Goal: Information Seeking & Learning: Find specific fact

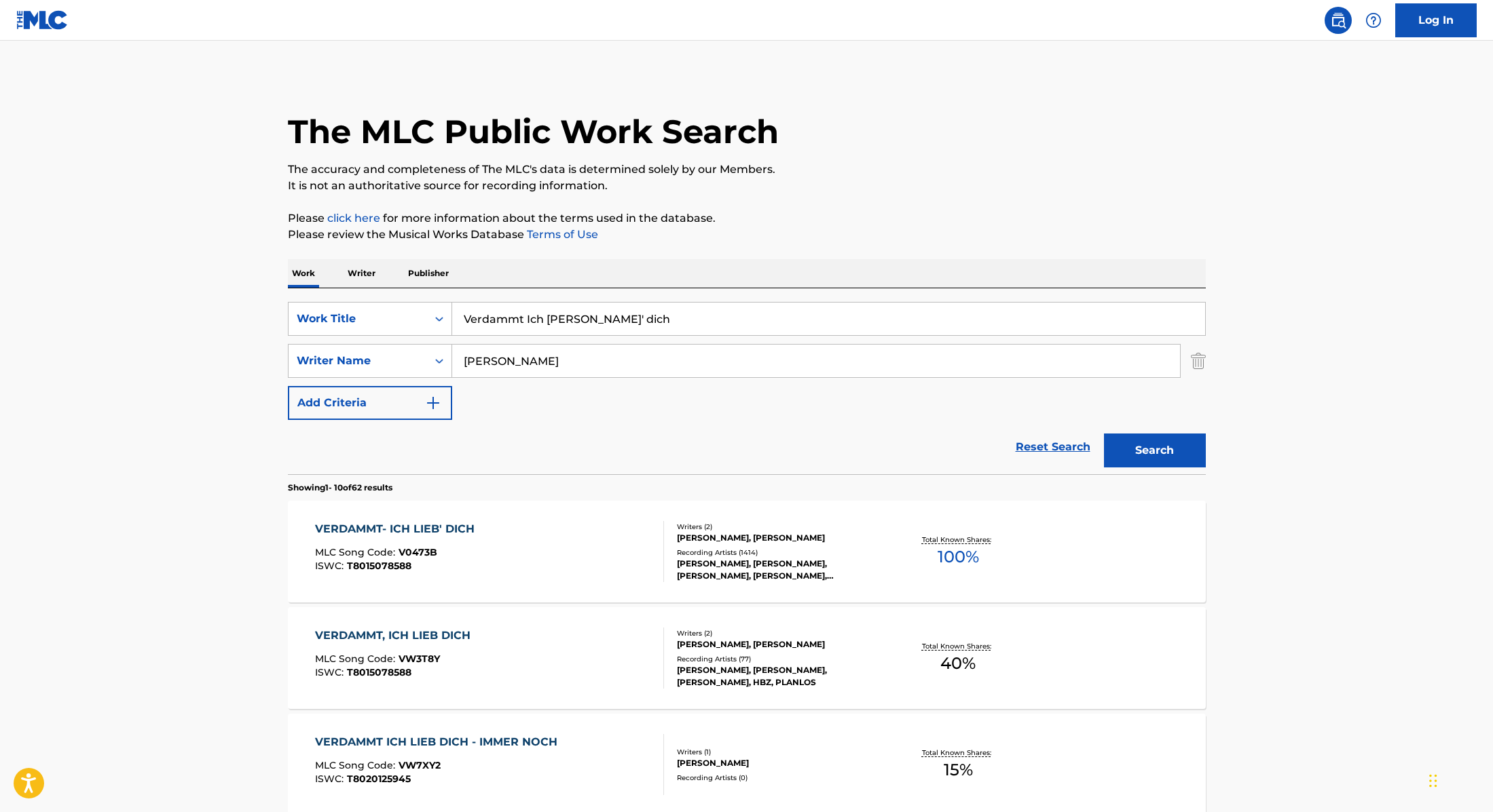
paste input "Horsens (feat. Sofie1998)"
type input "Horsens (feat. Sofie1998)"
click at [745, 223] on p "Please click here for more information about the terms used in the database." at bounding box center [746, 219] width 918 height 16
drag, startPoint x: 515, startPoint y: 365, endPoint x: 387, endPoint y: 350, distance: 128.9
click at [384, 351] on div "SearchWithCriteria89e460e5-7744-4731-99c6-0be1078f7c3e Writer Name Reim" at bounding box center [746, 360] width 918 height 34
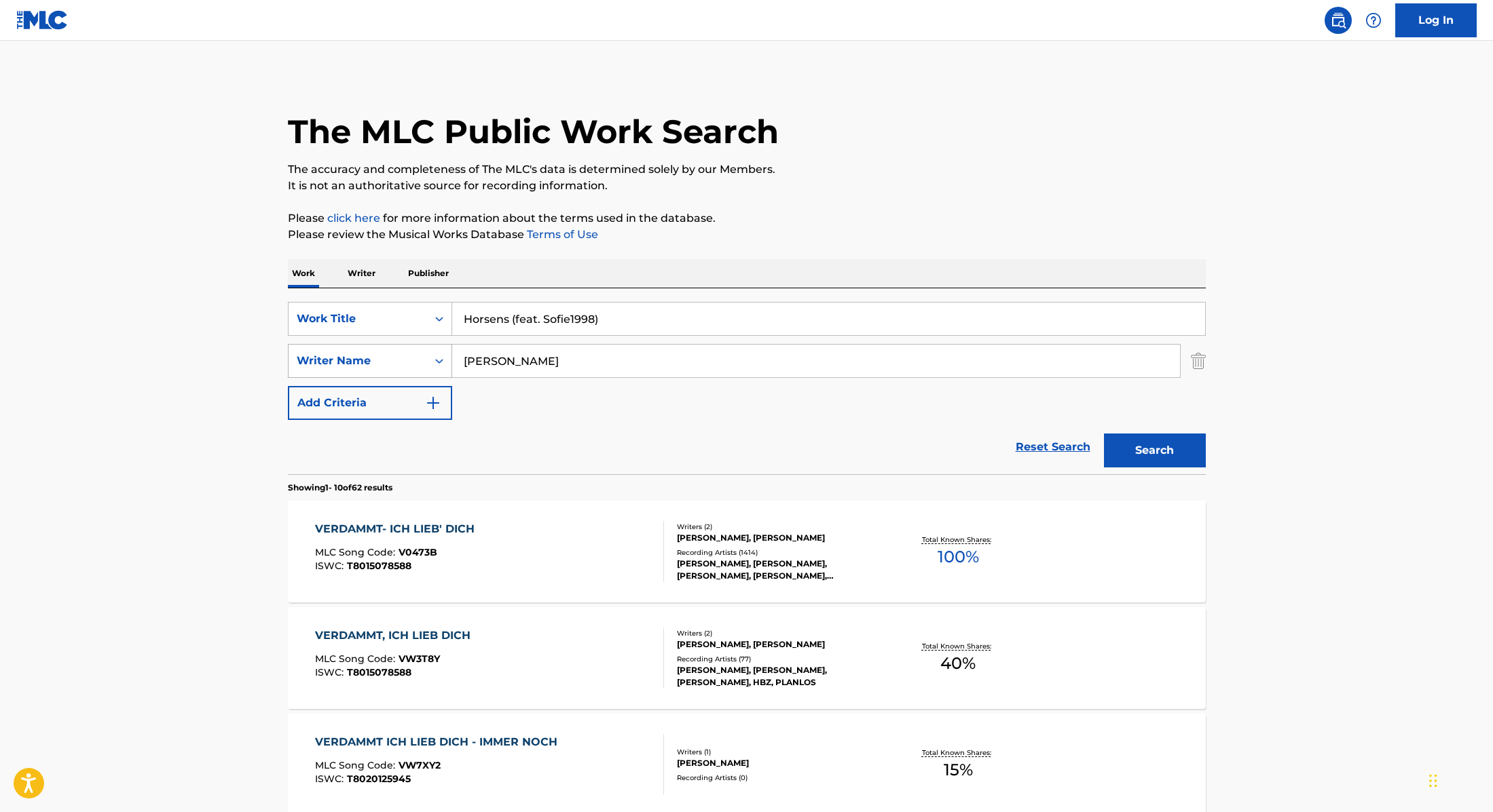
paste input "Heath"
type input "Heath"
drag, startPoint x: 621, startPoint y: 319, endPoint x: 513, endPoint y: 320, distance: 108.0
click at [513, 320] on input "Horsens (feat. Sofie1998)" at bounding box center [828, 318] width 752 height 32
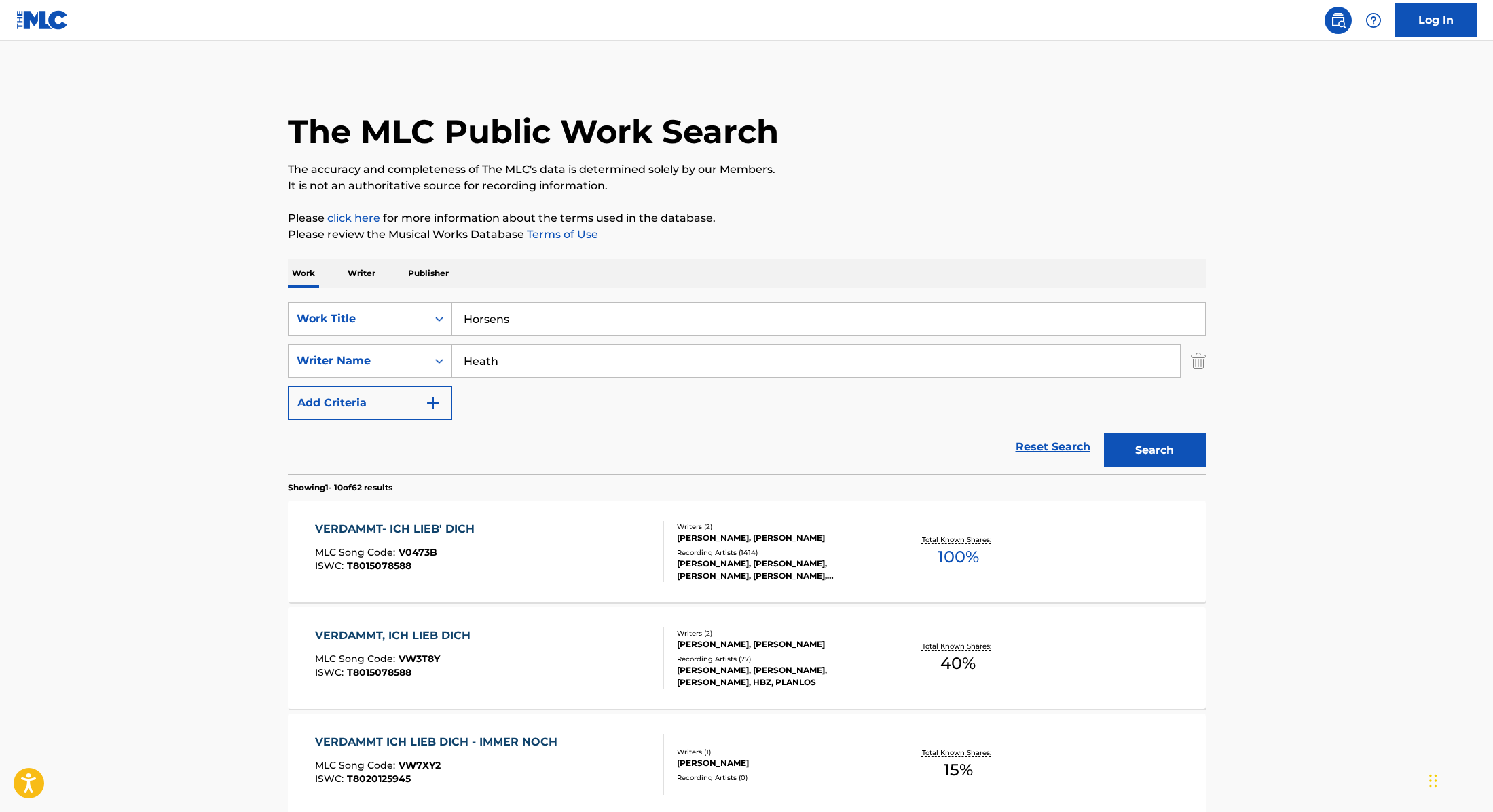
click at [1168, 445] on button "Search" at bounding box center [1155, 450] width 102 height 34
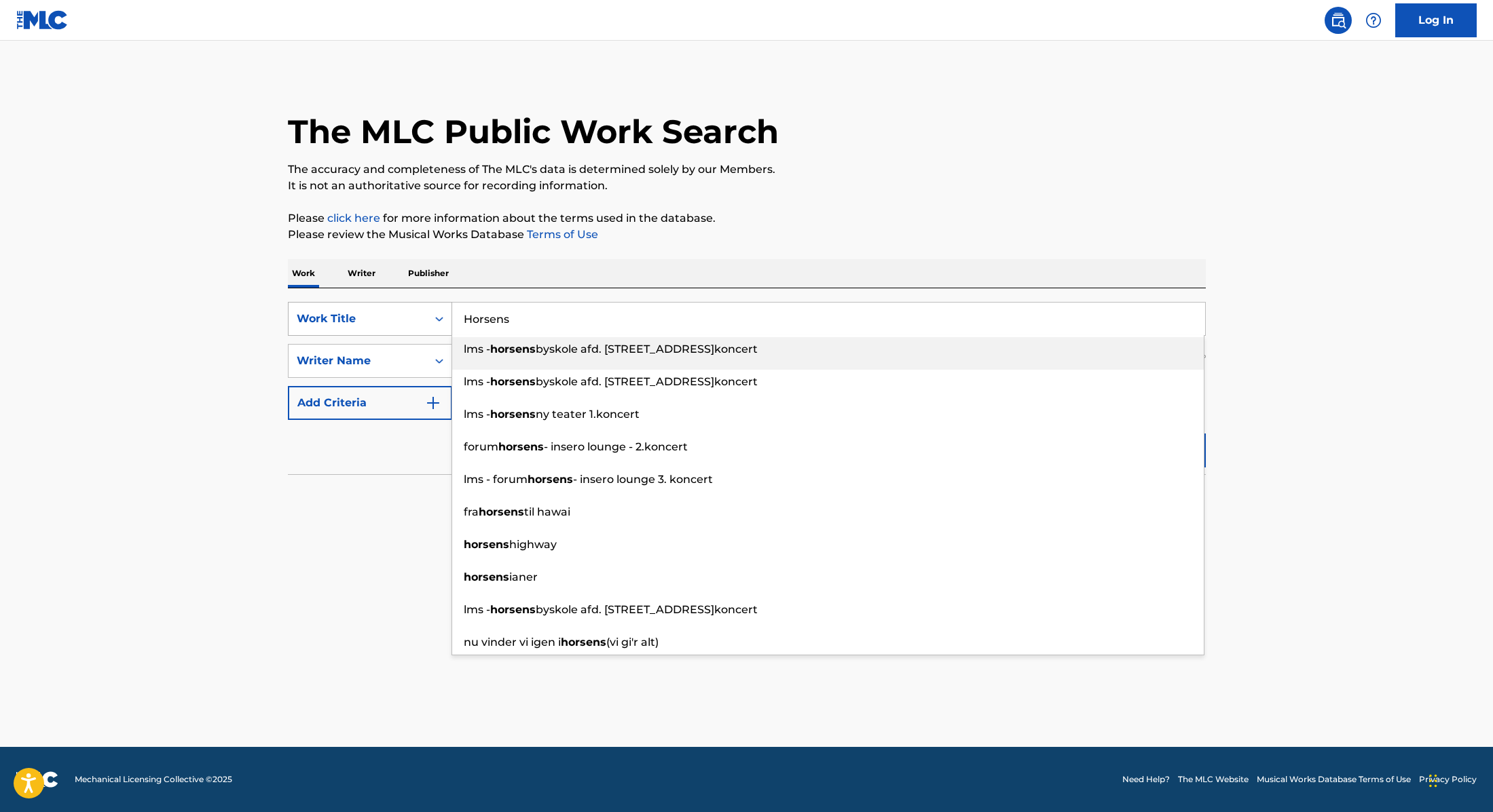
drag, startPoint x: 538, startPoint y: 321, endPoint x: 398, endPoint y: 308, distance: 140.6
click at [398, 308] on div "SearchWithCriteria9cc89112-0d42-42f8-b15c-104aad945215 Work Title Horsens lms -…" at bounding box center [746, 318] width 918 height 34
paste input "Spotlight (feat. [PERSON_NAME] & Klamfyr)"
type input "Spotlight (feat. [PERSON_NAME] & Klamfyr)"
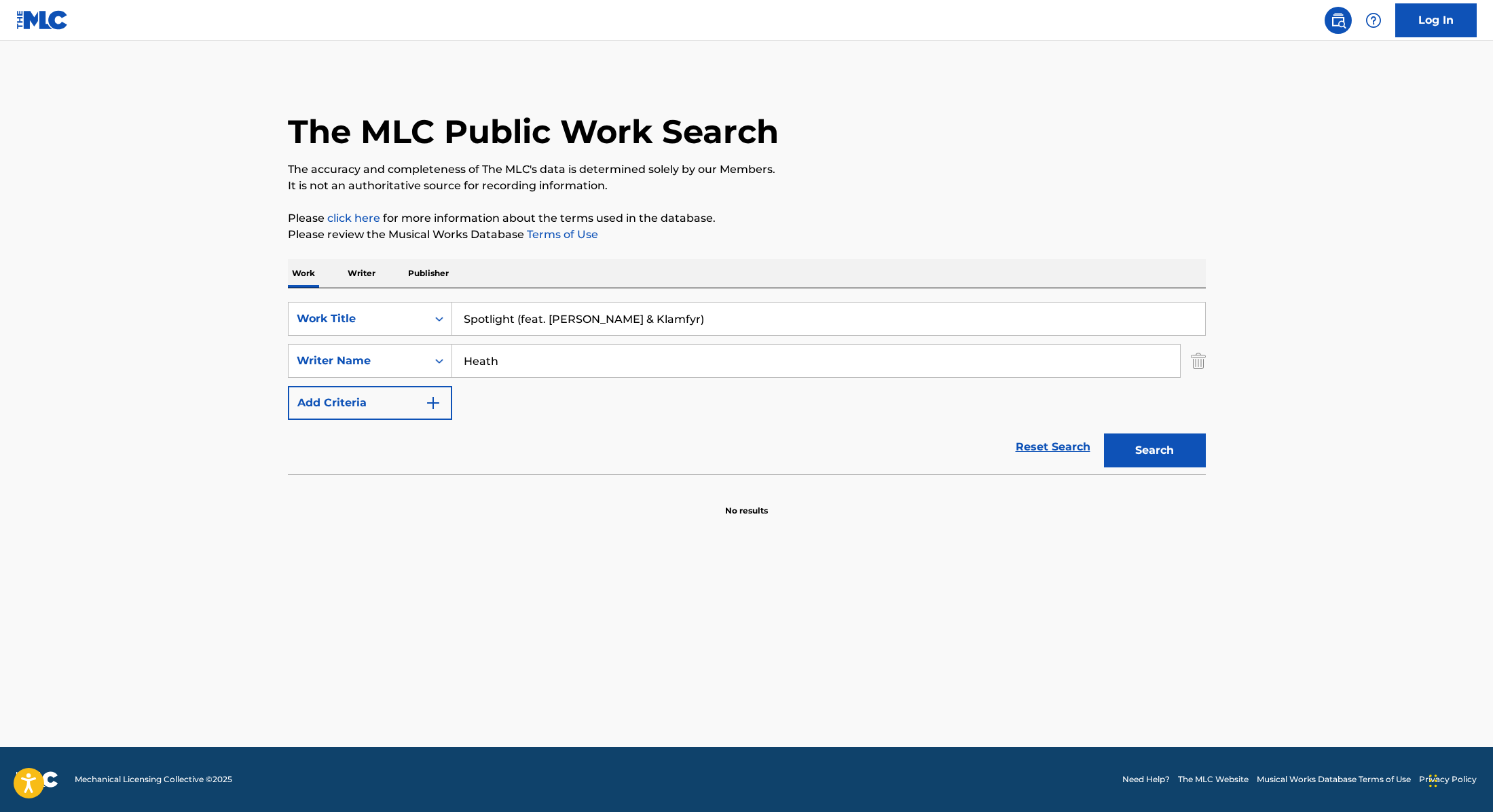
click at [841, 187] on p "It is not an authoritative source for recording information." at bounding box center [746, 186] width 918 height 16
paste input "Krag"
drag, startPoint x: 531, startPoint y: 371, endPoint x: 404, endPoint y: 350, distance: 128.7
click at [404, 350] on div "SearchWithCriteria89e460e5-7744-4731-99c6-0be1078f7c3e Writer Name [PERSON_NAME]" at bounding box center [746, 360] width 918 height 34
type input "Kragh"
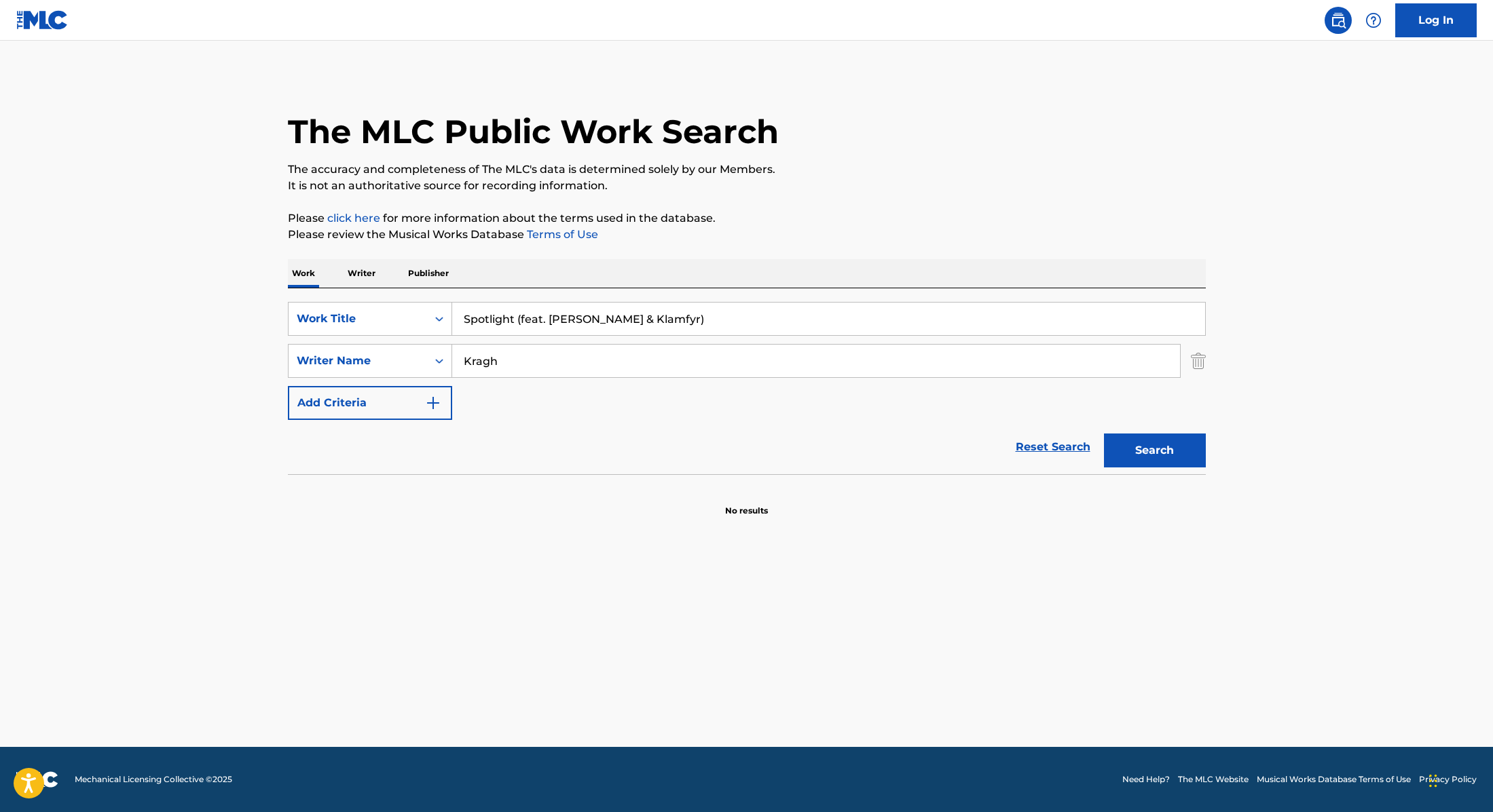
drag, startPoint x: 657, startPoint y: 320, endPoint x: 519, endPoint y: 321, distance: 138.0
click at [519, 321] on input "Spotlight (feat. [PERSON_NAME] & Klamfyr)" at bounding box center [828, 318] width 752 height 32
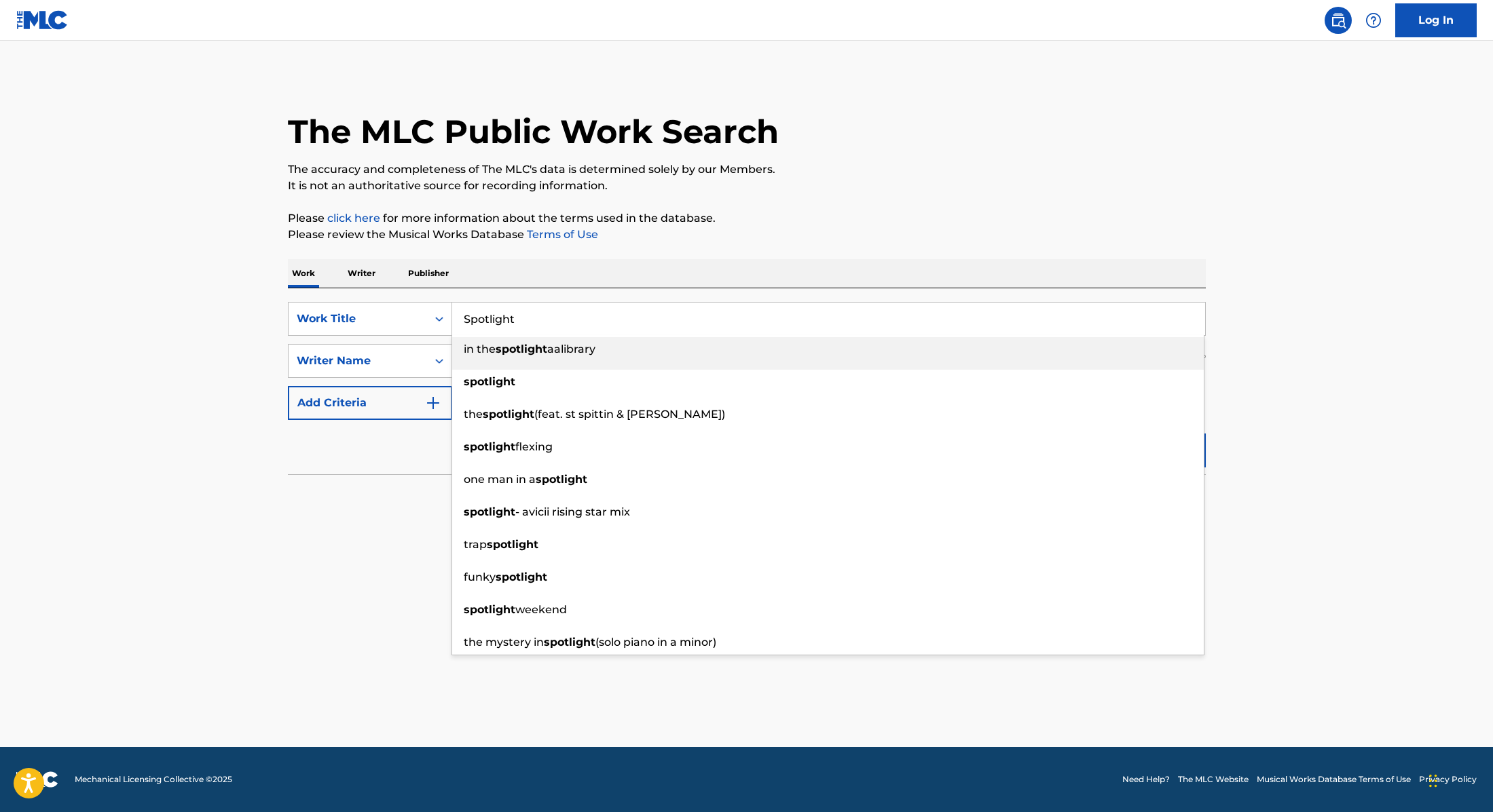
click at [824, 222] on p "Please click here for more information about the terms used in the database." at bounding box center [746, 219] width 918 height 16
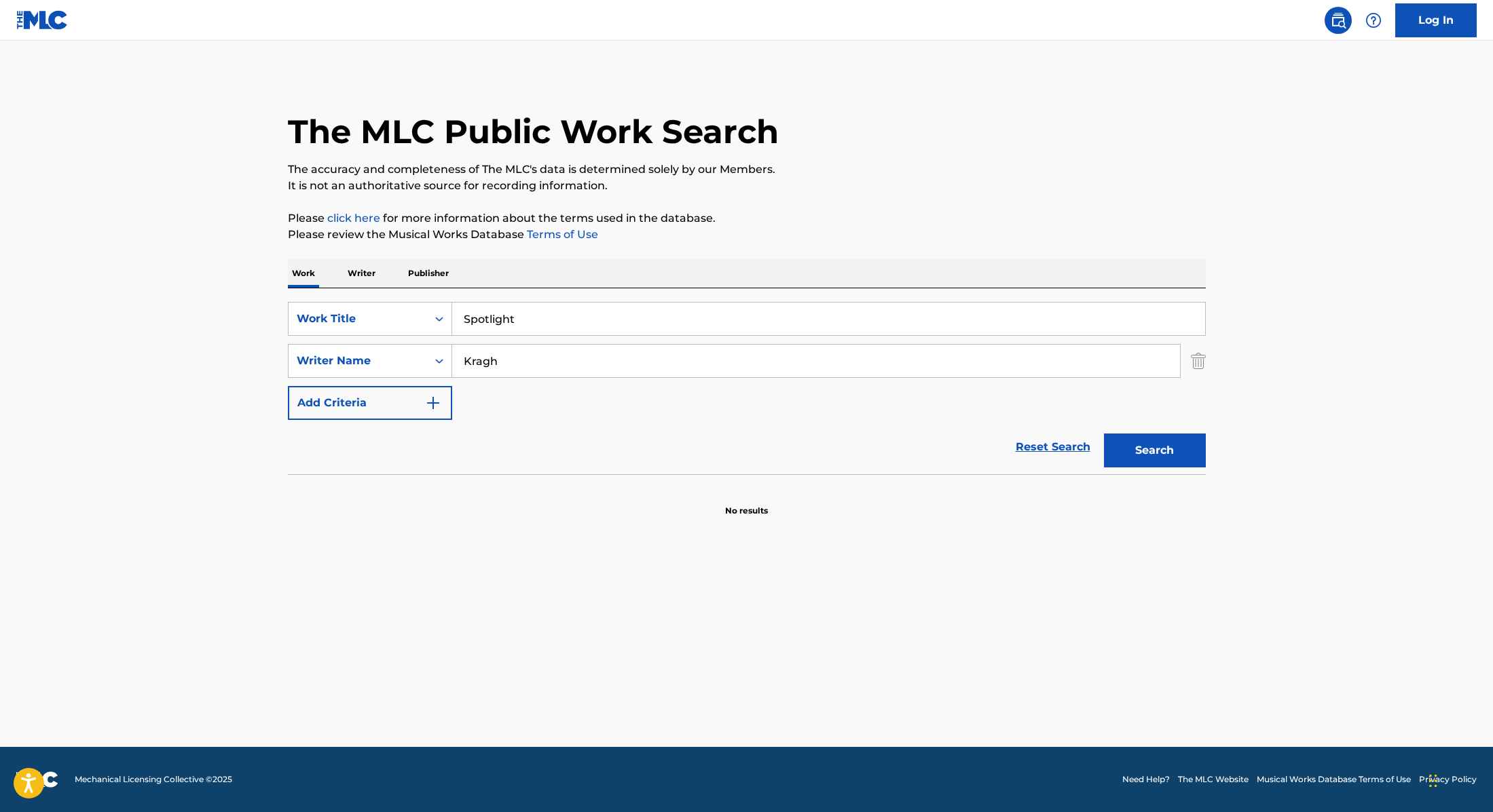
click at [1190, 453] on button "Search" at bounding box center [1155, 450] width 102 height 34
paste input "Kogeplade"
drag, startPoint x: 554, startPoint y: 324, endPoint x: 395, endPoint y: 302, distance: 160.5
click at [393, 302] on div "SearchWithCriteria9cc89112-0d42-42f8-b15c-104aad945215 Work Title Spotlight" at bounding box center [746, 318] width 918 height 34
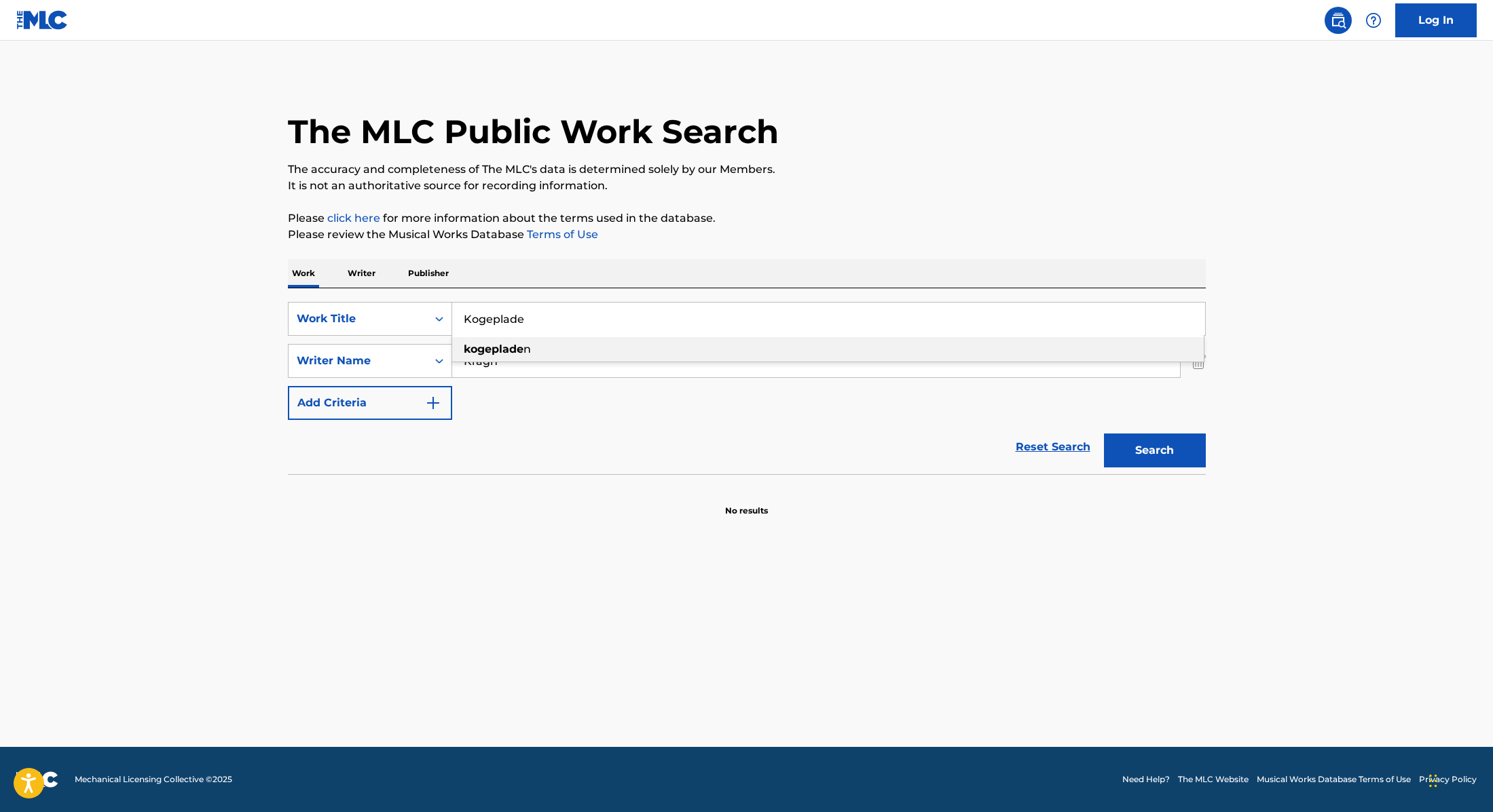
type input "Kogeplade"
click at [848, 216] on p "Please click here for more information about the terms used in the database." at bounding box center [746, 219] width 918 height 16
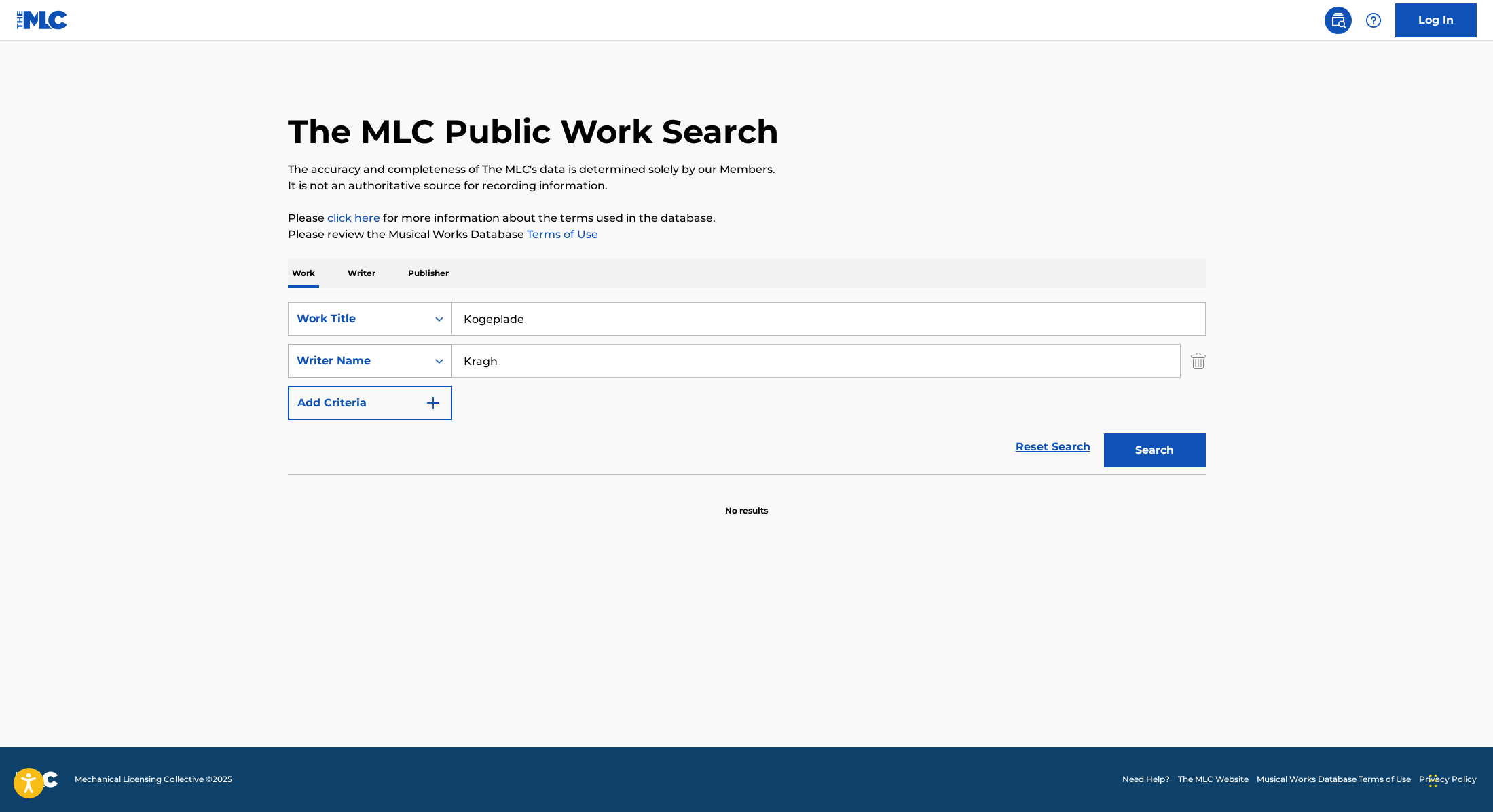
drag, startPoint x: 522, startPoint y: 358, endPoint x: 367, endPoint y: 349, distance: 155.3
click at [367, 349] on div "SearchWithCriteria89e460e5-7744-4731-99c6-0be1078f7c3e Writer Name [PERSON_NAME]" at bounding box center [746, 360] width 918 height 34
paste input "[PERSON_NAME]"
type input "[PERSON_NAME]"
click at [1146, 447] on button "Search" at bounding box center [1155, 450] width 102 height 34
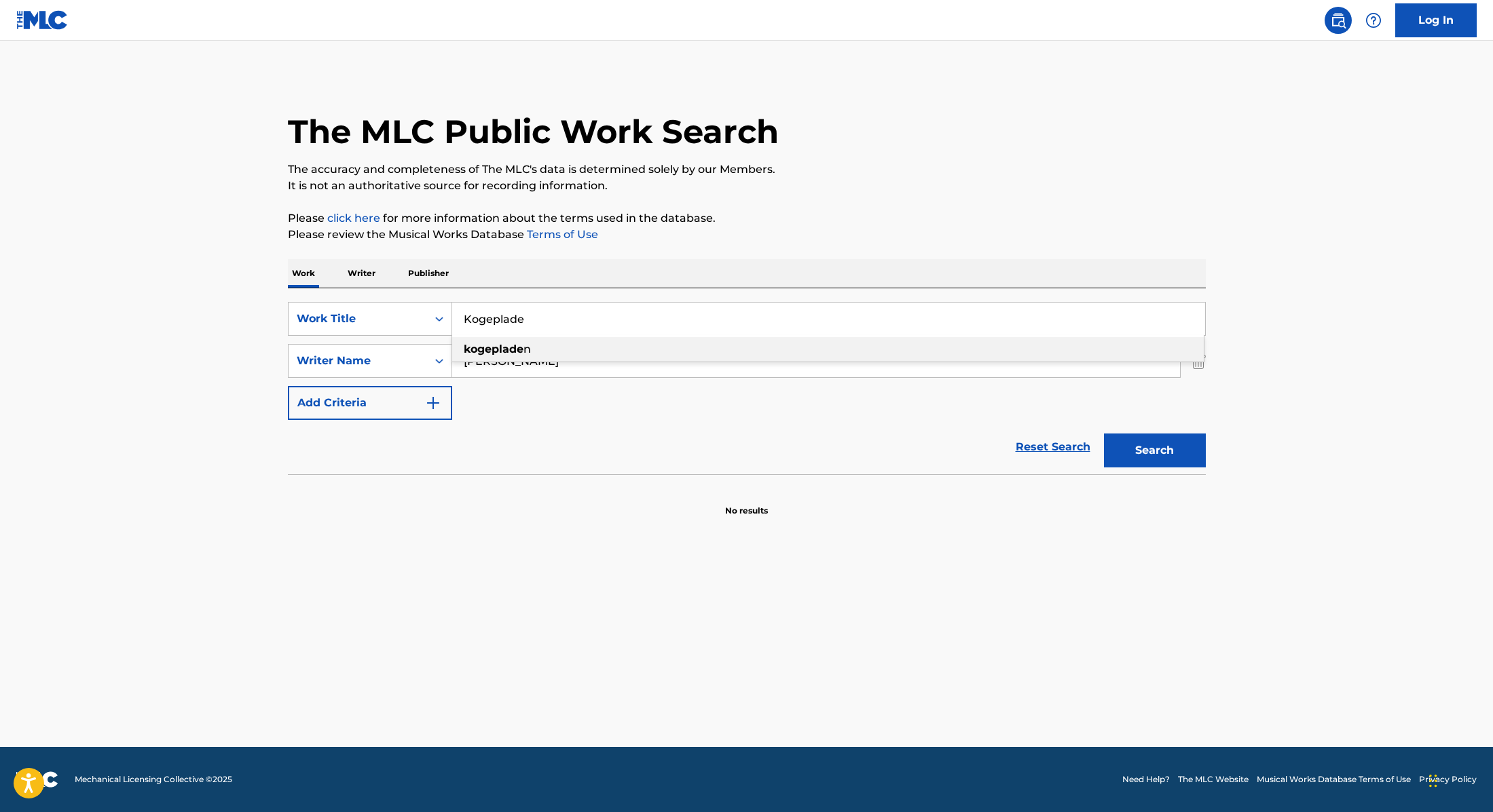
paste input "The Subway"
drag, startPoint x: 538, startPoint y: 332, endPoint x: 406, endPoint y: 300, distance: 135.8
click at [406, 300] on div "SearchWithCriteria9cc89112-0d42-42f8-b15c-104aad945215 Work Title The Subway ko…" at bounding box center [746, 381] width 918 height 186
type input "The Subway"
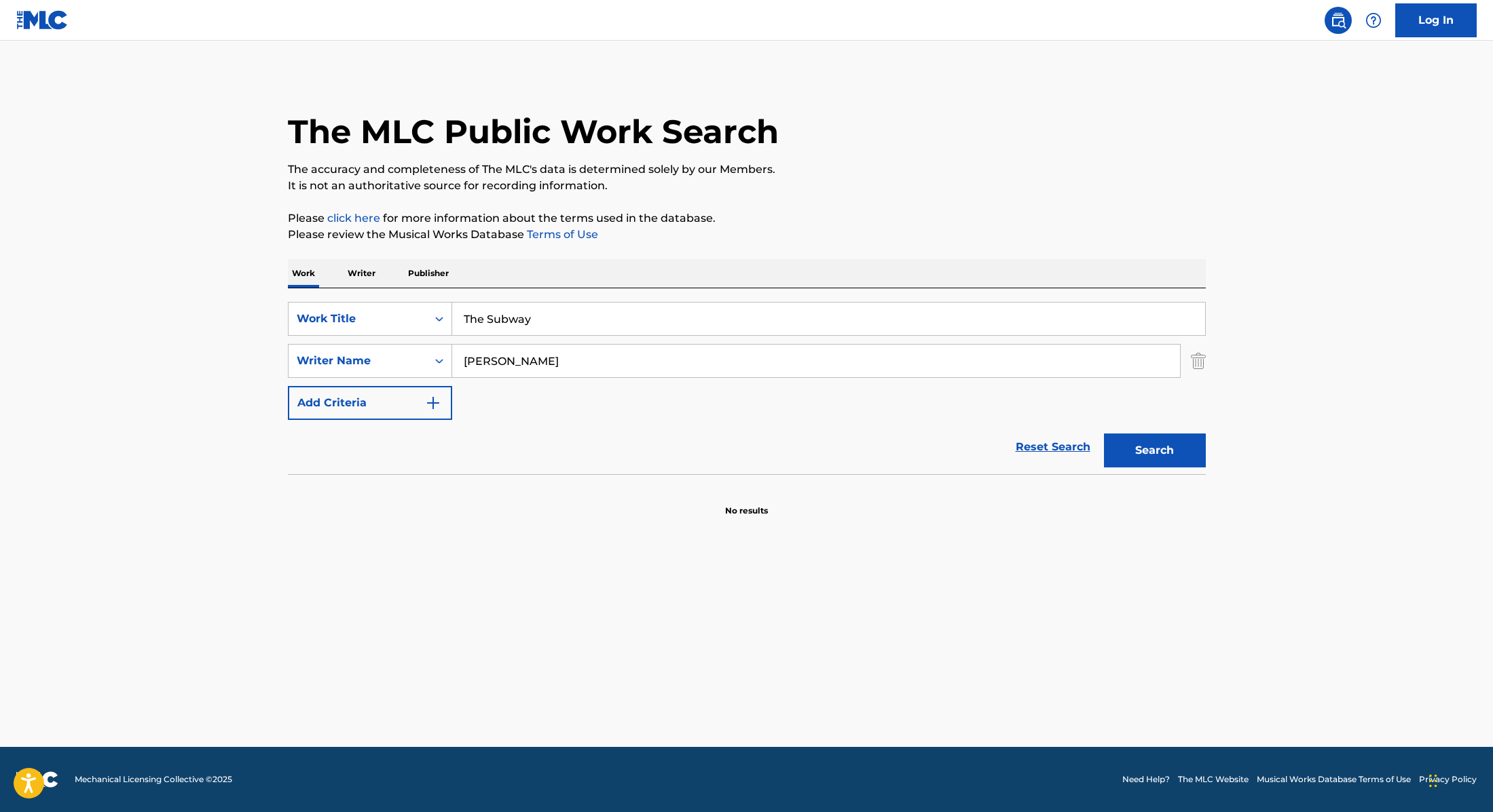
click at [824, 187] on p "It is not an authoritative source for recording information." at bounding box center [746, 186] width 918 height 16
drag, startPoint x: 498, startPoint y: 357, endPoint x: 400, endPoint y: 354, distance: 98.0
click at [400, 354] on div "SearchWithCriteria89e460e5-7744-4731-99c6-0be1078f7c3e Writer Name Buhl" at bounding box center [746, 360] width 918 height 34
paste input "[PERSON_NAME]"
click at [1165, 448] on button "Search" at bounding box center [1155, 450] width 102 height 34
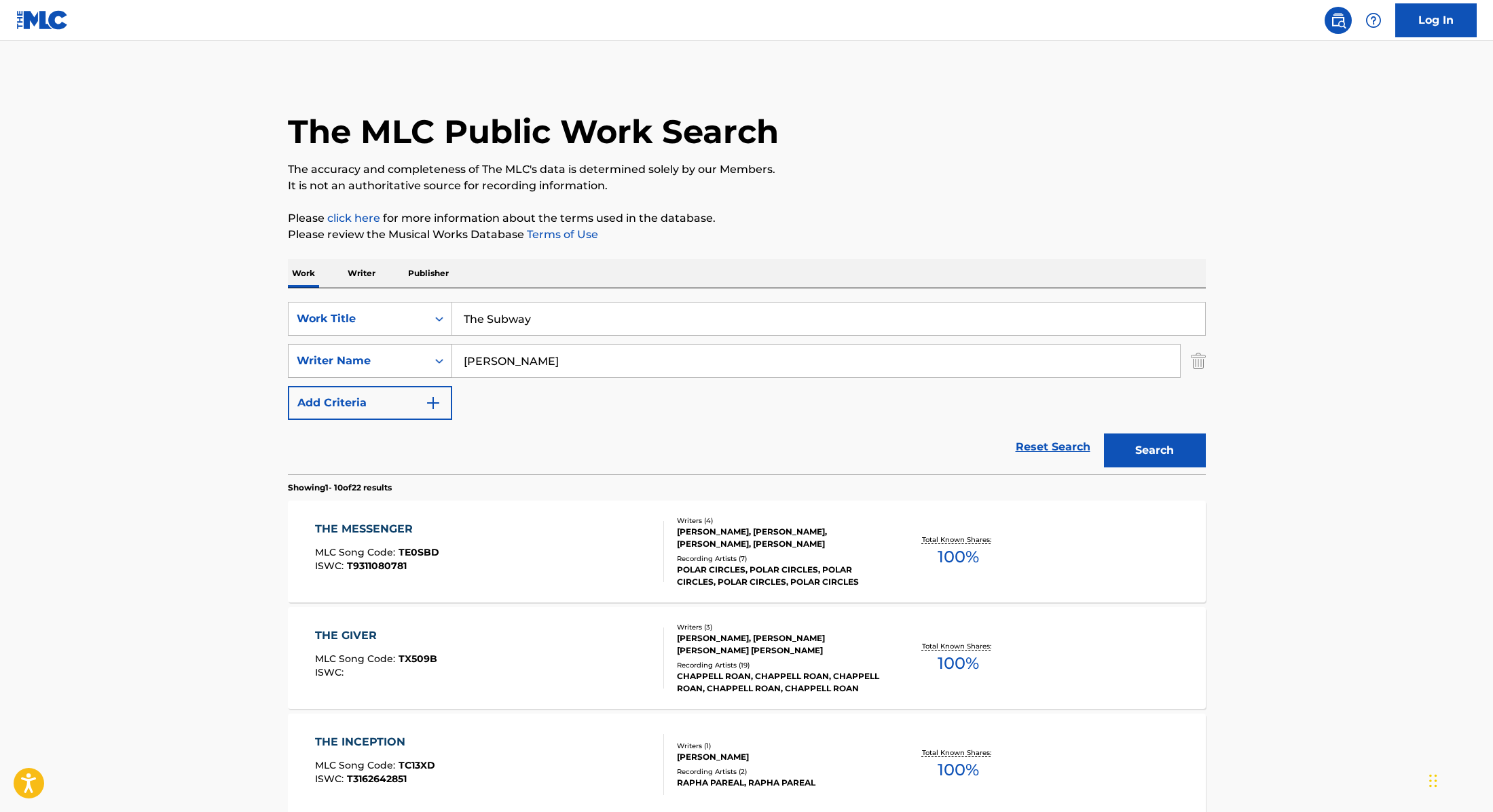
drag, startPoint x: 533, startPoint y: 368, endPoint x: 402, endPoint y: 351, distance: 132.1
click at [402, 351] on div "SearchWithCriteria89e460e5-7744-4731-99c6-0be1078f7c3e Writer Name [PERSON_NAME]" at bounding box center [746, 360] width 918 height 34
type input "nigro"
click at [1104, 434] on button "Search" at bounding box center [1155, 450] width 102 height 34
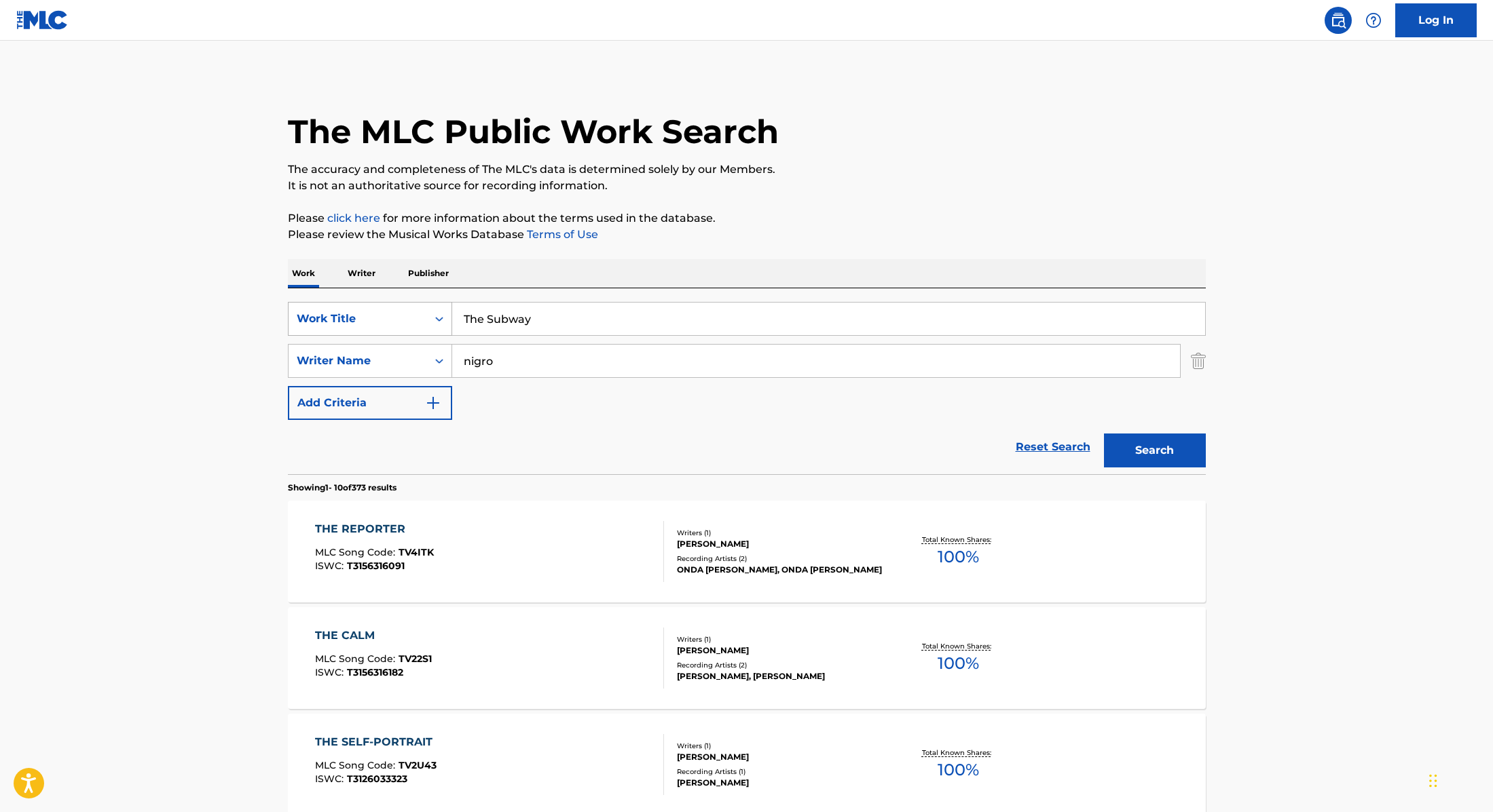
drag, startPoint x: 551, startPoint y: 322, endPoint x: 384, endPoint y: 318, distance: 167.0
click at [384, 318] on div "SearchWithCriteria9cc89112-0d42-42f8-b15c-104aad945215 Work Title The Subway" at bounding box center [746, 318] width 918 height 34
paste input "at Acid"
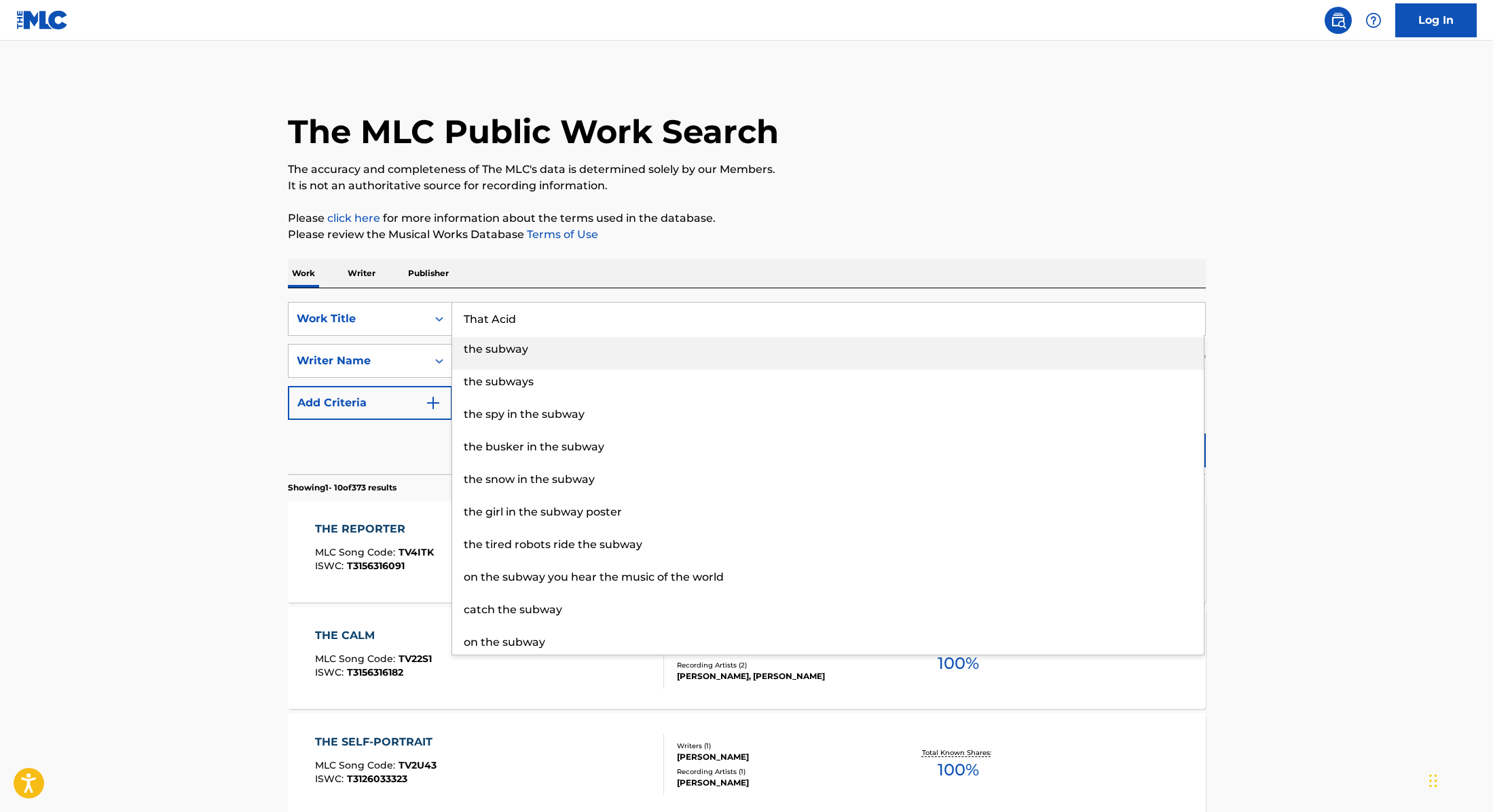
type input "That Acid"
click at [880, 171] on p "The accuracy and completeness of The MLC's data is determined solely by our Mem…" at bounding box center [746, 170] width 918 height 16
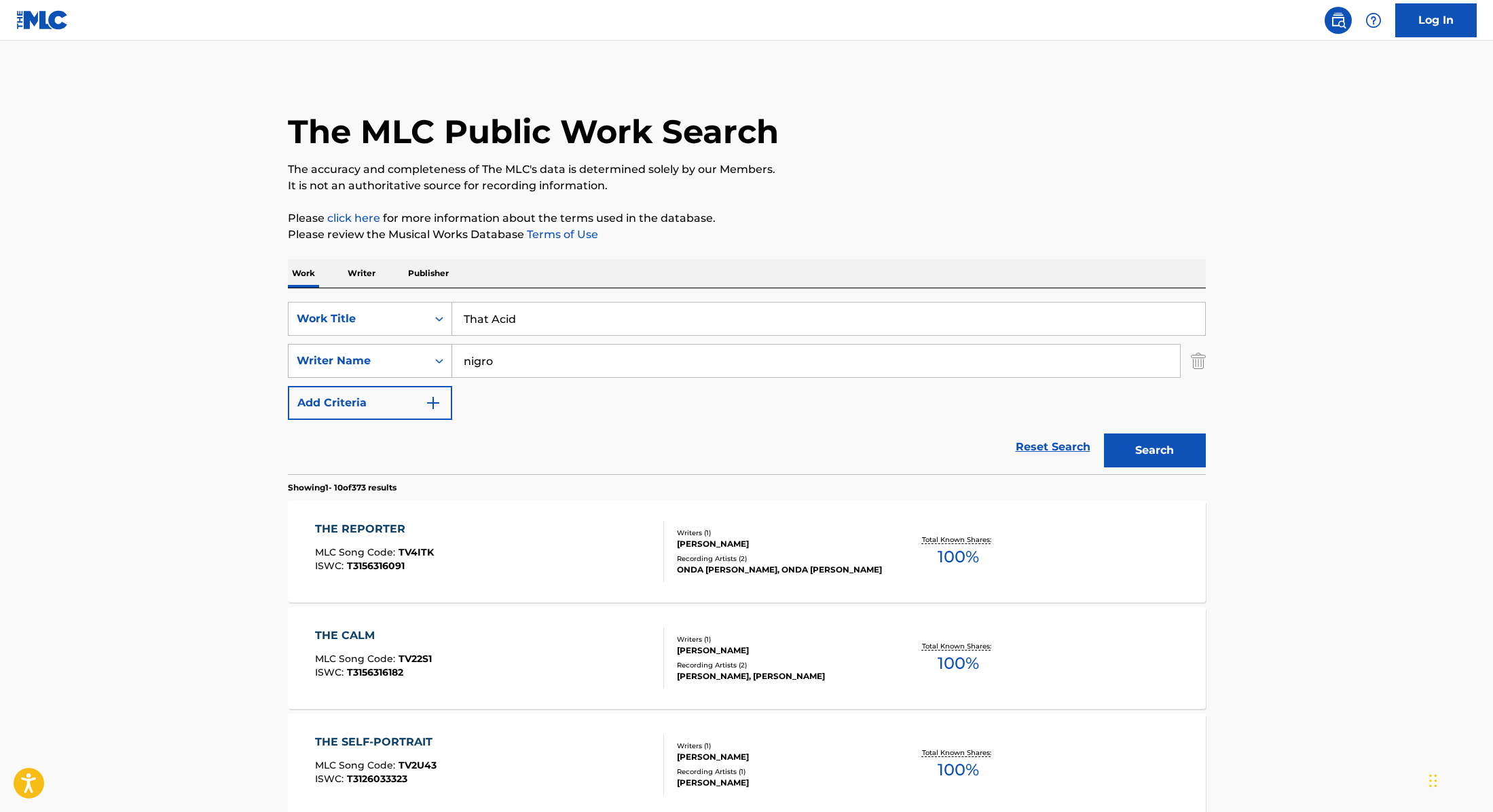
drag, startPoint x: 525, startPoint y: 357, endPoint x: 422, endPoint y: 354, distance: 103.0
click at [422, 354] on div "SearchWithCriteria89e460e5-7744-4731-99c6-0be1078f7c3e Writer Name [PERSON_NAME]" at bounding box center [746, 360] width 918 height 34
paste input "[PERSON_NAME]"
type input "[PERSON_NAME]"
click at [1163, 449] on button "Search" at bounding box center [1155, 450] width 102 height 34
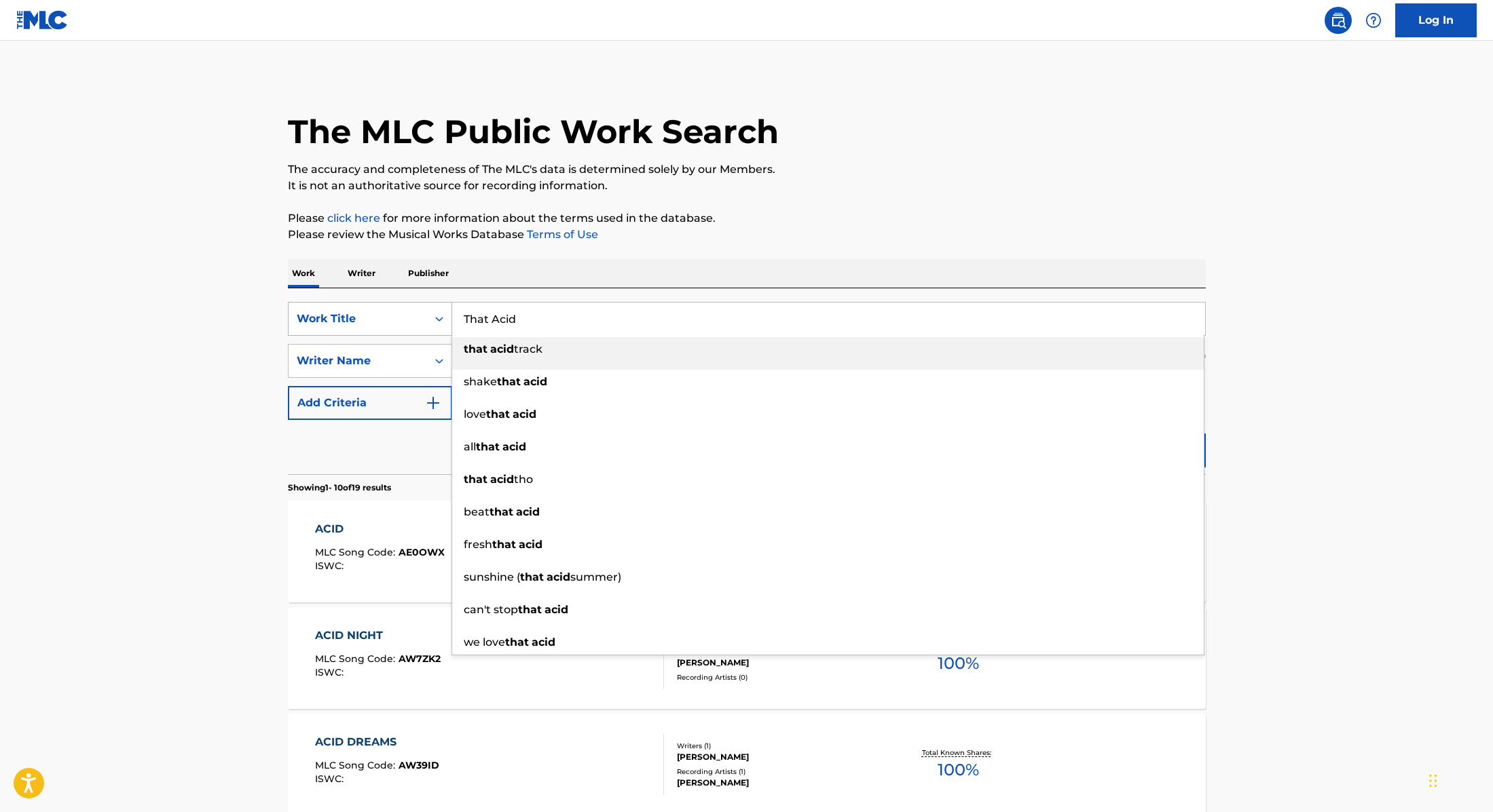
drag, startPoint x: 529, startPoint y: 324, endPoint x: 427, endPoint y: 303, distance: 104.1
click at [397, 305] on div "SearchWithCriteria9cc89112-0d42-42f8-b15c-104aad945215 Work Title That Acid tha…" at bounding box center [746, 318] width 918 height 34
paste input "Voices In My Head x Freaks x Love Parade"
type input "Voices In My Head x Freaks x Love Parade"
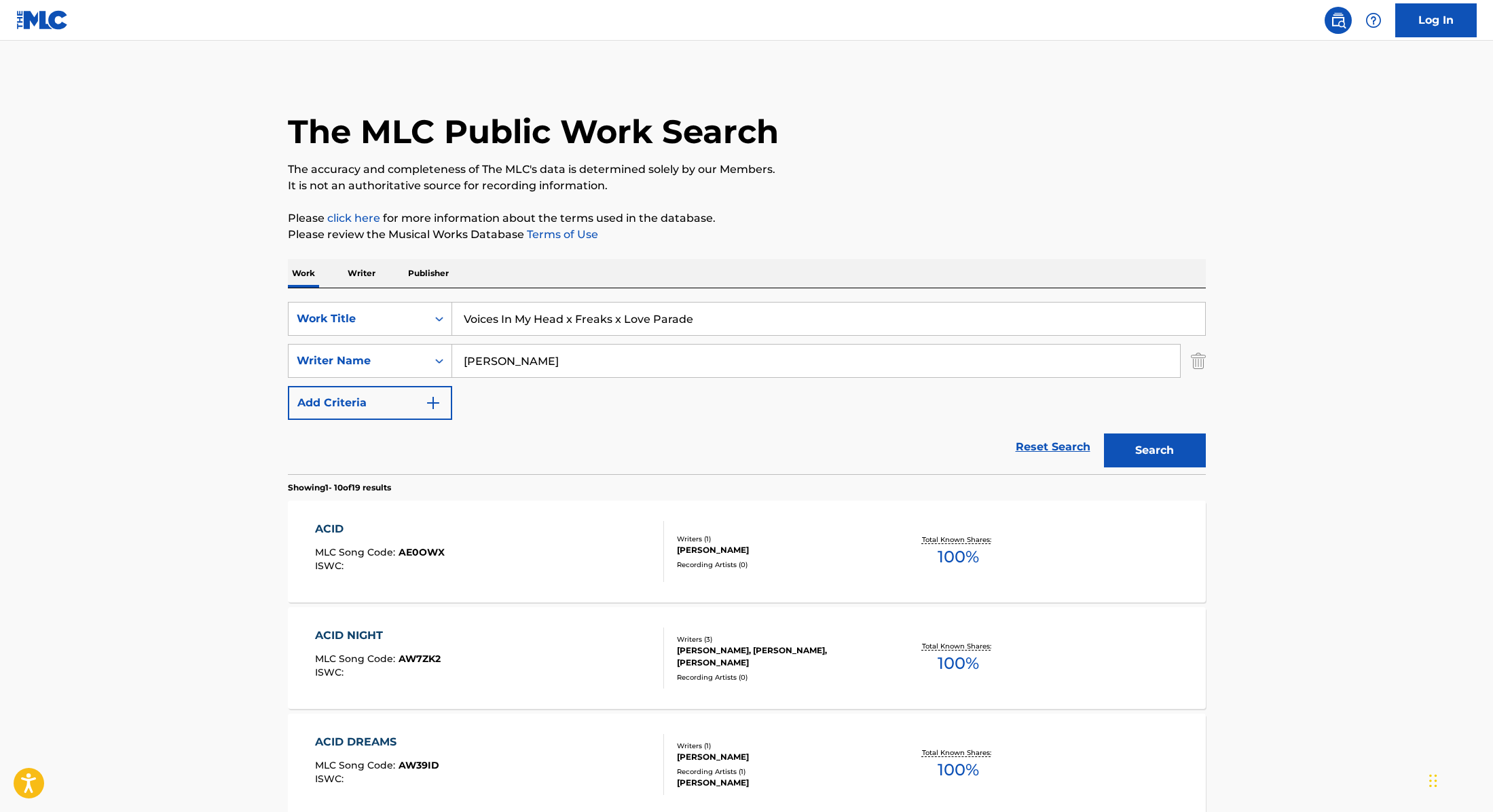
click at [535, 263] on div "Work Writer Publisher" at bounding box center [746, 273] width 918 height 28
drag, startPoint x: 519, startPoint y: 365, endPoint x: 416, endPoint y: 359, distance: 103.2
click at [416, 359] on div "SearchWithCriteria89e460e5-7744-4731-99c6-0be1078f7c3e Writer Name [PERSON_NAME]" at bounding box center [746, 360] width 918 height 34
click at [1104, 434] on button "Search" at bounding box center [1155, 450] width 102 height 34
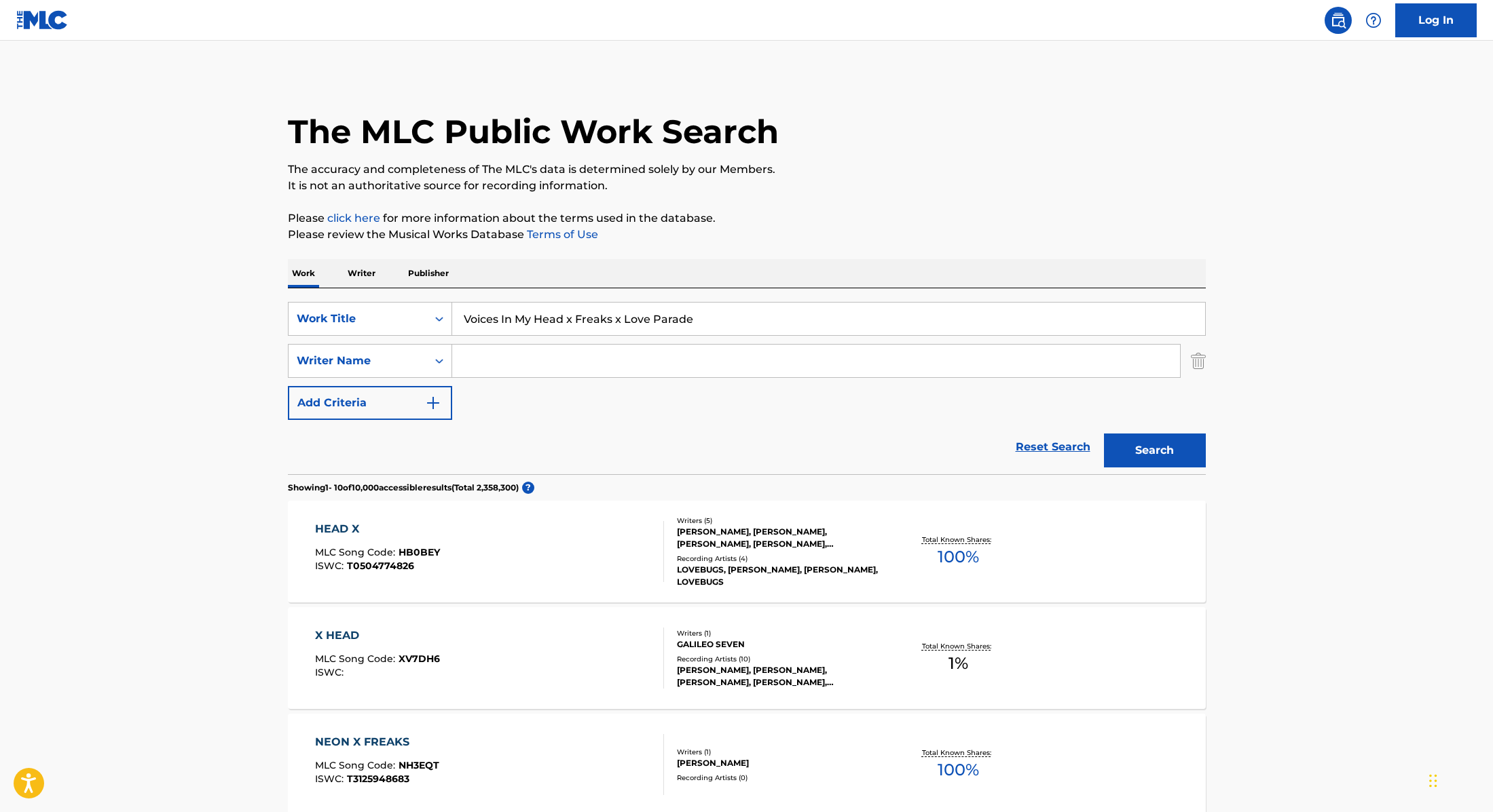
paste input "En drøm om et mennesk"
drag, startPoint x: 720, startPoint y: 320, endPoint x: 381, endPoint y: 285, distance: 340.8
click at [1168, 445] on button "Search" at bounding box center [1155, 450] width 102 height 34
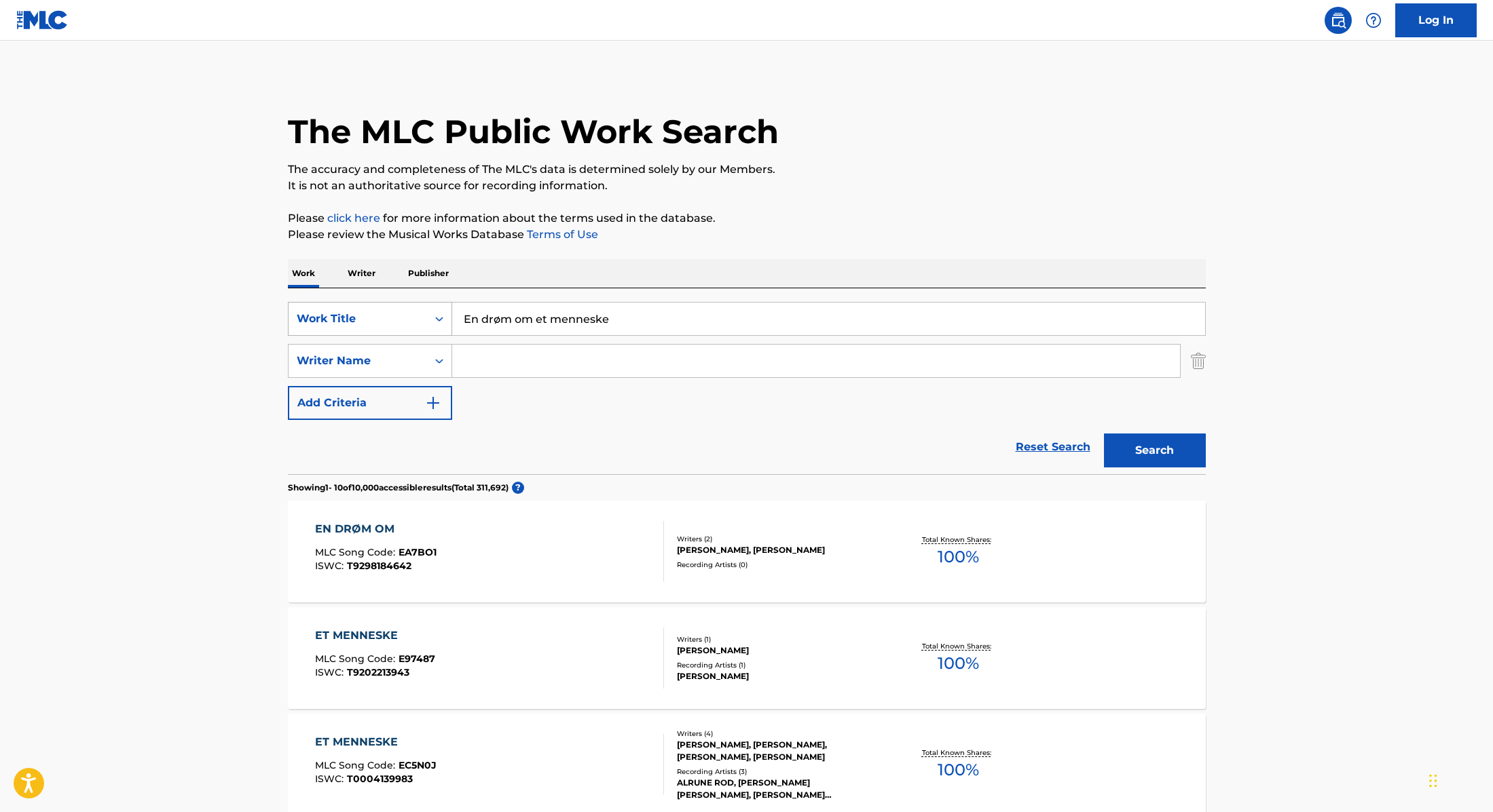
drag, startPoint x: 622, startPoint y: 318, endPoint x: 354, endPoint y: 301, distance: 268.5
click at [340, 312] on div "SearchWithCriteria9cc89112-0d42-42f8-b15c-104aad945215 Work Title En drøm om et…" at bounding box center [746, 318] width 918 height 34
paste input "Love Like This"
type input "Love Like This"
click at [814, 192] on p "It is not an authoritative source for recording information." at bounding box center [746, 186] width 918 height 16
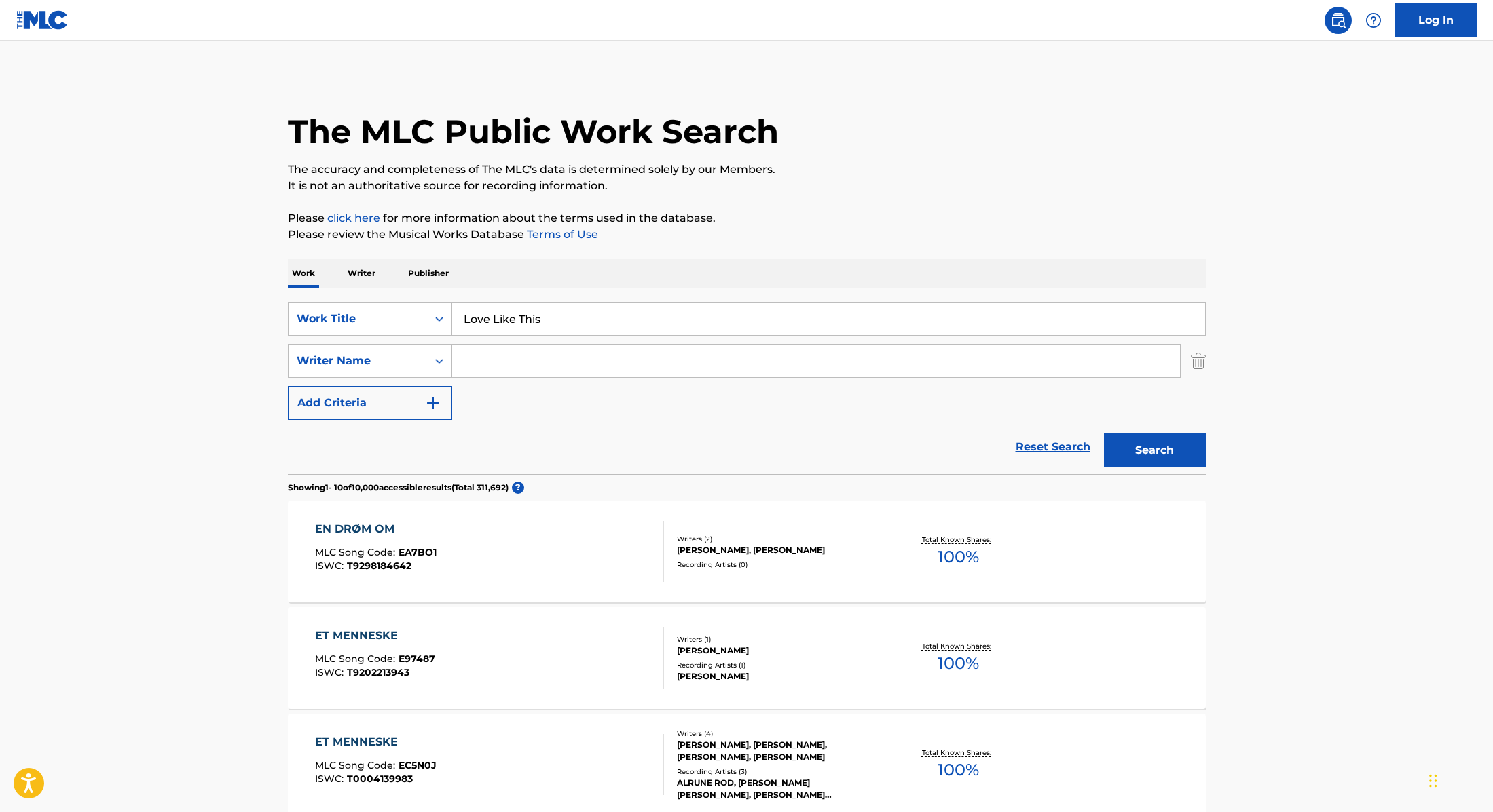
click at [573, 363] on input "Search Form" at bounding box center [815, 360] width 728 height 32
paste input "Sparks"
type input "Sparks"
click at [1171, 446] on button "Search" at bounding box center [1155, 450] width 102 height 34
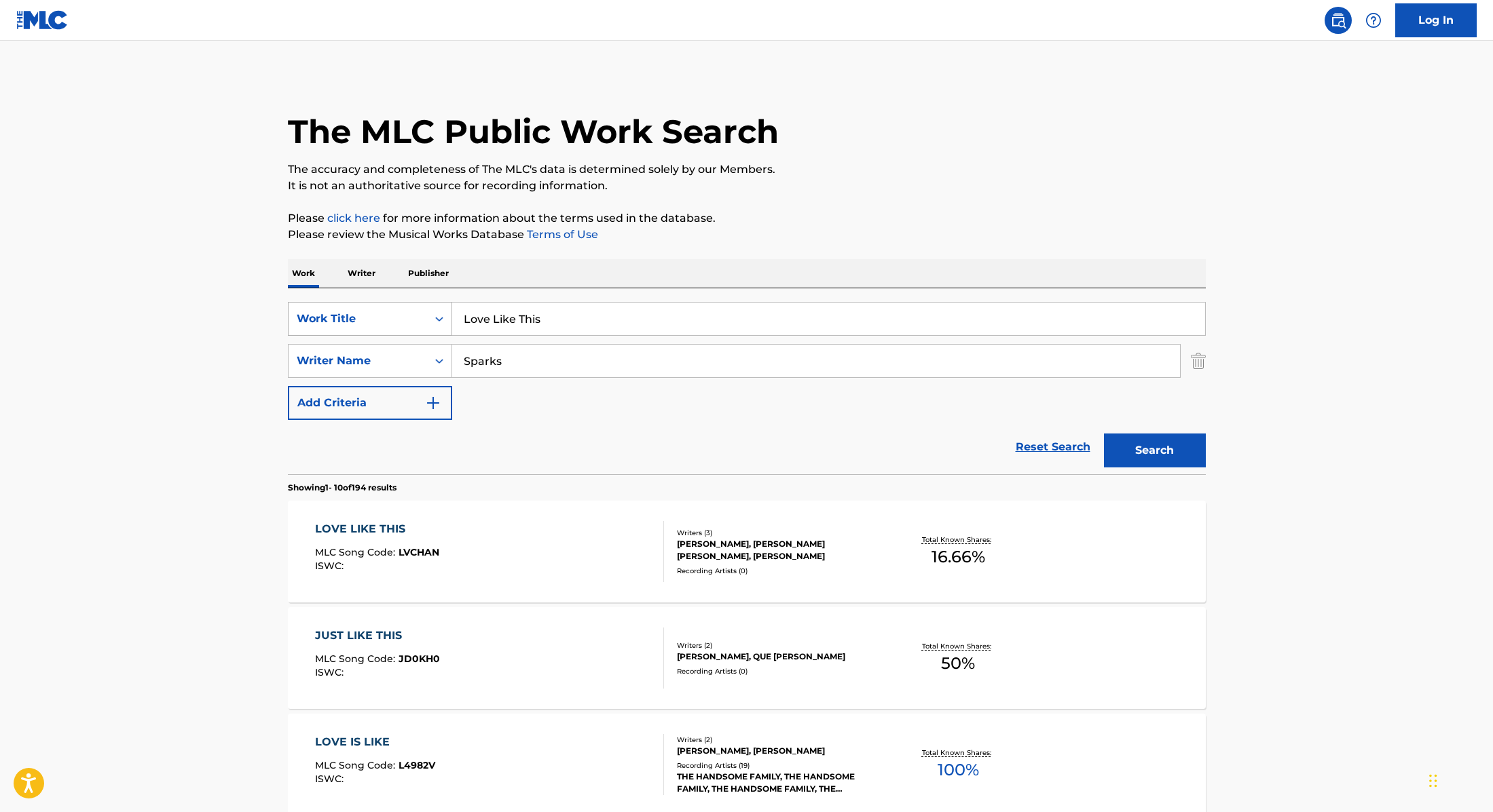
drag, startPoint x: 555, startPoint y: 319, endPoint x: 378, endPoint y: 310, distance: 177.2
click at [378, 310] on div "SearchWithCriteria9cc89112-0d42-42f8-b15c-104aad945215 Work Title Love Like This" at bounding box center [746, 318] width 918 height 34
paste input "COMË N GO"
type input "COMË N GO"
click at [919, 220] on p "Please click here for more information about the terms used in the database." at bounding box center [746, 219] width 918 height 16
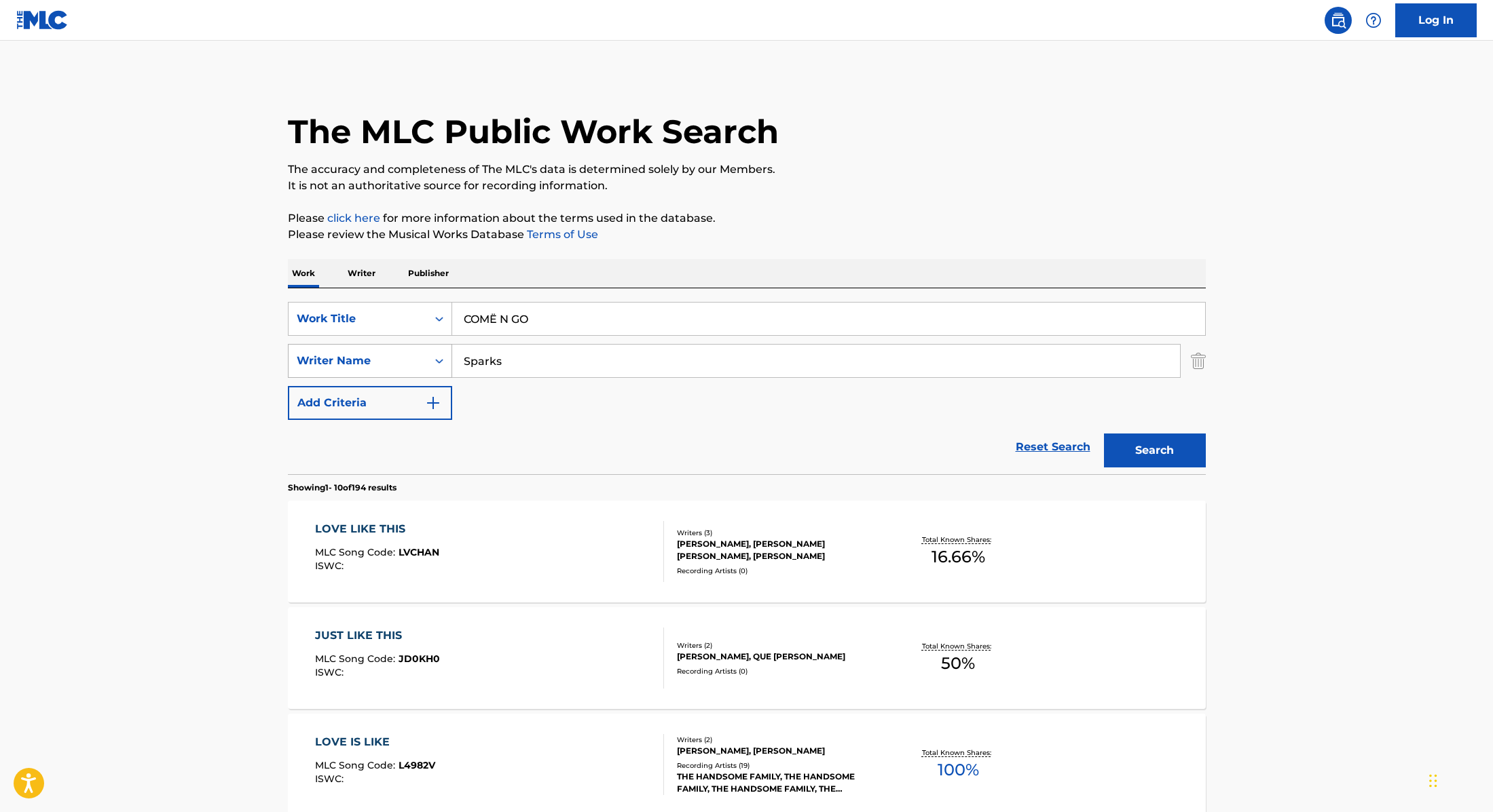
paste input "Fort,"
drag, startPoint x: 523, startPoint y: 368, endPoint x: 413, endPoint y: 353, distance: 111.0
click at [413, 353] on div "SearchWithCriteria89e460e5-7744-4731-99c6-0be1078f7c3e Writer Name [PERSON_NAME]" at bounding box center [746, 360] width 918 height 34
type input "Fort,"
click at [1150, 450] on button "Search" at bounding box center [1155, 450] width 102 height 34
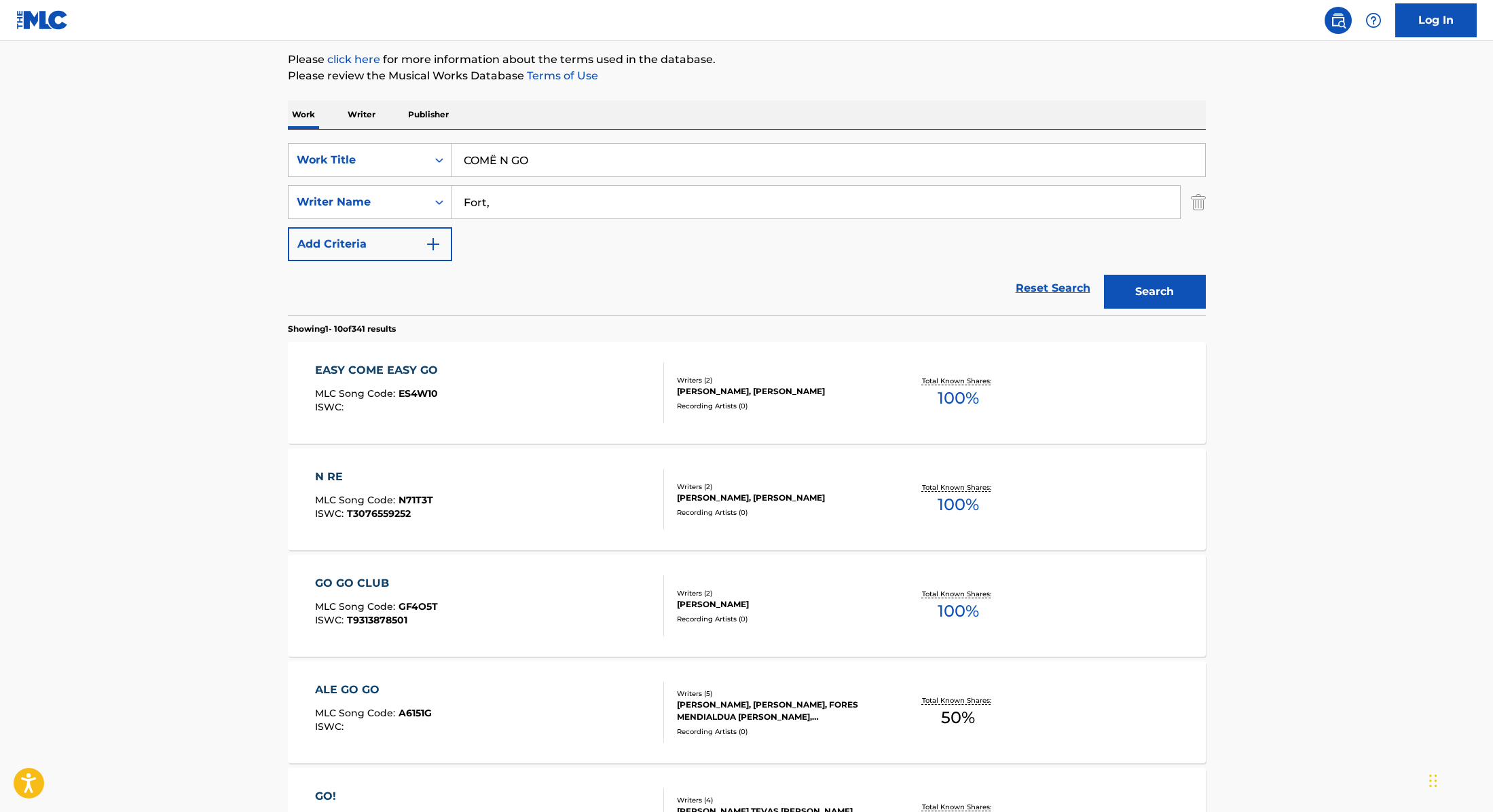
scroll to position [68, 0]
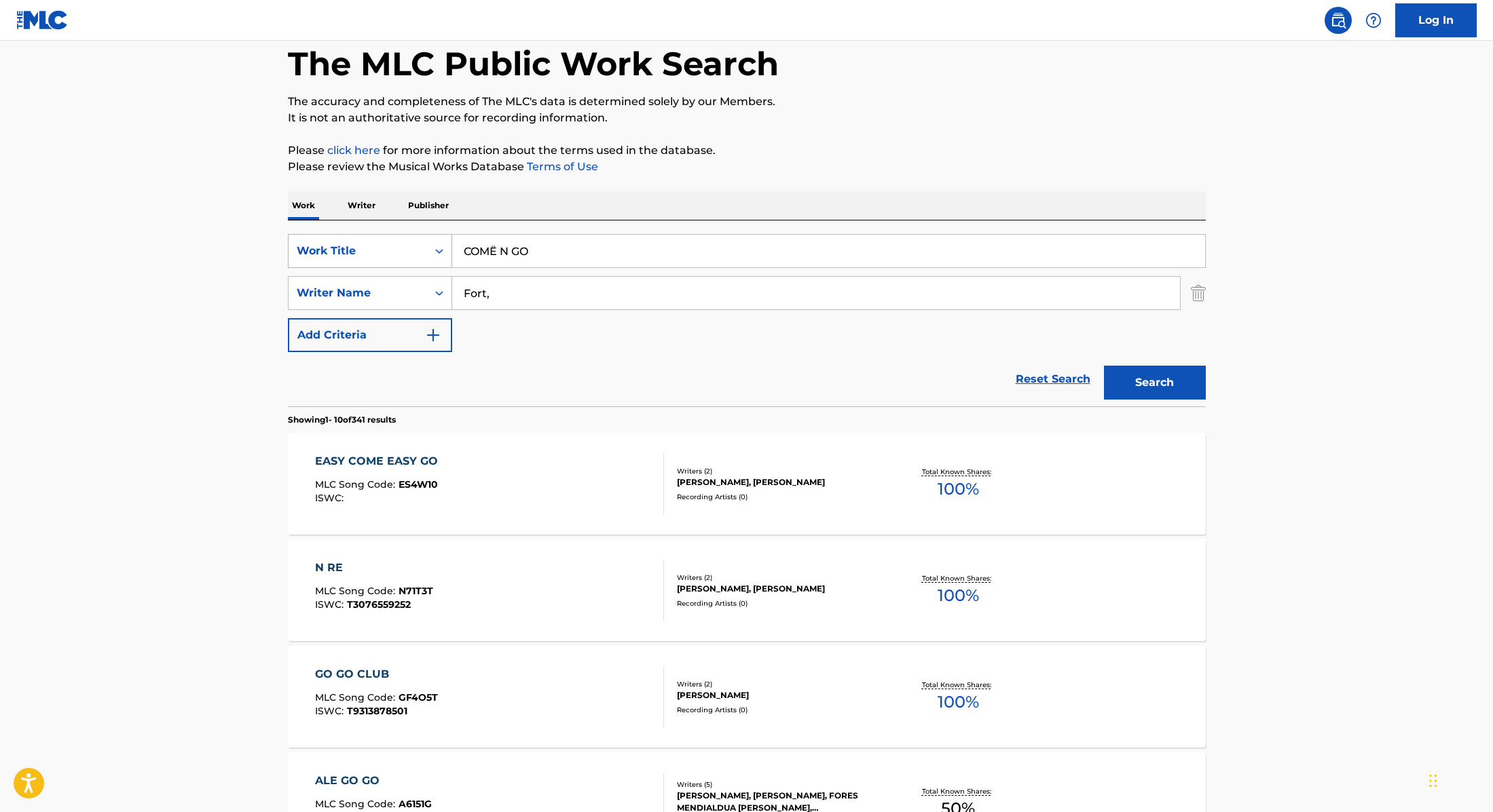
drag, startPoint x: 552, startPoint y: 258, endPoint x: 373, endPoint y: 252, distance: 179.1
click at [367, 252] on div "SearchWithCriteria9cc89112-0d42-42f8-b15c-104aad945215 Work Title COMË N GO" at bounding box center [746, 250] width 918 height 34
paste input "hasing the Light - Original"
type input "Chasing the Light - Original"
click at [709, 157] on p "Please click here for more information about the terms used in the database." at bounding box center [746, 151] width 918 height 16
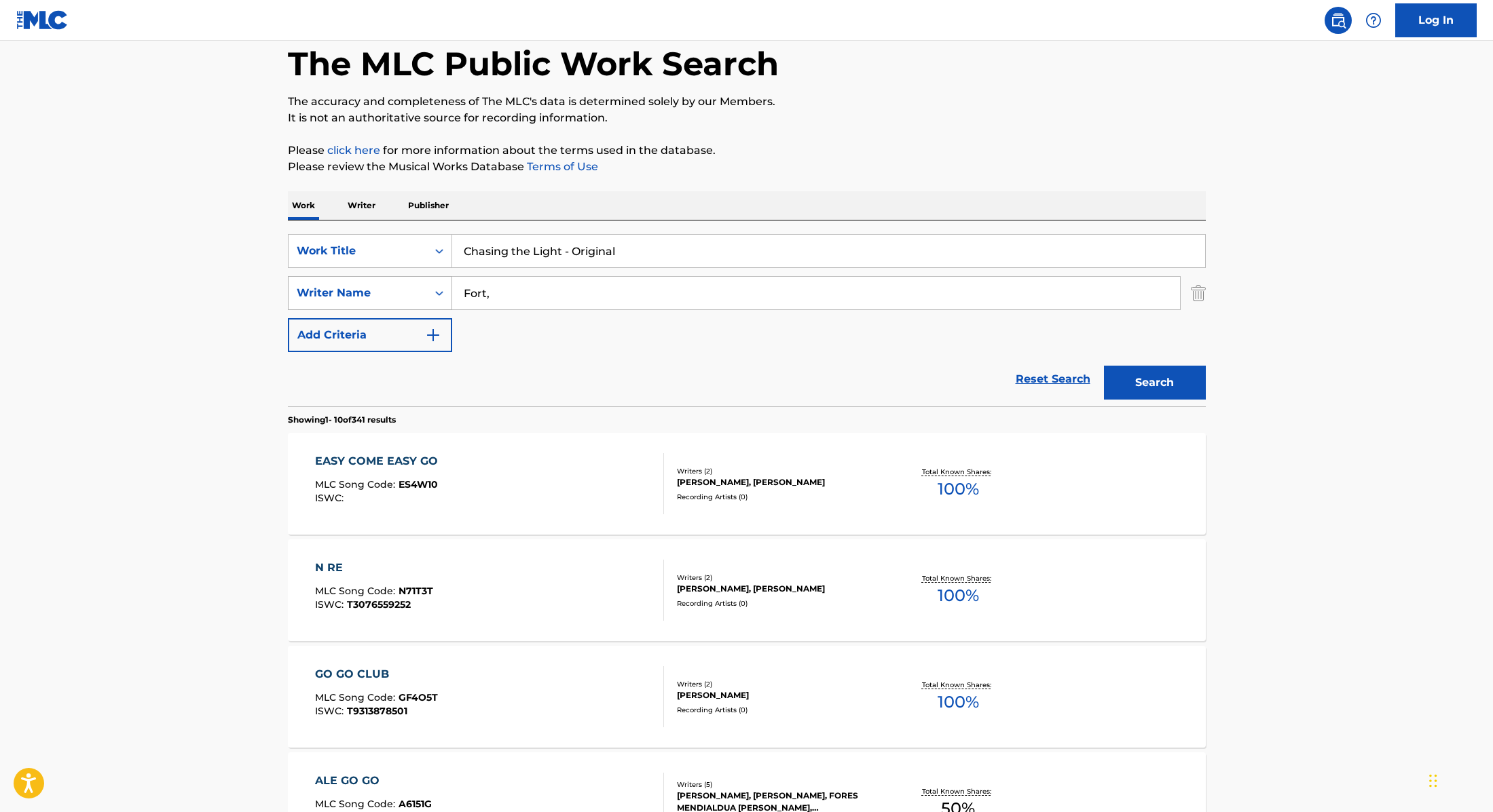
drag, startPoint x: 540, startPoint y: 294, endPoint x: 334, endPoint y: 291, distance: 206.0
click at [335, 291] on div "SearchWithCriteria89e460e5-7744-4731-99c6-0be1078f7c3e Writer Name Fort," at bounding box center [746, 293] width 918 height 34
paste input "[PERSON_NAME]"
type input "[PERSON_NAME]"
click at [1174, 371] on button "Search" at bounding box center [1155, 382] width 102 height 34
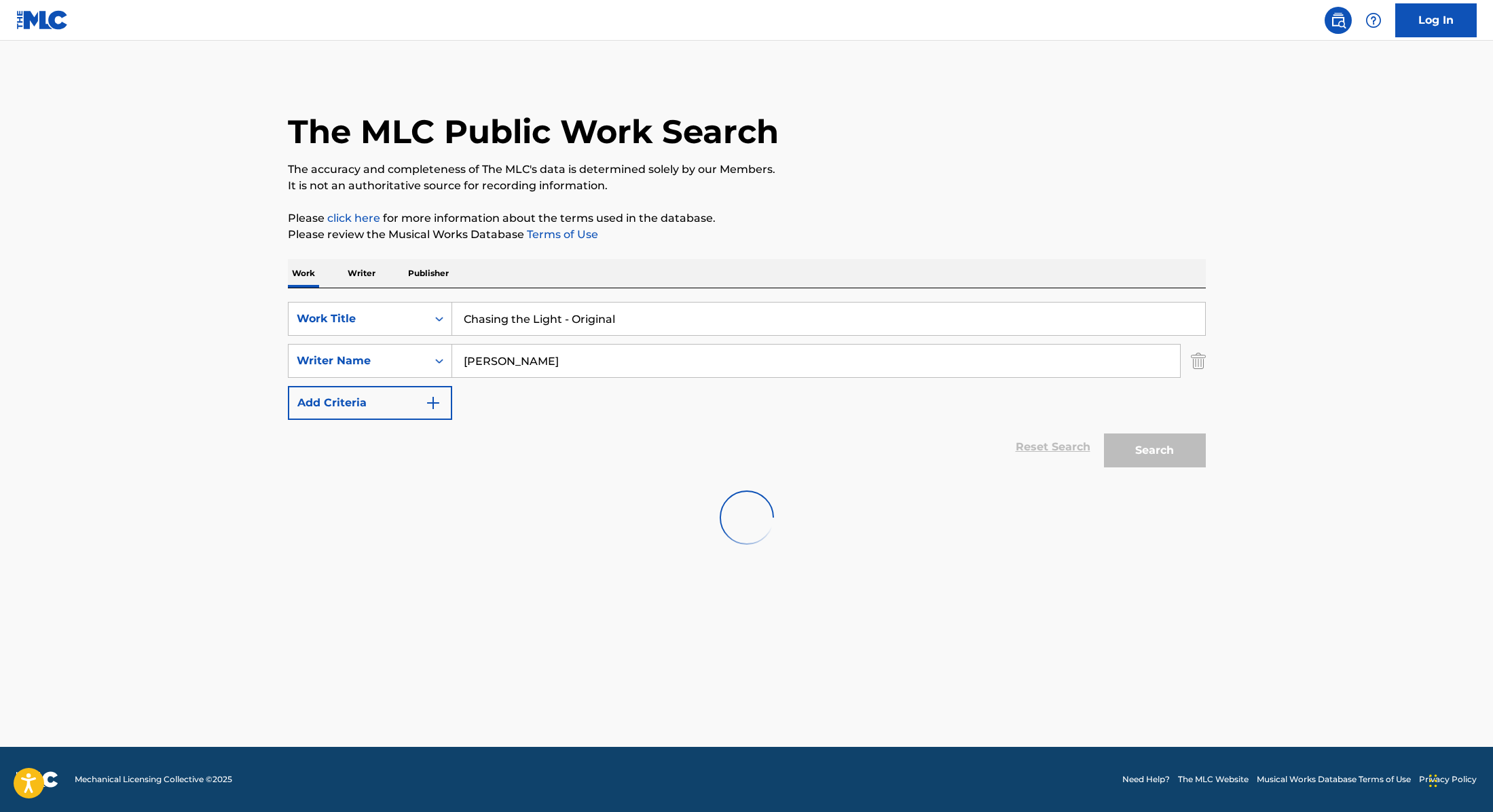
scroll to position [0, 0]
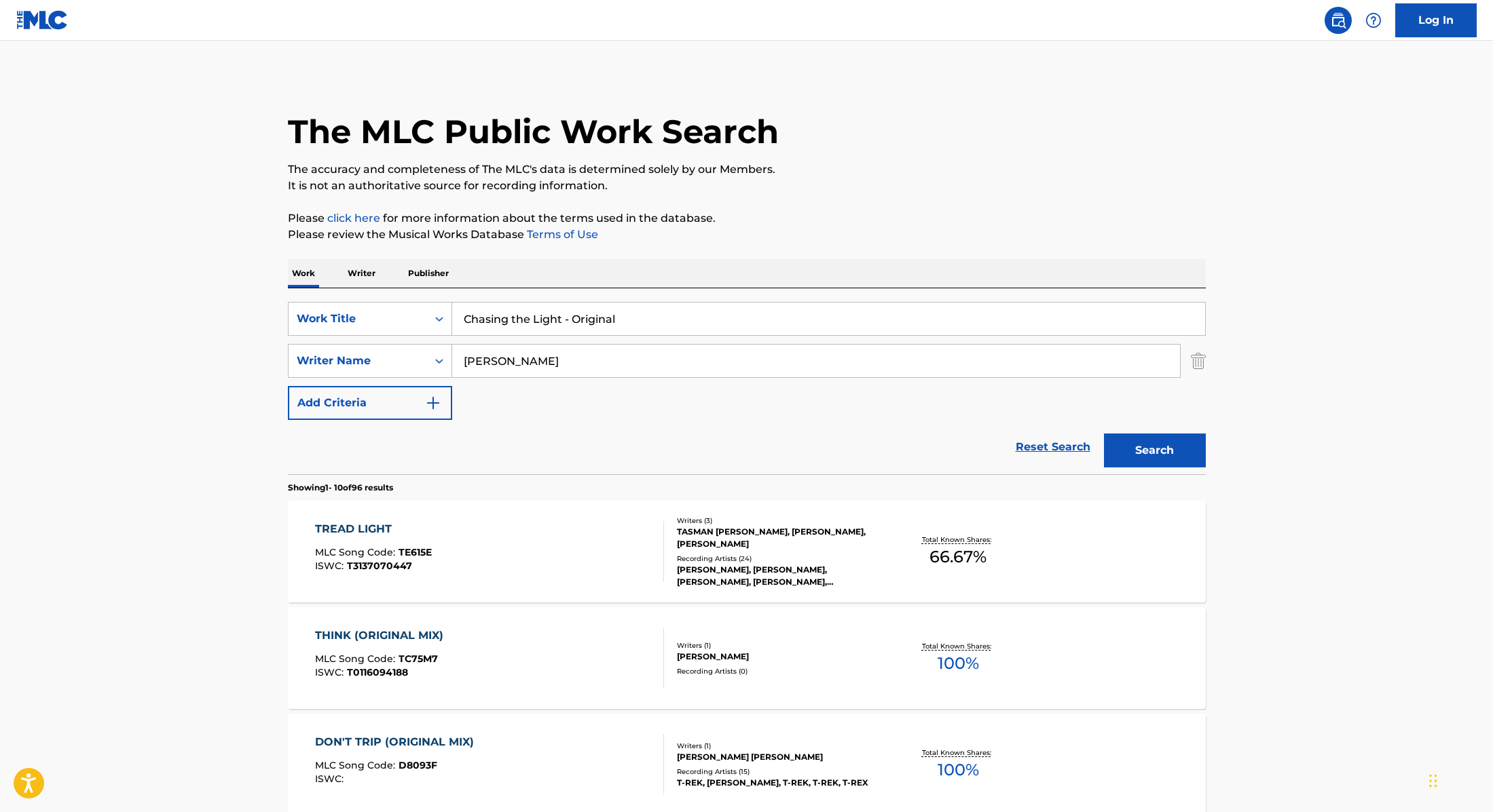
drag, startPoint x: 717, startPoint y: 325, endPoint x: 567, endPoint y: 323, distance: 150.0
click at [567, 323] on input "Chasing the Light - Original" at bounding box center [828, 318] width 752 height 32
click at [1168, 452] on button "Search" at bounding box center [1155, 450] width 102 height 34
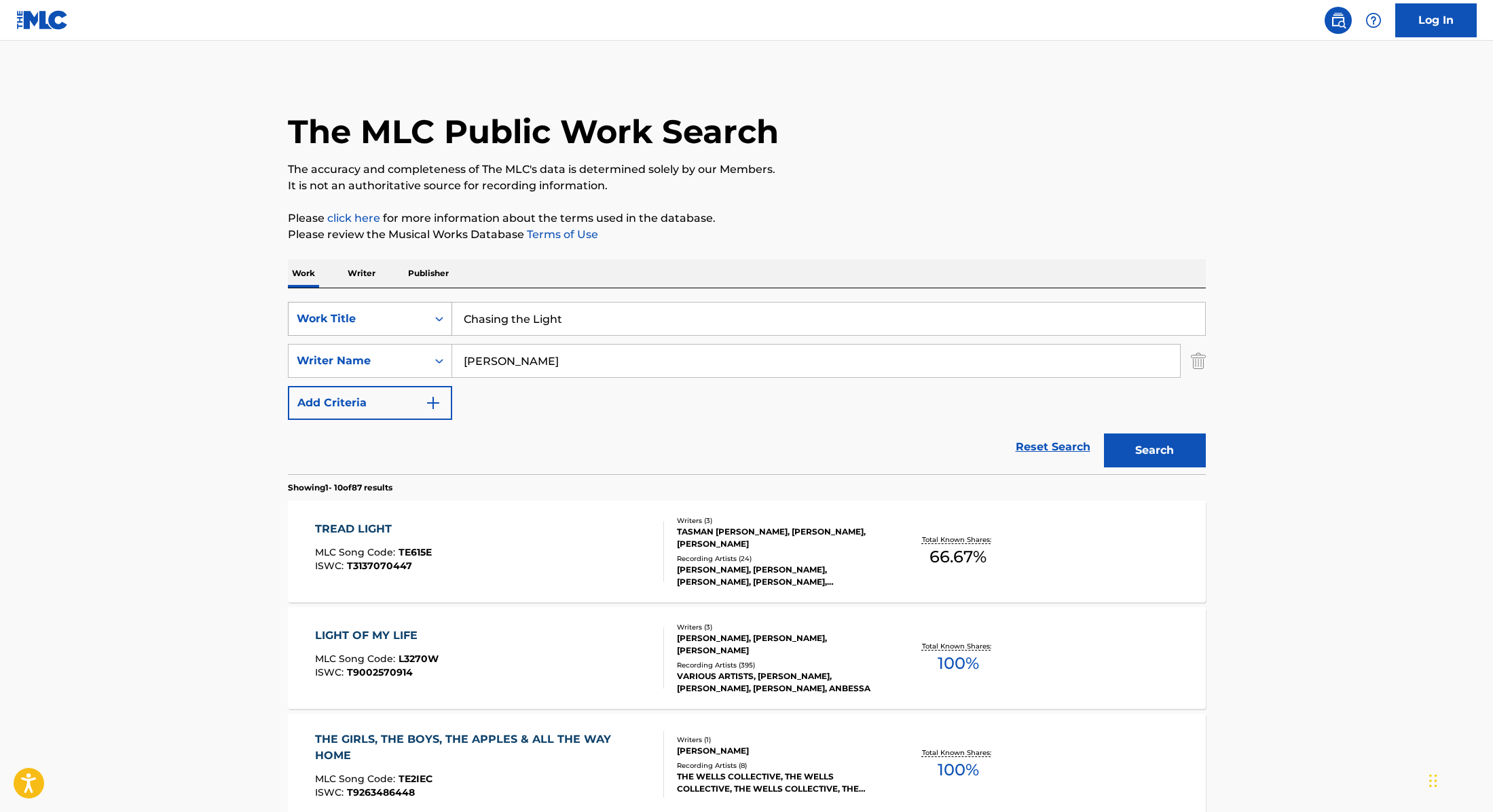
paste input "Kom Kom"
drag, startPoint x: 574, startPoint y: 317, endPoint x: 381, endPoint y: 310, distance: 193.1
click at [381, 310] on div "SearchWithCriteria9cc89112-0d42-42f8-b15c-104aad945215 Work Title Chasing the L…" at bounding box center [746, 318] width 918 height 34
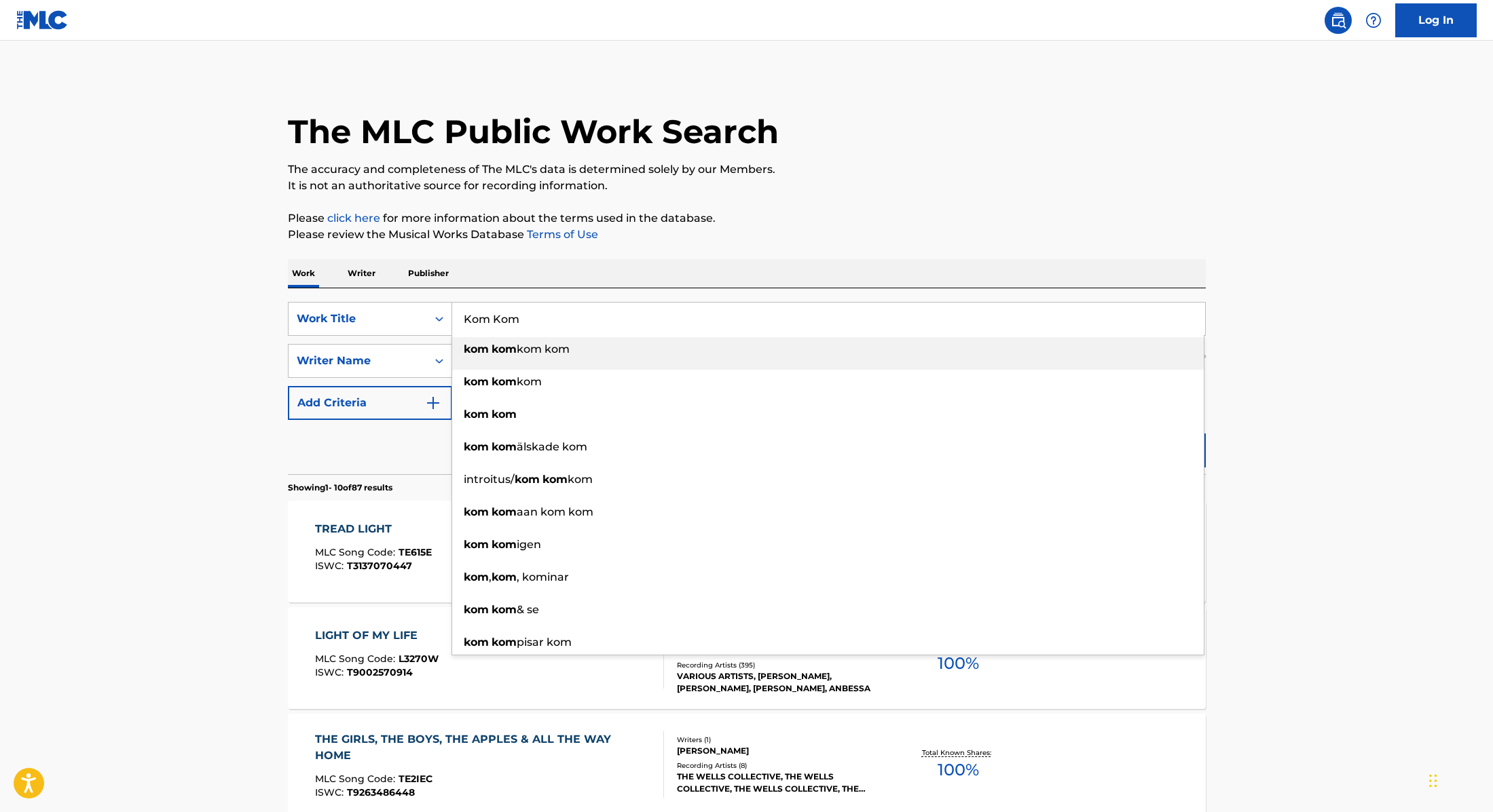
click at [813, 211] on p "Please click here for more information about the terms used in the database." at bounding box center [746, 219] width 918 height 16
paste input "Tropical (feat. Gilli)"
drag, startPoint x: 552, startPoint y: 314, endPoint x: 432, endPoint y: 313, distance: 120.0
click at [432, 313] on div "SearchWithCriteria9cc89112-0d42-42f8-b15c-104aad945215 Work Title Tropical (fea…" at bounding box center [746, 318] width 918 height 34
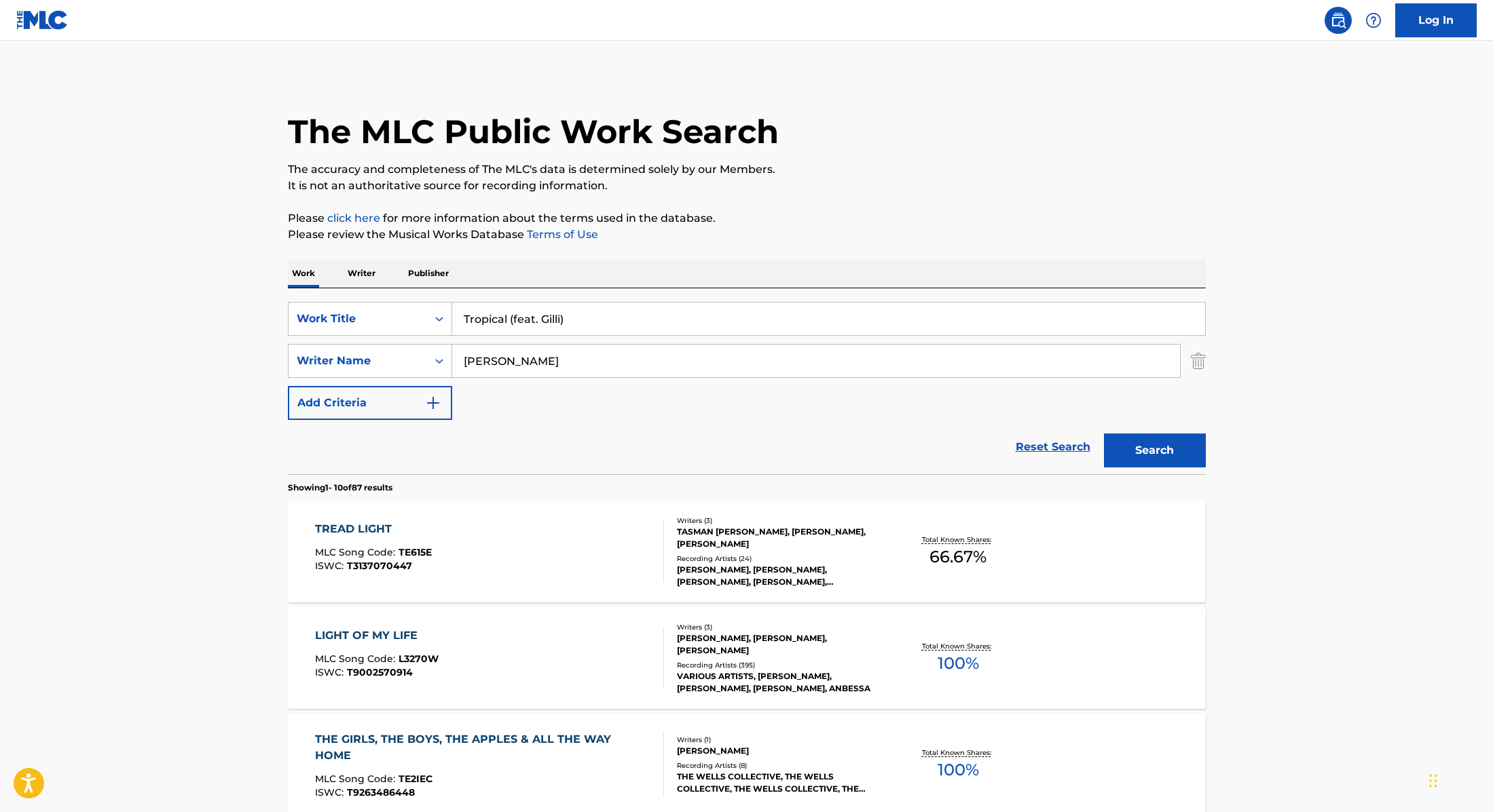
type input "Tropical (feat. Gilli)"
click at [794, 219] on p "Please click here for more information about the terms used in the database." at bounding box center [746, 219] width 918 height 16
drag, startPoint x: 538, startPoint y: 368, endPoint x: 376, endPoint y: 357, distance: 162.4
click at [376, 357] on div "SearchWithCriteria89e460e5-7744-4731-99c6-0be1078f7c3e Writer Name [PERSON_NAME]" at bounding box center [746, 360] width 918 height 34
paste input "Farlov"
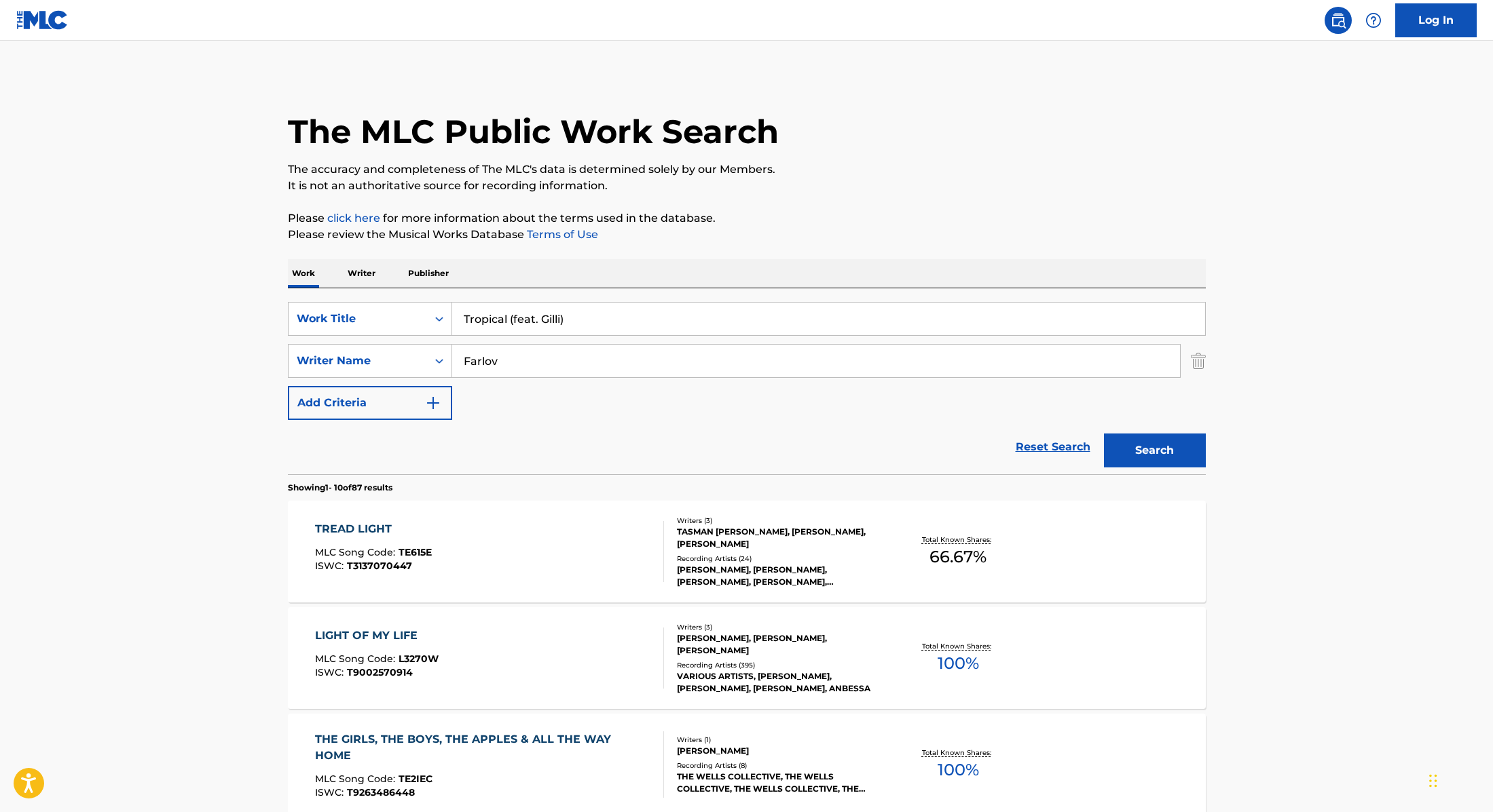
type input "Farlov"
click at [1136, 450] on button "Search" at bounding box center [1155, 450] width 102 height 34
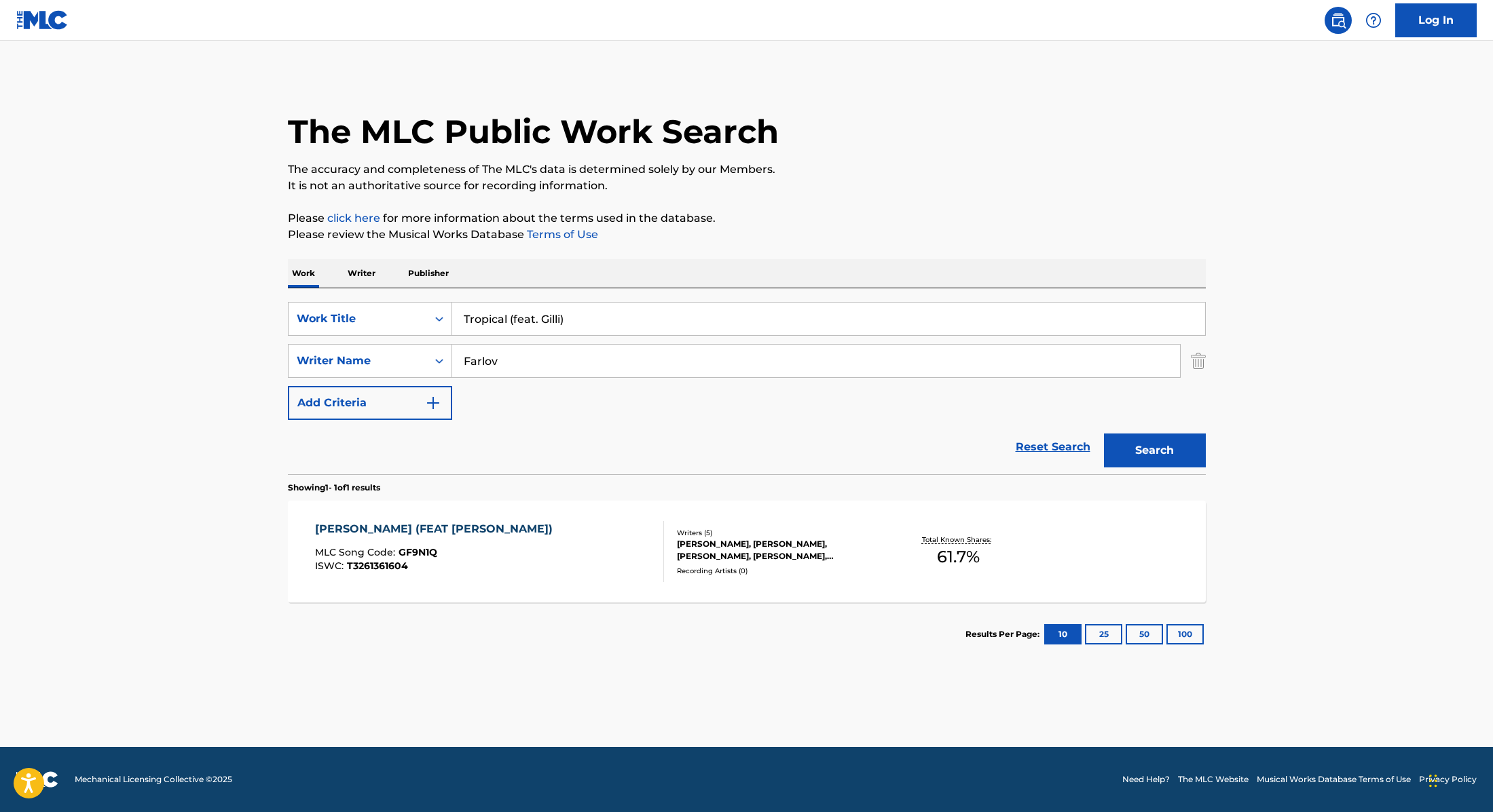
drag, startPoint x: 591, startPoint y: 317, endPoint x: 508, endPoint y: 318, distance: 83.0
click at [508, 318] on input "Tropical (feat. Gilli)" at bounding box center [828, 318] width 752 height 32
click at [1104, 434] on button "Search" at bounding box center [1155, 450] width 102 height 34
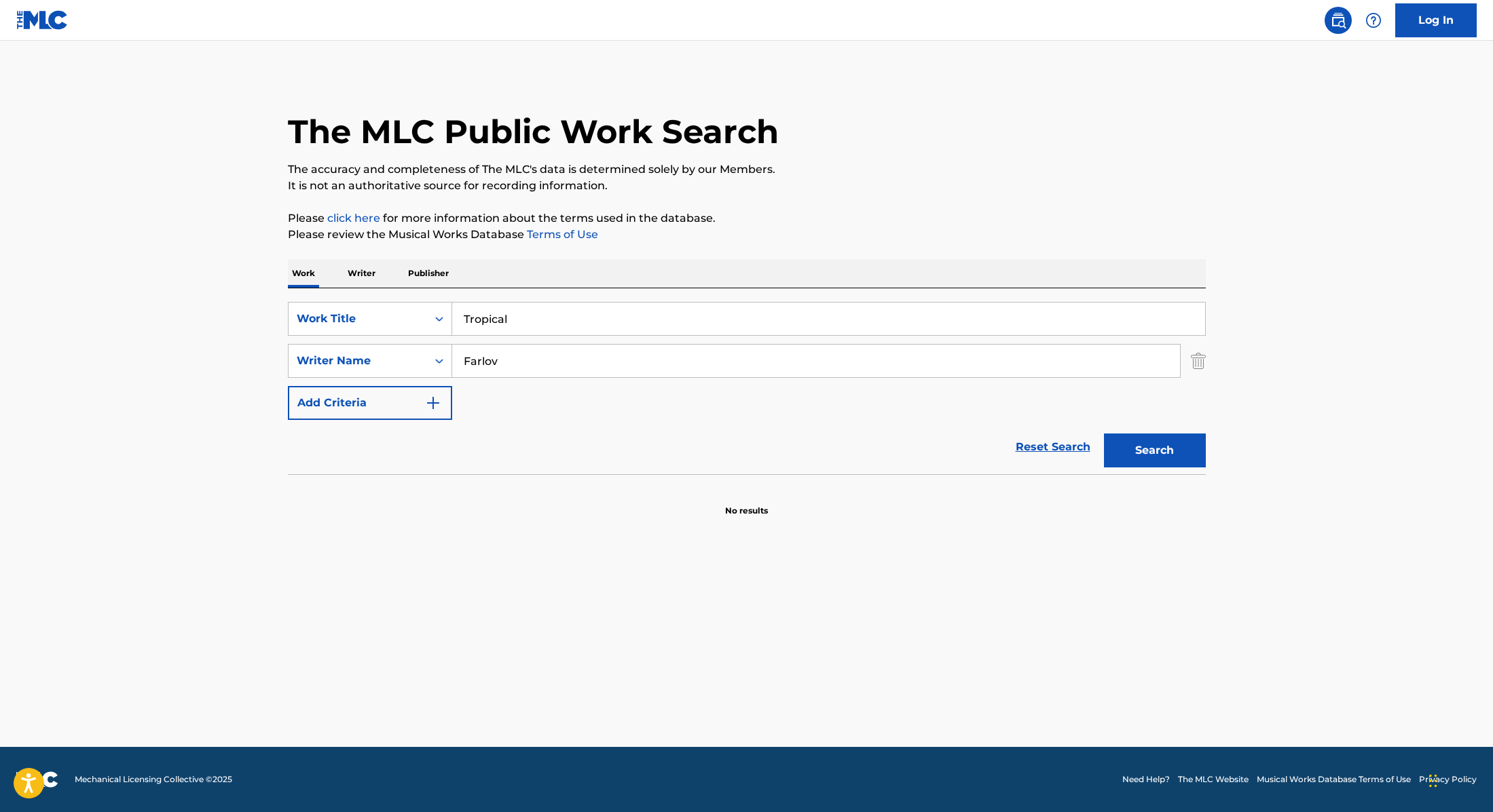
click at [897, 157] on div "The MLC Public Work Search" at bounding box center [746, 124] width 918 height 99
click at [1132, 450] on button "Search" at bounding box center [1155, 450] width 102 height 34
drag, startPoint x: 508, startPoint y: 315, endPoint x: 399, endPoint y: 313, distance: 109.0
click at [399, 313] on div "SearchWithCriteria9cc89112-0d42-42f8-b15c-104aad945215 Work Title Tropical" at bounding box center [746, 318] width 918 height 34
paste input "(feat. Gilli)"
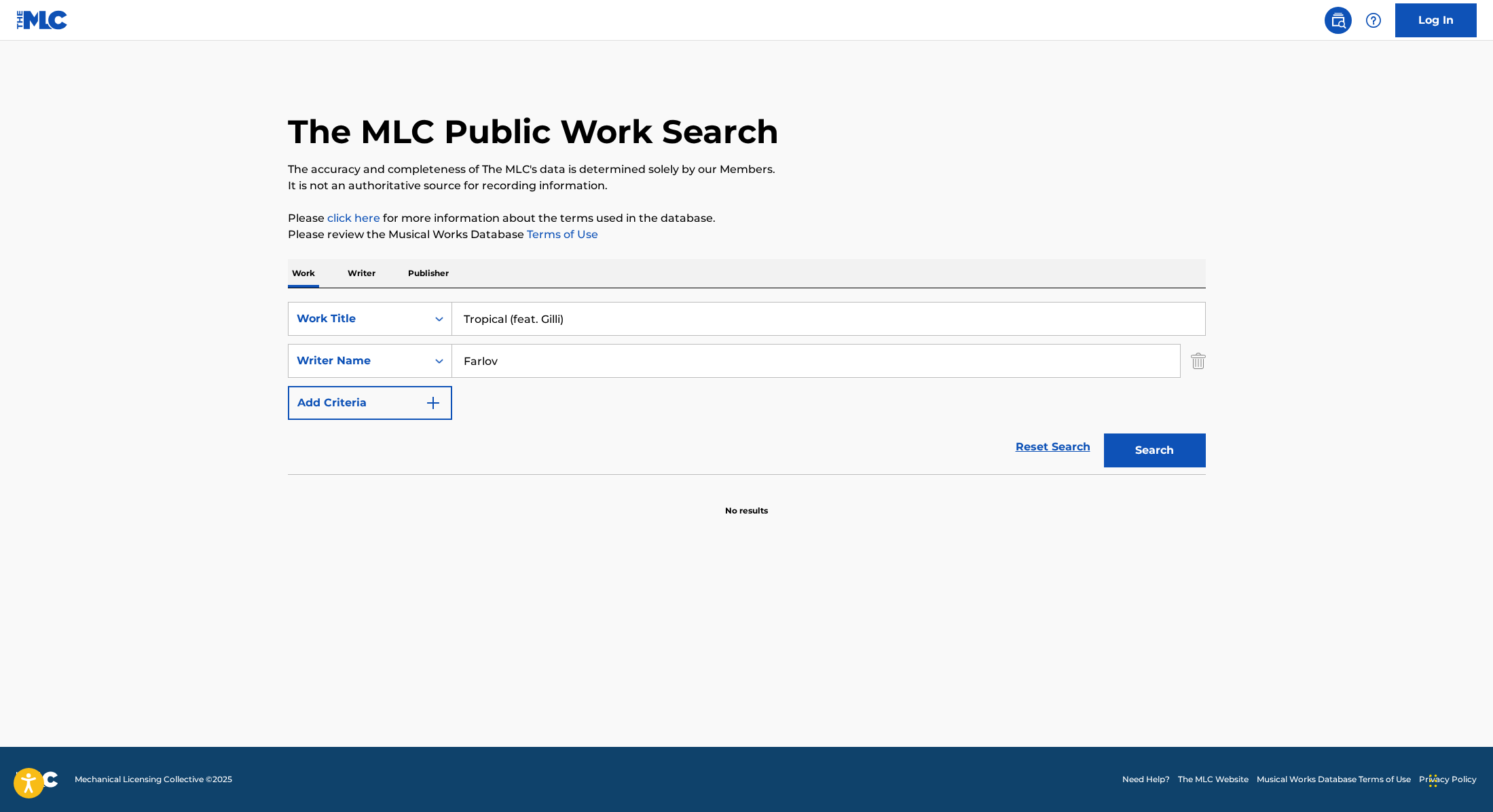
type input "Tropical (feat. Gilli)"
click at [717, 222] on p "Please click here for more information about the terms used in the database." at bounding box center [746, 219] width 918 height 16
drag, startPoint x: 519, startPoint y: 362, endPoint x: 420, endPoint y: 356, distance: 99.2
click at [420, 356] on div "SearchWithCriteria89e460e5-7744-4731-99c6-0be1078f7c3e Writer Name [PERSON_NAME]" at bounding box center [746, 360] width 918 height 34
paste input "Pooyandeh"
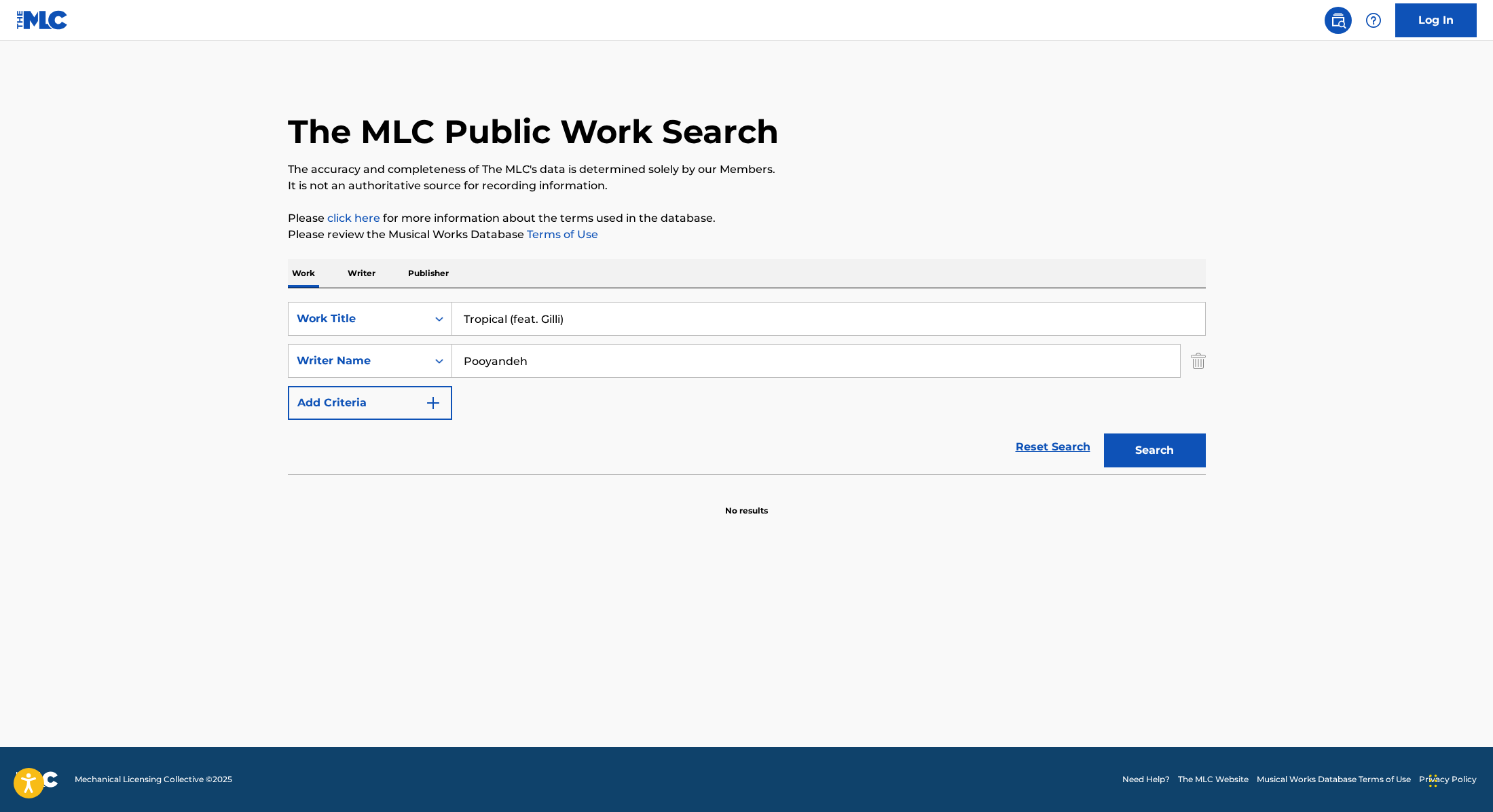
type input "Pooyandeh"
drag, startPoint x: 618, startPoint y: 322, endPoint x: 507, endPoint y: 320, distance: 111.0
click at [507, 320] on input "Tropical (feat. Gilli)" at bounding box center [828, 318] width 752 height 32
click at [711, 242] on div "The MLC Public Work Search The accuracy and completeness of The MLC's data is d…" at bounding box center [746, 296] width 950 height 443
click at [1137, 447] on button "Search" at bounding box center [1155, 450] width 102 height 34
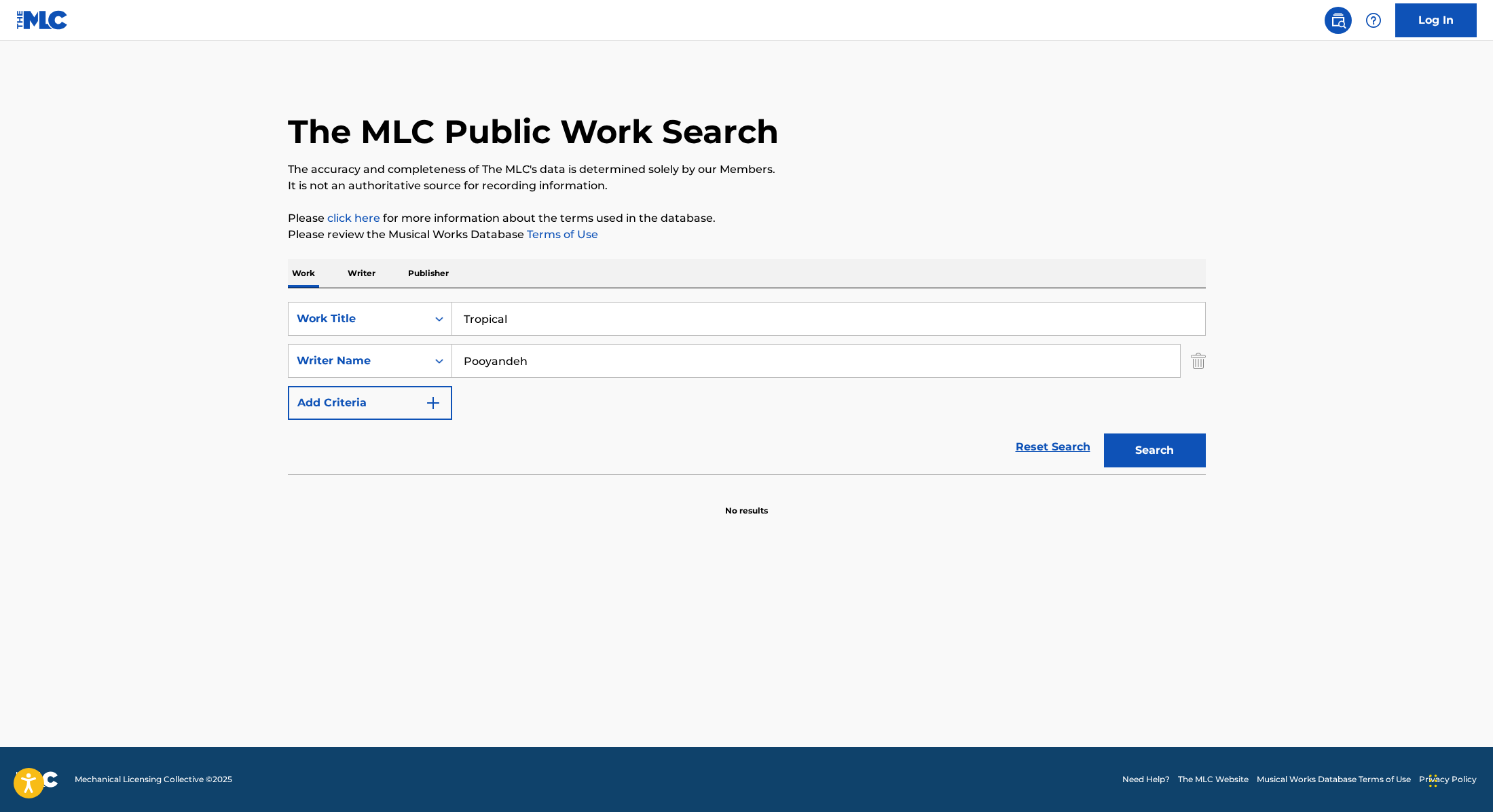
drag, startPoint x: 529, startPoint y: 319, endPoint x: 469, endPoint y: 293, distance: 65.4
click at [371, 315] on div "SearchWithCriteria9cc89112-0d42-42f8-b15c-104aad945215 Work Title Tropical" at bounding box center [746, 318] width 918 height 34
paste input "AK TAK TAK"
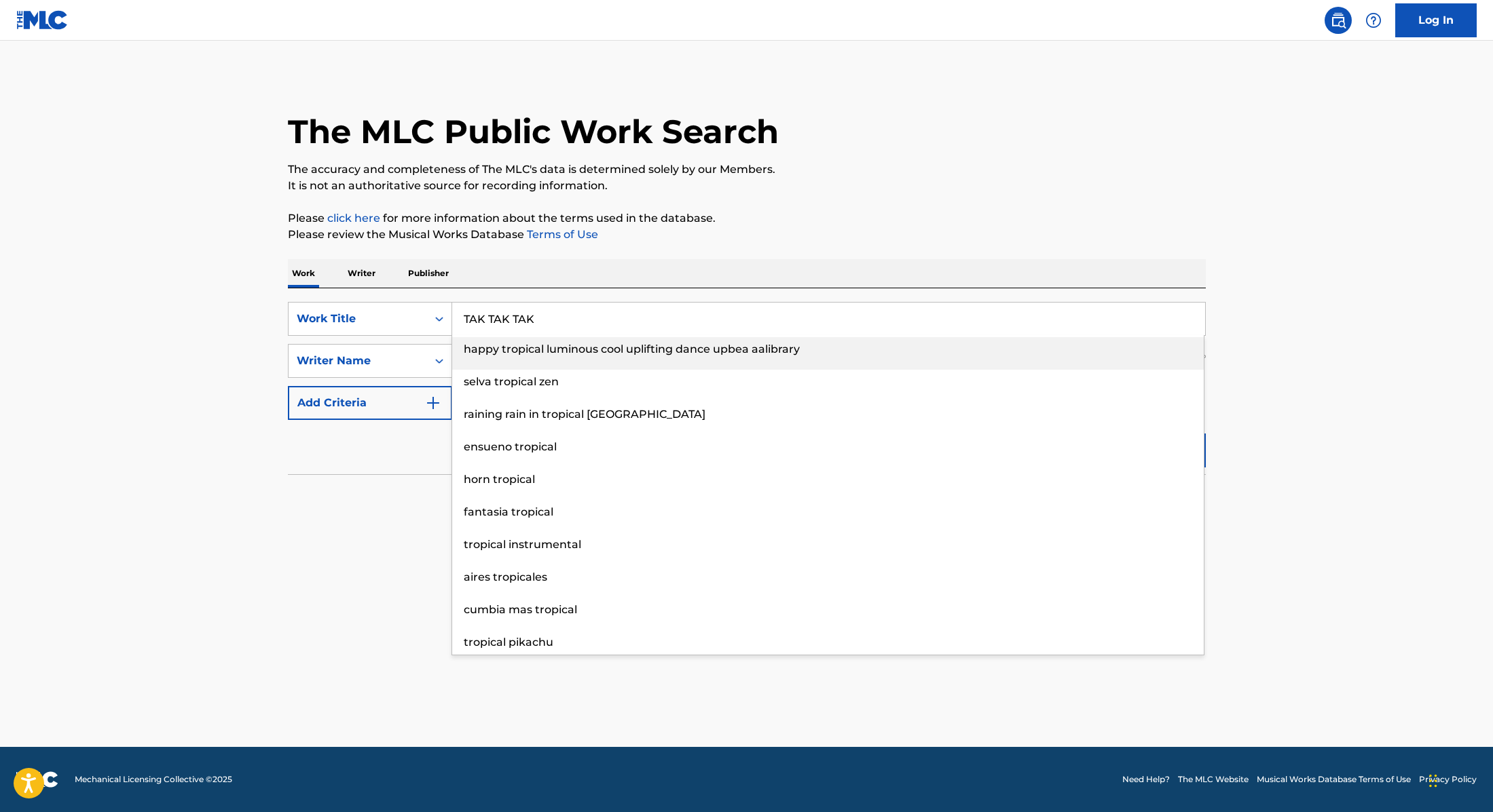
type input "TAK TAK TAK"
click at [844, 193] on p "It is not an authoritative source for recording information." at bounding box center [746, 186] width 918 height 16
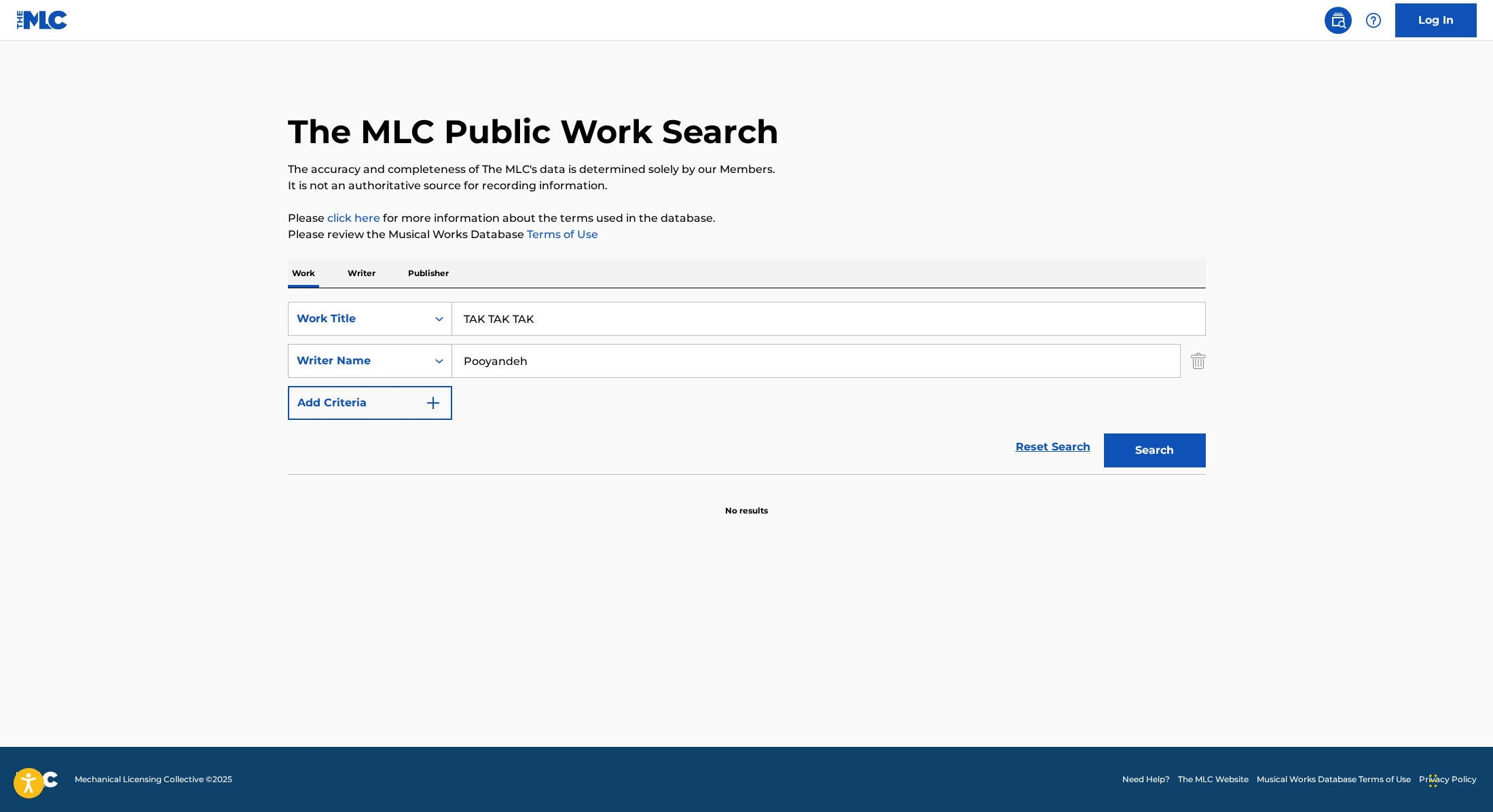
drag, startPoint x: 540, startPoint y: 364, endPoint x: 380, endPoint y: 350, distance: 160.6
click at [380, 350] on div "SearchWithCriteria89e460e5-7744-4731-99c6-0be1078f7c3e Writer Name Pooyandeh" at bounding box center [746, 360] width 918 height 34
paste input "Bodur"
type input "Bodur"
click at [1161, 445] on button "Search" at bounding box center [1155, 450] width 102 height 34
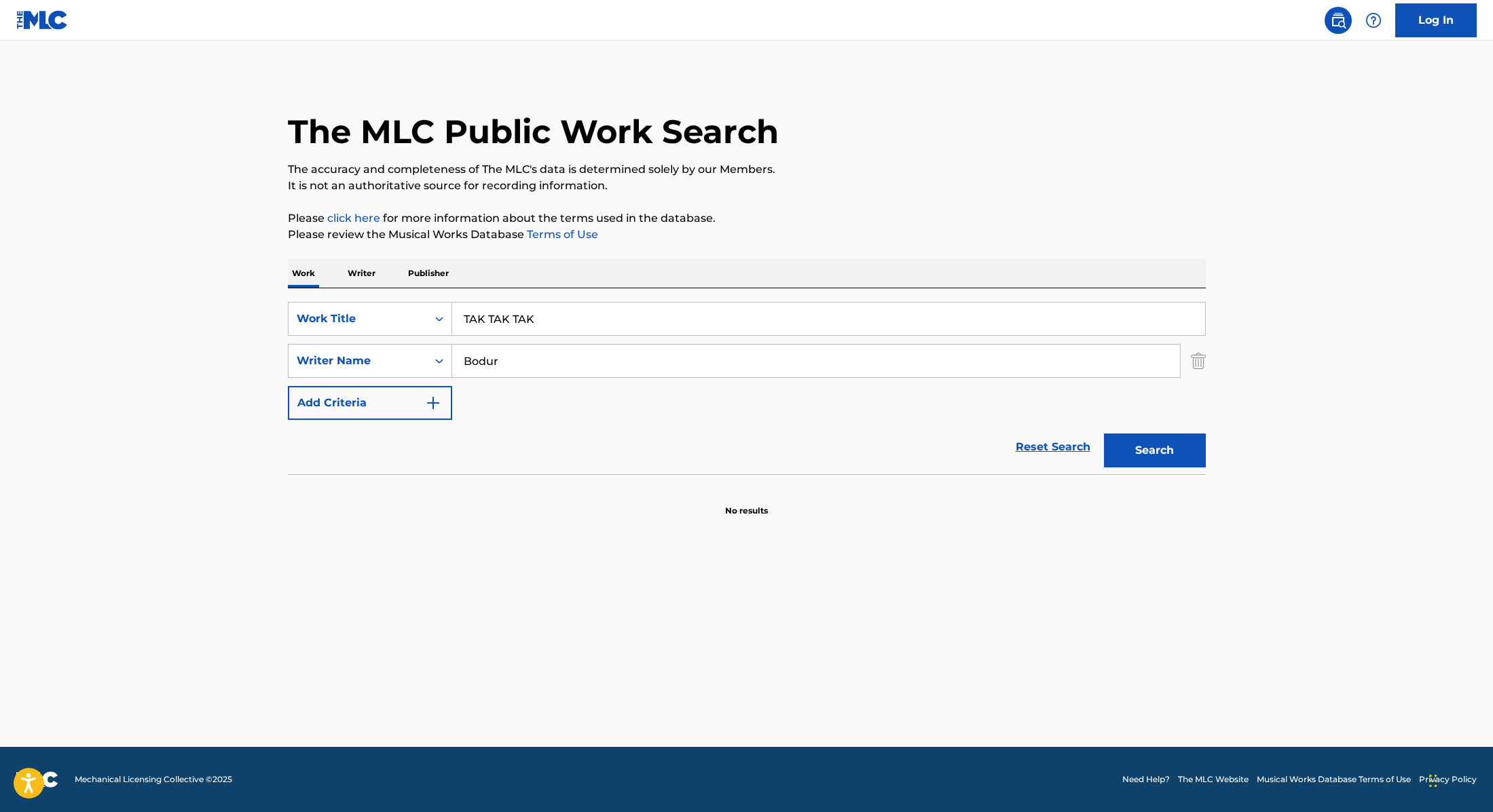
click at [1174, 452] on button "Search" at bounding box center [1155, 450] width 102 height 34
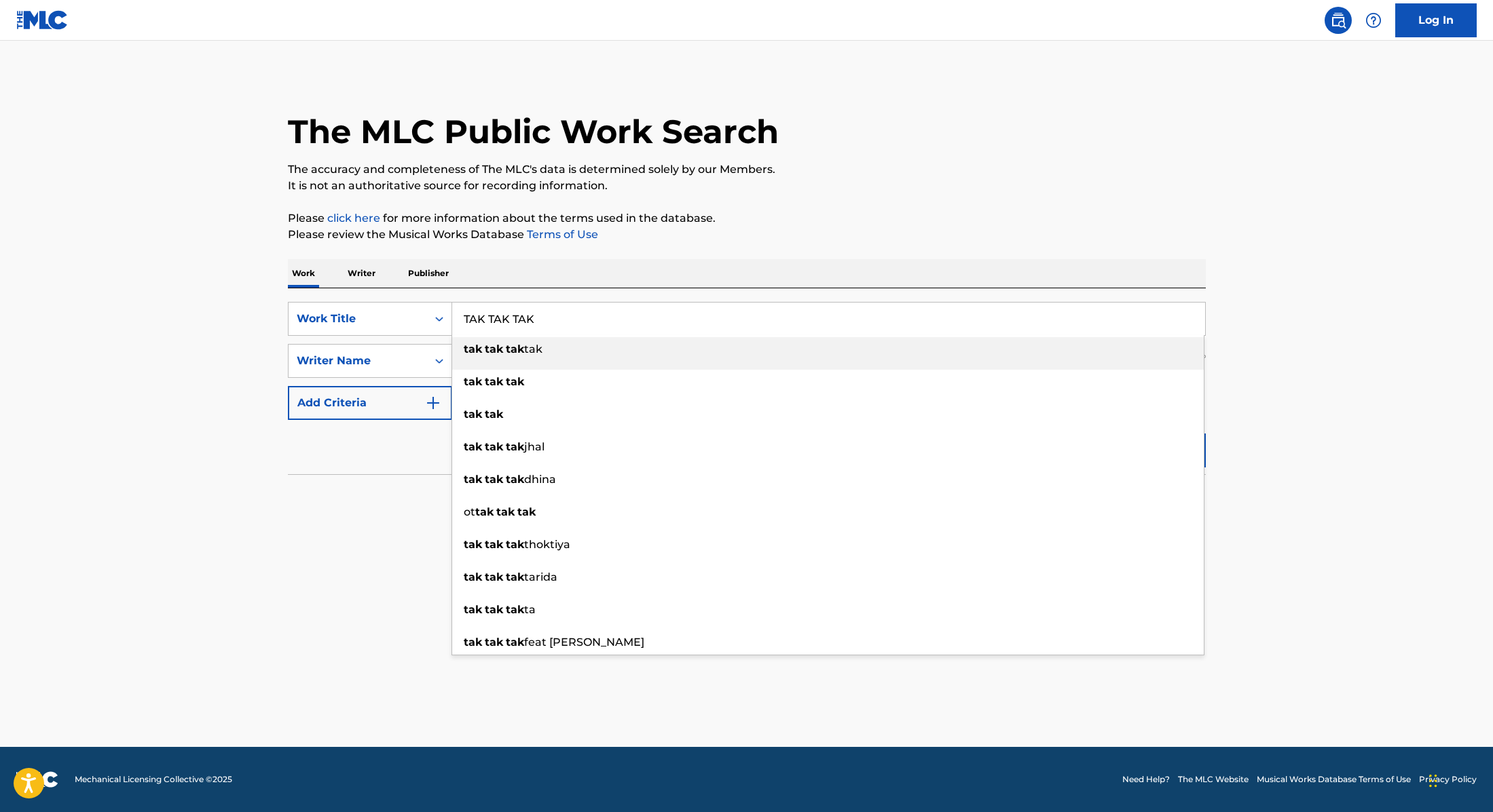
drag, startPoint x: 551, startPoint y: 315, endPoint x: 544, endPoint y: 277, distance: 38.6
click at [376, 305] on div "SearchWithCriteria9cc89112-0d42-42f8-b15c-104aad945215 Work Title TAK TAK TAK t…" at bounding box center [746, 318] width 918 height 34
paste input "m3aya v1 (sammen)"
type input "m3aya v1 (sammen)"
click at [666, 246] on div "The MLC Public Work Search The accuracy and completeness of The MLC's data is d…" at bounding box center [746, 296] width 950 height 443
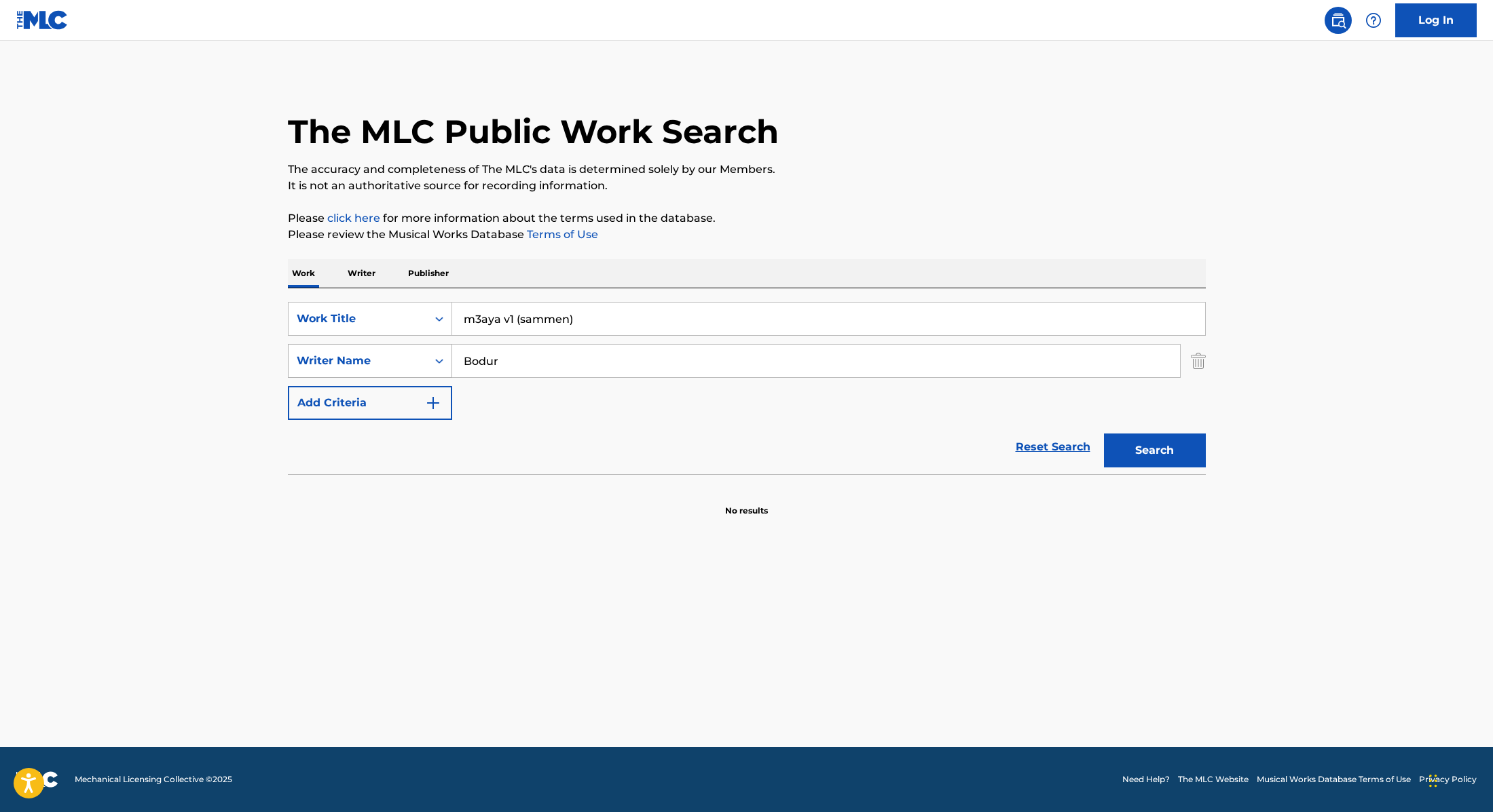
drag, startPoint x: 516, startPoint y: 363, endPoint x: 426, endPoint y: 351, distance: 90.8
click at [426, 351] on div "SearchWithCriteria89e460e5-7744-4731-99c6-0be1078f7c3e Writer Name [PERSON_NAME]" at bounding box center [746, 360] width 918 height 34
click at [975, 219] on p "Please click here for more information about the terms used in the database." at bounding box center [746, 219] width 918 height 16
click at [1170, 455] on button "Search" at bounding box center [1155, 450] width 102 height 34
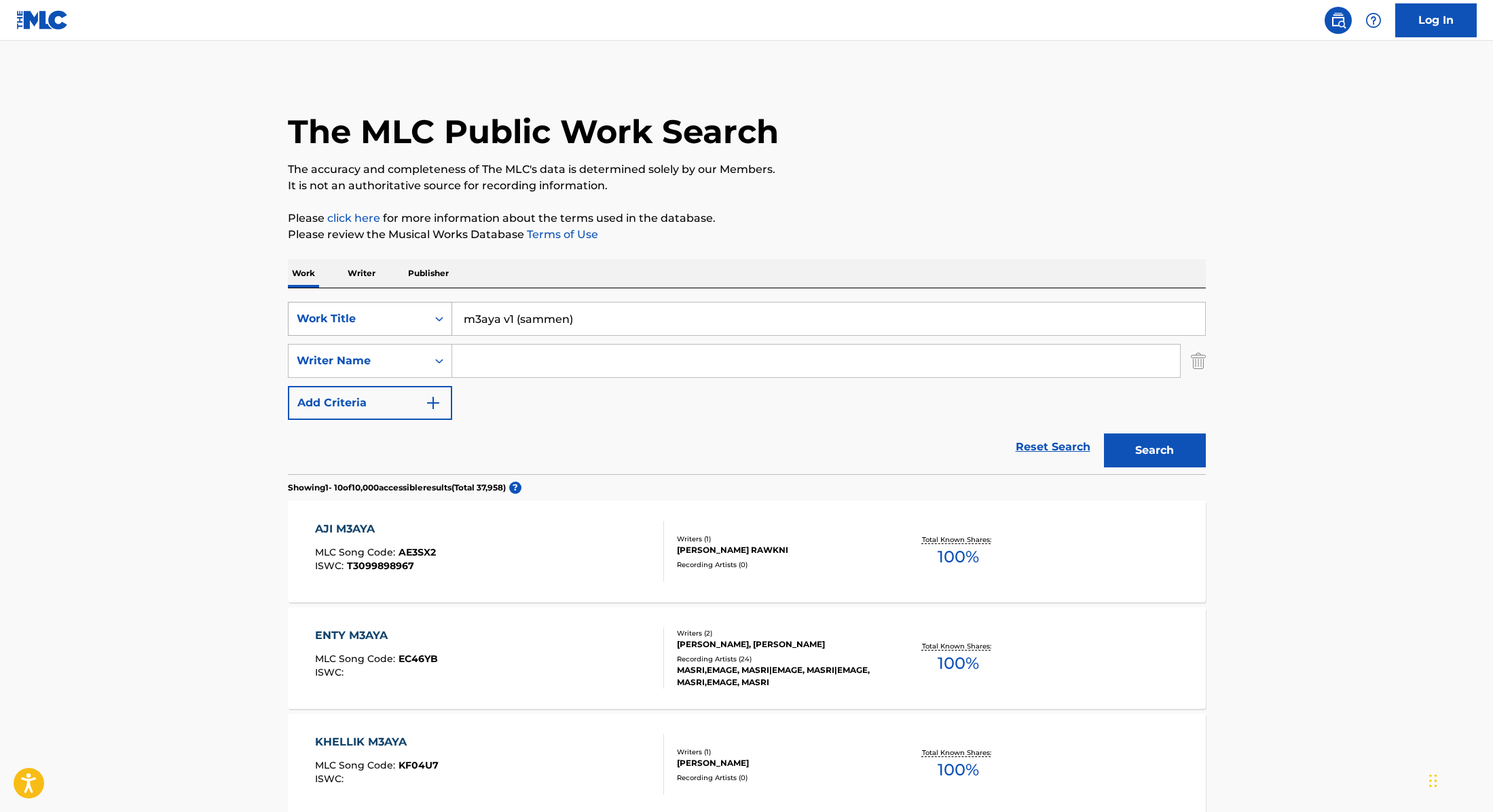
paste input "A Love Confessed"
drag, startPoint x: 588, startPoint y: 318, endPoint x: 398, endPoint y: 306, distance: 190.4
click at [398, 306] on div "SearchWithCriteria9cc89112-0d42-42f8-b15c-104aad945215 Work Title m3aya v1 (sam…" at bounding box center [746, 318] width 918 height 34
type input "A Love Confessed"
click at [854, 187] on p "It is not an authoritative source for recording information." at bounding box center [746, 186] width 918 height 16
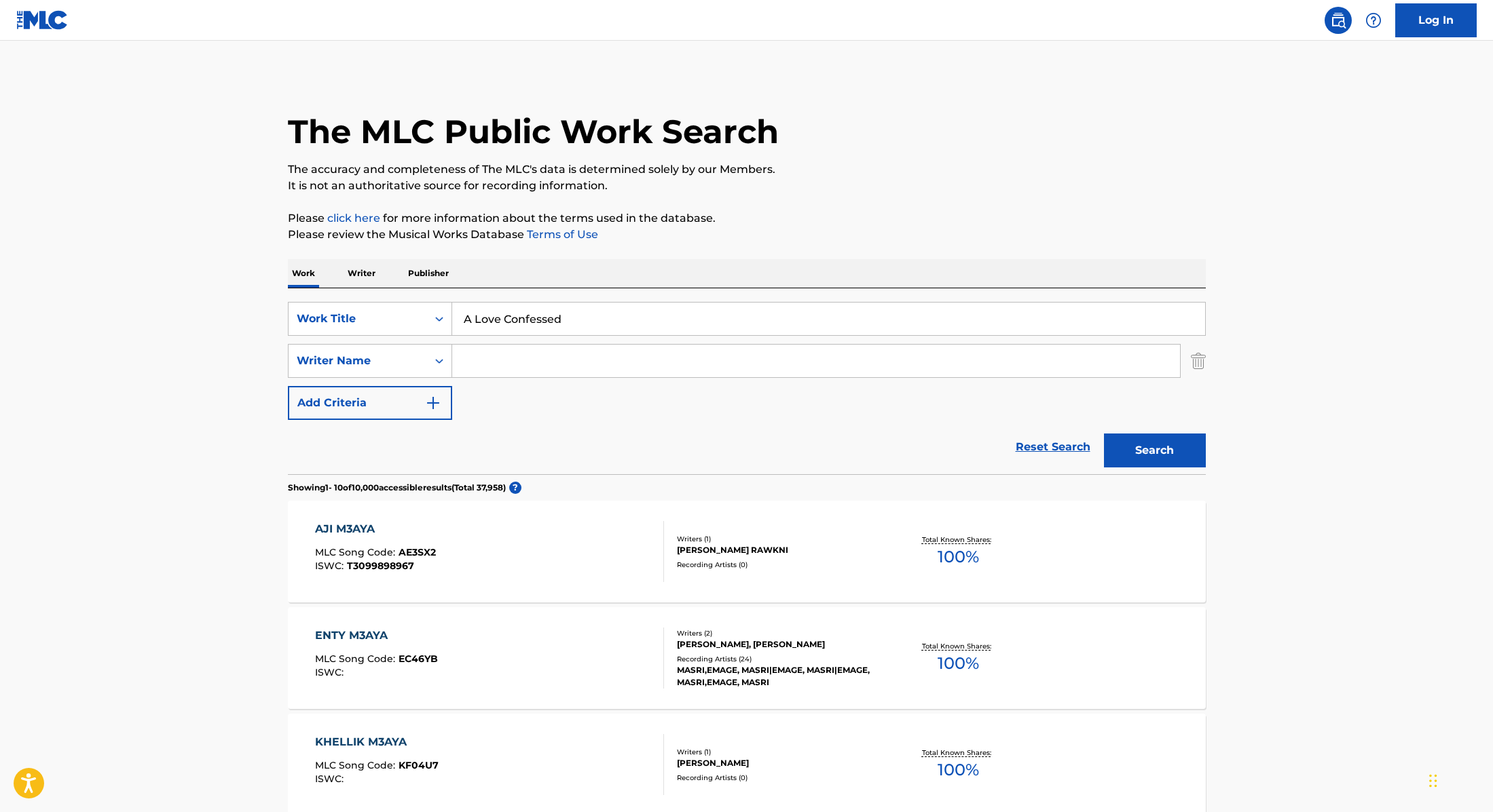
click at [543, 363] on input "Search Form" at bounding box center [815, 360] width 728 height 32
paste input "Bibow"
type input "Bibow"
click at [1175, 452] on button "Search" at bounding box center [1155, 450] width 102 height 34
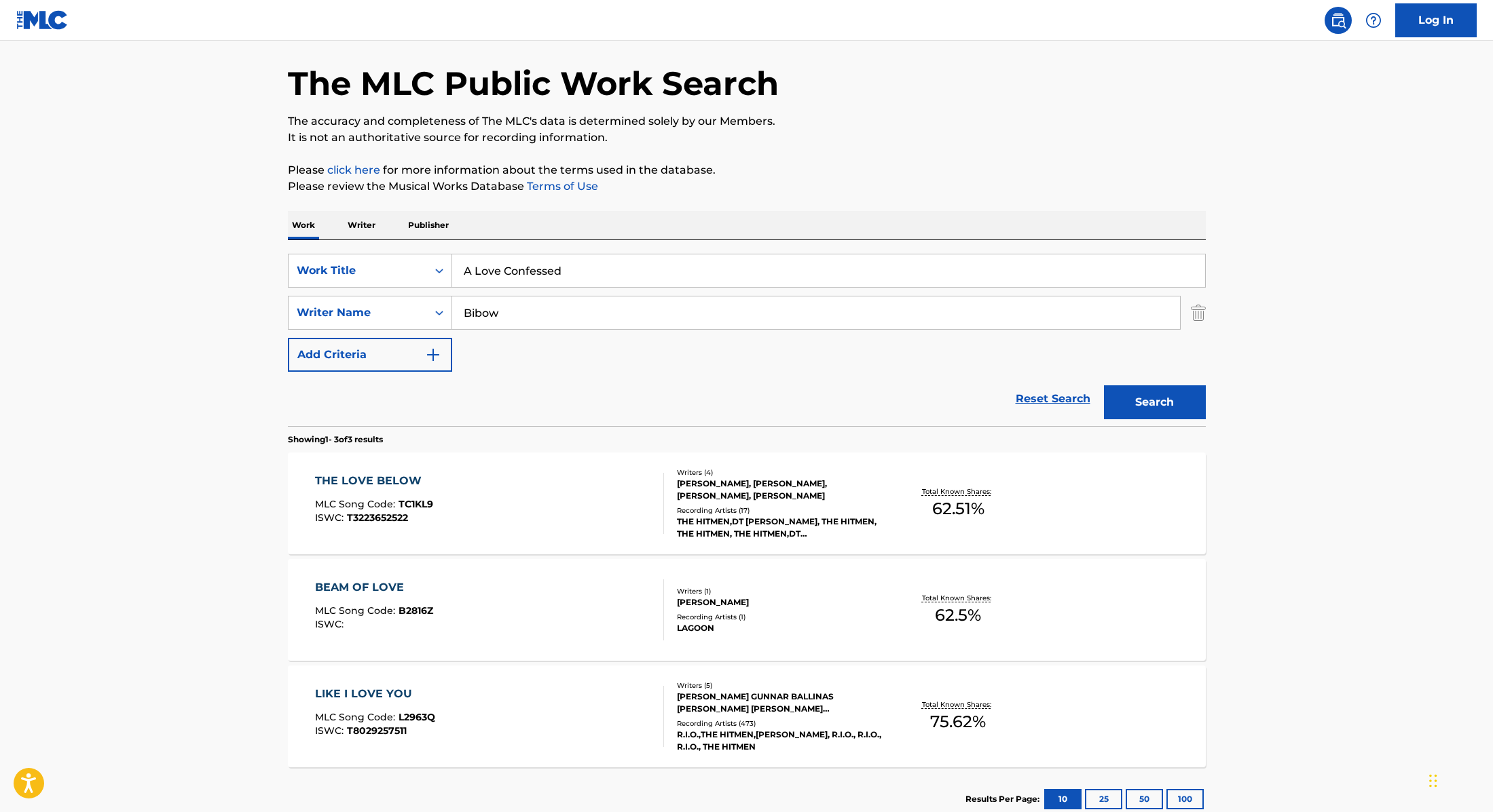
scroll to position [54, 0]
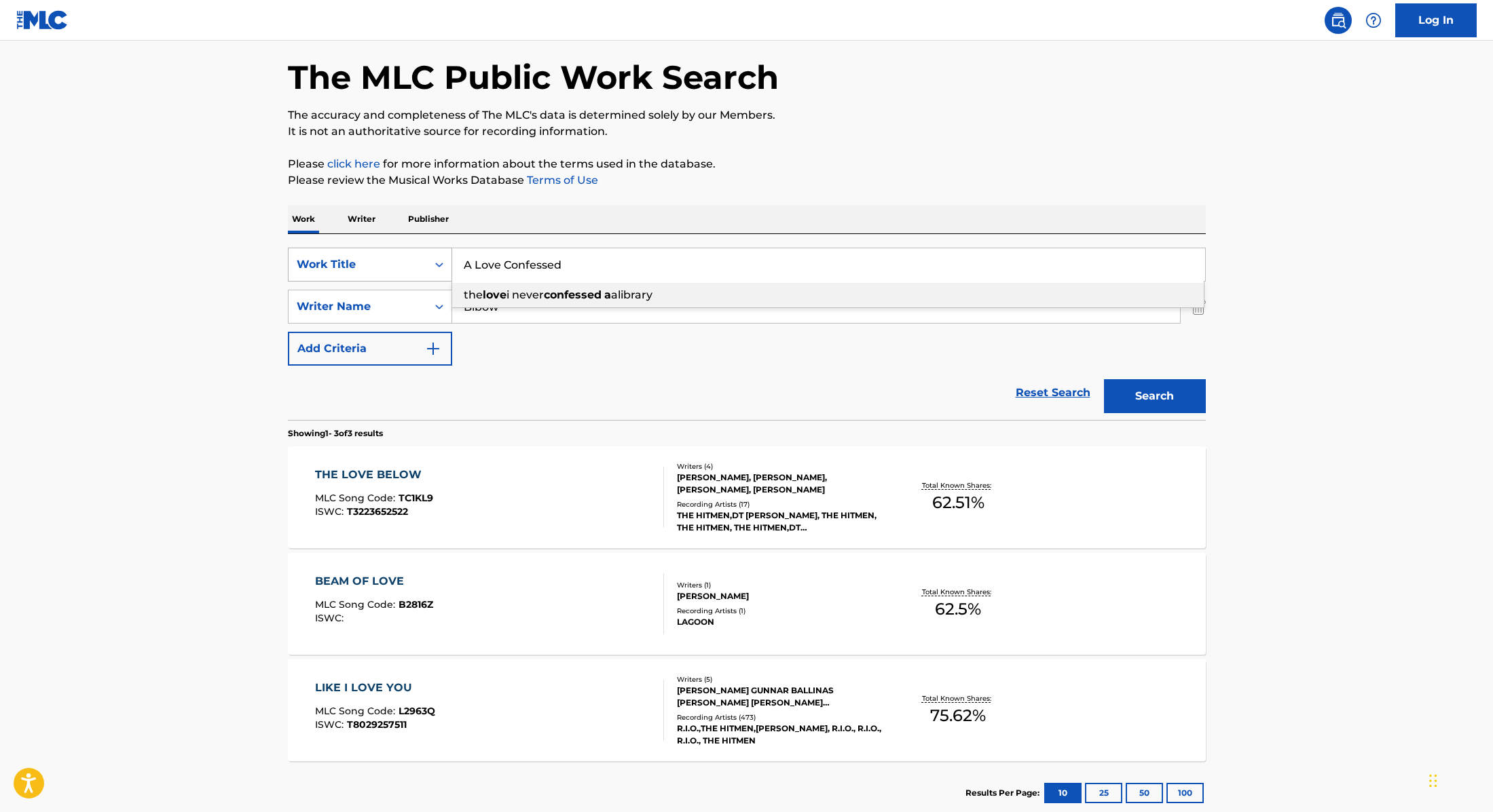
paste input "Undskyl"
drag, startPoint x: 577, startPoint y: 267, endPoint x: 361, endPoint y: 249, distance: 216.7
click at [361, 249] on div "SearchWithCriteria9cc89112-0d42-42f8-b15c-104aad945215 Work Title Undskyld the …" at bounding box center [746, 264] width 918 height 34
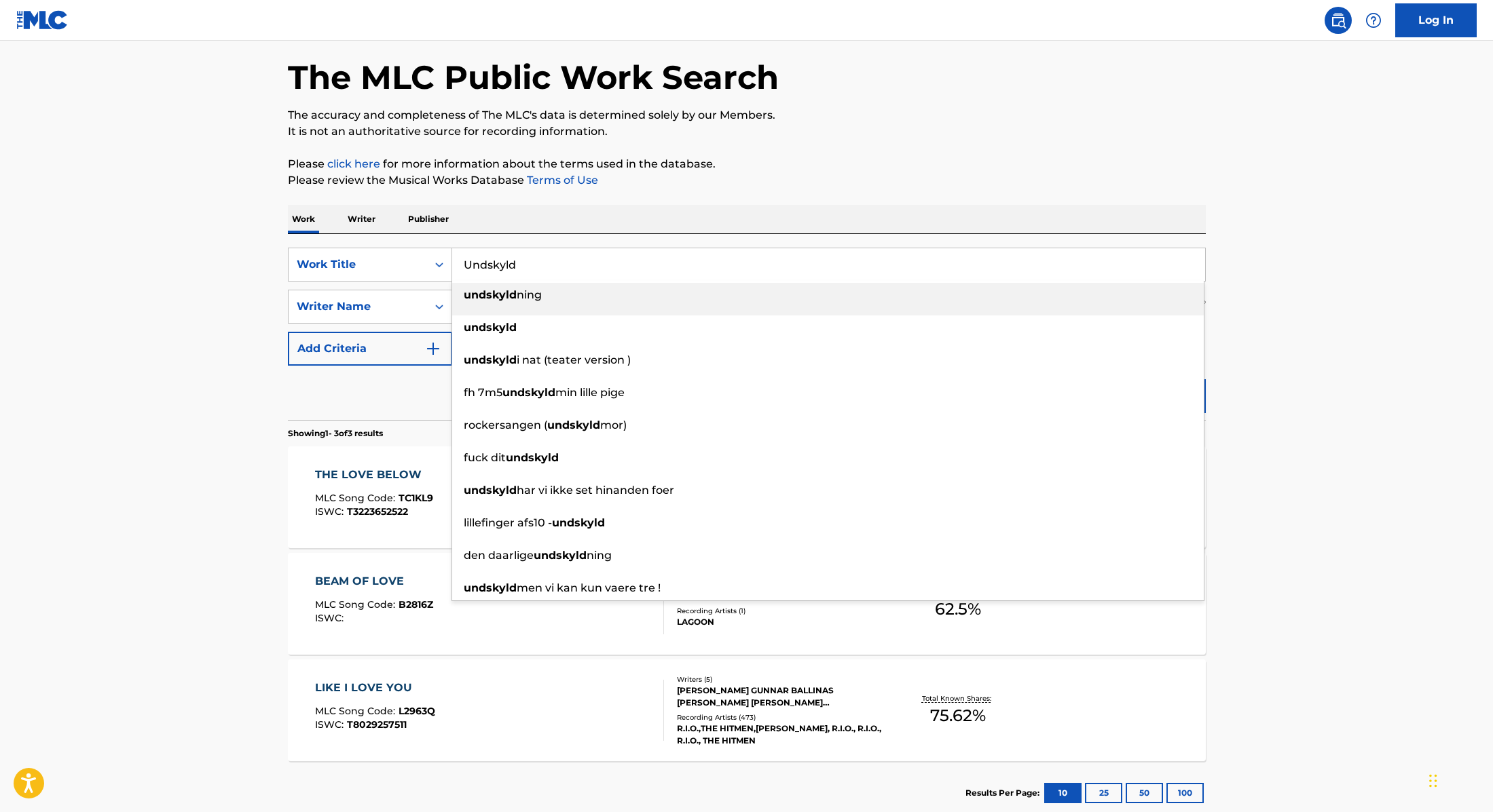
type input "Undskyld"
click at [681, 186] on p "Please review the Musical Works Database Terms of Use" at bounding box center [746, 181] width 918 height 16
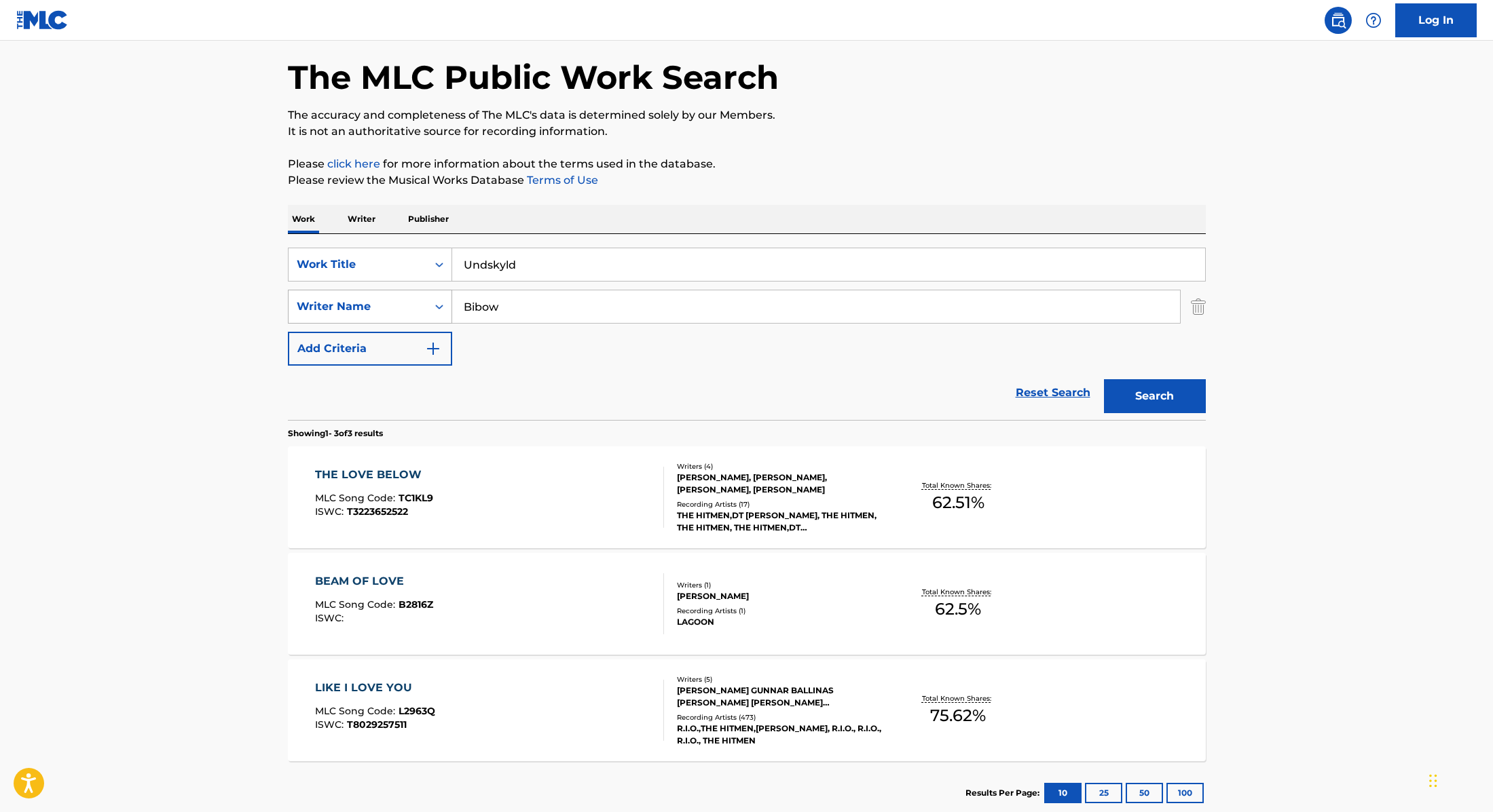
drag, startPoint x: 548, startPoint y: 309, endPoint x: 380, endPoint y: 291, distance: 169.0
click at [383, 291] on div "SearchWithCriteria89e460e5-7744-4731-99c6-0be1078f7c3e Writer Name Bibow" at bounding box center [746, 306] width 918 height 34
paste input "[PERSON_NAME],"
type input "[PERSON_NAME],"
click at [1135, 404] on button "Search" at bounding box center [1155, 396] width 102 height 34
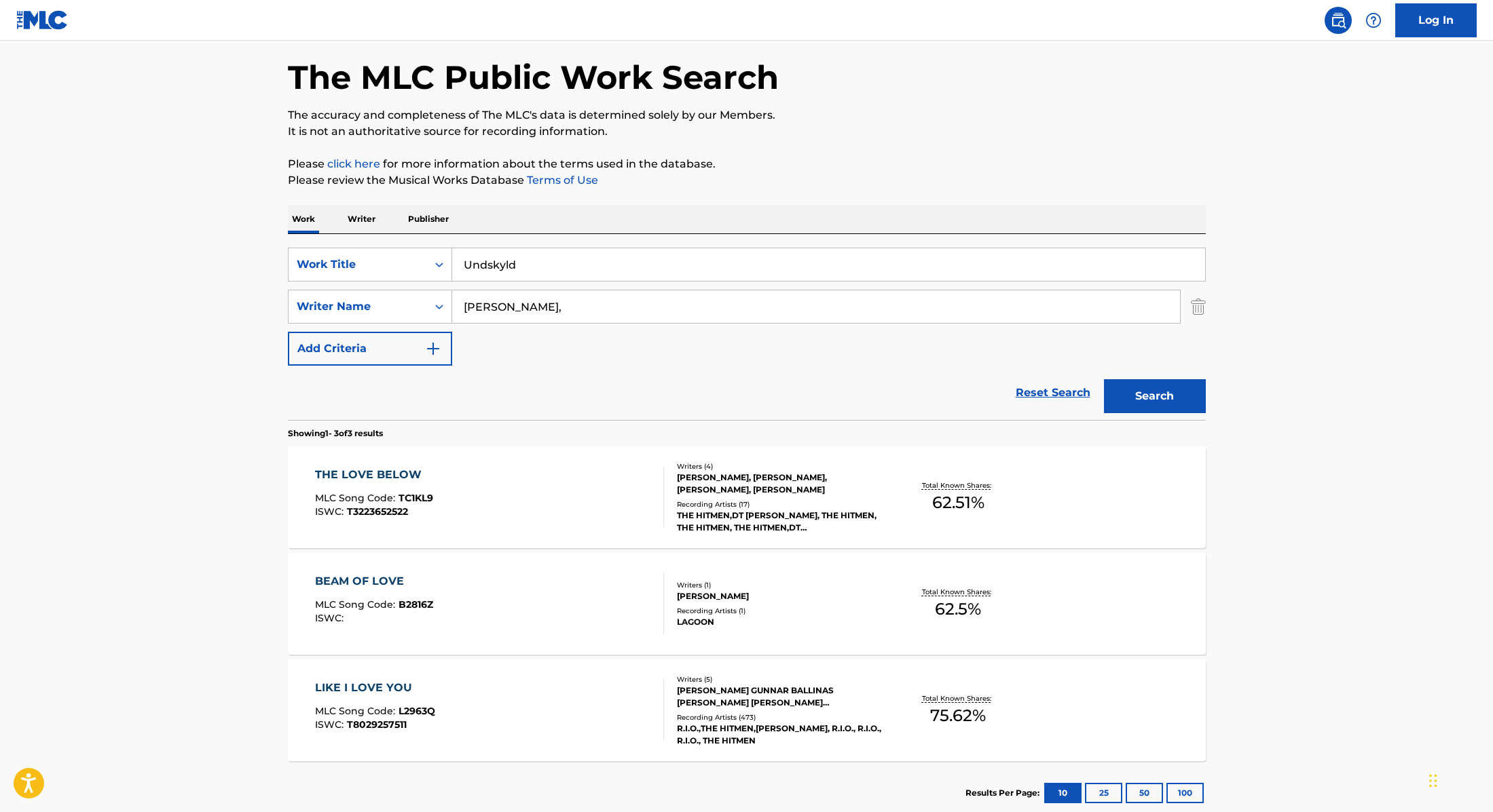
scroll to position [0, 0]
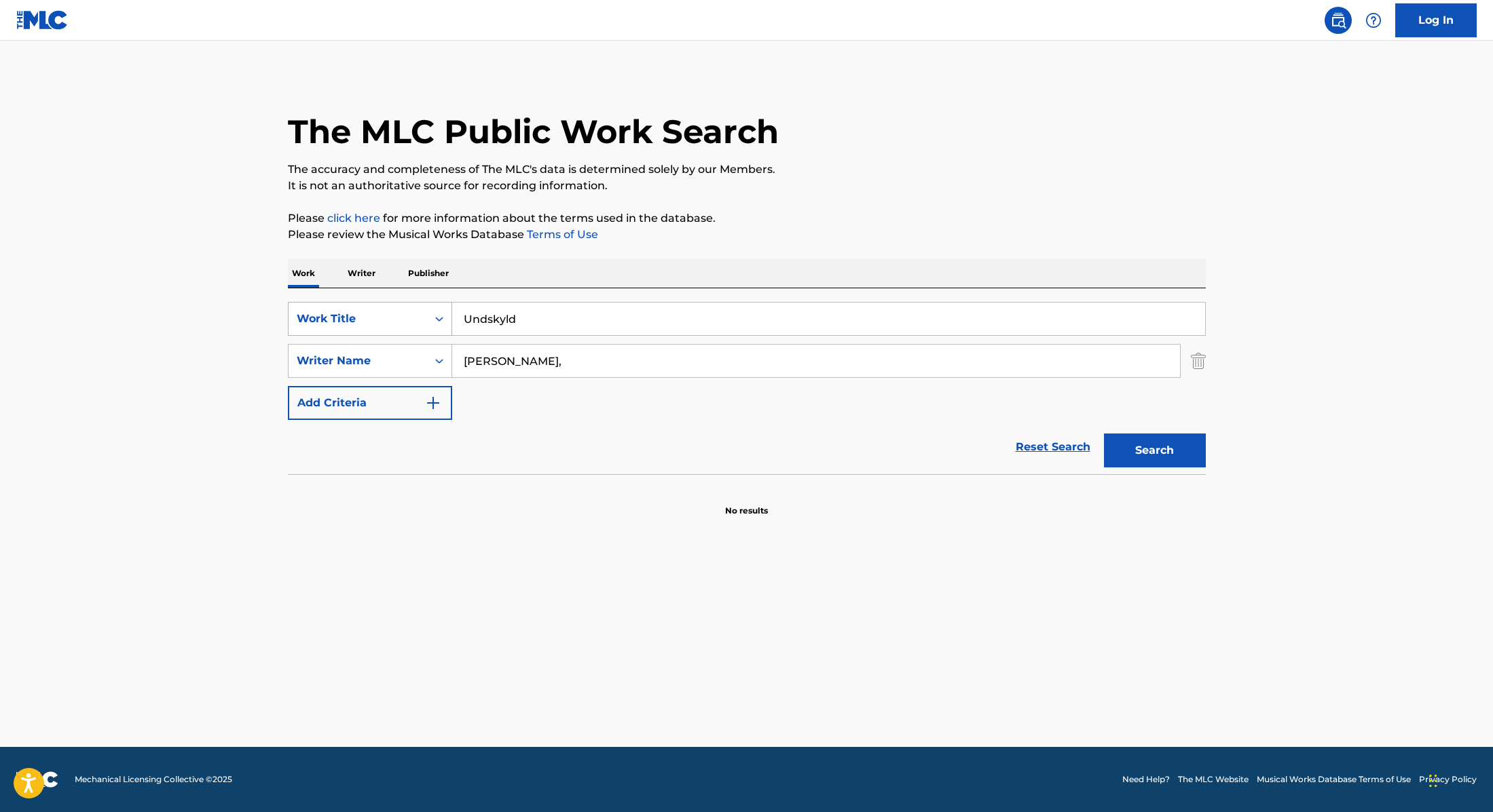
drag, startPoint x: 523, startPoint y: 318, endPoint x: 397, endPoint y: 308, distance: 126.4
click at [397, 308] on div "SearchWithCriteria9cc89112-0d42-42f8-b15c-104aad945215 Work Title Undskyld" at bounding box center [746, 318] width 918 height 34
paste input "DYNAMITE"
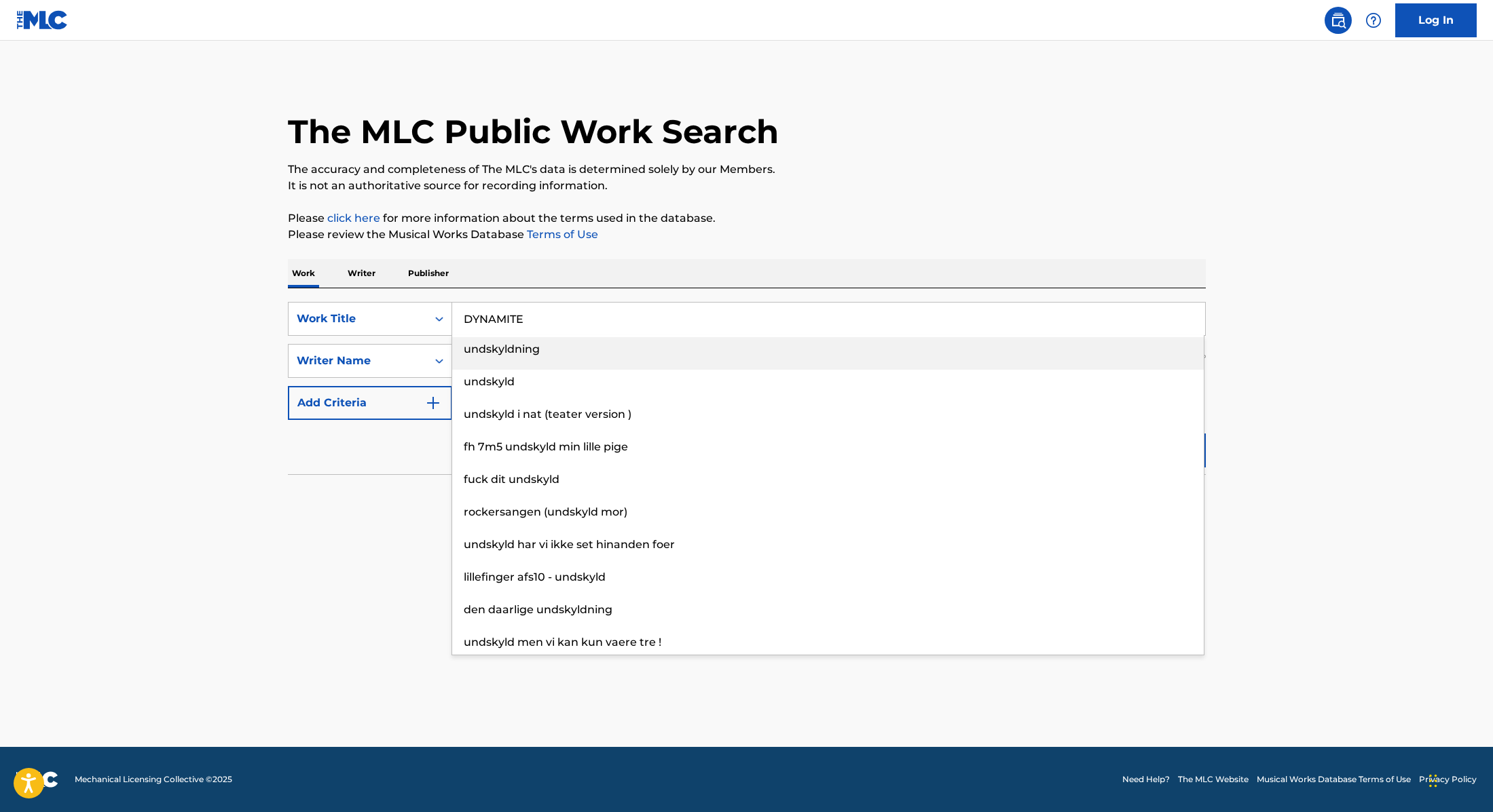
type input "DYNAMITE"
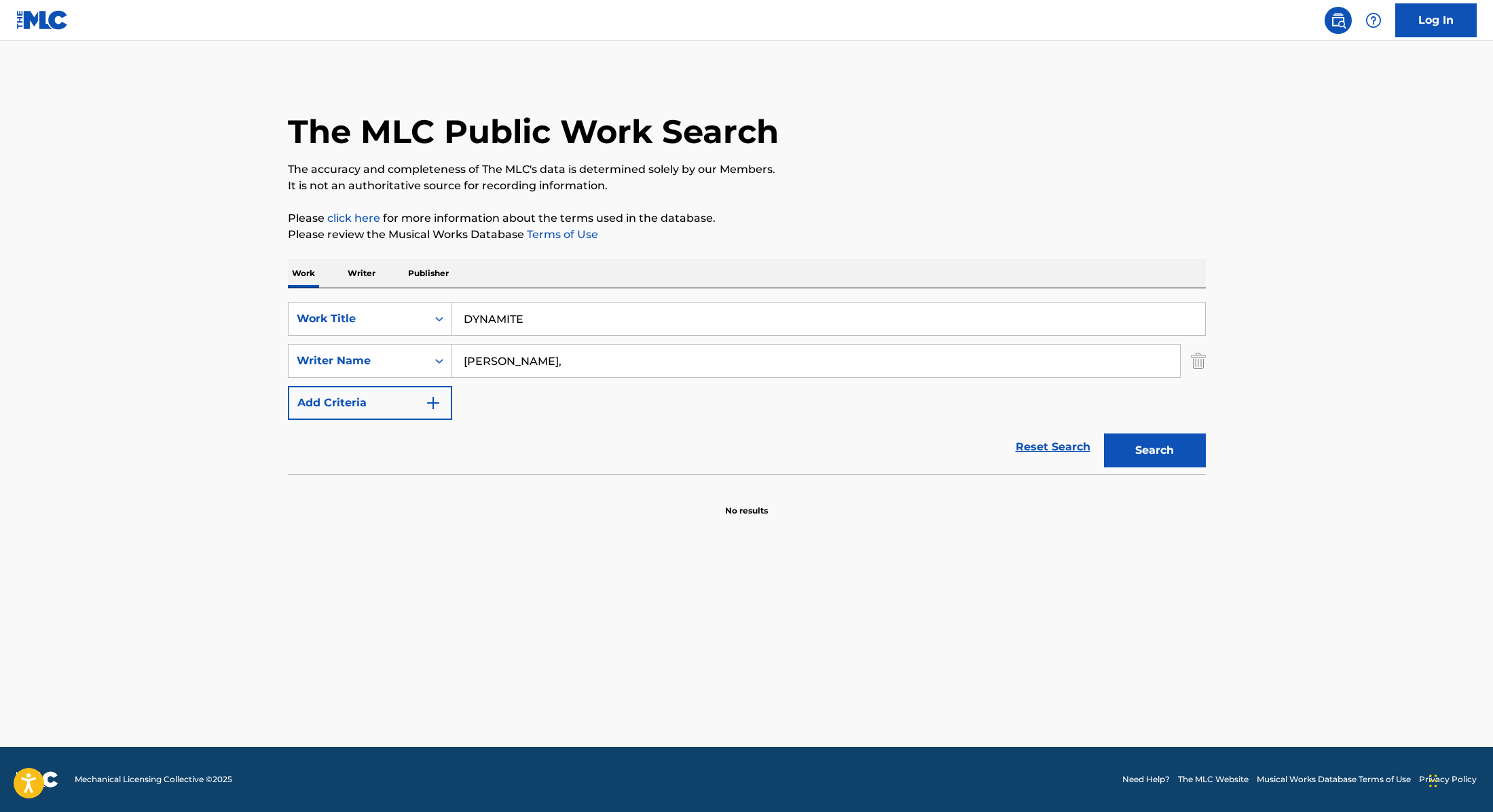
click at [848, 169] on p "The accuracy and completeness of The MLC's data is determined solely by our Mem…" at bounding box center [746, 170] width 918 height 16
paste input "[PERSON_NAME]"
drag, startPoint x: 545, startPoint y: 366, endPoint x: 378, endPoint y: 354, distance: 167.4
click at [378, 354] on div "SearchWithCriteria89e460e5-7744-4731-99c6-0be1078f7c3e Writer Name [PERSON_NAME]" at bounding box center [746, 360] width 918 height 34
type input "[PERSON_NAME]"
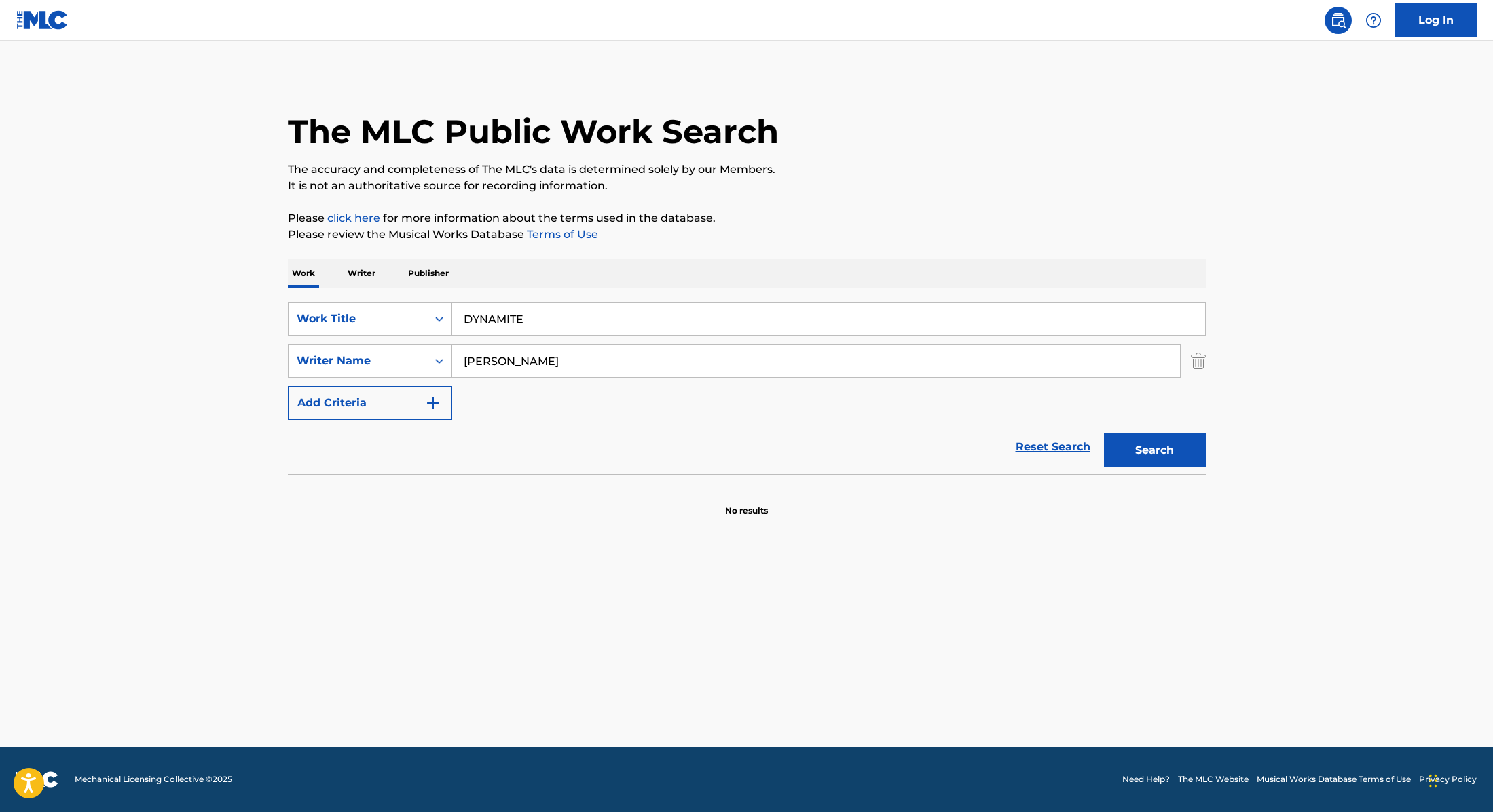
click at [745, 407] on div "SearchWithCriteria9cc89112-0d42-42f8-b15c-104aad945215 Work Title DYNAMITE Sear…" at bounding box center [746, 361] width 918 height 118
click at [1185, 451] on button "Search" at bounding box center [1155, 450] width 102 height 34
drag, startPoint x: 550, startPoint y: 319, endPoint x: 392, endPoint y: 303, distance: 158.8
click at [397, 303] on div "SearchWithCriteria9cc89112-0d42-42f8-b15c-104aad945215 Work Title DYNAMITE" at bounding box center [746, 318] width 918 height 34
paste input "M.O.B"
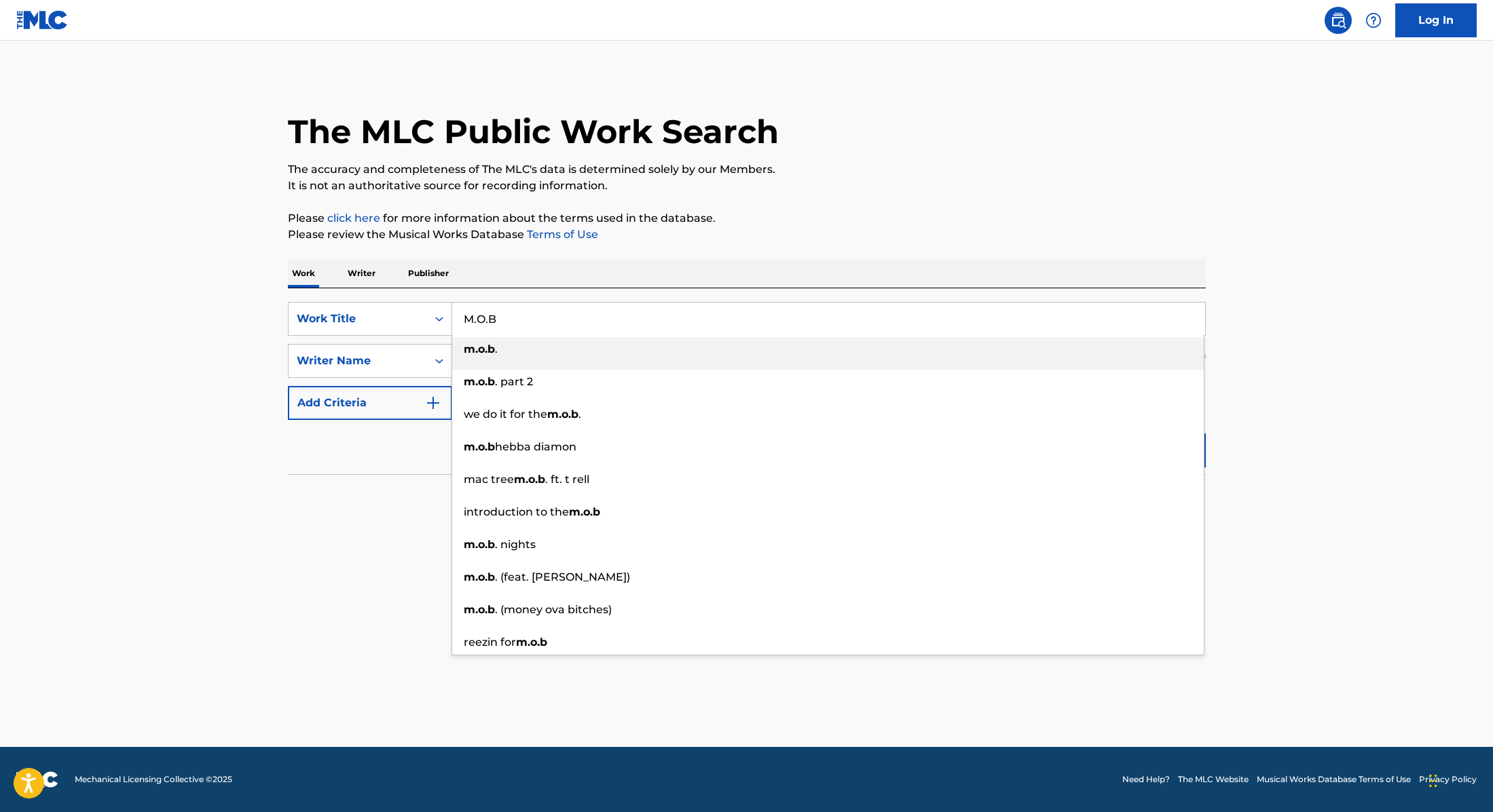
type input "M.O.B"
click at [891, 240] on p "Please review the Musical Works Database Terms of Use" at bounding box center [746, 235] width 918 height 16
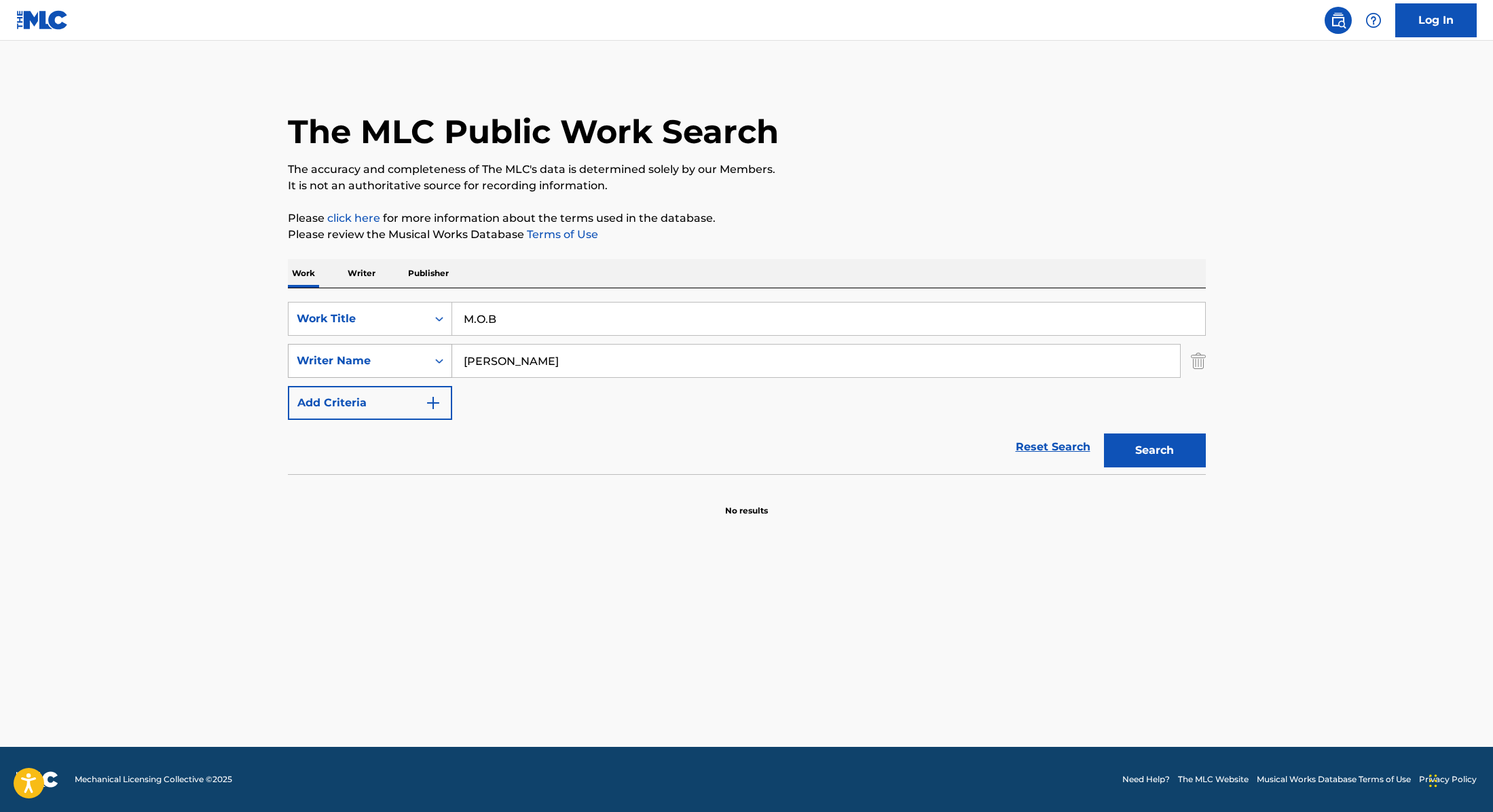
paste input "Desombre"
drag, startPoint x: 528, startPoint y: 370, endPoint x: 424, endPoint y: 346, distance: 106.7
click at [424, 346] on div "SearchWithCriteria89e460e5-7744-4731-99c6-0be1078f7c3e Writer Name Desombre" at bounding box center [746, 360] width 918 height 34
type input "Desombre"
click at [1179, 448] on button "Search" at bounding box center [1155, 450] width 102 height 34
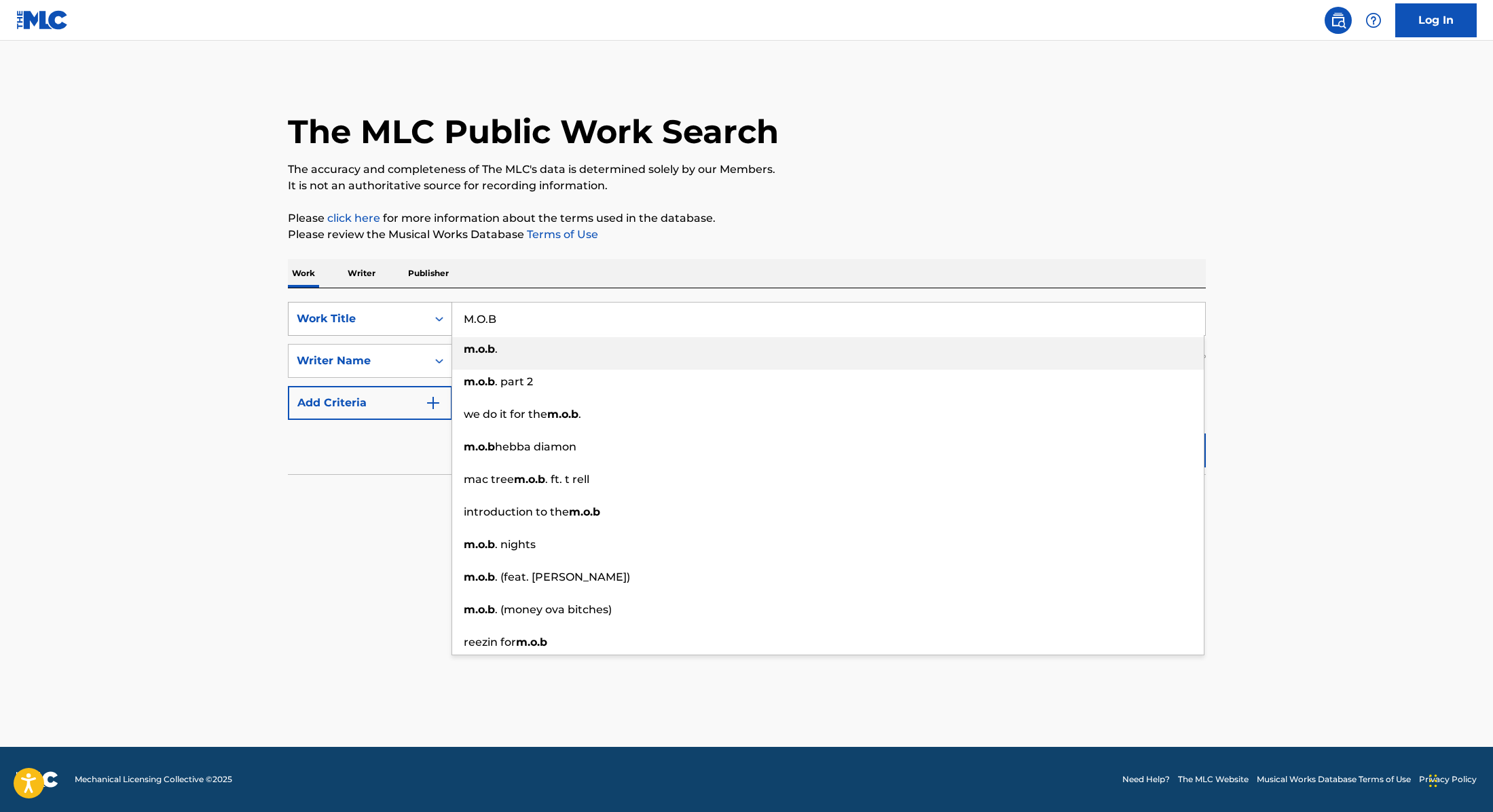
drag, startPoint x: 545, startPoint y: 327, endPoint x: 377, endPoint y: 306, distance: 169.3
click at [374, 303] on div "SearchWithCriteria9cc89112-0d42-42f8-b15c-104aad945215 Work Title M.O.B m.o.b .…" at bounding box center [746, 318] width 918 height 34
paste input "git"
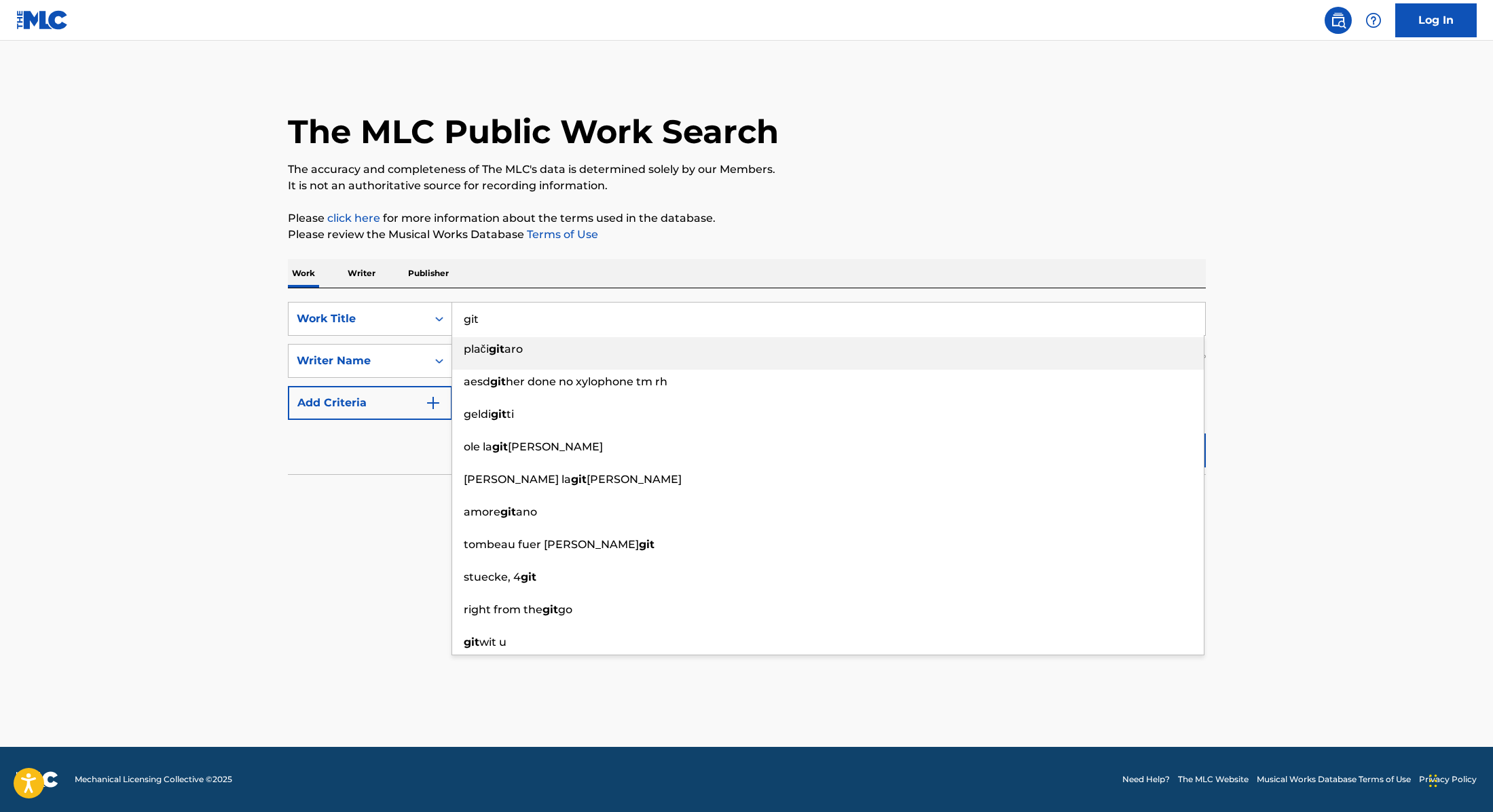
type input "git"
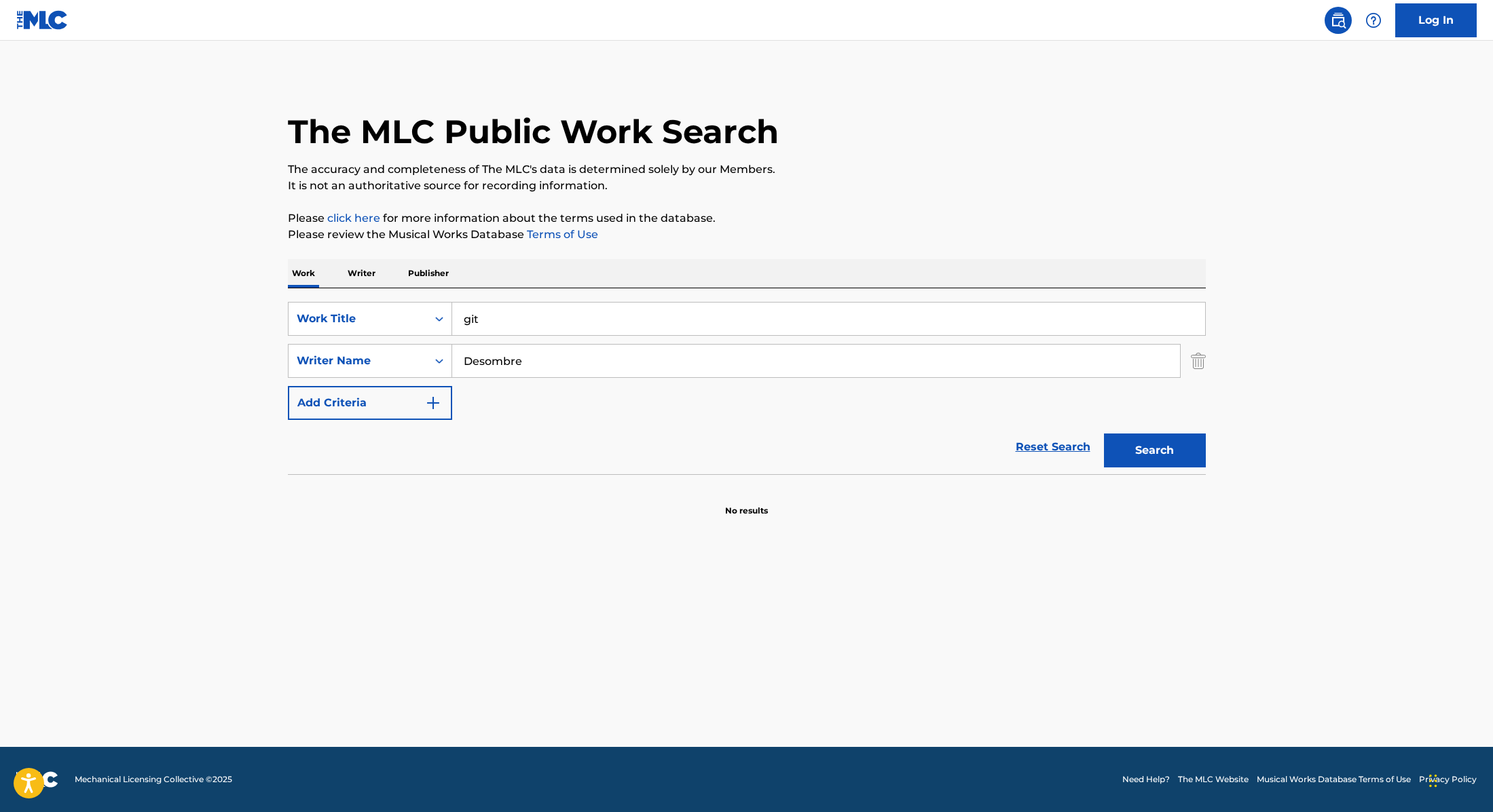
click at [645, 277] on div "Work Writer Publisher" at bounding box center [746, 273] width 918 height 28
drag, startPoint x: 578, startPoint y: 364, endPoint x: 397, endPoint y: 361, distance: 181.0
click at [397, 361] on div "SearchWithCriteria89e460e5-7744-4731-99c6-0be1078f7c3e Writer Name Desombre" at bounding box center [746, 360] width 918 height 34
paste input "git"
drag, startPoint x: 529, startPoint y: 359, endPoint x: 367, endPoint y: 348, distance: 162.4
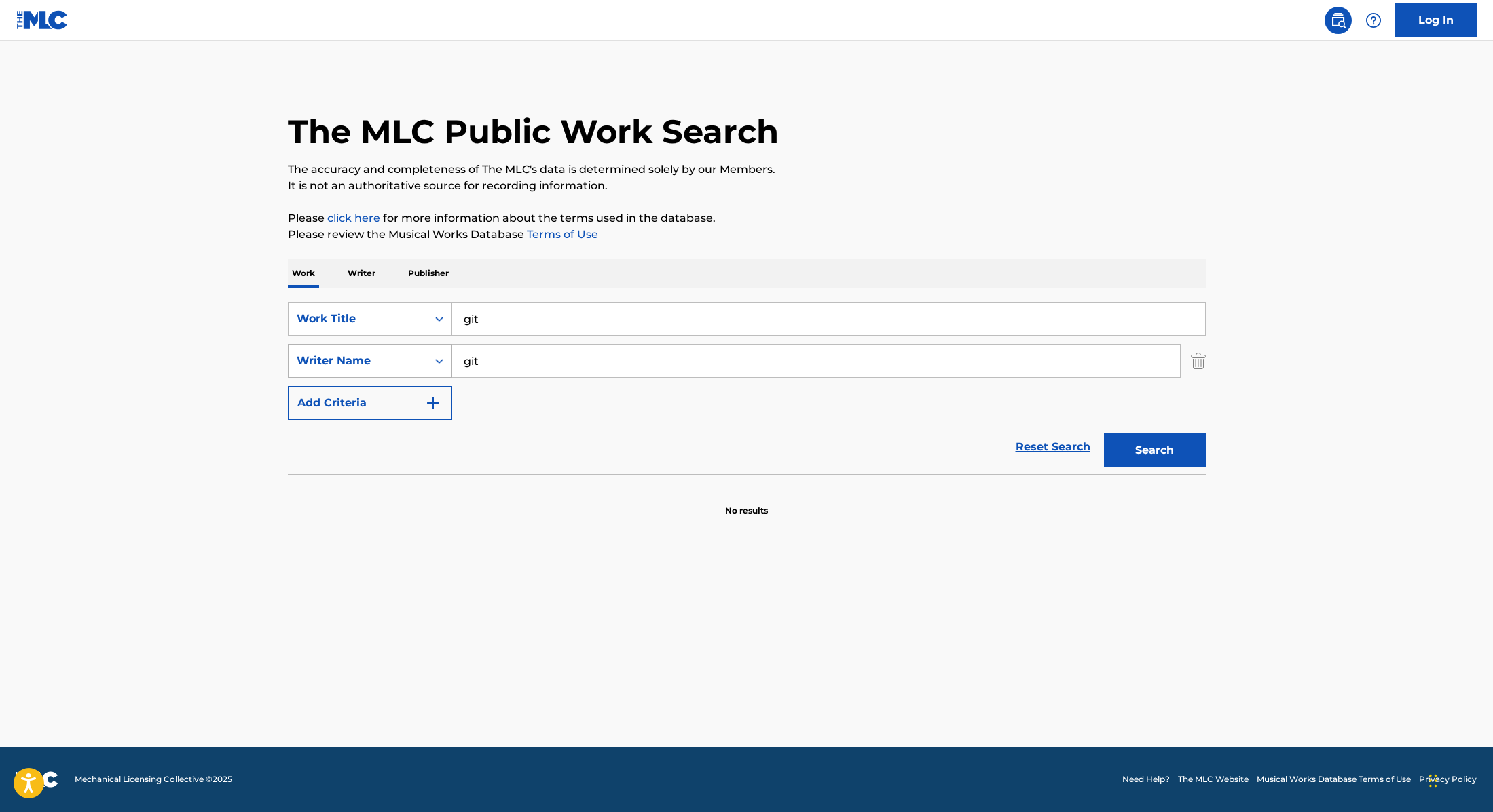
click at [367, 349] on div "SearchWithCriteria89e460e5-7744-4731-99c6-0be1078f7c3e Writer Name git" at bounding box center [746, 360] width 918 height 34
paste input "Hakan"
type input "Hakan"
click at [1139, 454] on button "Search" at bounding box center [1155, 450] width 102 height 34
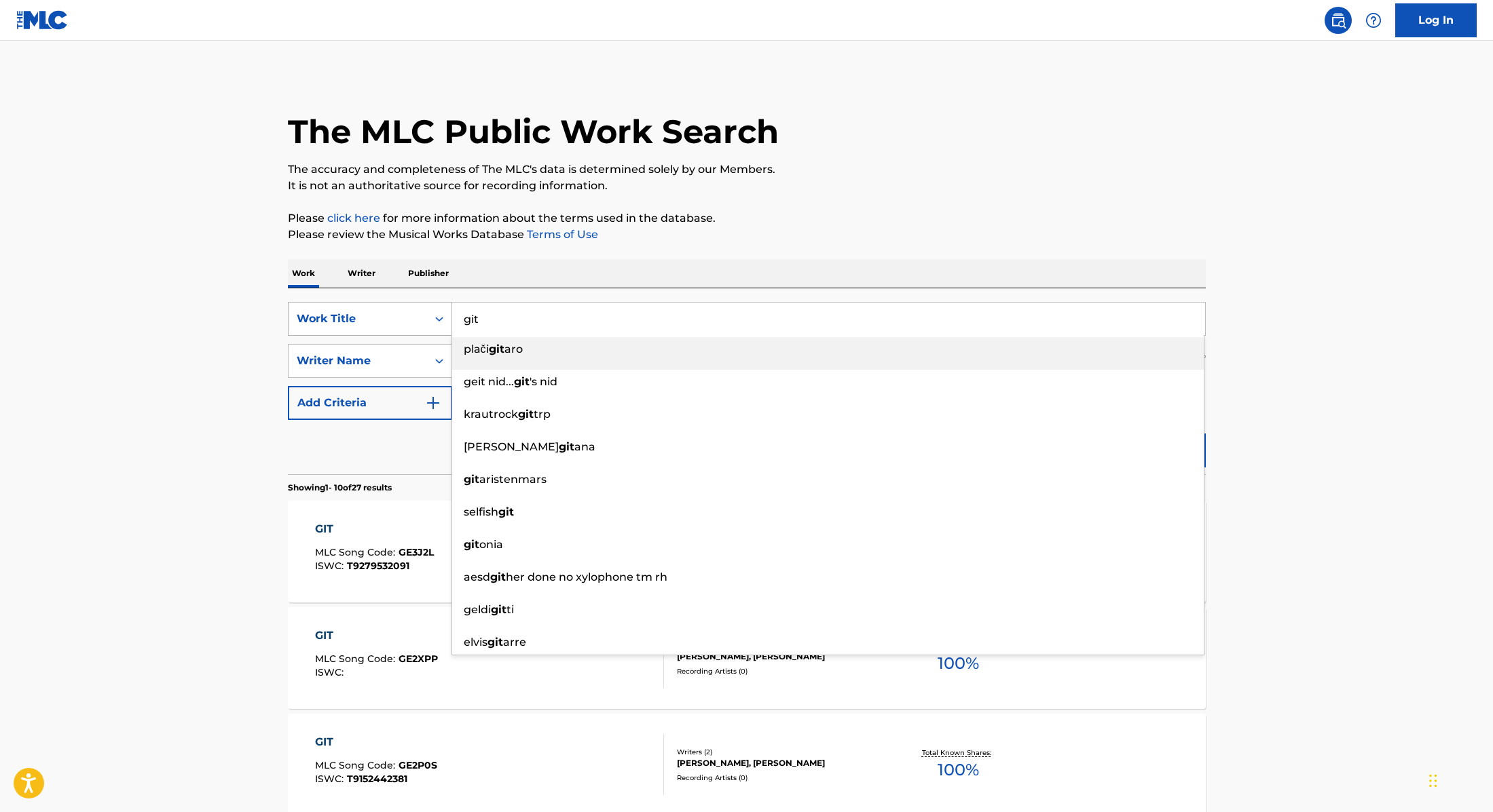
drag, startPoint x: 505, startPoint y: 313, endPoint x: 417, endPoint y: 310, distance: 88.1
click at [417, 310] on div "SearchWithCriteria9cc89112-0d42-42f8-b15c-104aad945215 Work Title git plači git…" at bounding box center [746, 318] width 918 height 34
paste input "Melodia"
type input "Melodia"
click at [797, 193] on p "It is not an authoritative source for recording information." at bounding box center [746, 186] width 918 height 16
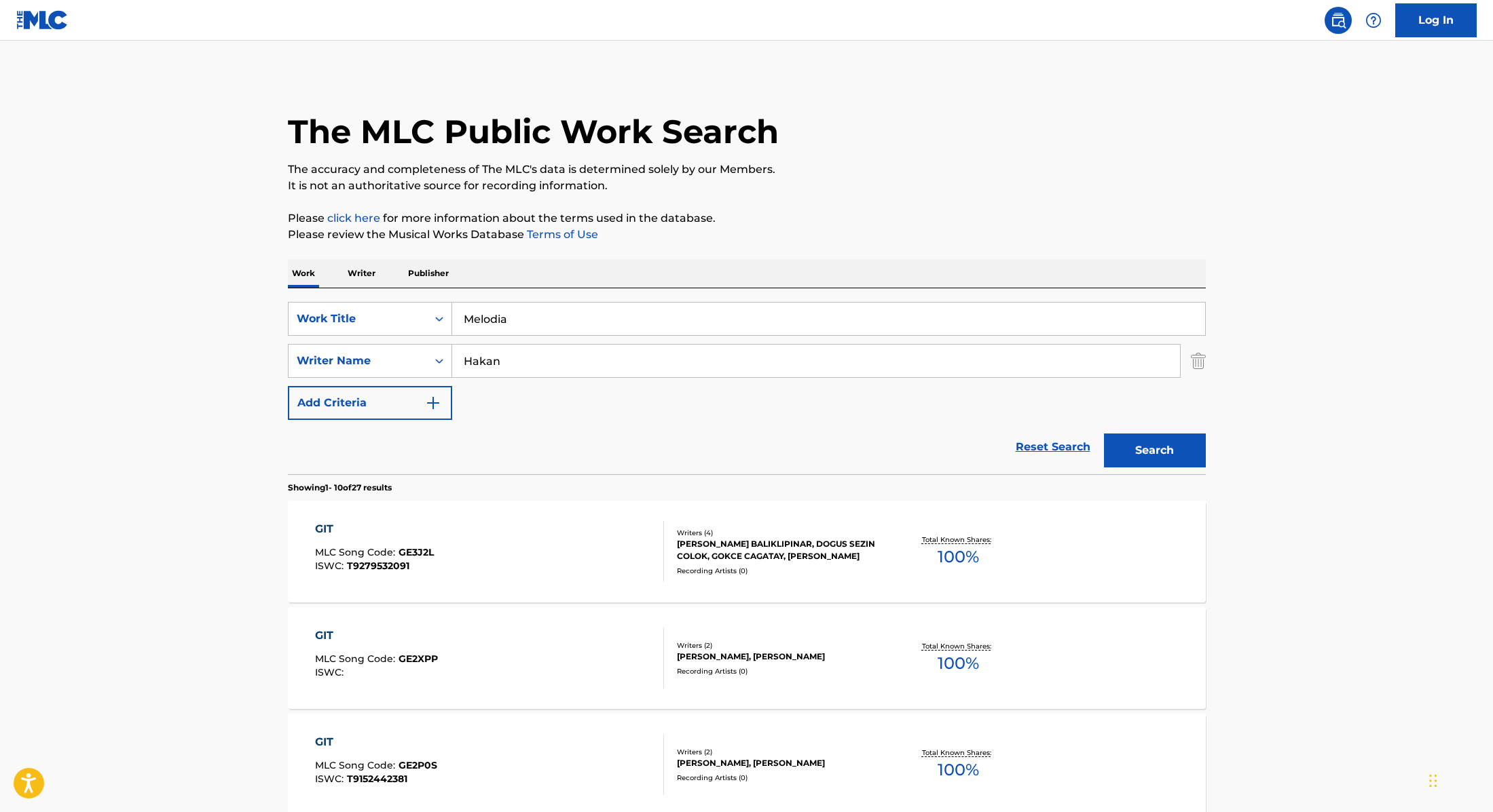
drag, startPoint x: 517, startPoint y: 360, endPoint x: 396, endPoint y: 340, distance: 122.6
click at [396, 340] on div "SearchWithCriteria9cc89112-0d42-42f8-b15c-104aad945215 Work Title Melodia Searc…" at bounding box center [746, 361] width 918 height 118
paste input "Novo"
type input "Novo"
click at [1132, 451] on button "Search" at bounding box center [1155, 450] width 102 height 34
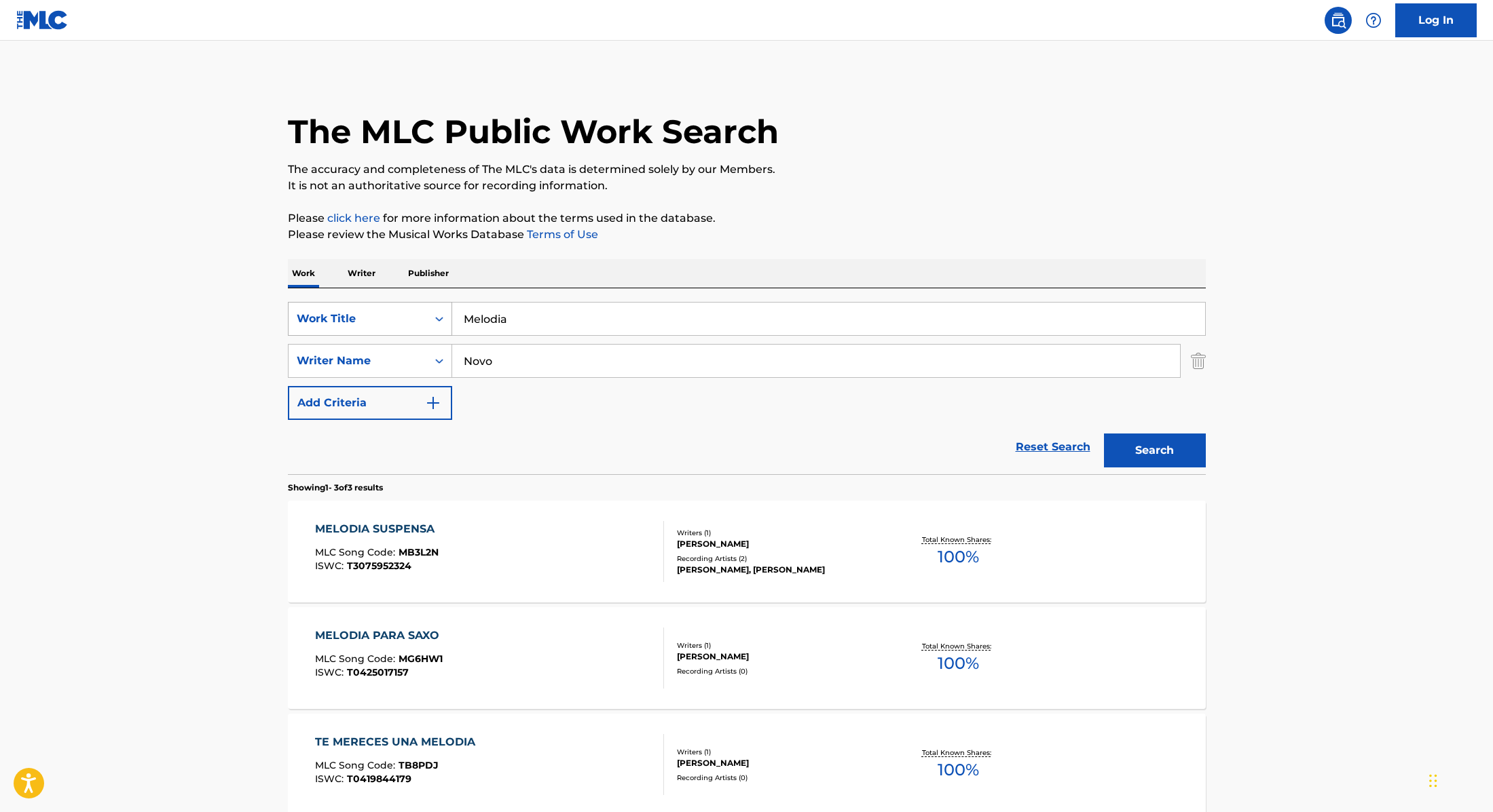
paste input "Stolt (feat. Lamin)"
drag, startPoint x: 531, startPoint y: 324, endPoint x: 400, endPoint y: 308, distance: 132.0
click at [400, 308] on div "SearchWithCriteria9cc89112-0d42-42f8-b15c-104aad945215 Work Title Stolt (feat. …" at bounding box center [746, 318] width 918 height 34
type input "Stolt (feat. Lamin)"
click at [788, 225] on p "Please click here for more information about the terms used in the database." at bounding box center [746, 219] width 918 height 16
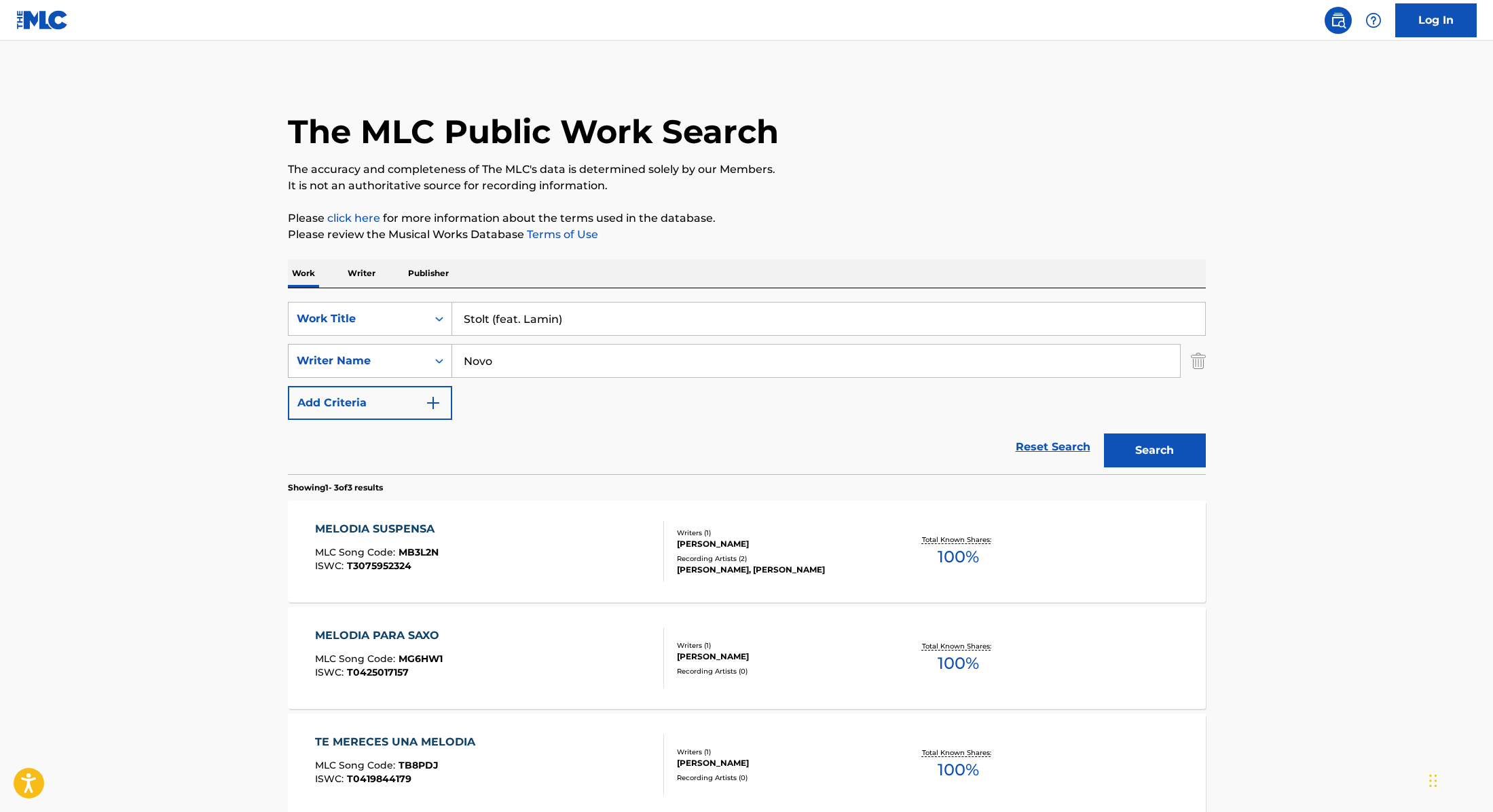
paste input "[PERSON_NAME]"
drag, startPoint x: 519, startPoint y: 361, endPoint x: 393, endPoint y: 343, distance: 127.3
click at [393, 344] on div "SearchWithCriteria89e460e5-7744-4731-99c6-0be1078f7c3e Writer Name Novo" at bounding box center [746, 360] width 918 height 34
type input "[PERSON_NAME]"
click at [741, 406] on div "SearchWithCriteria9cc89112-0d42-42f8-b15c-104aad945215 Work Title [PERSON_NAME]…" at bounding box center [746, 361] width 918 height 118
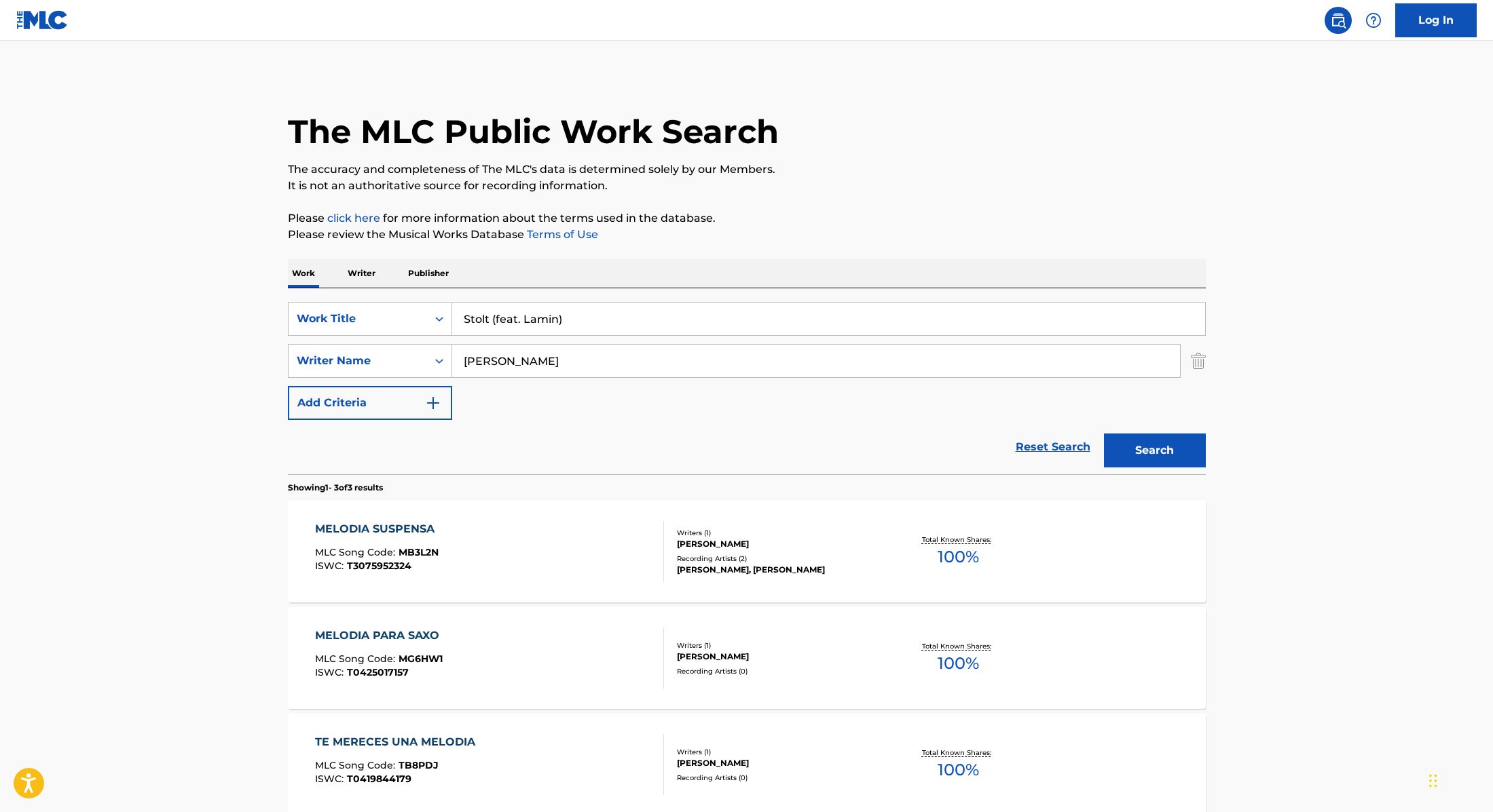
click at [1164, 449] on button "Search" at bounding box center [1155, 450] width 102 height 34
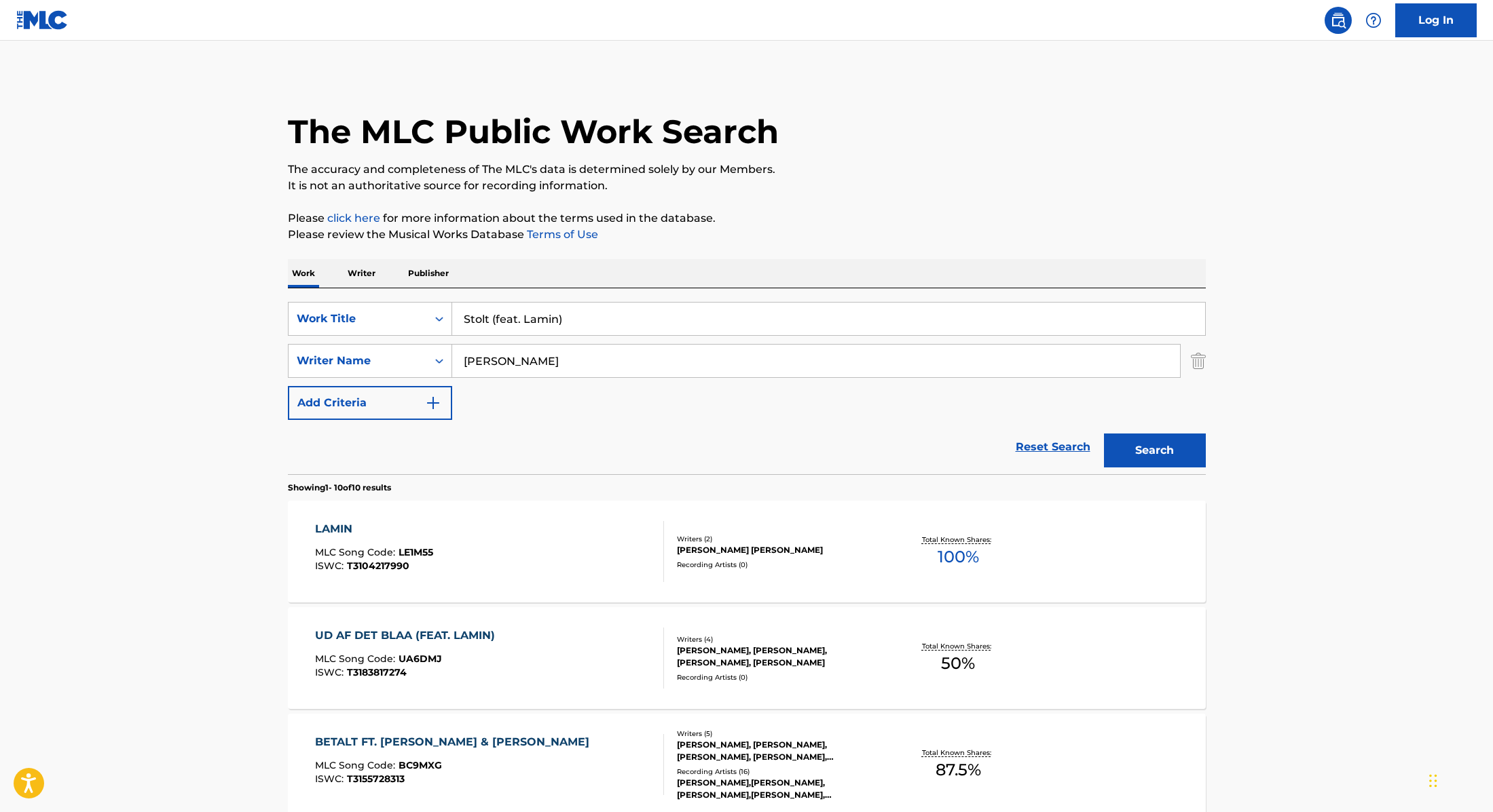
drag, startPoint x: 577, startPoint y: 321, endPoint x: 492, endPoint y: 315, distance: 85.2
click at [492, 315] on input "Stolt (feat. Lamin)" at bounding box center [828, 318] width 752 height 32
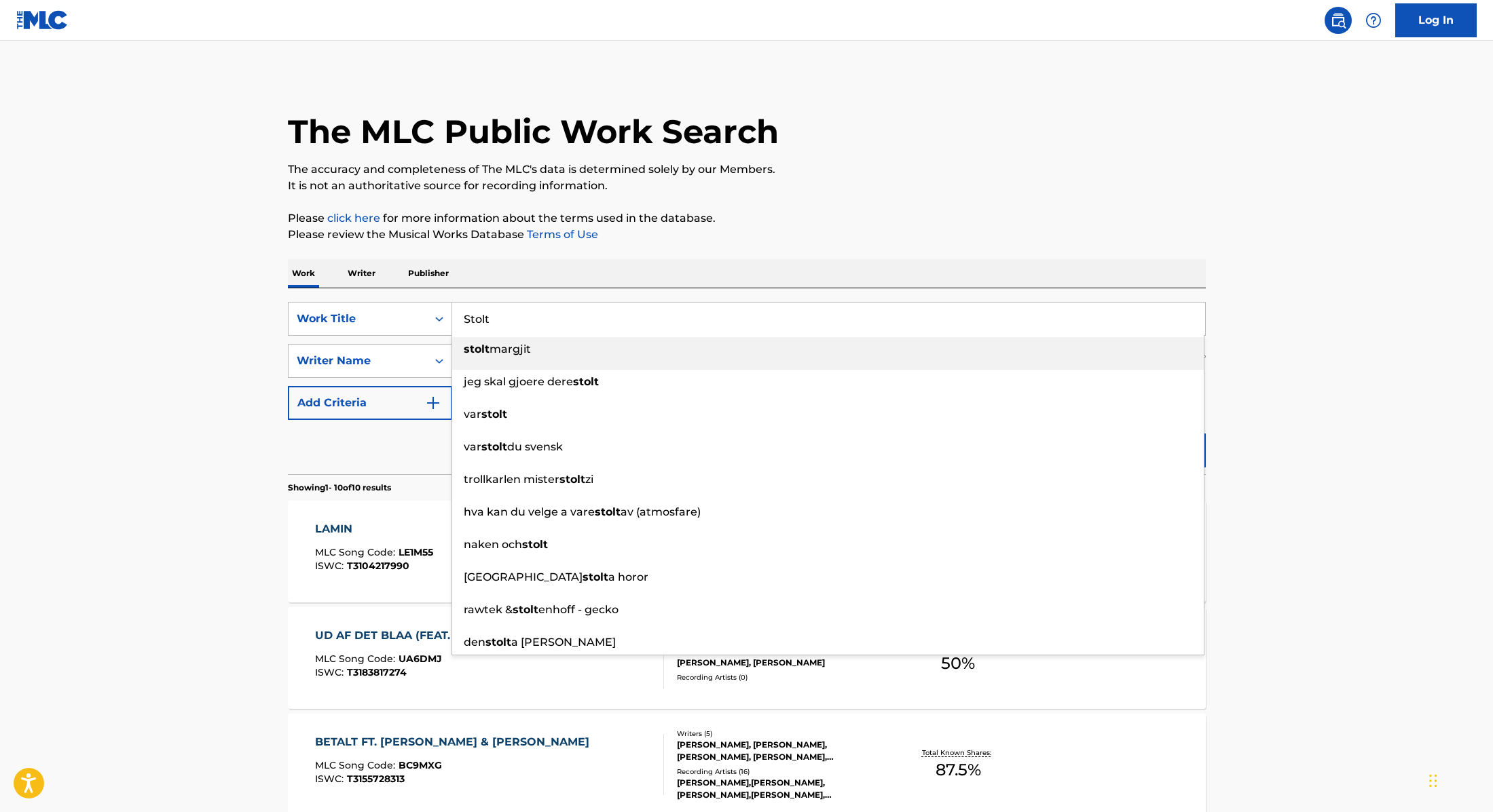
click at [821, 227] on p "Please review the Musical Works Database Terms of Use" at bounding box center [746, 235] width 918 height 16
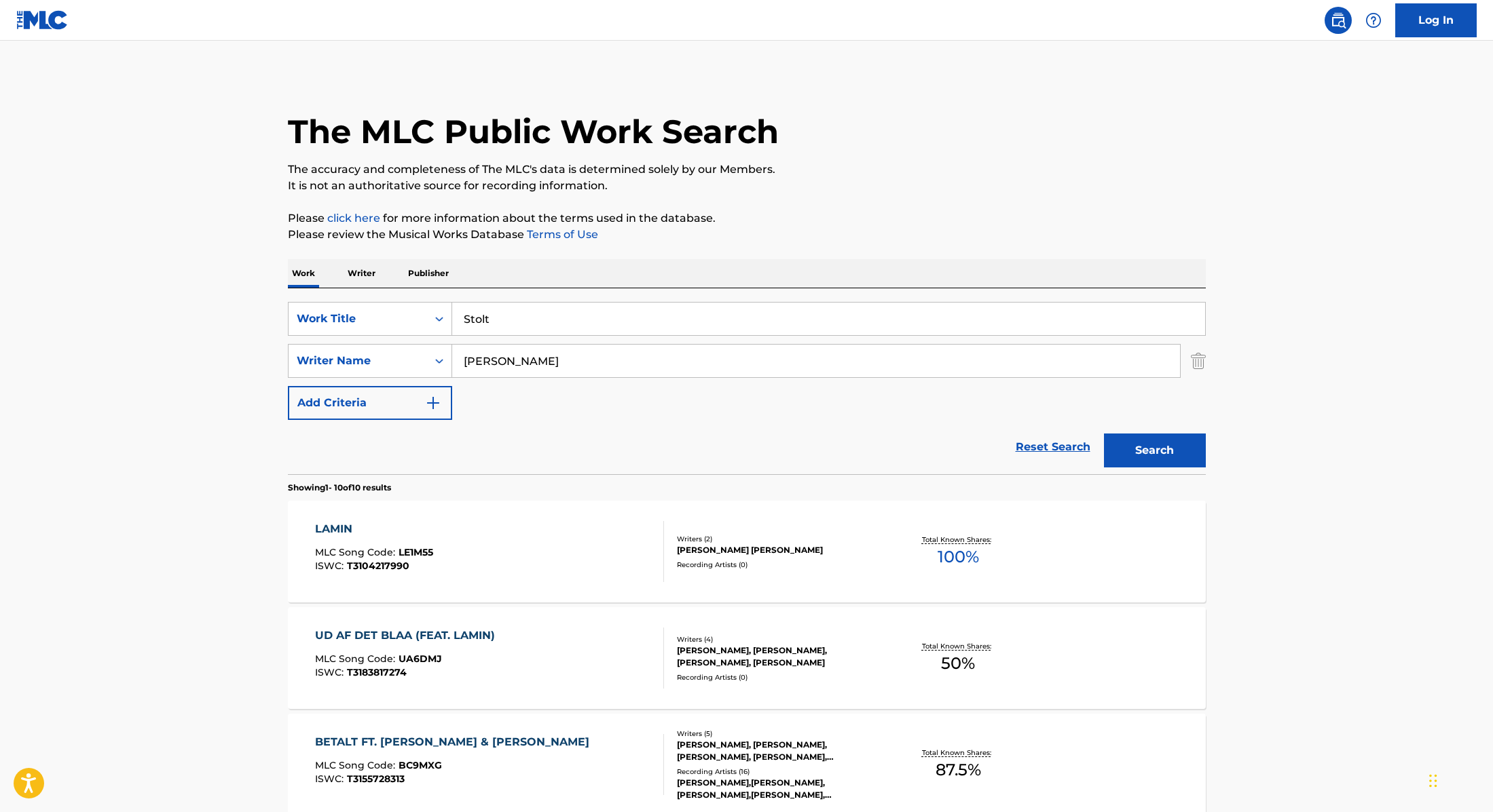
click at [1153, 439] on button "Search" at bounding box center [1155, 450] width 102 height 34
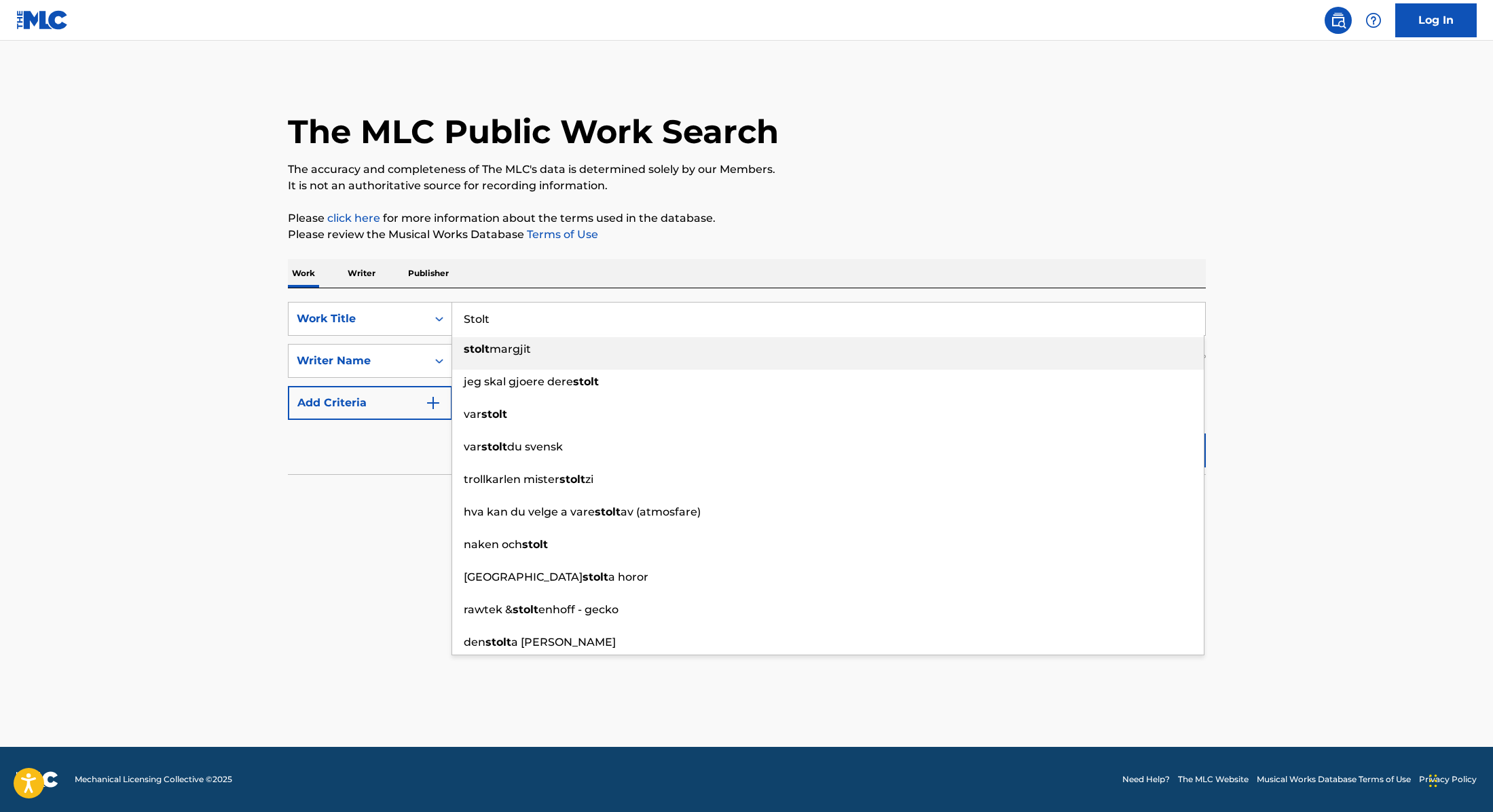
paste input "Up Where We Belong"
drag, startPoint x: 526, startPoint y: 316, endPoint x: 402, endPoint y: 299, distance: 125.2
click at [388, 300] on div "SearchWithCriteria9cc89112-0d42-42f8-b15c-104aad945215 Work Title Up Where We B…" at bounding box center [746, 381] width 918 height 186
type input "Up Where We Belong"
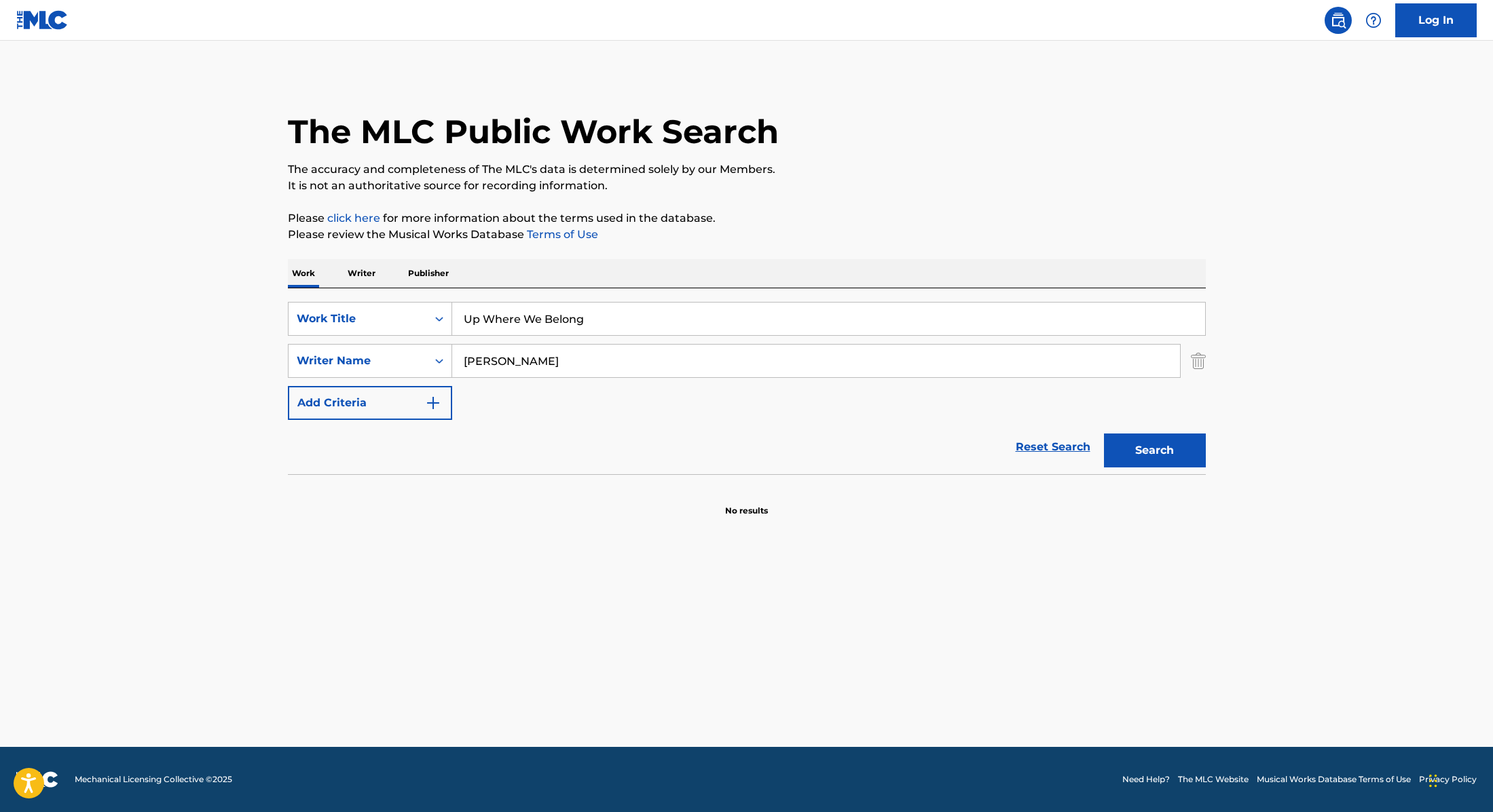
click at [930, 178] on p "It is not an authoritative source for recording information." at bounding box center [746, 186] width 918 height 16
paste input "[PERSON_NAME]"
drag, startPoint x: 537, startPoint y: 364, endPoint x: 371, endPoint y: 344, distance: 167.2
click at [375, 344] on div "SearchWithCriteria89e460e5-7744-4731-99c6-0be1078f7c3e Writer Name [PERSON_NAME]" at bounding box center [746, 360] width 918 height 34
type input "[PERSON_NAME]"
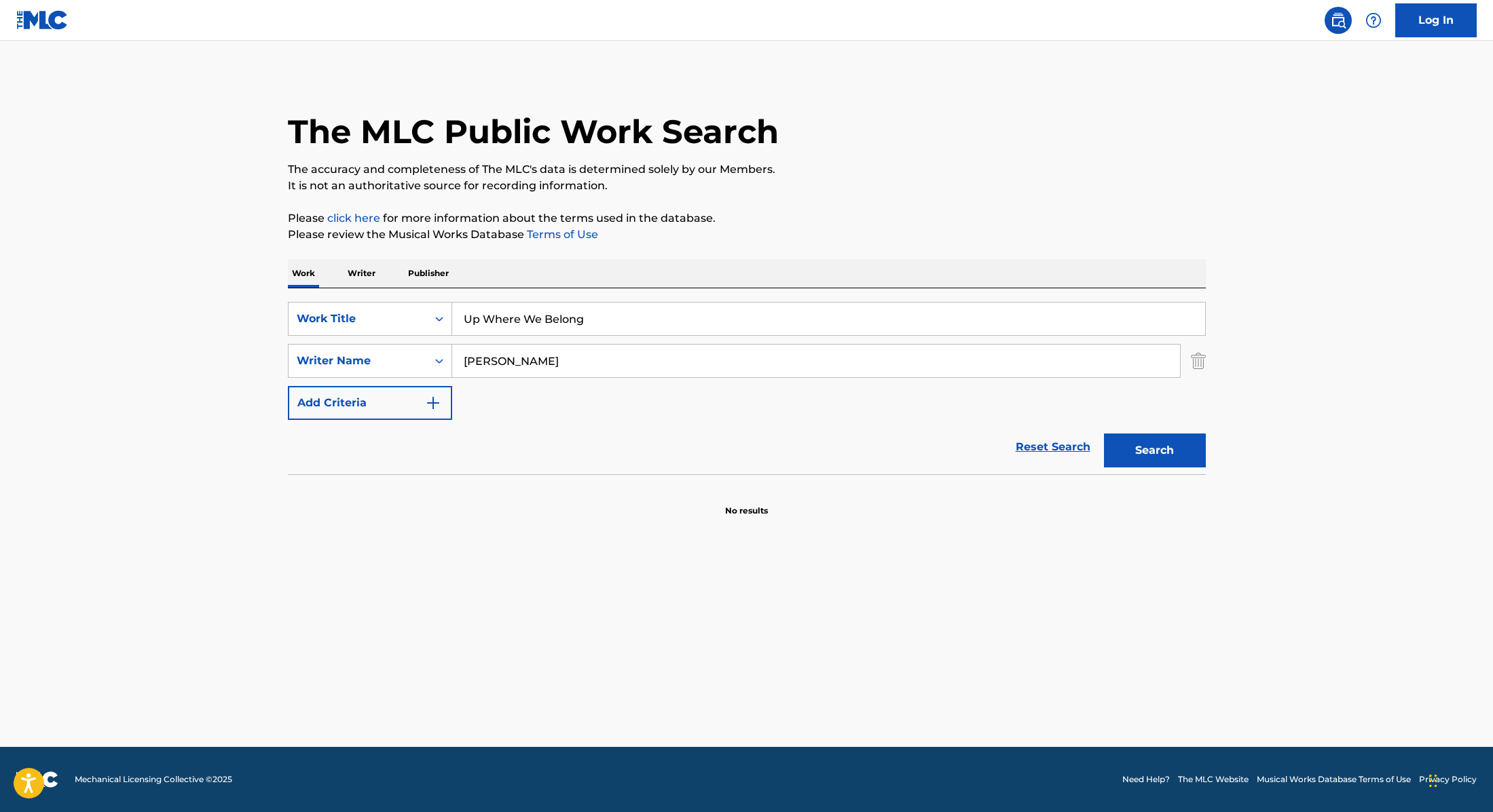
click at [856, 449] on div "Reset Search Search" at bounding box center [746, 447] width 918 height 54
click at [1189, 464] on button "Search" at bounding box center [1155, 450] width 102 height 34
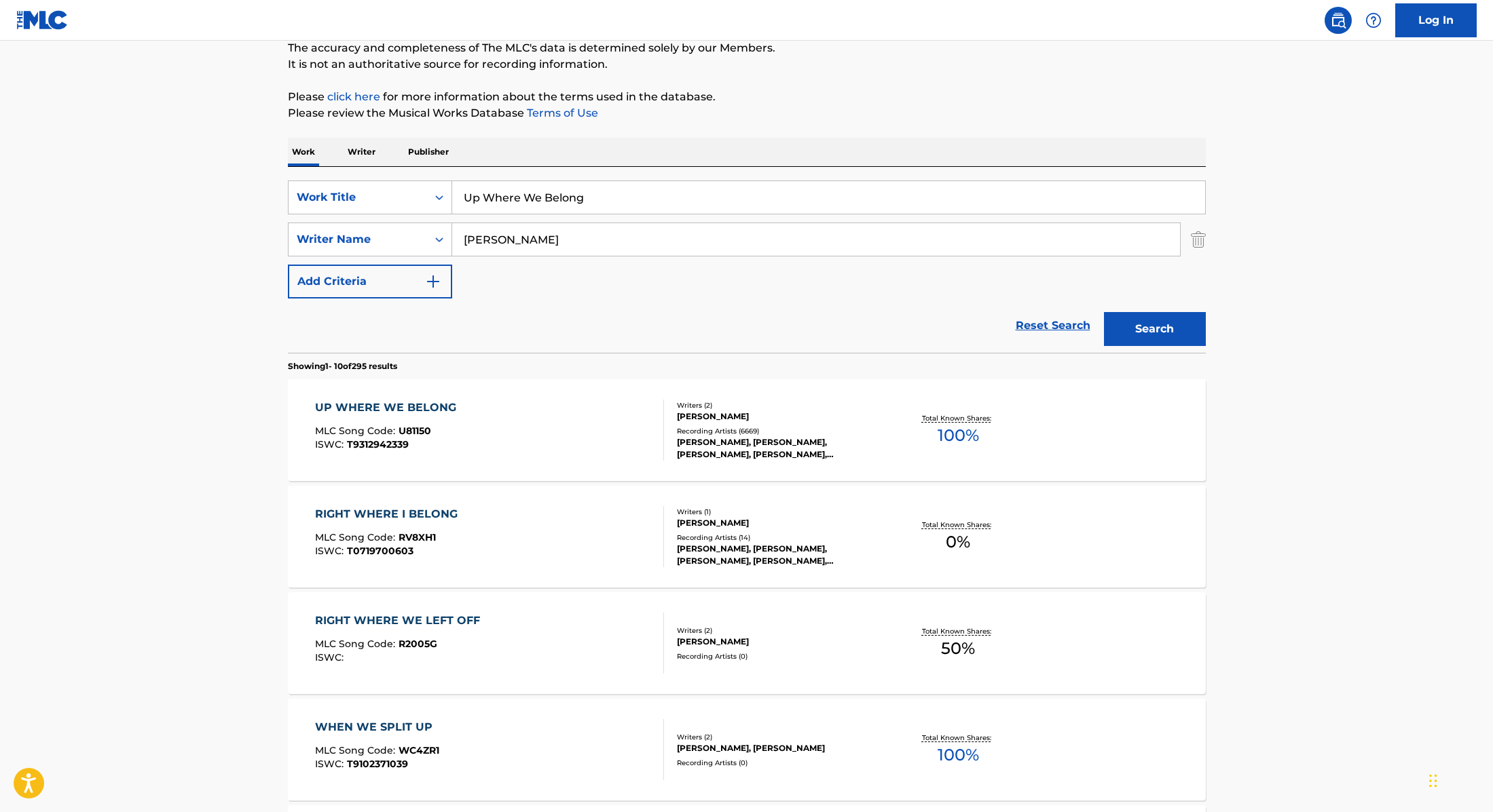
scroll to position [130, 0]
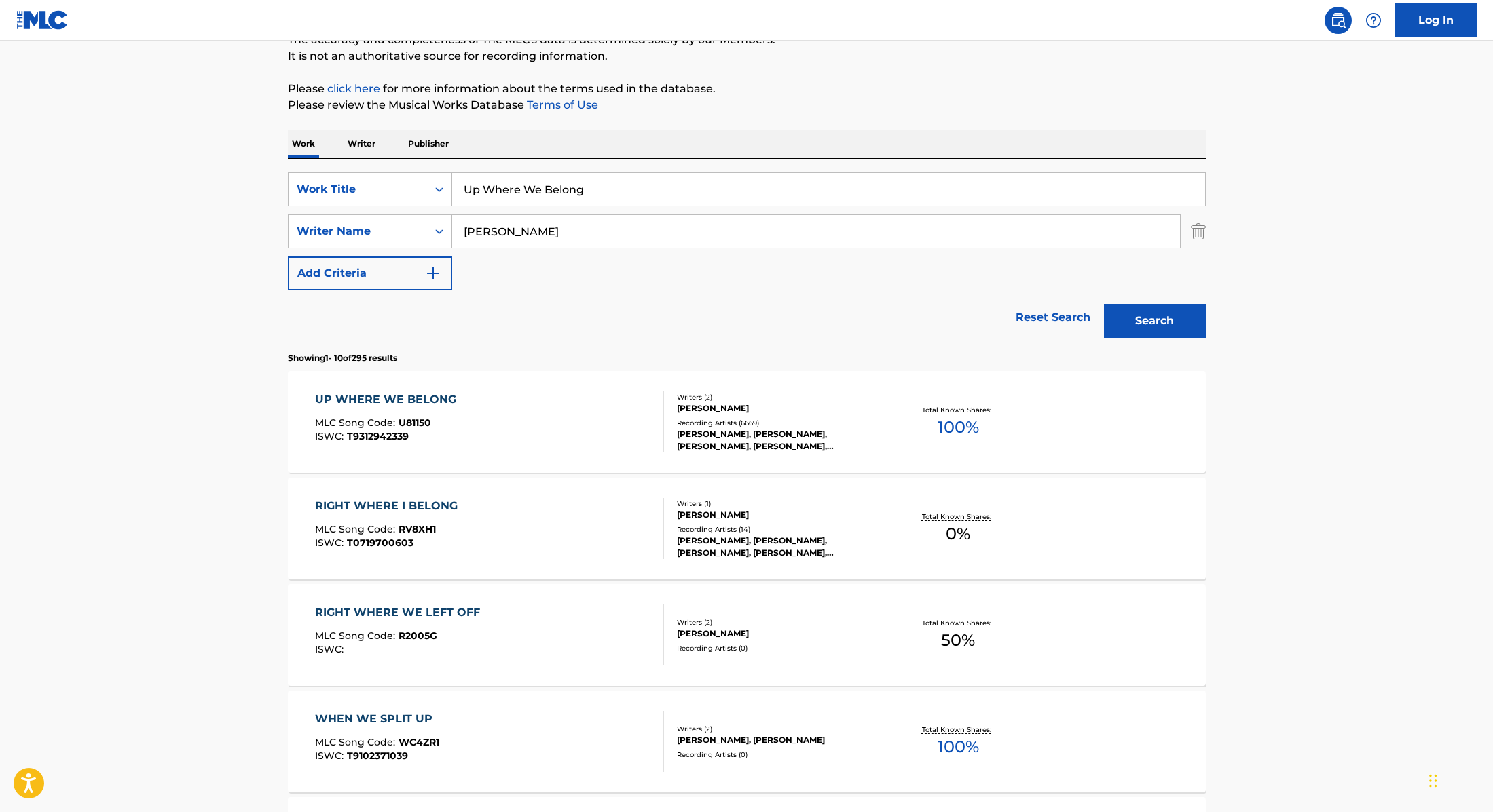
click at [552, 399] on div "UP WHERE WE BELONG MLC Song Code : U81150 ISWC : T9312942339" at bounding box center [489, 422] width 349 height 61
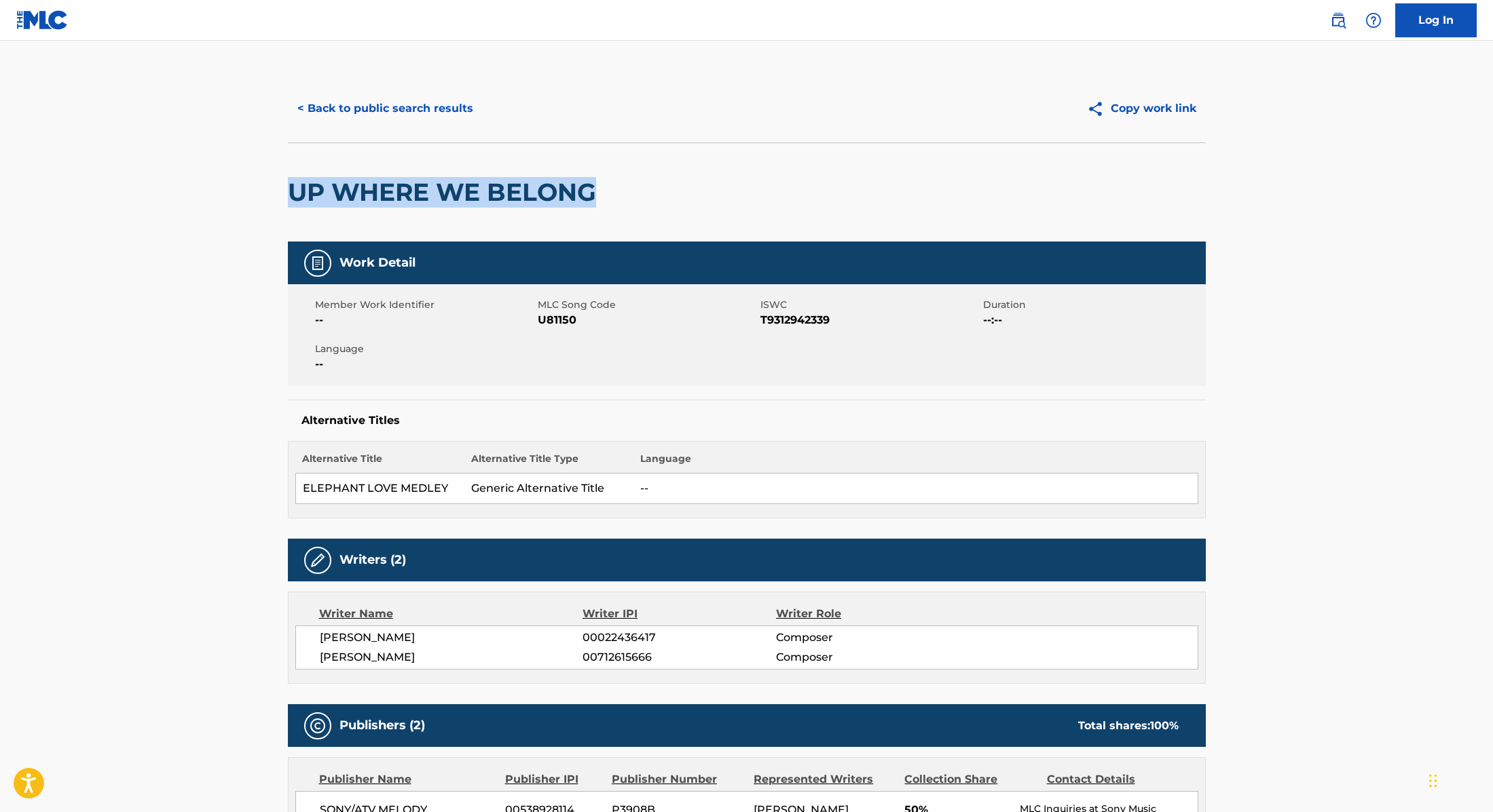
drag, startPoint x: 627, startPoint y: 197, endPoint x: 247, endPoint y: 190, distance: 380.1
copy h2 "UP WHERE WE BELONG"
click at [407, 127] on div "< Back to public search results Copy work link" at bounding box center [746, 109] width 918 height 68
click at [414, 121] on button "< Back to public search results" at bounding box center [385, 108] width 195 height 34
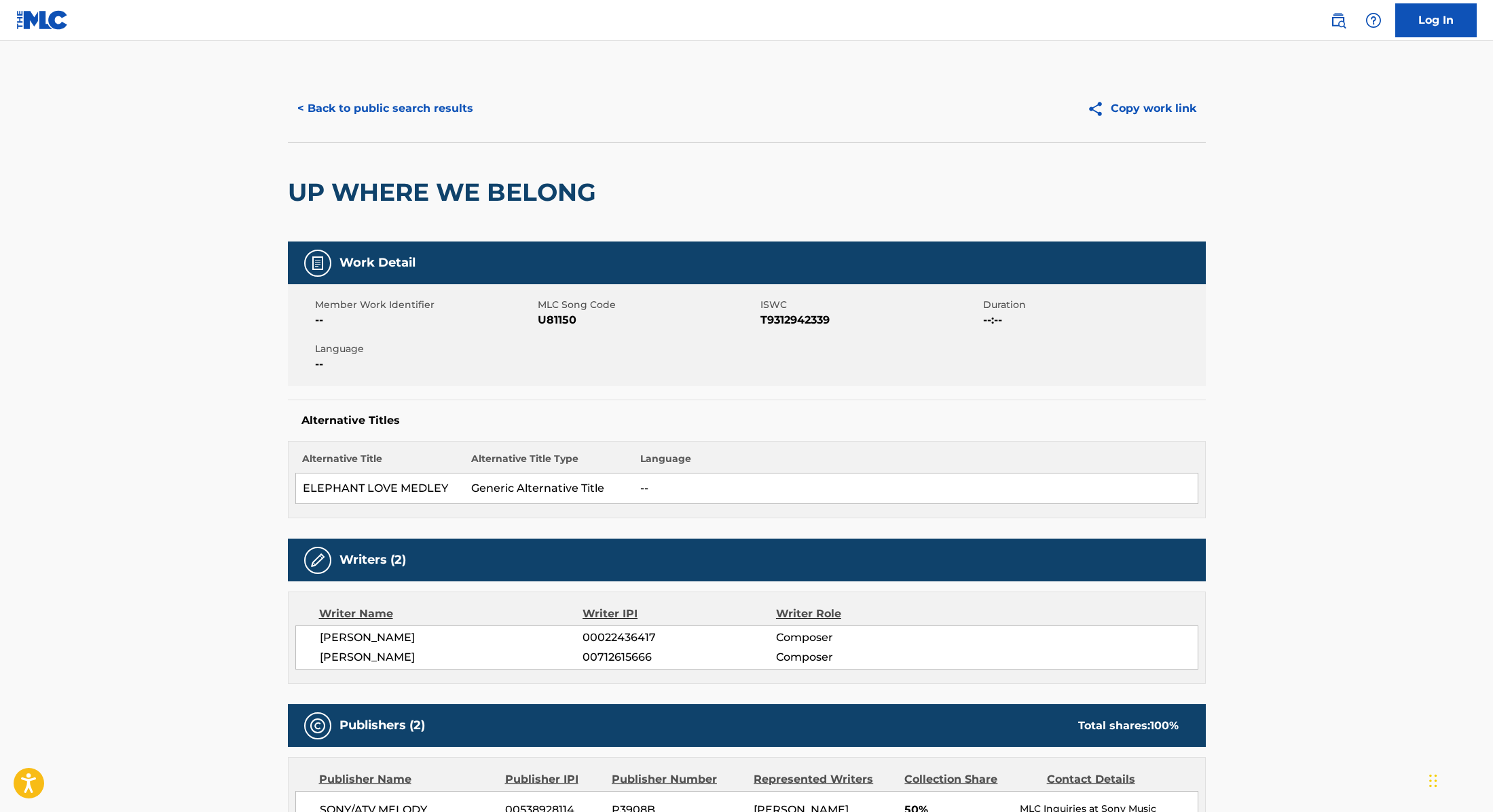
scroll to position [130, 0]
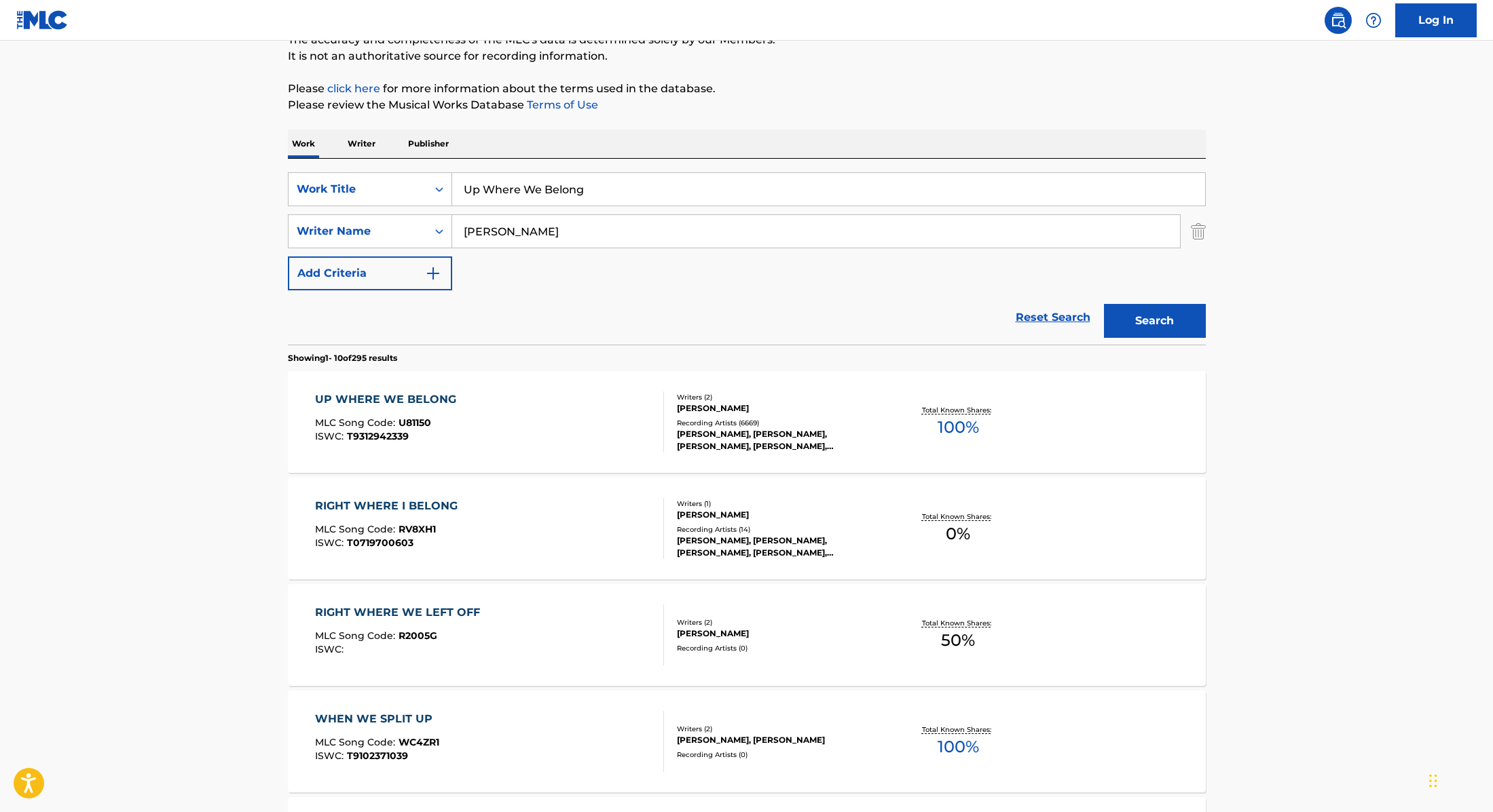
drag, startPoint x: 603, startPoint y: 190, endPoint x: 289, endPoint y: 168, distance: 314.8
click at [289, 168] on div "SearchWithCriteria9cc89112-0d42-42f8-b15c-104aad945215 Work Title Up Where We B…" at bounding box center [746, 252] width 918 height 186
paste input "Crazy"
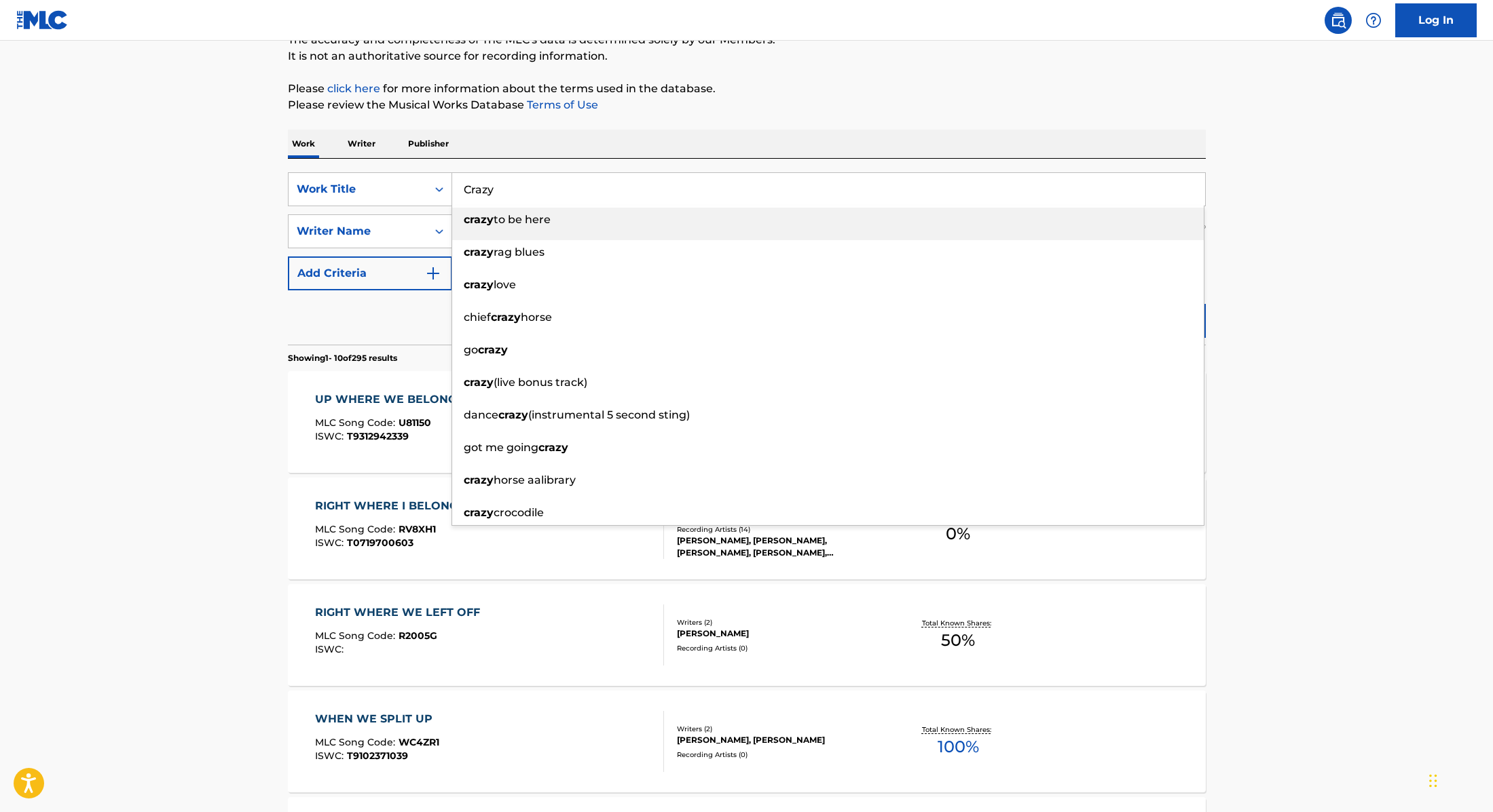
type input "Crazy"
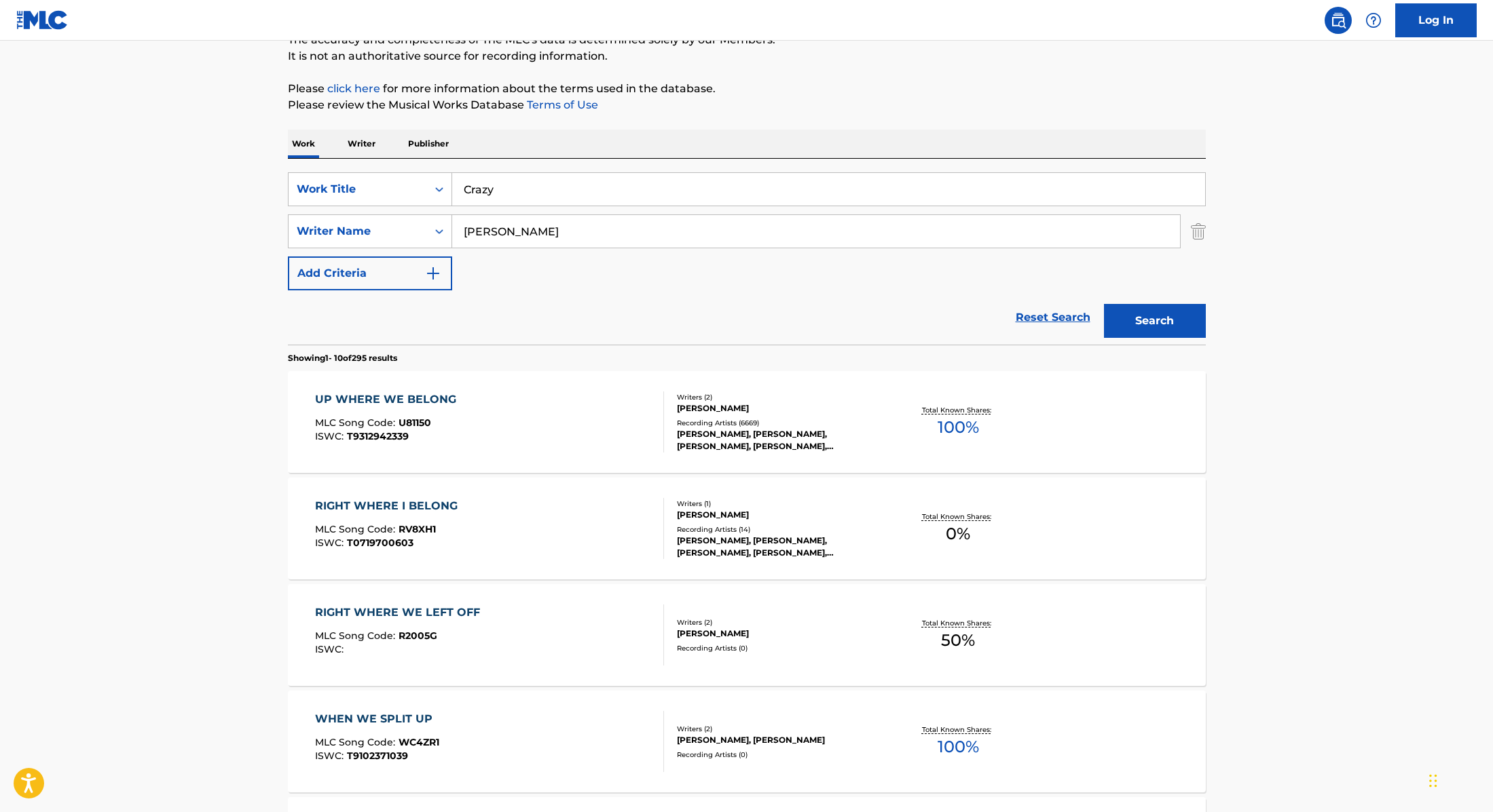
click at [751, 69] on div "The MLC Public Work Search The accuracy and completeness of The MLC's data is d…" at bounding box center [746, 724] width 950 height 1557
drag, startPoint x: 515, startPoint y: 232, endPoint x: 398, endPoint y: 228, distance: 117.1
click at [354, 214] on div "SearchWithCriteria89e460e5-7744-4731-99c6-0be1078f7c3e Writer Name [PERSON_NAME]" at bounding box center [746, 231] width 918 height 34
paste input "[PERSON_NAME]"
type input "[PERSON_NAME]"
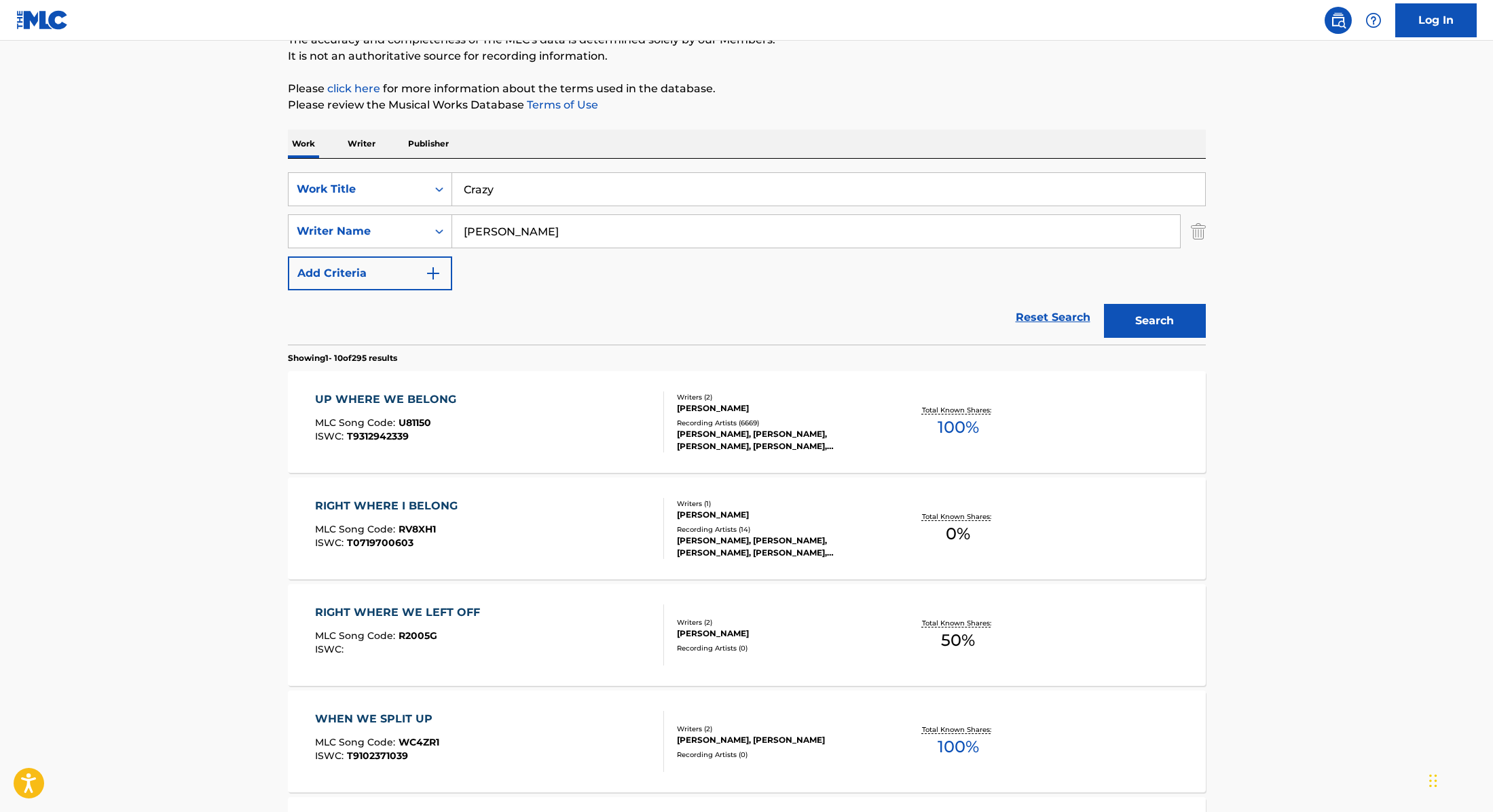
click at [1176, 325] on button "Search" at bounding box center [1155, 321] width 102 height 34
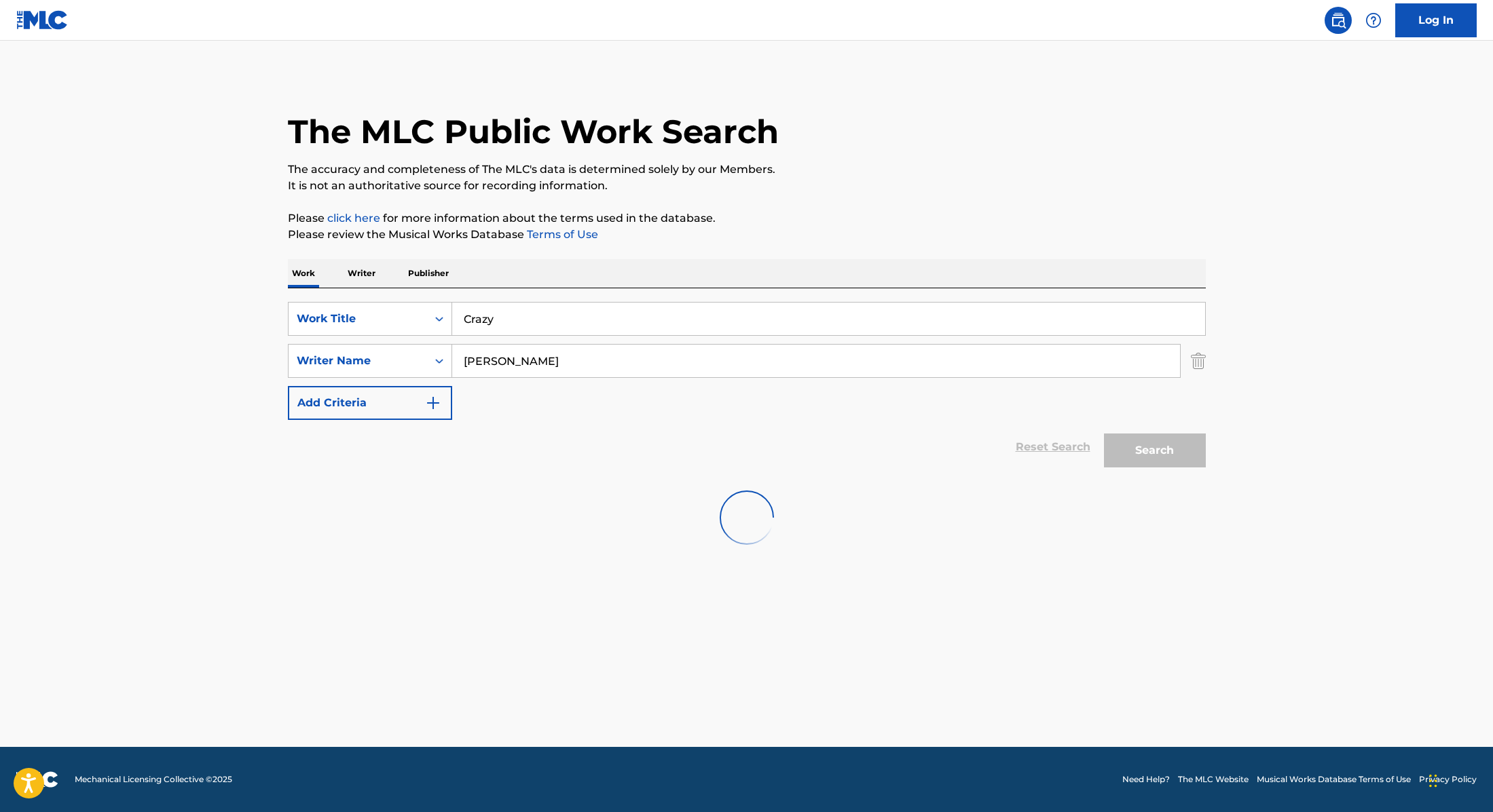
scroll to position [0, 0]
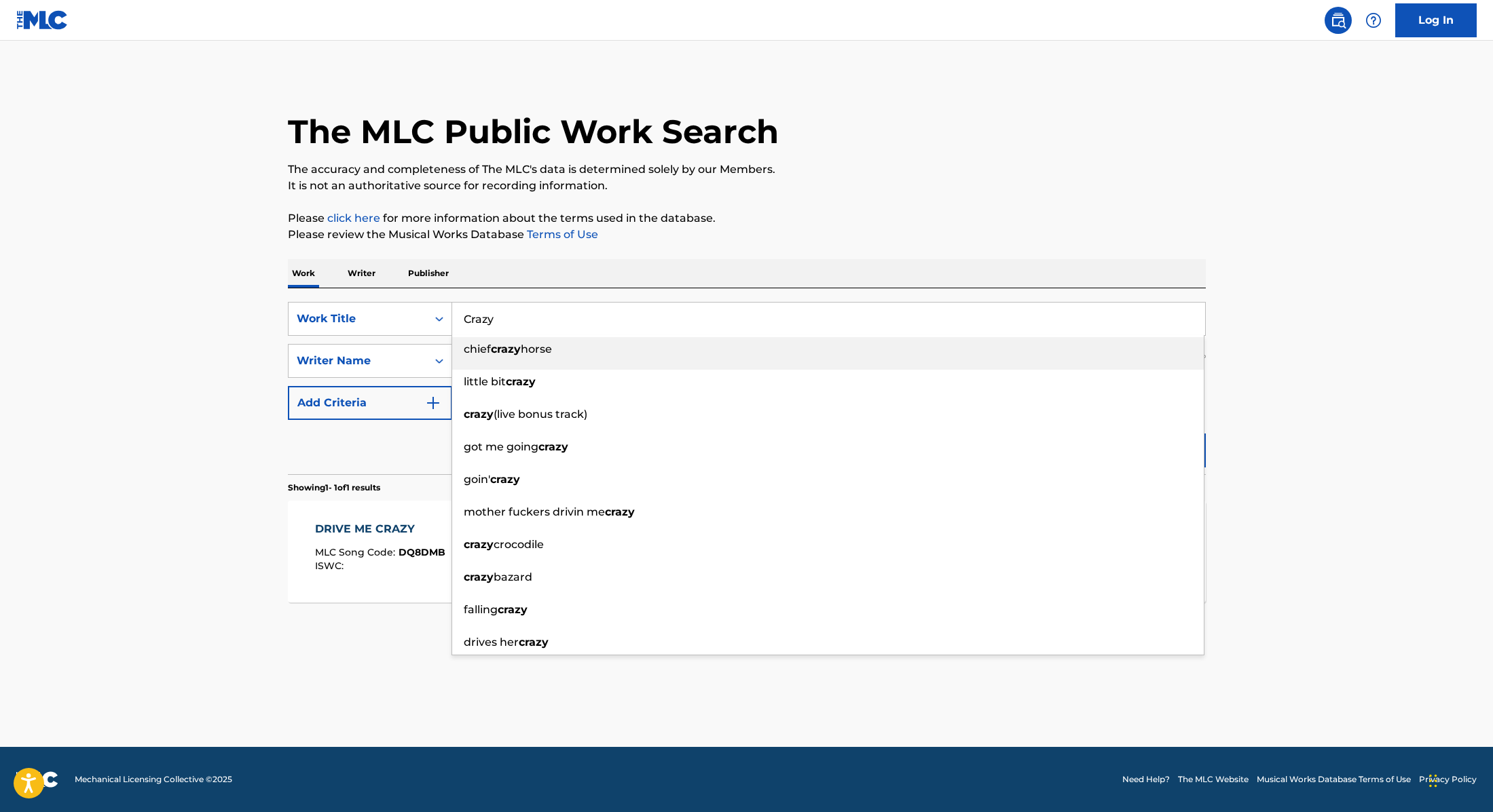
drag, startPoint x: 517, startPoint y: 312, endPoint x: 514, endPoint y: 318, distance: 6.7
click at [514, 318] on input "Crazy" at bounding box center [828, 318] width 752 height 32
paste input "Kongen af klinikken"
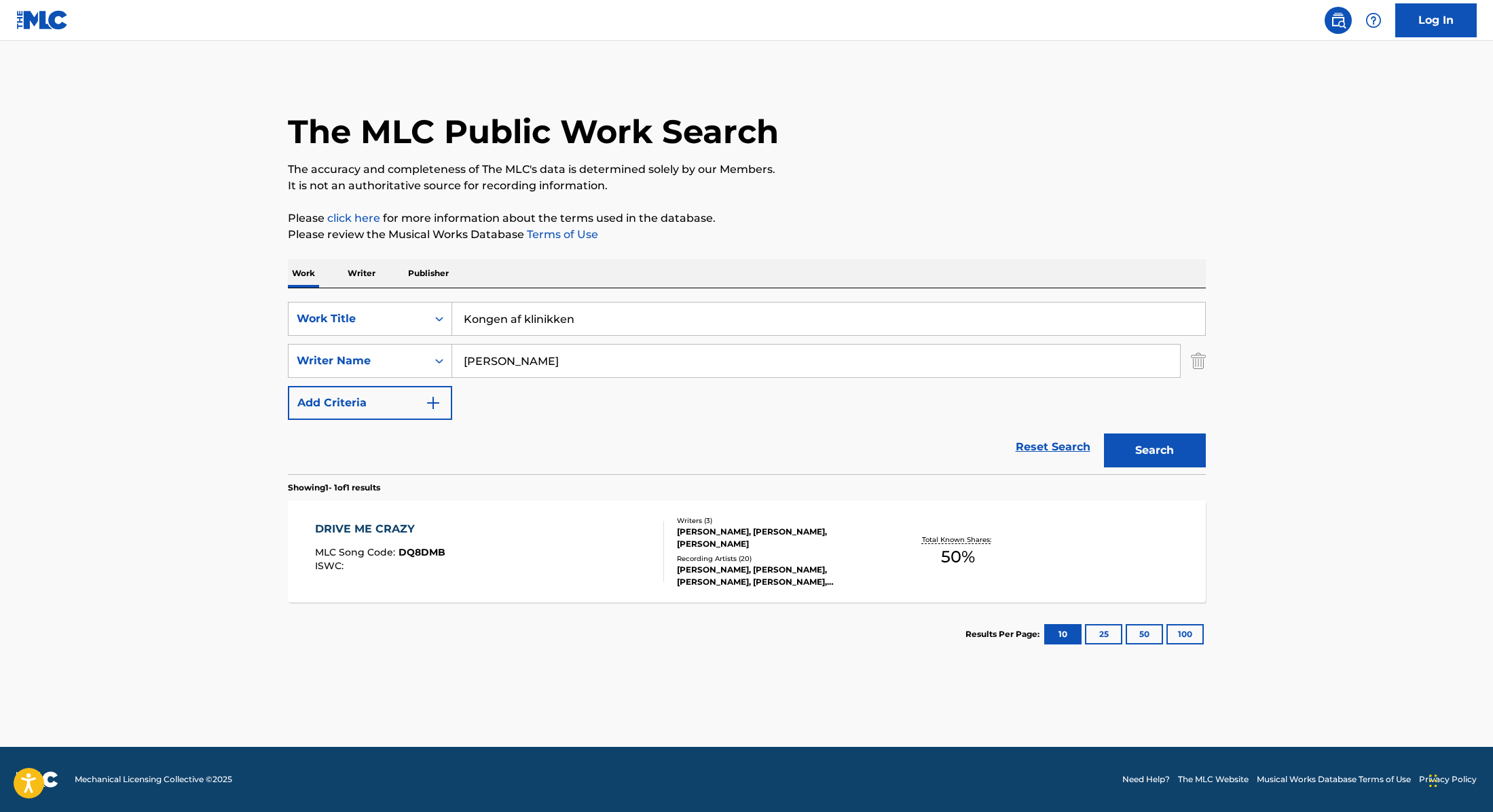
type input "Kongen af klinikken"
click at [917, 172] on p "The accuracy and completeness of The MLC's data is determined solely by our Mem…" at bounding box center [746, 170] width 918 height 16
drag, startPoint x: 565, startPoint y: 356, endPoint x: 370, endPoint y: 345, distance: 195.3
click at [370, 345] on div "SearchWithCriteria89e460e5-7744-4731-99c6-0be1078f7c3e Writer Name [PERSON_NAME]" at bounding box center [746, 360] width 918 height 34
paste input "Pooyandeh"
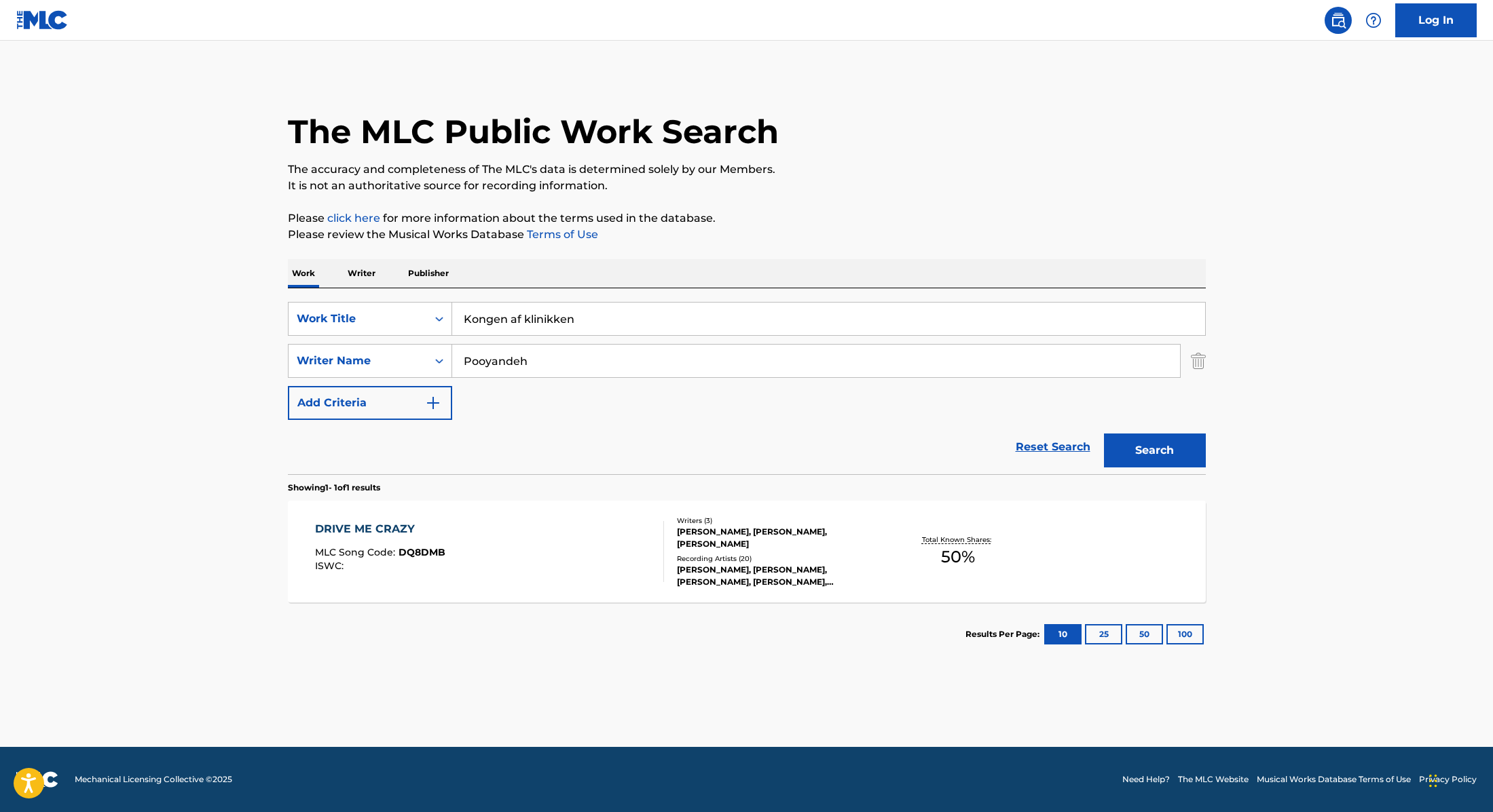
type input "Pooyandeh"
click at [1146, 457] on button "Search" at bounding box center [1155, 450] width 102 height 34
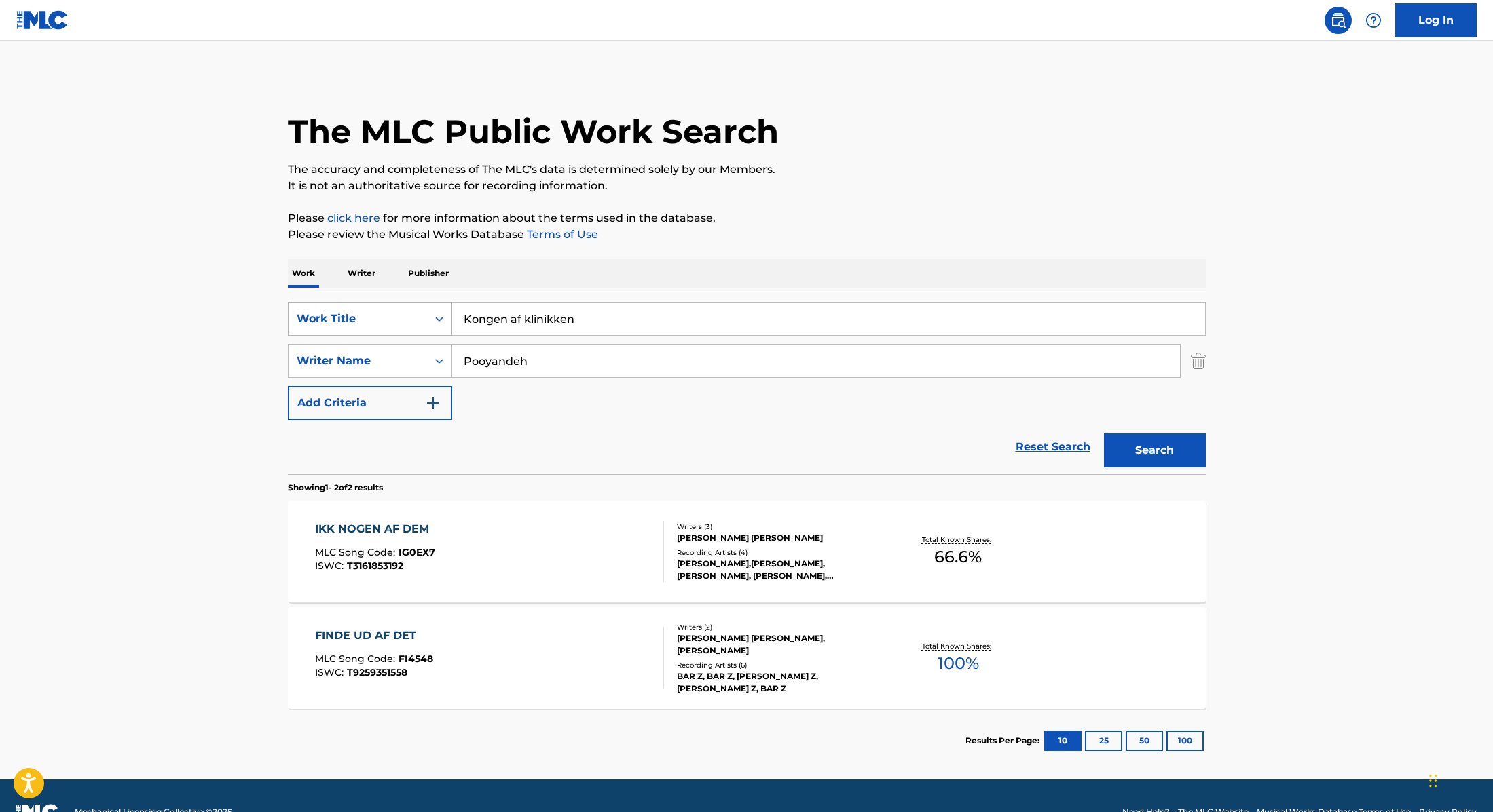
drag, startPoint x: 606, startPoint y: 319, endPoint x: 414, endPoint y: 306, distance: 192.4
click at [414, 306] on div "SearchWithCriteria9cc89112-0d42-42f8-b15c-104aad945215 Work Title Kongen af kli…" at bounding box center [746, 318] width 918 height 34
paste input "New Heart"
type input "New Heart"
click at [832, 213] on p "Please click here for more information about the terms used in the database." at bounding box center [746, 219] width 918 height 16
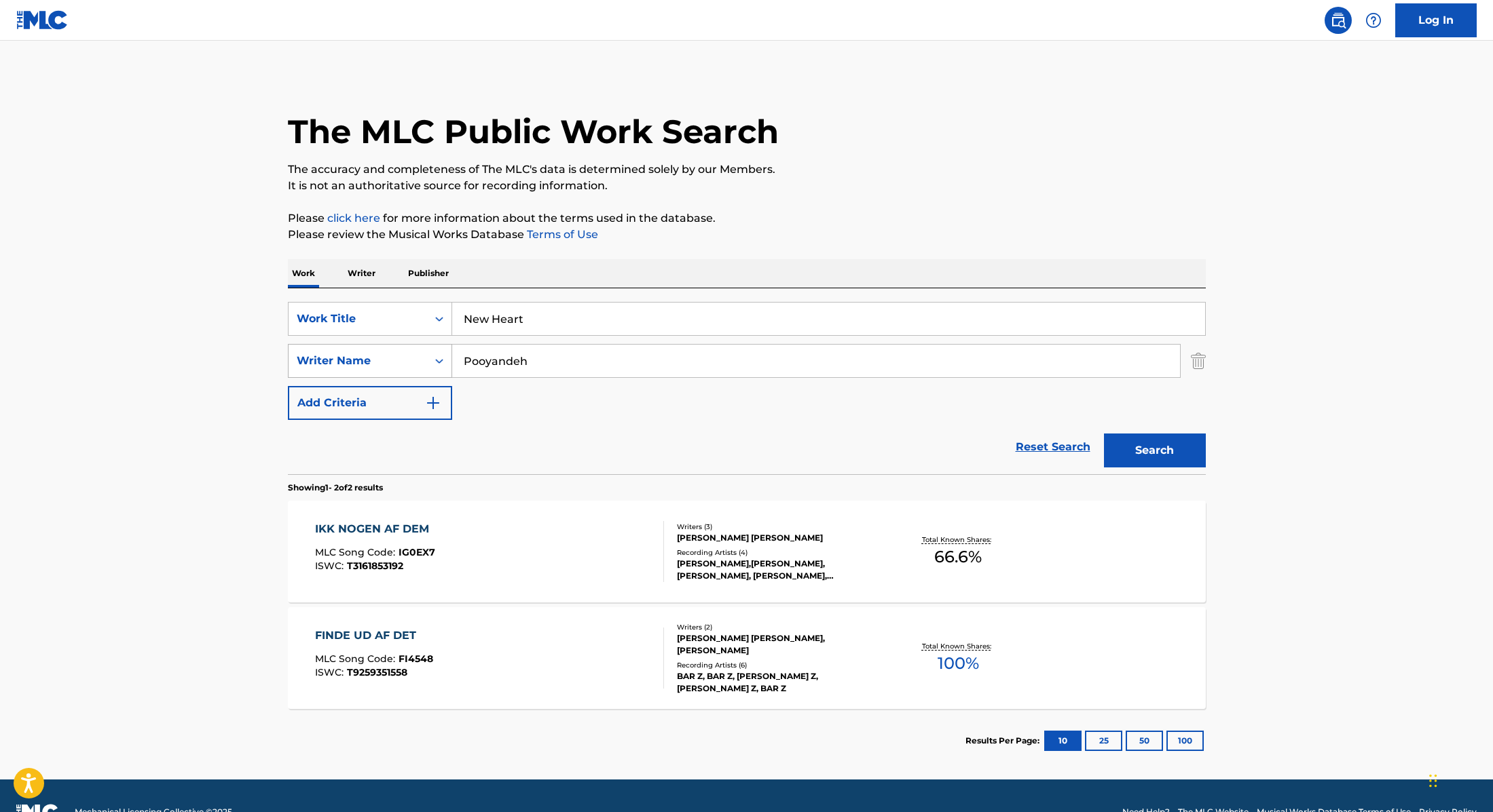
drag, startPoint x: 548, startPoint y: 362, endPoint x: 395, endPoint y: 347, distance: 153.7
click at [391, 347] on div "SearchWithCriteria89e460e5-7744-4731-99c6-0be1078f7c3e Writer Name Pooyandeh" at bounding box center [746, 360] width 918 height 34
paste input "Sasso"
type input "Sasso"
click at [1147, 453] on button "Search" at bounding box center [1155, 450] width 102 height 34
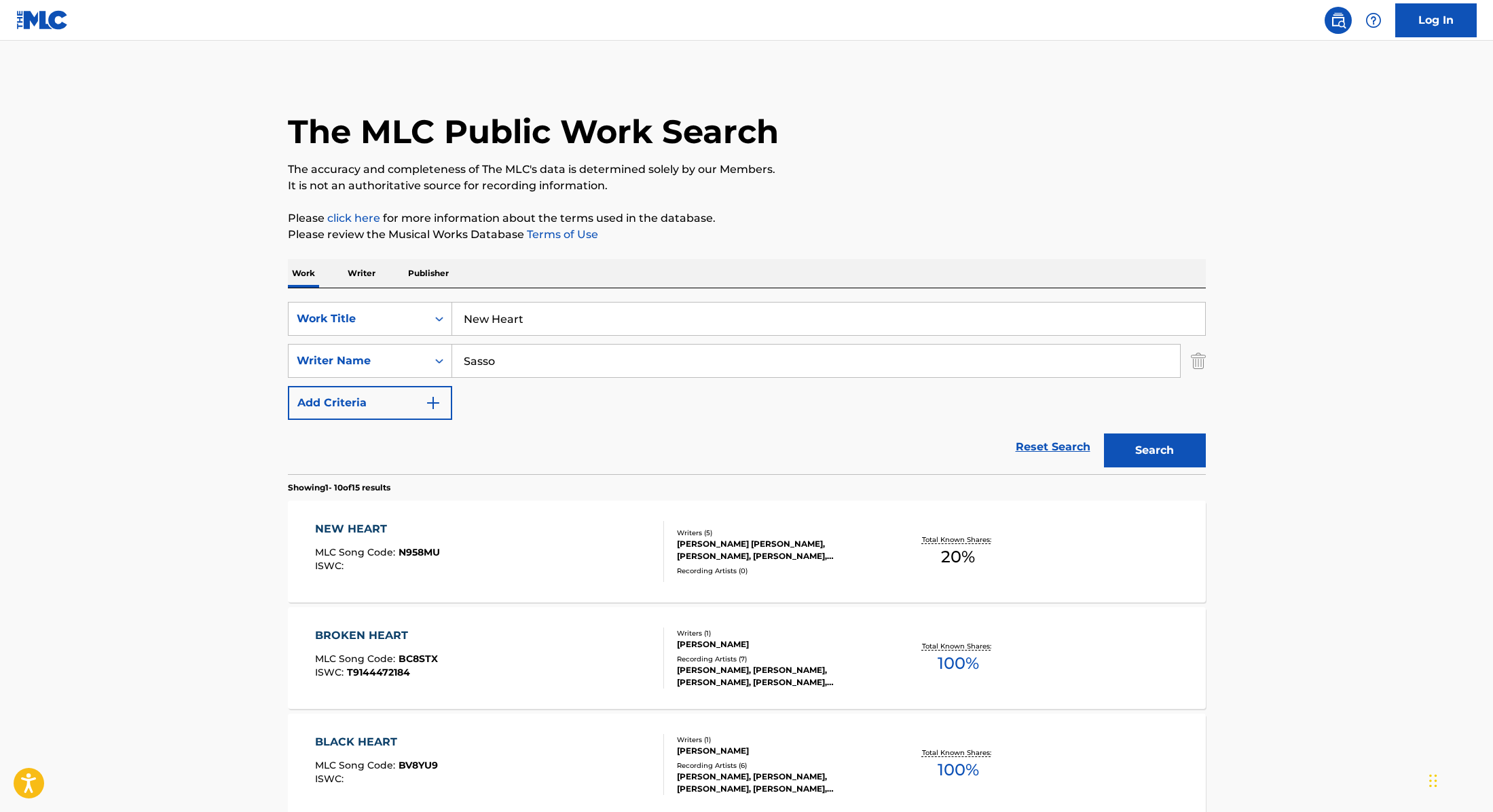
click at [627, 559] on div "NEW HEART MLC Song Code : N958MU ISWC :" at bounding box center [489, 552] width 349 height 61
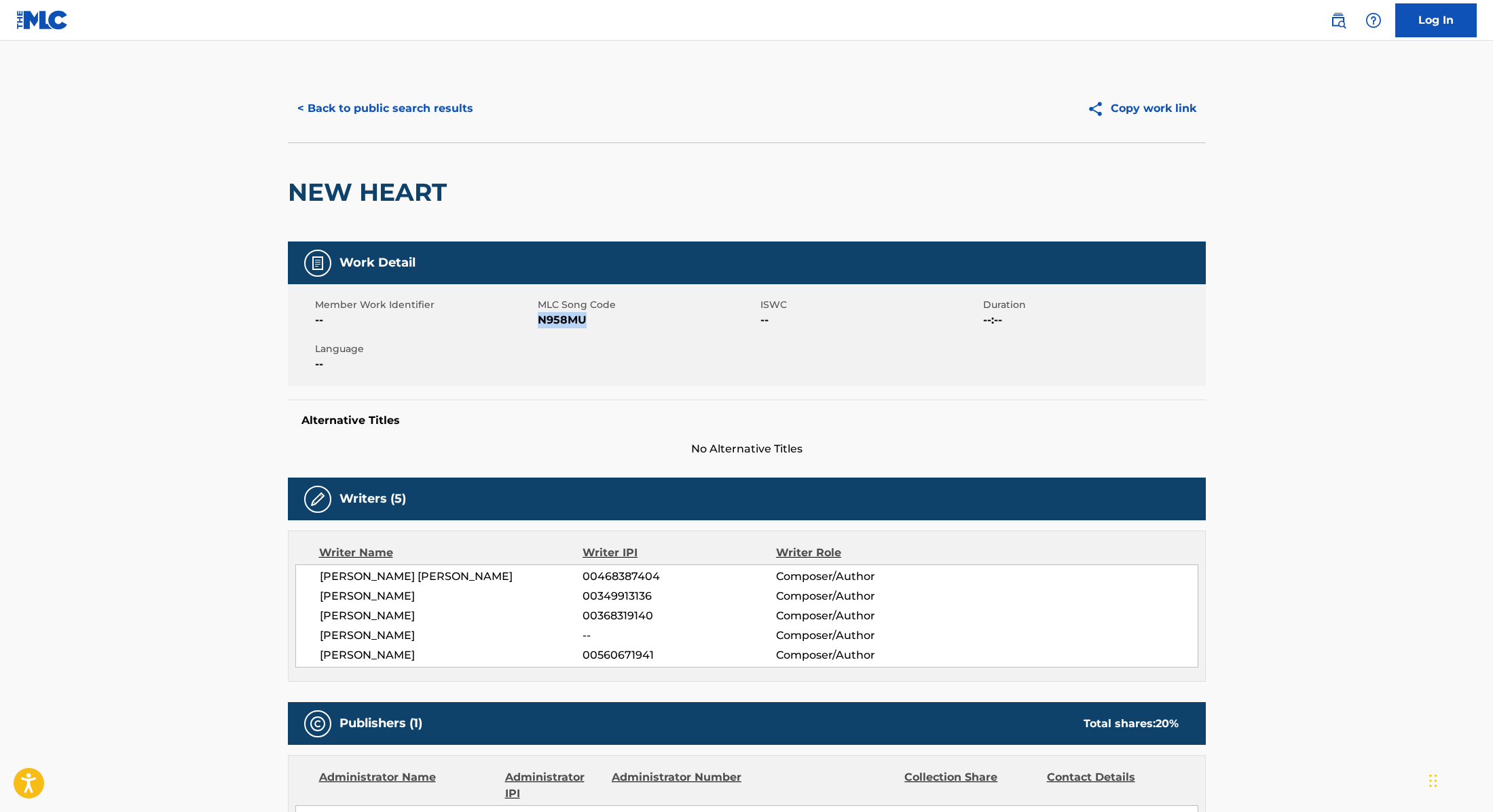
drag, startPoint x: 538, startPoint y: 319, endPoint x: 618, endPoint y: 319, distance: 80.0
click at [618, 319] on span "N958MU" at bounding box center [647, 321] width 220 height 16
copy span "N958MU"
click at [443, 105] on button "< Back to public search results" at bounding box center [385, 108] width 195 height 34
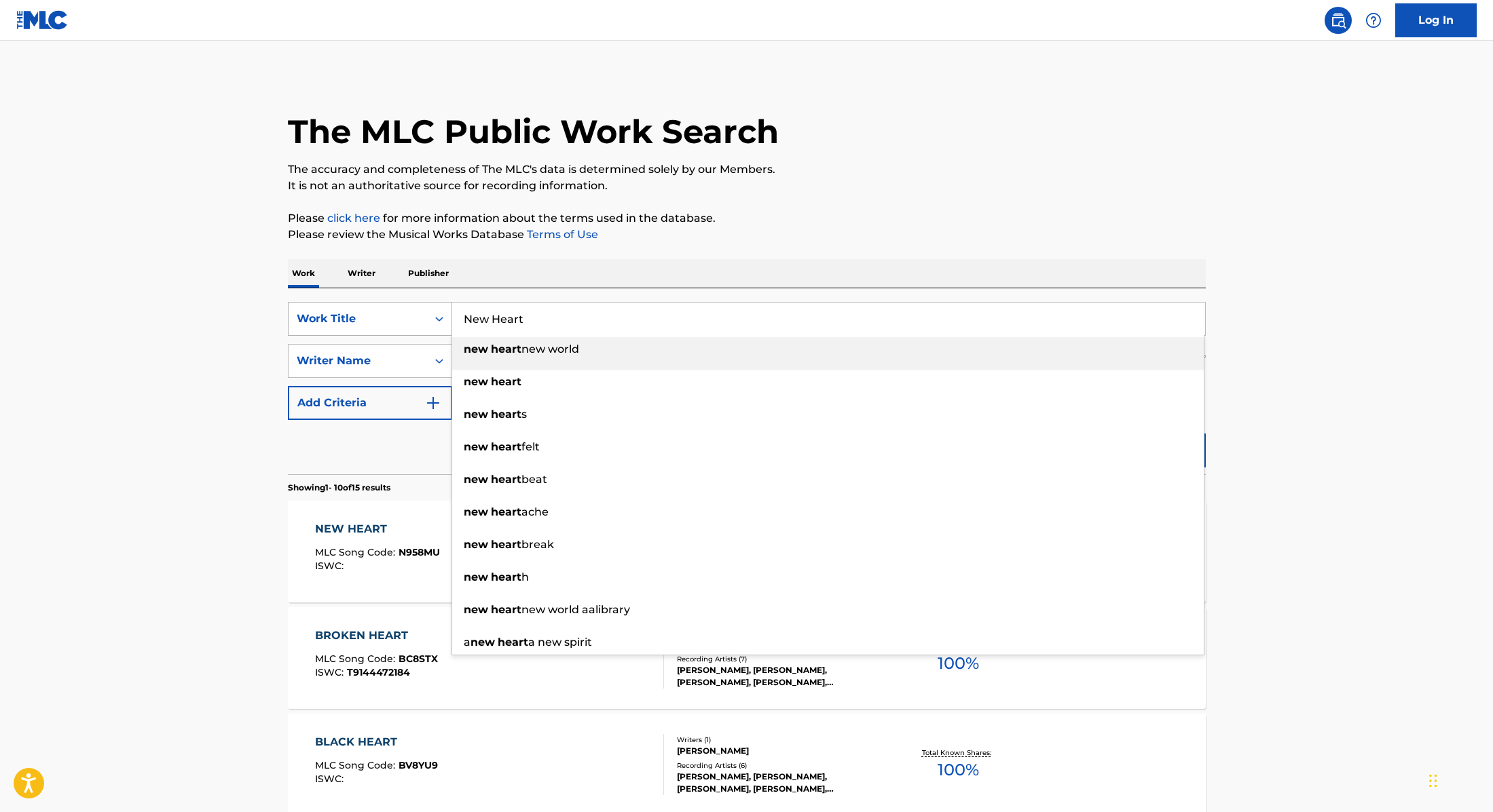
drag, startPoint x: 534, startPoint y: 321, endPoint x: 434, endPoint y: 318, distance: 100.0
click at [434, 318] on div "SearchWithCriteria9cc89112-0d42-42f8-b15c-104aad945215 Work Title New Heart new…" at bounding box center [746, 318] width 918 height 34
paste input "[PERSON_NAME]"
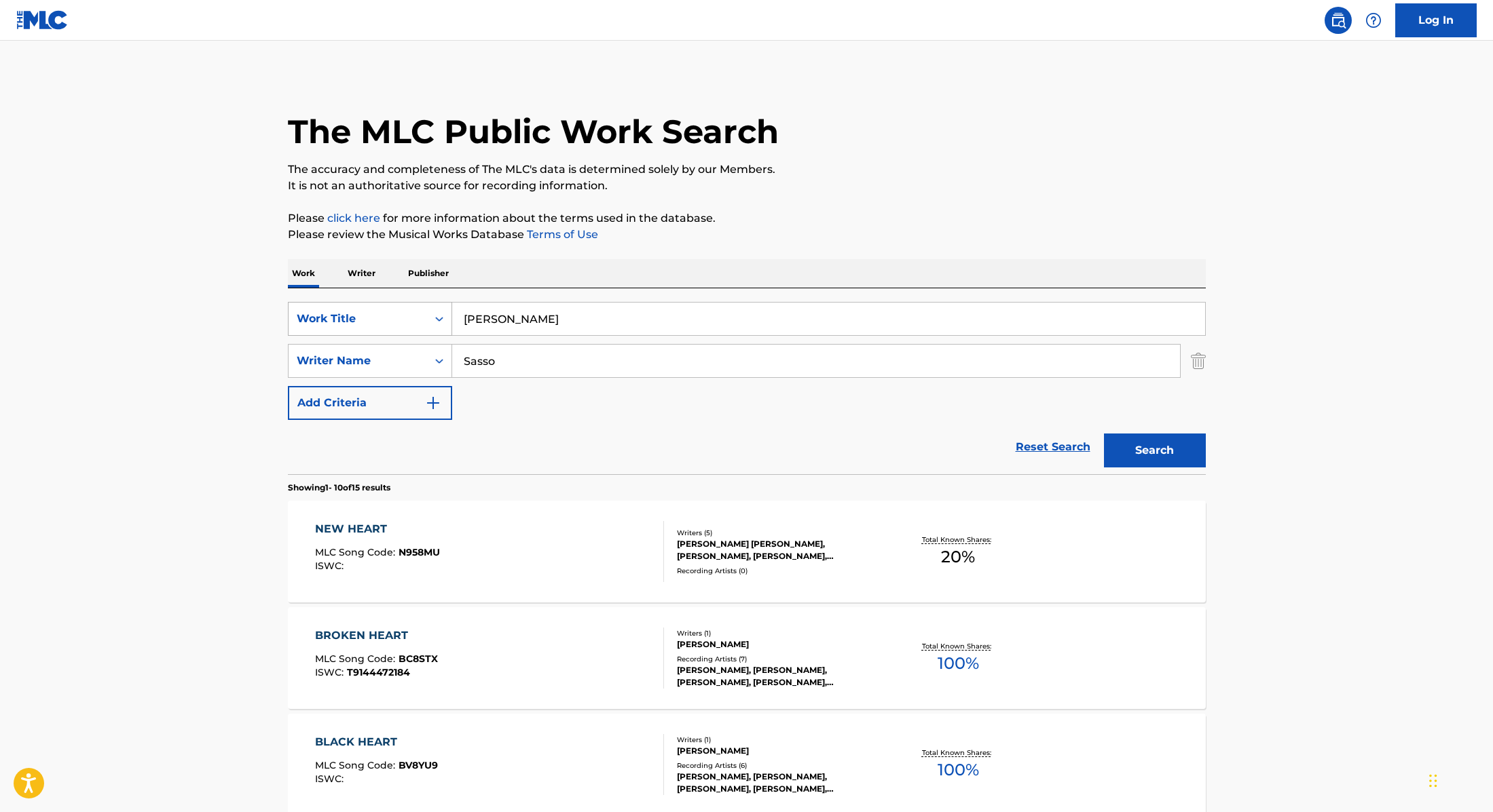
drag, startPoint x: 525, startPoint y: 319, endPoint x: 434, endPoint y: 312, distance: 91.3
click at [432, 312] on div "SearchWithCriteria9cc89112-0d42-42f8-b15c-104aad945215 Work Title Crash [PERSON…" at bounding box center [746, 318] width 918 height 34
paste input "Heartbreak On Hold"
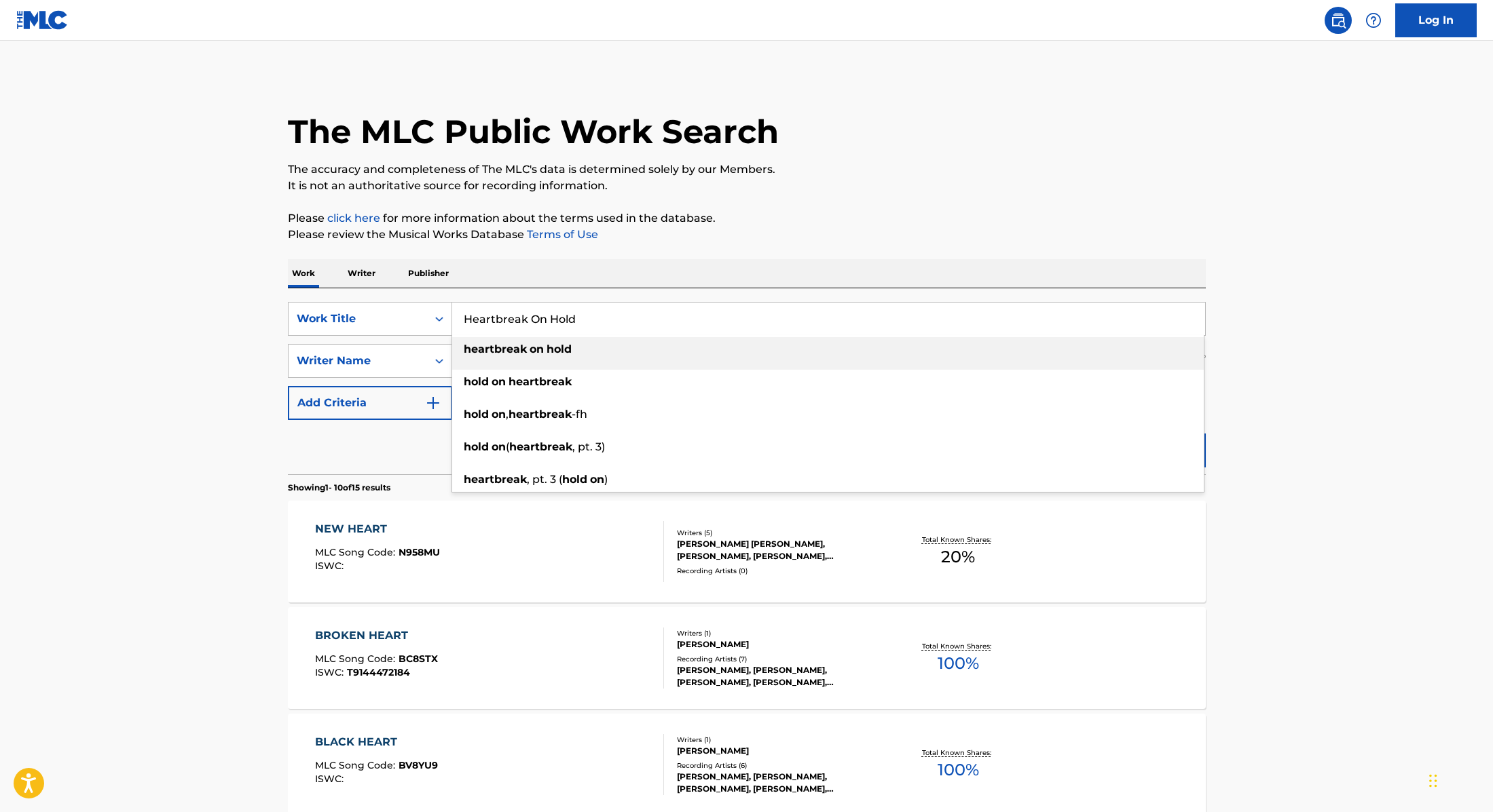
click at [847, 214] on p "Please click here for more information about the terms used in the database." at bounding box center [746, 219] width 918 height 16
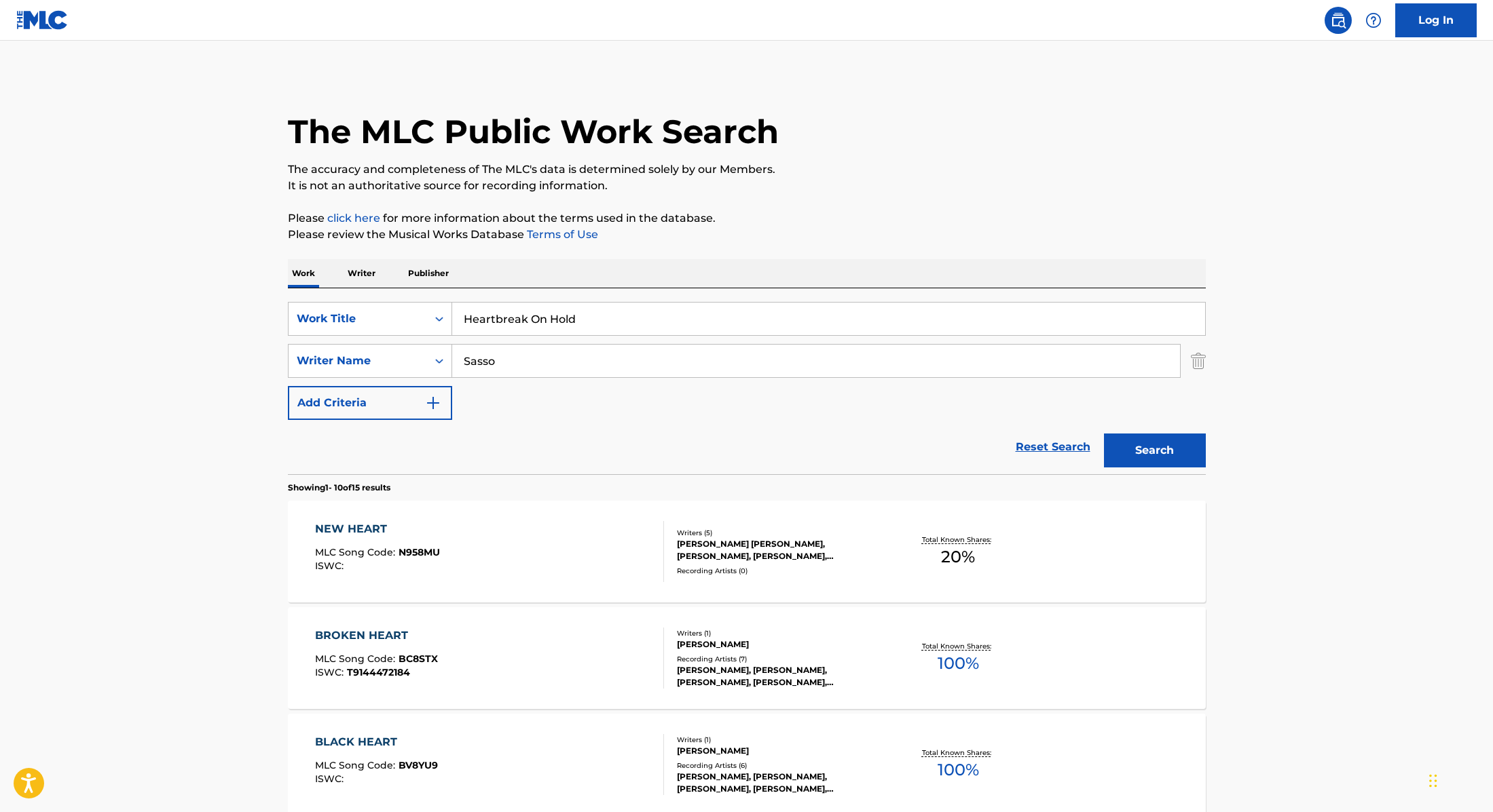
click at [1146, 463] on button "Search" at bounding box center [1155, 450] width 102 height 34
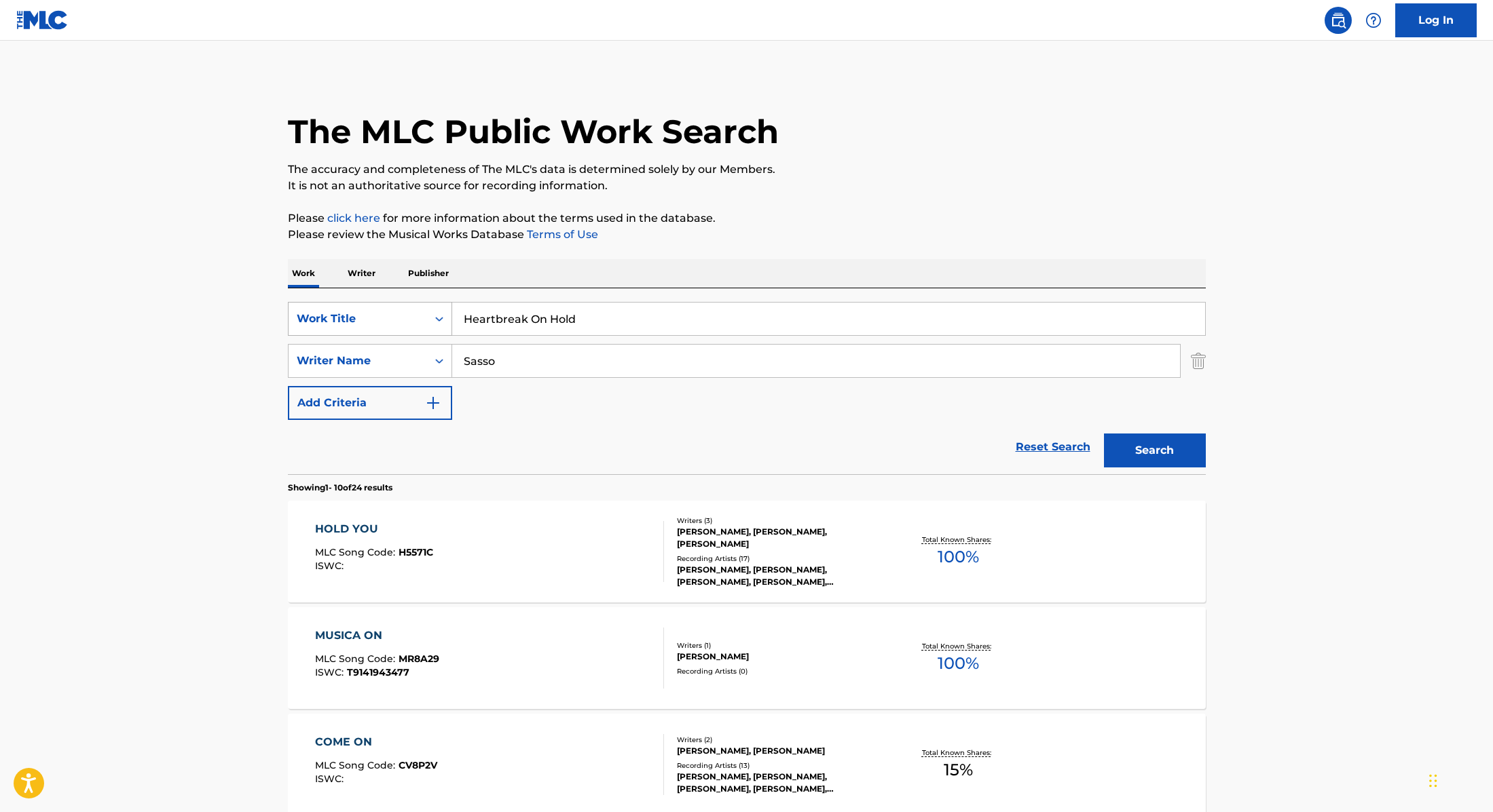
drag, startPoint x: 591, startPoint y: 313, endPoint x: 394, endPoint y: 309, distance: 197.0
click at [393, 312] on div "SearchWithCriteria9cc89112-0d42-42f8-b15c-104aad945215 Work Title Heartbreak On…" at bounding box center [746, 318] width 918 height 34
paste input "Karaoke"
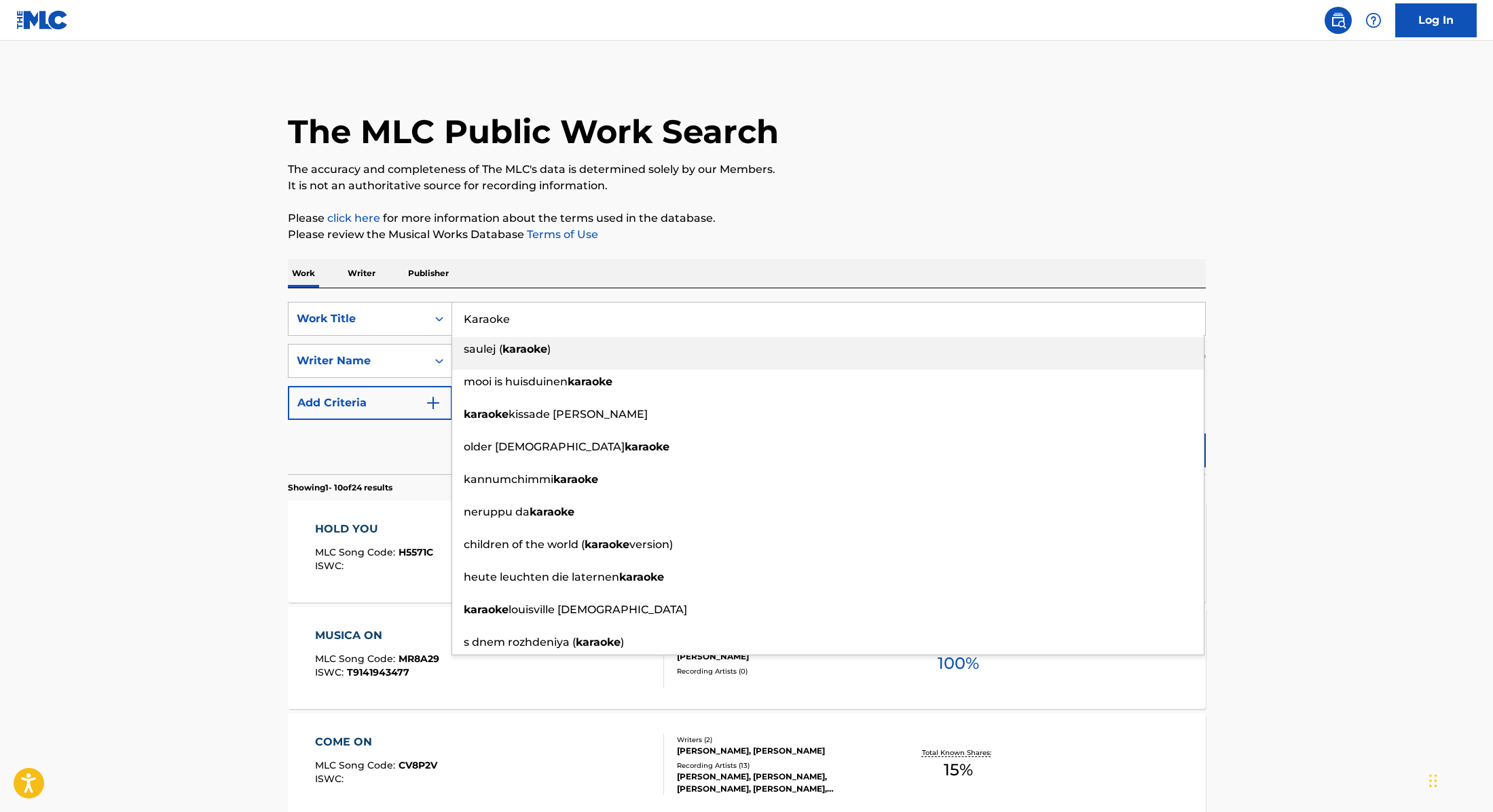
type input "Karaoke"
click at [827, 227] on p "Please review the Musical Works Database Terms of Use" at bounding box center [746, 235] width 918 height 16
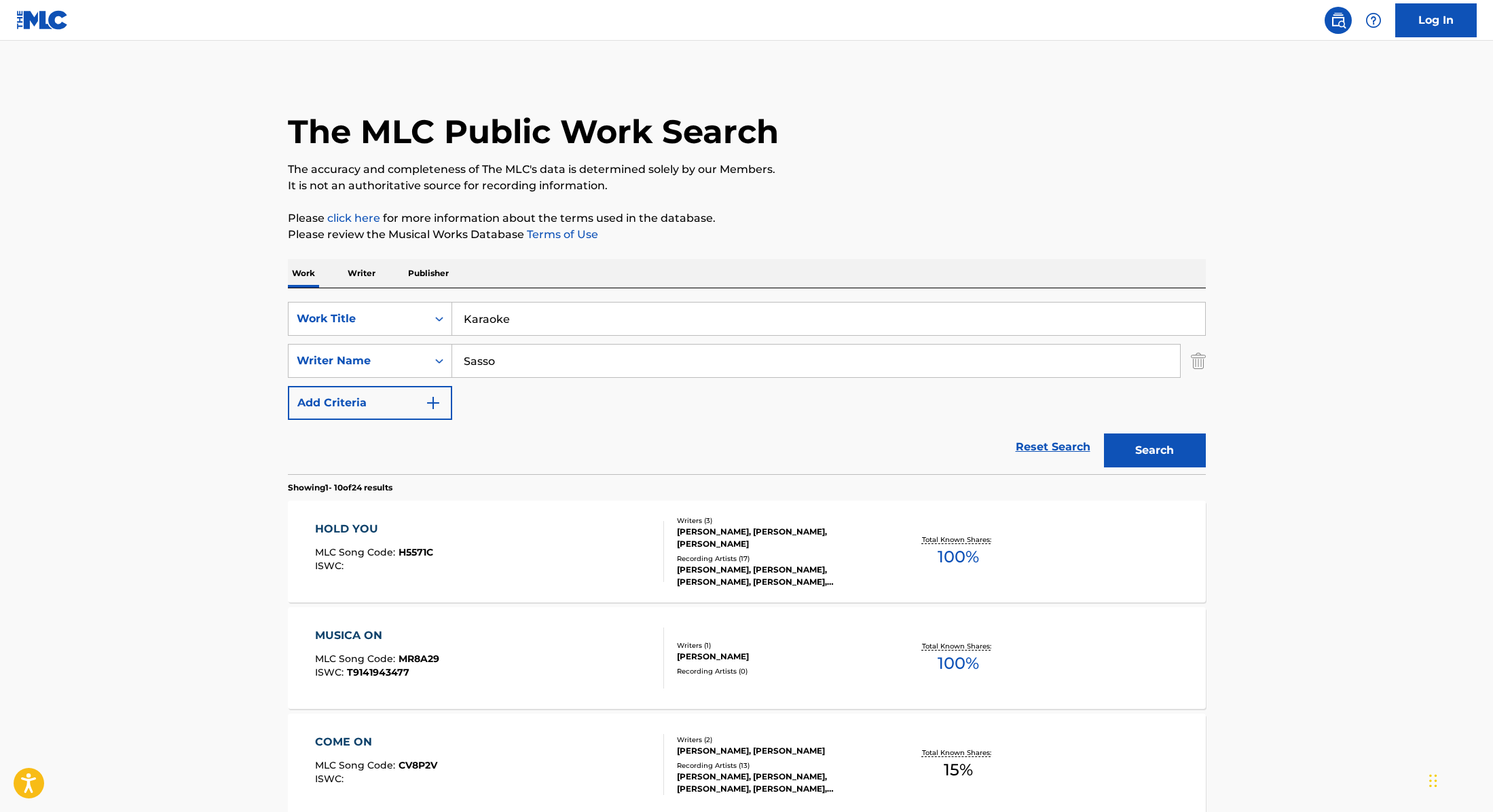
click at [1168, 460] on button "Search" at bounding box center [1155, 450] width 102 height 34
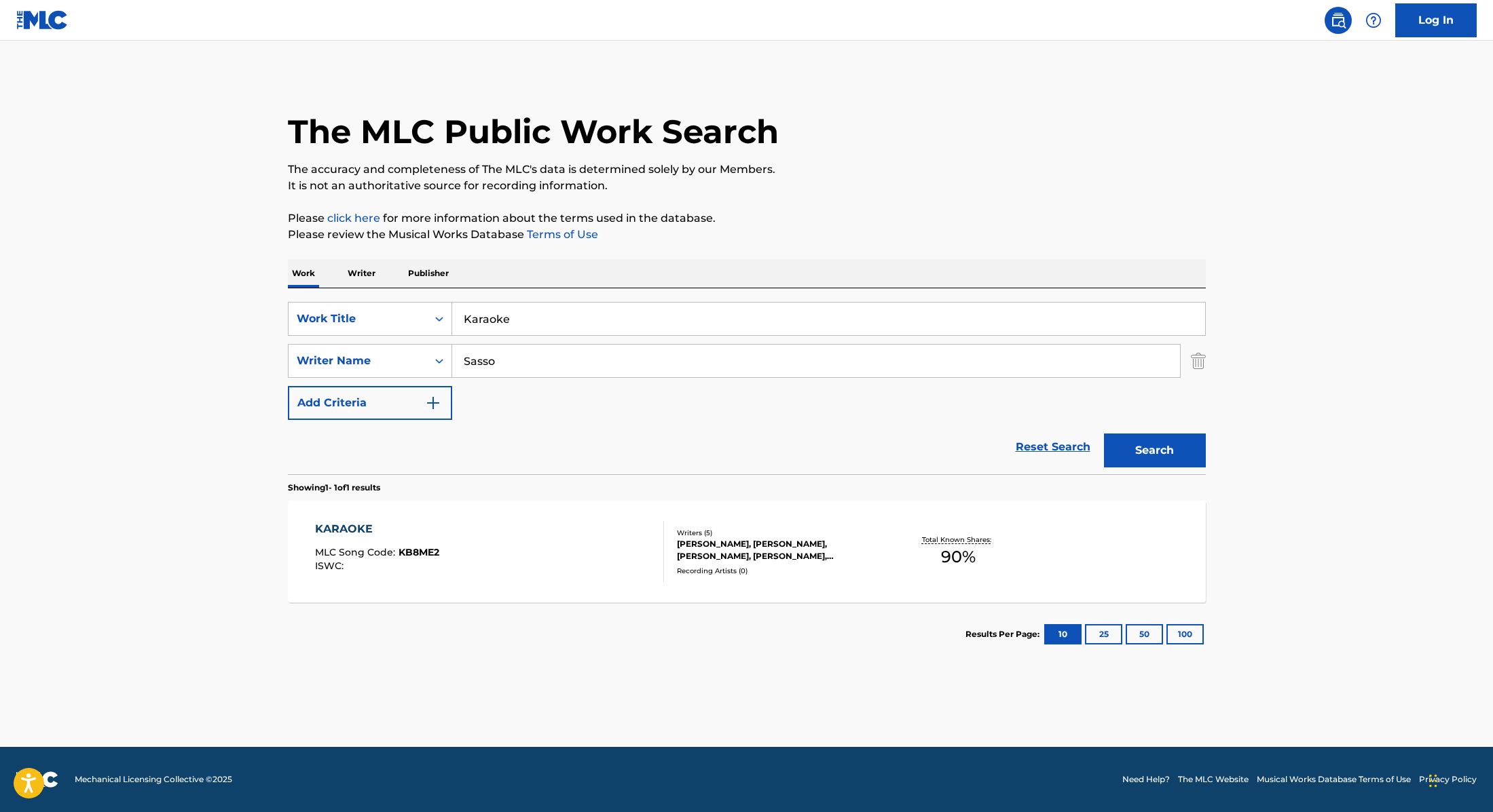
click at [628, 535] on div "KARAOKE MLC Song Code : KB8ME2 ISWC :" at bounding box center [489, 552] width 349 height 61
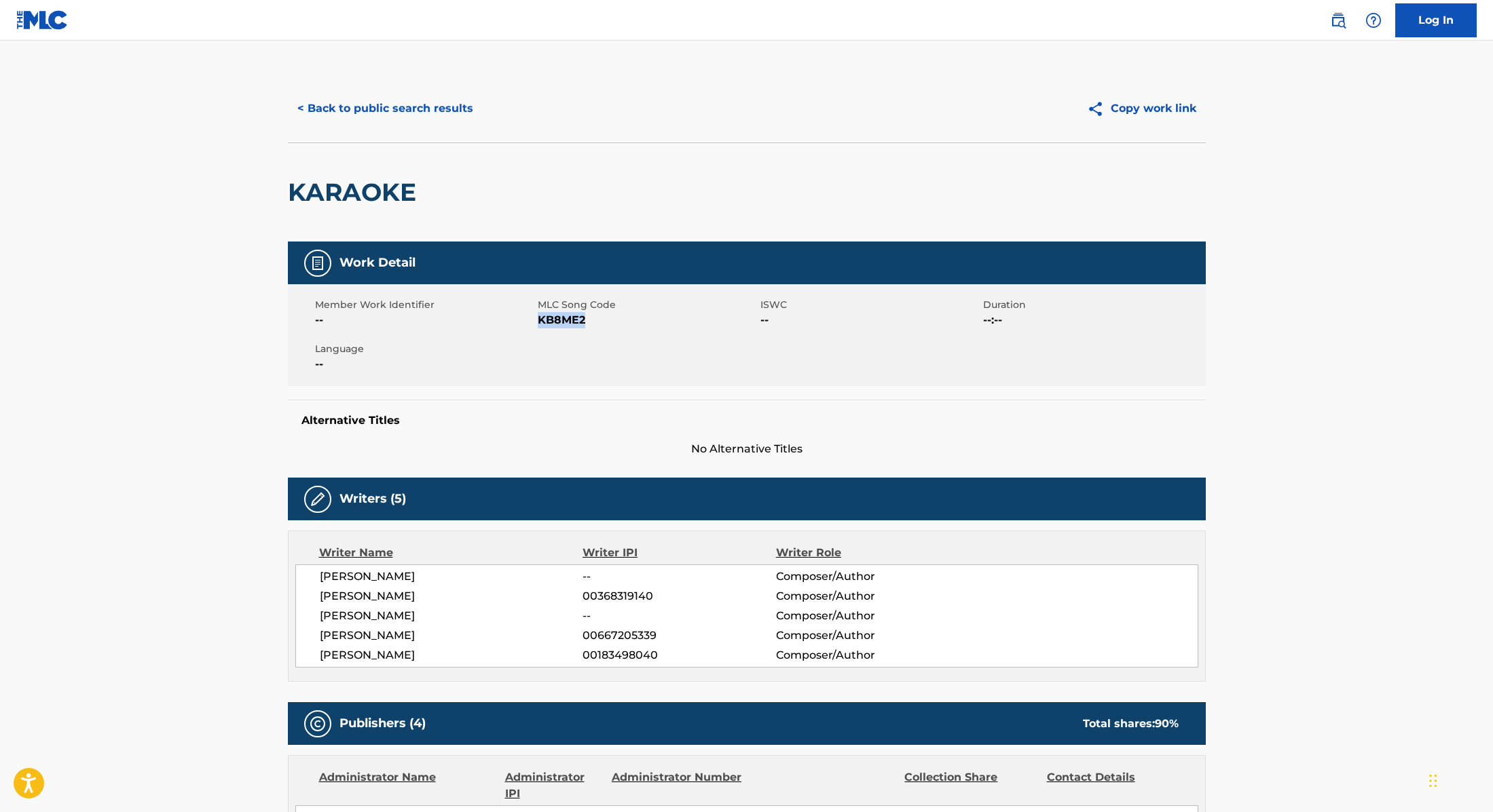
copy span "KB8ME2"
drag, startPoint x: 540, startPoint y: 323, endPoint x: 635, endPoint y: 316, distance: 95.3
click at [635, 316] on span "KB8ME2" at bounding box center [647, 321] width 220 height 16
click at [444, 108] on button "< Back to public search results" at bounding box center [385, 108] width 195 height 34
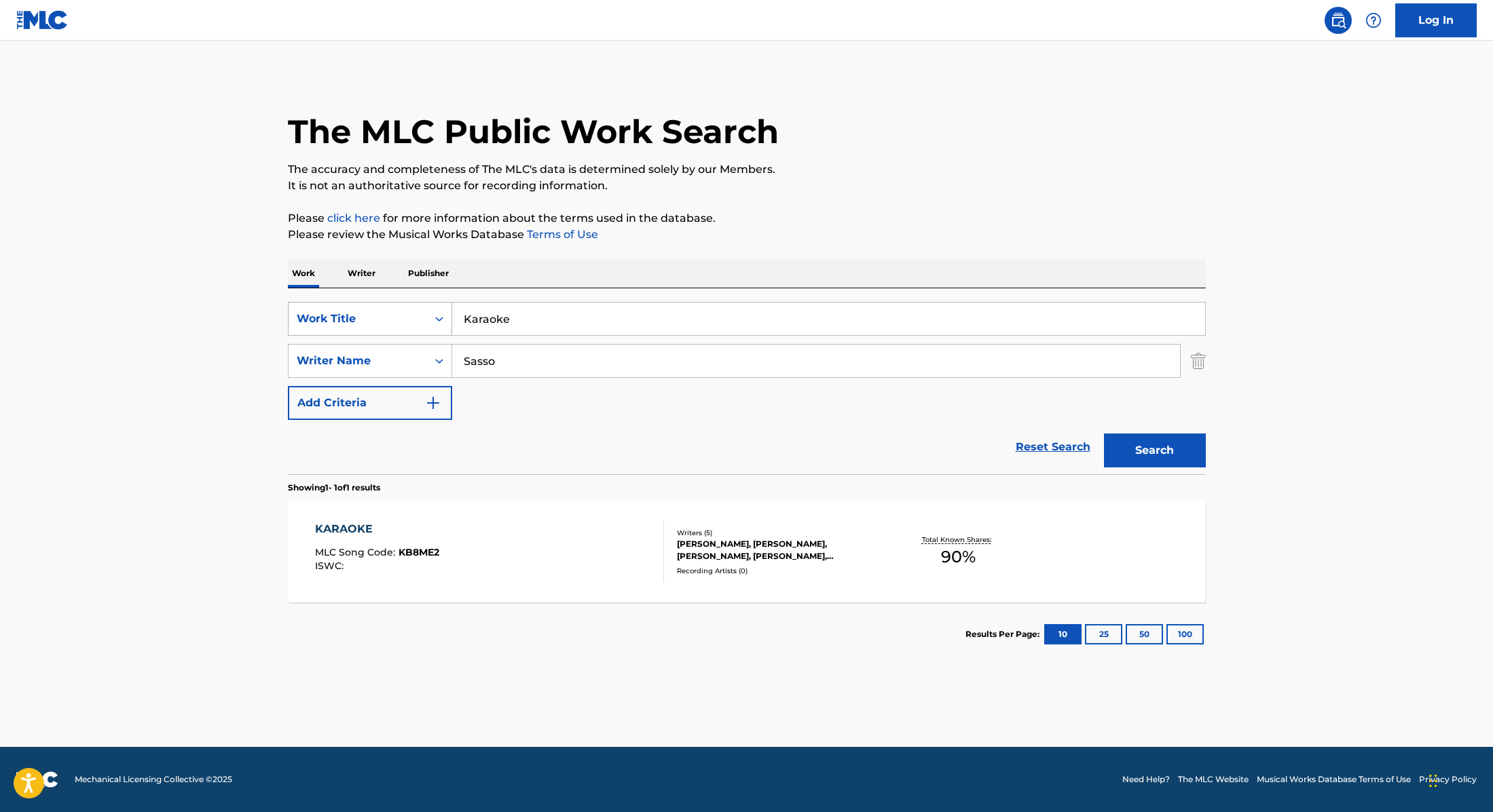
drag, startPoint x: 525, startPoint y: 321, endPoint x: 417, endPoint y: 317, distance: 108.1
click at [417, 317] on div "SearchWithCriteria9cc89112-0d42-42f8-b15c-104aad945215 Work Title Karaoke" at bounding box center [746, 318] width 918 height 34
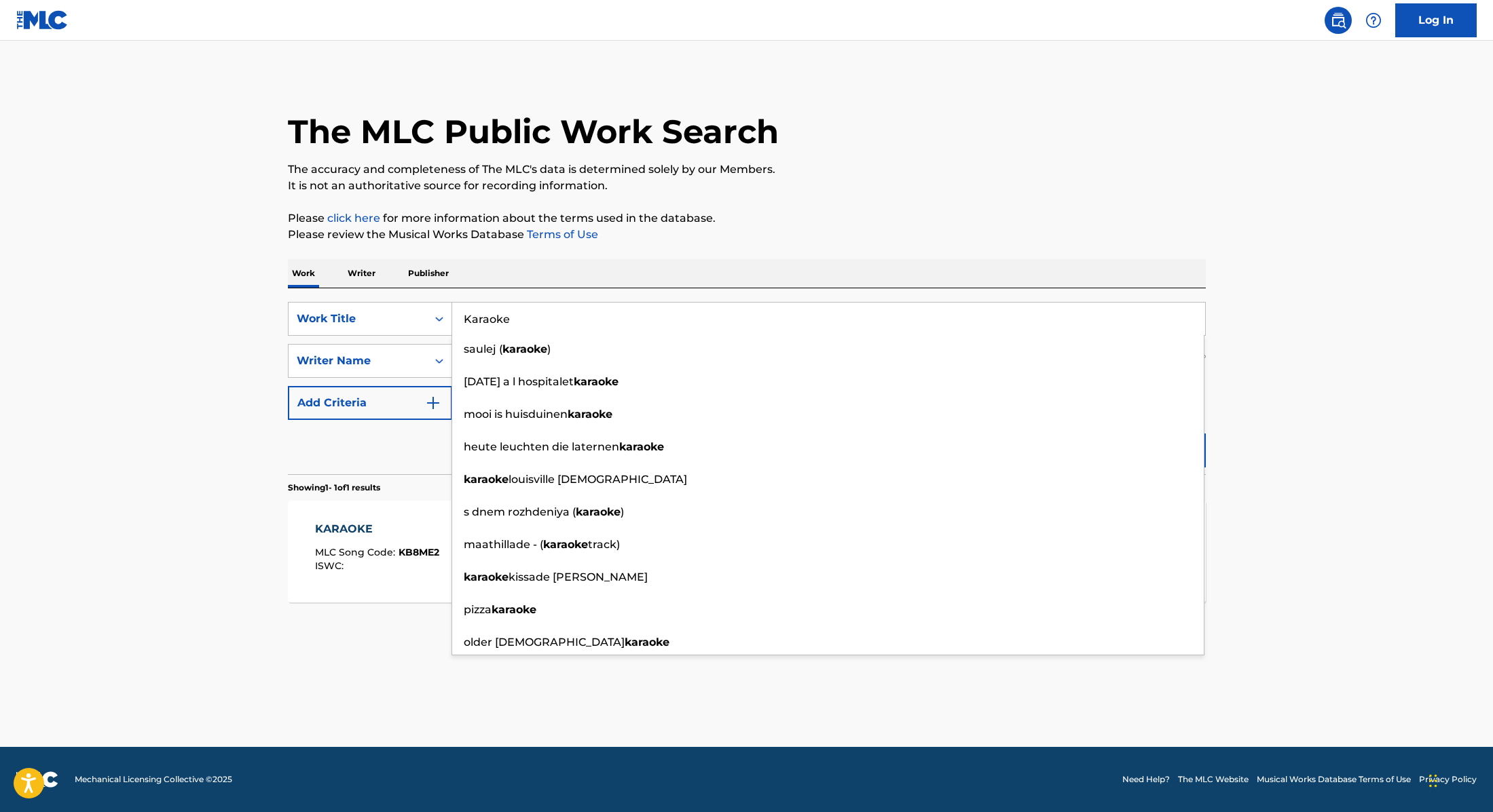
click at [600, 280] on div "Work Writer Publisher" at bounding box center [746, 273] width 918 height 28
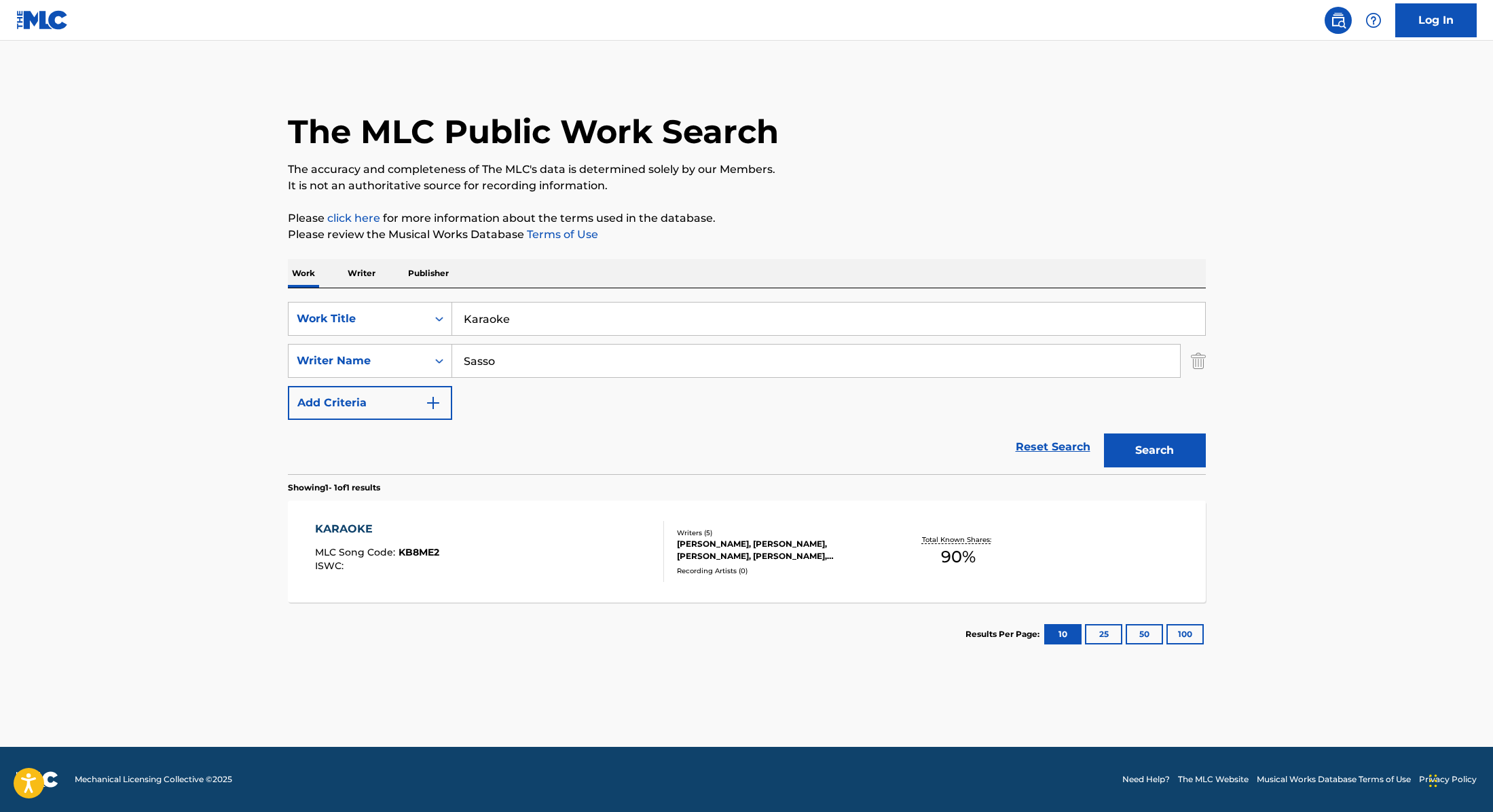
drag, startPoint x: 551, startPoint y: 319, endPoint x: 414, endPoint y: 299, distance: 138.5
click at [394, 303] on div "SearchWithCriteria9cc89112-0d42-42f8-b15c-104aad945215 Work Title Karaoke" at bounding box center [746, 318] width 918 height 34
paste input "Optimist"
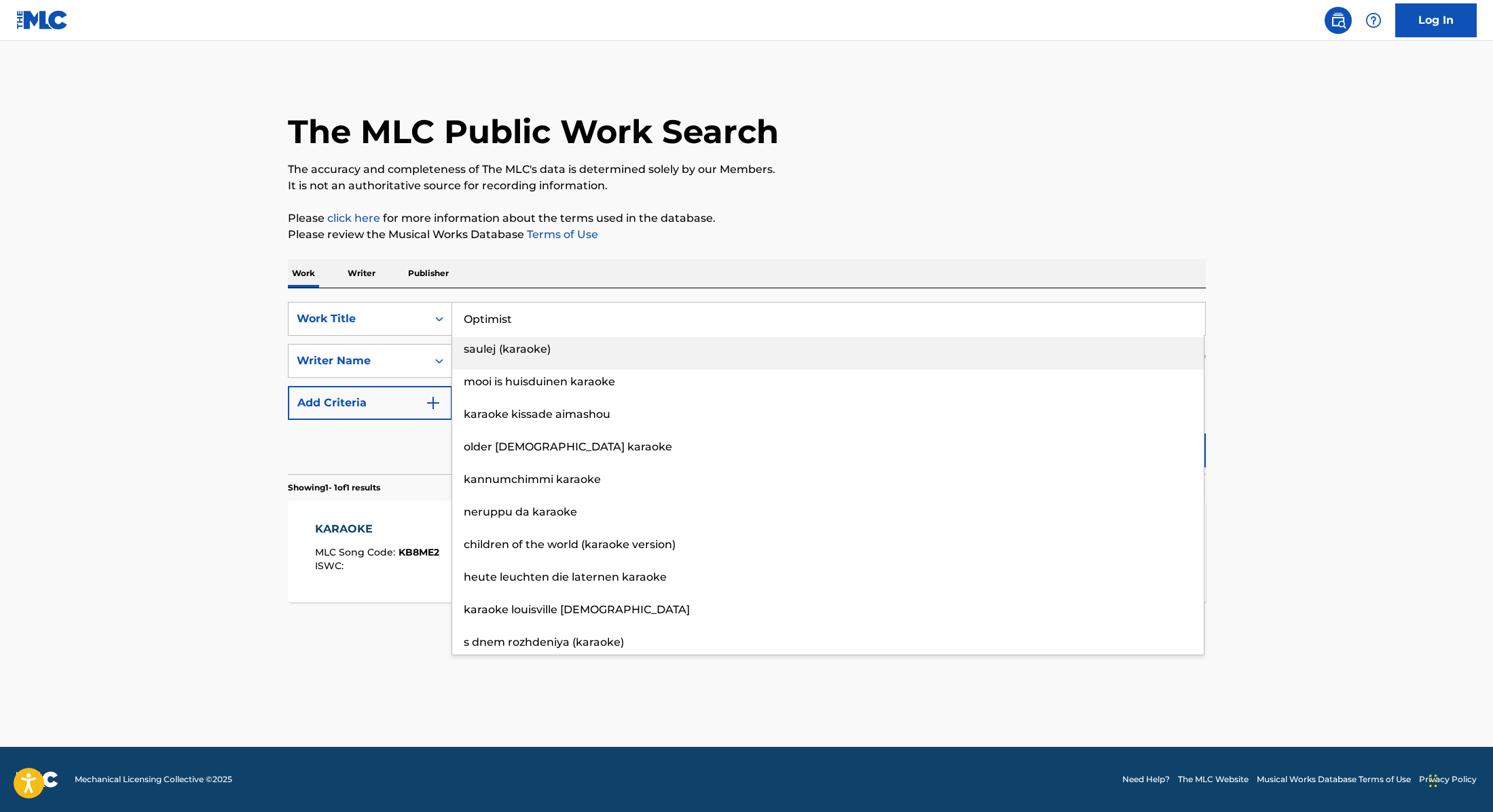
type input "Optimist"
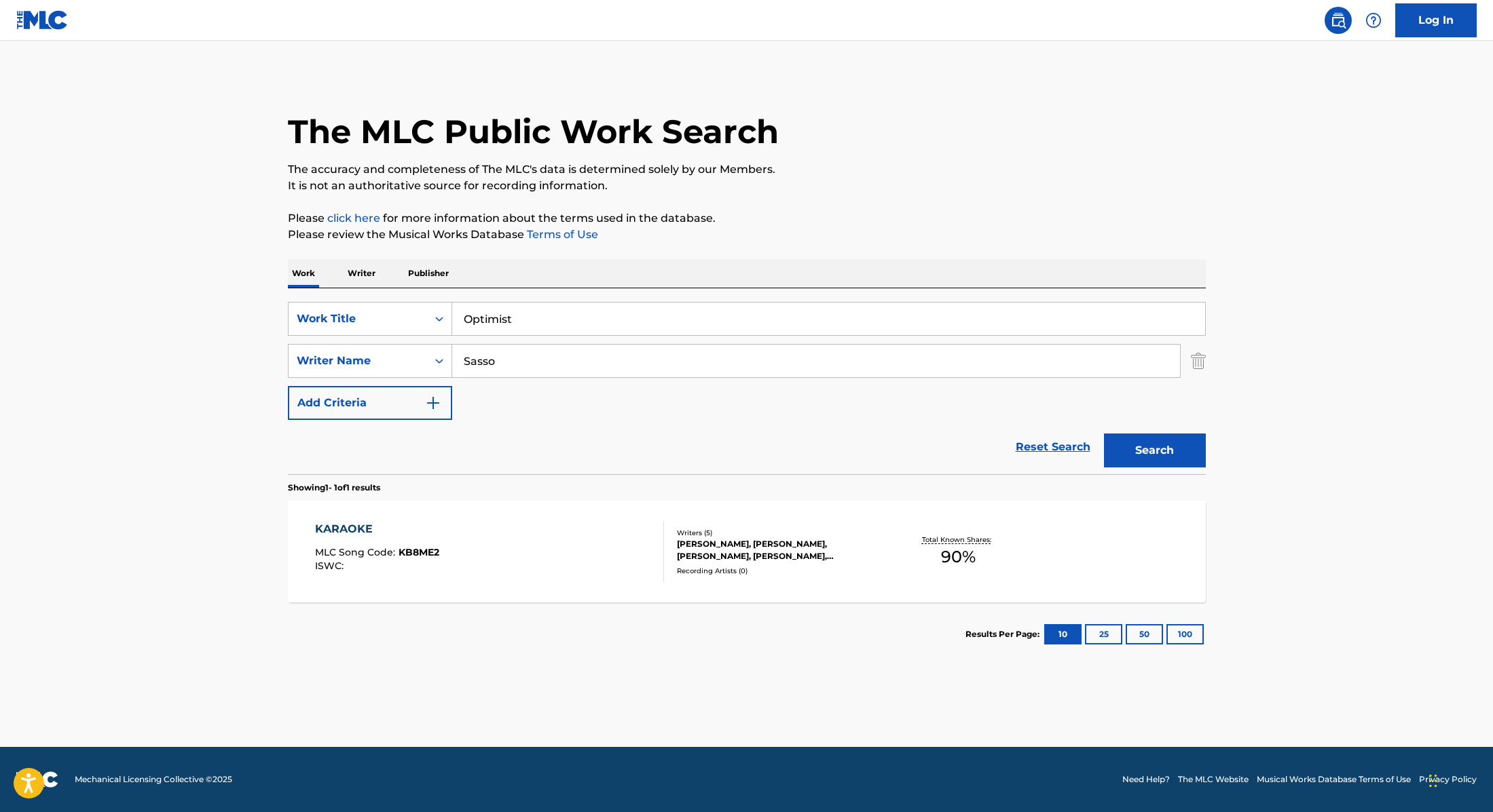
click at [882, 228] on p "Please review the Musical Works Database Terms of Use" at bounding box center [746, 235] width 918 height 16
click at [1161, 450] on button "Search" at bounding box center [1155, 450] width 102 height 34
click at [591, 537] on div "OPTIMIST MLC Song Code : OM2O1Y ISWC :" at bounding box center [489, 552] width 349 height 61
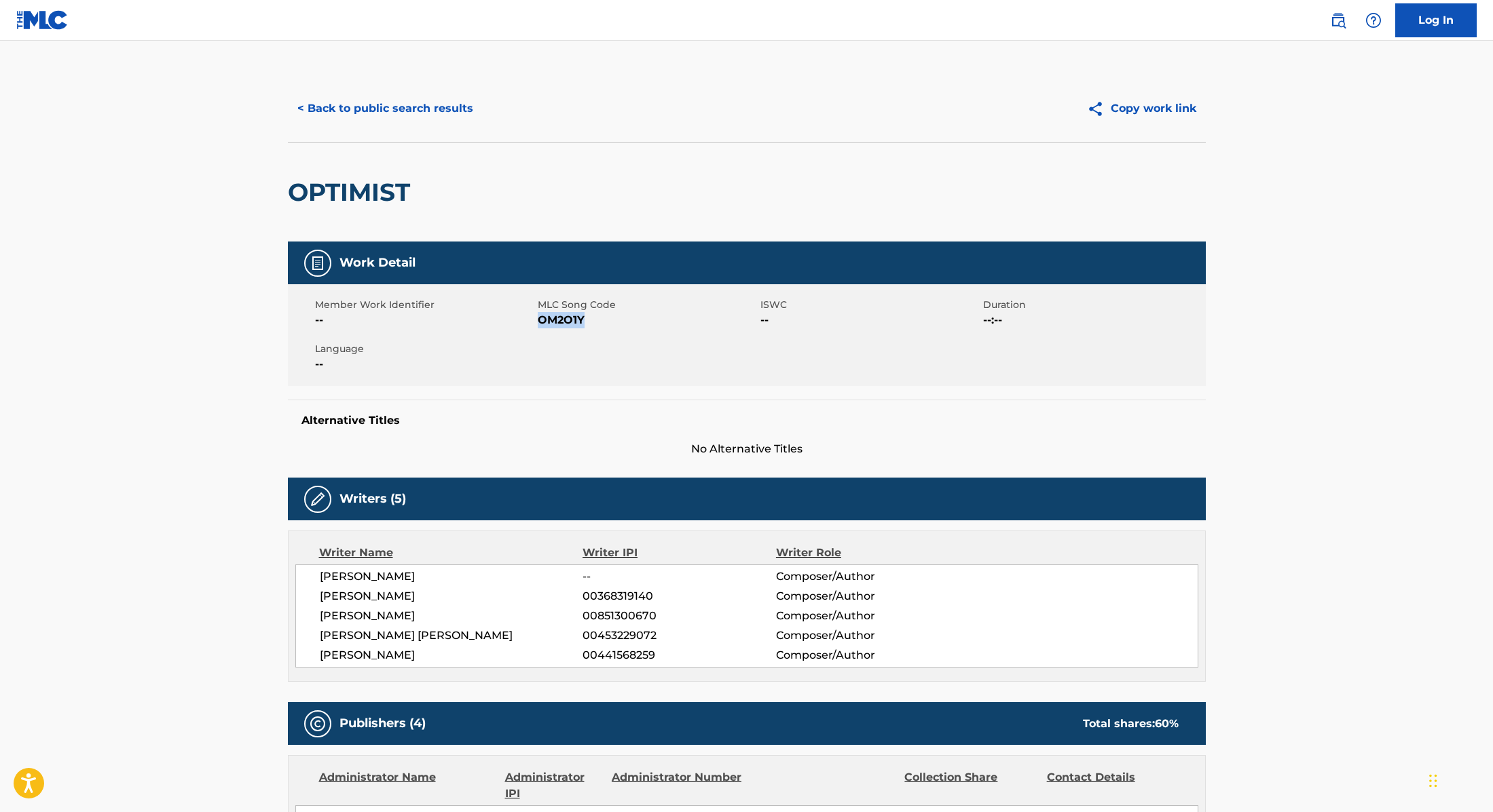
drag, startPoint x: 538, startPoint y: 323, endPoint x: 616, endPoint y: 321, distance: 78.0
click at [616, 321] on span "OM2O1Y" at bounding box center [647, 321] width 220 height 16
copy span "OM2O1Y"
click at [438, 104] on button "< Back to public search results" at bounding box center [385, 108] width 195 height 34
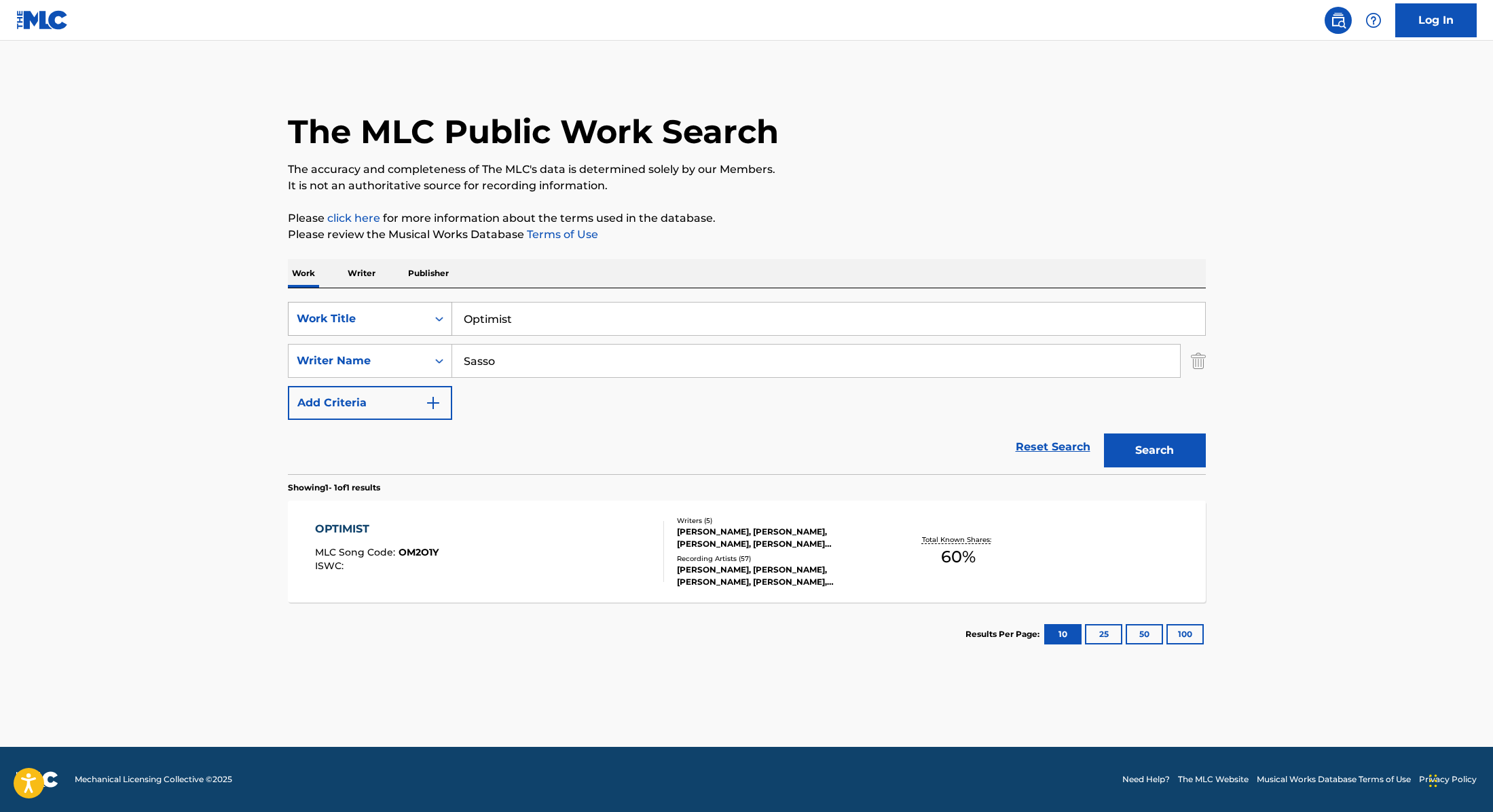
drag, startPoint x: 522, startPoint y: 316, endPoint x: 441, endPoint y: 309, distance: 81.3
click at [441, 309] on div "SearchWithCriteria9cc89112-0d42-42f8-b15c-104aad945215 Work Title Optimist" at bounding box center [746, 318] width 918 height 34
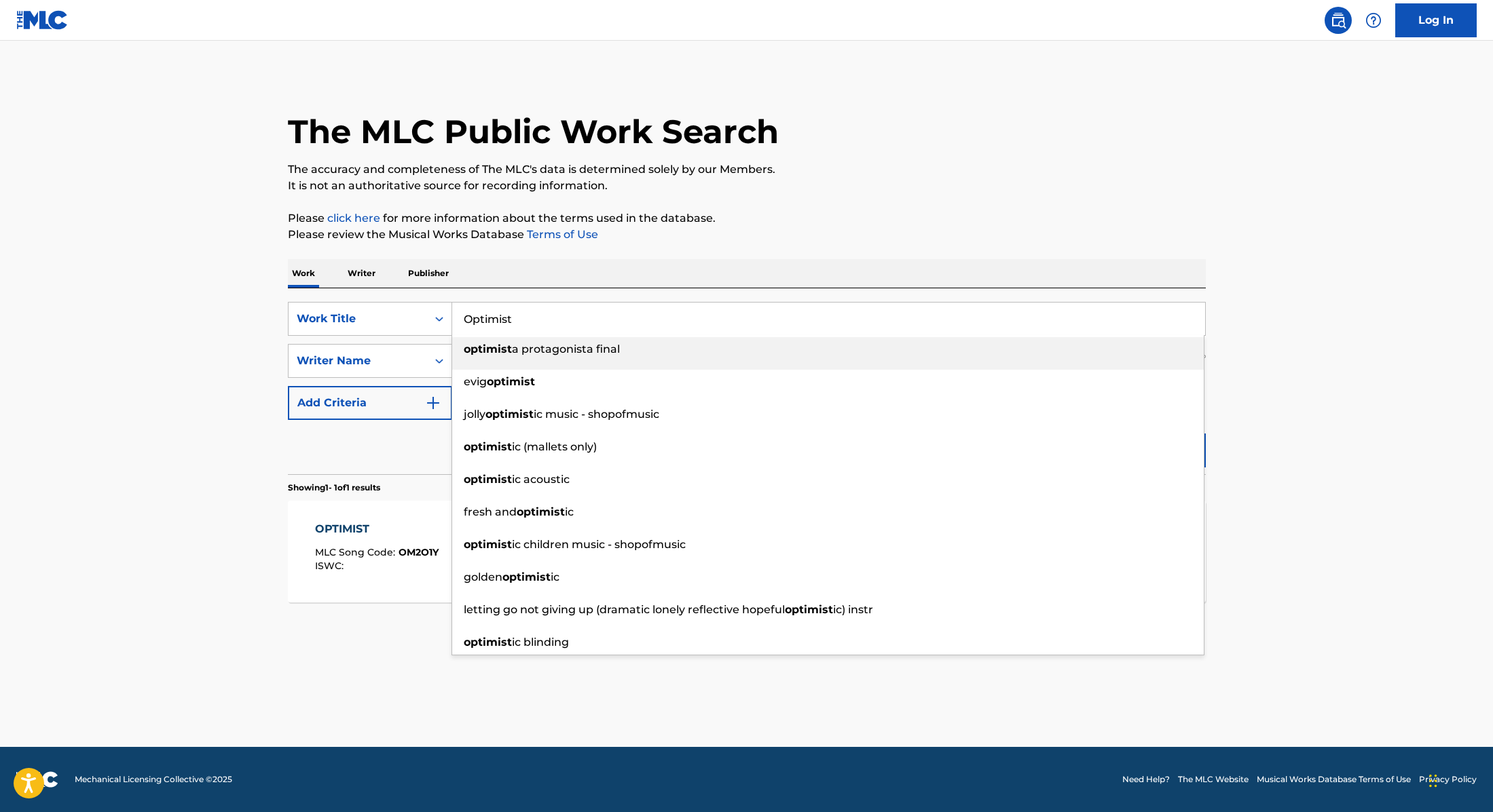
paste input "NATTEN BLIVER MORGEN"
type input "NATTEN BLIVER MORGEN"
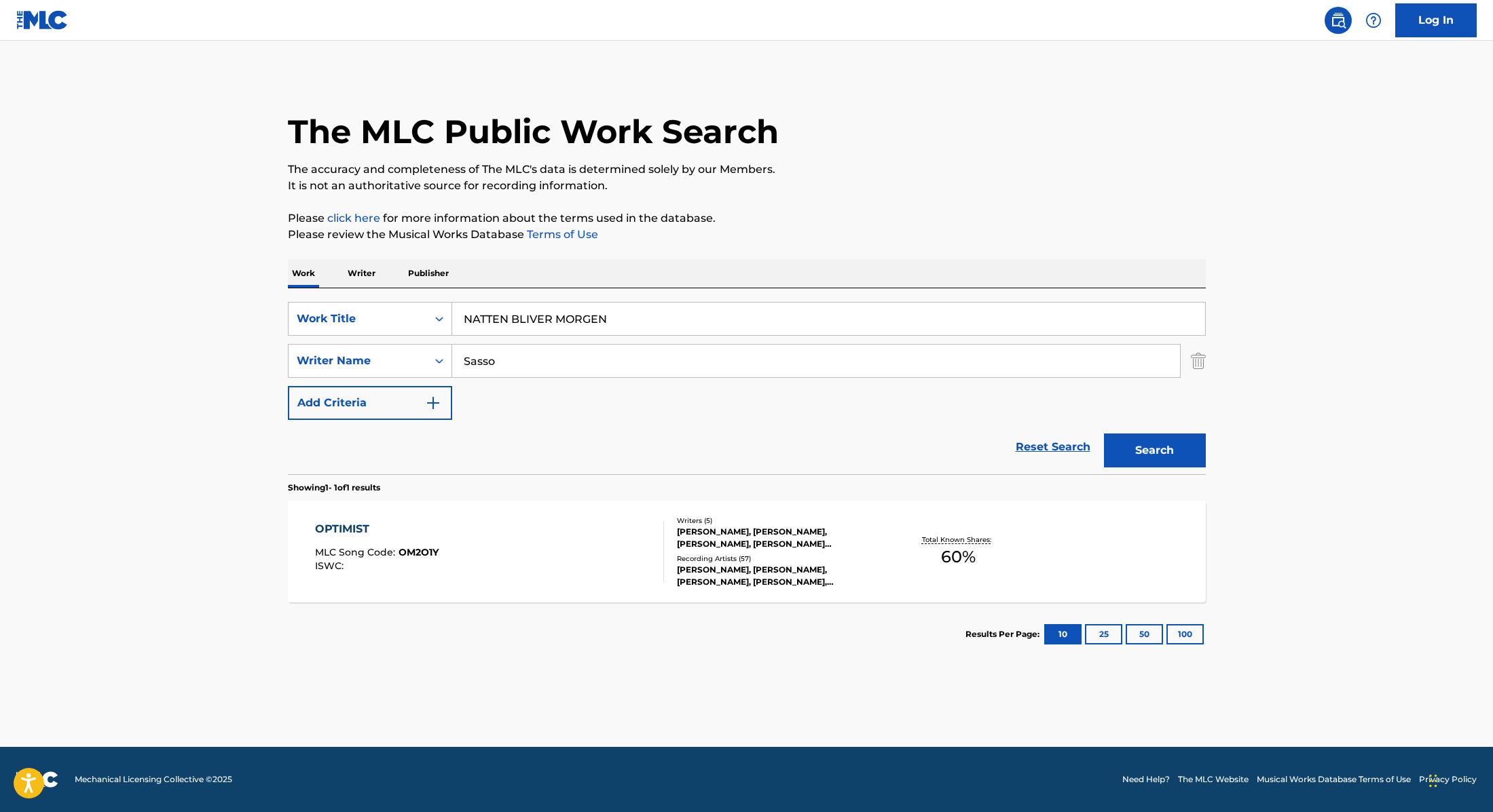
click at [609, 265] on div "Work Writer Publisher" at bounding box center [746, 273] width 918 height 28
drag, startPoint x: 532, startPoint y: 363, endPoint x: 441, endPoint y: 349, distance: 92.1
click at [440, 351] on div "SearchWithCriteria89e460e5-7744-4731-99c6-0be1078f7c3e Writer Name [PERSON_NAME]" at bounding box center [746, 360] width 918 height 34
click at [1104, 434] on button "Search" at bounding box center [1155, 450] width 102 height 34
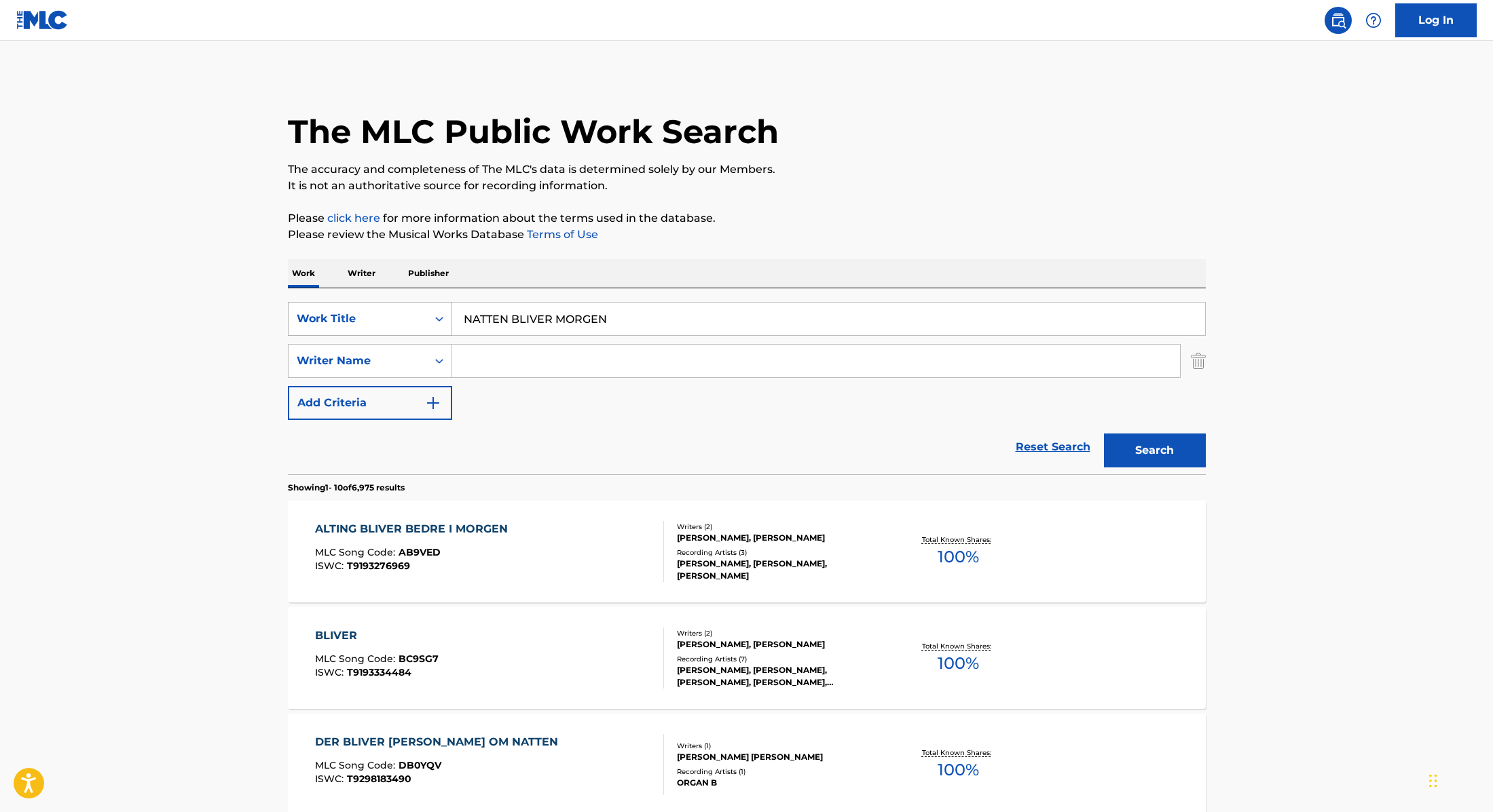
paste input "Vielleicht Vielleicht - Holy Priest & elMefti Remix"
drag, startPoint x: 617, startPoint y: 324, endPoint x: 407, endPoint y: 309, distance: 210.5
click at [407, 309] on div "SearchWithCriteria9cc89112-0d42-42f8-b15c-104aad945215 Work Title Vielleicht Vi…" at bounding box center [746, 318] width 918 height 34
click at [1141, 443] on button "Search" at bounding box center [1155, 450] width 102 height 34
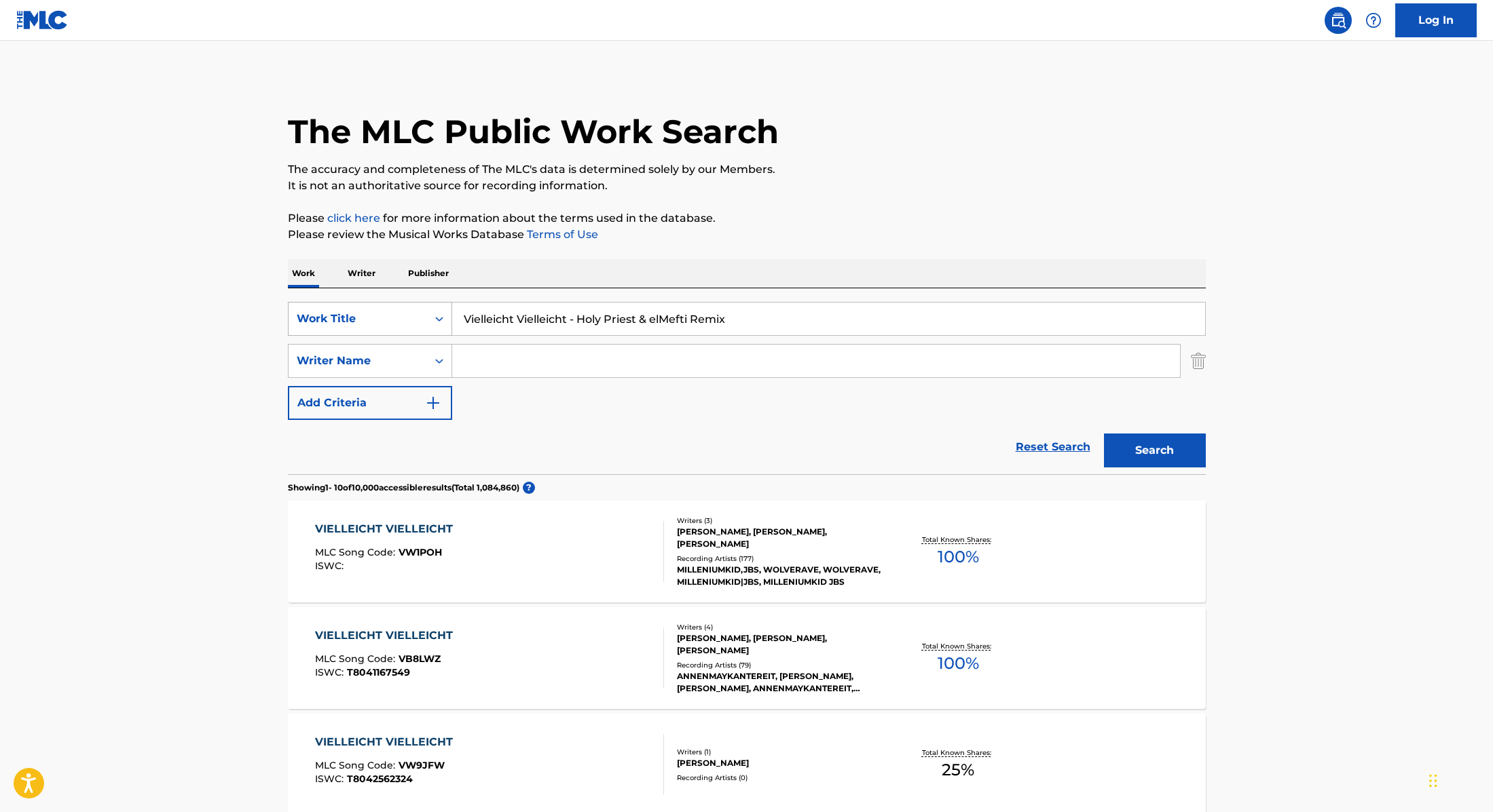
paste input "Low Again"
drag, startPoint x: 746, startPoint y: 321, endPoint x: 415, endPoint y: 317, distance: 331.0
click at [414, 317] on div "SearchWithCriteria9cc89112-0d42-42f8-b15c-104aad945215 Work Title Low Again" at bounding box center [746, 318] width 918 height 34
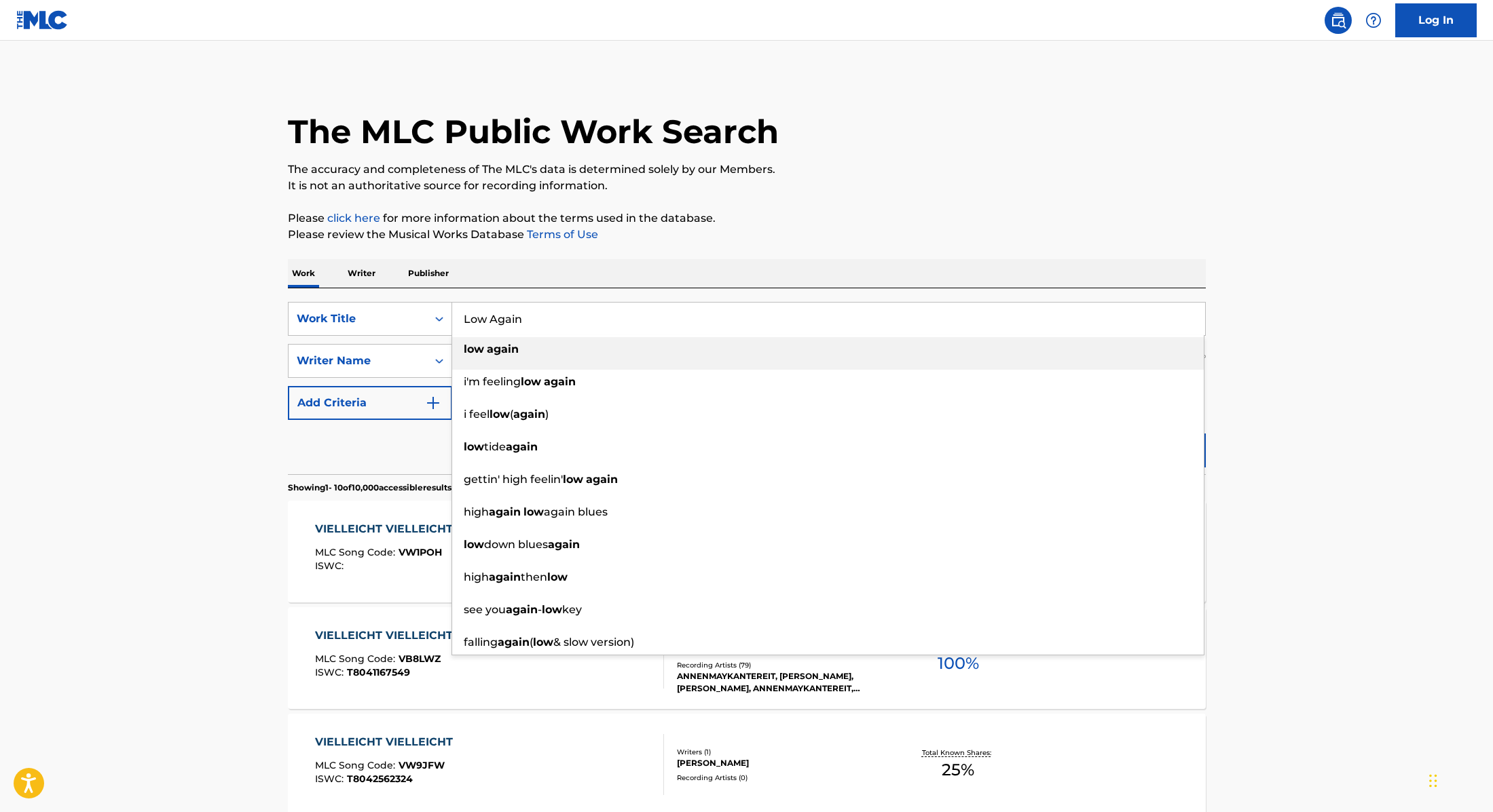
type input "Low Again"
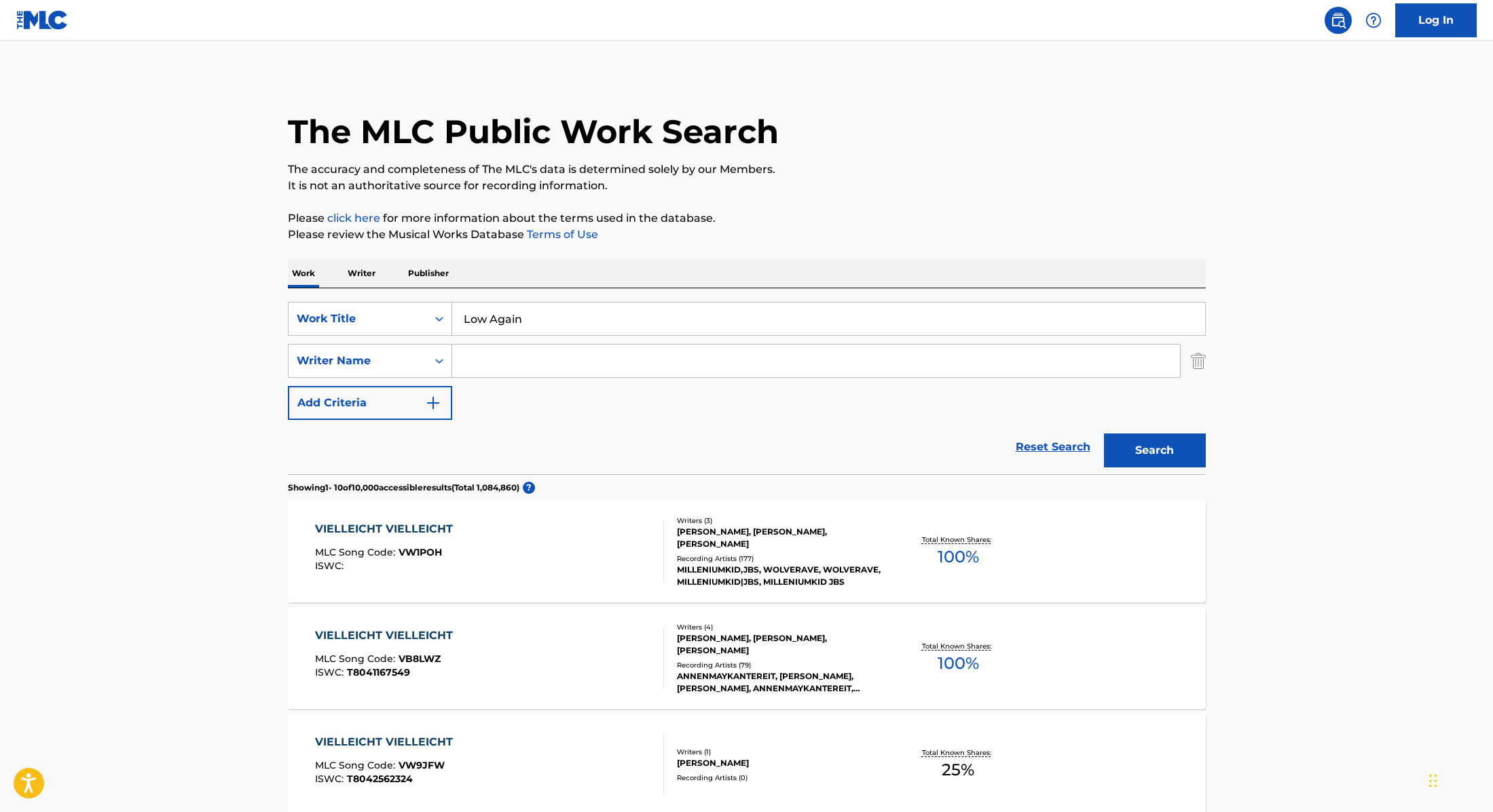
click at [580, 363] on input "Search Form" at bounding box center [815, 360] width 728 height 32
paste input "[PERSON_NAME]"
type input "[PERSON_NAME]"
click at [1174, 445] on button "Search" at bounding box center [1155, 450] width 102 height 34
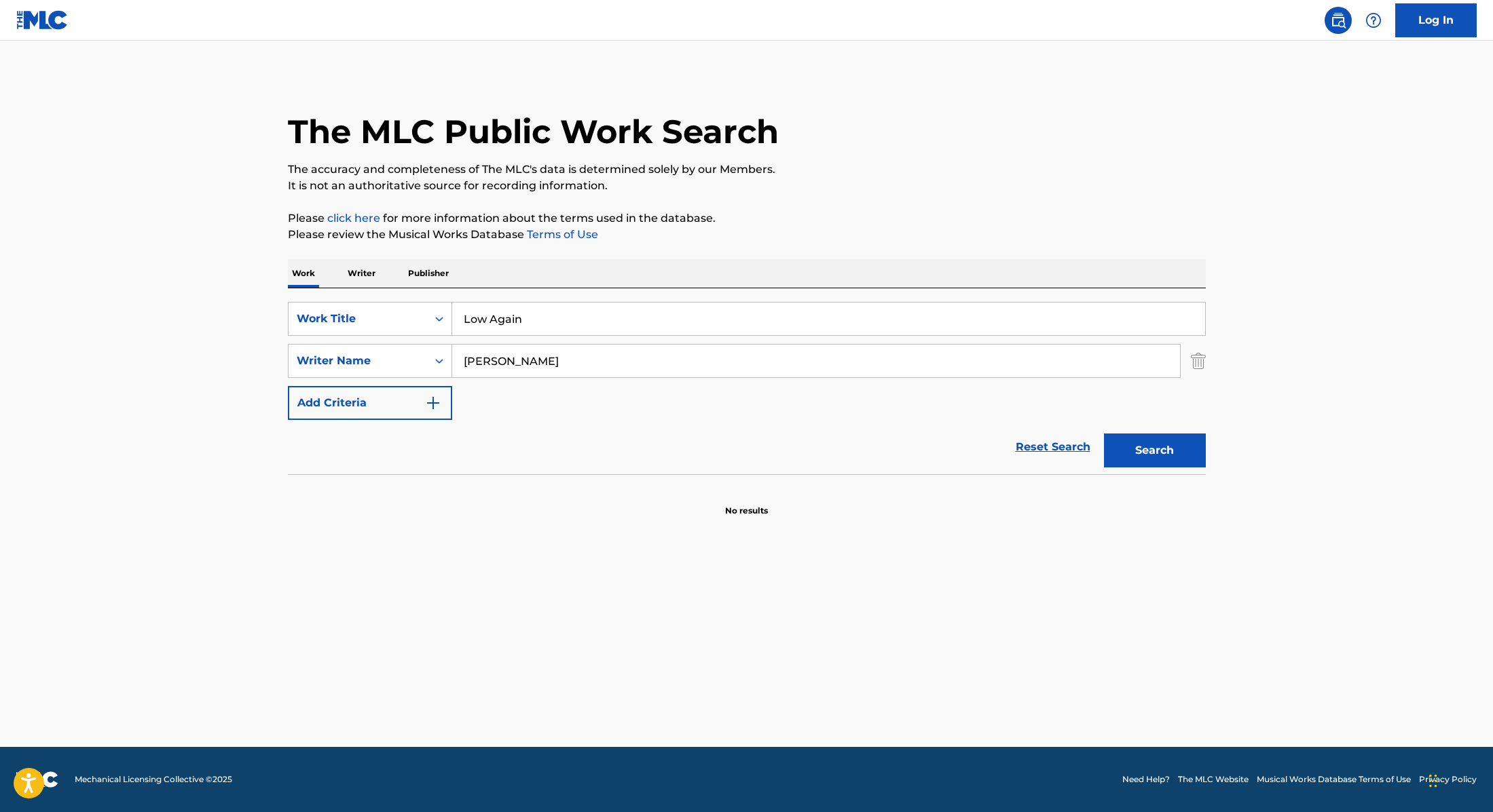
drag, startPoint x: 535, startPoint y: 315, endPoint x: 393, endPoint y: 295, distance: 143.4
click at [393, 295] on div "SearchWithCriteria9cc89112-0d42-42f8-b15c-104aad945215 Work Title Low Again Sea…" at bounding box center [746, 381] width 918 height 186
paste input "In Your Fantasy"
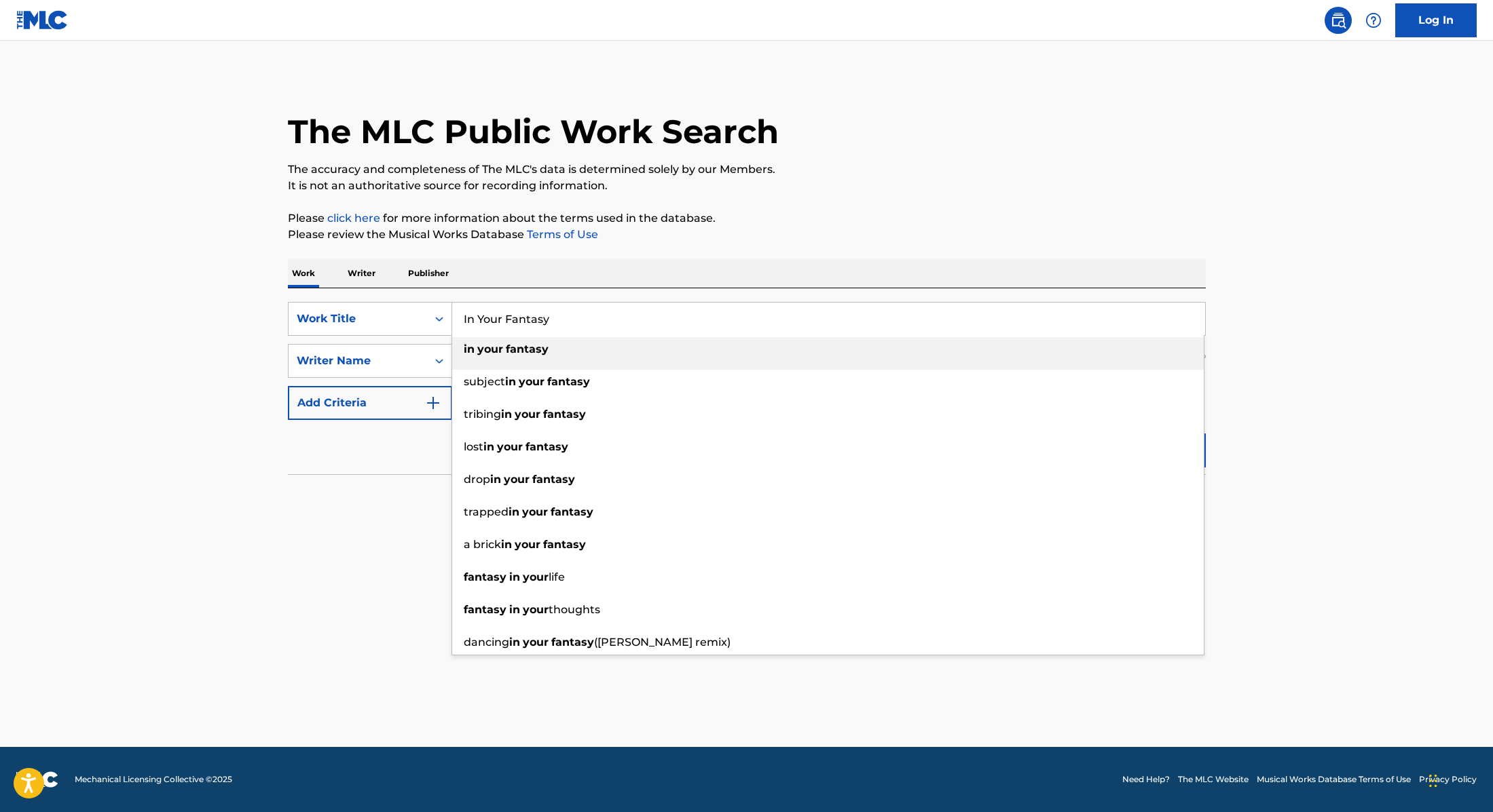
type input "In Your Fantasy"
click at [785, 220] on p "Please click here for more information about the terms used in the database." at bounding box center [746, 219] width 918 height 16
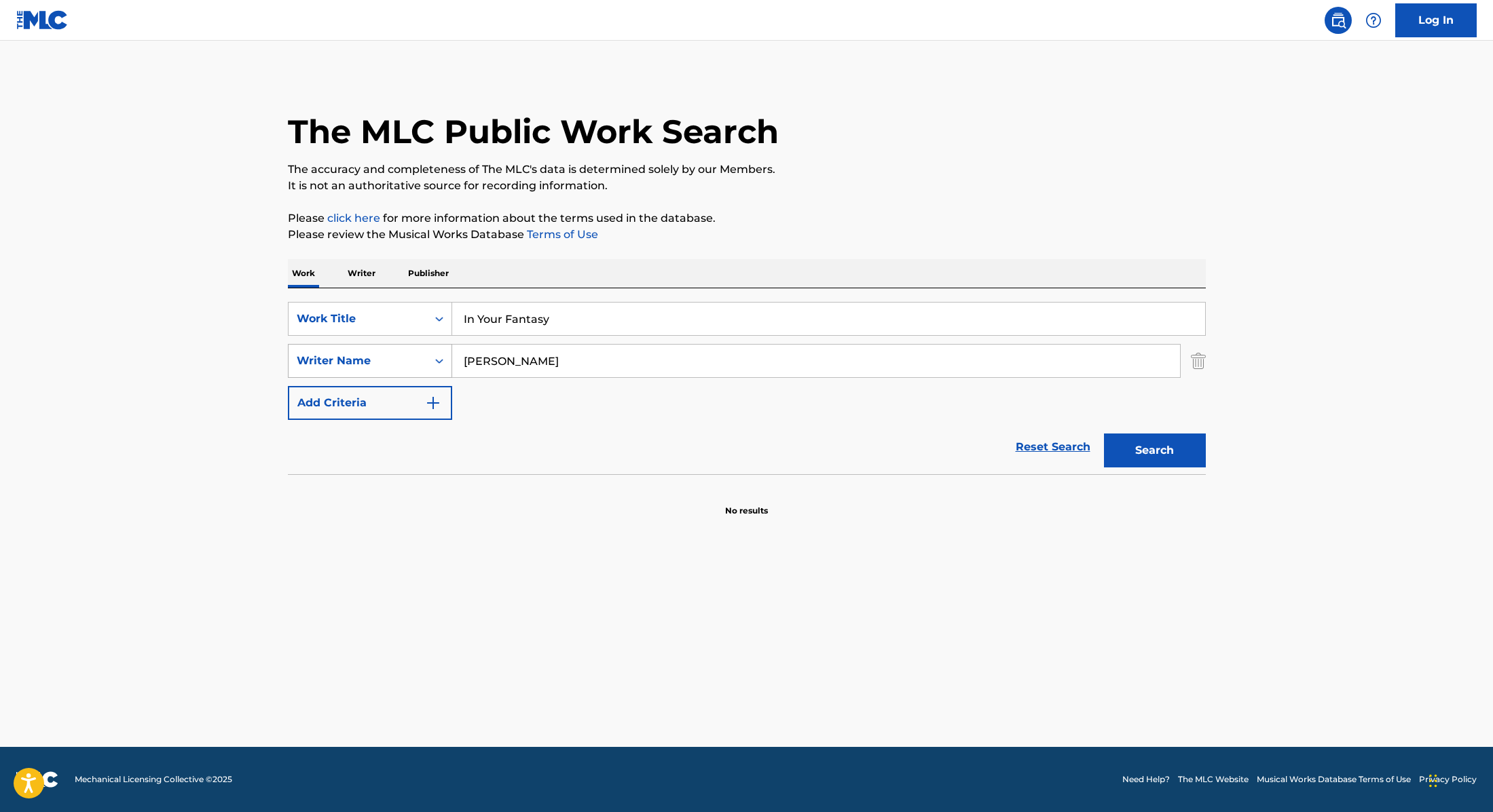
drag, startPoint x: 555, startPoint y: 361, endPoint x: 383, endPoint y: 352, distance: 172.2
click at [383, 352] on div "SearchWithCriteria89e460e5-7744-4731-99c6-0be1078f7c3e Writer Name [PERSON_NAME]" at bounding box center [746, 360] width 918 height 34
paste input "[PERSON_NAME]"
type input "[PERSON_NAME]"
click at [1162, 454] on button "Search" at bounding box center [1155, 450] width 102 height 34
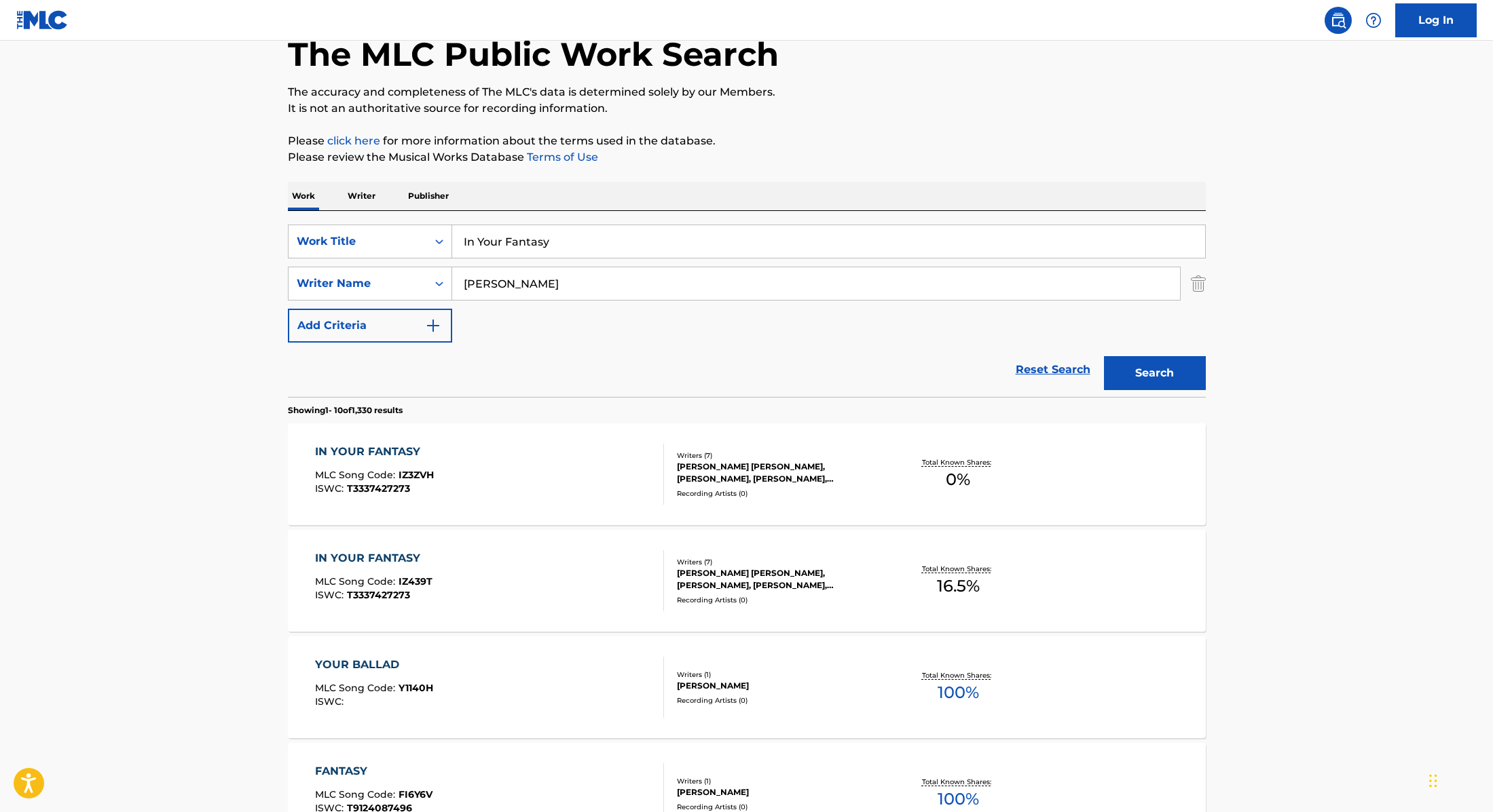
scroll to position [97, 0]
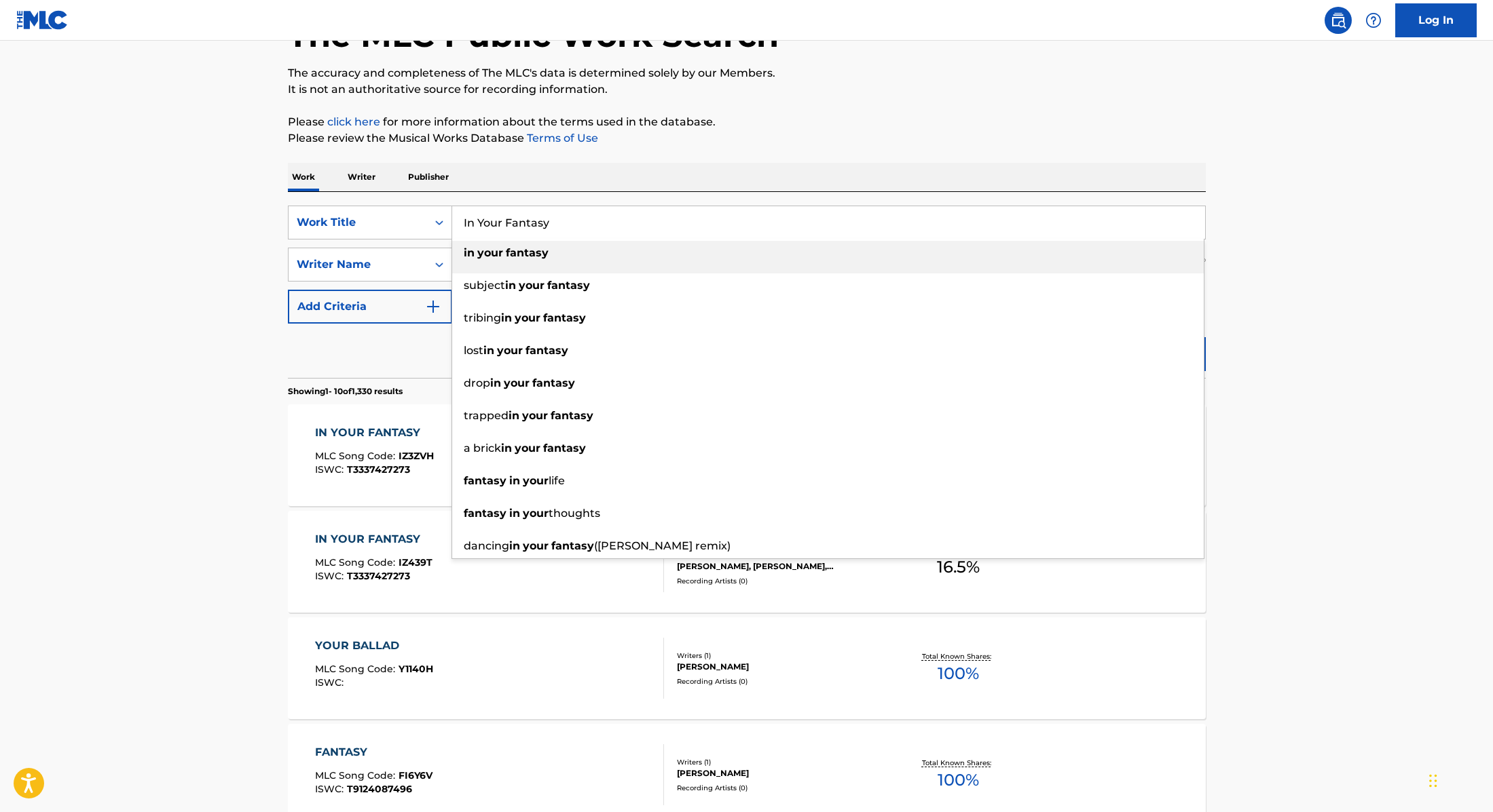
drag, startPoint x: 567, startPoint y: 216, endPoint x: 462, endPoint y: 222, distance: 105.2
click at [460, 223] on input "In Your Fantasy" at bounding box center [828, 222] width 752 height 32
drag, startPoint x: 549, startPoint y: 220, endPoint x: 419, endPoint y: 220, distance: 130.0
click at [419, 220] on div "SearchWithCriteria9cc89112-0d42-42f8-b15c-104aad945215 Work Title In Your Fanta…" at bounding box center [746, 222] width 918 height 34
paste input "That's So True"
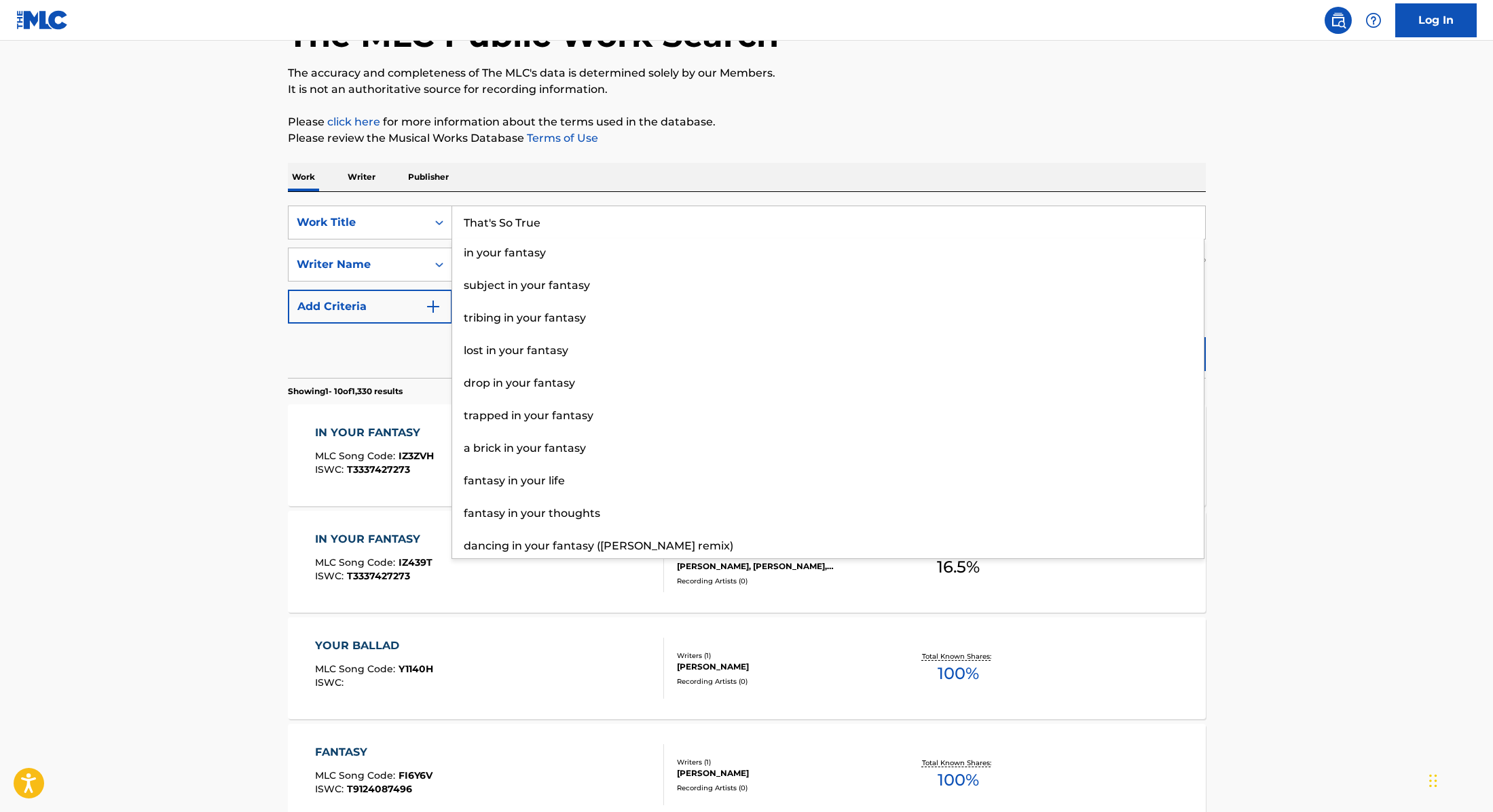
type input "That's So True"
click at [737, 148] on div "The MLC Public Work Search The accuracy and completeness of The MLC's data is d…" at bounding box center [746, 757] width 950 height 1557
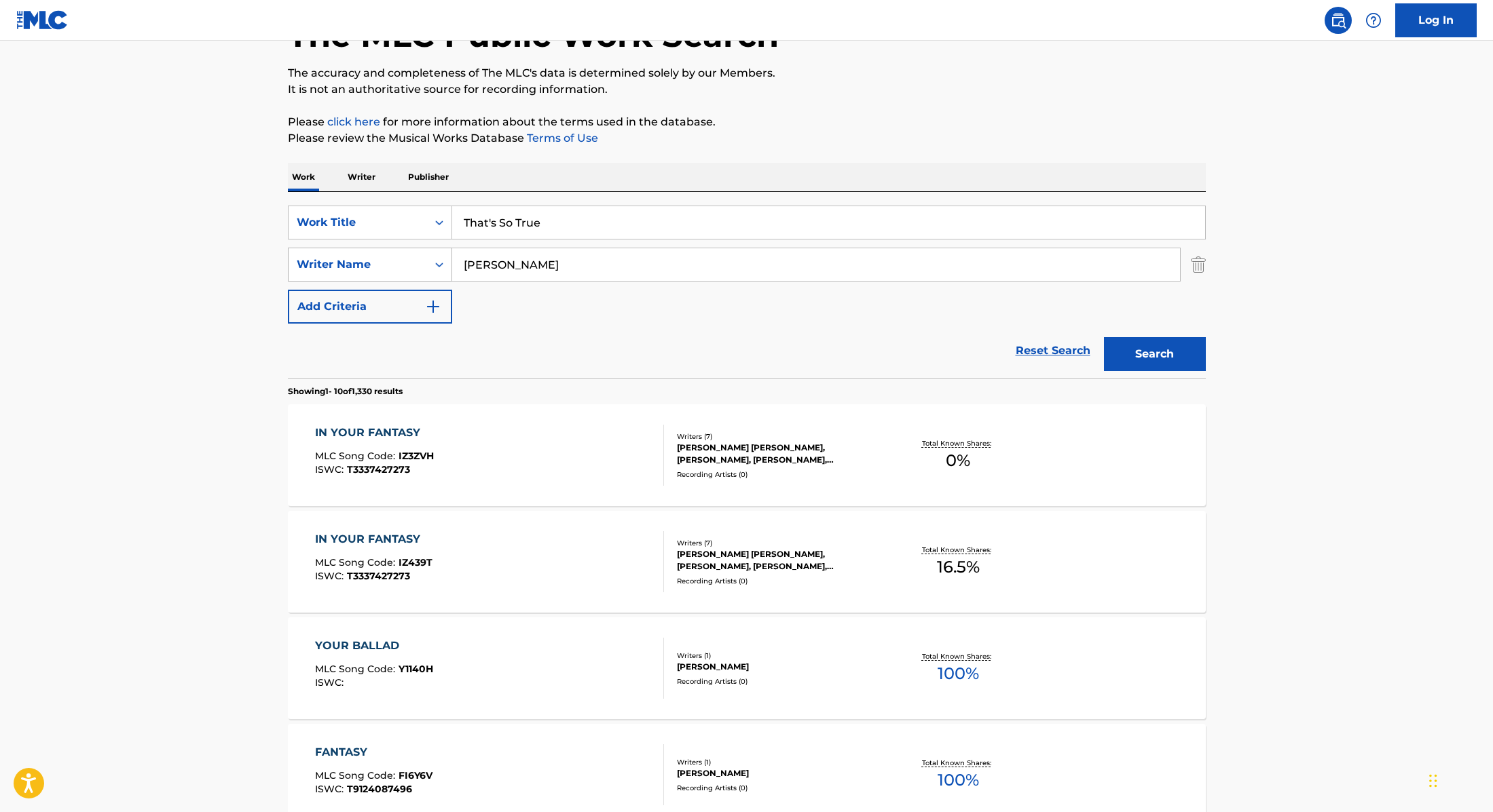
paste input "[PERSON_NAME]"
drag, startPoint x: 551, startPoint y: 267, endPoint x: 367, endPoint y: 255, distance: 184.4
click at [367, 255] on div "SearchWithCriteria89e460e5-7744-4731-99c6-0be1078f7c3e Writer Name [PERSON_NAME]" at bounding box center [746, 264] width 918 height 34
type input "[PERSON_NAME]"
click at [1162, 346] on button "Search" at bounding box center [1155, 354] width 102 height 34
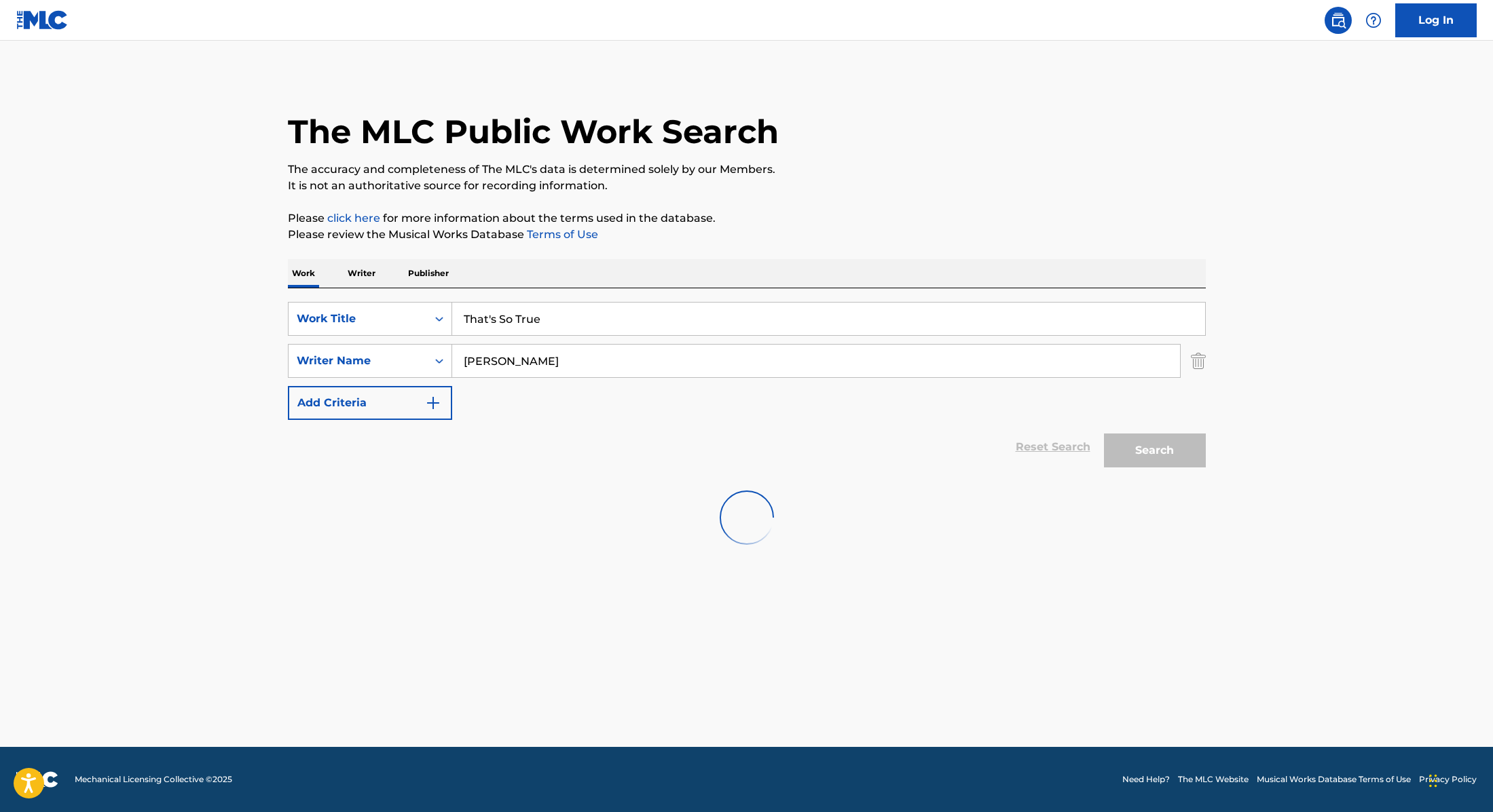
scroll to position [0, 0]
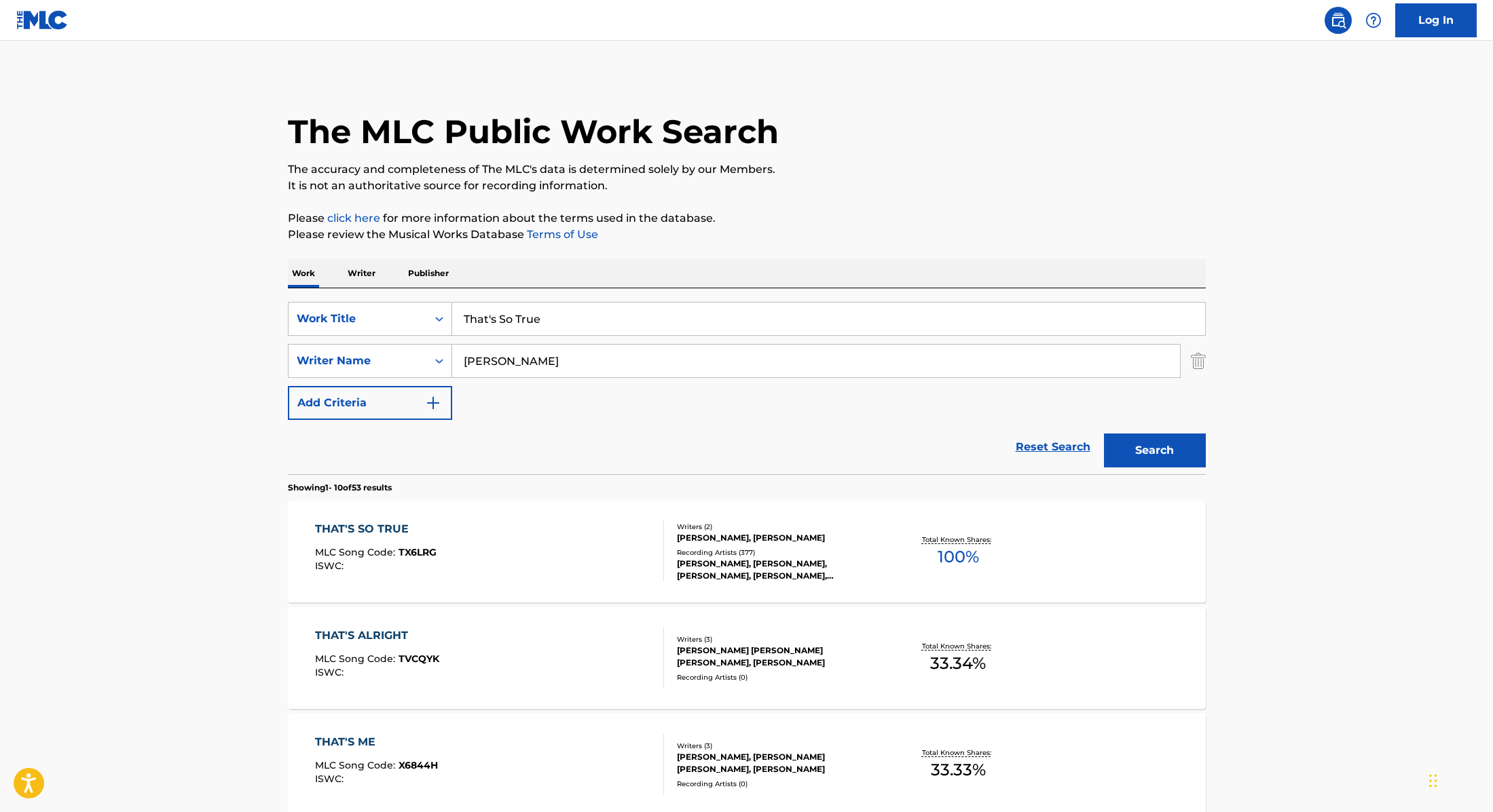
click at [630, 551] on div "THAT'S SO TRUE MLC Song Code : TX6LRG ISWC :" at bounding box center [489, 552] width 349 height 61
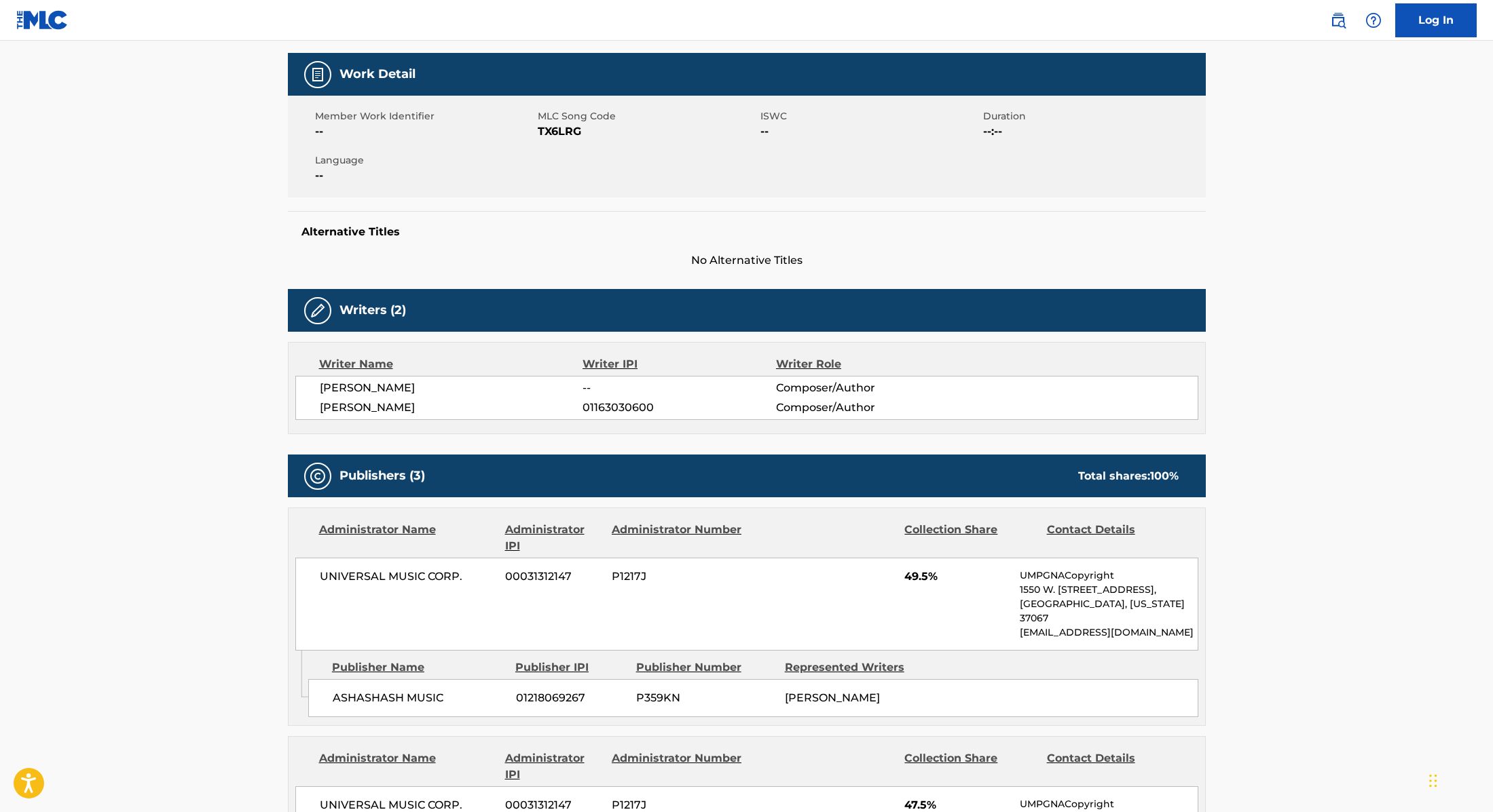
scroll to position [206, 0]
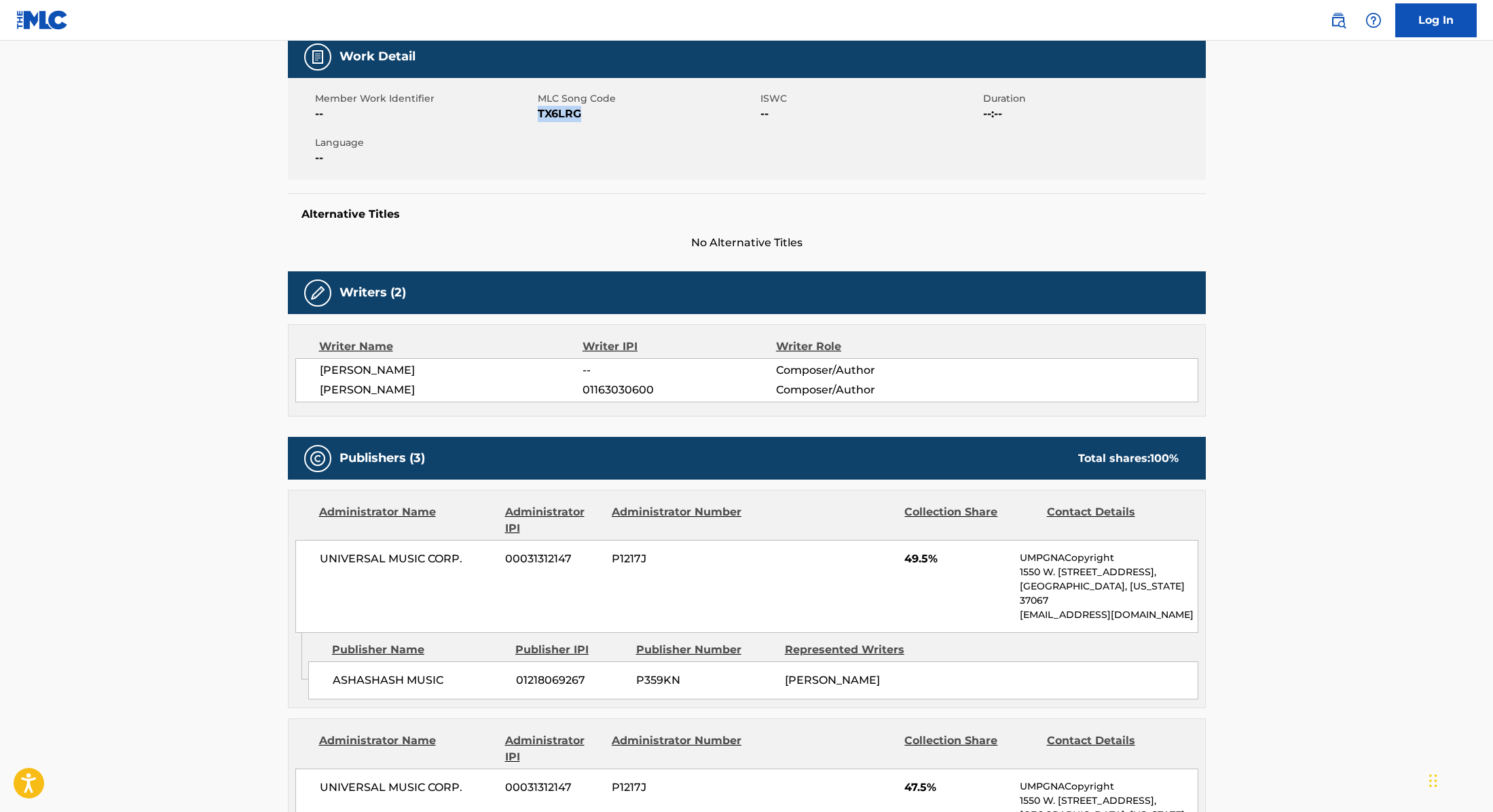
drag, startPoint x: 538, startPoint y: 112, endPoint x: 618, endPoint y: 112, distance: 80.0
click at [618, 112] on span "TX6LRG" at bounding box center [647, 114] width 220 height 16
copy span "TX6LRG"
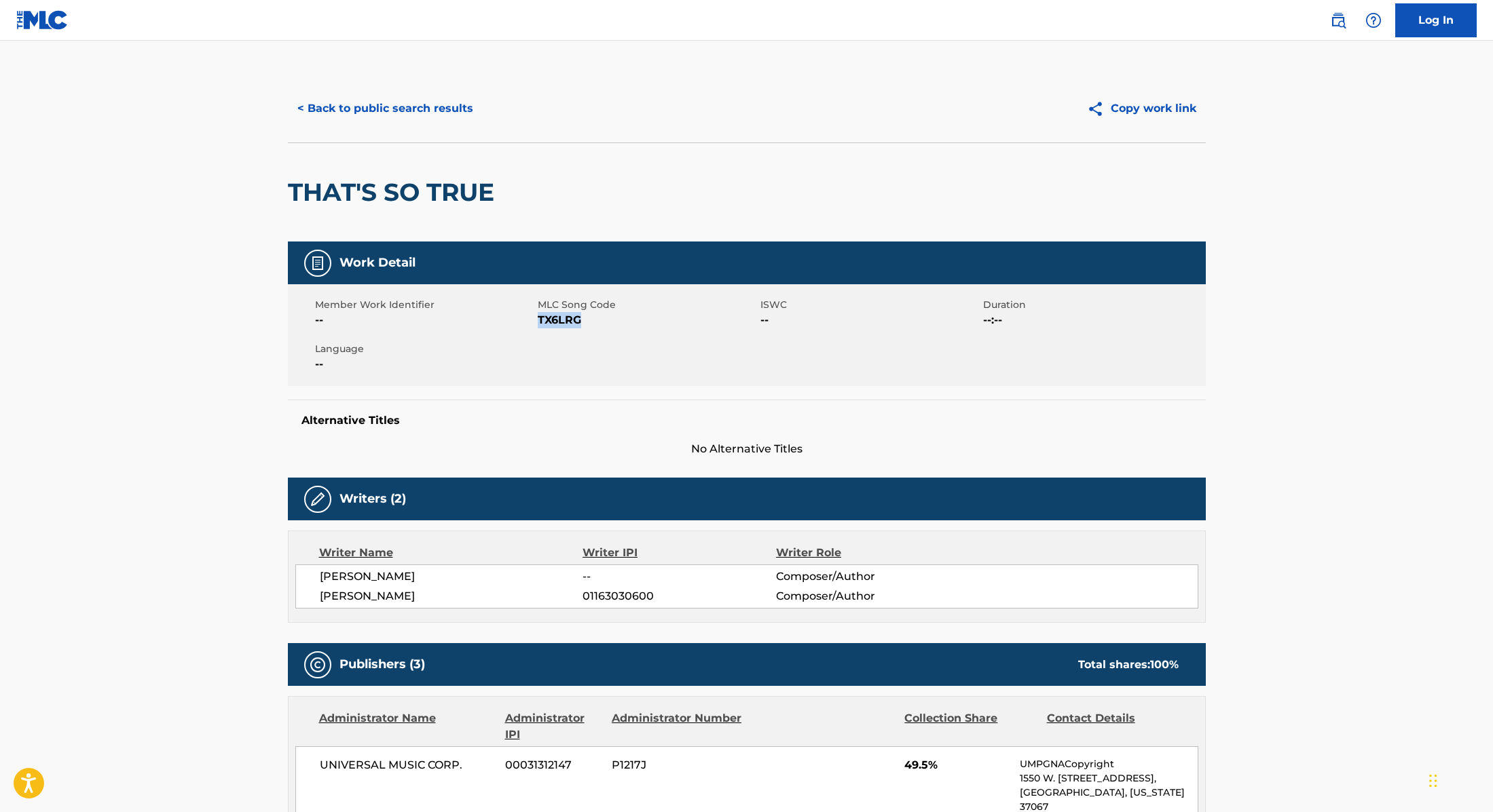
click at [407, 98] on button "< Back to public search results" at bounding box center [385, 108] width 195 height 34
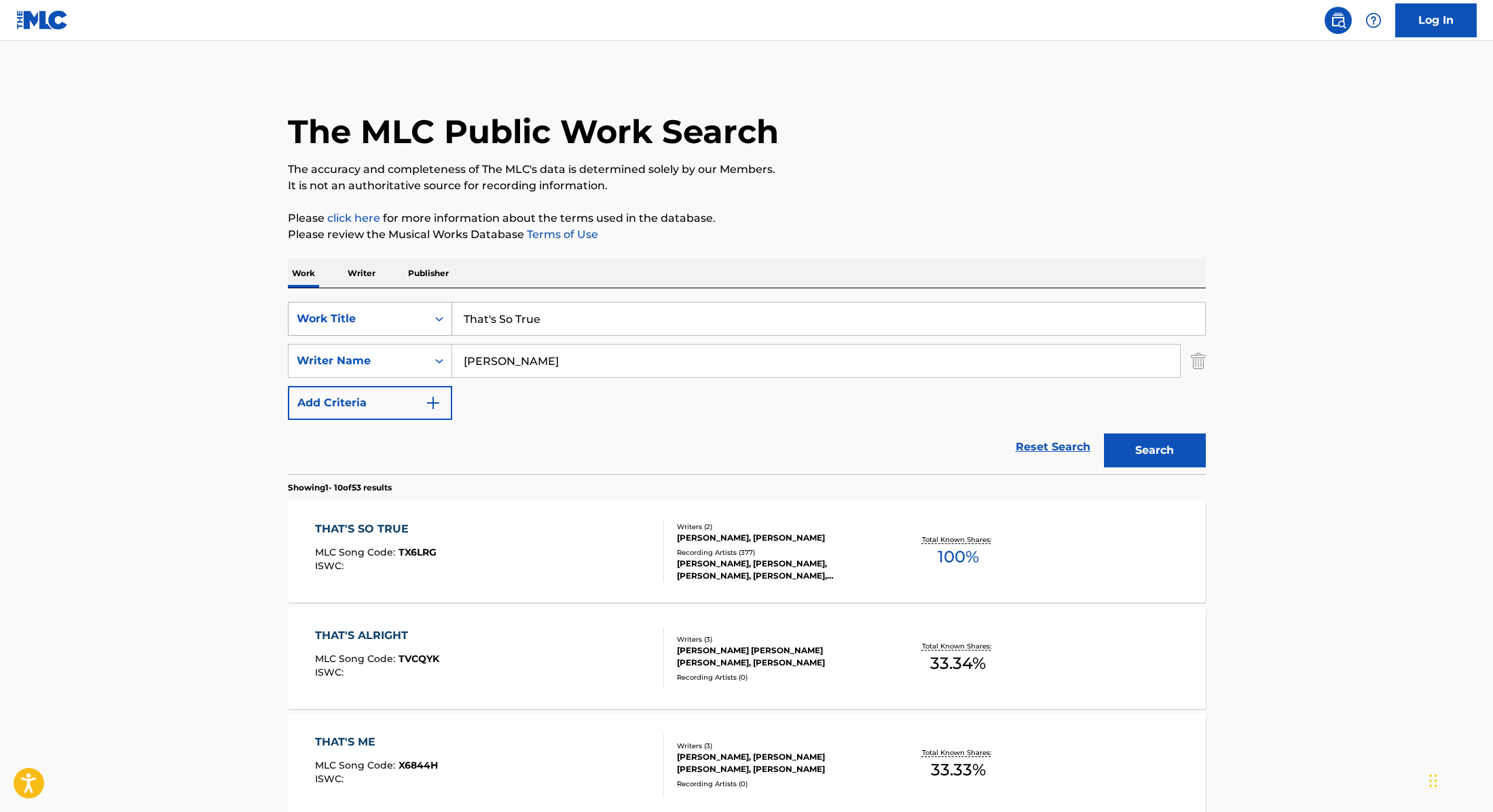
drag, startPoint x: 546, startPoint y: 321, endPoint x: 441, endPoint y: 320, distance: 105.0
click at [441, 320] on div "SearchWithCriteria9cc89112-0d42-42f8-b15c-104aad945215 Work Title That's So True" at bounding box center [746, 318] width 918 height 34
paste input "YORRY"
drag, startPoint x: 544, startPoint y: 320, endPoint x: 448, endPoint y: 315, distance: 96.1
click at [448, 315] on div "SearchWithCriteria9cc89112-0d42-42f8-b15c-104aad945215 Work Title YORRY" at bounding box center [746, 318] width 918 height 34
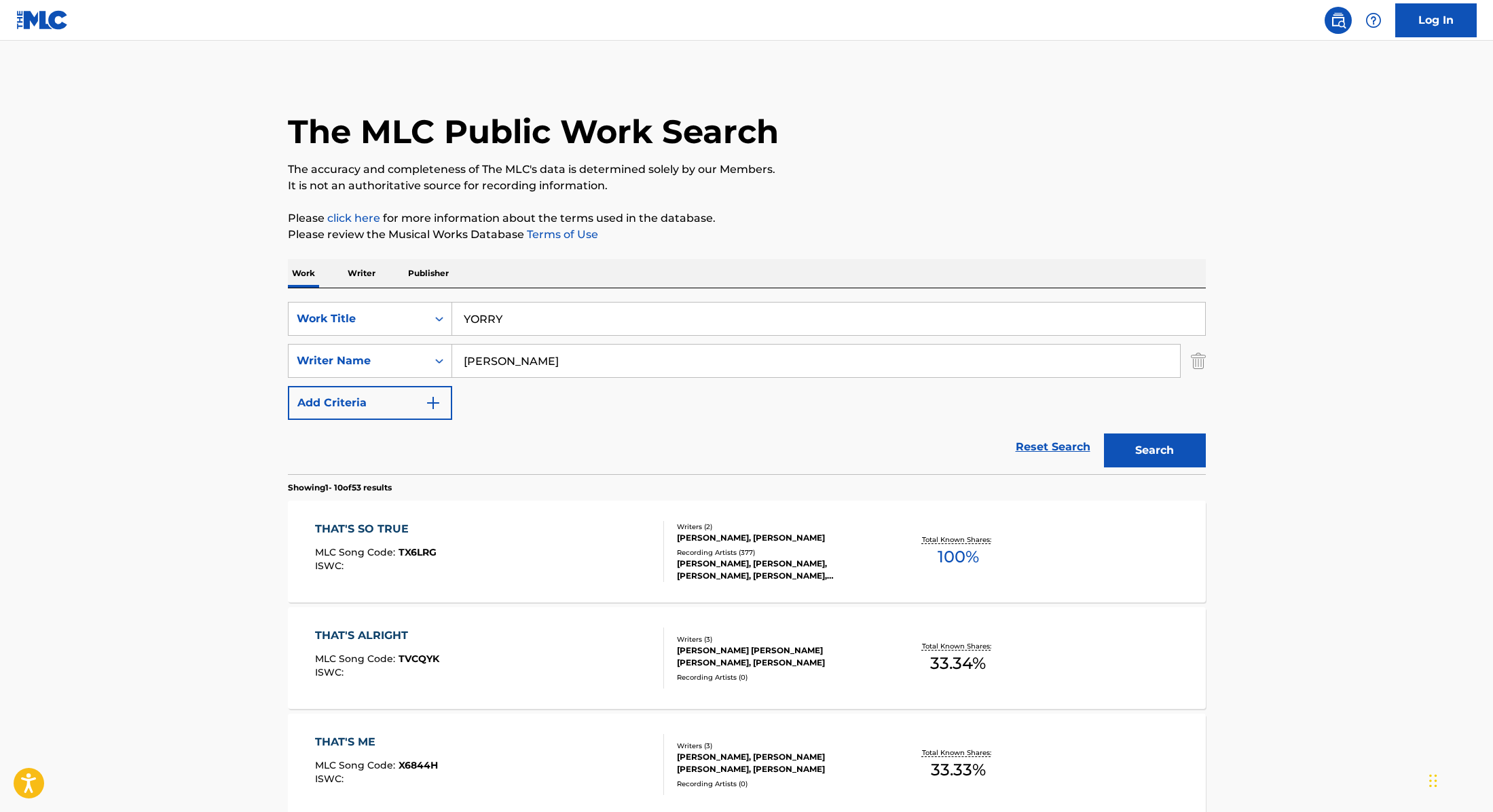
paste input "Bad Decisions"
type input "Bad Decisions"
click at [868, 213] on p "Please click here for more information about the terms used in the database." at bounding box center [746, 219] width 918 height 16
drag, startPoint x: 549, startPoint y: 365, endPoint x: 411, endPoint y: 348, distance: 139.0
click at [414, 348] on div "SearchWithCriteria89e460e5-7744-4731-99c6-0be1078f7c3e Writer Name [PERSON_NAME]" at bounding box center [746, 360] width 918 height 34
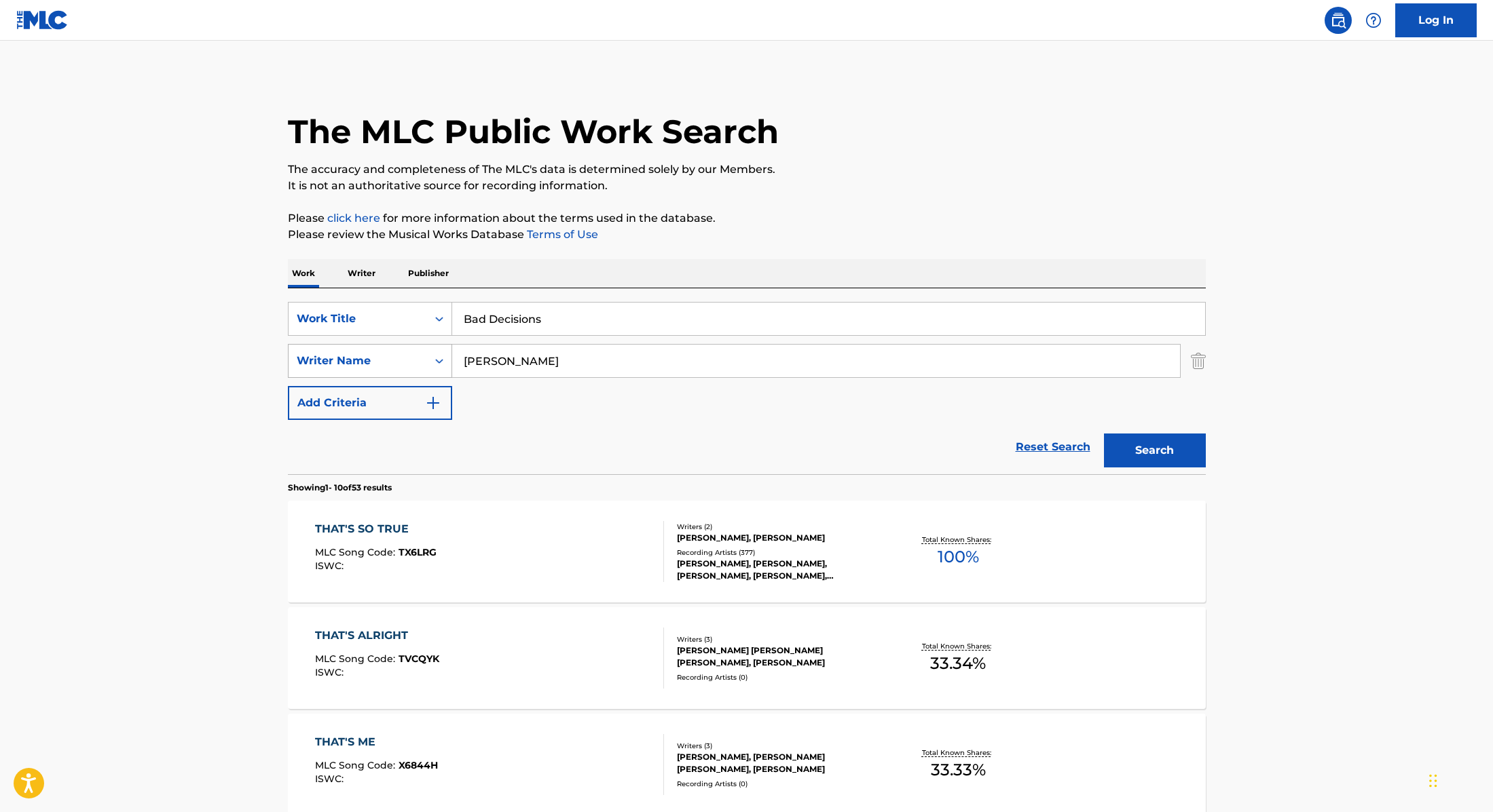
paste input "[PERSON_NAME]"
type input "[PERSON_NAME]"
click at [1171, 444] on button "Search" at bounding box center [1155, 450] width 102 height 34
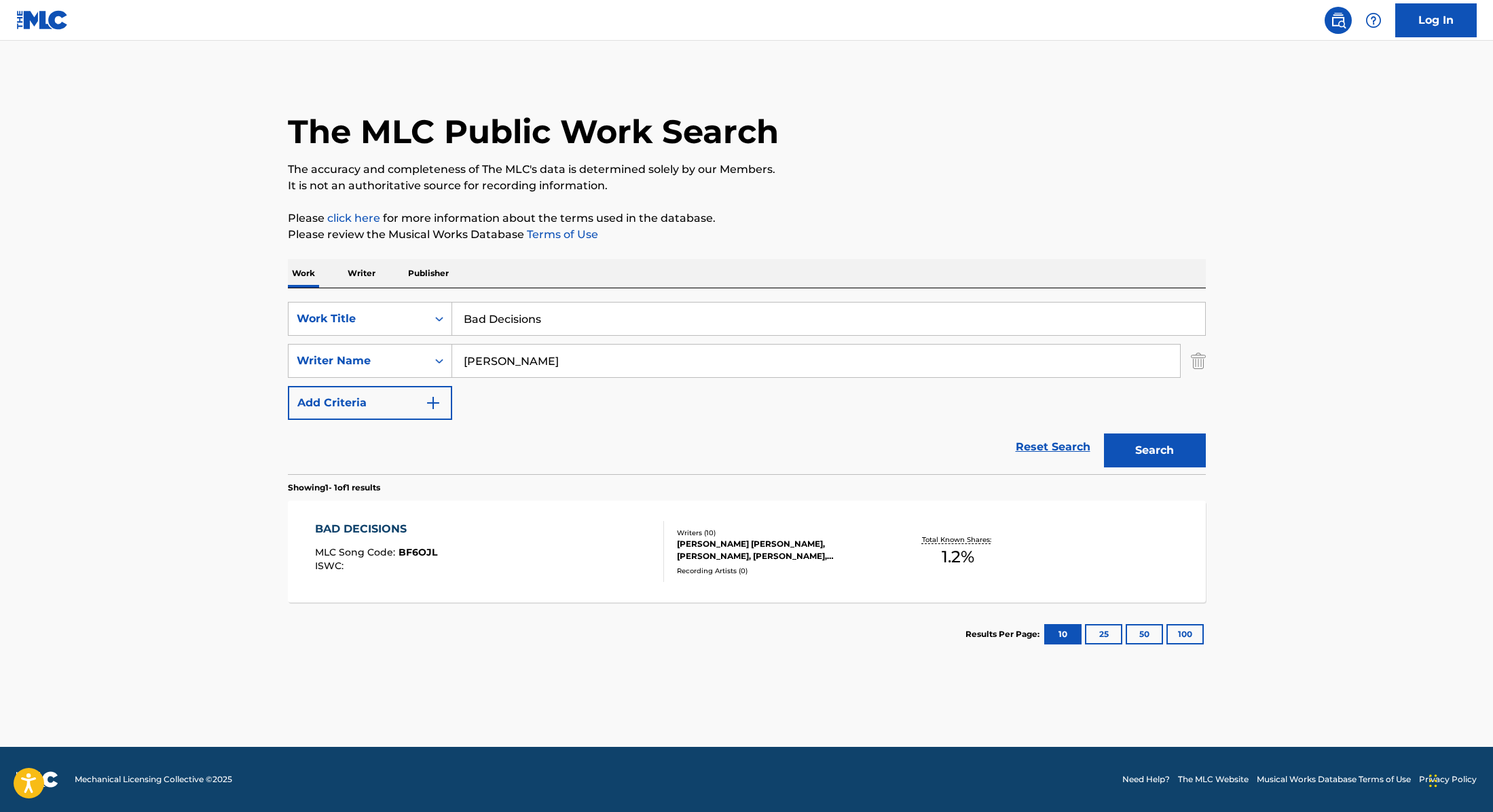
click at [561, 573] on div "BAD DECISIONS MLC Song Code : BF6OJL ISWC :" at bounding box center [489, 552] width 349 height 61
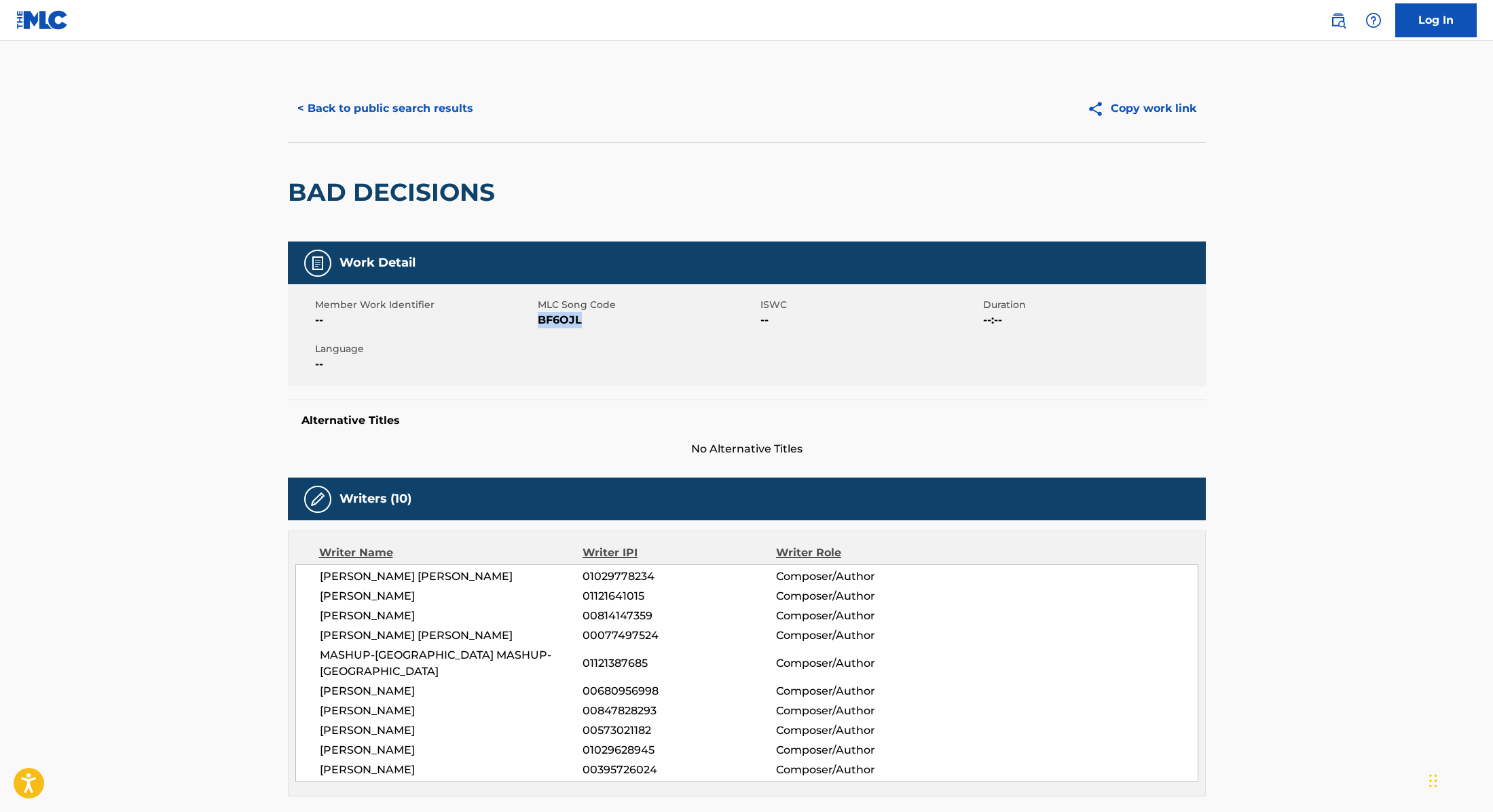
drag, startPoint x: 540, startPoint y: 325, endPoint x: 620, endPoint y: 314, distance: 80.8
click at [620, 314] on span "BF6OJL" at bounding box center [647, 321] width 220 height 16
copy span "BF6OJL"
click at [432, 110] on button "< Back to public search results" at bounding box center [385, 108] width 195 height 34
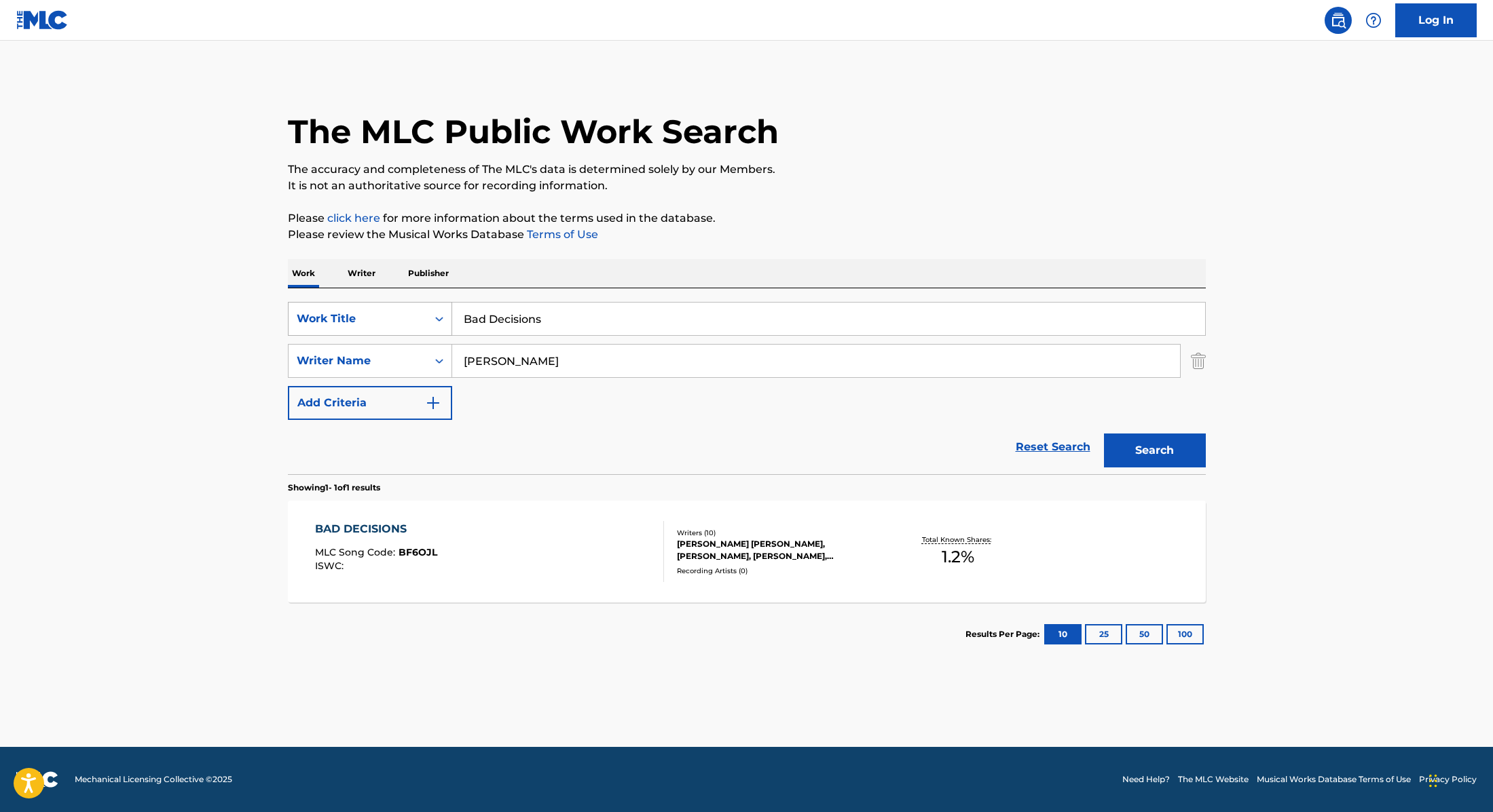
drag, startPoint x: 561, startPoint y: 318, endPoint x: 430, endPoint y: 311, distance: 131.2
click at [429, 311] on div "SearchWithCriteria9cc89112-0d42-42f8-b15c-104aad945215 Work Title Bad Decisions" at bounding box center [746, 318] width 918 height 34
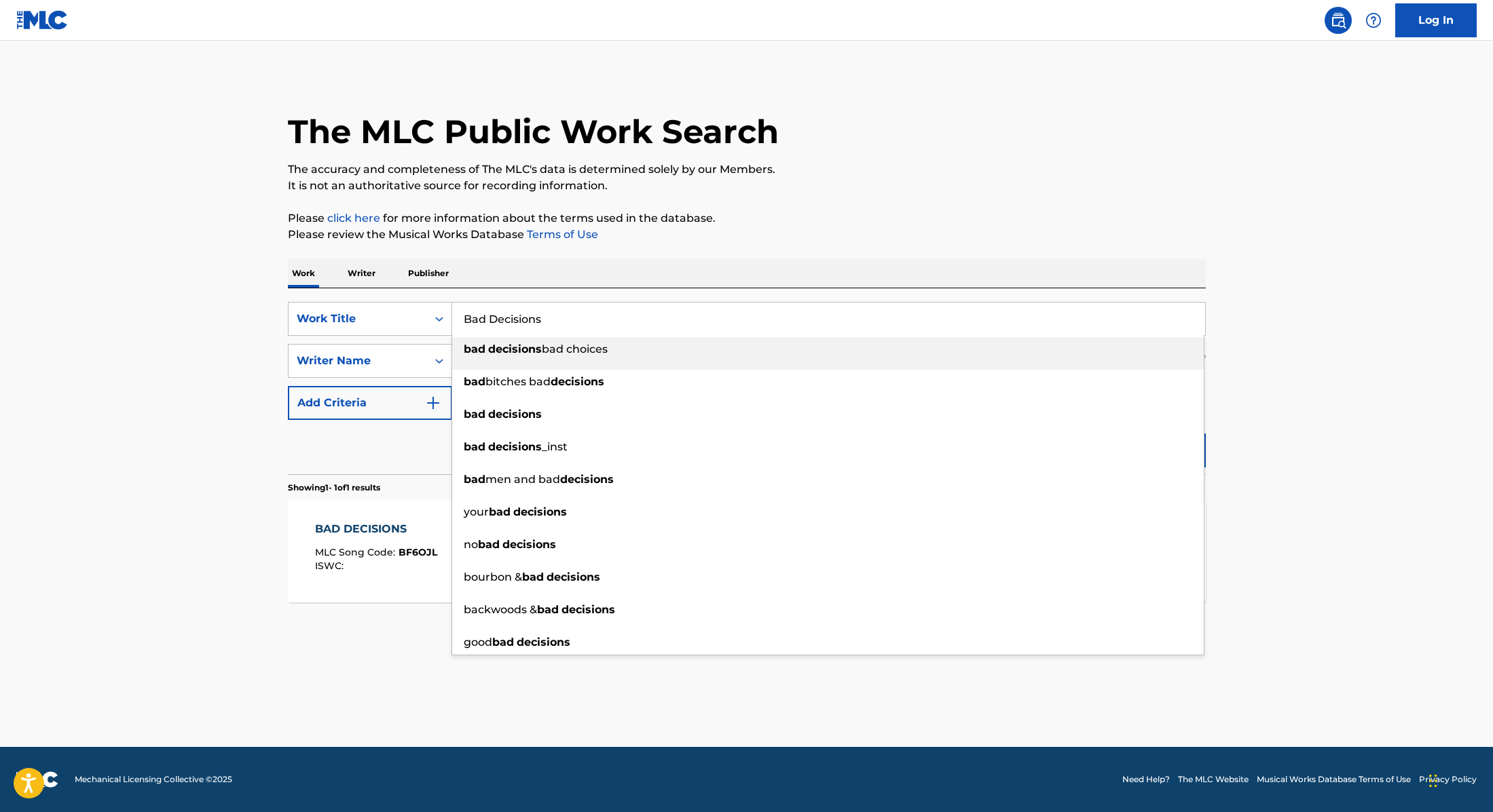
paste input "HBzLaurellLIZOT"
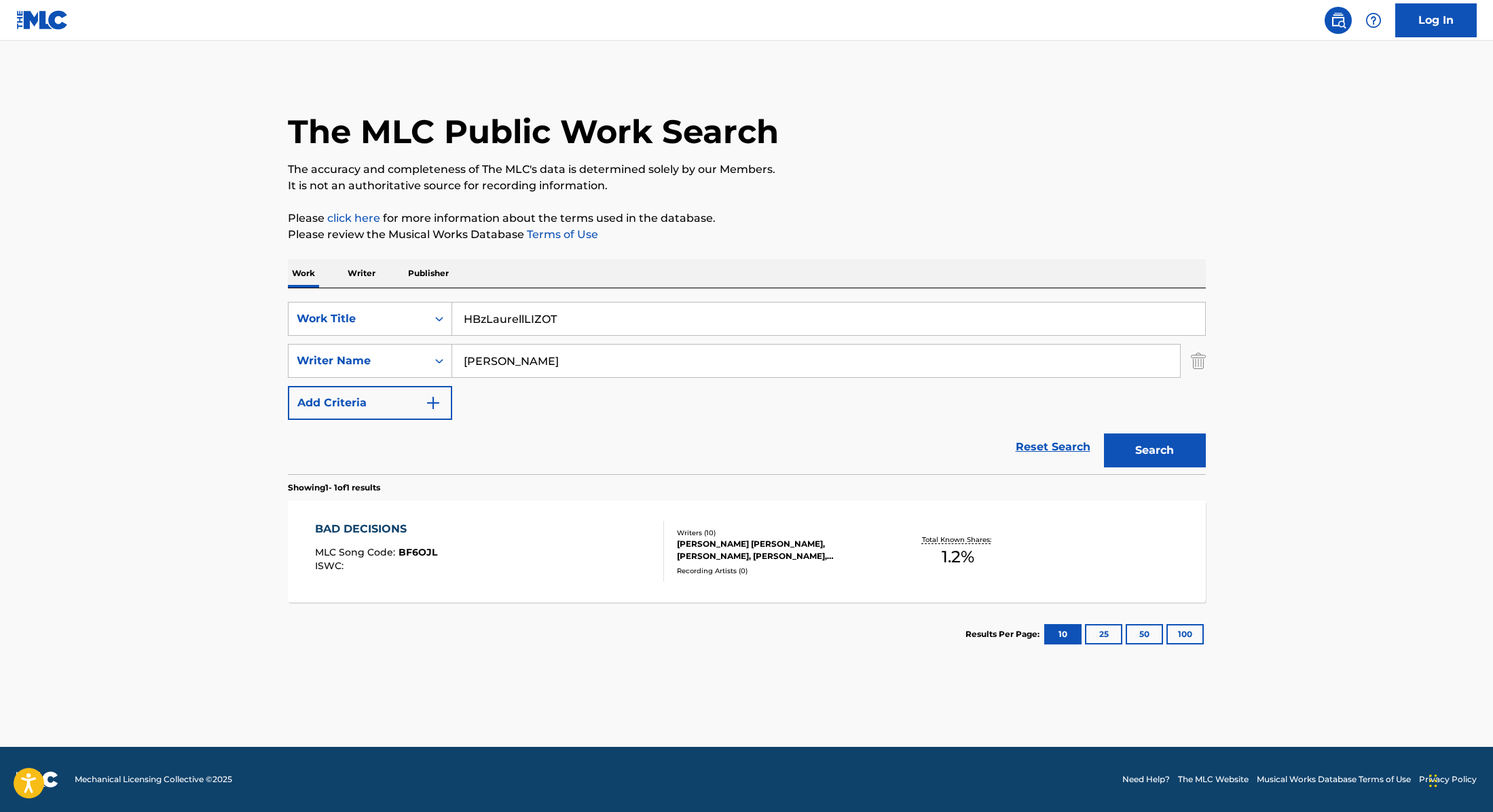
click at [486, 319] on input "HBzLaurellLIZOT" at bounding box center [828, 318] width 752 height 32
click at [531, 318] on input "HBz, LaurellLIZOT" at bounding box center [828, 318] width 752 height 32
click at [528, 321] on input "HBz, LaurellLIZOT" at bounding box center [828, 318] width 752 height 32
drag, startPoint x: 583, startPoint y: 315, endPoint x: 412, endPoint y: 314, distance: 171.0
click at [412, 314] on div "SearchWithCriteria9cc89112-0d42-42f8-b15c-104aad945215 Work Title HBz, [PERSON_…" at bounding box center [746, 318] width 918 height 34
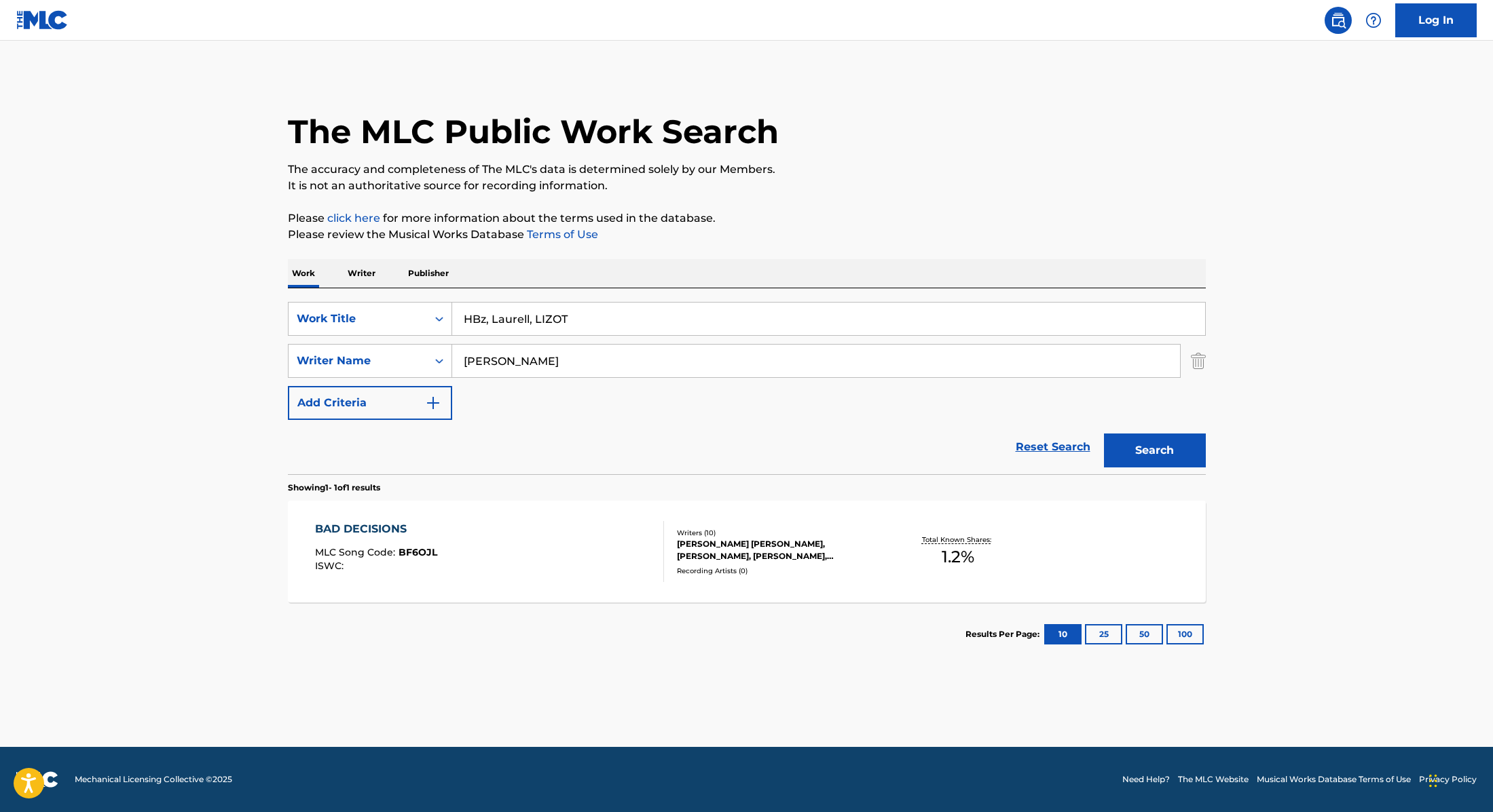
paste input "Mirrors"
type input "Mirrors"
click at [860, 247] on div "The MLC Public Work Search The accuracy and completeness of The MLC's data is d…" at bounding box center [746, 371] width 950 height 592
drag, startPoint x: 545, startPoint y: 361, endPoint x: 403, endPoint y: 348, distance: 142.6
click at [381, 348] on div "SearchWithCriteria89e460e5-7744-4731-99c6-0be1078f7c3e Writer Name [PERSON_NAME]" at bounding box center [746, 360] width 918 height 34
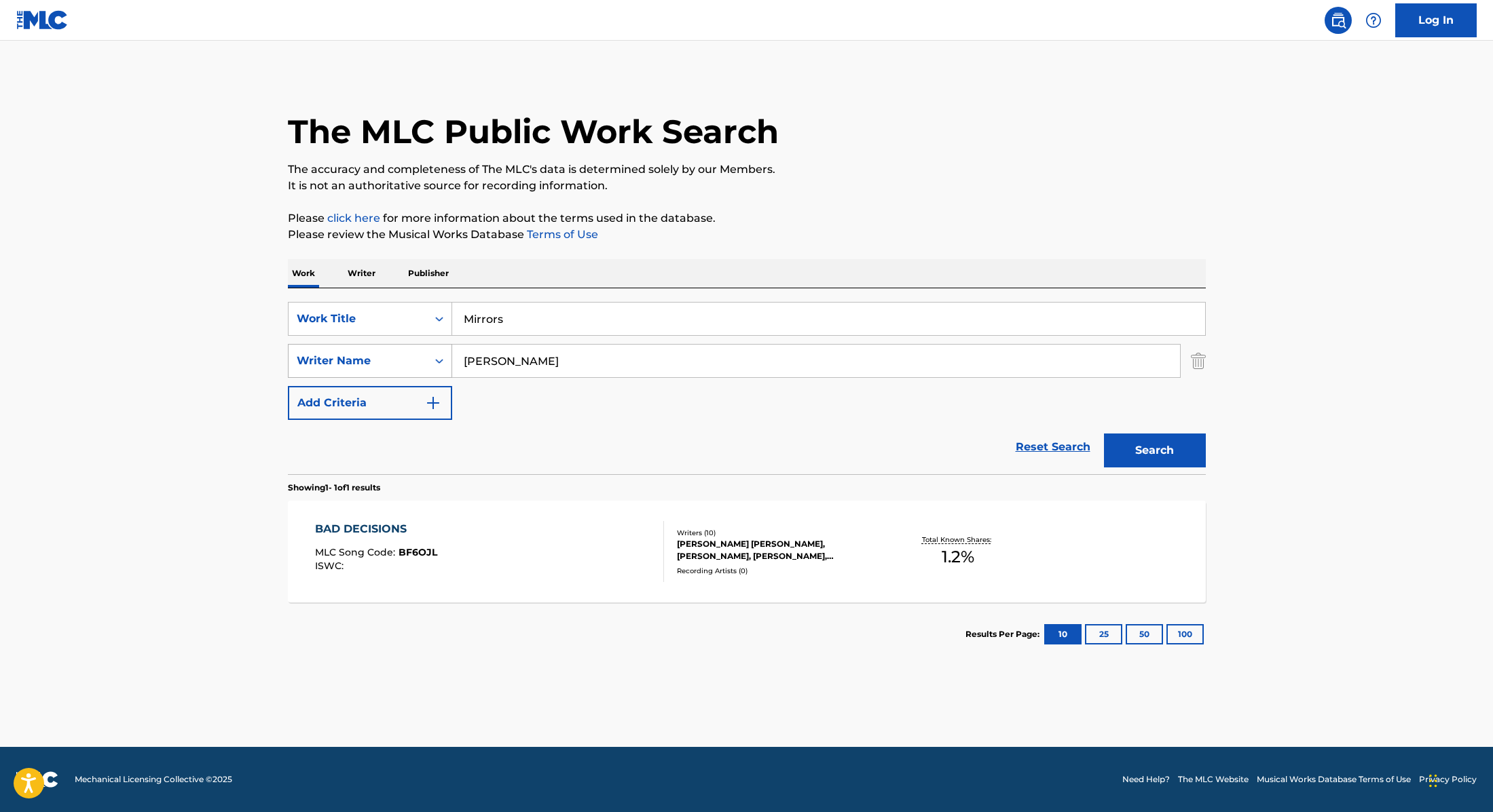
paste input "Kierszenbaum"
type input "Kierszenbaum"
click at [1135, 464] on button "Search" at bounding box center [1155, 450] width 102 height 34
click at [574, 545] on div "MIRRORS MLC Song Code : M7731M ISWC : T9109759855" at bounding box center [489, 552] width 349 height 61
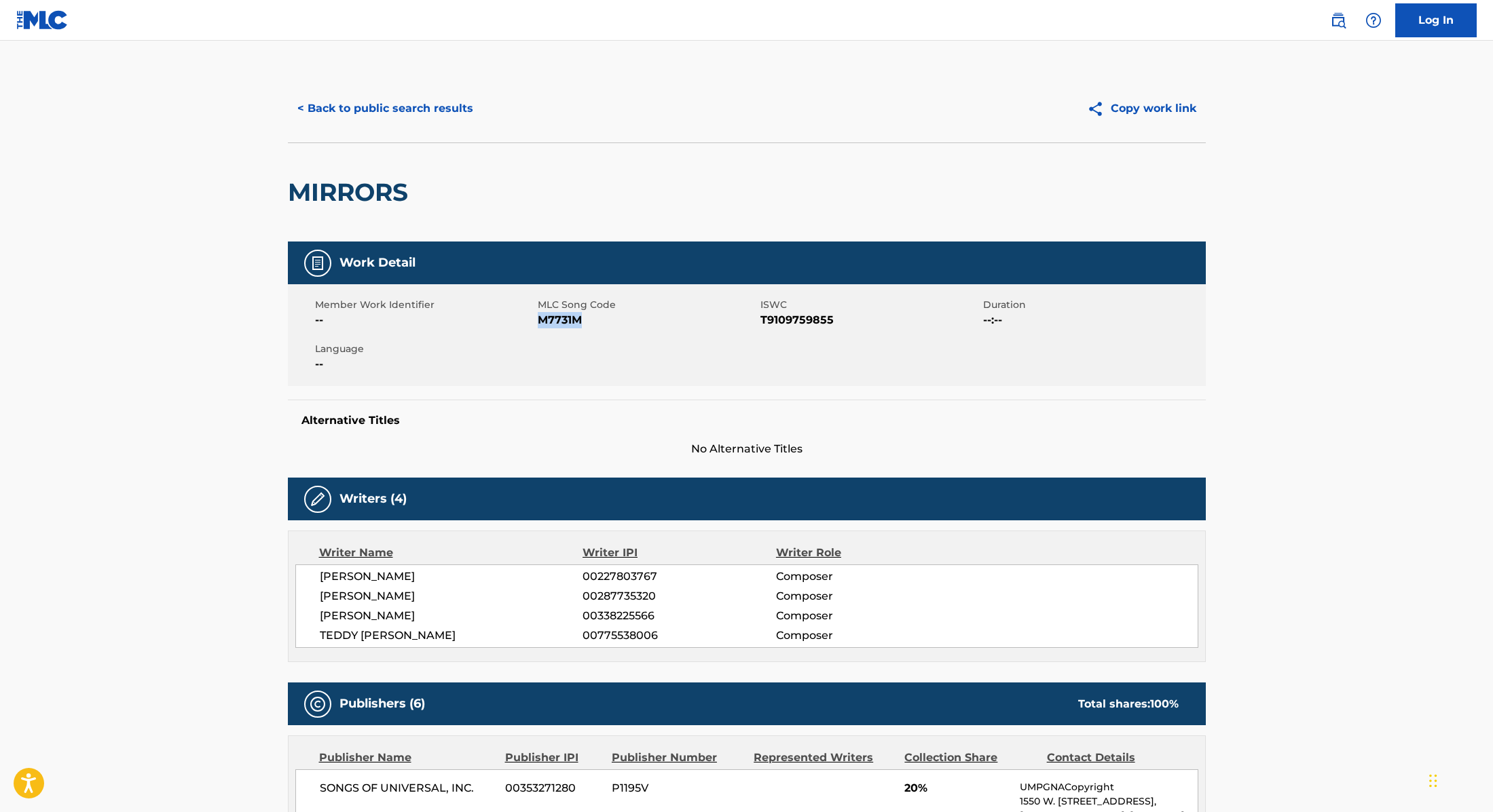
drag, startPoint x: 540, startPoint y: 318, endPoint x: 599, endPoint y: 318, distance: 59.0
click at [599, 318] on span "M7731M" at bounding box center [647, 321] width 220 height 16
copy span "M7731M"
click at [409, 109] on button "< Back to public search results" at bounding box center [385, 108] width 195 height 34
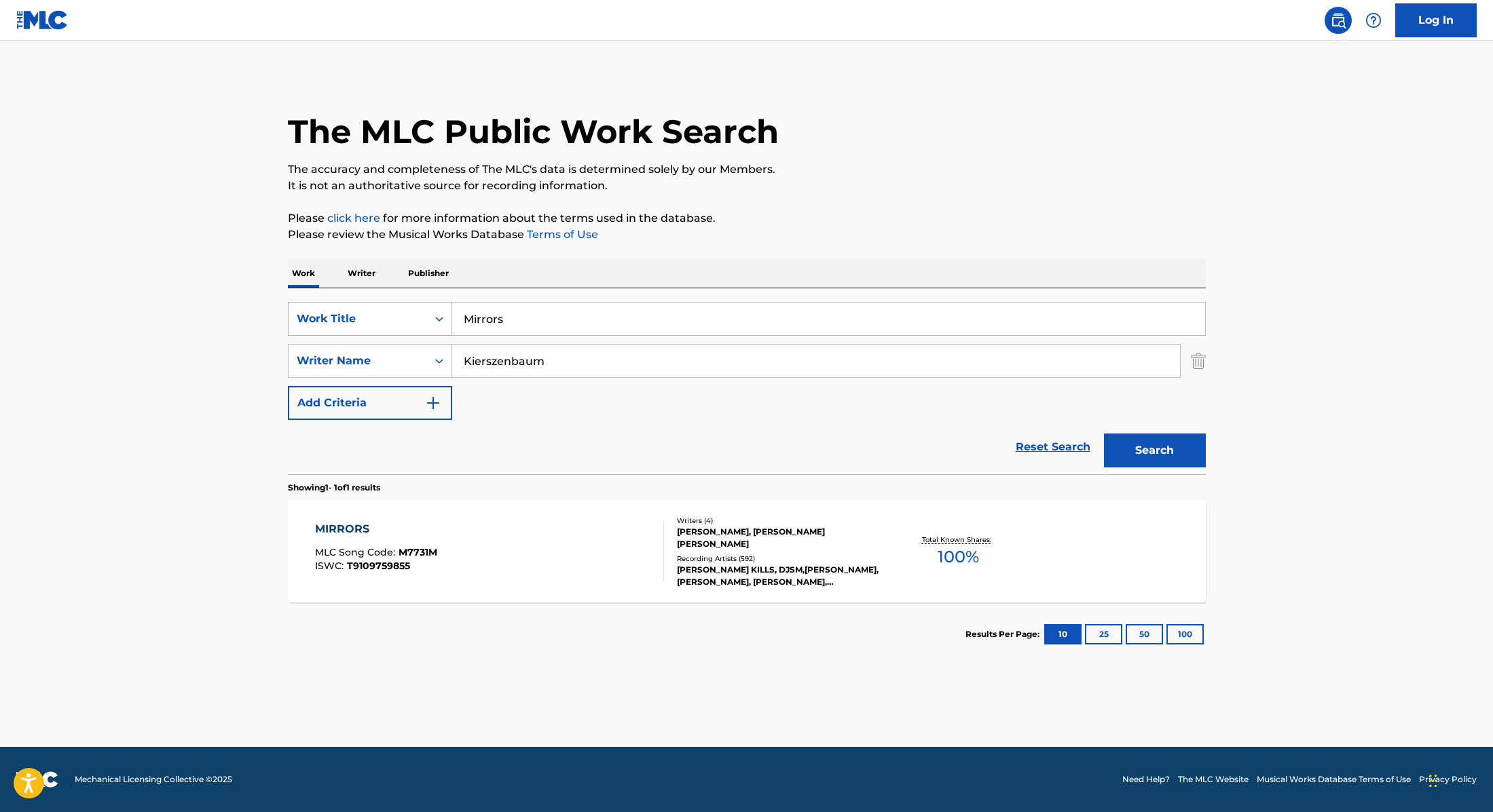
drag, startPoint x: 522, startPoint y: 318, endPoint x: 441, endPoint y: 313, distance: 81.2
click at [443, 313] on div "SearchWithCriteria9cc89112-0d42-42f8-b15c-104aad945215 Work Title Mirrors" at bounding box center [746, 318] width 918 height 34
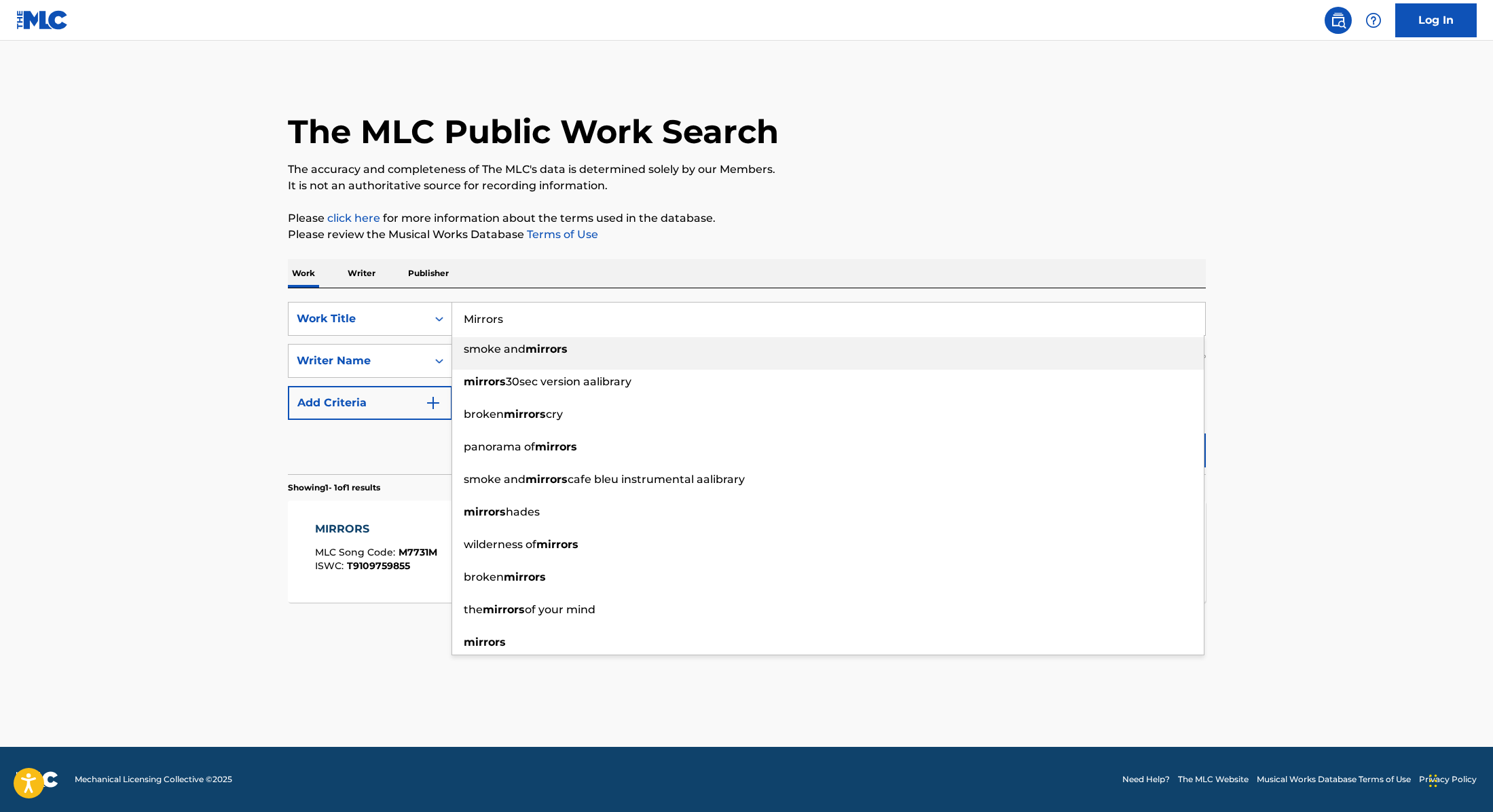
paste input "Valexu"
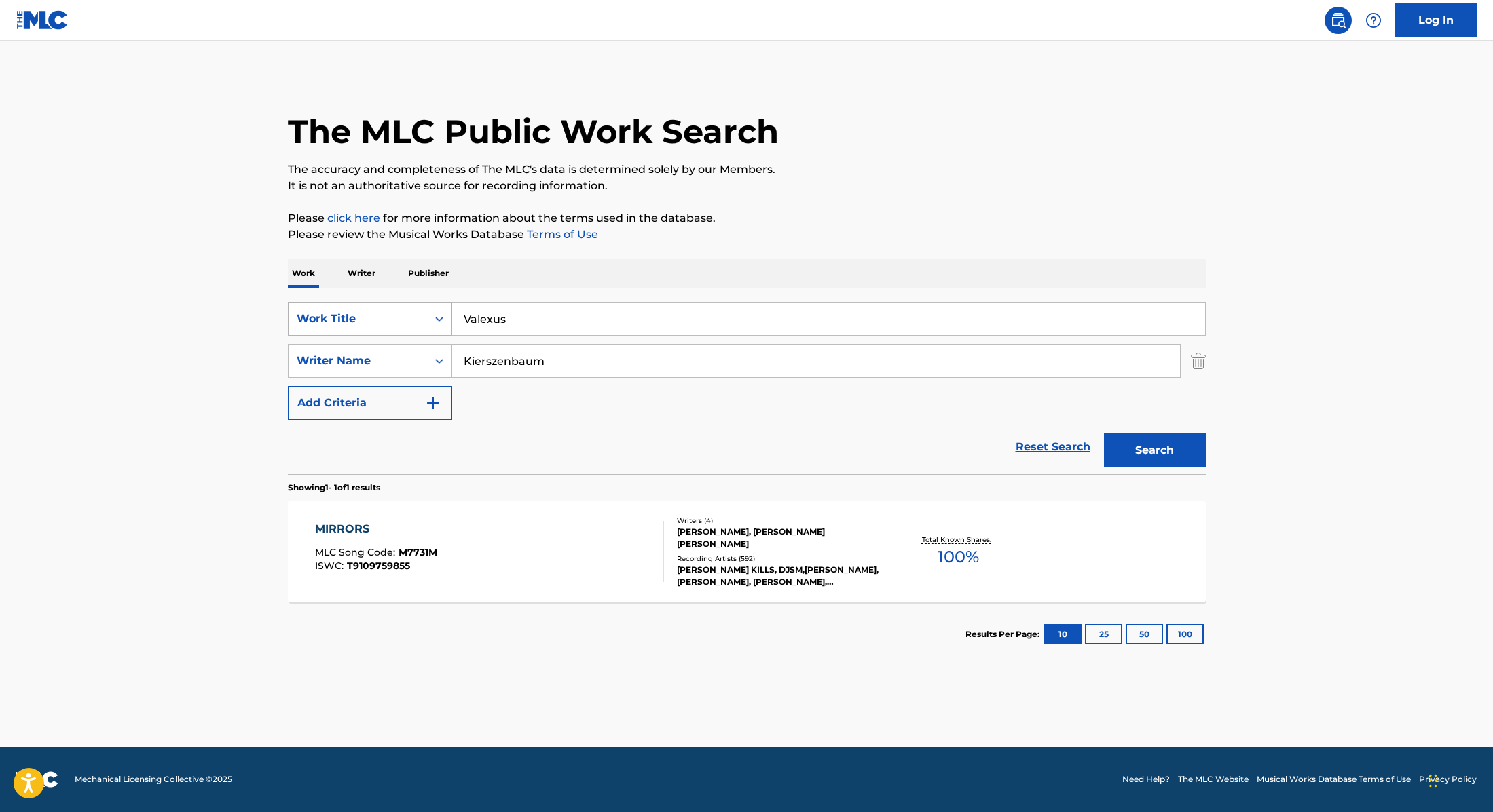
drag, startPoint x: 522, startPoint y: 324, endPoint x: 431, endPoint y: 315, distance: 91.4
click at [431, 315] on div "SearchWithCriteria9cc89112-0d42-42f8-b15c-104aad945215 Work Title Valexus" at bounding box center [746, 318] width 918 height 34
paste input "Stronger"
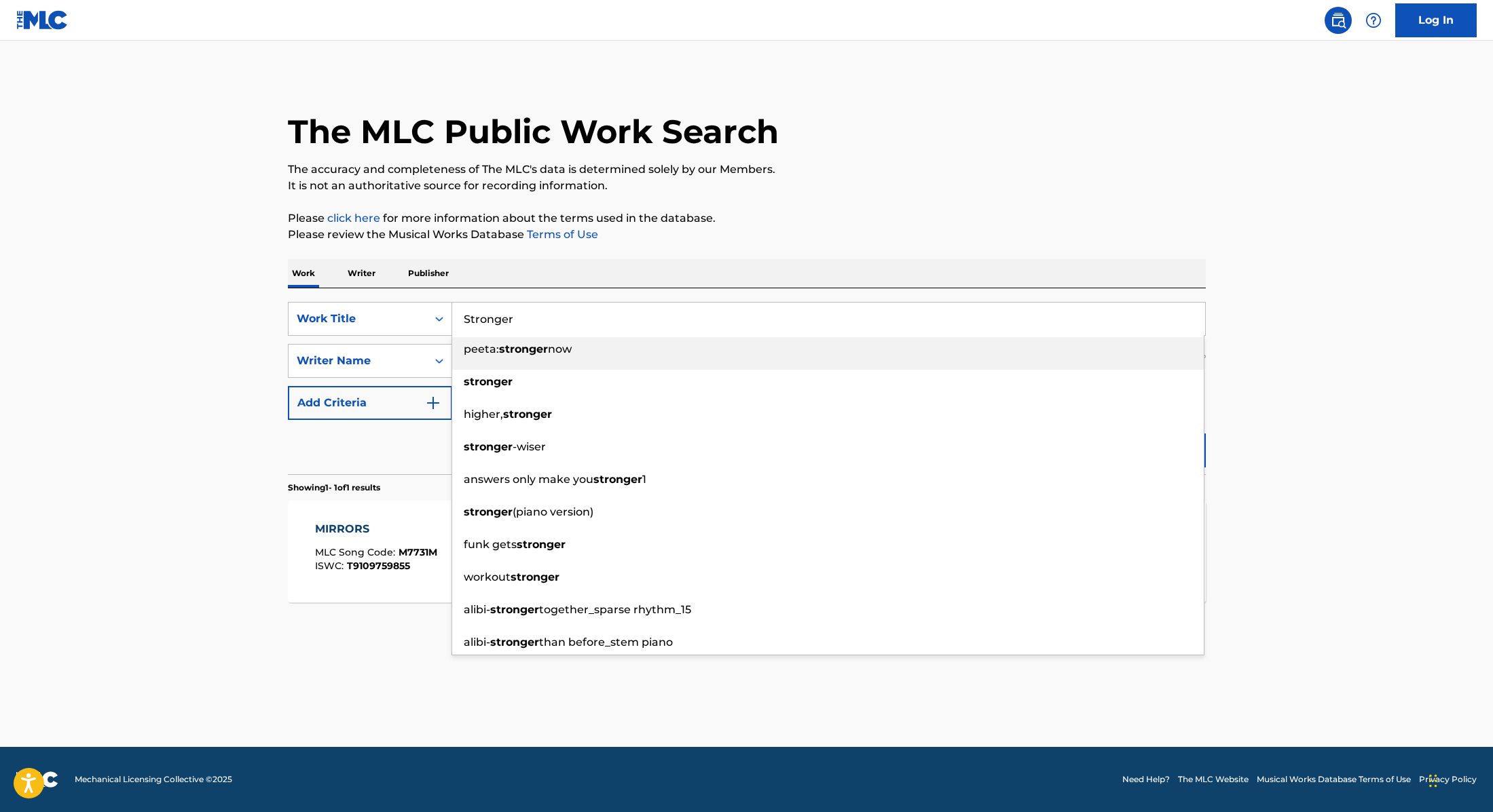
type input "Stronger"
click at [1042, 117] on div "The MLC Public Work Search" at bounding box center [746, 124] width 918 height 99
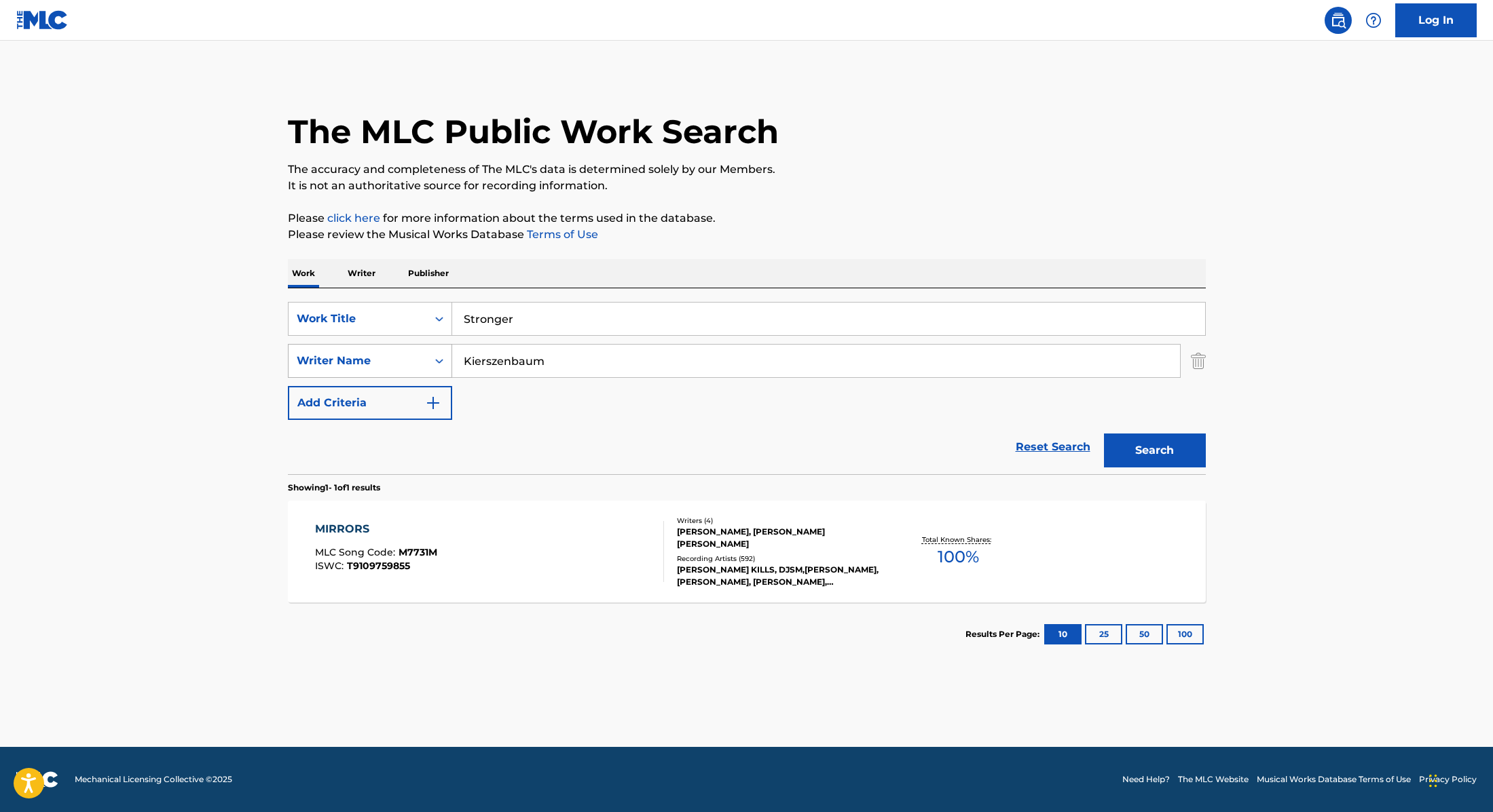
paste input "Plested"
drag, startPoint x: 551, startPoint y: 373, endPoint x: 396, endPoint y: 363, distance: 155.3
click at [396, 363] on div "SearchWithCriteria89e460e5-7744-4731-99c6-0be1078f7c3e Writer Name [PERSON_NAME]" at bounding box center [746, 360] width 918 height 34
type input "Plested"
click at [1136, 455] on button "Search" at bounding box center [1155, 450] width 102 height 34
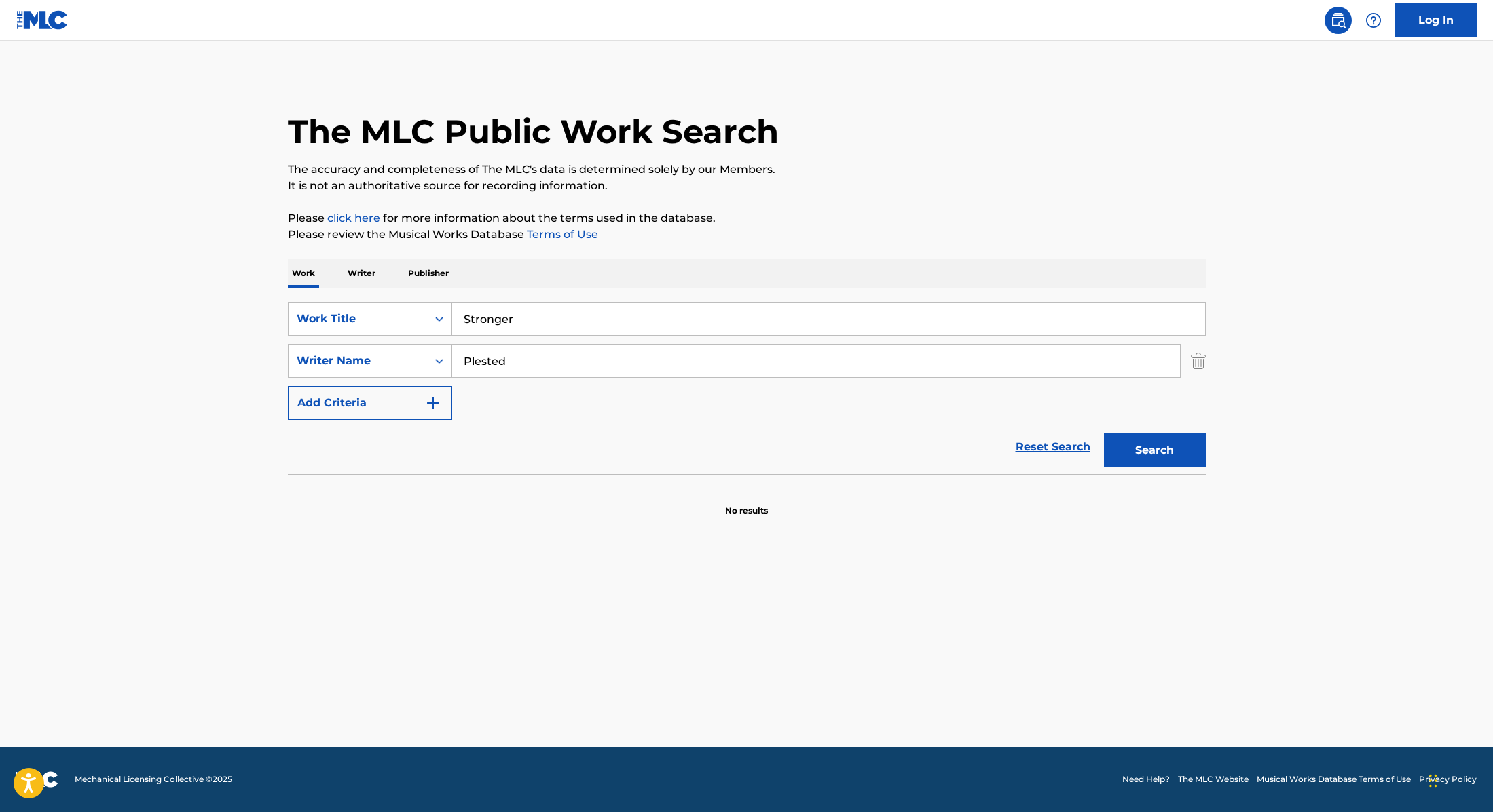
paste input "Be Mine ([PERSON_NAME] Remix)"
drag, startPoint x: 537, startPoint y: 326, endPoint x: 405, endPoint y: 297, distance: 135.1
click at [405, 297] on div "SearchWithCriteria9cc89112-0d42-42f8-b15c-104aad945215 Work Title Be Mine ([PER…" at bounding box center [746, 381] width 918 height 186
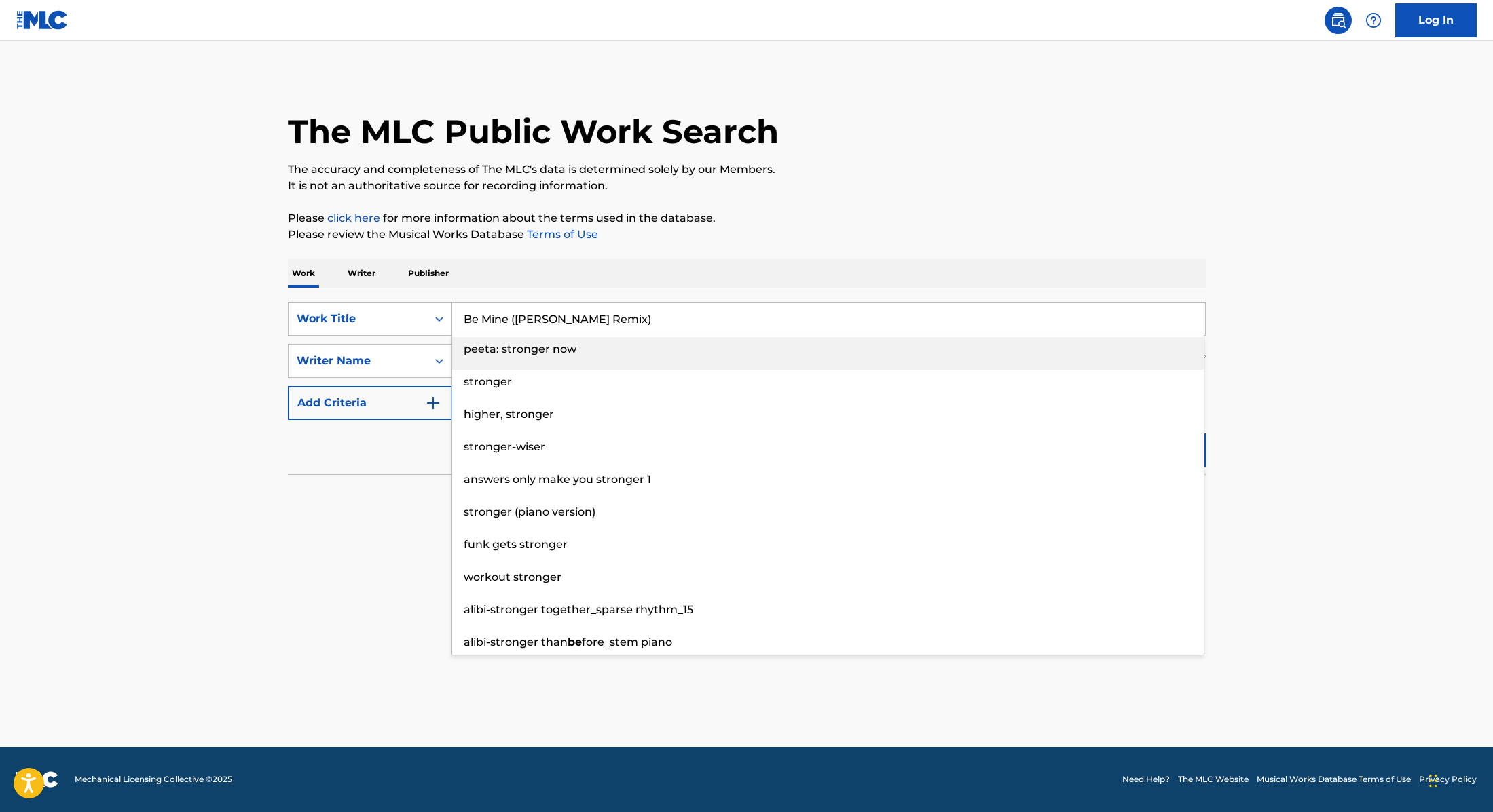
type input "Be Mine ([PERSON_NAME] Remix)"
click at [722, 238] on p "Please review the Musical Works Database Terms of Use" at bounding box center [746, 235] width 918 height 16
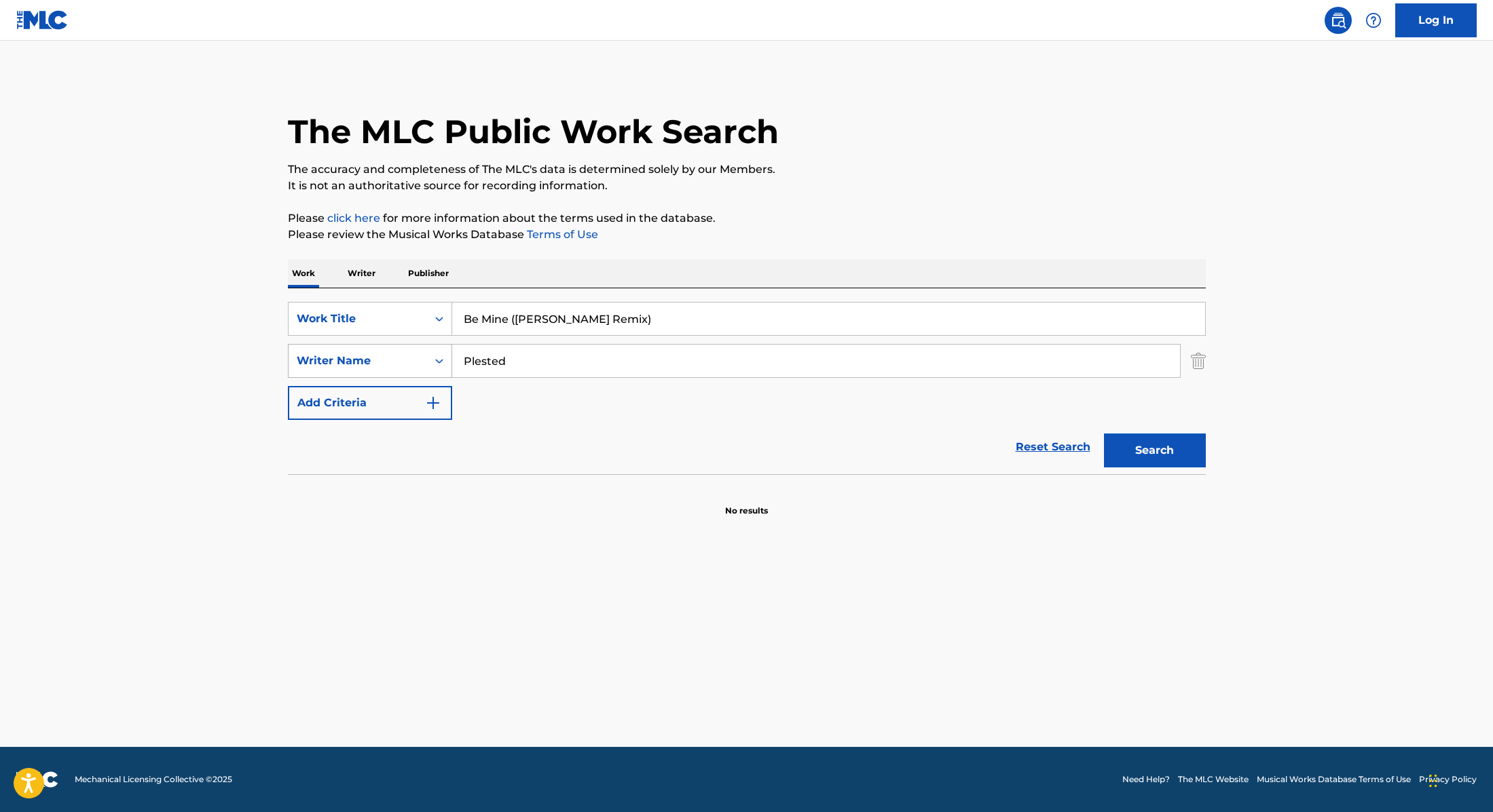
drag, startPoint x: 521, startPoint y: 362, endPoint x: 420, endPoint y: 356, distance: 101.2
click at [420, 356] on div "SearchWithCriteria89e460e5-7744-4731-99c6-0be1078f7c3e Writer Name Plested" at bounding box center [746, 360] width 918 height 34
click at [1104, 434] on button "Search" at bounding box center [1155, 450] width 102 height 34
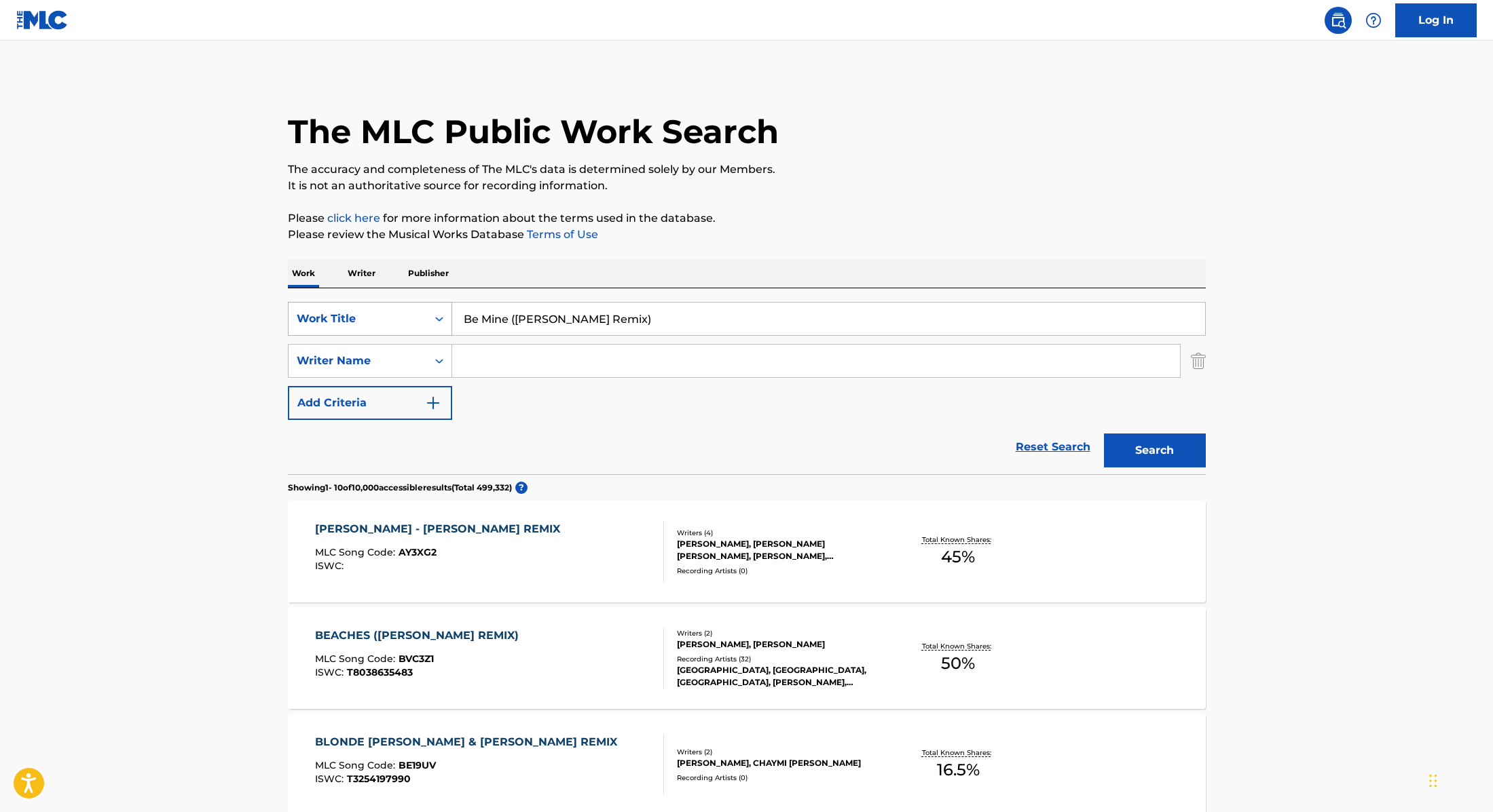
paste input "Mess Around (Baby Baby"
drag, startPoint x: 633, startPoint y: 316, endPoint x: 306, endPoint y: 305, distance: 327.2
click at [306, 305] on div "SearchWithCriteria9cc89112-0d42-42f8-b15c-104aad945215 Work Title Mess Around (…" at bounding box center [746, 318] width 918 height 34
click at [687, 231] on p "Please review the Musical Works Database Terms of Use" at bounding box center [746, 235] width 918 height 16
click at [1164, 446] on button "Search" at bounding box center [1155, 450] width 102 height 34
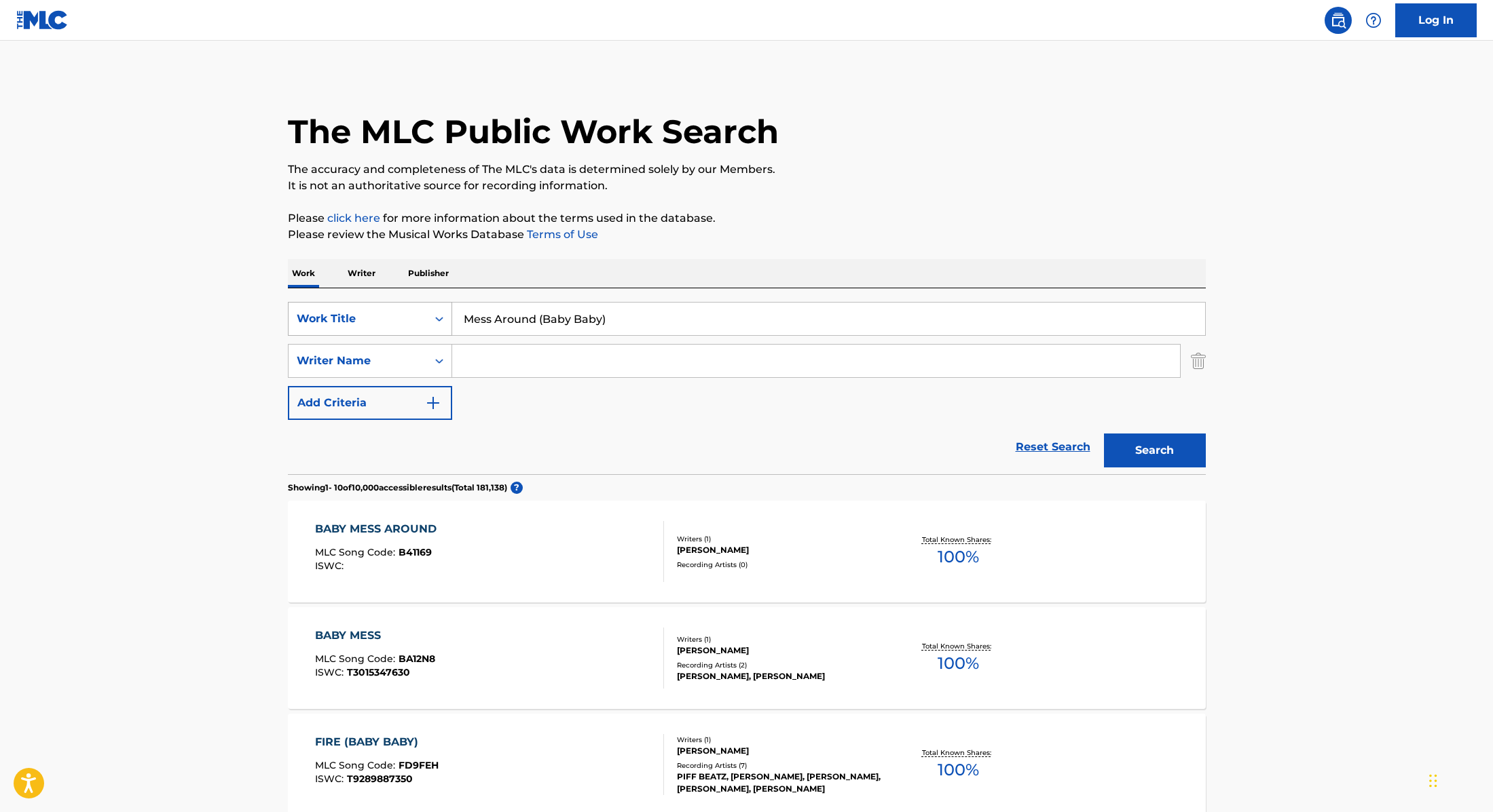
paste input "King of the Sun (feat. [PERSON_NAME] & D-A-D"
drag, startPoint x: 626, startPoint y: 319, endPoint x: 393, endPoint y: 313, distance: 233.1
click at [393, 313] on div "SearchWithCriteria9cc89112-0d42-42f8-b15c-104aad945215 Work Title King of the S…" at bounding box center [746, 318] width 918 height 34
click at [794, 229] on p "Please review the Musical Works Database Terms of Use" at bounding box center [746, 235] width 918 height 16
drag, startPoint x: 740, startPoint y: 321, endPoint x: 549, endPoint y: 321, distance: 191.0
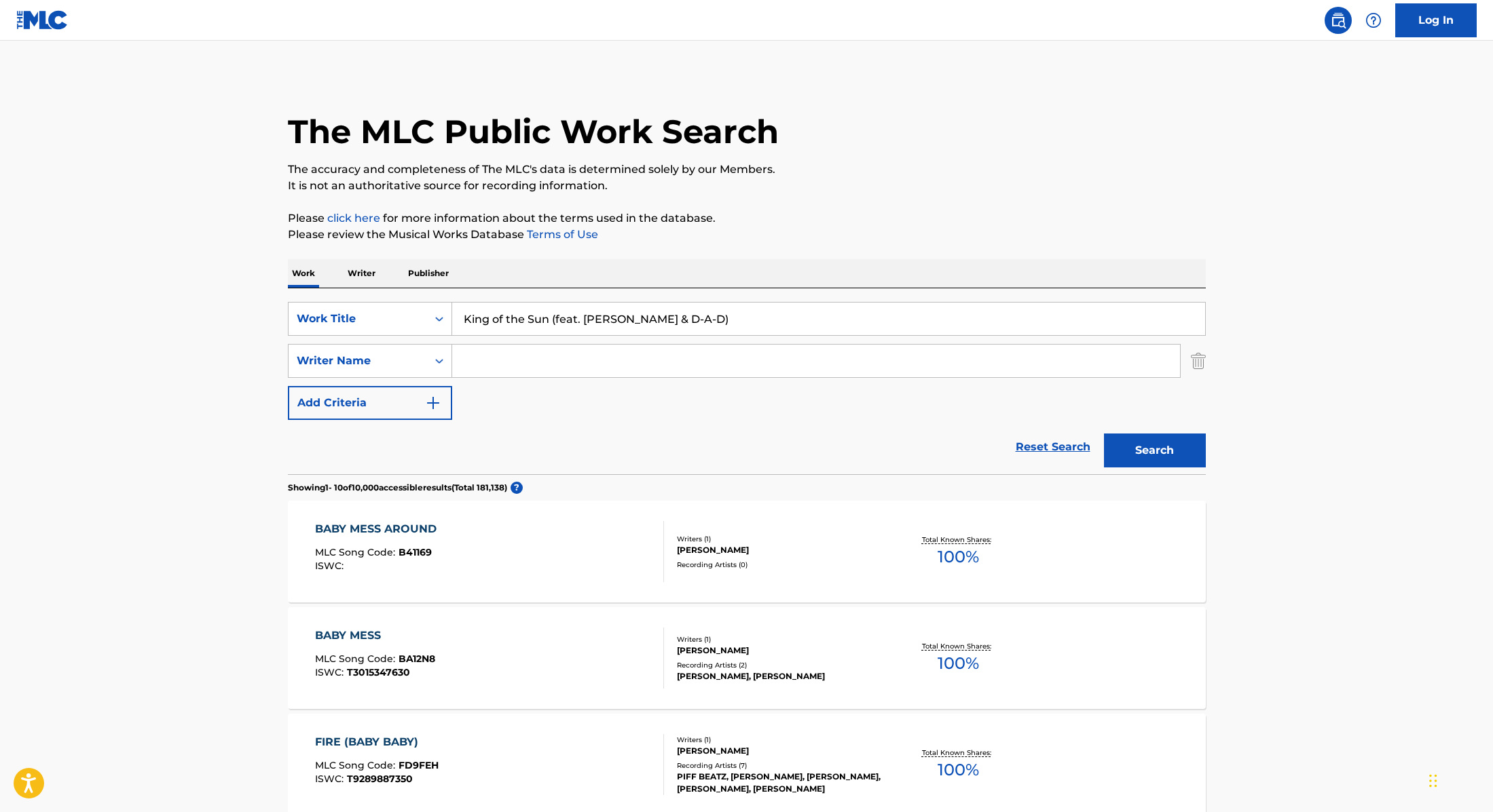
click at [549, 321] on input "King of the Sun (feat. [PERSON_NAME] & D-A-D)" at bounding box center [828, 318] width 752 height 32
type input "King of the Sun"
click at [887, 182] on p "It is not an authoritative source for recording information." at bounding box center [746, 186] width 918 height 16
click at [576, 368] on input "Search Form" at bounding box center [815, 360] width 728 height 32
paste input "Revsbech"
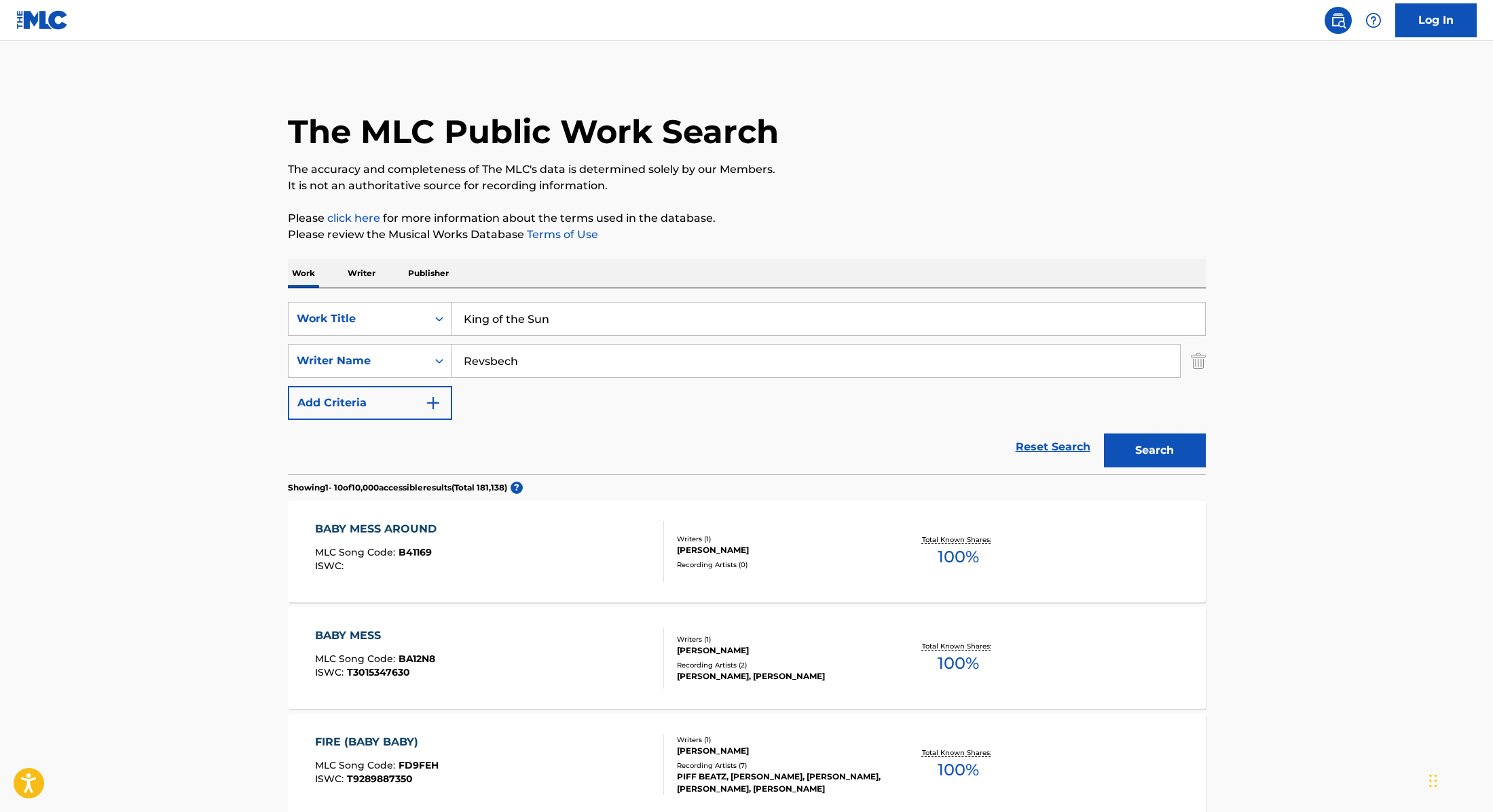
type input "Revsbech"
click at [1135, 446] on button "Search" at bounding box center [1155, 450] width 102 height 34
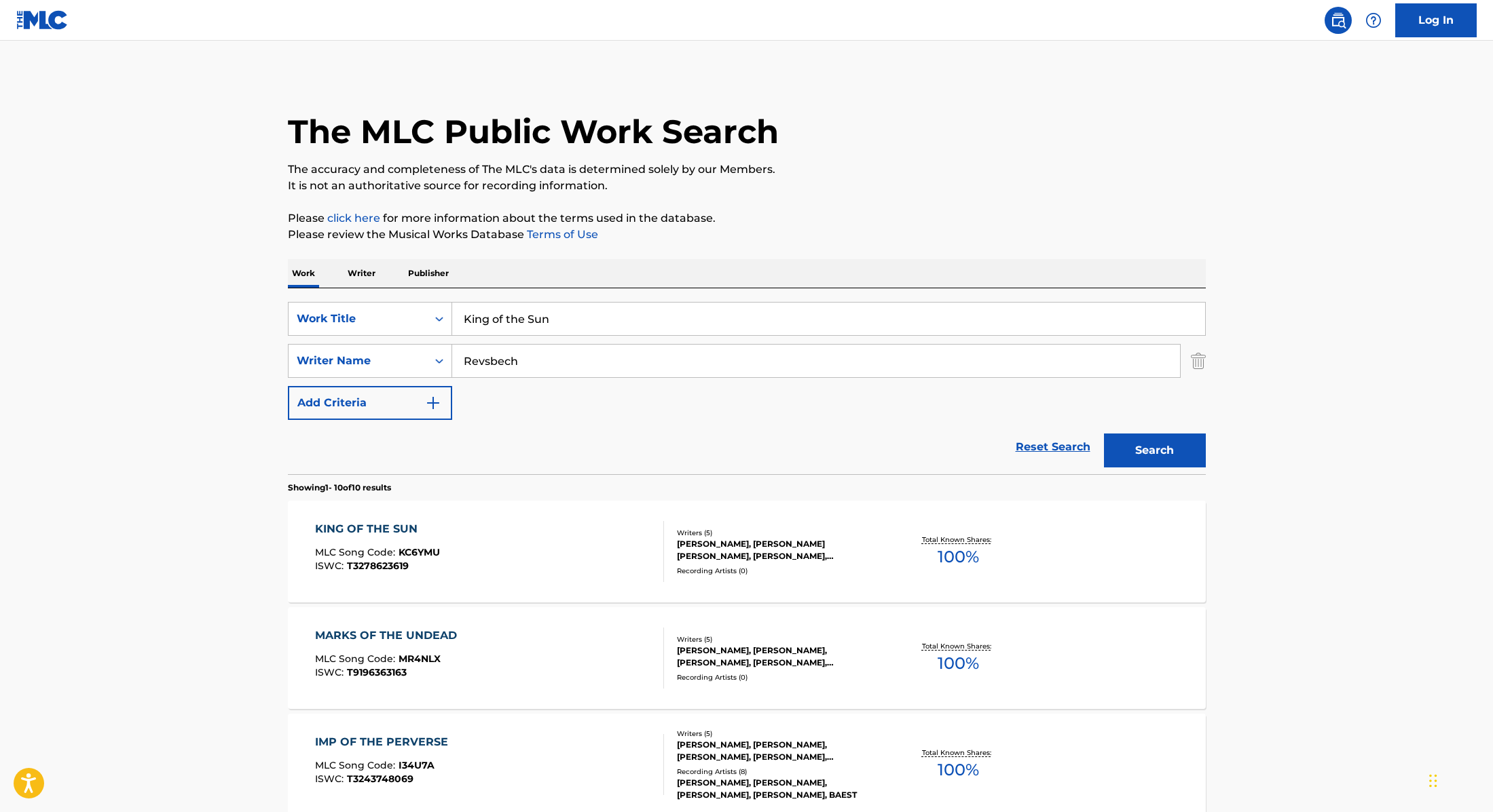
click at [588, 536] on div "KING OF THE SUN MLC Song Code : KC6YMU ISWC : T3278623619" at bounding box center [489, 552] width 349 height 61
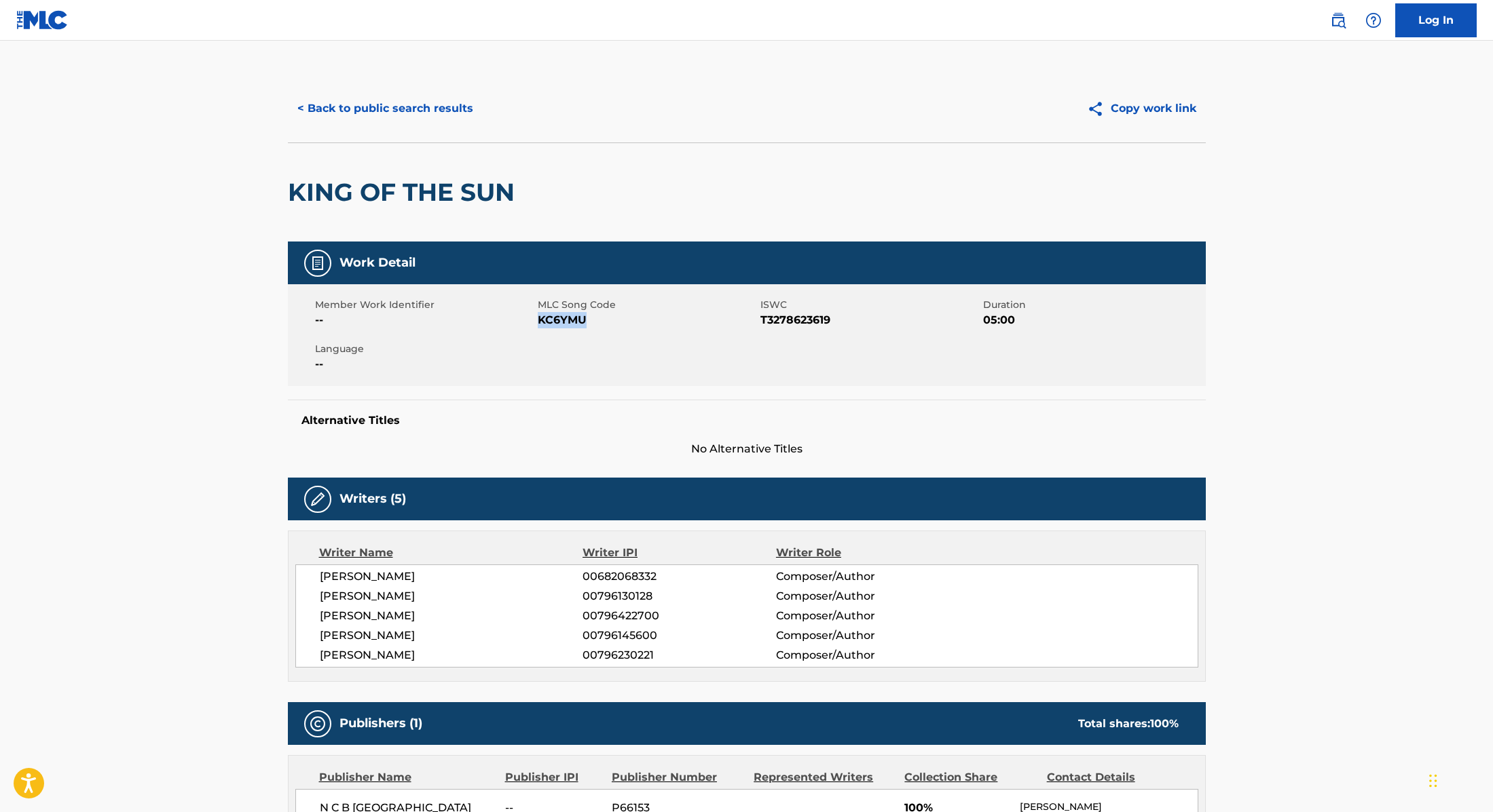
drag, startPoint x: 538, startPoint y: 320, endPoint x: 628, endPoint y: 318, distance: 90.0
click at [628, 318] on span "KC6YMU" at bounding box center [647, 321] width 220 height 16
copy span "KC6YMU"
click at [447, 105] on button "< Back to public search results" at bounding box center [385, 108] width 195 height 34
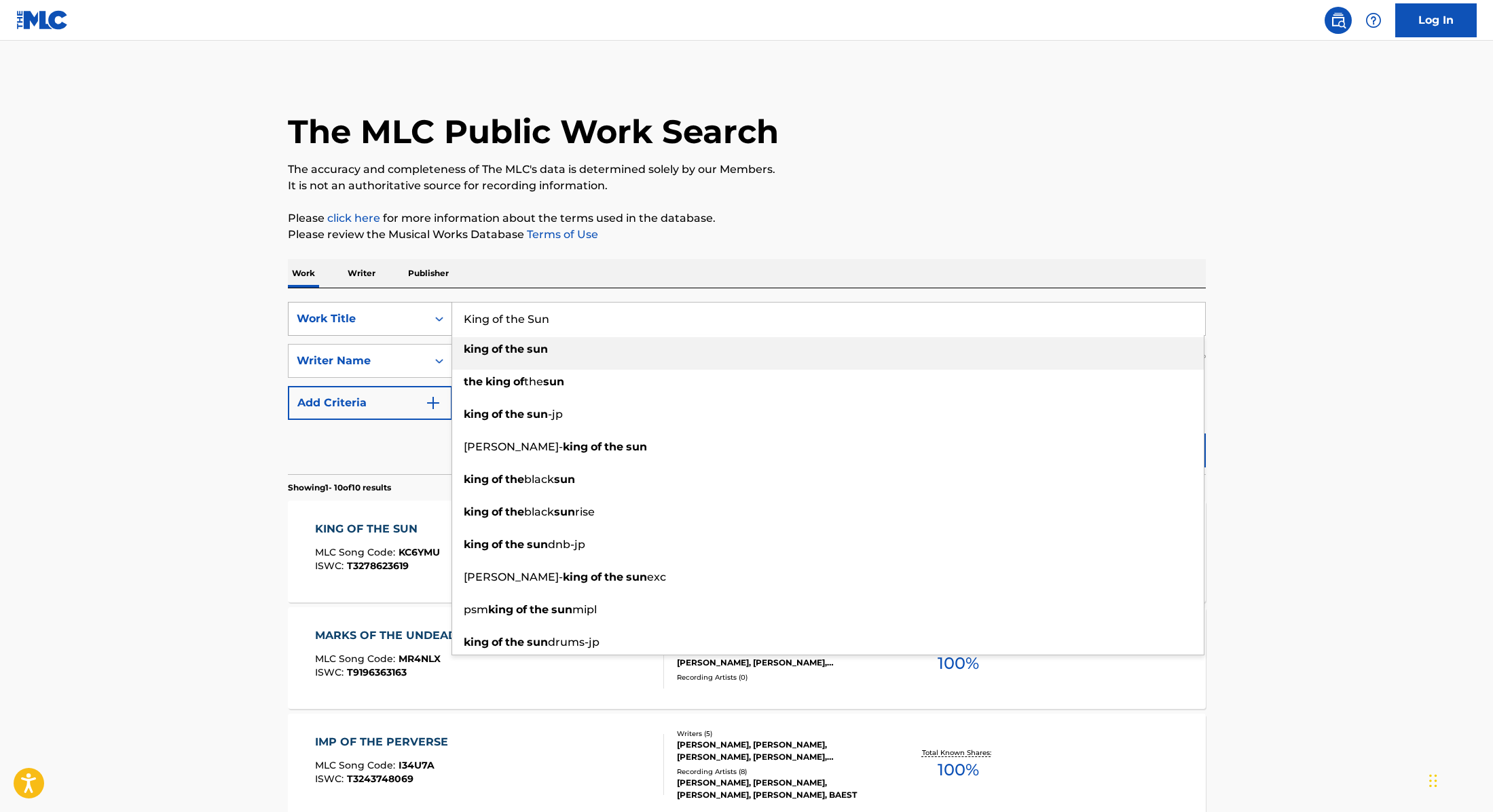
drag, startPoint x: 558, startPoint y: 323, endPoint x: 424, endPoint y: 318, distance: 134.1
click at [424, 318] on div "SearchWithCriteria9cc89112-0d42-42f8-b15c-104aad945215 Work Title King of the S…" at bounding box center [746, 318] width 918 height 34
paste input "BAEST"
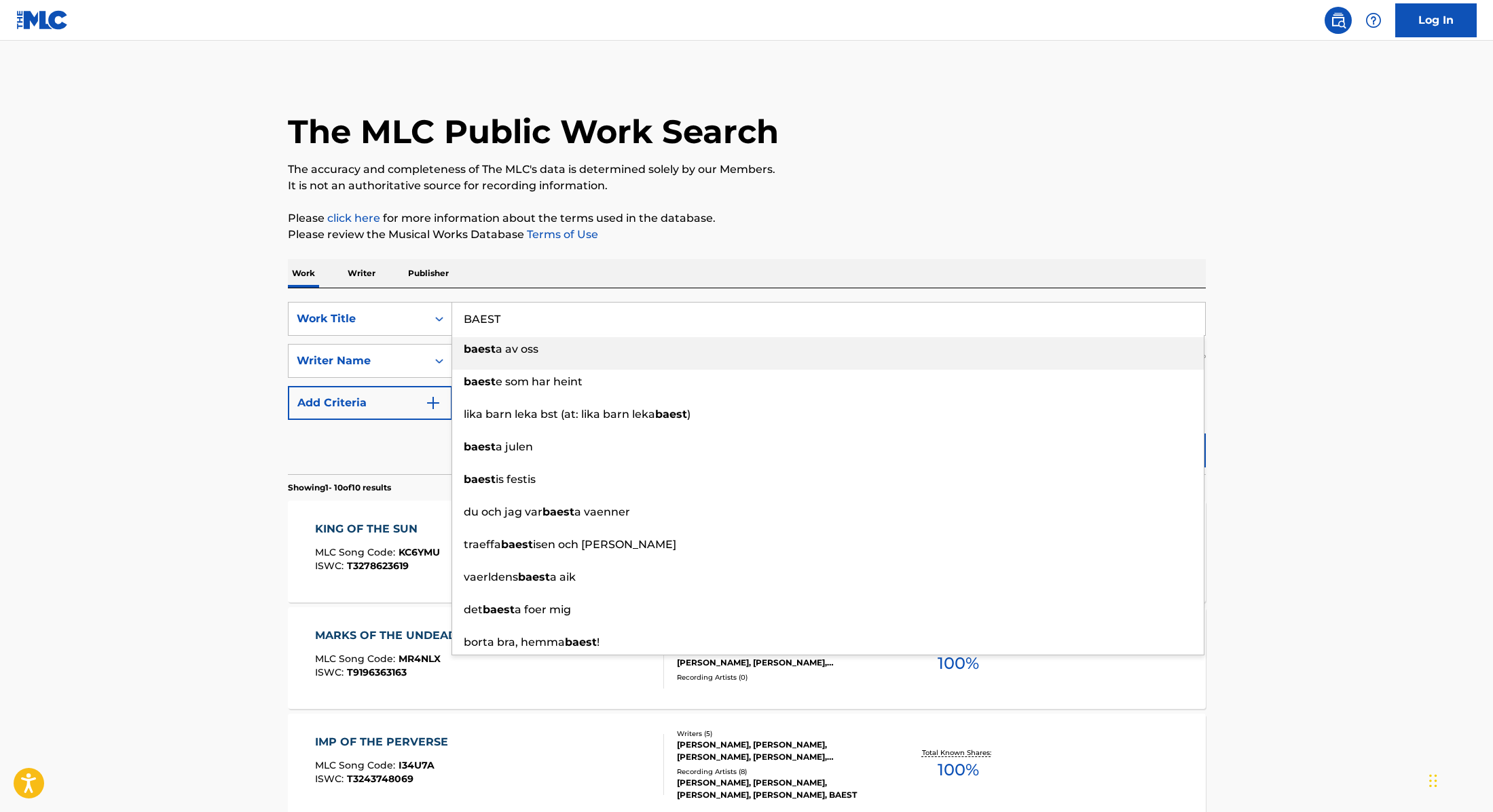
click at [870, 126] on div "The MLC Public Work Search" at bounding box center [746, 124] width 918 height 99
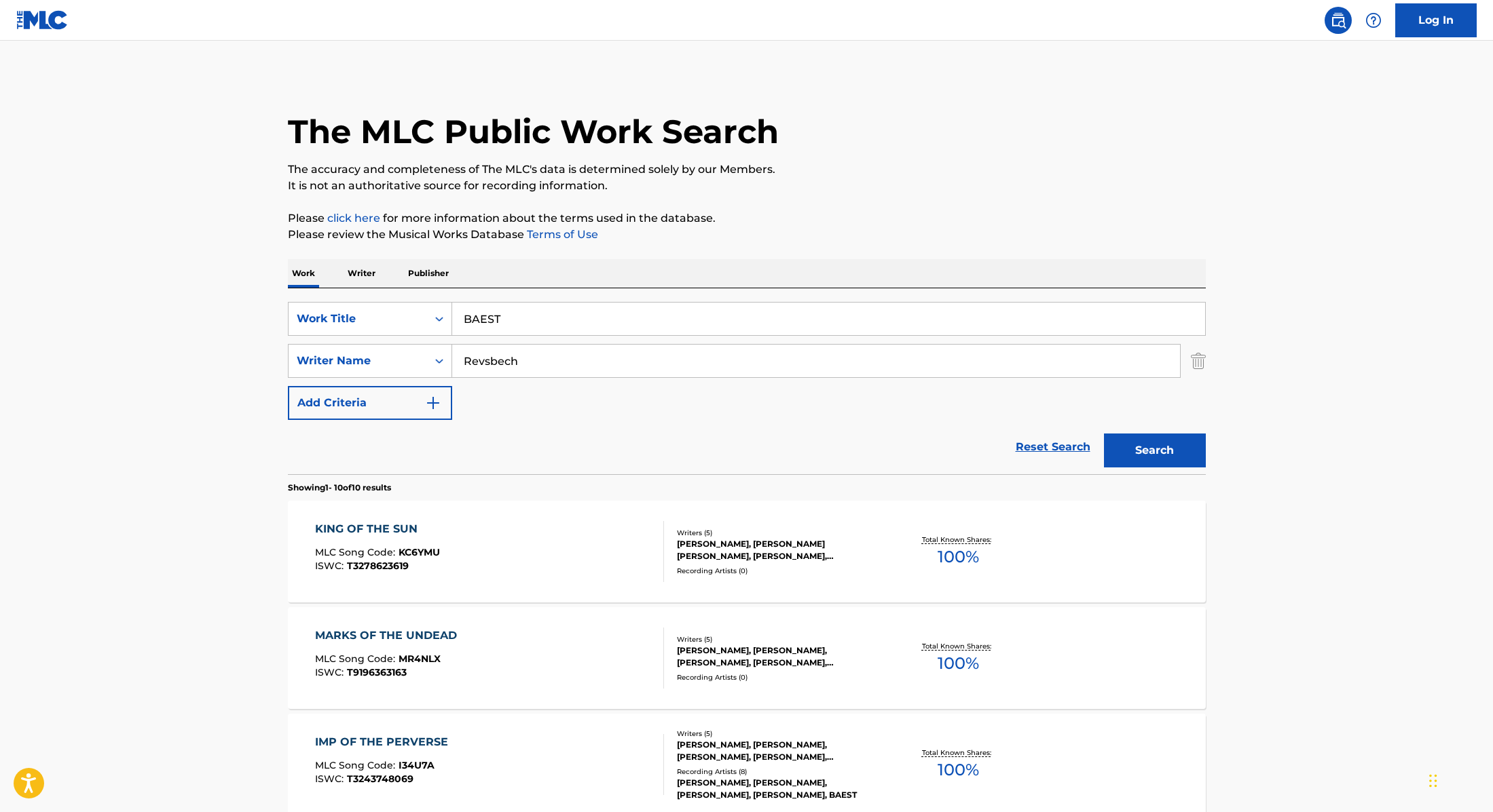
click at [557, 315] on input "BAEST" at bounding box center [828, 318] width 752 height 32
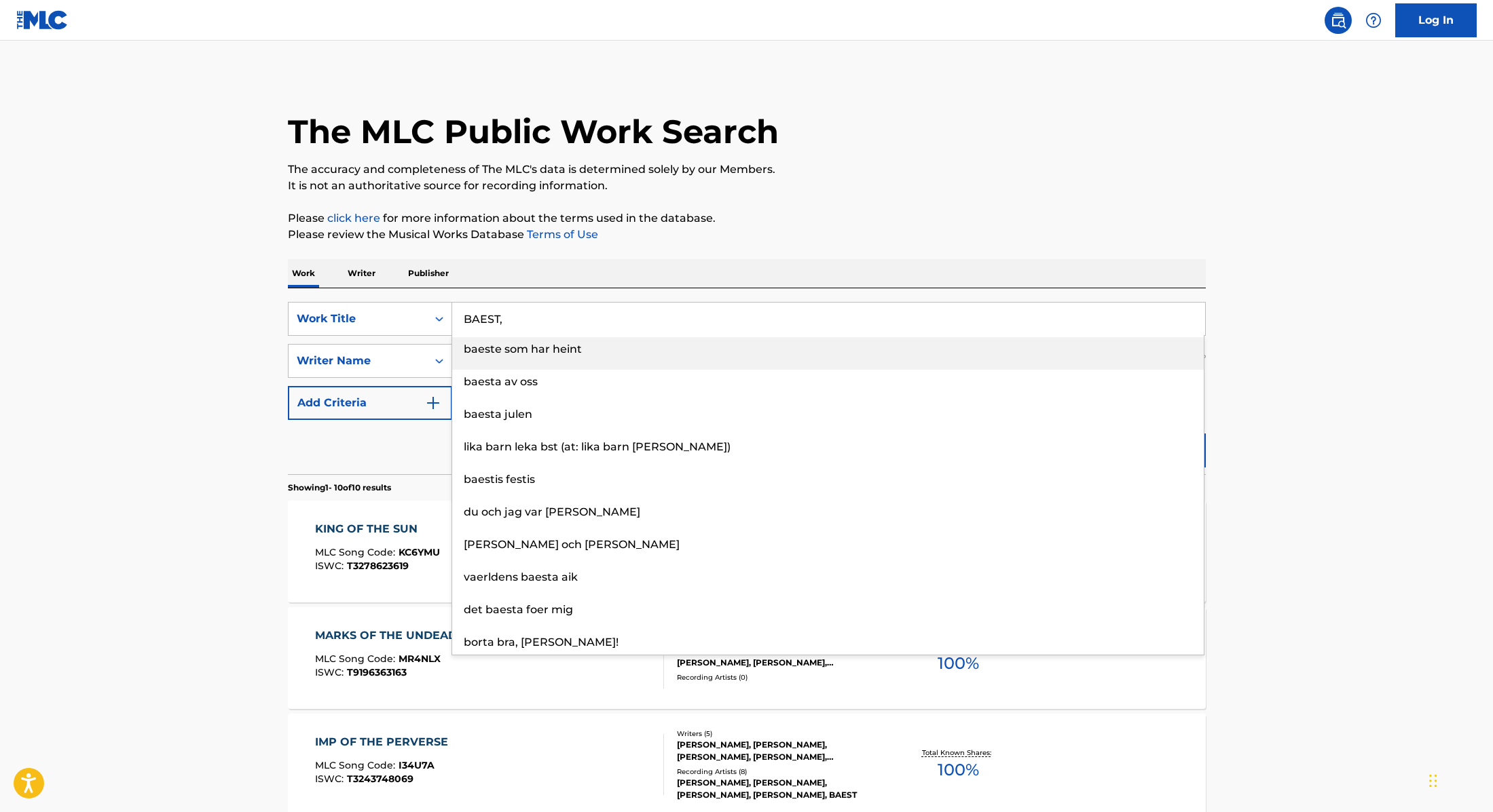
paste input "[PERSON_NAME]"
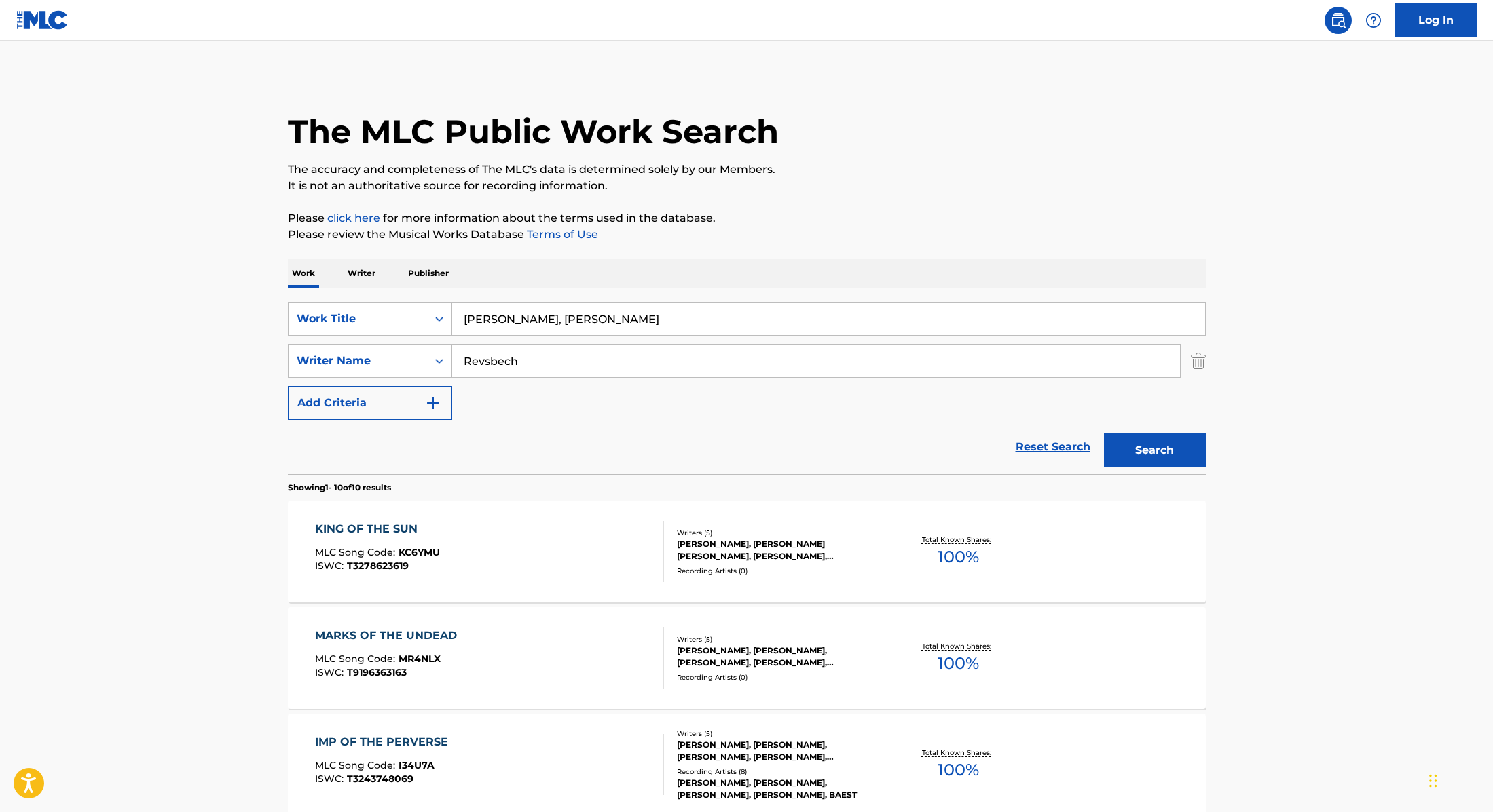
click at [605, 321] on input "[PERSON_NAME], [PERSON_NAME]" at bounding box center [828, 318] width 752 height 32
paste input "D-A-D"
drag, startPoint x: 628, startPoint y: 321, endPoint x: 413, endPoint y: 310, distance: 215.3
click at [413, 310] on div "SearchWithCriteria9cc89112-0d42-42f8-b15c-104aad945215 Work Title [PERSON_NAME]…" at bounding box center [746, 318] width 918 height 34
paste input "Stormbringer"
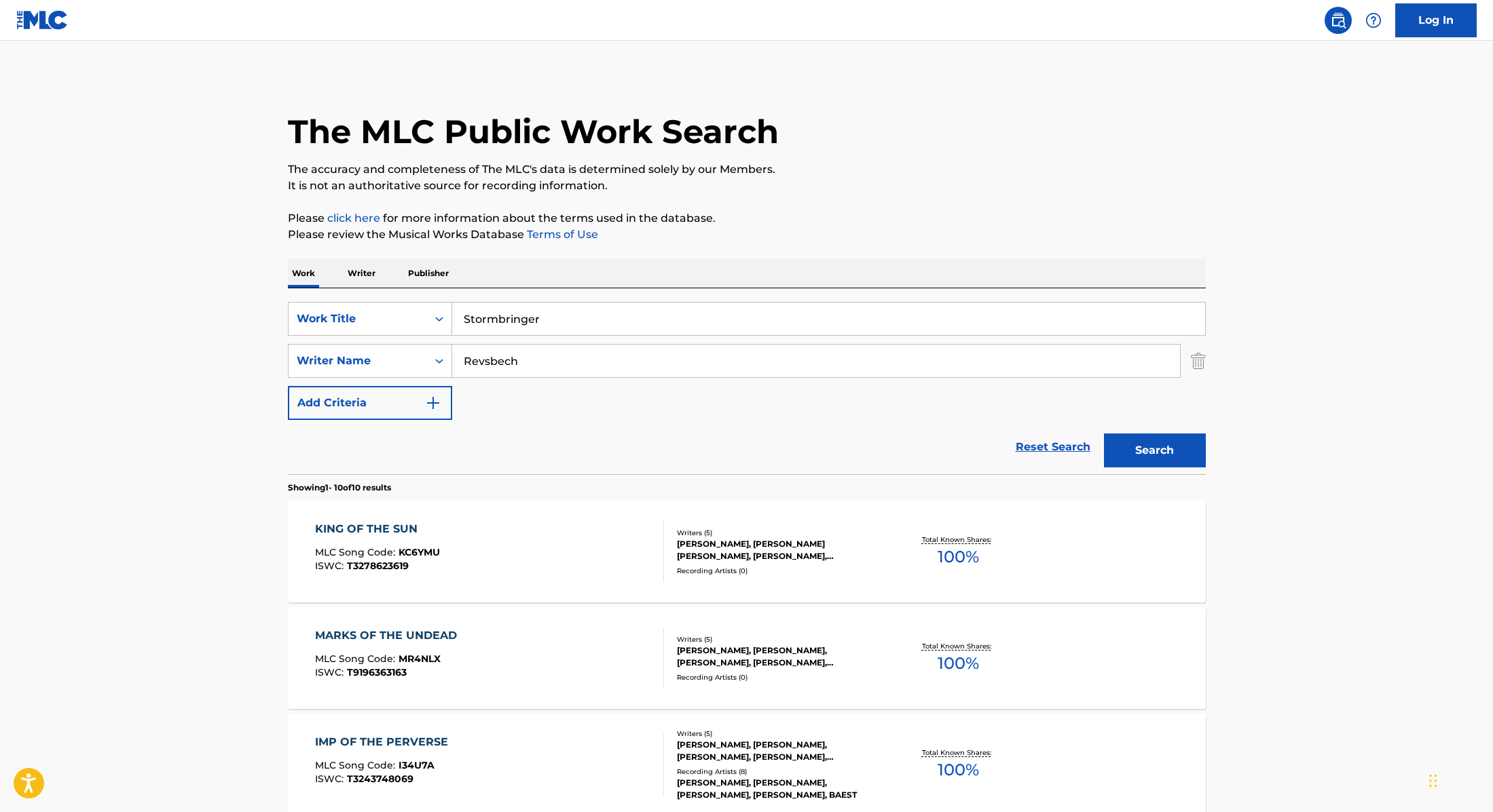
type input "Stormbringer"
click at [1133, 452] on button "Search" at bounding box center [1155, 450] width 102 height 34
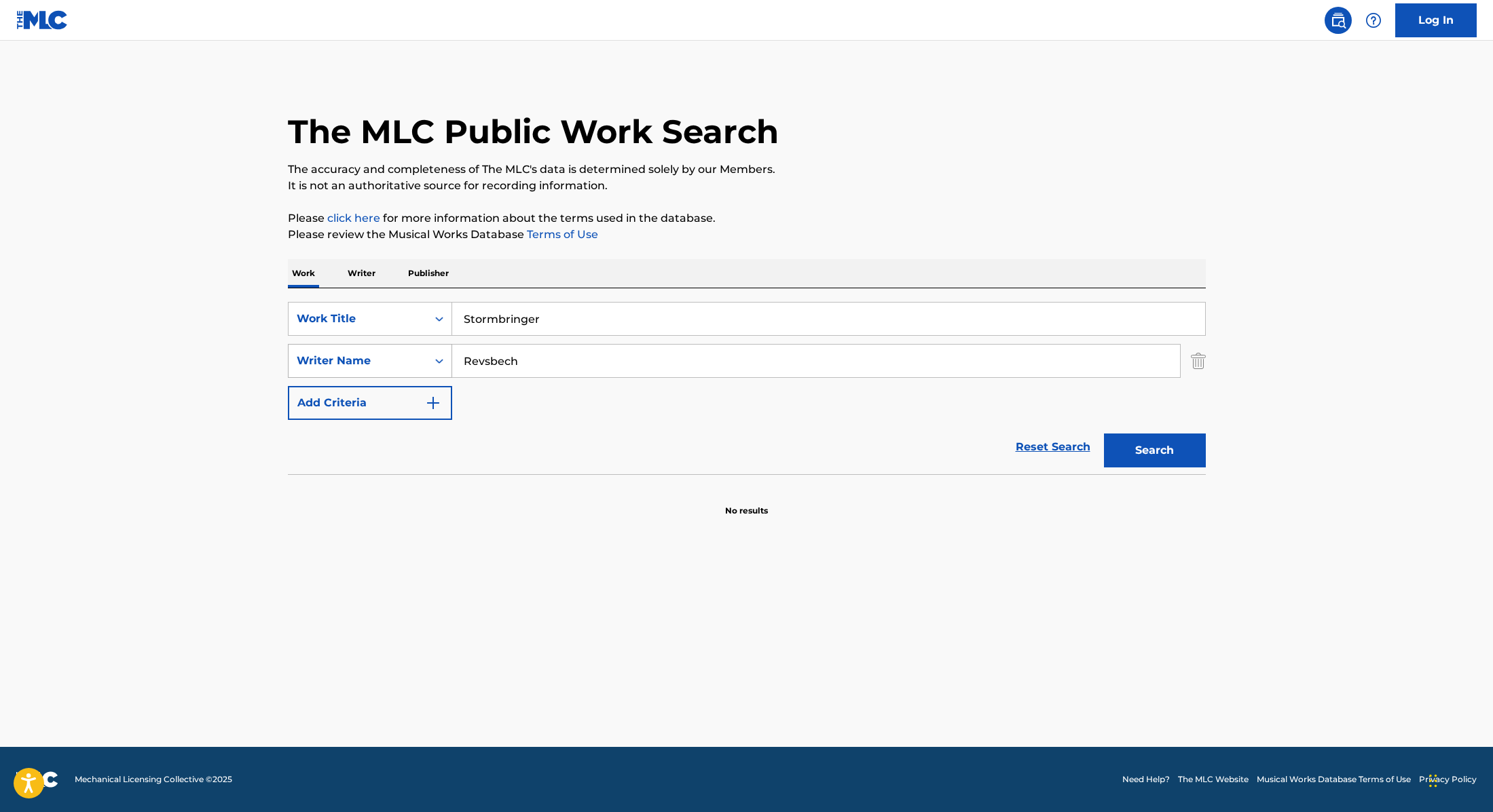
drag, startPoint x: 542, startPoint y: 363, endPoint x: 405, endPoint y: 361, distance: 137.0
click at [405, 361] on div "SearchWithCriteria89e460e5-7744-4731-99c6-0be1078f7c3e Writer Name [PERSON_NAME]" at bounding box center [746, 360] width 918 height 34
paste input "[PERSON_NAME]"
type input "[PERSON_NAME]"
click at [1134, 449] on button "Search" at bounding box center [1155, 450] width 102 height 34
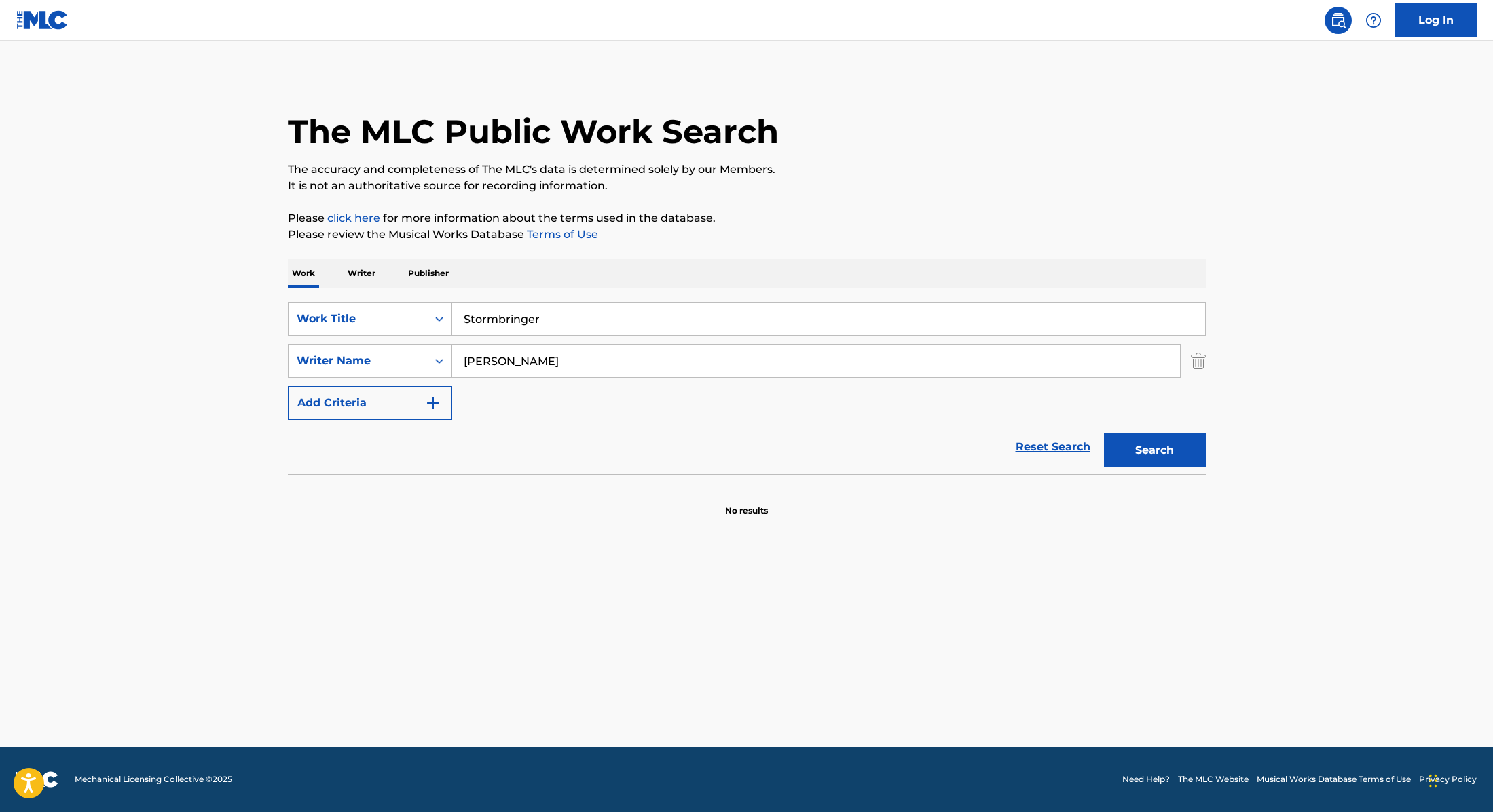
paste input "blå nætt"
drag, startPoint x: 565, startPoint y: 322, endPoint x: 381, endPoint y: 300, distance: 185.3
click at [381, 300] on div "SearchWithCriteria9cc89112-0d42-42f8-b15c-104aad945215 Work Title blå nætter Se…" at bounding box center [746, 381] width 918 height 186
type input "blå nætter"
click at [865, 165] on p "The accuracy and completeness of The MLC's data is determined solely by our Mem…" at bounding box center [746, 170] width 918 height 16
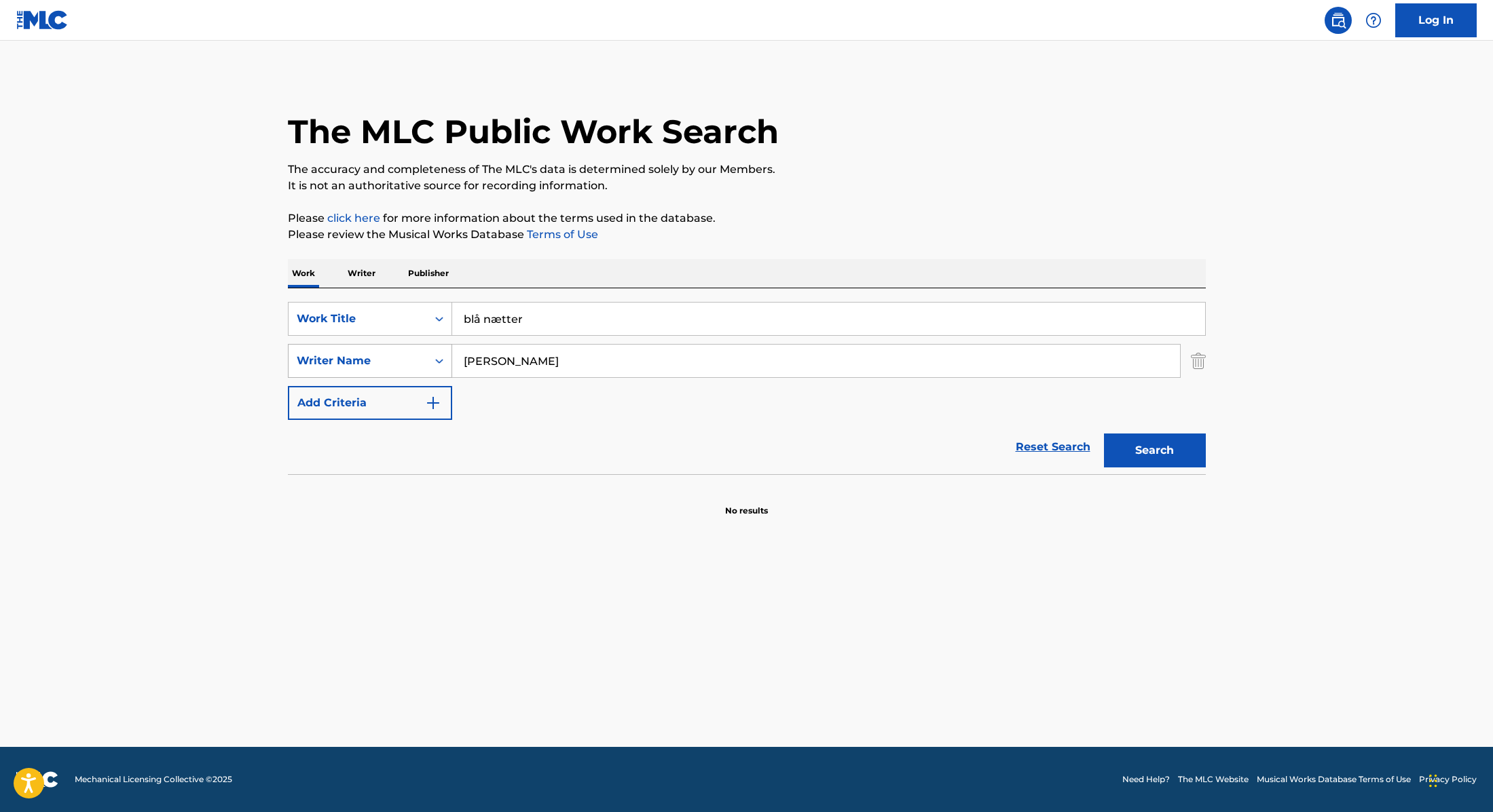
paste input "Thaae,"
drag, startPoint x: 525, startPoint y: 360, endPoint x: 405, endPoint y: 357, distance: 120.0
click at [405, 357] on div "SearchWithCriteria89e460e5-7744-4731-99c6-0be1078f7c3e Writer Name [PERSON_NAME…" at bounding box center [746, 360] width 918 height 34
type input "Thaae,"
click at [1144, 449] on button "Search" at bounding box center [1155, 450] width 102 height 34
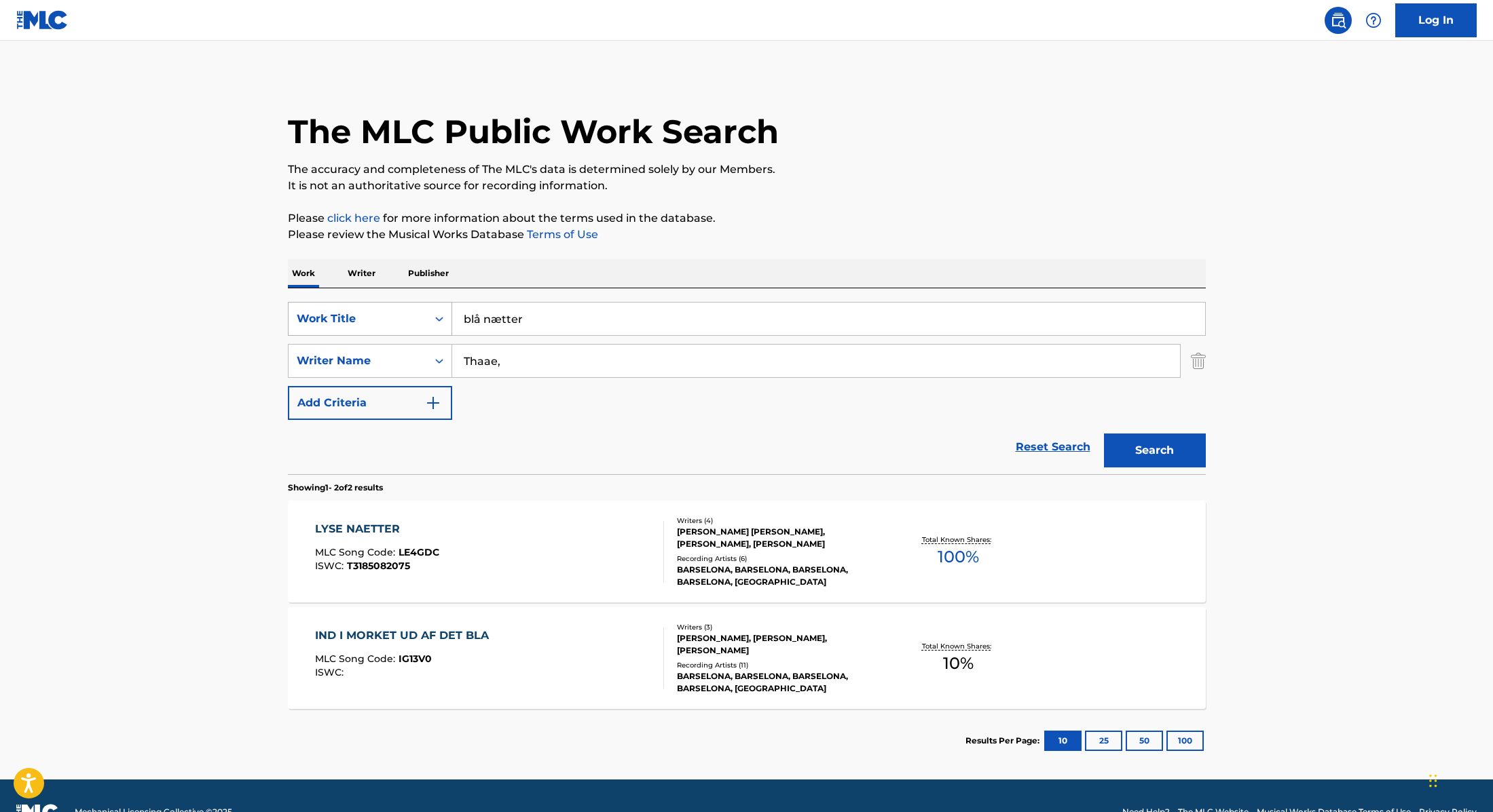
paste input "Bipola"
drag, startPoint x: 543, startPoint y: 325, endPoint x: 380, endPoint y: 318, distance: 163.2
click at [380, 318] on div "SearchWithCriteria9cc89112-0d42-42f8-b15c-104aad945215 Work Title Bipolar" at bounding box center [746, 318] width 918 height 34
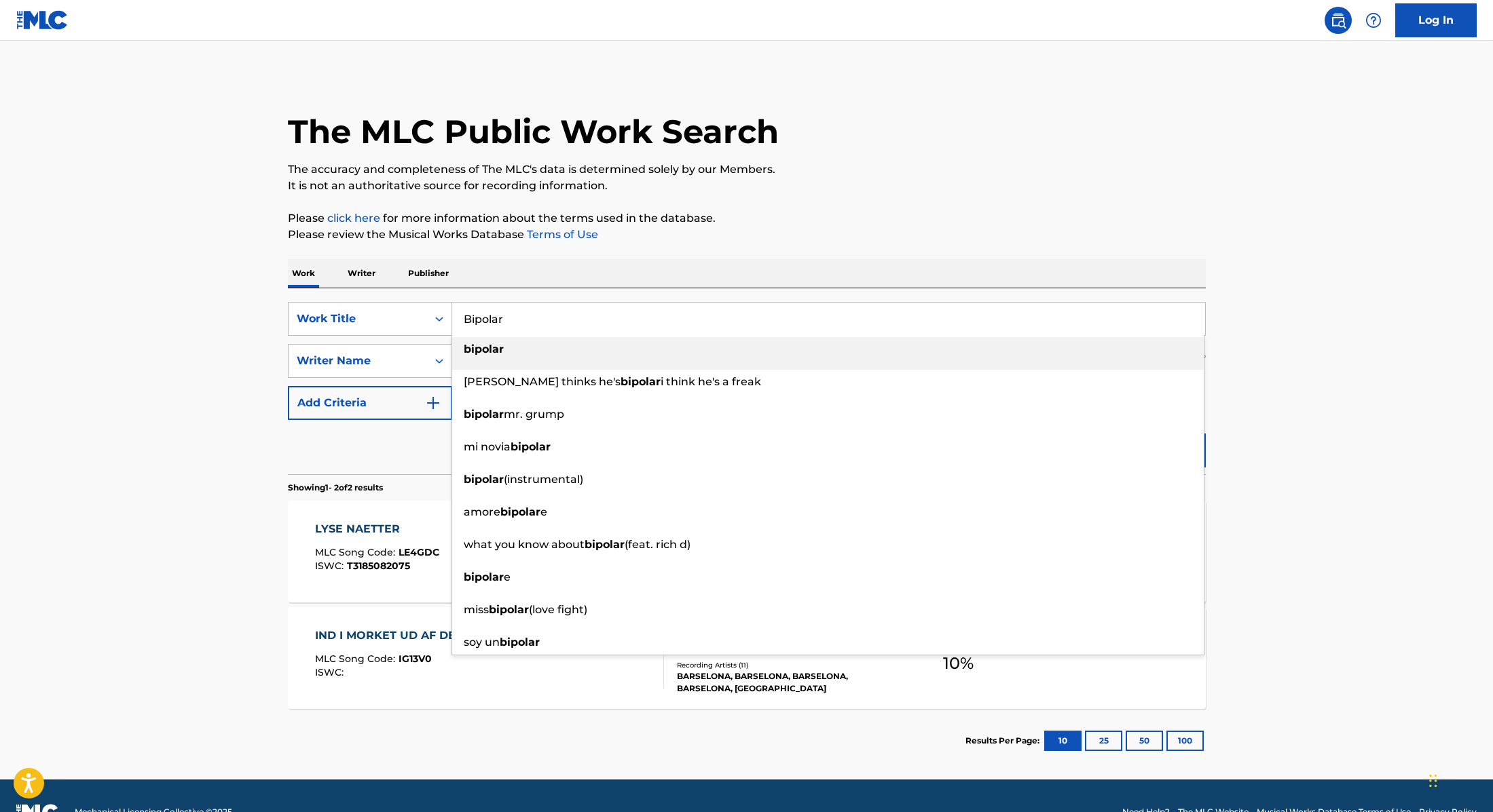
type input "Bipolar"
click at [857, 170] on p "The accuracy and completeness of The MLC's data is determined solely by our Mem…" at bounding box center [746, 170] width 918 height 16
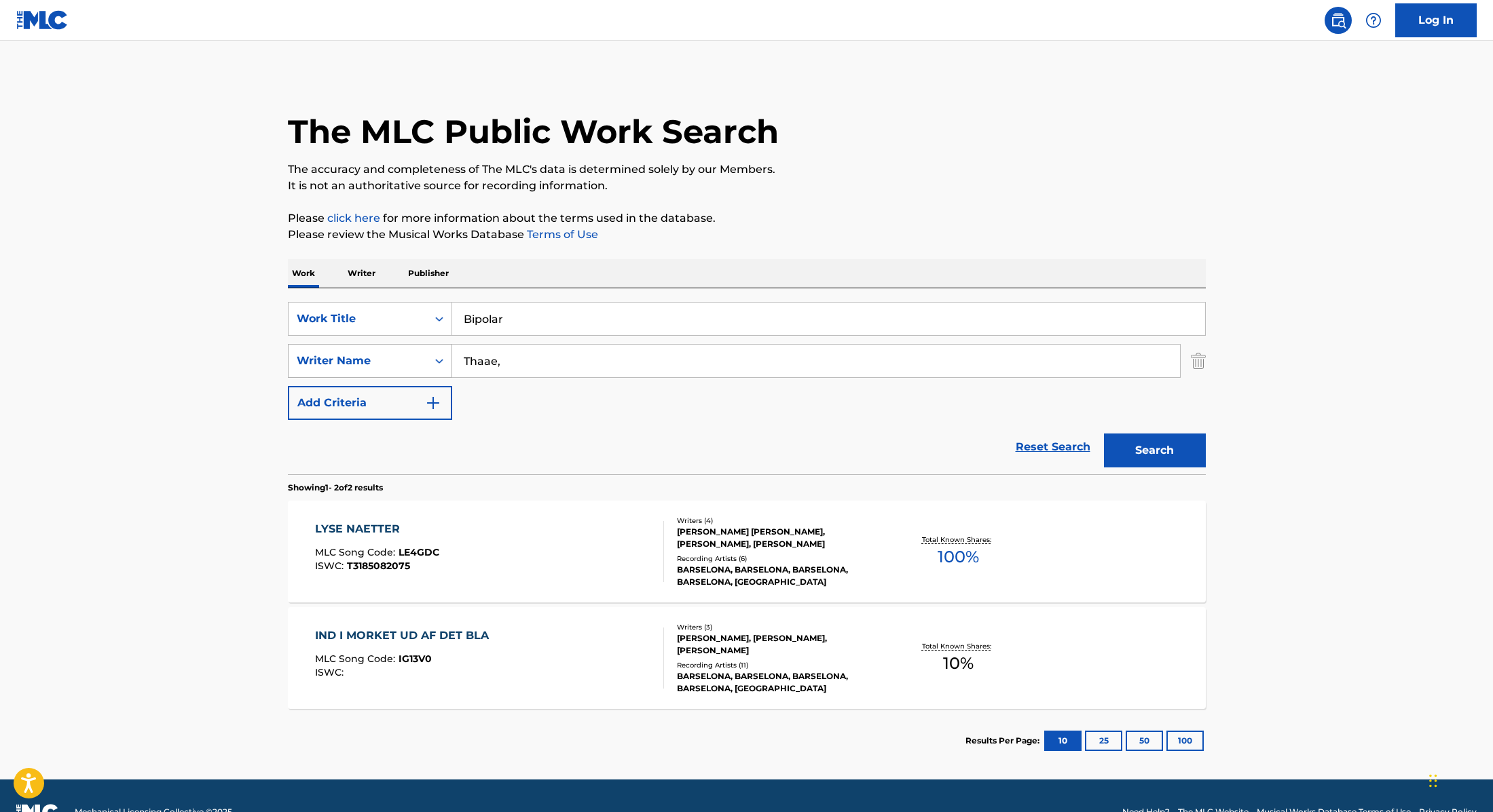
drag, startPoint x: 516, startPoint y: 363, endPoint x: 386, endPoint y: 344, distance: 131.4
click at [386, 344] on div "SearchWithCriteria89e460e5-7744-4731-99c6-0be1078f7c3e Writer Name [PERSON_NAME…" at bounding box center [746, 360] width 918 height 34
paste input "[PERSON_NAME]"
type input "[PERSON_NAME],"
click at [1140, 443] on button "Search" at bounding box center [1155, 450] width 102 height 34
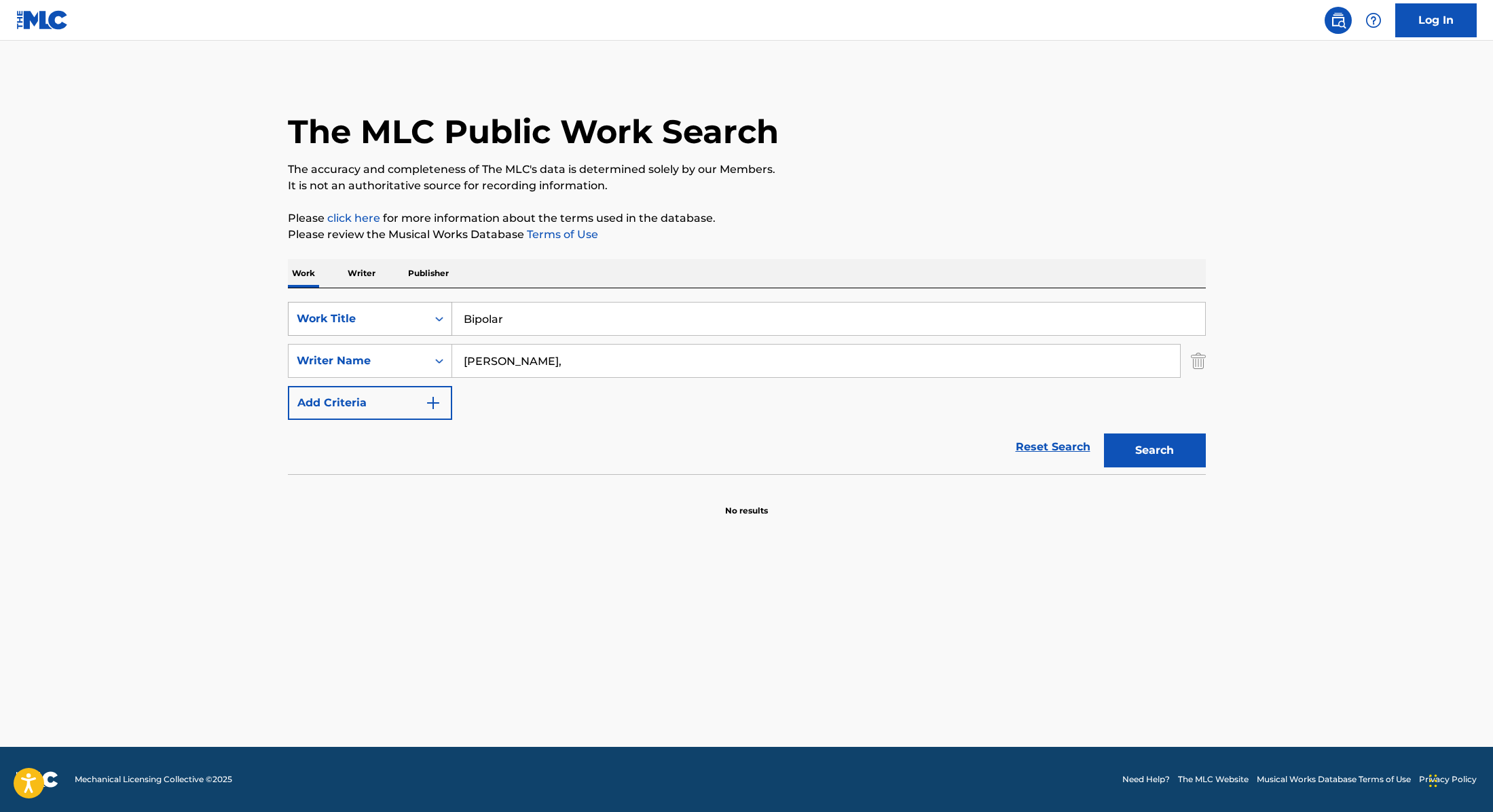
drag, startPoint x: 522, startPoint y: 321, endPoint x: 407, endPoint y: 311, distance: 115.4
click at [395, 313] on div "SearchWithCriteria9cc89112-0d42-42f8-b15c-104aad945215 Work Title Bipolar" at bounding box center [746, 318] width 918 height 34
paste input "KALAMANTINA / [GEOGRAPHIC_DATA]"
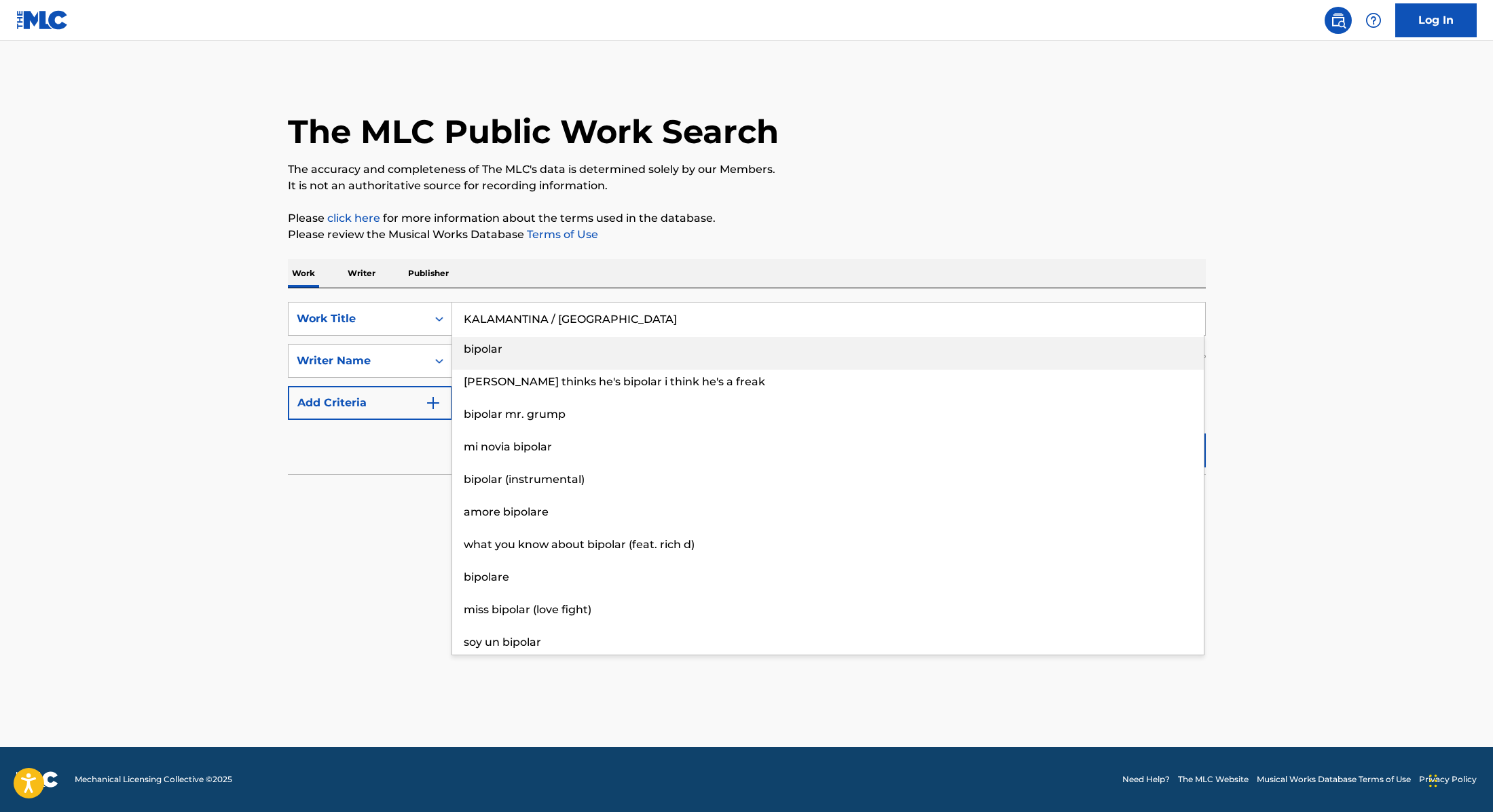
type input "KALAMANTINA / [GEOGRAPHIC_DATA]"
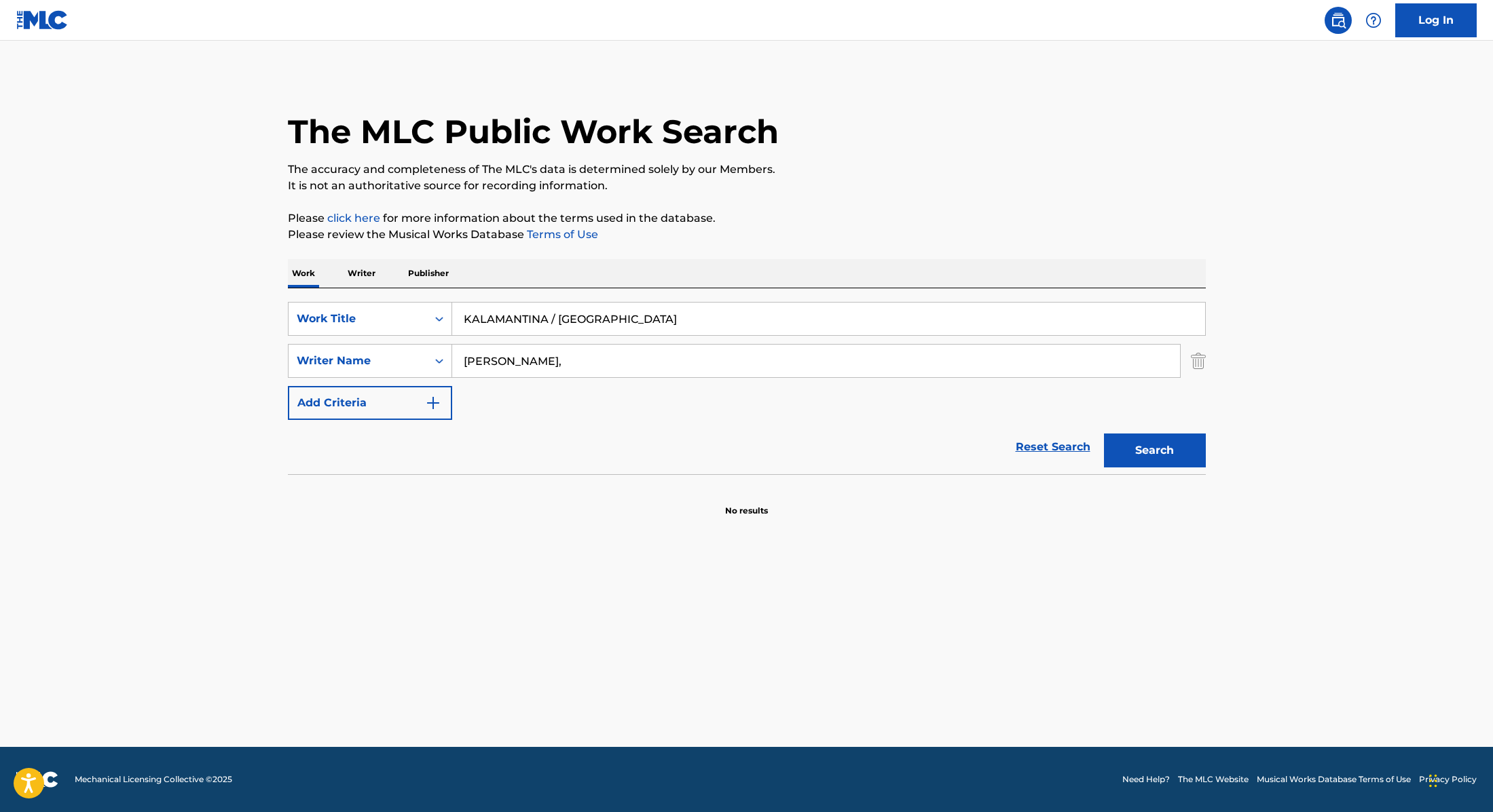
click at [863, 151] on div "The MLC Public Work Search" at bounding box center [746, 124] width 918 height 99
drag, startPoint x: 551, startPoint y: 368, endPoint x: 417, endPoint y: 349, distance: 135.3
click at [417, 349] on div "SearchWithCriteria89e460e5-7744-4731-99c6-0be1078f7c3e Writer Name [PERSON_NAME…" at bounding box center [746, 360] width 918 height 34
paste input "[PERSON_NAME]"
type input "[PERSON_NAME]"
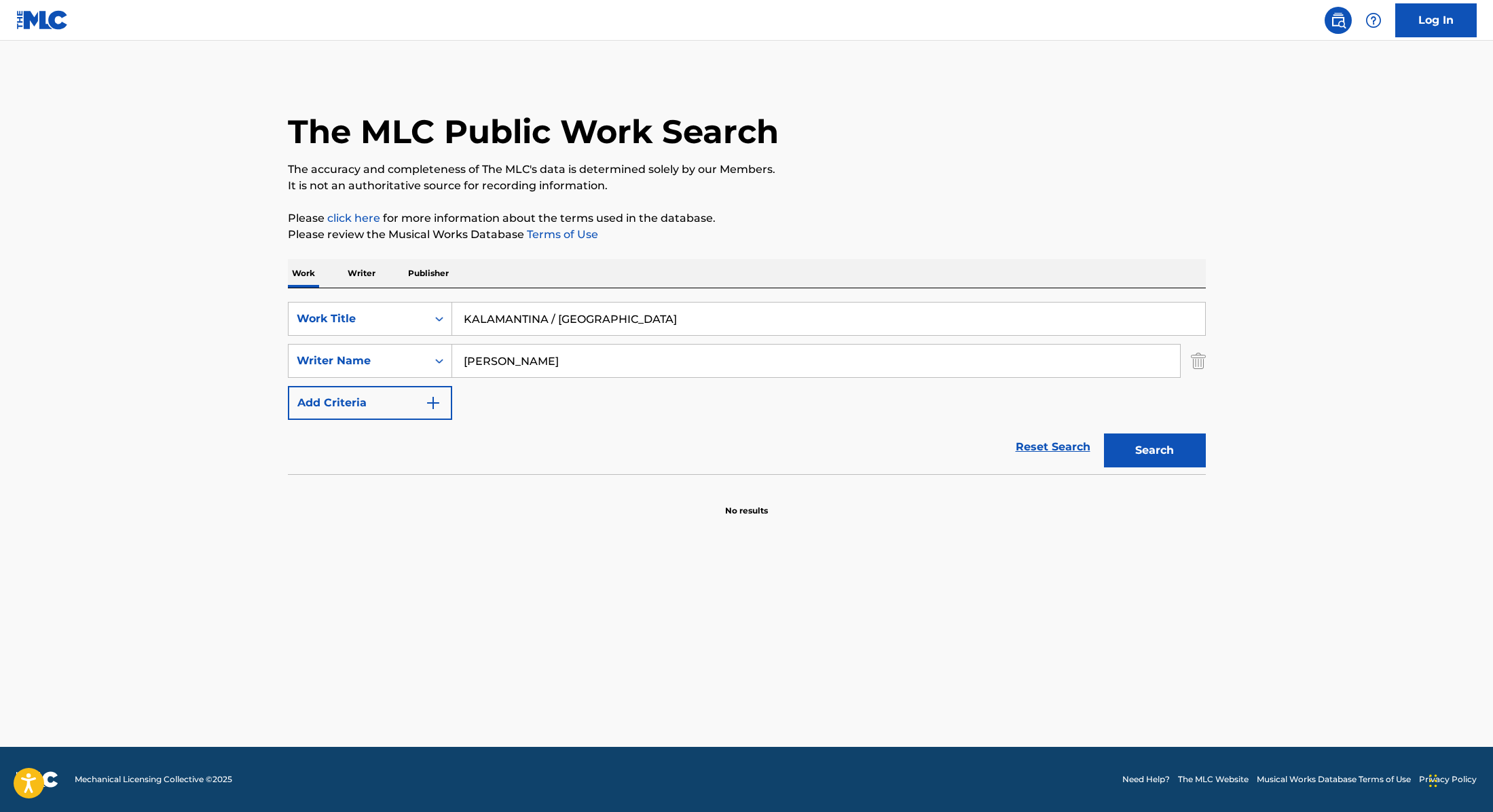
drag, startPoint x: 611, startPoint y: 317, endPoint x: 548, endPoint y: 320, distance: 63.1
click at [548, 320] on input "KALAMANTINA / [GEOGRAPHIC_DATA]" at bounding box center [828, 318] width 752 height 32
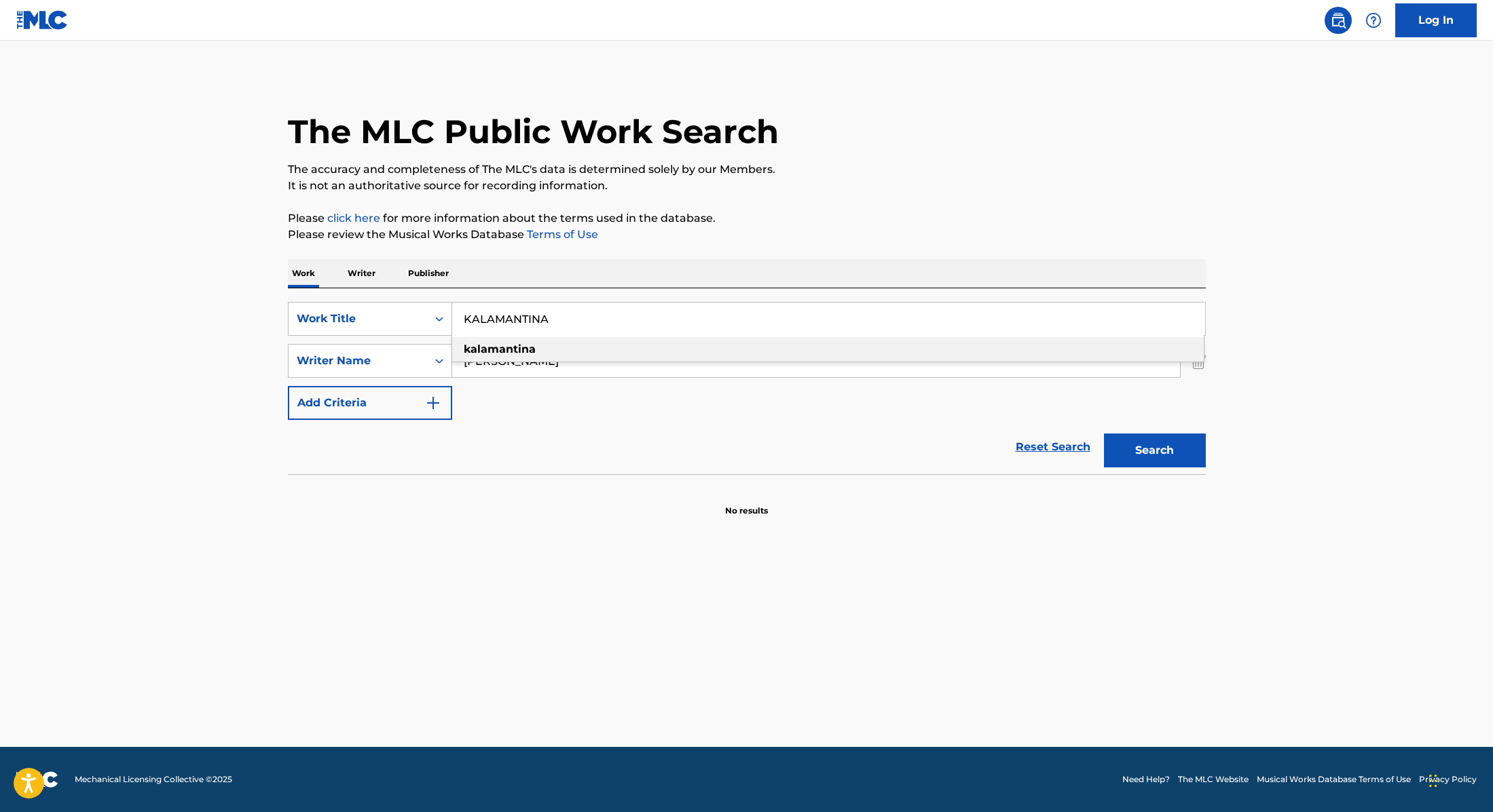
type input "KALAMANTINA"
click at [800, 240] on p "Please review the Musical Works Database Terms of Use" at bounding box center [746, 235] width 918 height 16
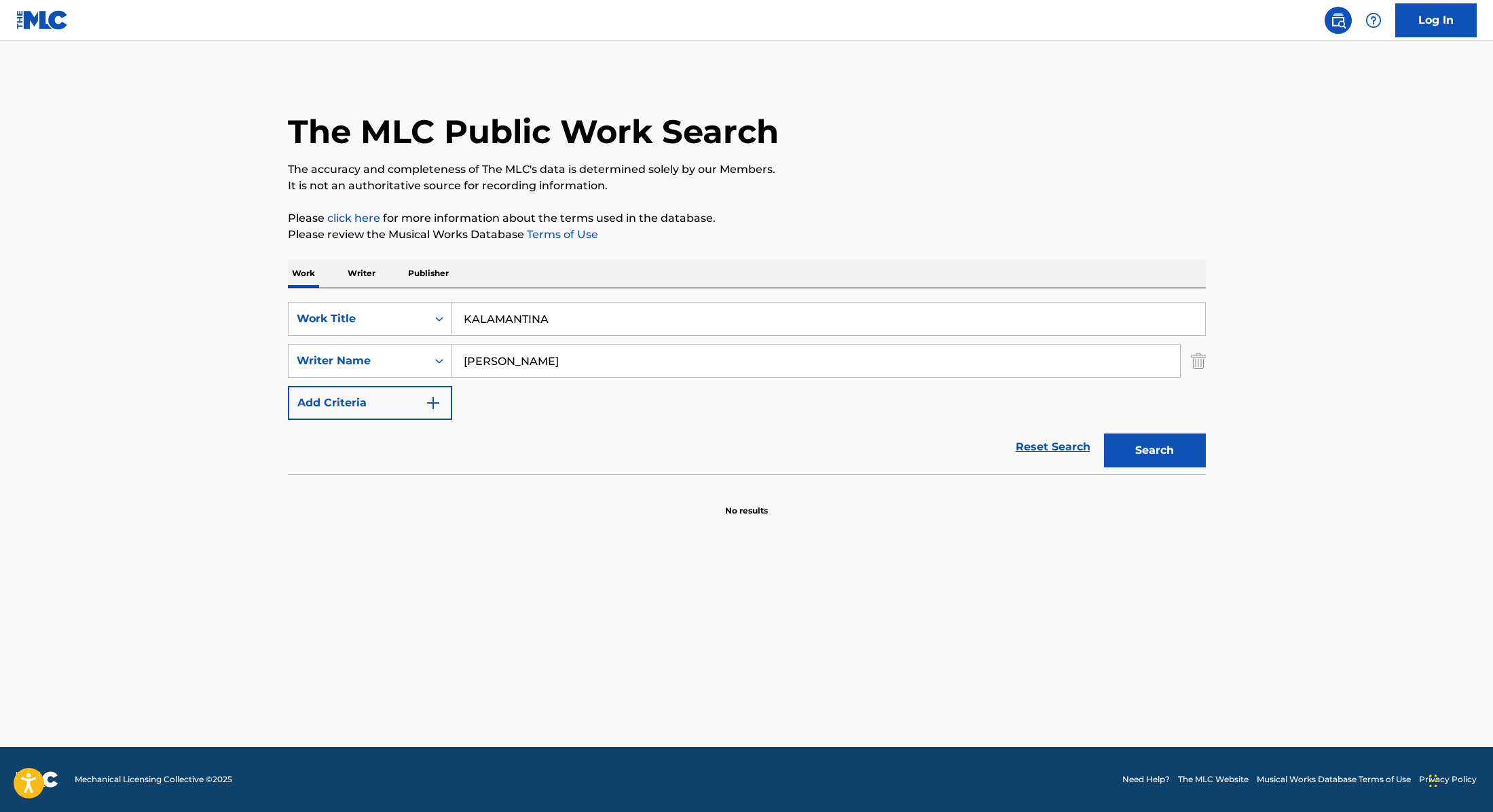
click at [1158, 441] on button "Search" at bounding box center [1155, 450] width 102 height 34
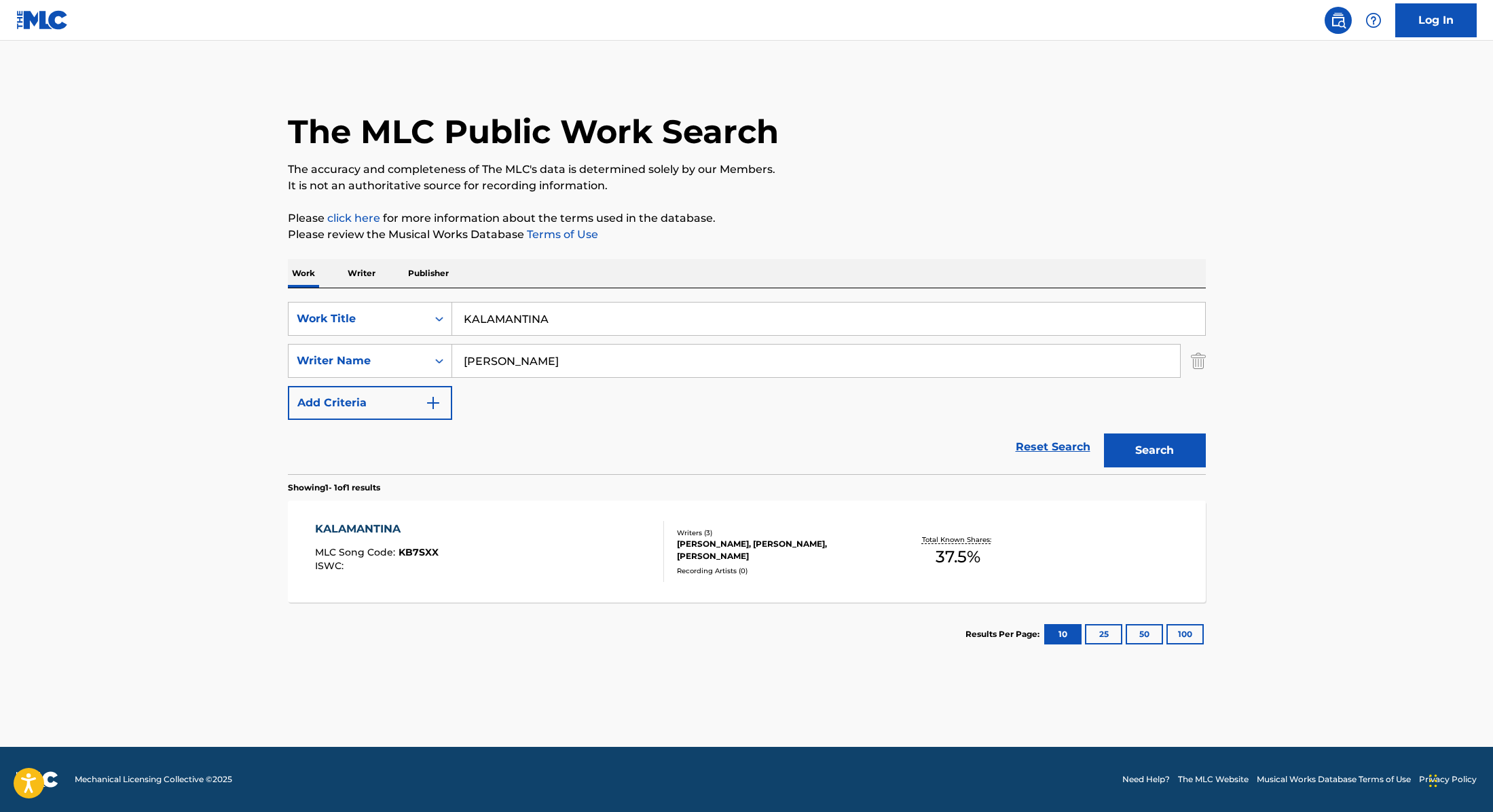
click at [586, 553] on div "KALAMANTINA MLC Song Code : KB7SXX ISWC :" at bounding box center [489, 552] width 349 height 61
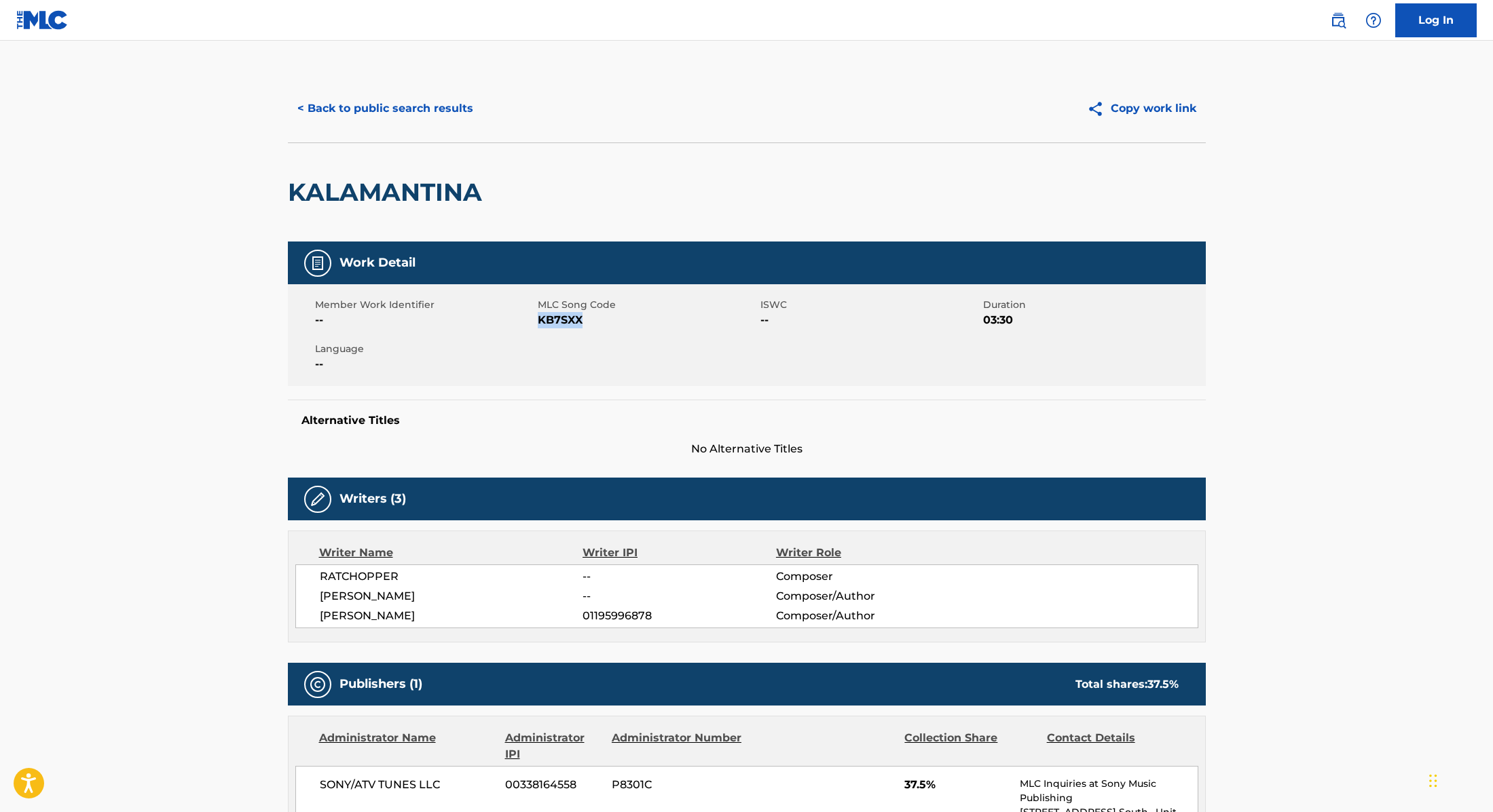
drag, startPoint x: 539, startPoint y: 321, endPoint x: 631, endPoint y: 321, distance: 92.0
click at [629, 321] on span "KB7SXX" at bounding box center [647, 321] width 220 height 16
copy span "KB7SXX"
click at [463, 112] on button "< Back to public search results" at bounding box center [385, 108] width 195 height 34
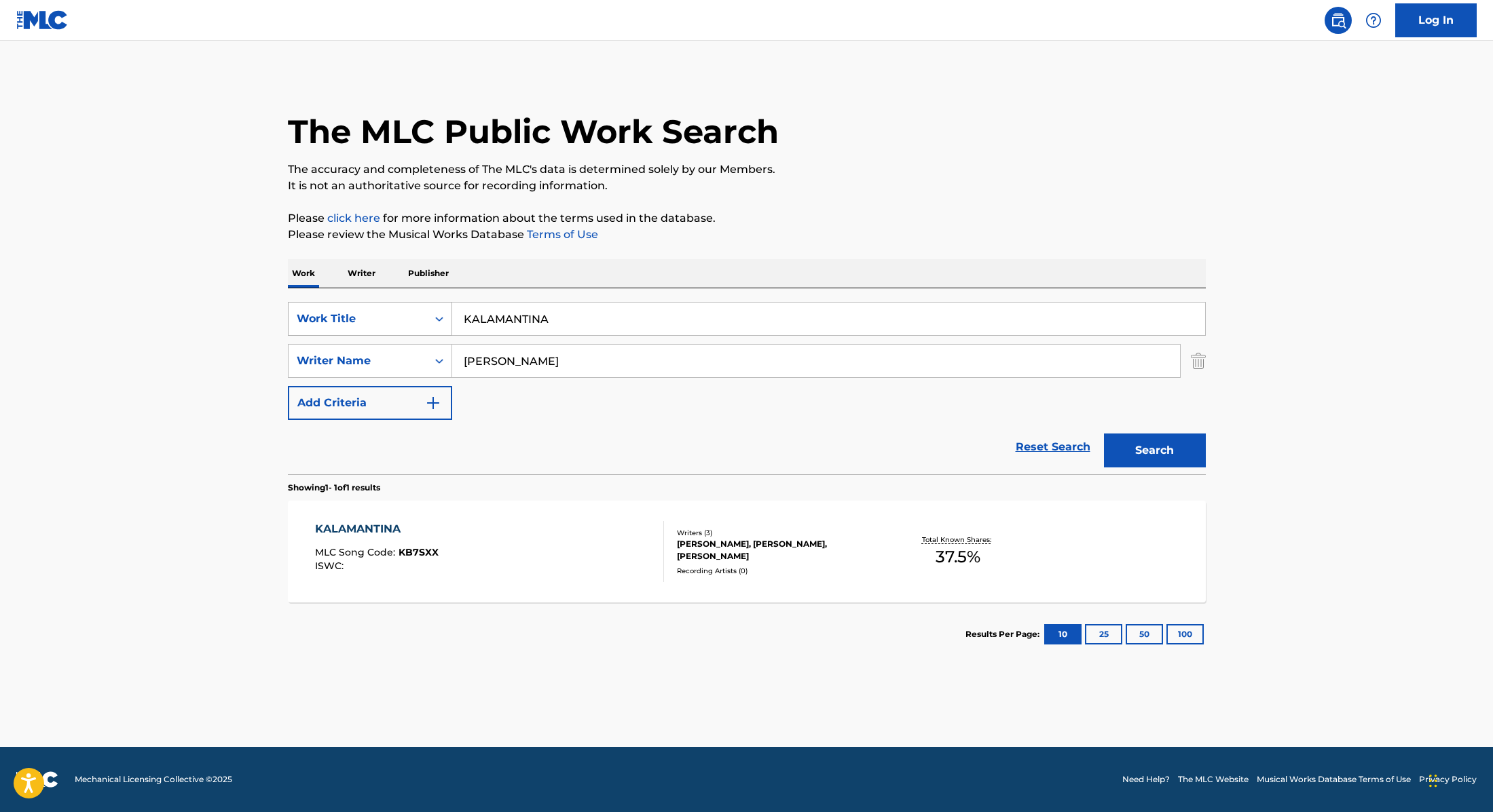
drag, startPoint x: 560, startPoint y: 324, endPoint x: 393, endPoint y: 316, distance: 167.2
click at [393, 316] on div "SearchWithCriteria9cc89112-0d42-42f8-b15c-104aad945215 Work Title KALAMANTINA" at bounding box center [746, 318] width 918 height 34
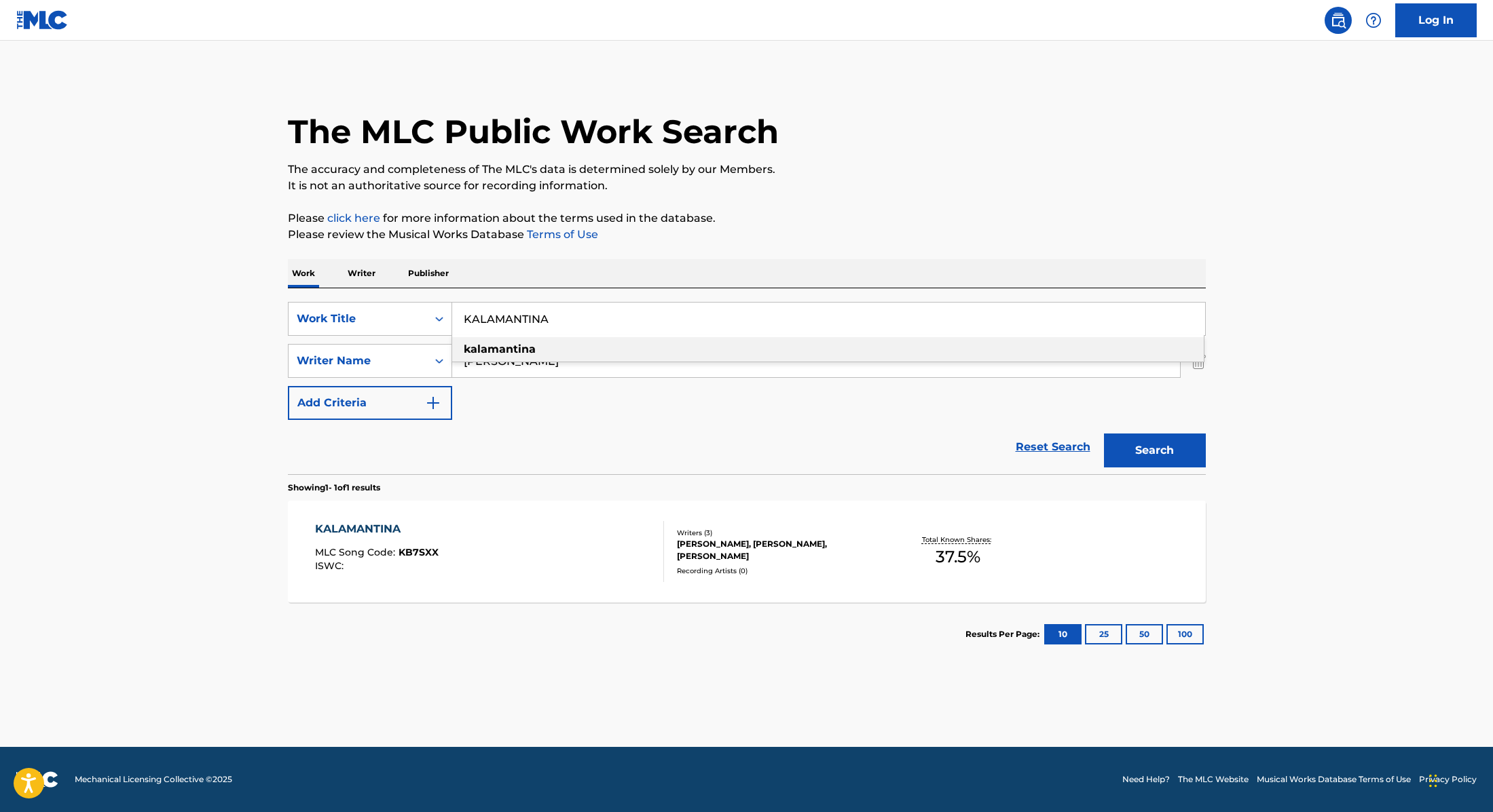
paste input "Saint Levant"
click at [846, 172] on p "The accuracy and completeness of The MLC's data is determined solely by our Mem…" at bounding box center [746, 170] width 918 height 16
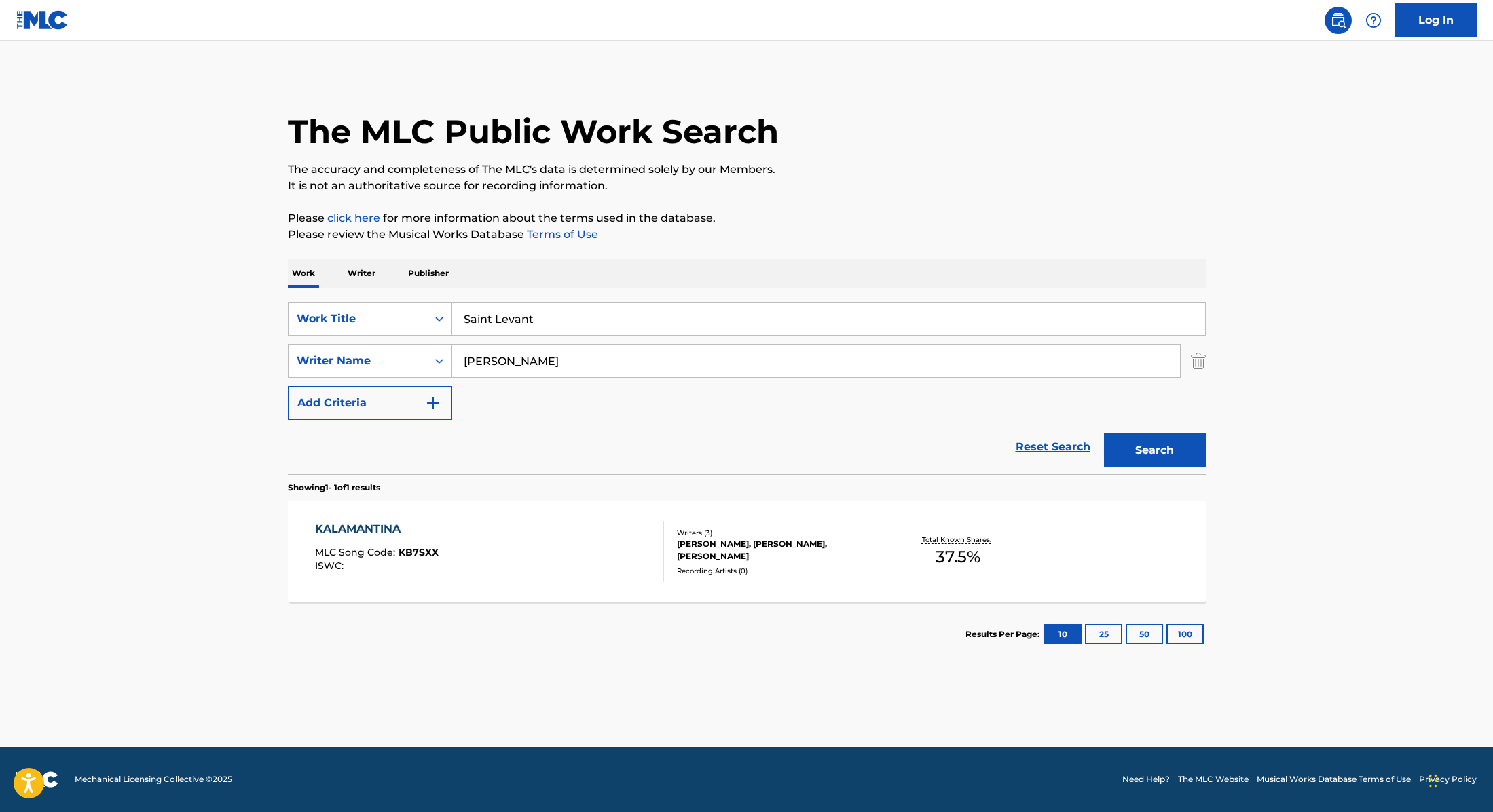
click at [630, 316] on input "Saint Levant" at bounding box center [828, 318] width 752 height 32
paste input "[PERSON_NAME]"
drag, startPoint x: 655, startPoint y: 319, endPoint x: 411, endPoint y: 300, distance: 244.7
click at [411, 300] on div "SearchWithCriteria9cc89112-0d42-42f8-b15c-104aad945215 Work Title [GEOGRAPHIC_D…" at bounding box center [746, 381] width 918 height 186
paste input "TAKEDOWN ([PERSON_NAME], [GEOGRAPHIC_DATA], CHAEYOUNG) (from the Netflix film K…"
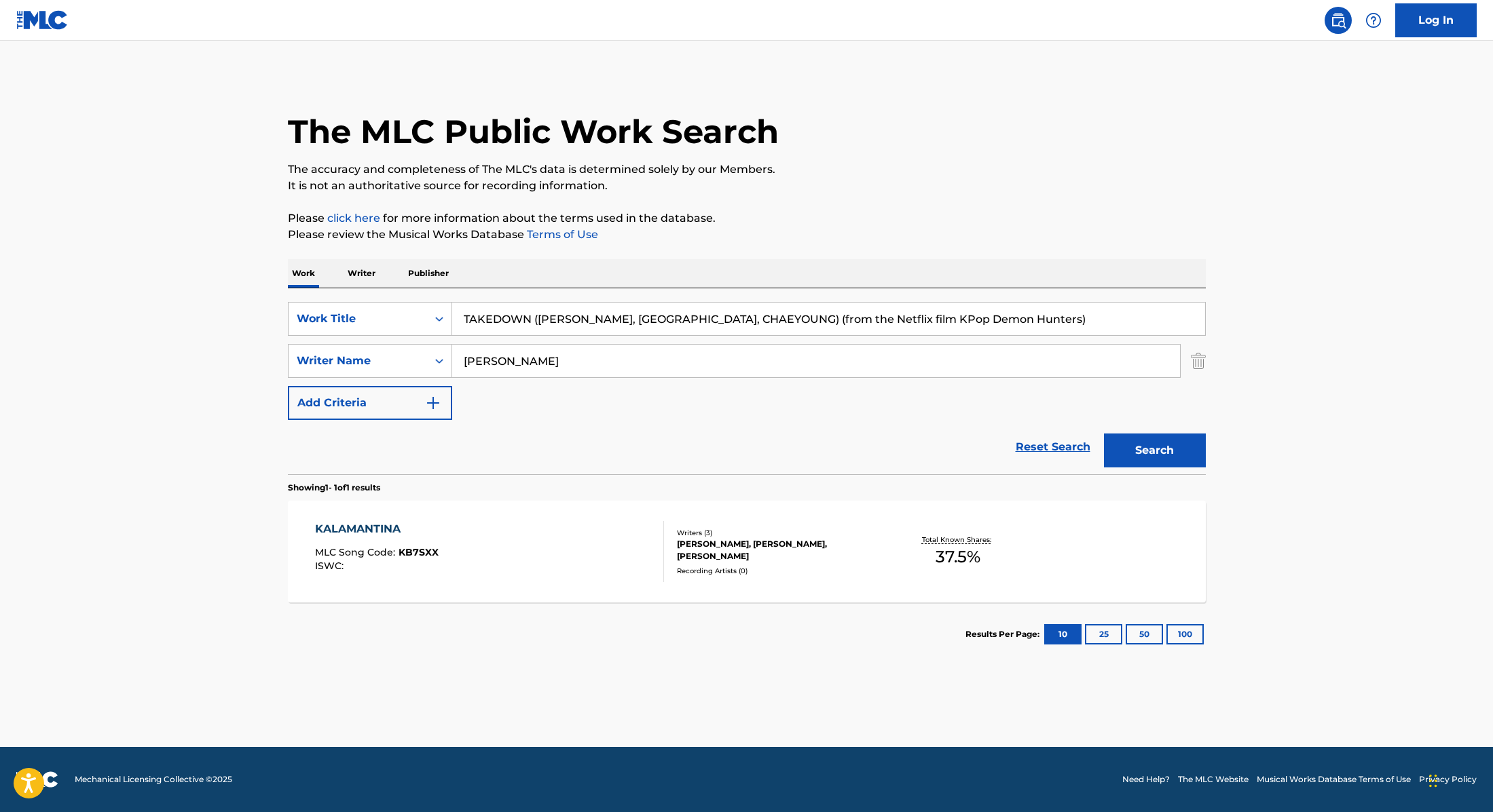
type input "TAKEDOWN ([PERSON_NAME], [GEOGRAPHIC_DATA], CHAEYOUNG) (from the Netflix film K…"
drag, startPoint x: 557, startPoint y: 357, endPoint x: 453, endPoint y: 355, distance: 104.0
click at [453, 355] on input "[PERSON_NAME]" at bounding box center [815, 360] width 728 height 32
drag, startPoint x: 729, startPoint y: 318, endPoint x: 531, endPoint y: 315, distance: 198.0
click at [531, 315] on input "TAKEDOWN ([PERSON_NAME], [GEOGRAPHIC_DATA], CHAEYOUNG) (from the Netflix film K…" at bounding box center [828, 318] width 752 height 32
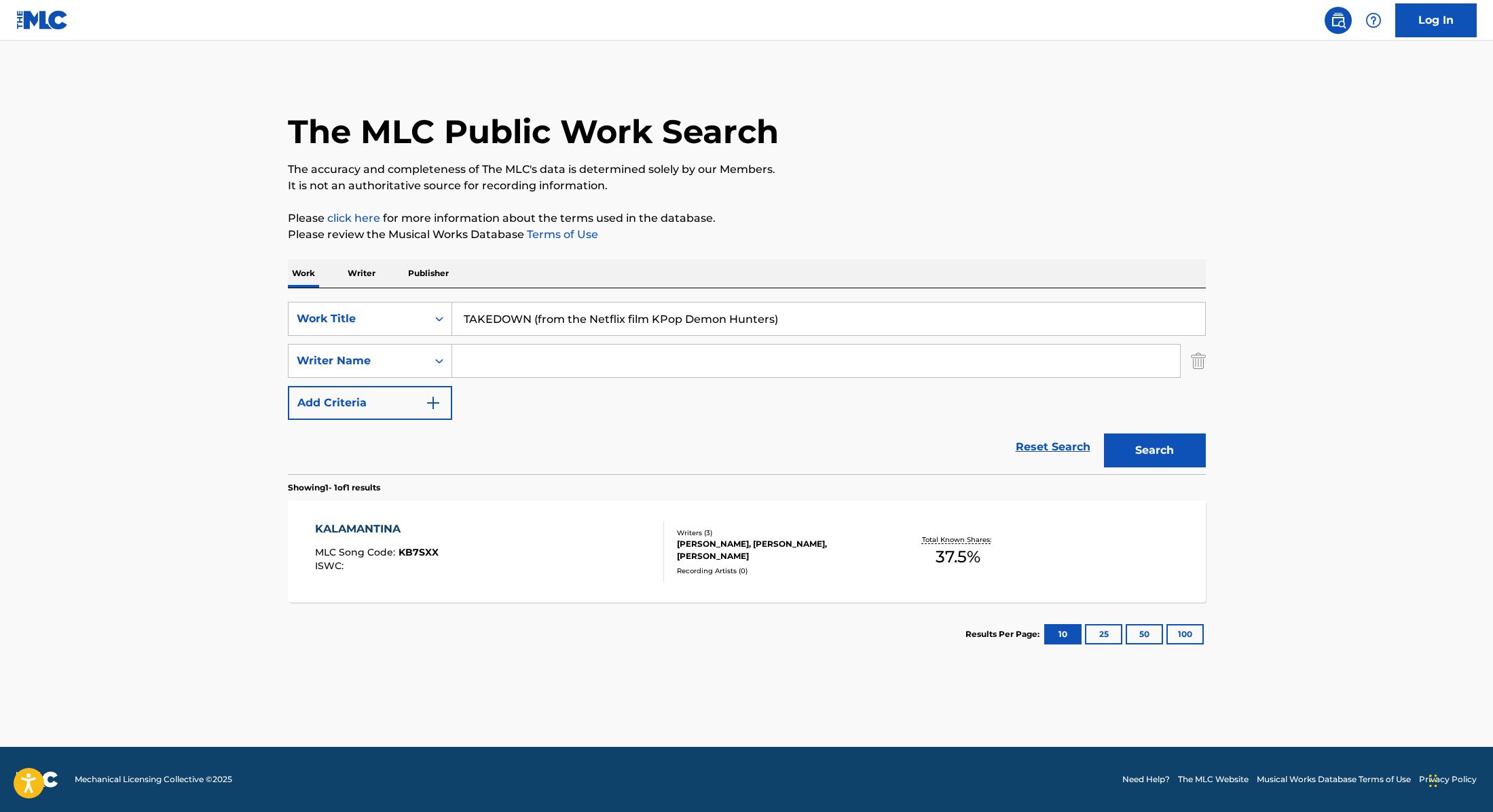
click at [689, 262] on div "Work Writer Publisher" at bounding box center [746, 273] width 918 height 28
click at [1170, 455] on button "Search" at bounding box center [1155, 450] width 102 height 34
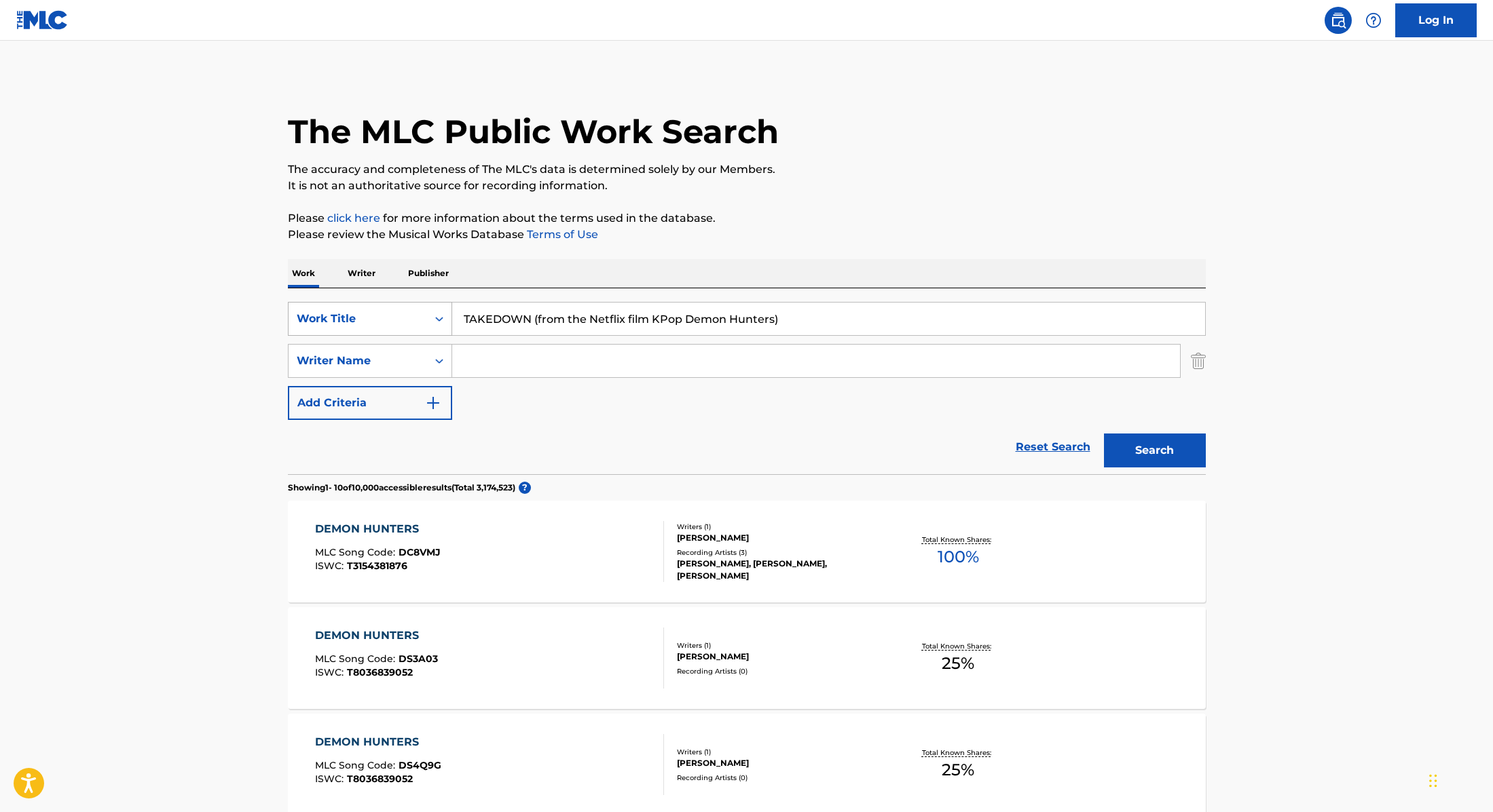
paste input "Ødelagt Byen (feat. [PERSON_NAME]"
drag, startPoint x: 796, startPoint y: 315, endPoint x: 338, endPoint y: 303, distance: 458.2
click at [338, 303] on div "SearchWithCriteria9cc89112-0d42-42f8-b15c-104aad945215 Work Title TAKEDOWN (fro…" at bounding box center [746, 318] width 918 height 34
type input "Ødelagt Byen (feat. [PERSON_NAME])"
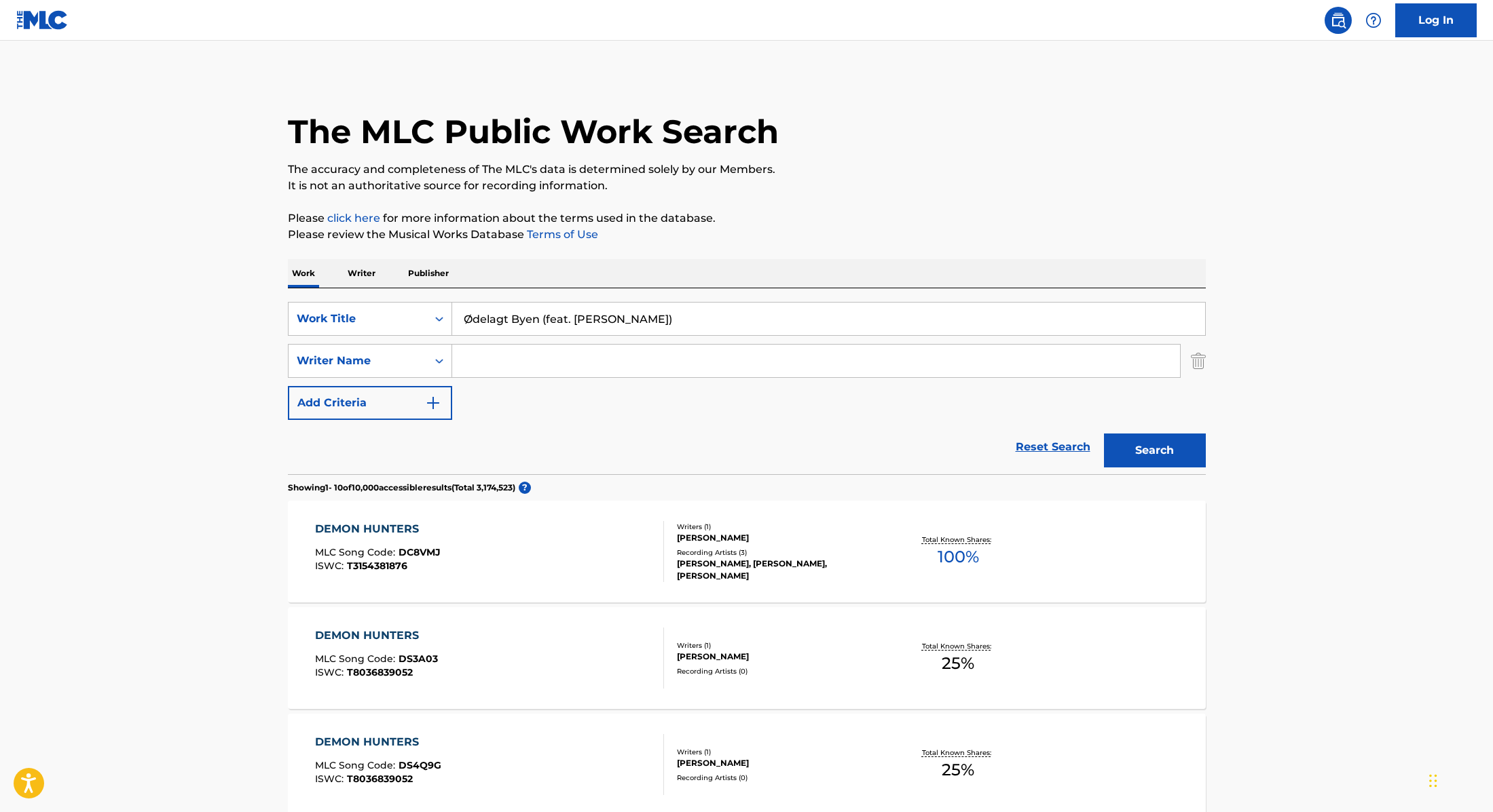
click at [581, 348] on input "Search Form" at bounding box center [815, 360] width 728 height 32
paste input "Stibell"
type input "Stibell"
drag, startPoint x: 752, startPoint y: 319, endPoint x: 540, endPoint y: 321, distance: 212.0
click at [540, 321] on input "Ødelagt Byen (feat. [PERSON_NAME])" at bounding box center [828, 318] width 752 height 32
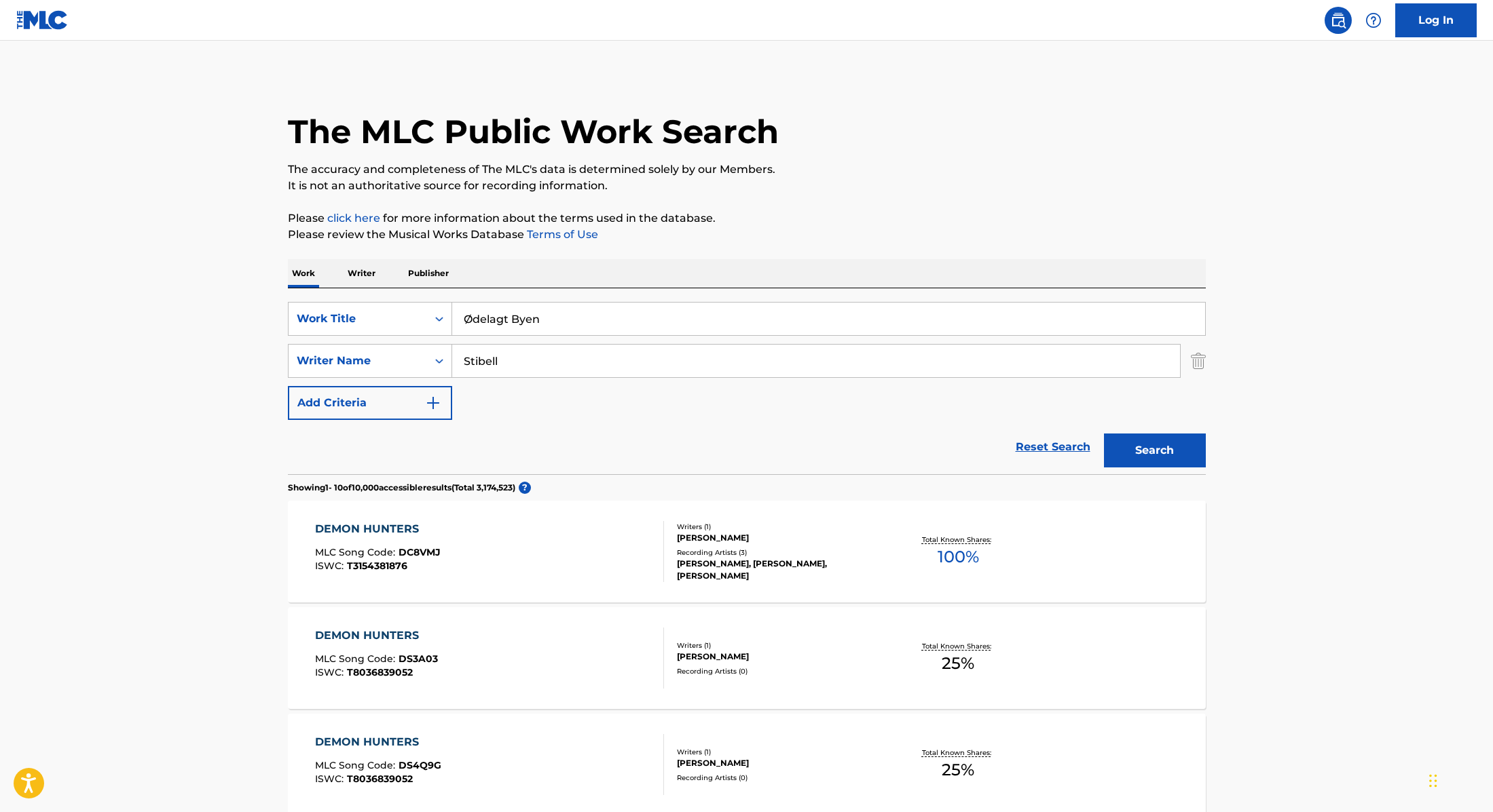
click at [1171, 452] on button "Search" at bounding box center [1155, 450] width 102 height 34
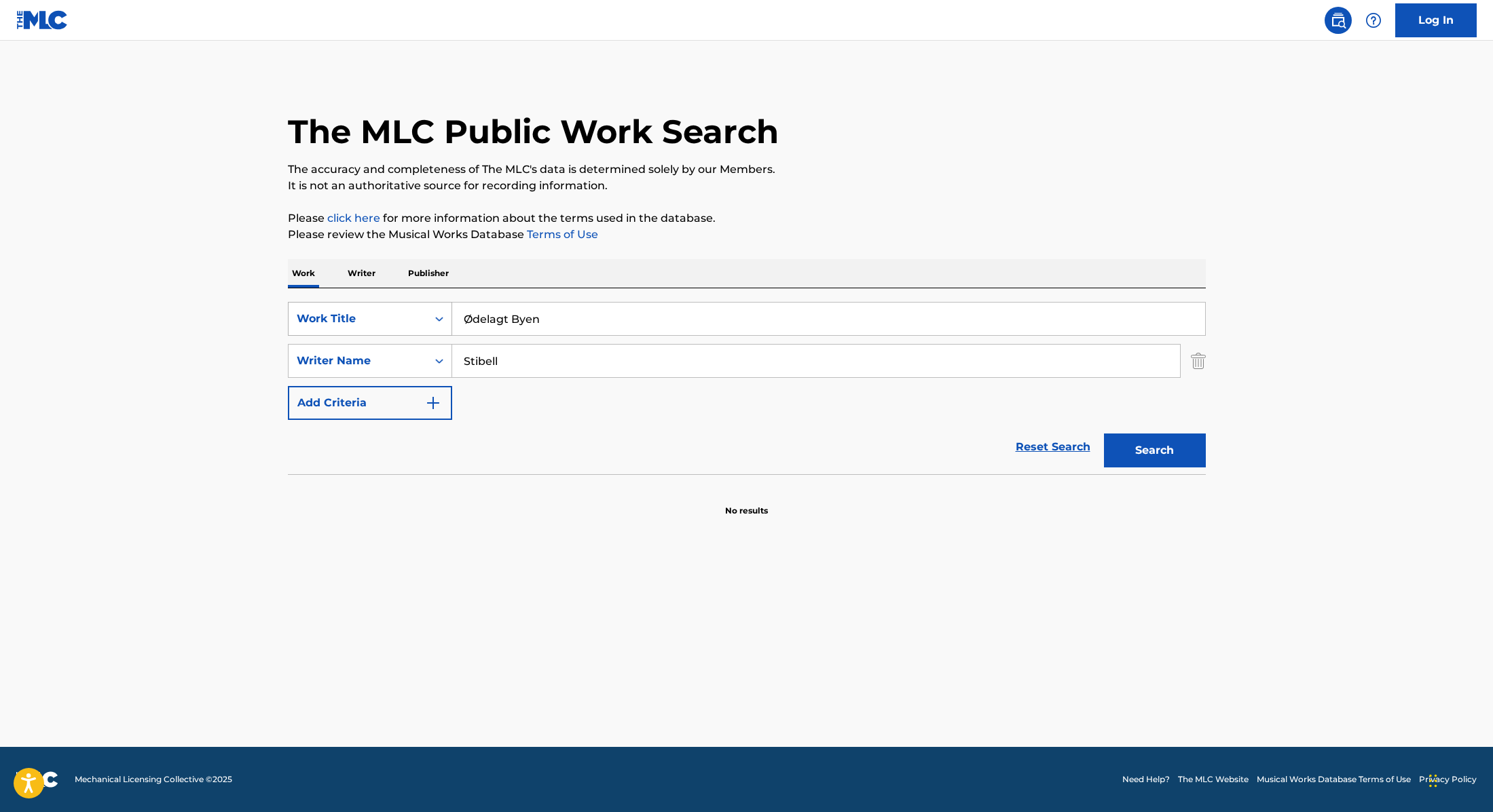
paste input "Ingen [PERSON_NAME] (feat. Mille)"
drag, startPoint x: 559, startPoint y: 322, endPoint x: 408, endPoint y: 306, distance: 151.8
click at [406, 309] on div "SearchWithCriteria9cc89112-0d42-42f8-b15c-104aad945215 Work Title Ingen [PERSON…" at bounding box center [746, 318] width 918 height 34
type input "Ingen [PERSON_NAME] (feat. Mille)"
click at [839, 228] on p "Please review the Musical Works Database Terms of Use" at bounding box center [746, 235] width 918 height 16
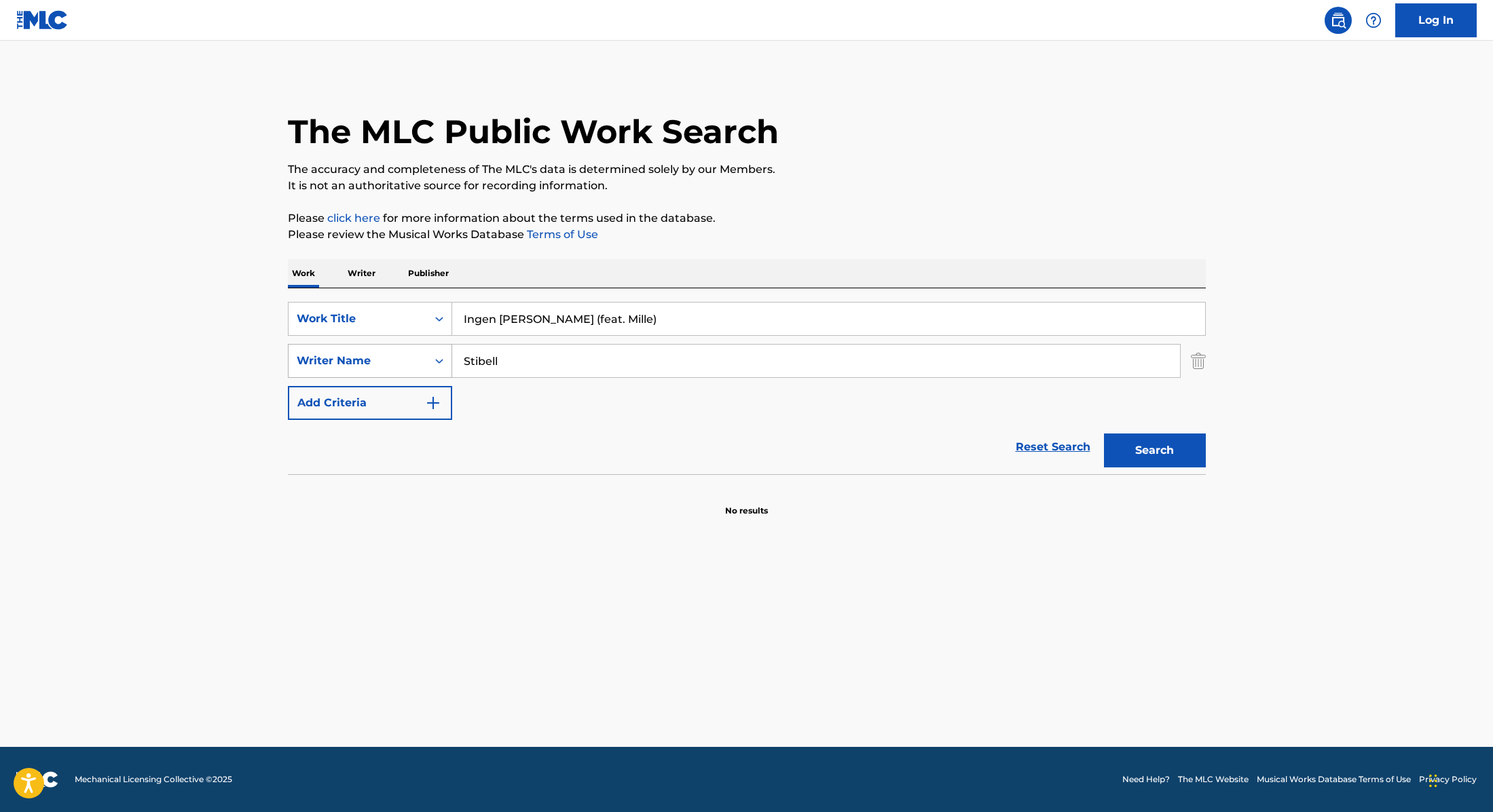
drag, startPoint x: 516, startPoint y: 366, endPoint x: 409, endPoint y: 345, distance: 109.0
click at [409, 345] on div "SearchWithCriteria89e460e5-7744-4731-99c6-0be1078f7c3e Writer Name Stibell" at bounding box center [746, 360] width 918 height 34
paste input "Rahim"
type input "Rahim"
drag, startPoint x: 668, startPoint y: 321, endPoint x: 581, endPoint y: 318, distance: 87.1
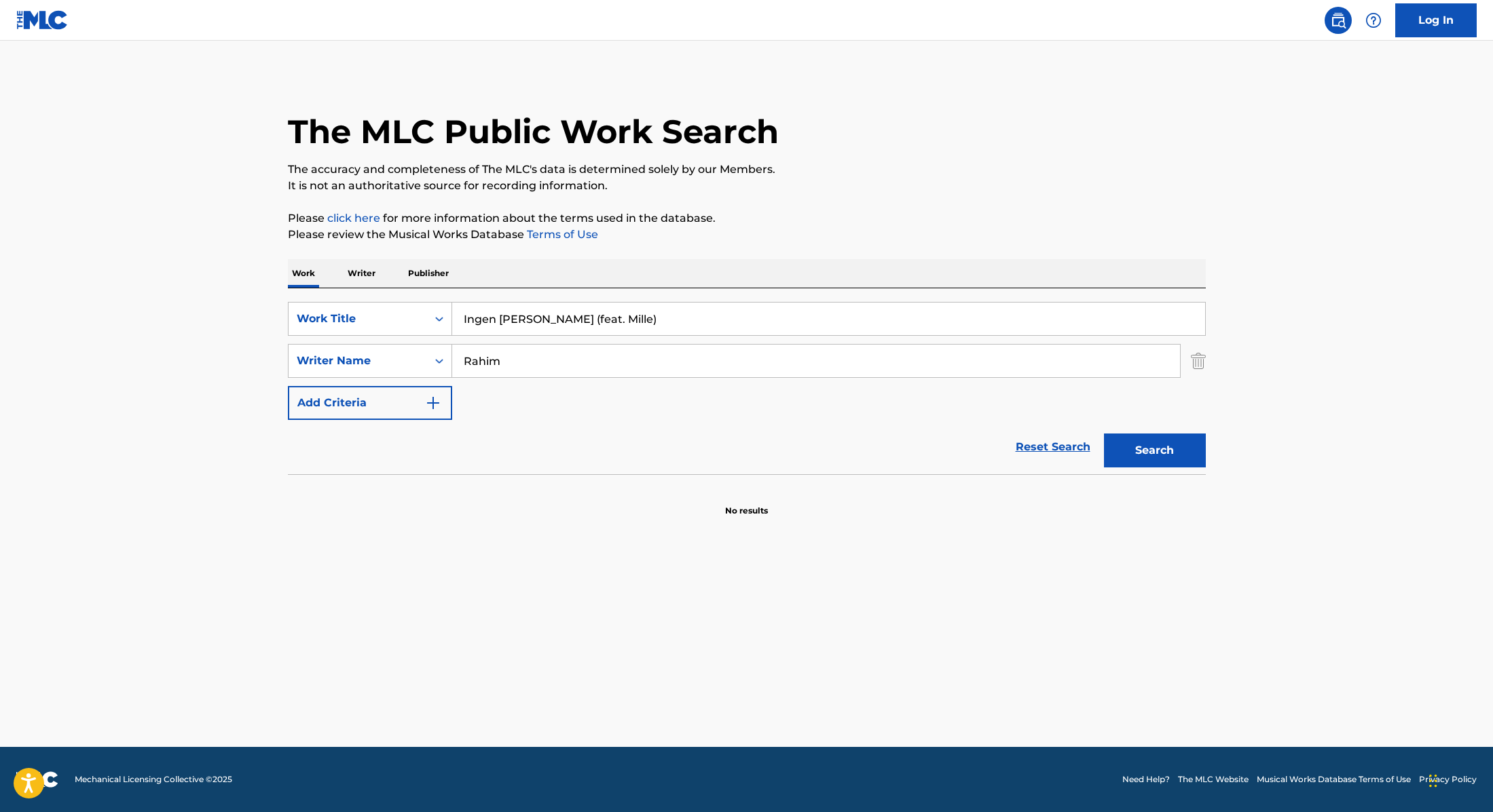
click at [581, 318] on input "Ingen [PERSON_NAME] (feat. Mille)" at bounding box center [828, 318] width 752 height 32
type input "Ingen [PERSON_NAME] [PERSON_NAME]"
click at [871, 231] on p "Please review the Musical Works Database Terms of Use" at bounding box center [746, 235] width 918 height 16
click at [1154, 450] on button "Search" at bounding box center [1155, 450] width 102 height 34
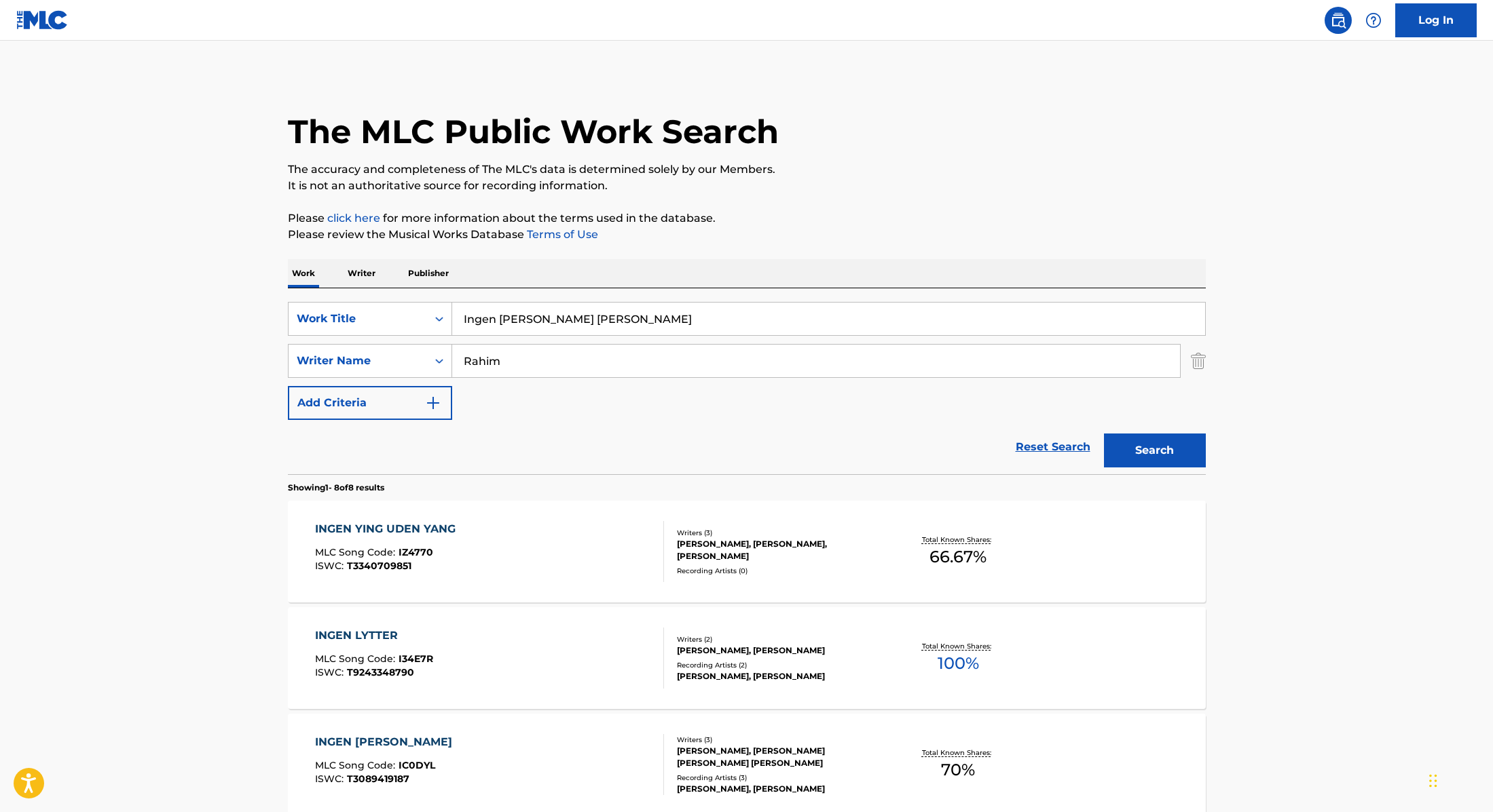
click at [573, 545] on div "[PERSON_NAME] YANG MLC Song Code : IZ4770 ISWC : T3340709851" at bounding box center [489, 552] width 349 height 61
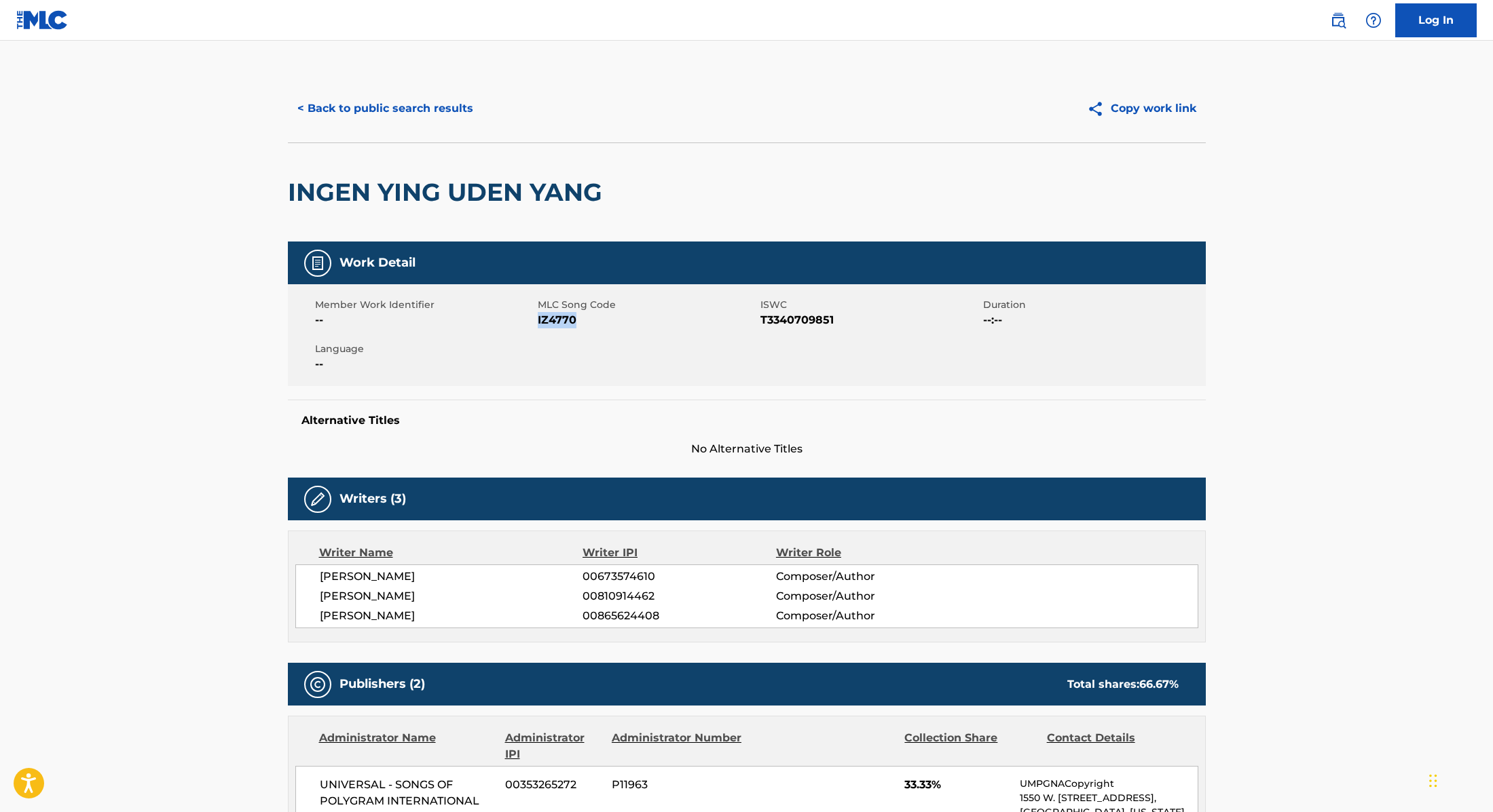
drag, startPoint x: 537, startPoint y: 320, endPoint x: 615, endPoint y: 318, distance: 78.0
click at [615, 318] on span "IZ4770" at bounding box center [647, 321] width 220 height 16
copy span "IZ4770"
click at [385, 108] on button "< Back to public search results" at bounding box center [385, 108] width 195 height 34
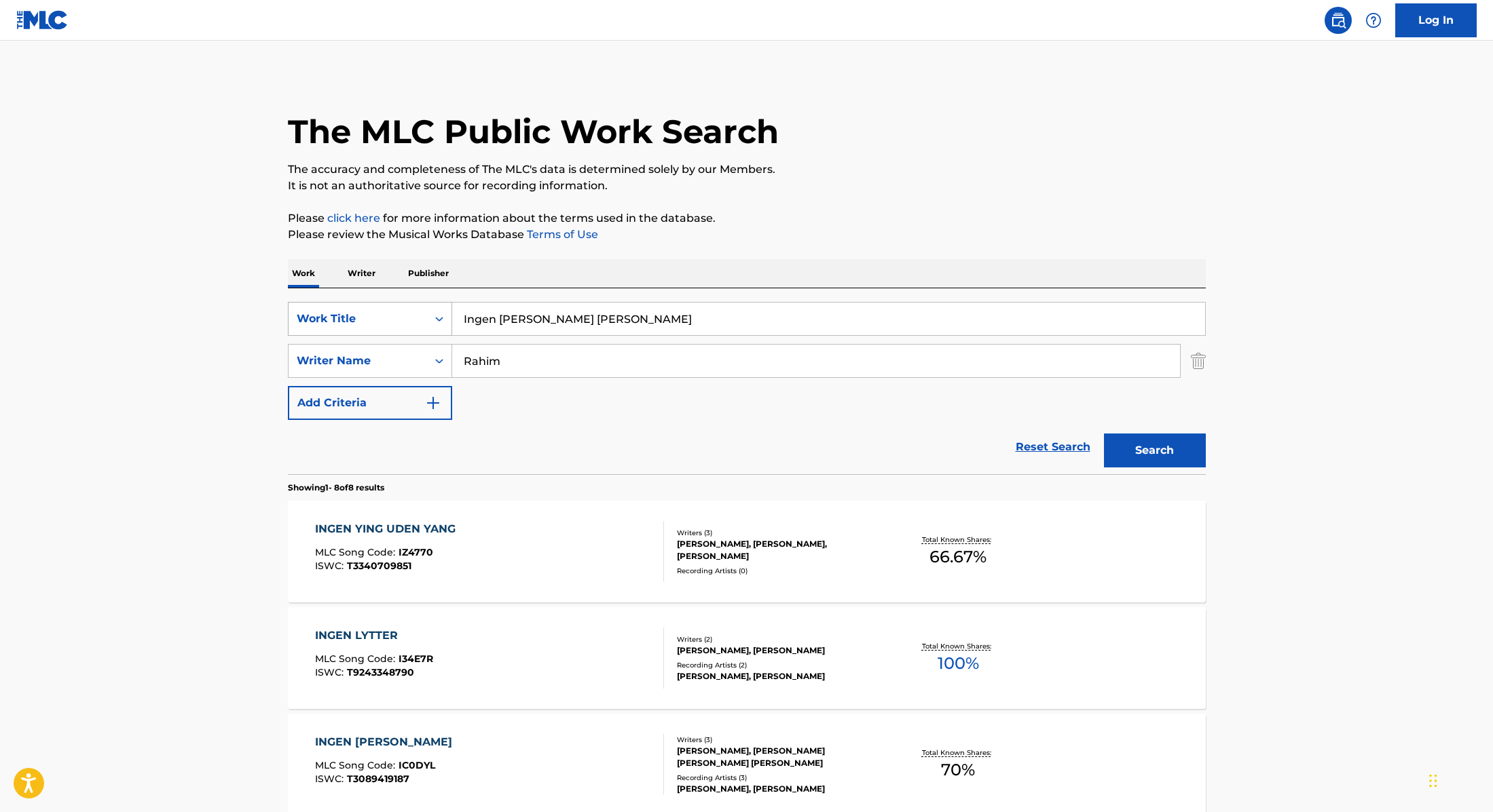
drag, startPoint x: 604, startPoint y: 318, endPoint x: 408, endPoint y: 308, distance: 196.3
click at [408, 308] on div "SearchWithCriteria9cc89112-0d42-42f8-b15c-104aad945215 Work Title Ingen [PERSON…" at bounding box center [746, 318] width 918 height 34
paste input "[PERSON_NAME]"
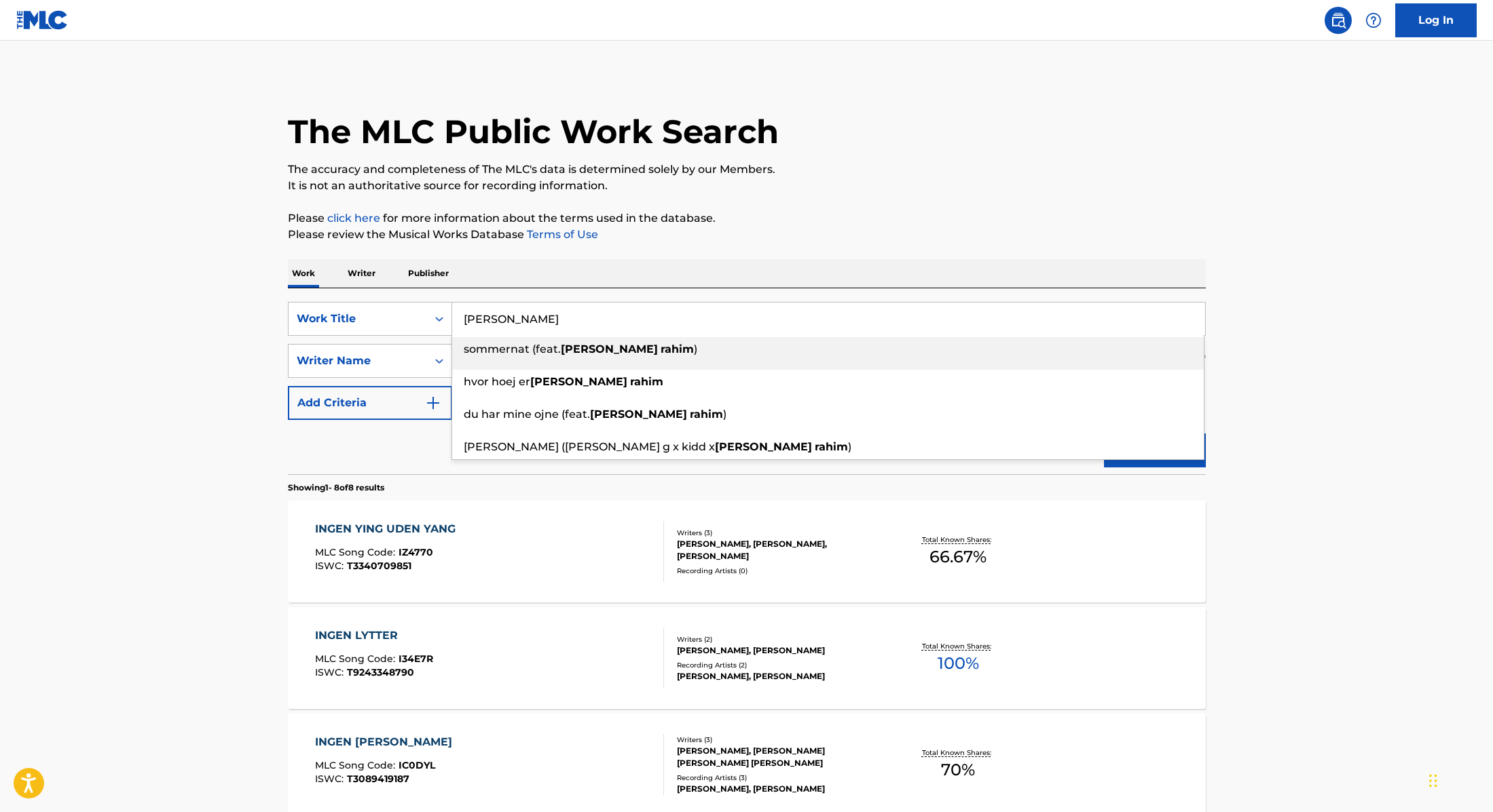
click at [875, 155] on div "The MLC Public Work Search" at bounding box center [746, 124] width 918 height 99
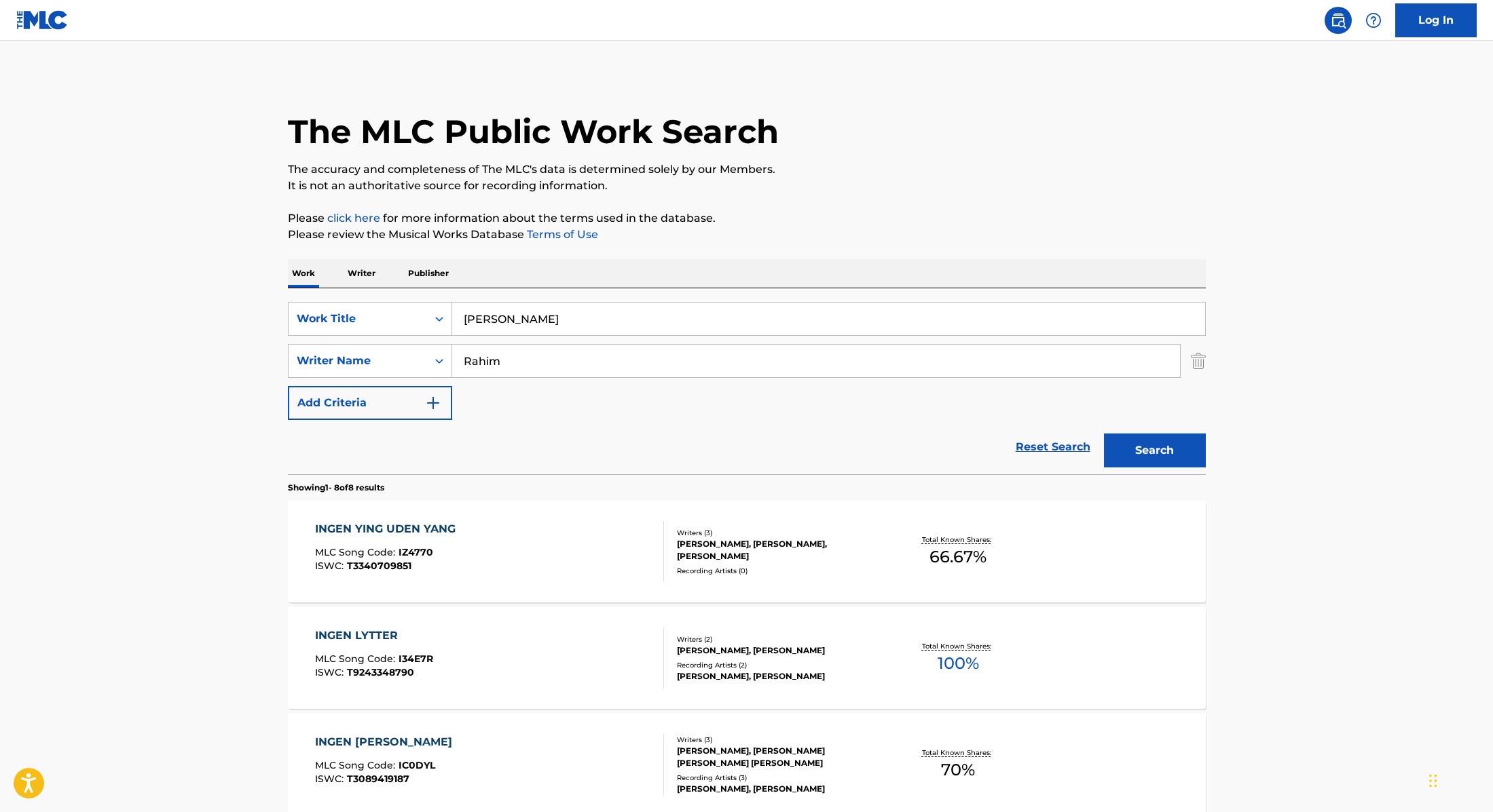
click at [551, 321] on input "[PERSON_NAME]" at bounding box center [828, 318] width 752 height 32
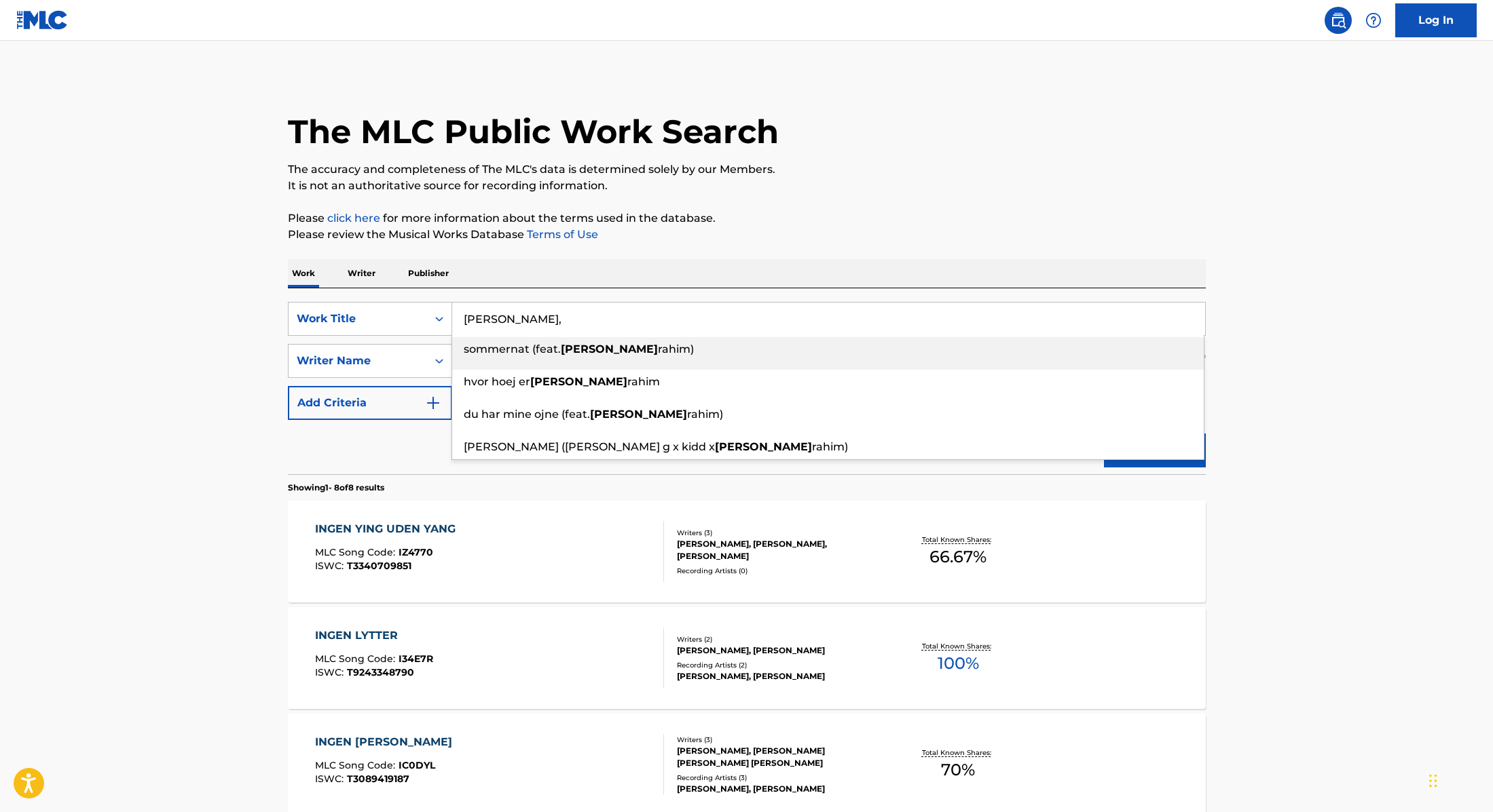
paste input "Mille"
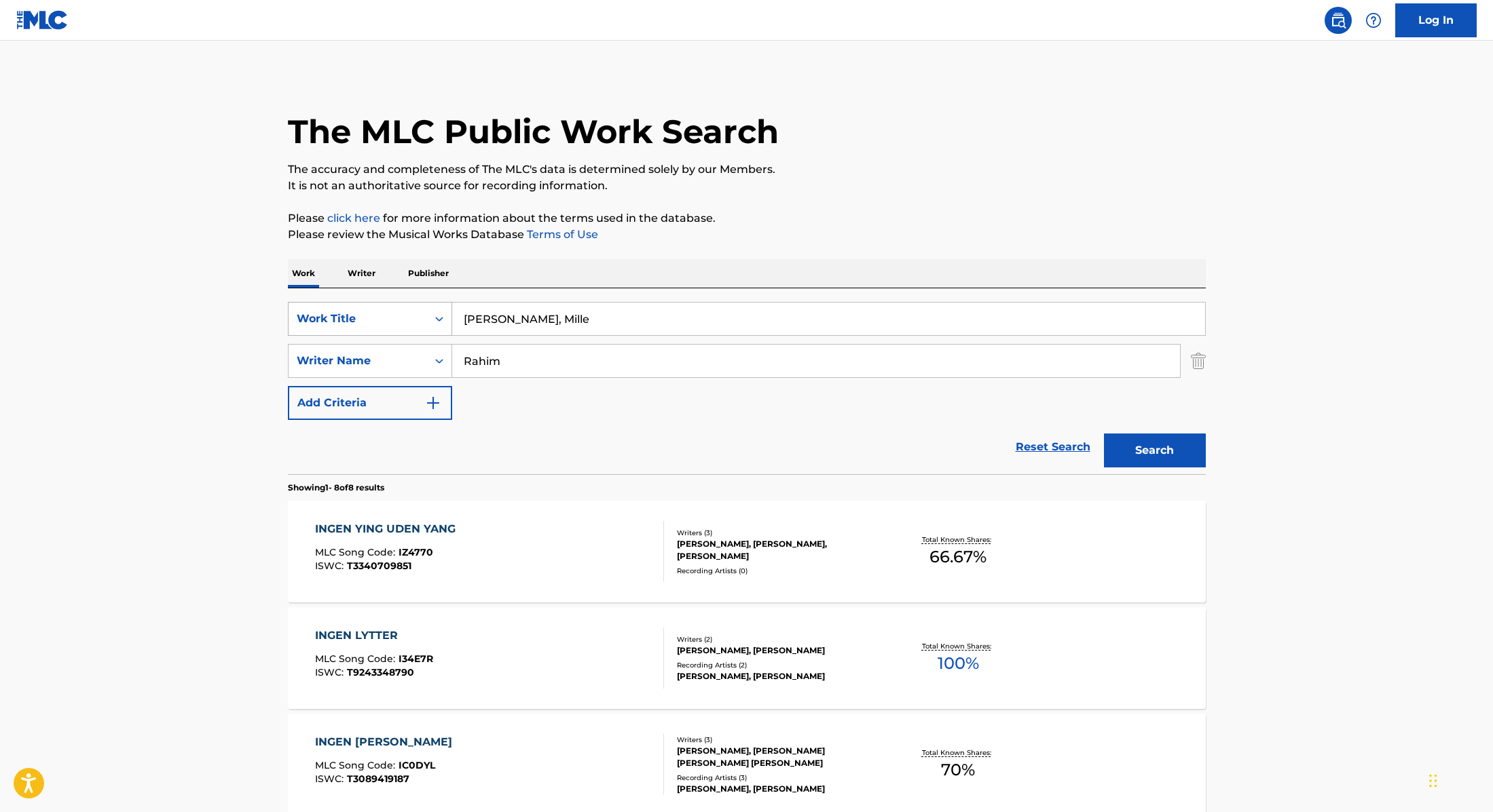
drag, startPoint x: 579, startPoint y: 326, endPoint x: 420, endPoint y: 315, distance: 159.4
click at [420, 315] on div "SearchWithCriteria9cc89112-0d42-42f8-b15c-104aad945215 Work Title [PERSON_NAME]…" at bounding box center [746, 318] width 918 height 34
paste input "ÆT PÅ"
click at [936, 146] on div "The MLC Public Work Search" at bounding box center [746, 124] width 918 height 99
click at [1139, 455] on button "Search" at bounding box center [1155, 450] width 102 height 34
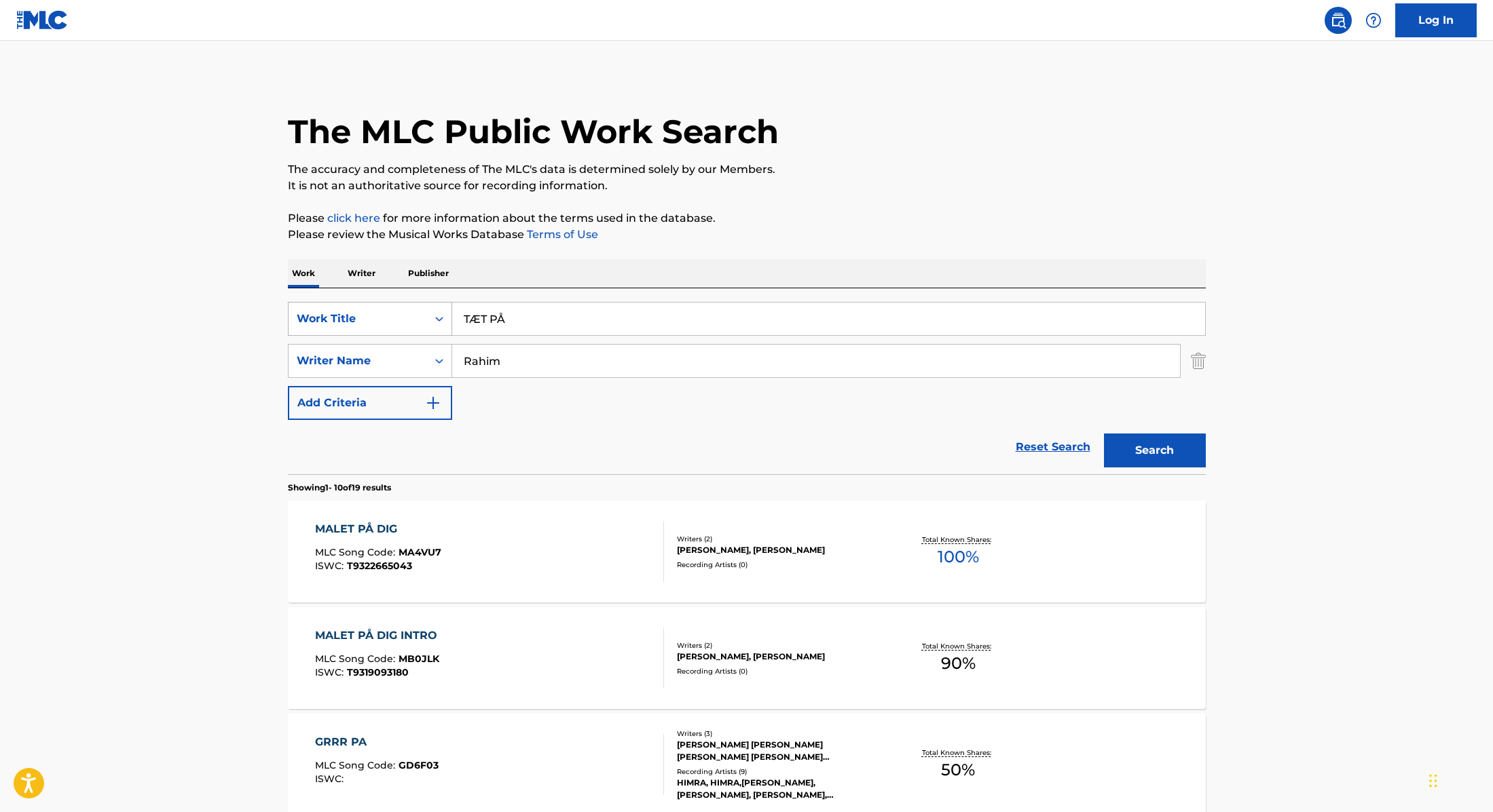
drag, startPoint x: 539, startPoint y: 316, endPoint x: 398, endPoint y: 304, distance: 141.5
click at [398, 304] on div "SearchWithCriteria9cc89112-0d42-42f8-b15c-104aad945215 Work Title TÆT PÅ" at bounding box center [746, 318] width 918 height 34
paste input "[URL][DOMAIN_NAME]"
click at [891, 238] on p "Please review the Musical Works Database Terms of Use" at bounding box center [746, 235] width 918 height 16
drag, startPoint x: 796, startPoint y: 324, endPoint x: 305, endPoint y: 309, distance: 491.2
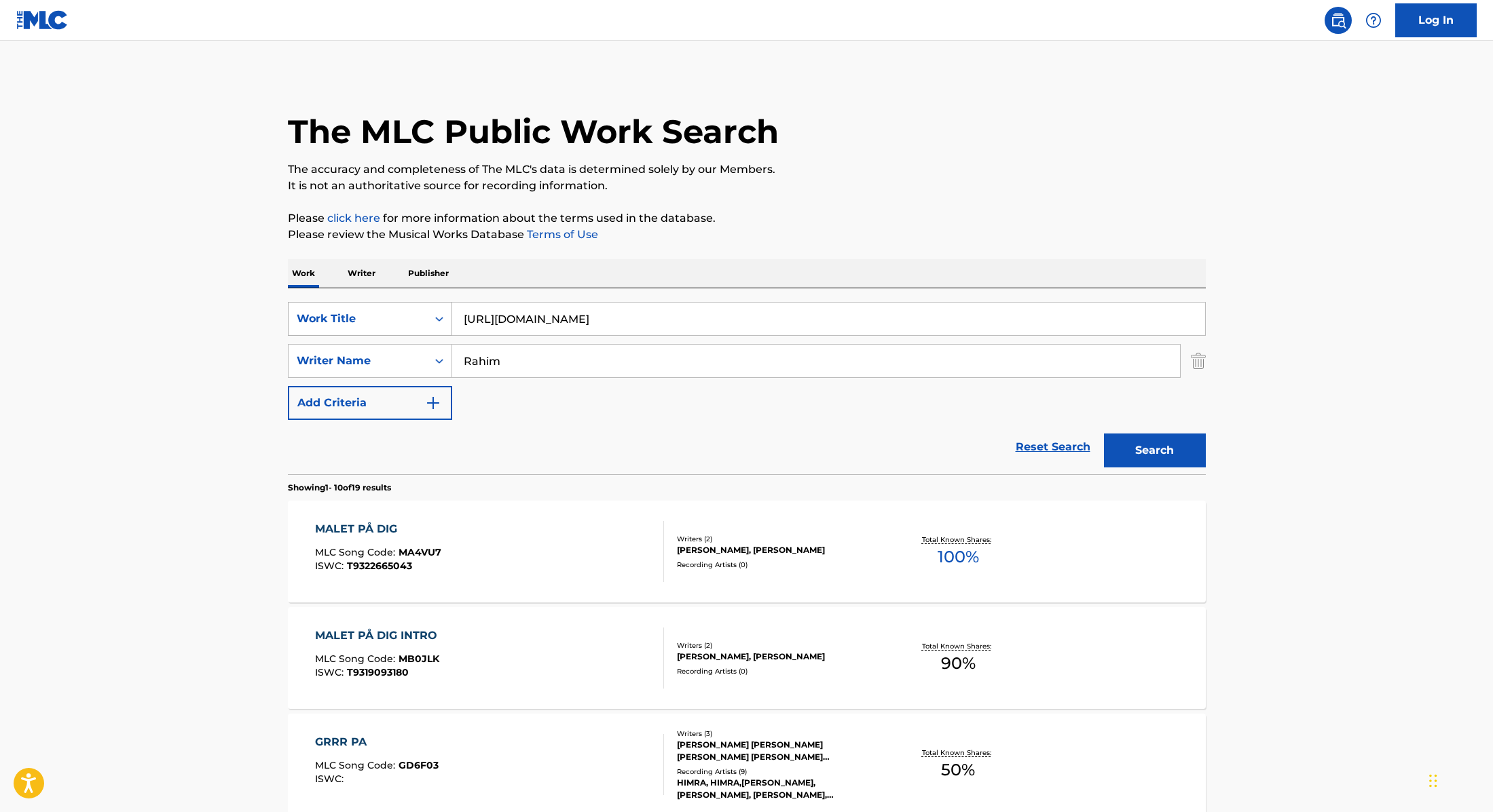
click at [305, 309] on div "SearchWithCriteria9cc89112-0d42-42f8-b15c-104aad945215 Work Title [URL][DOMAIN_…" at bounding box center [746, 318] width 918 height 34
paste input "Regntid ("
click at [582, 315] on input "Regntid (" at bounding box center [828, 318] width 752 height 32
type input "Regntid"
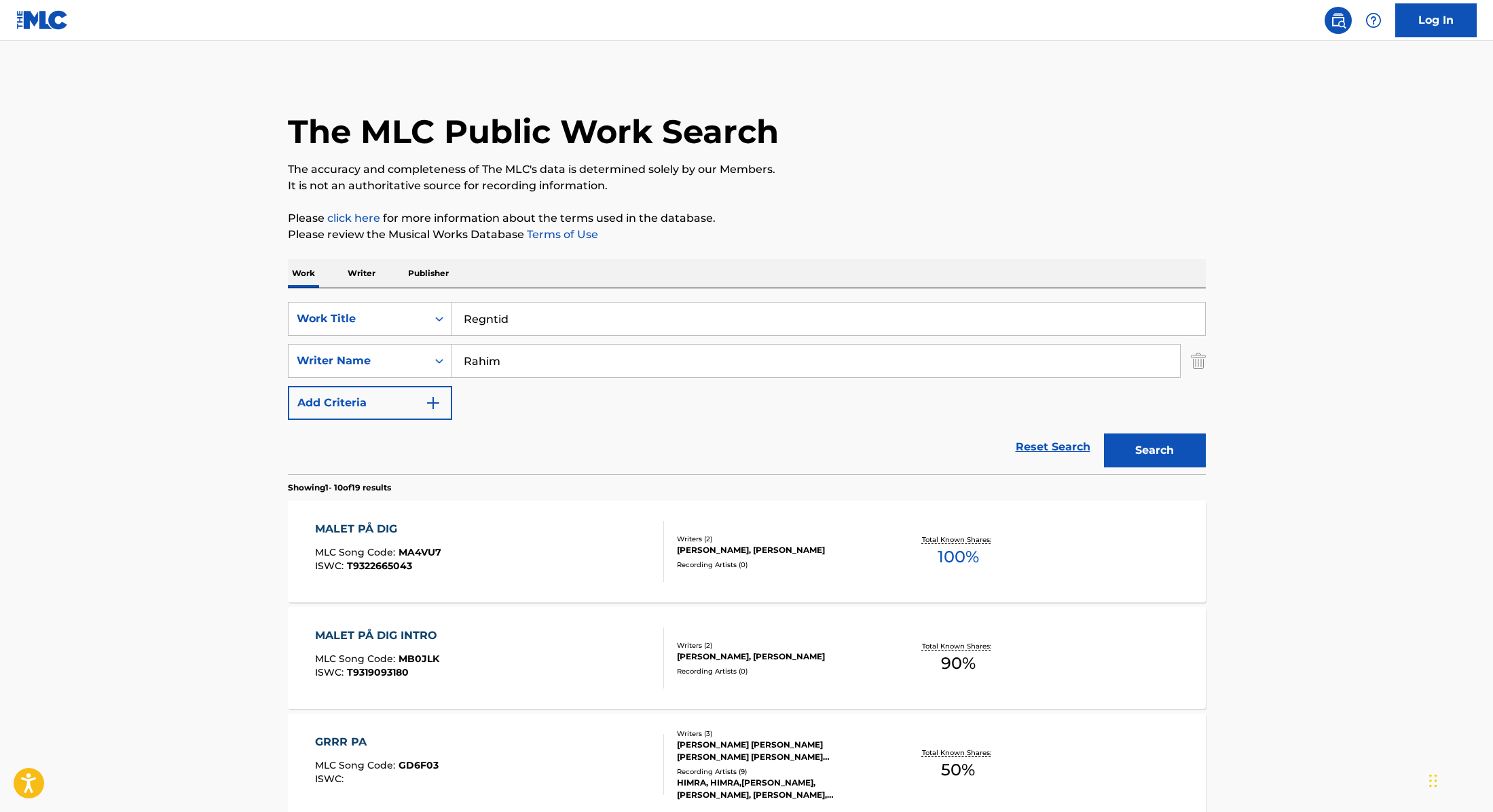
click at [983, 191] on p "It is not an authoritative source for recording information." at bounding box center [746, 186] width 918 height 16
click at [1160, 463] on button "Search" at bounding box center [1155, 450] width 102 height 34
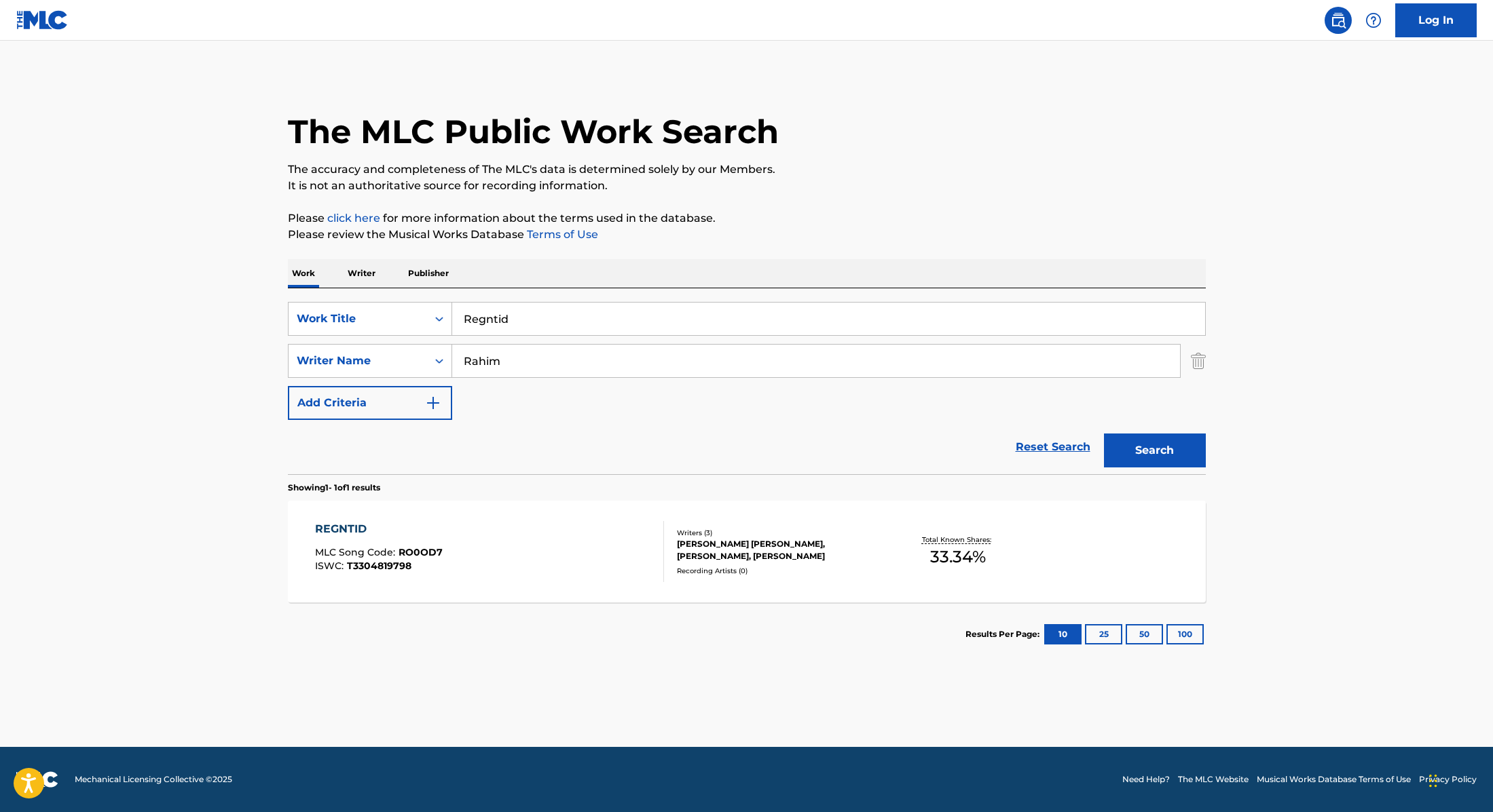
click at [570, 545] on div "REGNTID MLC Song Code : RO0OD7 ISWC : T3304819798" at bounding box center [489, 552] width 349 height 61
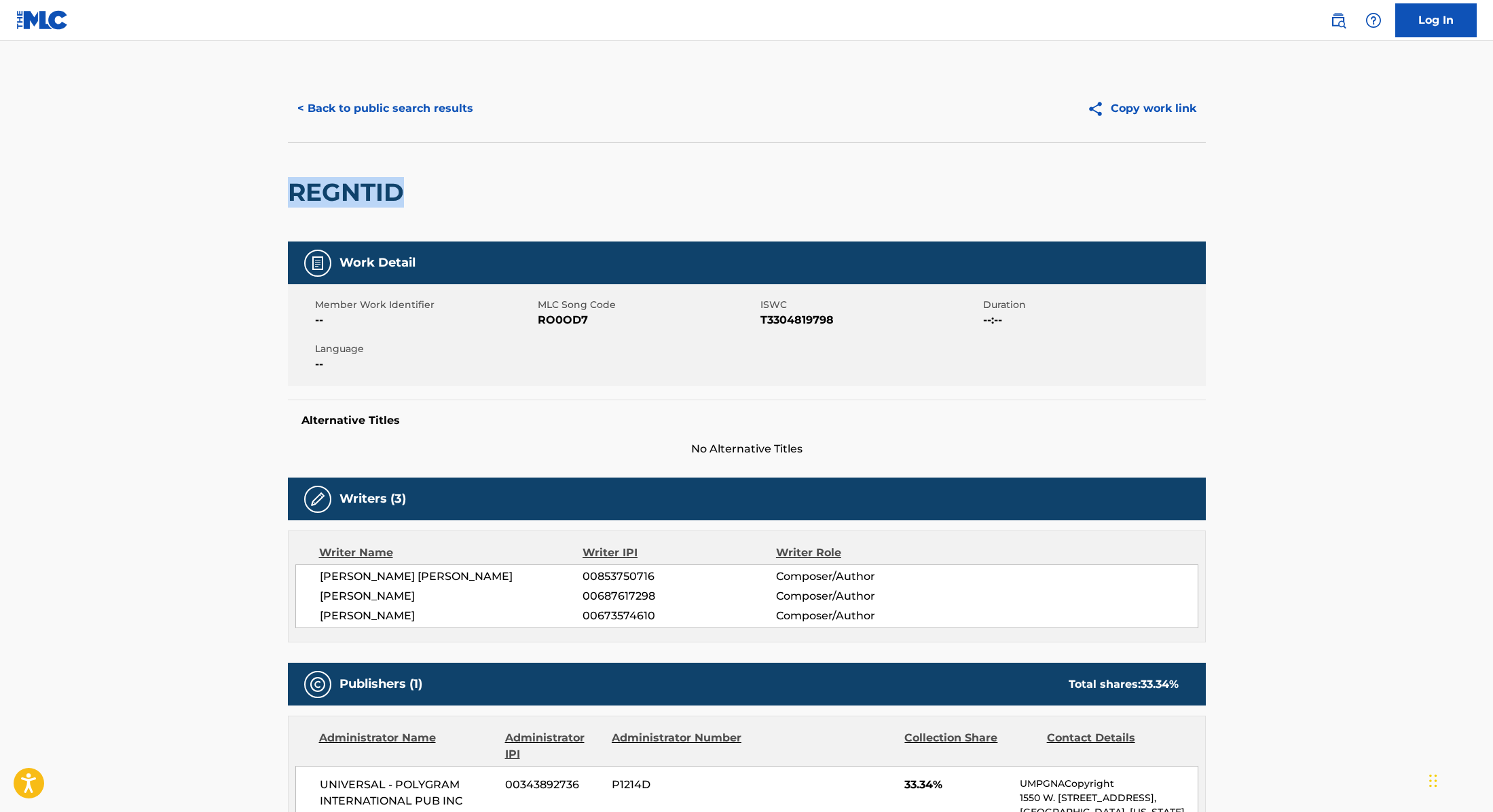
drag, startPoint x: 460, startPoint y: 192, endPoint x: 244, endPoint y: 183, distance: 216.2
click at [244, 183] on main "< Back to public search results Copy work link REGNTID Work Detail Member Work …" at bounding box center [746, 551] width 1493 height 1020
drag, startPoint x: 540, startPoint y: 322, endPoint x: 646, endPoint y: 317, distance: 106.1
click at [646, 317] on span "RO0OD7" at bounding box center [647, 321] width 220 height 16
click at [438, 103] on button "< Back to public search results" at bounding box center [385, 108] width 195 height 34
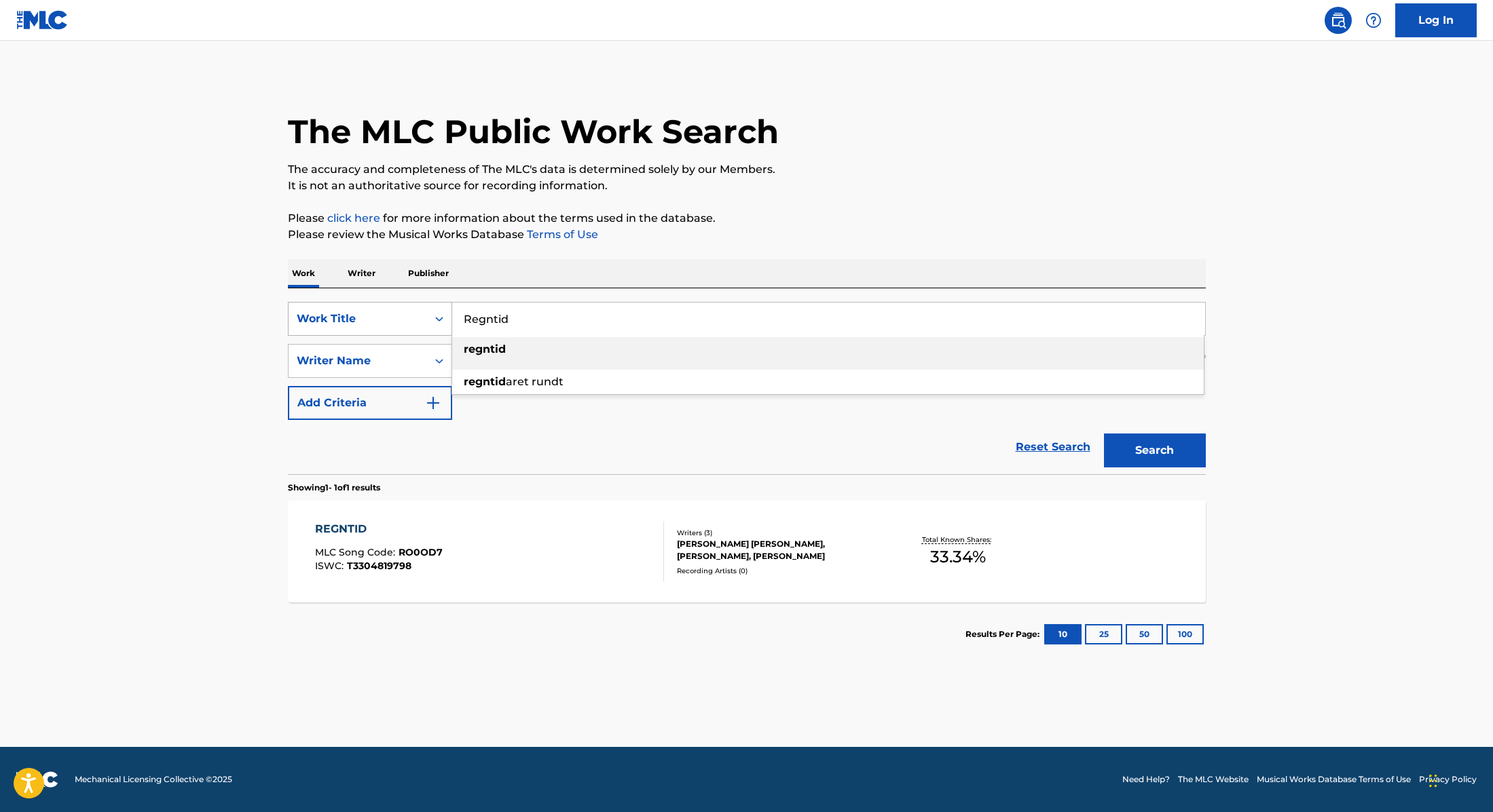
drag, startPoint x: 547, startPoint y: 321, endPoint x: 450, endPoint y: 303, distance: 98.7
click at [450, 303] on div "SearchWithCriteria9cc89112-0d42-42f8-b15c-104aad945215 Work Title Regntid regnt…" at bounding box center [746, 318] width 918 height 34
paste input "Kabusa Oriental ChoirTobias Rahim"
click at [584, 318] on input "Kabusa Oriental ChoirTobias Rahim" at bounding box center [828, 318] width 752 height 32
drag, startPoint x: 687, startPoint y: 316, endPoint x: 445, endPoint y: 312, distance: 242.0
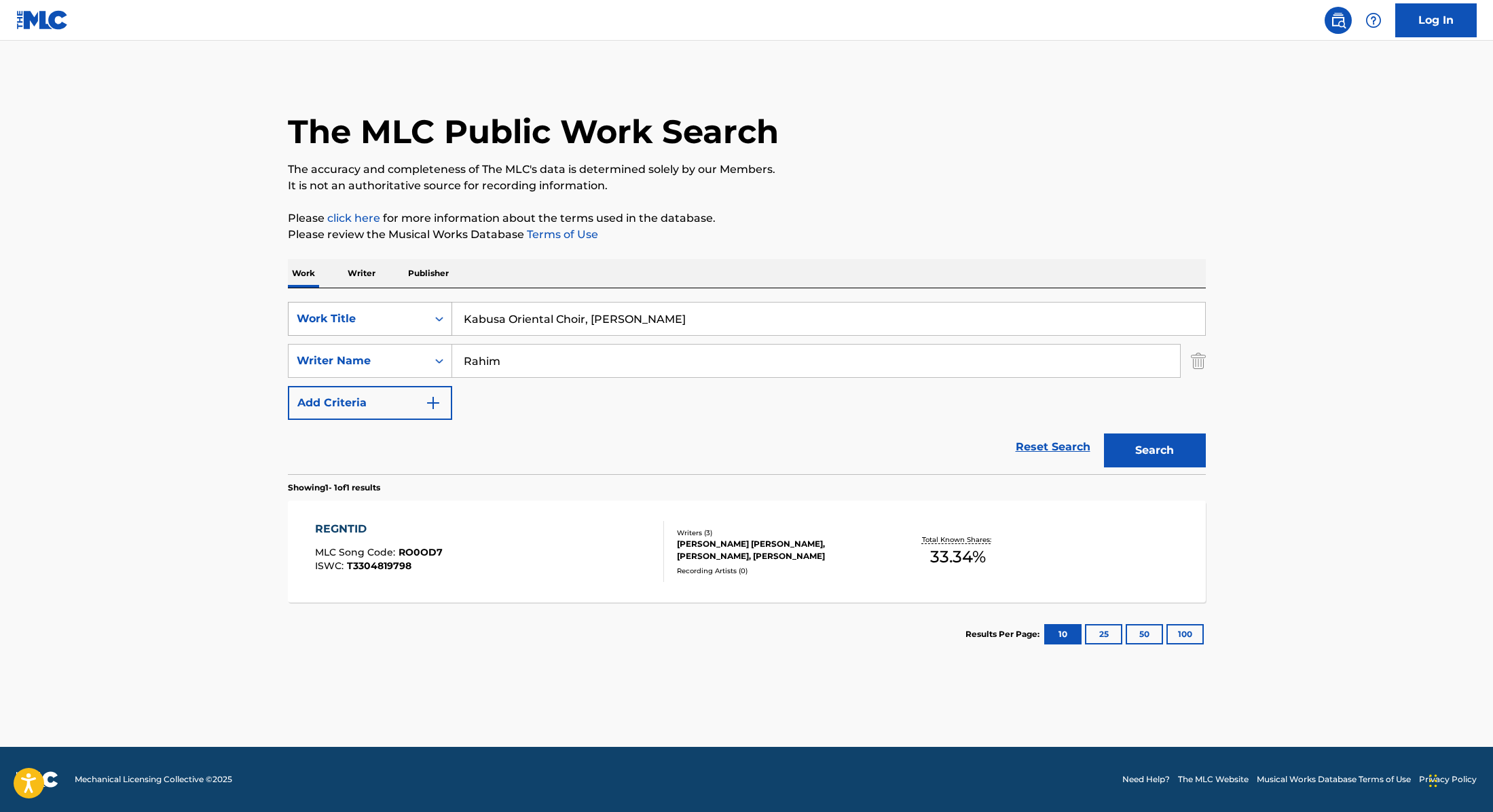
click at [445, 312] on div "SearchWithCriteria9cc89112-0d42-42f8-b15c-104aad945215 Work Title Kabusa Orient…" at bounding box center [746, 318] width 918 height 34
paste input "[URL][DOMAIN_NAME]"
paste input "Den Værste"
drag, startPoint x: 807, startPoint y: 325, endPoint x: 437, endPoint y: 315, distance: 370.1
click at [437, 315] on div "SearchWithCriteria9cc89112-0d42-42f8-b15c-104aad945215 Work Title Den Værste" at bounding box center [746, 318] width 918 height 34
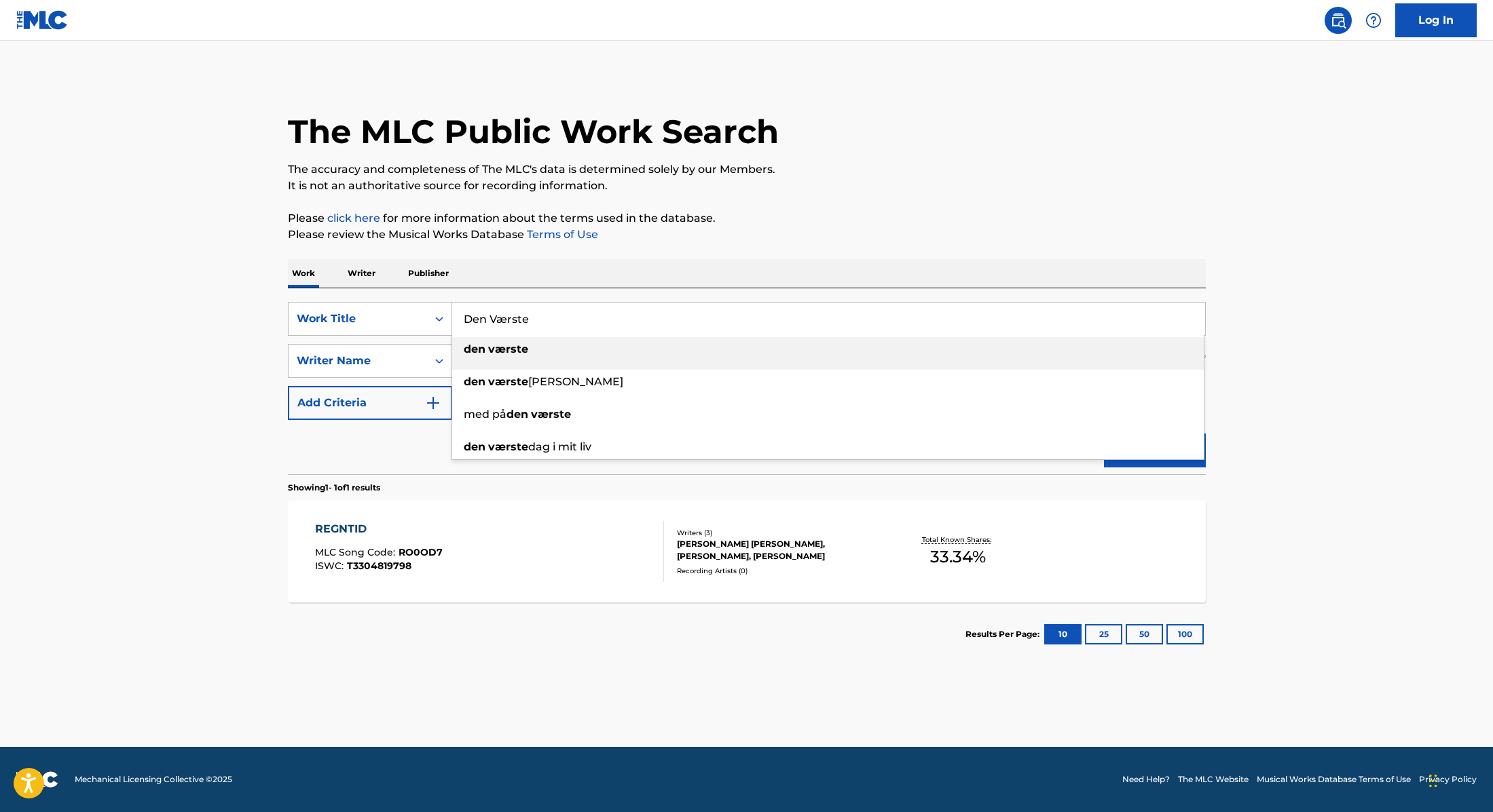
type input "Den Værste"
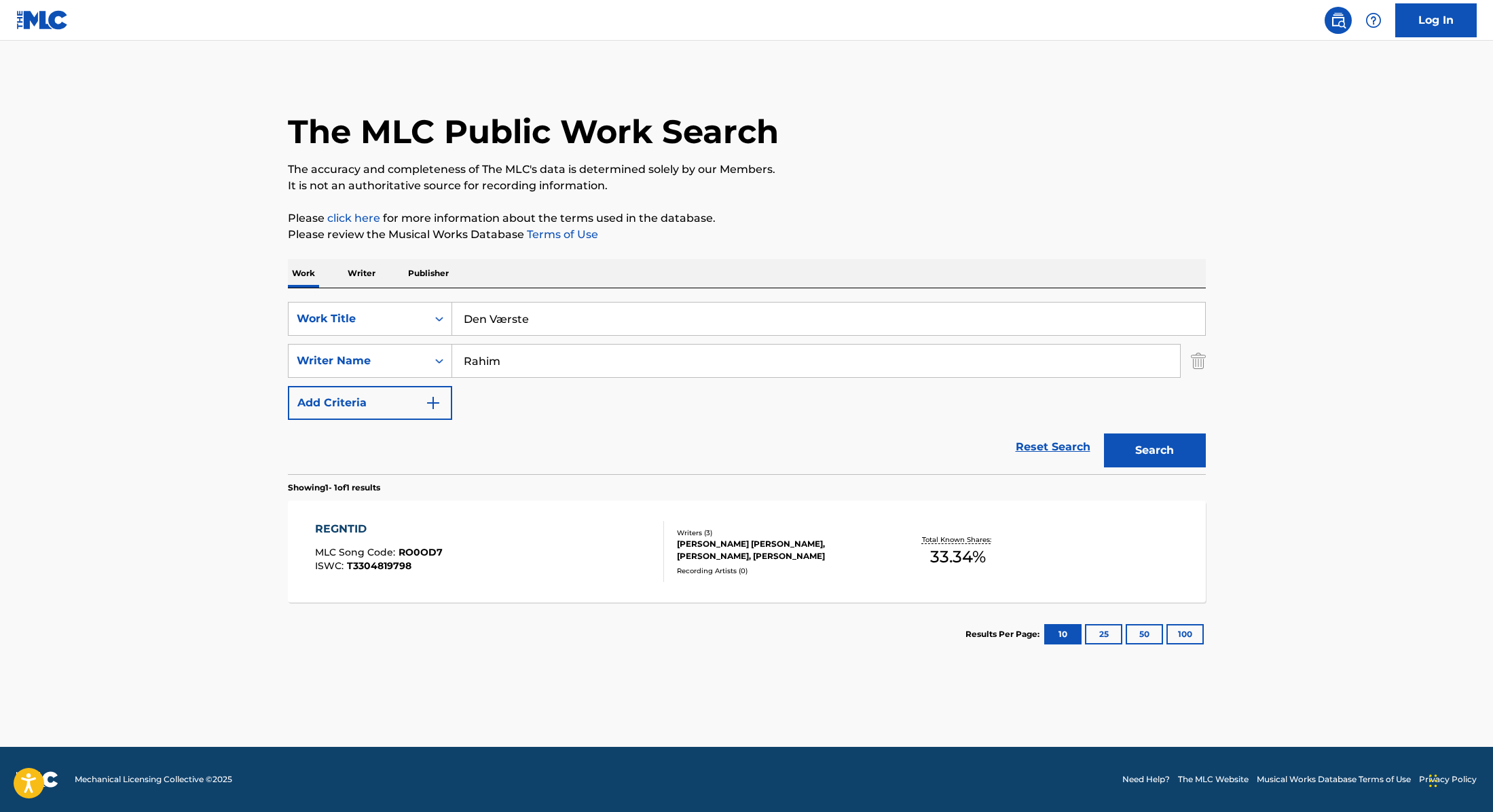
click at [922, 221] on p "Please click here for more information about the terms used in the database." at bounding box center [746, 219] width 918 height 16
click at [1163, 450] on button "Search" at bounding box center [1155, 450] width 102 height 34
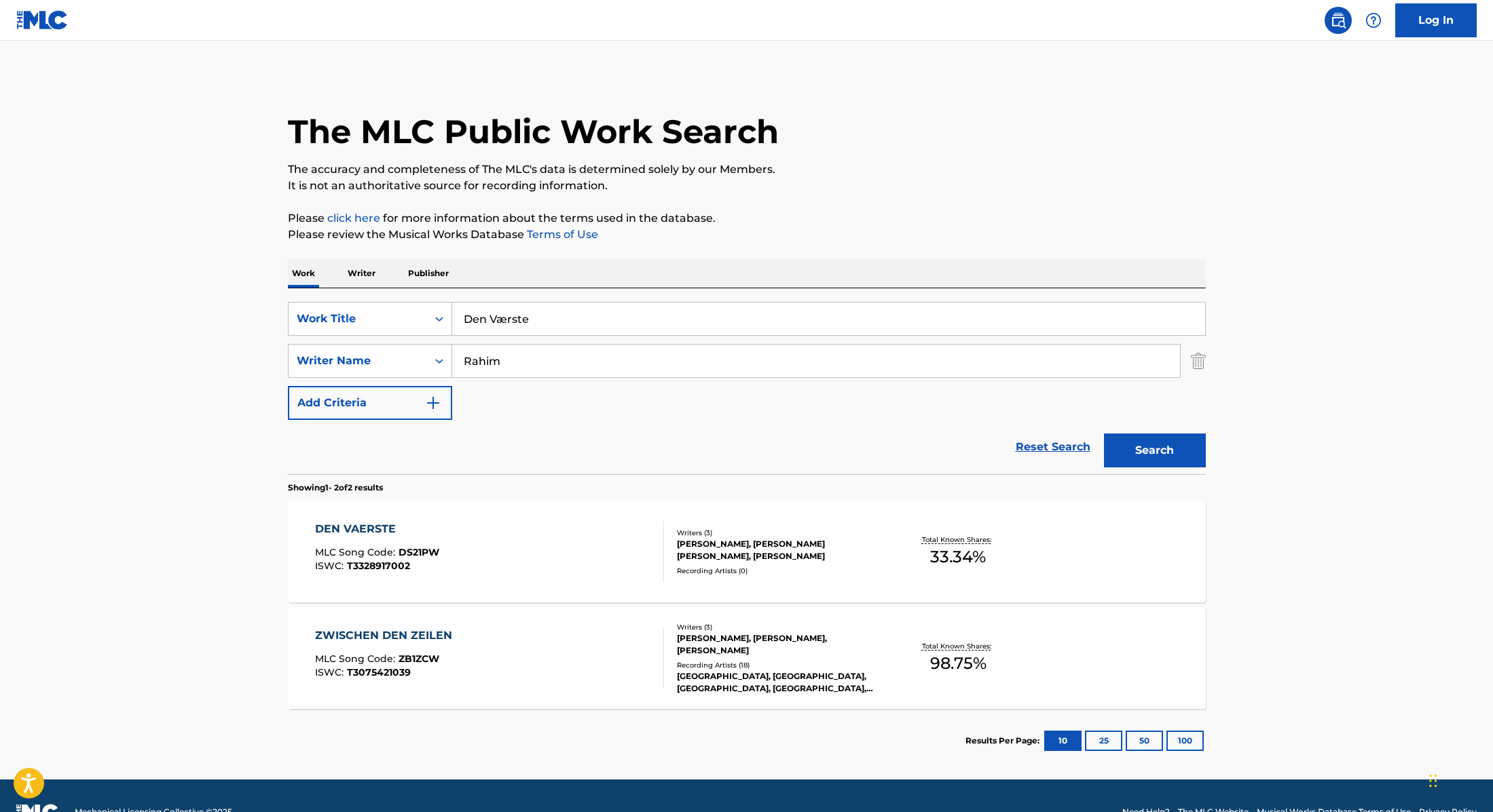
click at [572, 548] on div "DEN VAERSTE MLC Song Code : DS21PW ISWC : T3328917002" at bounding box center [489, 552] width 349 height 61
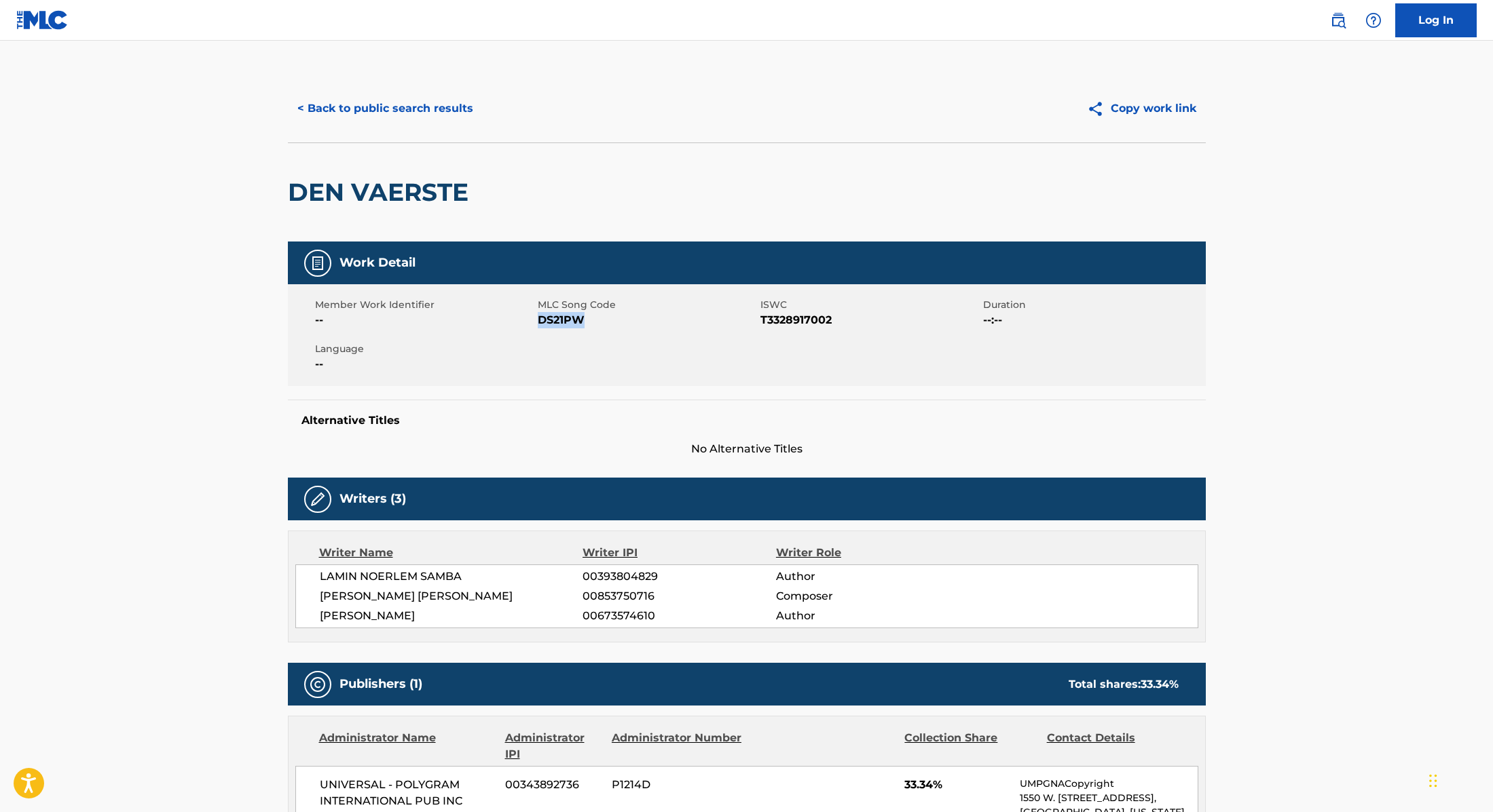
drag, startPoint x: 538, startPoint y: 321, endPoint x: 624, endPoint y: 321, distance: 86.0
click at [624, 321] on span "DS21PW" at bounding box center [647, 321] width 220 height 16
click at [421, 104] on button "< Back to public search results" at bounding box center [385, 108] width 195 height 34
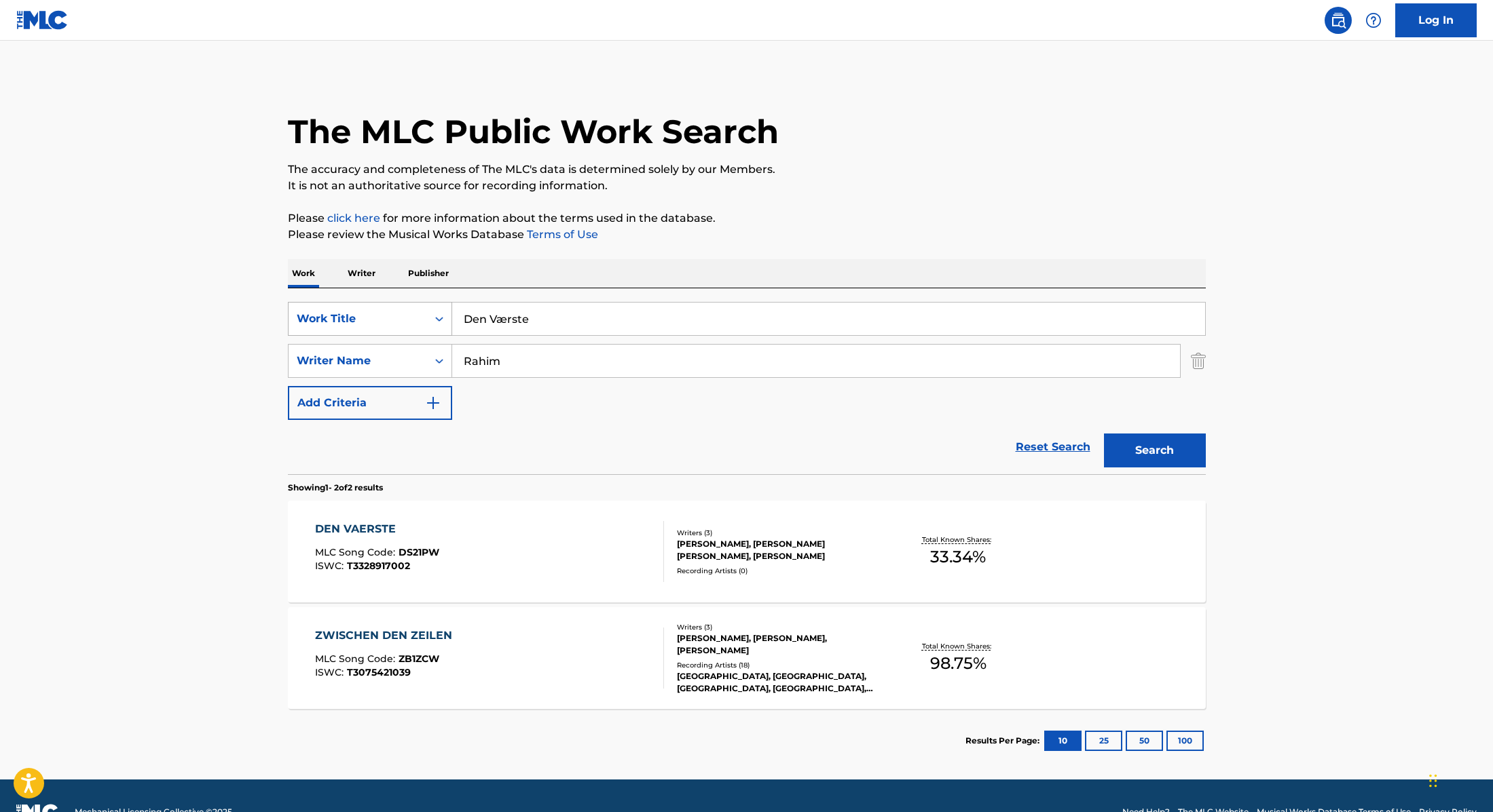
drag, startPoint x: 544, startPoint y: 320, endPoint x: 427, endPoint y: 315, distance: 117.1
click at [427, 315] on div "SearchWithCriteria9cc89112-0d42-42f8-b15c-104aad945215 Work Title Den Værste" at bounding box center [746, 318] width 918 height 34
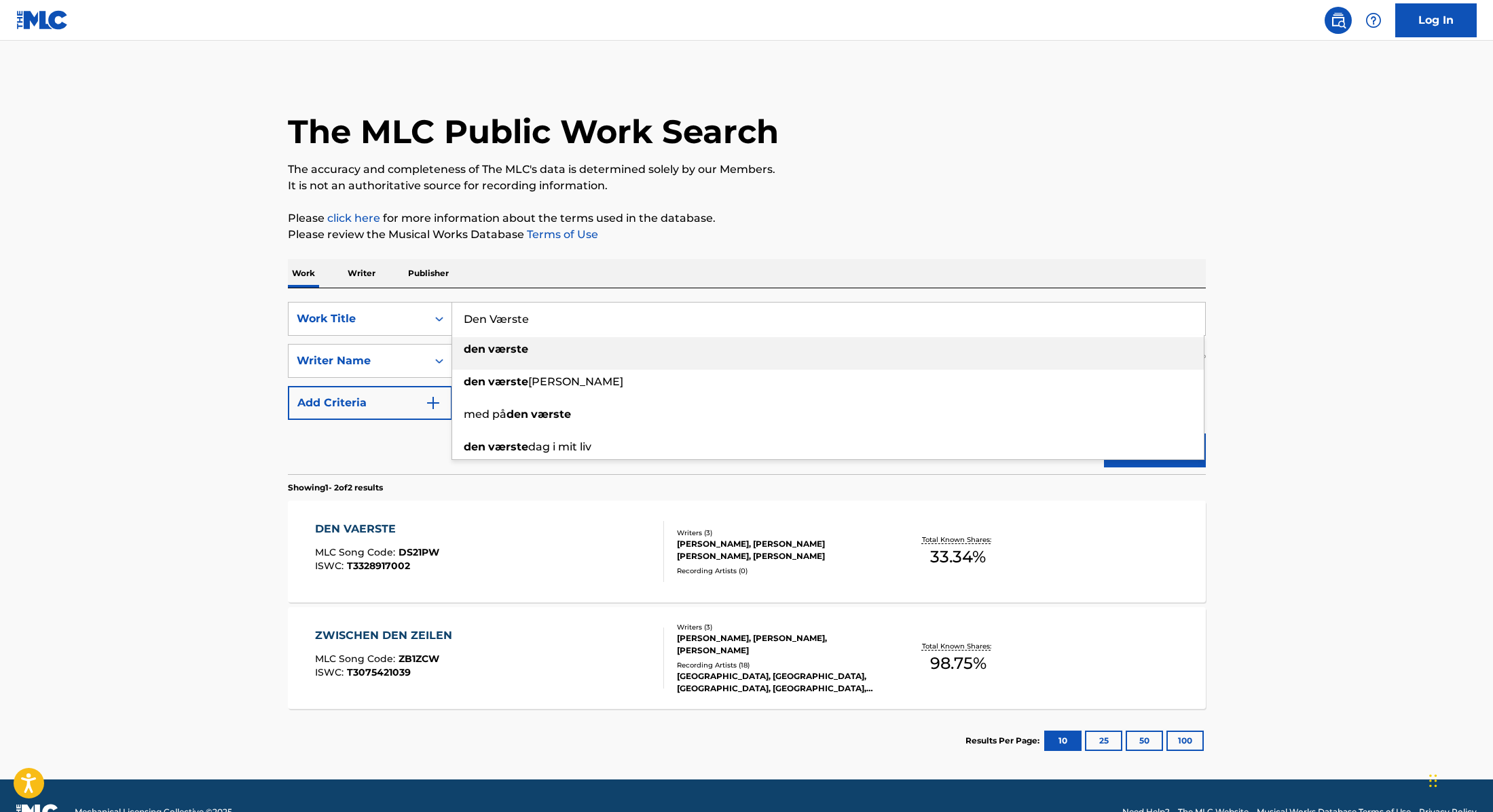
paste
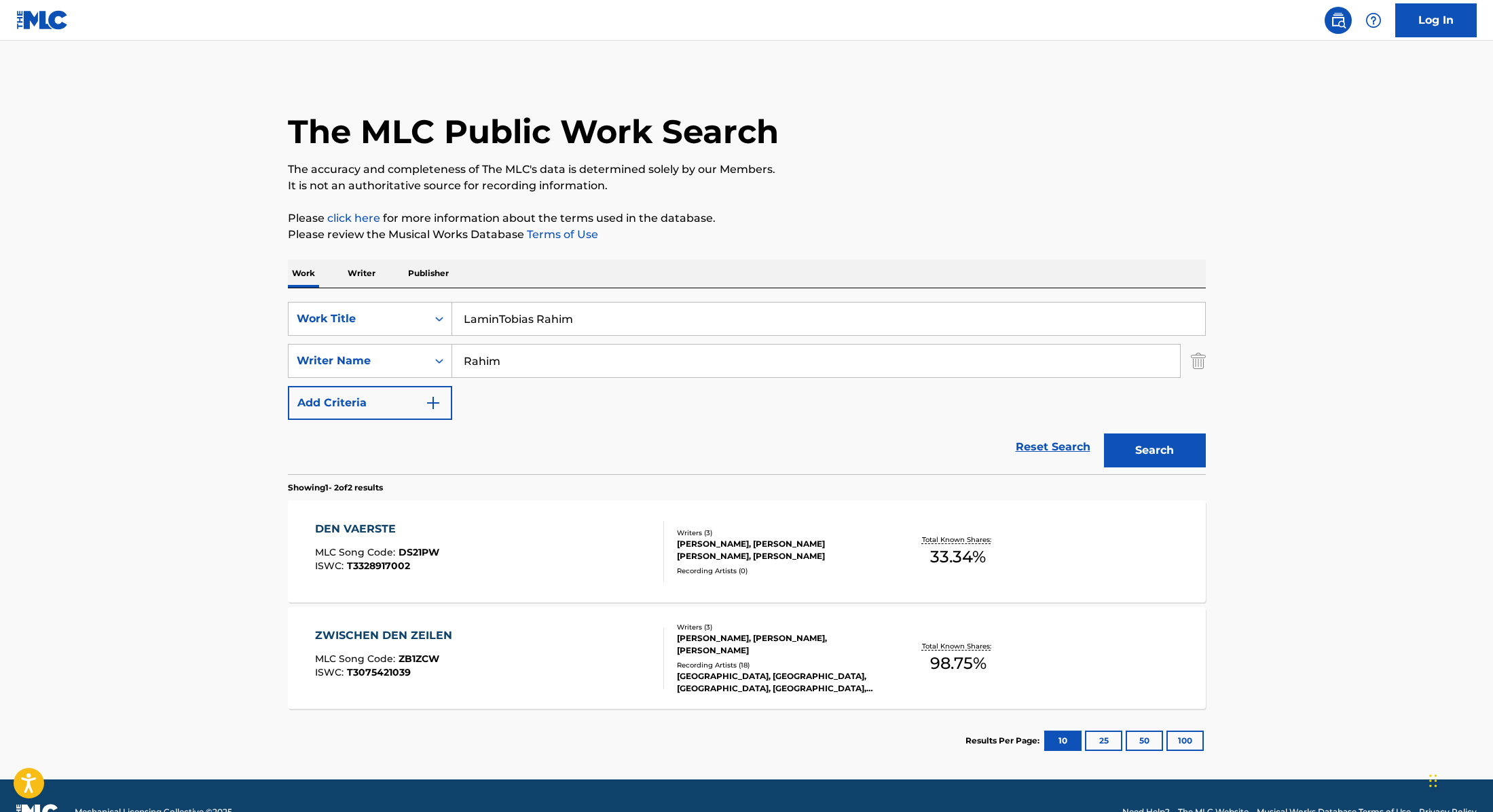
click at [499, 319] on input "LaminTobias Rahim" at bounding box center [828, 318] width 752 height 32
drag, startPoint x: 599, startPoint y: 316, endPoint x: 418, endPoint y: 313, distance: 181.0
click at [418, 313] on div "SearchWithCriteria9cc89112-0d42-42f8-b15c-104aad945215 Work Title [PERSON_NAME]" at bounding box center [746, 318] width 918 height 34
type input "Stolt (feat. Lamin)"
drag, startPoint x: 530, startPoint y: 363, endPoint x: 413, endPoint y: 349, distance: 117.8
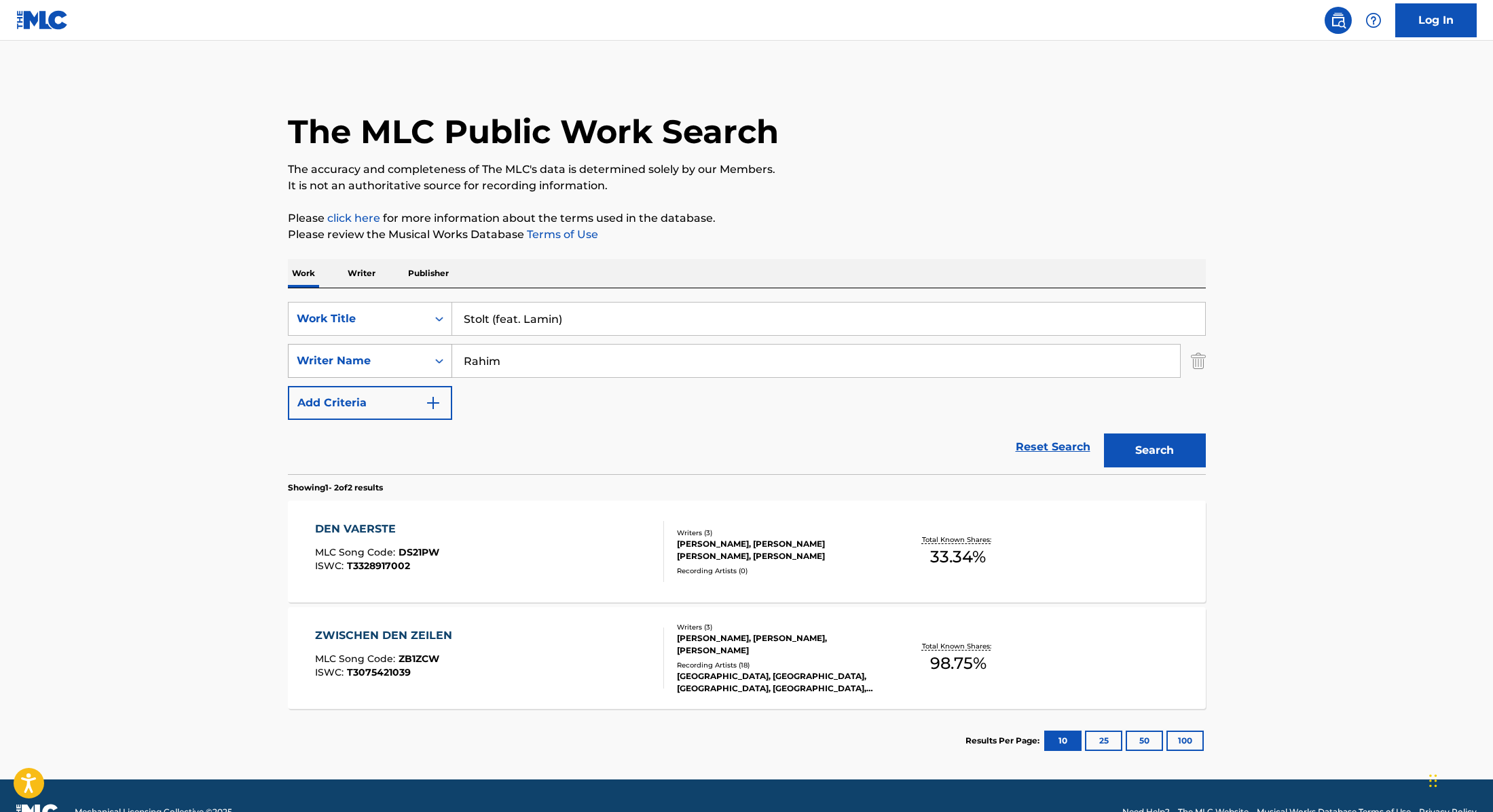
click at [414, 349] on div "SearchWithCriteria89e460e5-7744-4731-99c6-0be1078f7c3e Writer Name [PERSON_NAME]" at bounding box center [746, 360] width 918 height 34
type input "Wedderkopp"
drag, startPoint x: 594, startPoint y: 314, endPoint x: 492, endPoint y: 319, distance: 102.1
click at [492, 319] on input "Stolt (feat. Lamin)" at bounding box center [828, 318] width 752 height 32
click at [696, 255] on div "The MLC Public Work Search The accuracy and completeness of The MLC's data is d…" at bounding box center [746, 424] width 950 height 698
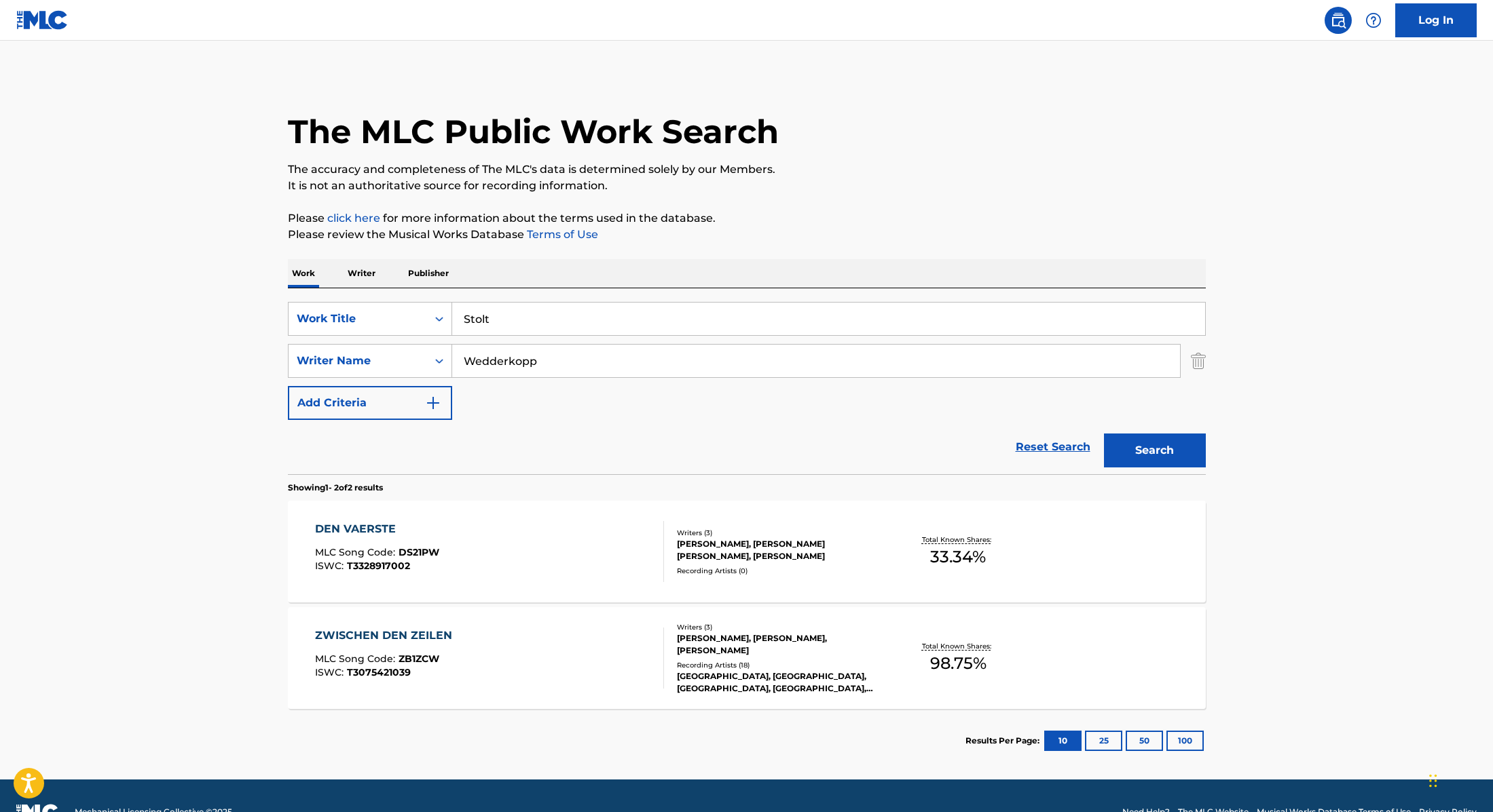
click at [1175, 443] on button "Search" at bounding box center [1155, 450] width 102 height 34
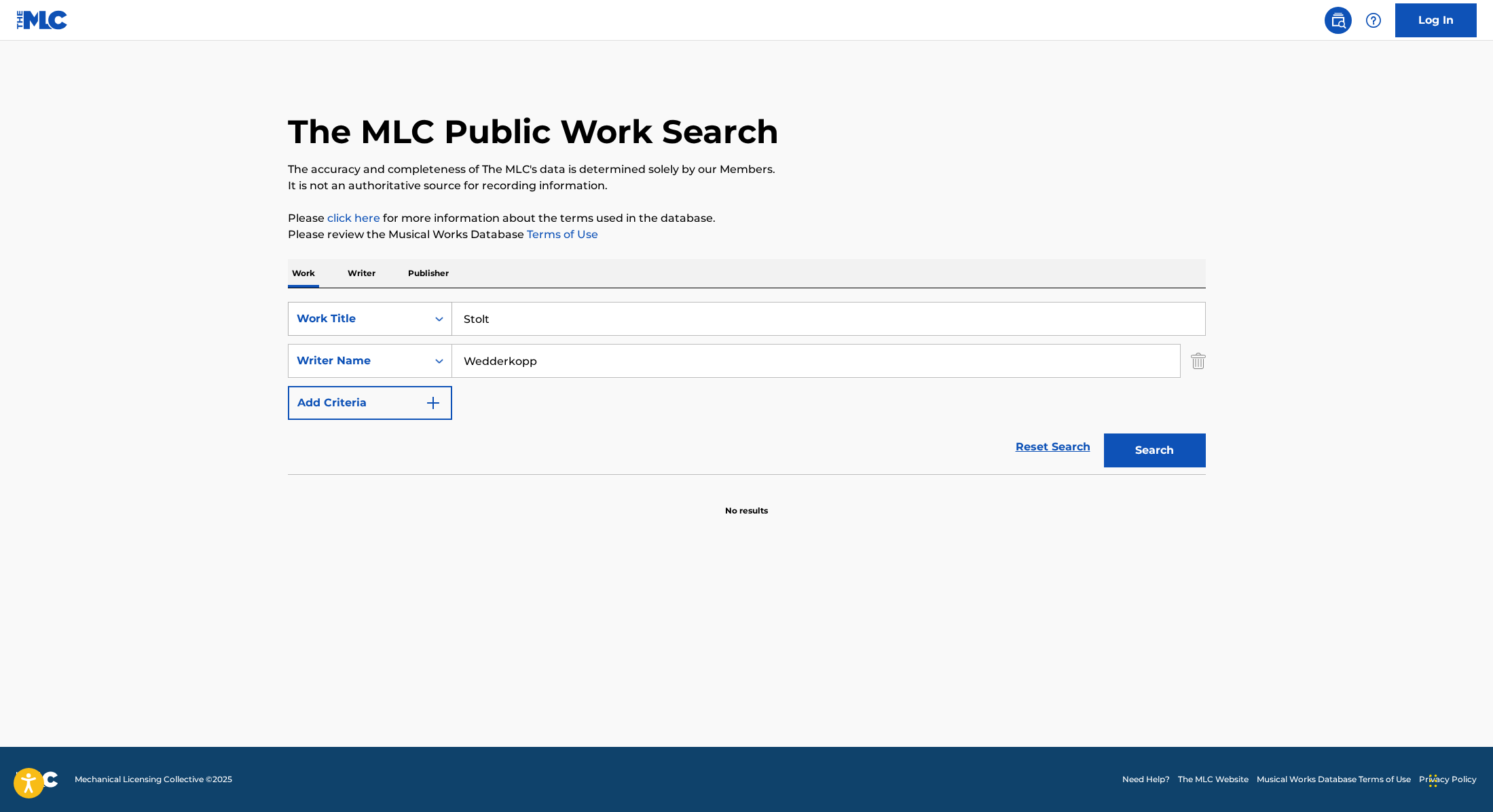
drag, startPoint x: 503, startPoint y: 318, endPoint x: 399, endPoint y: 303, distance: 105.1
click at [401, 303] on div "SearchWithCriteria9cc89112-0d42-42f8-b15c-104aad945215 Work Title [PERSON_NAME]" at bounding box center [746, 318] width 918 height 34
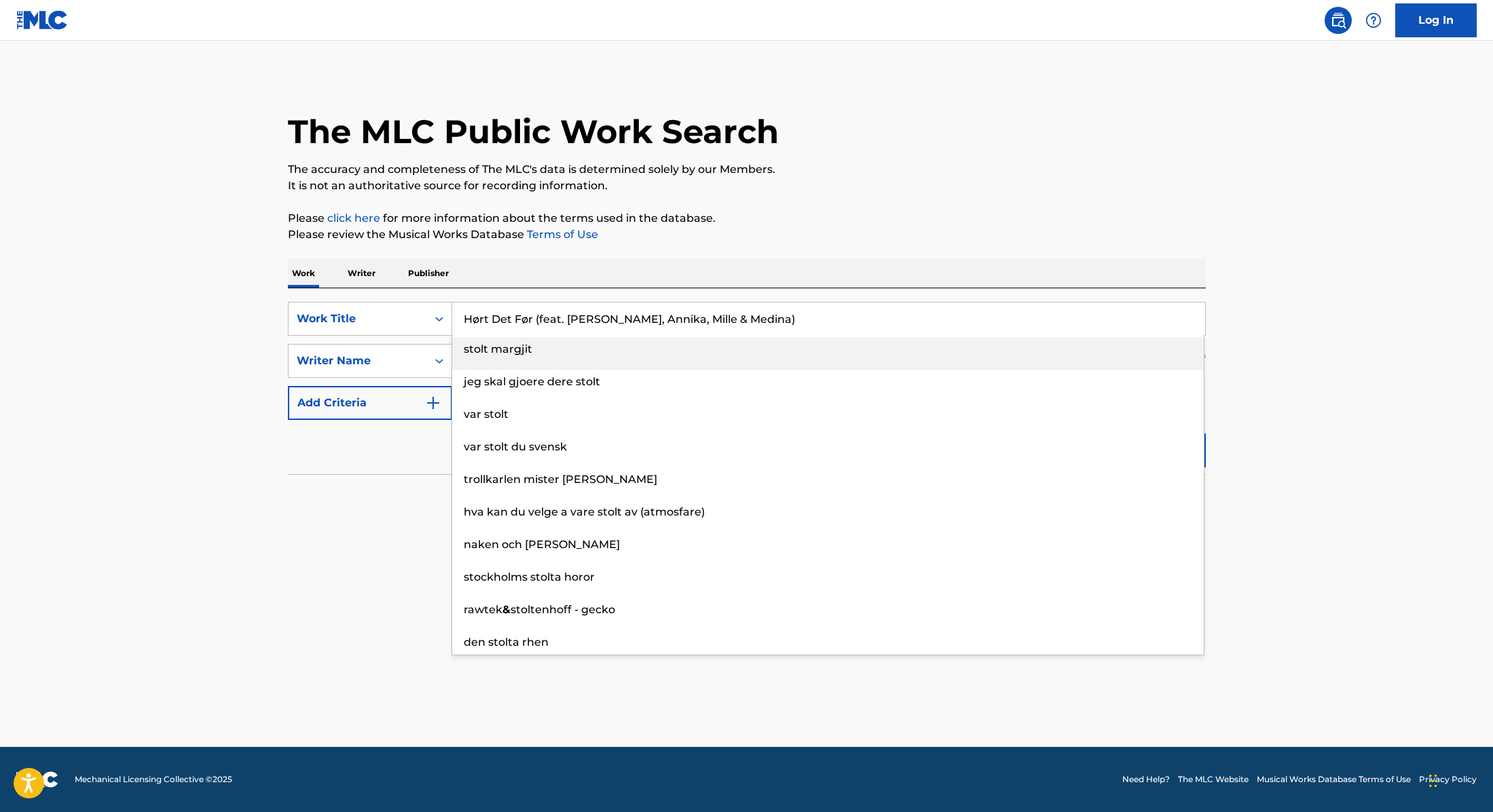
click at [911, 207] on div "The MLC Public Work Search The accuracy and completeness of The MLC's data is d…" at bounding box center [746, 296] width 950 height 443
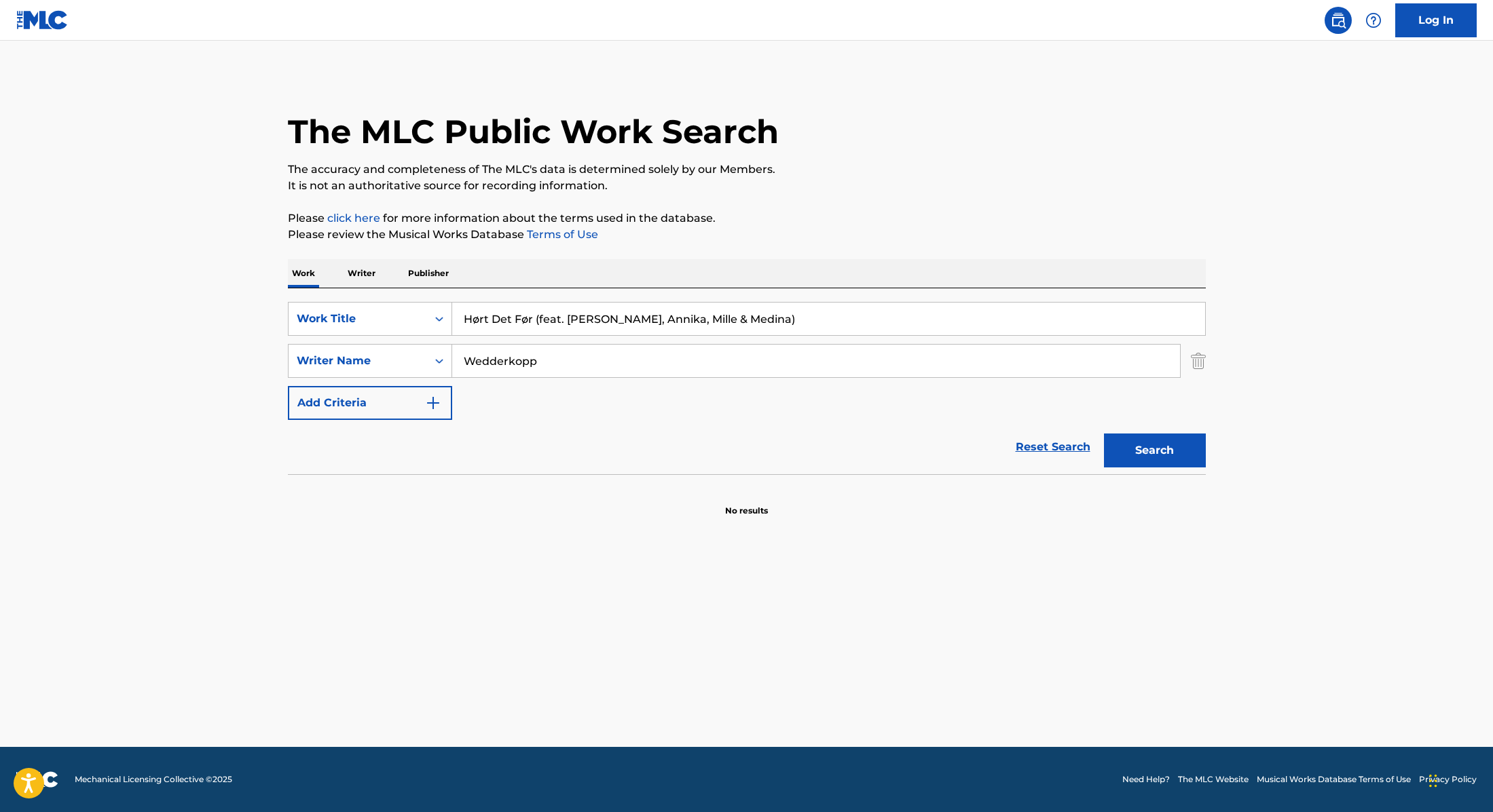
drag, startPoint x: 726, startPoint y: 318, endPoint x: 535, endPoint y: 315, distance: 191.0
click at [535, 315] on input "Hørt Det Før (feat. [PERSON_NAME], Annika, Mille & Medina)" at bounding box center [828, 318] width 752 height 32
type input "Hørt Det Før"
click at [904, 230] on p "Please review the Musical Works Database Terms of Use" at bounding box center [746, 235] width 918 height 16
click at [1156, 464] on button "Search" at bounding box center [1155, 450] width 102 height 34
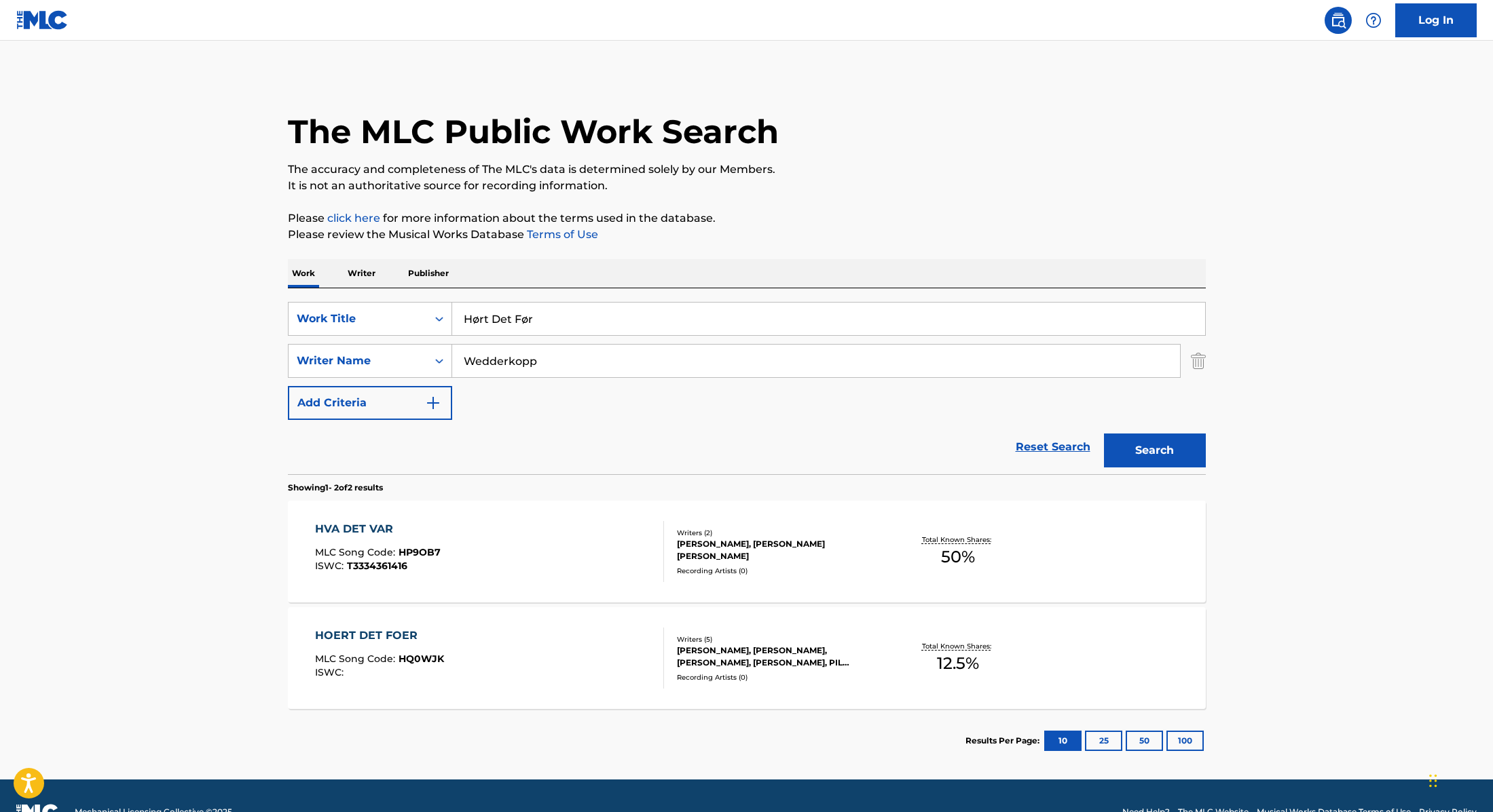
click at [552, 650] on div "HOERT DET FOER MLC Song Code : HQ0WJK ISWC :" at bounding box center [489, 658] width 349 height 61
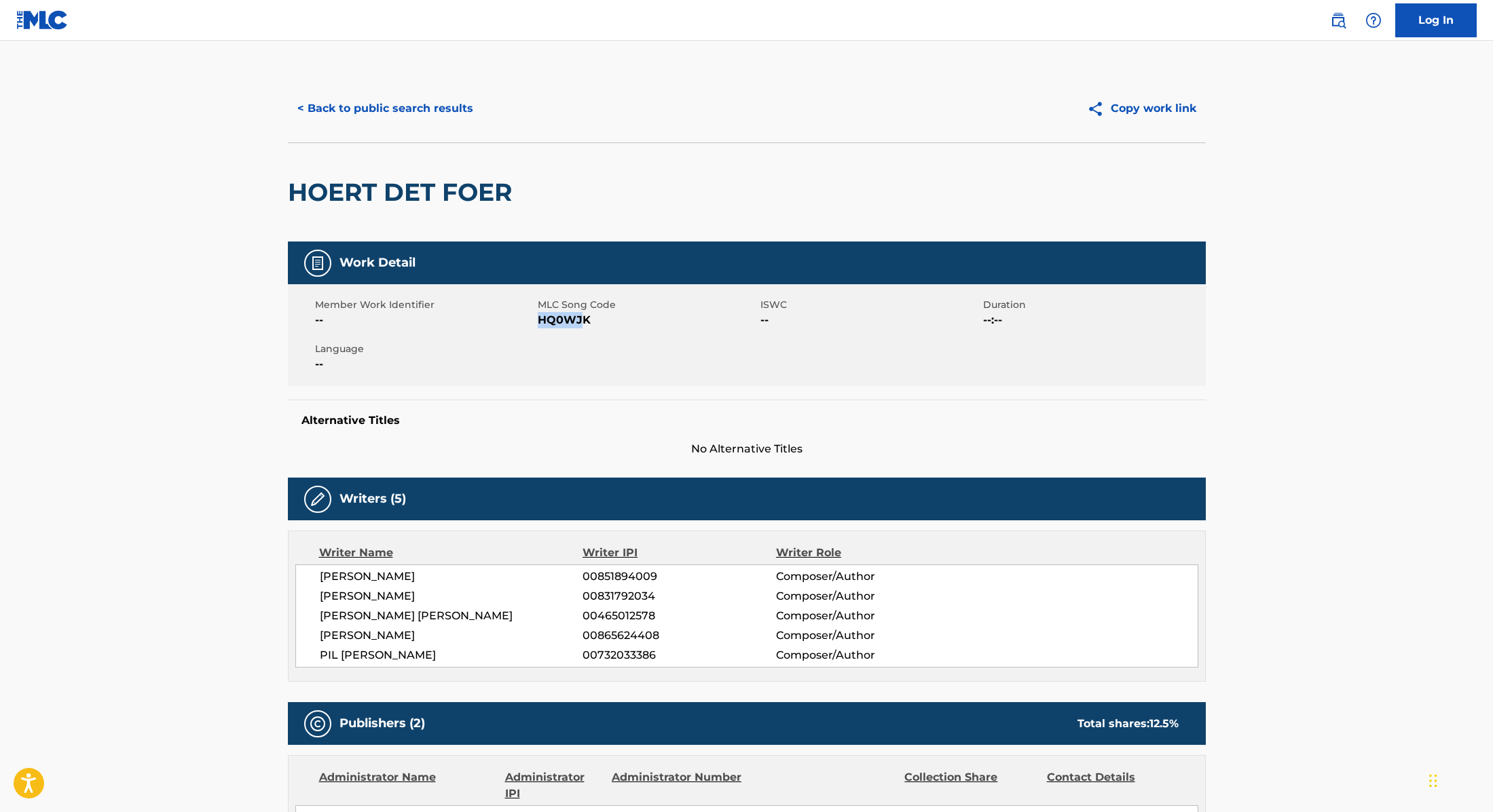
drag, startPoint x: 538, startPoint y: 321, endPoint x: 616, endPoint y: 323, distance: 78.0
click at [616, 323] on span "HQ0WJK" at bounding box center [647, 321] width 220 height 16
drag, startPoint x: 558, startPoint y: 199, endPoint x: 298, endPoint y: 180, distance: 260.7
click at [298, 180] on div "HOERT DET FOER" at bounding box center [746, 192] width 918 height 99
drag, startPoint x: 539, startPoint y: 320, endPoint x: 639, endPoint y: 320, distance: 100.0
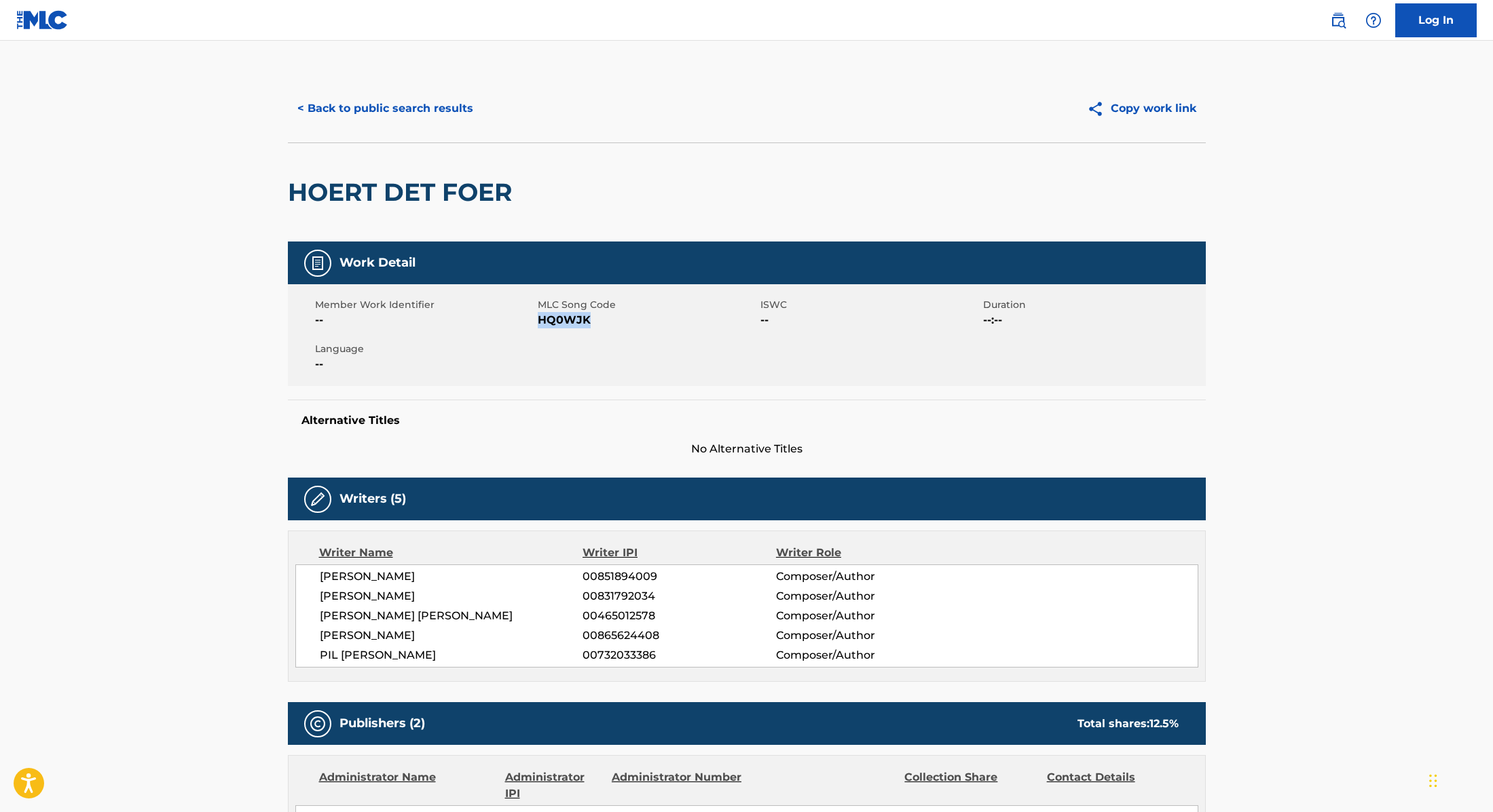
click at [635, 320] on span "HQ0WJK" at bounding box center [647, 321] width 220 height 16
click at [417, 114] on button "< Back to public search results" at bounding box center [385, 108] width 195 height 34
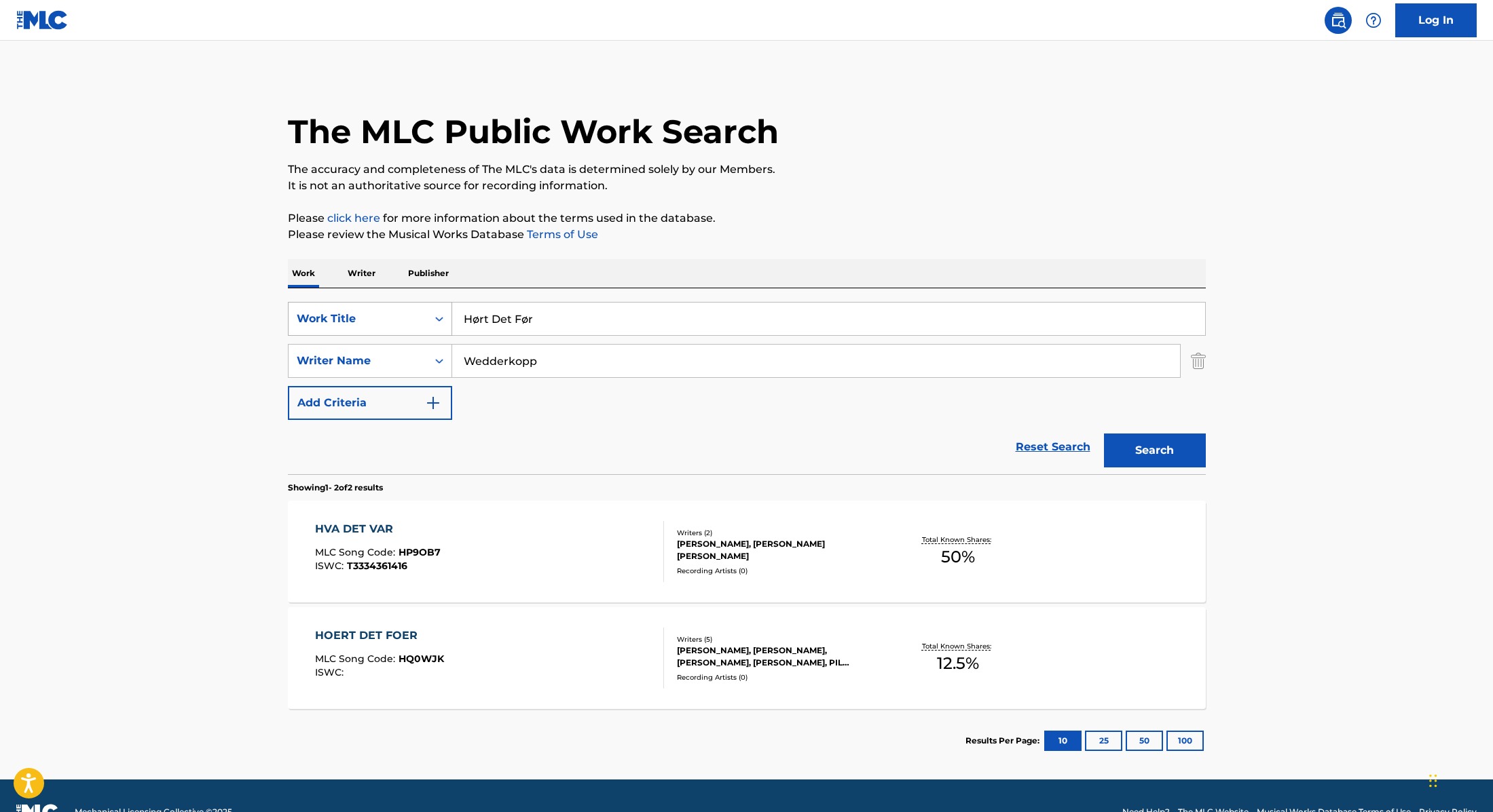
drag, startPoint x: 544, startPoint y: 327, endPoint x: 440, endPoint y: 312, distance: 105.1
click at [440, 312] on div "SearchWithCriteria9cc89112-0d42-42f8-b15c-104aad945215 Work Title Hørt Det Før" at bounding box center [746, 318] width 918 height 34
click at [830, 155] on div "The MLC Public Work Search" at bounding box center [746, 124] width 918 height 99
click at [578, 318] on input "[PERSON_NAME]" at bounding box center [828, 318] width 752 height 32
drag, startPoint x: 705, startPoint y: 321, endPoint x: 444, endPoint y: 305, distance: 261.5
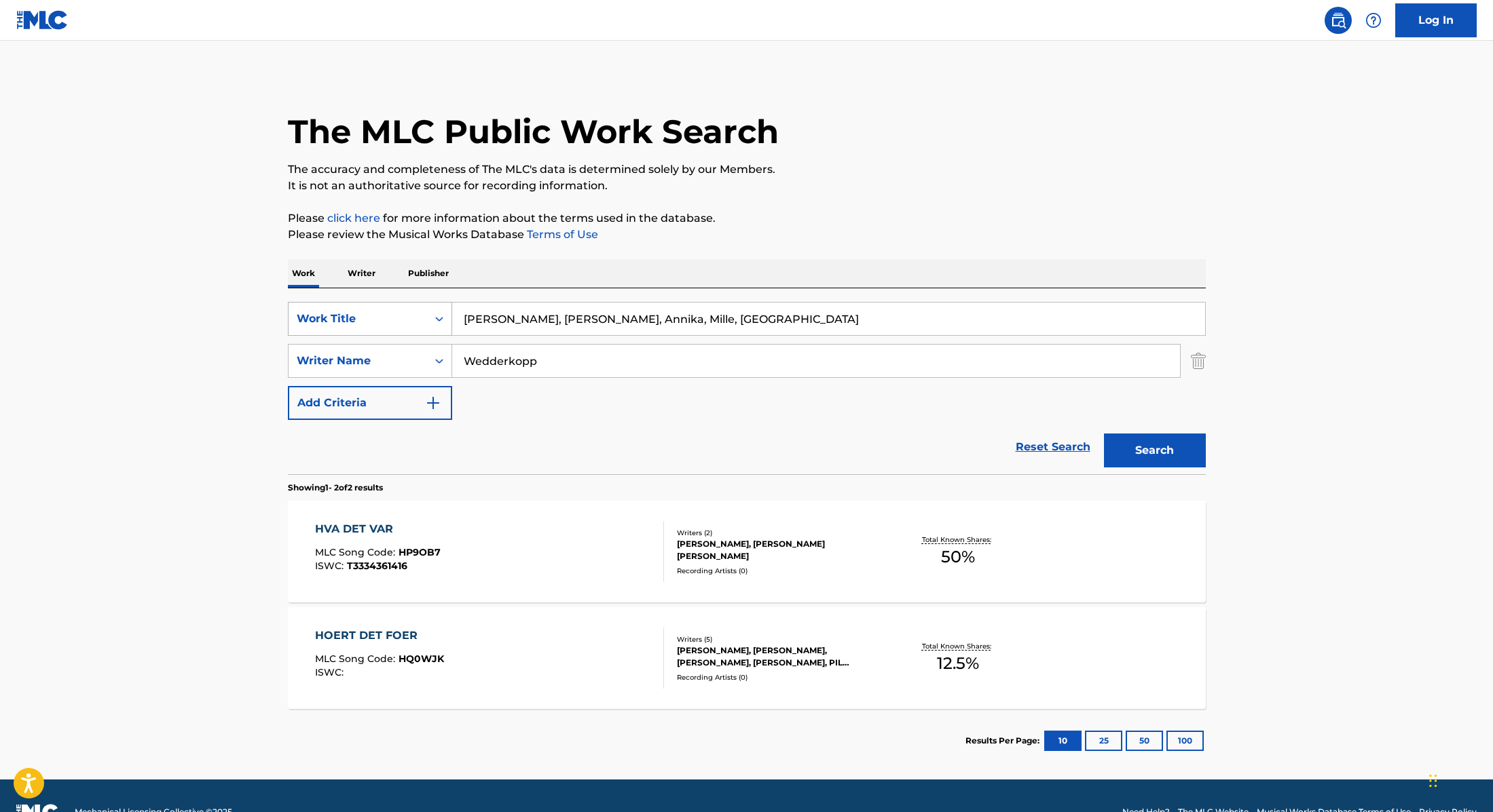
click at [444, 305] on div "SearchWithCriteria9cc89112-0d42-42f8-b15c-104aad945215 Work Title [PERSON_NAME]…" at bounding box center [746, 318] width 918 height 34
type input "Bevæg Dig Lidt"
click at [810, 248] on div "The MLC Public Work Search The accuracy and completeness of The MLC's data is d…" at bounding box center [746, 424] width 950 height 698
click at [560, 345] on input "Wedderkopp" at bounding box center [815, 360] width 728 height 32
drag, startPoint x: 562, startPoint y: 357, endPoint x: 403, endPoint y: 360, distance: 159.0
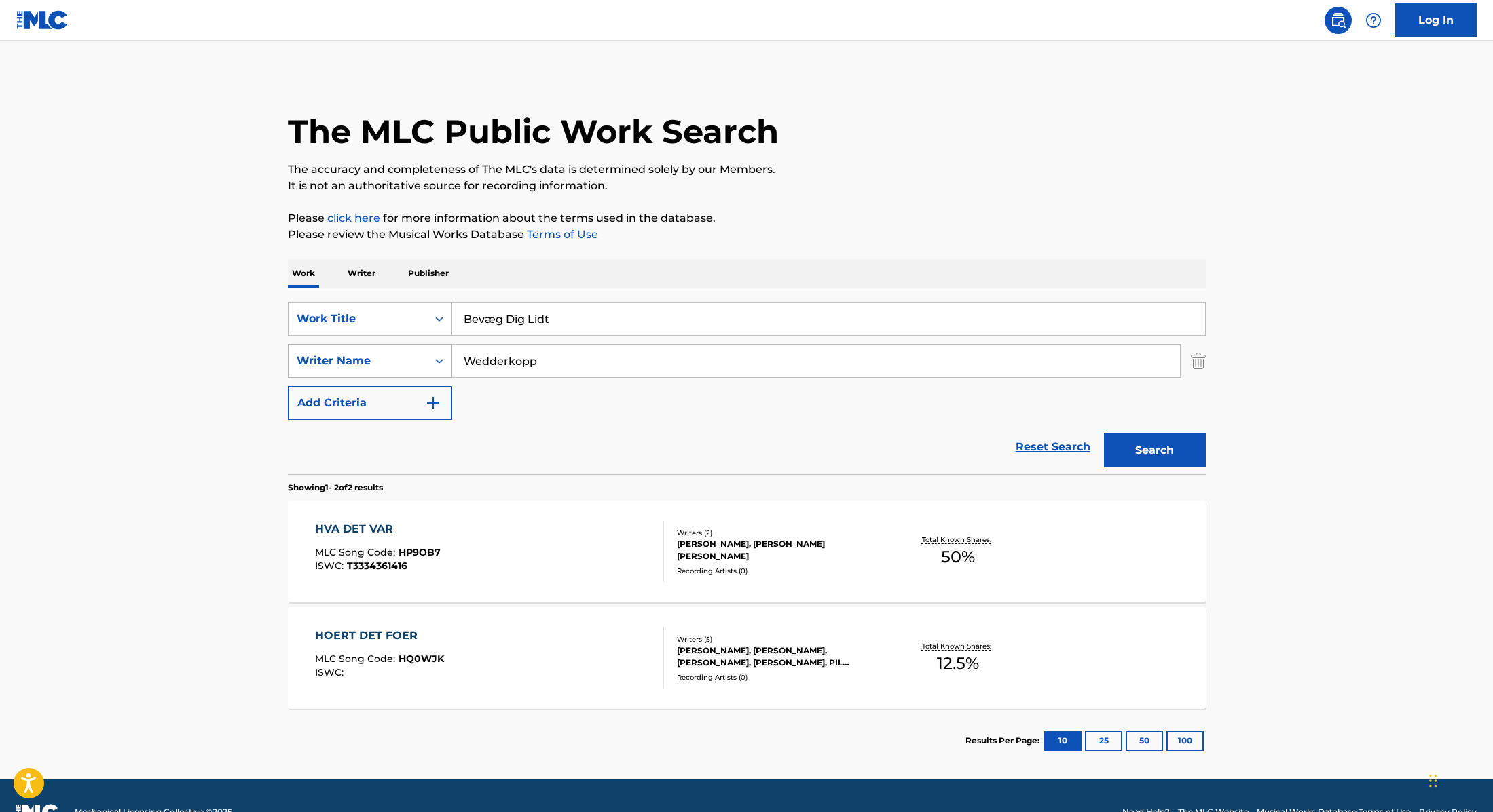
click at [403, 360] on div "SearchWithCriteria89e460e5-7744-4731-99c6-0be1078f7c3e Writer Name Wedderkopp" at bounding box center [746, 360] width 918 height 34
type input "[PERSON_NAME]"
click at [1155, 449] on button "Search" at bounding box center [1155, 450] width 102 height 34
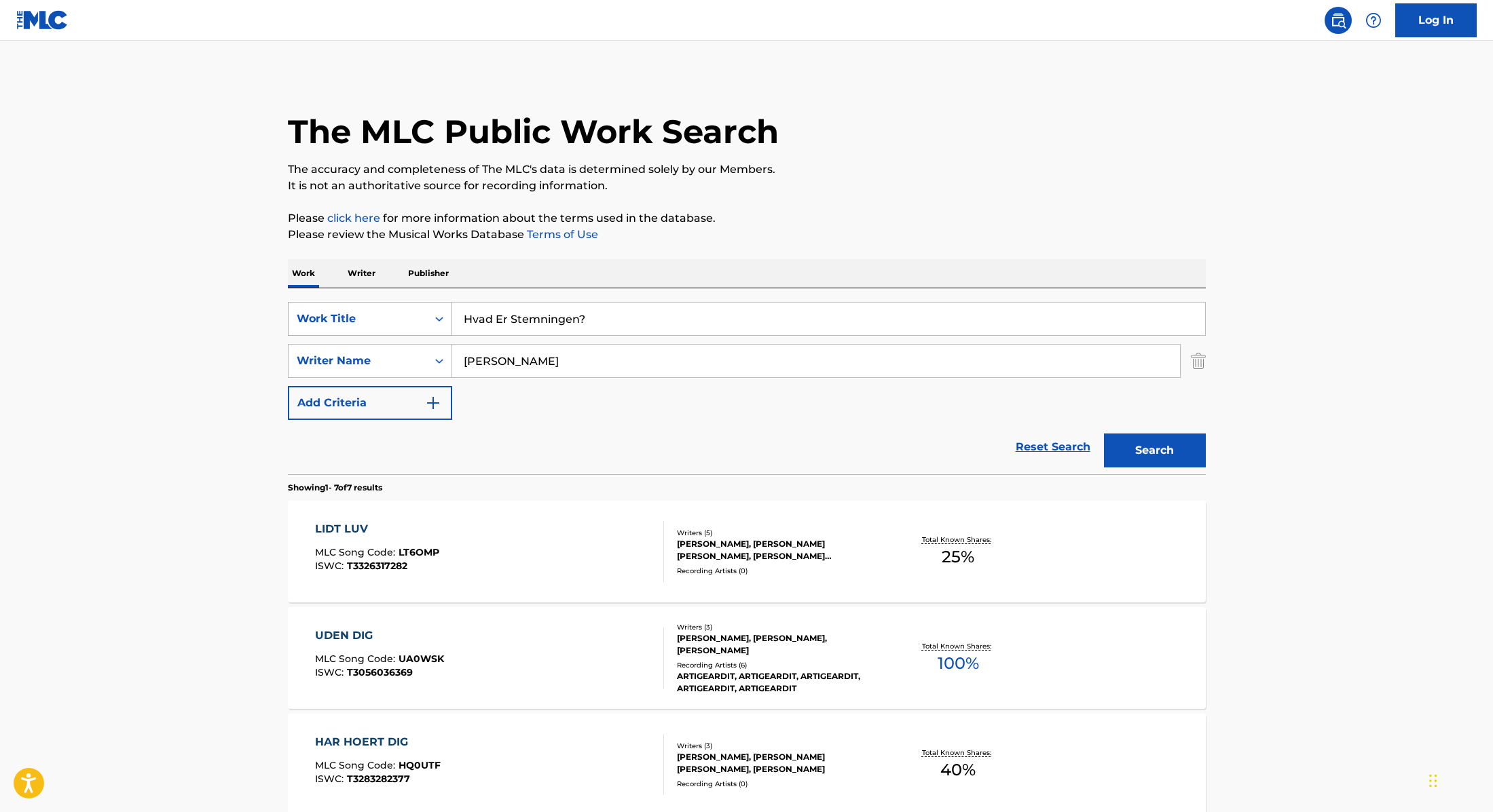
drag, startPoint x: 591, startPoint y: 329, endPoint x: 417, endPoint y: 322, distance: 174.1
click at [417, 322] on div "SearchWithCriteria9cc89112-0d42-42f8-b15c-104aad945215 Work Title Hvad Er Stemn…" at bounding box center [746, 318] width 918 height 34
click at [806, 227] on p "Please review the Musical Works Database Terms of Use" at bounding box center [746, 235] width 918 height 16
click at [1150, 464] on button "Search" at bounding box center [1155, 450] width 102 height 34
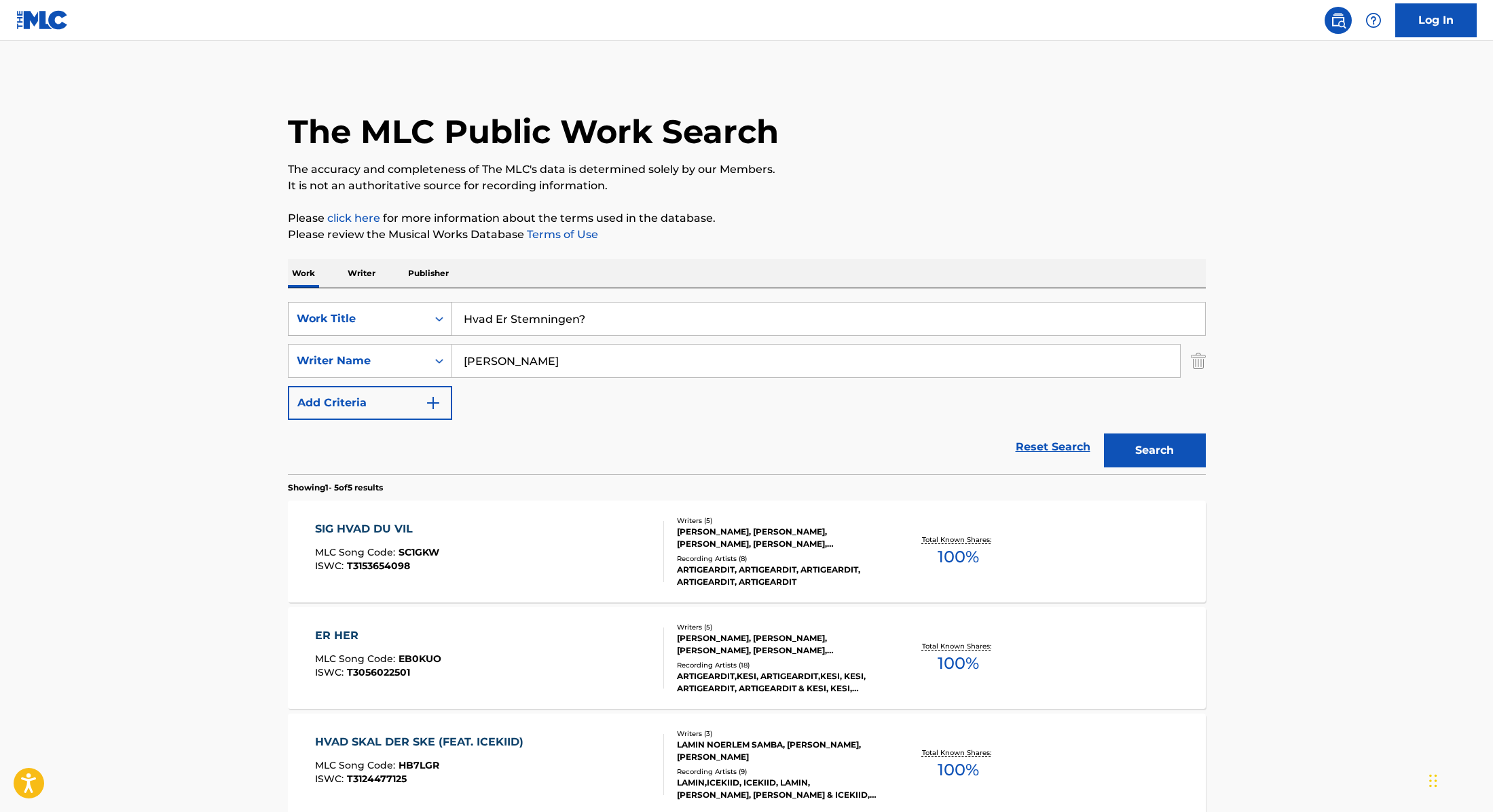
drag, startPoint x: 593, startPoint y: 317, endPoint x: 423, endPoint y: 316, distance: 170.0
click at [418, 317] on div "SearchWithCriteria9cc89112-0d42-42f8-b15c-104aad945215 Work Title Hvad Er Stemn…" at bounding box center [746, 318] width 918 height 34
type input "[PERSON_NAME] (feat. [PERSON_NAME] & Svea S)"
click at [771, 190] on p "It is not an authoritative source for recording information." at bounding box center [746, 186] width 918 height 16
drag, startPoint x: 522, startPoint y: 360, endPoint x: 400, endPoint y: 351, distance: 122.3
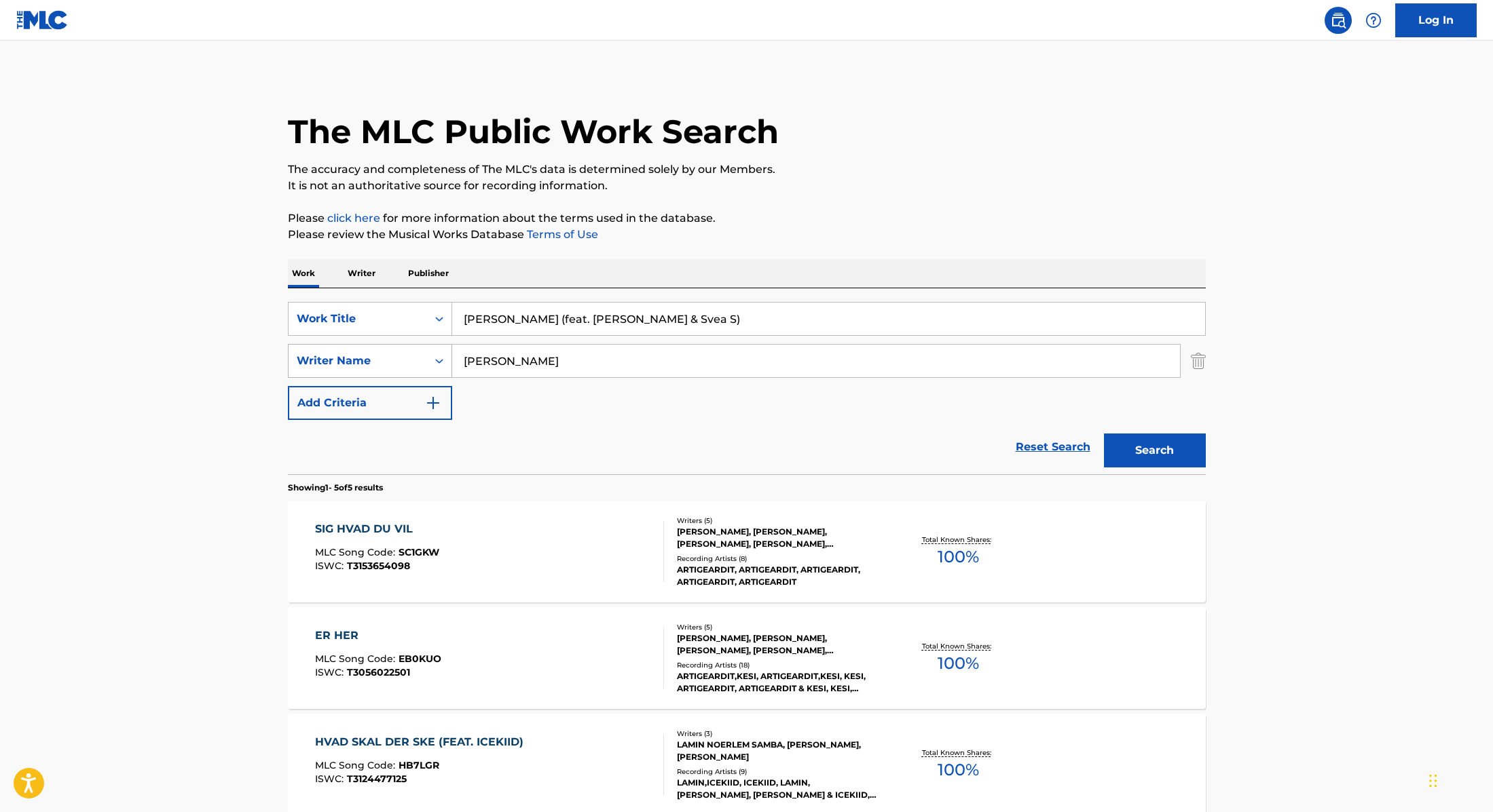
click at [405, 351] on div "SearchWithCriteria89e460e5-7744-4731-99c6-0be1078f7c3e Writer Name [PERSON_NAME]" at bounding box center [746, 360] width 918 height 34
type input "Sigvardt,"
drag, startPoint x: 706, startPoint y: 318, endPoint x: 545, endPoint y: 318, distance: 161.0
click at [545, 318] on input "[PERSON_NAME] (feat. [PERSON_NAME] & Svea S)" at bounding box center [828, 318] width 752 height 32
click at [904, 234] on p "Please review the Musical Works Database Terms of Use" at bounding box center [746, 235] width 918 height 16
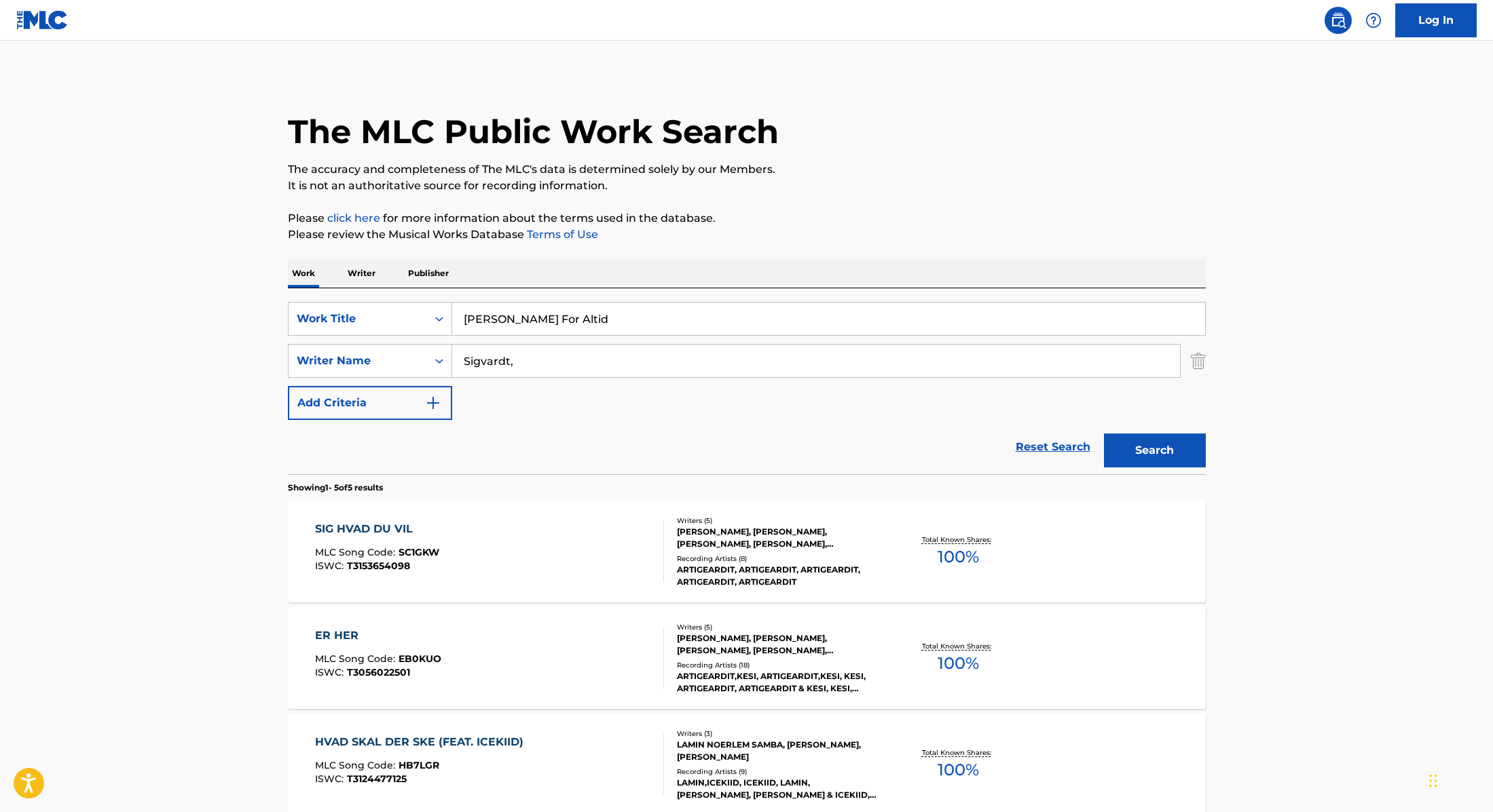
click at [1180, 452] on button "Search" at bounding box center [1155, 450] width 102 height 34
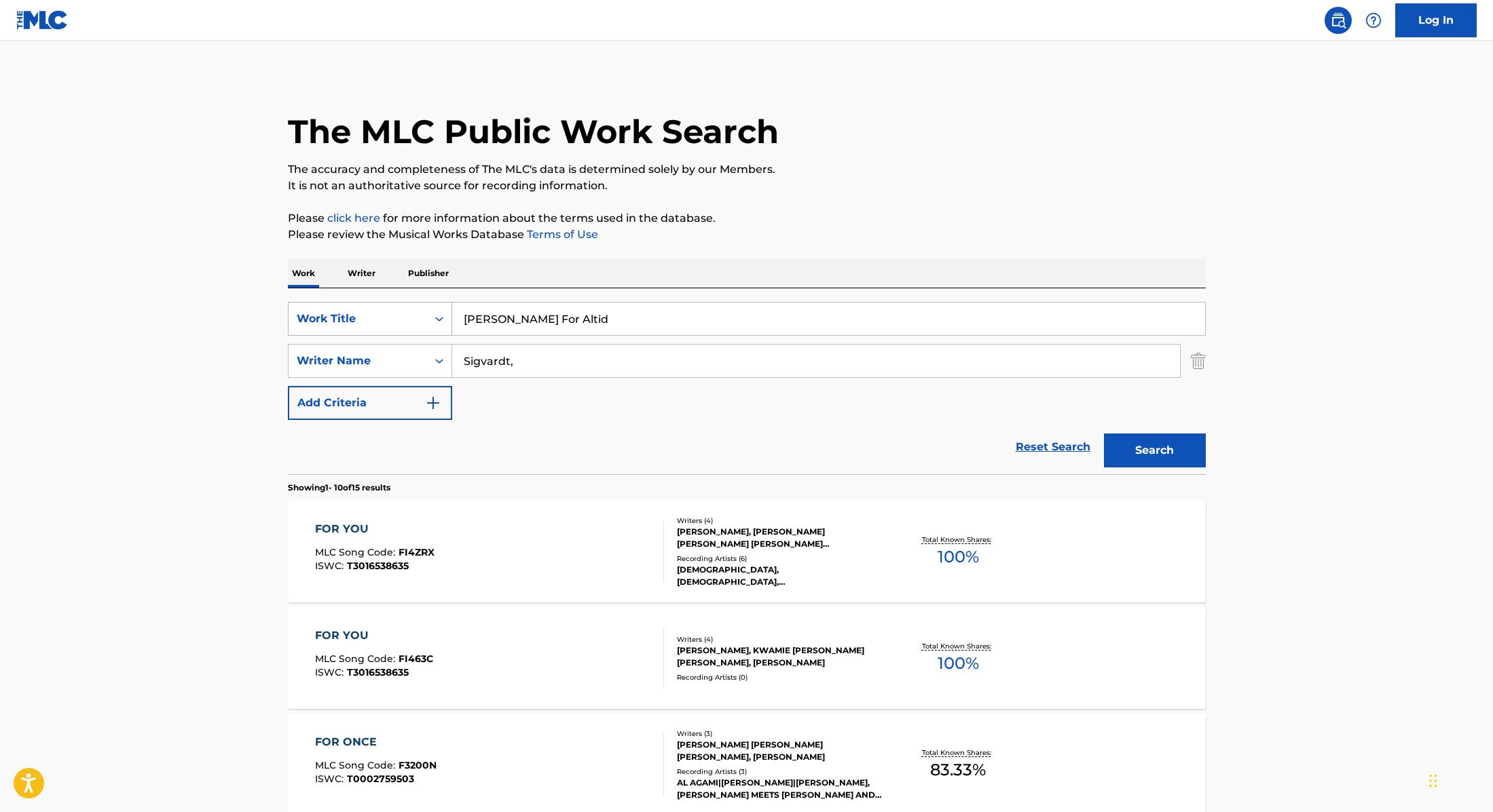
drag, startPoint x: 561, startPoint y: 326, endPoint x: 355, endPoint y: 305, distance: 207.1
click at [355, 305] on div "SearchWithCriteria9cc89112-0d42-42f8-b15c-104aad945215 Work Title [PERSON_NAME]…" at bounding box center [746, 318] width 918 height 34
type input "[GEOGRAPHIC_DATA]"
drag, startPoint x: 525, startPoint y: 366, endPoint x: 376, endPoint y: 357, distance: 149.3
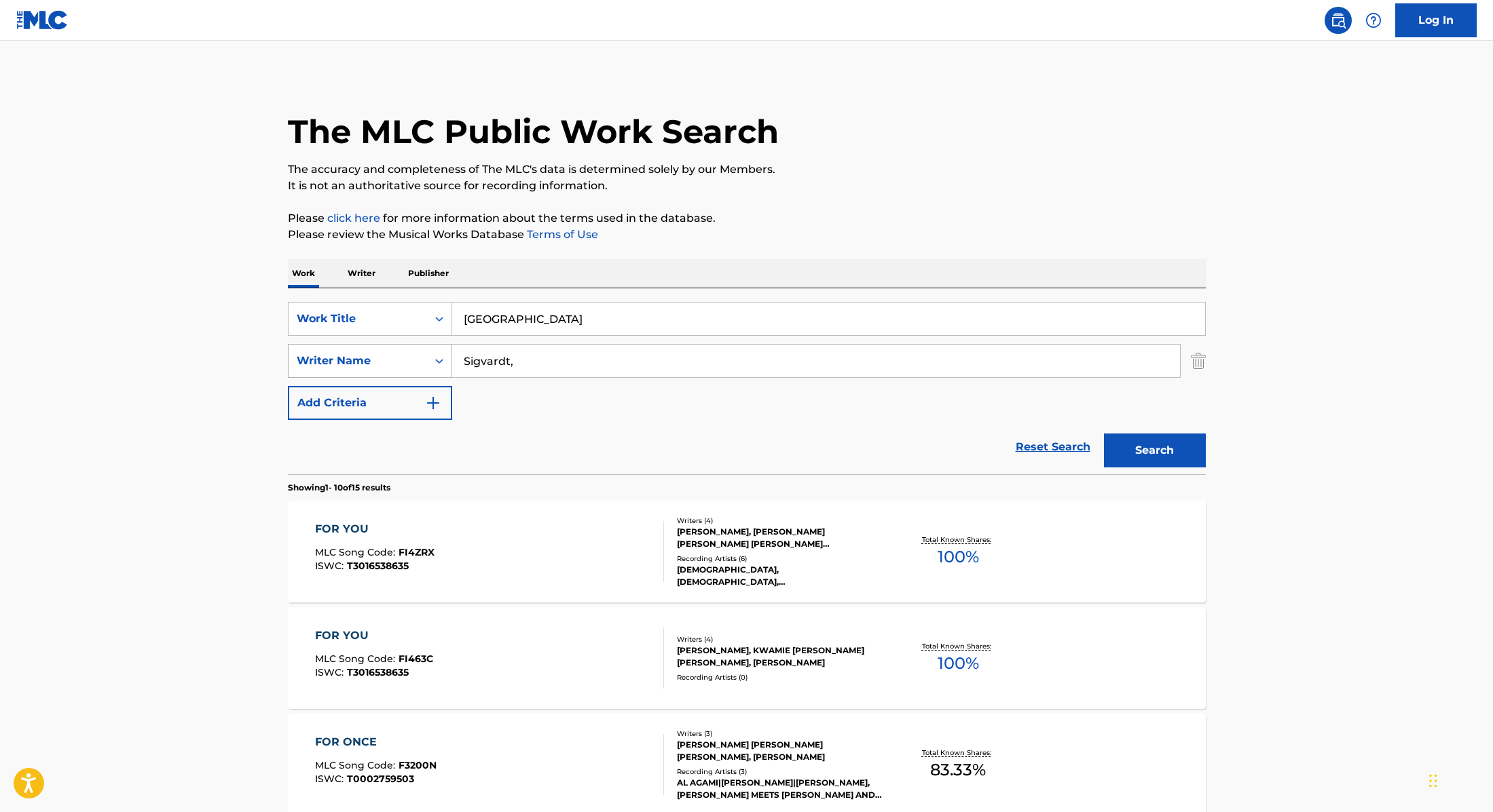
click at [378, 357] on div "SearchWithCriteria89e460e5-7744-4731-99c6-0be1078f7c3e Writer Name [PERSON_NAME…" at bounding box center [746, 360] width 918 height 34
click at [1132, 463] on button "Search" at bounding box center [1155, 450] width 102 height 34
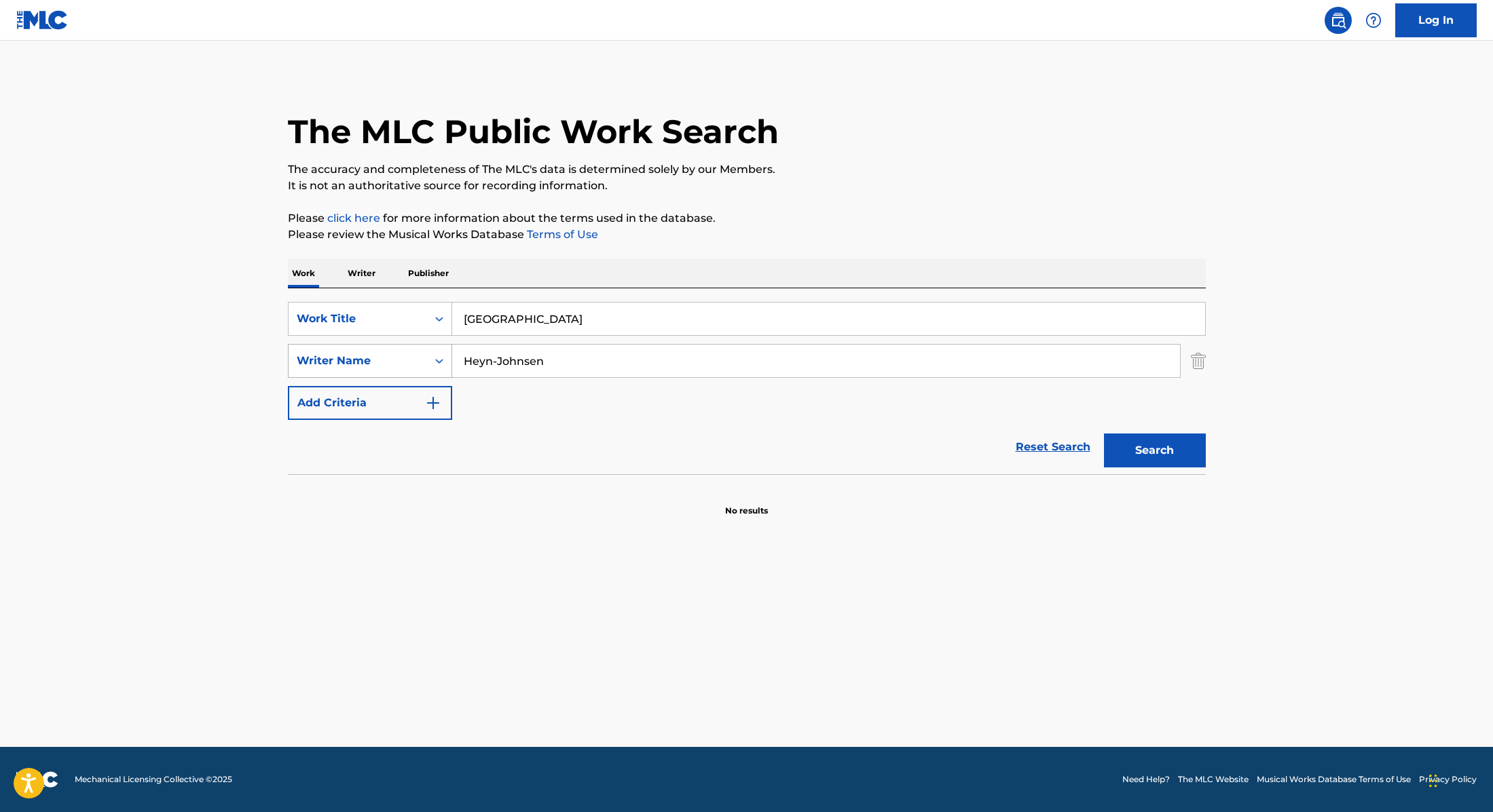
drag, startPoint x: 562, startPoint y: 363, endPoint x: 411, endPoint y: 354, distance: 151.3
click at [385, 354] on div "SearchWithCriteria89e460e5-7744-4731-99c6-0be1078f7c3e Writer Name [PERSON_NAME]" at bounding box center [746, 360] width 918 height 34
type input "[PERSON_NAME]"
click at [1153, 453] on button "Search" at bounding box center [1155, 450] width 102 height 34
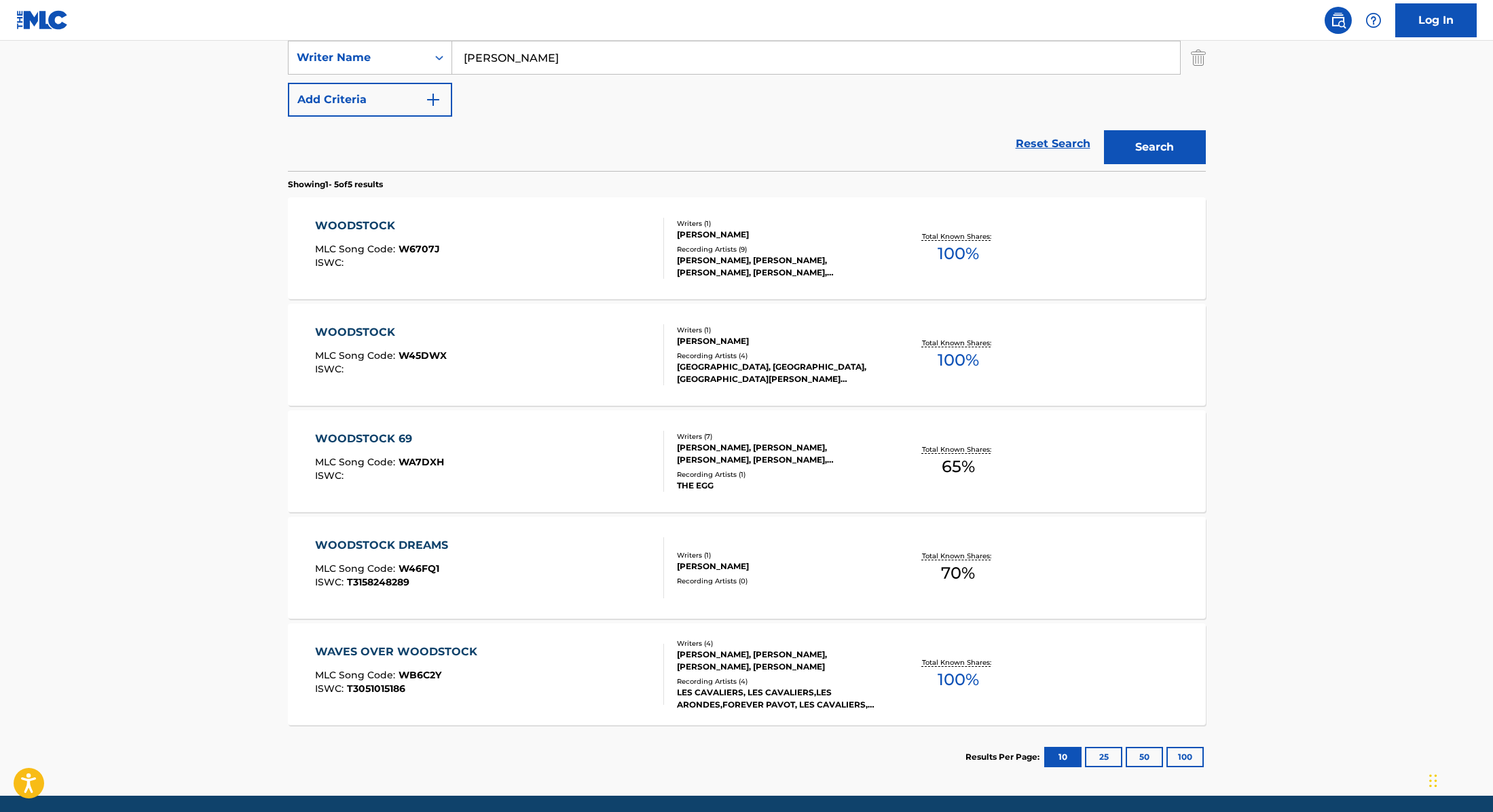
scroll to position [150, 0]
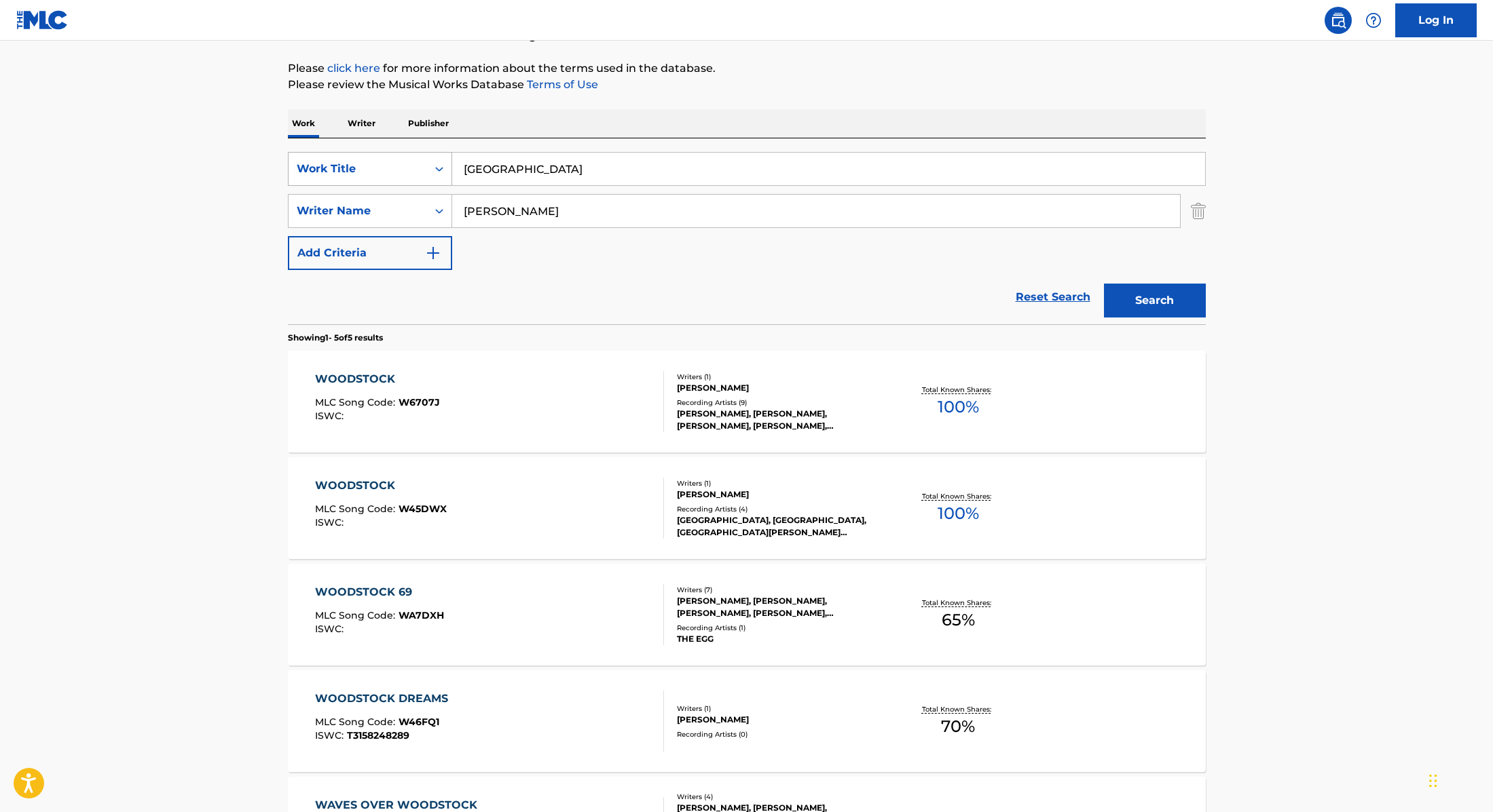
drag, startPoint x: 527, startPoint y: 169, endPoint x: 396, endPoint y: 163, distance: 131.1
click at [387, 163] on div "SearchWithCriteria9cc89112-0d42-42f8-b15c-104aad945215 Work Title [GEOGRAPHIC_D…" at bounding box center [746, 169] width 918 height 34
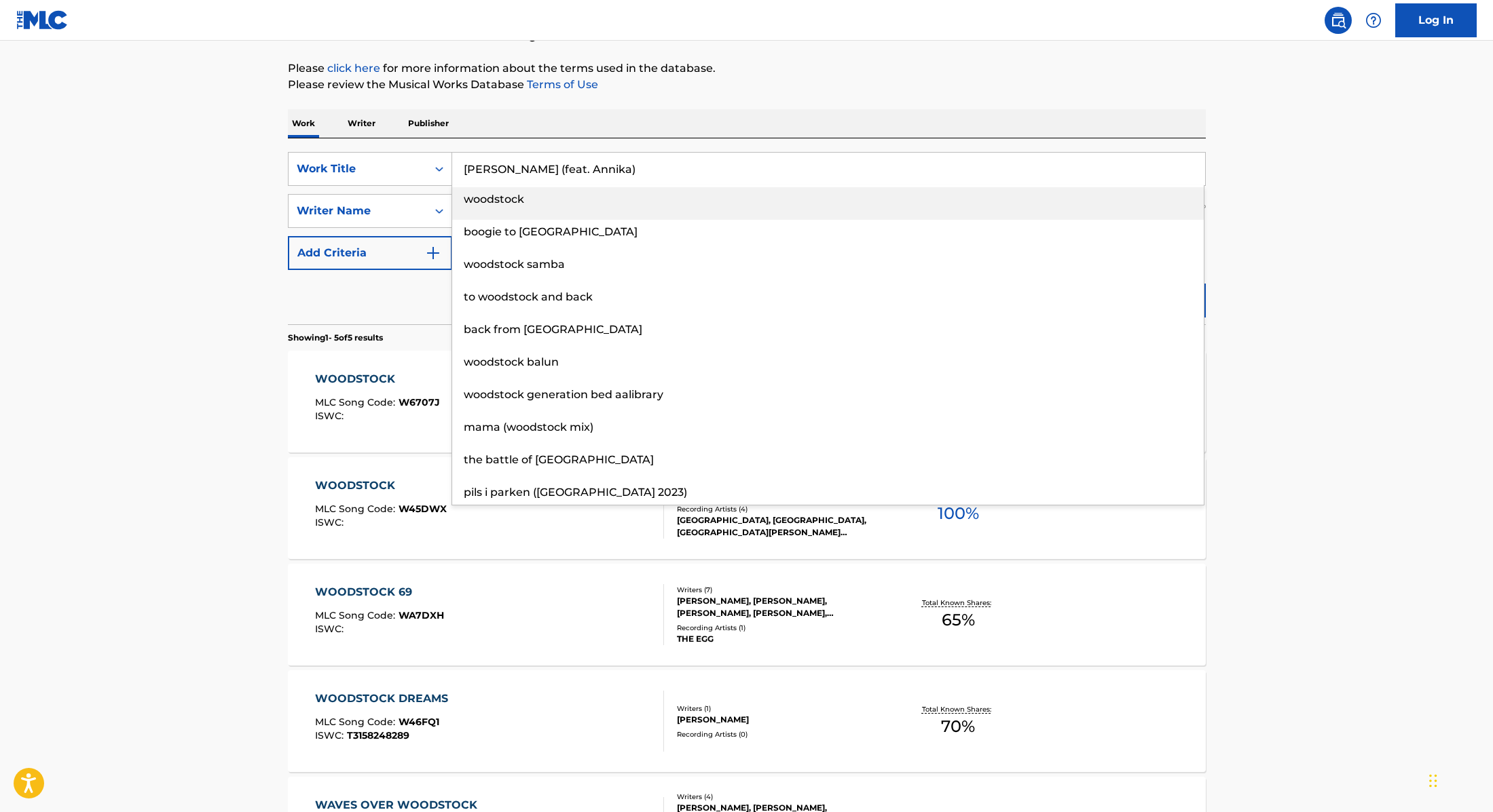
type input "[PERSON_NAME] (feat. Annika)"
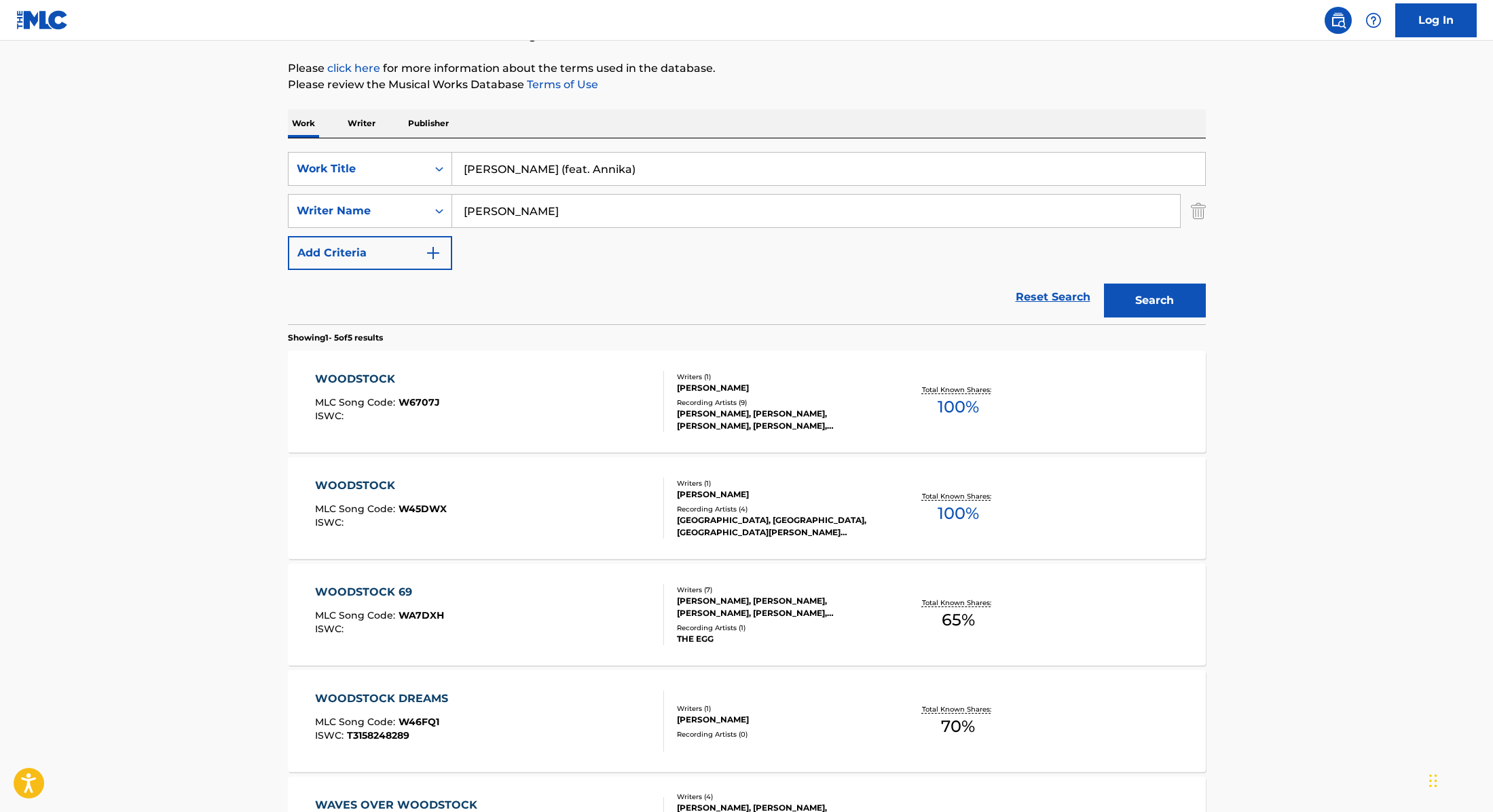
click at [790, 91] on p "Please review the Musical Works Database Terms of Use" at bounding box center [746, 85] width 918 height 16
drag, startPoint x: 561, startPoint y: 210, endPoint x: 464, endPoint y: 191, distance: 98.8
click at [384, 199] on div "SearchWithCriteria89e460e5-7744-4731-99c6-0be1078f7c3e Writer Name [PERSON_NAME]" at bounding box center [746, 210] width 918 height 34
type input "Wedderkopp,"
drag, startPoint x: 616, startPoint y: 172, endPoint x: 509, endPoint y: 171, distance: 107.0
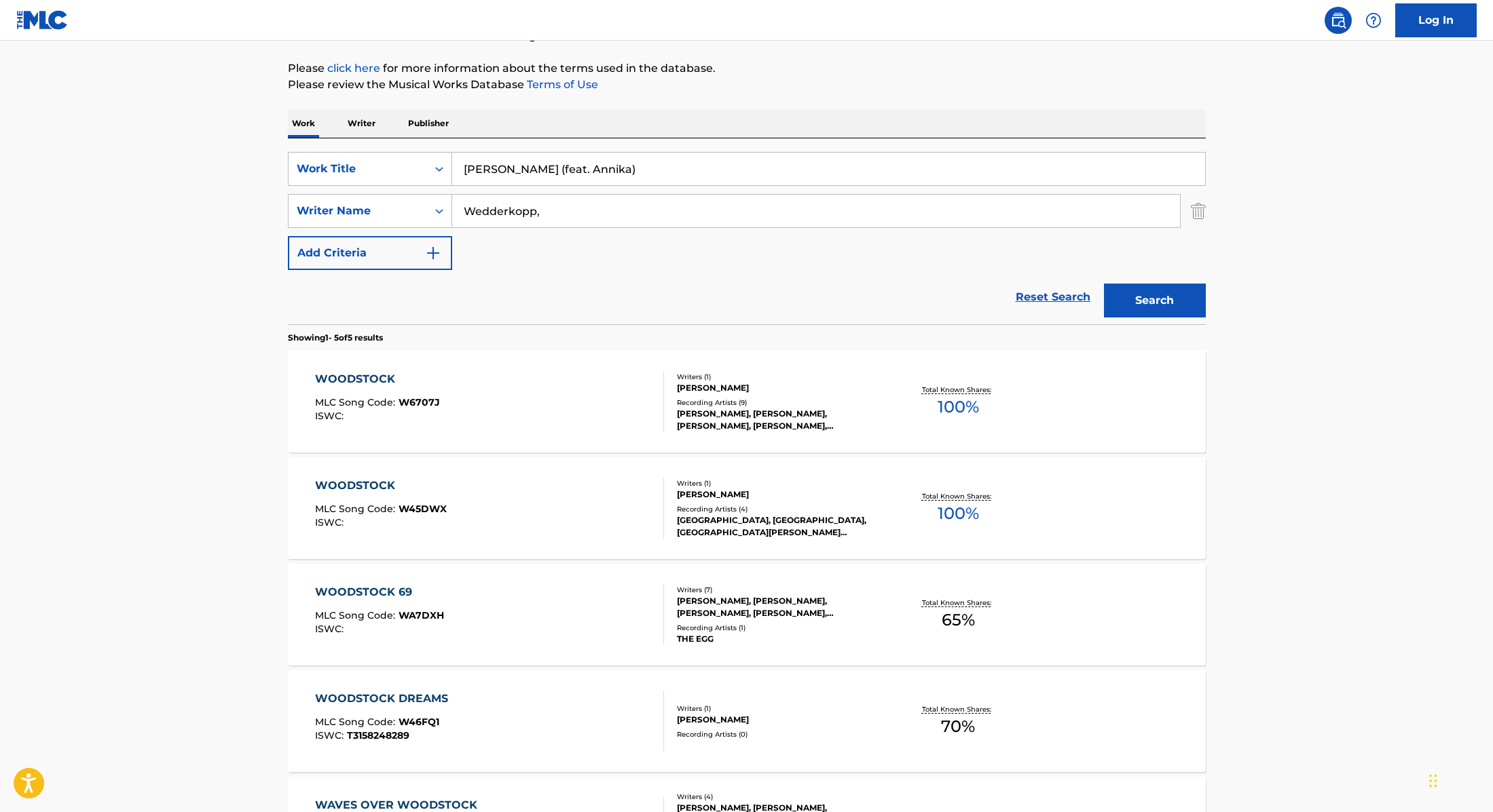
click at [509, 171] on input "[PERSON_NAME] (feat. Annika)" at bounding box center [828, 169] width 752 height 32
click at [779, 115] on div "Work Writer Publisher" at bounding box center [746, 124] width 918 height 28
click at [654, 173] on input "Blodigt (" at bounding box center [828, 169] width 752 height 32
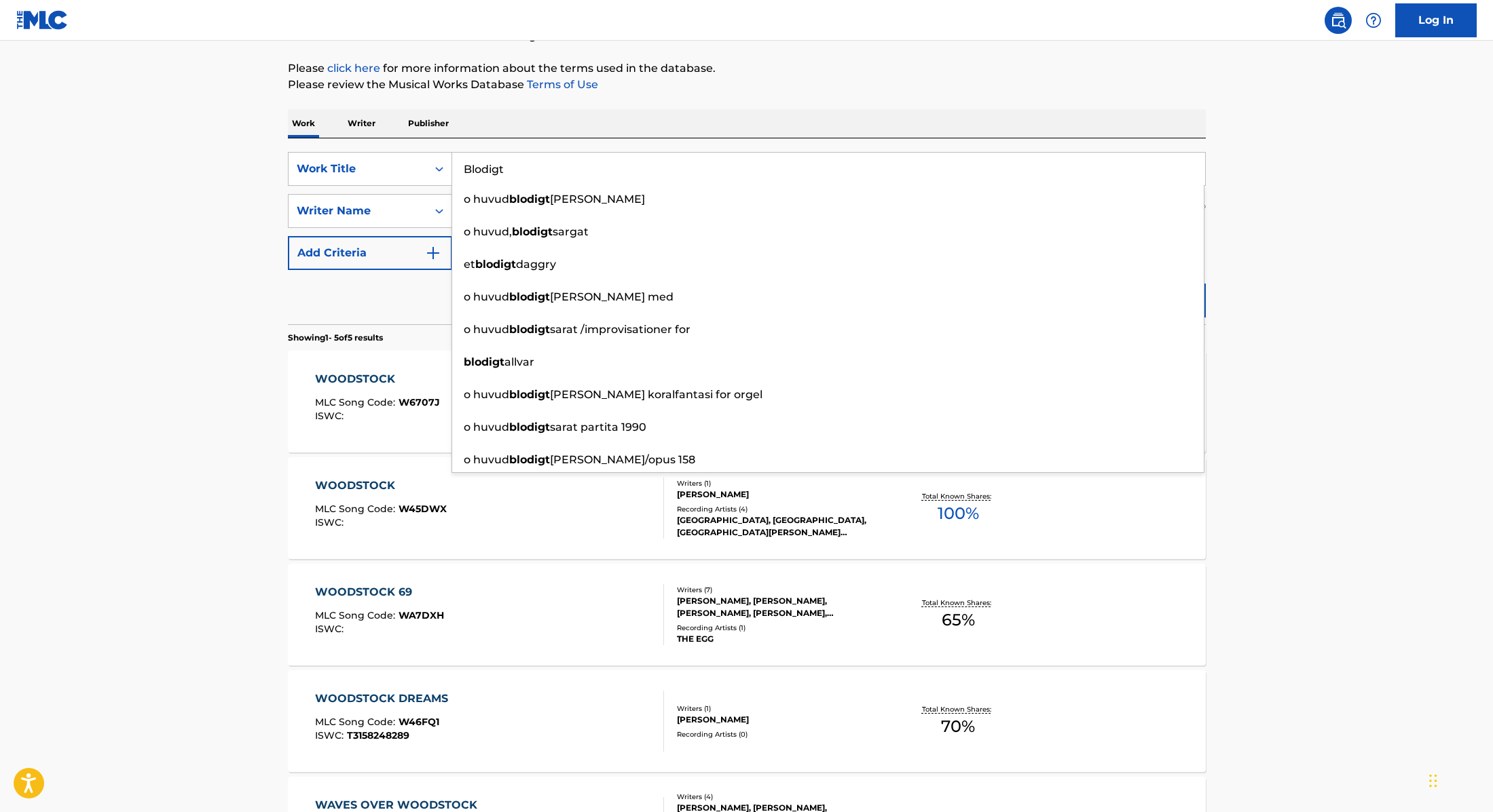
click at [1318, 255] on main "The MLC Public Work Search The accuracy and completeness of The MLC's data is d…" at bounding box center [746, 419] width 1493 height 1058
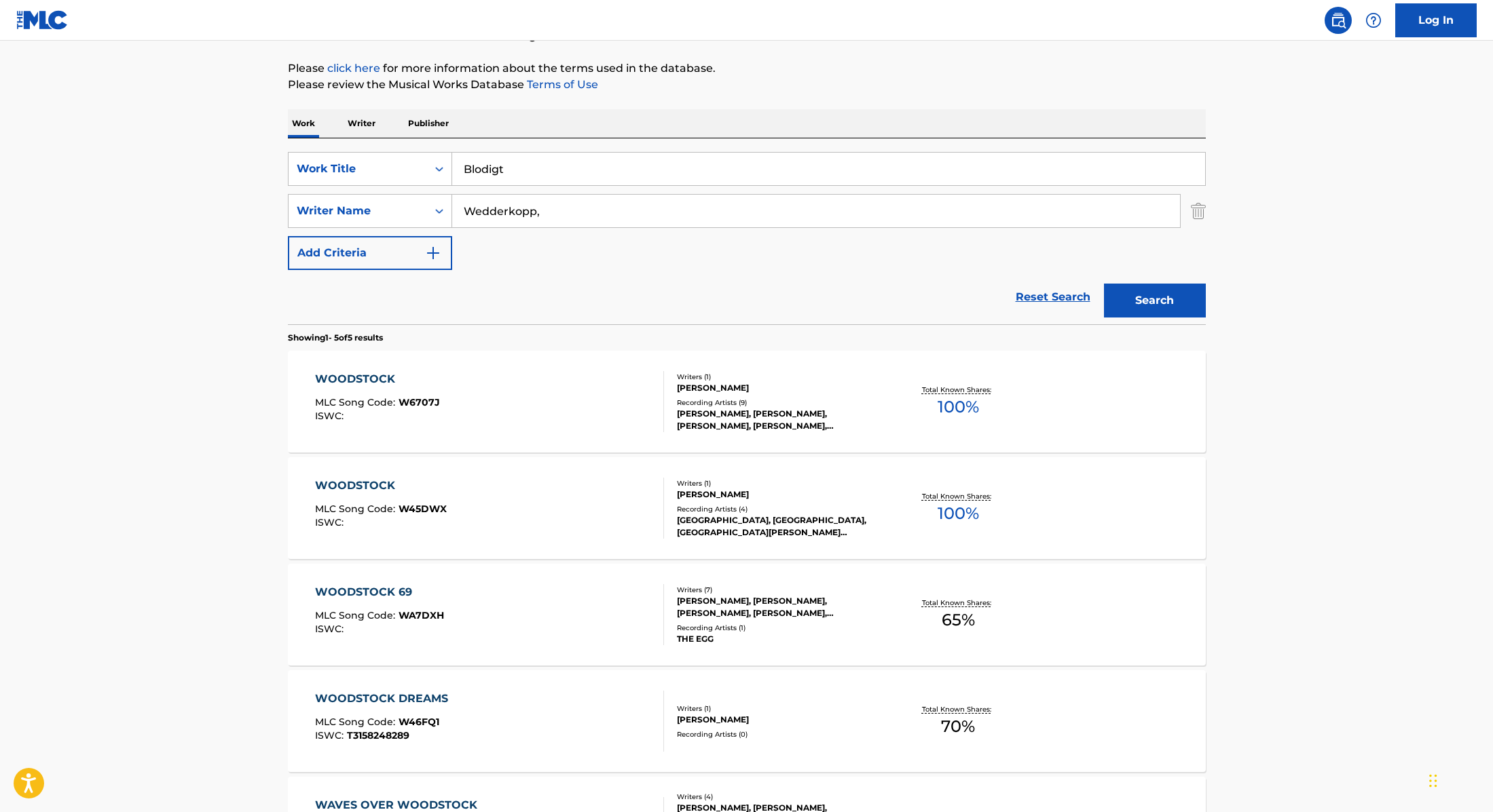
click at [1186, 291] on button "Search" at bounding box center [1155, 300] width 102 height 34
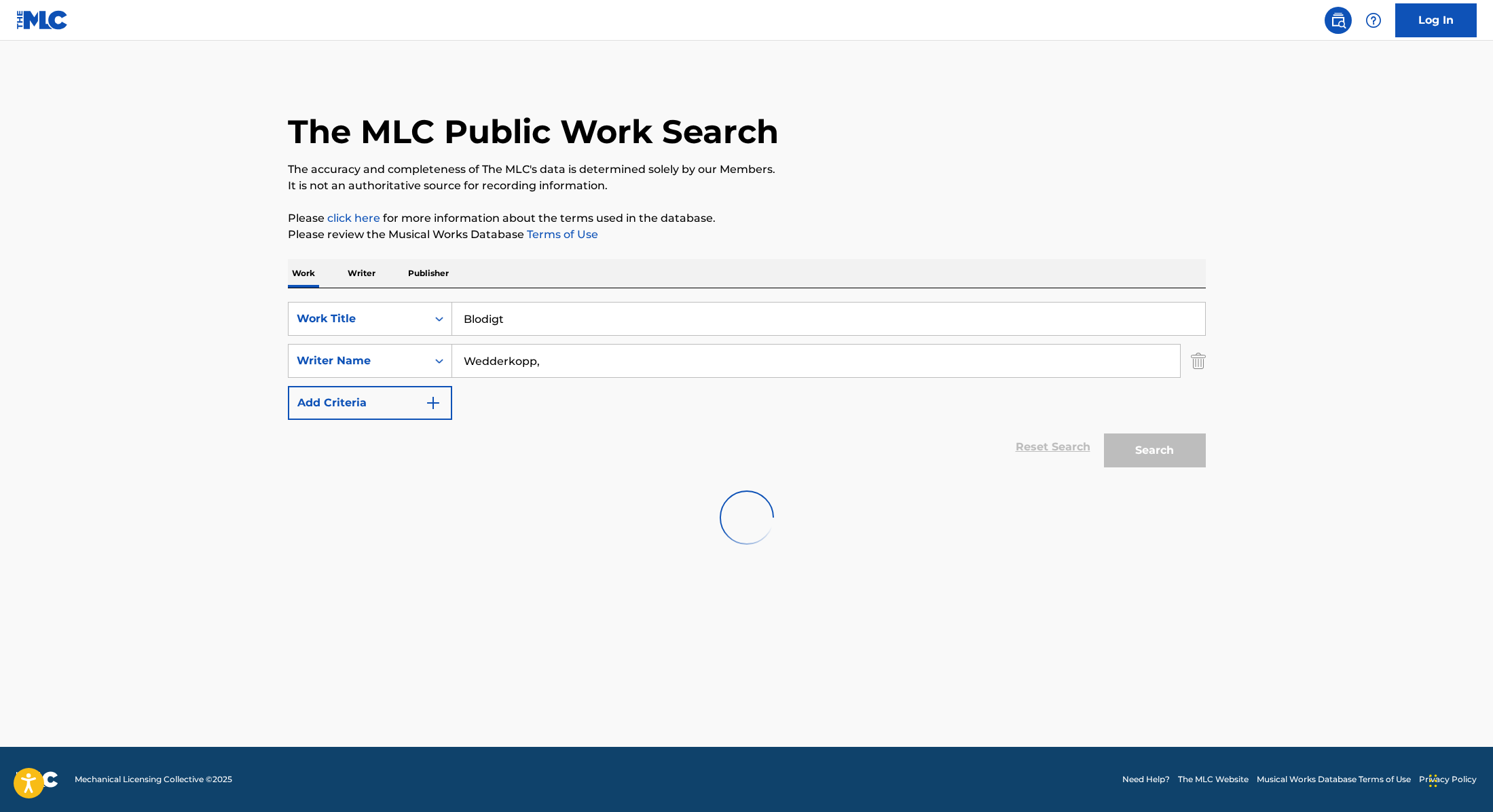
scroll to position [0, 0]
drag, startPoint x: 521, startPoint y: 320, endPoint x: 405, endPoint y: 317, distance: 116.0
click at [407, 317] on div "SearchWithCriteria9cc89112-0d42-42f8-b15c-104aad945215 Work Title Blodigt" at bounding box center [746, 318] width 918 height 34
type input "kendt mig en uge"
click at [838, 173] on p "The accuracy and completeness of The MLC's data is determined solely by our Mem…" at bounding box center [746, 170] width 918 height 16
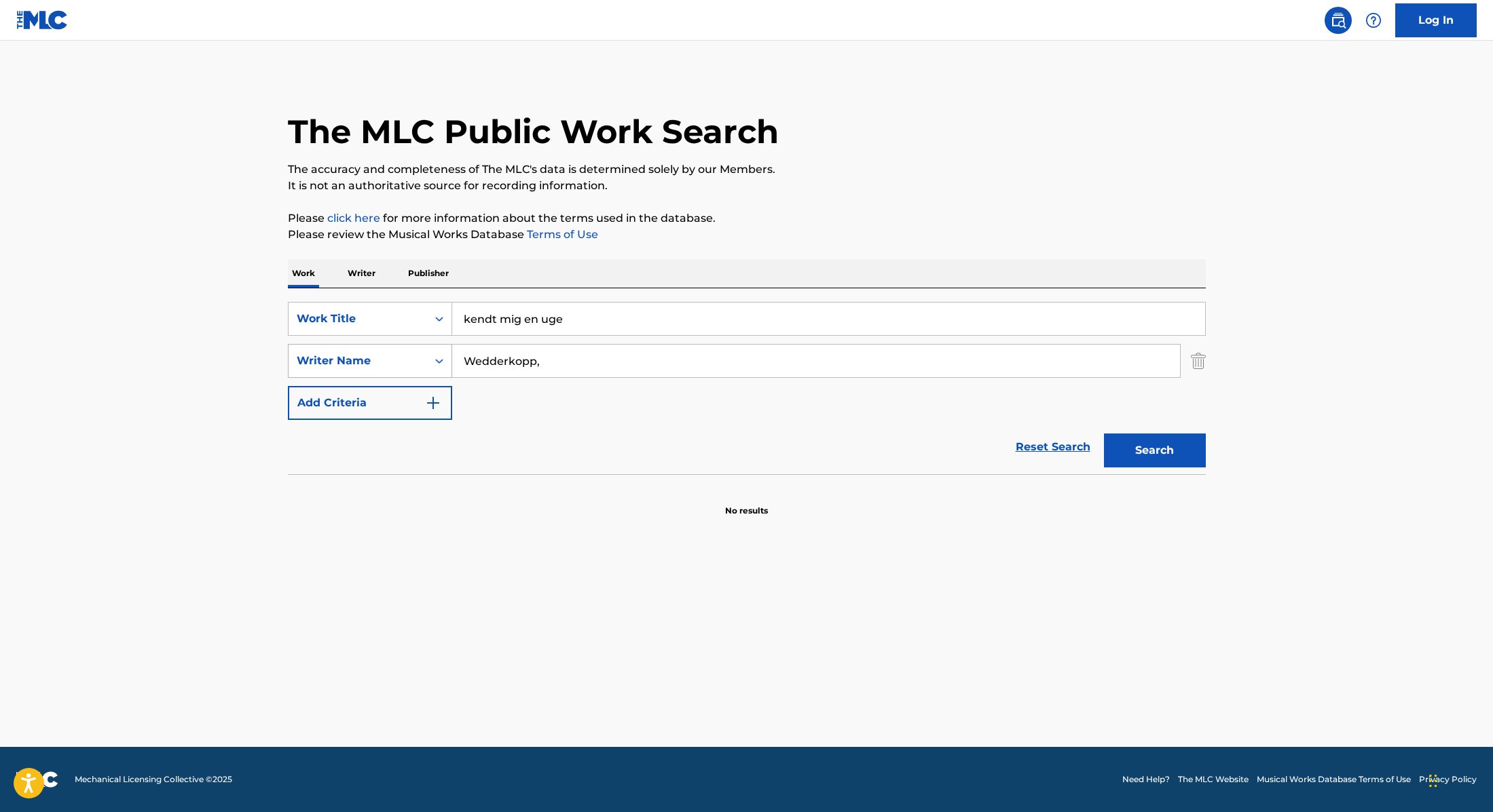
drag, startPoint x: 562, startPoint y: 360, endPoint x: 407, endPoint y: 357, distance: 155.0
click at [407, 357] on div "SearchWithCriteria89e460e5-7744-4731-99c6-0be1078f7c3e Writer Name Wedderkopp," at bounding box center [746, 360] width 918 height 34
type input "[GEOGRAPHIC_DATA],"
click at [1148, 437] on button "Search" at bounding box center [1155, 450] width 102 height 34
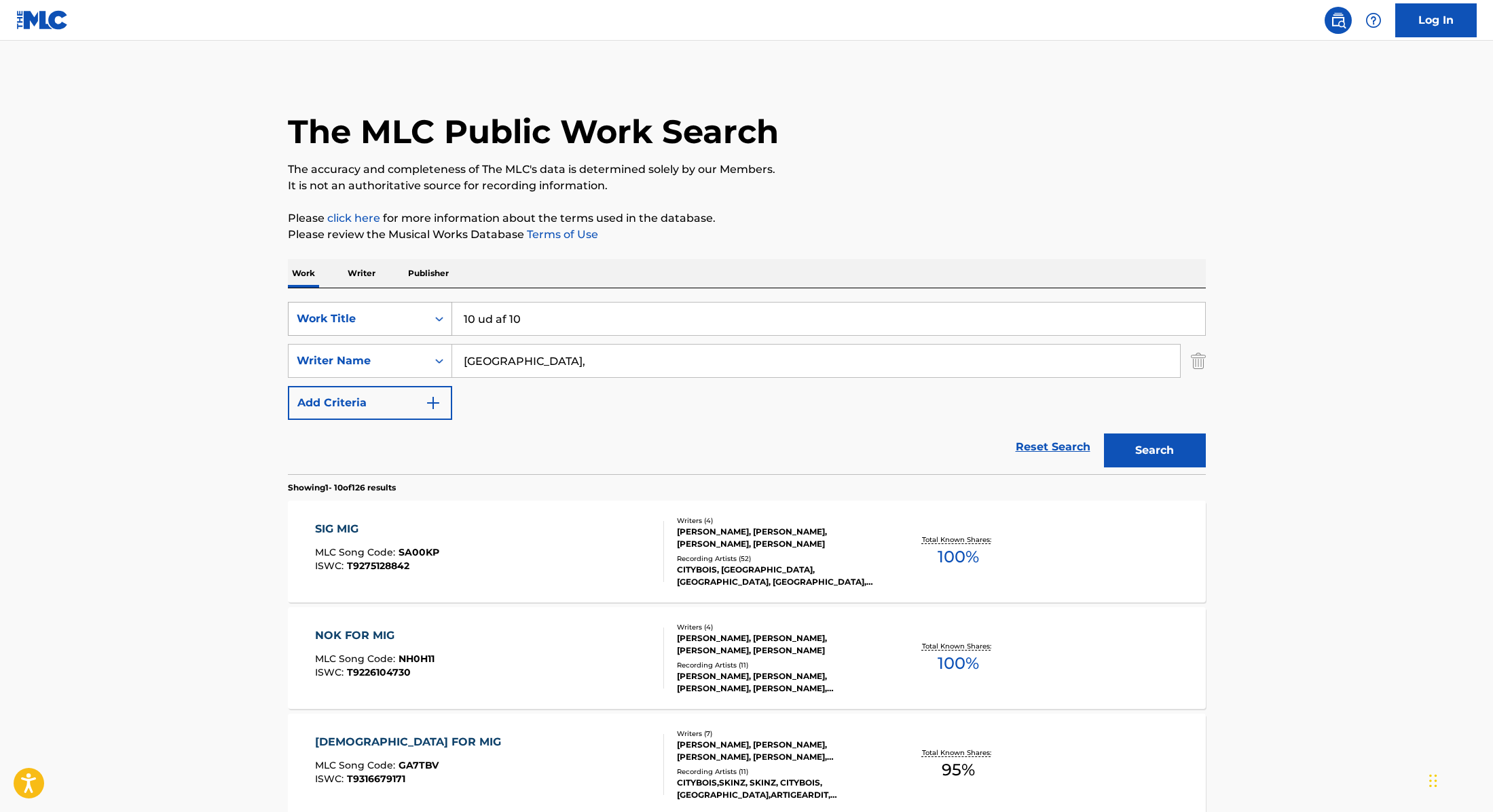
drag, startPoint x: 576, startPoint y: 320, endPoint x: 362, endPoint y: 301, distance: 214.8
click at [358, 302] on div "SearchWithCriteria9cc89112-0d42-42f8-b15c-104aad945215 Work Title 10 ud af 10" at bounding box center [746, 318] width 918 height 34
type input "10 ud af 10"
click at [848, 222] on p "Please click here for more information about the terms used in the database." at bounding box center [746, 219] width 918 height 16
drag, startPoint x: 526, startPoint y: 361, endPoint x: 387, endPoint y: 347, distance: 139.7
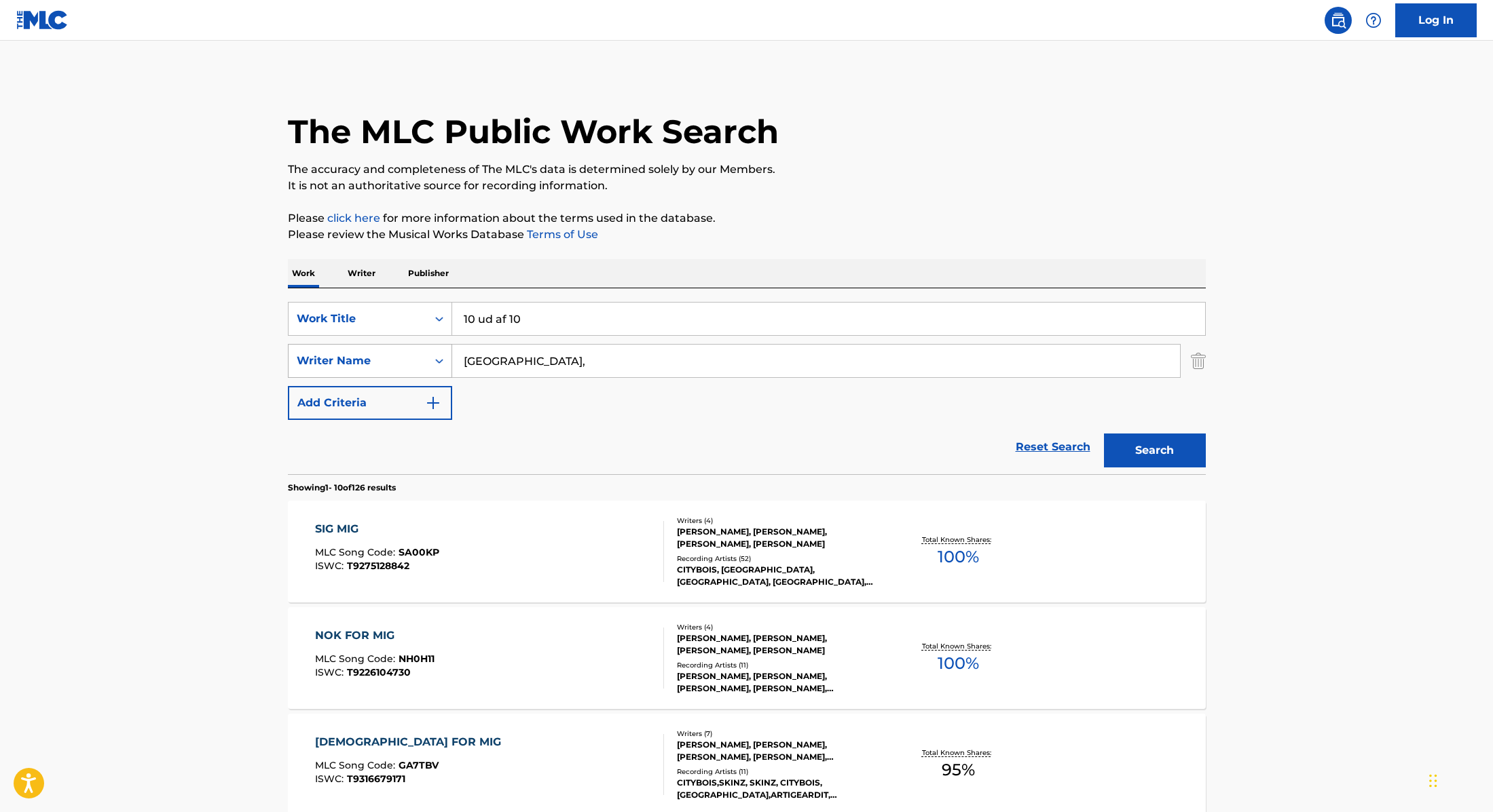
click at [390, 347] on div "SearchWithCriteria89e460e5-7744-4731-99c6-0be1078f7c3e Writer Name [GEOGRAPHIC_…" at bounding box center [746, 360] width 918 height 34
type input "Kragh"
click at [1152, 454] on button "Search" at bounding box center [1155, 450] width 102 height 34
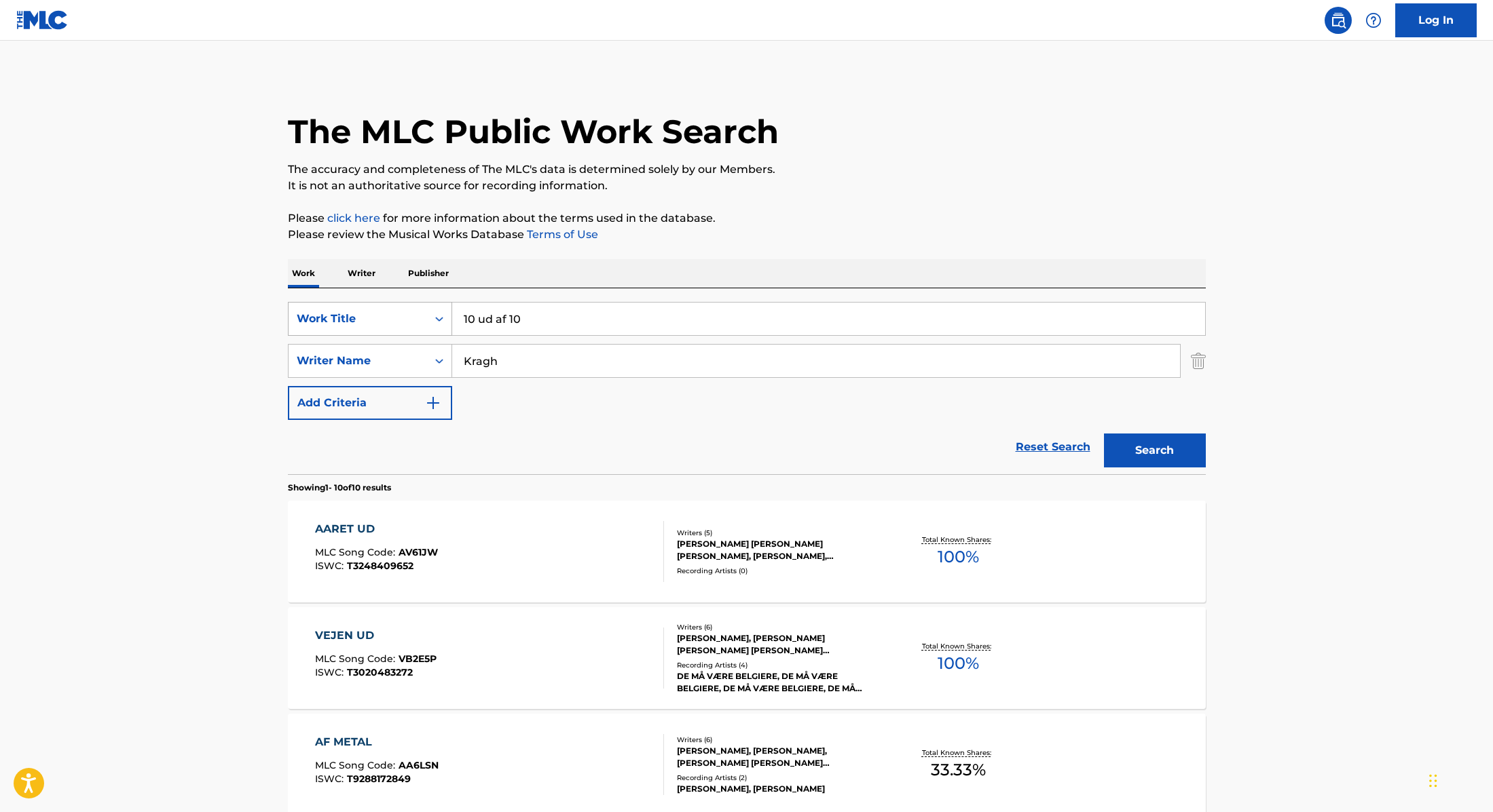
drag, startPoint x: 520, startPoint y: 321, endPoint x: 413, endPoint y: 306, distance: 108.0
click at [415, 306] on div "SearchWithCriteria9cc89112-0d42-42f8-b15c-104aad945215 Work Title 10 ud af 10" at bounding box center [746, 318] width 918 height 34
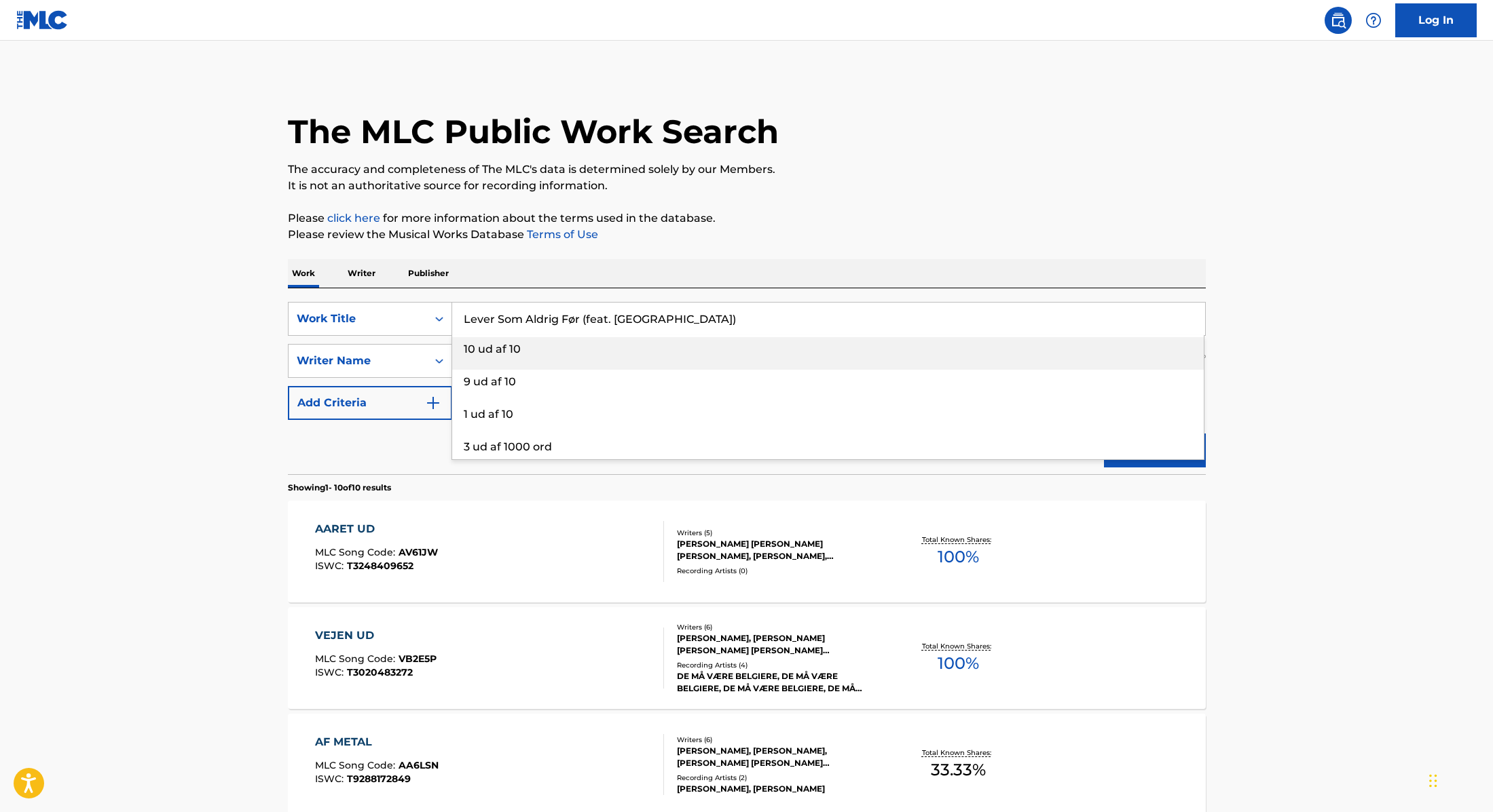
type input "Lever Som Aldrig Før (feat. [GEOGRAPHIC_DATA])"
click at [771, 219] on p "Please click here for more information about the terms used in the database." at bounding box center [746, 219] width 918 height 16
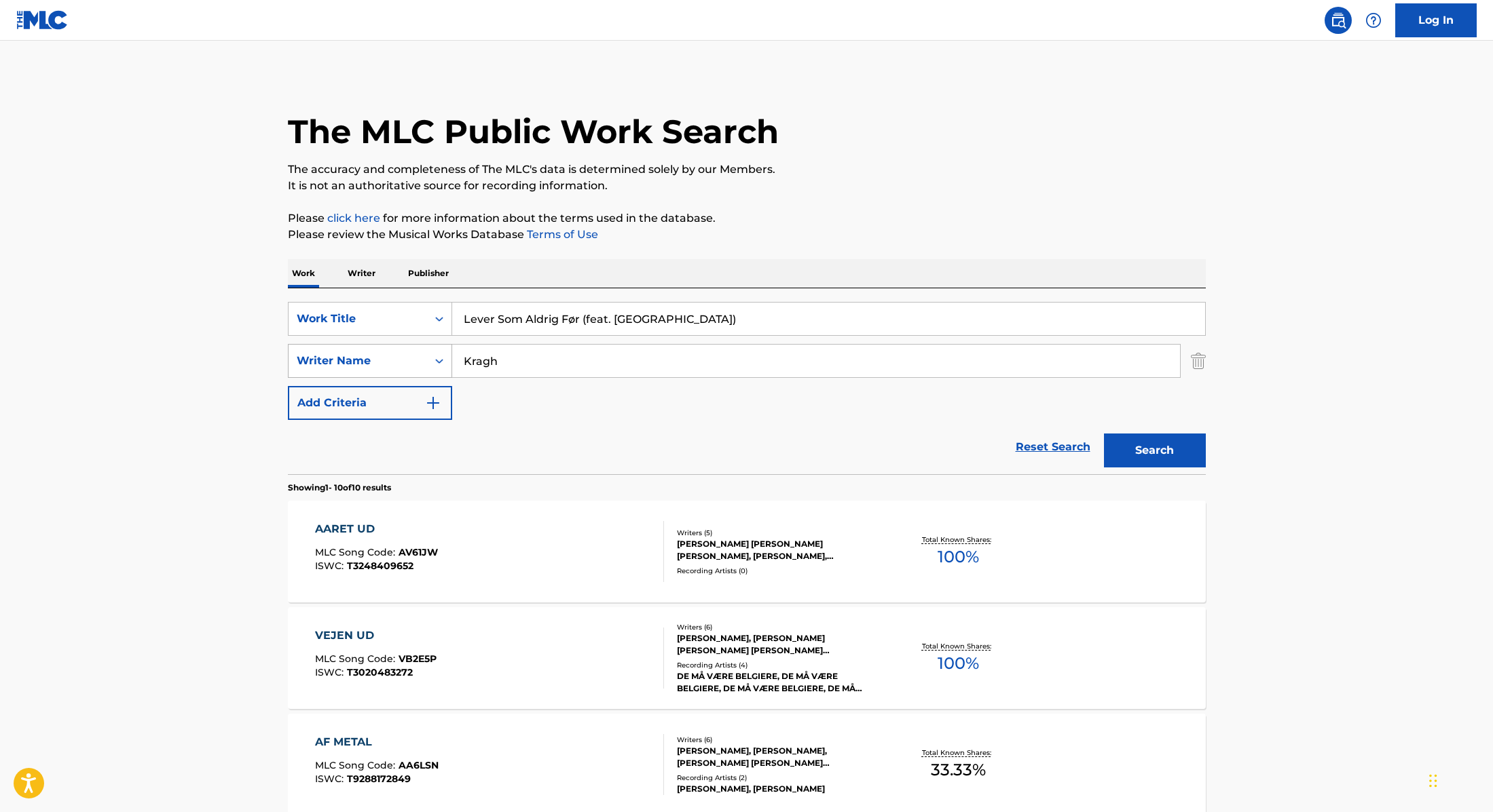
drag, startPoint x: 510, startPoint y: 363, endPoint x: 393, endPoint y: 357, distance: 117.2
click at [393, 357] on div "SearchWithCriteria89e460e5-7744-4731-99c6-0be1078f7c3e Writer Name [PERSON_NAME]" at bounding box center [746, 360] width 918 height 34
type input "Balken"
drag, startPoint x: 749, startPoint y: 318, endPoint x: 582, endPoint y: 324, distance: 167.1
click at [582, 324] on input "Lever Som Aldrig Før (feat. [GEOGRAPHIC_DATA])" at bounding box center [828, 318] width 752 height 32
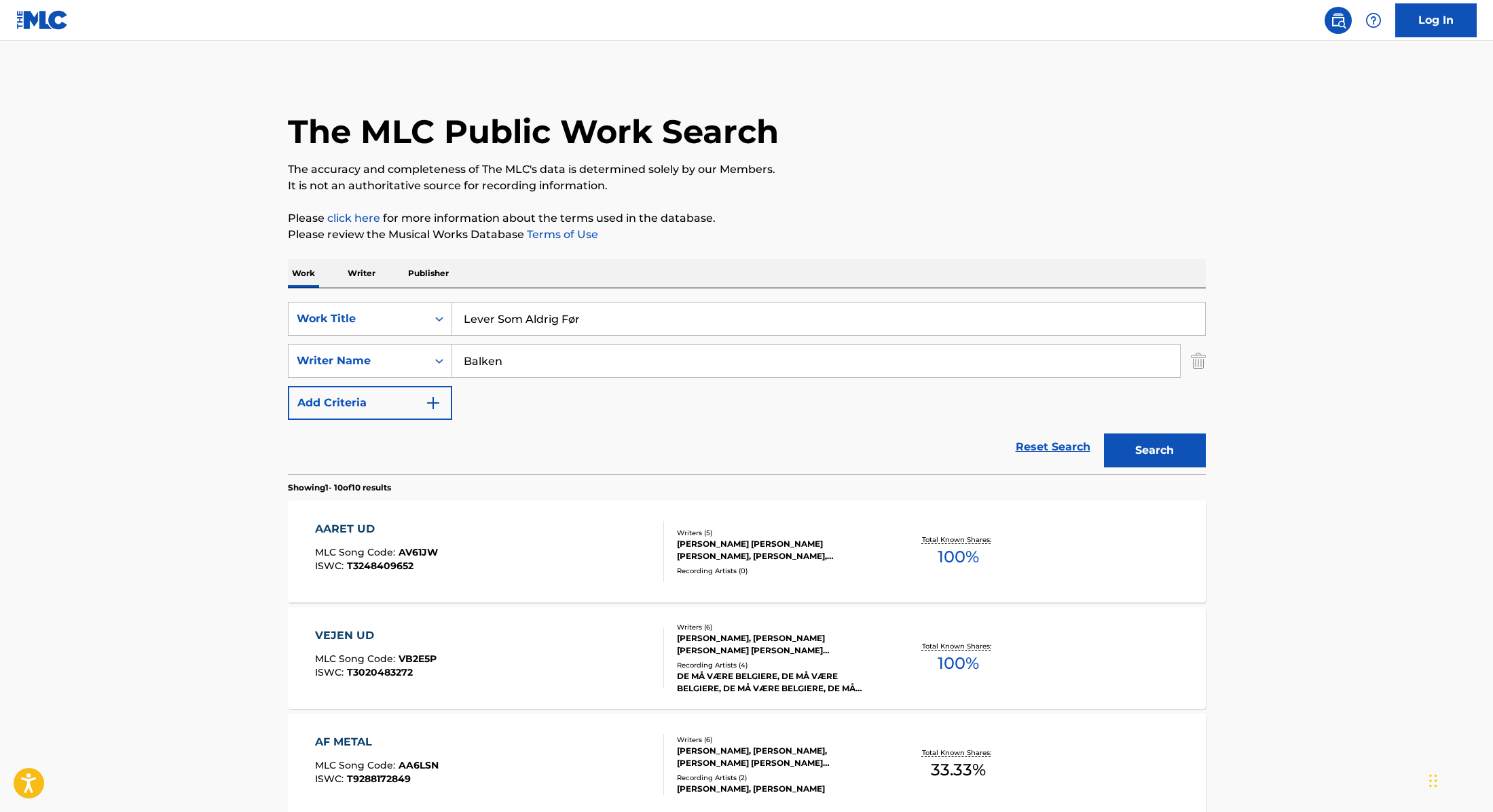
click at [1174, 443] on button "Search" at bounding box center [1155, 450] width 102 height 34
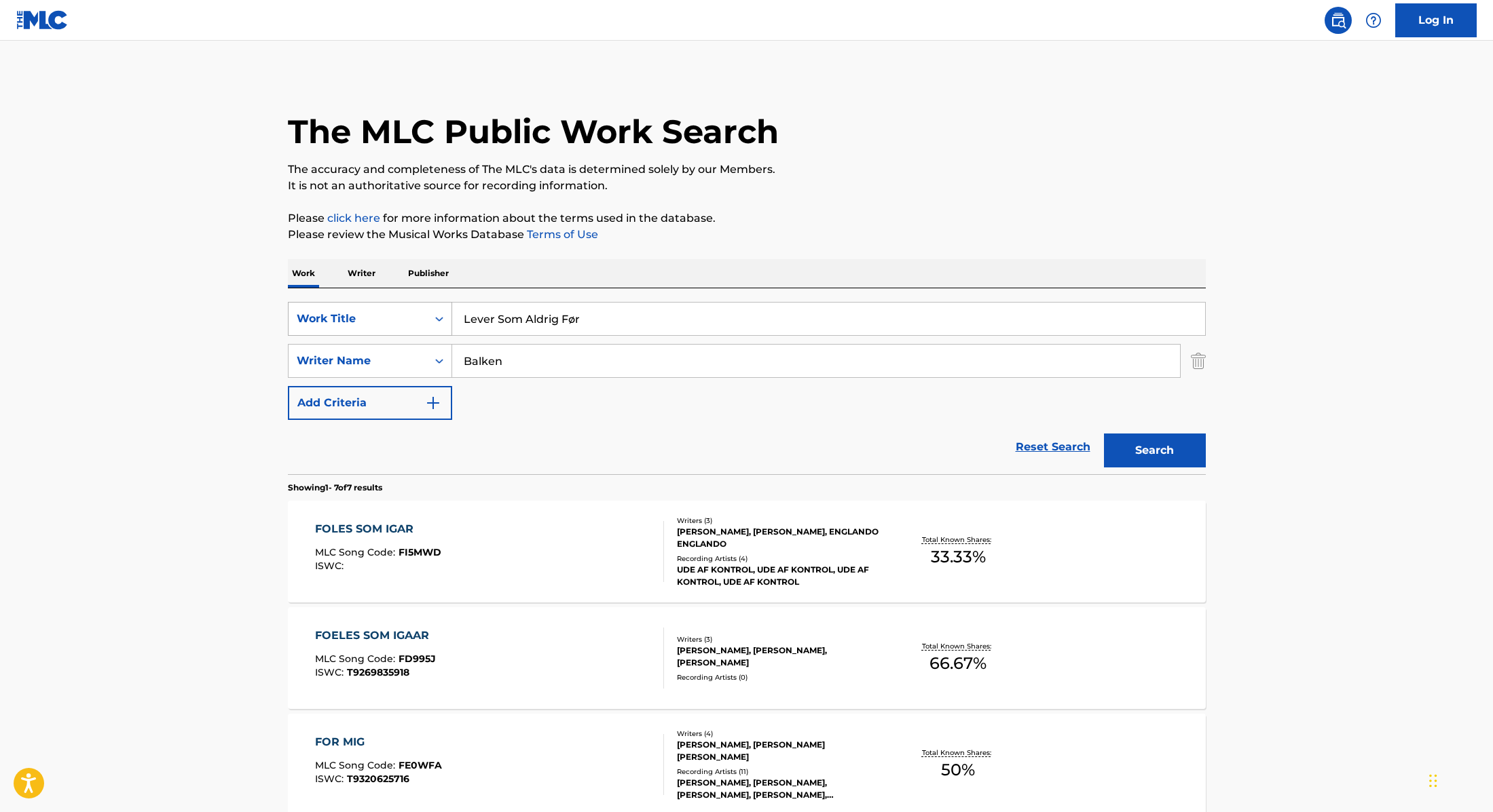
drag, startPoint x: 601, startPoint y: 321, endPoint x: 376, endPoint y: 303, distance: 225.7
click at [377, 303] on div "SearchWithCriteria9cc89112-0d42-42f8-b15c-104aad945215 Work Title Lever Som Ald…" at bounding box center [746, 318] width 918 height 34
type input "igen & igen"
click at [796, 214] on p "Please click here for more information about the terms used in the database." at bounding box center [746, 219] width 918 height 16
drag, startPoint x: 517, startPoint y: 365, endPoint x: 393, endPoint y: 349, distance: 125.0
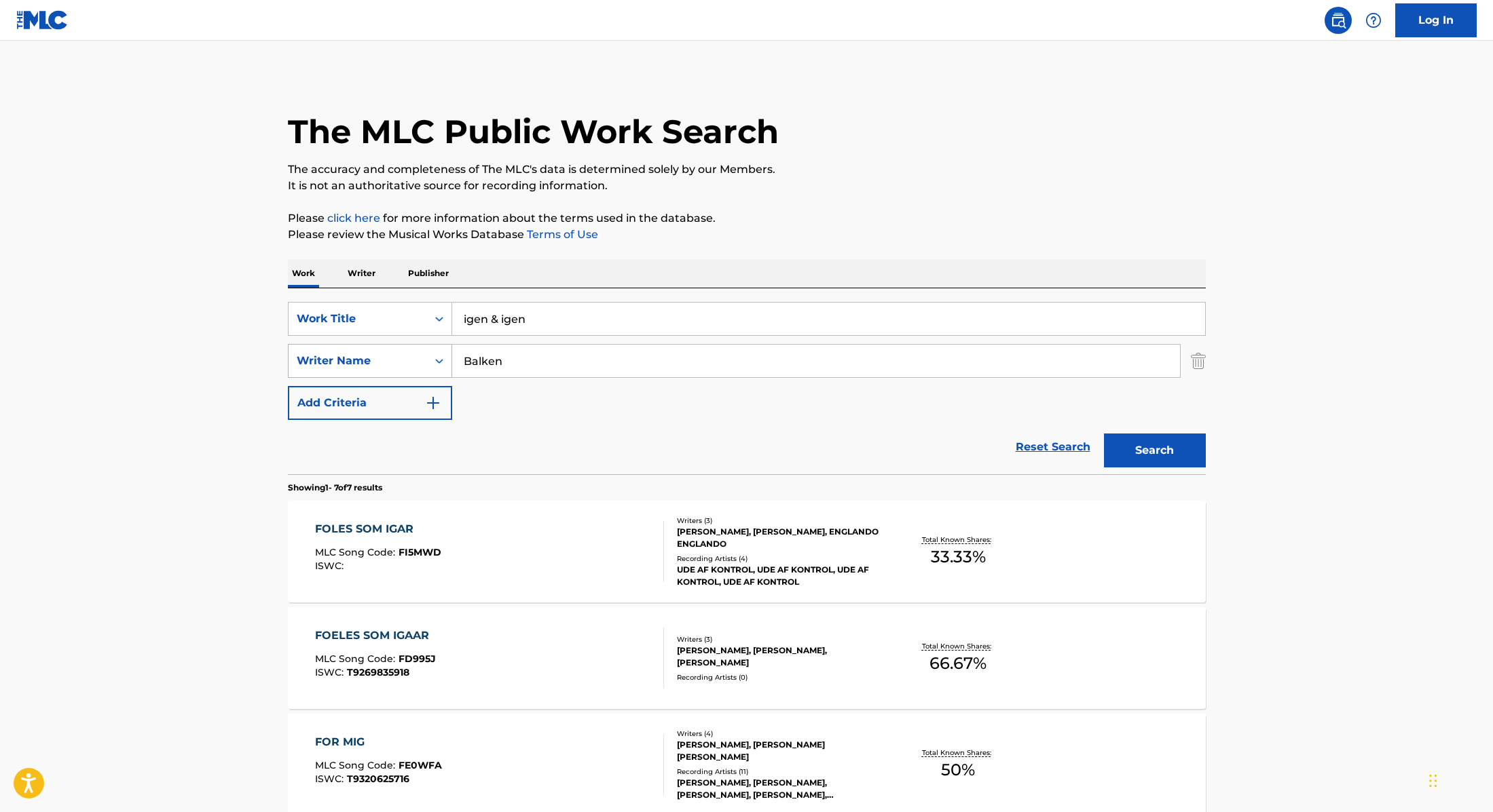
click at [393, 349] on div "SearchWithCriteria89e460e5-7744-4731-99c6-0be1078f7c3e Writer Name [PERSON_NAME]" at bounding box center [746, 360] width 918 height 34
type input "Stangerup"
click at [1163, 445] on button "Search" at bounding box center [1155, 450] width 102 height 34
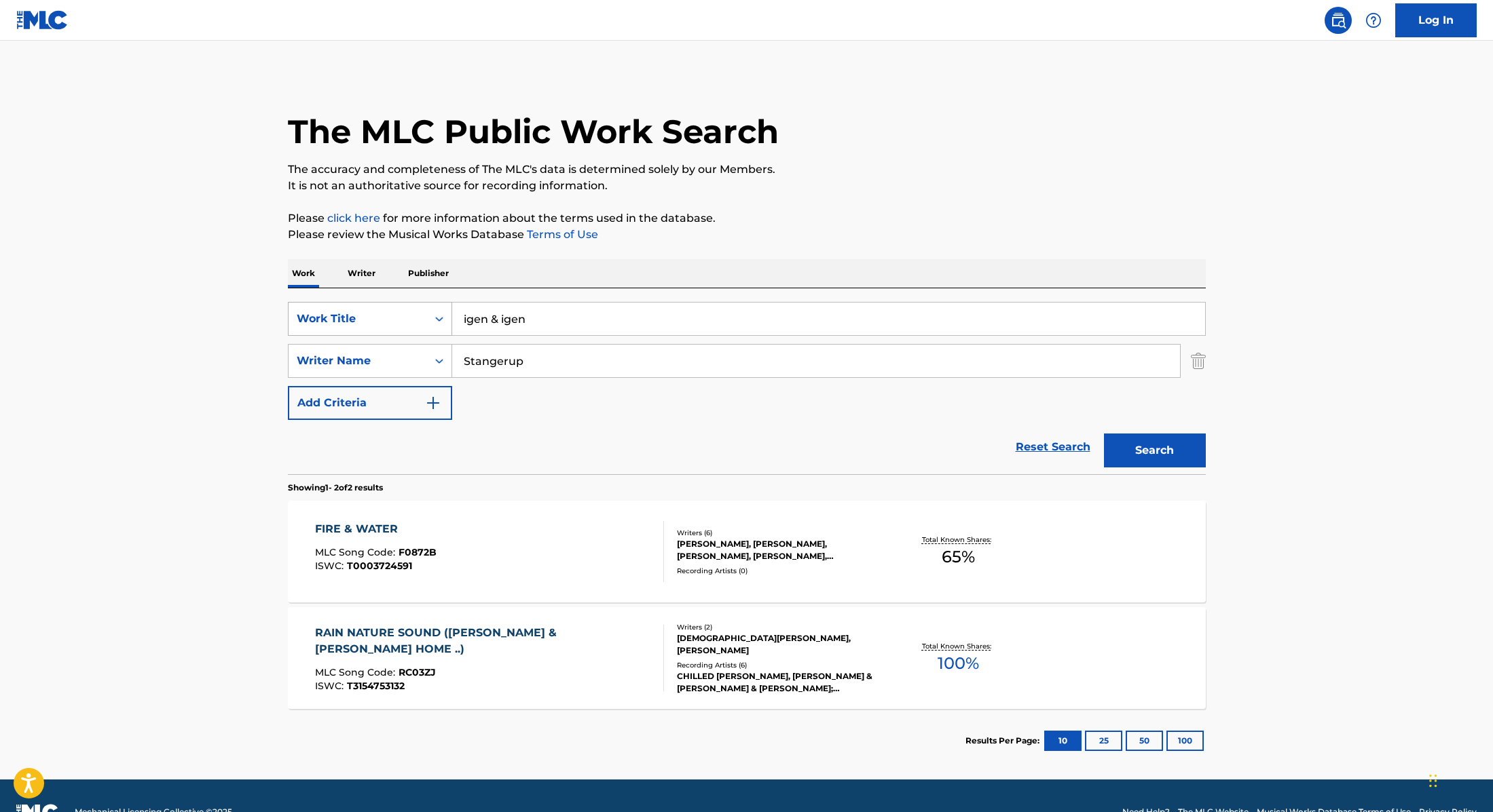
drag, startPoint x: 547, startPoint y: 315, endPoint x: 402, endPoint y: 308, distance: 145.2
click at [402, 308] on div "SearchWithCriteria9cc89112-0d42-42f8-b15c-104aad945215 Work Title Vi ku' gå hel…" at bounding box center [746, 318] width 918 height 34
type input "Vi ku' gå hele vejen"
click at [803, 227] on p "Please review the Musical Works Database Terms of Use" at bounding box center [746, 235] width 918 height 16
drag, startPoint x: 544, startPoint y: 359, endPoint x: 349, endPoint y: 344, distance: 195.6
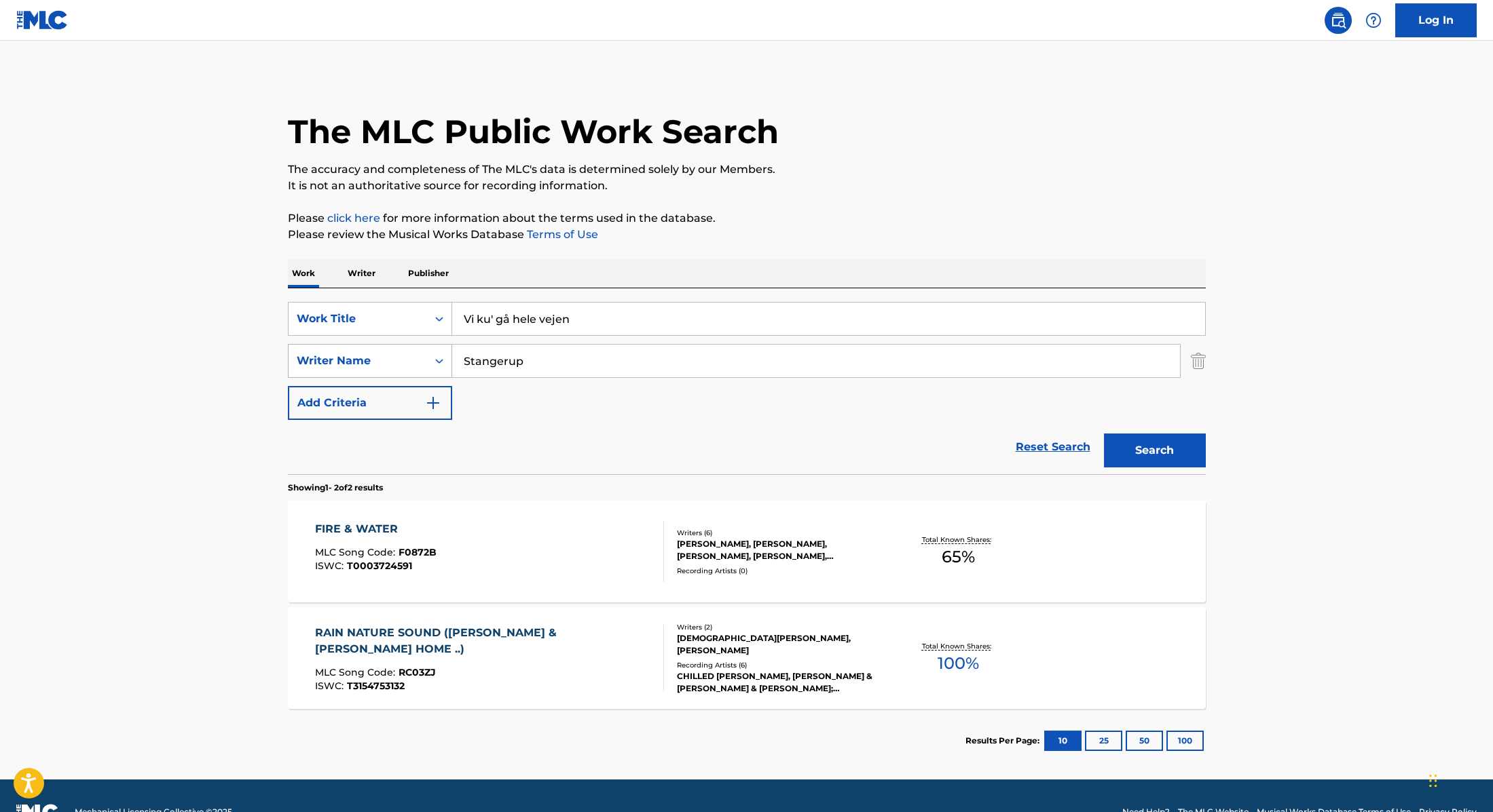
click at [349, 344] on div "SearchWithCriteria89e460e5-7744-4731-99c6-0be1078f7c3e Writer Name [PERSON_NAME]" at bounding box center [746, 360] width 918 height 34
click at [460, 364] on input "ondo," at bounding box center [815, 360] width 728 height 32
type input "Bondo,"
click at [1162, 449] on button "Search" at bounding box center [1155, 450] width 102 height 34
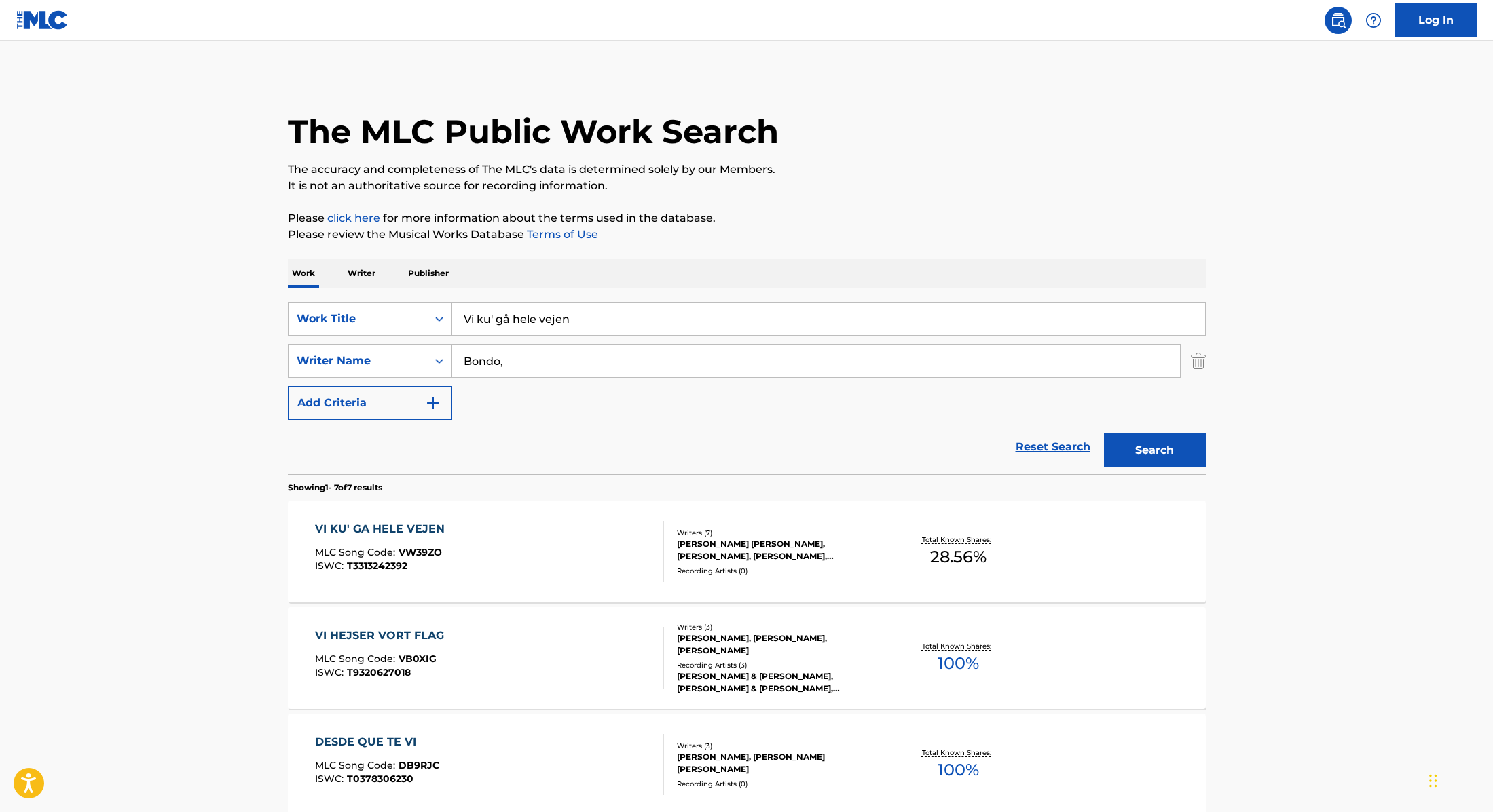
click at [601, 551] on div "VI KU' GA HELE VEJEN MLC Song Code : VW39ZO ISWC : T3313242392" at bounding box center [489, 552] width 349 height 61
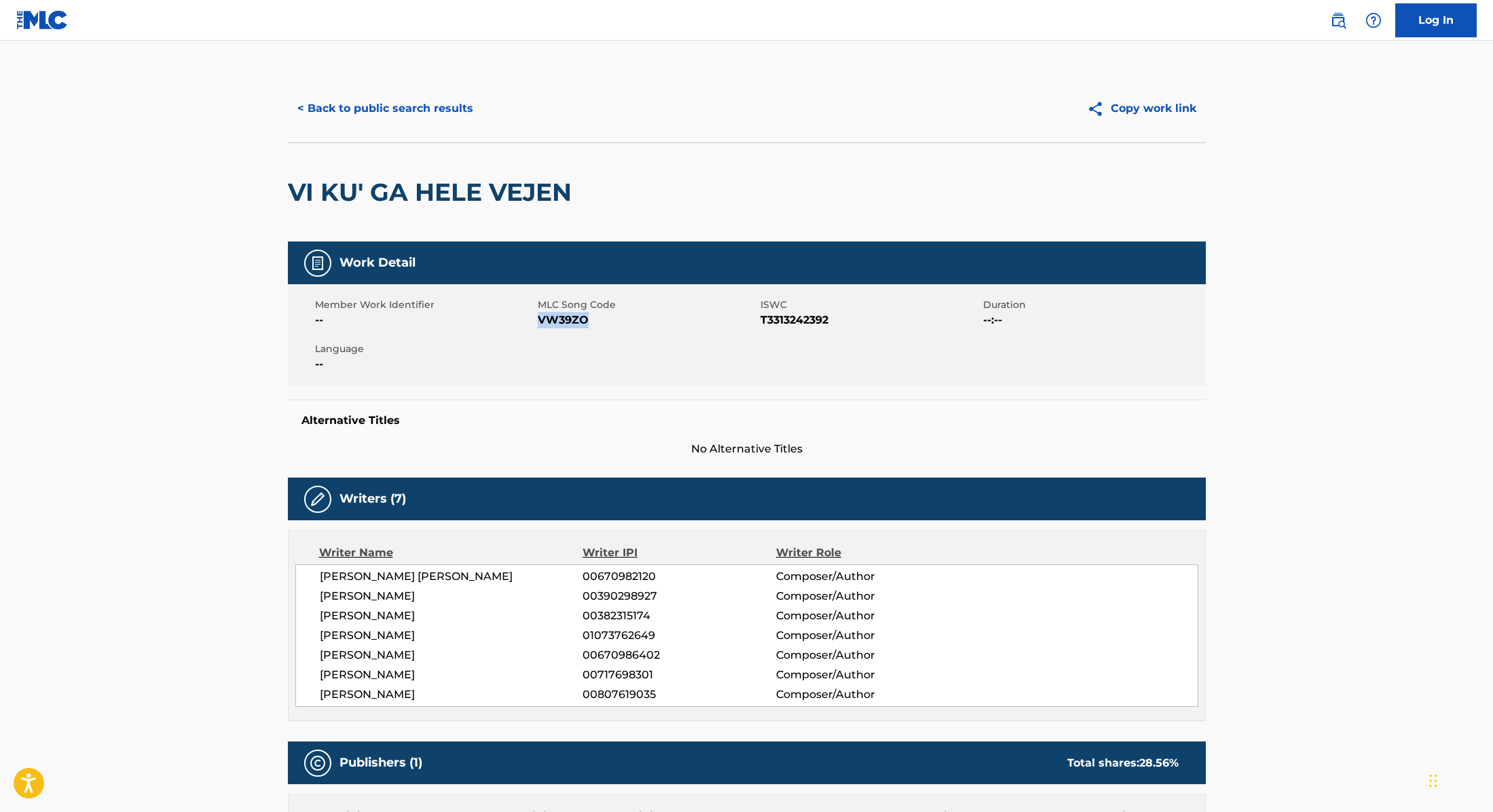
drag, startPoint x: 537, startPoint y: 319, endPoint x: 624, endPoint y: 321, distance: 87.0
click at [624, 321] on span "VW39ZO" at bounding box center [647, 321] width 220 height 16
drag, startPoint x: 616, startPoint y: 191, endPoint x: 319, endPoint y: 176, distance: 297.4
click at [319, 176] on div "VI KU' GA HELE VEJEN" at bounding box center [746, 192] width 918 height 99
click at [425, 116] on button "< Back to public search results" at bounding box center [385, 108] width 195 height 34
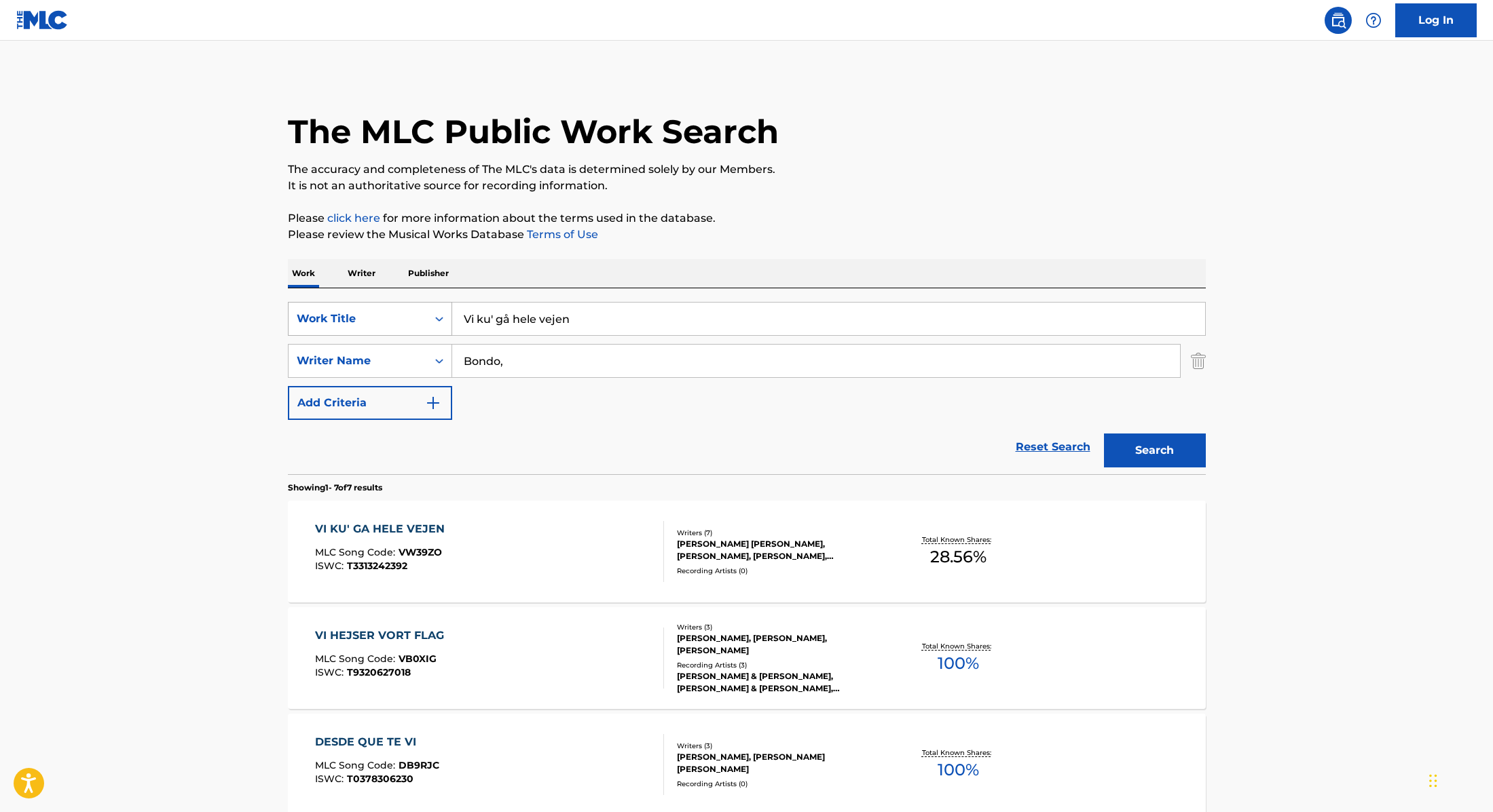
drag, startPoint x: 534, startPoint y: 315, endPoint x: 364, endPoint y: 312, distance: 170.0
click at [373, 312] on div "SearchWithCriteria9cc89112-0d42-42f8-b15c-104aad945215 Work Title Vi ku' gå hel…" at bounding box center [746, 318] width 918 height 34
type input "DK's Kvinder"
click at [906, 264] on div "Work Writer Publisher" at bounding box center [746, 273] width 918 height 28
click at [1177, 451] on button "Search" at bounding box center [1155, 450] width 102 height 34
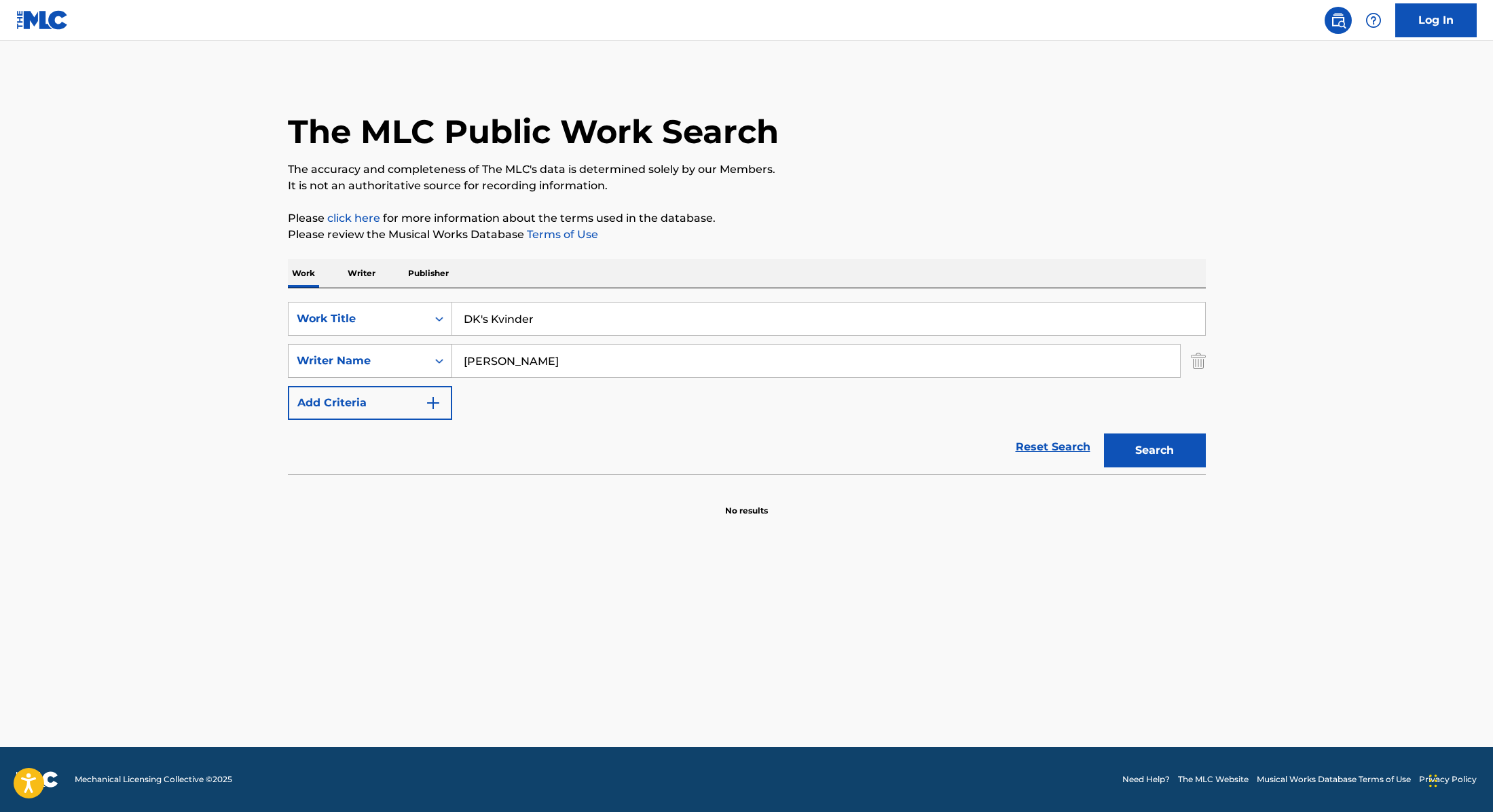
drag, startPoint x: 530, startPoint y: 360, endPoint x: 429, endPoint y: 349, distance: 101.6
click at [429, 349] on div "SearchWithCriteria89e460e5-7744-4731-99c6-0be1078f7c3e Writer Name [PERSON_NAME]" at bounding box center [746, 360] width 918 height 34
type input "[PERSON_NAME]"
click at [1138, 438] on button "Search" at bounding box center [1155, 450] width 102 height 34
drag, startPoint x: 595, startPoint y: 325, endPoint x: 405, endPoint y: 309, distance: 190.7
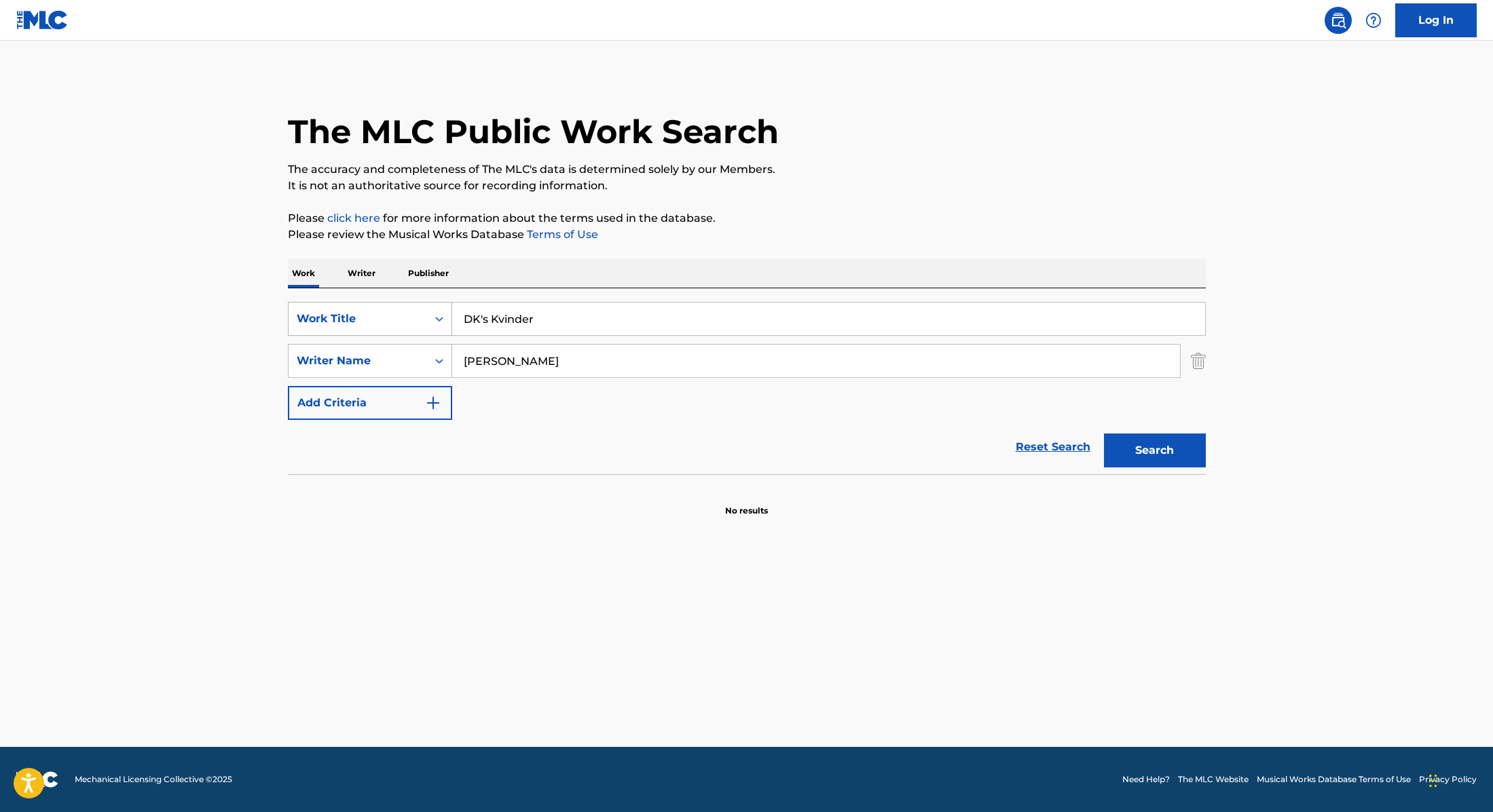
click at [404, 309] on div "SearchWithCriteria9cc89112-0d42-42f8-b15c-104aad945215 Work Title DK's Kvinder" at bounding box center [746, 318] width 918 height 34
type input "Børges Venner"
click at [862, 184] on p "It is not an authoritative source for recording information." at bounding box center [746, 186] width 918 height 16
drag, startPoint x: 524, startPoint y: 360, endPoint x: 364, endPoint y: 350, distance: 160.3
click at [365, 350] on div "SearchWithCriteria89e460e5-7744-4731-99c6-0be1078f7c3e Writer Name [PERSON_NAME]" at bounding box center [746, 360] width 918 height 34
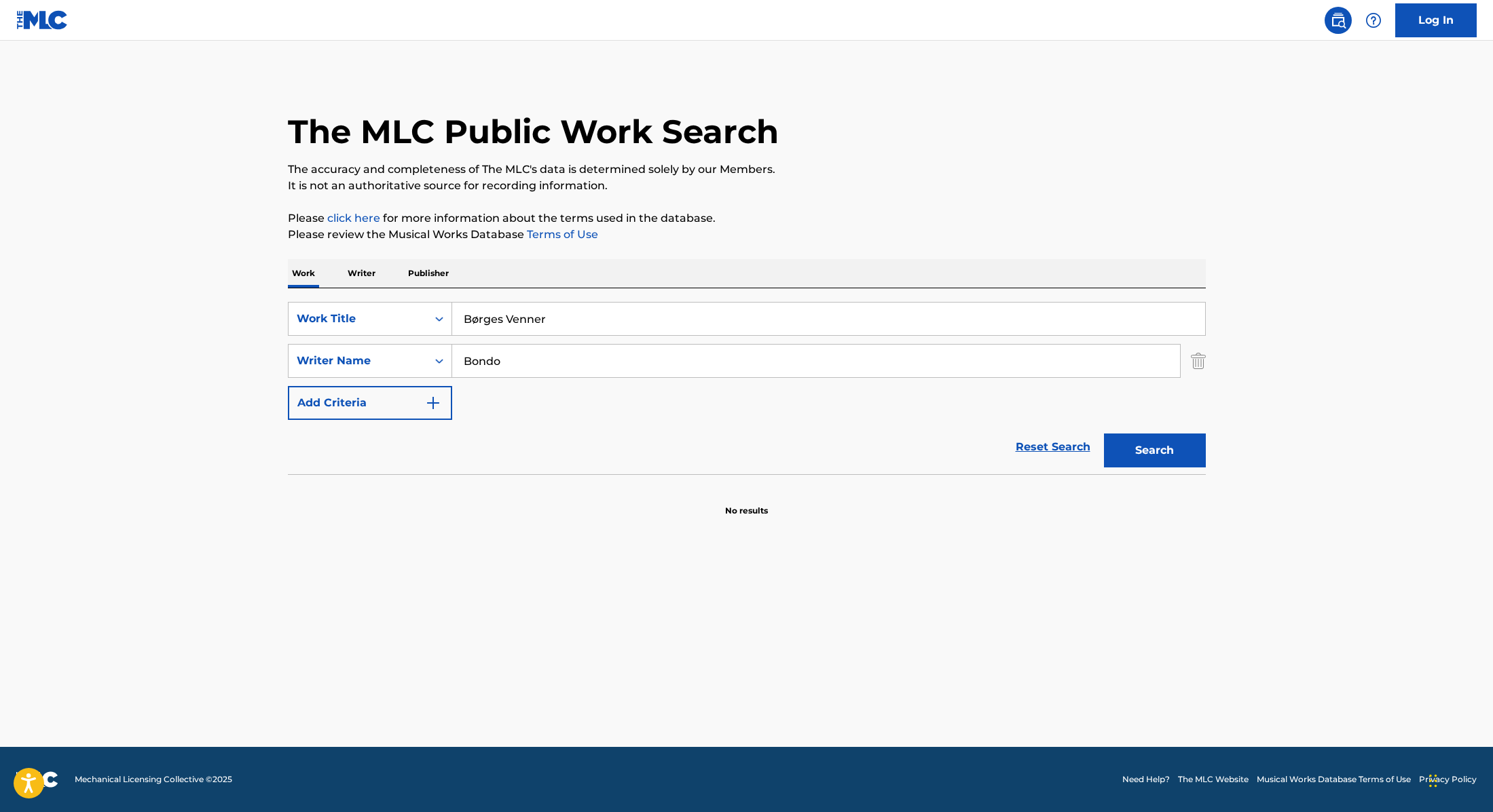
type input "Bondo"
click at [1142, 464] on button "Search" at bounding box center [1155, 450] width 102 height 34
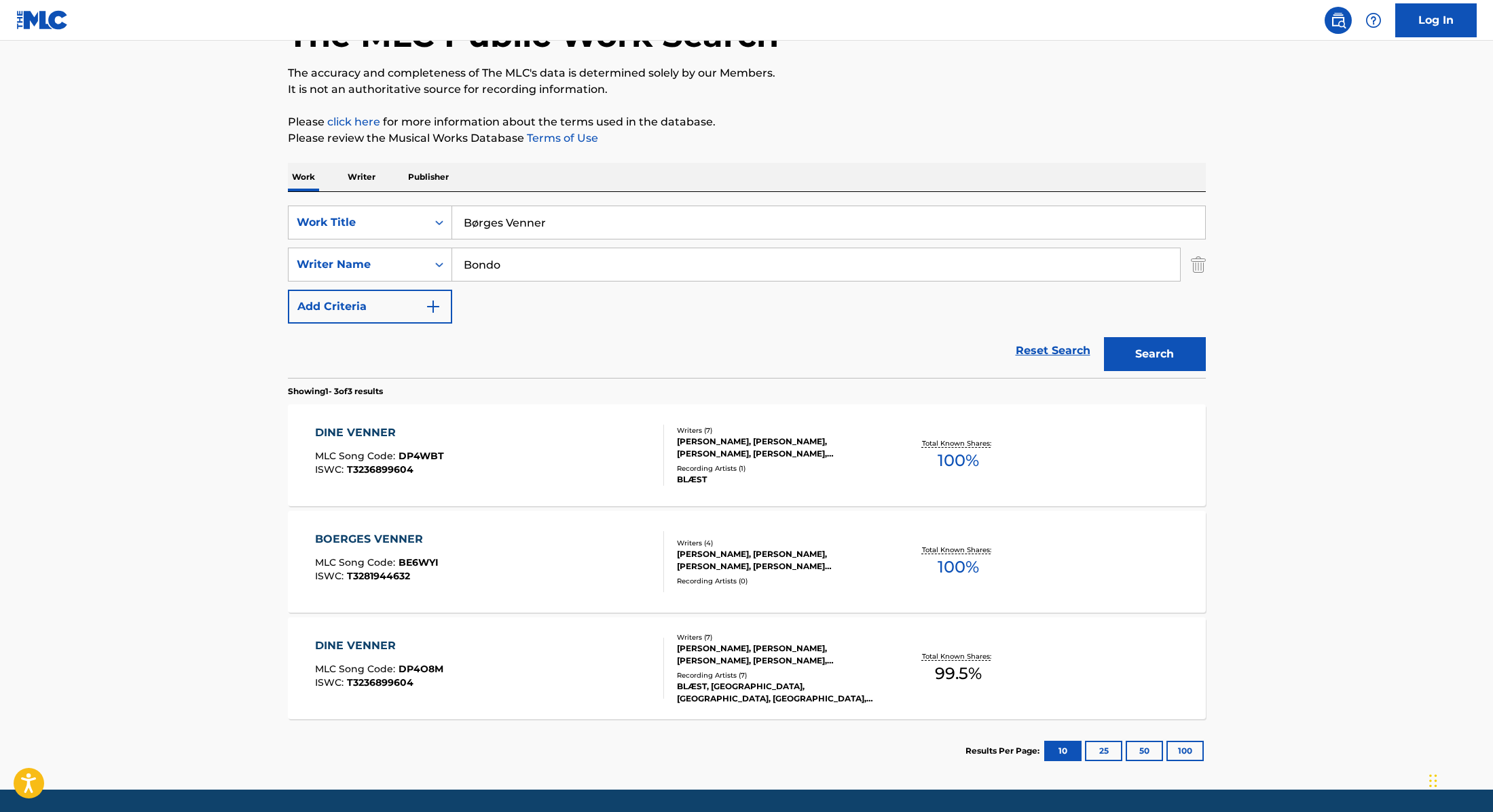
scroll to position [135, 0]
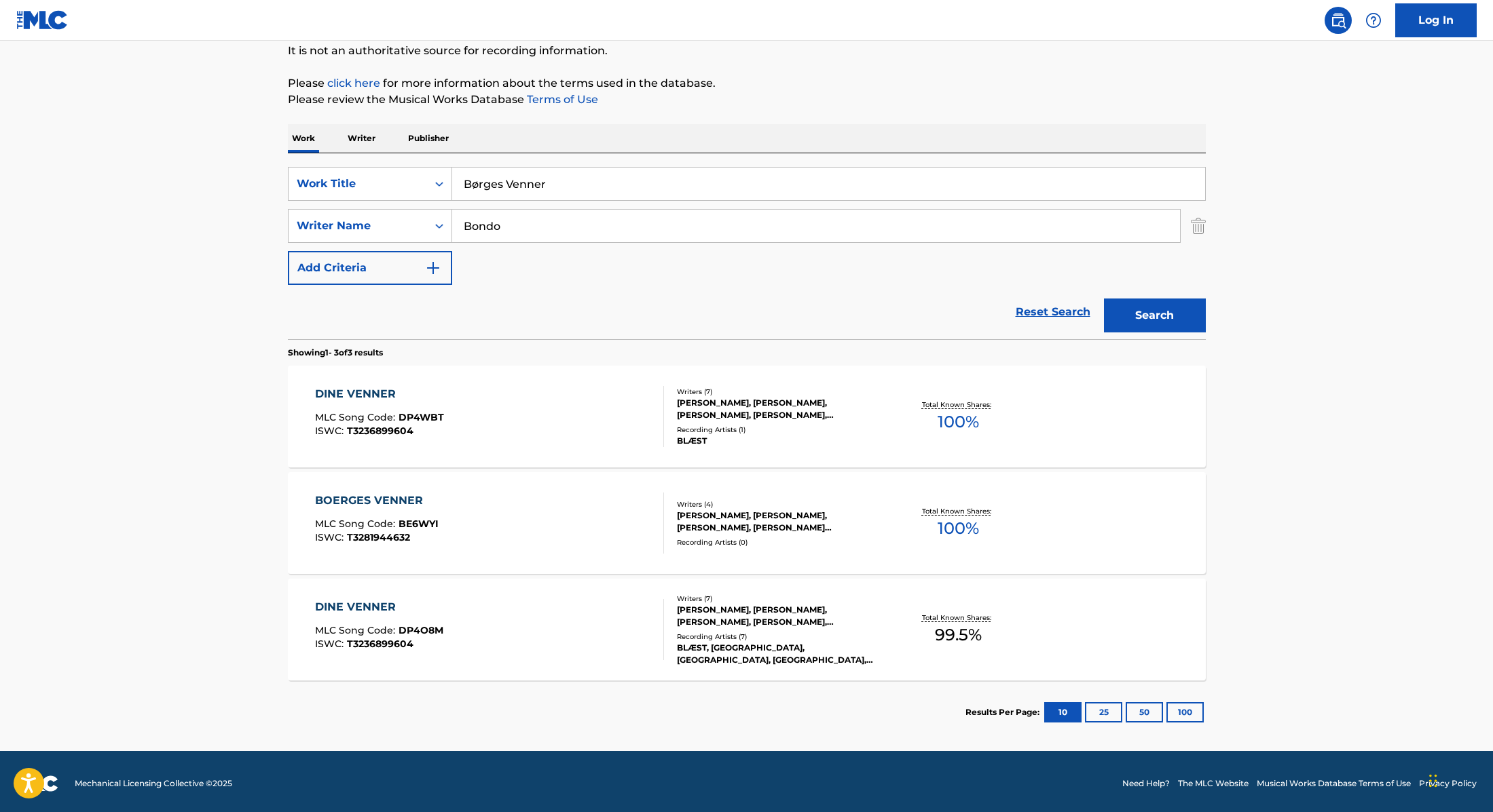
click at [564, 511] on div "BOERGES VENNER MLC Song Code : BE6WYI ISWC : T3281944632" at bounding box center [489, 524] width 349 height 61
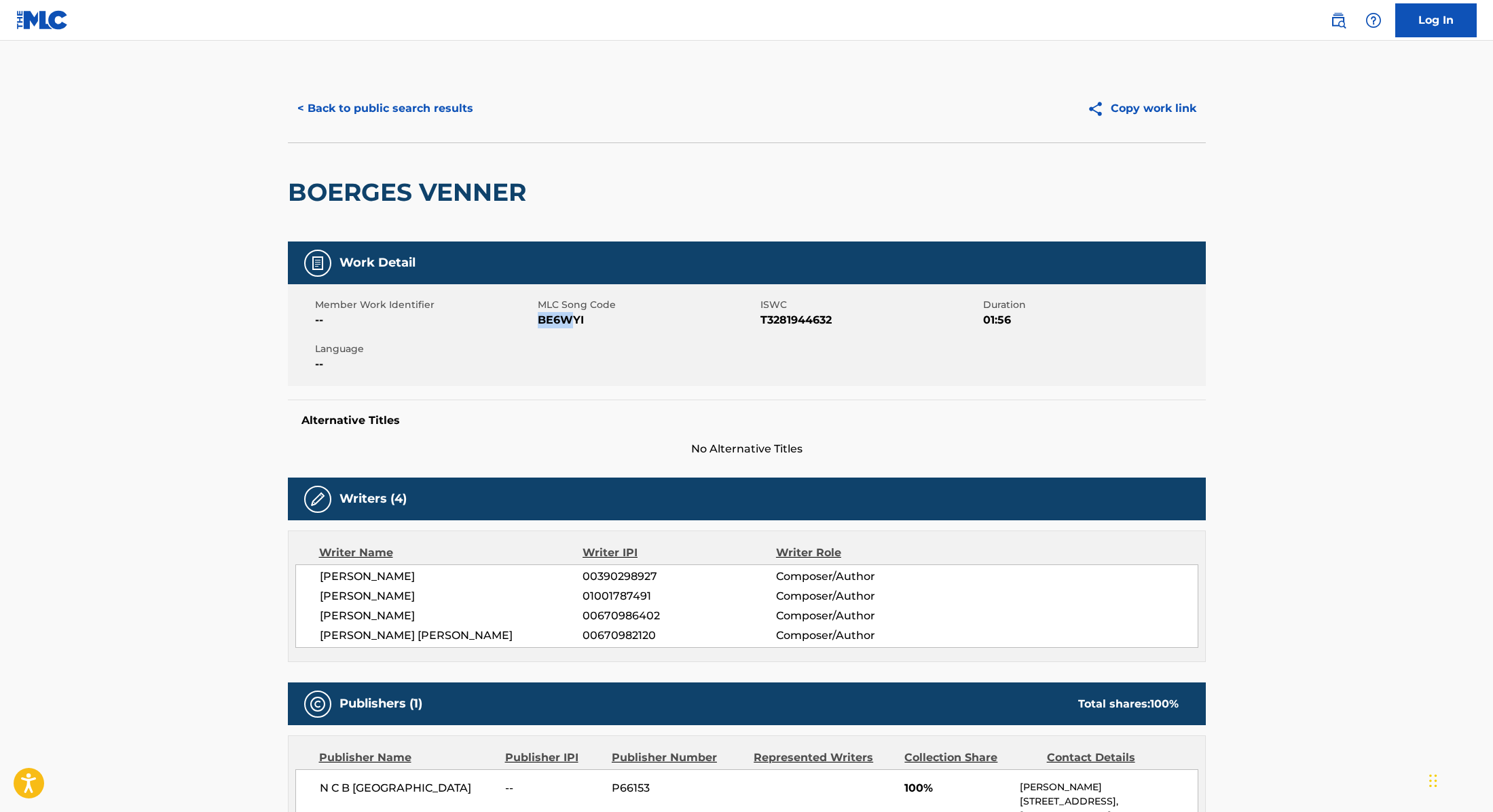
drag, startPoint x: 540, startPoint y: 319, endPoint x: 601, endPoint y: 319, distance: 61.0
click at [595, 319] on span "BE6WYI" at bounding box center [647, 321] width 220 height 16
drag, startPoint x: 541, startPoint y: 193, endPoint x: 279, endPoint y: 188, distance: 262.0
click at [277, 188] on div "< Back to public search results Copy work link [PERSON_NAME] VENNER Work Detail…" at bounding box center [746, 522] width 950 height 894
click at [429, 115] on button "< Back to public search results" at bounding box center [385, 108] width 195 height 34
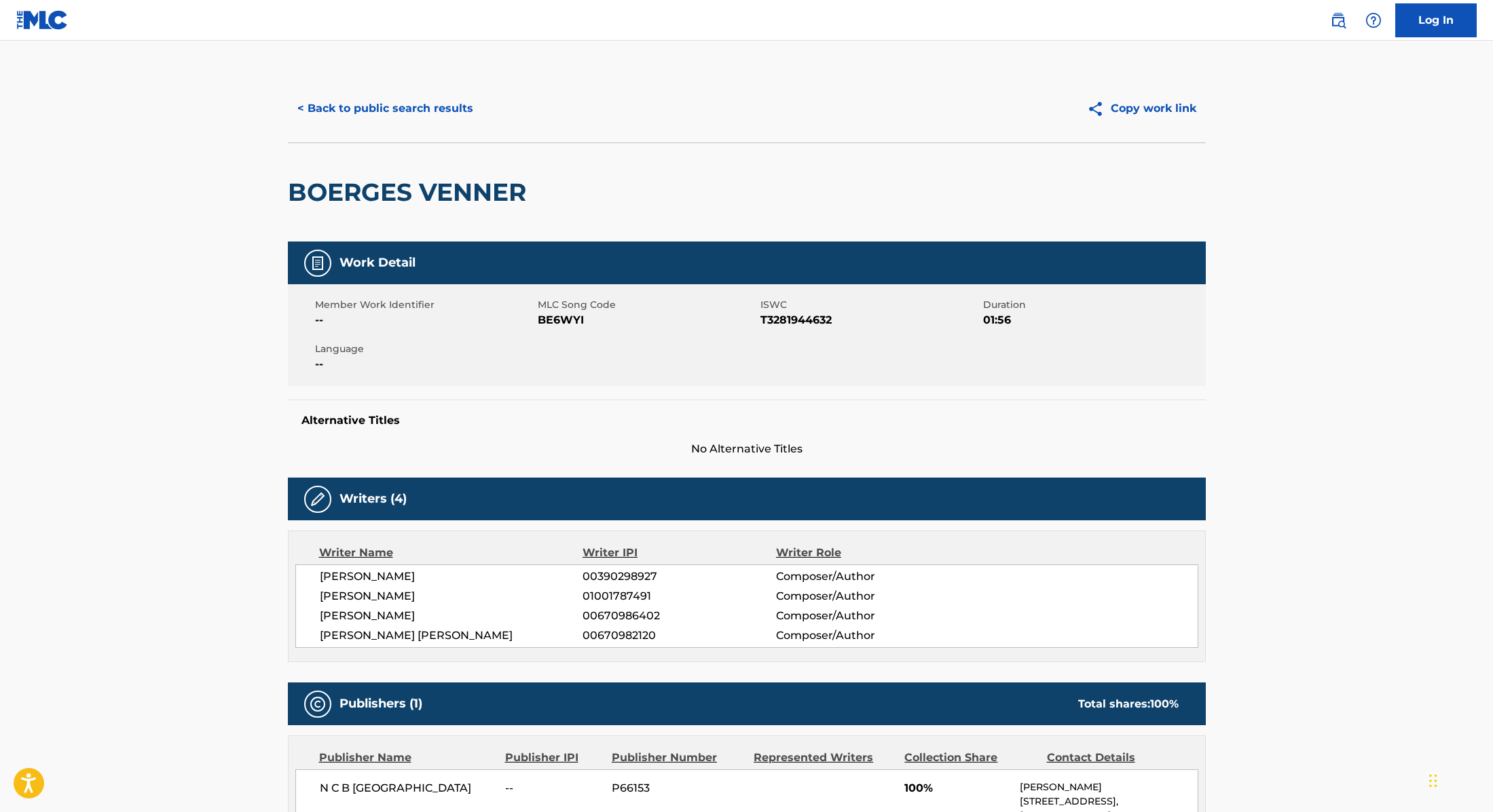
scroll to position [61, 0]
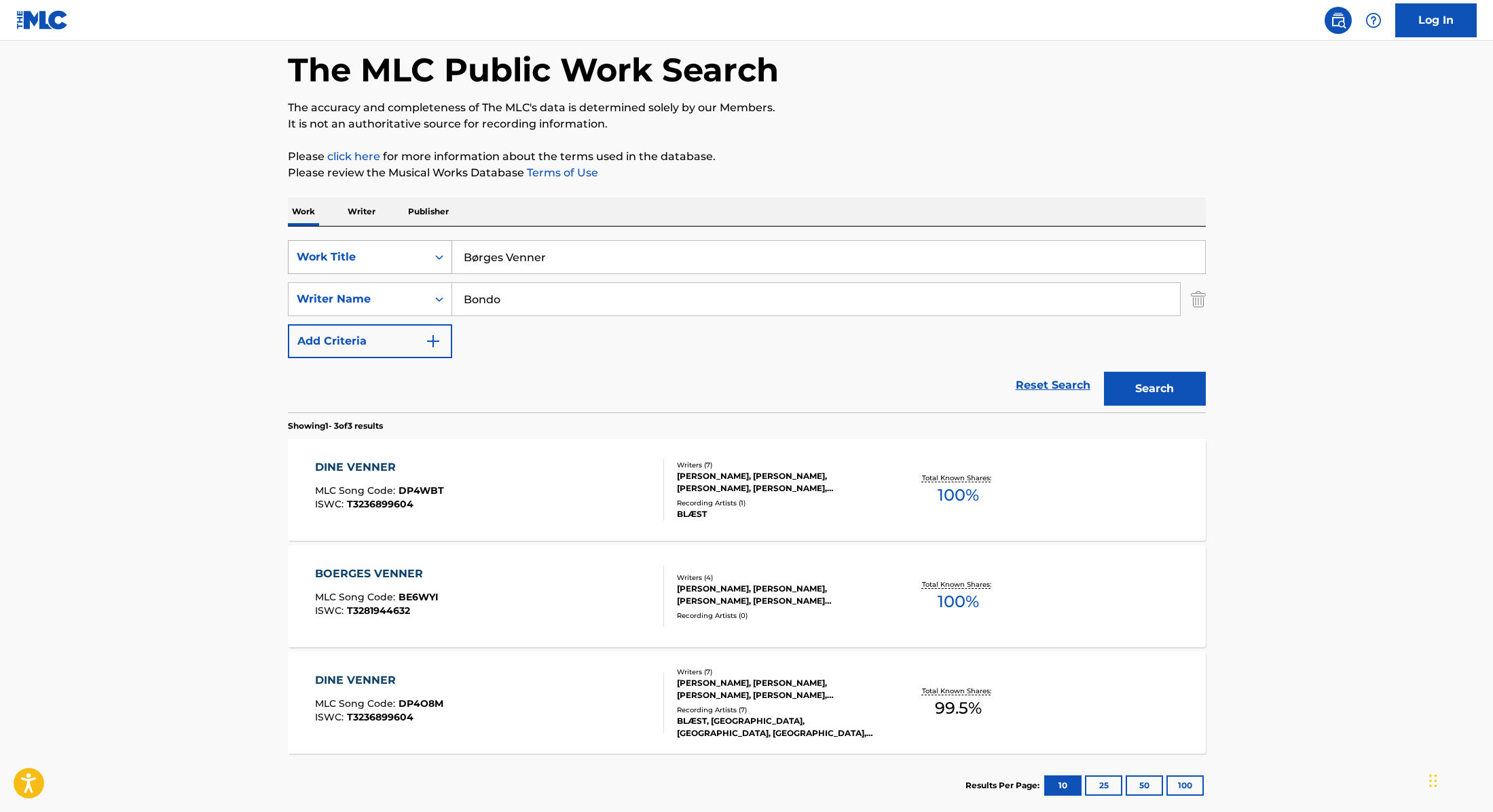
drag, startPoint x: 564, startPoint y: 259, endPoint x: 406, endPoint y: 245, distance: 158.6
click at [406, 245] on div "SearchWithCriteria9cc89112-0d42-42f8-b15c-104aad945215 Work Title [PERSON_NAME]" at bounding box center [746, 257] width 918 height 34
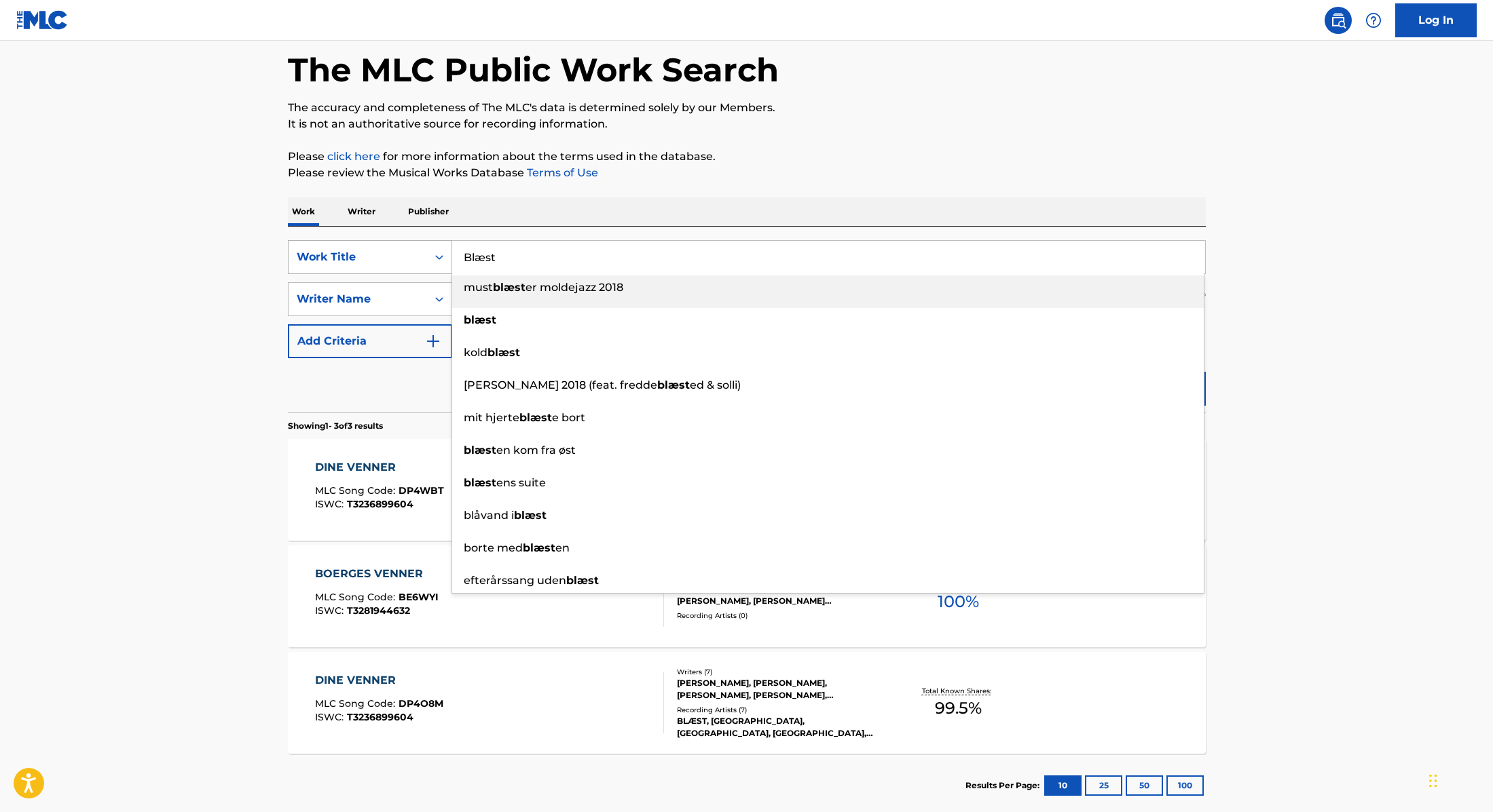
drag, startPoint x: 562, startPoint y: 265, endPoint x: 378, endPoint y: 247, distance: 184.9
click at [378, 247] on div "SearchWithCriteria9cc89112-0d42-42f8-b15c-104aad945215 Work Title Blæst must bl…" at bounding box center [746, 257] width 918 height 34
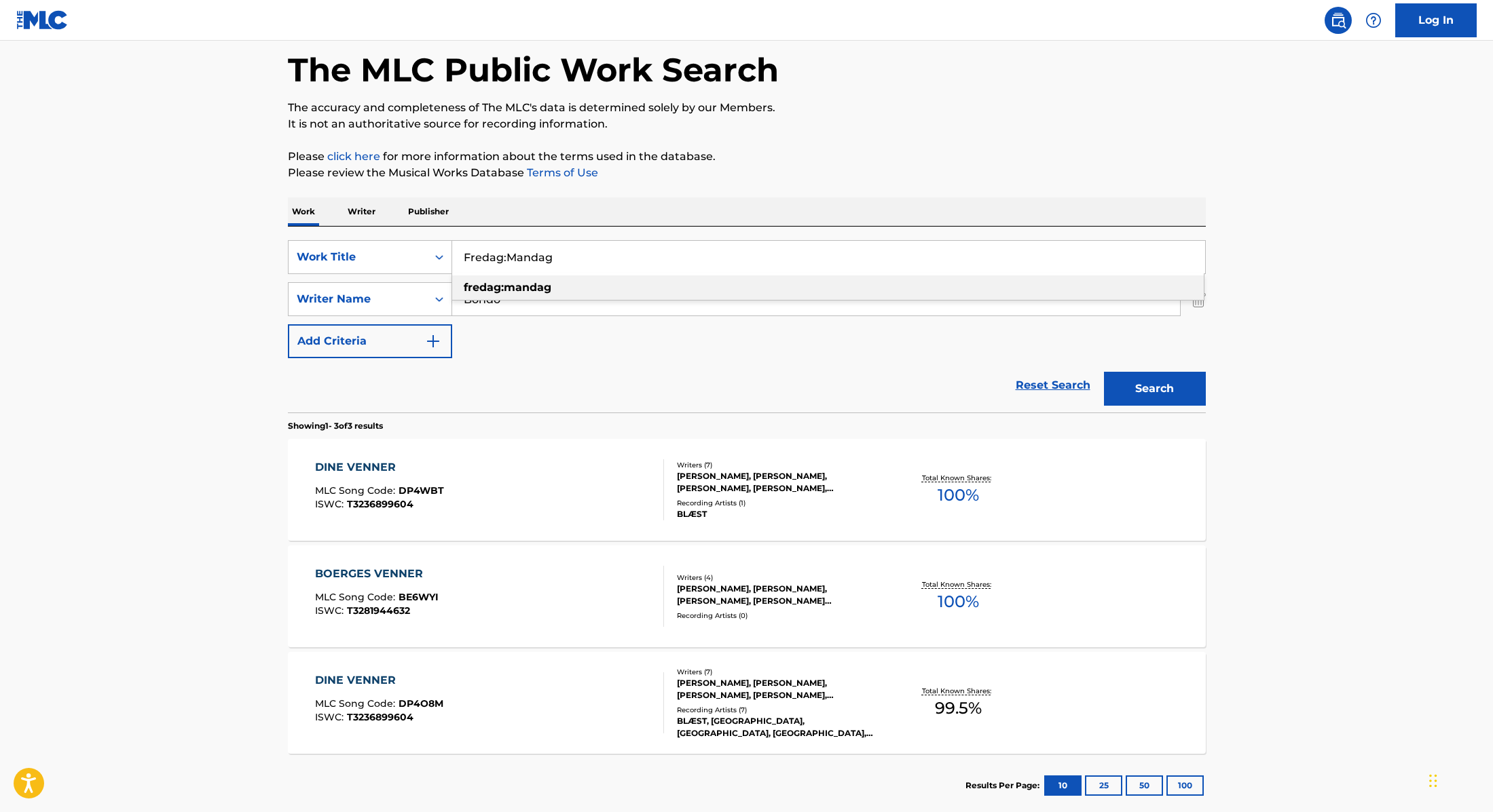
type input "Fredag:Mandag"
click at [901, 169] on p "Please review the Musical Works Database Terms of Use" at bounding box center [746, 173] width 918 height 16
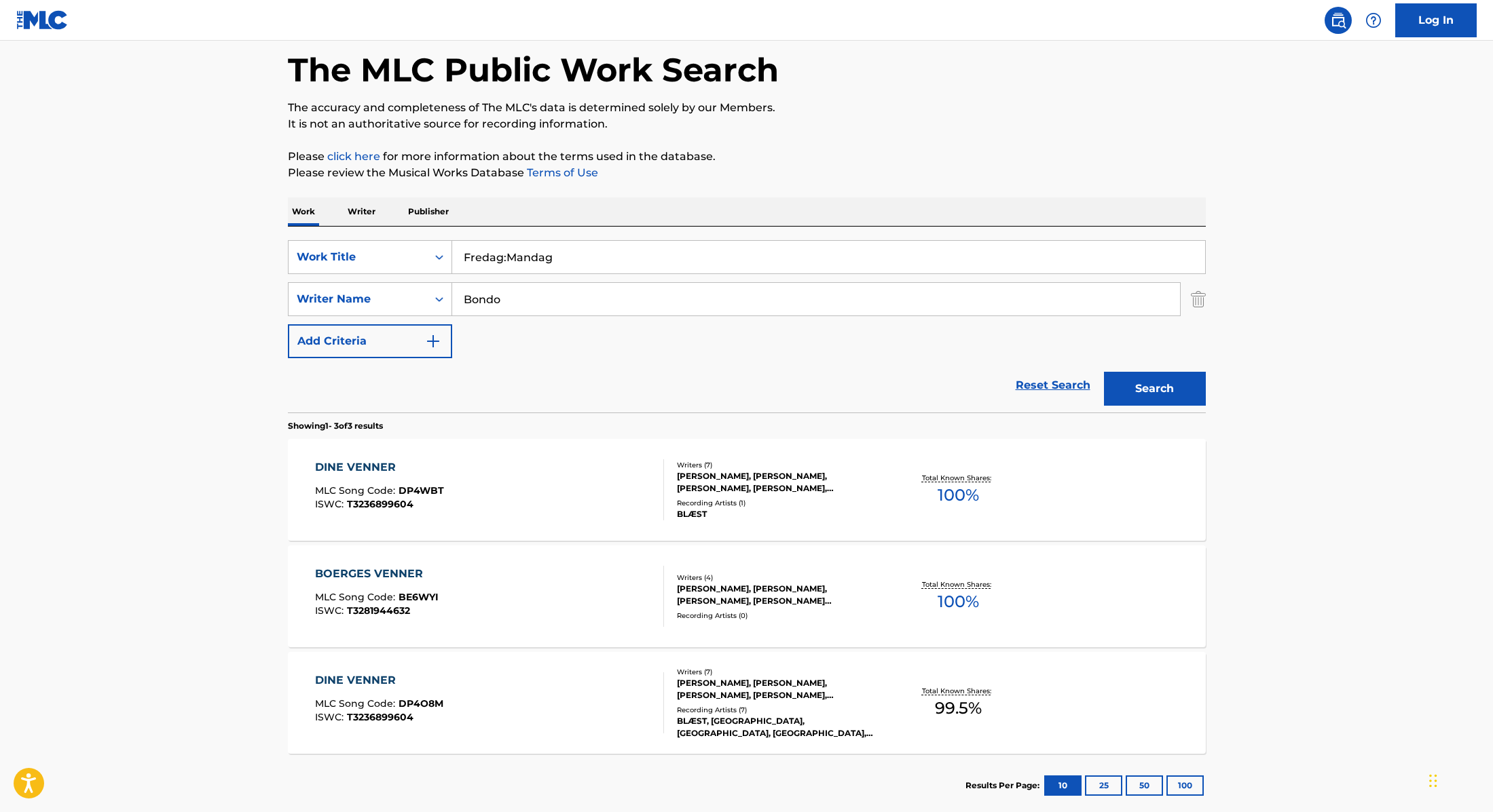
click at [1168, 385] on button "Search" at bounding box center [1155, 388] width 102 height 34
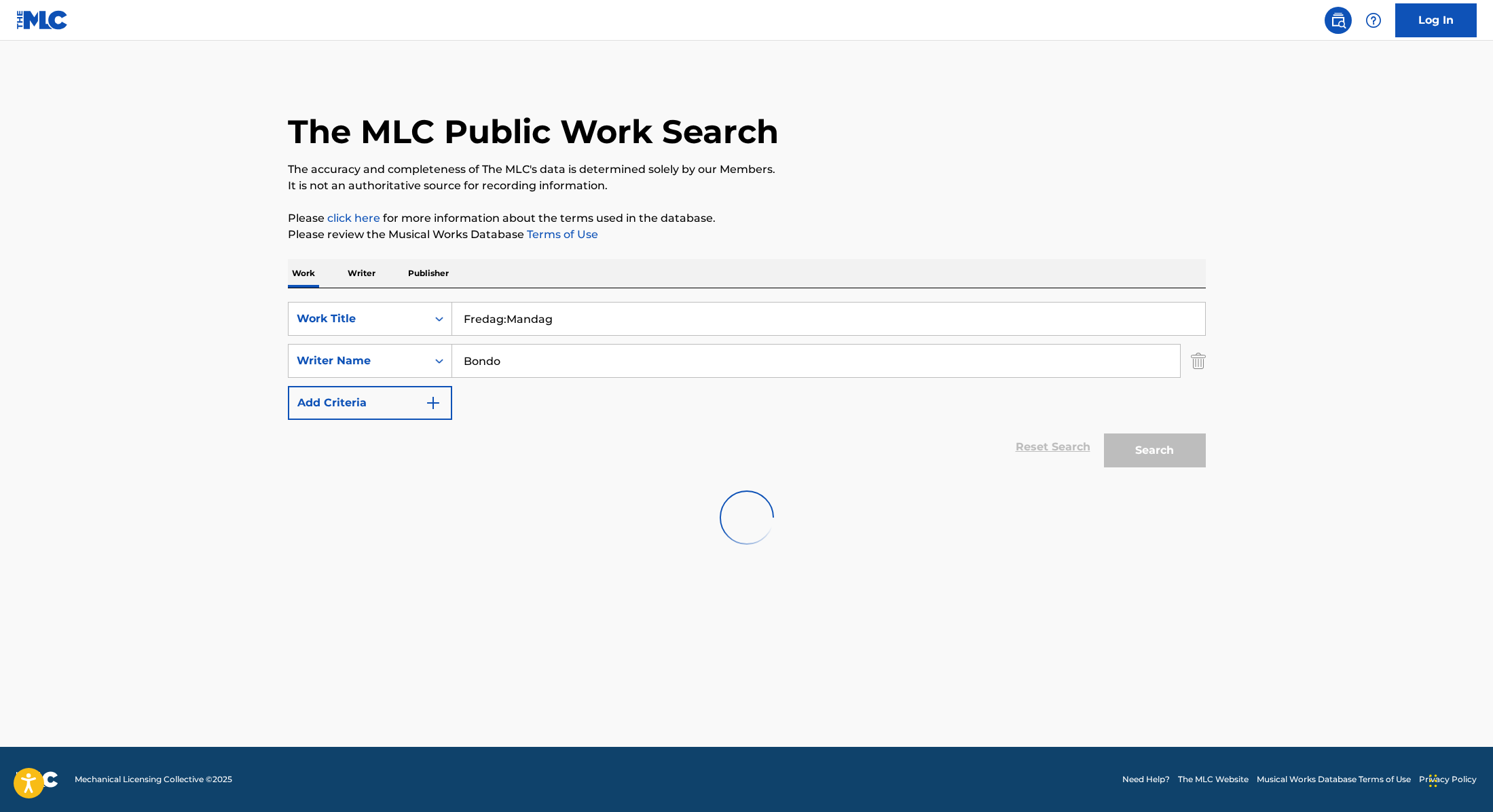
scroll to position [0, 0]
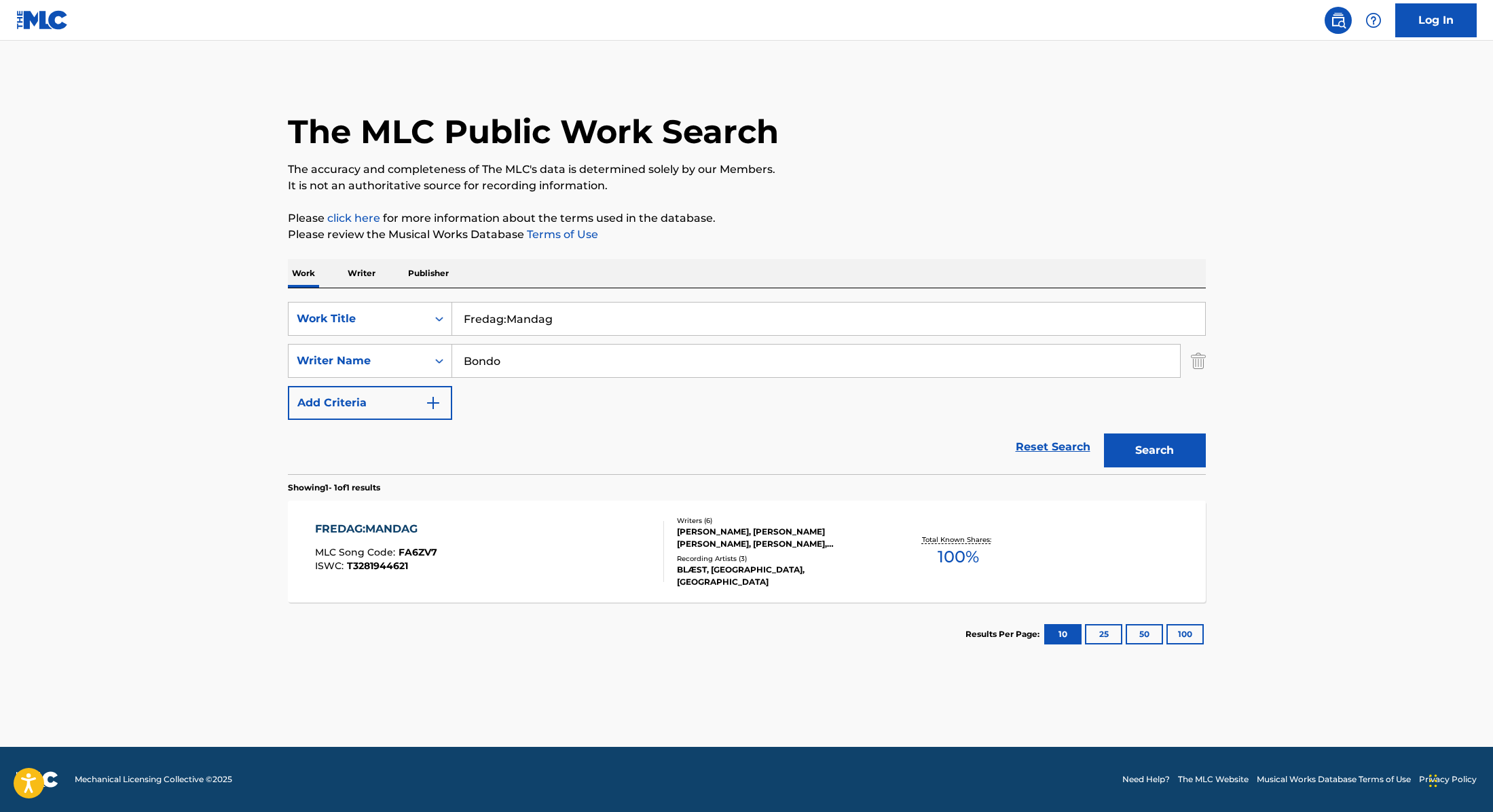
click at [597, 549] on div "FREDAG:MANDAG MLC Song Code : FA6ZV7 ISWC : T3281944621" at bounding box center [489, 552] width 349 height 61
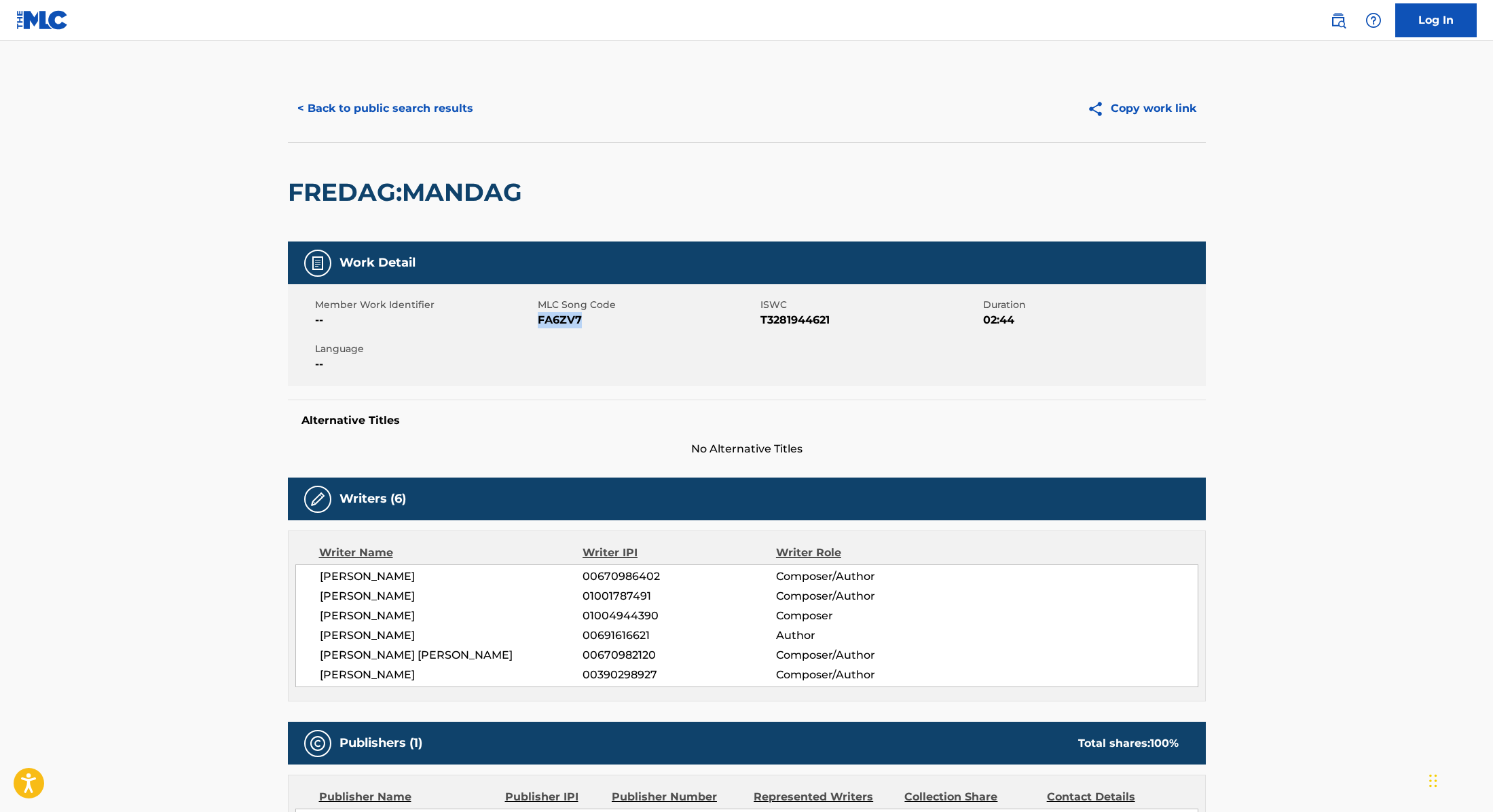
drag, startPoint x: 537, startPoint y: 323, endPoint x: 609, endPoint y: 321, distance: 72.0
click at [609, 321] on span "FA6ZV7" at bounding box center [647, 321] width 220 height 16
click at [441, 102] on button "< Back to public search results" at bounding box center [385, 108] width 195 height 34
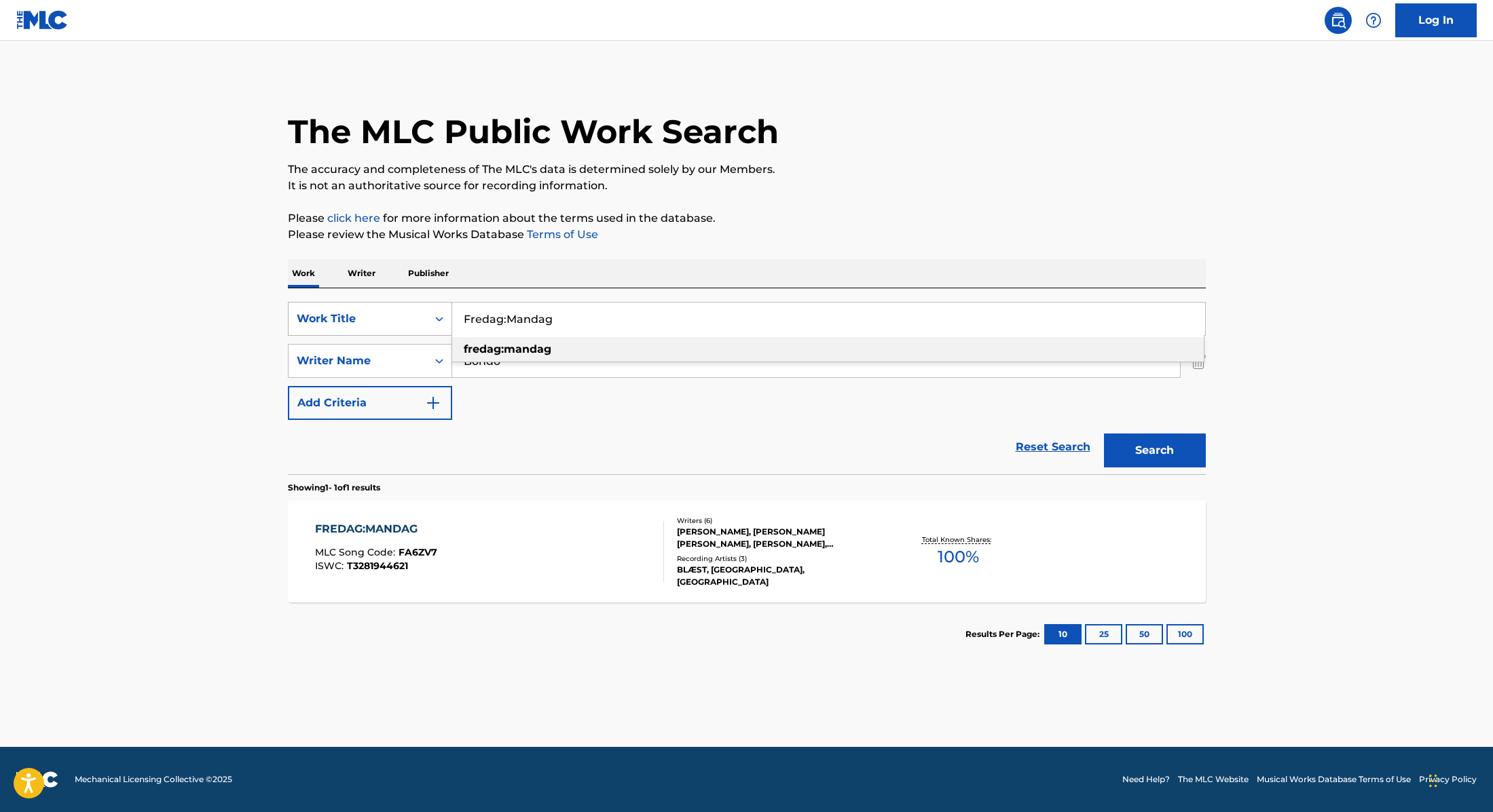
drag, startPoint x: 567, startPoint y: 321, endPoint x: 422, endPoint y: 306, distance: 145.8
click at [422, 306] on div "SearchWithCriteria9cc89112-0d42-42f8-b15c-104aad945215 Work Title Fredag:Mandag…" at bounding box center [746, 318] width 918 height 34
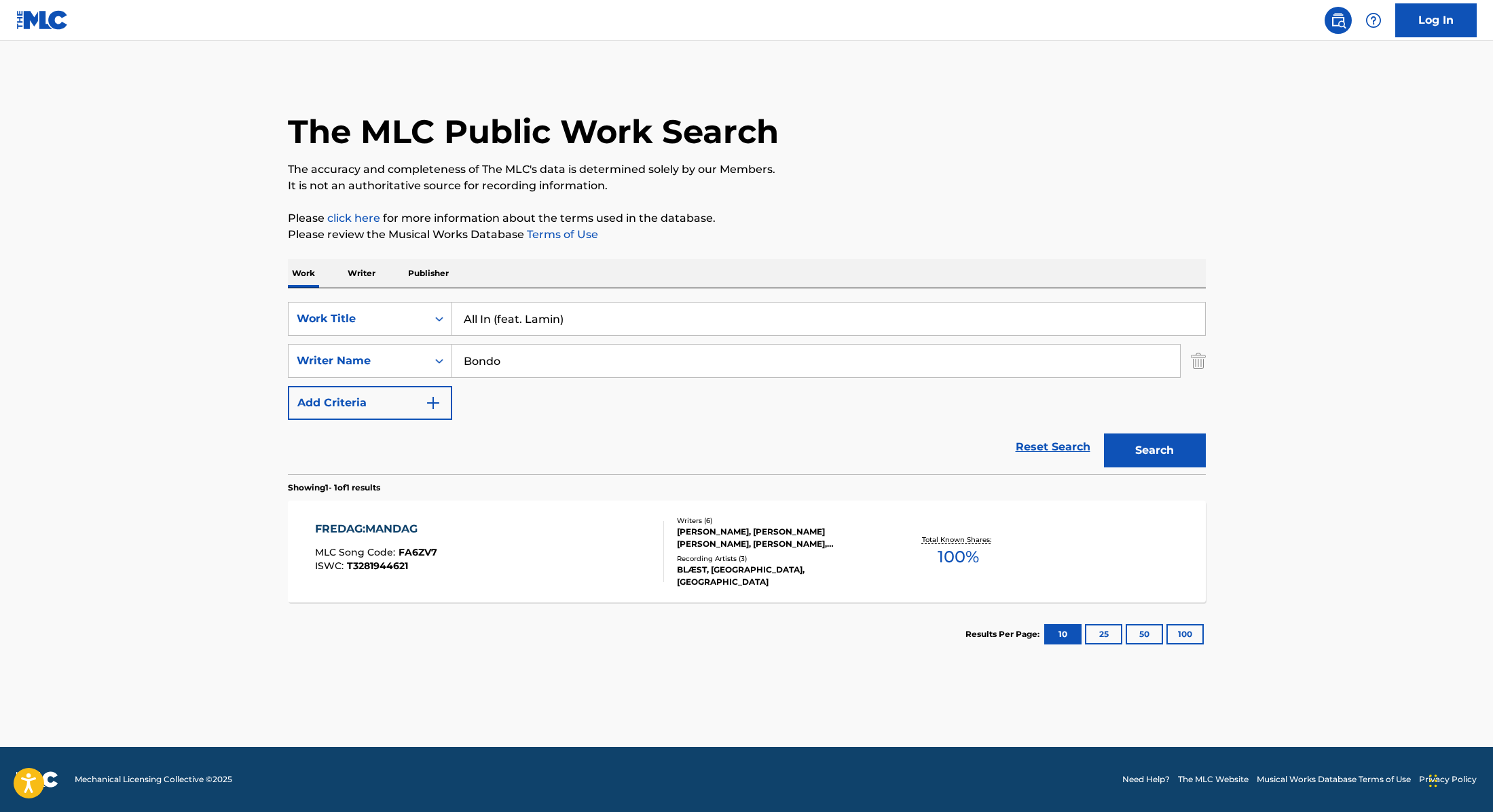
click at [783, 231] on p "Please review the Musical Works Database Terms of Use" at bounding box center [746, 235] width 918 height 16
drag, startPoint x: 604, startPoint y: 322, endPoint x: 493, endPoint y: 321, distance: 111.0
click at [493, 321] on input "All In (feat. Lamin)" at bounding box center [828, 318] width 752 height 32
type input "All In"
click at [852, 219] on p "Please click here for more information about the terms used in the database." at bounding box center [746, 219] width 918 height 16
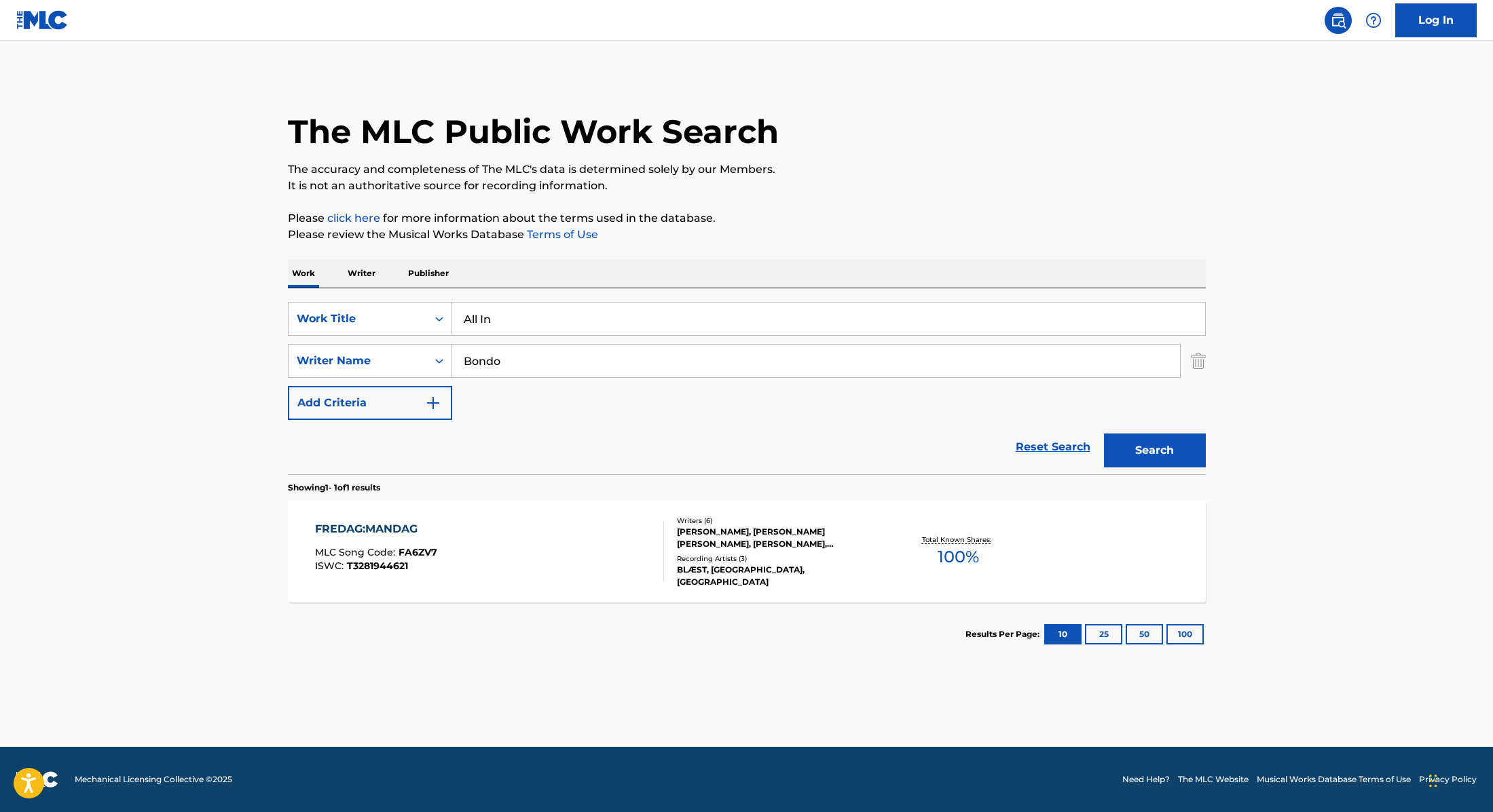
click at [1168, 449] on button "Search" at bounding box center [1155, 450] width 102 height 34
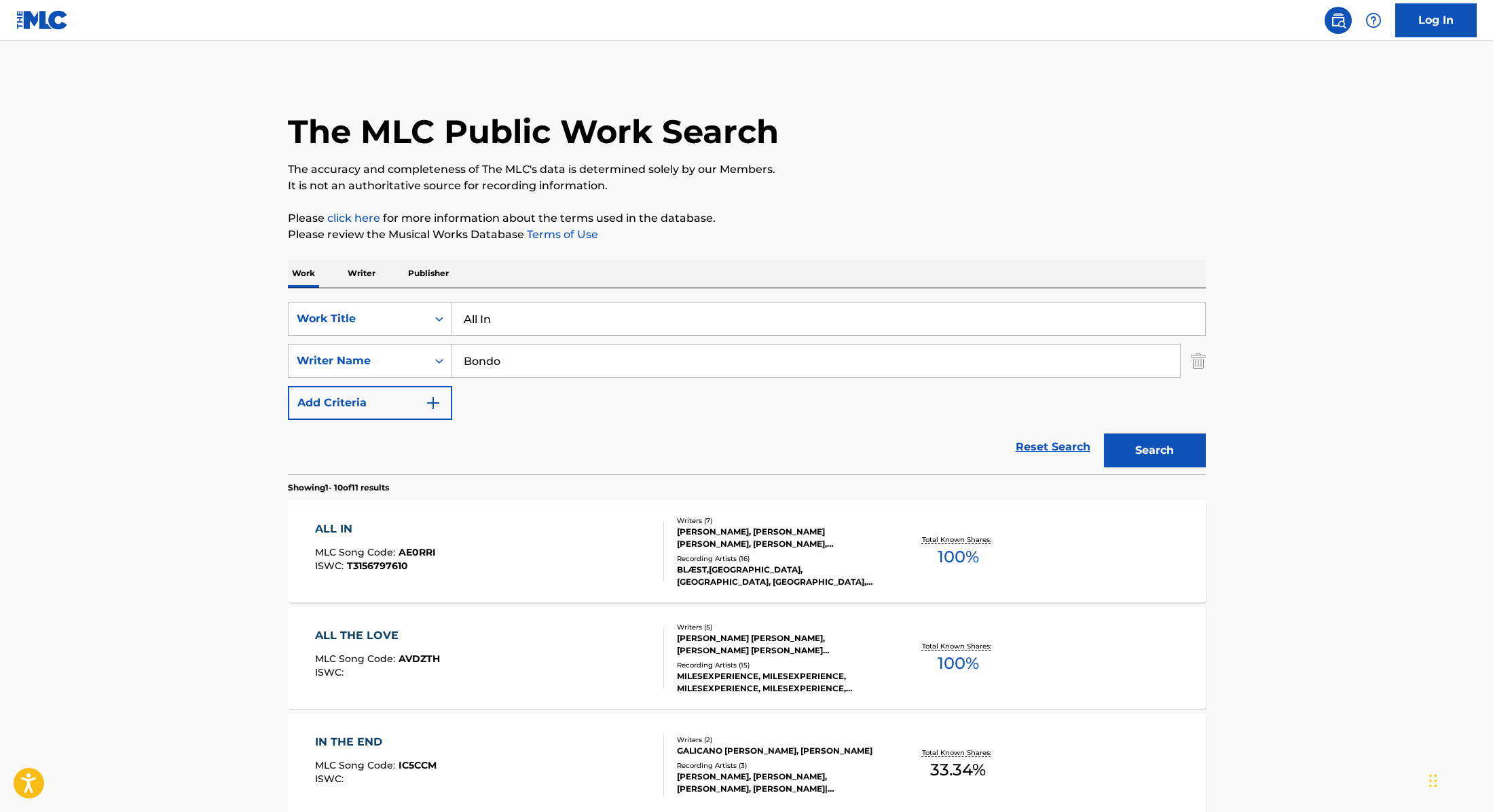
click at [605, 545] on div "ALL IN MLC Song Code : AE0RRI ISWC : T3156797610" at bounding box center [489, 552] width 349 height 61
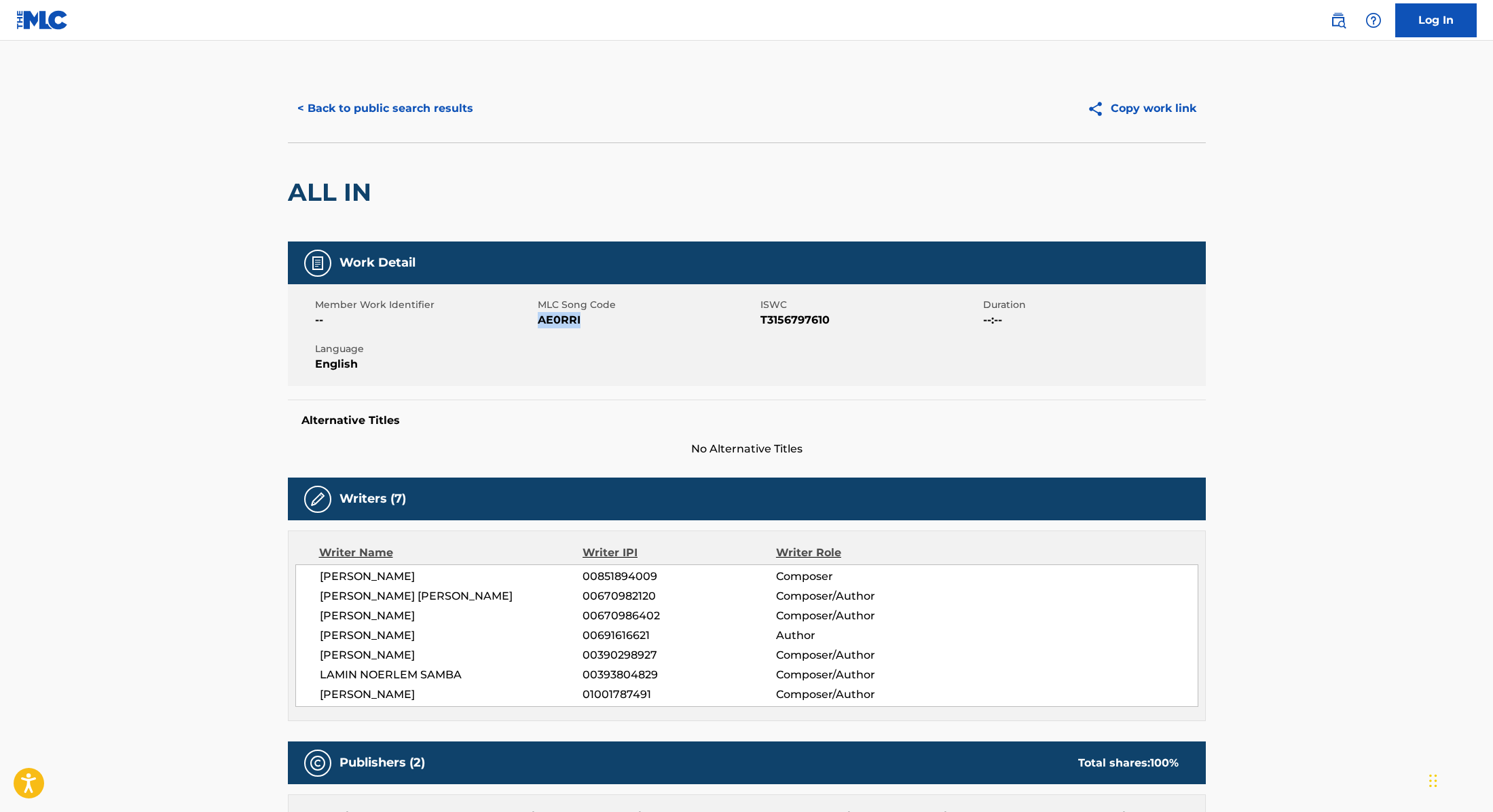
drag, startPoint x: 537, startPoint y: 322, endPoint x: 618, endPoint y: 321, distance: 81.0
click at [618, 321] on span "AE0RRI" at bounding box center [647, 321] width 220 height 16
click at [429, 104] on button "< Back to public search results" at bounding box center [385, 108] width 195 height 34
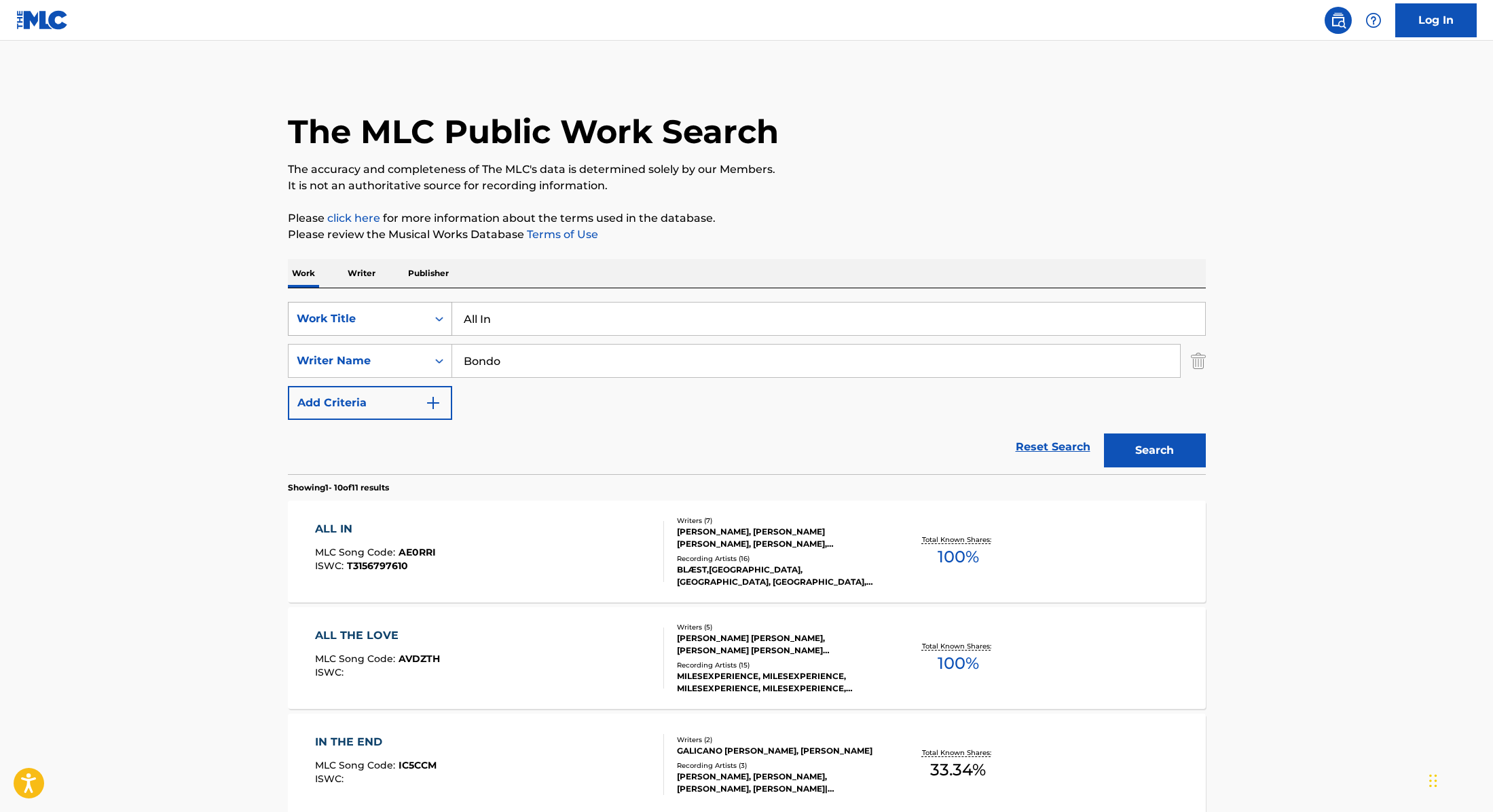
drag, startPoint x: 501, startPoint y: 319, endPoint x: 438, endPoint y: 311, distance: 63.5
click at [438, 311] on div "SearchWithCriteria9cc89112-0d42-42f8-b15c-104aad945215 Work Title All In" at bounding box center [746, 318] width 918 height 34
click at [497, 321] on input "BlæstLamin" at bounding box center [828, 318] width 752 height 32
drag, startPoint x: 561, startPoint y: 318, endPoint x: 373, endPoint y: 317, distance: 188.0
click at [373, 317] on div "SearchWithCriteria9cc89112-0d42-42f8-b15c-104aad945215 Work Title Blæst, Lamin" at bounding box center [746, 318] width 918 height 34
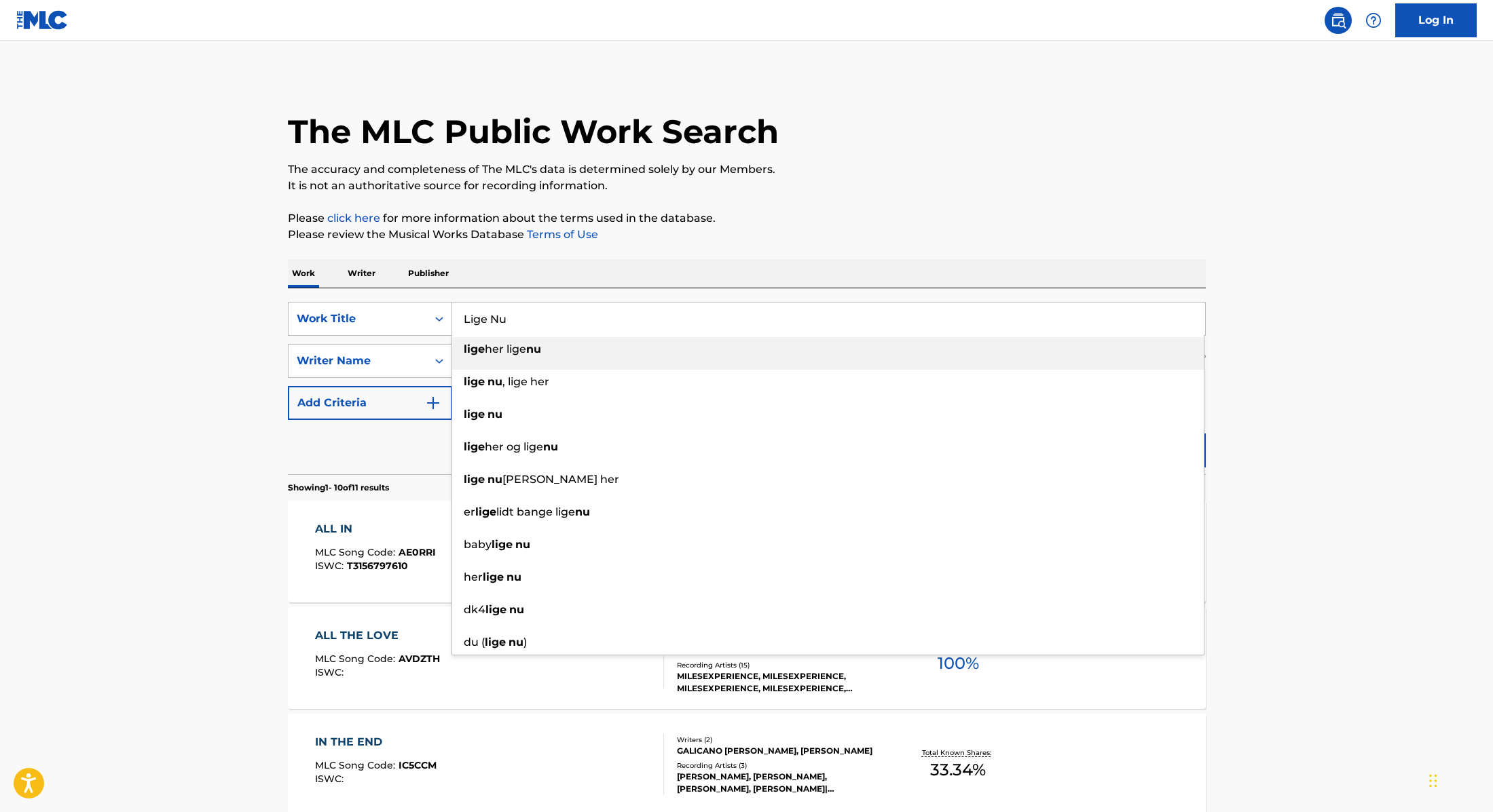
type input "Lige Nu"
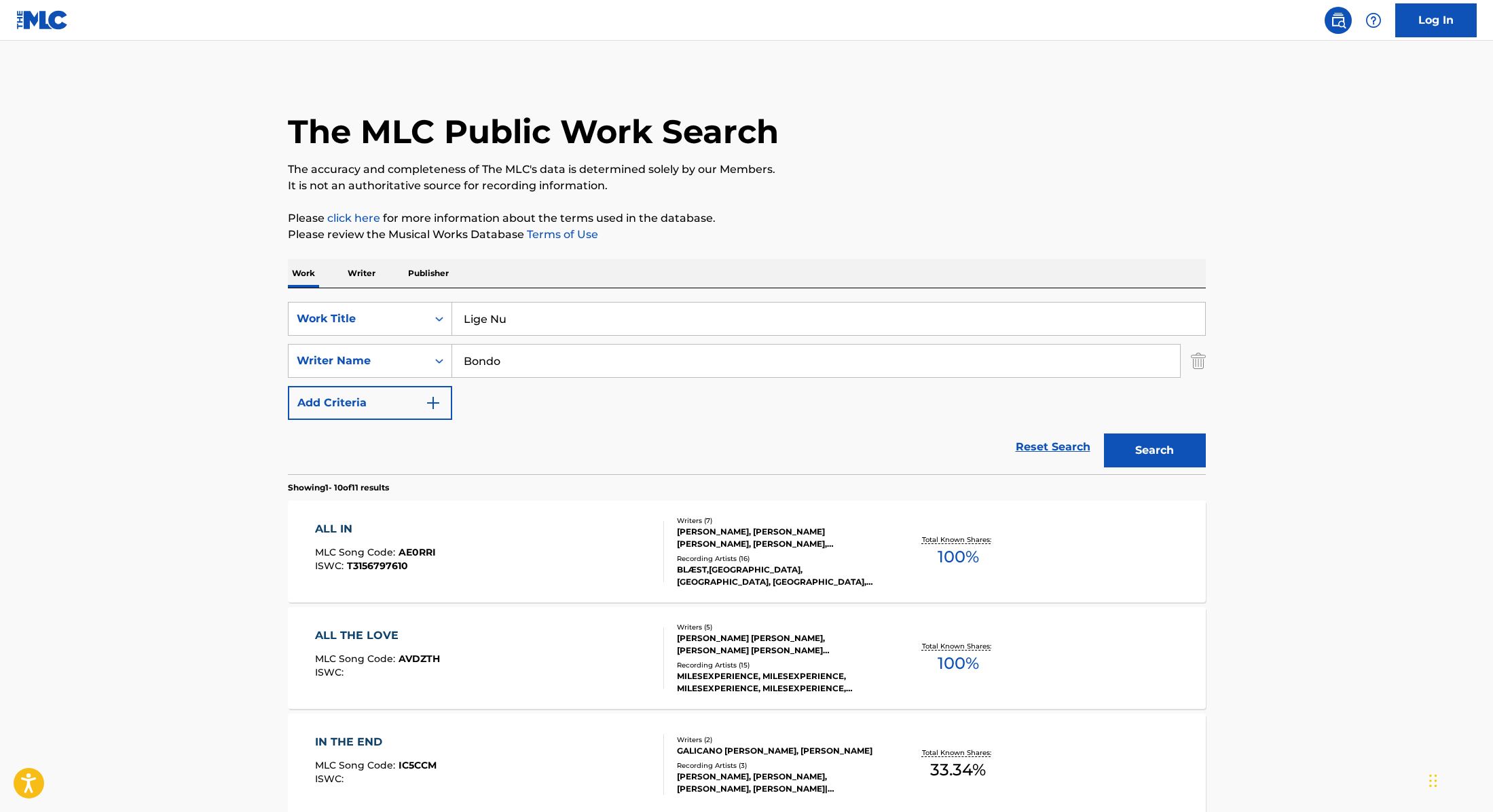
click at [1171, 449] on button "Search" at bounding box center [1155, 450] width 102 height 34
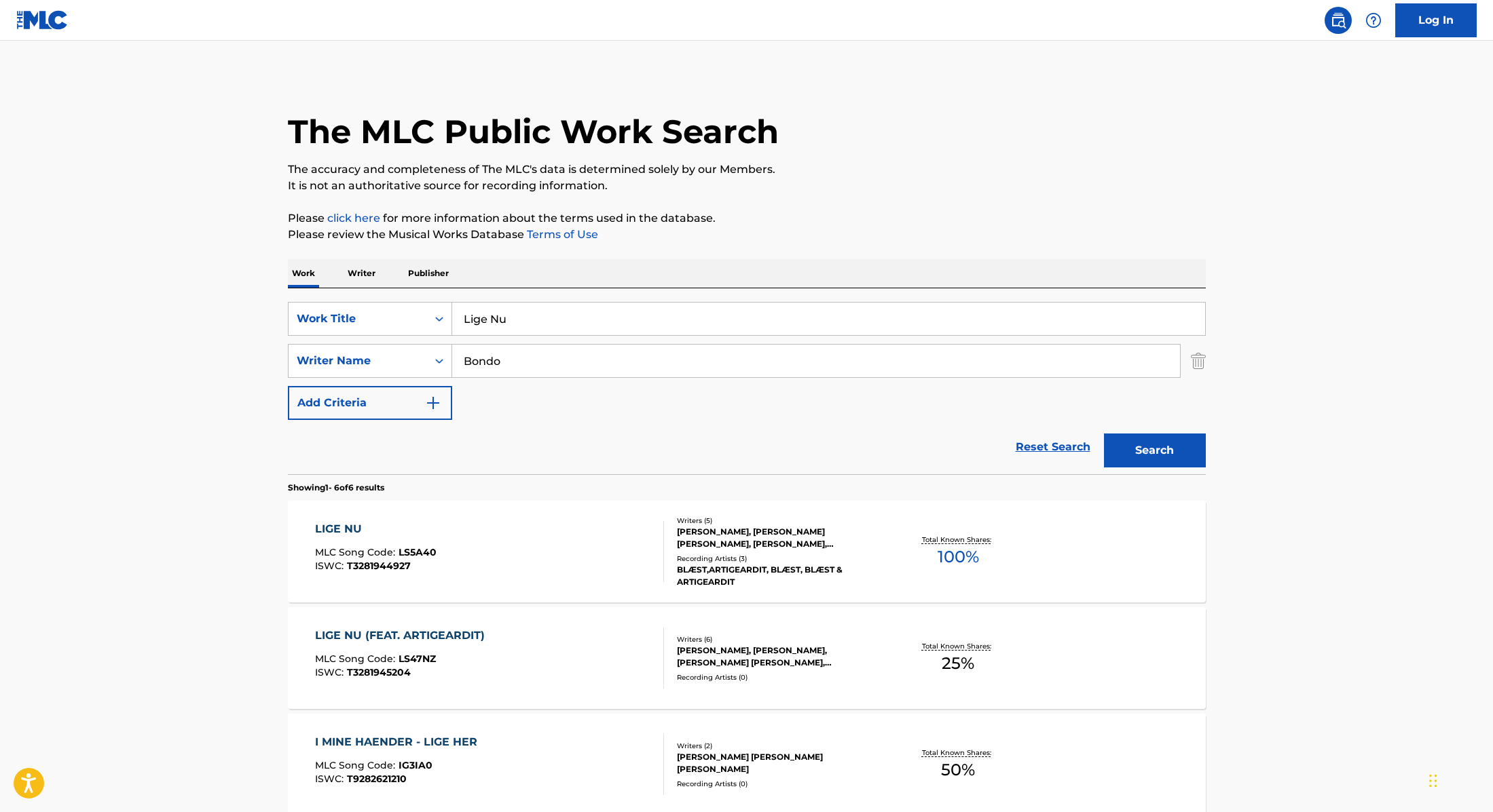
click at [574, 539] on div "LIGE NU MLC Song Code : LS5A40 ISWC : T3281944927" at bounding box center [489, 552] width 349 height 61
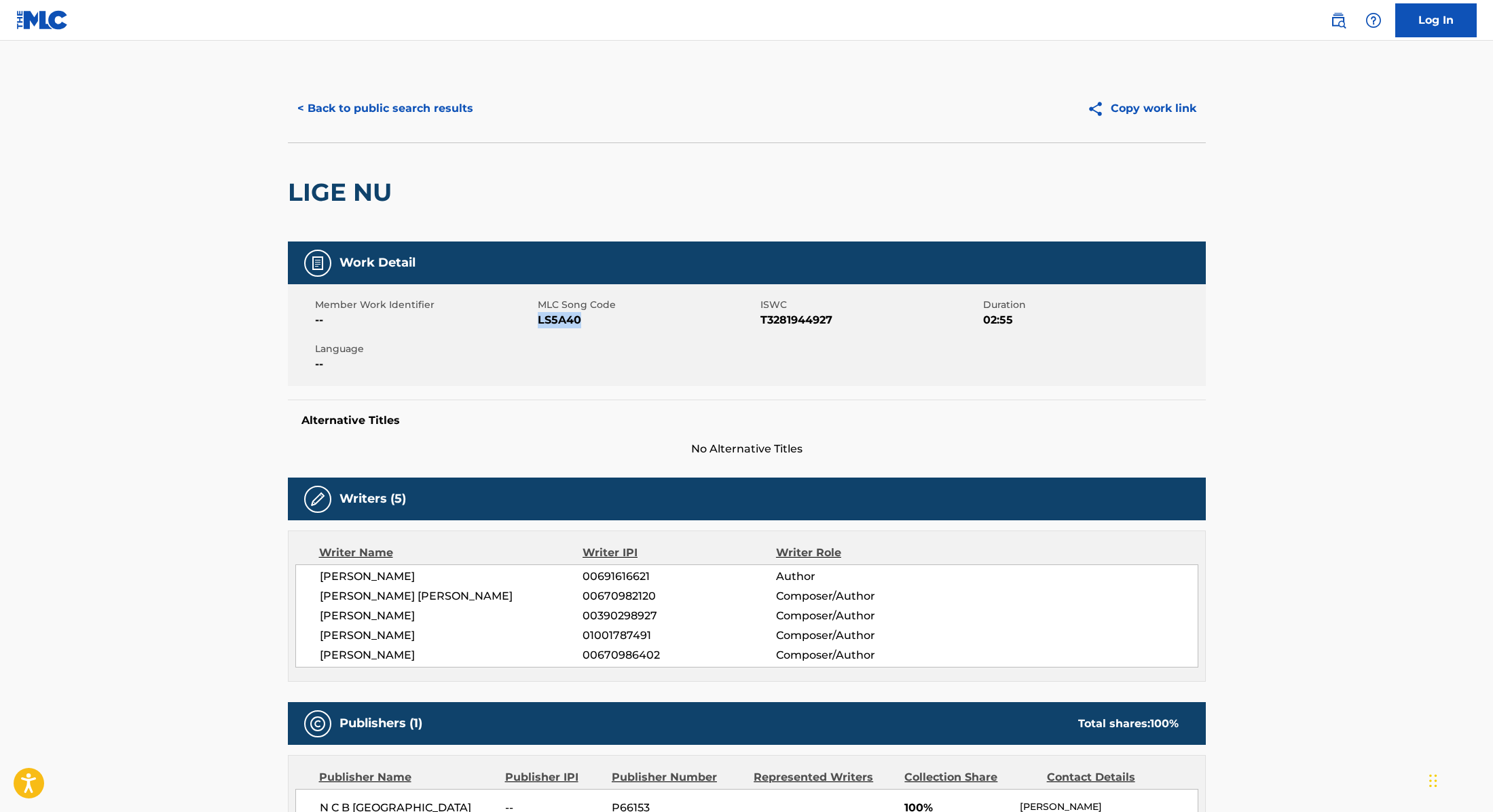
drag, startPoint x: 537, startPoint y: 321, endPoint x: 642, endPoint y: 321, distance: 105.0
click at [642, 321] on span "LS5A40" at bounding box center [647, 321] width 220 height 16
click at [449, 106] on button "< Back to public search results" at bounding box center [385, 108] width 195 height 34
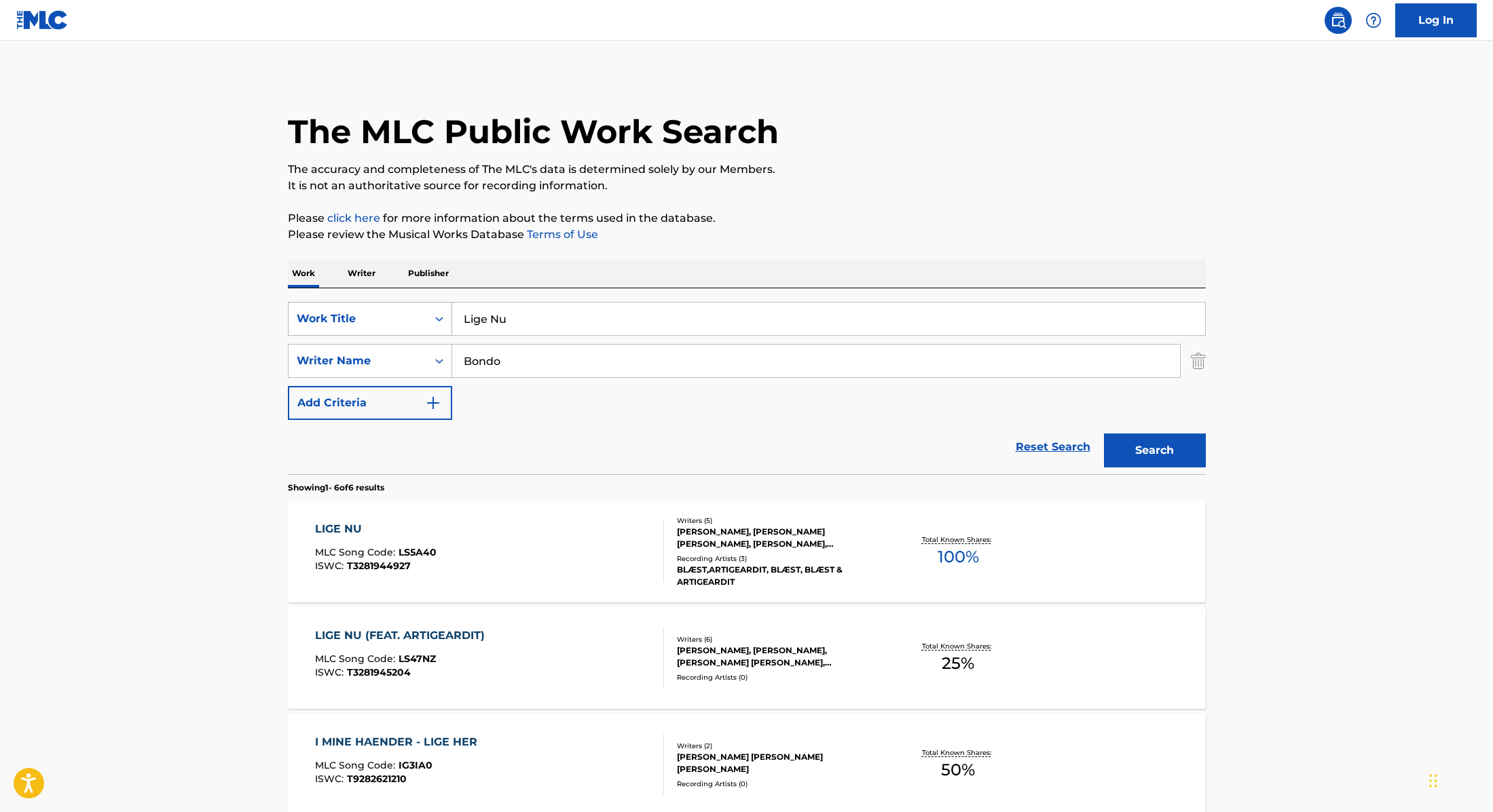
drag, startPoint x: 525, startPoint y: 321, endPoint x: 427, endPoint y: 303, distance: 99.6
click at [427, 303] on div "SearchWithCriteria9cc89112-0d42-42f8-b15c-104aad945215 Work Title Lige Nu" at bounding box center [746, 318] width 918 height 34
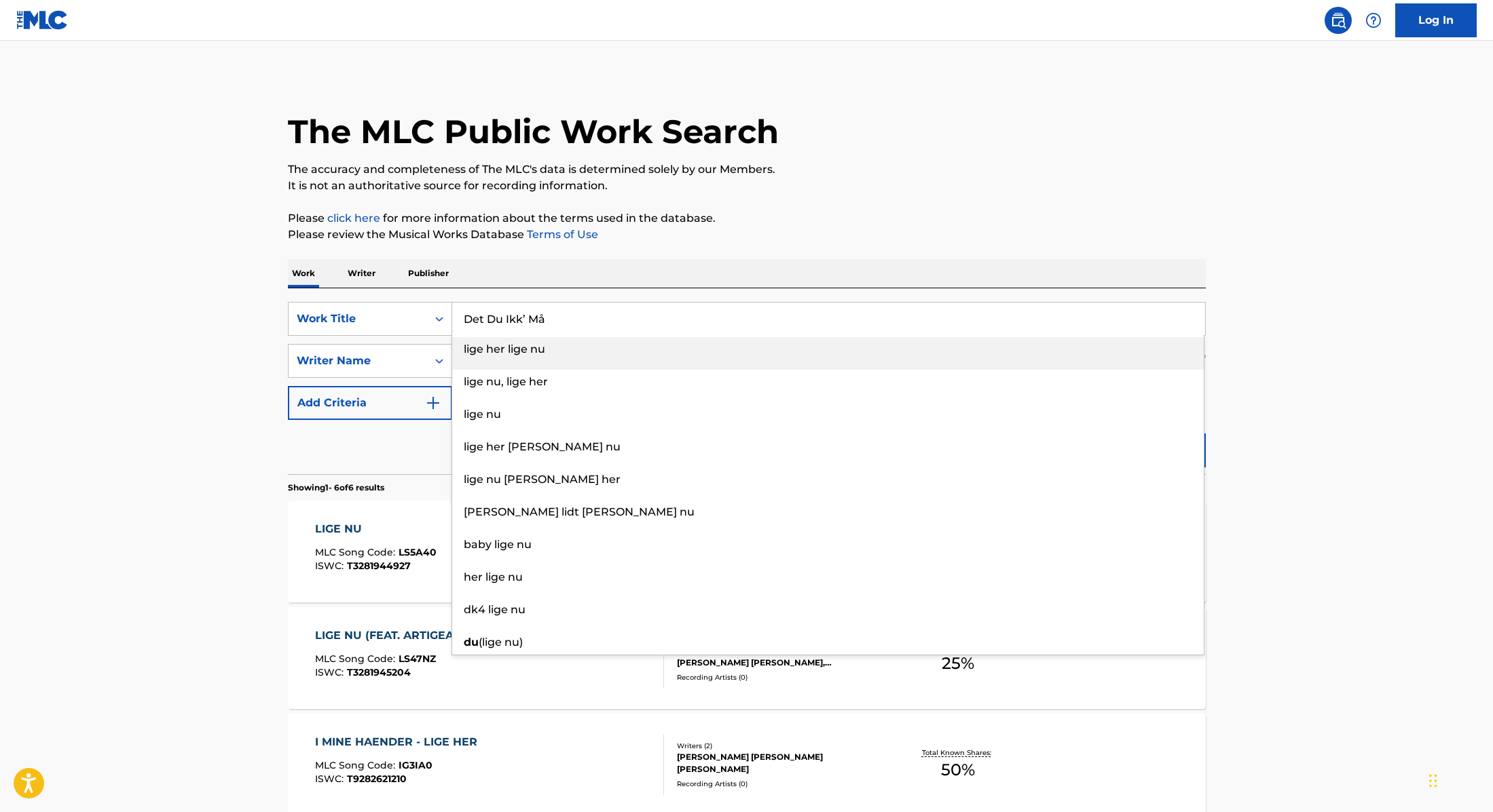
type input "Det Du Ikk’ Må"
click at [785, 249] on div "The MLC Public Work Search The accuracy and completeness of The MLC's data is d…" at bounding box center [746, 637] width 950 height 1124
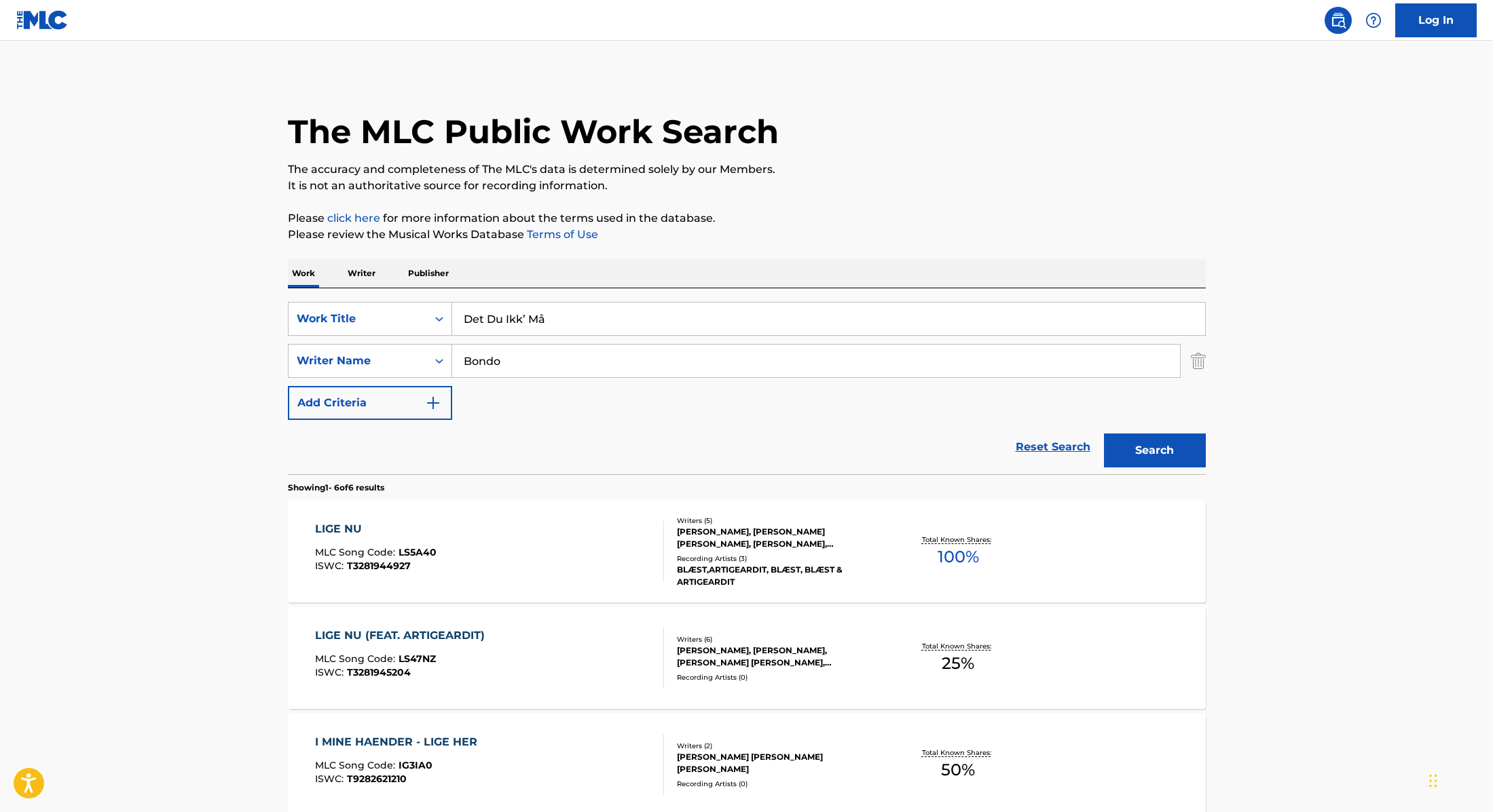
click at [1134, 452] on button "Search" at bounding box center [1155, 450] width 102 height 34
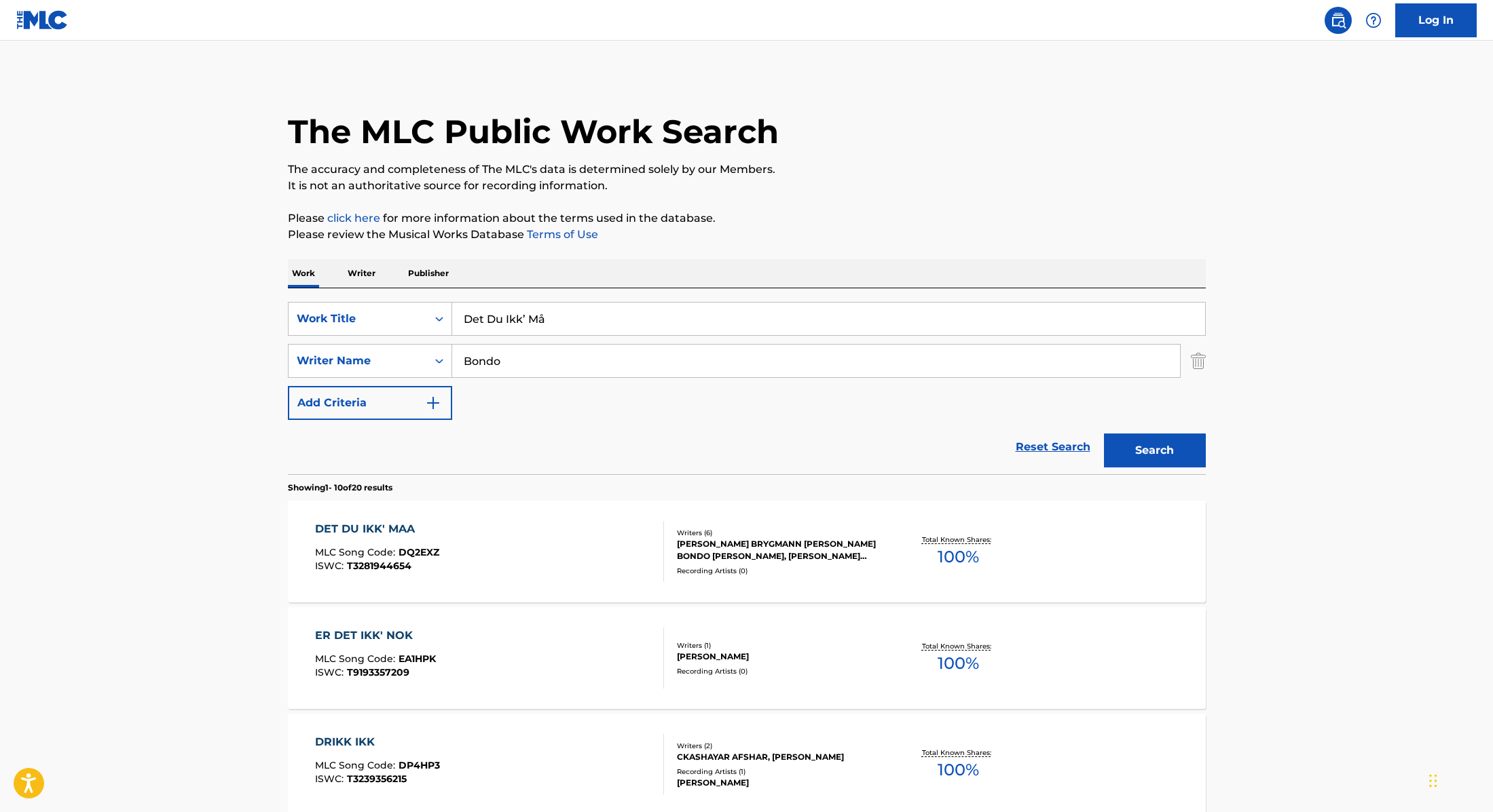
click at [570, 559] on div "DET DU IKK' MAA MLC Song Code : DQ2EXZ ISWC : T3281944654" at bounding box center [489, 552] width 349 height 61
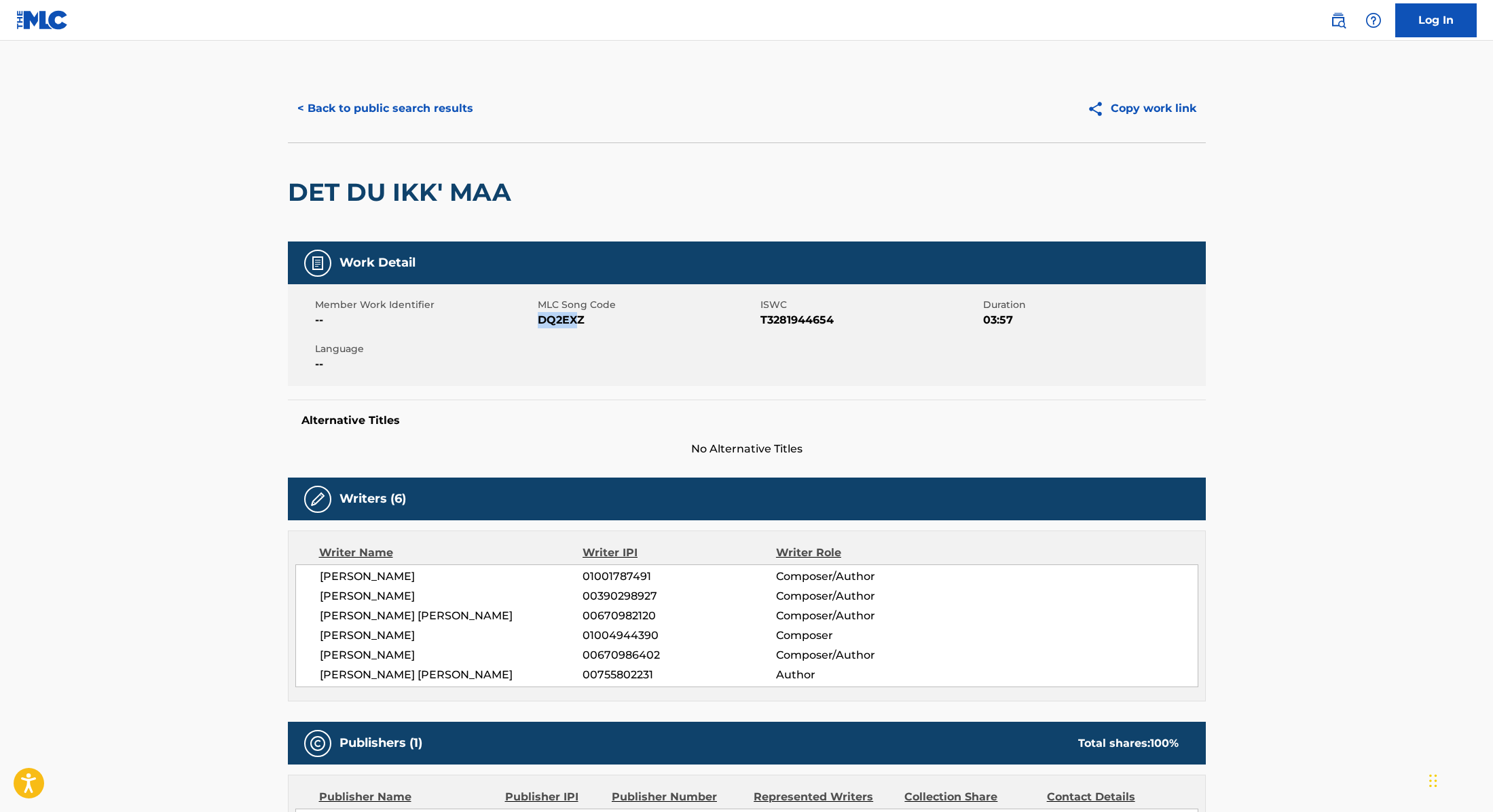
drag, startPoint x: 539, startPoint y: 320, endPoint x: 643, endPoint y: 321, distance: 104.0
click at [643, 321] on span "DQ2EXZ" at bounding box center [647, 321] width 220 height 16
click at [438, 109] on button "< Back to public search results" at bounding box center [385, 108] width 195 height 34
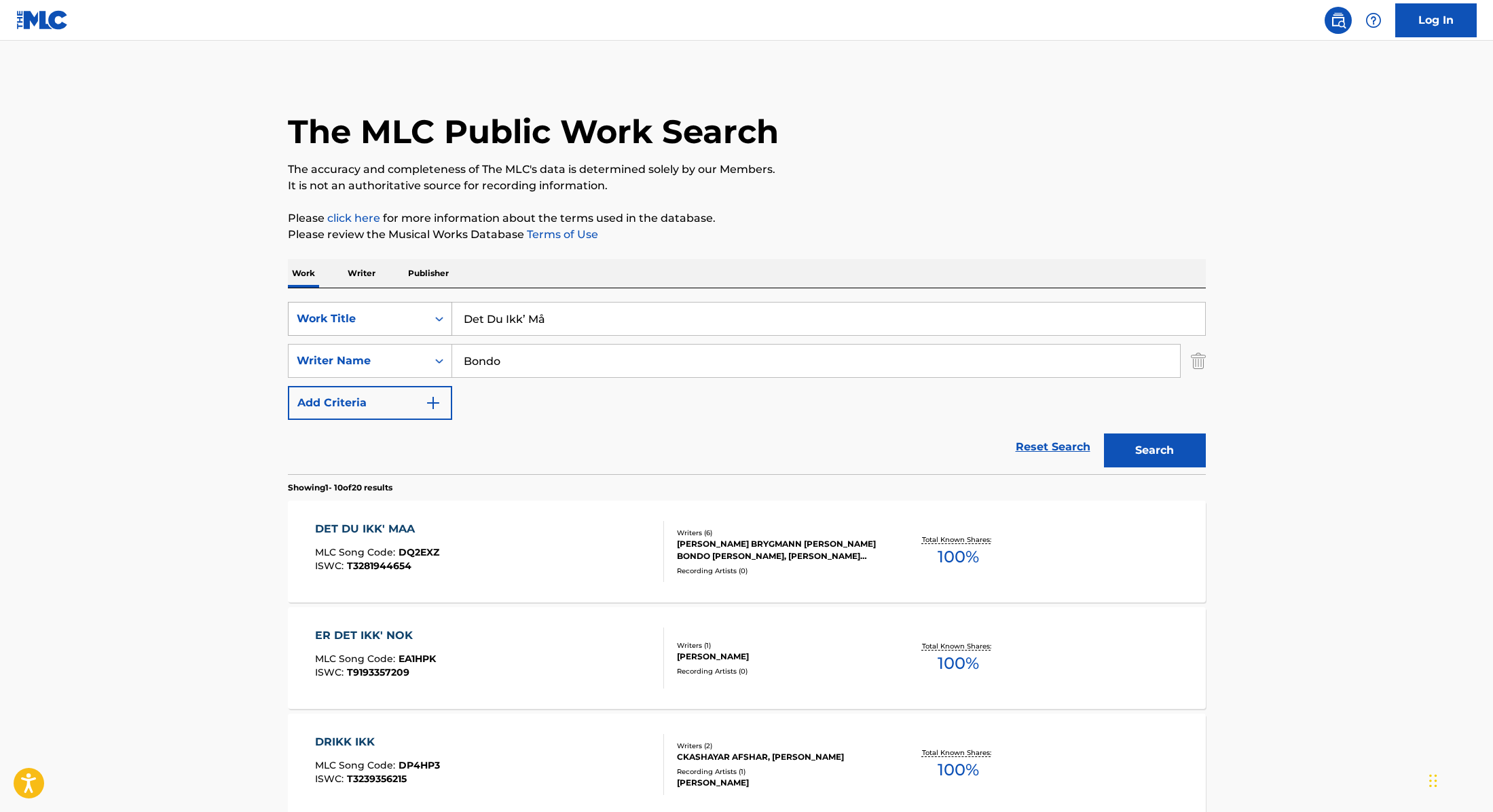
drag, startPoint x: 564, startPoint y: 317, endPoint x: 413, endPoint y: 309, distance: 151.2
click at [413, 309] on div "SearchWithCriteria9cc89112-0d42-42f8-b15c-104aad945215 Work Title Det Du Ikk’ Må" at bounding box center [746, 318] width 918 height 34
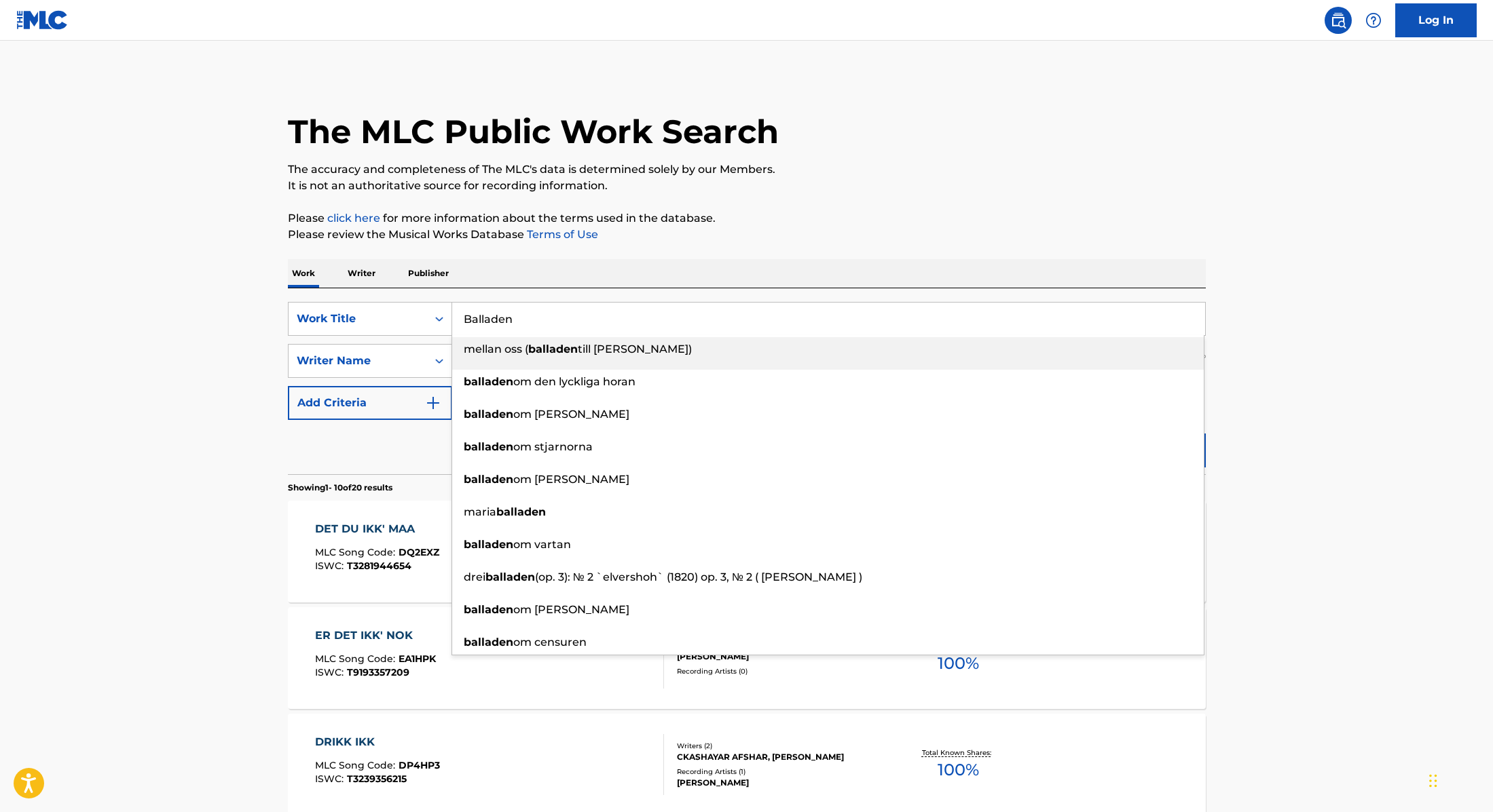
type input "Balladen"
click at [770, 266] on div "Work Writer Publisher" at bounding box center [746, 273] width 918 height 28
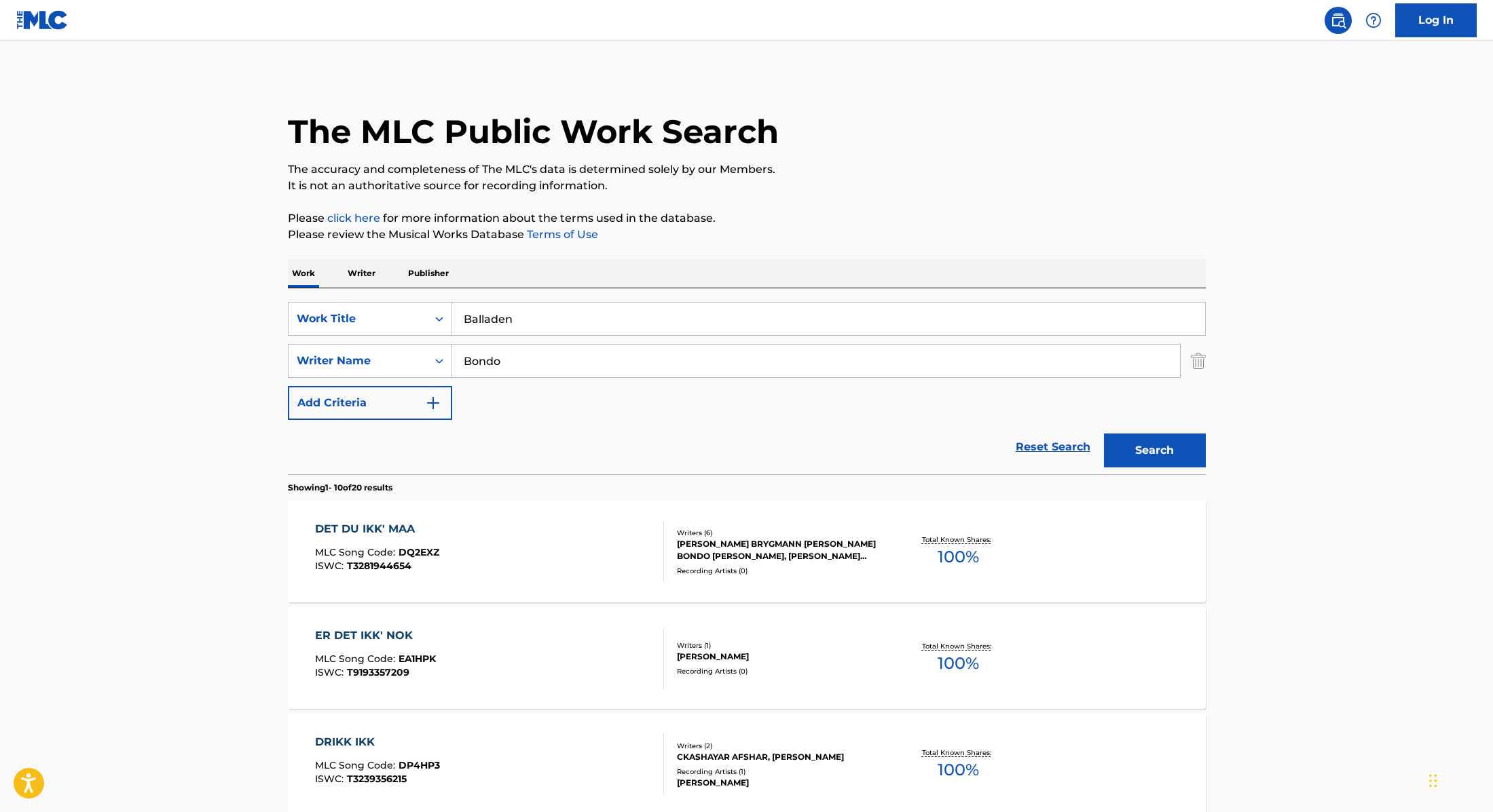
click at [1167, 455] on button "Search" at bounding box center [1155, 450] width 102 height 34
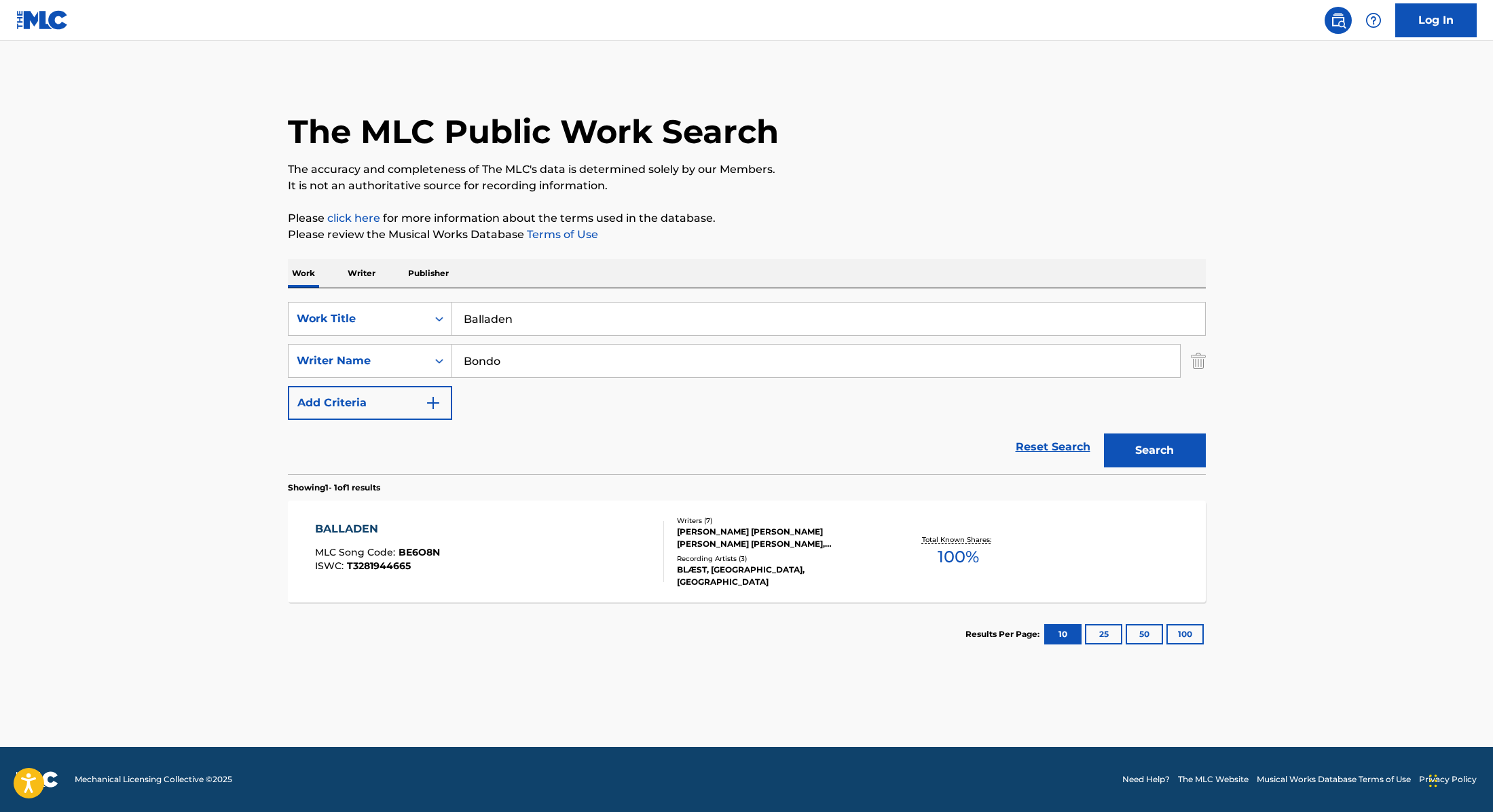
click at [610, 545] on div "BALLADEN MLC Song Code : BE6O8N ISWC : T3281944665" at bounding box center [489, 552] width 349 height 61
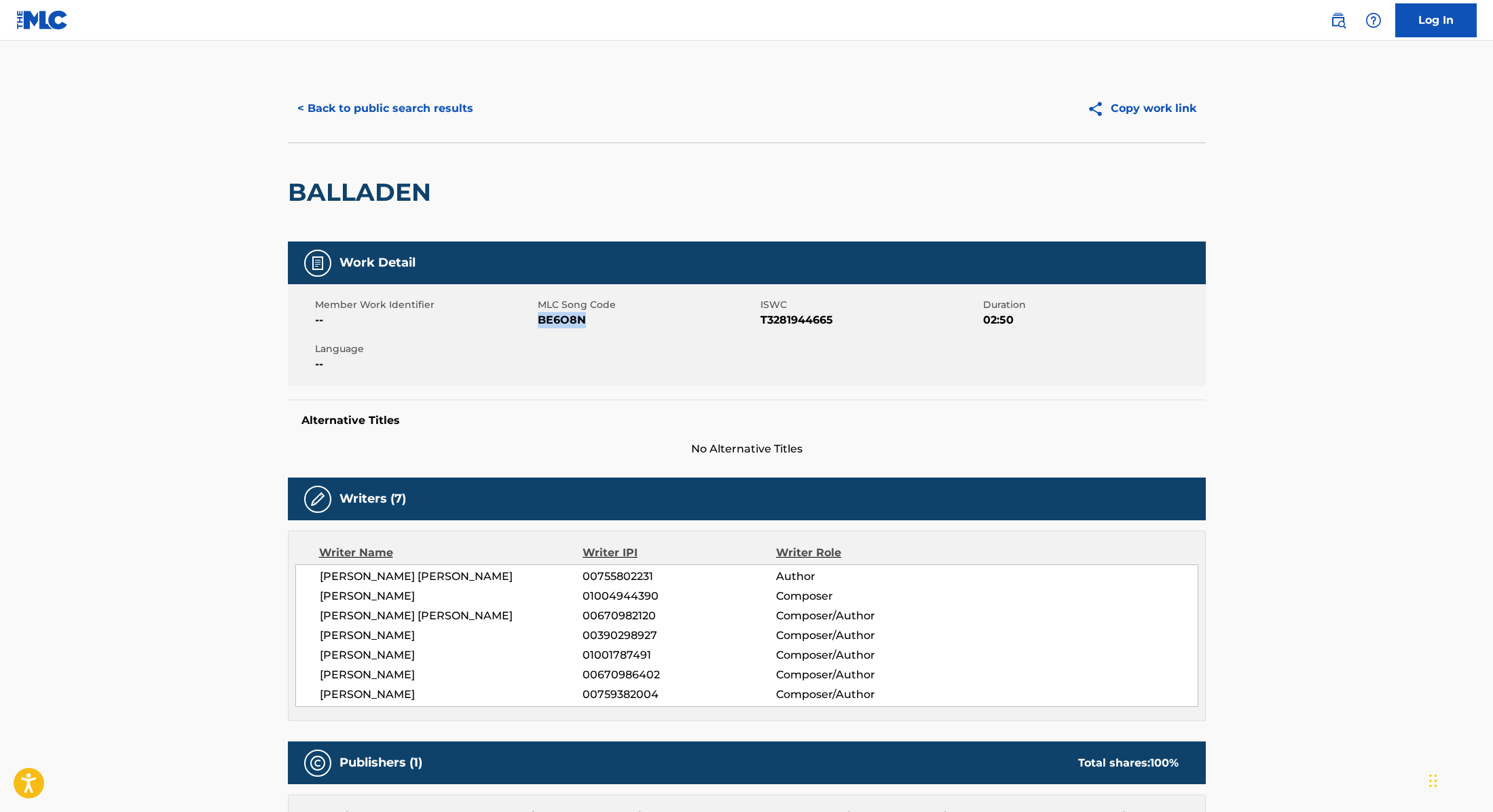
drag, startPoint x: 540, startPoint y: 323, endPoint x: 624, endPoint y: 323, distance: 84.0
click at [624, 323] on span "BE6O8N" at bounding box center [647, 321] width 220 height 16
click at [435, 103] on button "< Back to public search results" at bounding box center [385, 108] width 195 height 34
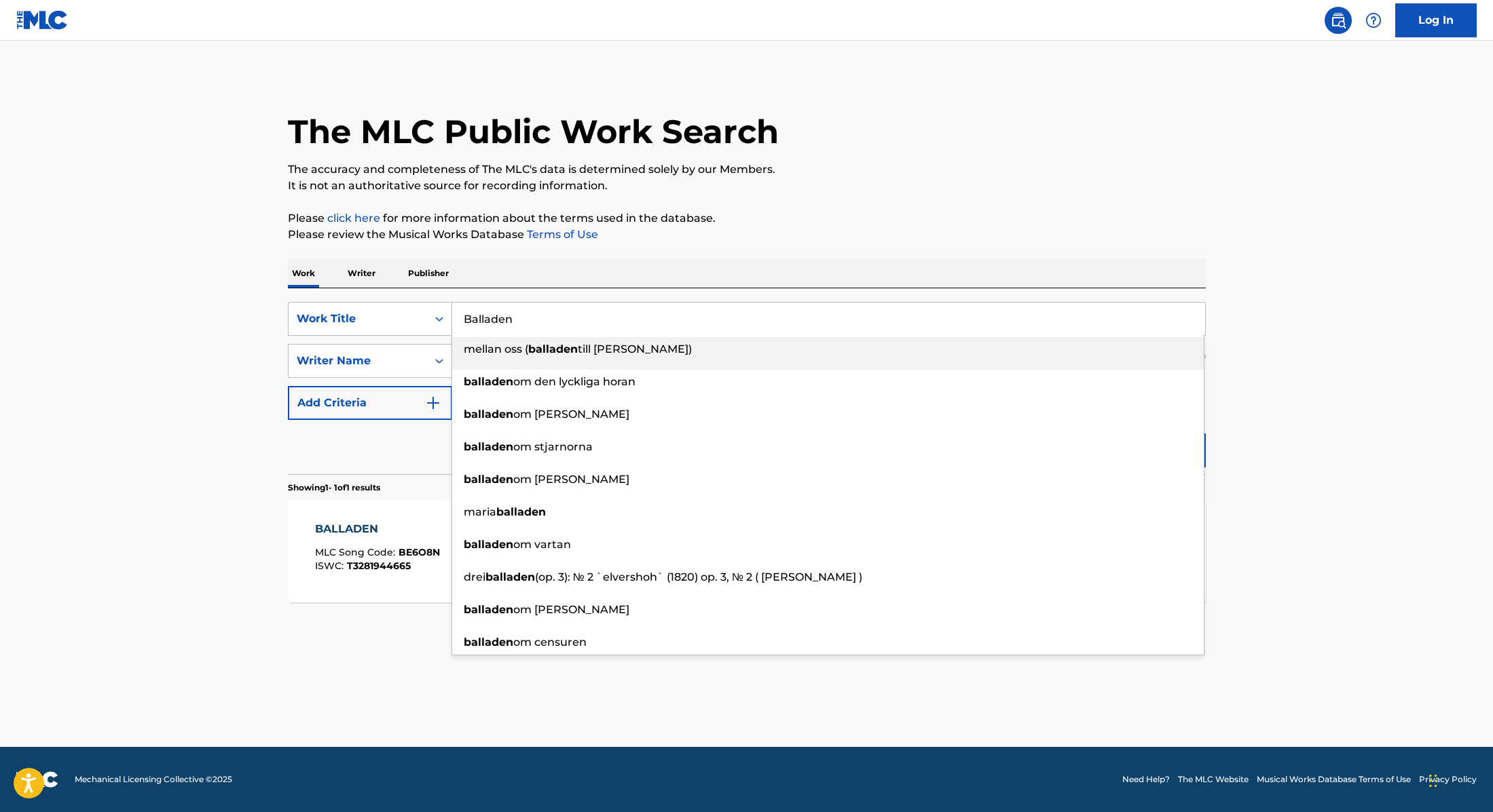
drag, startPoint x: 530, startPoint y: 316, endPoint x: 399, endPoint y: 299, distance: 132.1
click at [399, 299] on div "SearchWithCriteria9cc89112-0d42-42f8-b15c-104aad945215 Work Title Balladen mell…" at bounding box center [746, 381] width 918 height 186
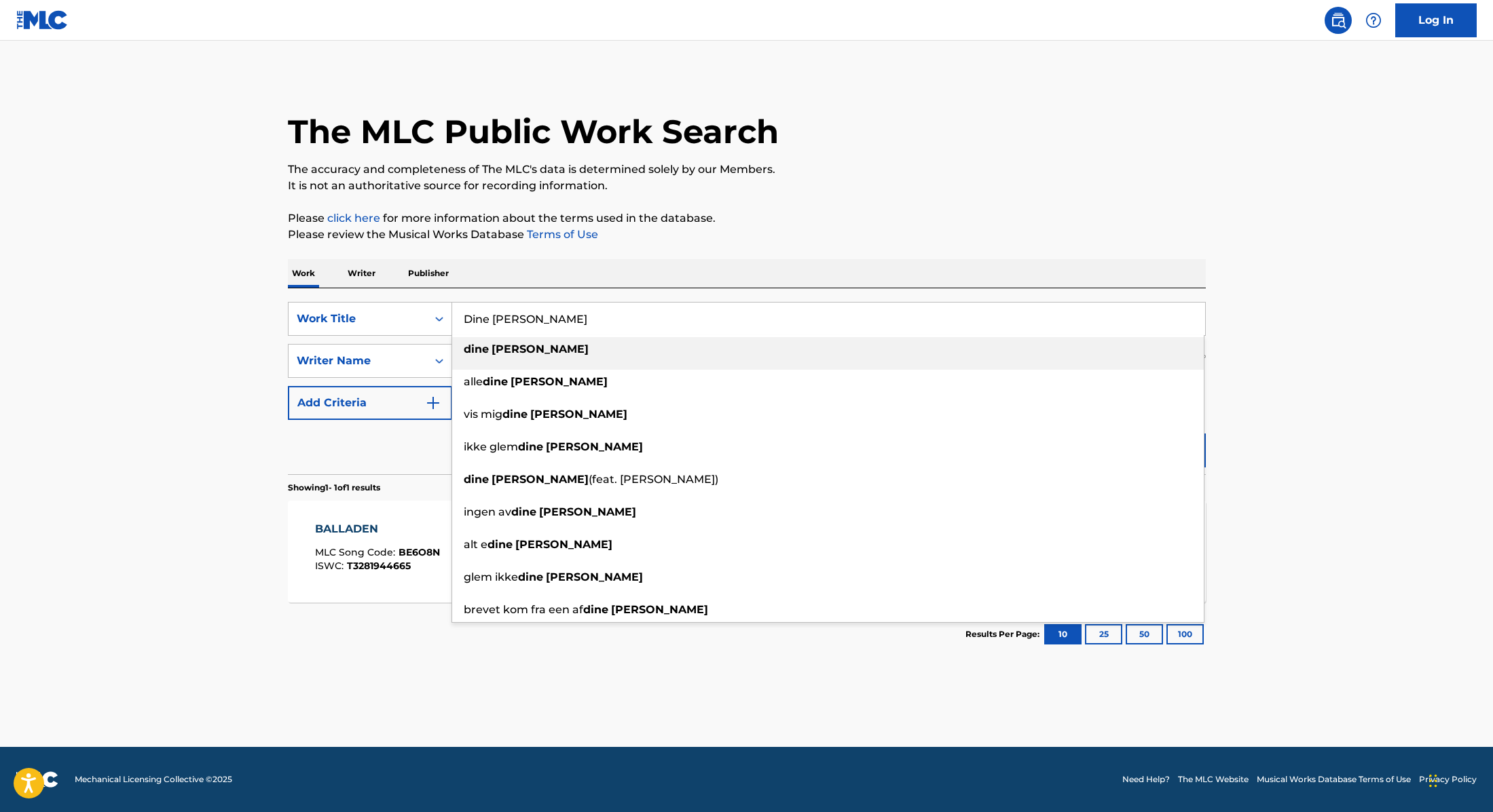
type input "Dine [PERSON_NAME]"
click at [815, 231] on p "Please review the Musical Works Database Terms of Use" at bounding box center [746, 235] width 918 height 16
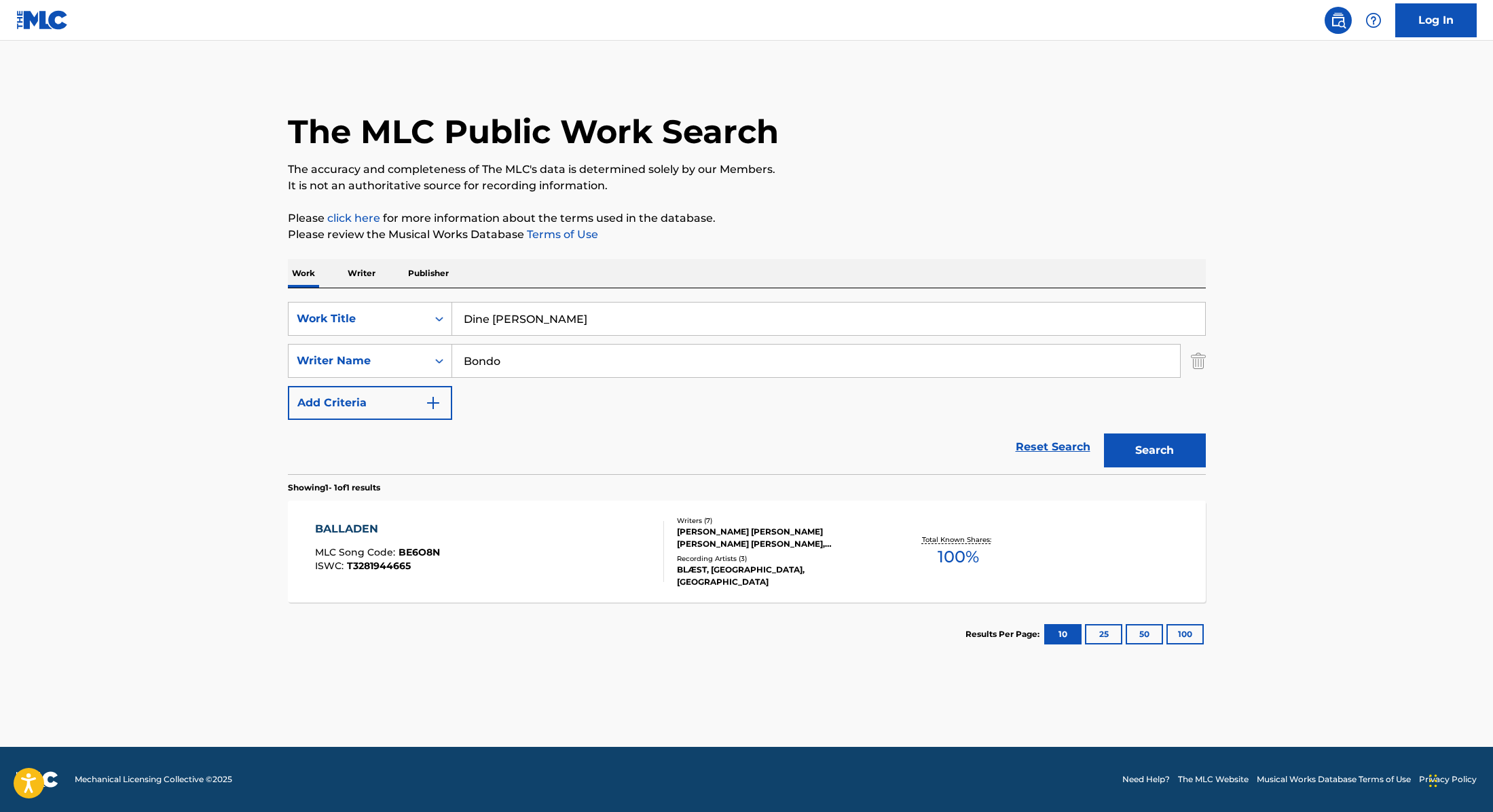
click at [1168, 455] on button "Search" at bounding box center [1155, 450] width 102 height 34
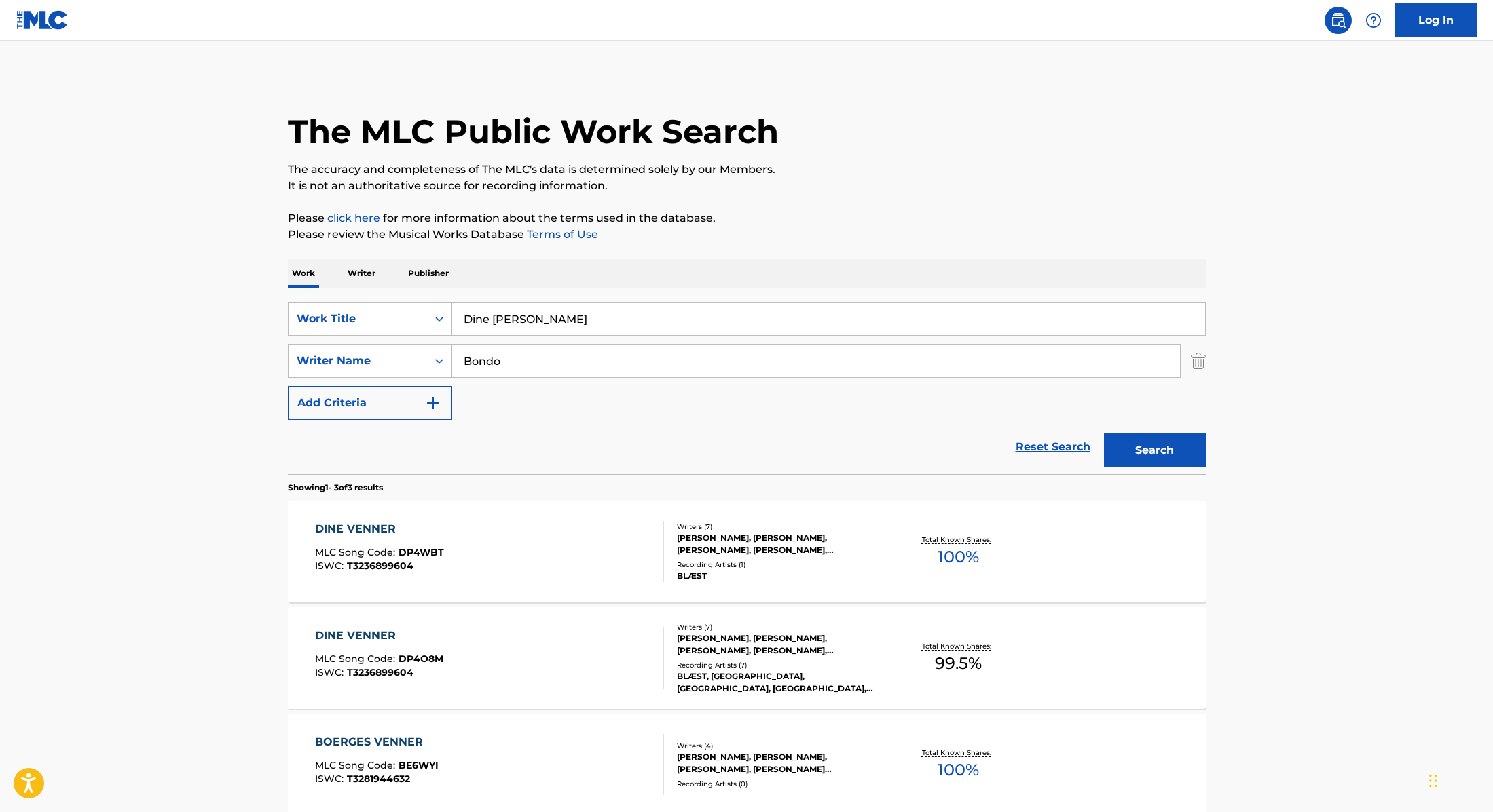
click at [574, 551] on div "DINE VENNER MLC Song Code : DP4WBT ISWC : T3236899604" at bounding box center [489, 552] width 349 height 61
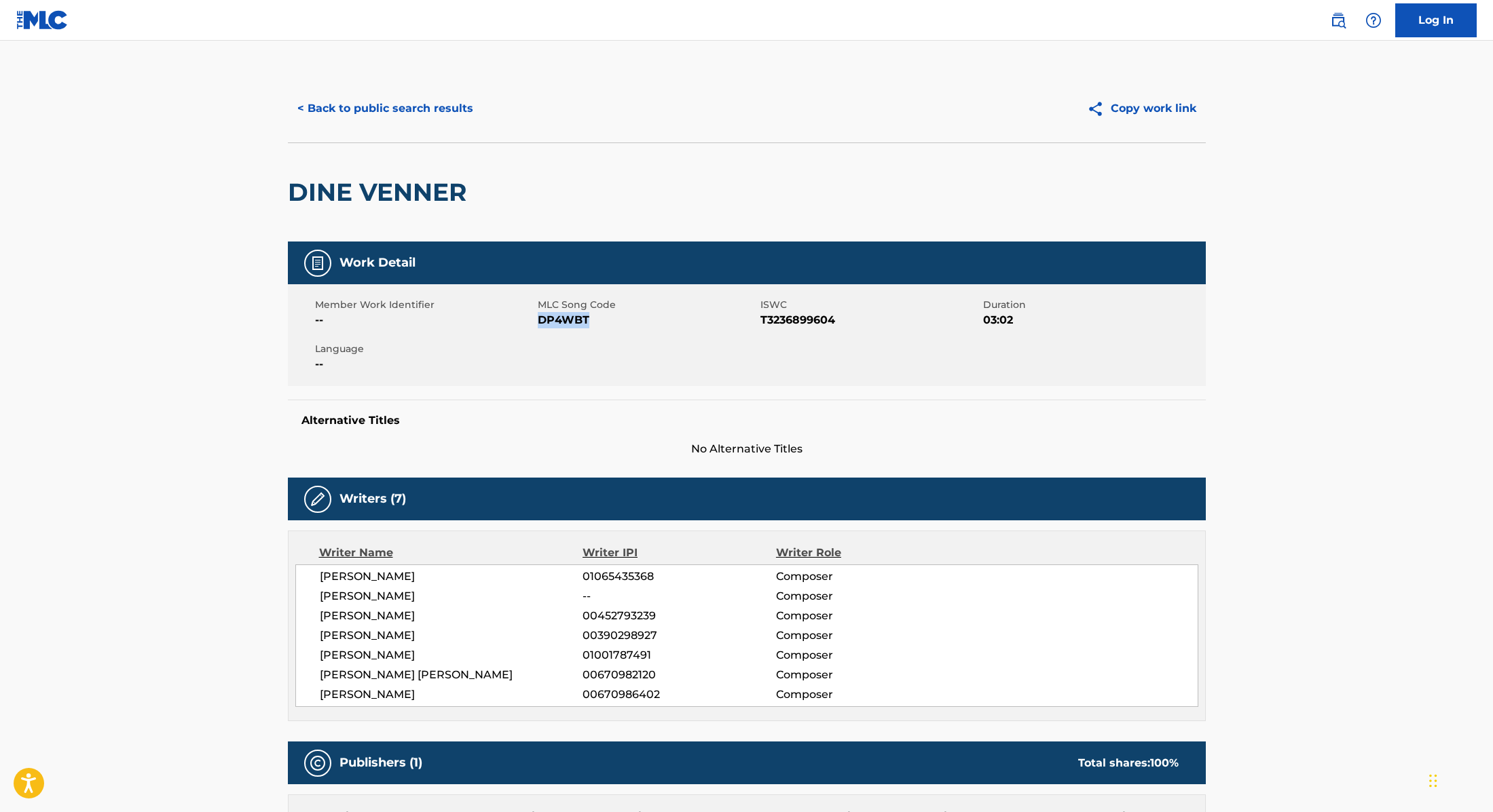
drag, startPoint x: 537, startPoint y: 321, endPoint x: 636, endPoint y: 321, distance: 99.0
click at [636, 321] on span "DP4WBT" at bounding box center [647, 321] width 220 height 16
click at [450, 115] on button "< Back to public search results" at bounding box center [385, 108] width 195 height 34
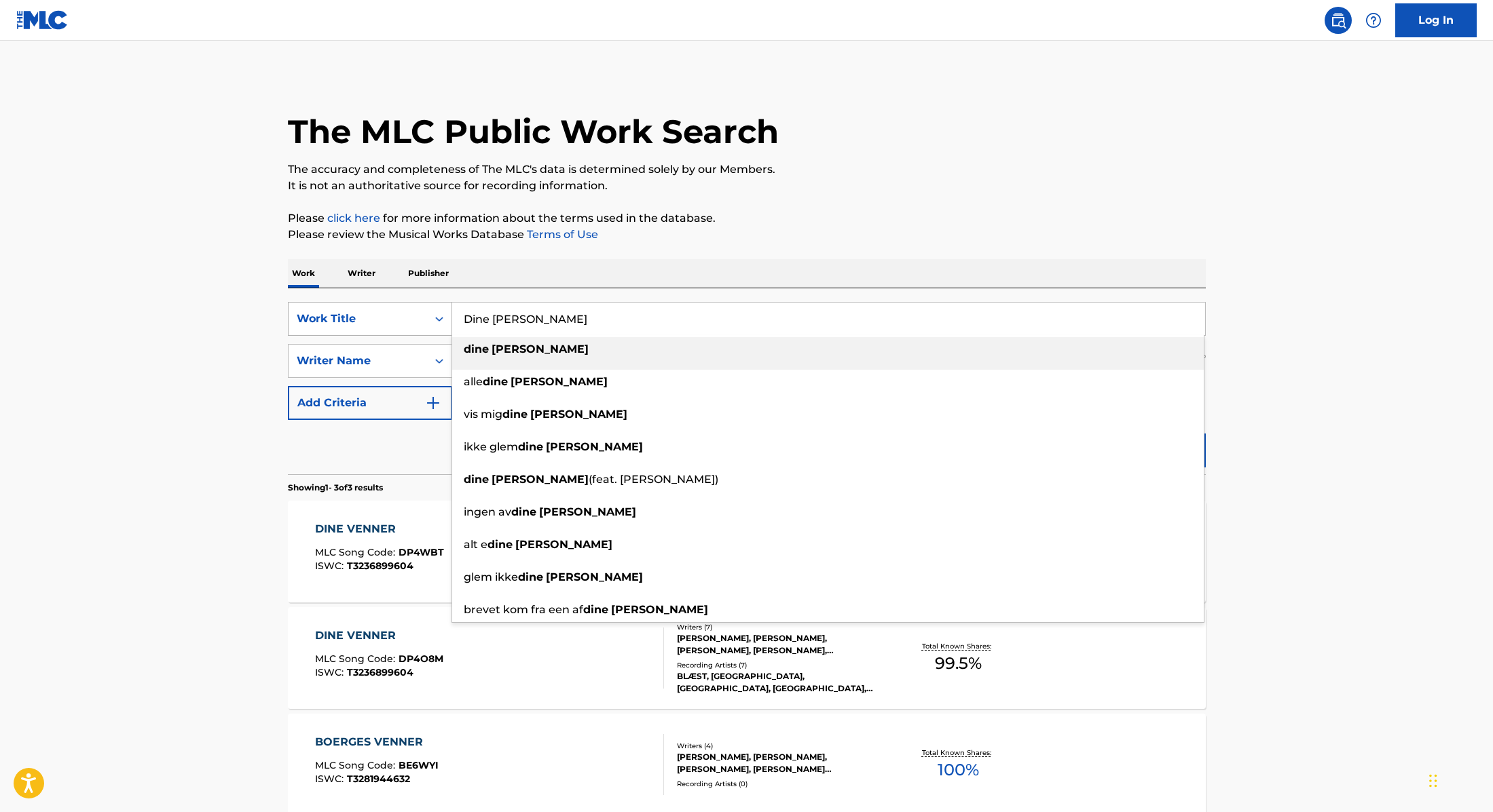
drag, startPoint x: 549, startPoint y: 318, endPoint x: 416, endPoint y: 309, distance: 133.3
click at [416, 309] on div "SearchWithCriteria9cc89112-0d42-42f8-b15c-104aad945215 Work Title Dine [PERSON_…" at bounding box center [746, 318] width 918 height 34
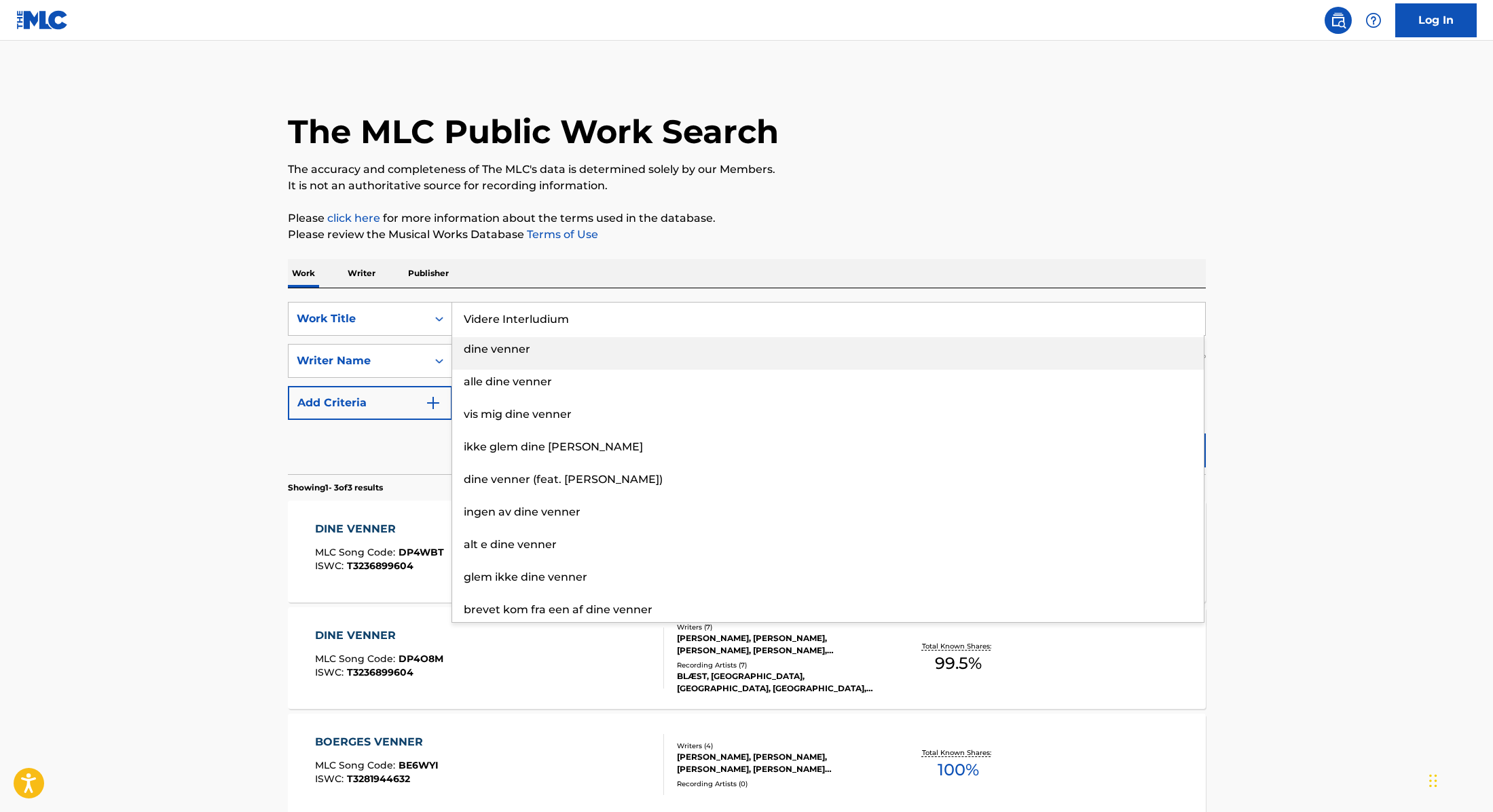
type input "Videre Interludium"
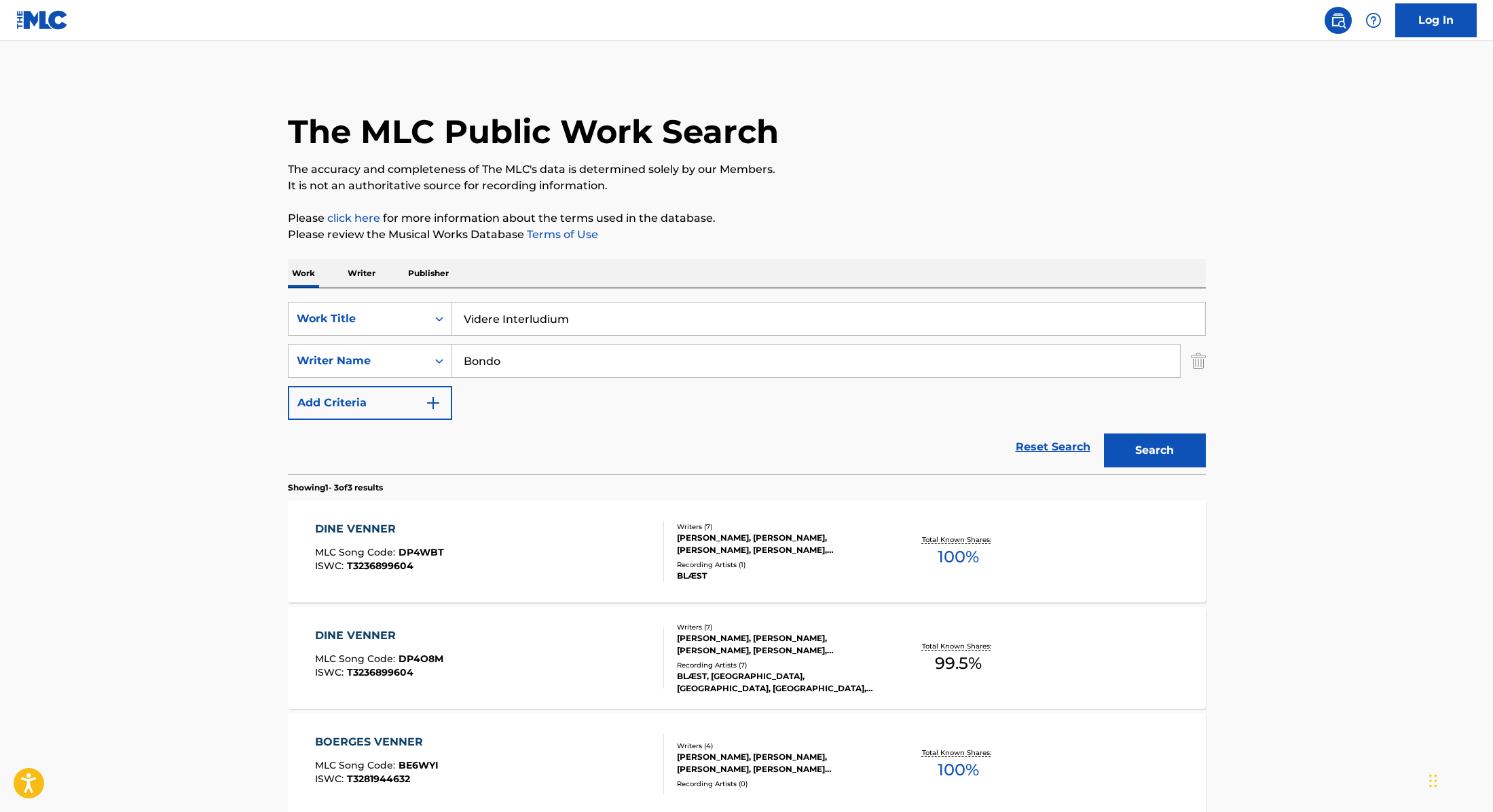
click at [770, 238] on p "Please review the Musical Works Database Terms of Use" at bounding box center [746, 235] width 918 height 16
click at [1151, 437] on button "Search" at bounding box center [1155, 450] width 102 height 34
click at [603, 561] on div "VIDERE INTERLUDIUM MLC Song Code : VW51AQ ISWC : T3281944676" at bounding box center [489, 552] width 349 height 61
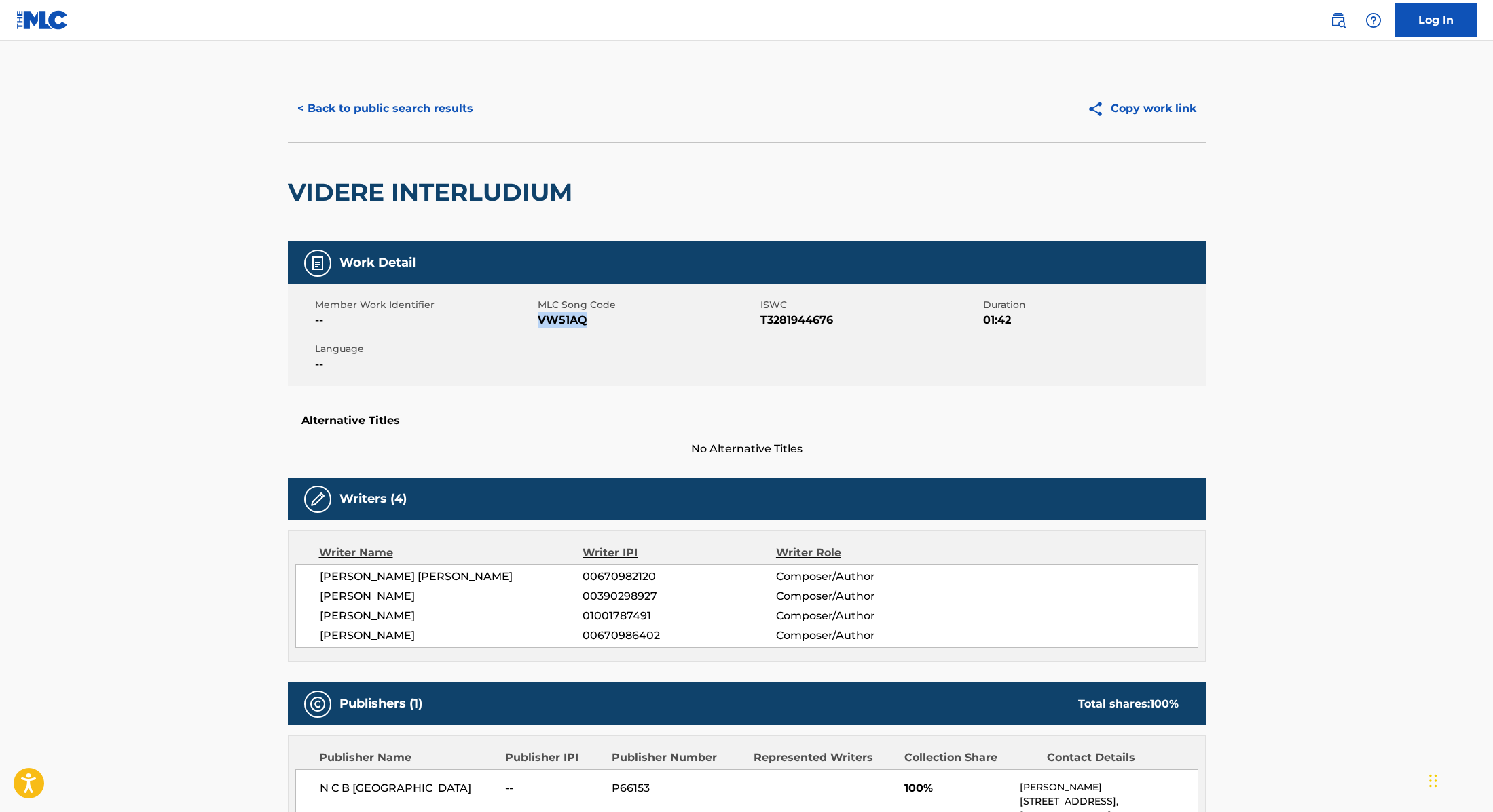
drag, startPoint x: 538, startPoint y: 321, endPoint x: 652, endPoint y: 321, distance: 114.0
click at [652, 321] on span "VW51AQ" at bounding box center [647, 321] width 220 height 16
click at [447, 100] on button "< Back to public search results" at bounding box center [385, 108] width 195 height 34
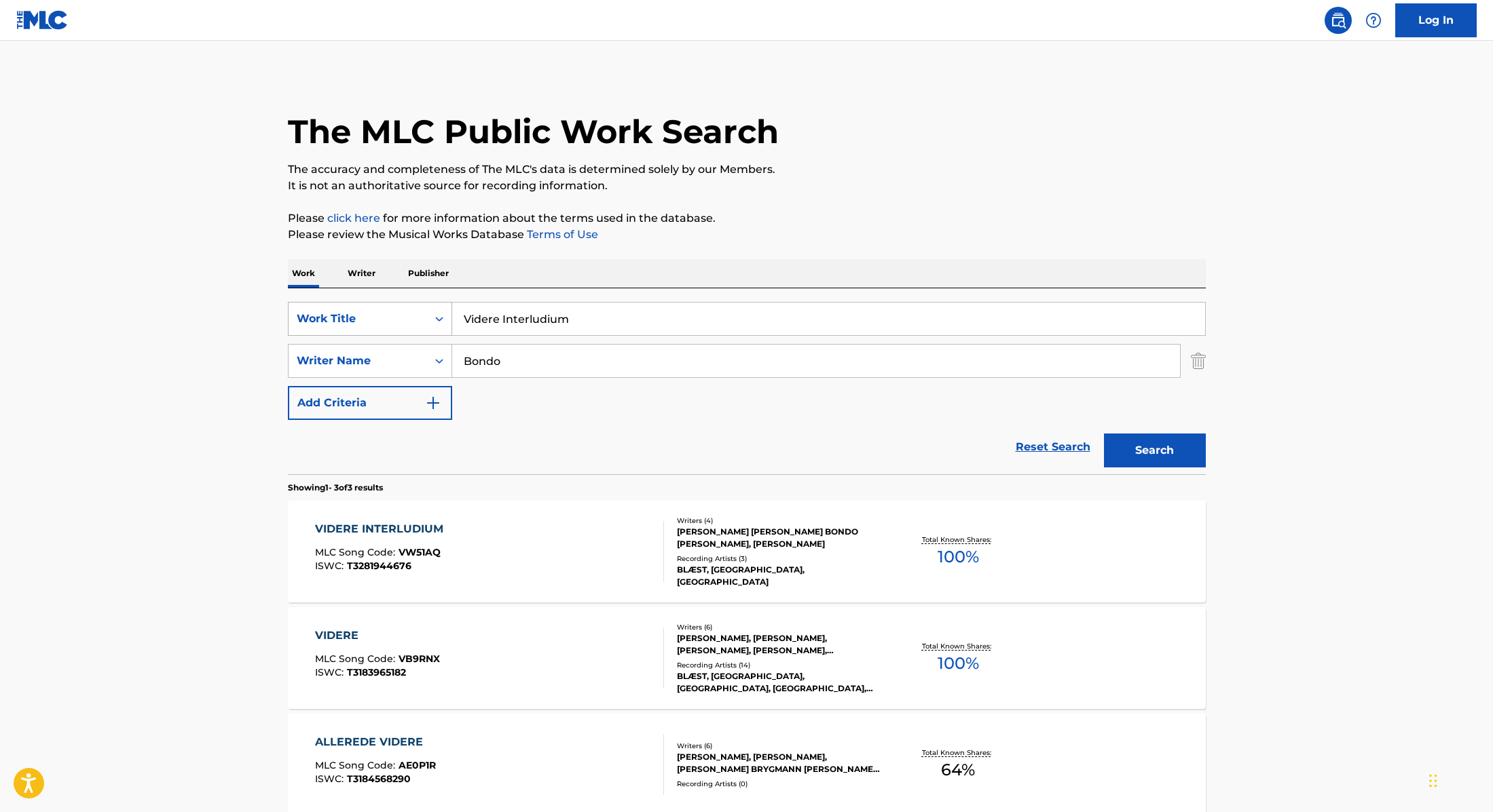
drag, startPoint x: 590, startPoint y: 322, endPoint x: 425, endPoint y: 309, distance: 165.5
click at [425, 309] on div "SearchWithCriteria9cc89112-0d42-42f8-b15c-104aad945215 Work Title Videre Interl…" at bounding box center [746, 318] width 918 height 34
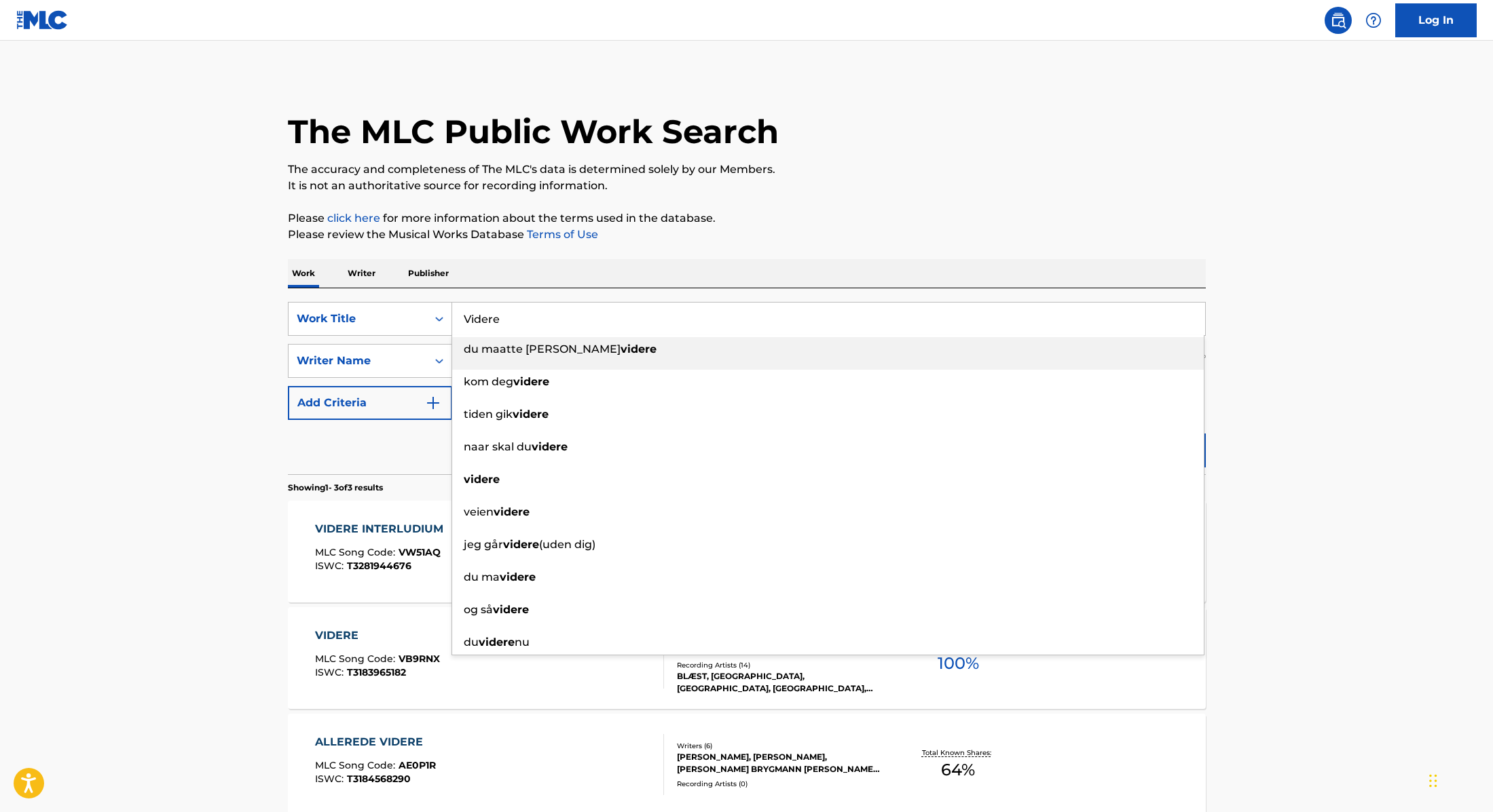
type input "Videre"
click at [773, 229] on p "Please review the Musical Works Database Terms of Use" at bounding box center [746, 235] width 918 height 16
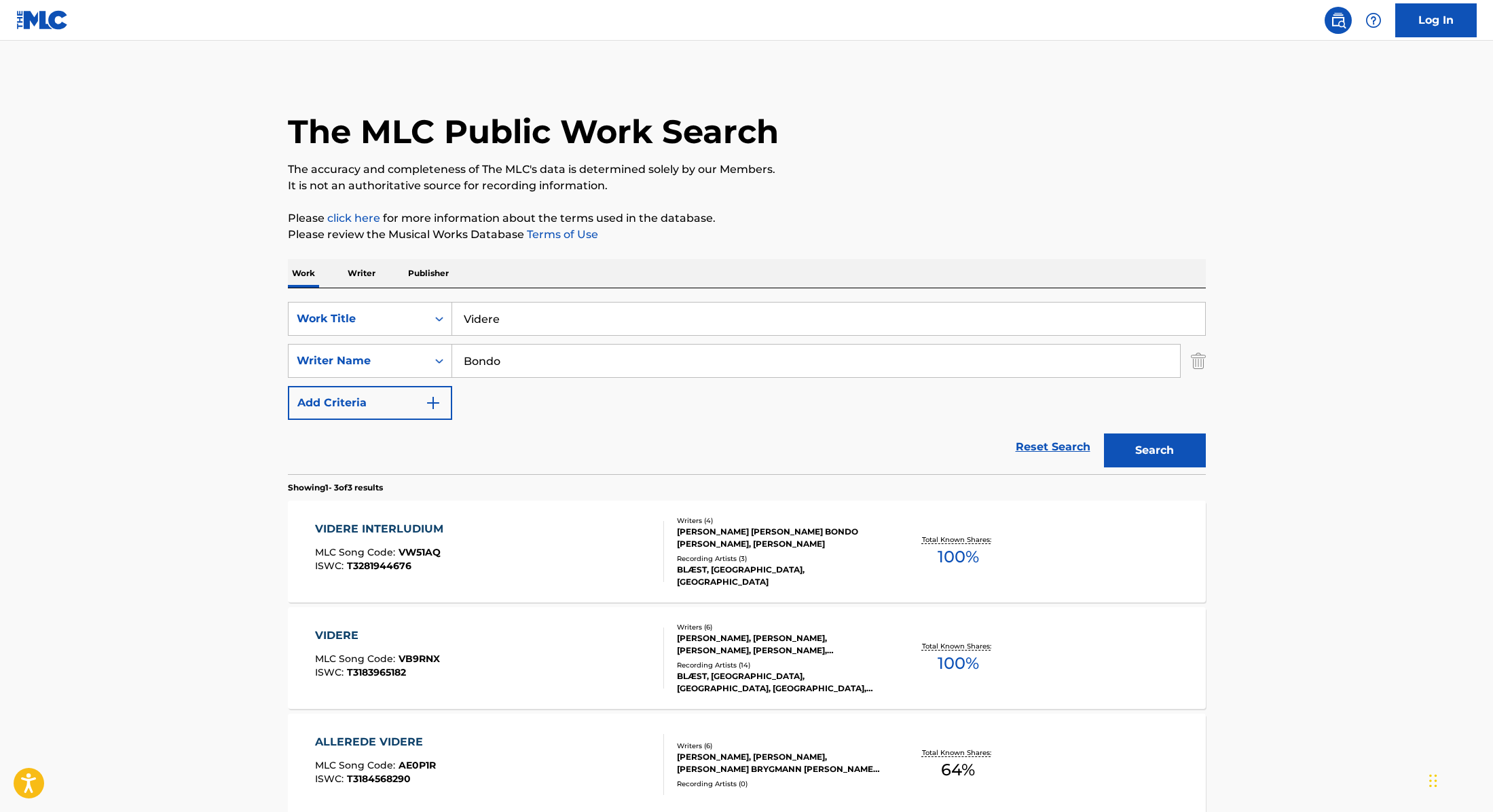
click at [1132, 443] on button "Search" at bounding box center [1155, 450] width 102 height 34
click at [586, 565] on div "VIDERE MLC Song Code : VB9RNX ISWC : T3183965182" at bounding box center [489, 552] width 349 height 61
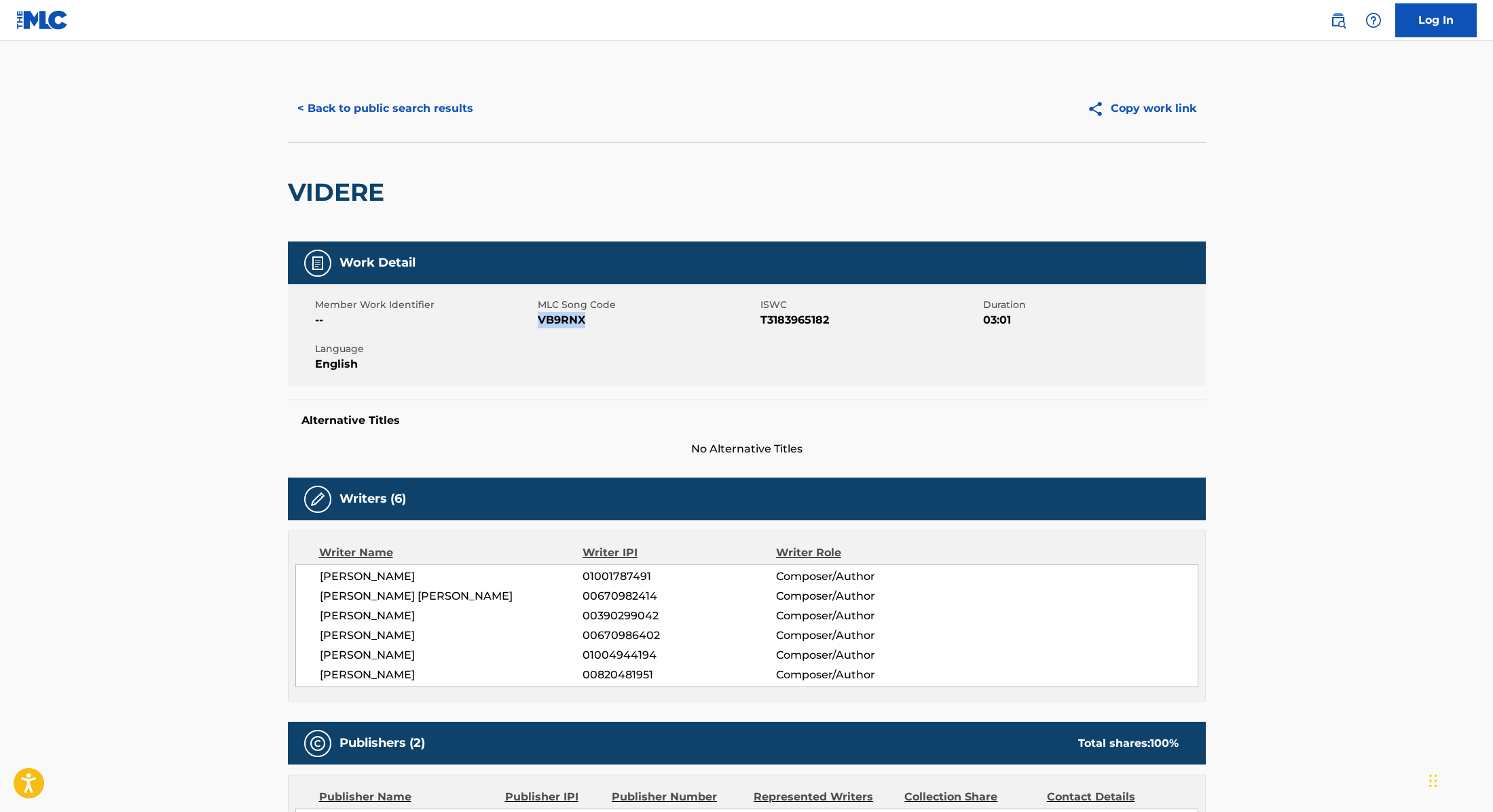
drag, startPoint x: 540, startPoint y: 321, endPoint x: 638, endPoint y: 321, distance: 98.0
click at [638, 321] on span "VB9RNX" at bounding box center [647, 321] width 220 height 16
click at [443, 97] on button "< Back to public search results" at bounding box center [385, 108] width 195 height 34
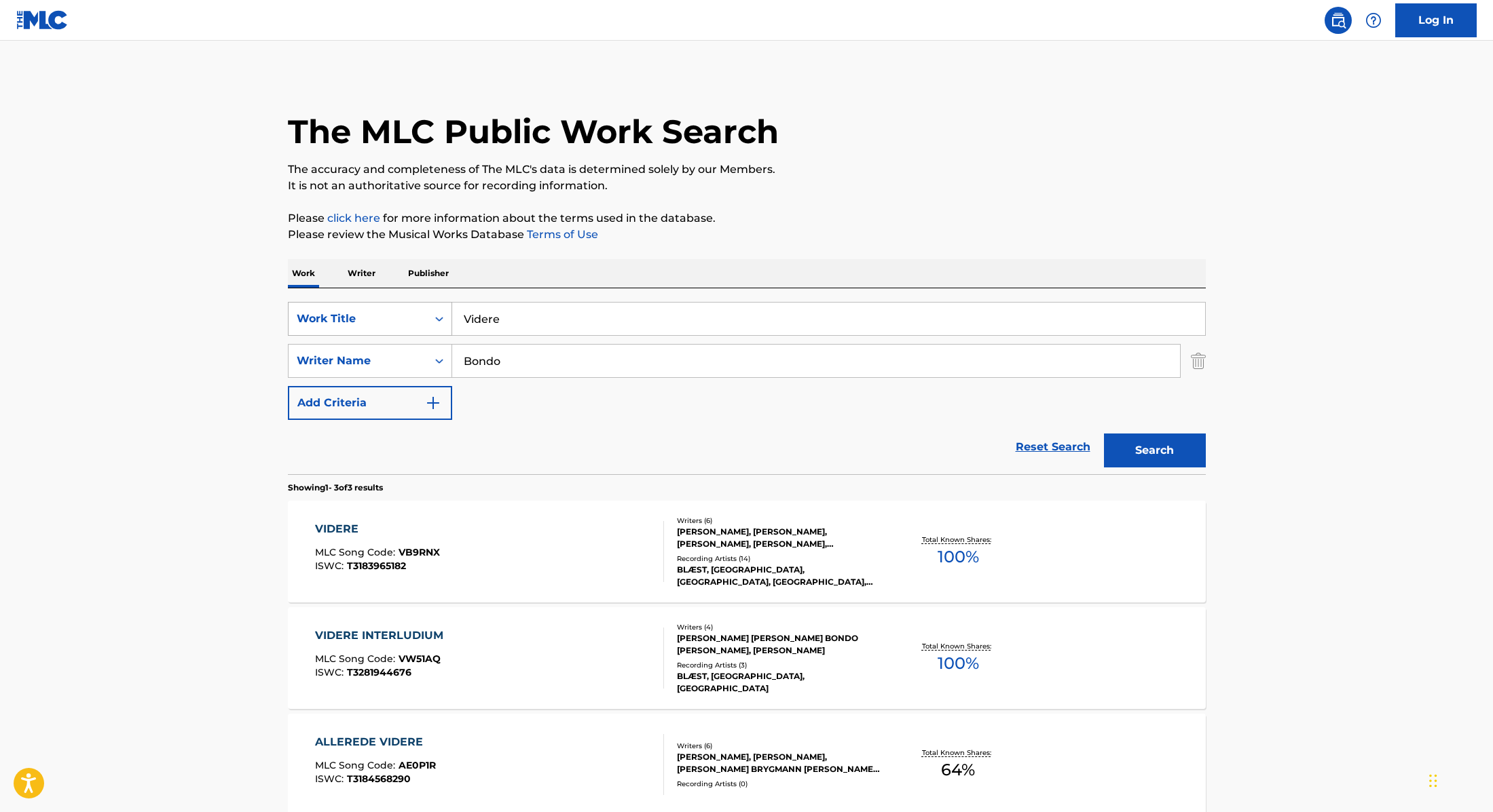
drag, startPoint x: 516, startPoint y: 320, endPoint x: 446, endPoint y: 314, distance: 70.3
click at [446, 314] on div "SearchWithCriteria9cc89112-0d42-42f8-b15c-104aad945215 Work Title Videre" at bounding box center [746, 318] width 918 height 34
type input "Elsker Dig Så Meget"
click at [833, 227] on p "Please review the Musical Works Database Terms of Use" at bounding box center [746, 235] width 918 height 16
click at [1143, 454] on button "Search" at bounding box center [1155, 450] width 102 height 34
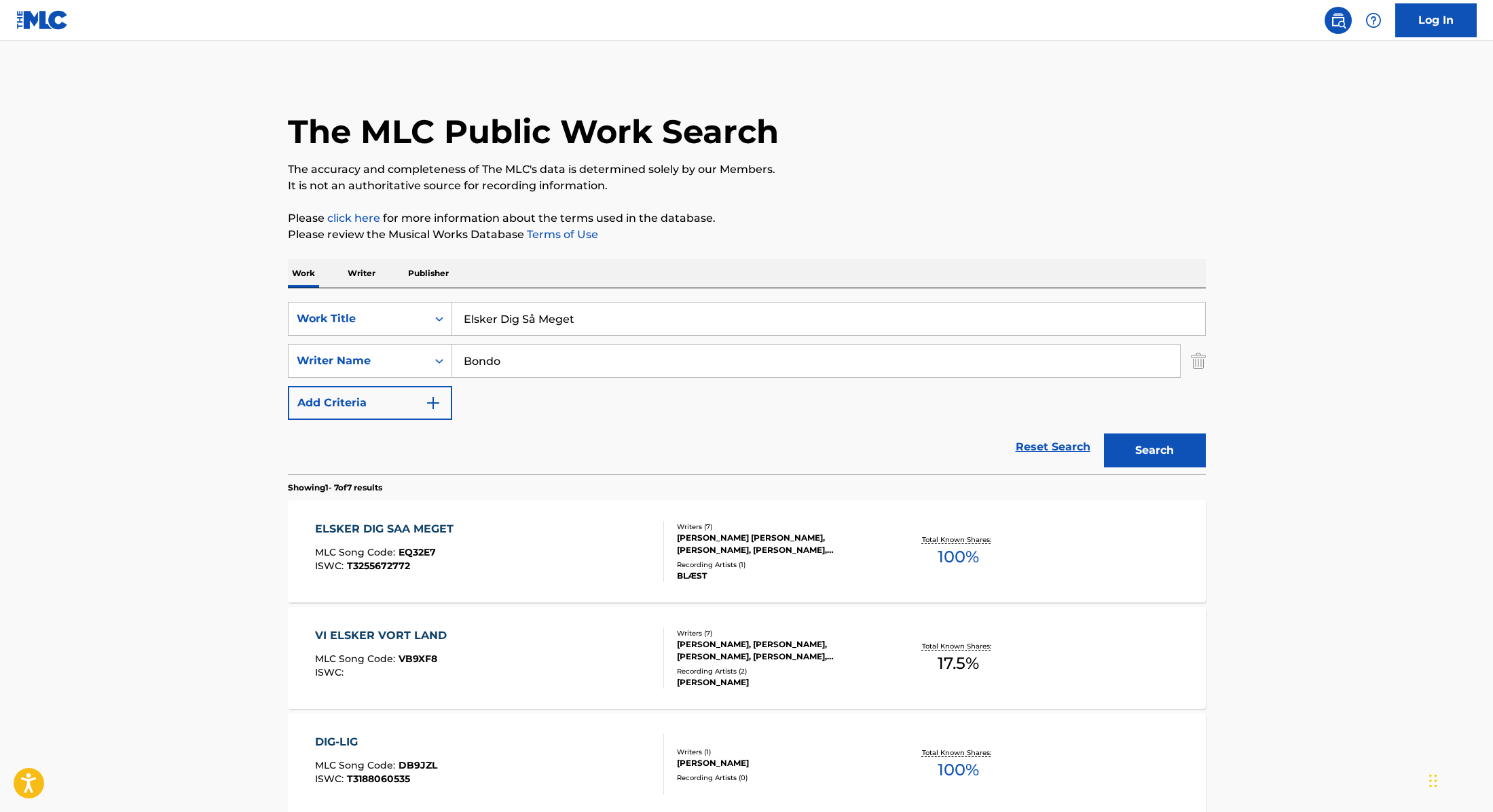
click at [535, 543] on div "ELSKER DIG SAA MEGET MLC Song Code : EQ32E7 ISWC : T3255672772" at bounding box center [489, 552] width 349 height 61
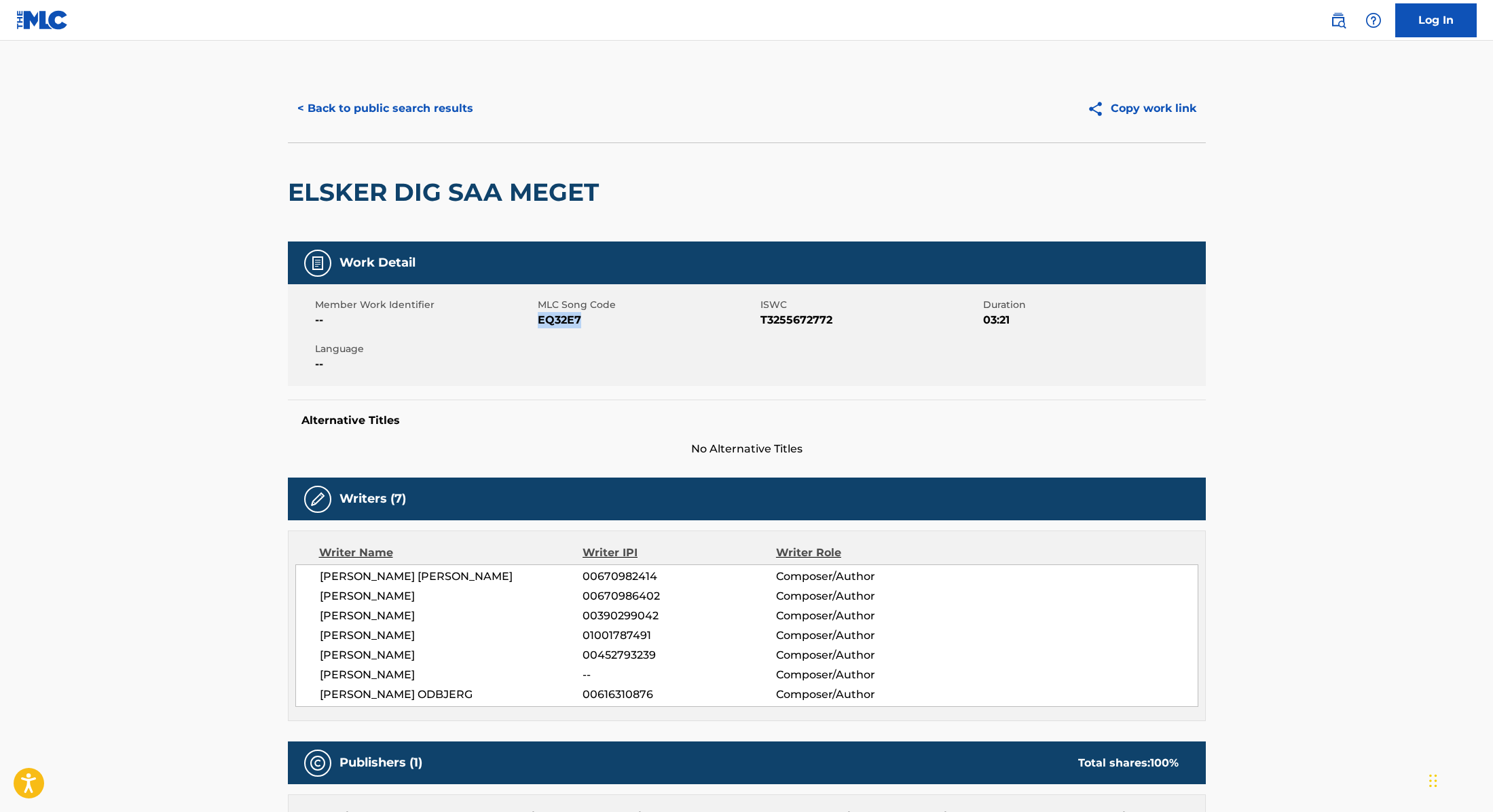
drag, startPoint x: 538, startPoint y: 319, endPoint x: 622, endPoint y: 321, distance: 84.0
click at [622, 321] on span "EQ32E7" at bounding box center [647, 321] width 220 height 16
click at [439, 102] on button "< Back to public search results" at bounding box center [385, 108] width 195 height 34
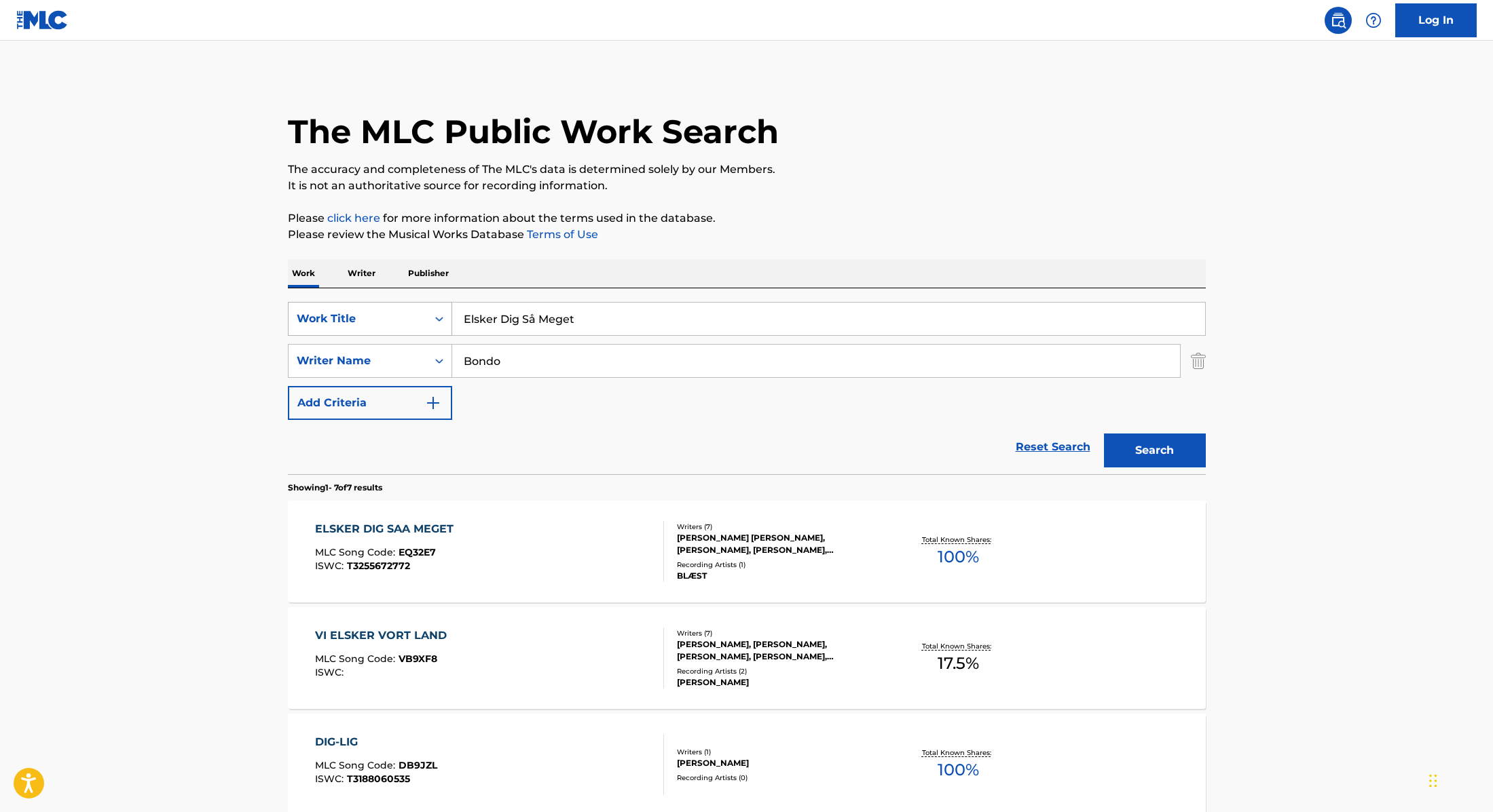
drag, startPoint x: 610, startPoint y: 321, endPoint x: 423, endPoint y: 304, distance: 187.8
click at [423, 304] on div "SearchWithCriteria9cc89112-0d42-42f8-b15c-104aad945215 Work Title Elsker Dig Så…" at bounding box center [746, 318] width 918 height 34
type input "Brændt Mig Af"
click at [771, 243] on div "The MLC Public Work Search The accuracy and completeness of The MLC's data is d…" at bounding box center [746, 690] width 950 height 1231
click at [1139, 457] on button "Search" at bounding box center [1155, 450] width 102 height 34
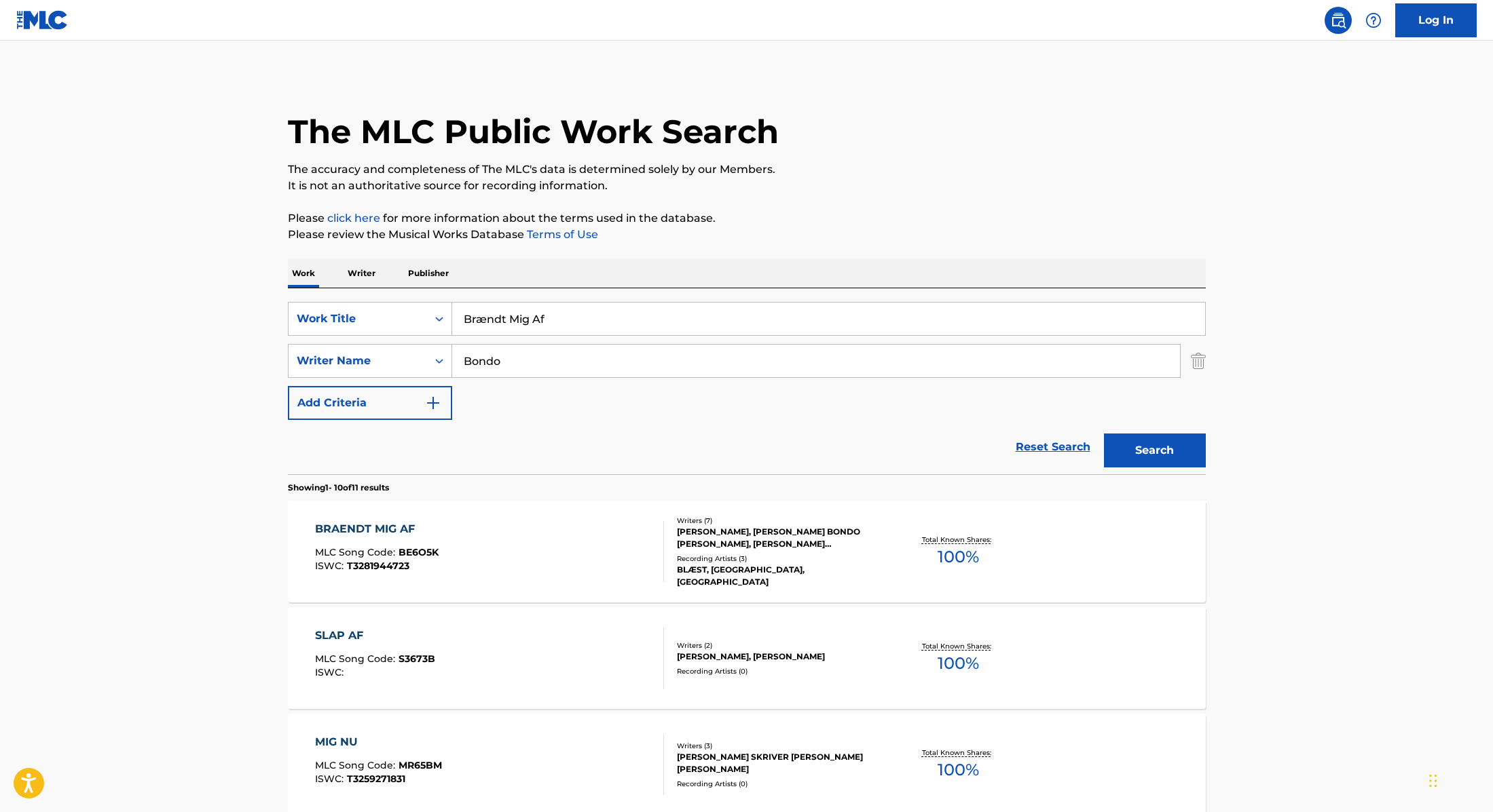
click at [566, 575] on div "BRAENDT MIG AF MLC Song Code : BE6O5K ISWC : T3281944723" at bounding box center [489, 552] width 349 height 61
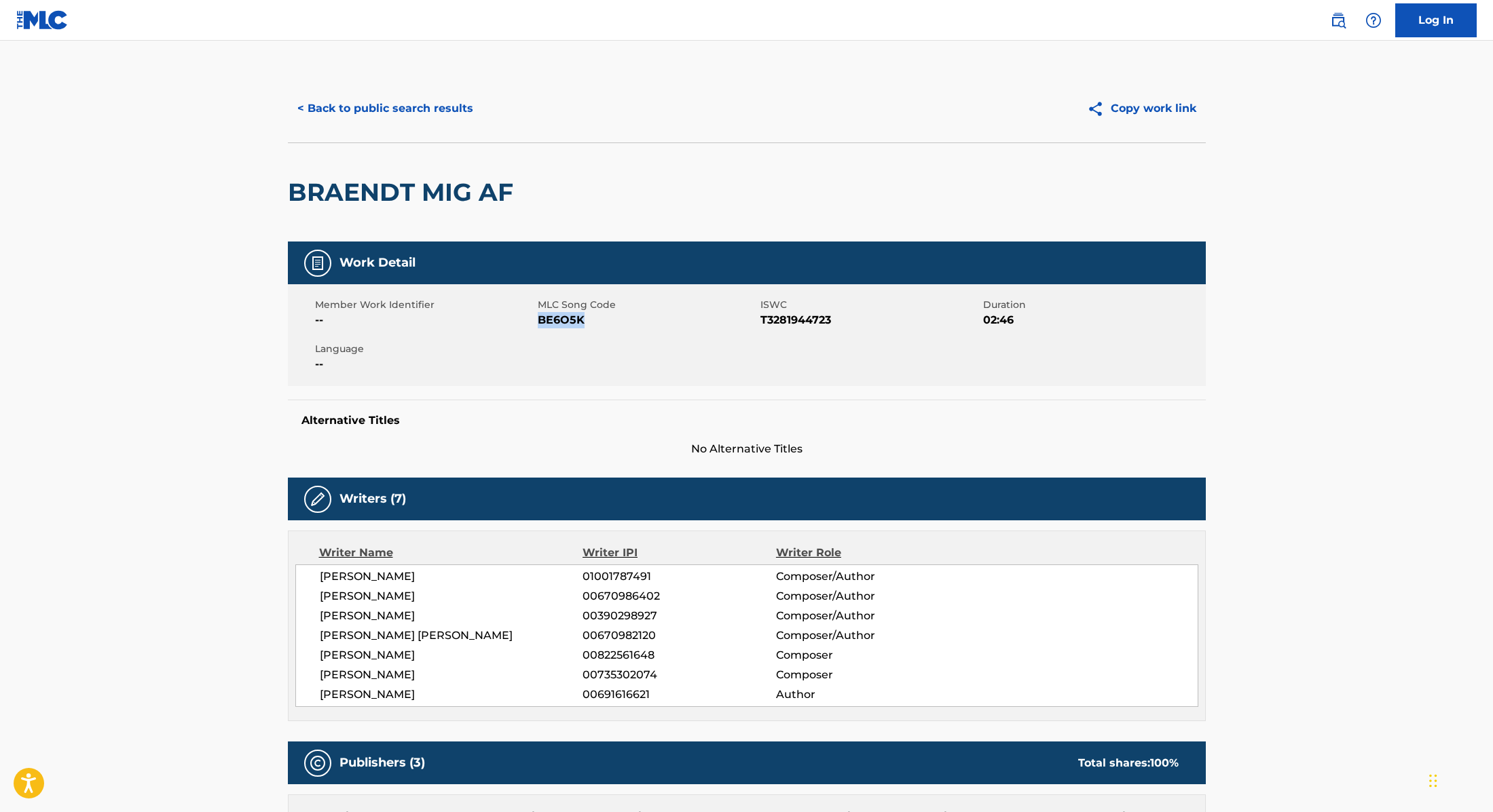
drag, startPoint x: 537, startPoint y: 321, endPoint x: 650, endPoint y: 321, distance: 113.0
click at [650, 321] on span "BE6O5K" at bounding box center [647, 321] width 220 height 16
click at [445, 90] on div "< Back to public search results Copy work link" at bounding box center [746, 109] width 918 height 68
click at [441, 109] on button "< Back to public search results" at bounding box center [385, 108] width 195 height 34
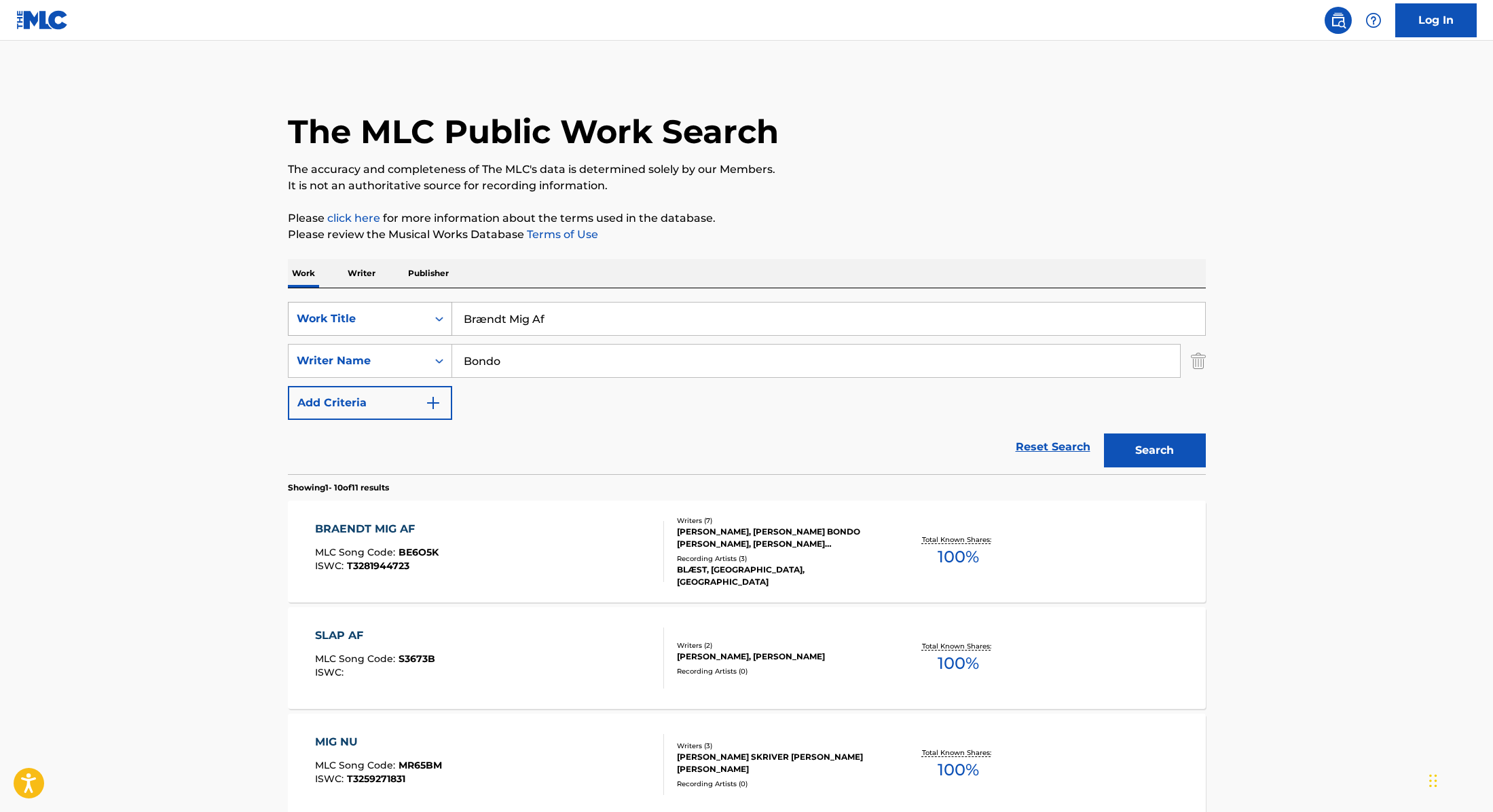
drag, startPoint x: 593, startPoint y: 321, endPoint x: 358, endPoint y: 303, distance: 235.7
click at [358, 303] on div "SearchWithCriteria9cc89112-0d42-42f8-b15c-104aad945215 Work Title Brændt Mig Af" at bounding box center [746, 318] width 918 height 34
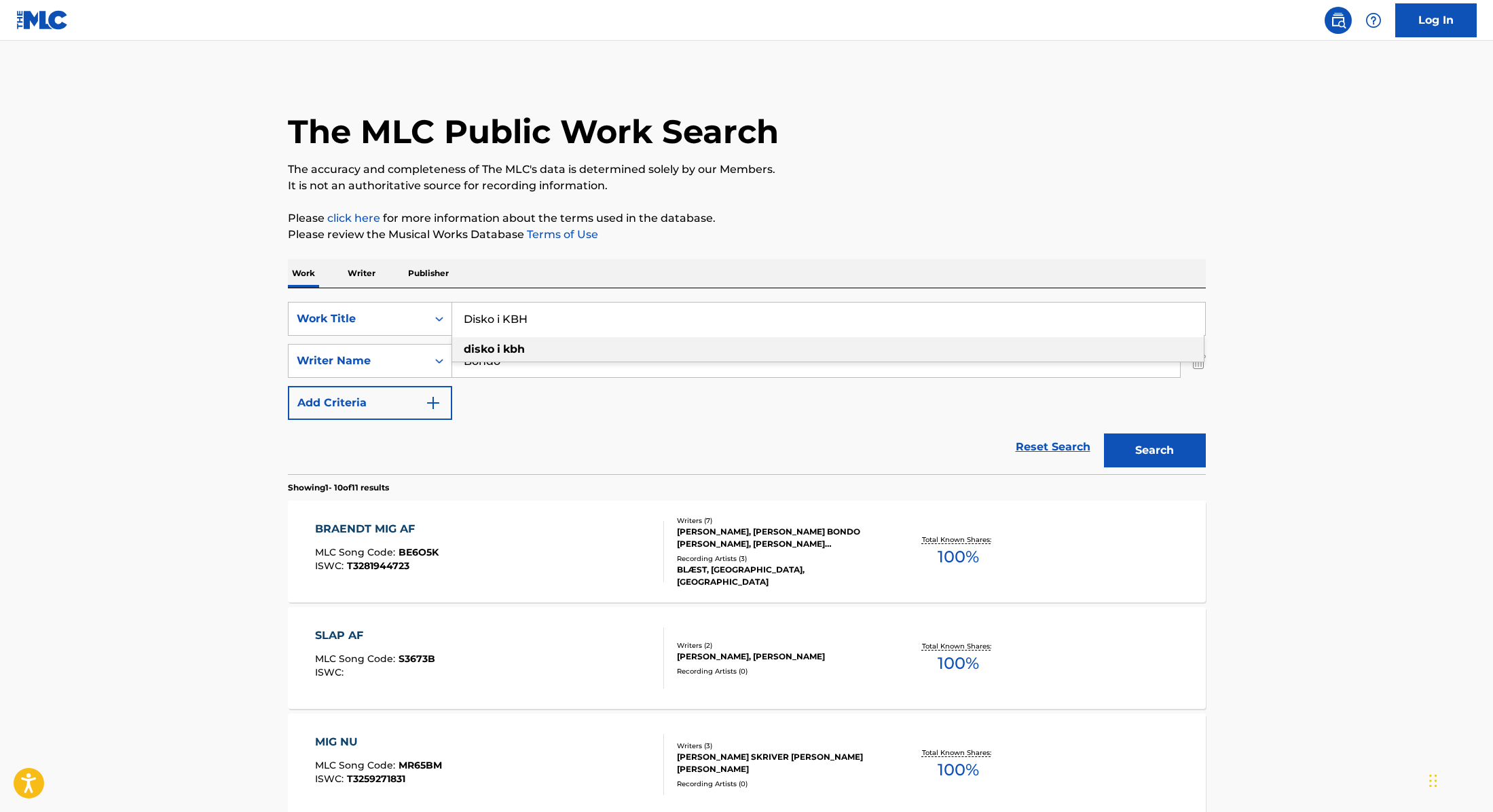
type input "Disko i KBH"
click at [820, 229] on p "Please review the Musical Works Database Terms of Use" at bounding box center [746, 235] width 918 height 16
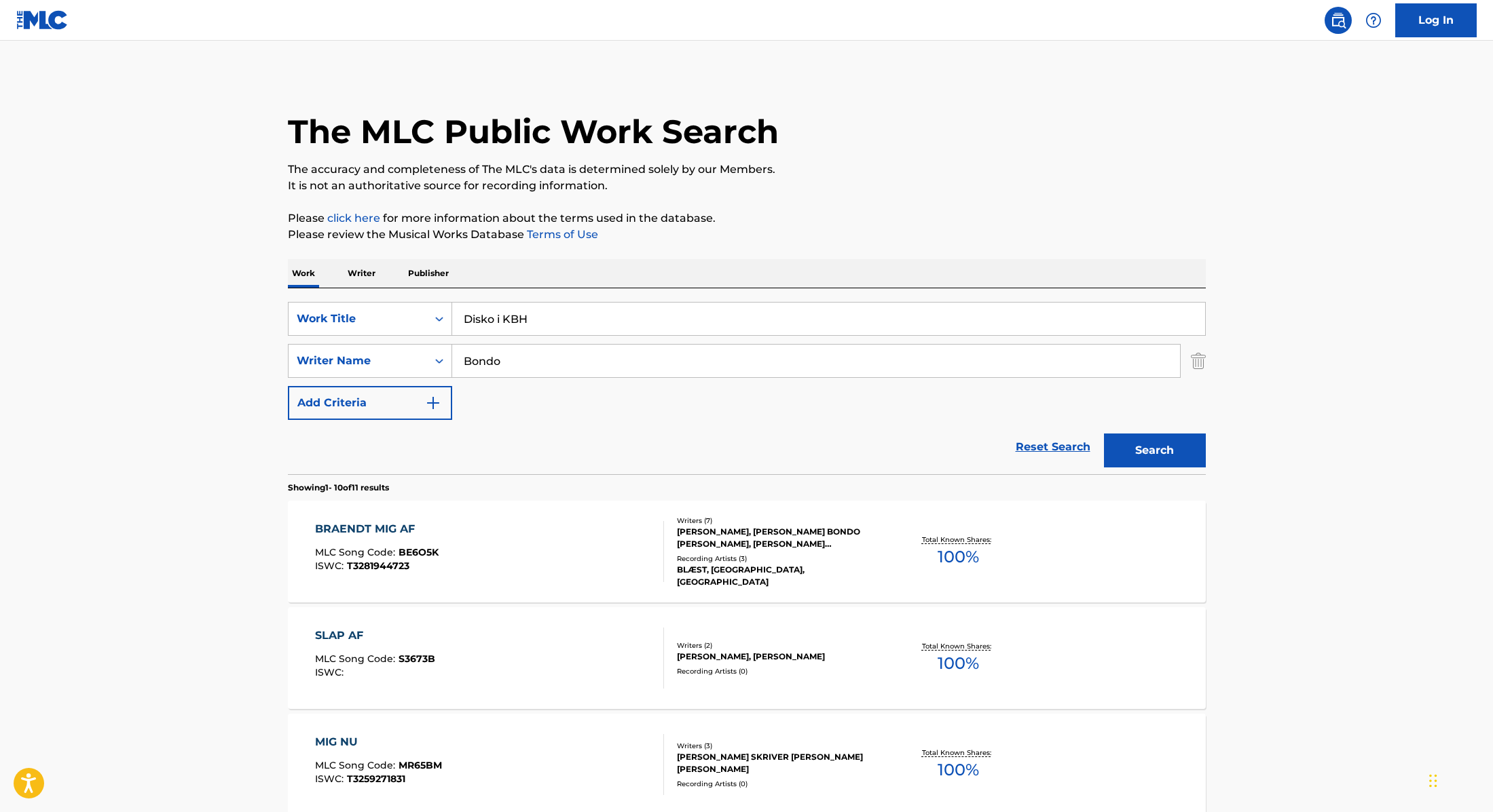
click at [1139, 467] on button "Search" at bounding box center [1155, 450] width 102 height 34
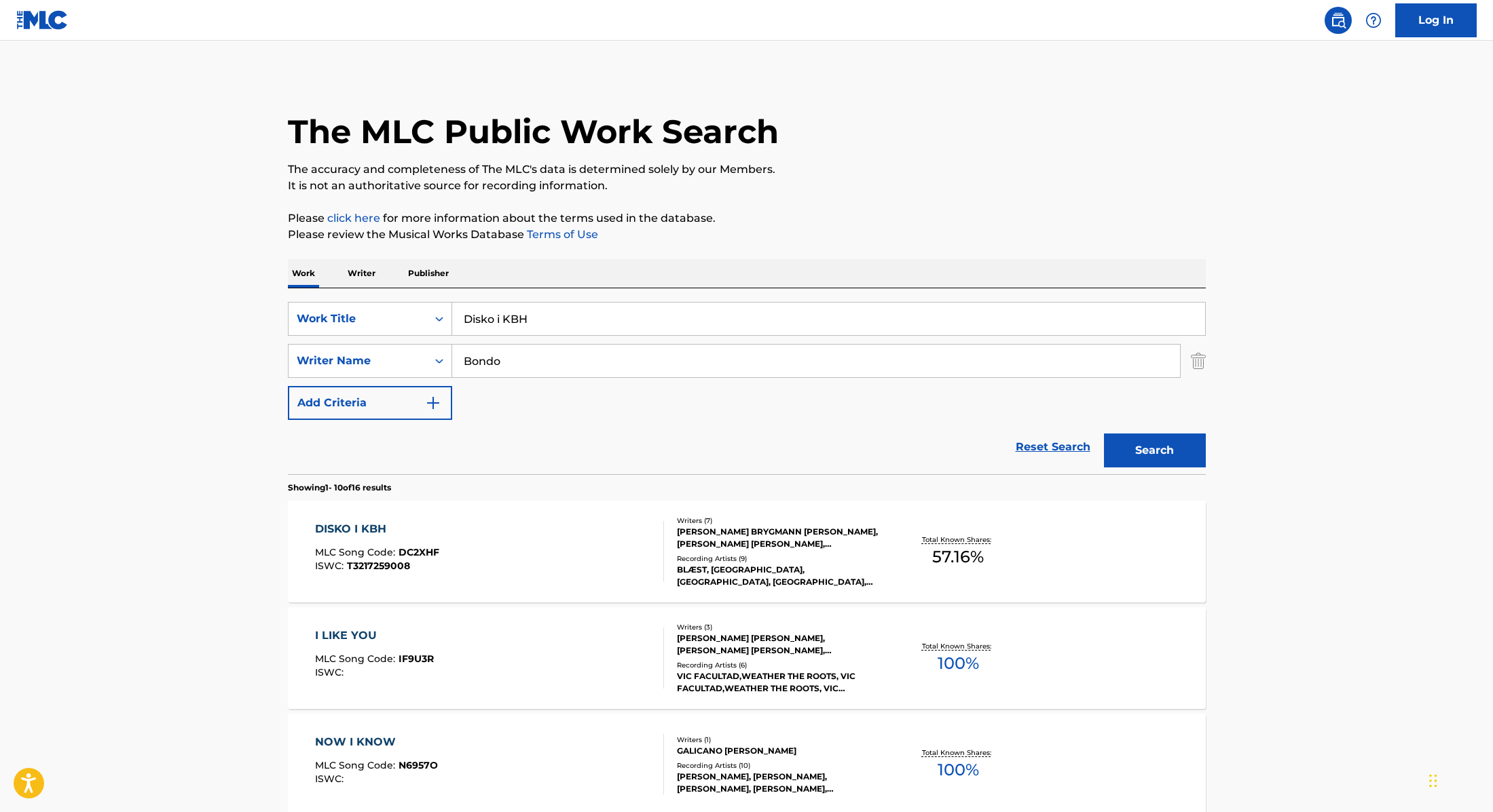
click at [606, 552] on div "DISKO I KBH MLC Song Code : DC2XHF ISWC : T3217259008" at bounding box center [489, 552] width 349 height 61
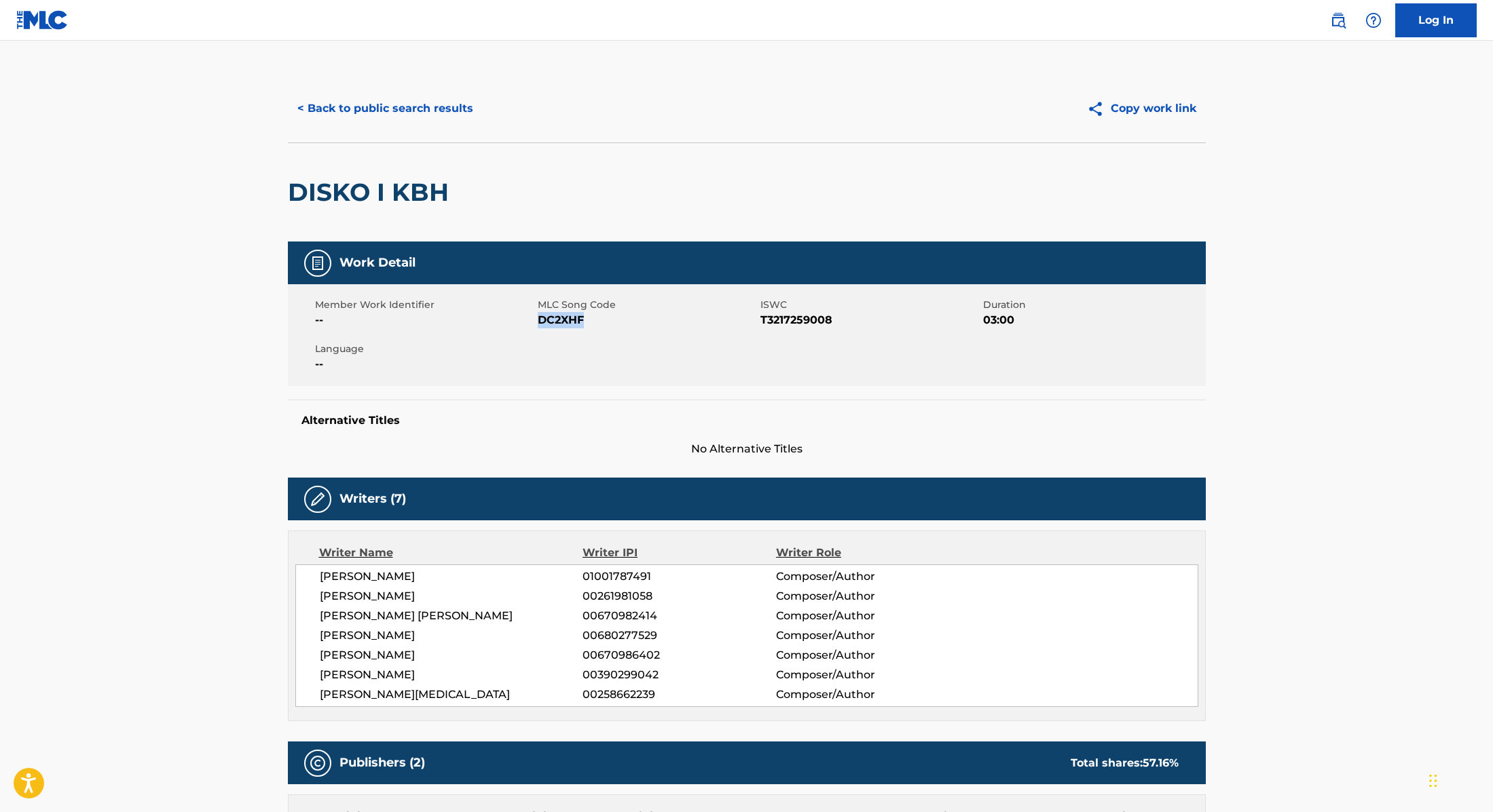
drag, startPoint x: 537, startPoint y: 321, endPoint x: 637, endPoint y: 321, distance: 100.0
click at [637, 321] on span "DC2XHF" at bounding box center [647, 321] width 220 height 16
click at [432, 110] on button "< Back to public search results" at bounding box center [385, 108] width 195 height 34
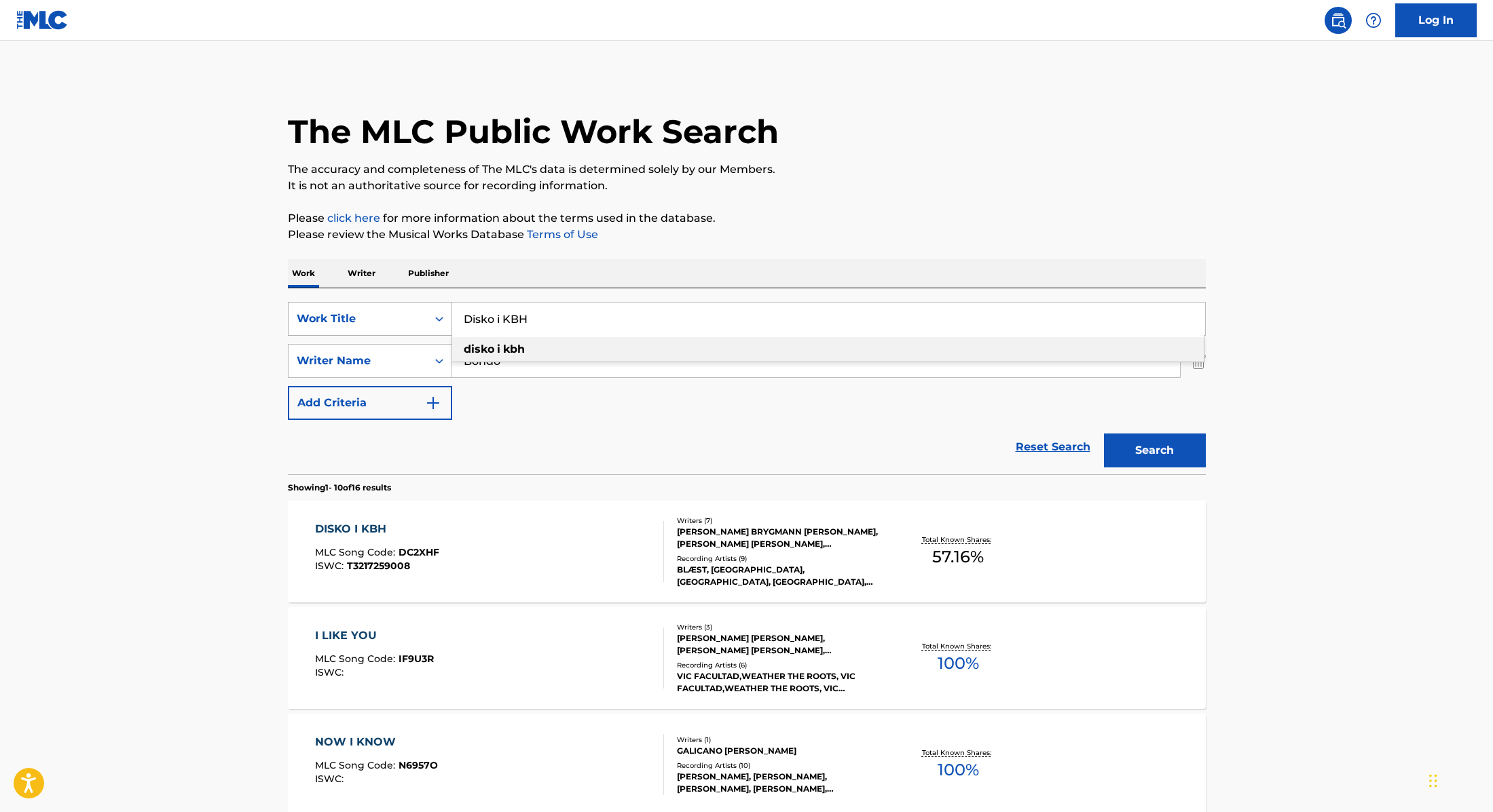
drag, startPoint x: 546, startPoint y: 327, endPoint x: 414, endPoint y: 313, distance: 132.7
click at [414, 313] on div "SearchWithCriteria9cc89112-0d42-42f8-b15c-104aad945215 Work Title Disko i KBH d…" at bounding box center [746, 318] width 918 height 34
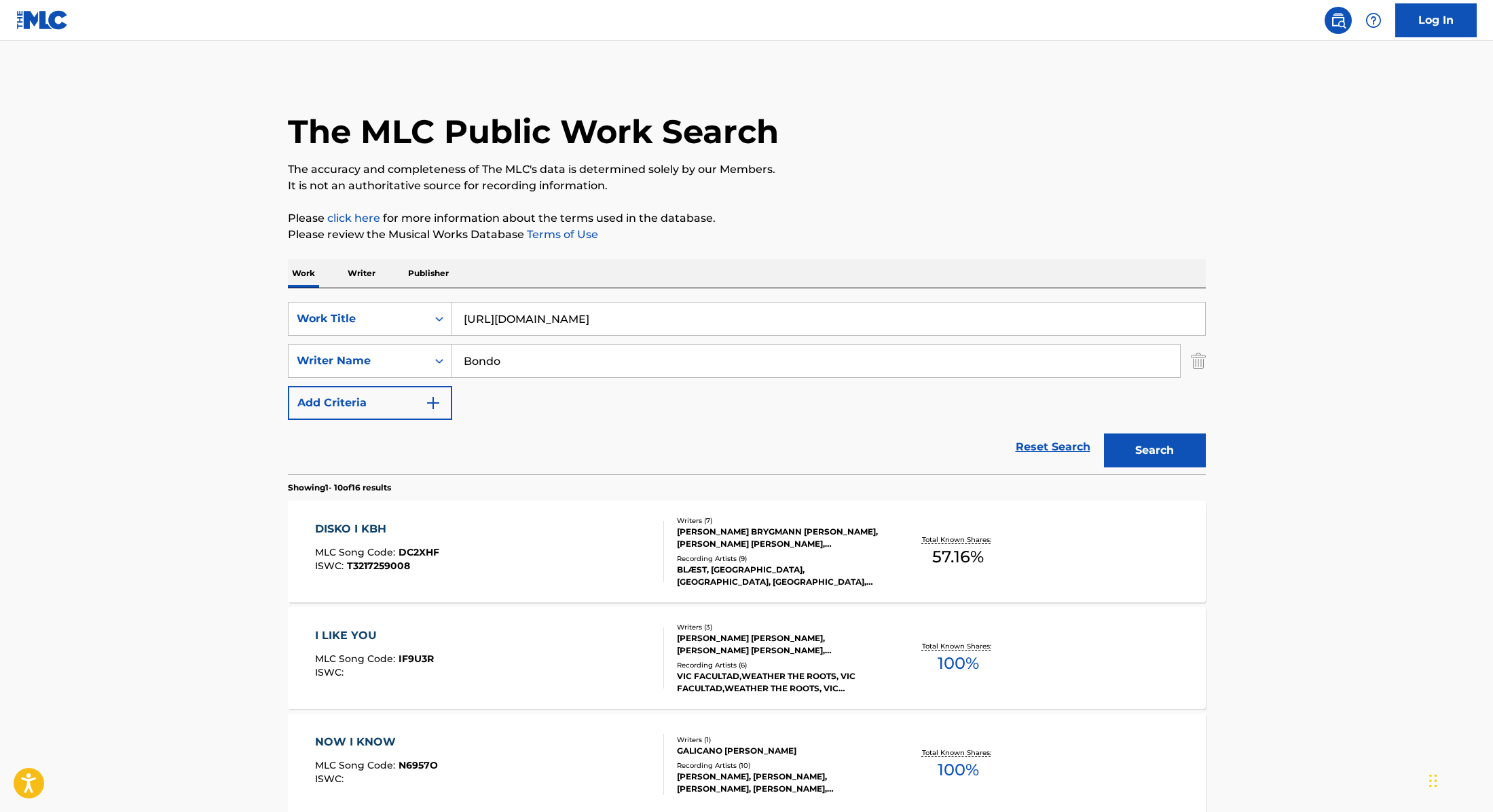
drag, startPoint x: 809, startPoint y: 320, endPoint x: 364, endPoint y: 300, distance: 445.4
click at [364, 300] on div "SearchWithCriteria9cc89112-0d42-42f8-b15c-104aad945215 Work Title [URL][DOMAIN_…" at bounding box center [746, 381] width 918 height 186
click at [1166, 452] on button "Search" at bounding box center [1155, 450] width 102 height 34
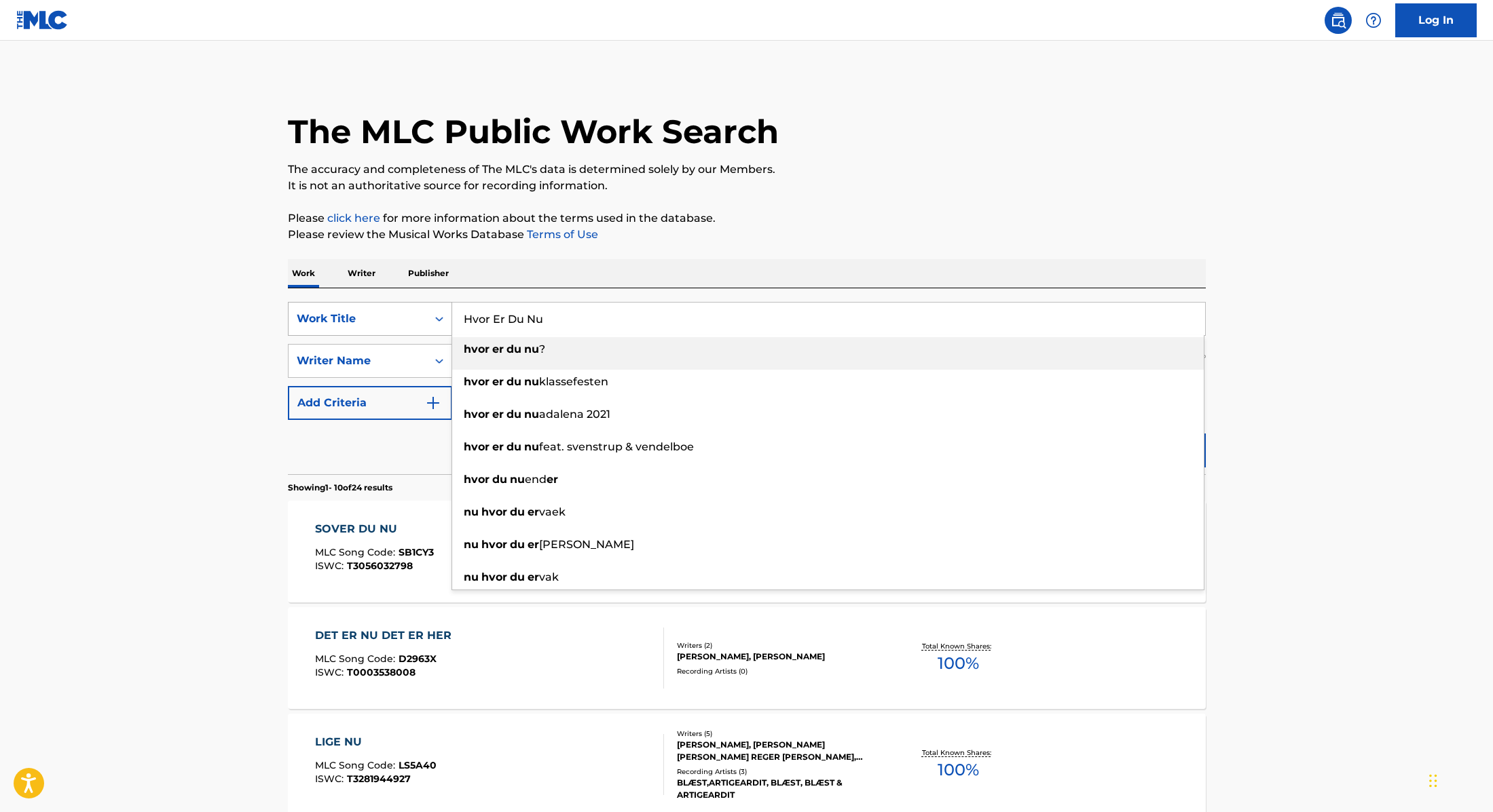
drag, startPoint x: 565, startPoint y: 316, endPoint x: 419, endPoint y: 312, distance: 146.1
click at [415, 313] on div "SearchWithCriteria9cc89112-0d42-42f8-b15c-104aad945215 Work Title Hvor Er Du Nu…" at bounding box center [746, 318] width 918 height 34
type input "Tænker [PERSON_NAME] (feat. URO)"
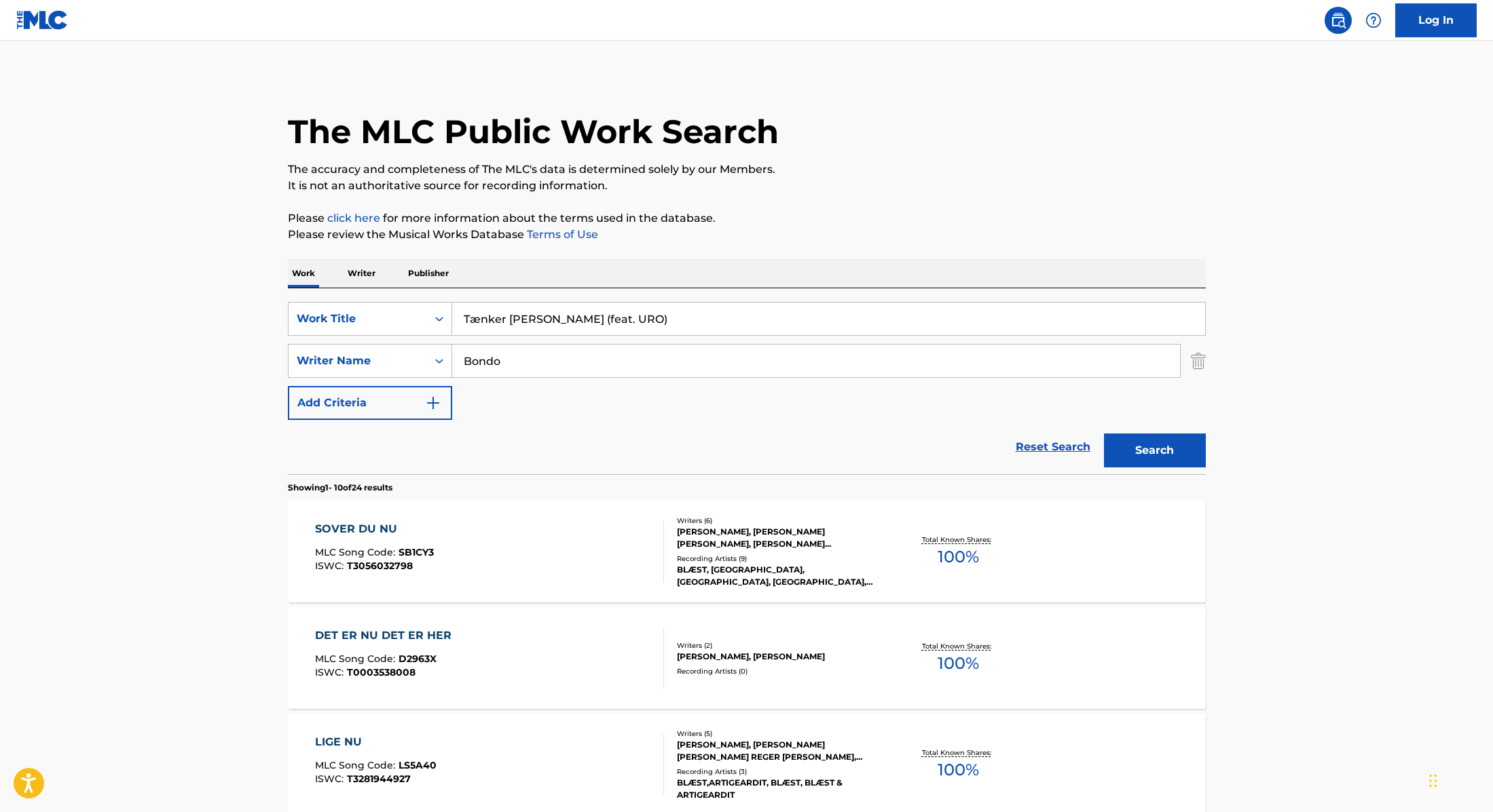
drag, startPoint x: 526, startPoint y: 365, endPoint x: 408, endPoint y: 353, distance: 118.6
click at [407, 354] on div "SearchWithCriteria89e460e5-7744-4731-99c6-0be1078f7c3e Writer Name Bondo" at bounding box center [746, 360] width 918 height 34
type input "[PERSON_NAME],"
drag, startPoint x: 674, startPoint y: 318, endPoint x: 576, endPoint y: 320, distance: 98.0
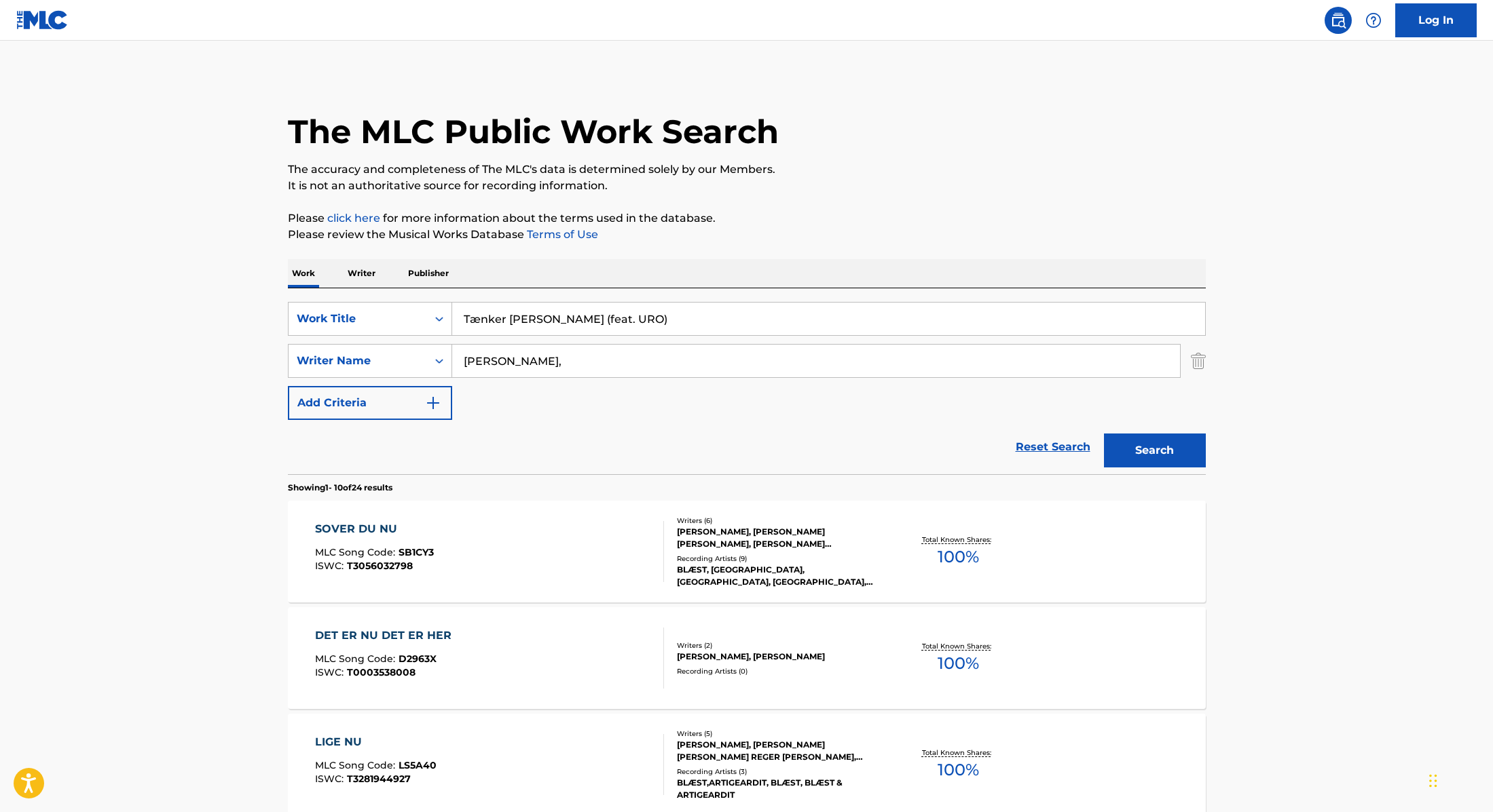
click at [576, 320] on input "Tænker [PERSON_NAME] (feat. URO)" at bounding box center [828, 318] width 752 height 32
type input "Tænker Ik På Andre"
click at [1160, 451] on button "Search" at bounding box center [1155, 450] width 102 height 34
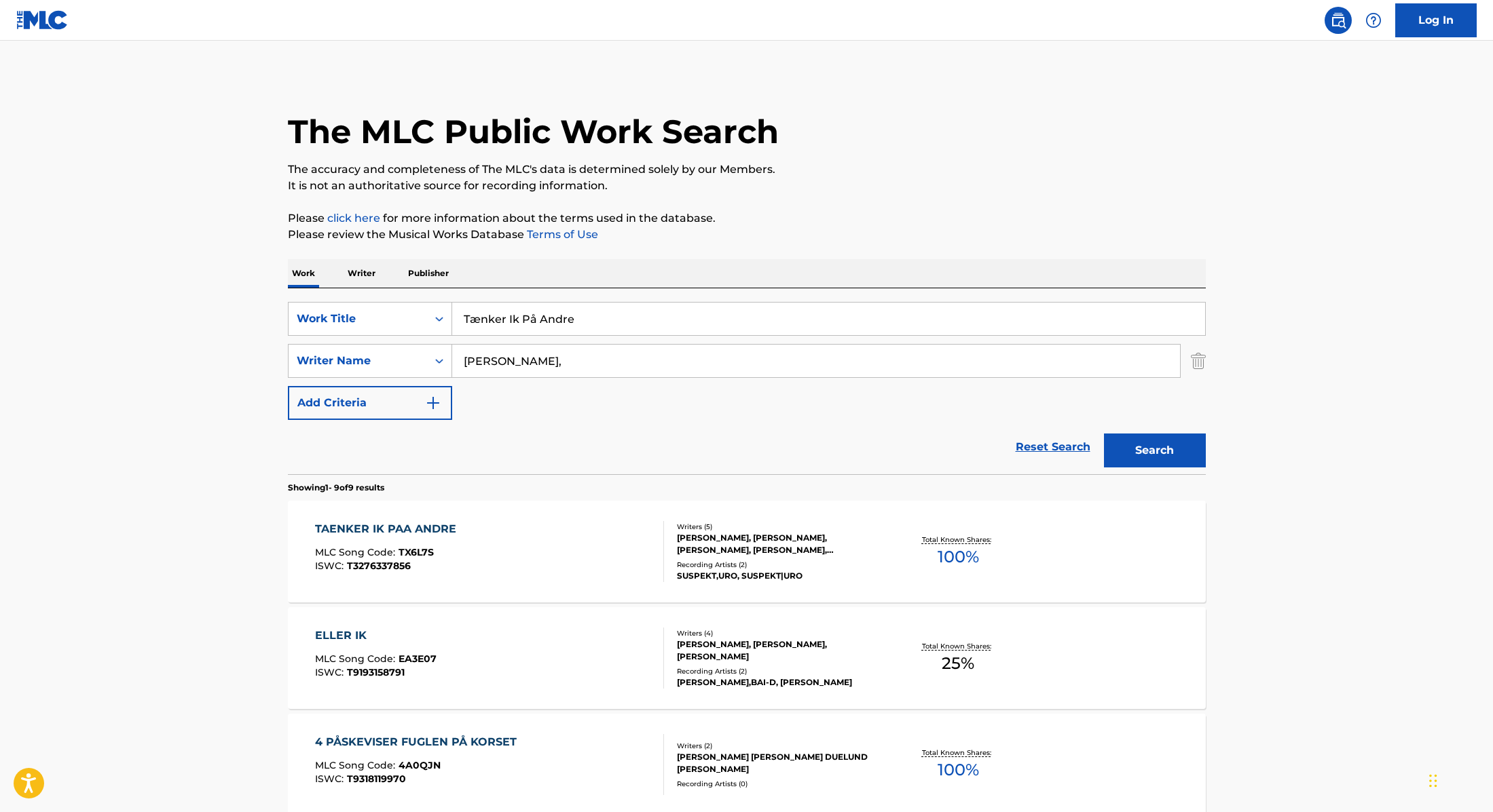
click at [600, 548] on div "TAENKER IK PAA ANDRE MLC Song Code : TX6L7S ISWC : T3276337856" at bounding box center [489, 552] width 349 height 61
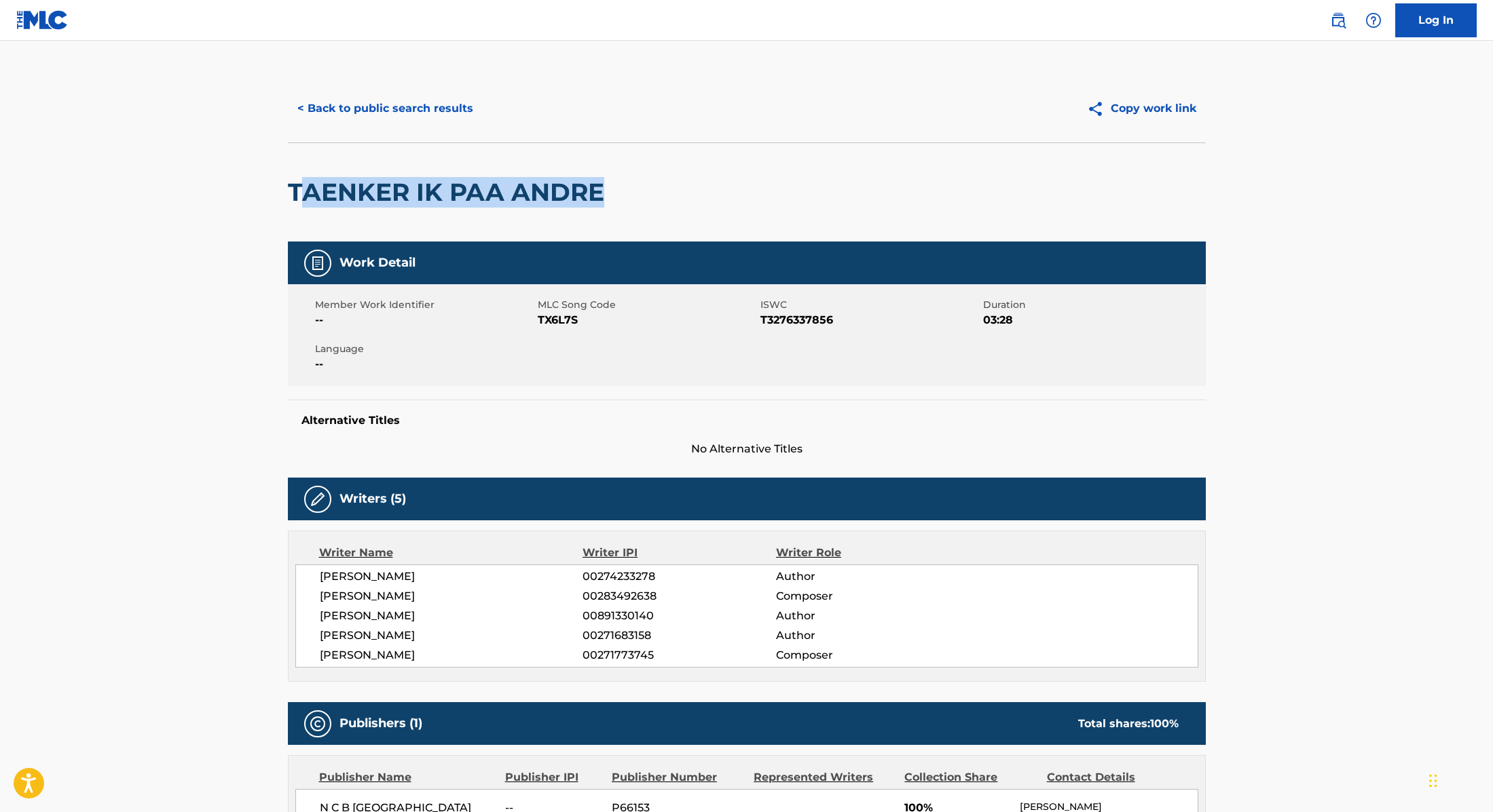
drag, startPoint x: 642, startPoint y: 193, endPoint x: 298, endPoint y: 181, distance: 344.2
click at [297, 181] on div "TAENKER IK PAA ANDRE" at bounding box center [746, 192] width 918 height 99
drag, startPoint x: 292, startPoint y: 185, endPoint x: 630, endPoint y: 187, distance: 338.0
click at [630, 187] on div "TAENKER IK PAA ANDRE" at bounding box center [746, 192] width 918 height 99
drag, startPoint x: 538, startPoint y: 320, endPoint x: 633, endPoint y: 320, distance: 95.0
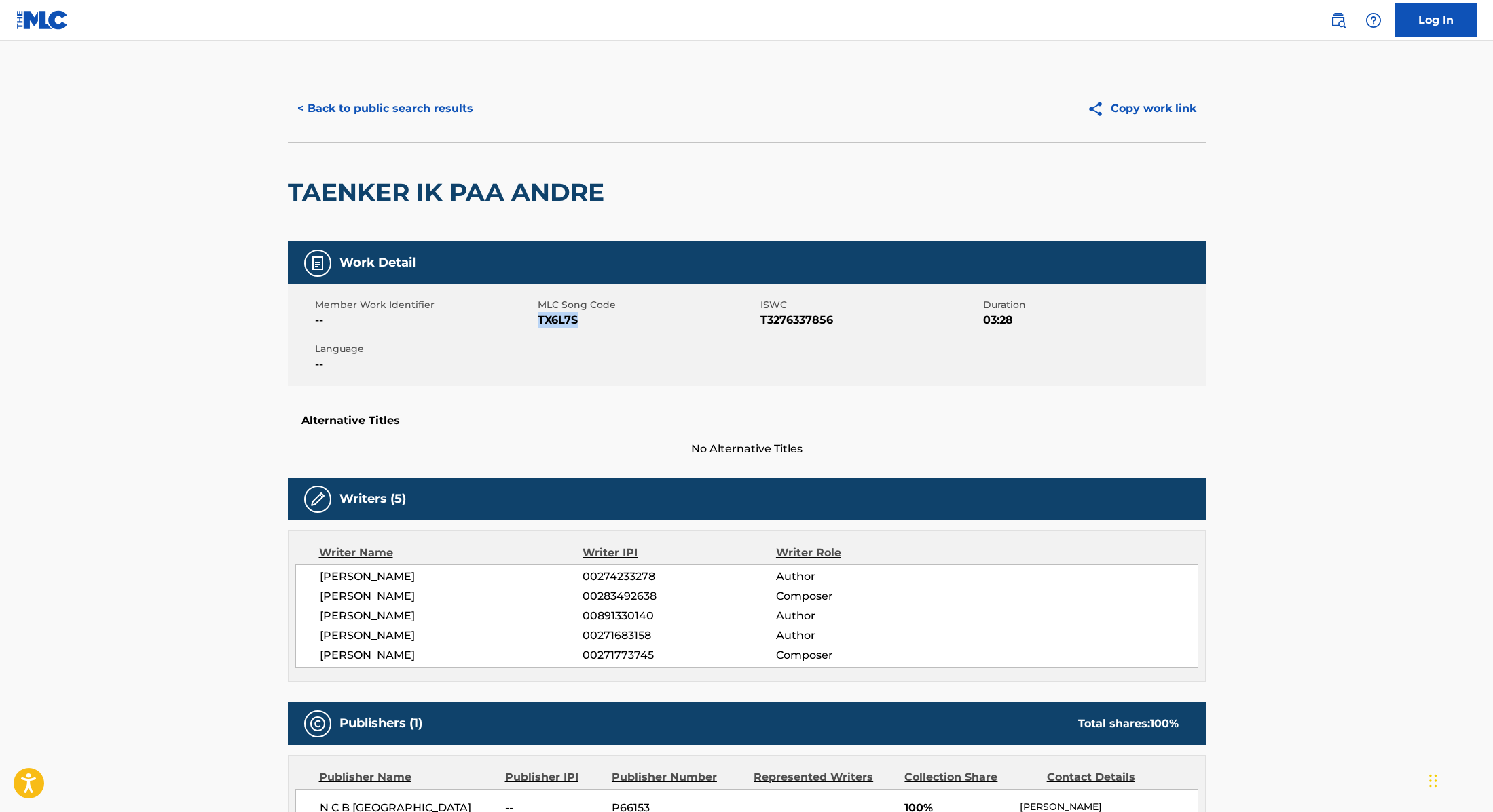
click at [633, 320] on span "TX6L7S" at bounding box center [647, 321] width 220 height 16
click at [450, 107] on button "< Back to public search results" at bounding box center [385, 108] width 195 height 34
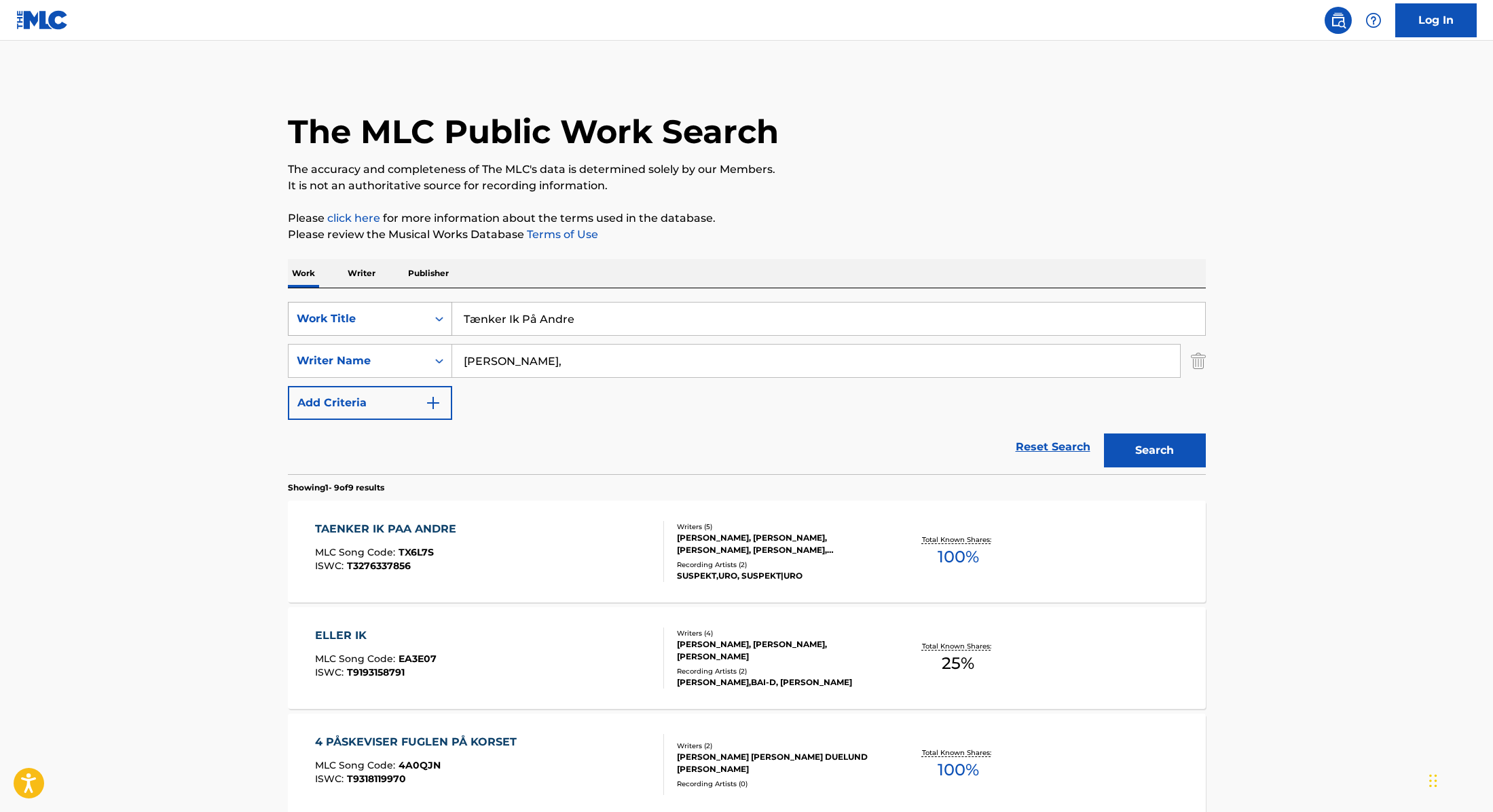
drag, startPoint x: 587, startPoint y: 321, endPoint x: 430, endPoint y: 307, distance: 157.6
click at [429, 307] on div "SearchWithCriteria9cc89112-0d42-42f8-b15c-104aad945215 Work Title Tænker Ik På …" at bounding box center [746, 318] width 918 height 34
drag, startPoint x: 556, startPoint y: 325, endPoint x: 408, endPoint y: 299, distance: 150.3
click at [408, 299] on div "SearchWithCriteria9cc89112-0d42-42f8-b15c-104aad945215 Work Title Suspekt, URO …" at bounding box center [746, 381] width 918 height 186
type input "Tag Mig Som Jeg Er"
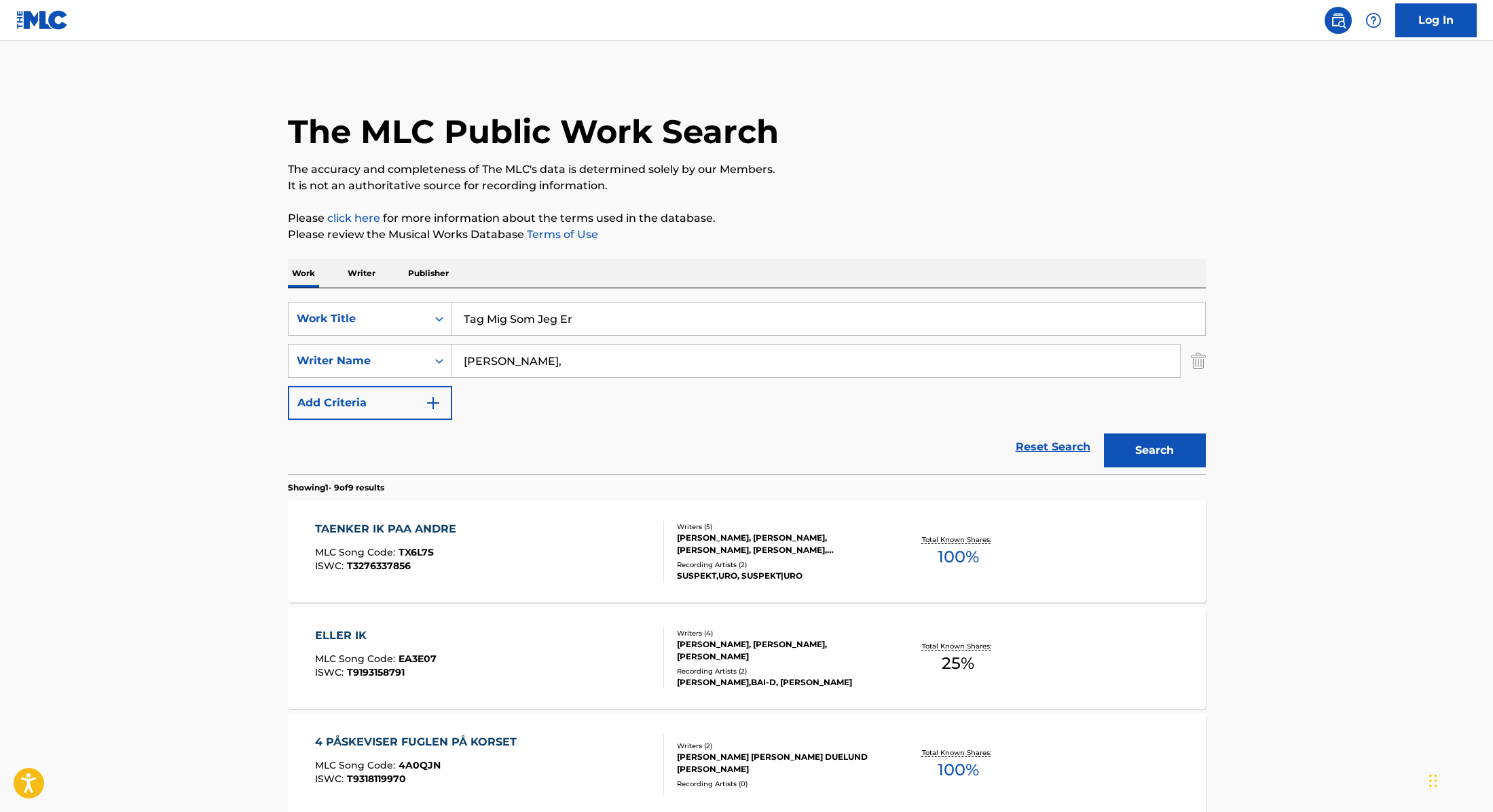
click at [774, 187] on p "It is not an authoritative source for recording information." at bounding box center [746, 186] width 918 height 16
drag, startPoint x: 524, startPoint y: 369, endPoint x: 418, endPoint y: 355, distance: 106.9
click at [418, 355] on div "SearchWithCriteria89e460e5-7744-4731-99c6-0be1078f7c3e Writer Name [PERSON_NAME]" at bounding box center [746, 360] width 918 height 34
type input "[PERSON_NAME]"
click at [714, 434] on div "Reset Search Search" at bounding box center [746, 447] width 918 height 54
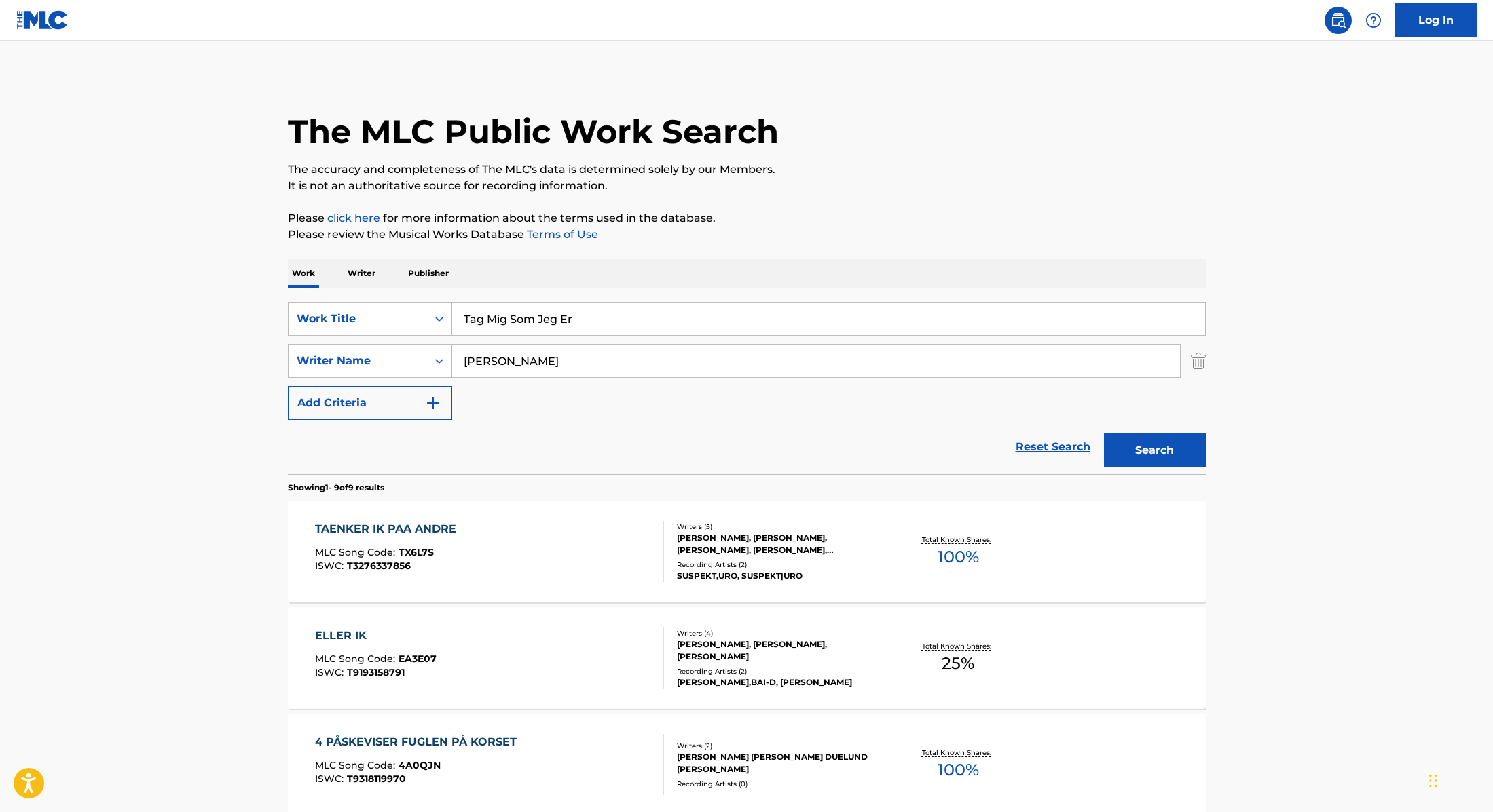
click at [1118, 450] on button "Search" at bounding box center [1155, 450] width 102 height 34
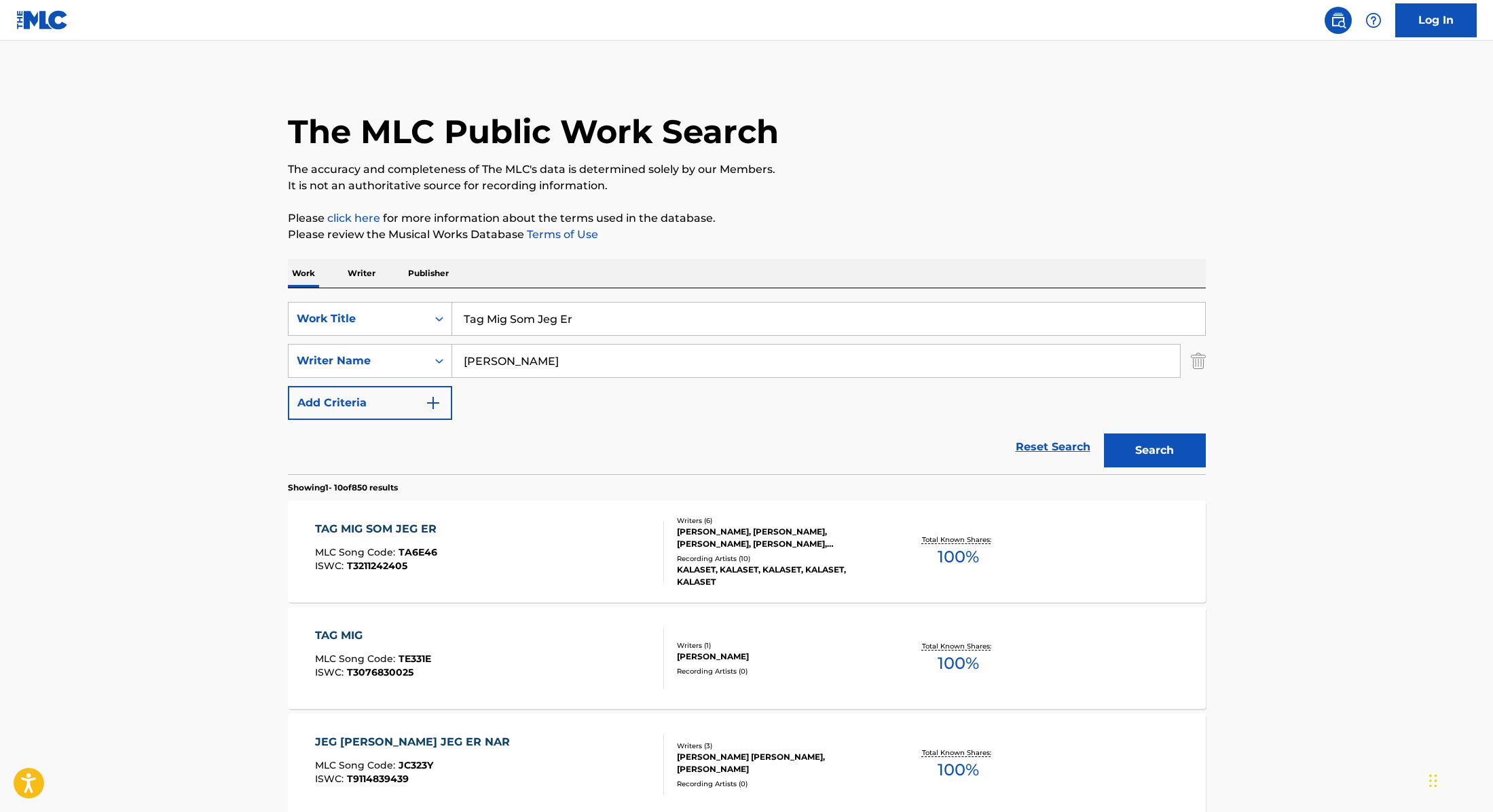
click at [609, 547] on div "TAG MIG SOM JEG ER MLC Song Code : TA6E46 ISWC : T3211242405" at bounding box center [489, 552] width 349 height 61
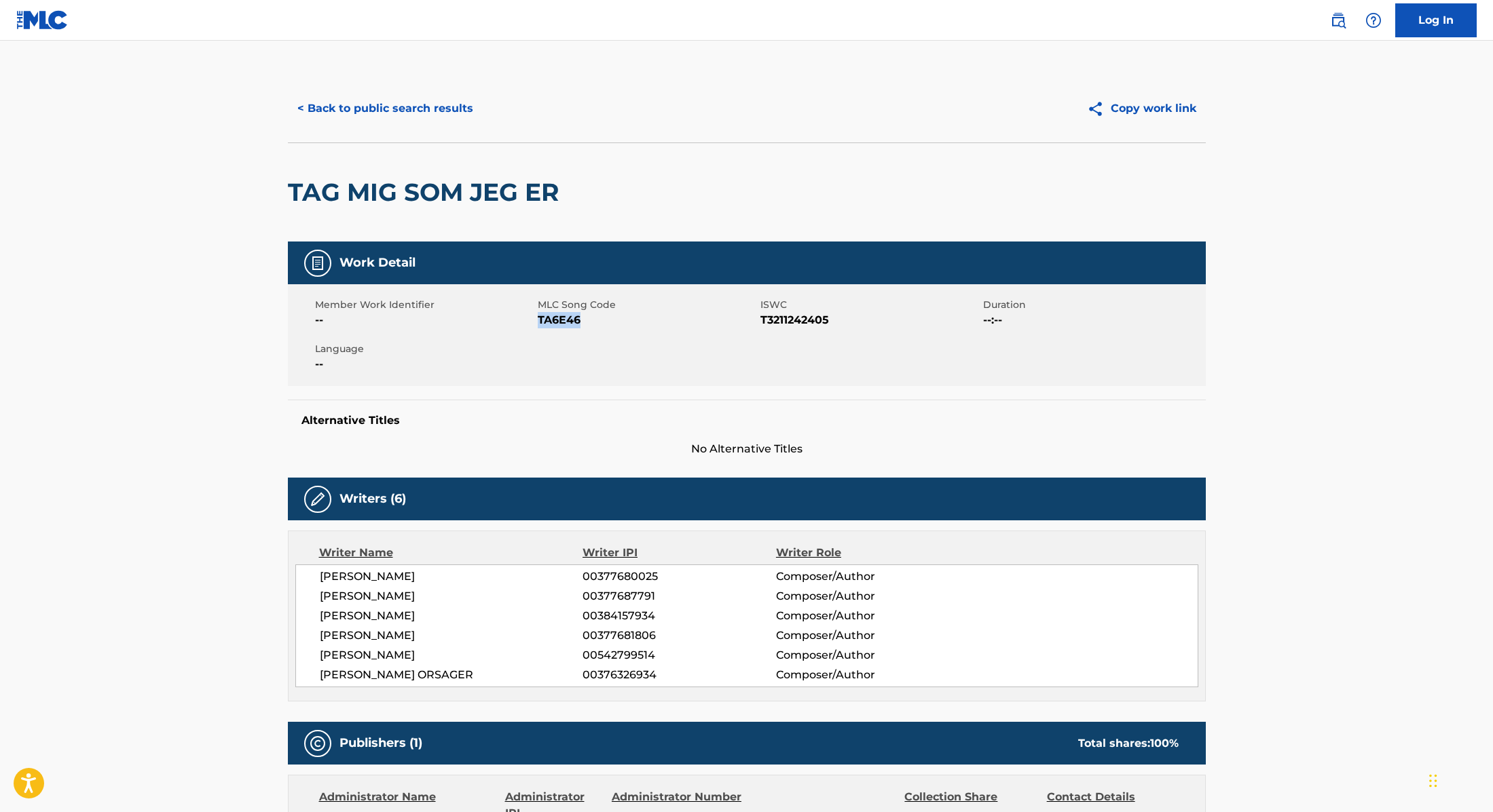
drag, startPoint x: 539, startPoint y: 318, endPoint x: 636, endPoint y: 315, distance: 97.0
click at [636, 315] on span "TA6E46" at bounding box center [647, 321] width 220 height 16
click at [429, 104] on button "< Back to public search results" at bounding box center [385, 108] width 195 height 34
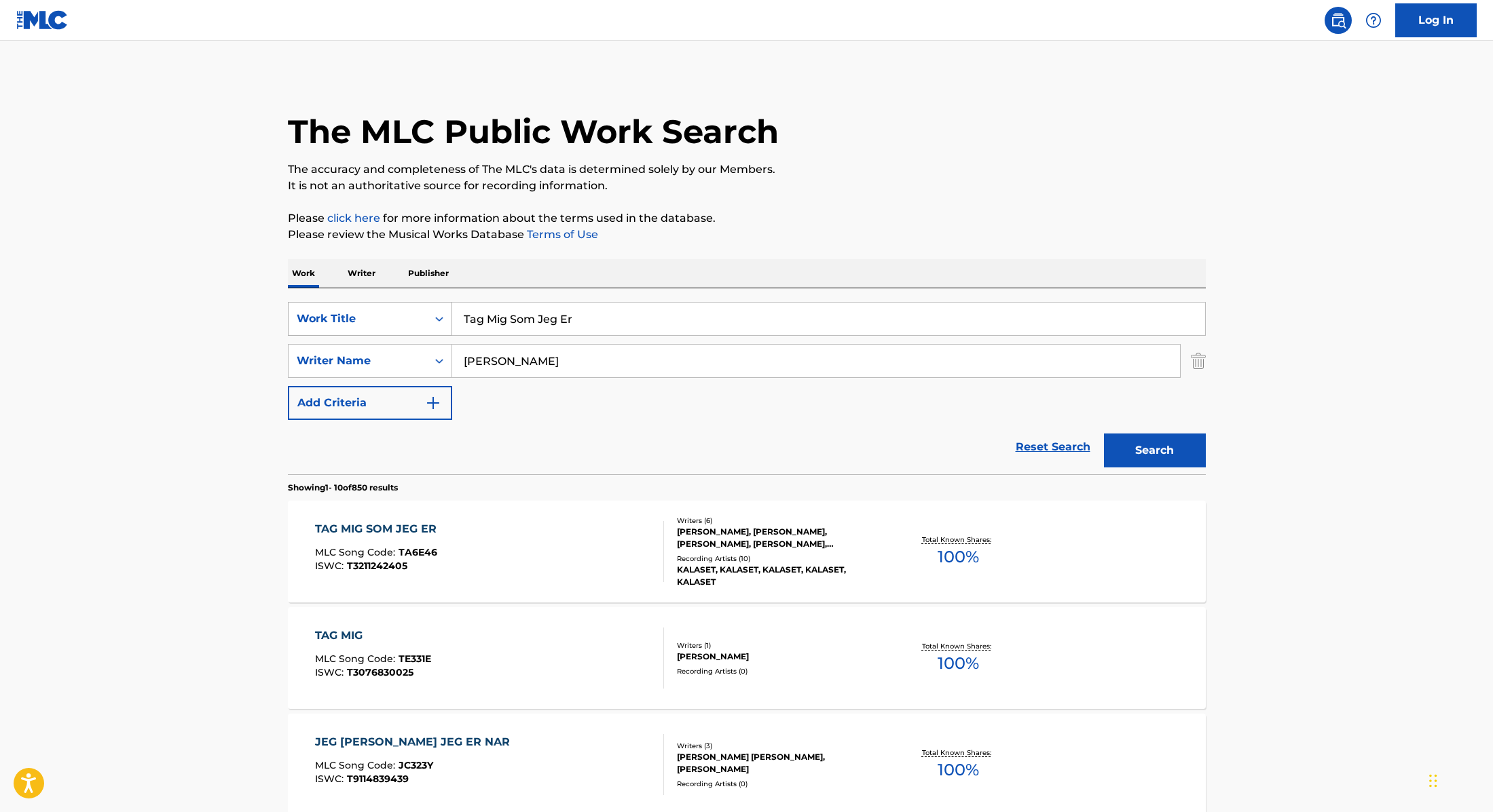
drag, startPoint x: 590, startPoint y: 323, endPoint x: 407, endPoint y: 303, distance: 184.1
click at [407, 303] on div "SearchWithCriteria9cc89112-0d42-42f8-b15c-104aad945215 Work Title Tag Mig Som J…" at bounding box center [746, 318] width 918 height 34
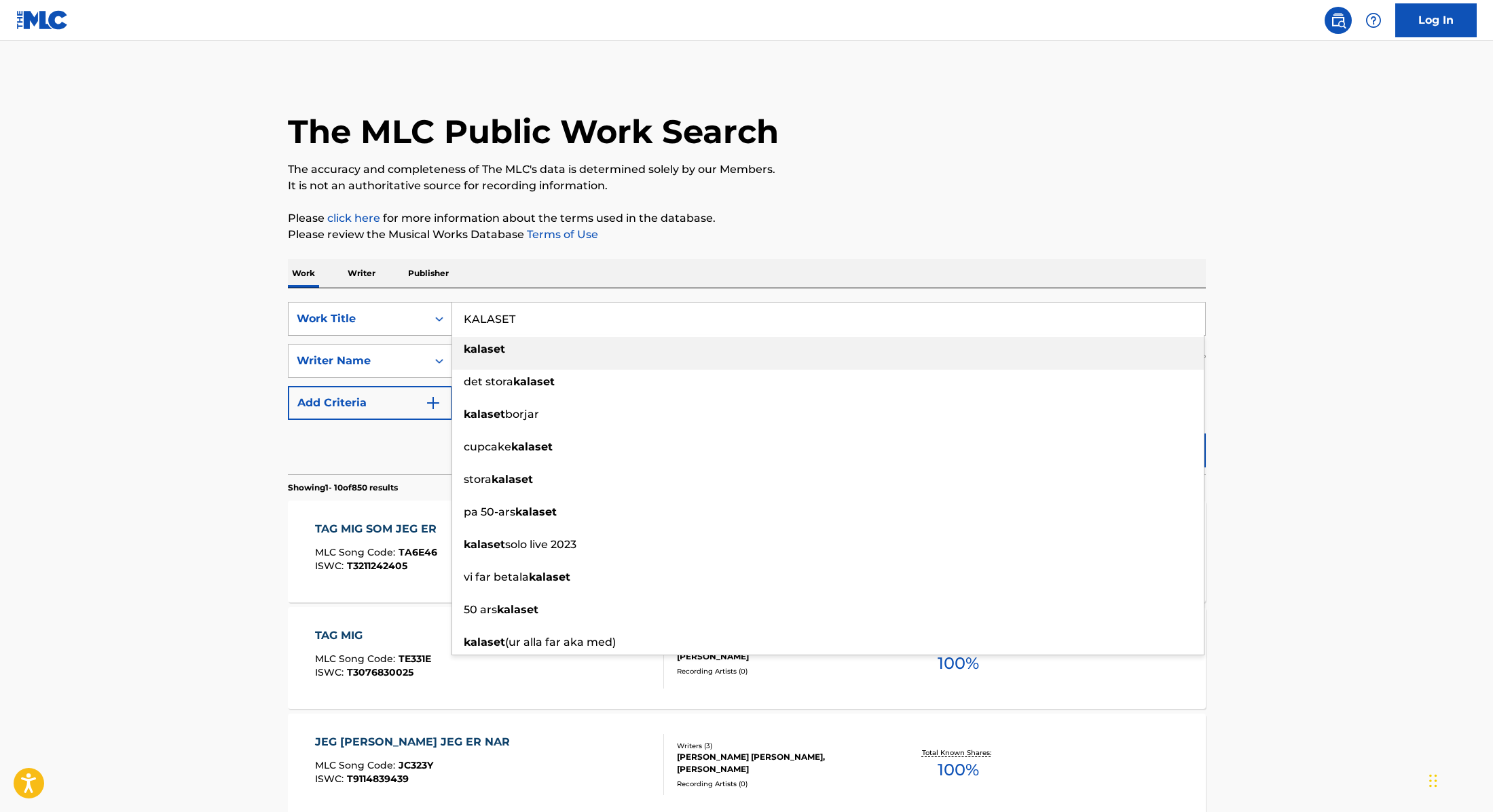
drag, startPoint x: 532, startPoint y: 321, endPoint x: 438, endPoint y: 314, distance: 94.3
click at [438, 314] on div "SearchWithCriteria9cc89112-0d42-42f8-b15c-104aad945215 Work Title KALASET kalas…" at bounding box center [746, 318] width 918 height 34
type input "Kender Ham Ikk"
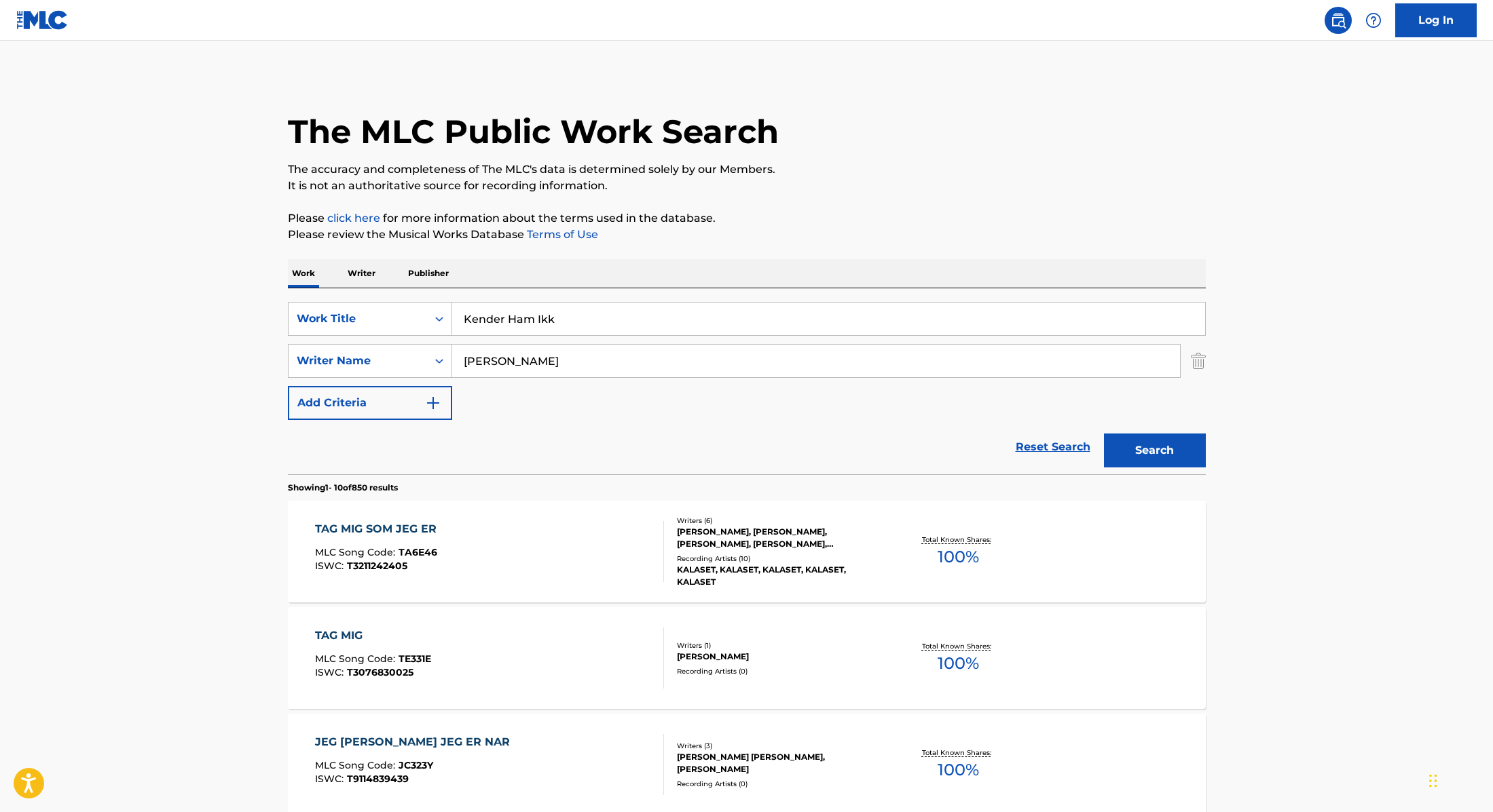
drag, startPoint x: 523, startPoint y: 366, endPoint x: 399, endPoint y: 364, distance: 124.0
click at [399, 364] on div "SearchWithCriteria89e460e5-7744-4731-99c6-0be1078f7c3e Writer Name [PERSON_NAME]" at bounding box center [746, 360] width 918 height 34
type input "Mygind"
click at [1135, 449] on button "Search" at bounding box center [1155, 450] width 102 height 34
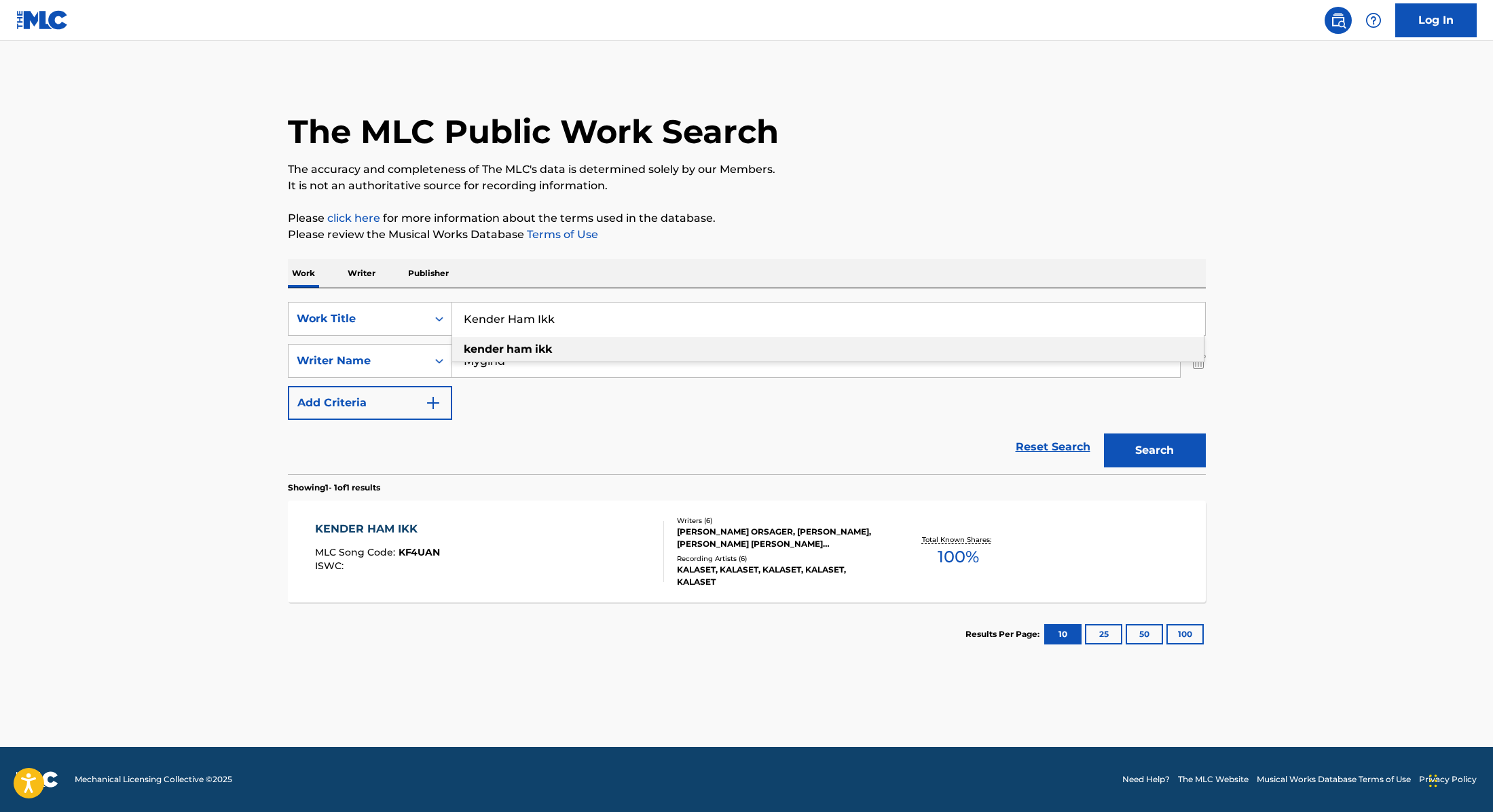
drag, startPoint x: 570, startPoint y: 311, endPoint x: 579, endPoint y: 327, distance: 18.4
click at [579, 327] on input "Kender Ham Ikk" at bounding box center [828, 318] width 752 height 32
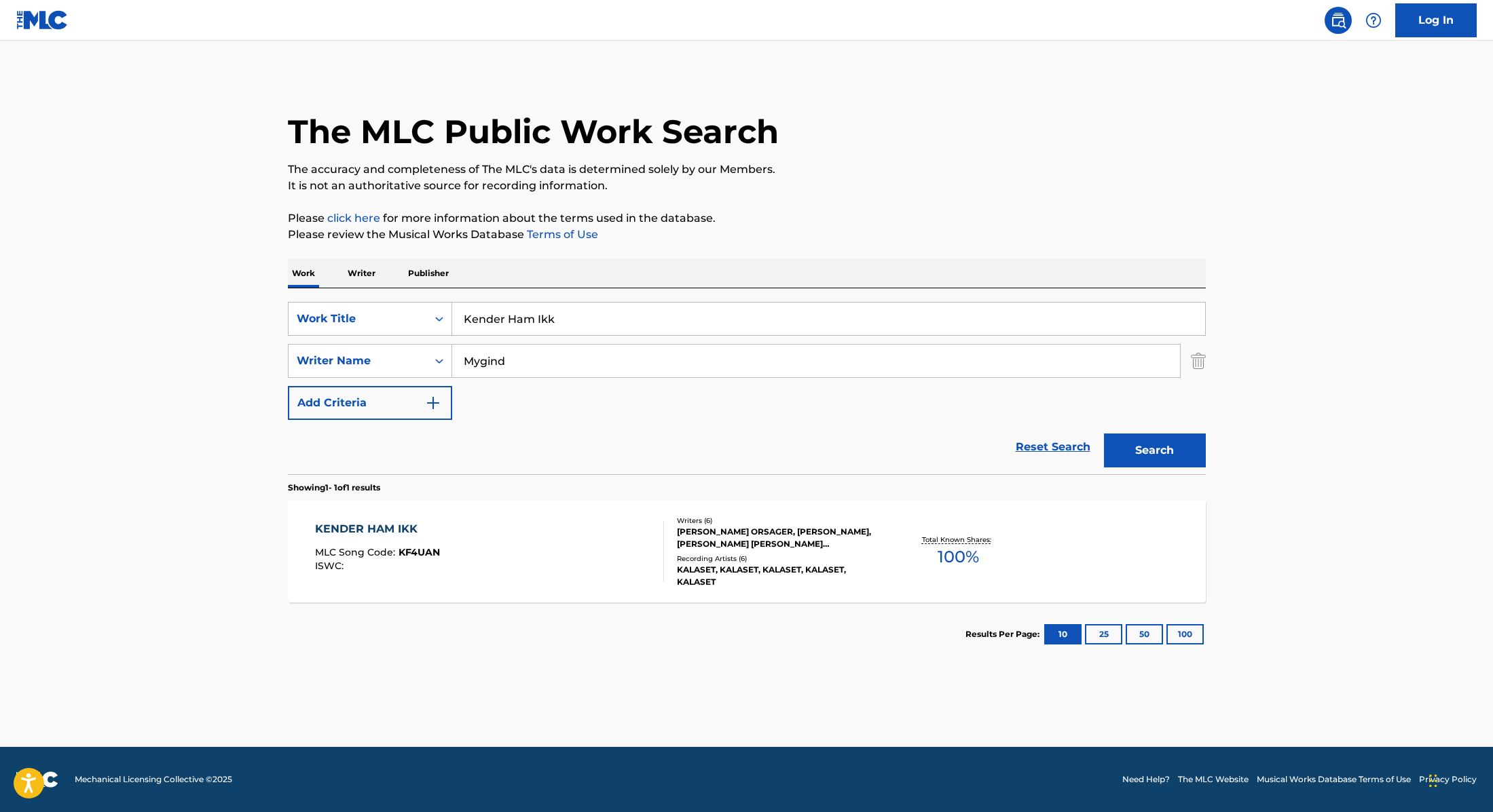
click at [587, 530] on div "[PERSON_NAME] IKK MLC Song Code : KF4UAN ISWC :" at bounding box center [489, 552] width 349 height 61
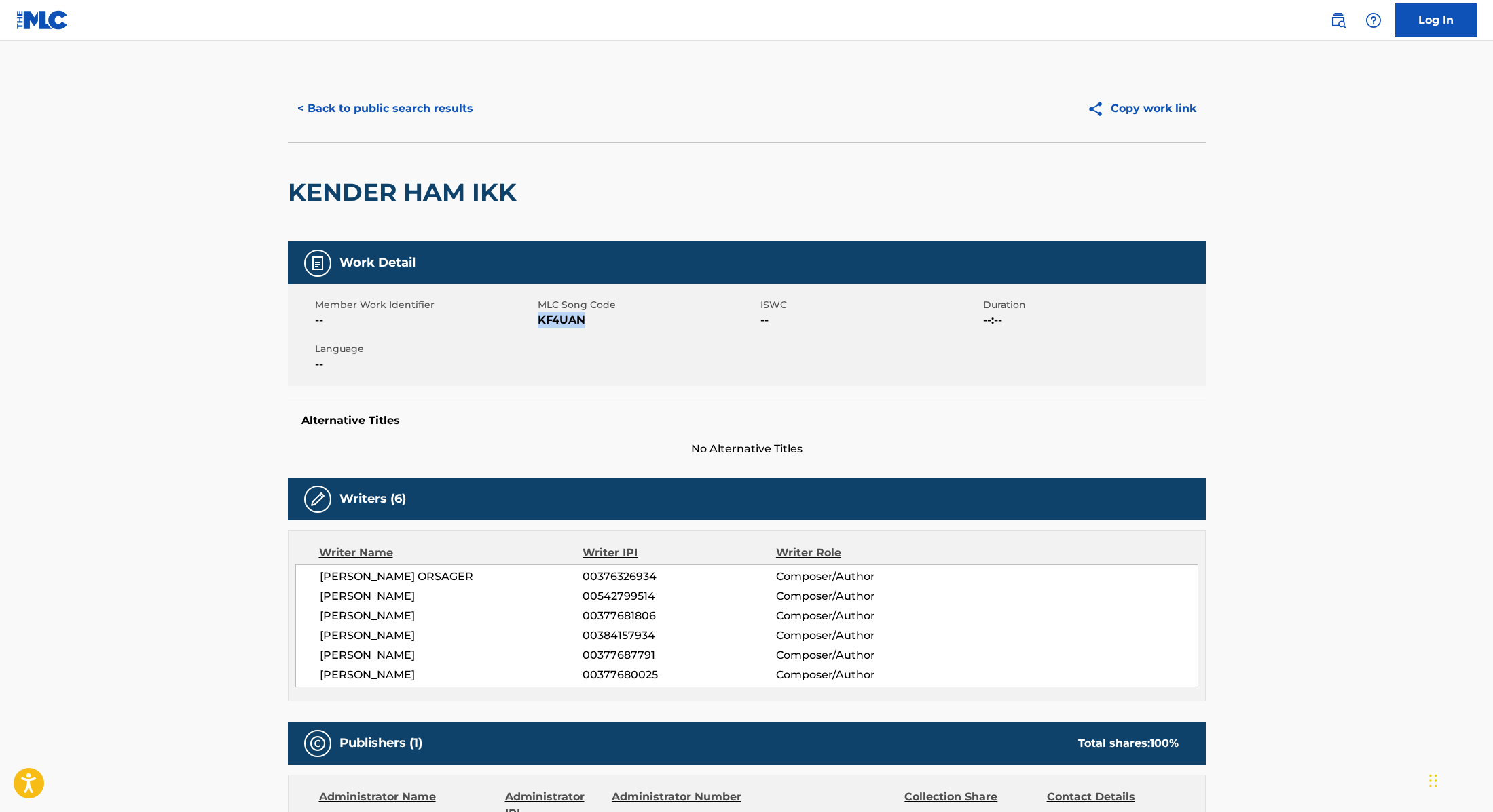
drag, startPoint x: 540, startPoint y: 321, endPoint x: 666, endPoint y: 321, distance: 126.0
click at [666, 321] on span "KF4UAN" at bounding box center [647, 321] width 220 height 16
click at [426, 112] on button "< Back to public search results" at bounding box center [385, 108] width 195 height 34
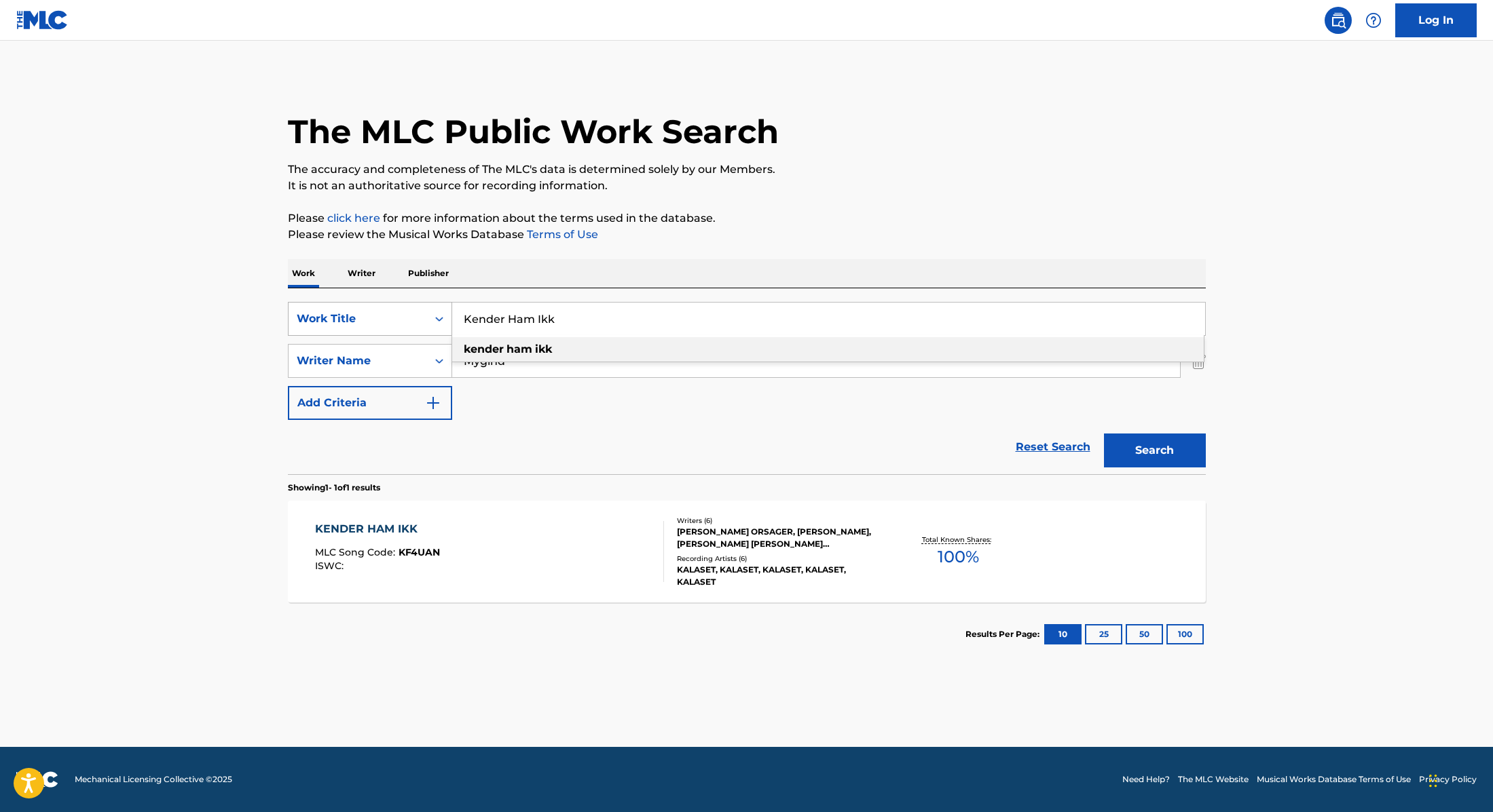
drag, startPoint x: 566, startPoint y: 320, endPoint x: 424, endPoint y: 306, distance: 142.7
click at [424, 306] on div "SearchWithCriteria9cc89112-0d42-42f8-b15c-104aad945215 Work Title [PERSON_NAME]…" at bounding box center [746, 318] width 918 height 34
type input "Tæt På"
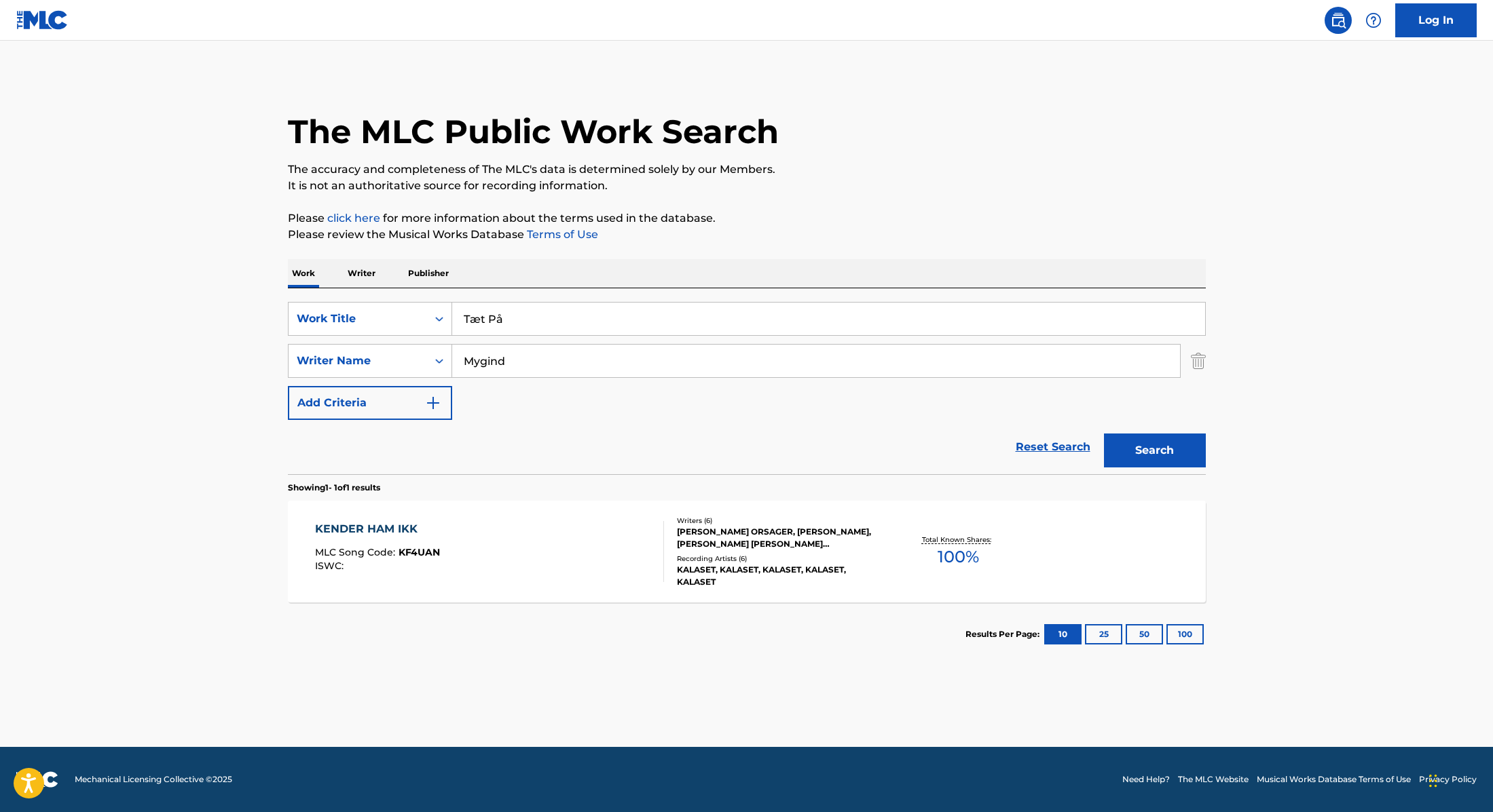
click at [902, 210] on p "Please click here for more information about the terms used in the database." at bounding box center [746, 219] width 918 height 16
click at [1161, 454] on button "Search" at bounding box center [1155, 450] width 102 height 34
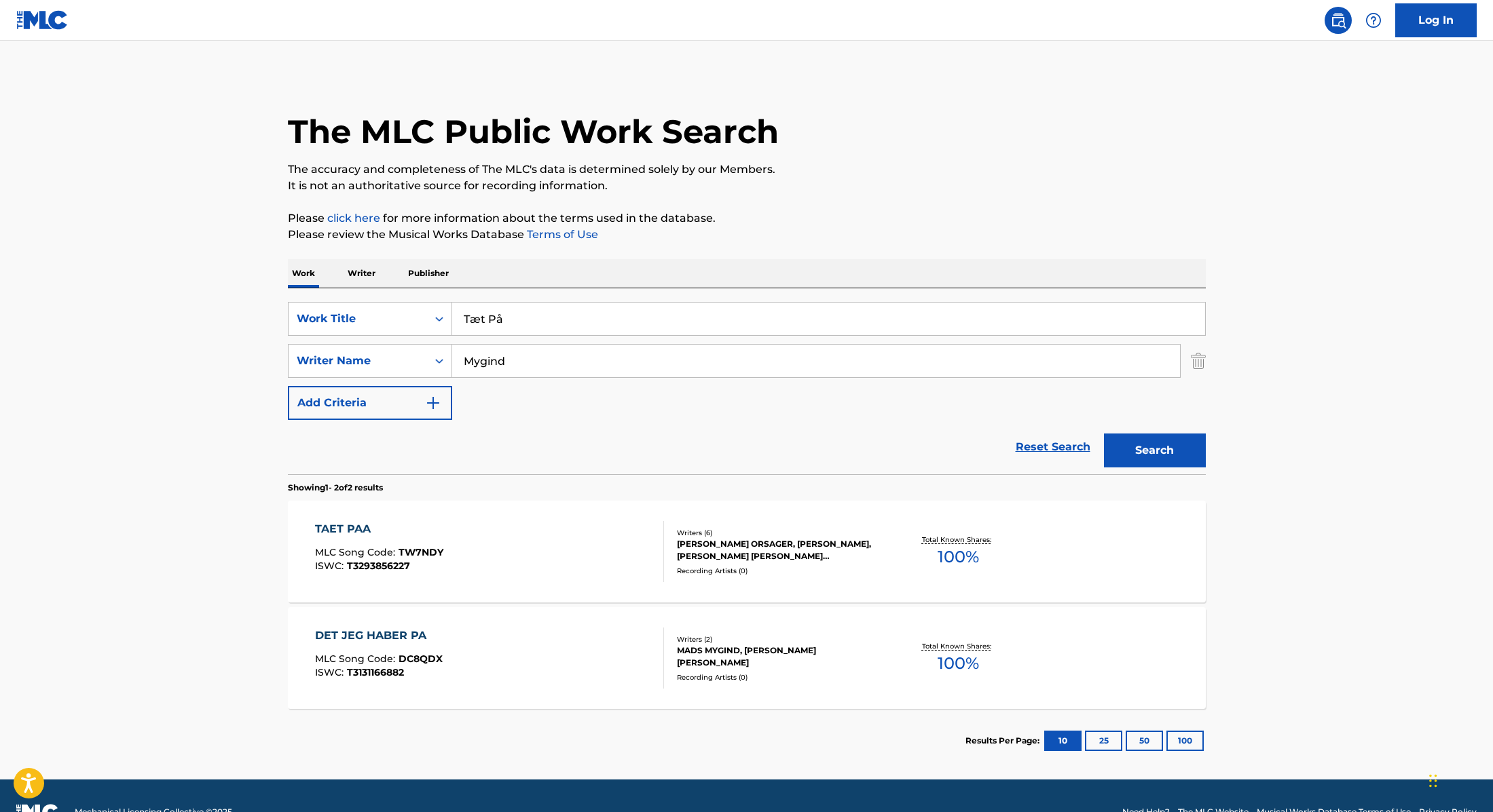
click at [507, 548] on div "TAET PAA MLC Song Code : TW7NDY ISWC : T3293856227" at bounding box center [489, 552] width 349 height 61
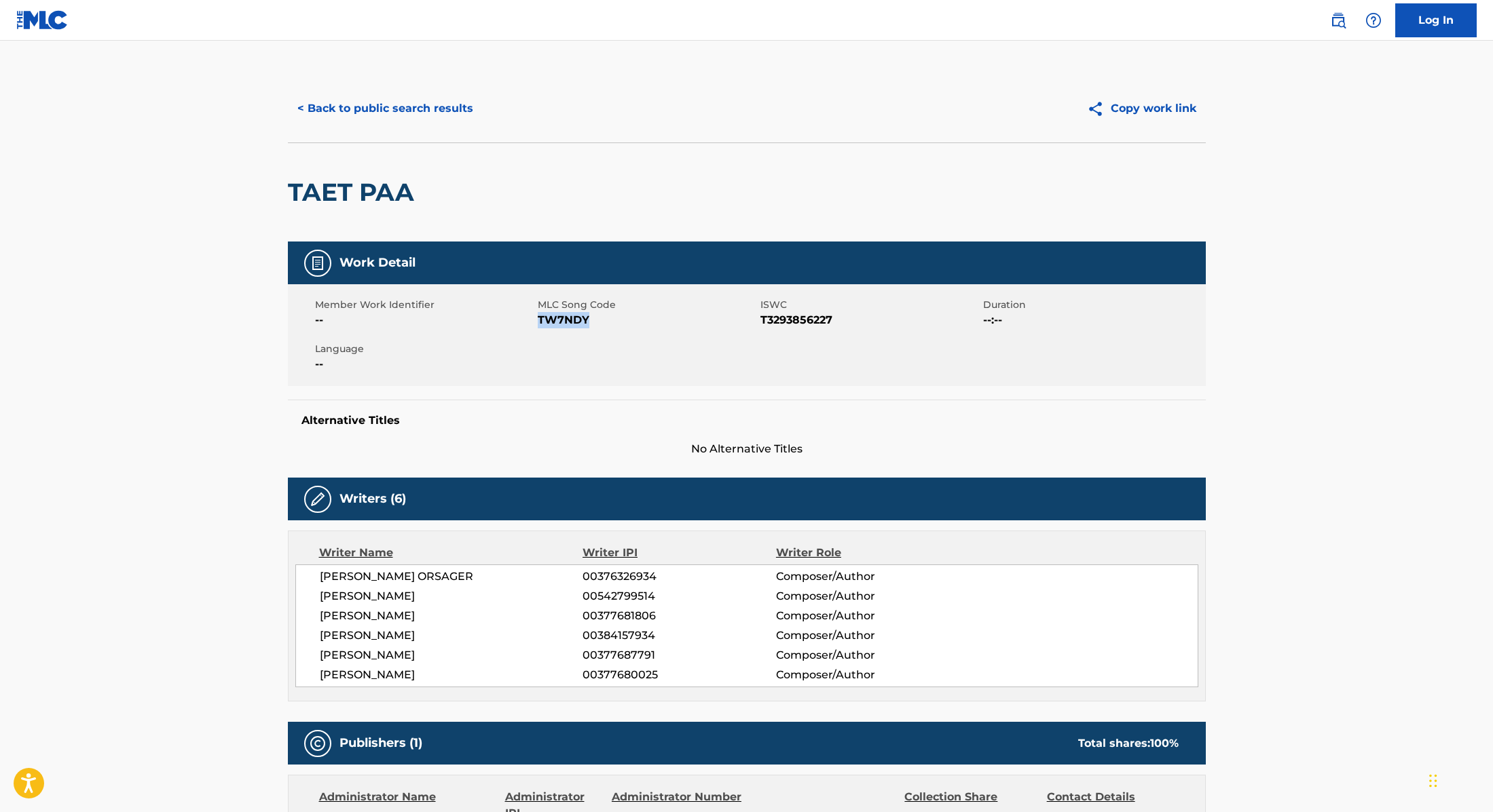
drag, startPoint x: 540, startPoint y: 318, endPoint x: 624, endPoint y: 321, distance: 84.1
click at [624, 321] on span "TW7NDY" at bounding box center [647, 321] width 220 height 16
click at [423, 112] on button "< Back to public search results" at bounding box center [385, 108] width 195 height 34
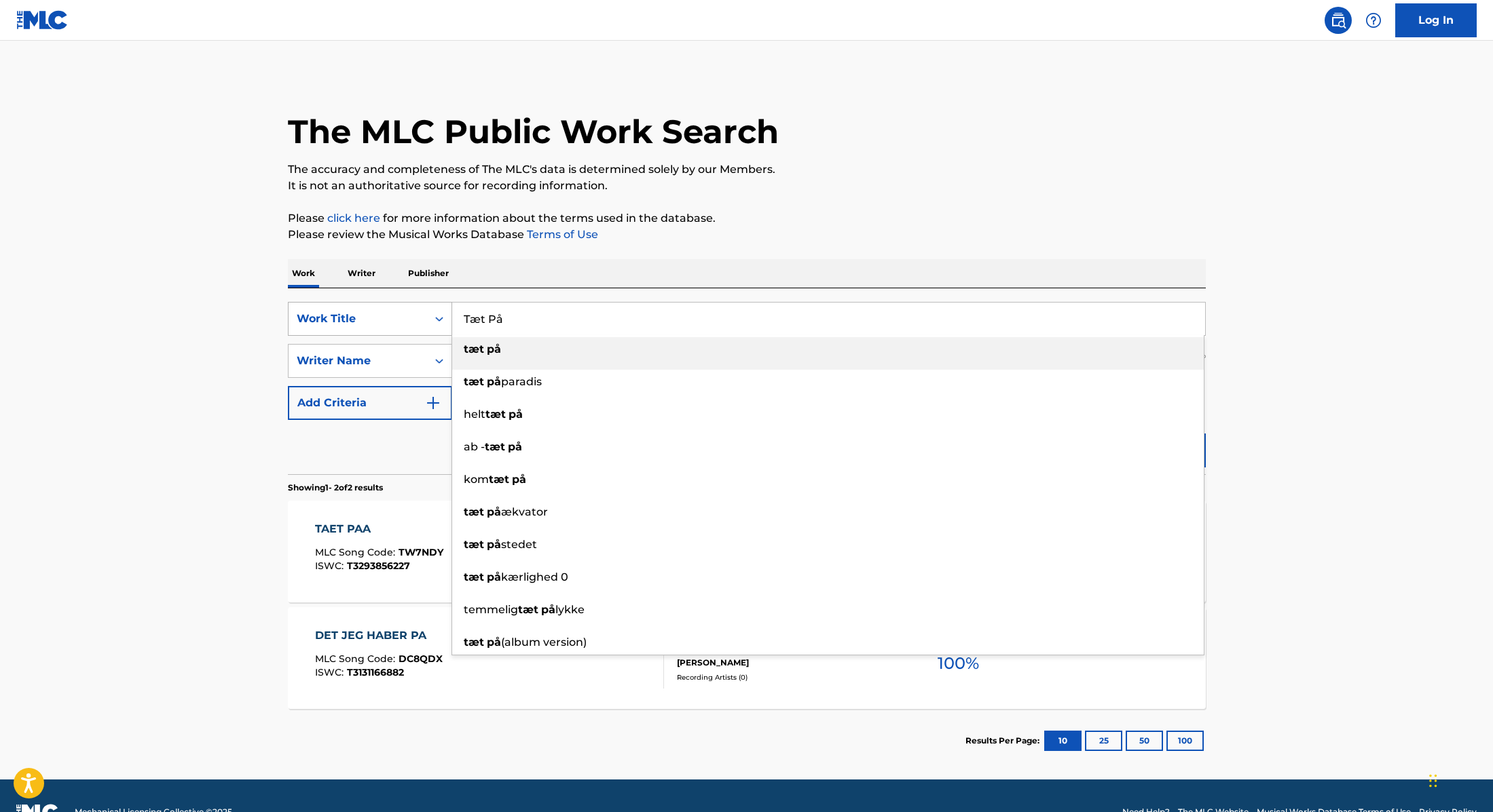
drag, startPoint x: 532, startPoint y: 315, endPoint x: 399, endPoint y: 303, distance: 133.5
click at [399, 303] on div "SearchWithCriteria9cc89112-0d42-42f8-b15c-104aad945215 Work Title Tæt På tæt på…" at bounding box center [746, 318] width 918 height 34
type input "Vinden Vender"
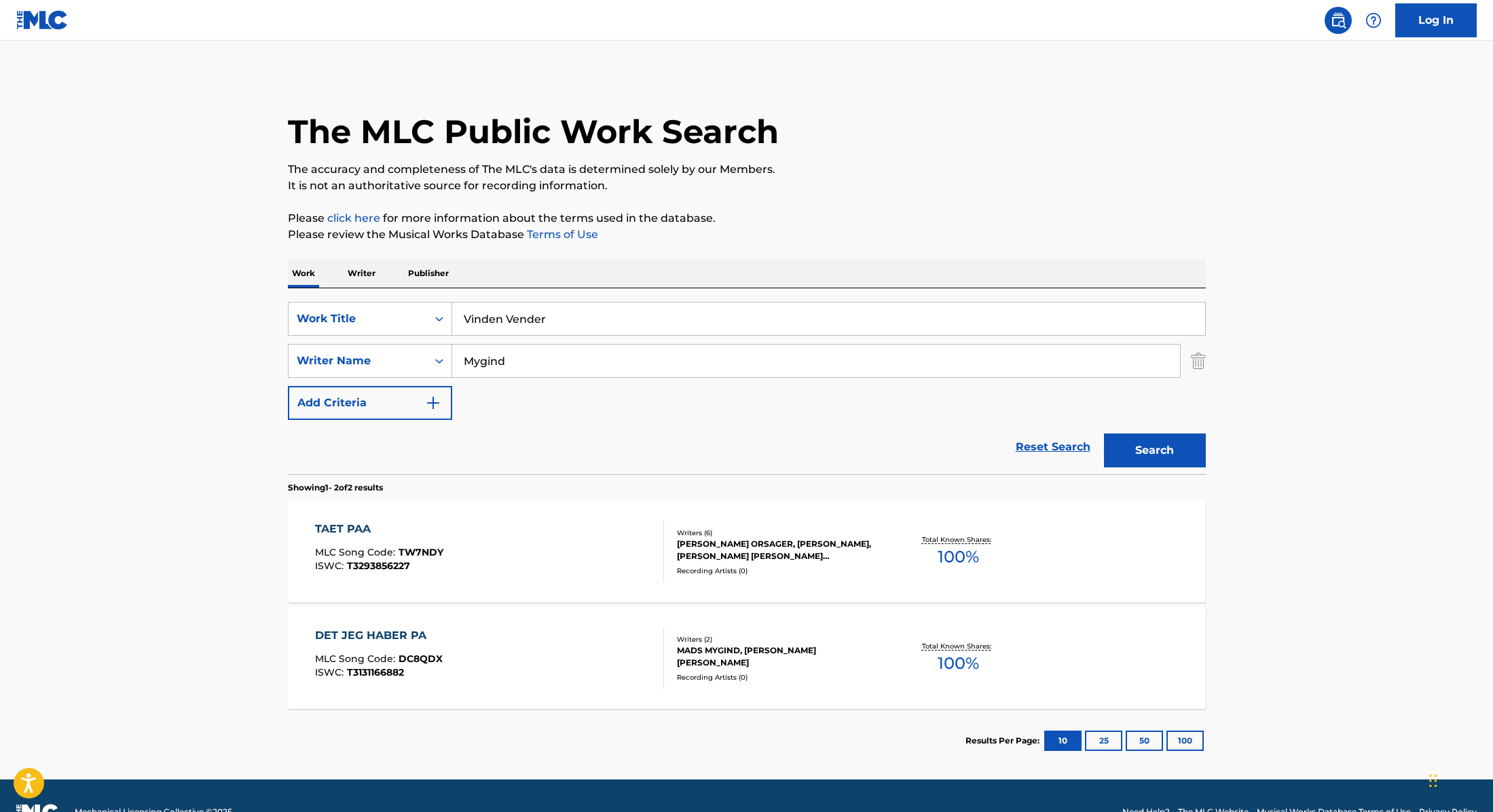
click at [837, 236] on p "Please review the Musical Works Database Terms of Use" at bounding box center [746, 235] width 918 height 16
click at [1168, 452] on button "Search" at bounding box center [1155, 450] width 102 height 34
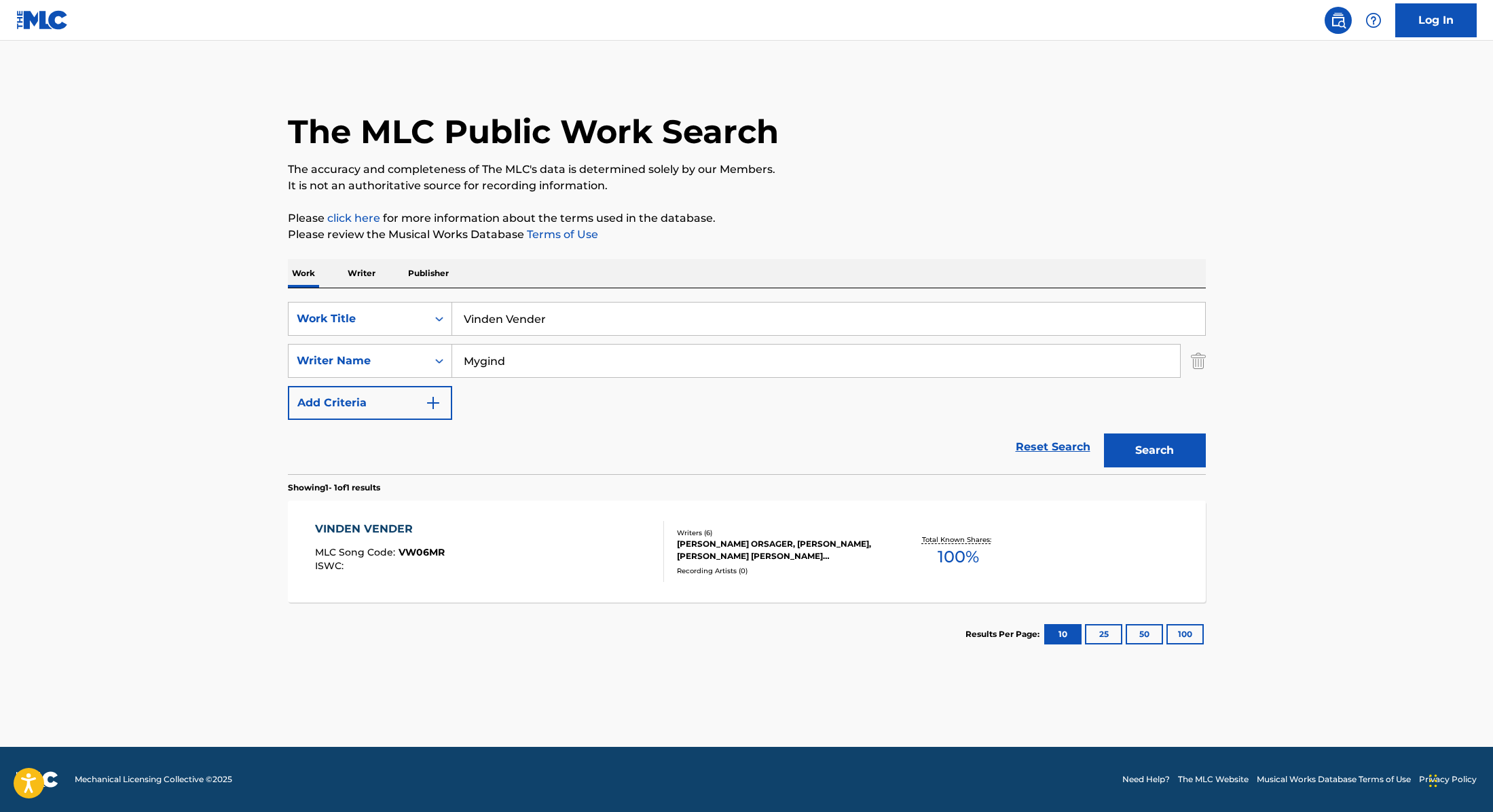
click at [570, 544] on div "VINDEN VENDER MLC Song Code : VW06MR ISWC :" at bounding box center [489, 552] width 349 height 61
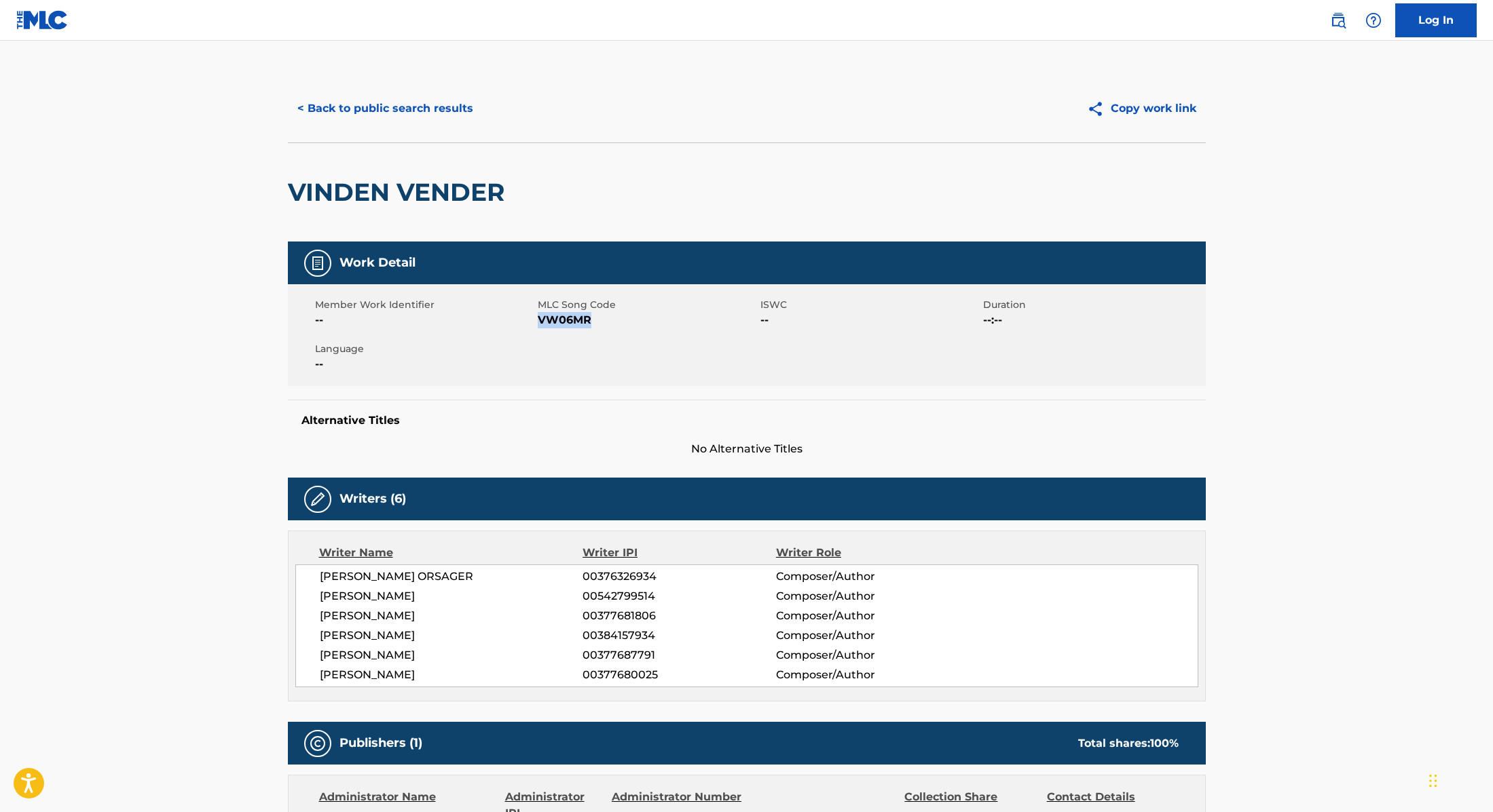
drag, startPoint x: 537, startPoint y: 321, endPoint x: 634, endPoint y: 322, distance: 97.0
click at [634, 322] on span "VW06MR" at bounding box center [647, 321] width 220 height 16
click at [446, 105] on button "< Back to public search results" at bounding box center [385, 108] width 195 height 34
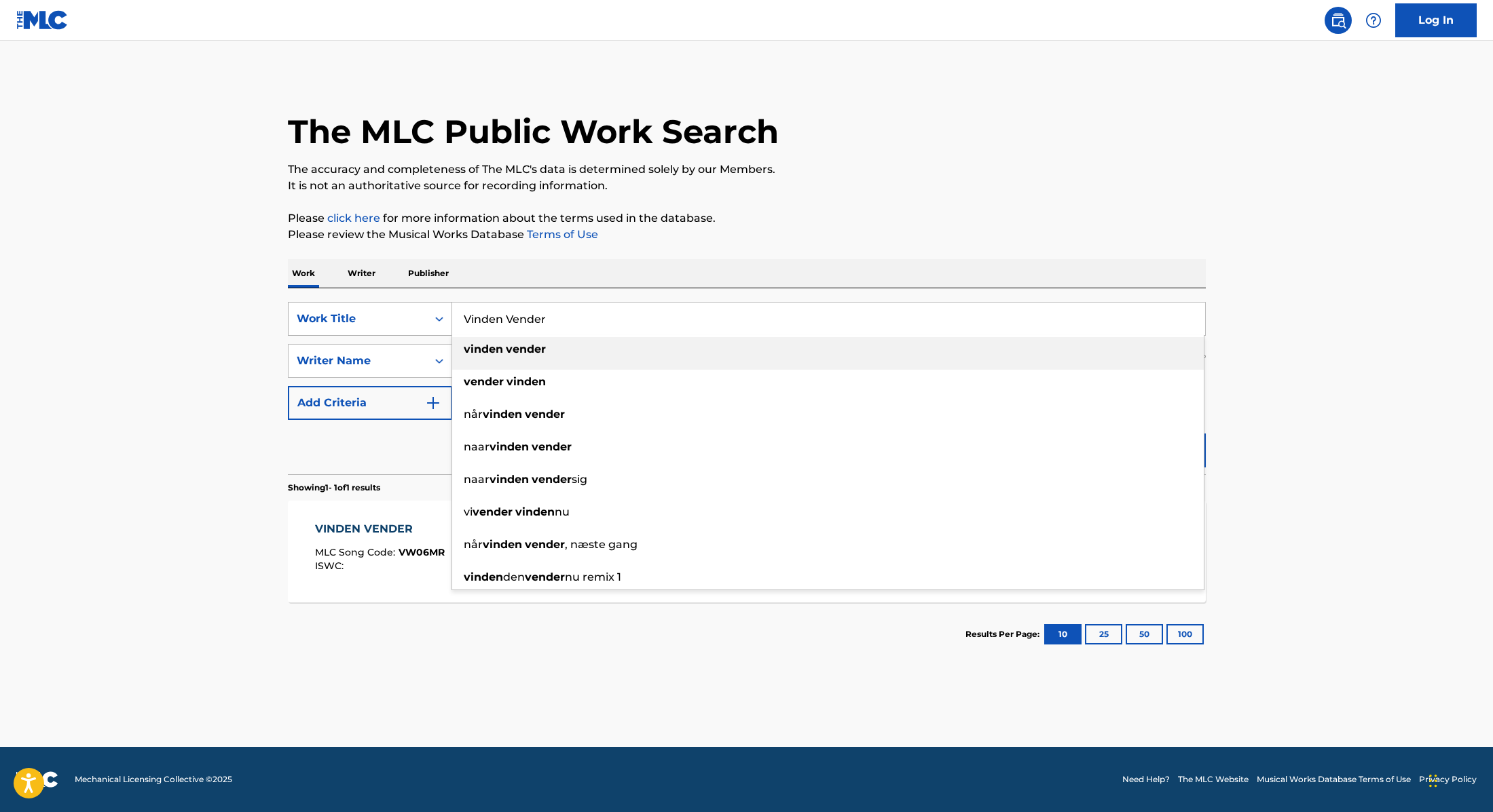
drag, startPoint x: 558, startPoint y: 321, endPoint x: 407, endPoint y: 303, distance: 152.1
click at [407, 303] on div "SearchWithCriteria9cc89112-0d42-42f8-b15c-104aad945215 Work Title Vinden Vender…" at bounding box center [746, 318] width 918 height 34
type input "Bare Lidt Fuld Lige Nu"
click at [884, 196] on div "The MLC Public Work Search The accuracy and completeness of The MLC's data is d…" at bounding box center [746, 371] width 950 height 592
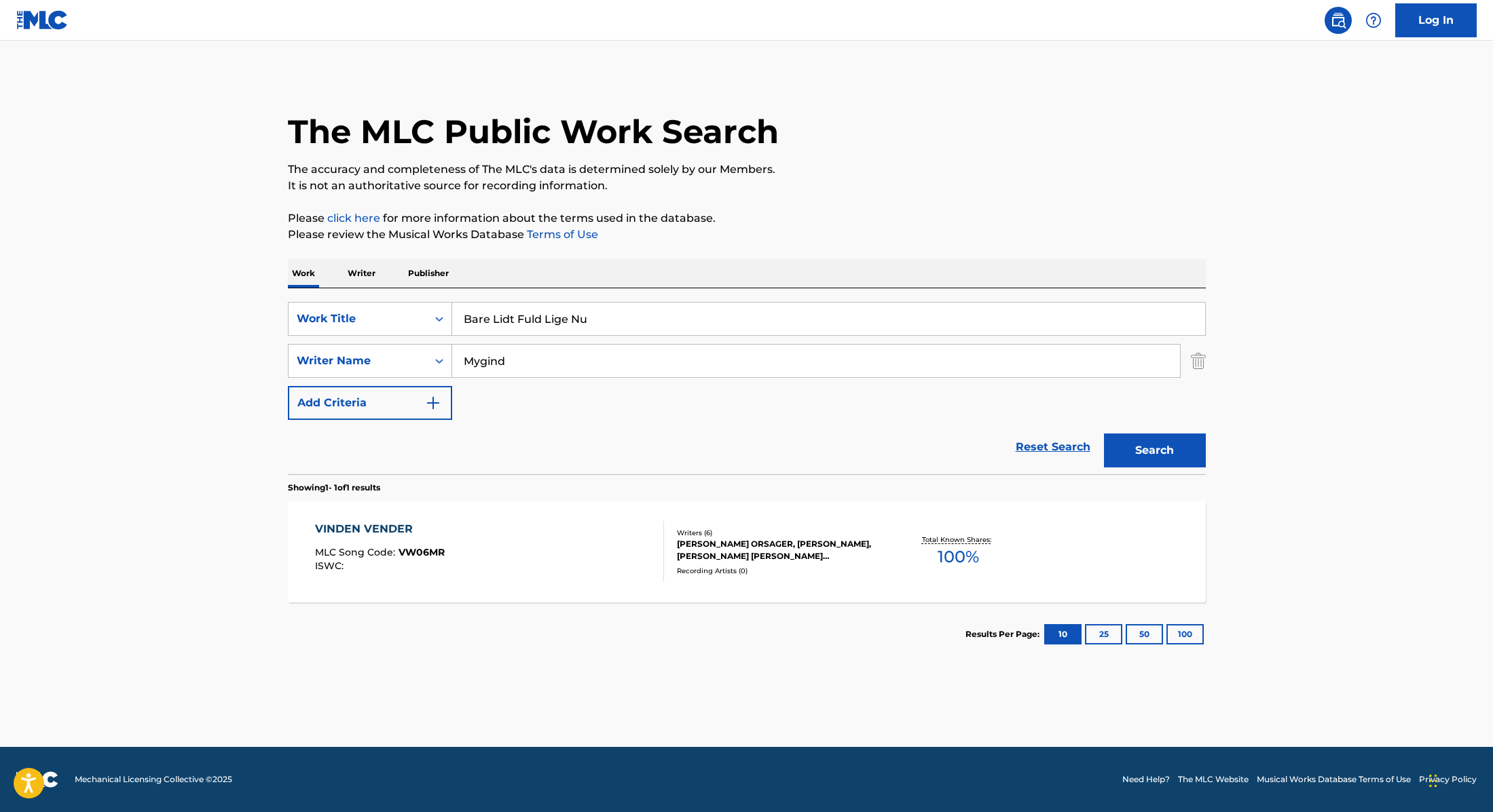
click at [1131, 451] on button "Search" at bounding box center [1155, 450] width 102 height 34
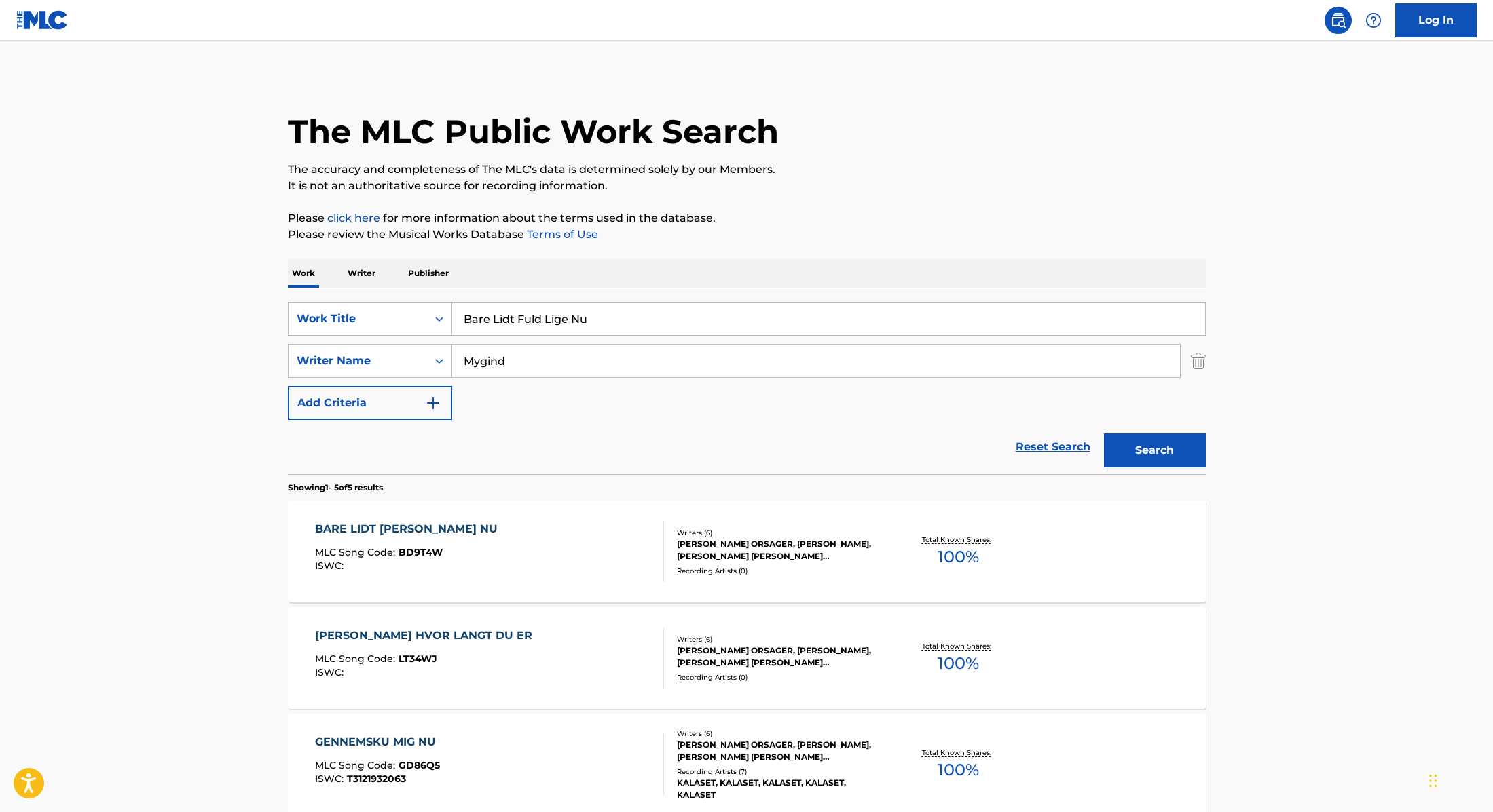
click at [601, 539] on div "BARE LIDT [PERSON_NAME] NU MLC Song Code : BD9T4W ISWC :" at bounding box center [489, 552] width 349 height 61
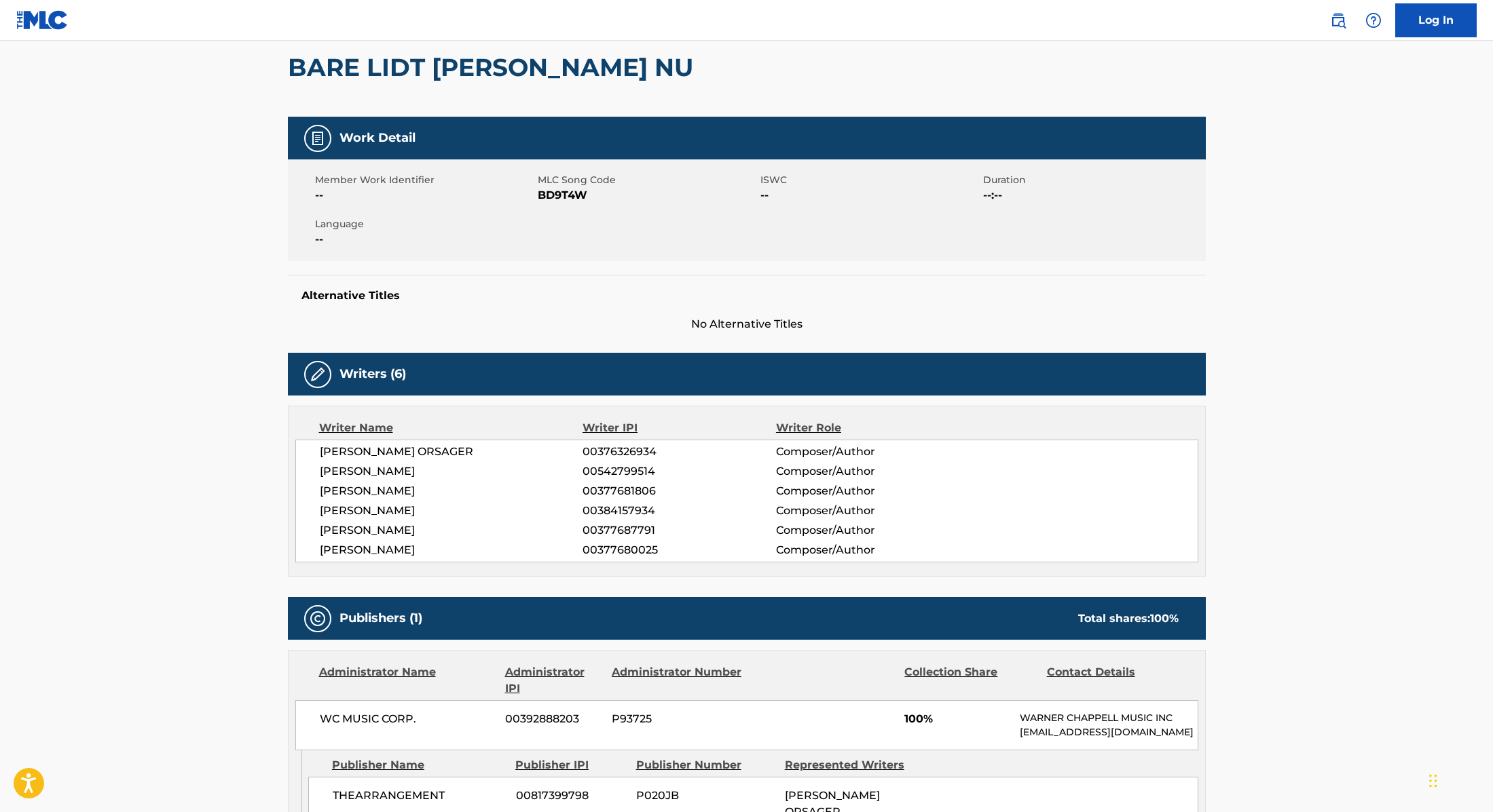
scroll to position [55, 0]
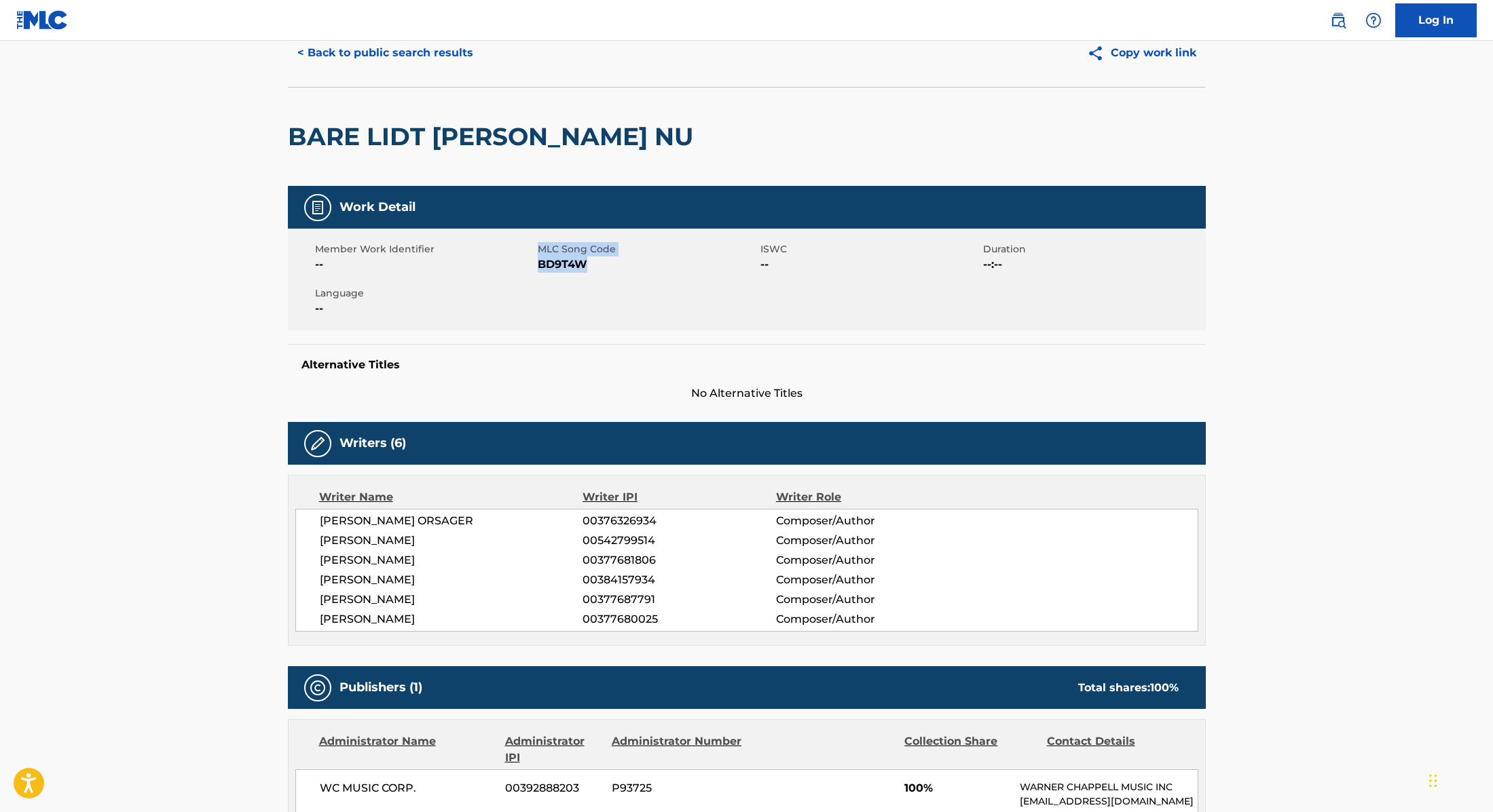
drag, startPoint x: 536, startPoint y: 266, endPoint x: 586, endPoint y: 269, distance: 50.1
click at [586, 269] on div "Member Work Identifier -- MLC Song Code BD9T4W ISWC -- Duration --:-- Language …" at bounding box center [746, 279] width 918 height 102
click at [586, 269] on span "BD9T4W" at bounding box center [647, 264] width 220 height 16
drag, startPoint x: 543, startPoint y: 268, endPoint x: 638, endPoint y: 267, distance: 95.0
click at [638, 267] on span "BD9T4W" at bounding box center [647, 264] width 220 height 16
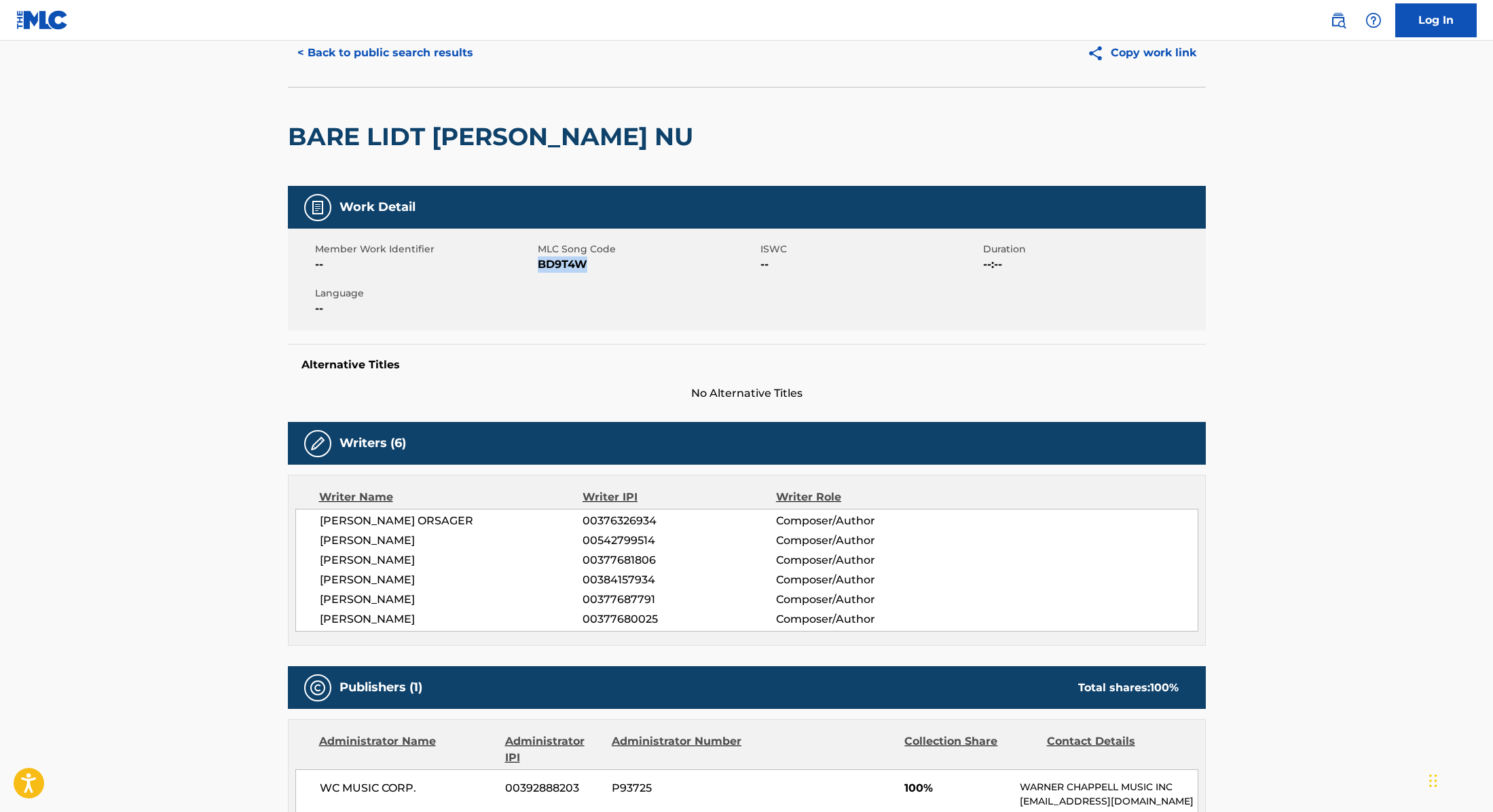
drag, startPoint x: 538, startPoint y: 263, endPoint x: 610, endPoint y: 263, distance: 72.0
click at [610, 263] on span "BD9T4W" at bounding box center [647, 264] width 220 height 16
click at [439, 61] on button "< Back to public search results" at bounding box center [385, 52] width 195 height 34
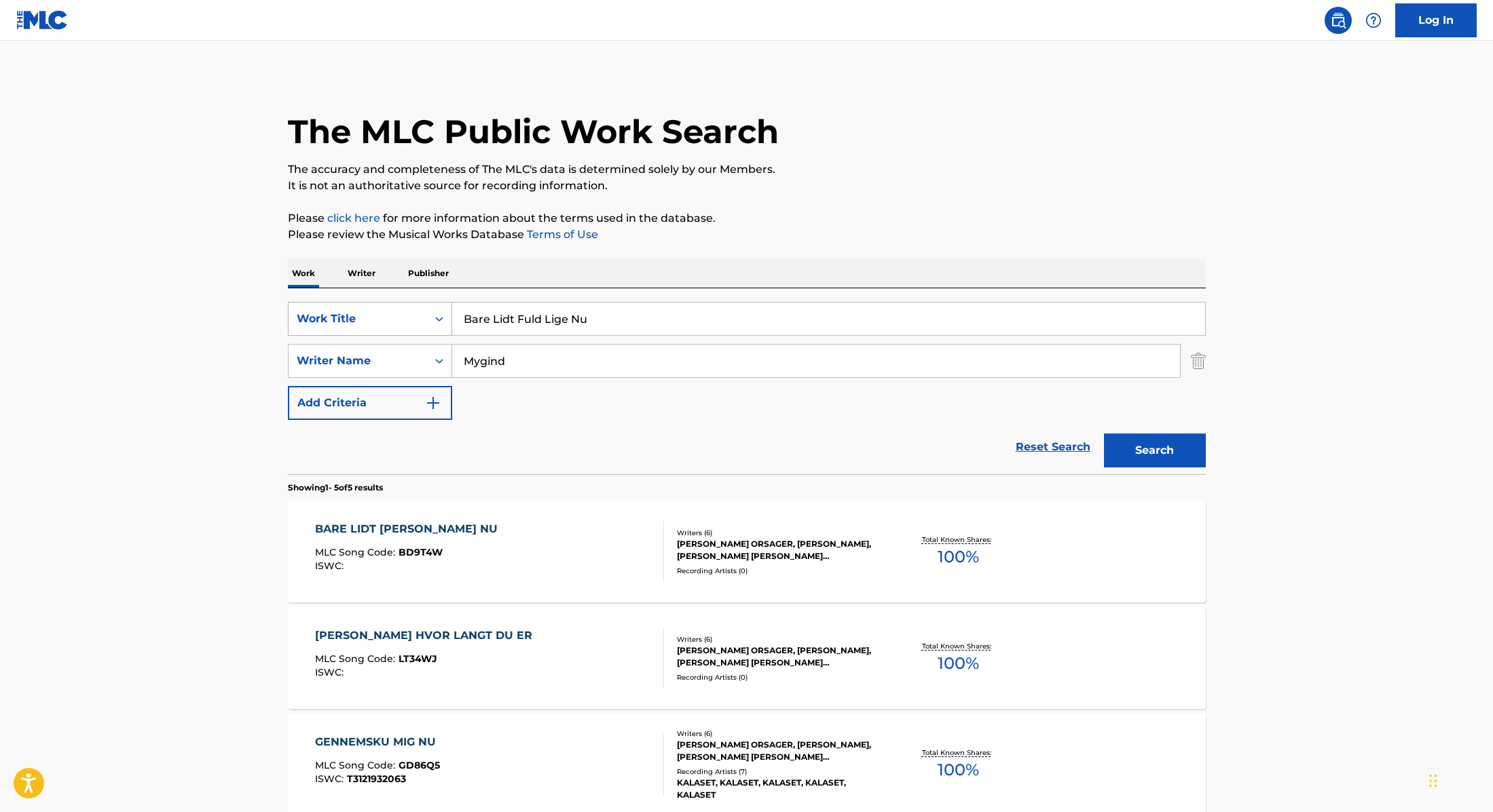
drag, startPoint x: 608, startPoint y: 325, endPoint x: 435, endPoint y: 301, distance: 174.7
click at [435, 302] on div "SearchWithCriteria9cc89112-0d42-42f8-b15c-104aad945215 Work Title Bare Lidt [PE…" at bounding box center [746, 318] width 918 height 34
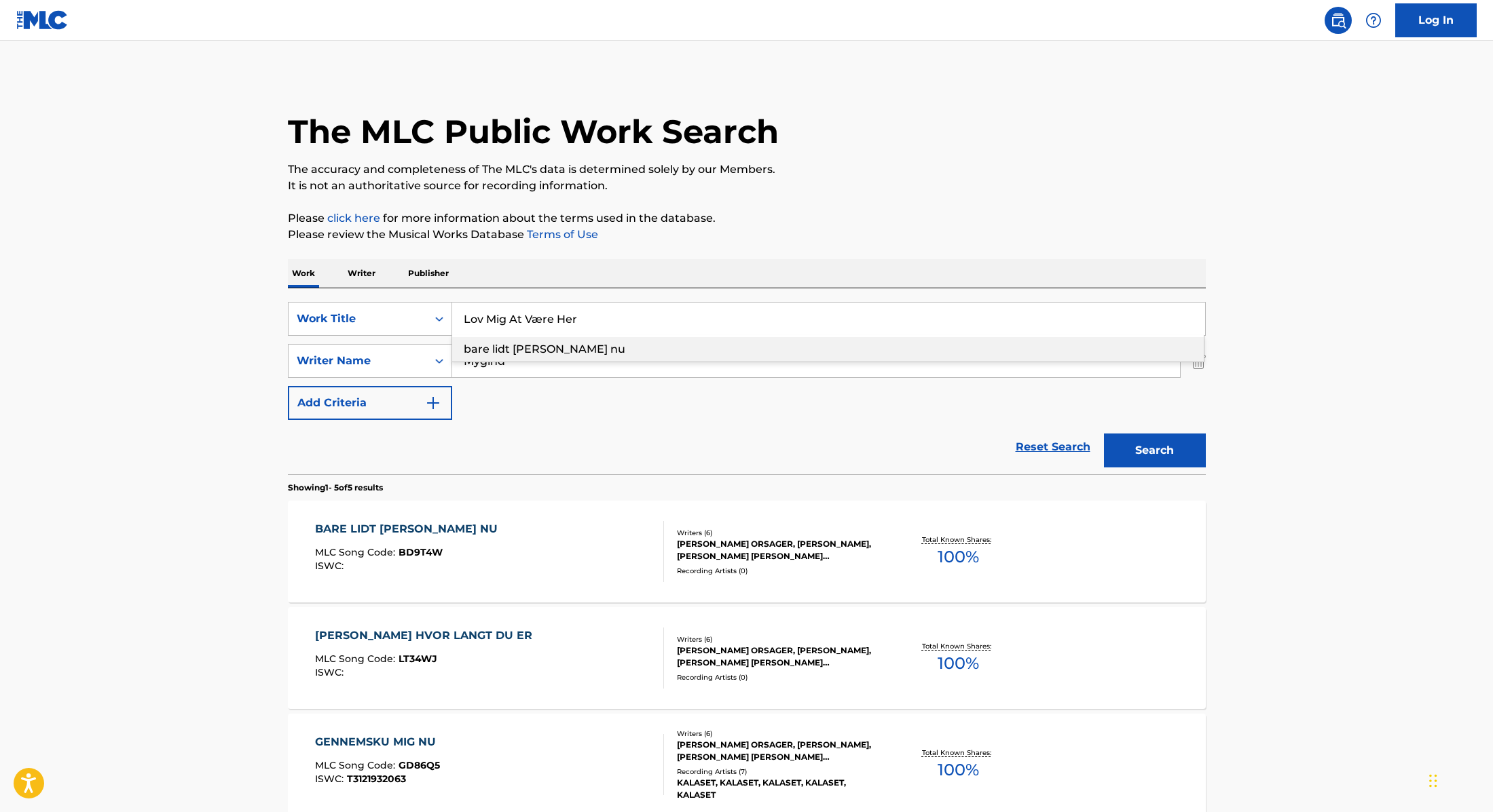
type input "Lov Mig At Være Her"
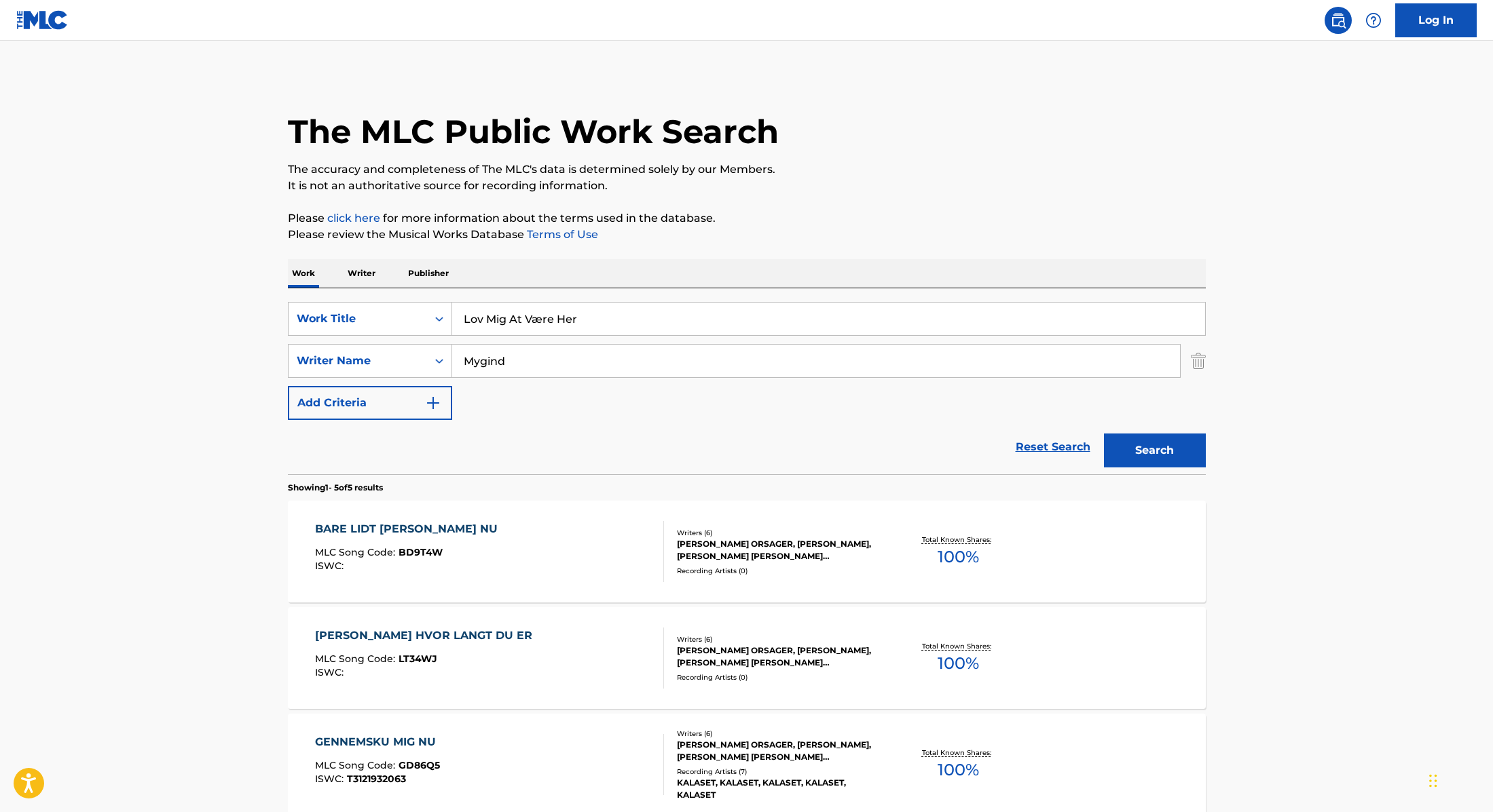
click at [872, 213] on p "Please click here for more information about the terms used in the database." at bounding box center [746, 219] width 918 height 16
click at [1174, 457] on button "Search" at bounding box center [1155, 450] width 102 height 34
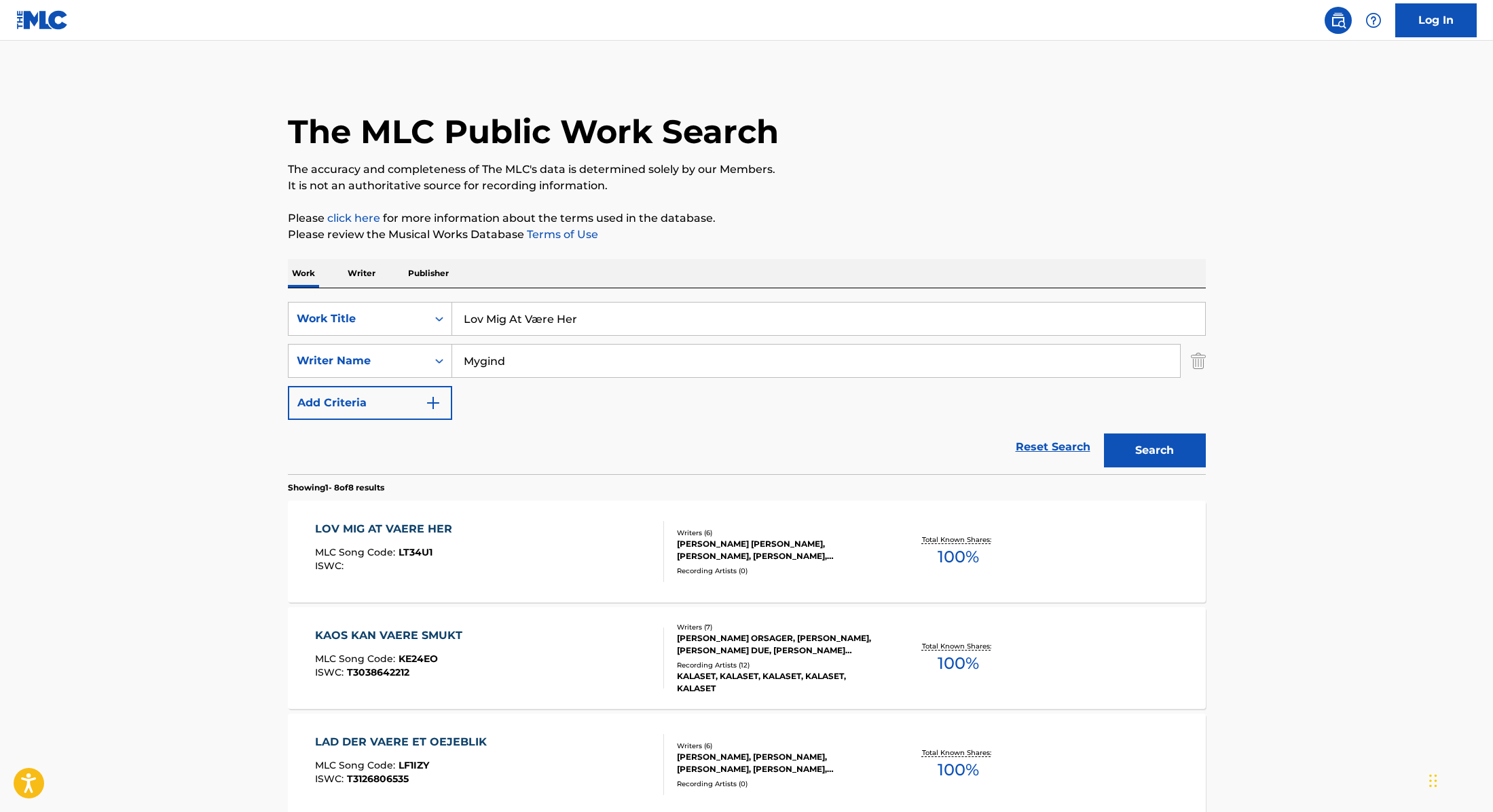
click at [601, 557] on div "LOV MIG AT VAERE HER MLC Song Code : LT34U1 ISWC :" at bounding box center [489, 552] width 349 height 61
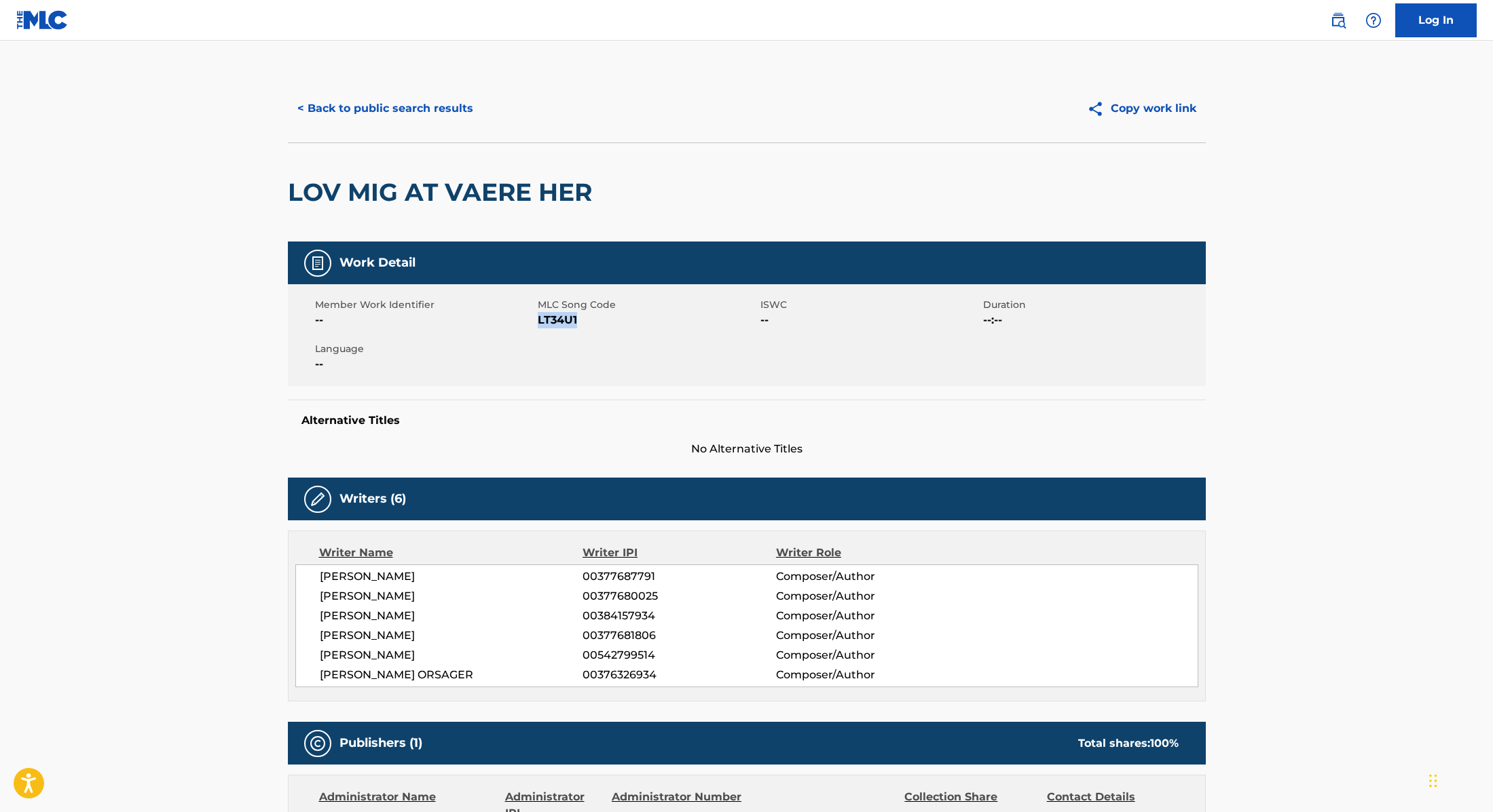
drag, startPoint x: 537, startPoint y: 323, endPoint x: 612, endPoint y: 324, distance: 75.0
click at [612, 324] on span "LT34U1" at bounding box center [647, 321] width 220 height 16
click at [413, 109] on button "< Back to public search results" at bounding box center [385, 108] width 195 height 34
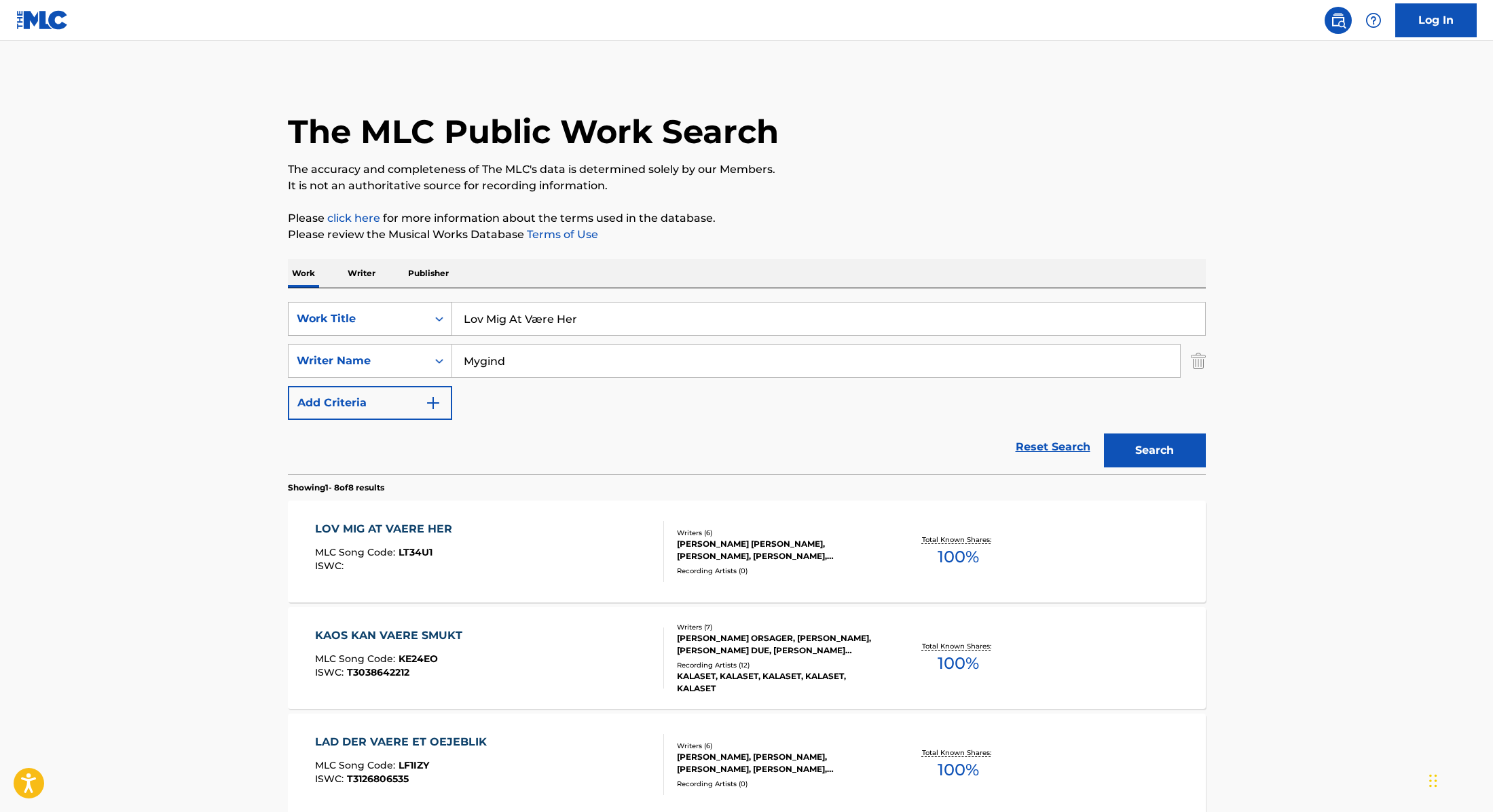
drag, startPoint x: 601, startPoint y: 325, endPoint x: 402, endPoint y: 304, distance: 200.1
click at [402, 304] on div "SearchWithCriteria9cc89112-0d42-42f8-b15c-104aad945215 Work Title Lov Mig At Væ…" at bounding box center [746, 318] width 918 height 34
type input "Skabe & Skeletter"
click at [818, 231] on p "Please review the Musical Works Database Terms of Use" at bounding box center [746, 235] width 918 height 16
click at [1158, 457] on button "Search" at bounding box center [1155, 450] width 102 height 34
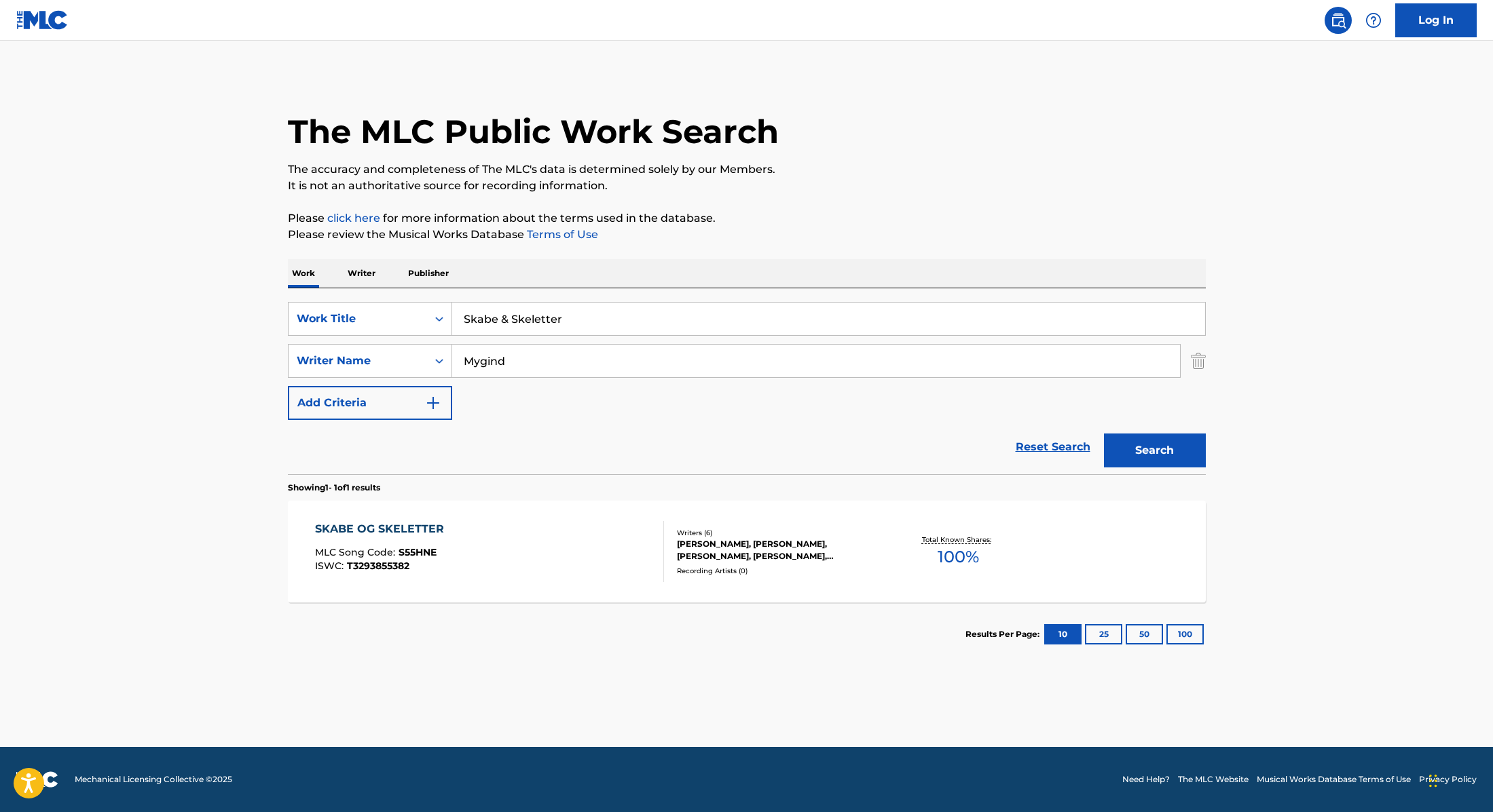
click at [623, 552] on div "SKABE OG SKELETTER MLC Song Code : S55HNE ISWC : T3293855382" at bounding box center [489, 552] width 349 height 61
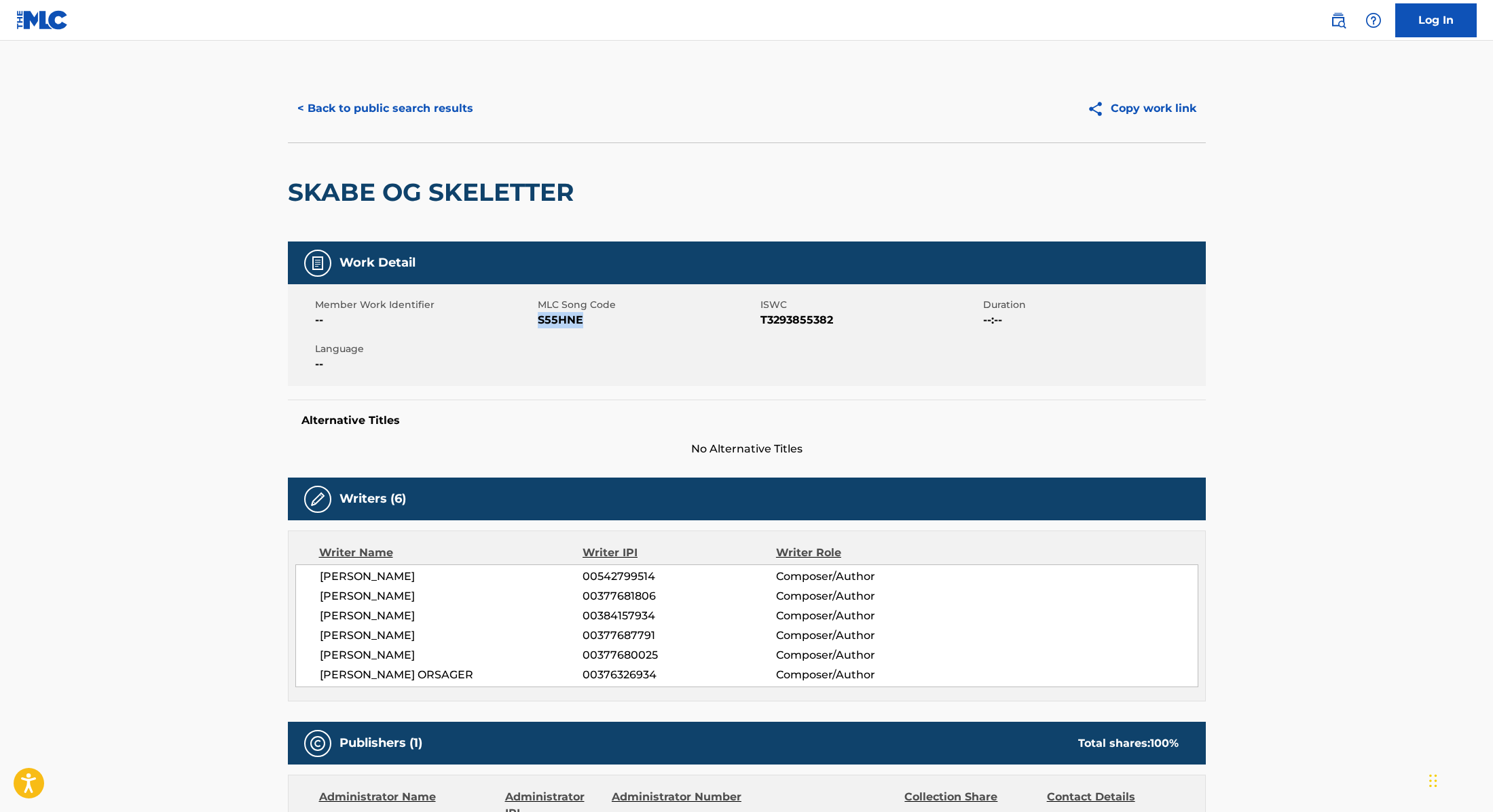
drag, startPoint x: 538, startPoint y: 321, endPoint x: 642, endPoint y: 321, distance: 104.0
click at [642, 321] on span "S55HNE" at bounding box center [647, 321] width 220 height 16
click at [465, 102] on button "< Back to public search results" at bounding box center [385, 108] width 195 height 34
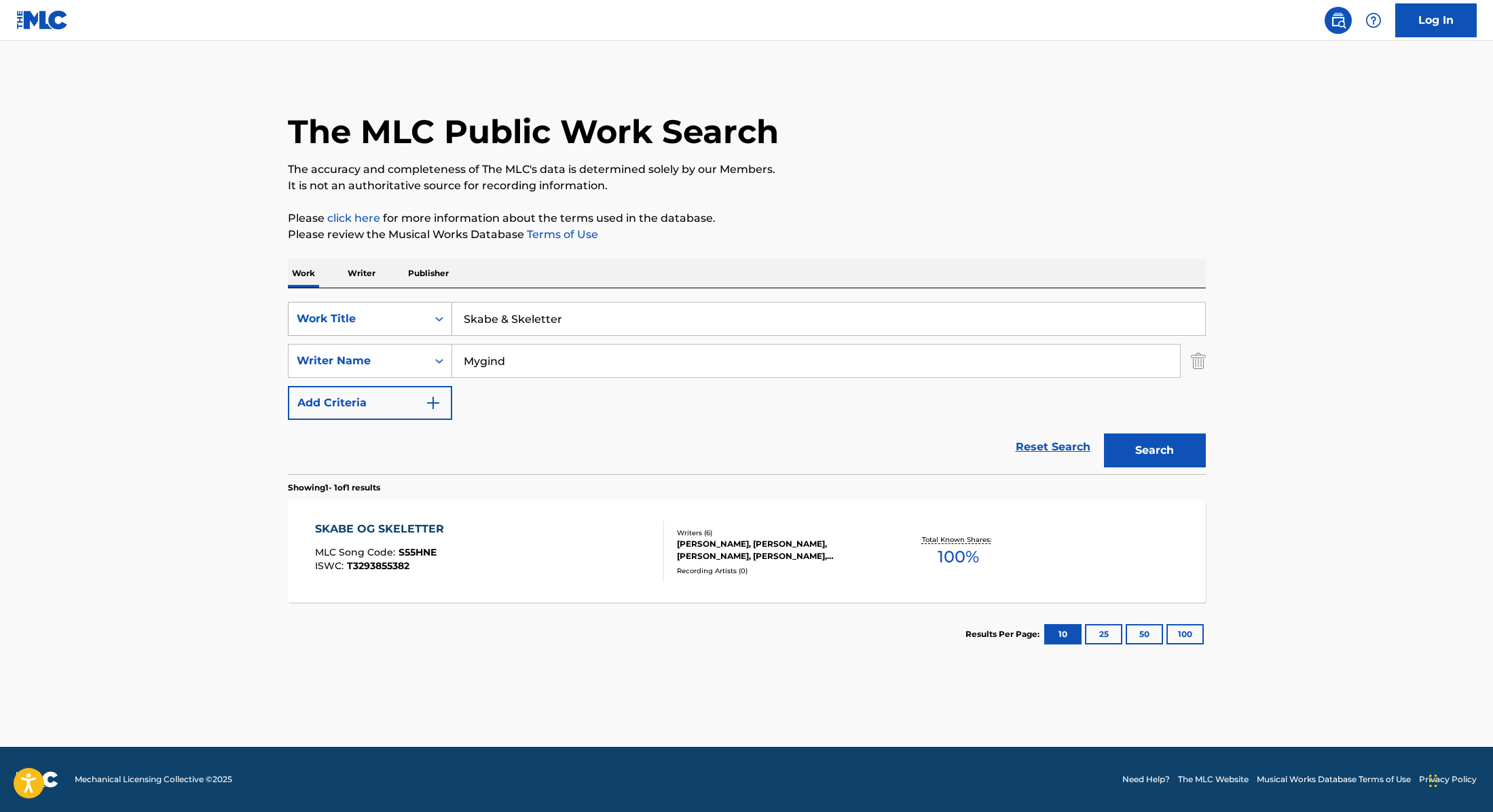
drag, startPoint x: 561, startPoint y: 321, endPoint x: 419, endPoint y: 308, distance: 142.6
click at [420, 311] on div "SearchWithCriteria9cc89112-0d42-42f8-b15c-104aad945215 Work Title Skabe & Skele…" at bounding box center [746, 318] width 918 height 34
type input "Money For Love"
click at [809, 277] on div "Work Writer Publisher" at bounding box center [746, 273] width 918 height 28
click at [1162, 457] on button "Search" at bounding box center [1155, 450] width 102 height 34
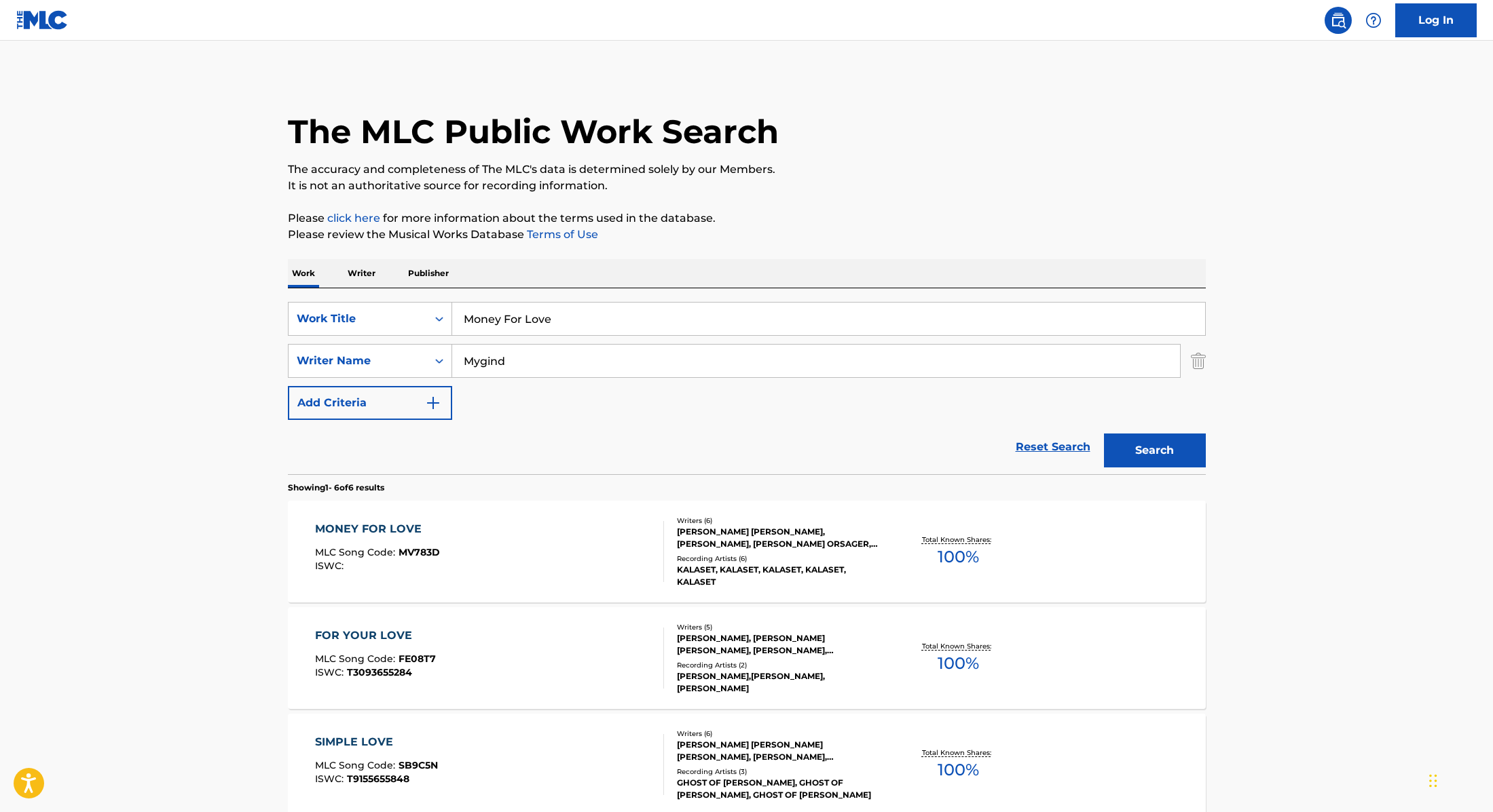
click at [588, 556] on div "MONEY FOR LOVE MLC Song Code : MV783D ISWC :" at bounding box center [489, 552] width 349 height 61
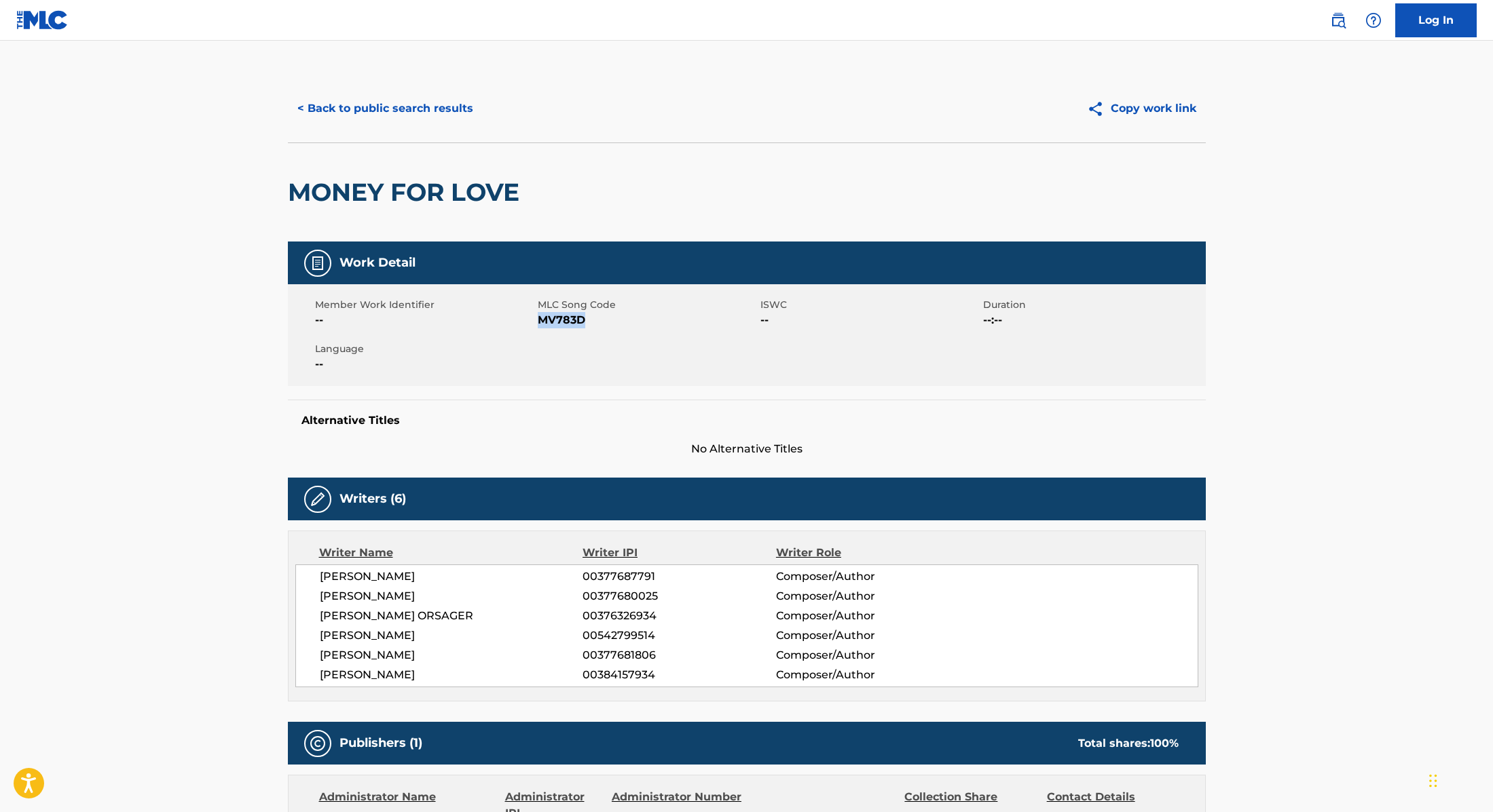
drag, startPoint x: 537, startPoint y: 321, endPoint x: 633, endPoint y: 321, distance: 96.0
click at [633, 321] on span "MV783D" at bounding box center [647, 321] width 220 height 16
click at [397, 104] on button "< Back to public search results" at bounding box center [385, 108] width 195 height 34
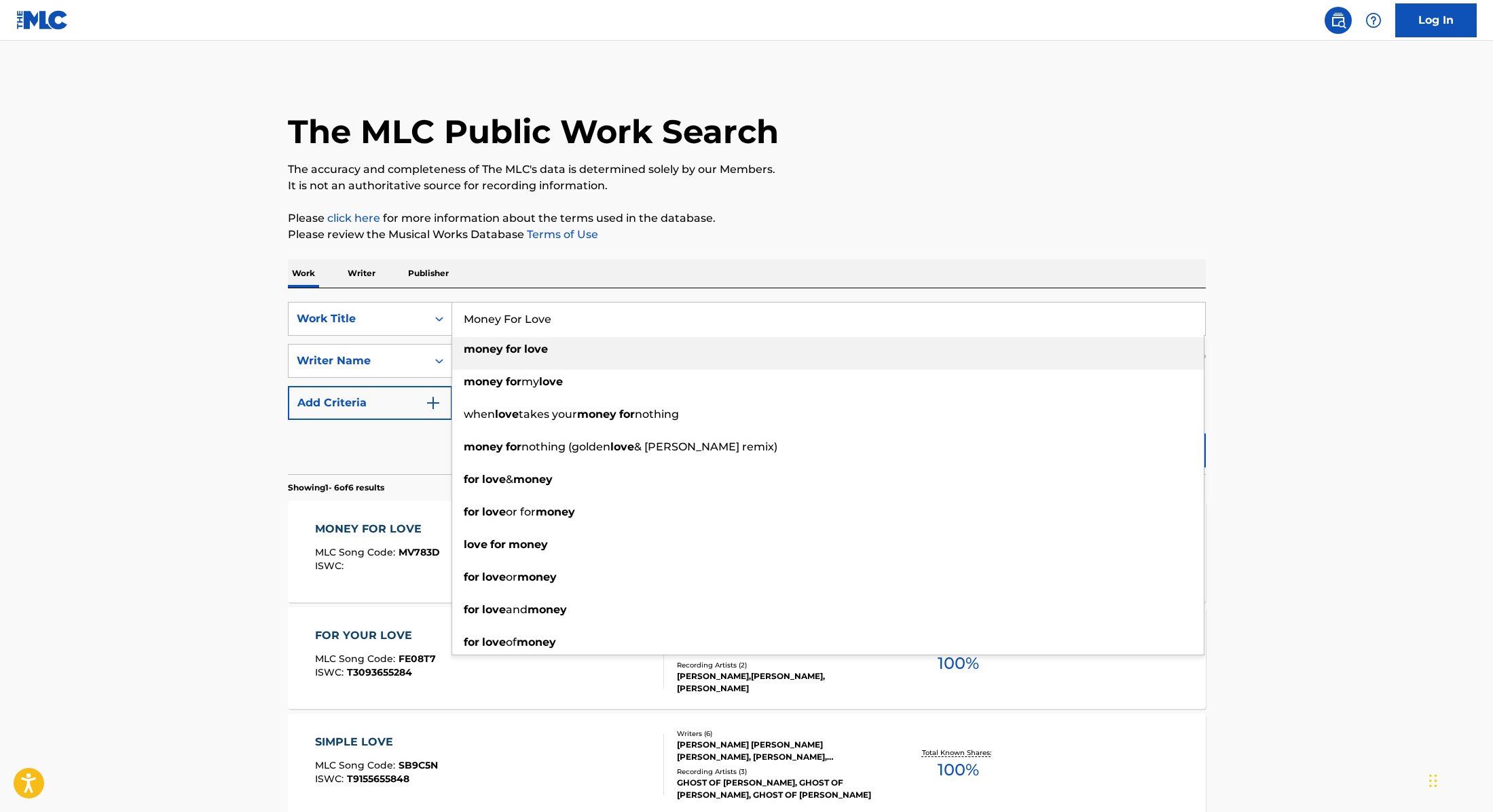
drag, startPoint x: 573, startPoint y: 320, endPoint x: 454, endPoint y: 309, distance: 119.5
click at [454, 309] on input "Money For Love" at bounding box center [828, 318] width 752 height 32
type input "Genfærd"
click at [840, 257] on div "The MLC Public Work Search The accuracy and completeness of The MLC's data is d…" at bounding box center [746, 637] width 950 height 1124
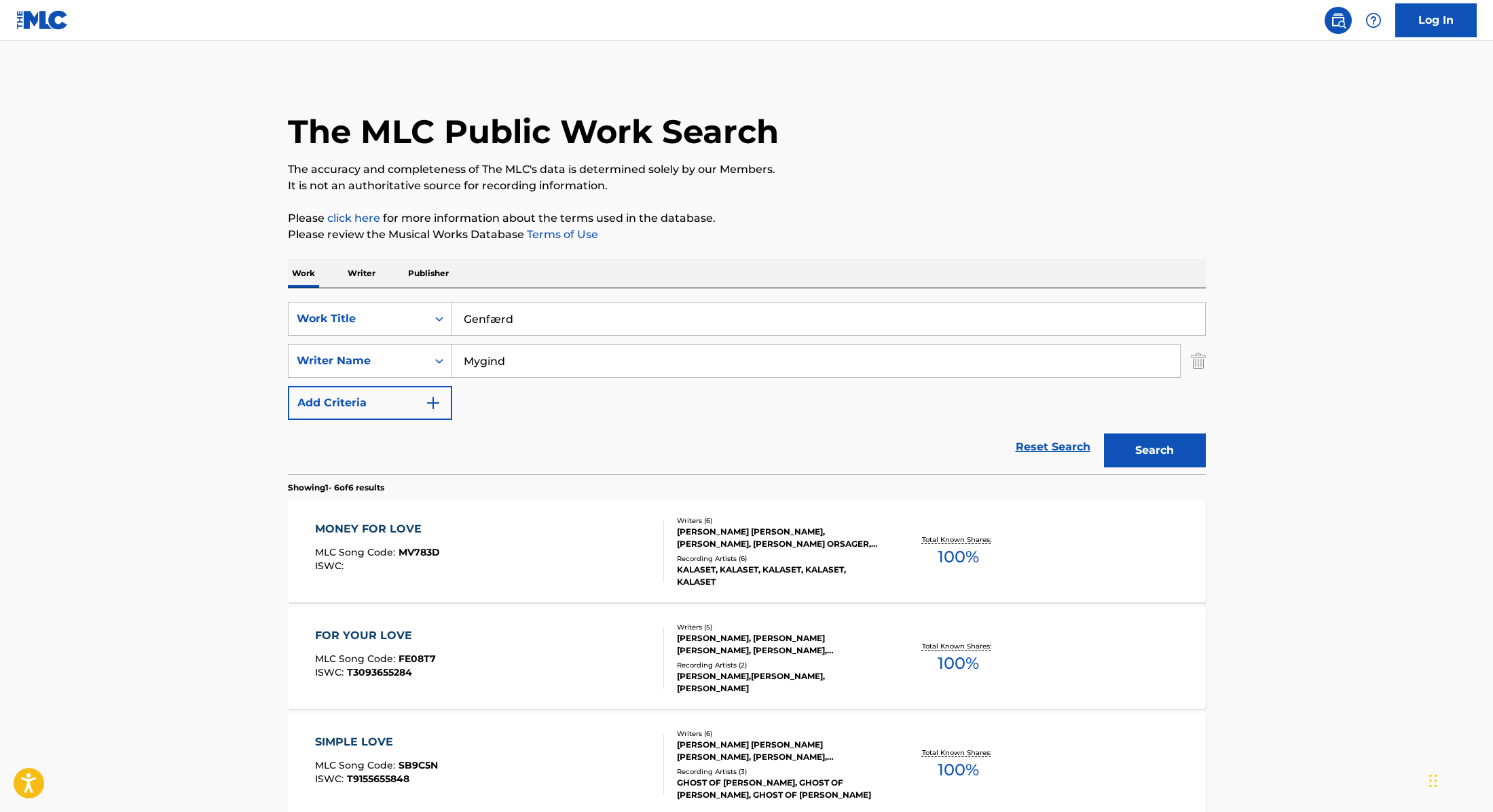
click at [1139, 456] on button "Search" at bounding box center [1155, 450] width 102 height 34
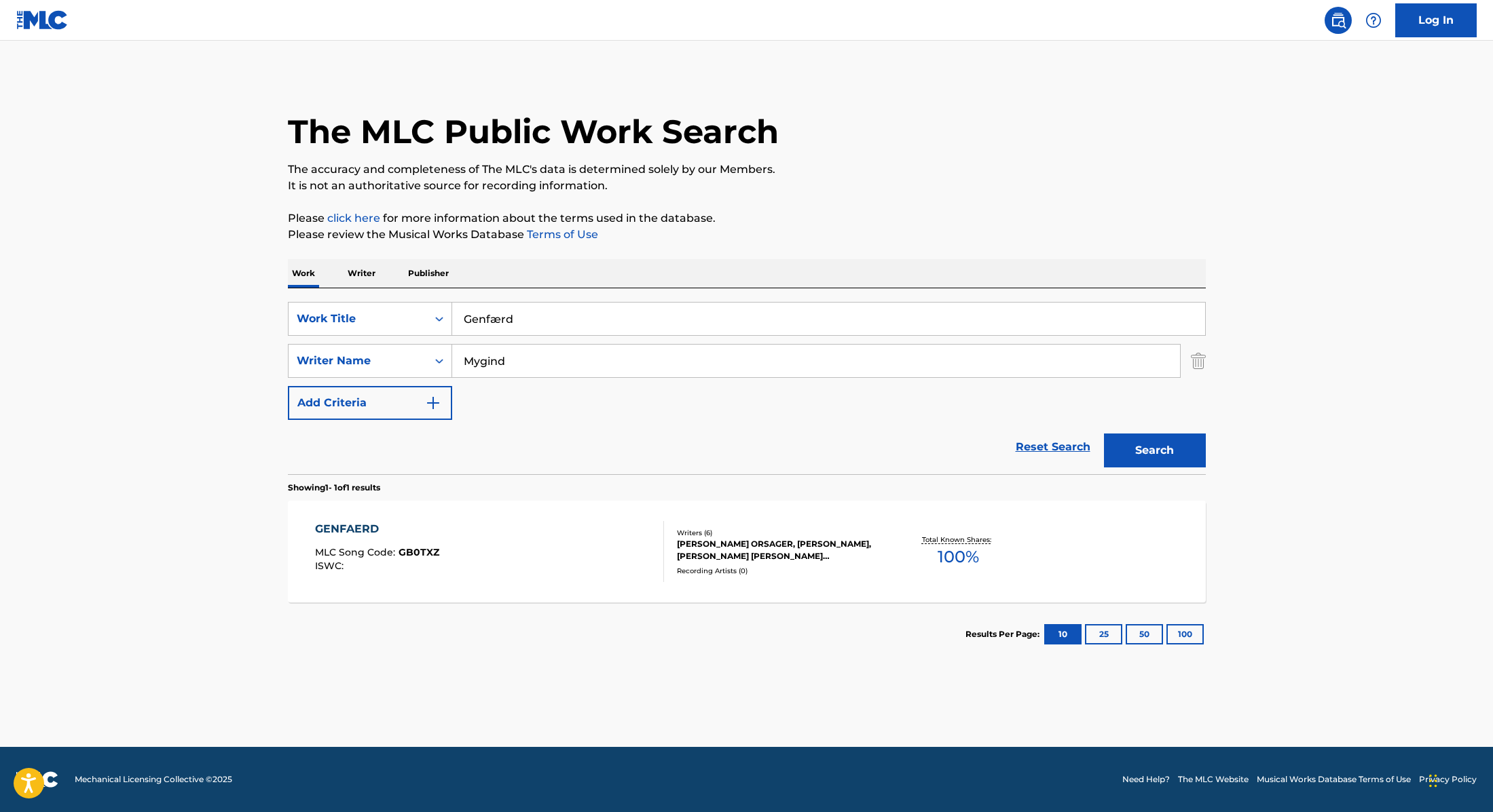
click at [462, 545] on div "GENFAERD MLC Song Code : GB0TXZ ISWC :" at bounding box center [489, 552] width 349 height 61
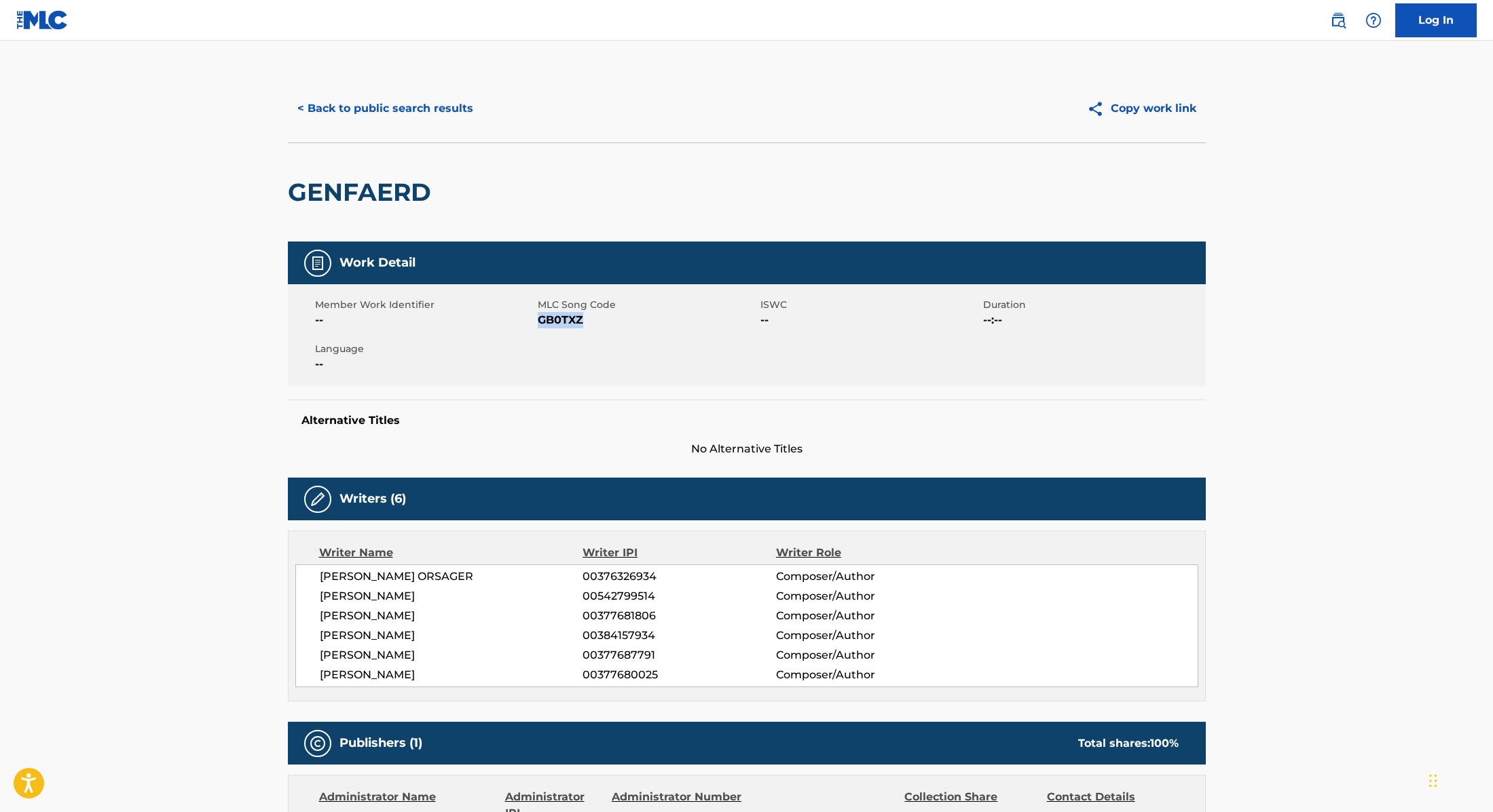
drag, startPoint x: 538, startPoint y: 322, endPoint x: 616, endPoint y: 325, distance: 78.1
click at [616, 325] on span "GB0TXZ" at bounding box center [647, 321] width 220 height 16
click at [451, 103] on button "< Back to public search results" at bounding box center [385, 108] width 195 height 34
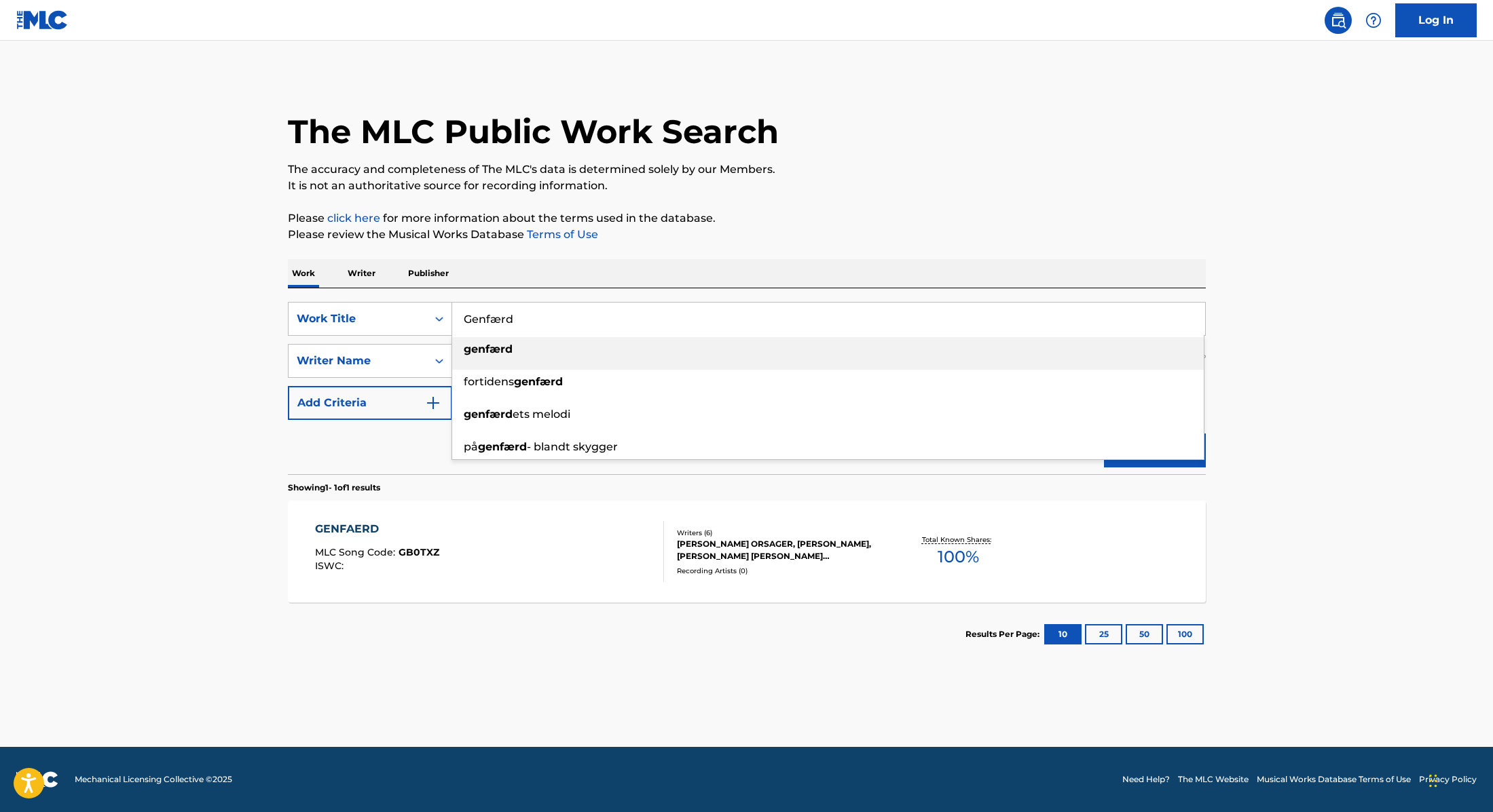
drag, startPoint x: 534, startPoint y: 324, endPoint x: 456, endPoint y: 309, distance: 79.4
click at [456, 309] on input "Genfærd" at bounding box center [828, 318] width 752 height 32
type input "Lige Meget Hvor Langt Du Er"
click at [824, 234] on p "Please review the Musical Works Database Terms of Use" at bounding box center [746, 235] width 918 height 16
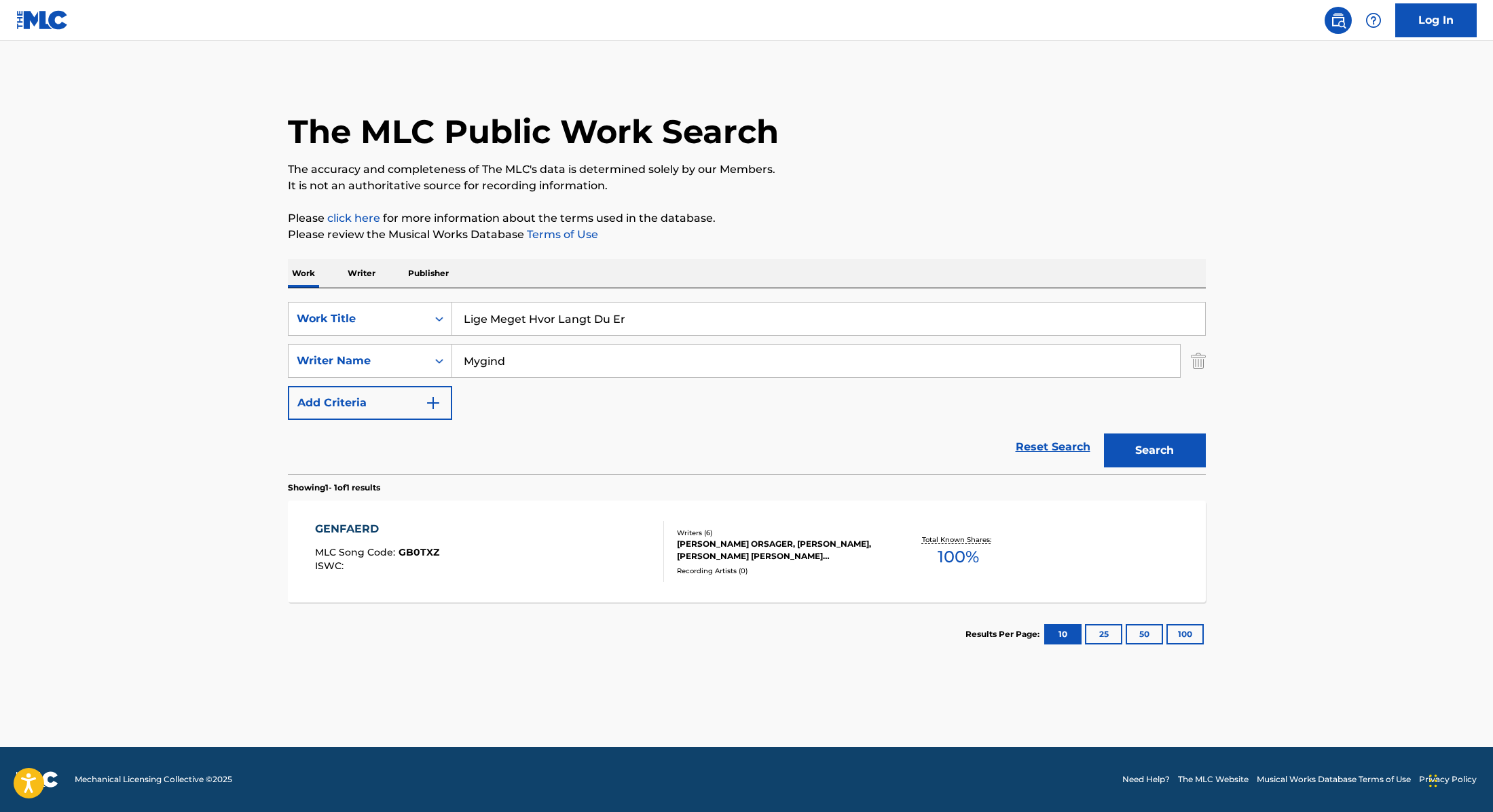
click at [1131, 447] on button "Search" at bounding box center [1155, 450] width 102 height 34
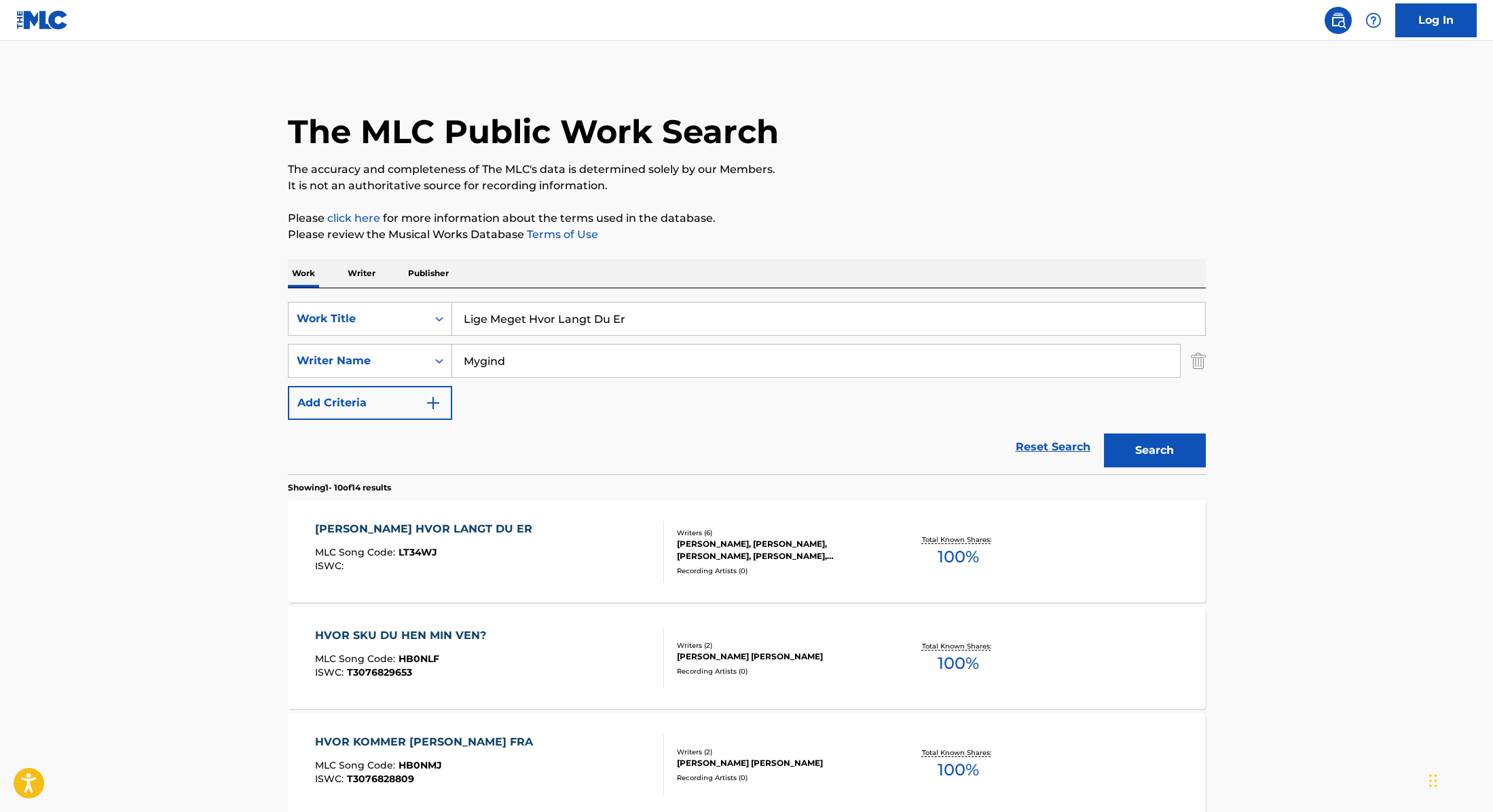
click at [567, 557] on div "LIGE MEGET HVOR LANGT DU ER MLC Song Code : LT34WJ ISWC :" at bounding box center [489, 552] width 349 height 61
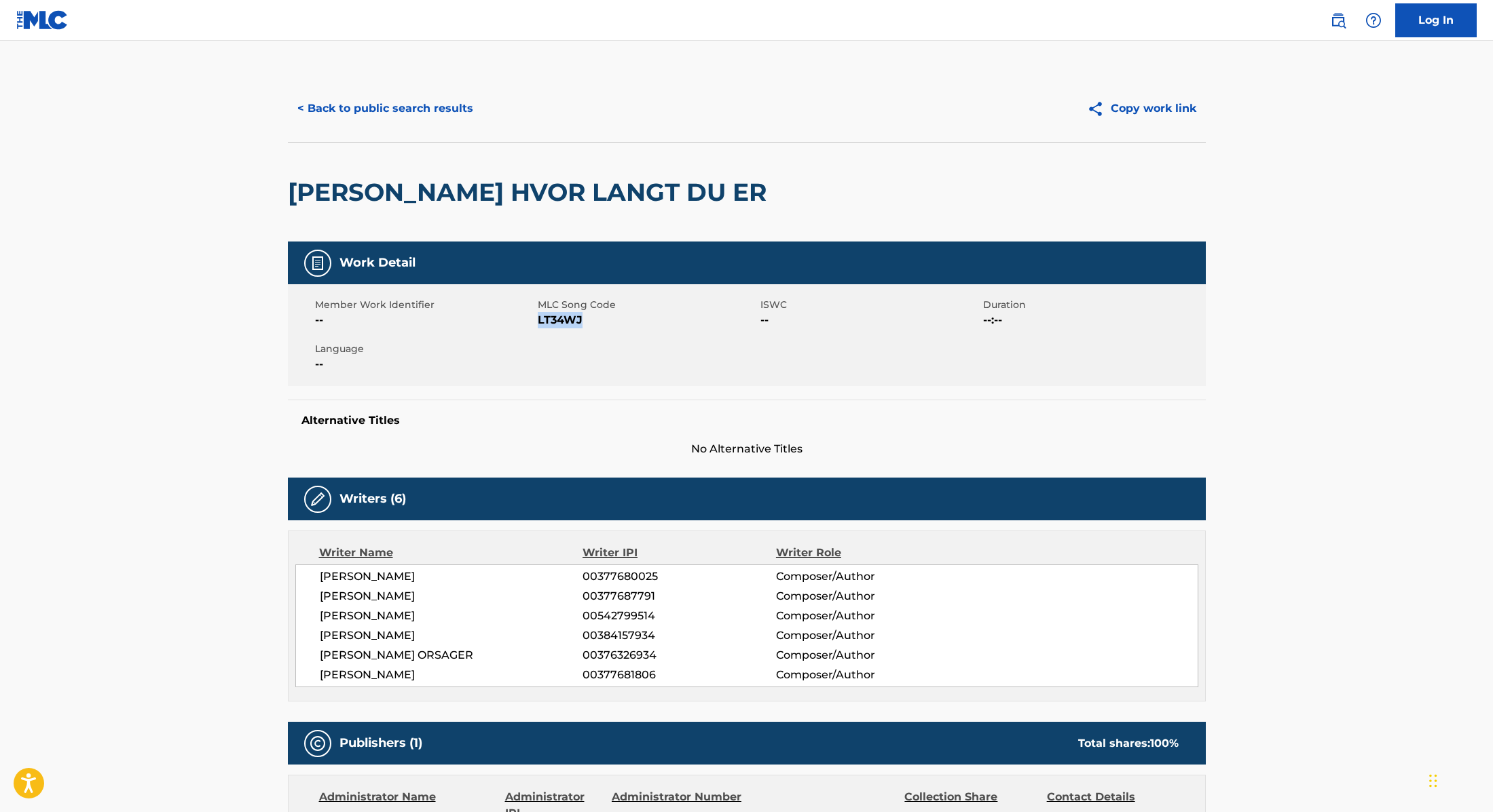
drag, startPoint x: 540, startPoint y: 321, endPoint x: 622, endPoint y: 318, distance: 82.1
click at [622, 318] on span "LT34WJ" at bounding box center [647, 321] width 220 height 16
click at [448, 100] on button "< Back to public search results" at bounding box center [385, 108] width 195 height 34
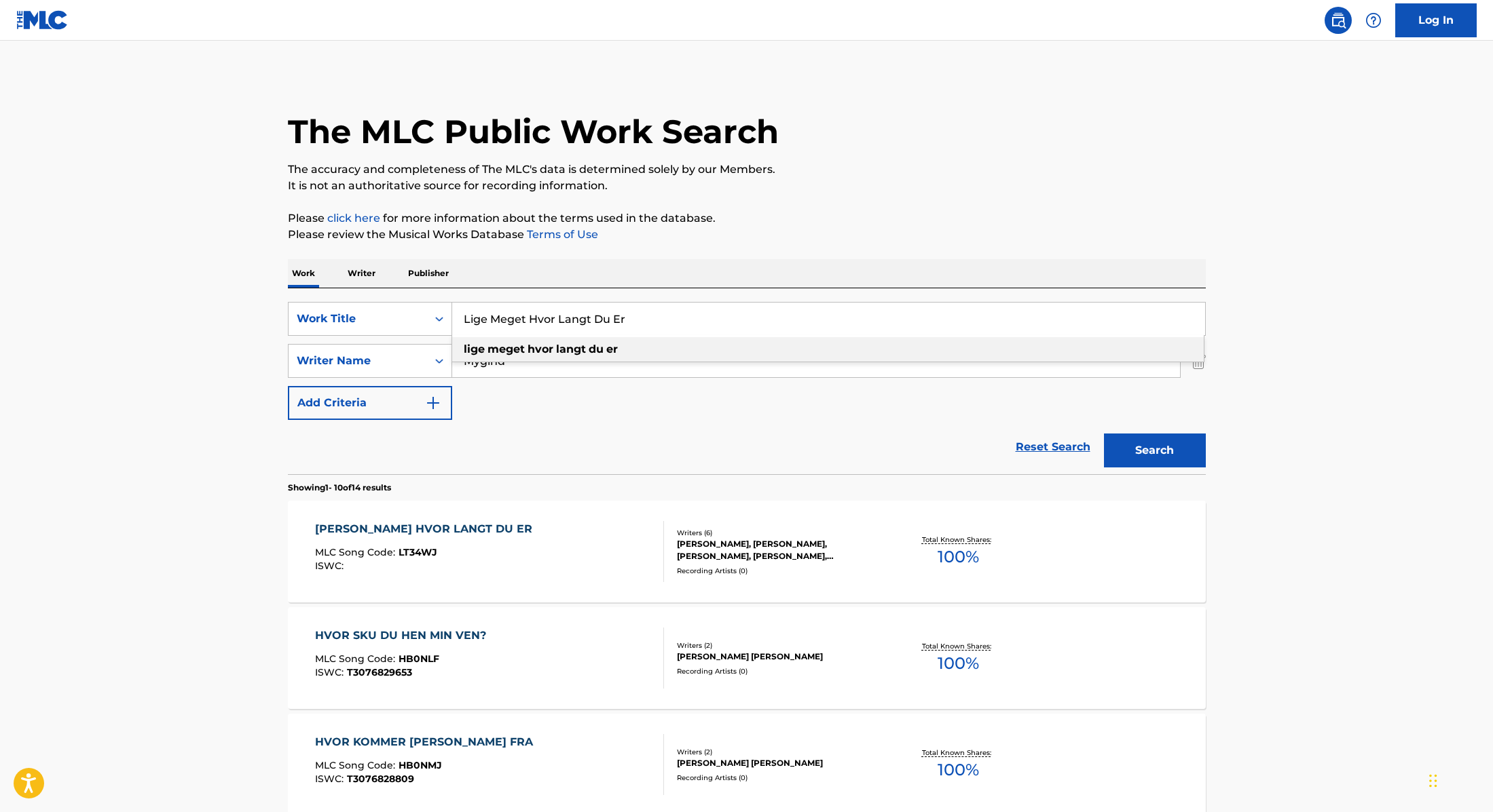
drag, startPoint x: 645, startPoint y: 313, endPoint x: 460, endPoint y: 313, distance: 185.0
click at [460, 313] on input "Lige Meget Hvor Langt Du Er" at bounding box center [828, 318] width 752 height 32
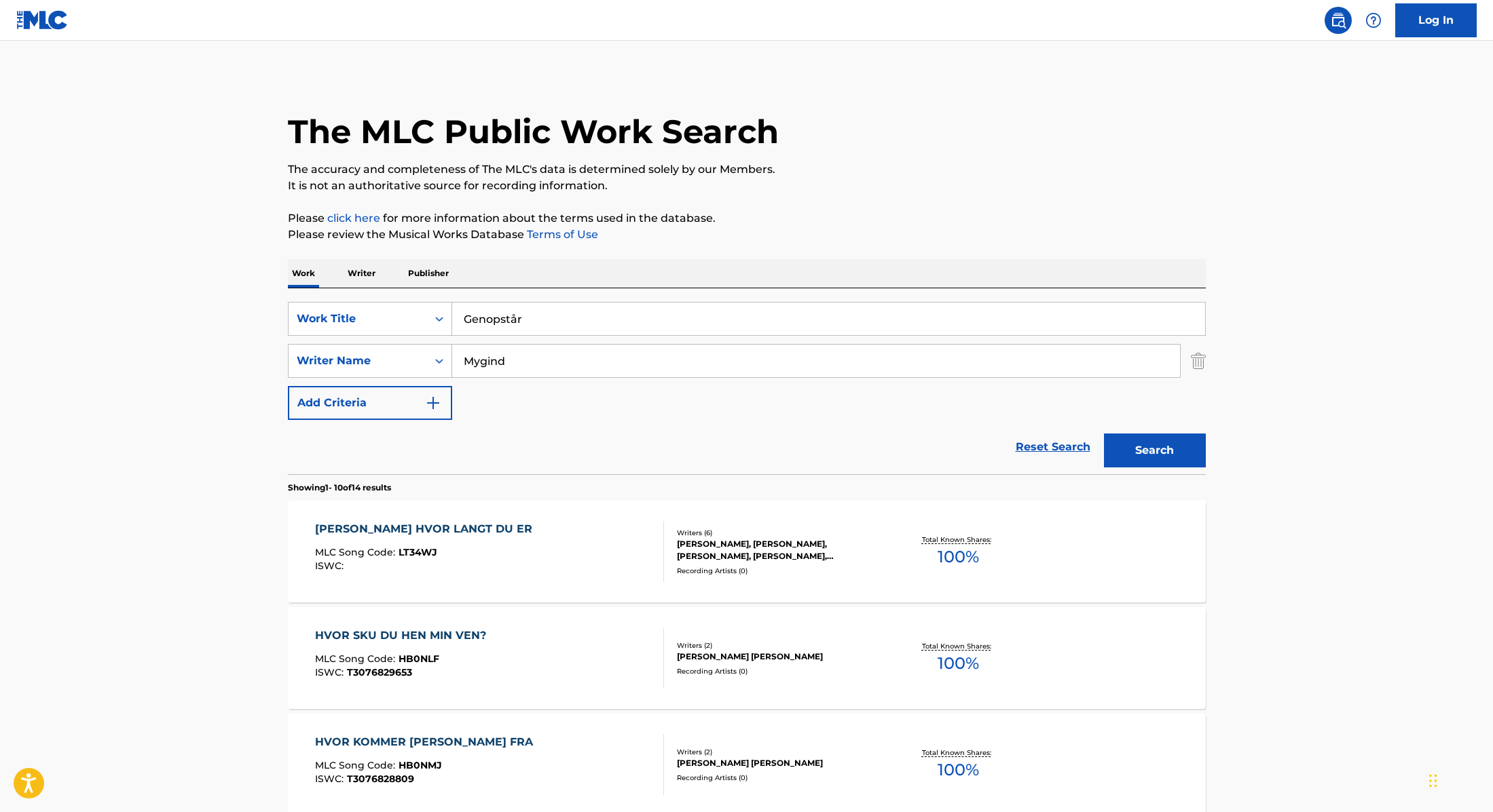
click at [841, 232] on p "Please review the Musical Works Database Terms of Use" at bounding box center [746, 235] width 918 height 16
click at [1165, 456] on button "Search" at bounding box center [1155, 450] width 102 height 34
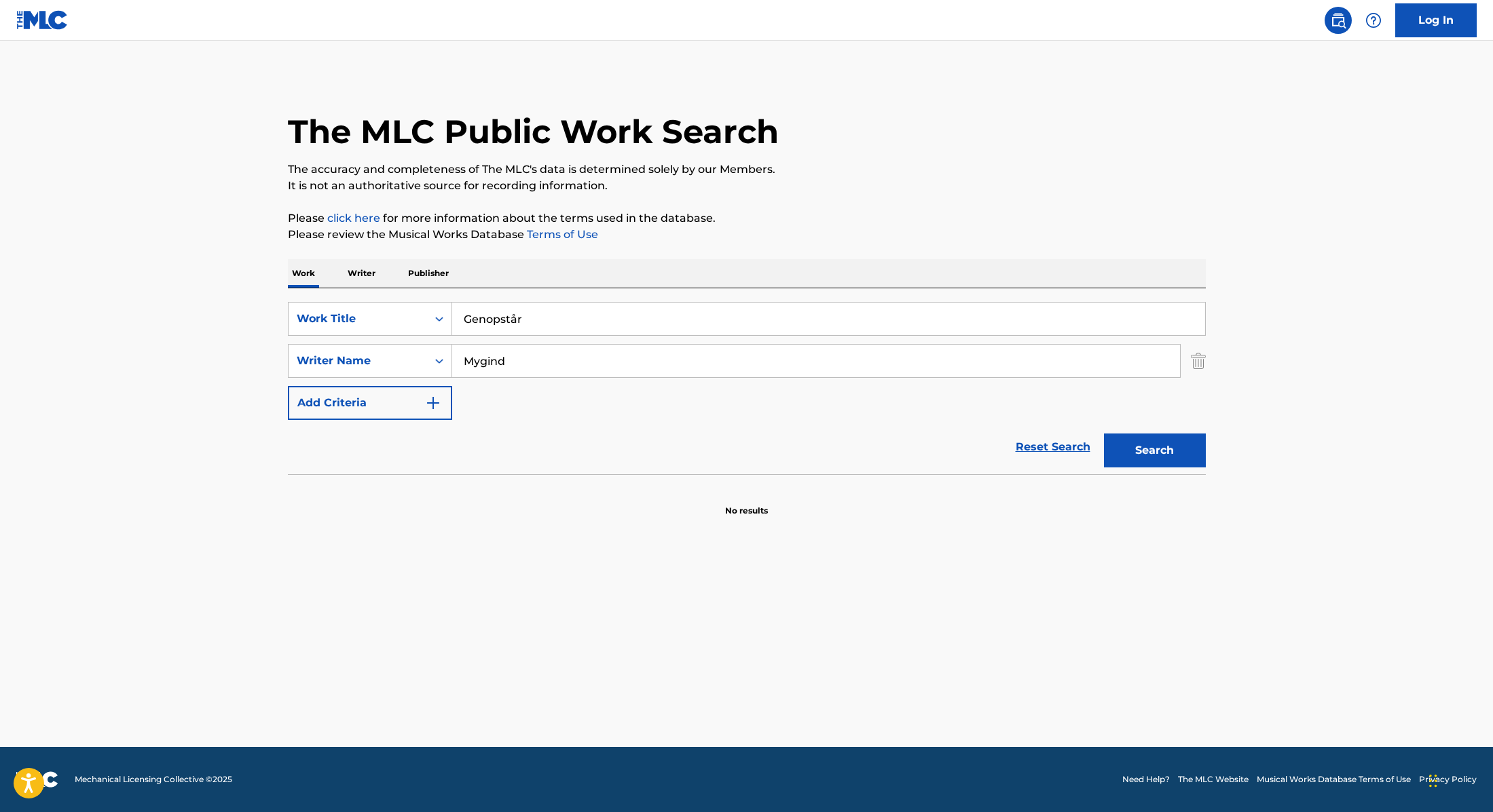
drag, startPoint x: 531, startPoint y: 323, endPoint x: 436, endPoint y: 299, distance: 98.0
click at [415, 309] on div "SearchWithCriteria9cc89112-0d42-42f8-b15c-104aad945215 Work Title Genopstår" at bounding box center [746, 318] width 918 height 34
type input "Du Siger Jeg har Ændret Mig"
click at [875, 228] on p "Please review the Musical Works Database Terms of Use" at bounding box center [746, 235] width 918 height 16
click at [1128, 459] on button "Search" at bounding box center [1155, 450] width 102 height 34
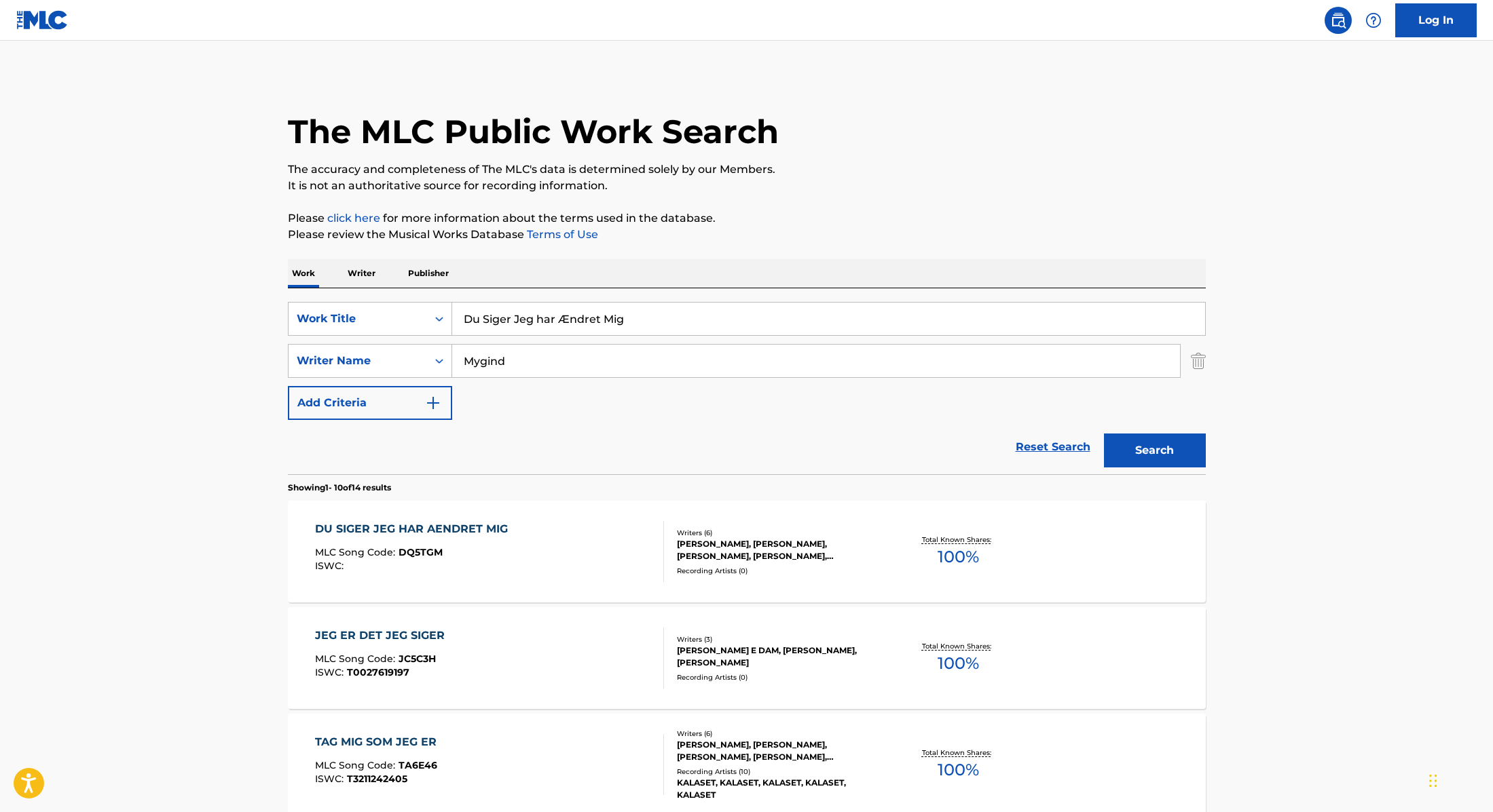
click at [594, 543] on div "DU SIGER JEG HAR AENDRET MIG MLC Song Code : DQ5TGM ISWC :" at bounding box center [489, 552] width 349 height 61
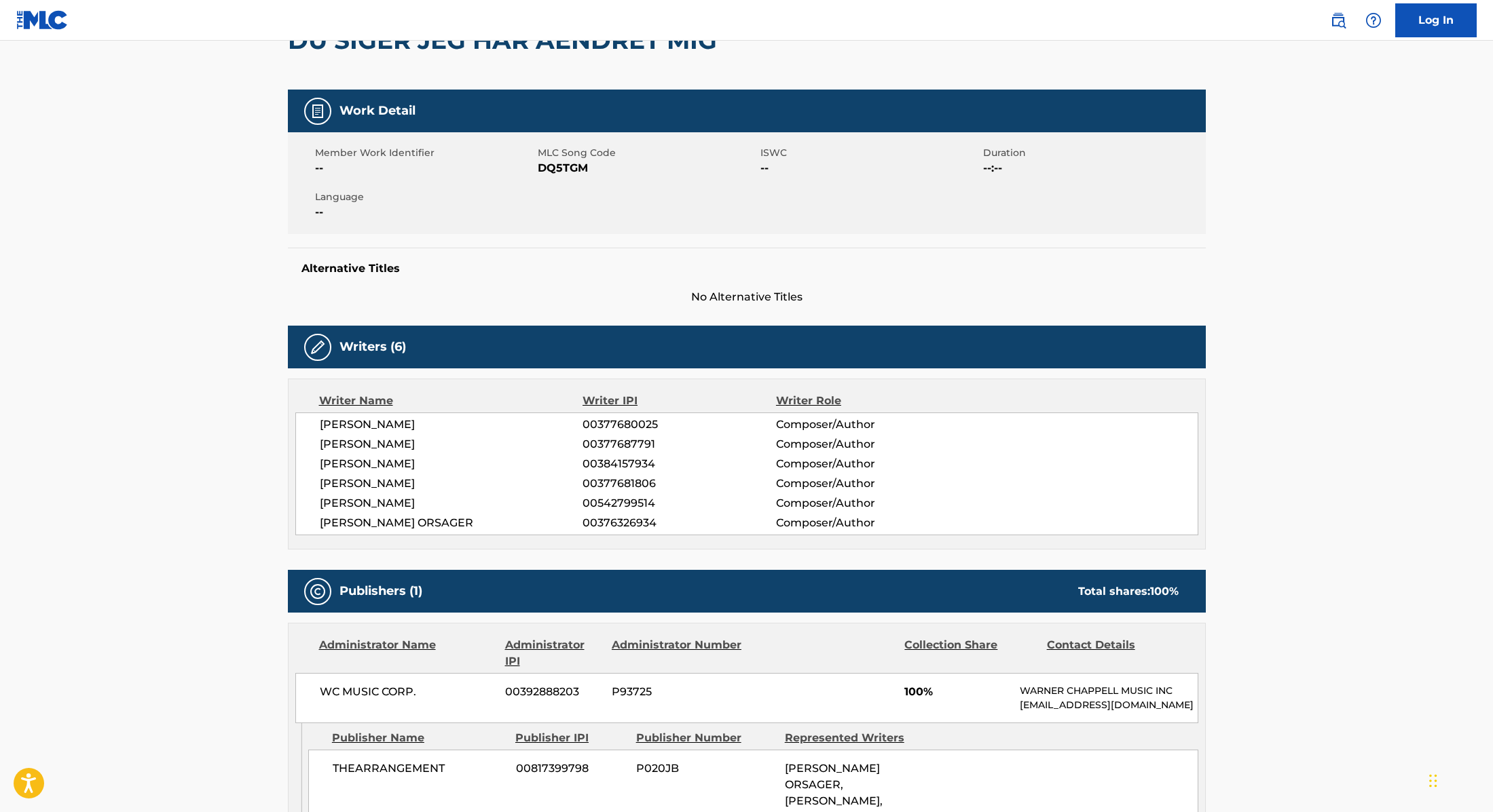
scroll to position [55, 0]
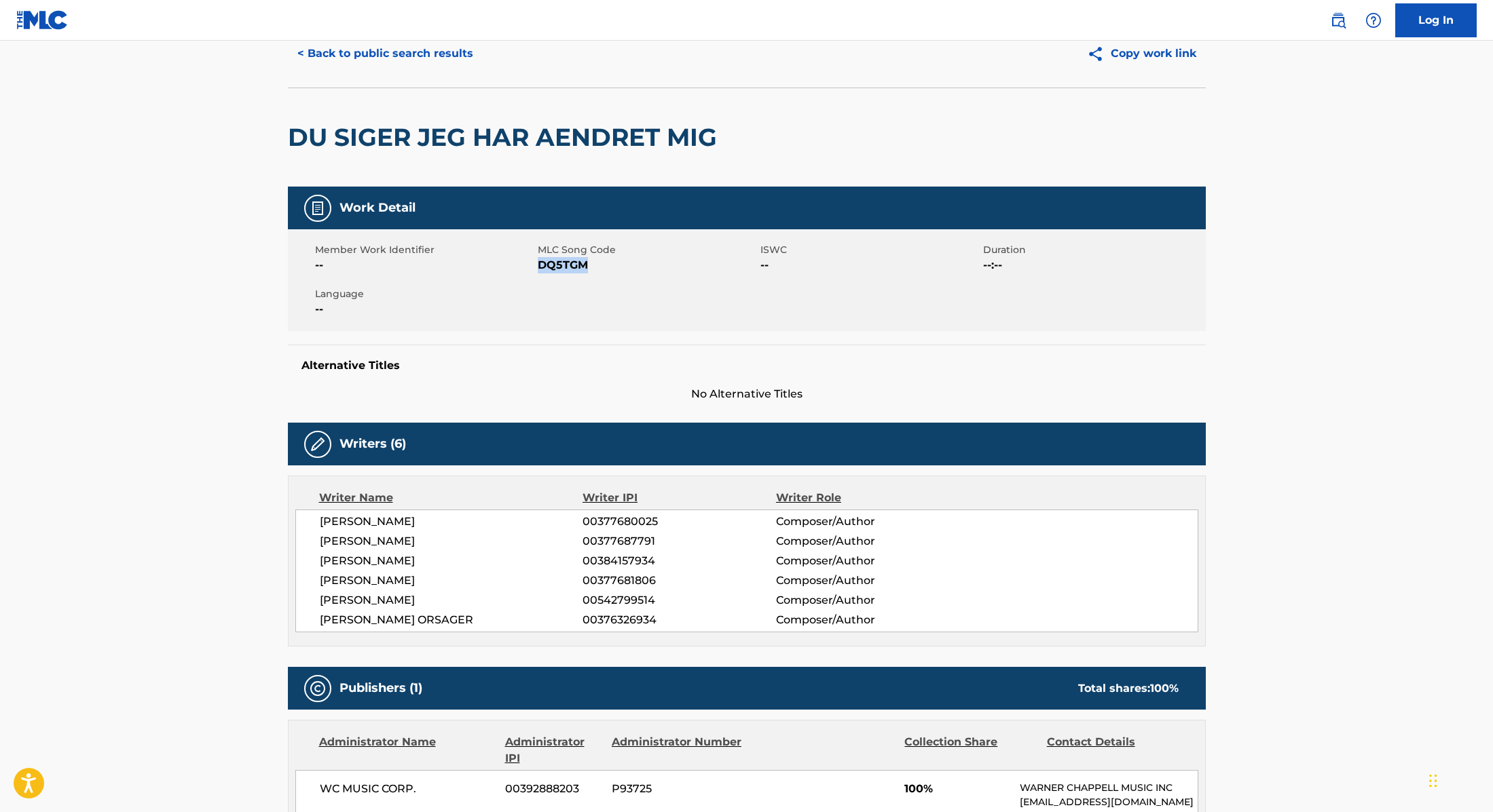
drag, startPoint x: 539, startPoint y: 264, endPoint x: 637, endPoint y: 265, distance: 98.0
click at [637, 265] on span "DQ5TGM" at bounding box center [647, 265] width 220 height 16
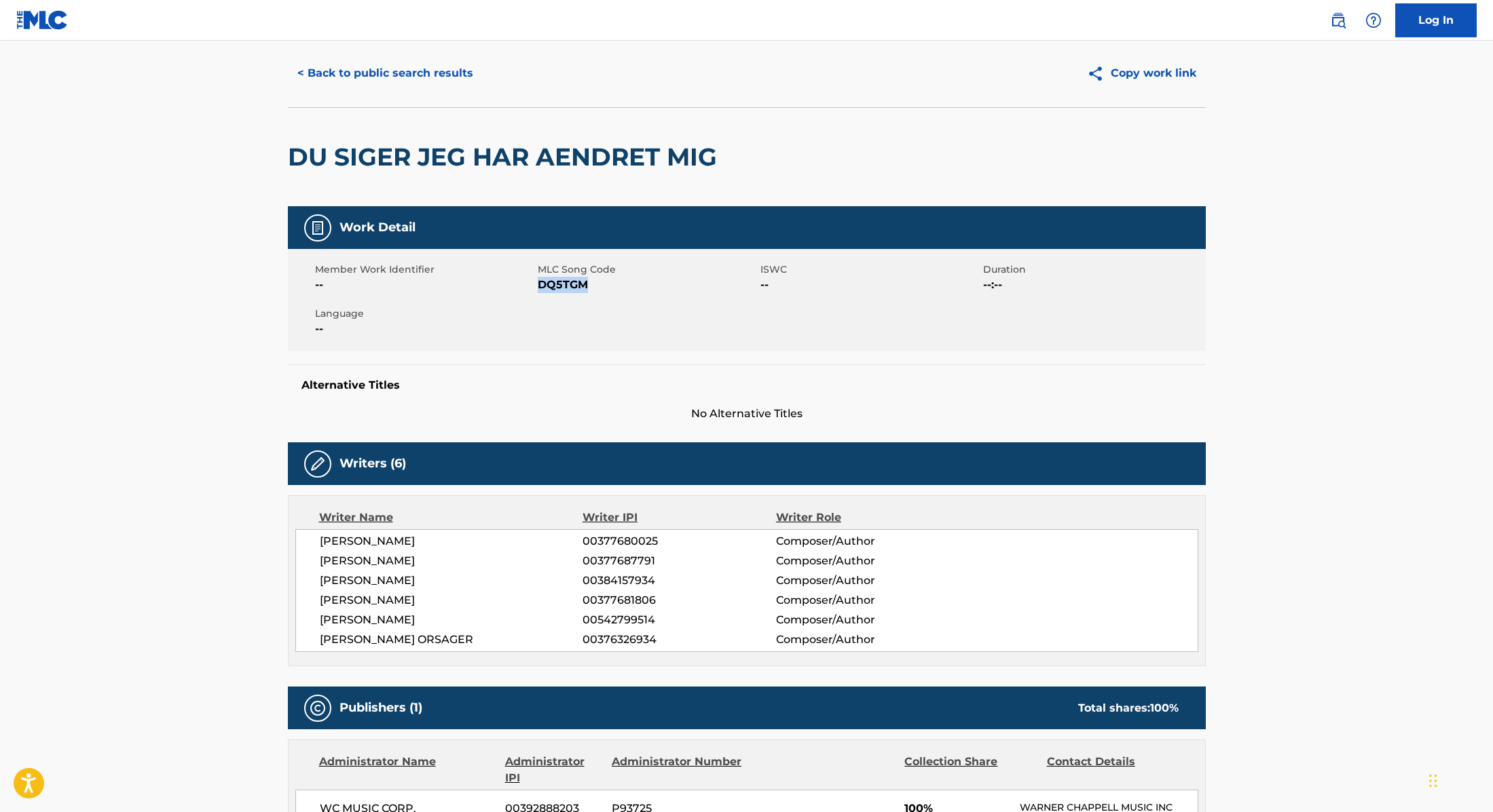
scroll to position [19, 0]
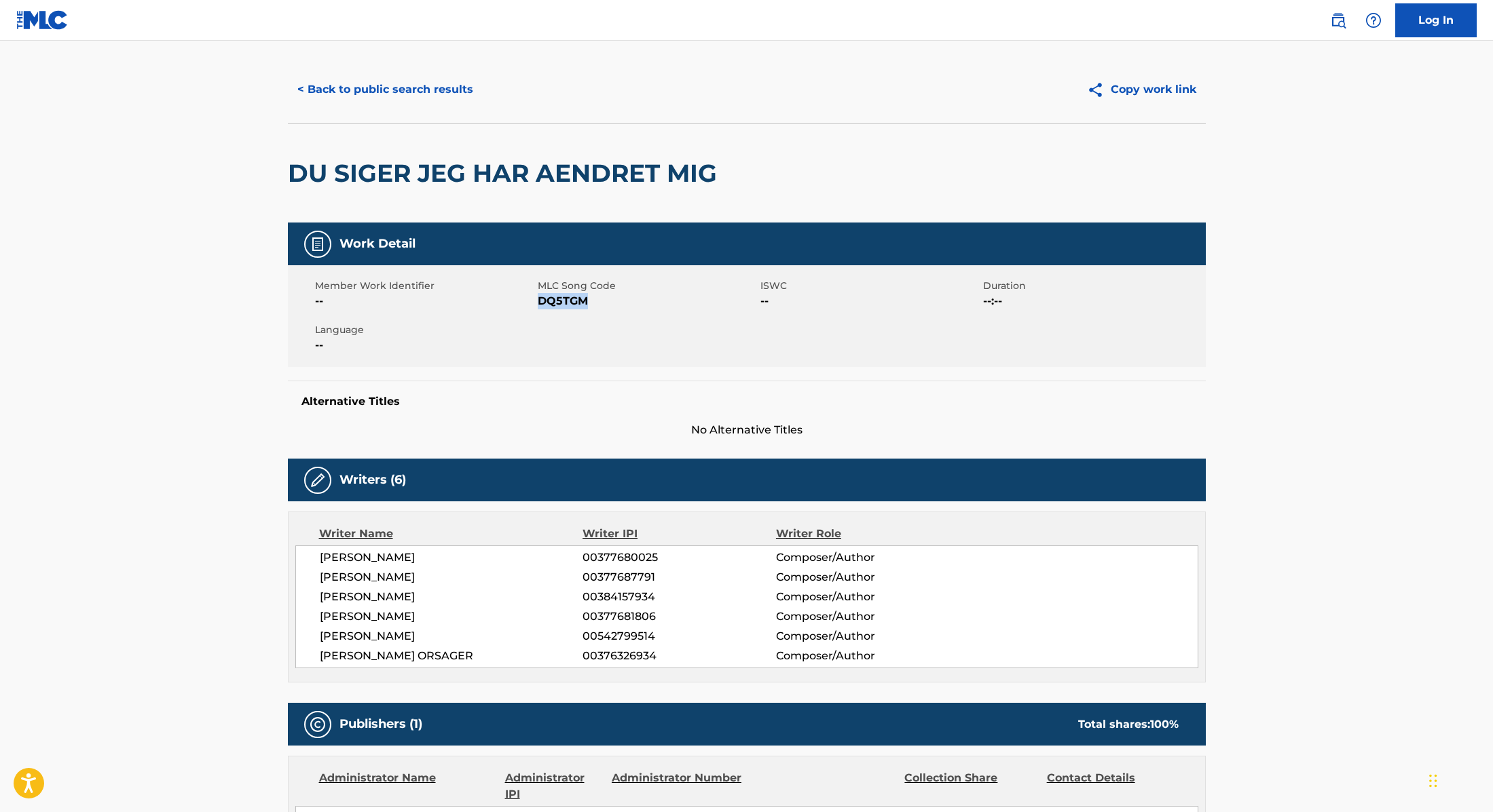
click at [432, 83] on button "< Back to public search results" at bounding box center [385, 89] width 195 height 34
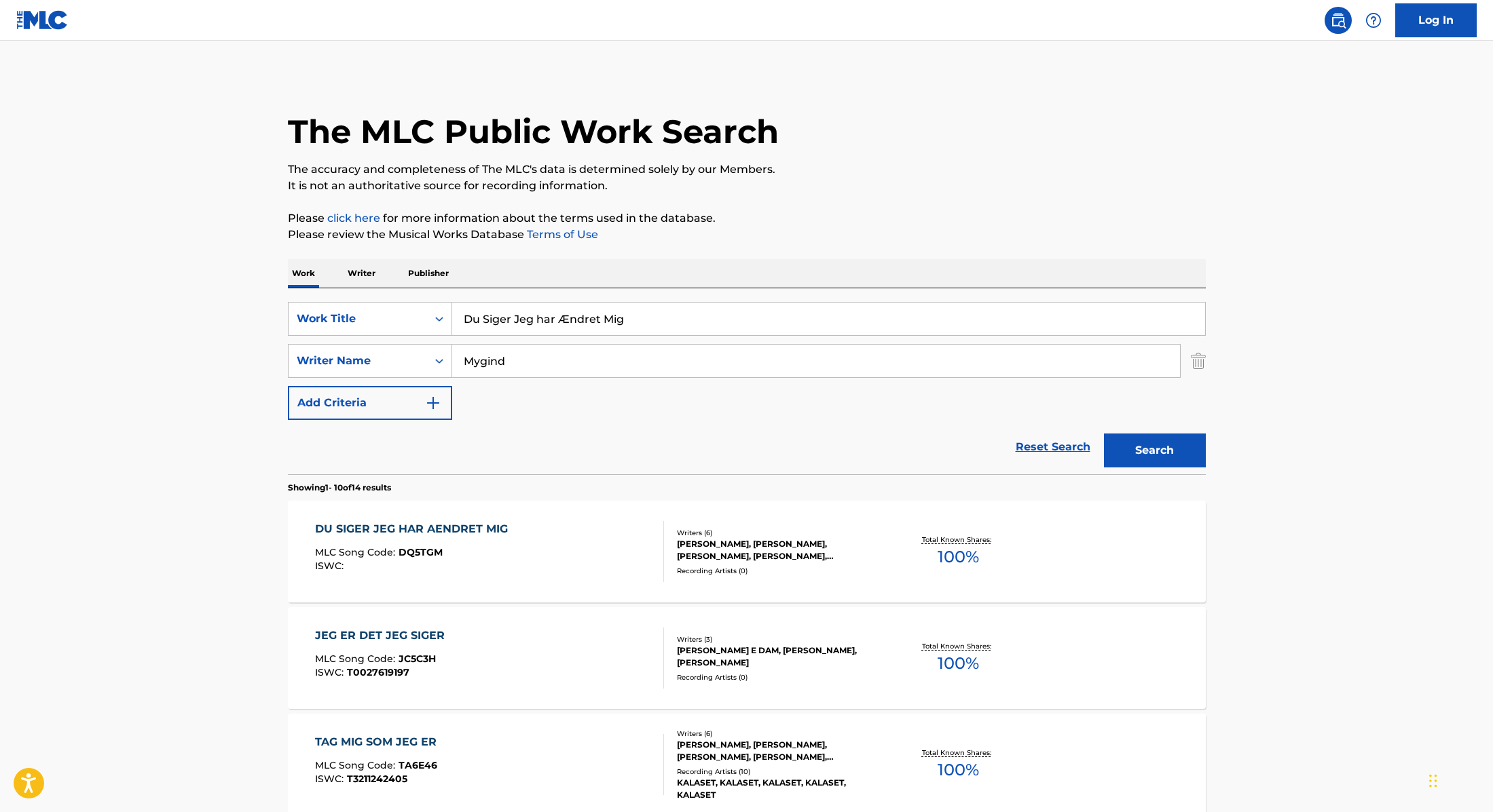
click at [625, 319] on input "Du Siger Jeg har Ændret Mig" at bounding box center [828, 318] width 752 height 32
drag, startPoint x: 633, startPoint y: 319, endPoint x: 438, endPoint y: 310, distance: 195.2
click at [438, 310] on div "SearchWithCriteria9cc89112-0d42-42f8-b15c-104aad945215 Work Title Du Siger Jeg …" at bounding box center [746, 318] width 918 height 34
type input "Byen Hvor Solen Aldrig Stod Op"
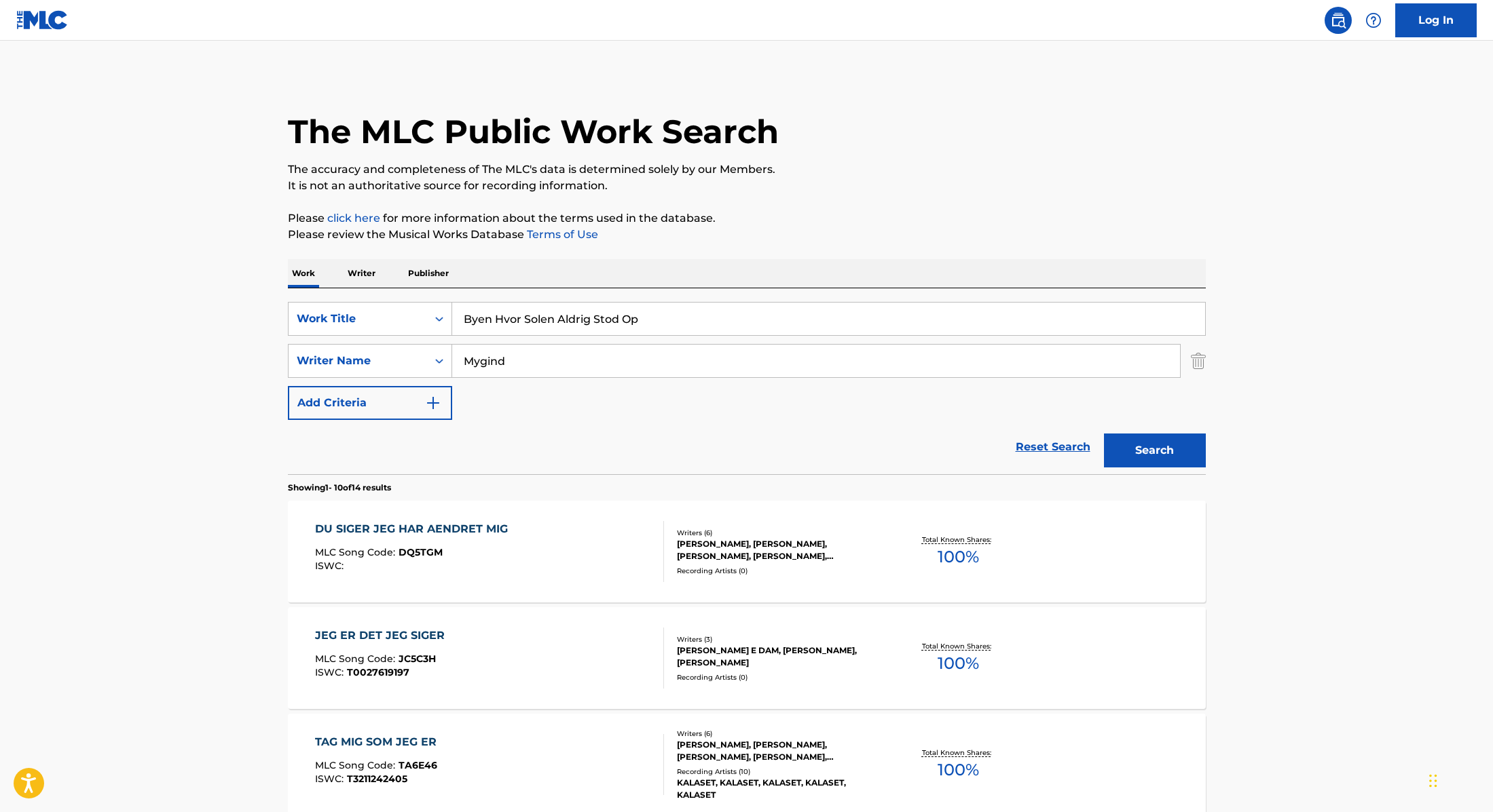
click at [1132, 450] on button "Search" at bounding box center [1155, 450] width 102 height 34
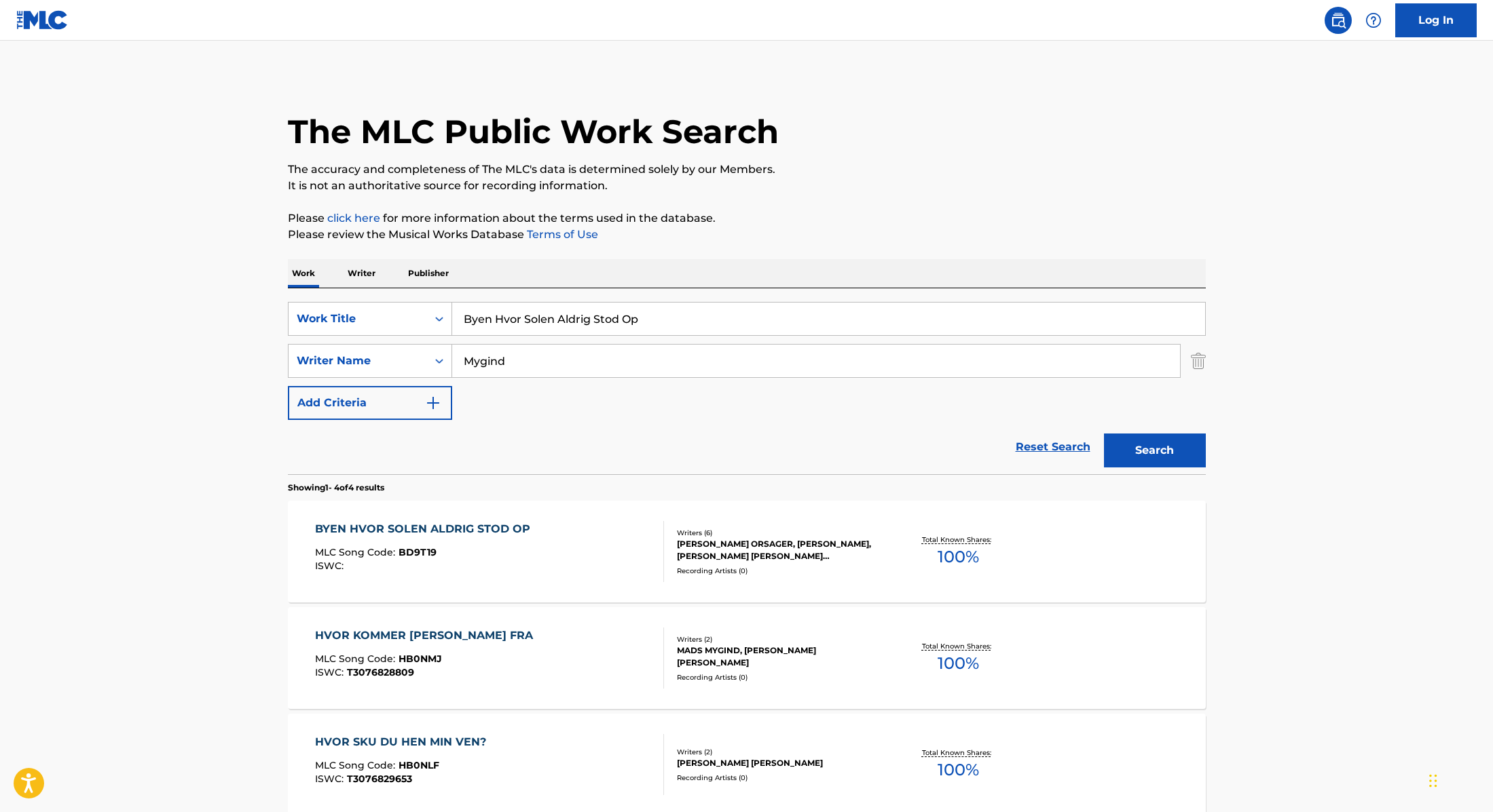
click at [589, 544] on div "BYEN HVOR SOLEN ALDRIG STOD OP MLC Song Code : BD9T19 ISWC :" at bounding box center [489, 552] width 349 height 61
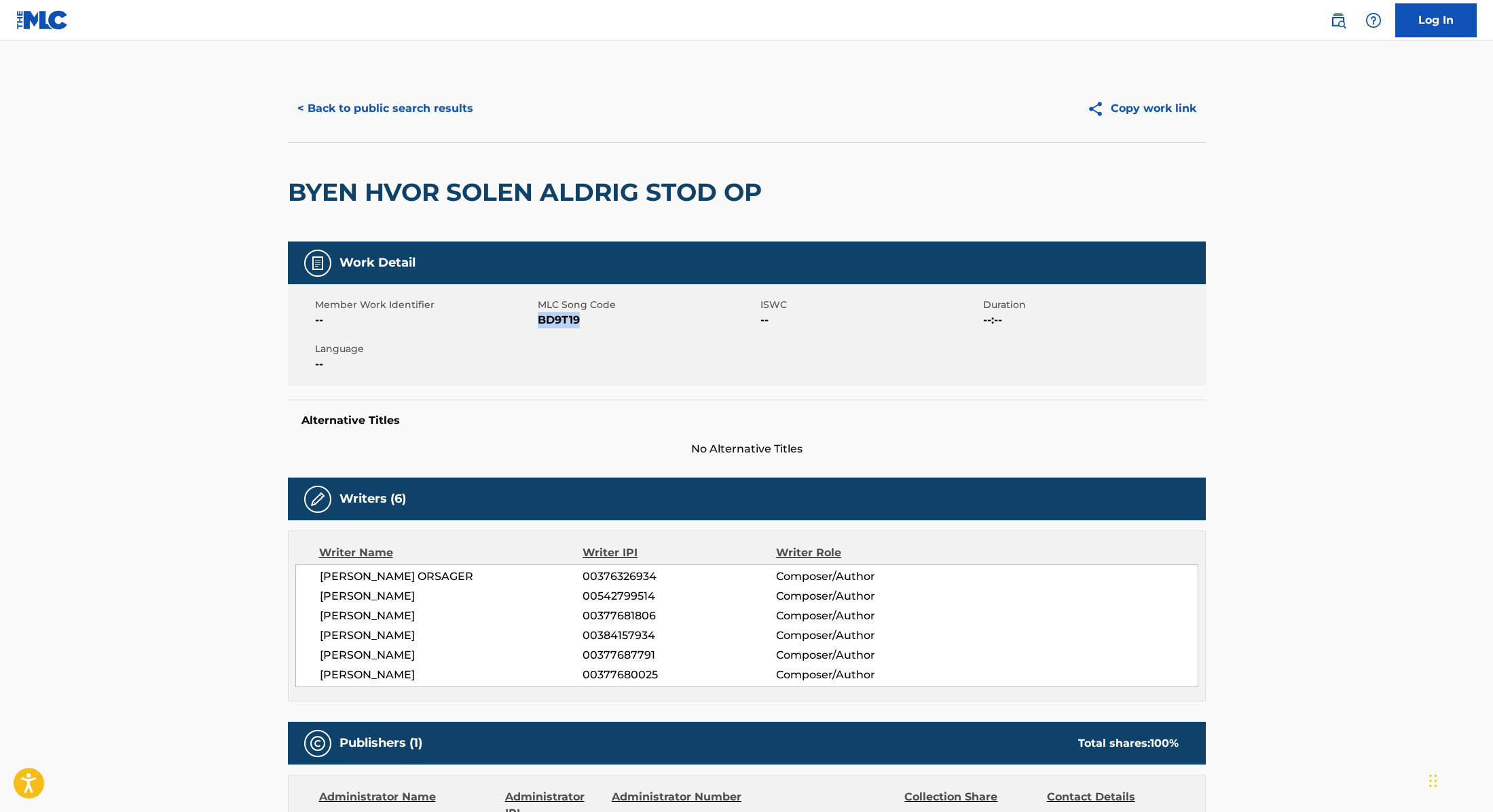
drag, startPoint x: 537, startPoint y: 321, endPoint x: 624, endPoint y: 321, distance: 87.0
click at [624, 321] on span "BD9T19" at bounding box center [647, 321] width 220 height 16
click at [449, 99] on button "< Back to public search results" at bounding box center [385, 108] width 195 height 34
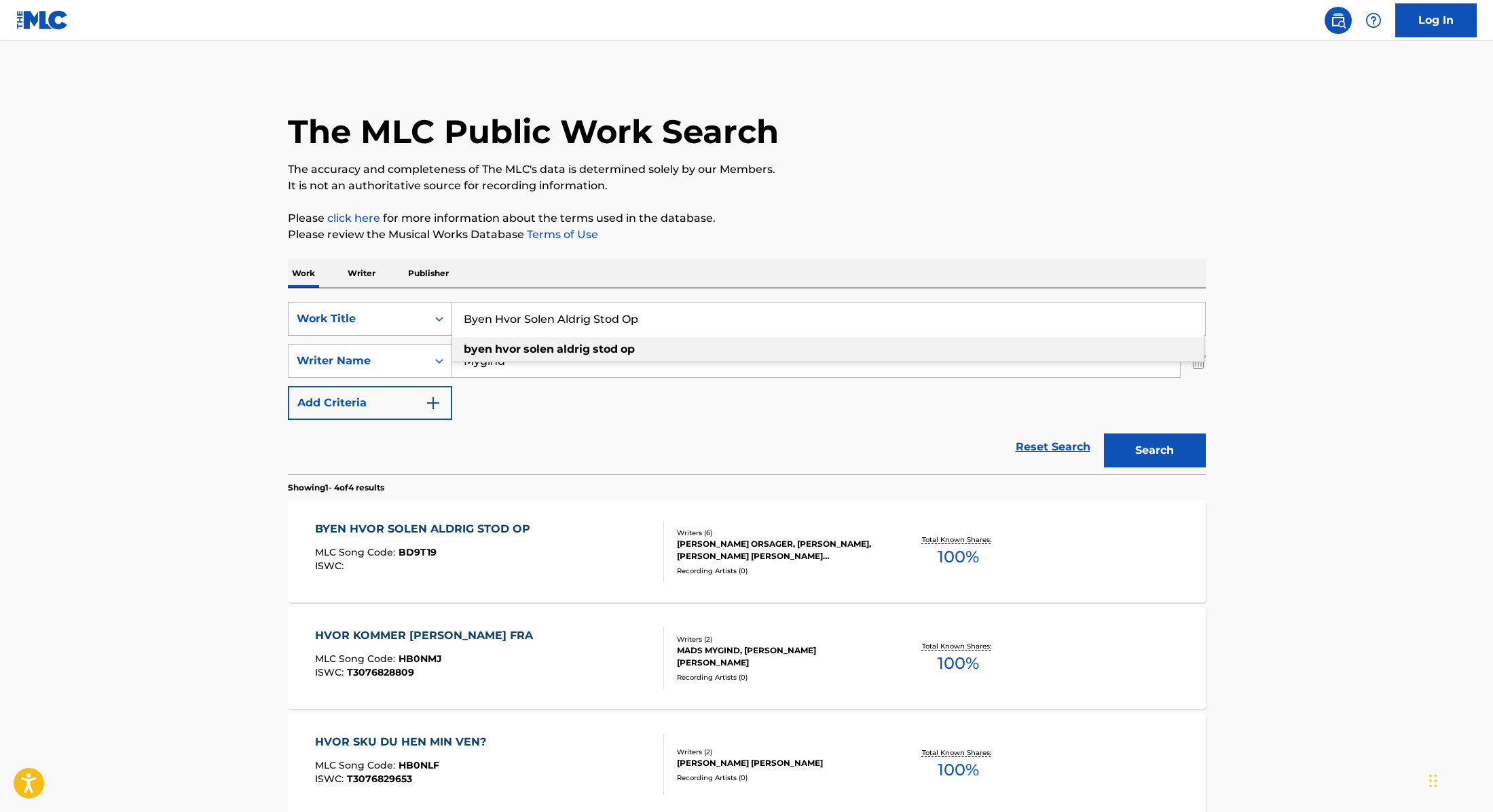
drag, startPoint x: 659, startPoint y: 321, endPoint x: 443, endPoint y: 304, distance: 216.7
click at [443, 304] on div "SearchWithCriteria9cc89112-0d42-42f8-b15c-104aad945215 Work Title Byen Hvor Sol…" at bounding box center [746, 318] width 918 height 34
type input "[PERSON_NAME]"
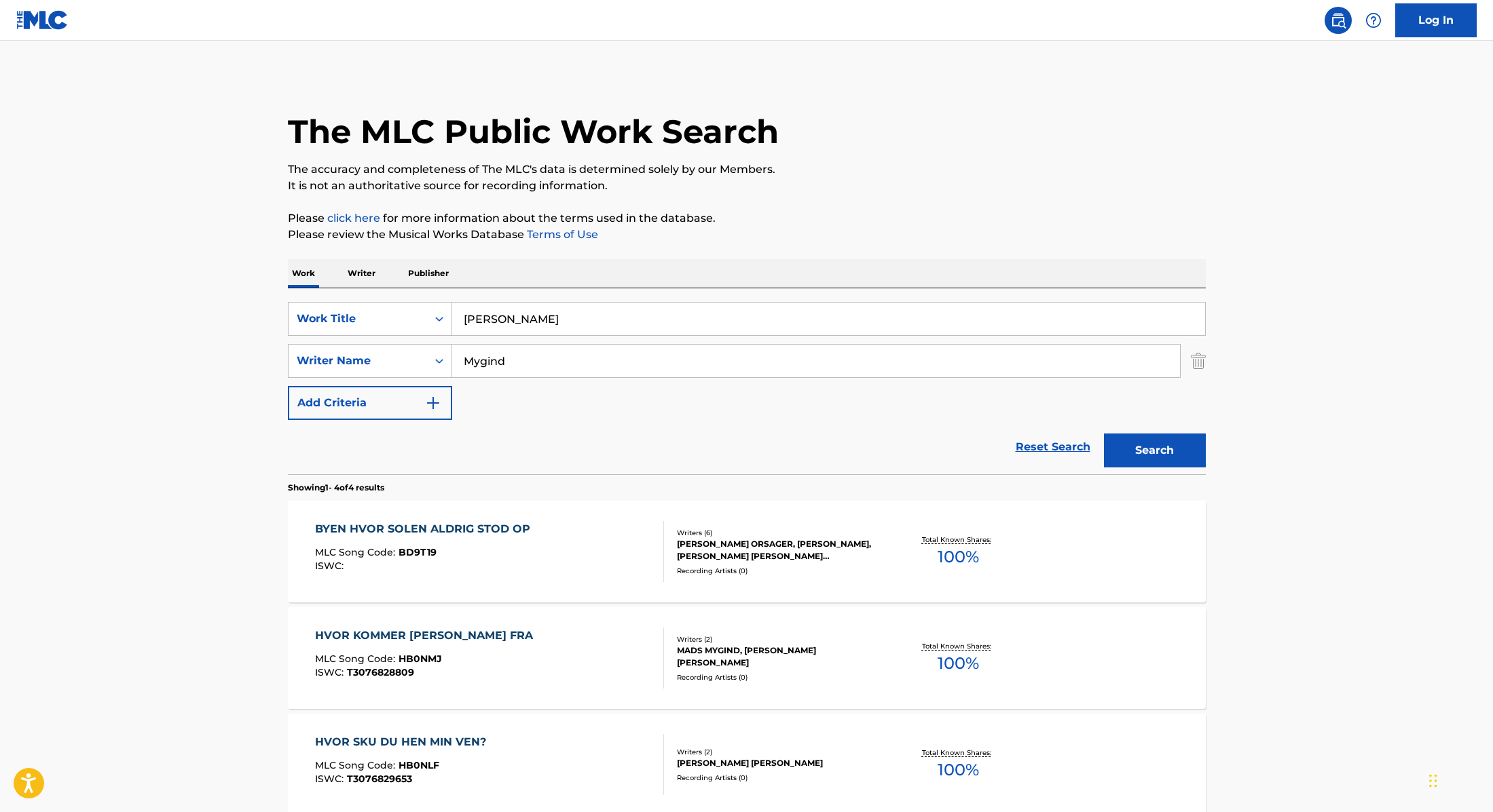
click at [874, 204] on div "The MLC Public Work Search The accuracy and completeness of The MLC's data is d…" at bounding box center [746, 530] width 950 height 911
drag, startPoint x: 521, startPoint y: 363, endPoint x: 381, endPoint y: 352, distance: 140.4
click at [381, 352] on div "SearchWithCriteria89e460e5-7744-4731-99c6-0be1078f7c3e Writer Name Mygind" at bounding box center [746, 360] width 918 height 34
type input "[PERSON_NAME],"
click at [1148, 451] on button "Search" at bounding box center [1155, 450] width 102 height 34
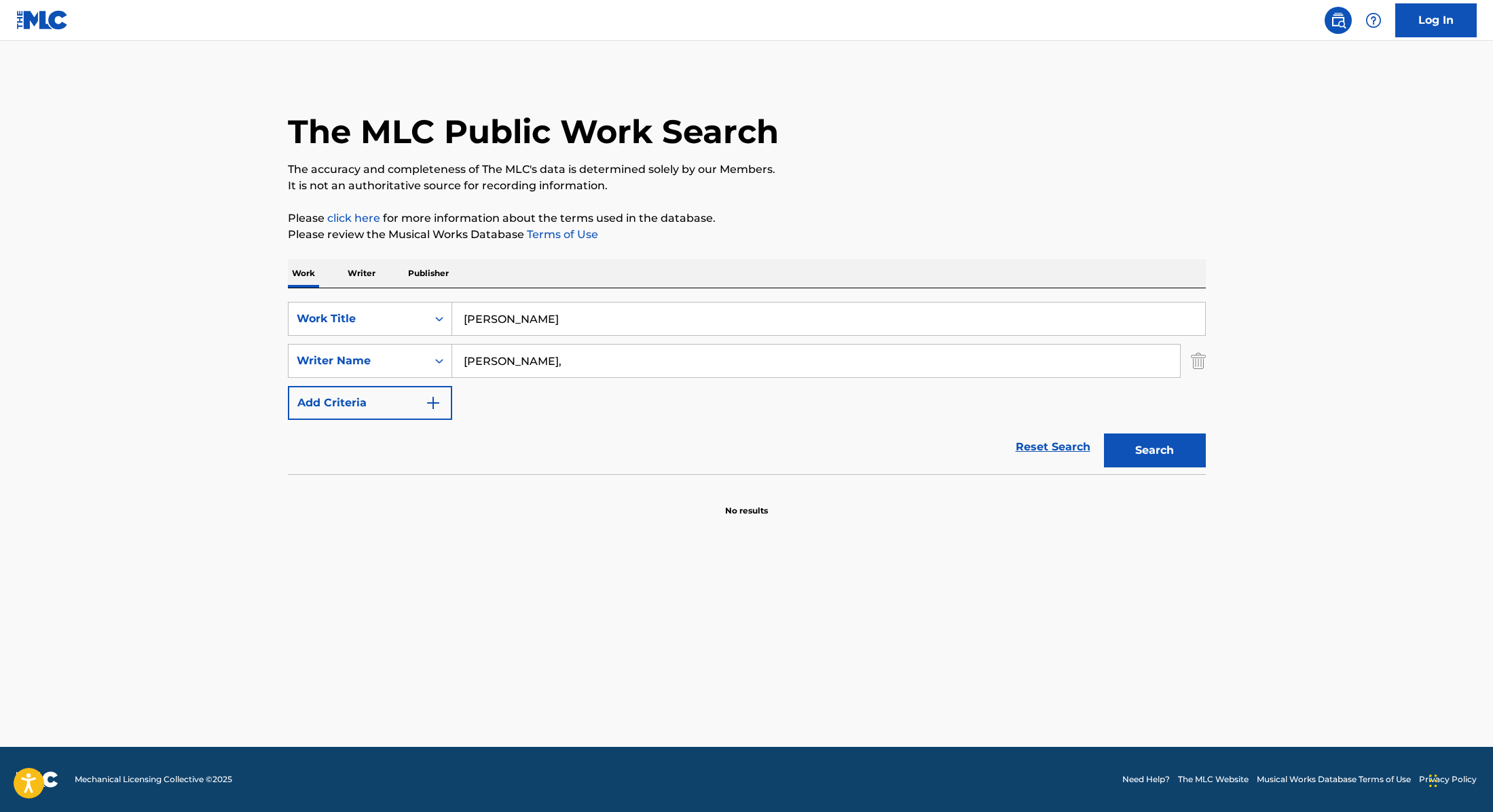
drag, startPoint x: 569, startPoint y: 324, endPoint x: 358, endPoint y: 300, distance: 212.4
click at [358, 300] on div "SearchWithCriteria9cc89112-0d42-42f8-b15c-104aad945215 Work Title [PERSON_NAME]…" at bounding box center [746, 381] width 918 height 186
type input "[PERSON_NAME]"
click at [766, 199] on div "The MLC Public Work Search The accuracy and completeness of The MLC's data is d…" at bounding box center [746, 296] width 950 height 443
drag, startPoint x: 538, startPoint y: 369, endPoint x: 376, endPoint y: 353, distance: 162.8
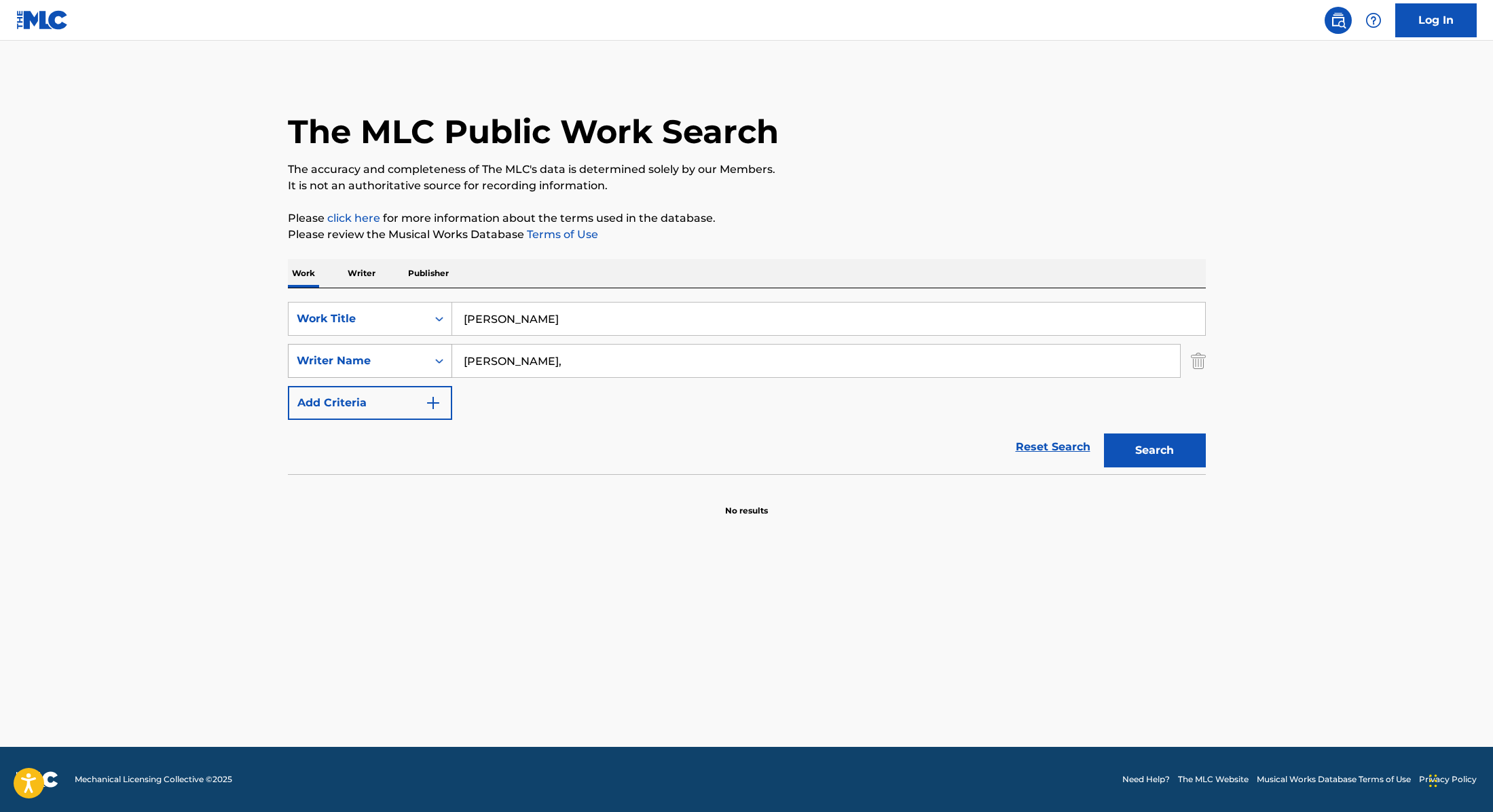
click at [378, 353] on div "SearchWithCriteria89e460e5-7744-4731-99c6-0be1078f7c3e Writer Name [PERSON_NAME…" at bounding box center [746, 360] width 918 height 34
type input "[PERSON_NAME],"
click at [1153, 455] on button "Search" at bounding box center [1155, 450] width 102 height 34
drag, startPoint x: 517, startPoint y: 321, endPoint x: 407, endPoint y: 310, distance: 110.5
click at [407, 315] on div "SearchWithCriteria9cc89112-0d42-42f8-b15c-104aad945215 Work Title [PERSON_NAME]" at bounding box center [746, 318] width 918 height 34
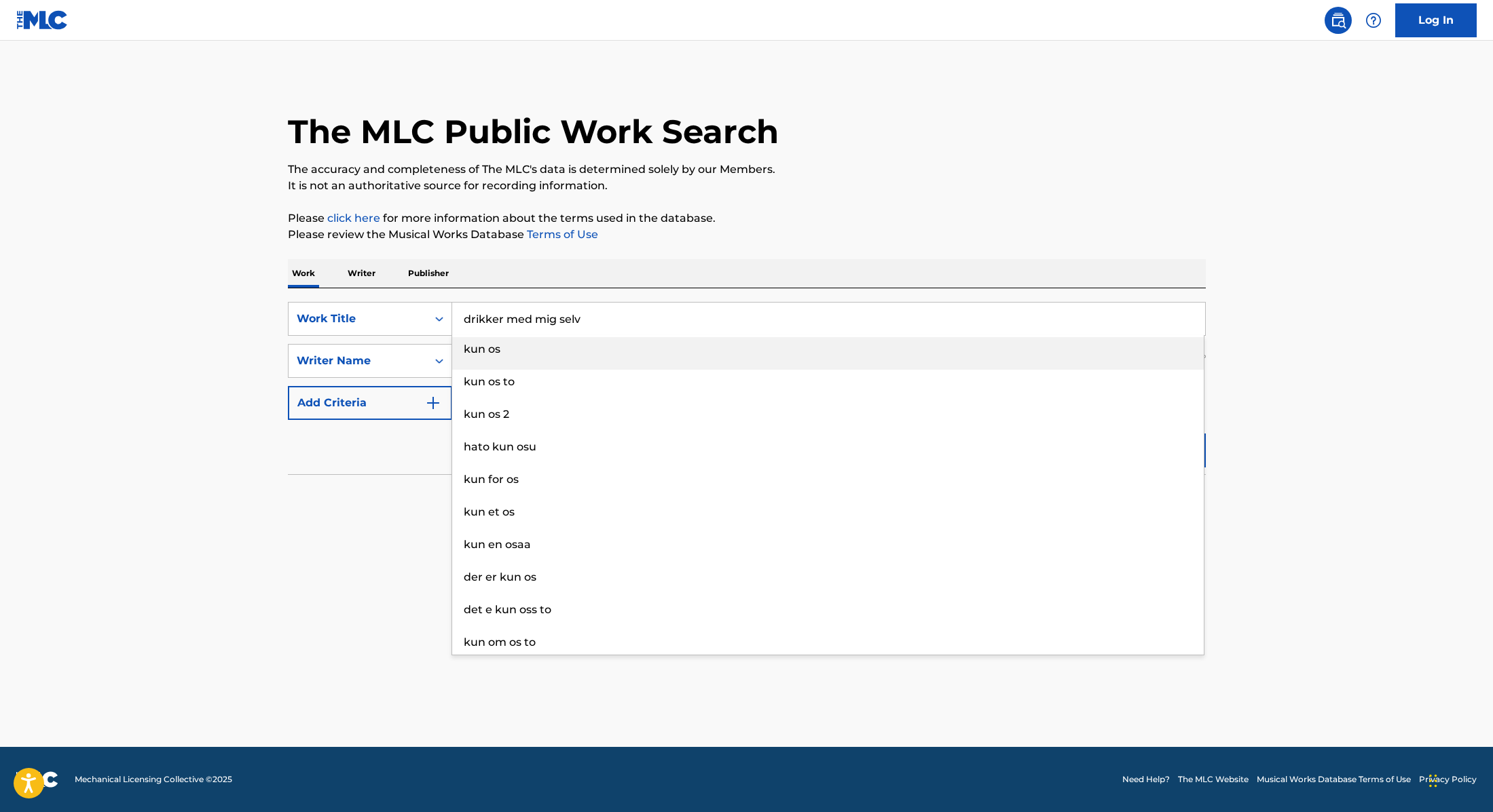
type input "drikker med mig selv"
click at [608, 258] on div "The MLC Public Work Search The accuracy and completeness of The MLC's data is d…" at bounding box center [746, 296] width 950 height 443
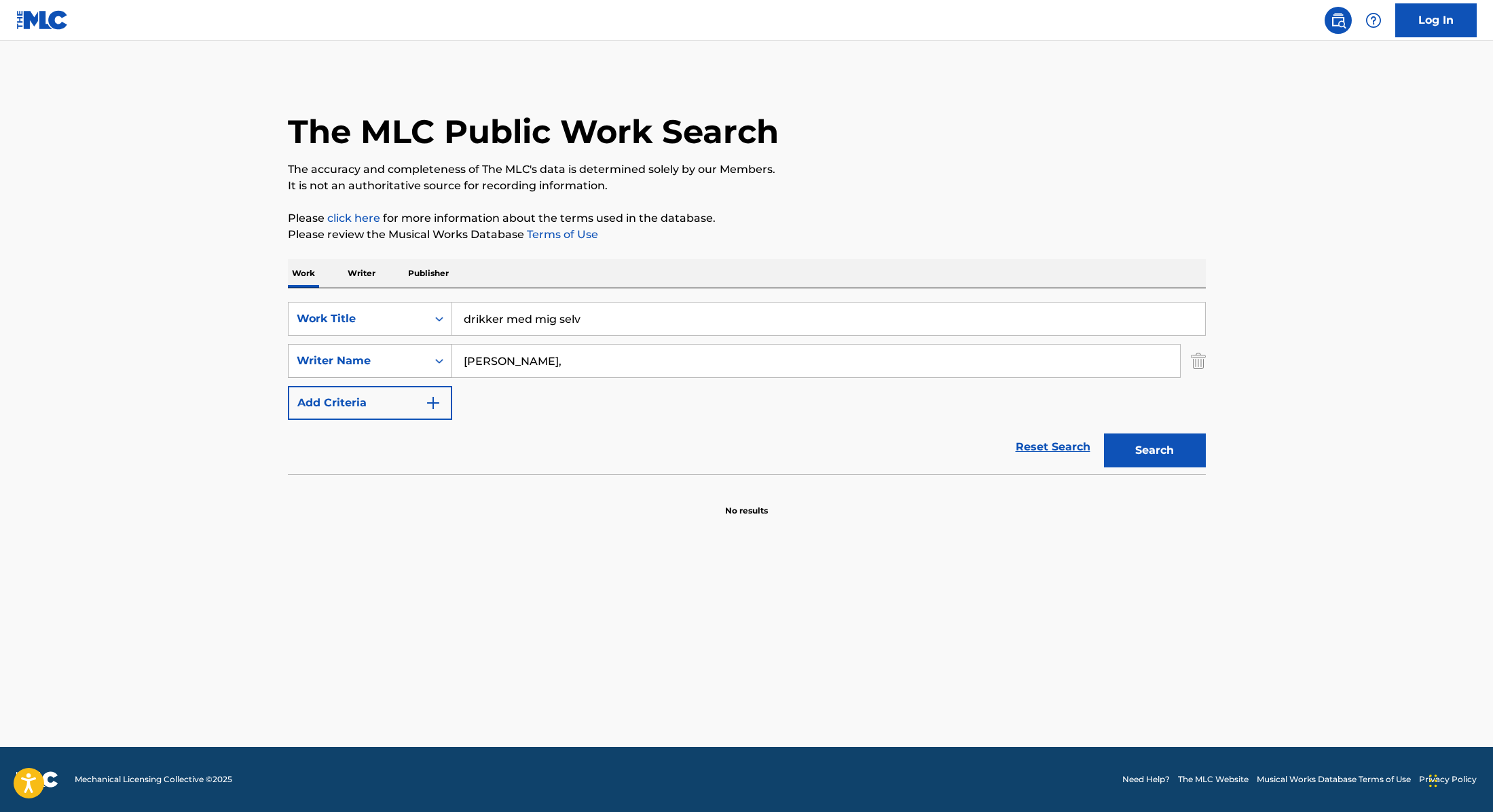
drag, startPoint x: 530, startPoint y: 363, endPoint x: 377, endPoint y: 355, distance: 153.2
click at [377, 355] on div "SearchWithCriteria89e460e5-7744-4731-99c6-0be1078f7c3e Writer Name [PERSON_NAME…" at bounding box center [746, 360] width 918 height 34
type input "[PERSON_NAME],"
click at [1174, 454] on button "Search" at bounding box center [1155, 450] width 102 height 34
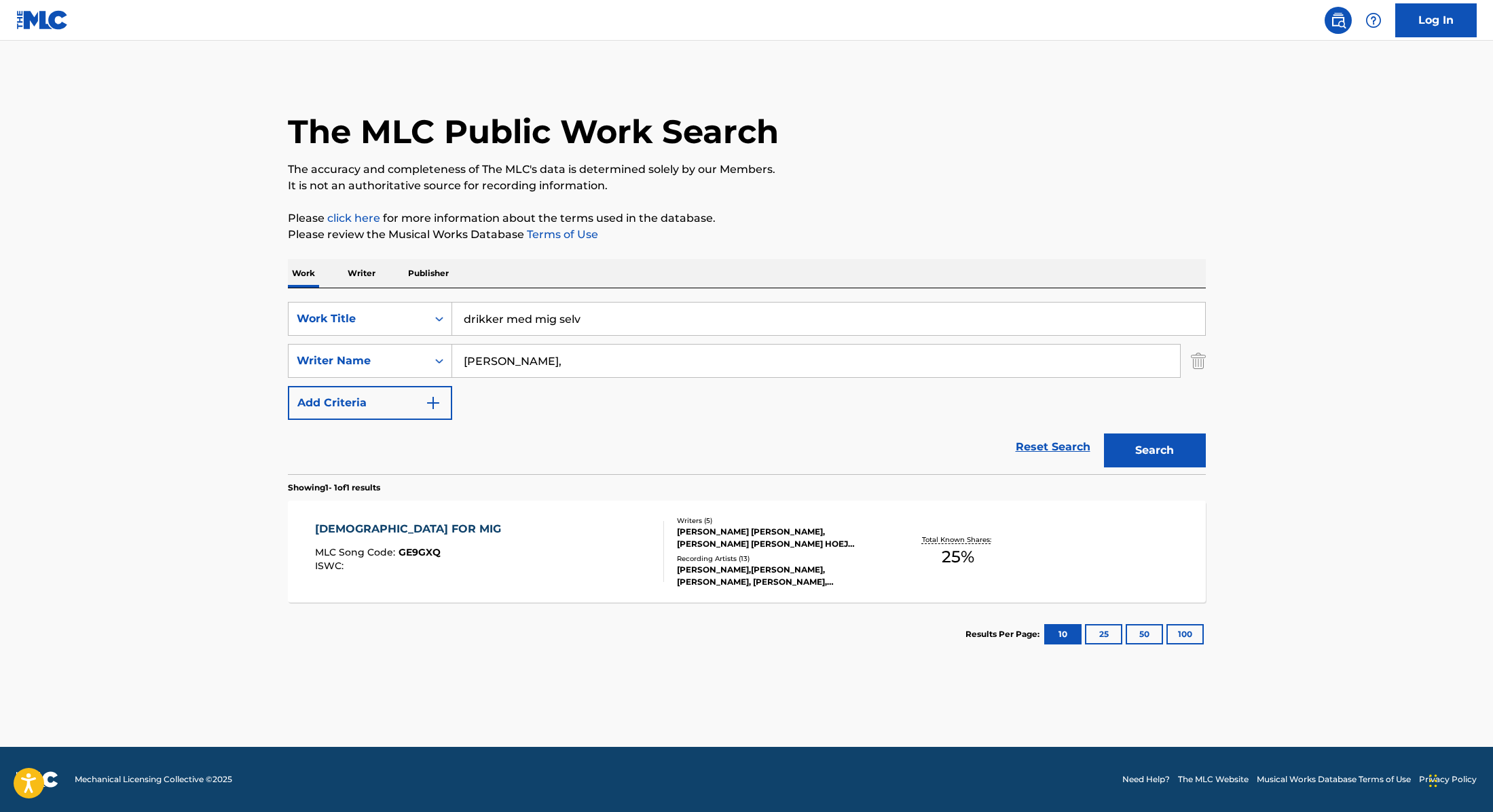
drag, startPoint x: 599, startPoint y: 322, endPoint x: 374, endPoint y: 300, distance: 226.1
click at [374, 300] on div "SearchWithCriteria9cc89112-0d42-42f8-b15c-104aad945215 Work Title drikker med m…" at bounding box center [746, 381] width 918 height 186
type input "Pogba (feat. Gilli)"
click at [784, 216] on p "Please click here for more information about the terms used in the database." at bounding box center [746, 219] width 918 height 16
drag, startPoint x: 507, startPoint y: 362, endPoint x: 492, endPoint y: 333, distance: 32.6
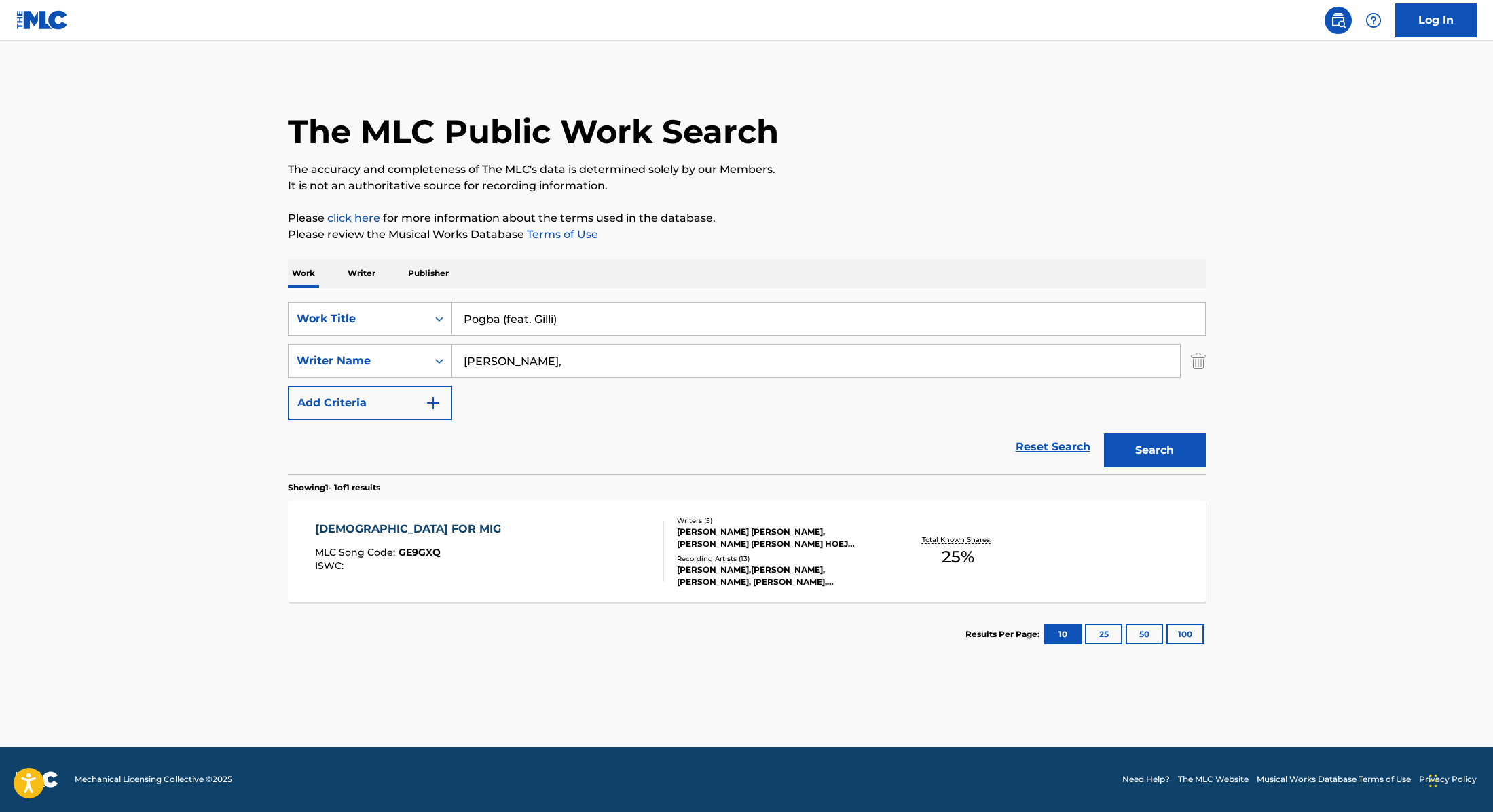
click at [405, 351] on div "SearchWithCriteria89e460e5-7744-4731-99c6-0be1078f7c3e Writer Name [PERSON_NAME…" at bounding box center [746, 360] width 918 height 34
type input "[PERSON_NAME],"
drag, startPoint x: 600, startPoint y: 318, endPoint x: 499, endPoint y: 321, distance: 101.0
click at [499, 321] on input "Pogba (feat. Gilli)" at bounding box center [828, 318] width 752 height 32
click at [671, 271] on div "Work Writer Publisher" at bounding box center [746, 273] width 918 height 28
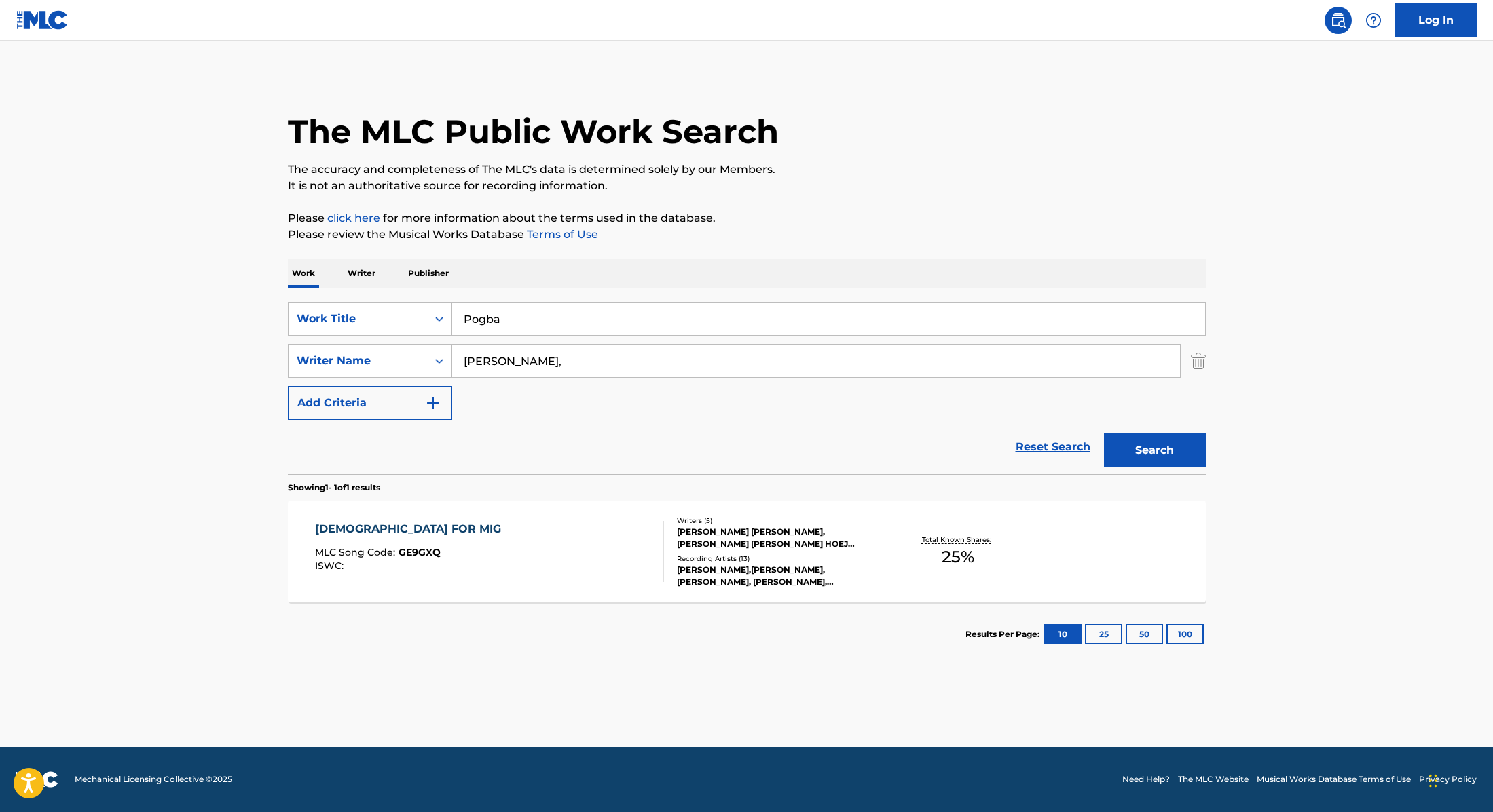
click at [1143, 452] on button "Search" at bounding box center [1155, 450] width 102 height 34
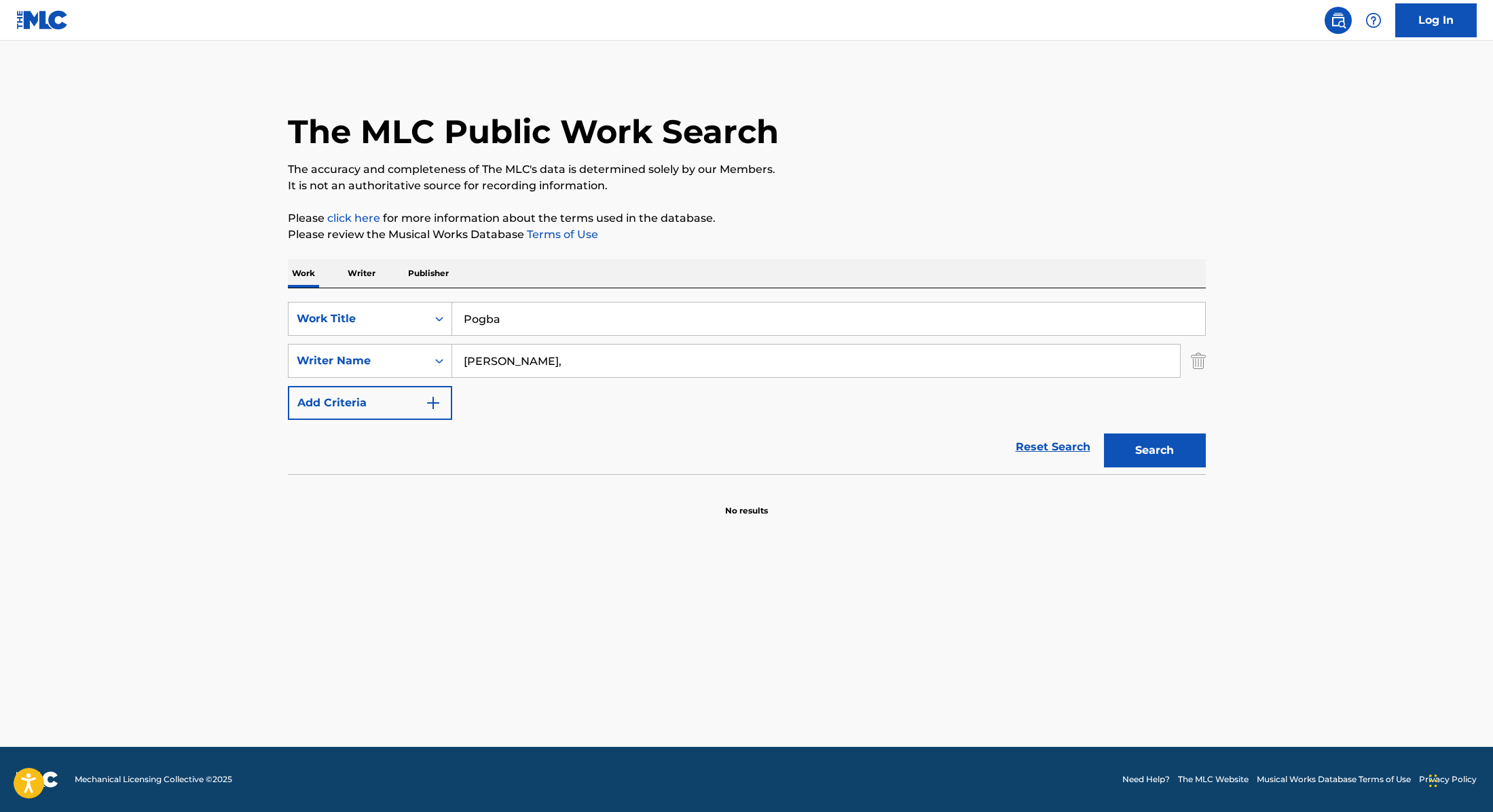
drag, startPoint x: 531, startPoint y: 322, endPoint x: 427, endPoint y: 296, distance: 107.2
click at [407, 306] on div "SearchWithCriteria9cc89112-0d42-42f8-b15c-104aad945215 Work Title Pogba" at bounding box center [746, 318] width 918 height 34
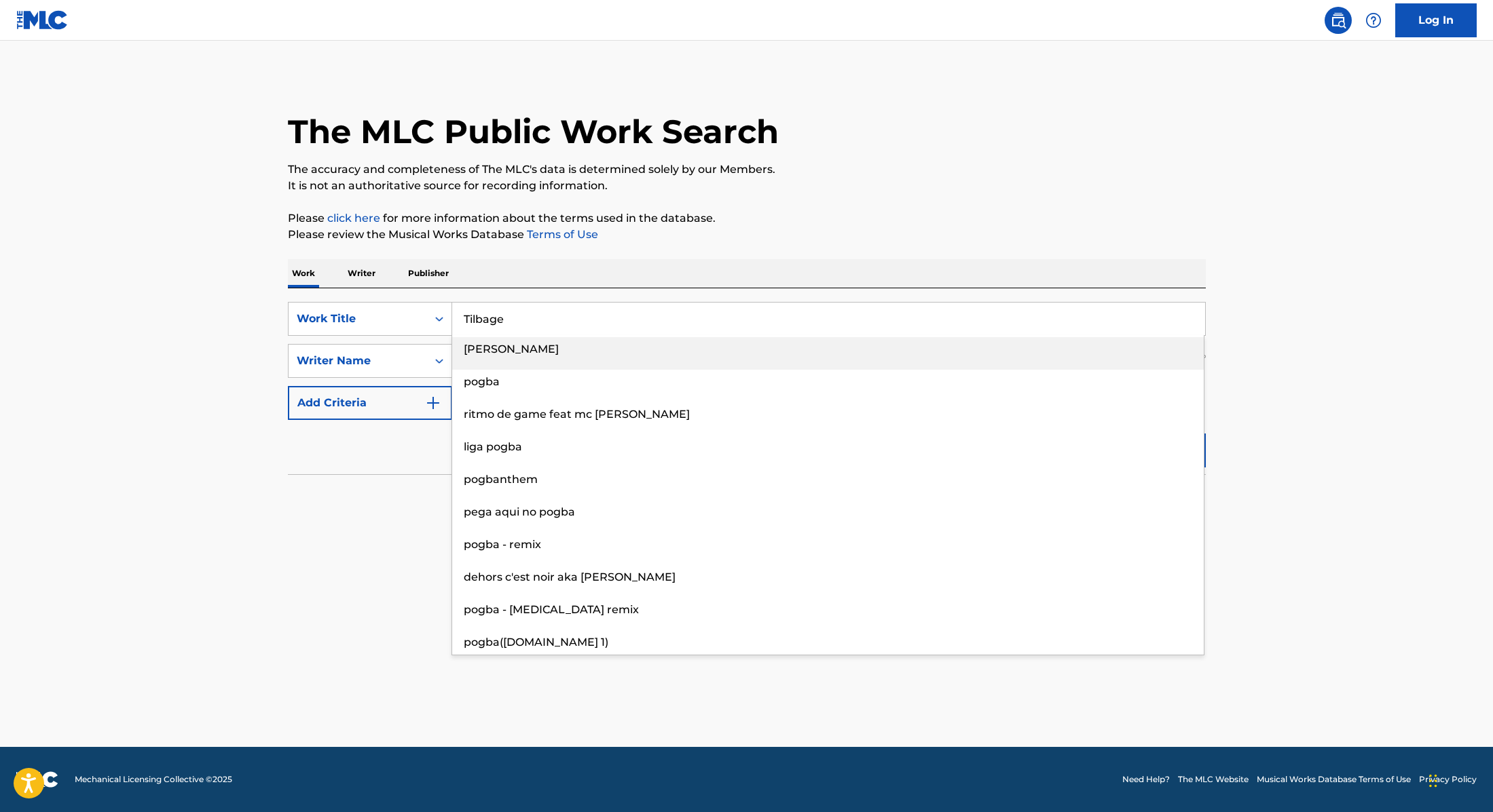
type input "Tilbage"
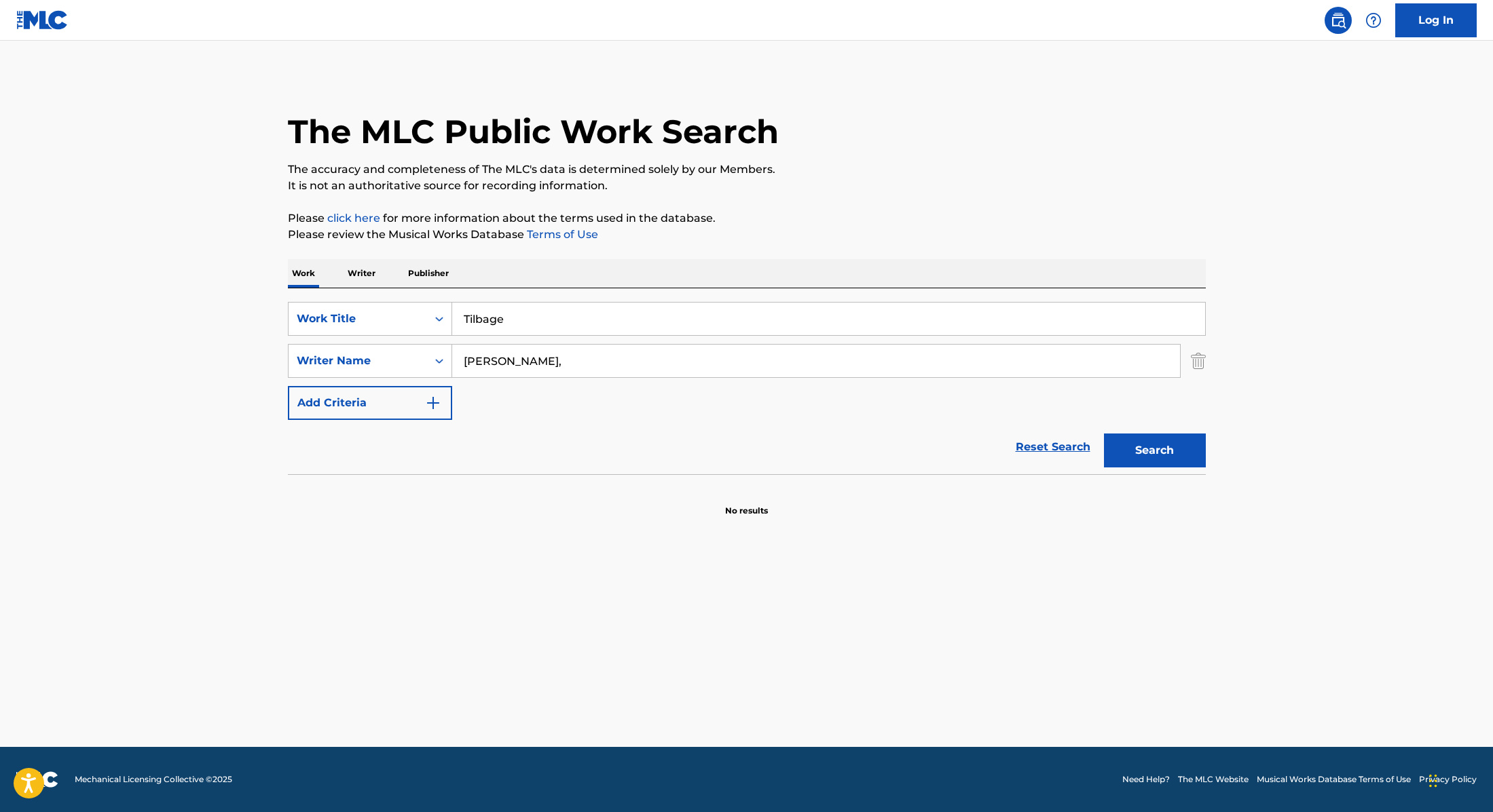
click at [833, 201] on div "The MLC Public Work Search The accuracy and completeness of The MLC's data is d…" at bounding box center [746, 296] width 950 height 443
drag, startPoint x: 523, startPoint y: 368, endPoint x: 386, endPoint y: 354, distance: 137.7
click at [386, 354] on div "SearchWithCriteria89e460e5-7744-4731-99c6-0be1078f7c3e Writer Name Wedderkopp" at bounding box center [746, 360] width 918 height 34
type input "Wedderkopp"
click at [1158, 446] on button "Search" at bounding box center [1155, 450] width 102 height 34
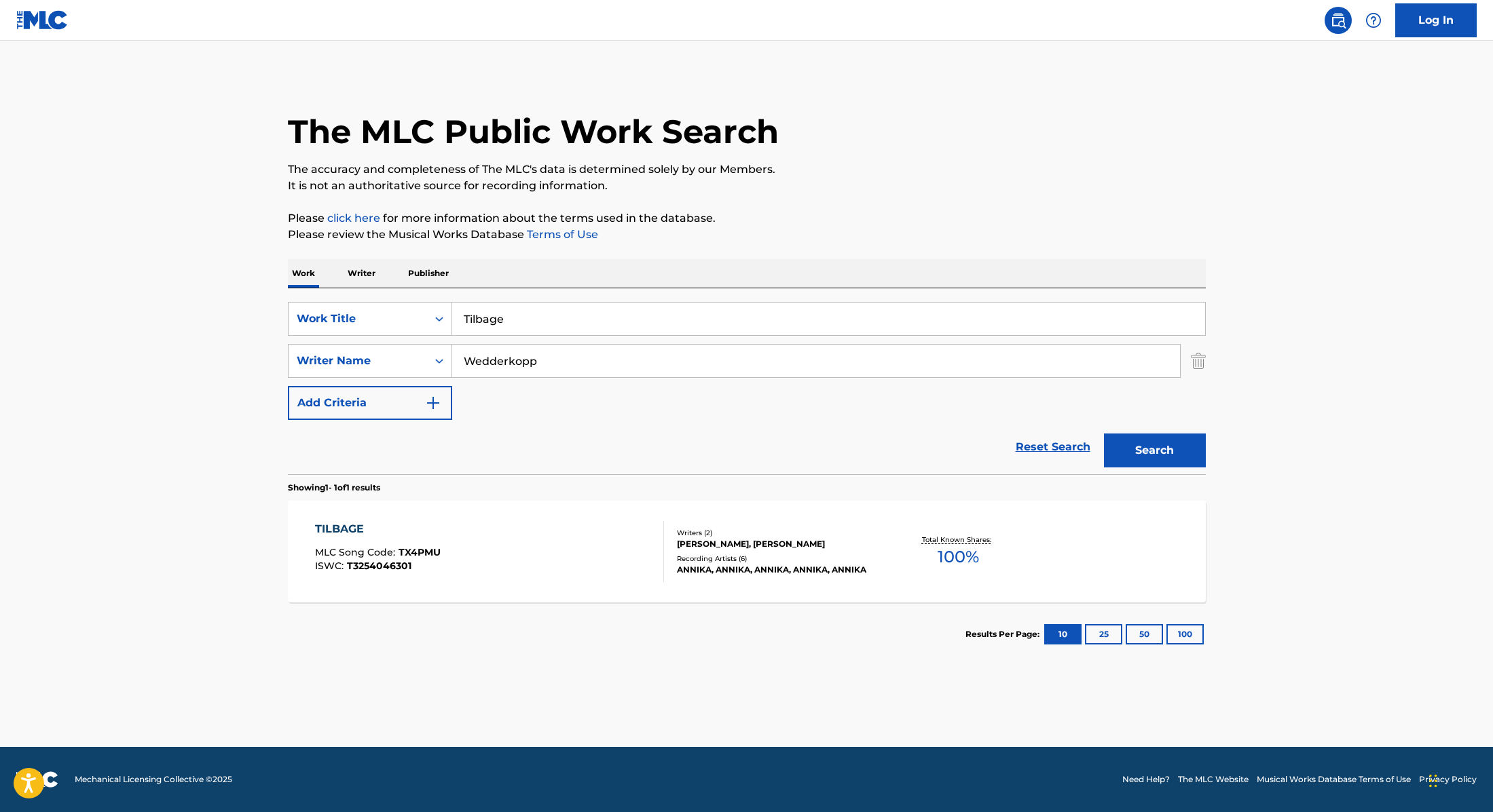
click at [556, 554] on div "TILBAGE MLC Song Code : TX4PMU ISWC : T3254046301" at bounding box center [489, 552] width 349 height 61
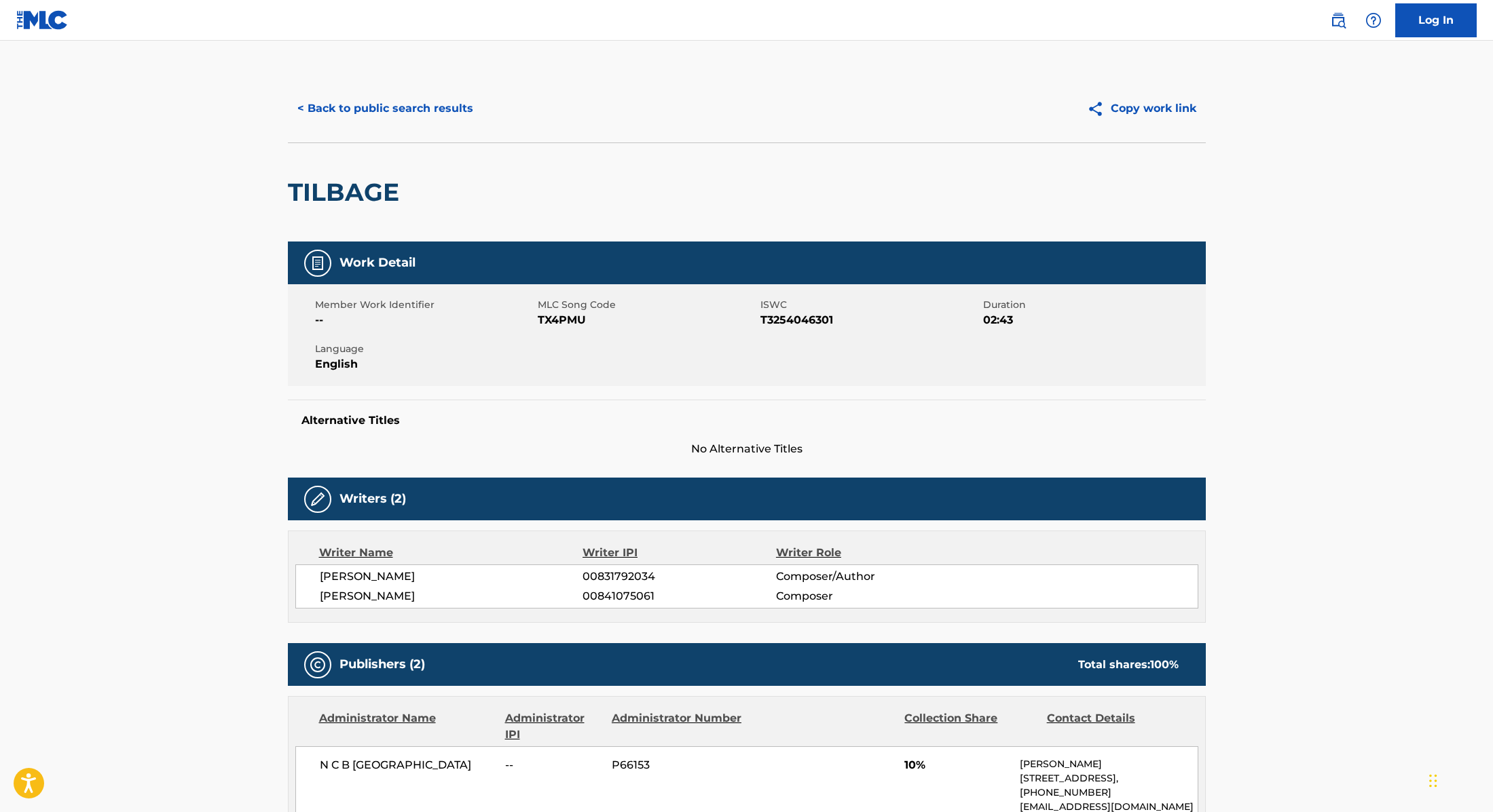
click at [432, 107] on button "< Back to public search results" at bounding box center [385, 108] width 195 height 34
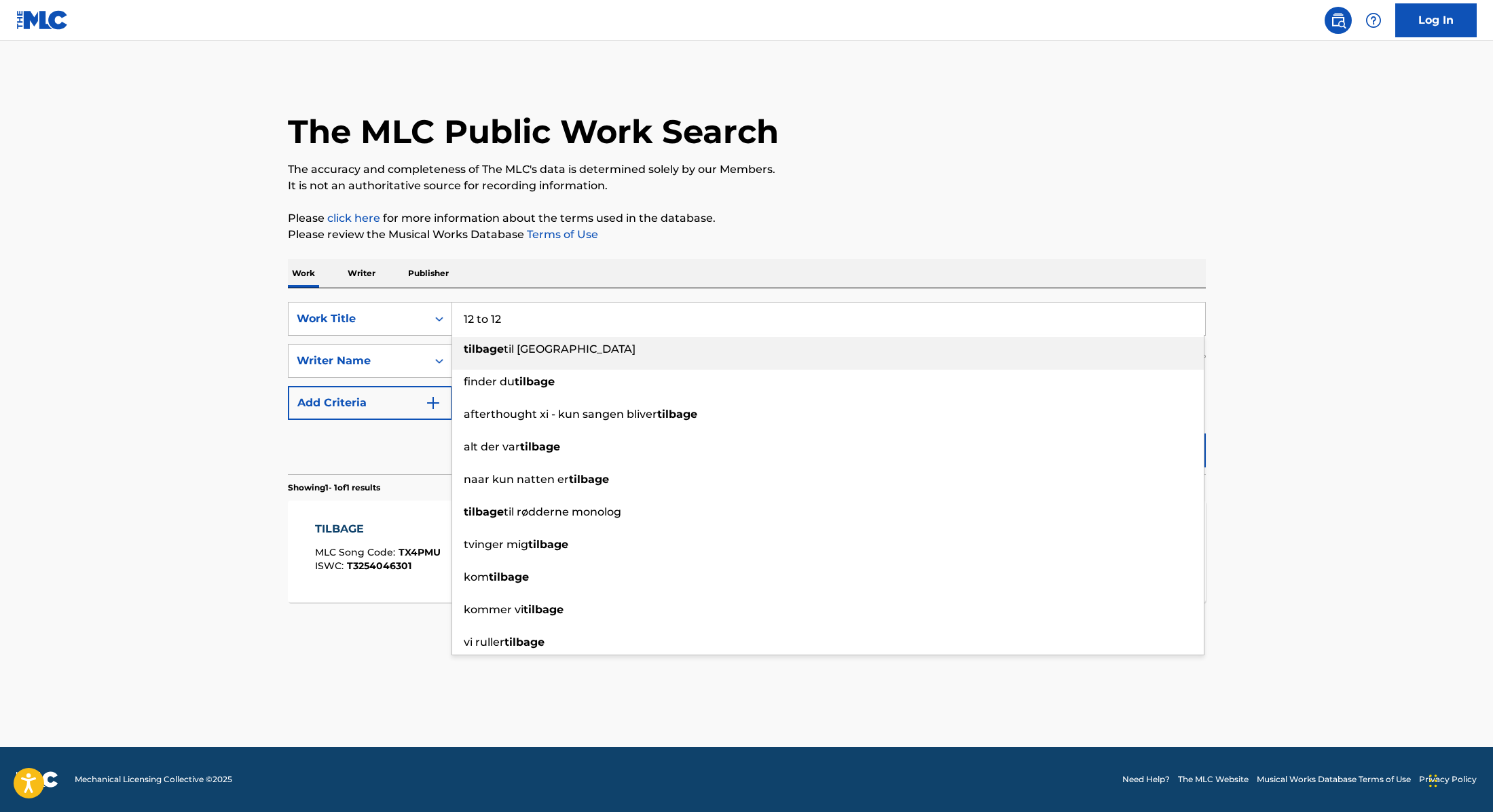
type input "12 to 12"
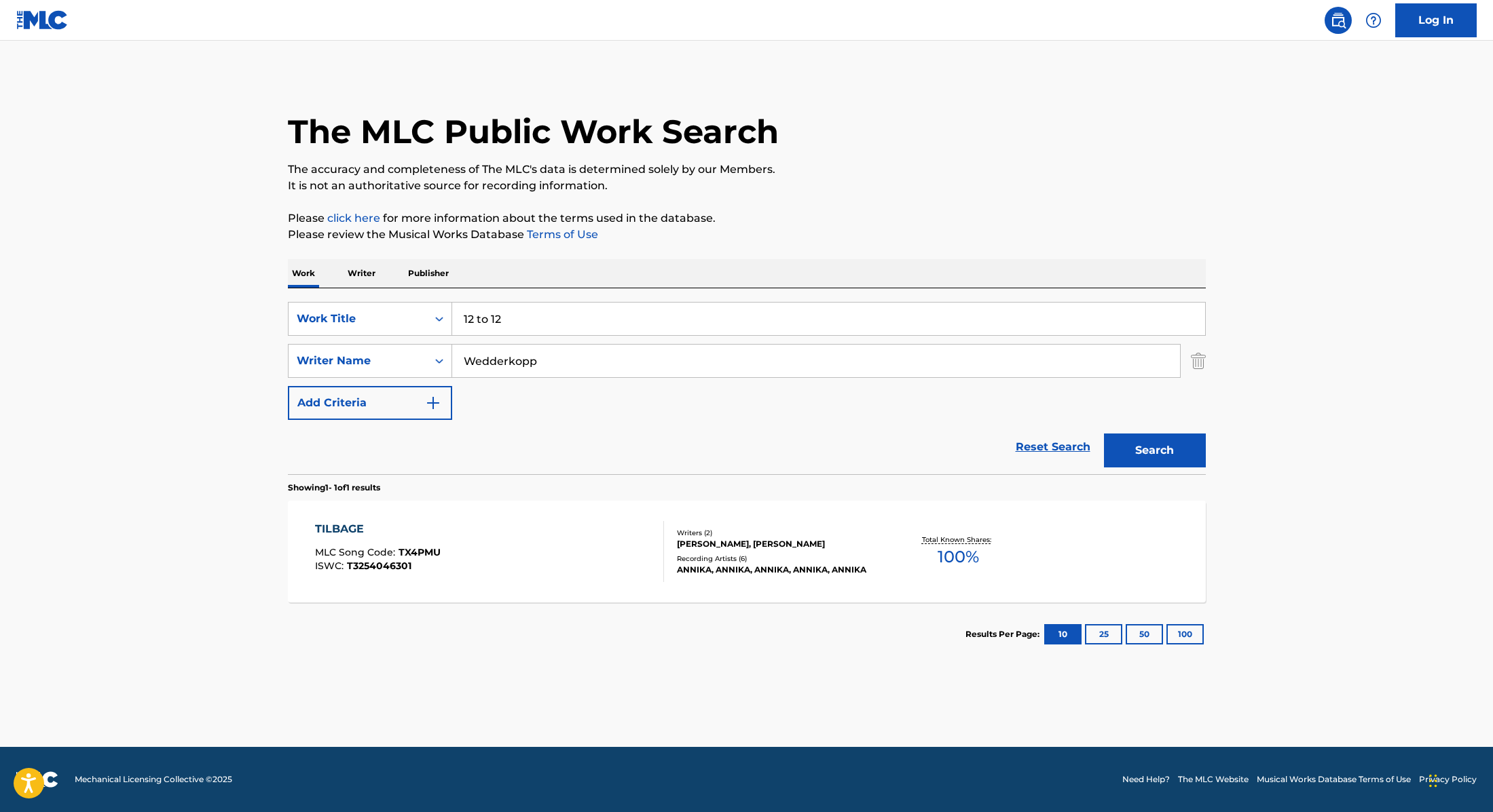
click at [501, 274] on div "Work Writer Publisher" at bounding box center [746, 273] width 918 height 28
drag, startPoint x: 545, startPoint y: 366, endPoint x: 388, endPoint y: 343, distance: 158.7
click at [388, 345] on div "SearchWithCriteria89e460e5-7744-4731-99c6-0be1078f7c3e Writer Name Wedderkopp" at bounding box center [746, 360] width 918 height 34
click at [1104, 434] on button "Search" at bounding box center [1155, 450] width 102 height 34
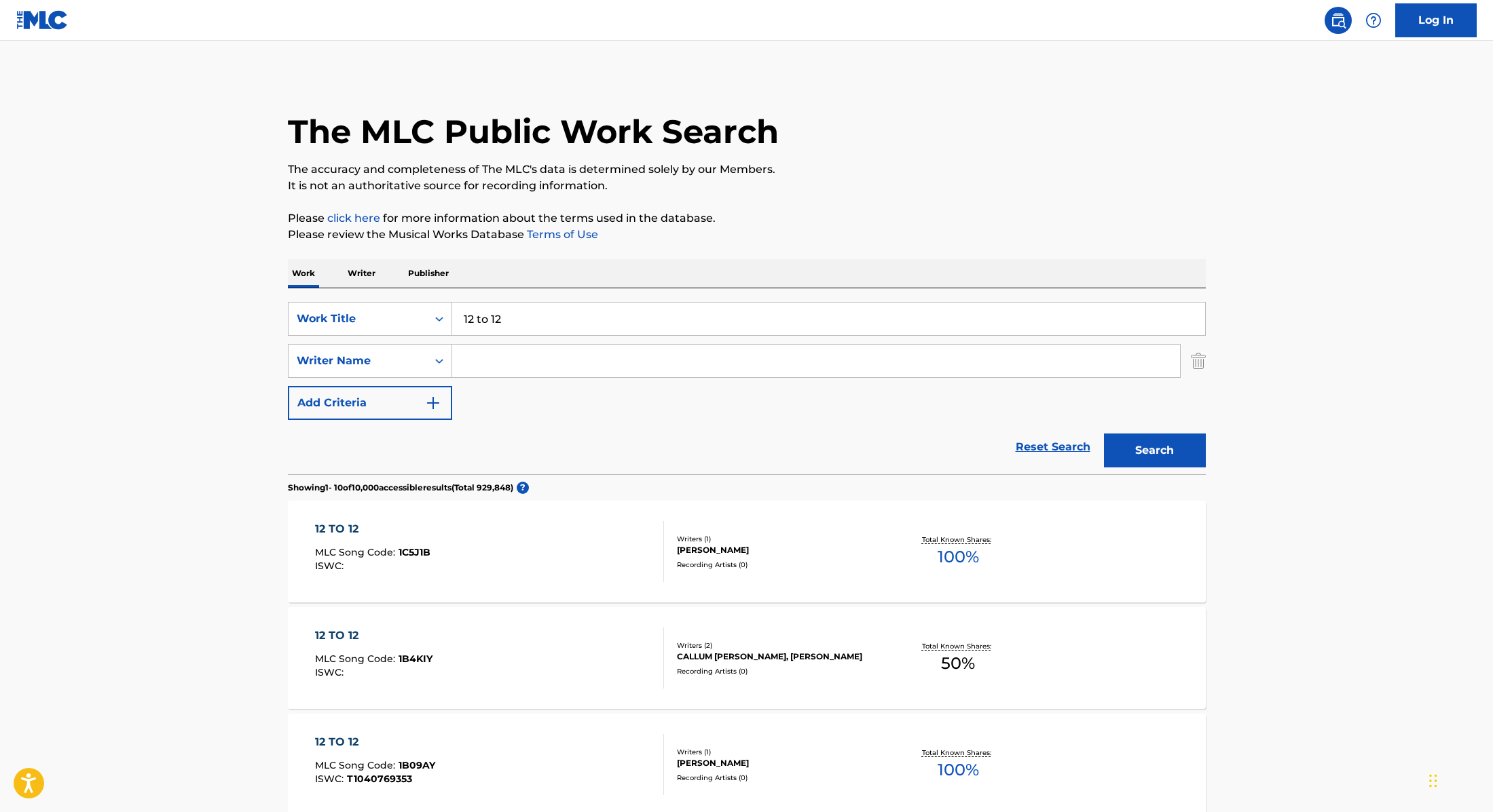
click at [580, 546] on div "12 TO 12 MLC Song Code : 1C5J1B ISWC :" at bounding box center [489, 552] width 349 height 61
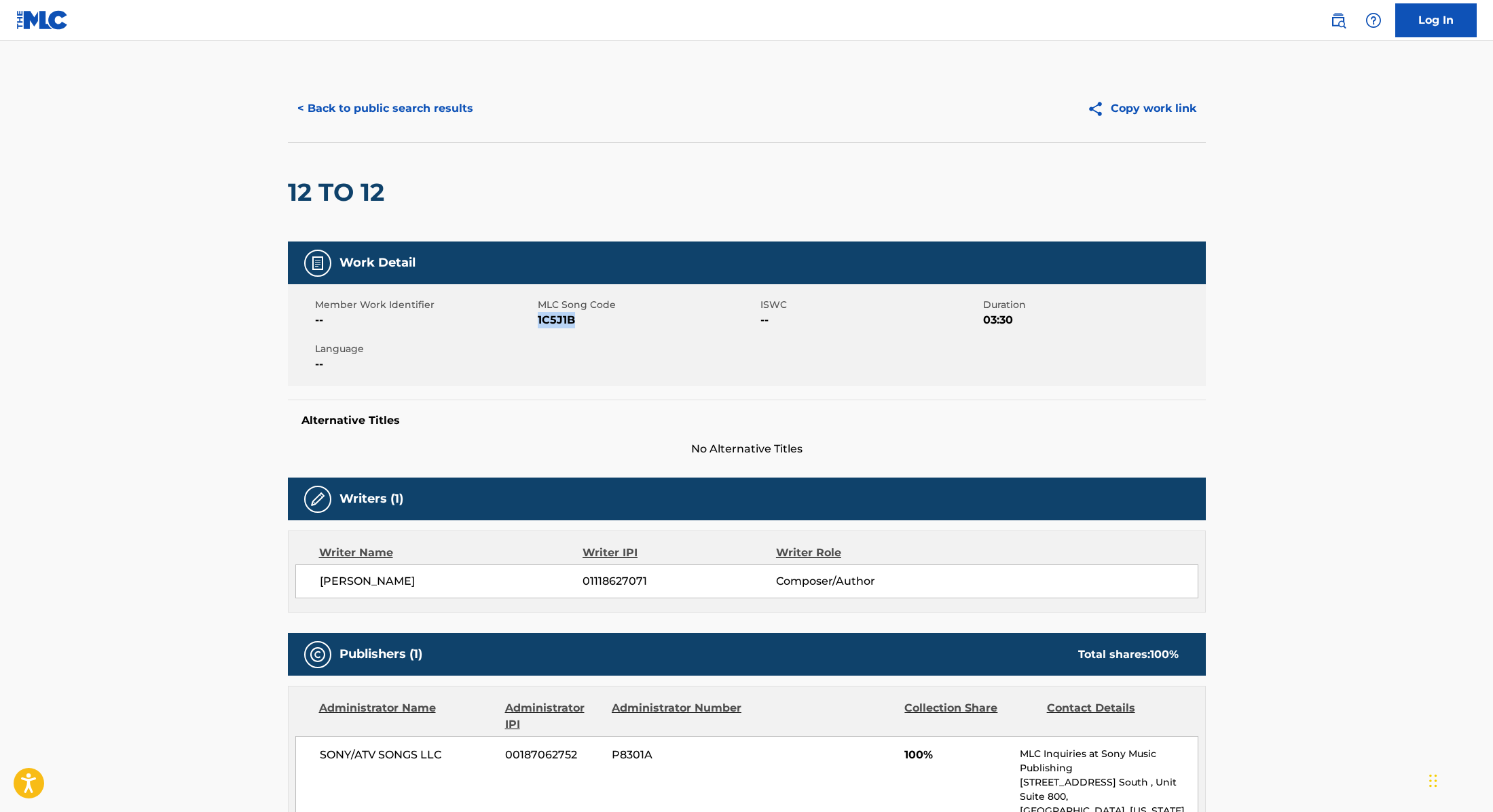
drag, startPoint x: 538, startPoint y: 320, endPoint x: 606, endPoint y: 320, distance: 68.0
click at [606, 320] on span "1C5J1B" at bounding box center [647, 321] width 220 height 16
click at [414, 104] on button "< Back to public search results" at bounding box center [385, 108] width 195 height 34
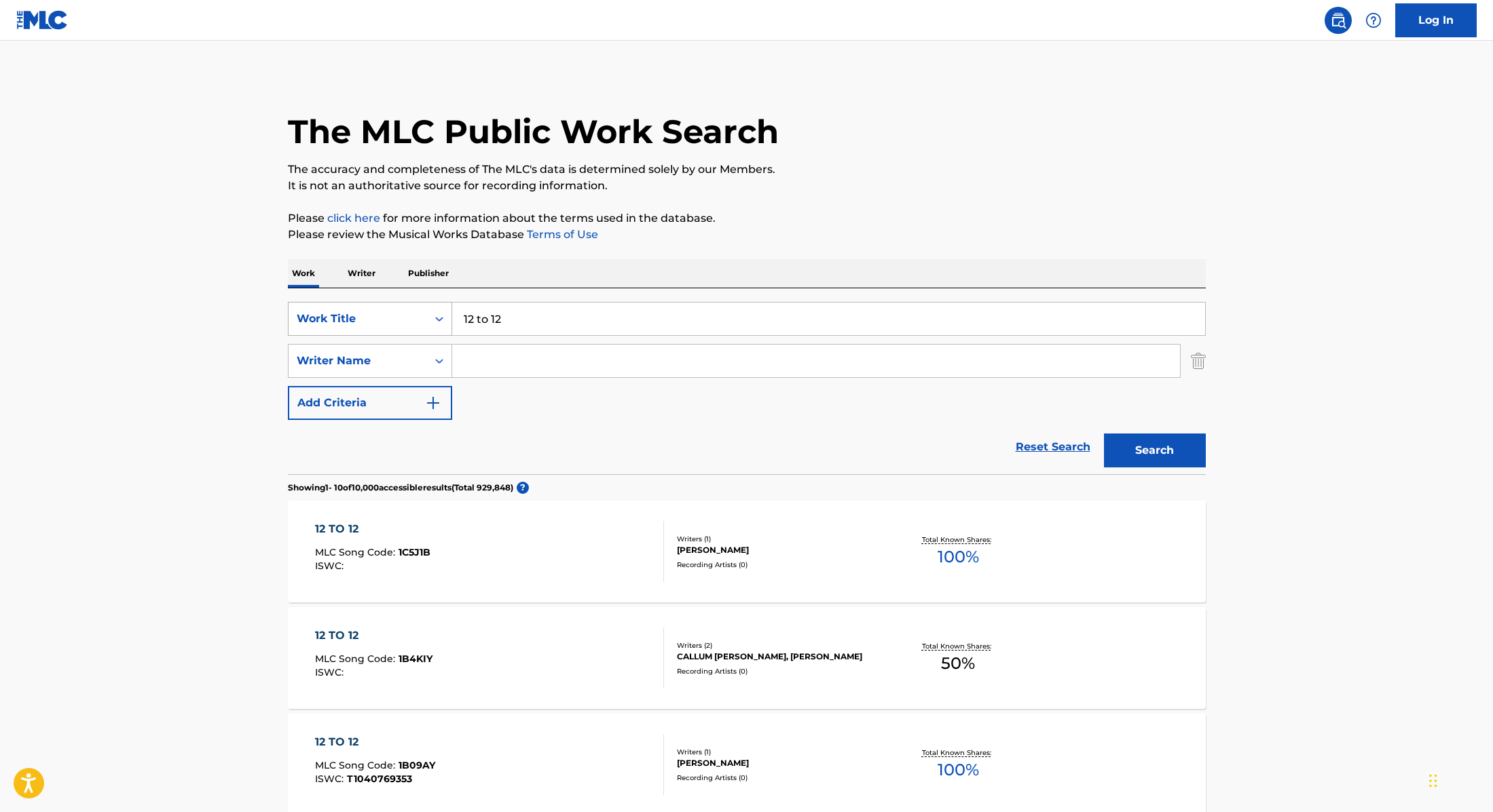
drag, startPoint x: 505, startPoint y: 324, endPoint x: 420, endPoint y: 309, distance: 86.3
click at [420, 309] on div "SearchWithCriteria9cc89112-0d42-42f8-b15c-104aad945215 Work Title 12 to 12" at bounding box center [746, 318] width 918 height 34
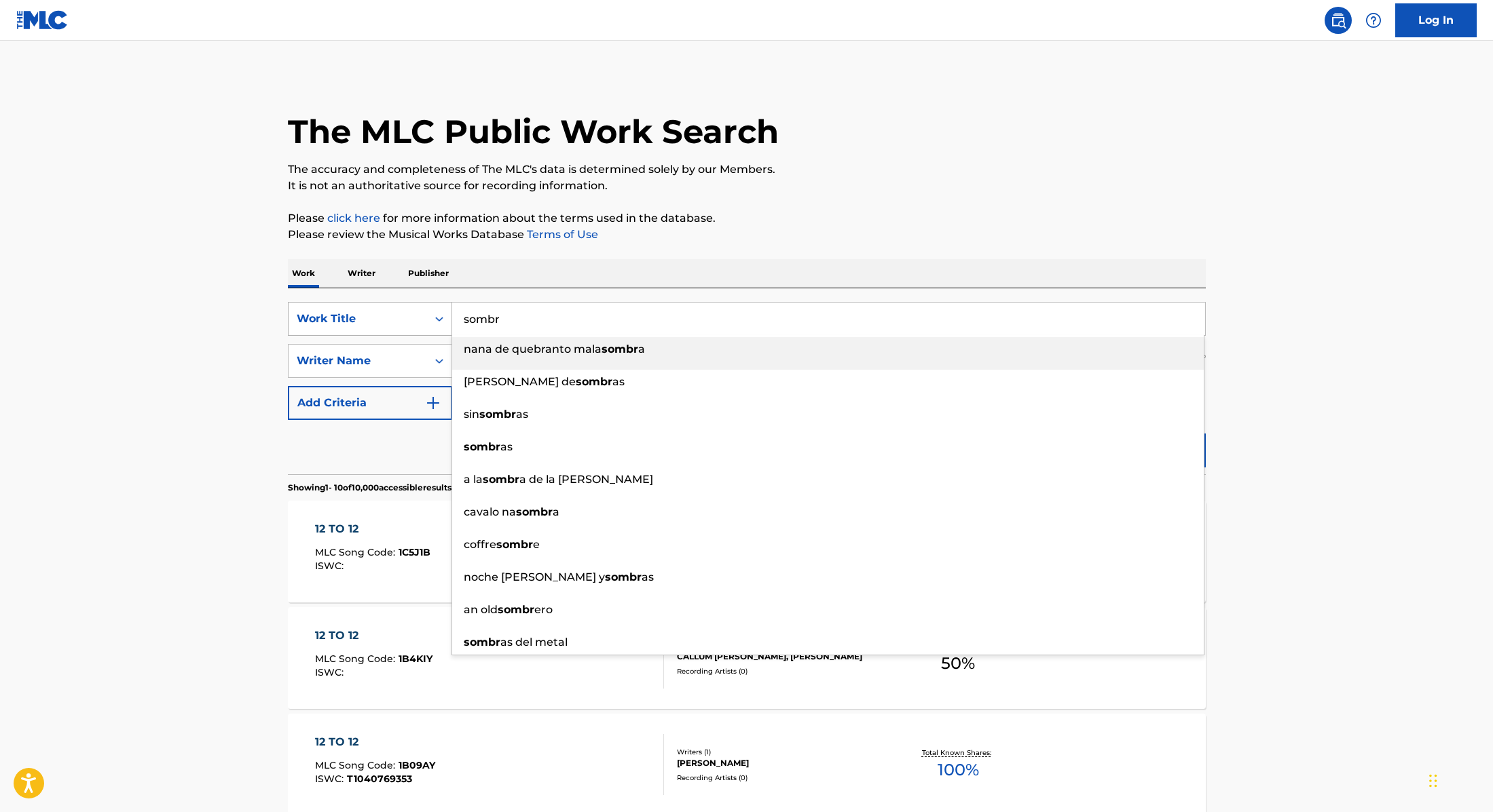
drag, startPoint x: 527, startPoint y: 328, endPoint x: 422, endPoint y: 314, distance: 105.9
click at [422, 314] on div "SearchWithCriteria9cc89112-0d42-42f8-b15c-104aad945215 Work Title sombr nana de…" at bounding box center [746, 318] width 918 height 34
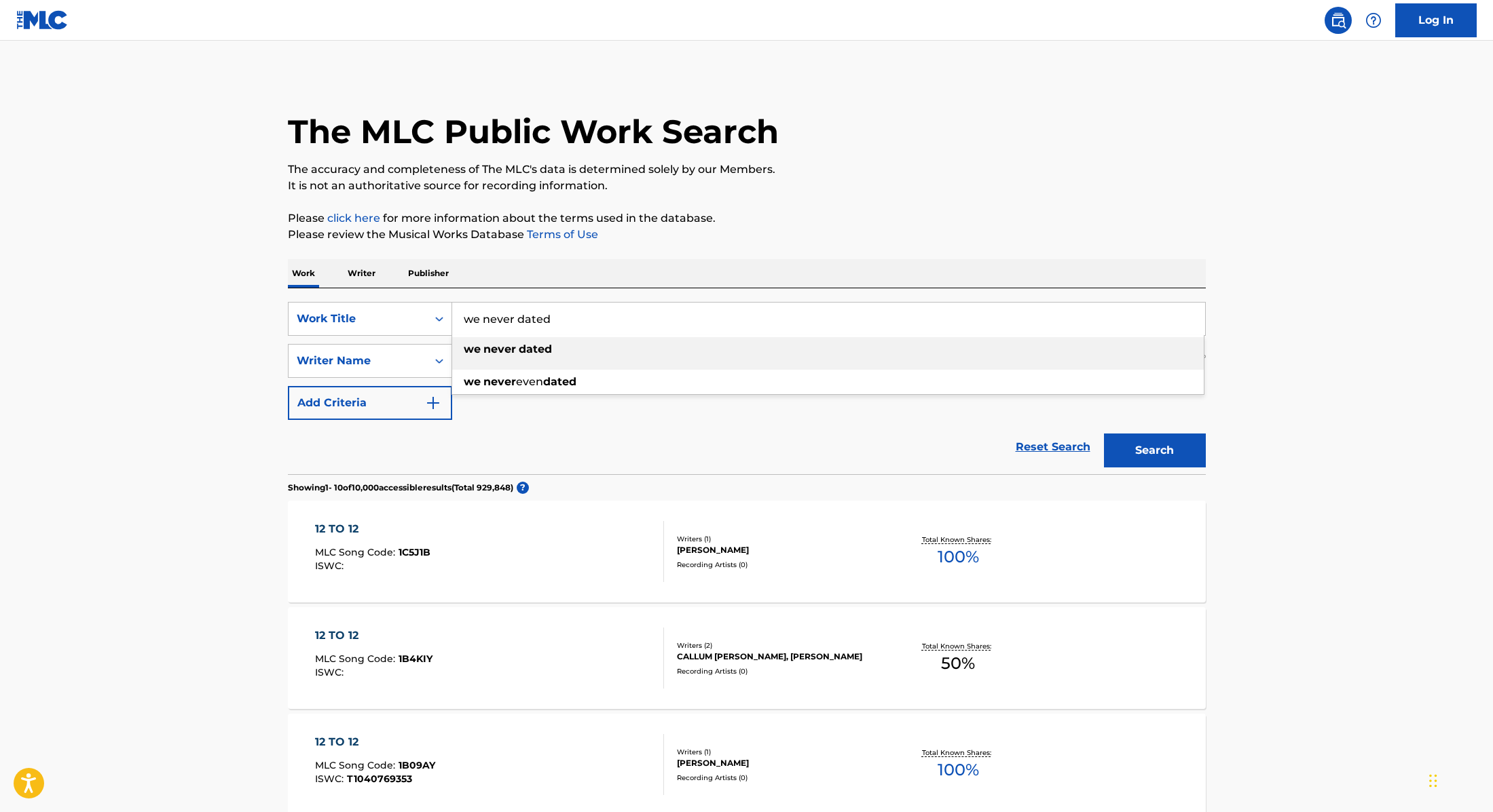
type input "we never dated"
click at [820, 238] on p "Please review the Musical Works Database Terms of Use" at bounding box center [746, 235] width 918 height 16
click at [493, 369] on input "Search Form" at bounding box center [815, 360] width 728 height 32
type input "boose"
click at [1104, 434] on button "Search" at bounding box center [1155, 450] width 102 height 34
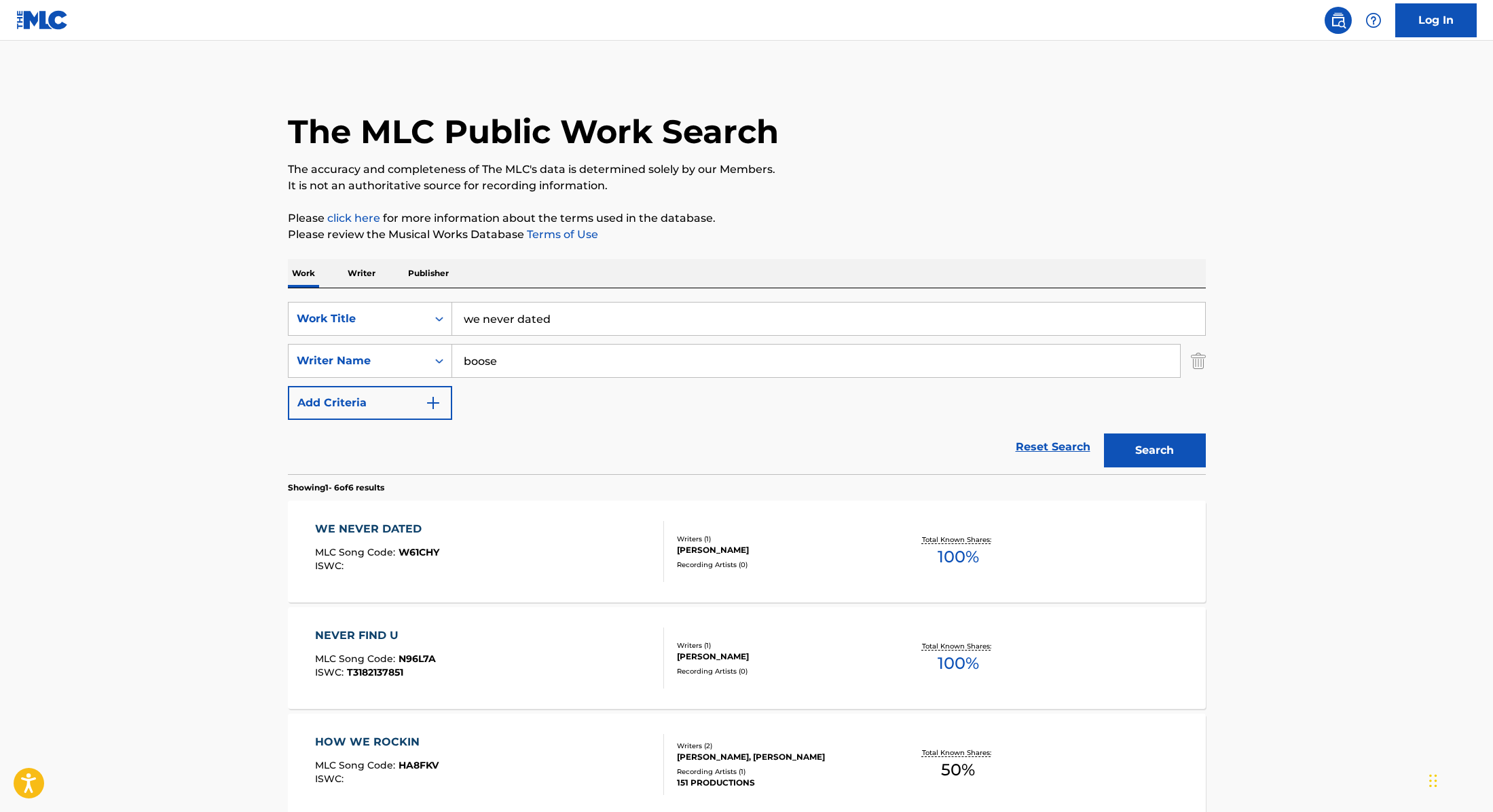
click at [608, 546] on div "WE NEVER DATED MLC Song Code : W61CHY ISWC :" at bounding box center [489, 552] width 349 height 61
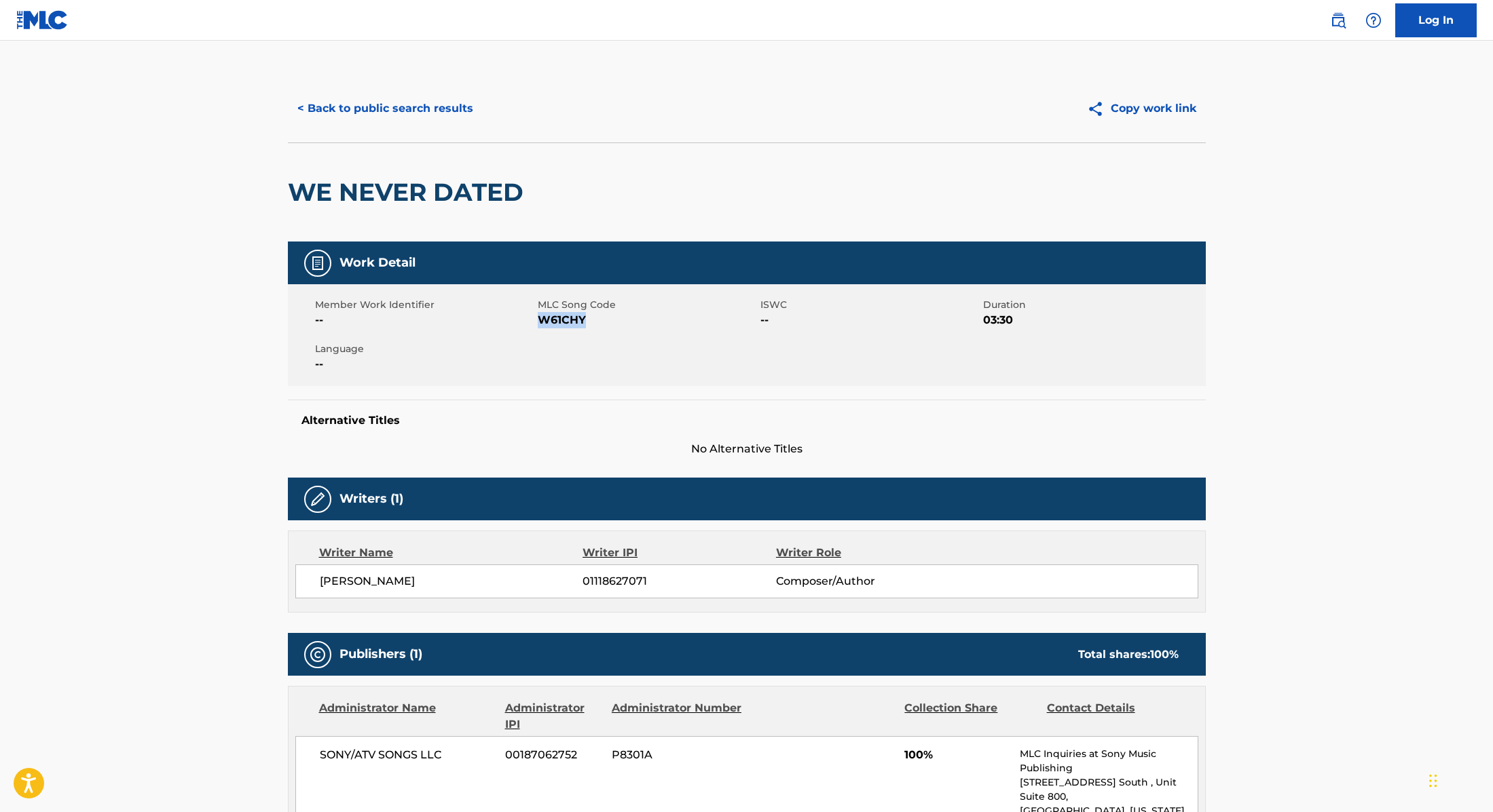
drag, startPoint x: 540, startPoint y: 318, endPoint x: 639, endPoint y: 317, distance: 99.0
click at [639, 317] on span "W61CHY" at bounding box center [647, 321] width 220 height 16
click at [436, 103] on button "< Back to public search results" at bounding box center [385, 108] width 195 height 34
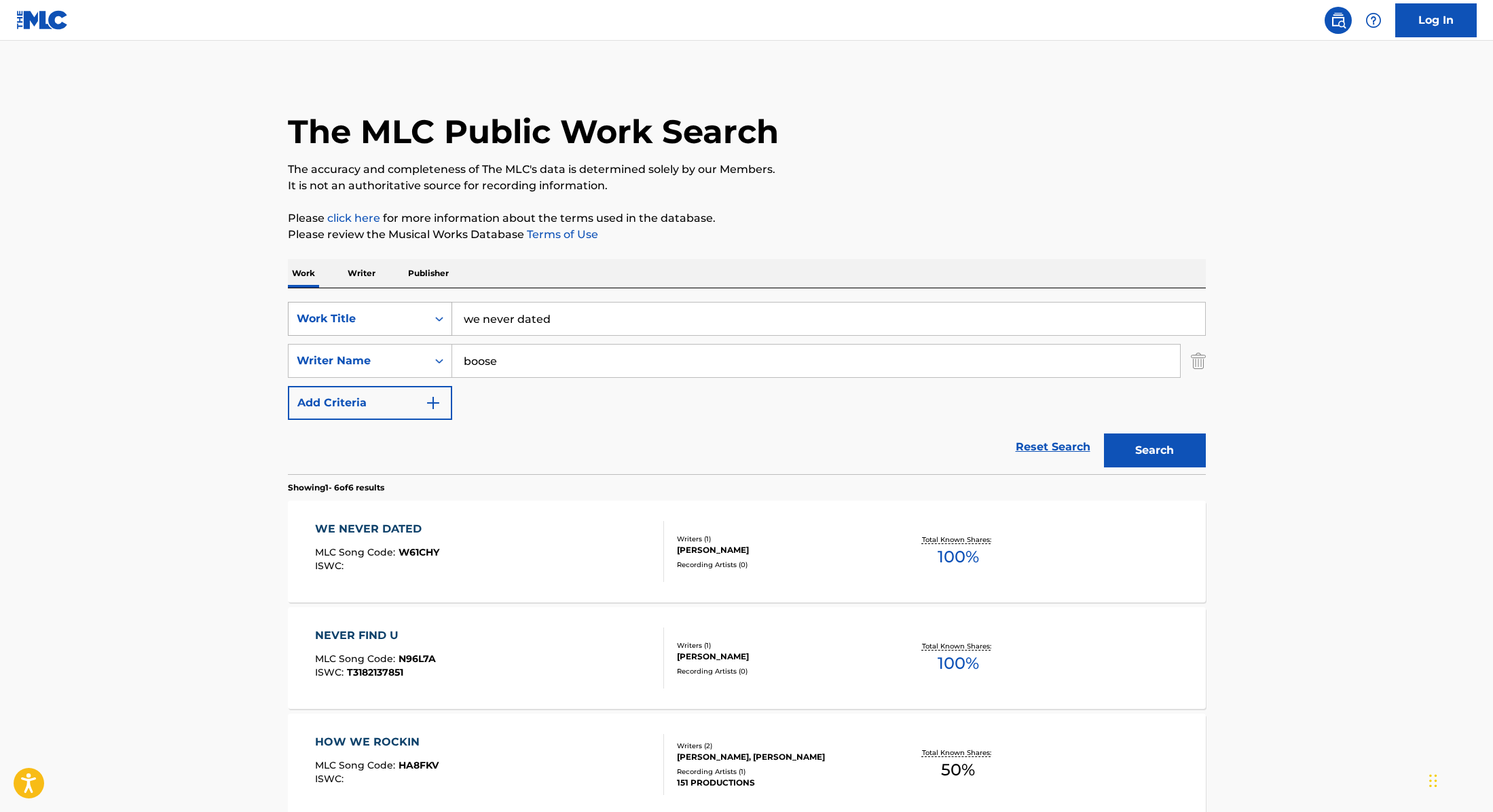
drag, startPoint x: 572, startPoint y: 321, endPoint x: 444, endPoint y: 313, distance: 128.2
click at [444, 313] on div "SearchWithCriteria9cc89112-0d42-42f8-b15c-104aad945215 Work Title we never dated" at bounding box center [746, 318] width 918 height 34
type input "Rend Mig I Røven"
click at [898, 124] on div "The MLC Public Work Search" at bounding box center [746, 124] width 918 height 99
drag, startPoint x: 507, startPoint y: 364, endPoint x: 412, endPoint y: 350, distance: 96.0
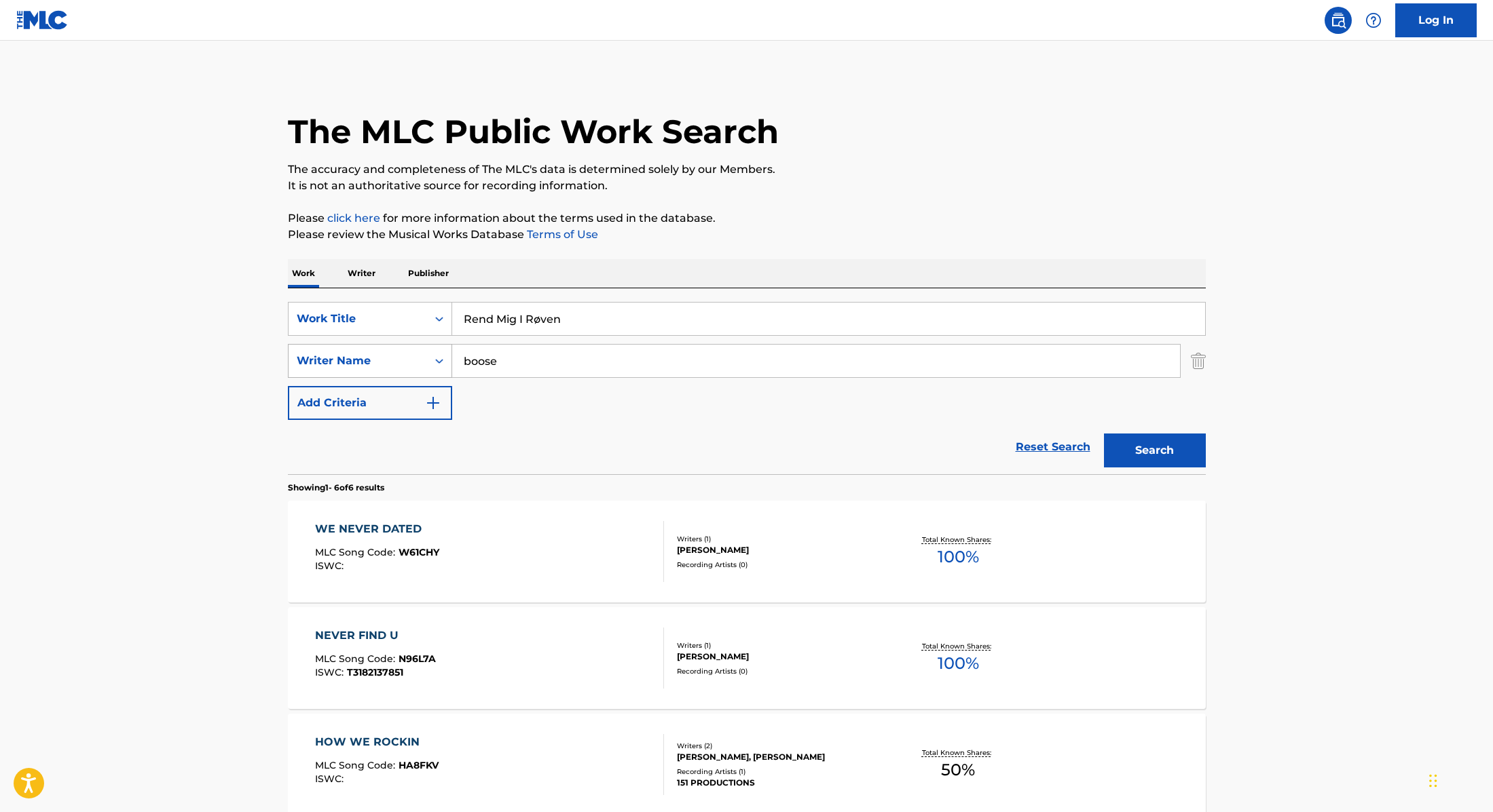
click at [412, 350] on div "SearchWithCriteria89e460e5-7744-4731-99c6-0be1078f7c3e Writer Name boose" at bounding box center [746, 360] width 918 height 34
type input "Jakobsen"
click at [1170, 449] on button "Search" at bounding box center [1155, 450] width 102 height 34
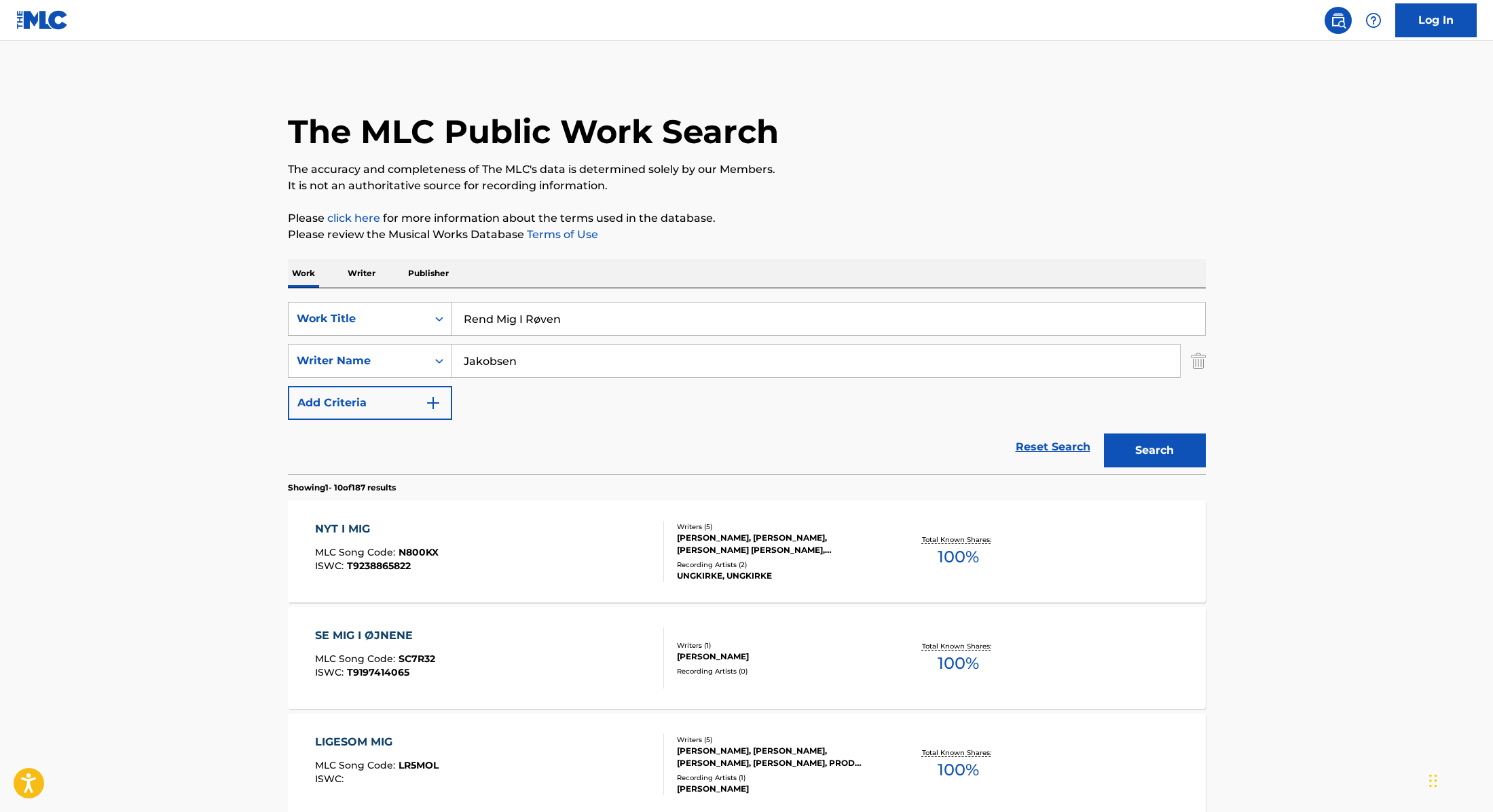
drag, startPoint x: 586, startPoint y: 326, endPoint x: 396, endPoint y: 312, distance: 190.5
click at [389, 313] on div "SearchWithCriteria9cc89112-0d42-42f8-b15c-104aad945215 Work Title Rend Mig I Rø…" at bounding box center [746, 318] width 918 height 34
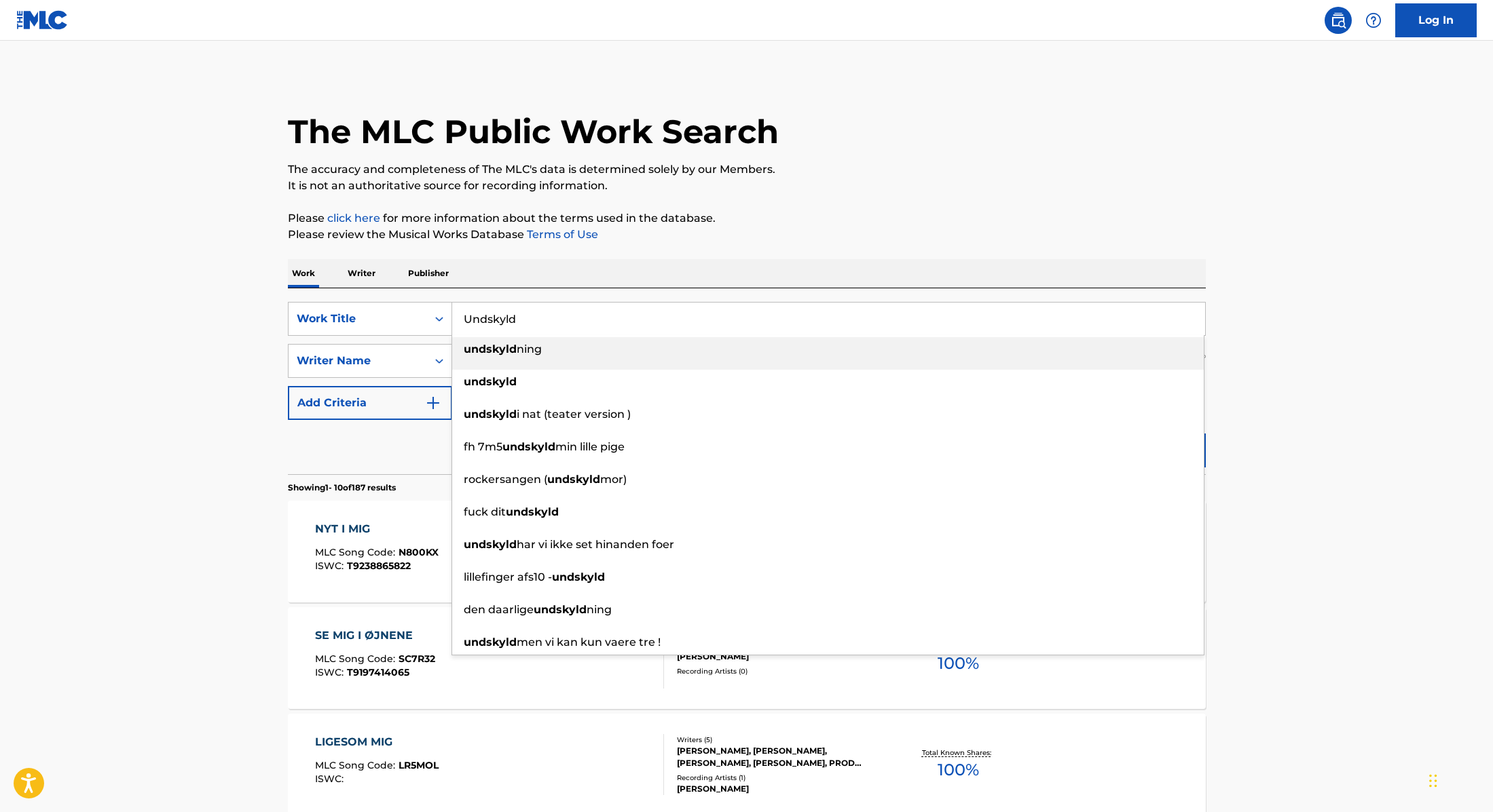
type input "Undskyld"
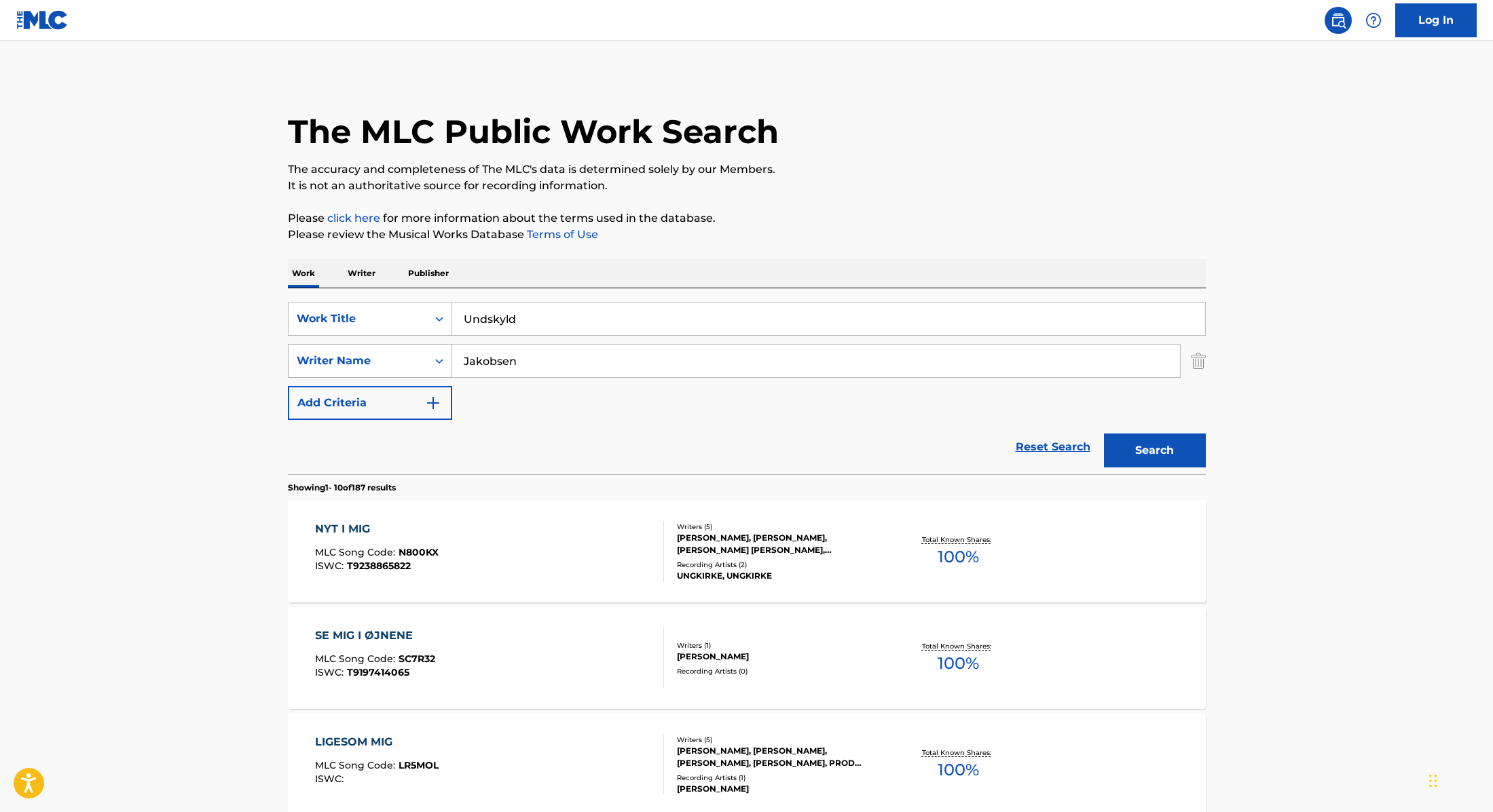
drag, startPoint x: 533, startPoint y: 363, endPoint x: 396, endPoint y: 351, distance: 137.5
click at [399, 360] on div "SearchWithCriteria89e460e5-7744-4731-99c6-0be1078f7c3e Writer Name [PERSON_NAME]" at bounding box center [746, 360] width 918 height 34
type input "[PERSON_NAME],"
click at [1161, 447] on button "Search" at bounding box center [1155, 450] width 102 height 34
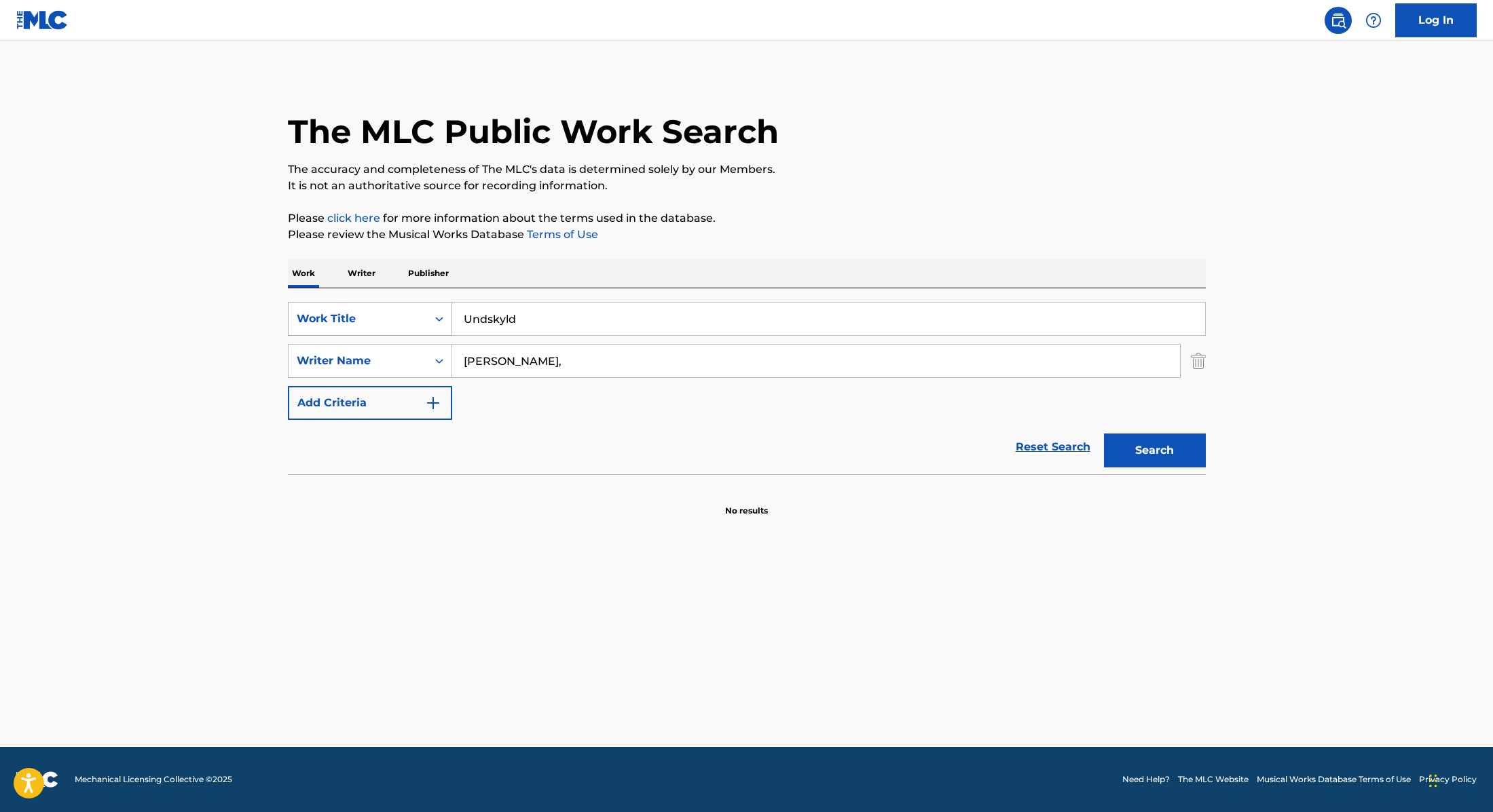
drag, startPoint x: 536, startPoint y: 322, endPoint x: 389, endPoint y: 312, distance: 147.3
click at [386, 314] on div "SearchWithCriteria9cc89112-0d42-42f8-b15c-104aad945215 Work Title Undskyld" at bounding box center [746, 318] width 918 height 34
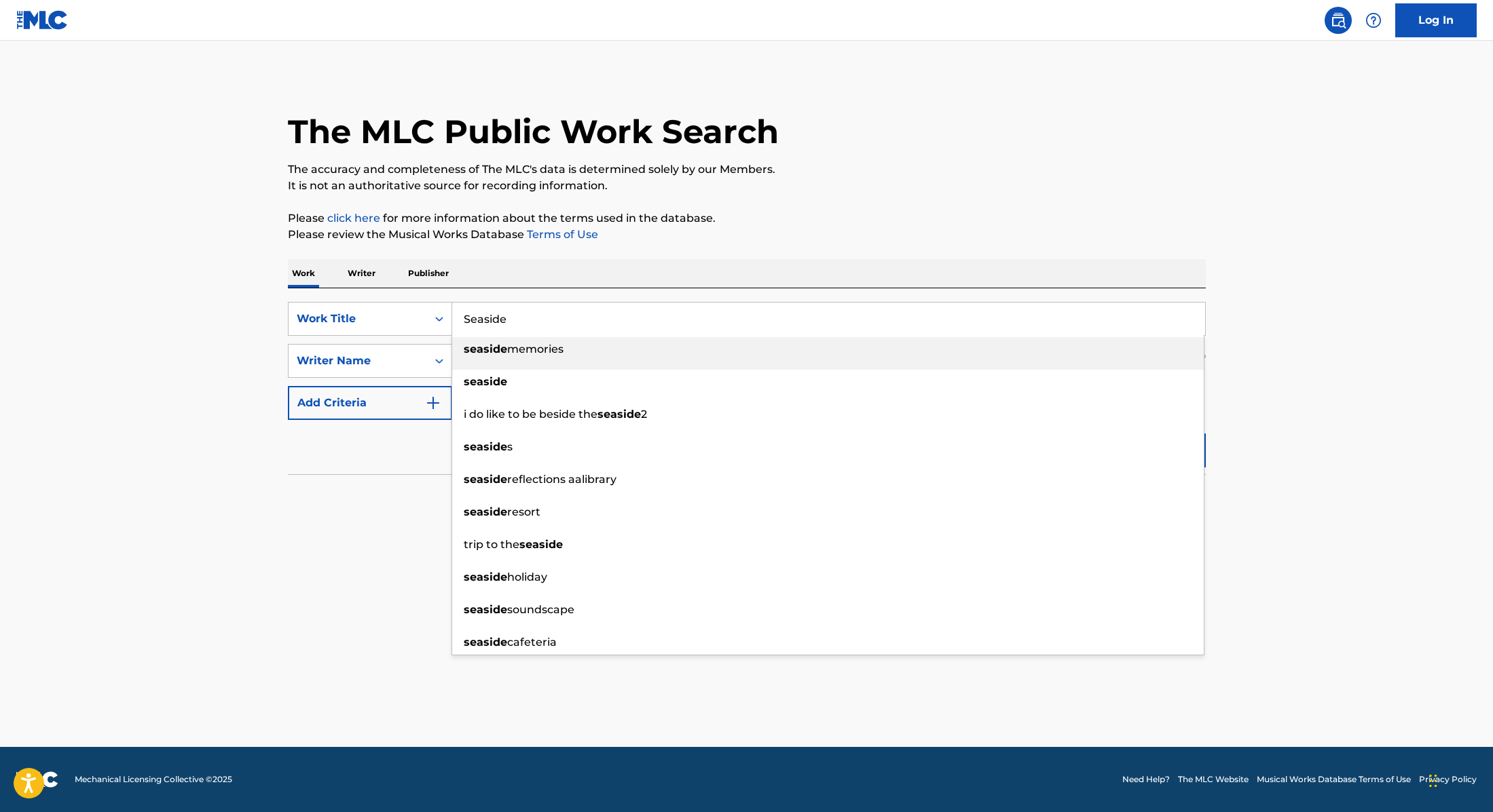
type input "Seaside"
click at [914, 166] on p "The accuracy and completeness of The MLC's data is determined solely by our Mem…" at bounding box center [746, 170] width 918 height 16
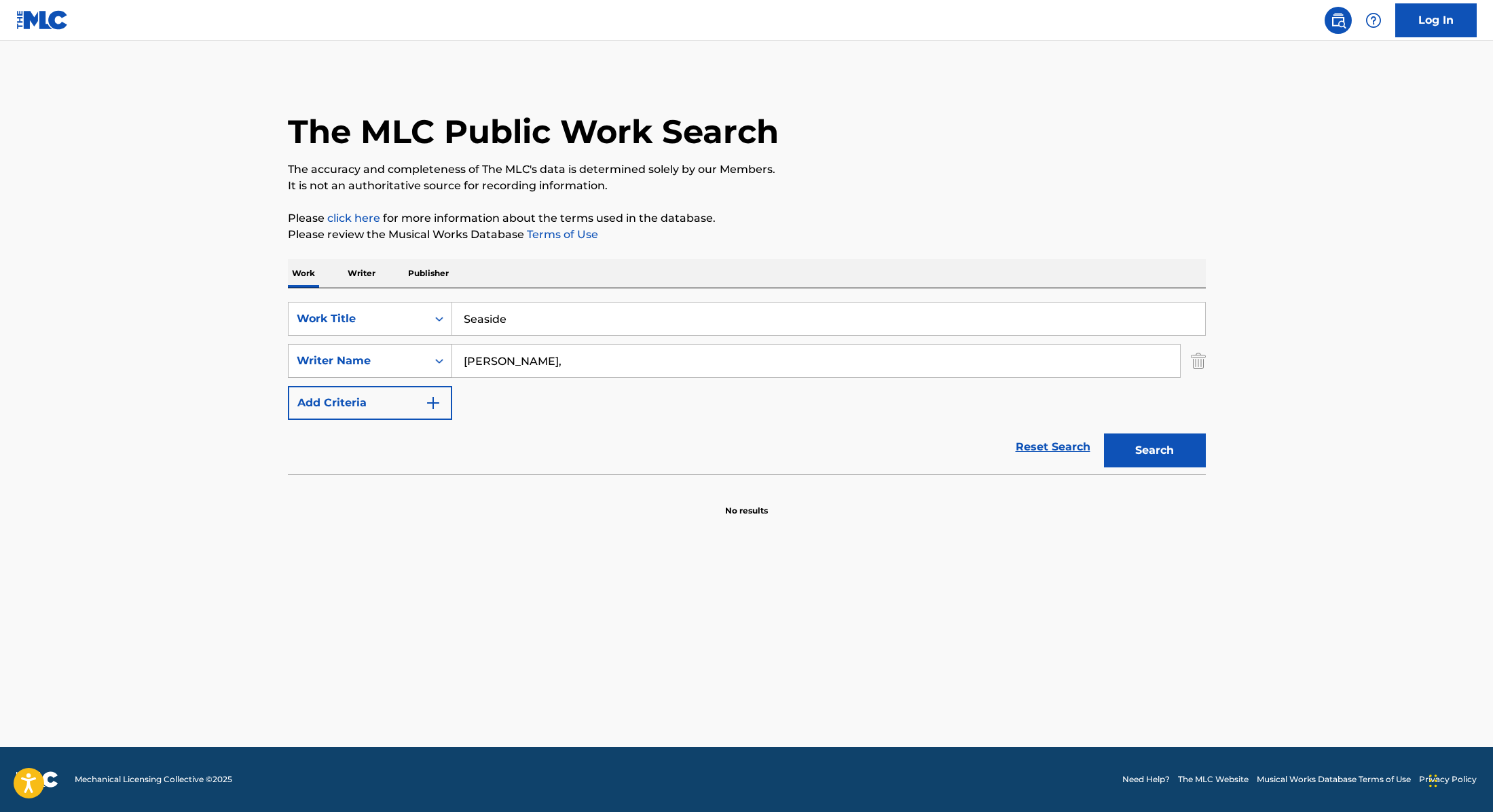
drag, startPoint x: 550, startPoint y: 365, endPoint x: 378, endPoint y: 357, distance: 172.2
click at [384, 357] on div "SearchWithCriteria89e460e5-7744-4731-99c6-0be1078f7c3e Writer Name [PERSON_NAME…" at bounding box center [746, 360] width 918 height 34
type input "Iversen"
click at [1146, 444] on button "Search" at bounding box center [1155, 450] width 102 height 34
drag, startPoint x: 510, startPoint y: 321, endPoint x: 405, endPoint y: 312, distance: 105.4
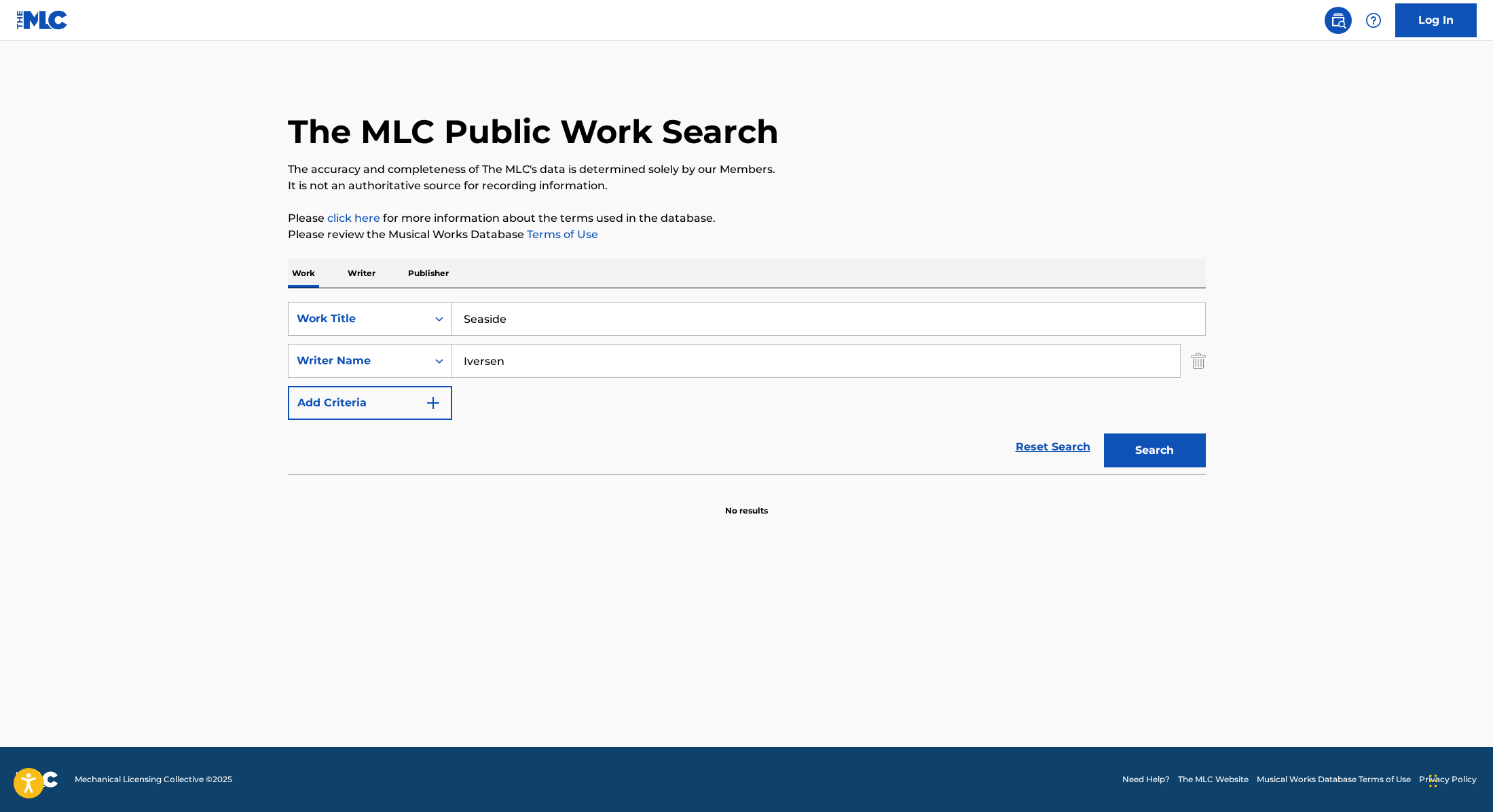
click at [405, 312] on div "SearchWithCriteria9cc89112-0d42-42f8-b15c-104aad945215 Work Title Seaside" at bounding box center [746, 318] width 918 height 34
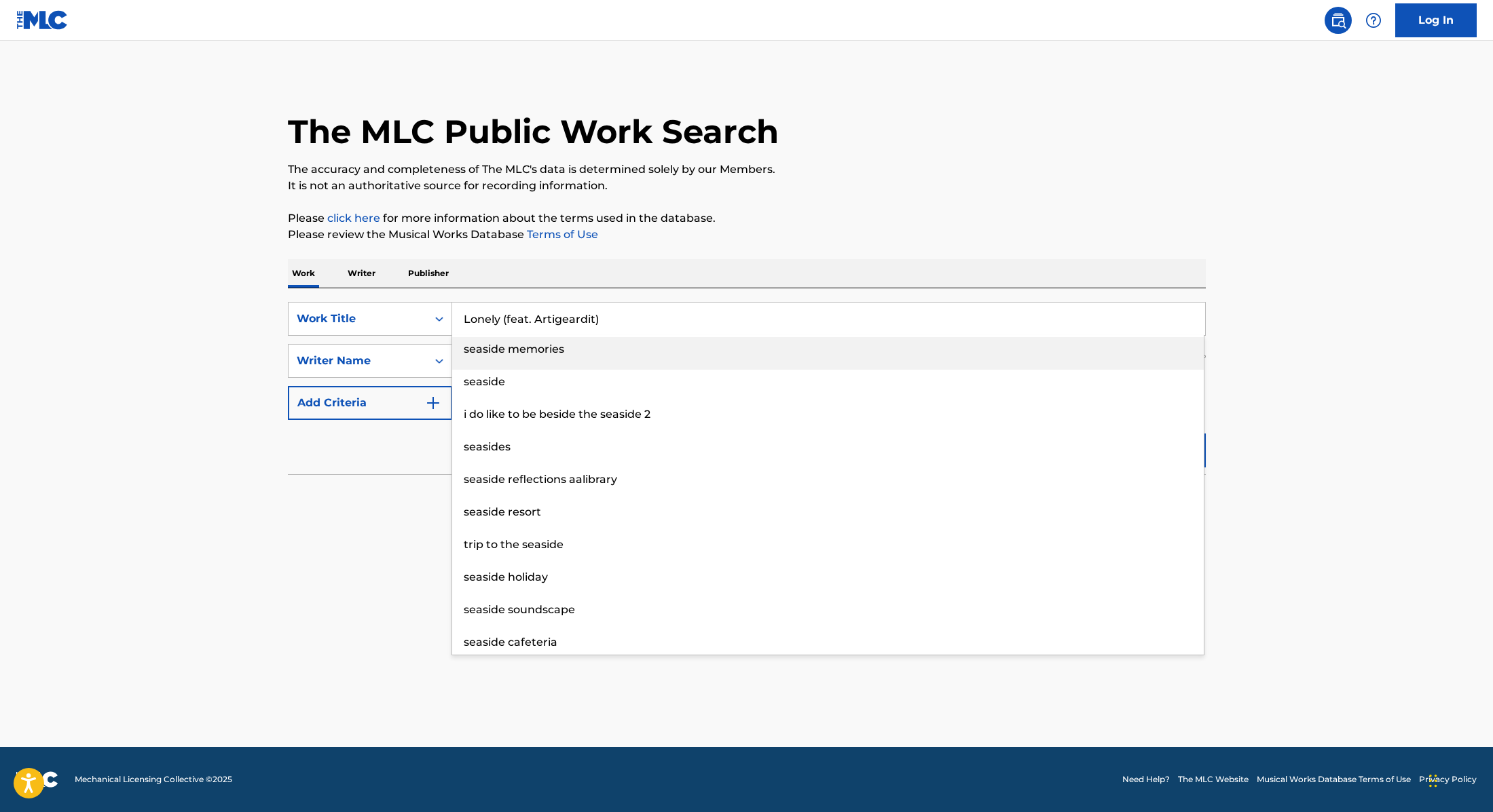
type input "Lonely (feat. Artigeardit)"
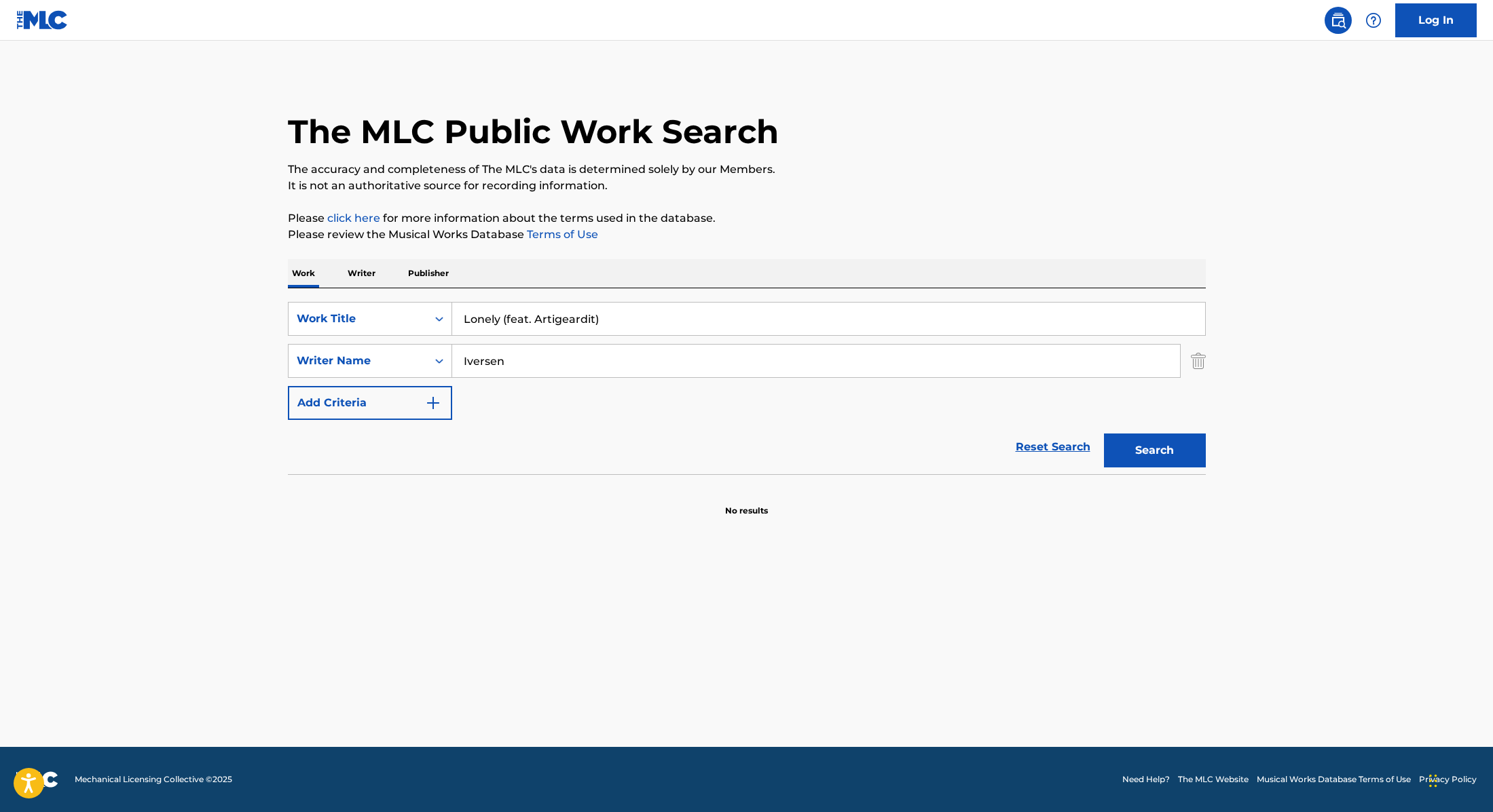
click at [803, 196] on div "The MLC Public Work Search The accuracy and completeness of The MLC's data is d…" at bounding box center [746, 296] width 950 height 443
drag, startPoint x: 510, startPoint y: 365, endPoint x: 414, endPoint y: 357, distance: 96.3
click at [414, 357] on div "SearchWithCriteria89e460e5-7744-4731-99c6-0be1078f7c3e Writer Name Iversen" at bounding box center [746, 360] width 918 height 34
type input "Aliti"
drag, startPoint x: 624, startPoint y: 321, endPoint x: 501, endPoint y: 321, distance: 123.0
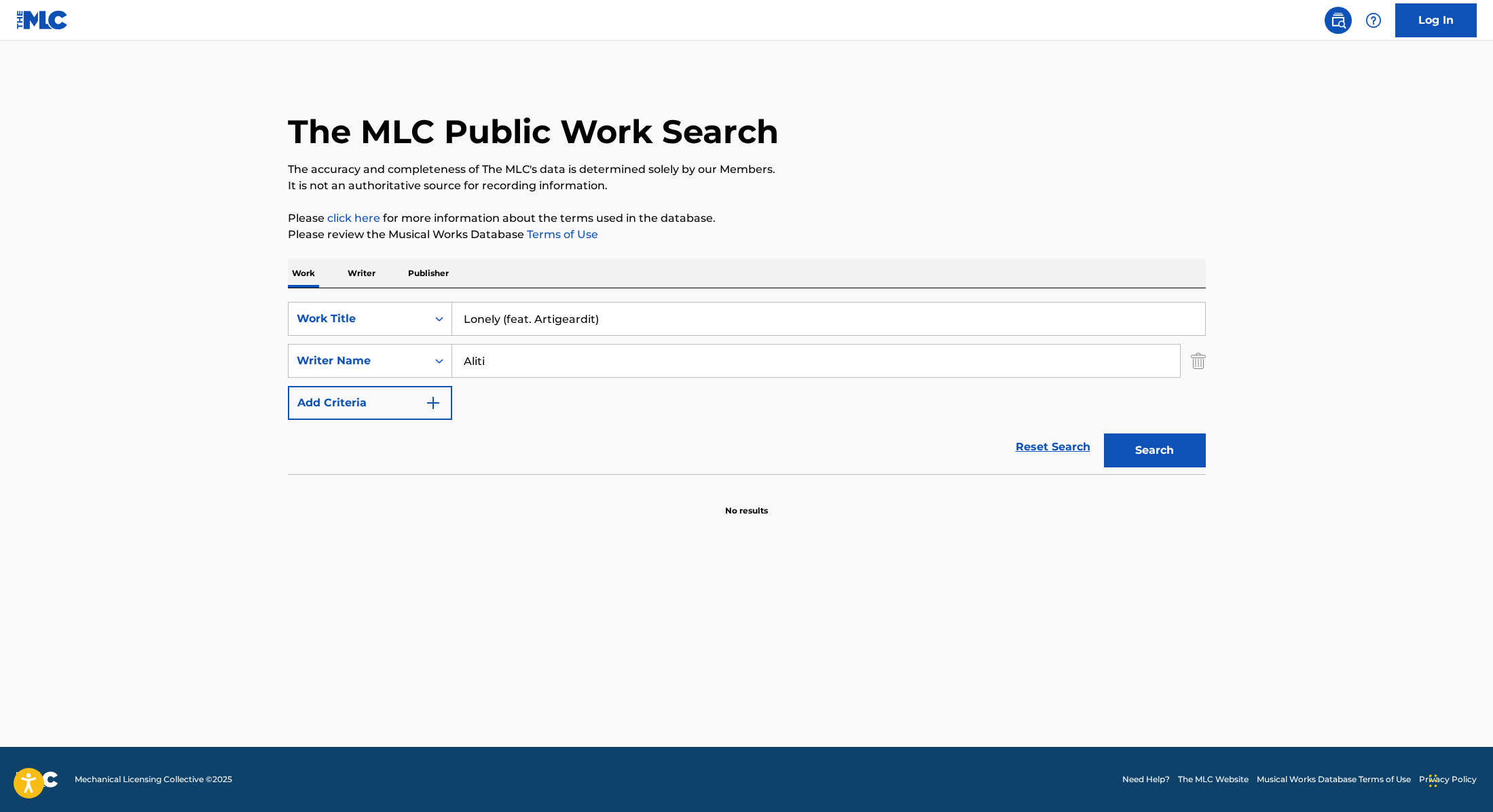
click at [501, 321] on input "Lonely (feat. Artigeardit)" at bounding box center [828, 318] width 752 height 32
click at [780, 261] on div "Work Writer Publisher" at bounding box center [746, 273] width 918 height 28
click at [1158, 451] on button "Search" at bounding box center [1155, 450] width 102 height 34
drag, startPoint x: 533, startPoint y: 325, endPoint x: 381, endPoint y: 301, distance: 153.9
click at [381, 302] on div "SearchWithCriteria9cc89112-0d42-42f8-b15c-104aad945215 Work Title Lonely" at bounding box center [746, 318] width 918 height 34
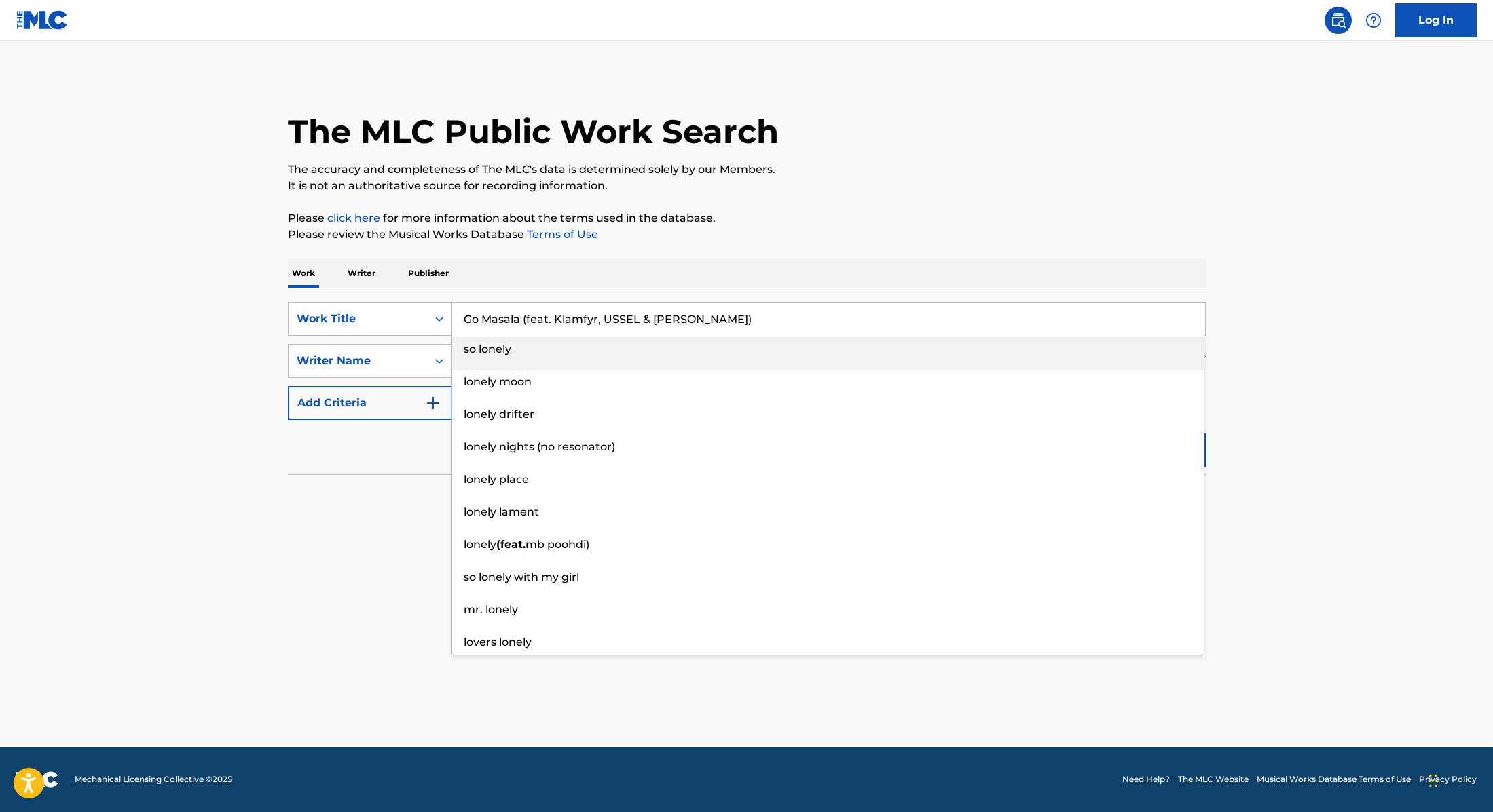
type input "Go Masala (feat. Klamfyr, USSEL & [PERSON_NAME])"
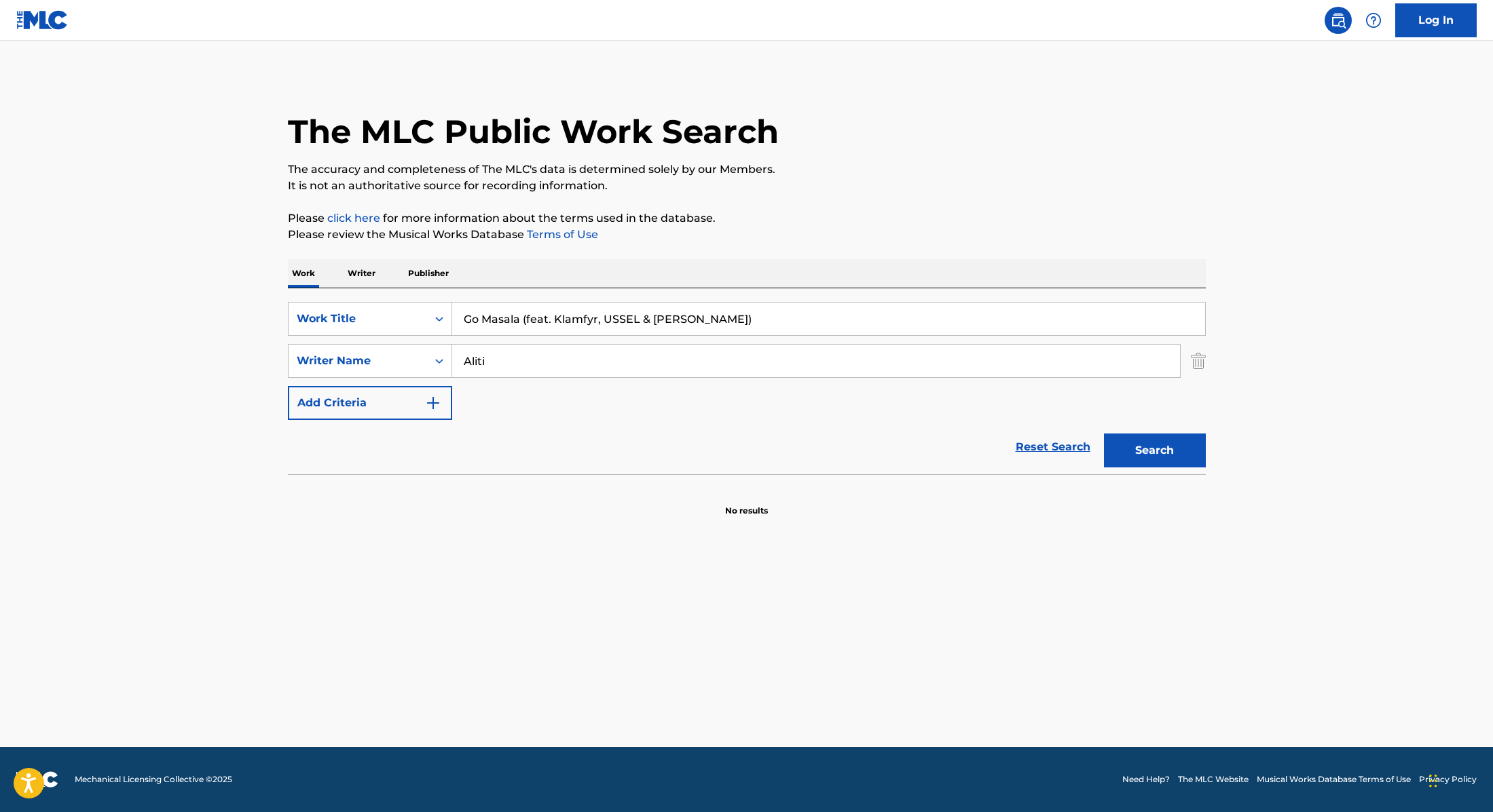
click at [791, 195] on div "The MLC Public Work Search The accuracy and completeness of The MLC's data is d…" at bounding box center [746, 296] width 950 height 443
drag, startPoint x: 506, startPoint y: 363, endPoint x: 414, endPoint y: 357, distance: 92.2
click at [411, 359] on div "SearchWithCriteria89e460e5-7744-4731-99c6-0be1078f7c3e Writer Name [PERSON_NAME]" at bounding box center [746, 360] width 918 height 34
type input "[GEOGRAPHIC_DATA],"
drag, startPoint x: 523, startPoint y: 320, endPoint x: 739, endPoint y: 324, distance: 216.0
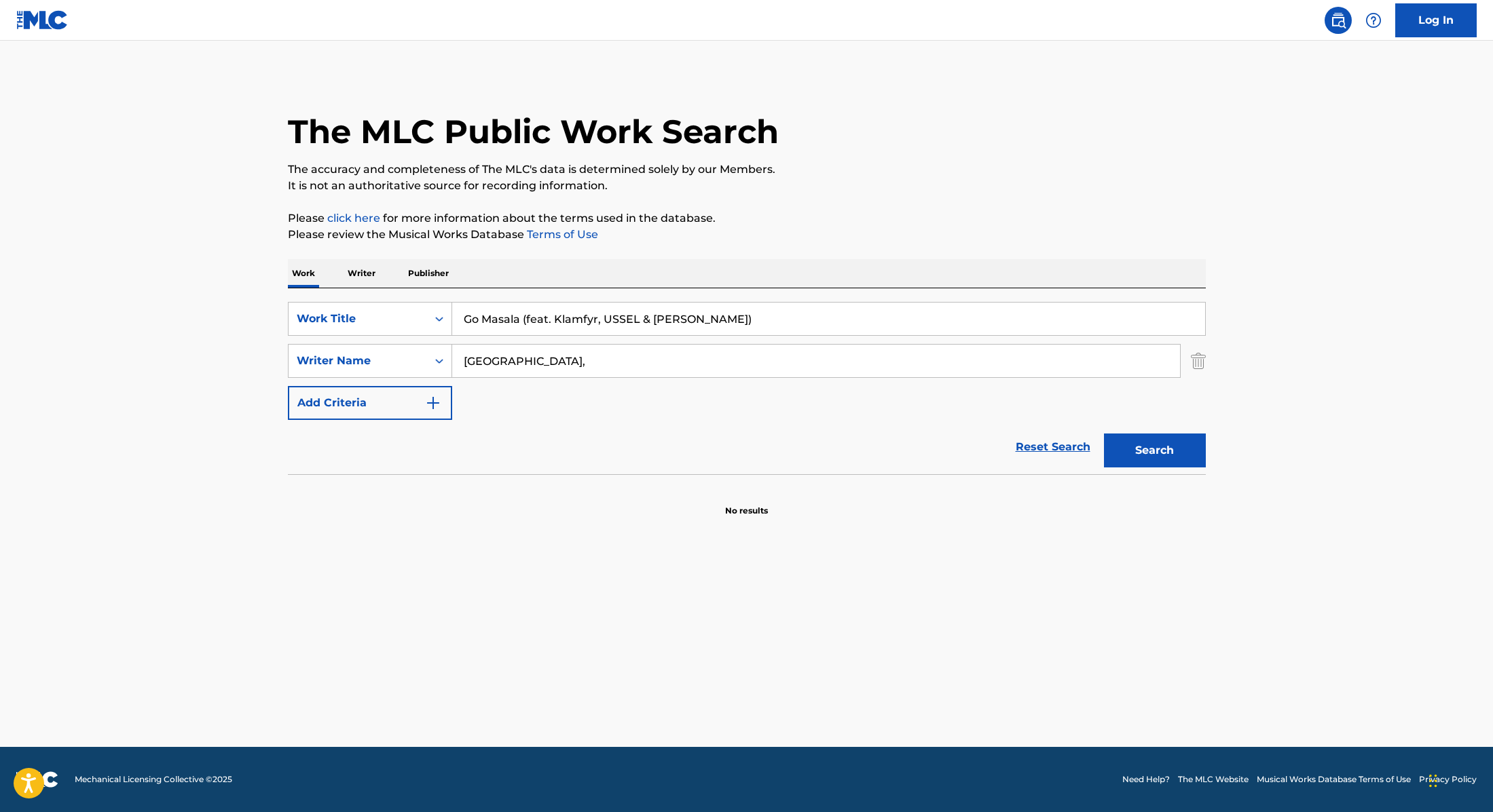
click at [739, 324] on input "Go Masala (feat. Klamfyr, USSEL & [PERSON_NAME])" at bounding box center [828, 318] width 752 height 32
click at [816, 239] on p "Please review the Musical Works Database Terms of Use" at bounding box center [746, 235] width 918 height 16
click at [1129, 445] on button "Search" at bounding box center [1155, 450] width 102 height 34
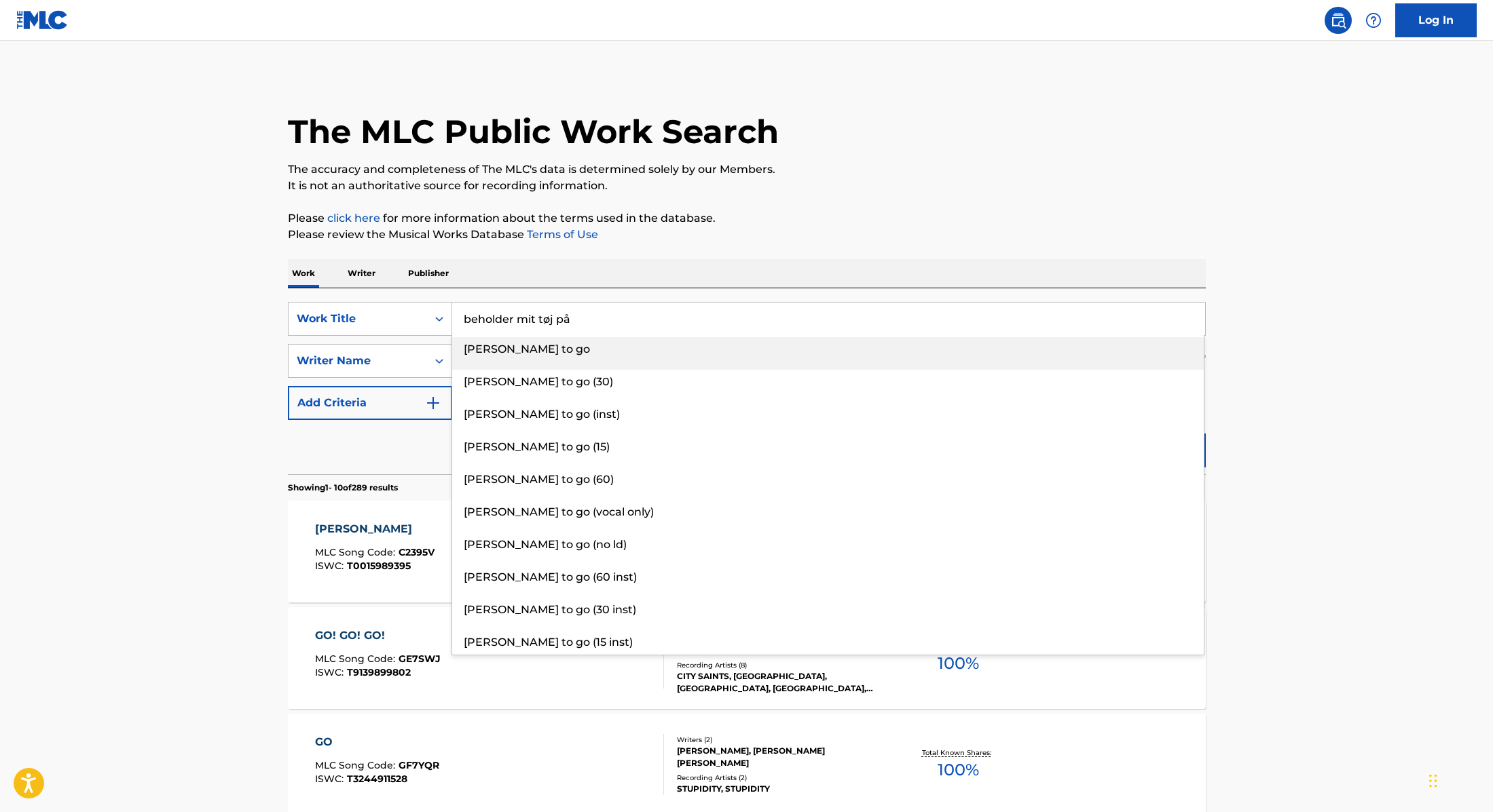
drag, startPoint x: 555, startPoint y: 316, endPoint x: 623, endPoint y: 258, distance: 89.4
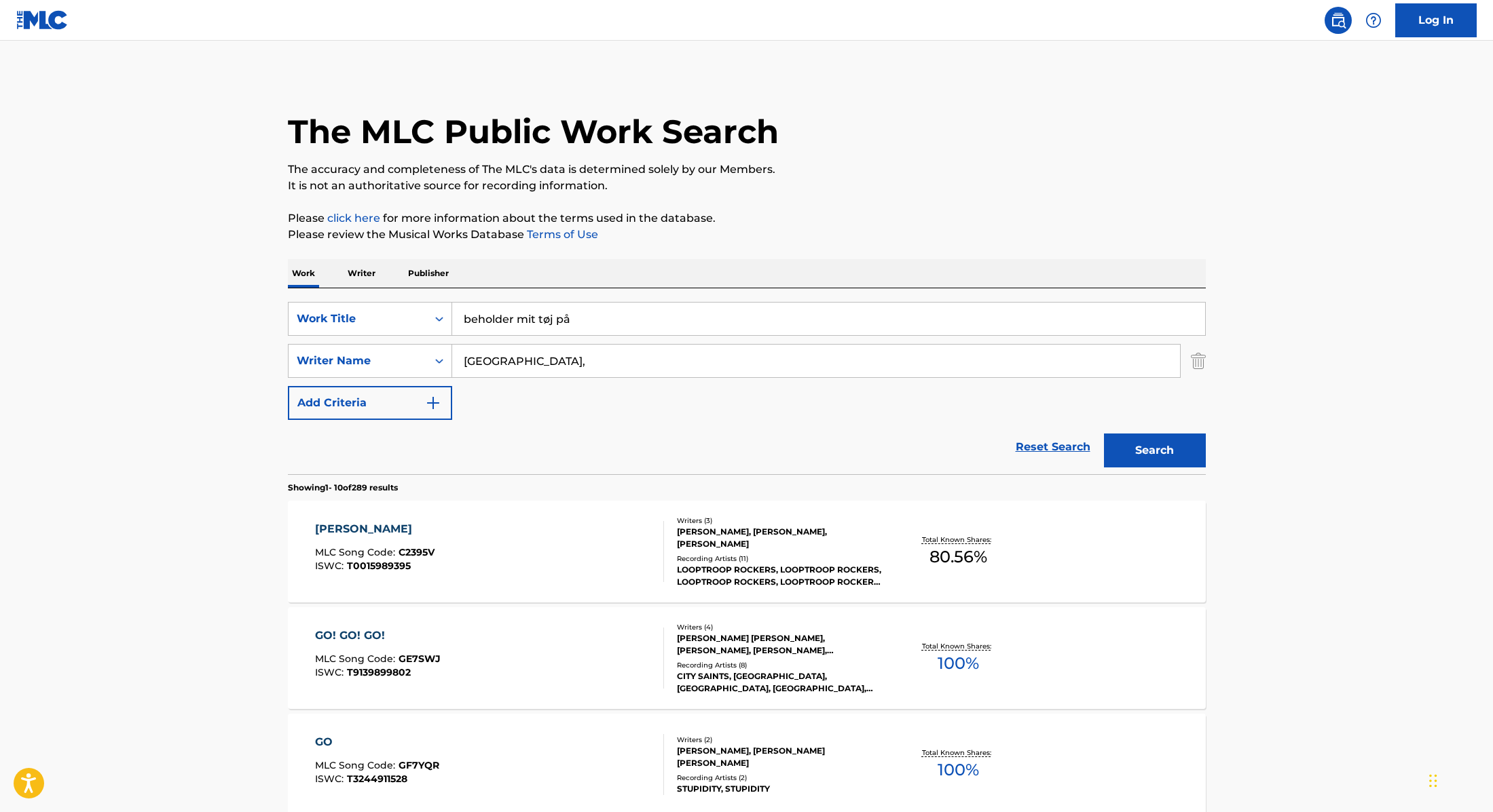
type input "beholder mit tøj på"
drag, startPoint x: 516, startPoint y: 361, endPoint x: 423, endPoint y: 357, distance: 93.1
click at [423, 357] on div "SearchWithCriteria89e460e5-7744-4731-99c6-0be1078f7c3e Writer Name [PERSON_NAME…" at bounding box center [746, 360] width 918 height 34
click at [1104, 434] on button "Search" at bounding box center [1155, 450] width 102 height 34
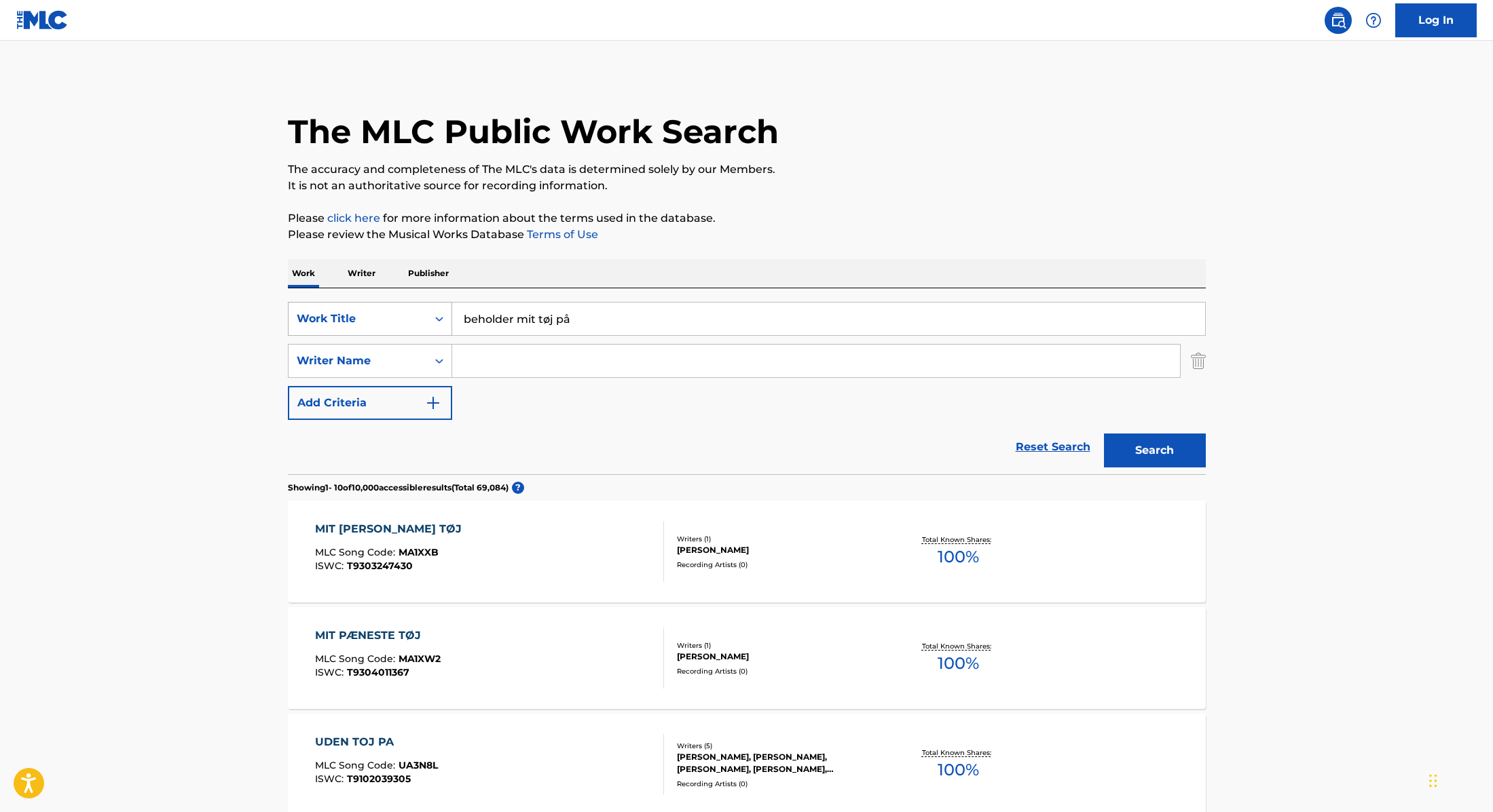
drag, startPoint x: 600, startPoint y: 315, endPoint x: 416, endPoint y: 303, distance: 184.4
click at [414, 304] on div "SearchWithCriteria9cc89112-0d42-42f8-b15c-104aad945215 Work Title beholder mit …" at bounding box center [746, 318] width 918 height 34
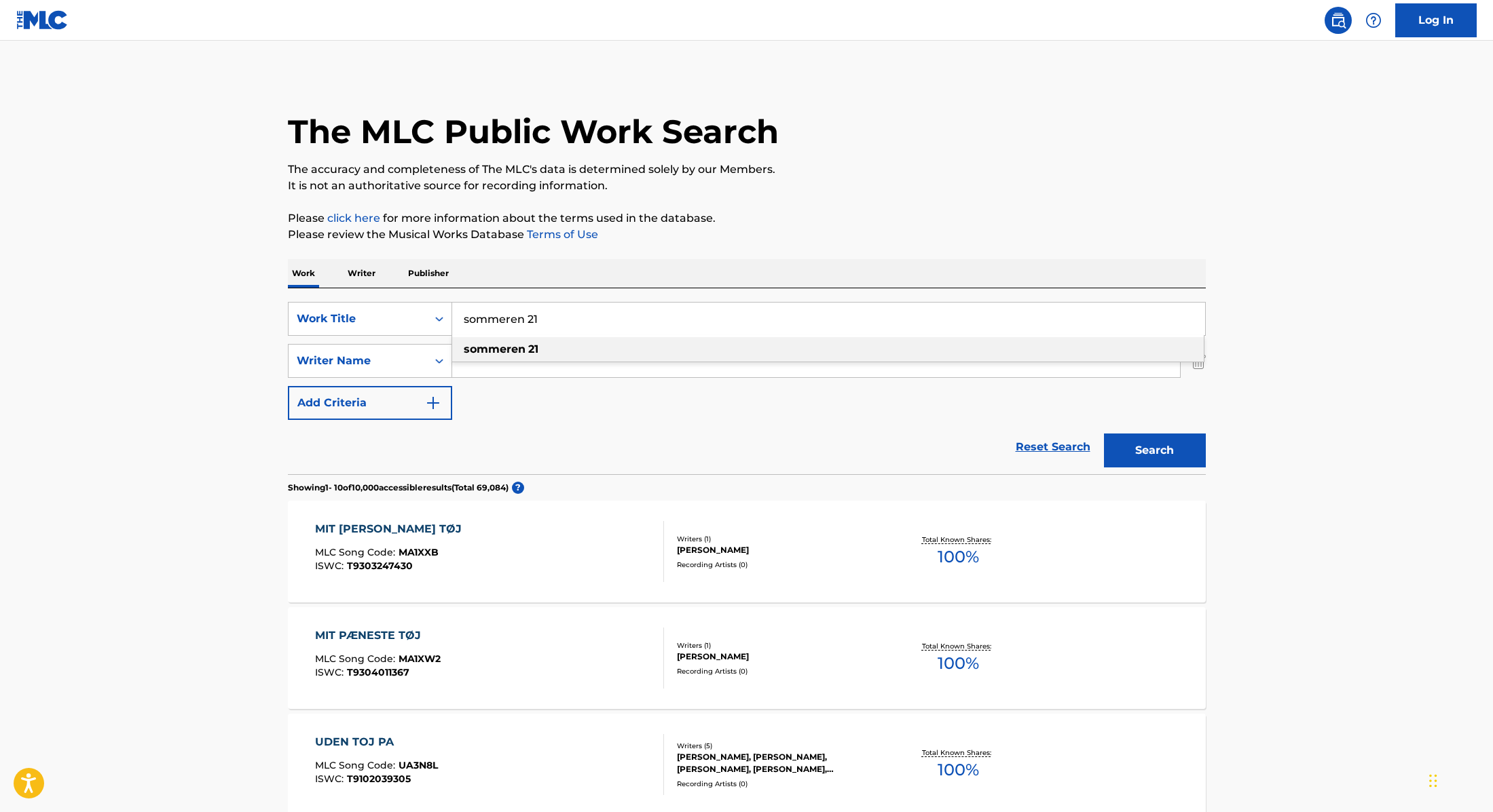
type input "sommeren 21"
click at [879, 233] on p "Please review the Musical Works Database Terms of Use" at bounding box center [746, 235] width 918 height 16
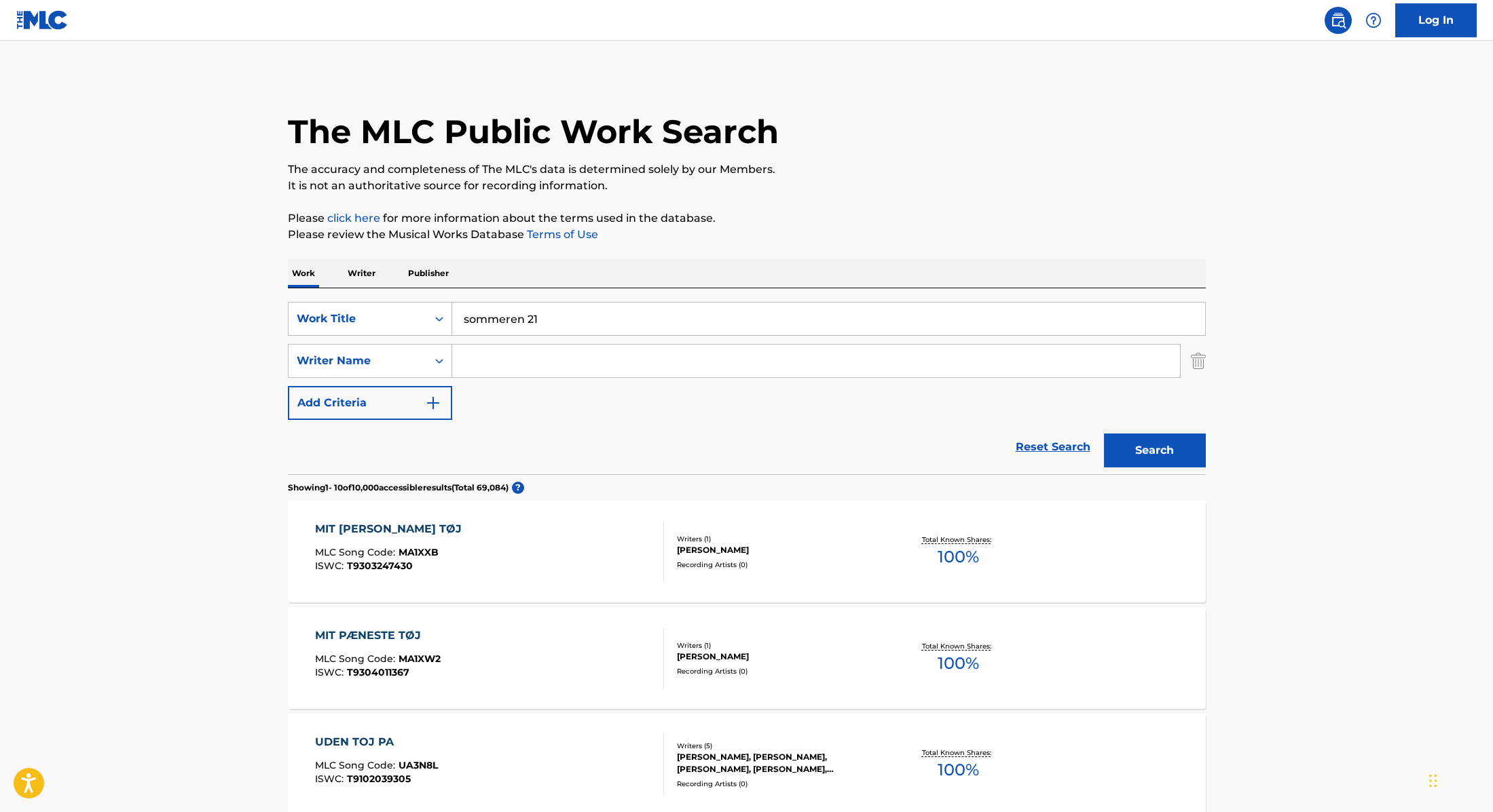
click at [1171, 443] on button "Search" at bounding box center [1155, 450] width 102 height 34
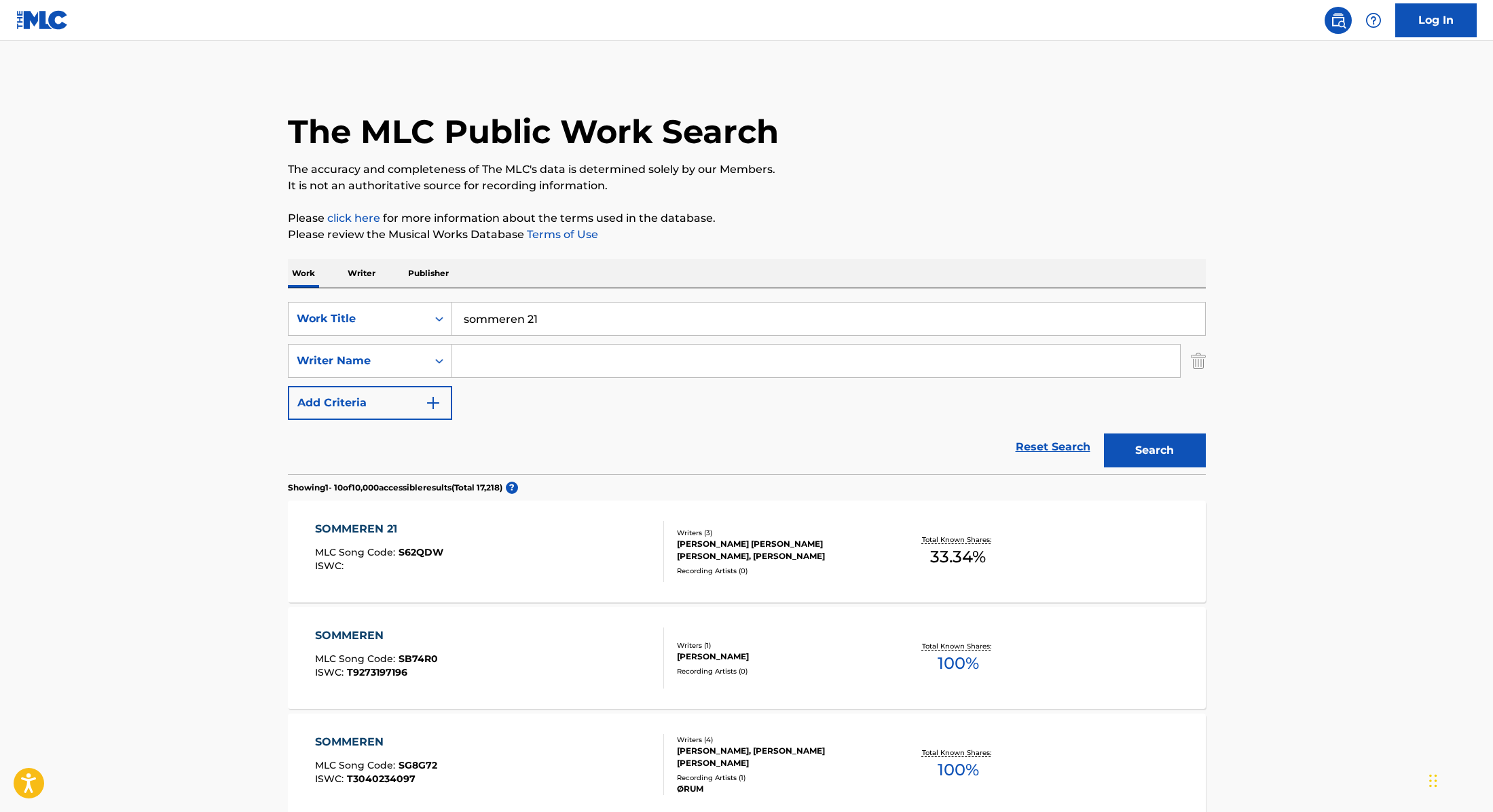
click at [587, 544] on div "SOMMEREN 21 MLC Song Code : S62QDW ISWC :" at bounding box center [489, 552] width 349 height 61
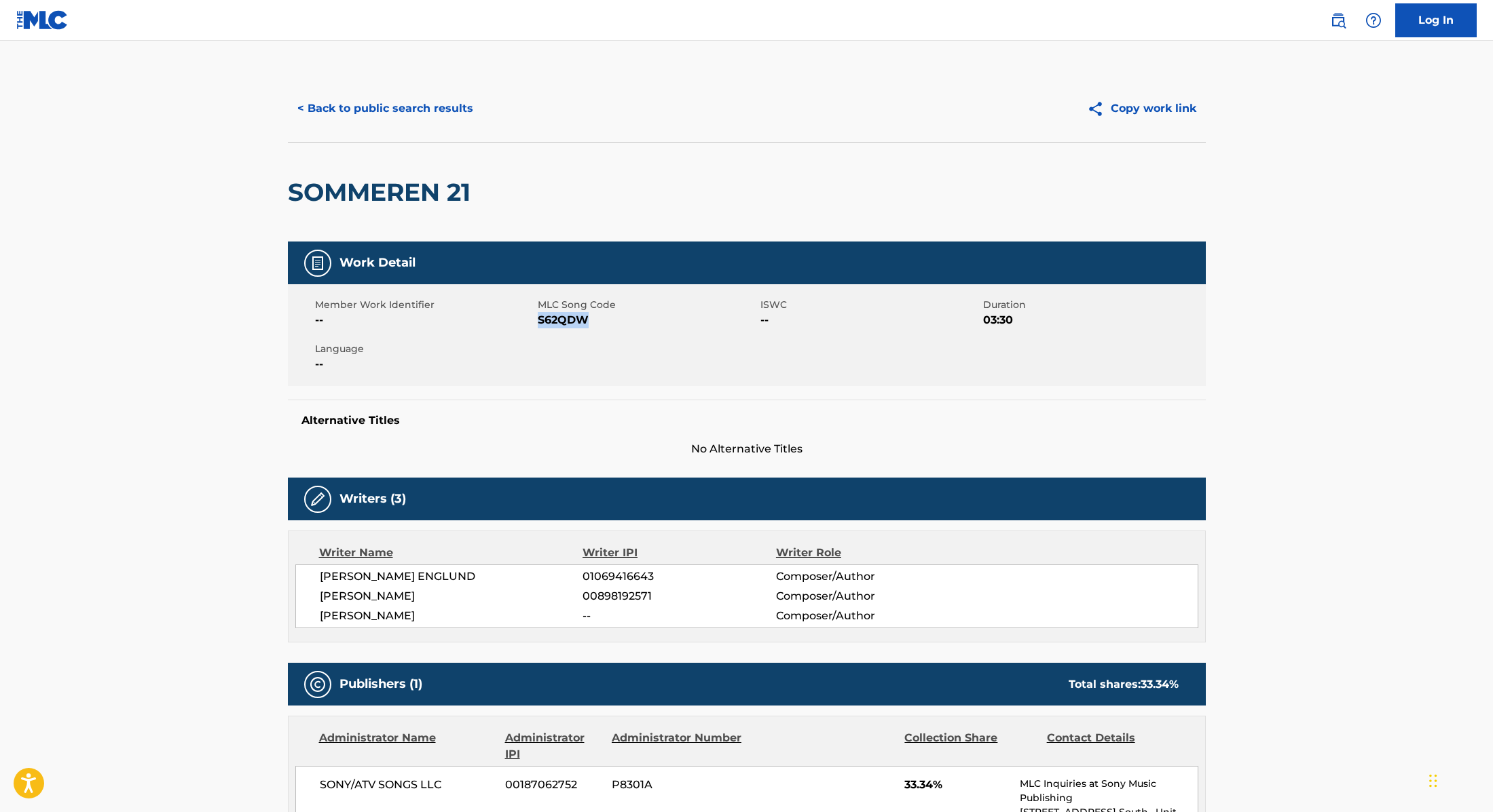
drag, startPoint x: 539, startPoint y: 319, endPoint x: 655, endPoint y: 319, distance: 116.0
click at [655, 319] on span "S62QDW" at bounding box center [647, 321] width 220 height 16
click at [432, 115] on button "< Back to public search results" at bounding box center [385, 108] width 195 height 34
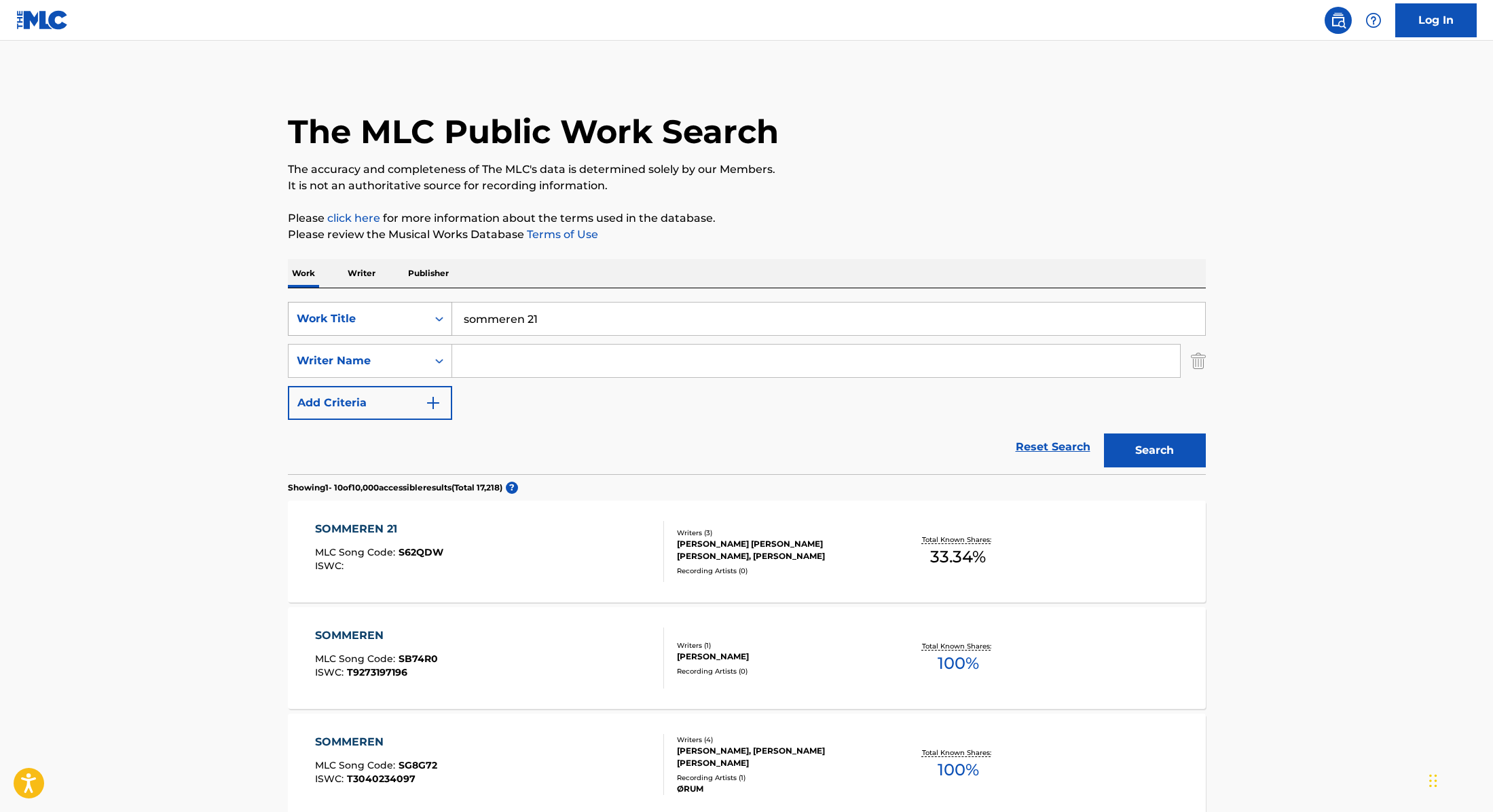
drag, startPoint x: 550, startPoint y: 323, endPoint x: 402, endPoint y: 308, distance: 148.8
click at [402, 308] on div "SearchWithCriteria9cc89112-0d42-42f8-b15c-104aad945215 Work Title sommeren 21" at bounding box center [746, 318] width 918 height 34
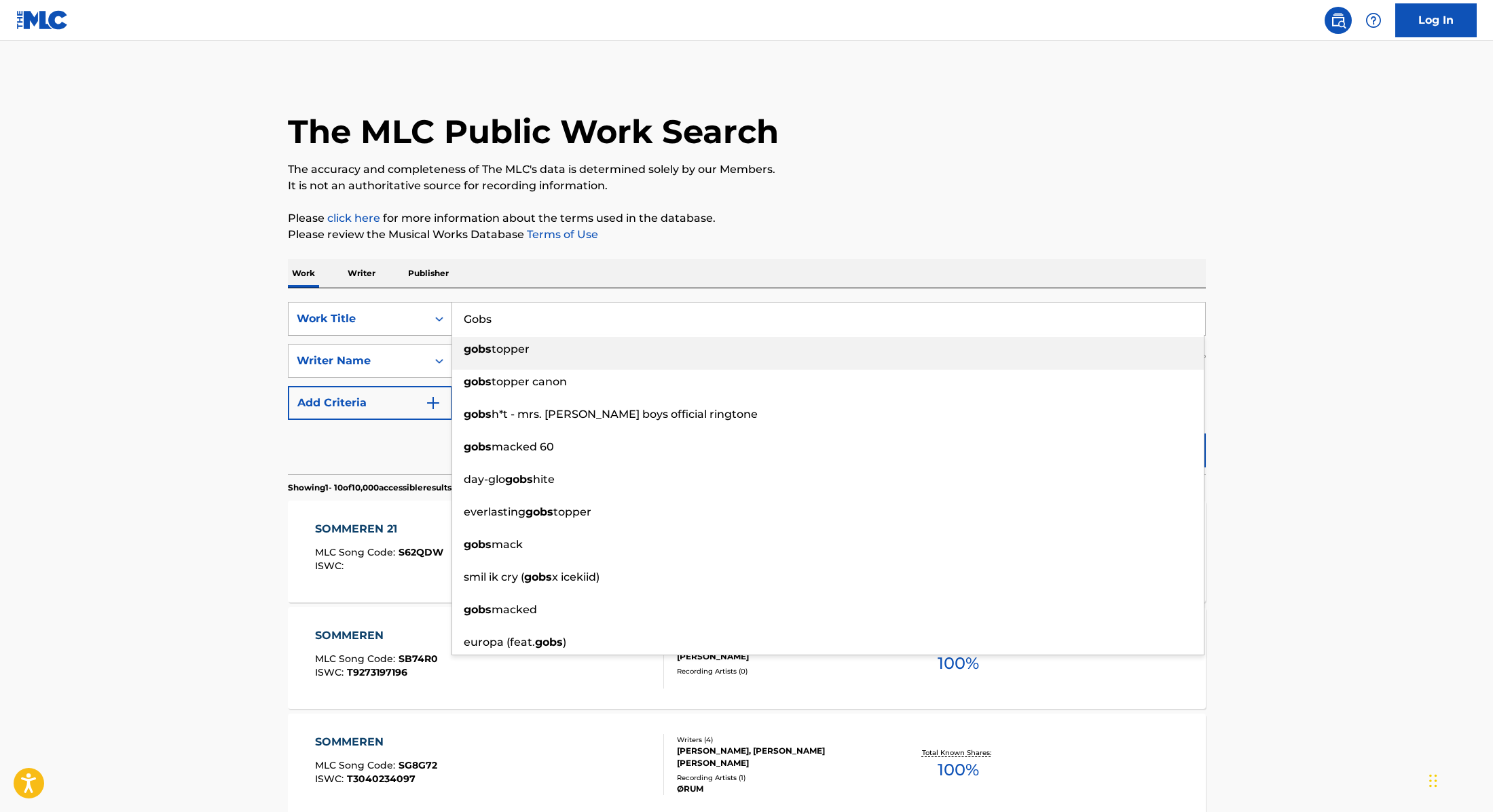
drag, startPoint x: 538, startPoint y: 322, endPoint x: 423, endPoint y: 309, distance: 115.7
click at [423, 309] on div "SearchWithCriteria9cc89112-0d42-42f8-b15c-104aad945215 Work Title Gobs gobs top…" at bounding box center [746, 318] width 918 height 34
type input "Hvor Var Jeg Endt"
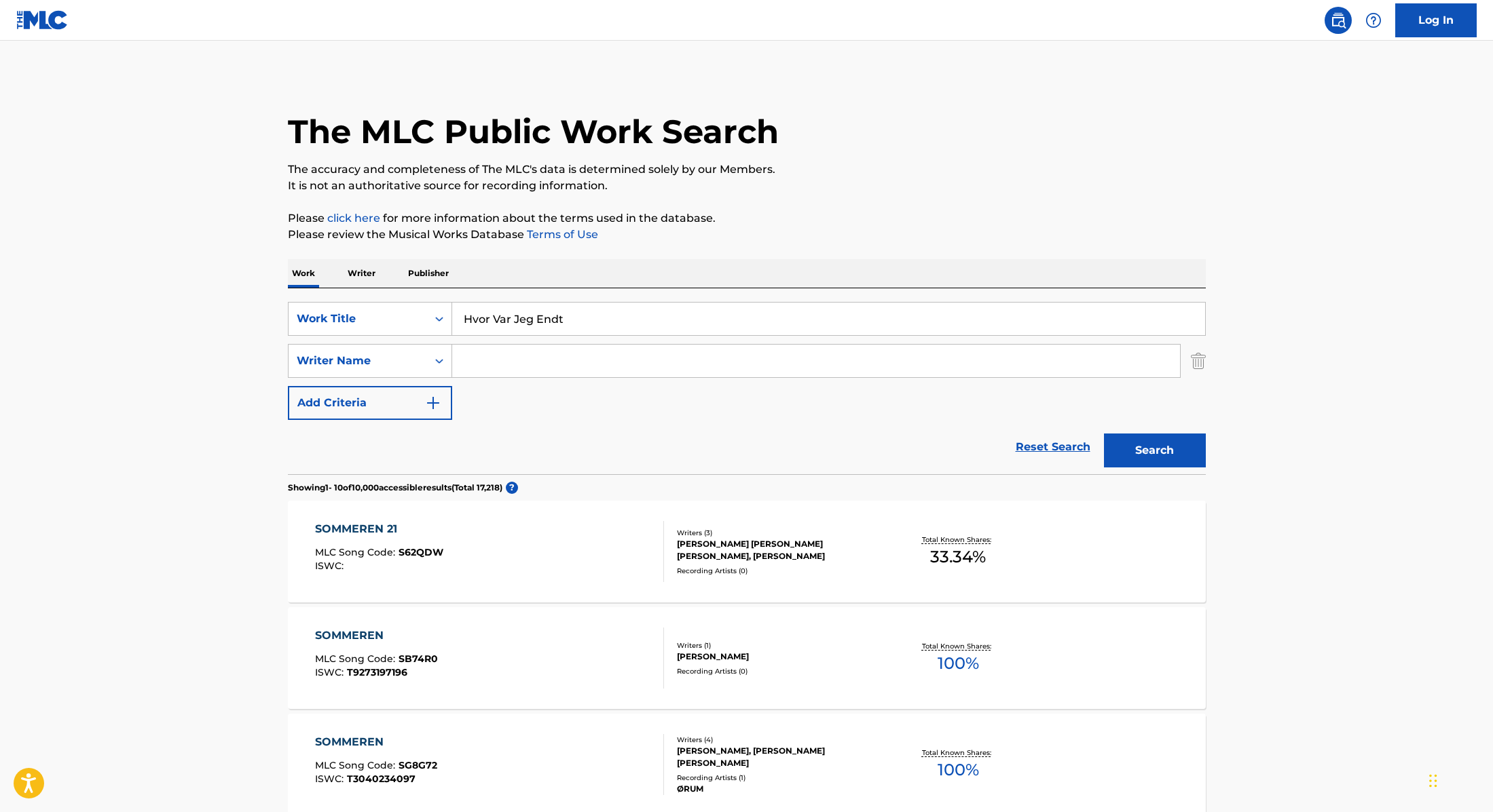
click at [494, 360] on input "Search Form" at bounding box center [815, 360] width 728 height 32
type input "Haugaard,"
click at [1121, 458] on button "Search" at bounding box center [1155, 450] width 102 height 34
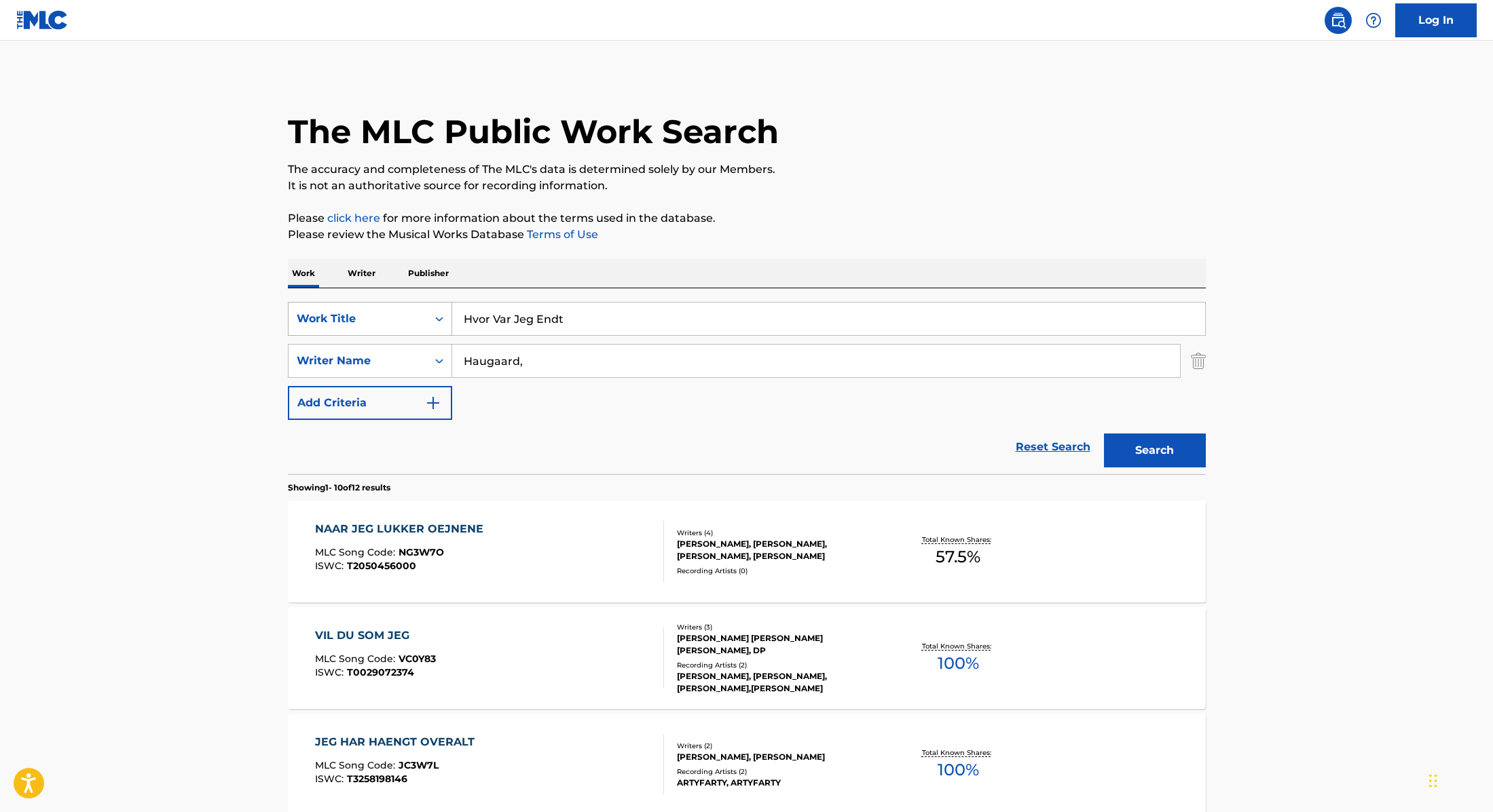
drag, startPoint x: 579, startPoint y: 321, endPoint x: 389, endPoint y: 304, distance: 190.8
click at [393, 304] on div "SearchWithCriteria9cc89112-0d42-42f8-b15c-104aad945215 Work Title Hvor Var Jeg …" at bounding box center [746, 318] width 918 height 34
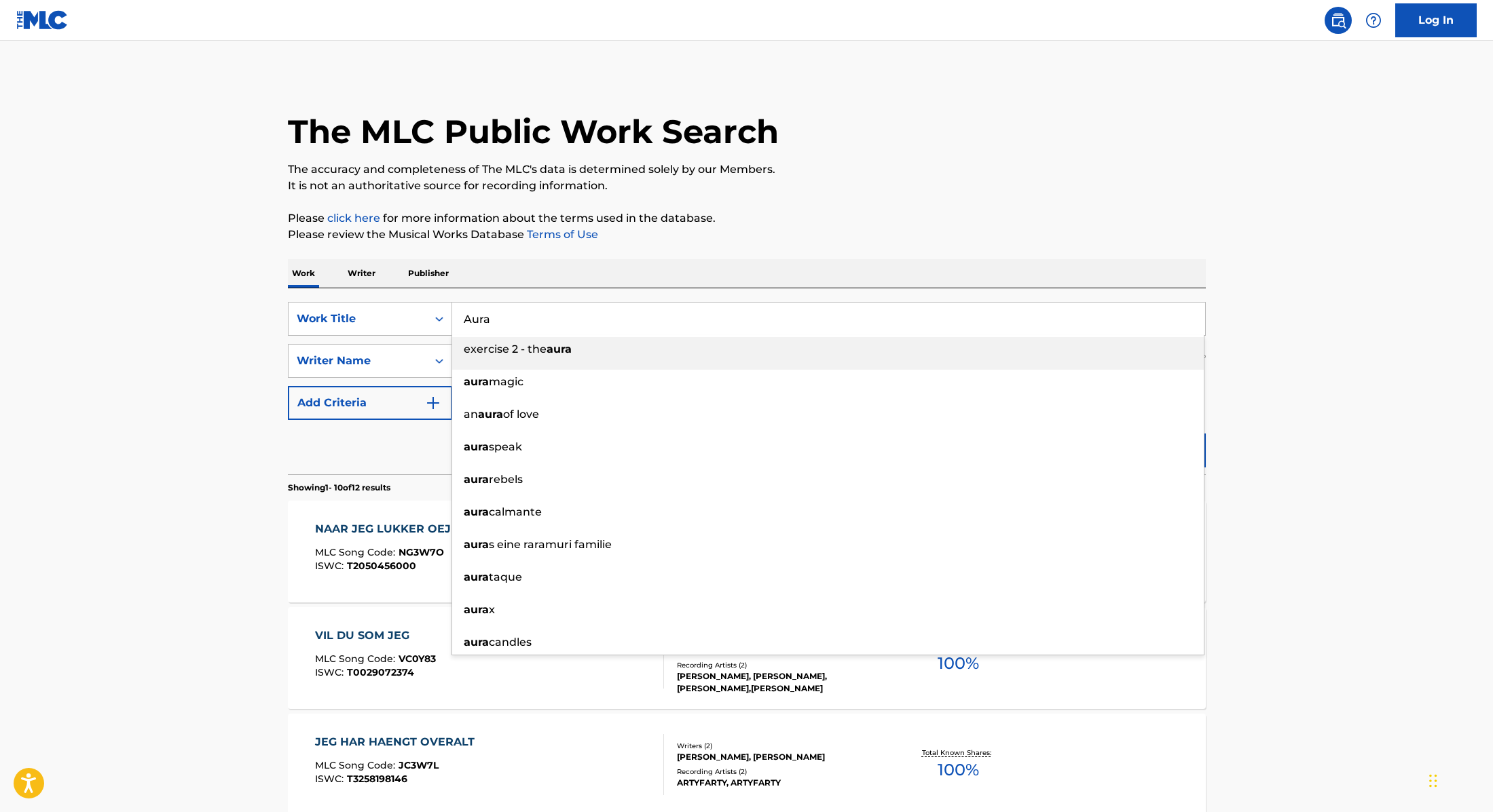
type input "Aura"
click at [821, 219] on p "Please click here for more information about the terms used in the database." at bounding box center [746, 219] width 918 height 16
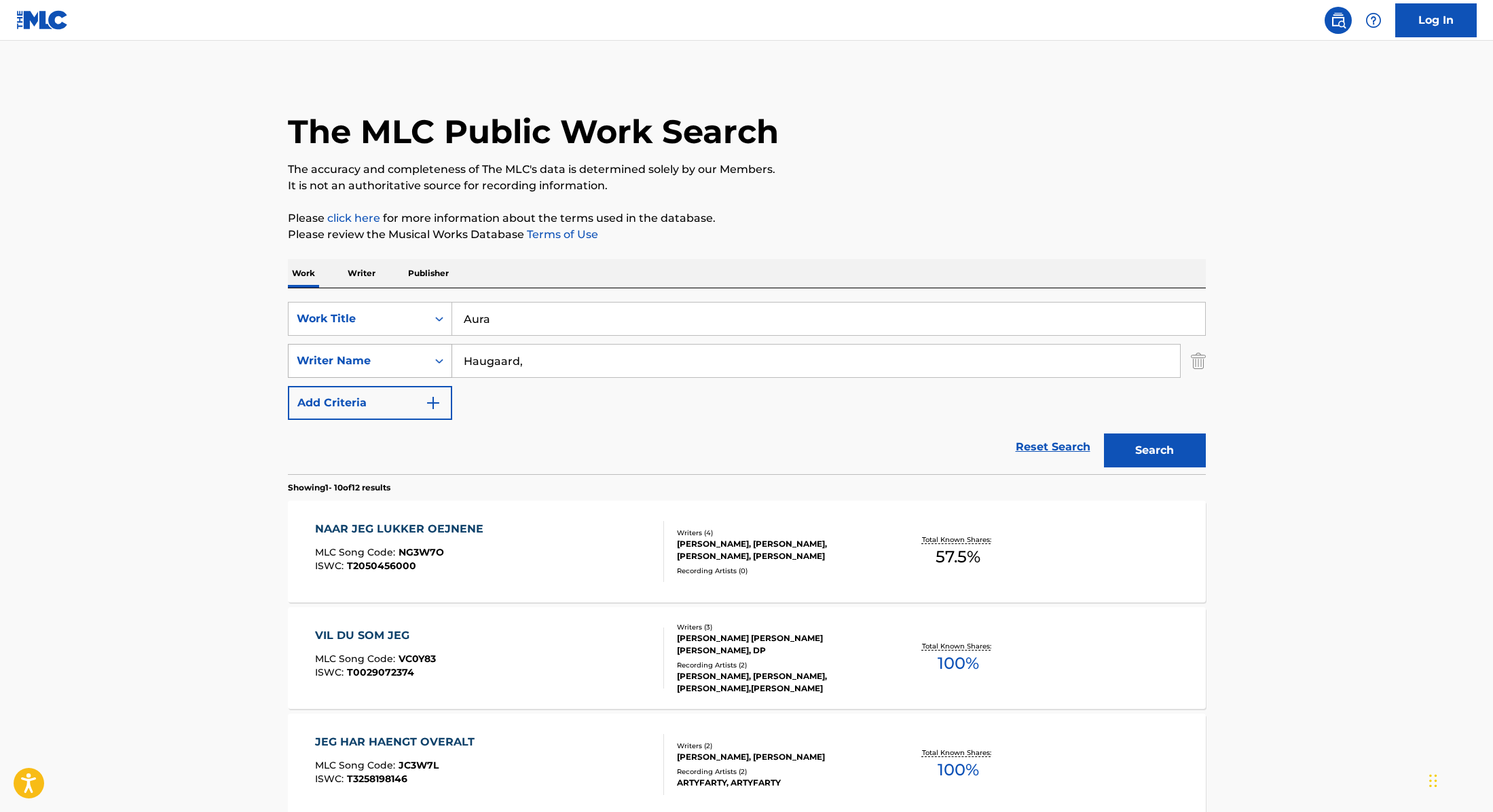
drag, startPoint x: 537, startPoint y: 359, endPoint x: 378, endPoint y: 357, distance: 159.0
click at [378, 357] on div "SearchWithCriteria89e460e5-7744-4731-99c6-0be1078f7c3e Writer Name [PERSON_NAME…" at bounding box center [746, 360] width 918 height 34
type input "[PERSON_NAME]"
click at [1163, 451] on button "Search" at bounding box center [1155, 450] width 102 height 34
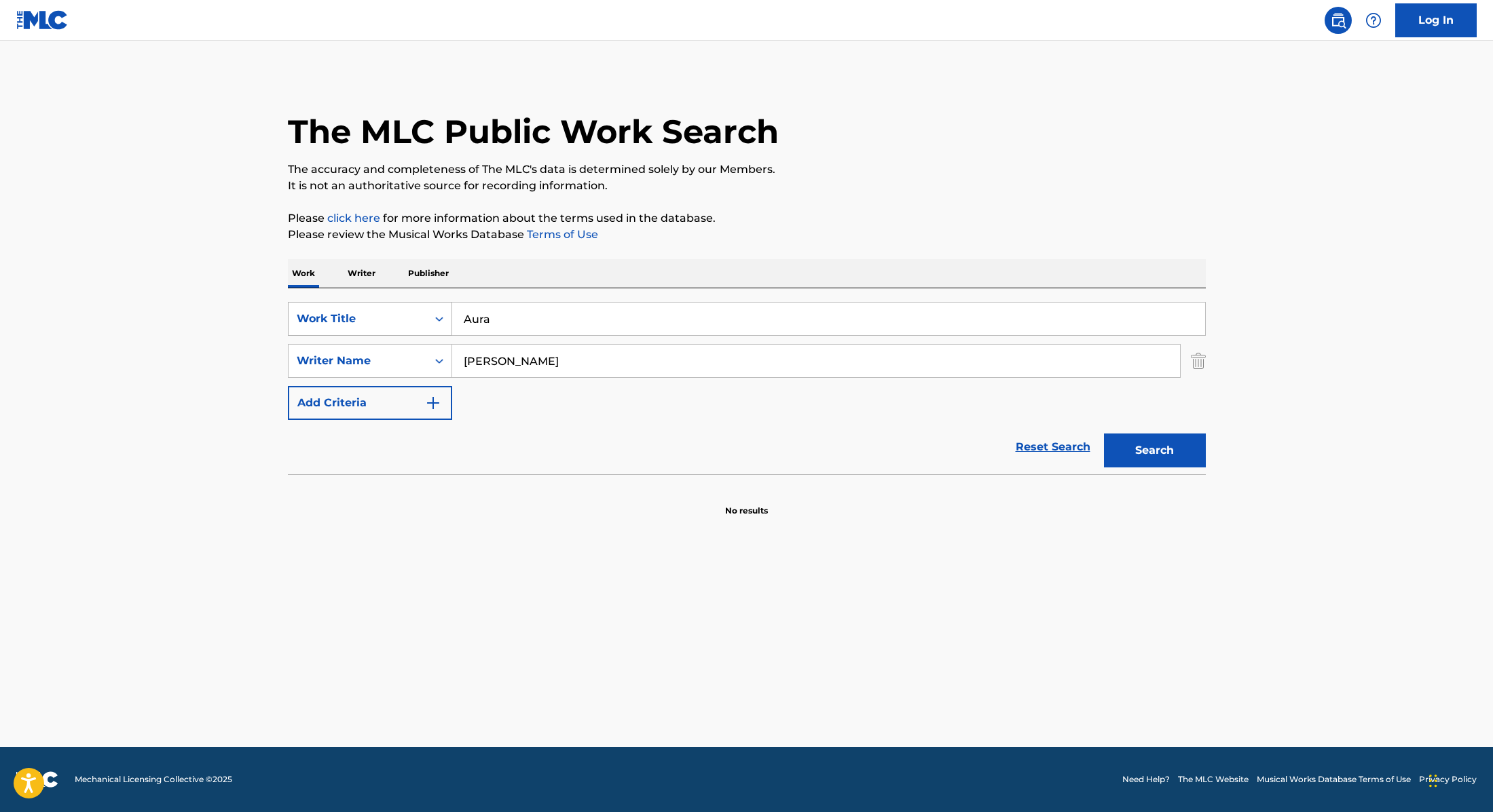
drag, startPoint x: 492, startPoint y: 316, endPoint x: 404, endPoint y: 313, distance: 88.1
click at [405, 315] on div "SearchWithCriteria9cc89112-0d42-42f8-b15c-104aad945215 Work Title Aura" at bounding box center [746, 318] width 918 height 34
type input "Keem (feat. [PERSON_NAME])"
click at [966, 178] on p "It is not an authoritative source for recording information." at bounding box center [746, 186] width 918 height 16
drag, startPoint x: 532, startPoint y: 361, endPoint x: 397, endPoint y: 358, distance: 135.0
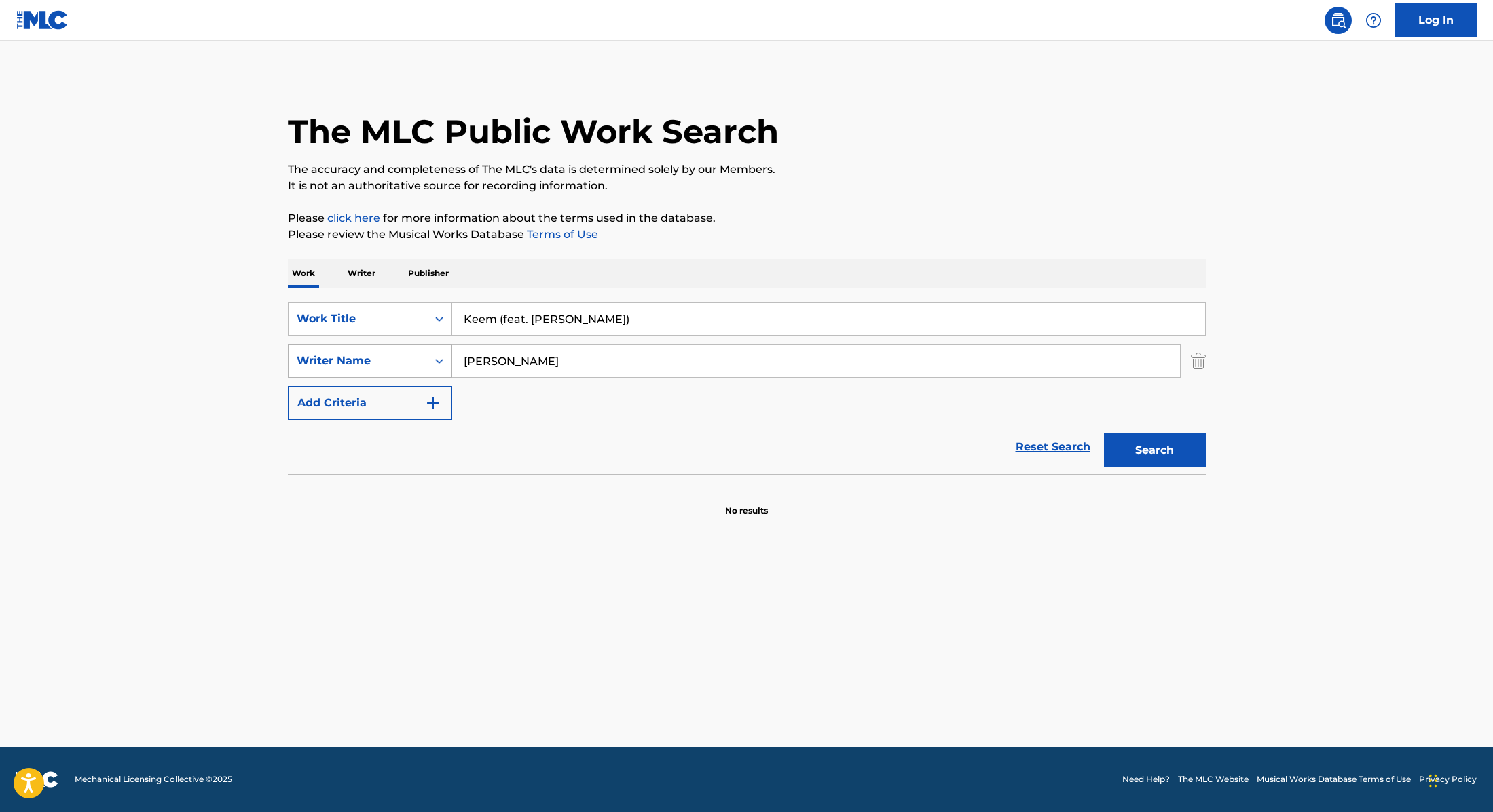
click at [397, 358] on div "SearchWithCriteria89e460e5-7744-4731-99c6-0be1078f7c3e Writer Name [PERSON_NAME]" at bounding box center [746, 360] width 918 height 34
type input "[PERSON_NAME],"
drag, startPoint x: 616, startPoint y: 318, endPoint x: 498, endPoint y: 319, distance: 118.0
click at [498, 319] on input "Keem (feat. [PERSON_NAME])" at bounding box center [828, 318] width 752 height 32
type input "Keem"
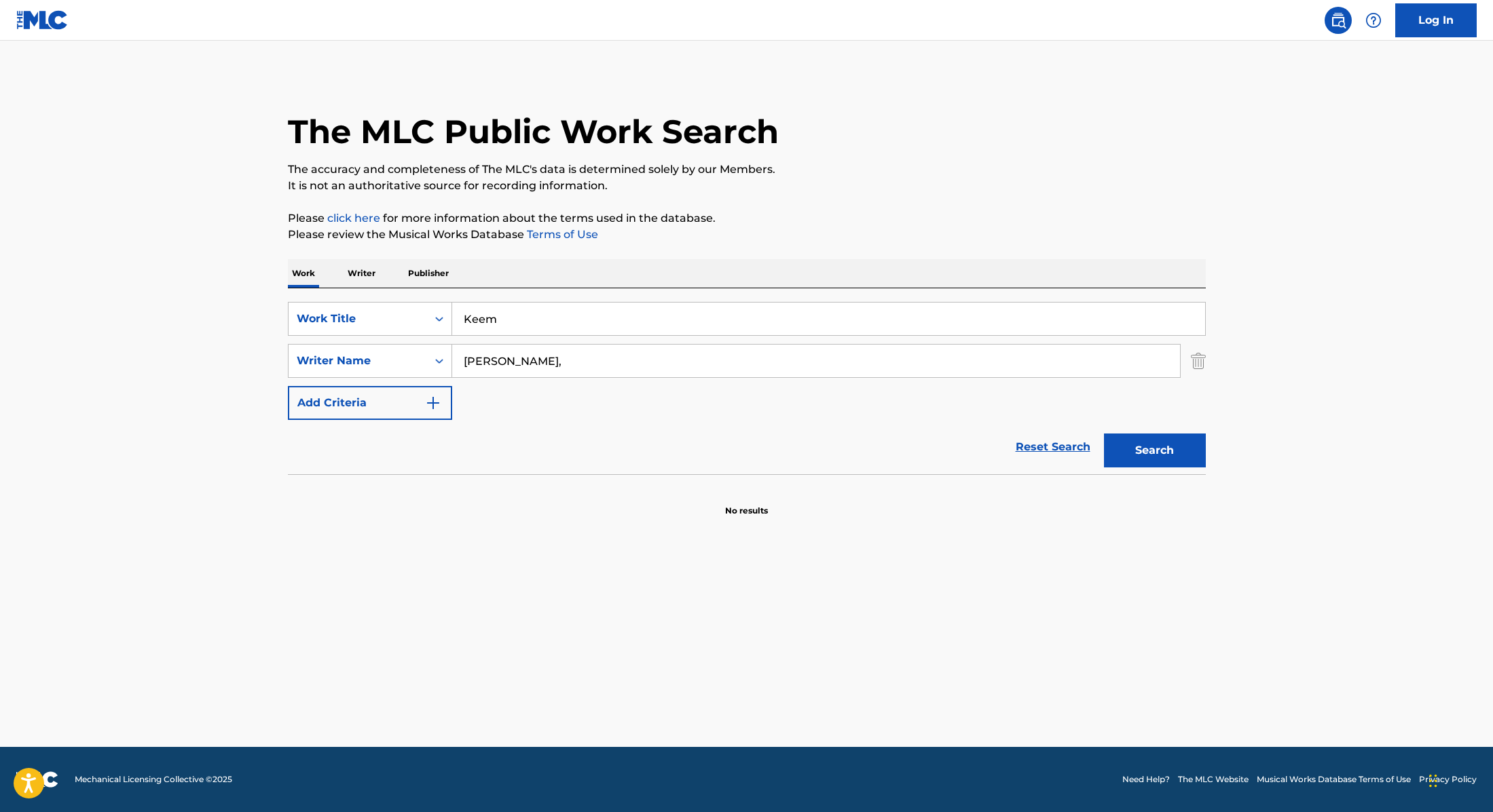
click at [735, 240] on p "Please review the Musical Works Database Terms of Use" at bounding box center [746, 235] width 918 height 16
click at [1132, 455] on button "Search" at bounding box center [1155, 450] width 102 height 34
drag, startPoint x: 548, startPoint y: 365, endPoint x: 378, endPoint y: 357, distance: 170.2
click at [378, 357] on div "SearchWithCriteria89e460e5-7744-4731-99c6-0be1078f7c3e Writer Name [PERSON_NAME…" at bounding box center [746, 360] width 918 height 34
type input "Rukundo"
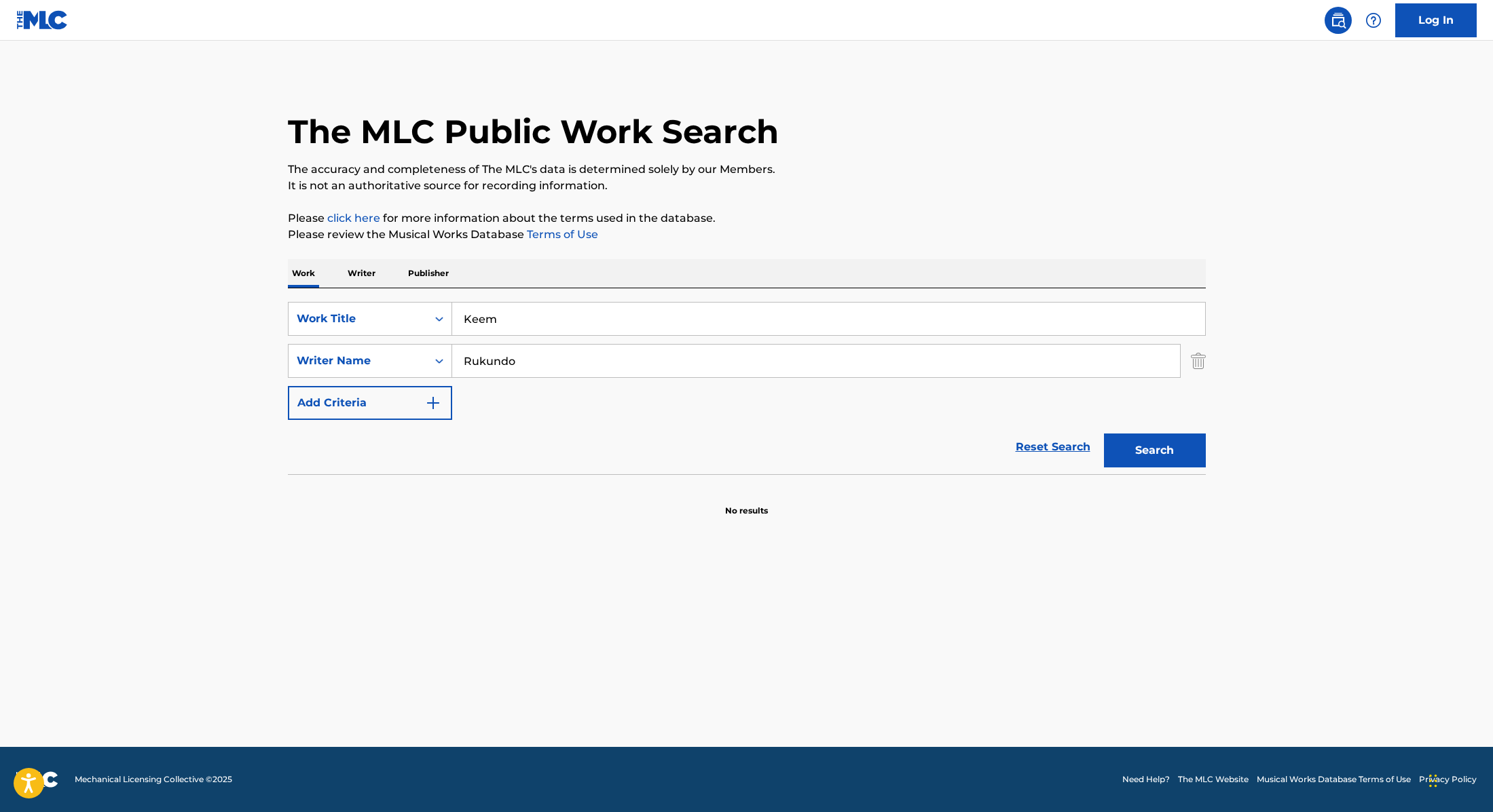
click at [1125, 450] on button "Search" at bounding box center [1155, 450] width 102 height 34
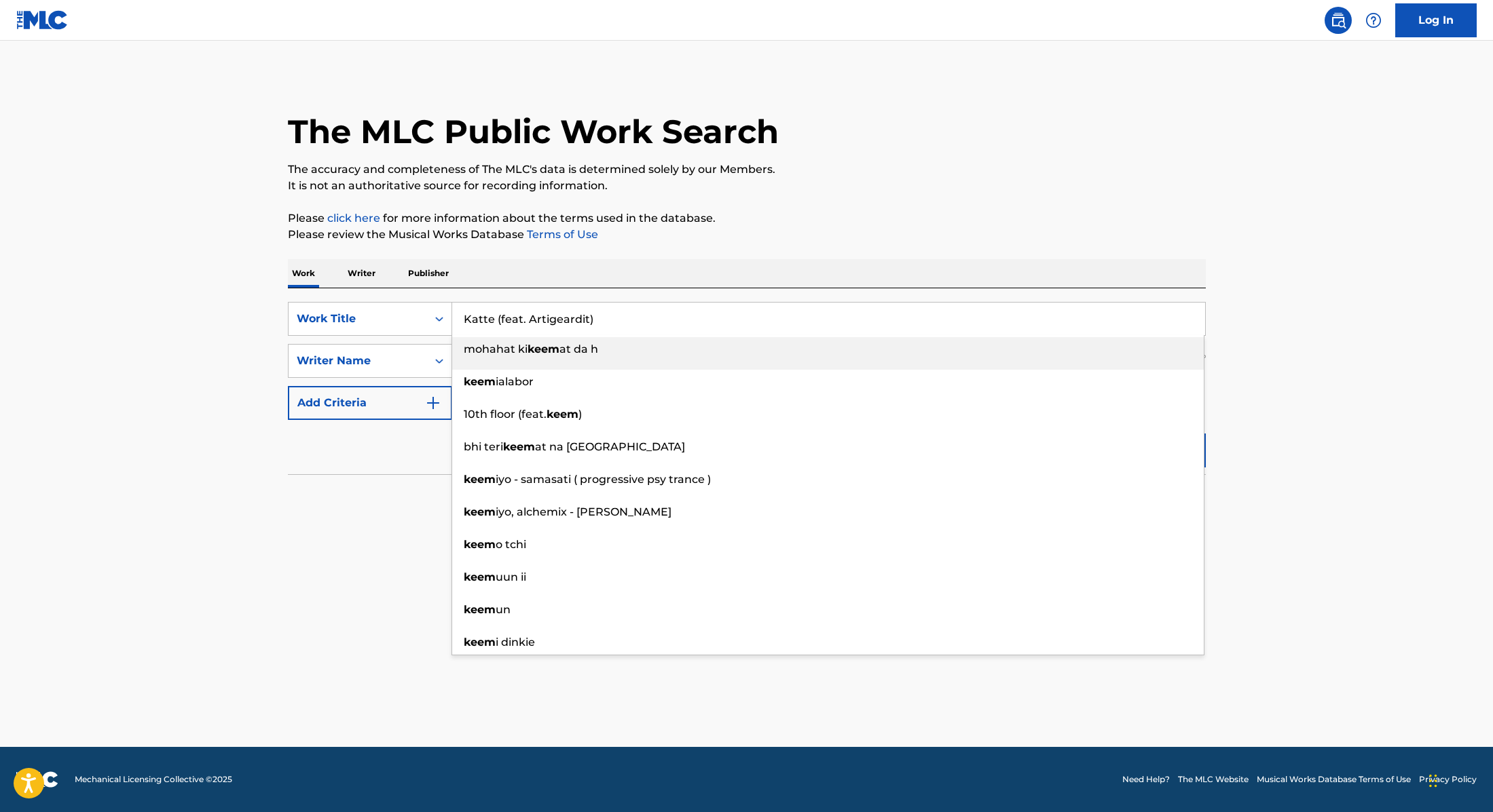
drag, startPoint x: 535, startPoint y: 315, endPoint x: 657, endPoint y: 246, distance: 140.2
click at [369, 302] on div "SearchWithCriteria9cc89112-0d42-42f8-b15c-104aad945215 Work Title Katte (feat. …" at bounding box center [746, 318] width 918 height 34
type input "Katte (feat. Artigeardit)"
click at [818, 220] on p "Please click here for more information about the terms used in the database." at bounding box center [746, 219] width 918 height 16
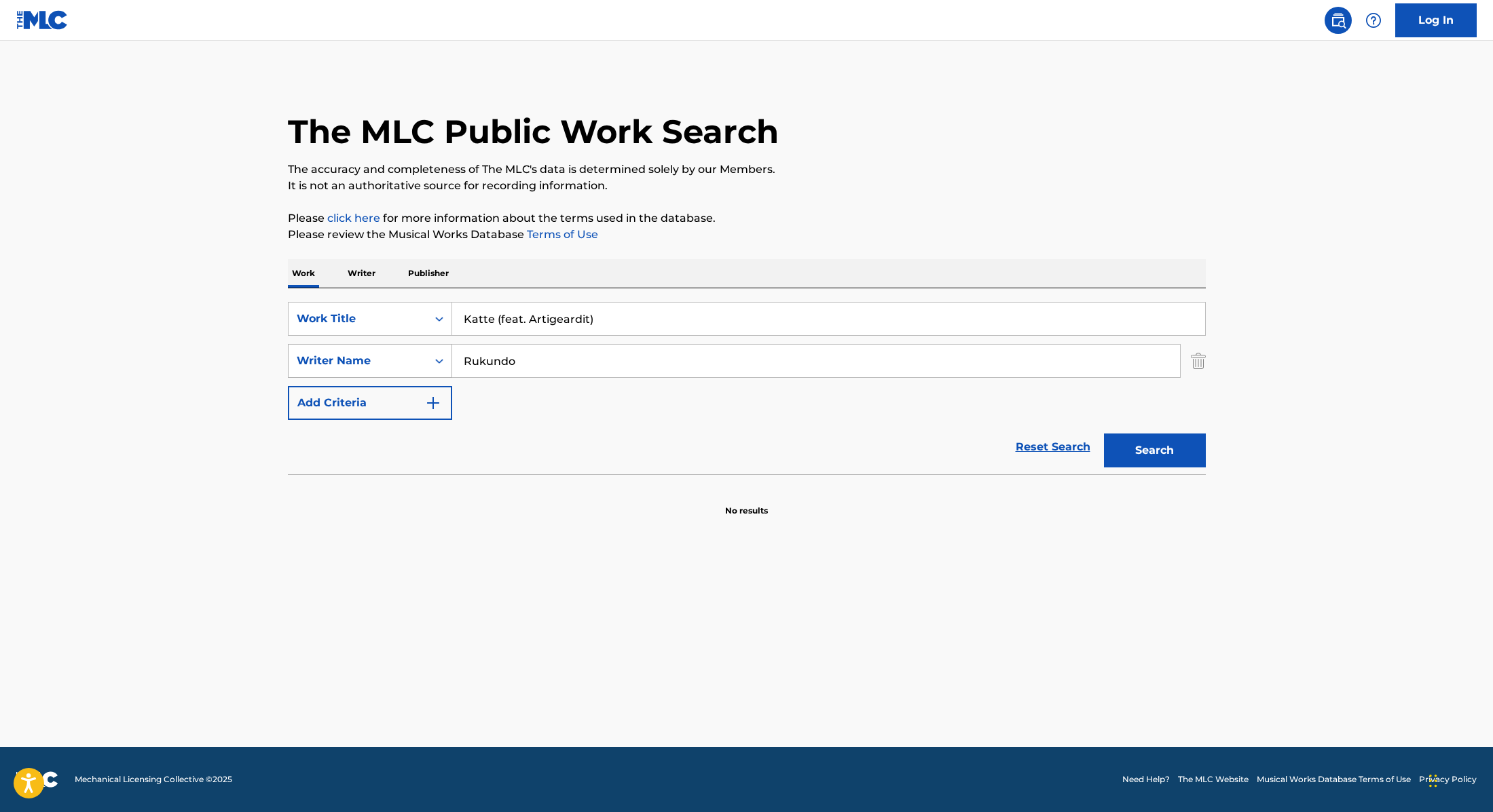
drag, startPoint x: 540, startPoint y: 363, endPoint x: 421, endPoint y: 360, distance: 119.0
click at [421, 360] on div "SearchWithCriteria89e460e5-7744-4731-99c6-0be1078f7c3e Writer Name Rukundo" at bounding box center [746, 360] width 918 height 34
click at [1104, 434] on button "Search" at bounding box center [1155, 450] width 102 height 34
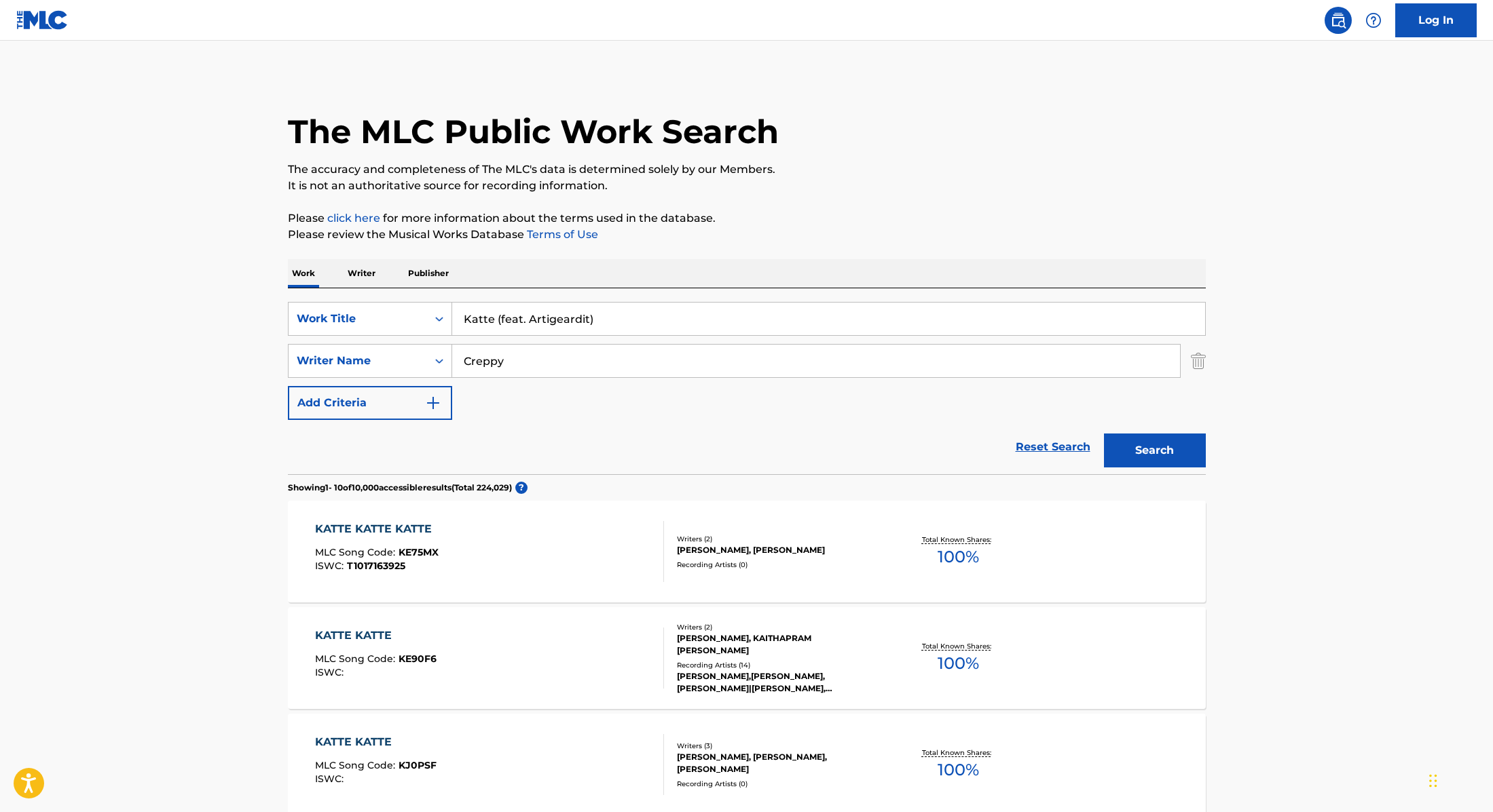
type input "Creppy"
click at [1158, 439] on button "Search" at bounding box center [1155, 450] width 102 height 34
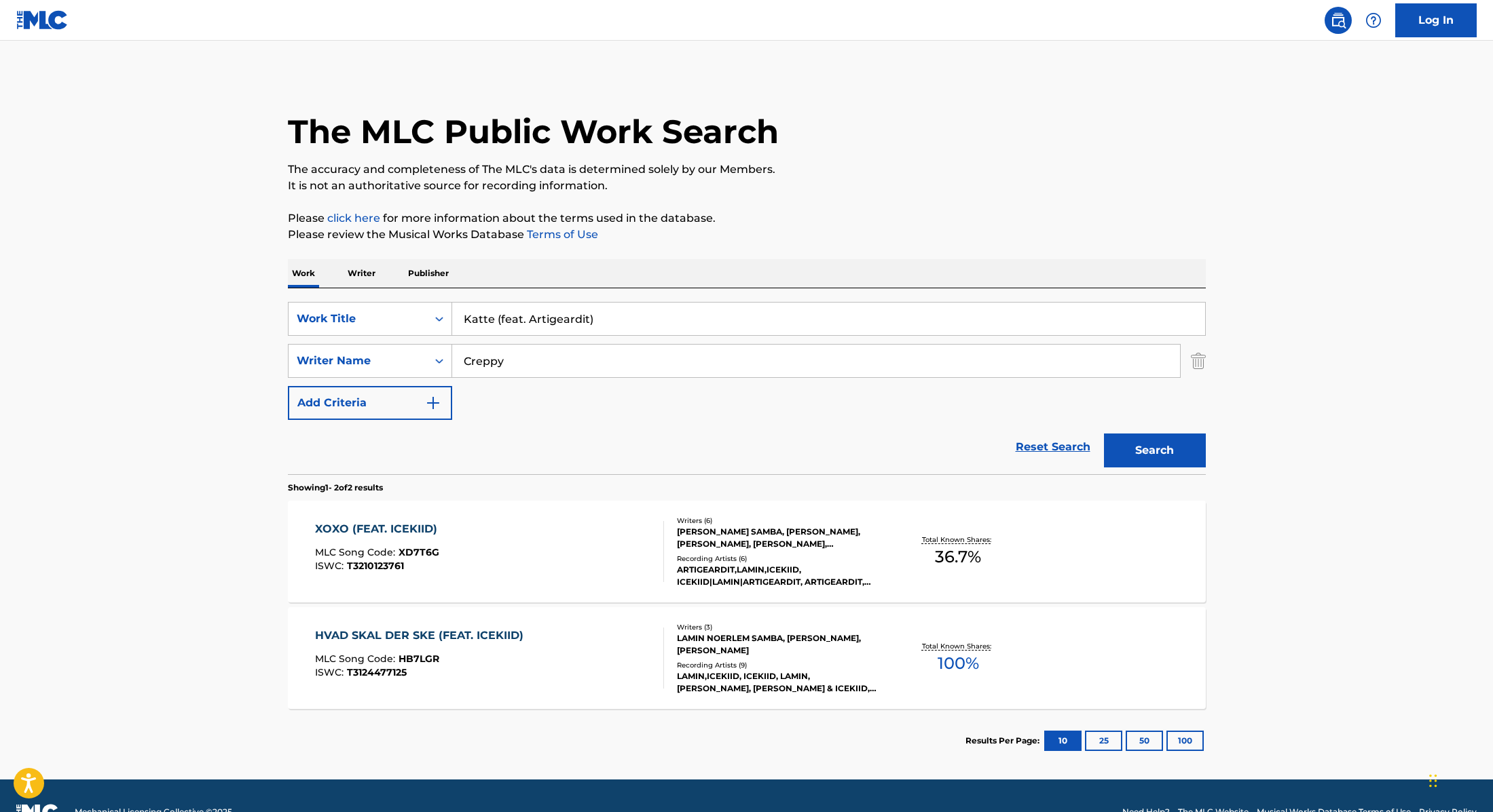
drag, startPoint x: 615, startPoint y: 325, endPoint x: 393, endPoint y: 297, distance: 223.8
click at [378, 298] on div "SearchWithCriteria9cc89112-0d42-42f8-b15c-104aad945215 Work Title Katte (feat. …" at bounding box center [746, 381] width 918 height 186
type input "Interesseret (feat. [PERSON_NAME])"
click at [776, 237] on p "Please review the Musical Works Database Terms of Use" at bounding box center [746, 235] width 918 height 16
drag, startPoint x: 515, startPoint y: 363, endPoint x: 377, endPoint y: 356, distance: 138.2
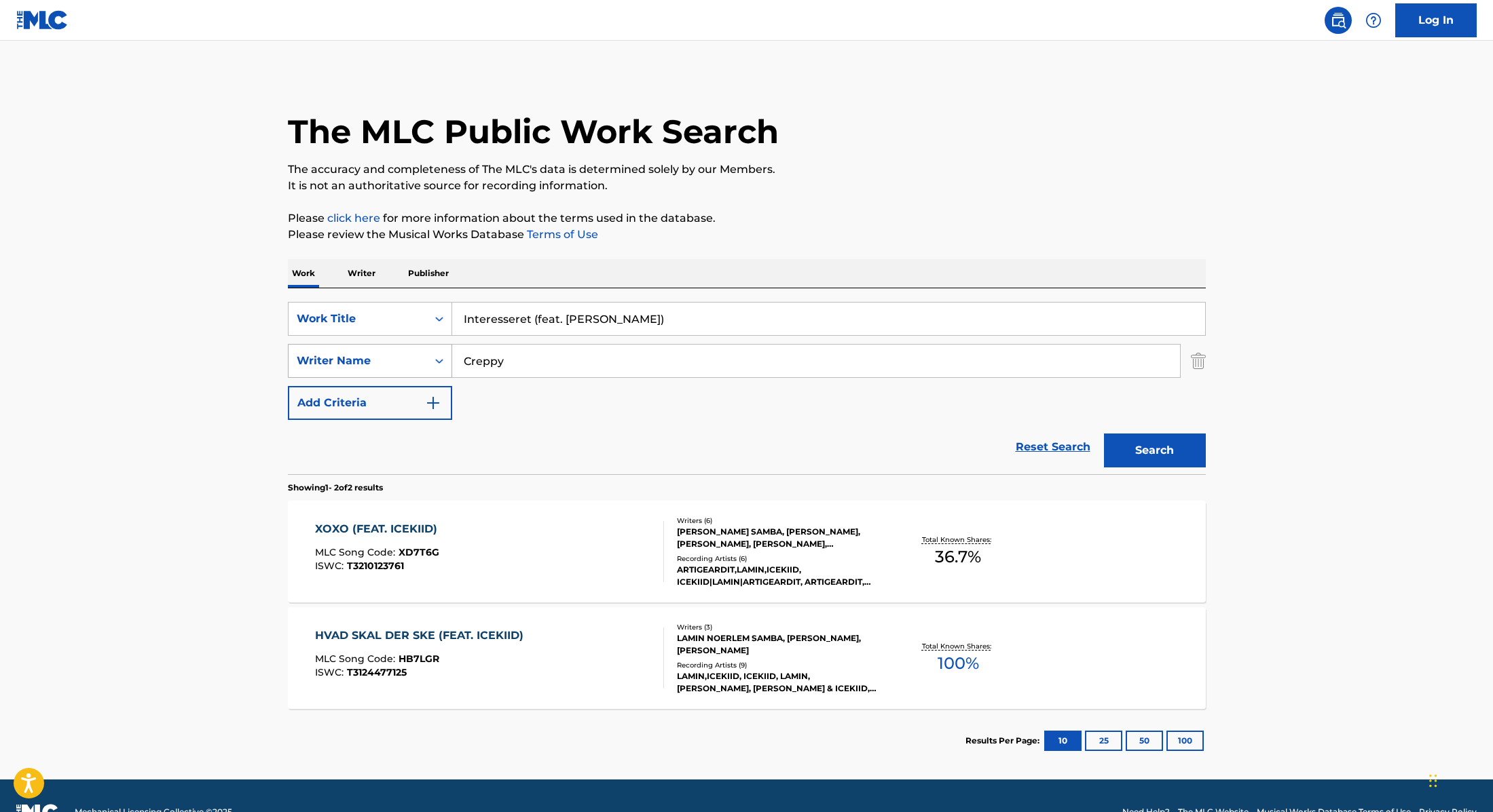
click at [377, 356] on div "SearchWithCriteria89e460e5-7744-4731-99c6-0be1078f7c3e Writer Name Creppy" at bounding box center [746, 360] width 918 height 34
type input "[PERSON_NAME]"
drag, startPoint x: 532, startPoint y: 320, endPoint x: 659, endPoint y: 322, distance: 127.0
click at [659, 322] on input "Interesseret (feat. [PERSON_NAME])" at bounding box center [828, 318] width 752 height 32
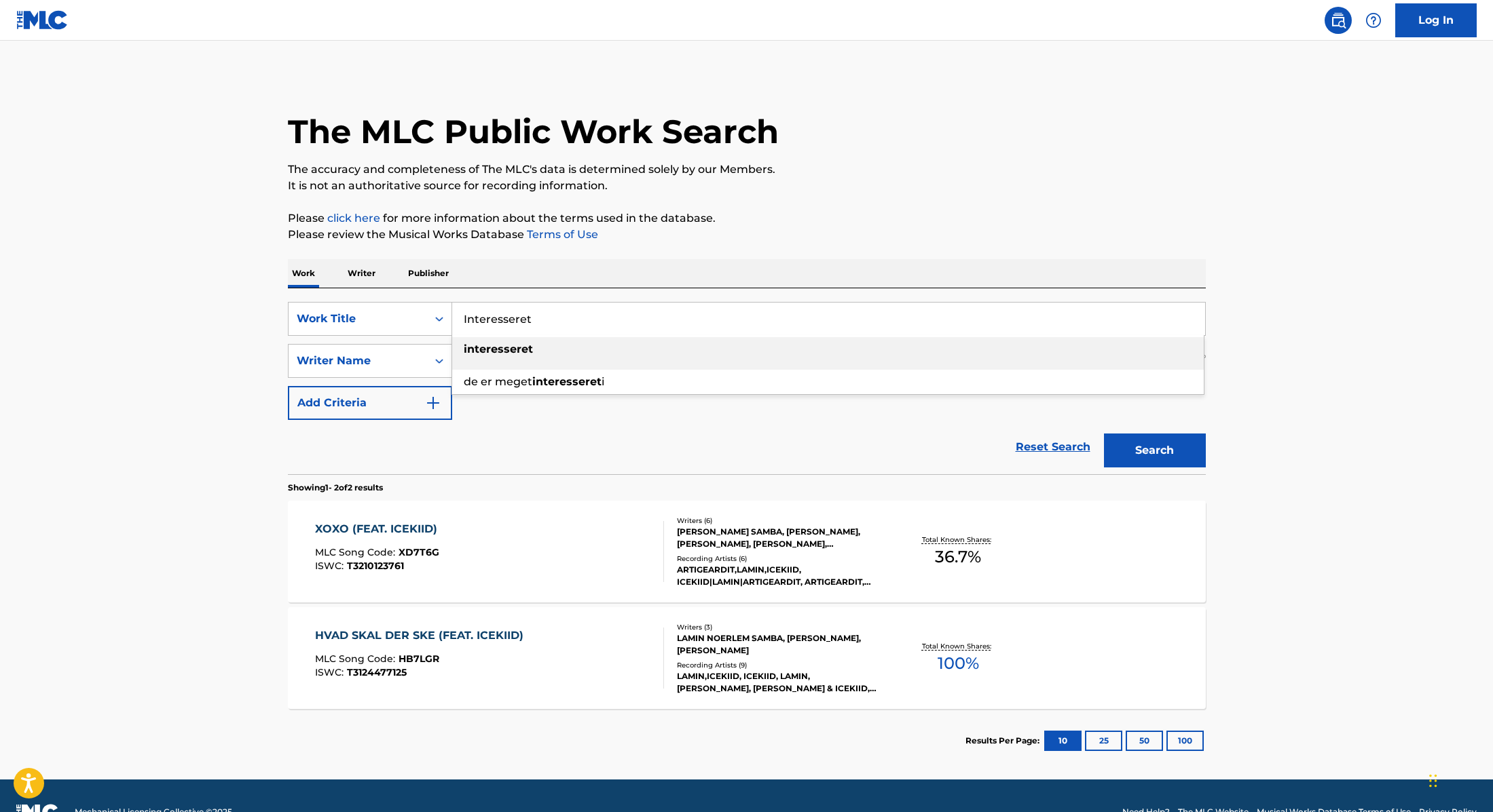
type input "Interesseret"
click at [782, 289] on div "SearchWithCriteria9cc89112-0d42-42f8-b15c-104aad945215 Work Title Interesseret …" at bounding box center [746, 381] width 918 height 186
click at [1150, 446] on button "Search" at bounding box center [1155, 450] width 102 height 34
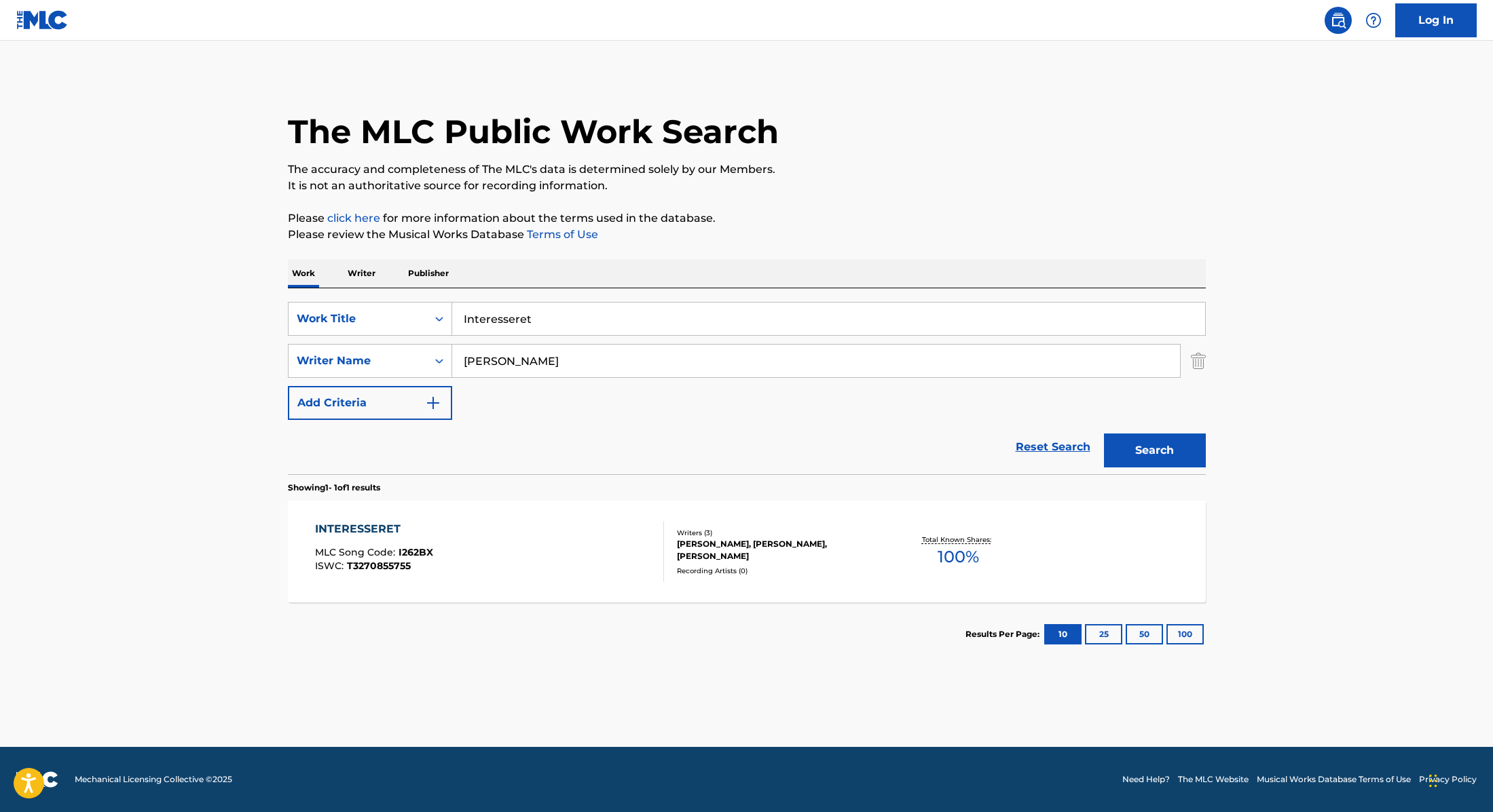
click at [598, 560] on div "INTERESSERET MLC Song Code : I262BX ISWC : T3270855755" at bounding box center [489, 552] width 349 height 61
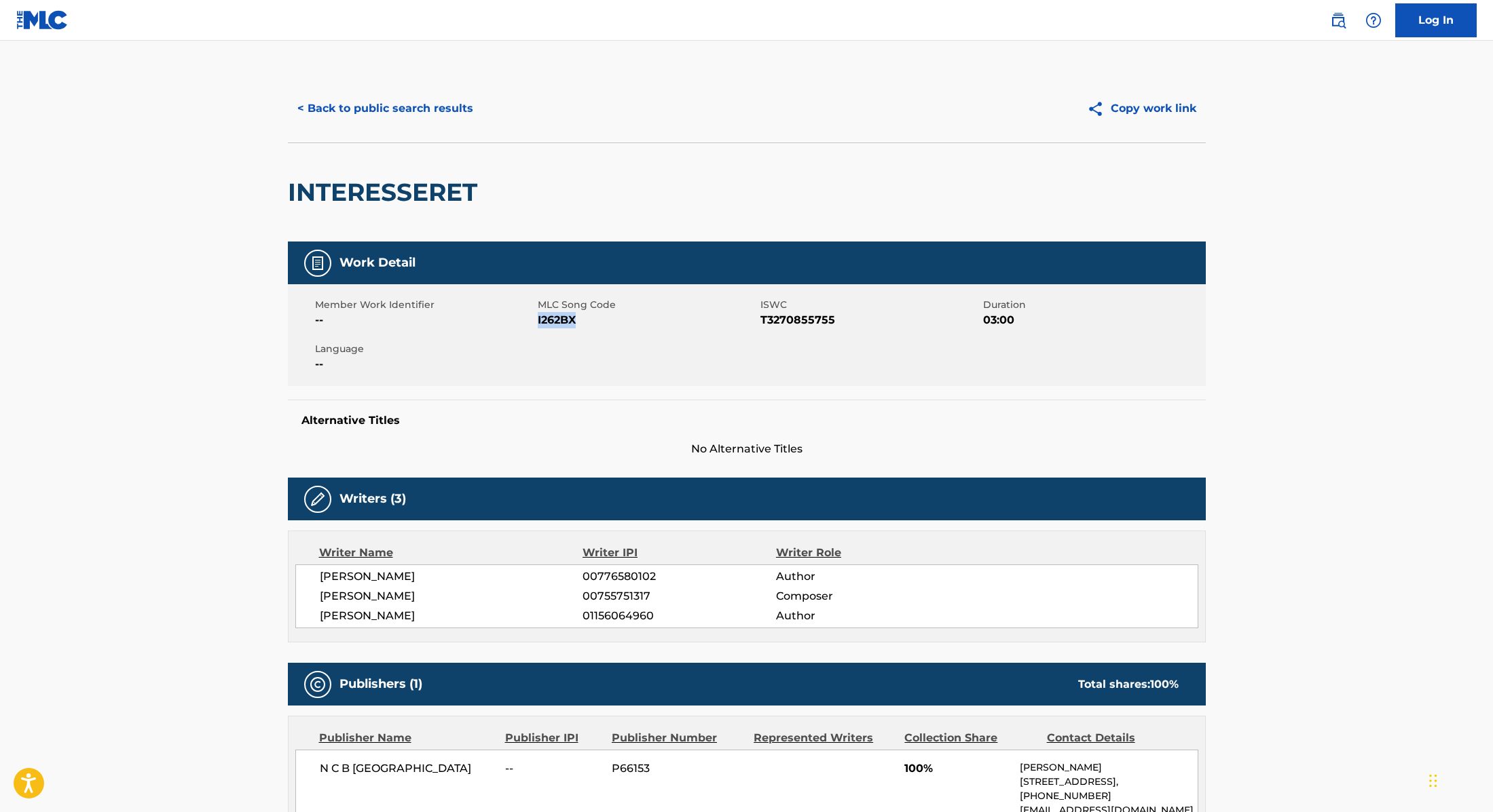
drag, startPoint x: 538, startPoint y: 321, endPoint x: 609, endPoint y: 321, distance: 71.0
click at [609, 321] on span "I262BX" at bounding box center [647, 321] width 220 height 16
click at [447, 112] on button "< Back to public search results" at bounding box center [385, 108] width 195 height 34
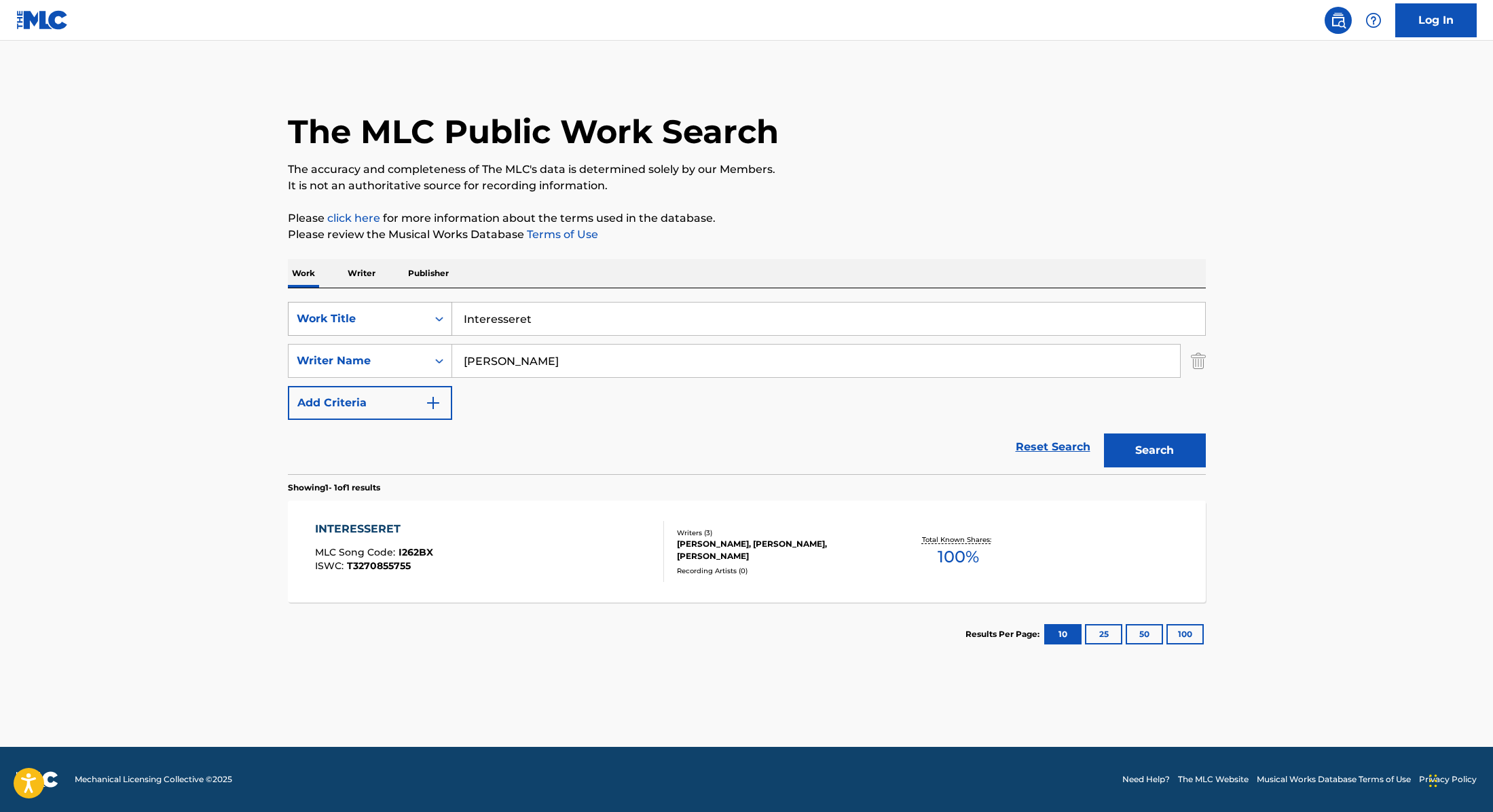
drag, startPoint x: 552, startPoint y: 321, endPoint x: 390, endPoint y: 306, distance: 162.7
click at [390, 306] on div "SearchWithCriteria9cc89112-0d42-42f8-b15c-104aad945215 Work Title Interesseret" at bounding box center [746, 318] width 918 height 34
drag, startPoint x: 607, startPoint y: 319, endPoint x: 407, endPoint y: 304, distance: 200.6
click at [407, 304] on div "SearchWithCriteria9cc89112-0d42-42f8-b15c-104aad945215 Work Title [PERSON_NAME]…" at bounding box center [746, 318] width 918 height 34
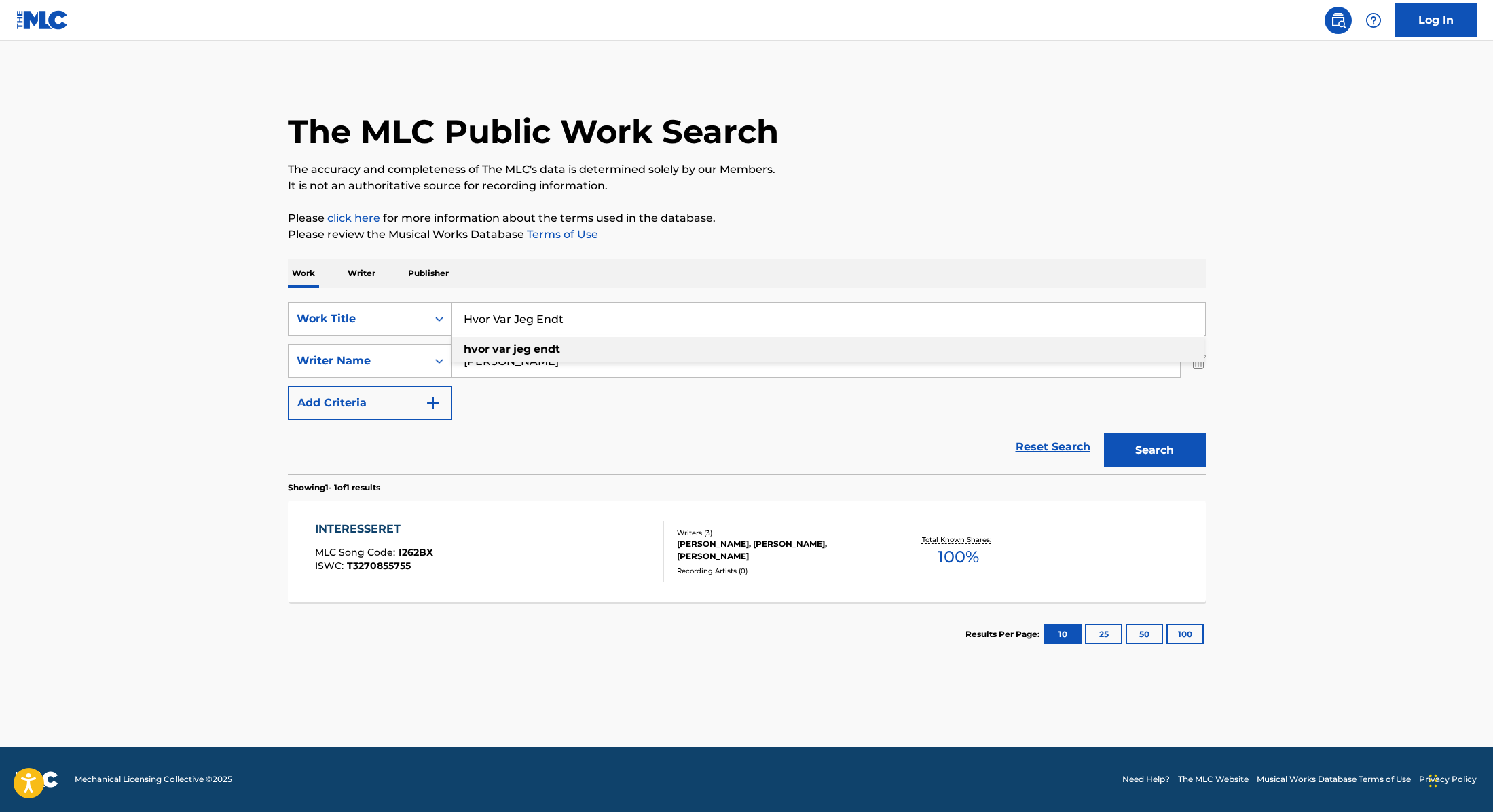
type input "Hvor Var Jeg Endt"
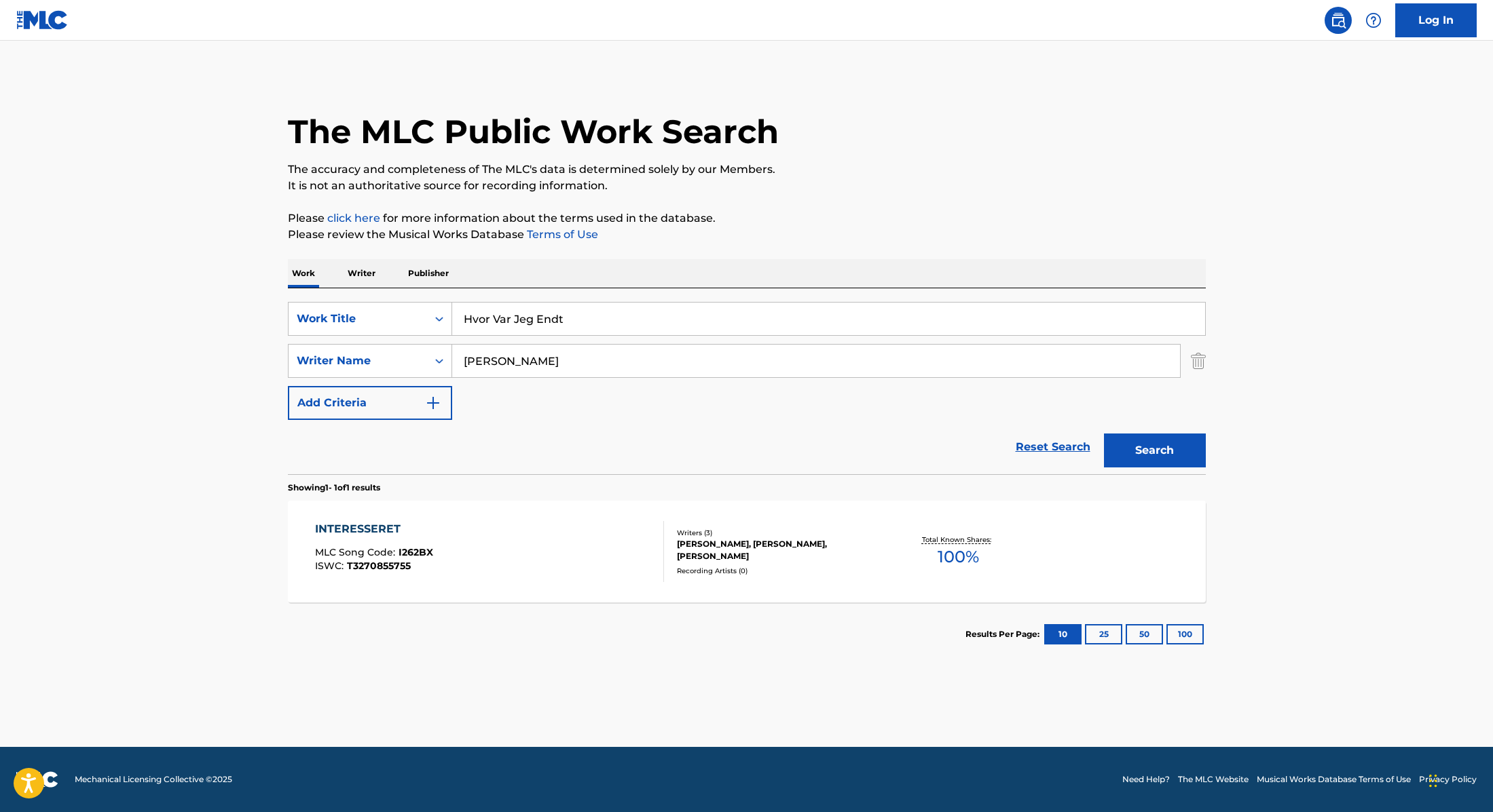
click at [742, 261] on div "Work Writer Publisher" at bounding box center [746, 273] width 918 height 28
drag, startPoint x: 525, startPoint y: 360, endPoint x: 399, endPoint y: 356, distance: 126.1
click at [404, 357] on div "SearchWithCriteria89e460e5-7744-4731-99c6-0be1078f7c3e Writer Name [PERSON_NAME]" at bounding box center [746, 360] width 918 height 34
type input "Farlov"
click at [1174, 453] on button "Search" at bounding box center [1155, 450] width 102 height 34
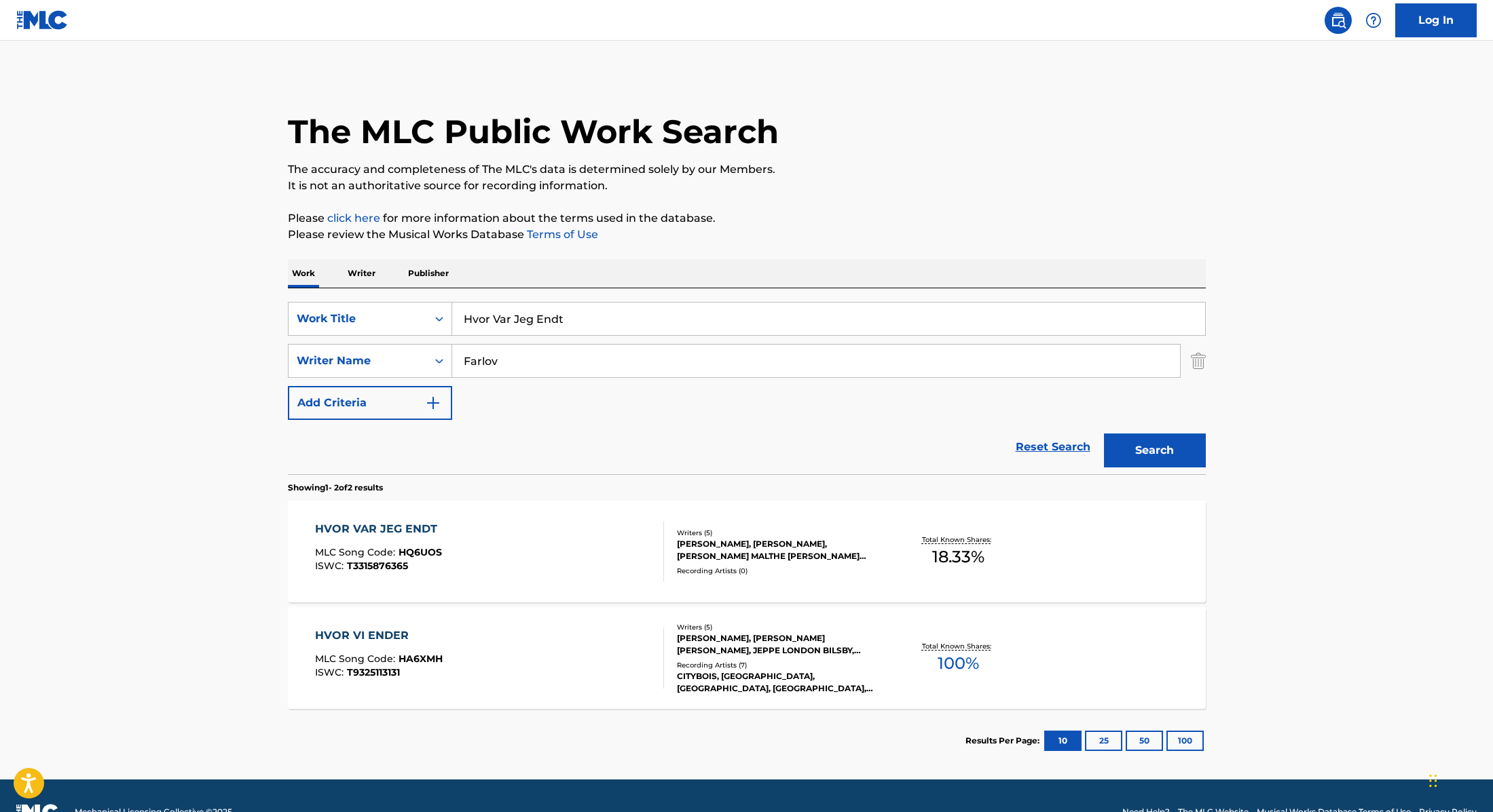
click at [610, 545] on div "HVOR VAR JEG ENDT MLC Song Code : HQ6UOS ISWC : T3315876365" at bounding box center [489, 552] width 349 height 61
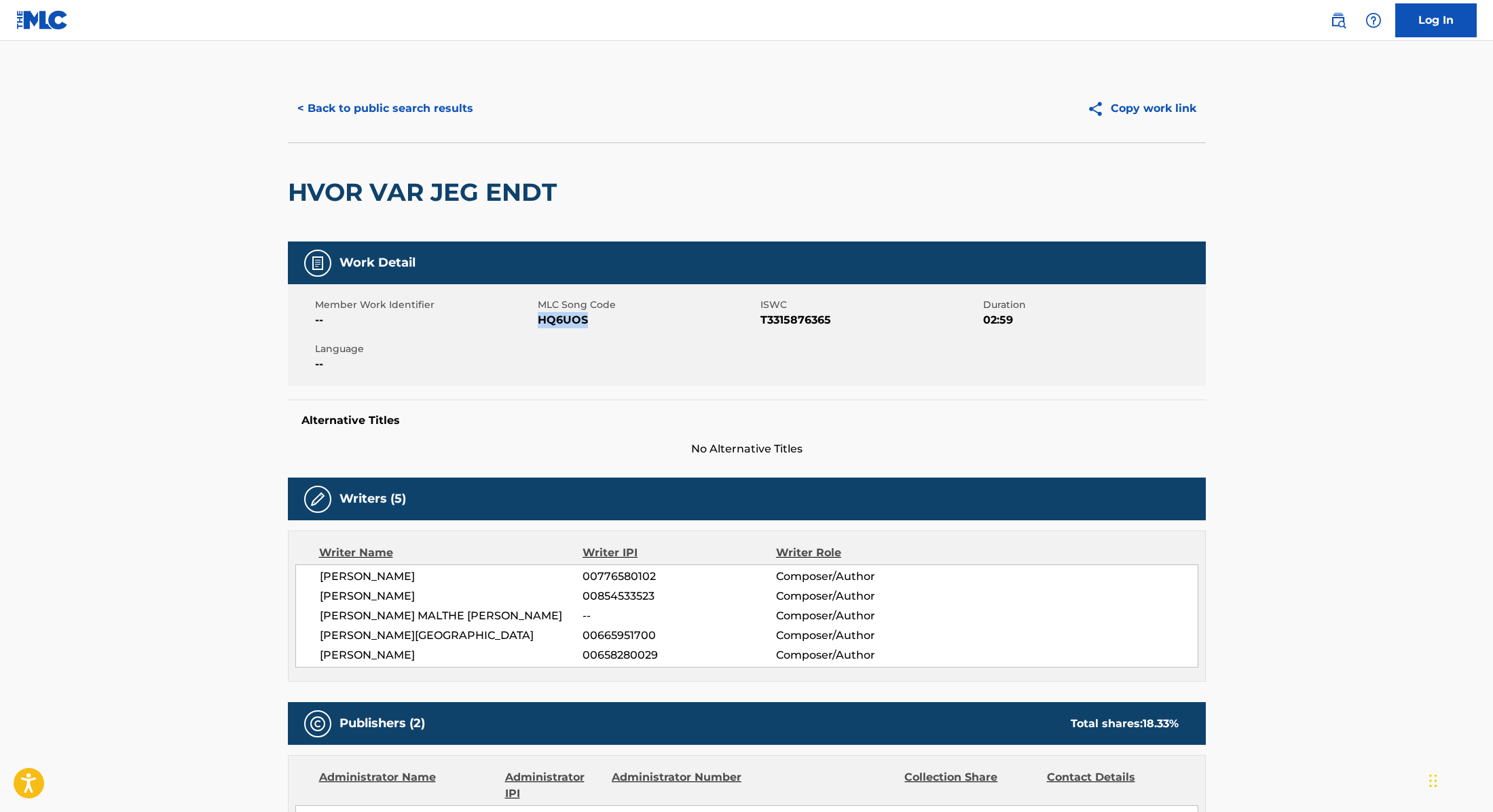
drag, startPoint x: 539, startPoint y: 321, endPoint x: 636, endPoint y: 321, distance: 97.0
click at [636, 321] on span "HQ6UOS" at bounding box center [647, 321] width 220 height 16
click at [405, 112] on button "< Back to public search results" at bounding box center [385, 108] width 195 height 34
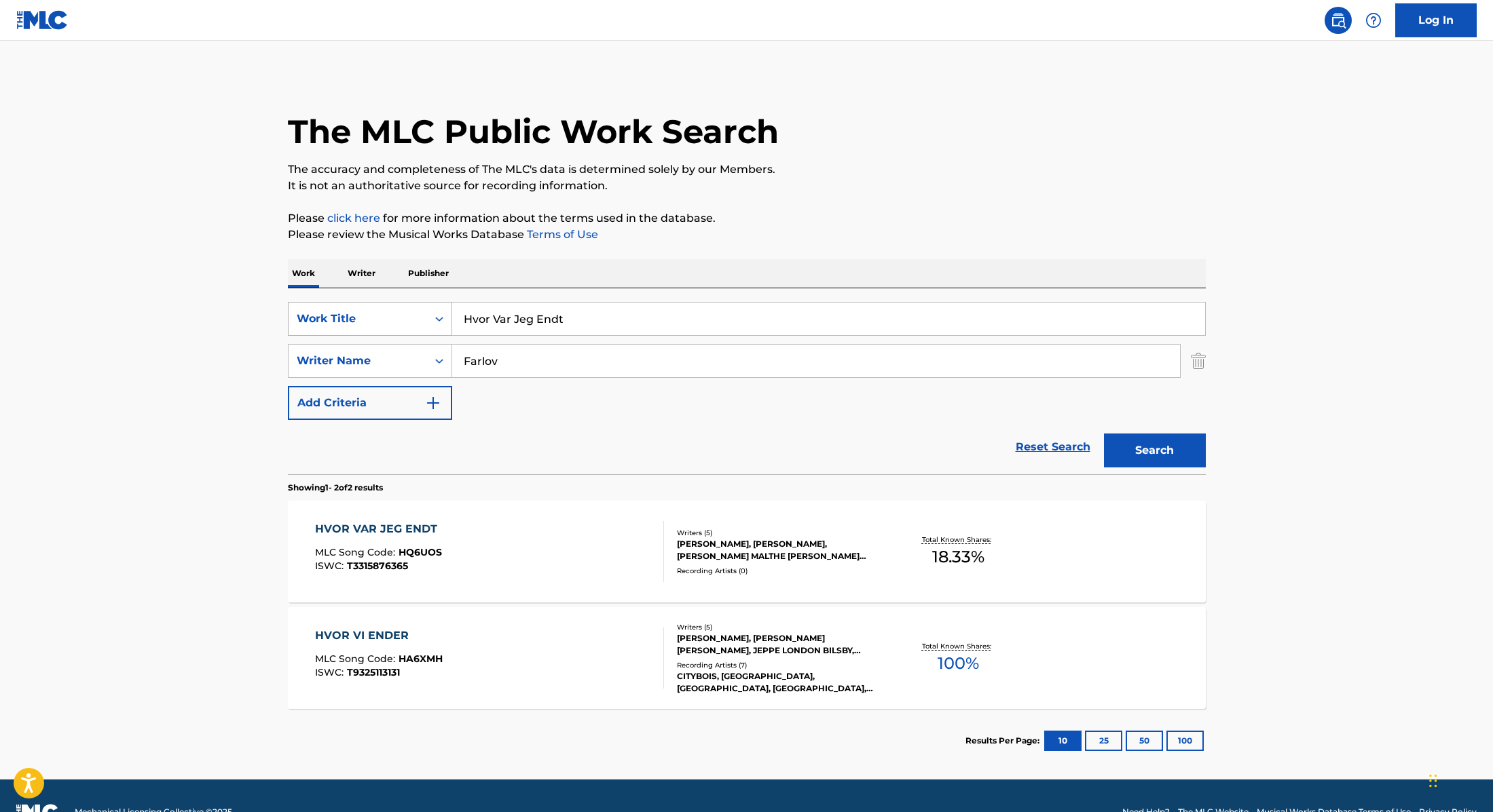
drag, startPoint x: 586, startPoint y: 325, endPoint x: 411, endPoint y: 316, distance: 175.2
click at [411, 316] on div "SearchWithCriteria9cc89112-0d42-42f8-b15c-104aad945215 Work Title Hvor Var Jeg …" at bounding box center [746, 318] width 918 height 34
click at [529, 318] on input "[PERSON_NAME]" at bounding box center [828, 318] width 752 height 32
drag, startPoint x: 633, startPoint y: 315, endPoint x: 431, endPoint y: 313, distance: 202.0
click at [431, 313] on div "SearchWithCriteria9cc89112-0d42-42f8-b15c-104aad945215 Work Title [PERSON_NAME]…" at bounding box center [746, 318] width 918 height 34
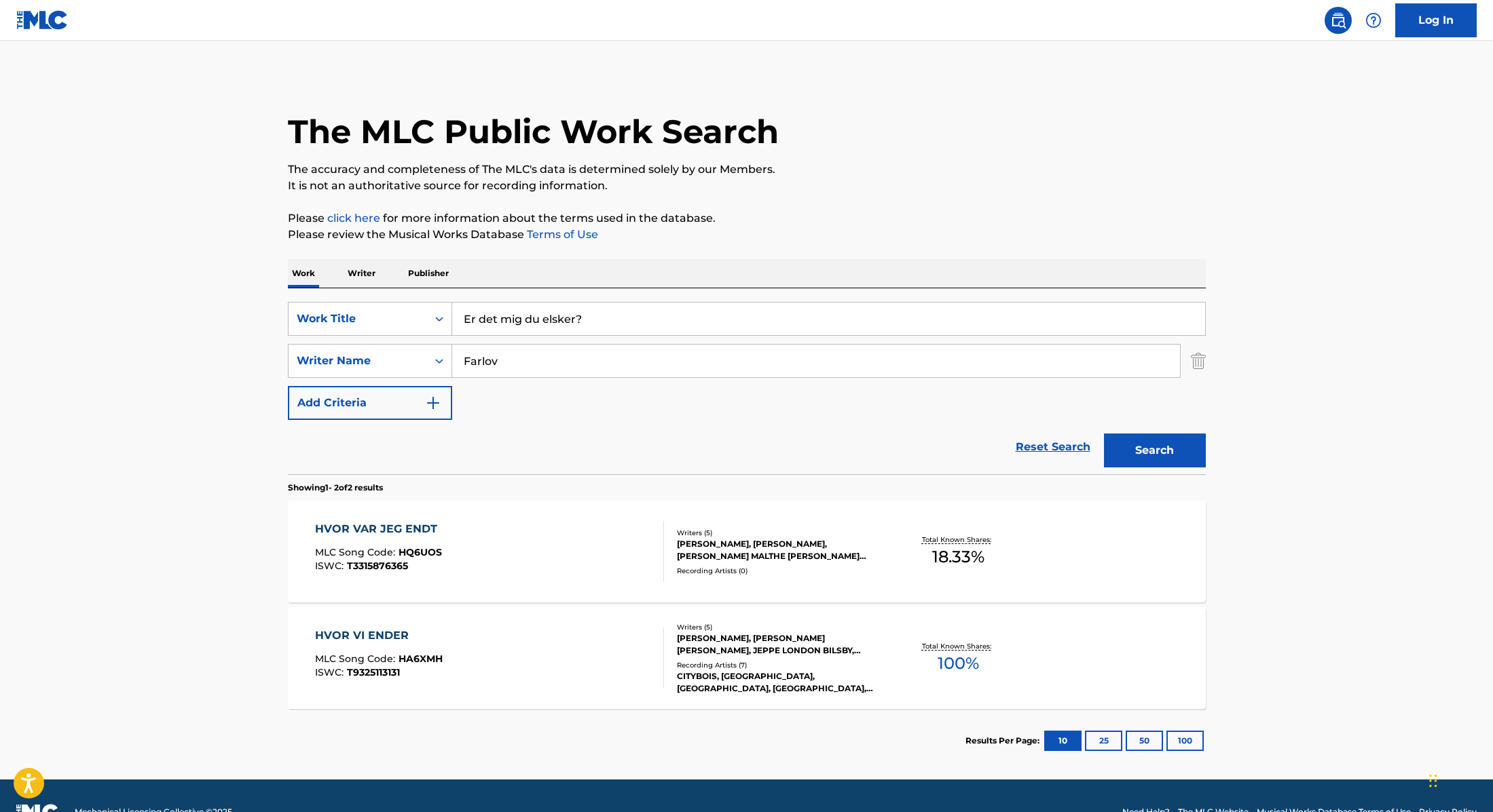
type input "Er det mig du elsker?"
click at [797, 244] on div "The MLC Public Work Search The accuracy and completeness of The MLC's data is d…" at bounding box center [746, 424] width 950 height 698
drag, startPoint x: 515, startPoint y: 363, endPoint x: 427, endPoint y: 353, distance: 88.6
click at [427, 353] on div "SearchWithCriteria89e460e5-7744-4731-99c6-0be1078f7c3e Writer Name [PERSON_NAME]" at bounding box center [746, 360] width 918 height 34
type input "[PERSON_NAME]"
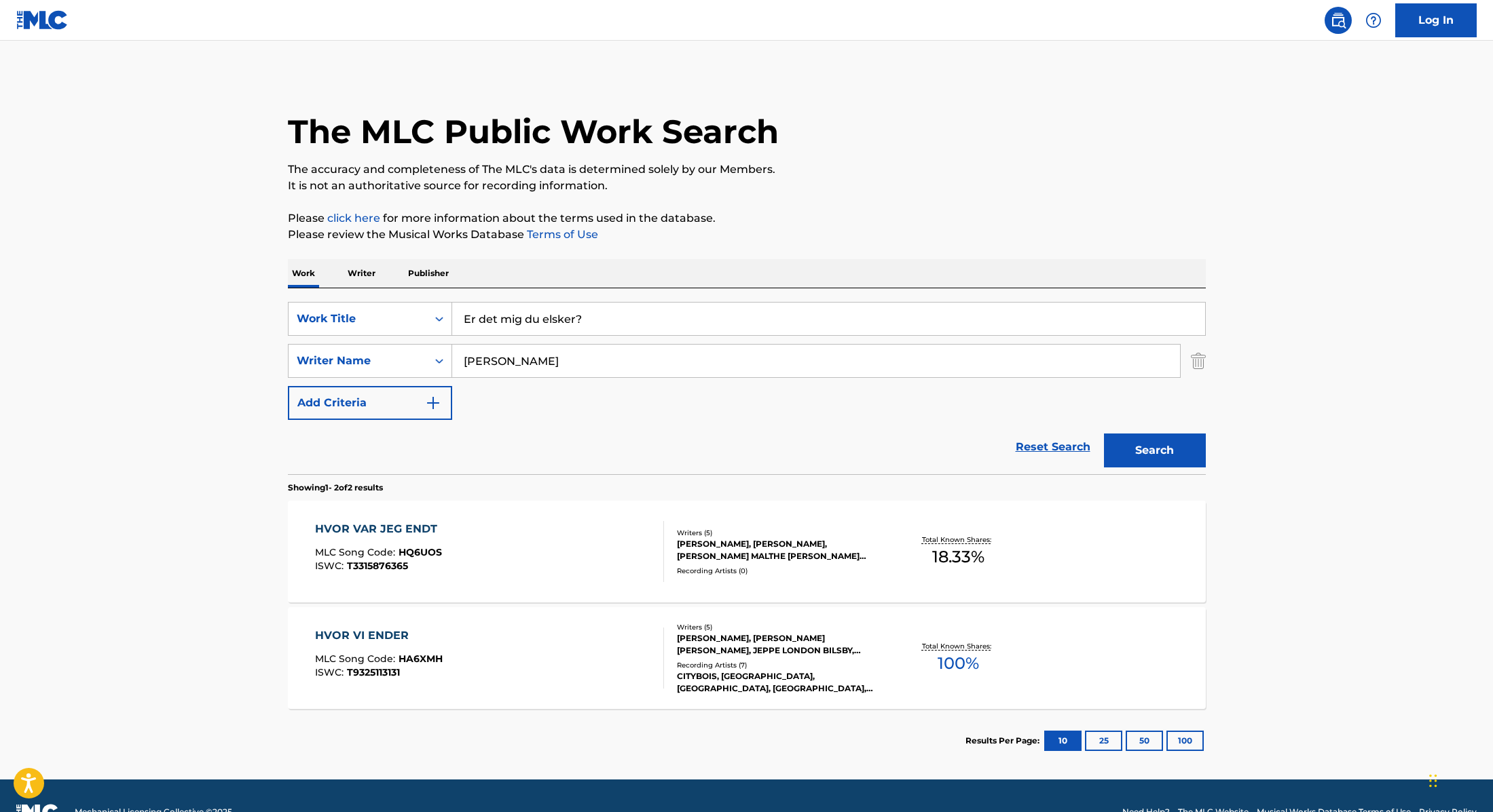
click at [1163, 456] on button "Search" at bounding box center [1155, 450] width 102 height 34
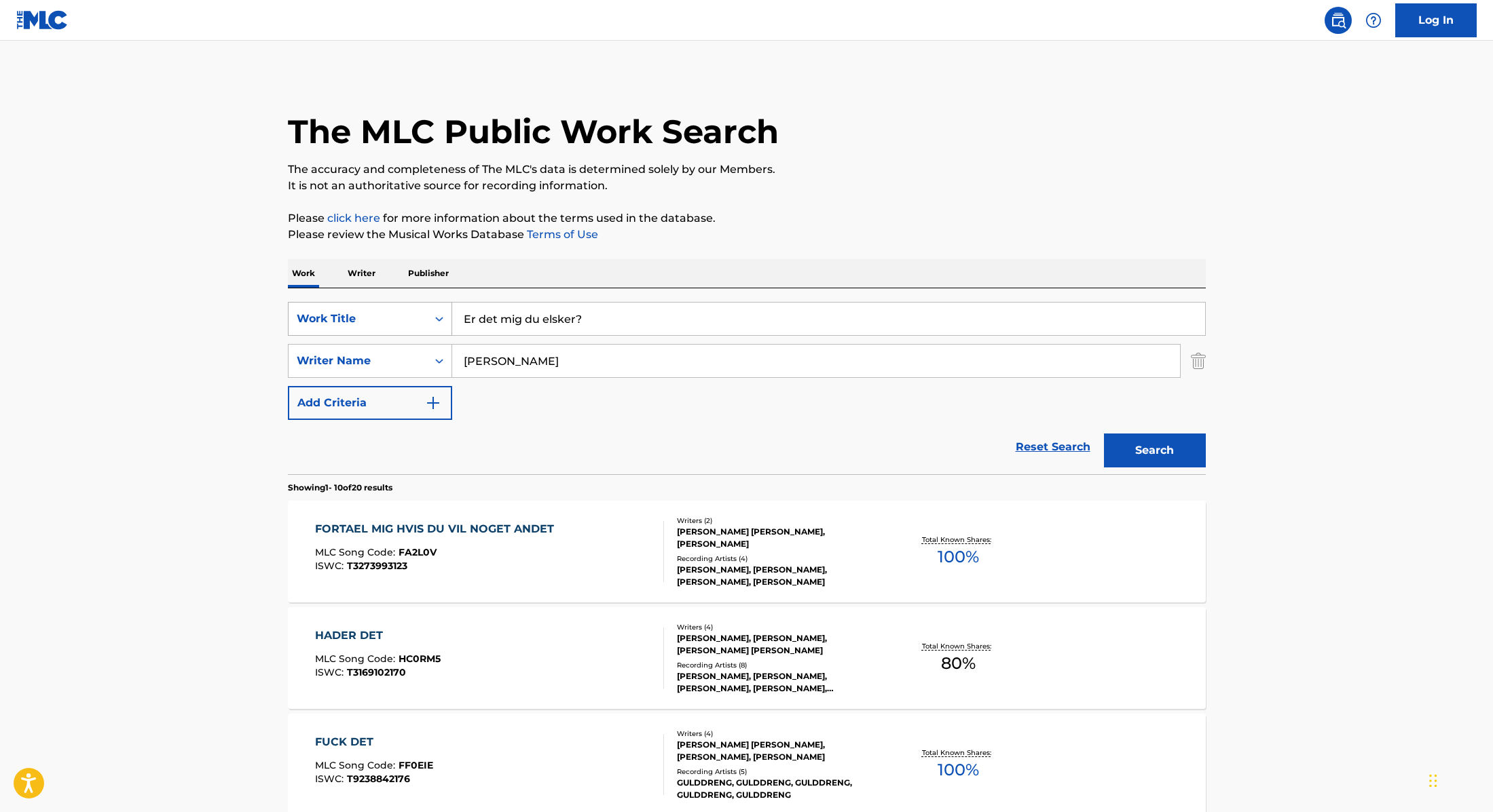
drag, startPoint x: 594, startPoint y: 316, endPoint x: 387, endPoint y: 313, distance: 207.0
click at [387, 313] on div "SearchWithCriteria9cc89112-0d42-42f8-b15c-104aad945215 Work Title Er det mig du…" at bounding box center [746, 318] width 918 height 34
type input "C h v o r v i R i d a g"
drag, startPoint x: 548, startPoint y: 366, endPoint x: 361, endPoint y: 347, distance: 188.0
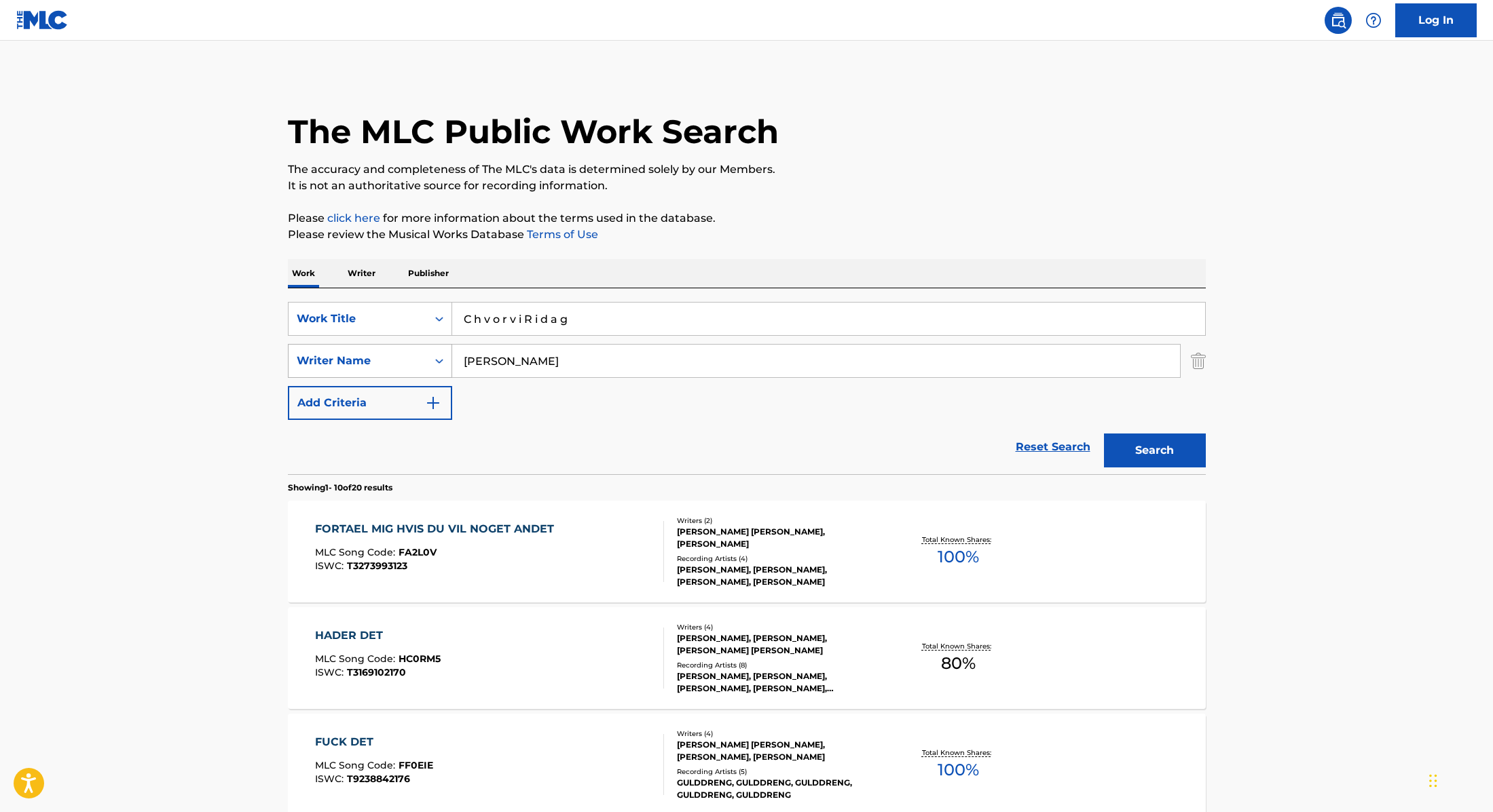
click at [362, 348] on div "SearchWithCriteria89e460e5-7744-4731-99c6-0be1078f7c3e Writer Name [PERSON_NAME]" at bounding box center [746, 360] width 918 height 34
type input "[PERSON_NAME],"
click at [1142, 450] on button "Search" at bounding box center [1155, 450] width 102 height 34
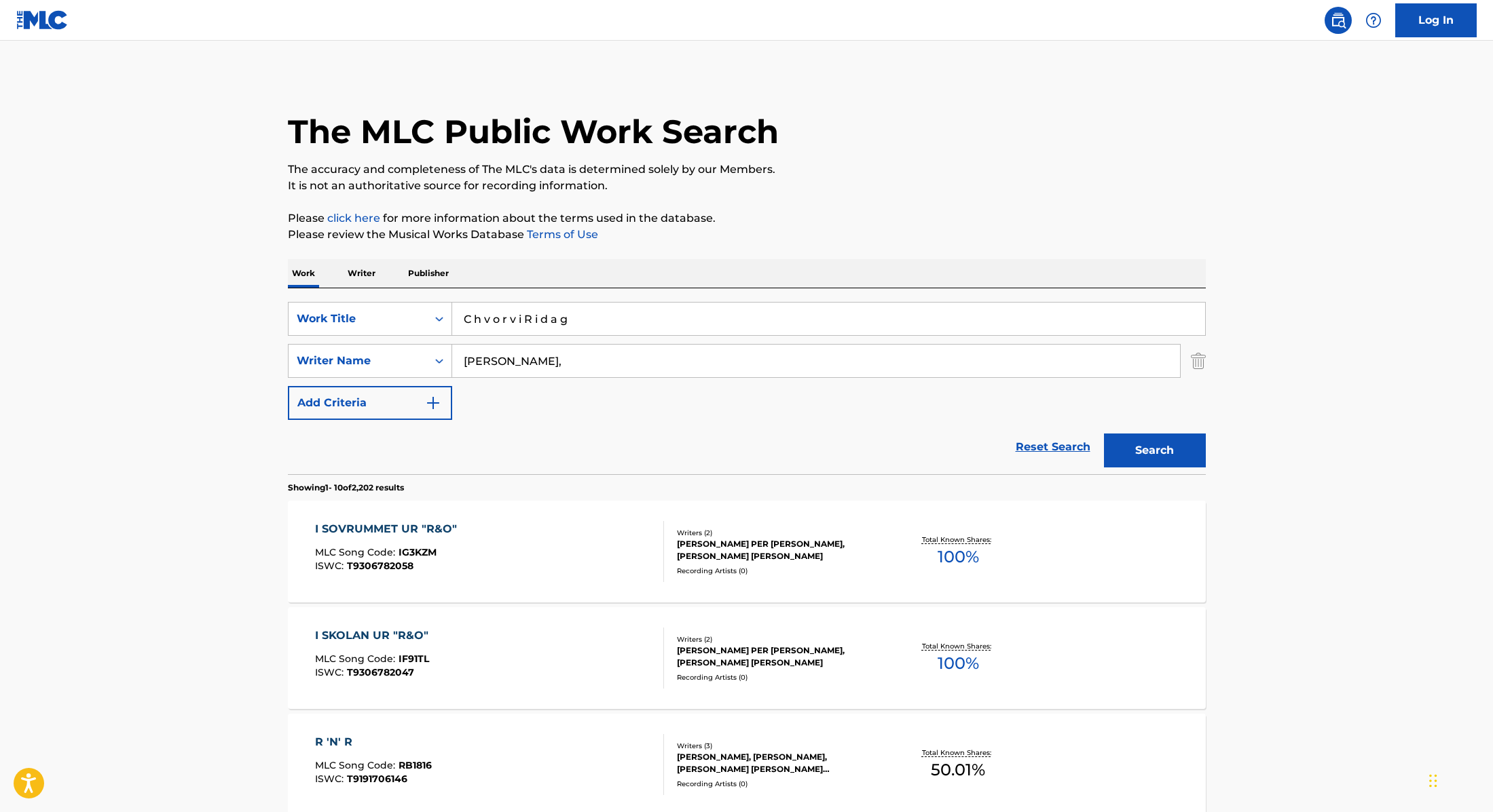
drag, startPoint x: 585, startPoint y: 321, endPoint x: 438, endPoint y: 292, distance: 149.8
click at [375, 313] on div "SearchWithCriteria9cc89112-0d42-42f8-b15c-104aad945215 Work Title C h v o r v i…" at bounding box center [746, 318] width 918 height 34
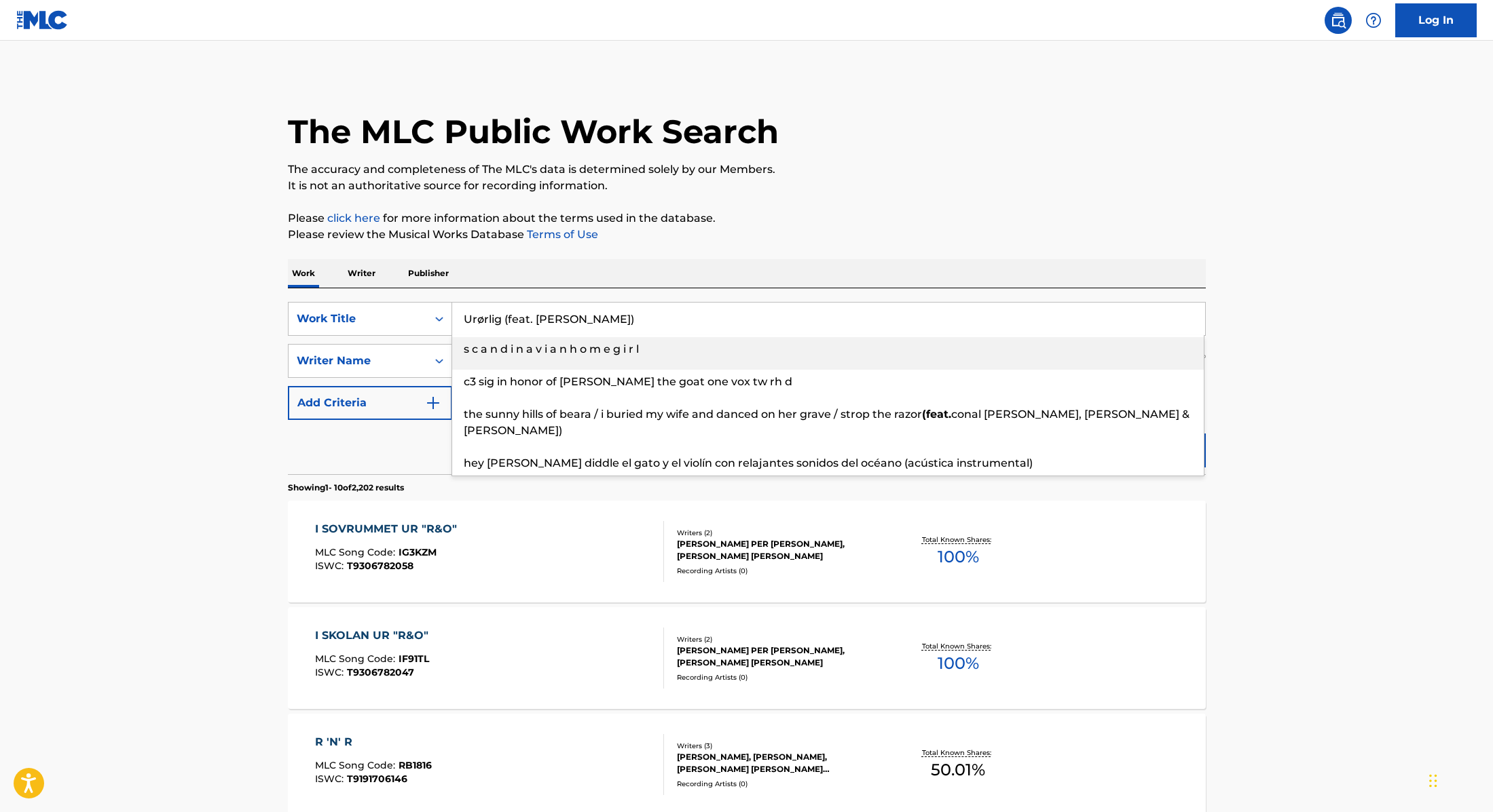
type input "Urørlig (feat. [PERSON_NAME])"
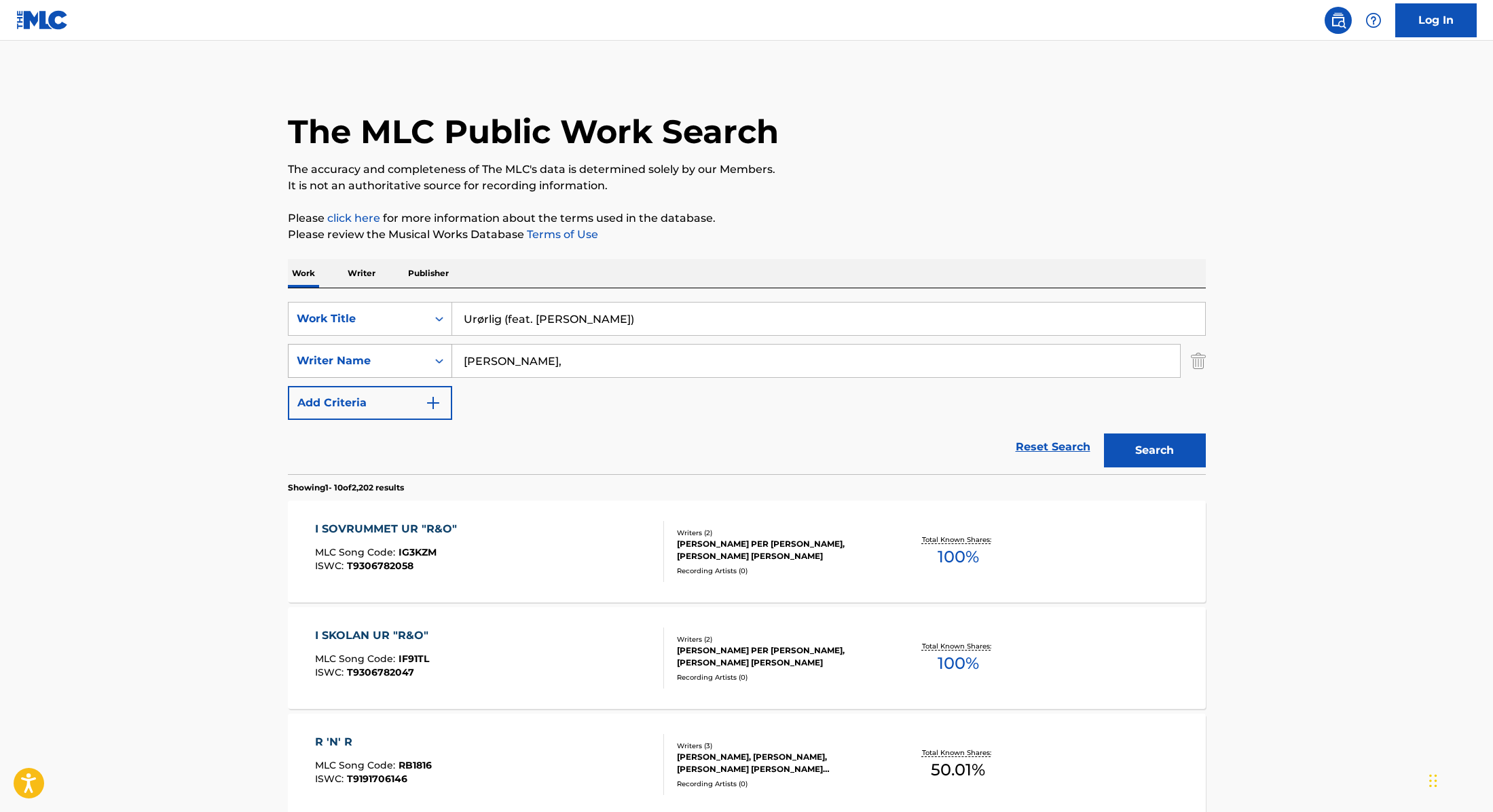
drag, startPoint x: 525, startPoint y: 367, endPoint x: 441, endPoint y: 363, distance: 84.1
click at [414, 357] on div "SearchWithCriteria89e460e5-7744-4731-99c6-0be1078f7c3e Writer Name [PERSON_NAME…" at bounding box center [746, 360] width 918 height 34
type input "Altino,"
drag, startPoint x: 677, startPoint y: 318, endPoint x: 504, endPoint y: 324, distance: 173.1
click at [504, 324] on input "Urørlig (feat. [PERSON_NAME])" at bounding box center [828, 318] width 752 height 32
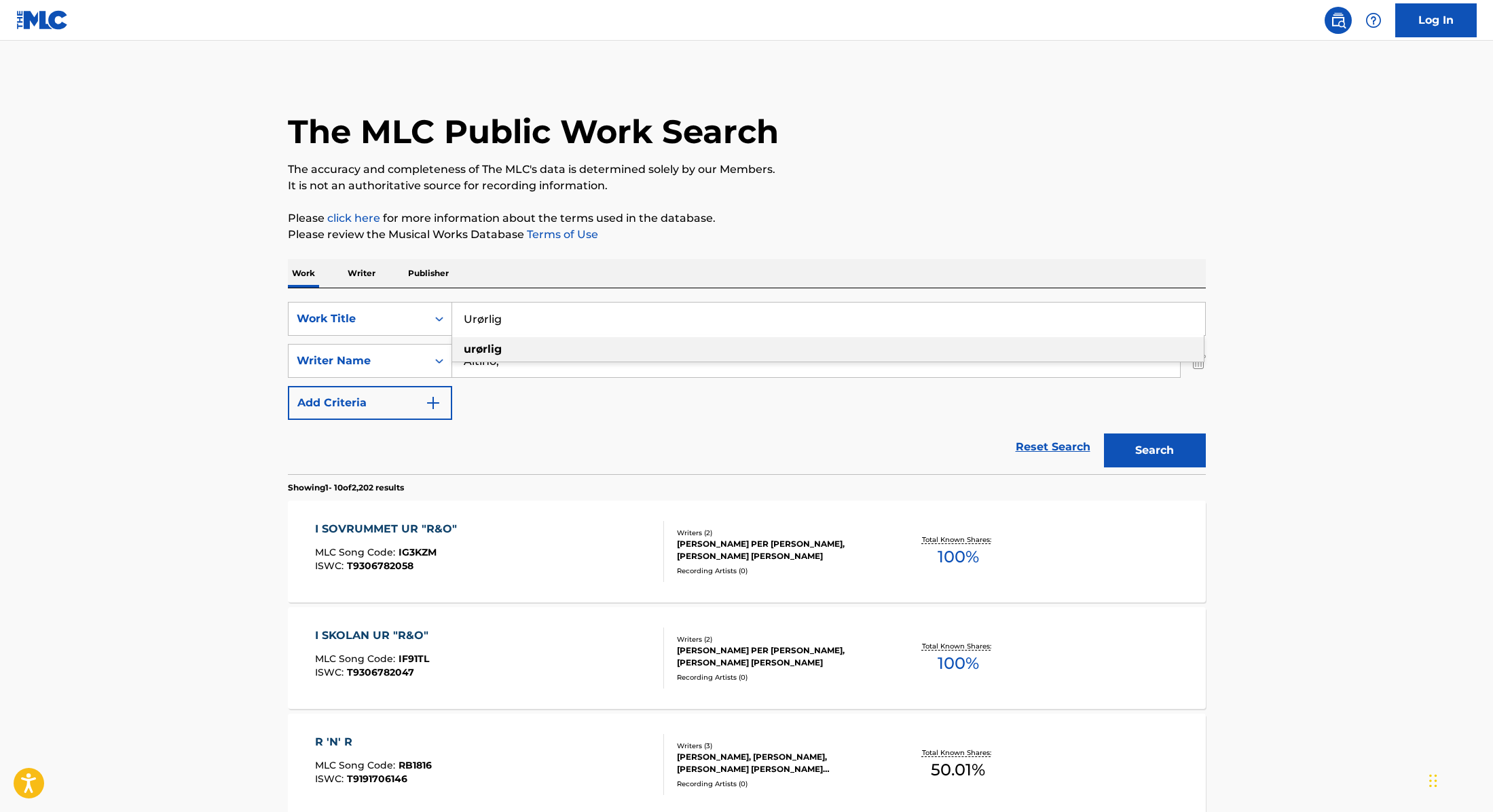
click at [778, 242] on p "Please review the Musical Works Database Terms of Use" at bounding box center [746, 235] width 918 height 16
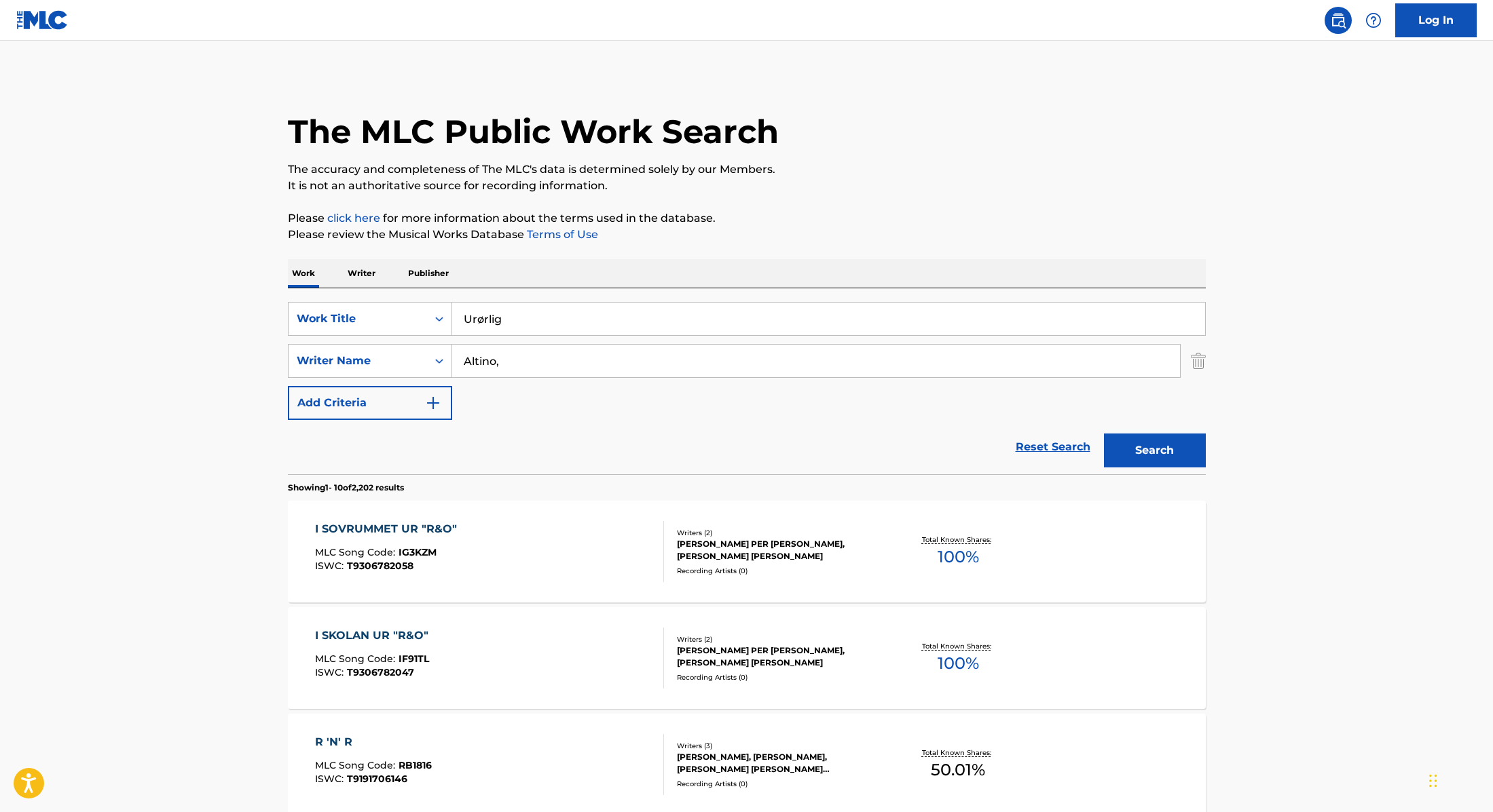
click at [1156, 450] on button "Search" at bounding box center [1155, 450] width 102 height 34
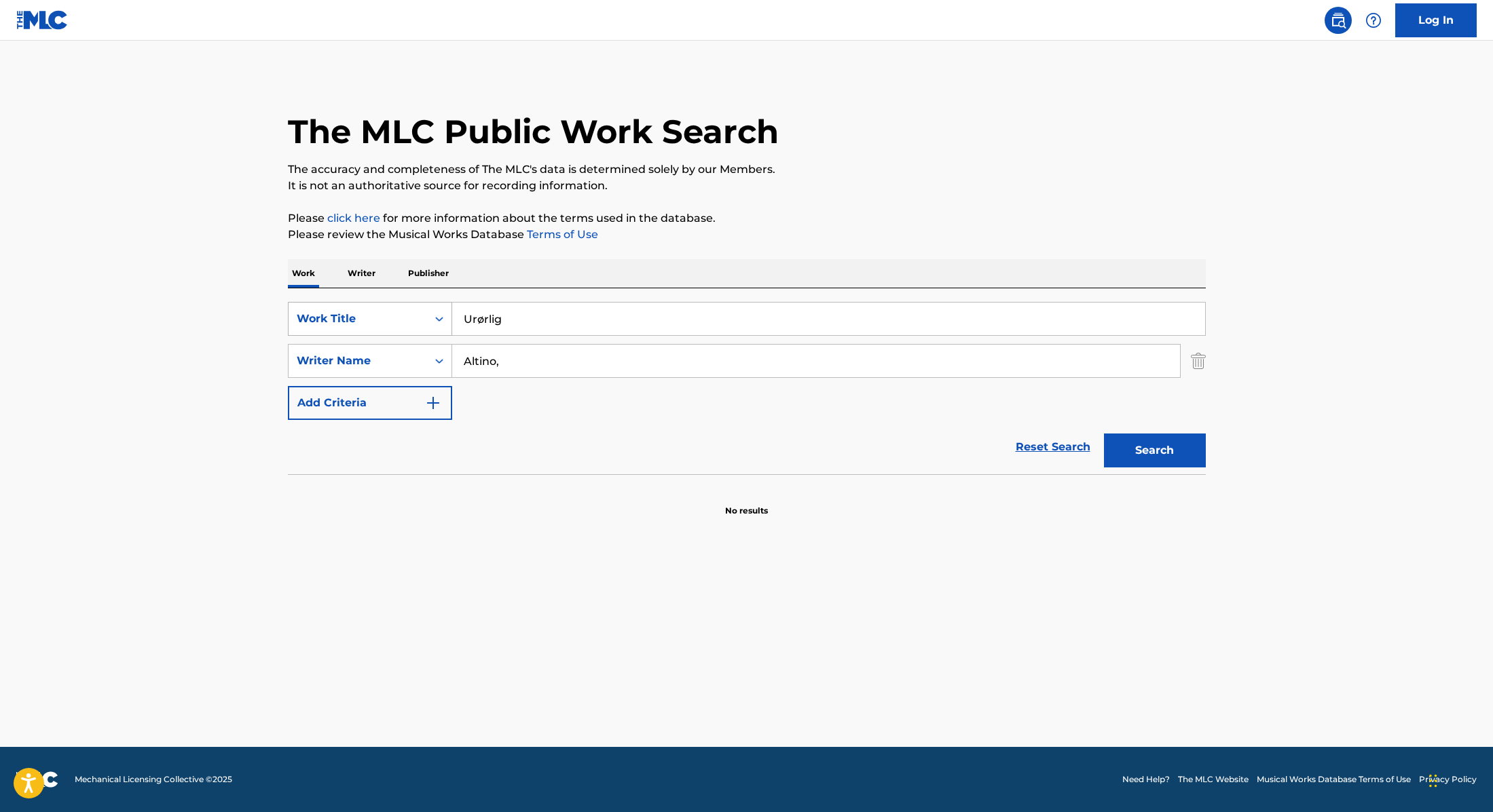
drag, startPoint x: 512, startPoint y: 317, endPoint x: 399, endPoint y: 309, distance: 113.3
click at [402, 309] on div "SearchWithCriteria9cc89112-0d42-42f8-b15c-104aad945215 Work Title Urørlig" at bounding box center [746, 318] width 918 height 34
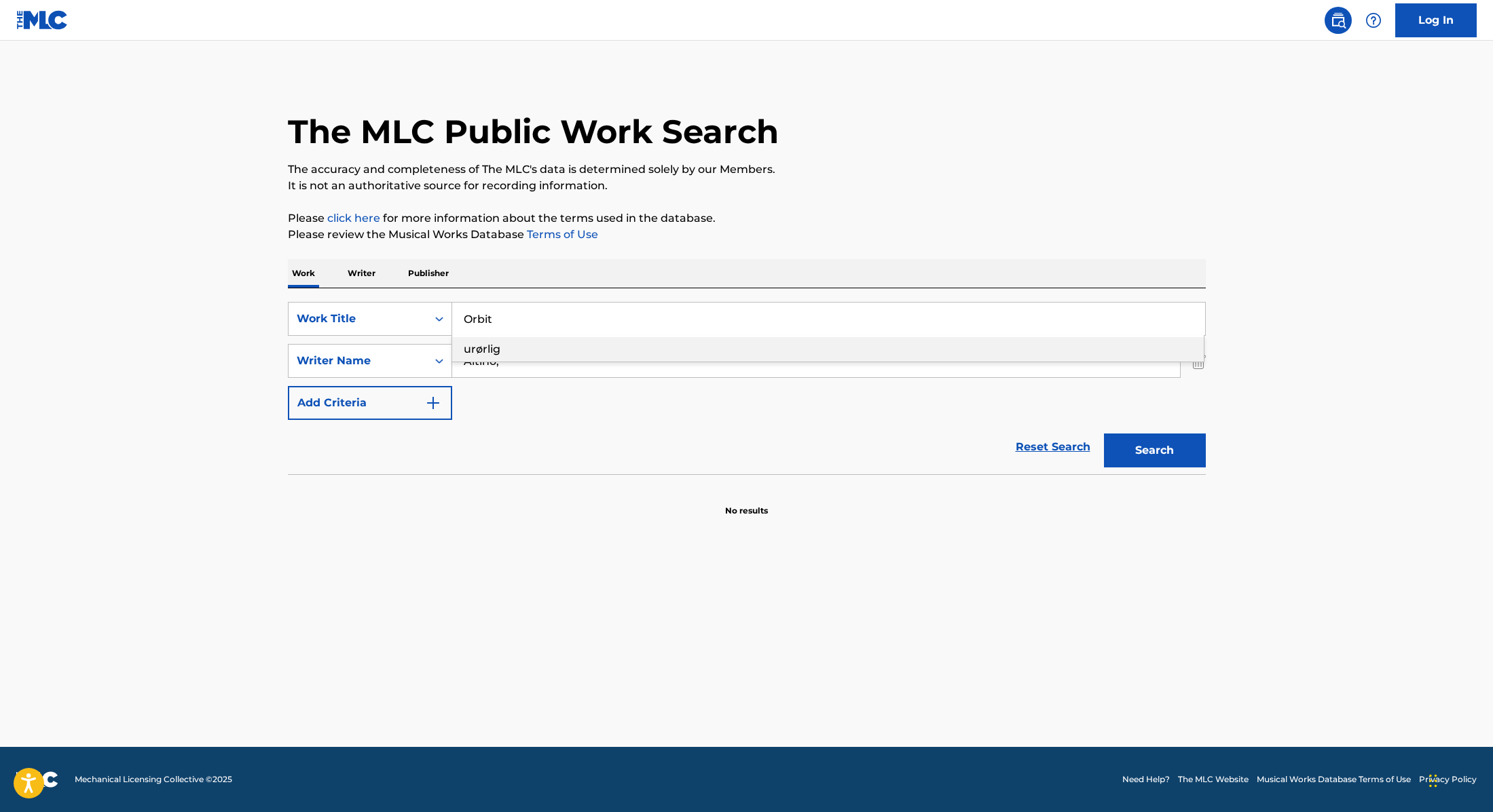
type input "Orbit"
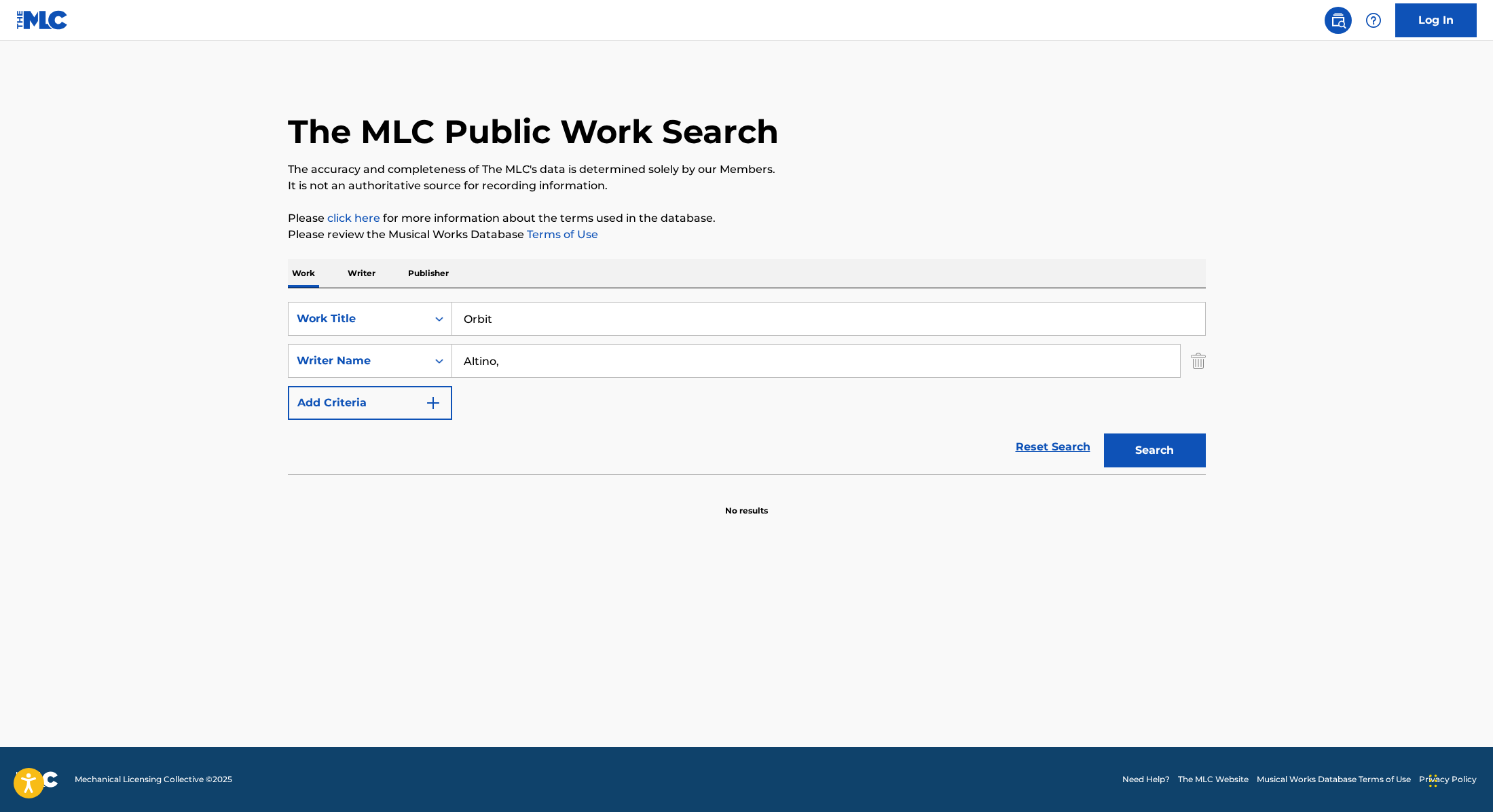
click at [863, 163] on p "The accuracy and completeness of The MLC's data is determined solely by our Mem…" at bounding box center [746, 170] width 918 height 16
drag, startPoint x: 501, startPoint y: 359, endPoint x: 418, endPoint y: 358, distance: 83.0
click at [418, 358] on div "SearchWithCriteria89e460e5-7744-4731-99c6-0be1078f7c3e Writer Name [PERSON_NAME…" at bounding box center [746, 360] width 918 height 34
type input "Haugaard,"
click at [1135, 457] on button "Search" at bounding box center [1155, 450] width 102 height 34
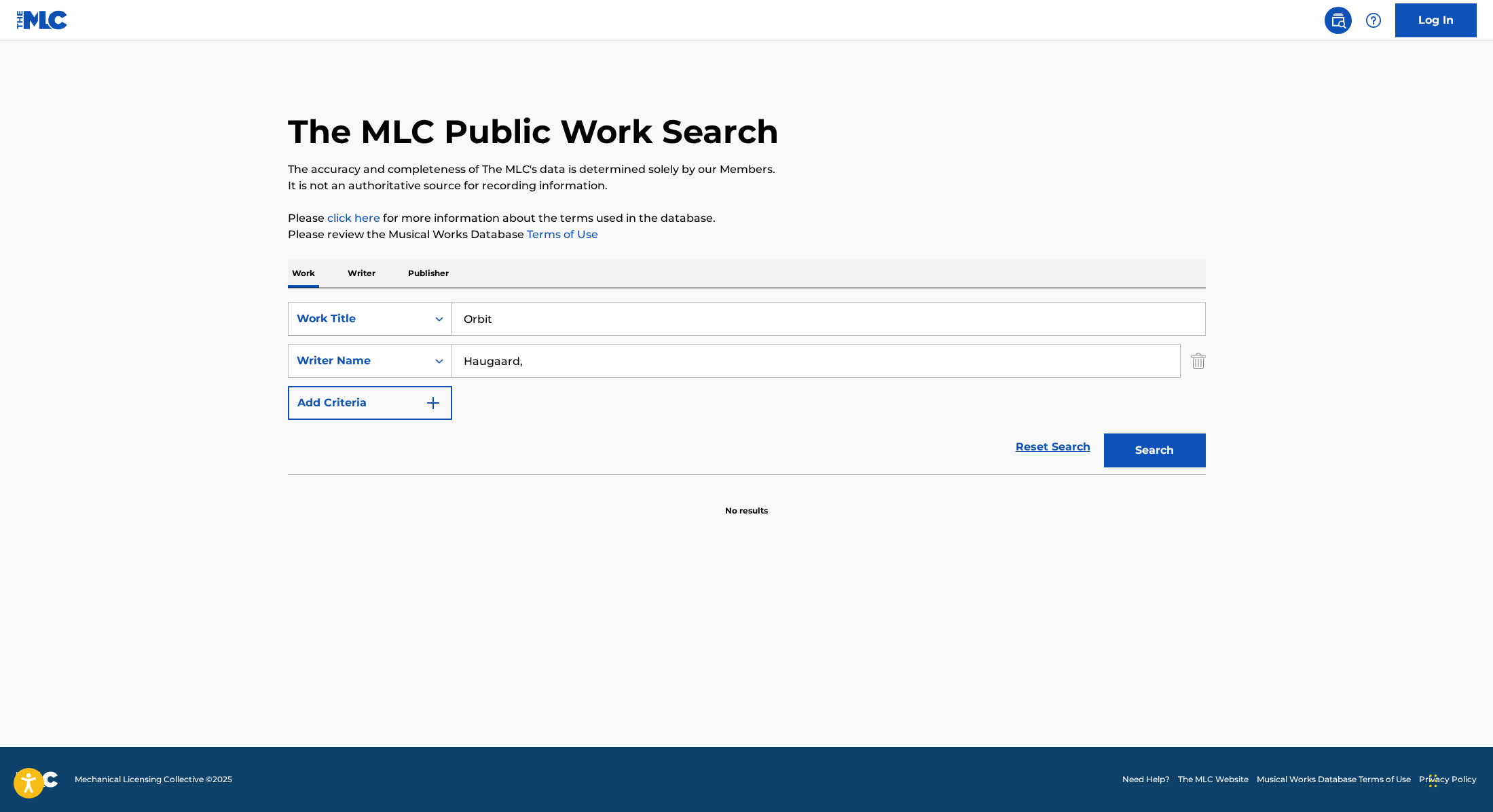
drag, startPoint x: 504, startPoint y: 324, endPoint x: 399, endPoint y: 311, distance: 105.8
click at [402, 311] on div "SearchWithCriteria9cc89112-0d42-42f8-b15c-104aad945215 Work Title Orbit" at bounding box center [746, 318] width 918 height 34
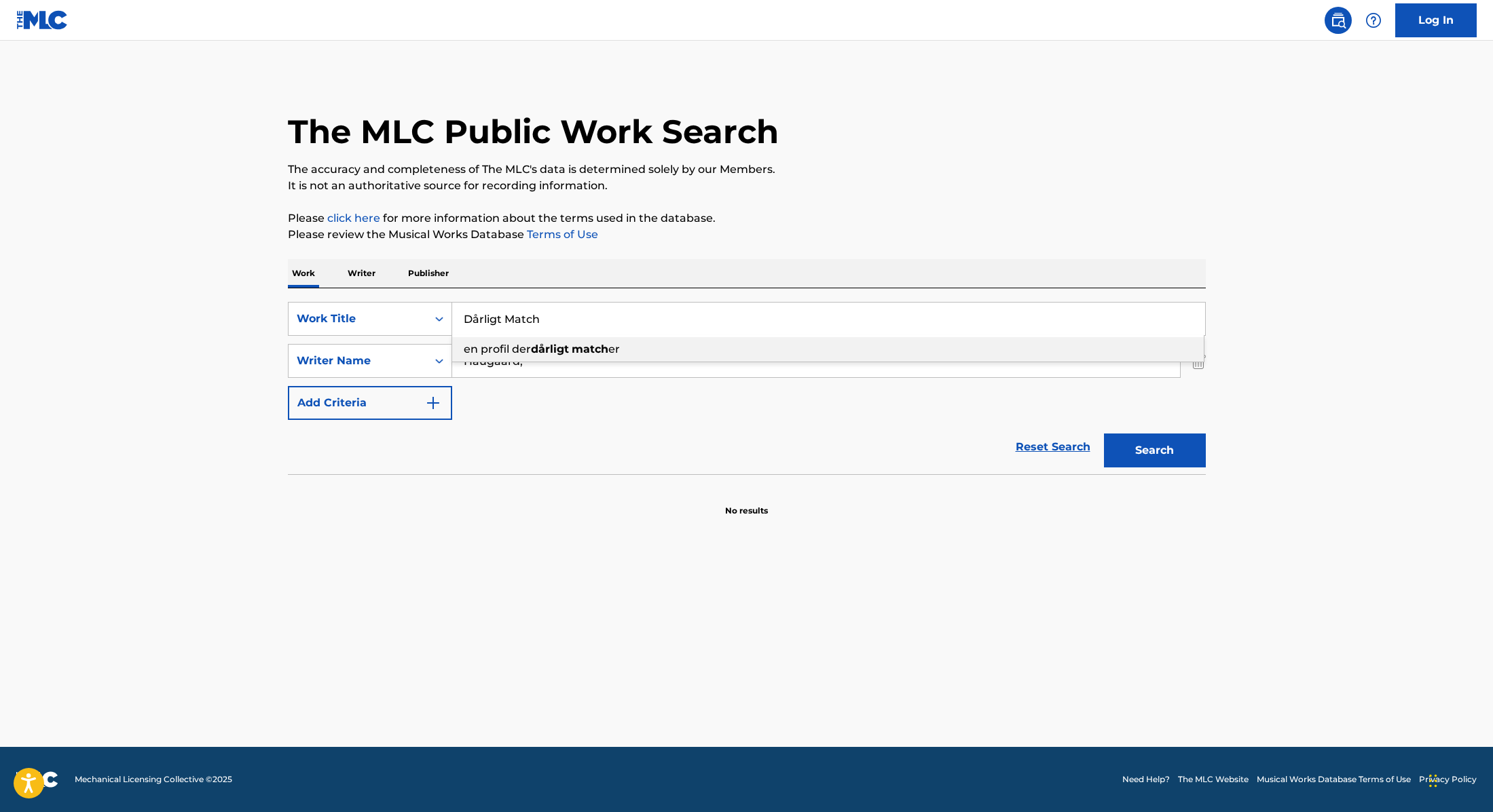
type input "Dårligt Match"
click at [846, 190] on p "It is not an authoritative source for recording information." at bounding box center [746, 186] width 918 height 16
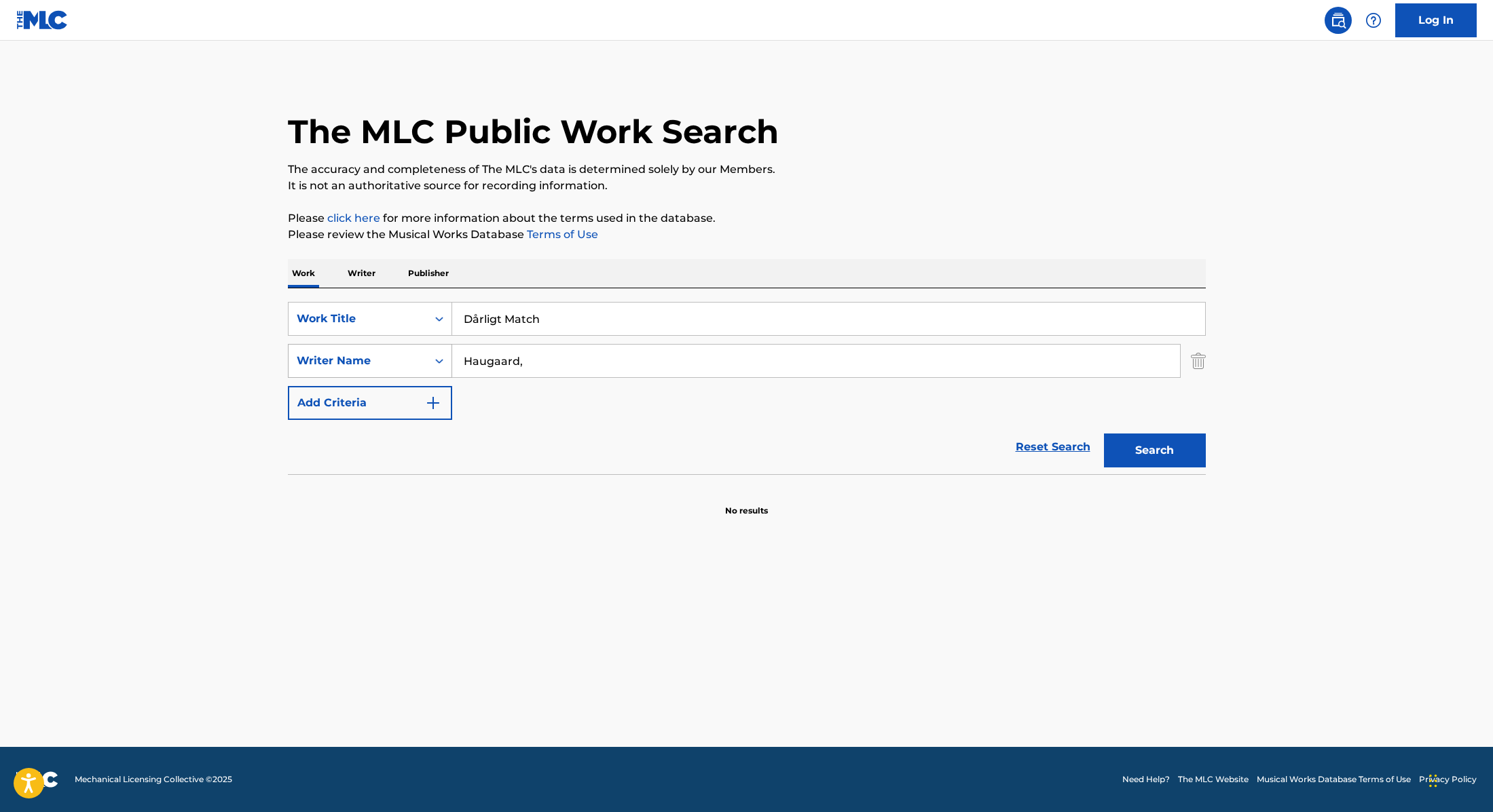
drag, startPoint x: 555, startPoint y: 357, endPoint x: 414, endPoint y: 354, distance: 141.0
click at [414, 354] on div "SearchWithCriteria89e460e5-7744-4731-99c6-0be1078f7c3e Writer Name [PERSON_NAME…" at bounding box center [746, 360] width 918 height 34
type input "[PERSON_NAME],"
click at [1169, 443] on button "Search" at bounding box center [1155, 450] width 102 height 34
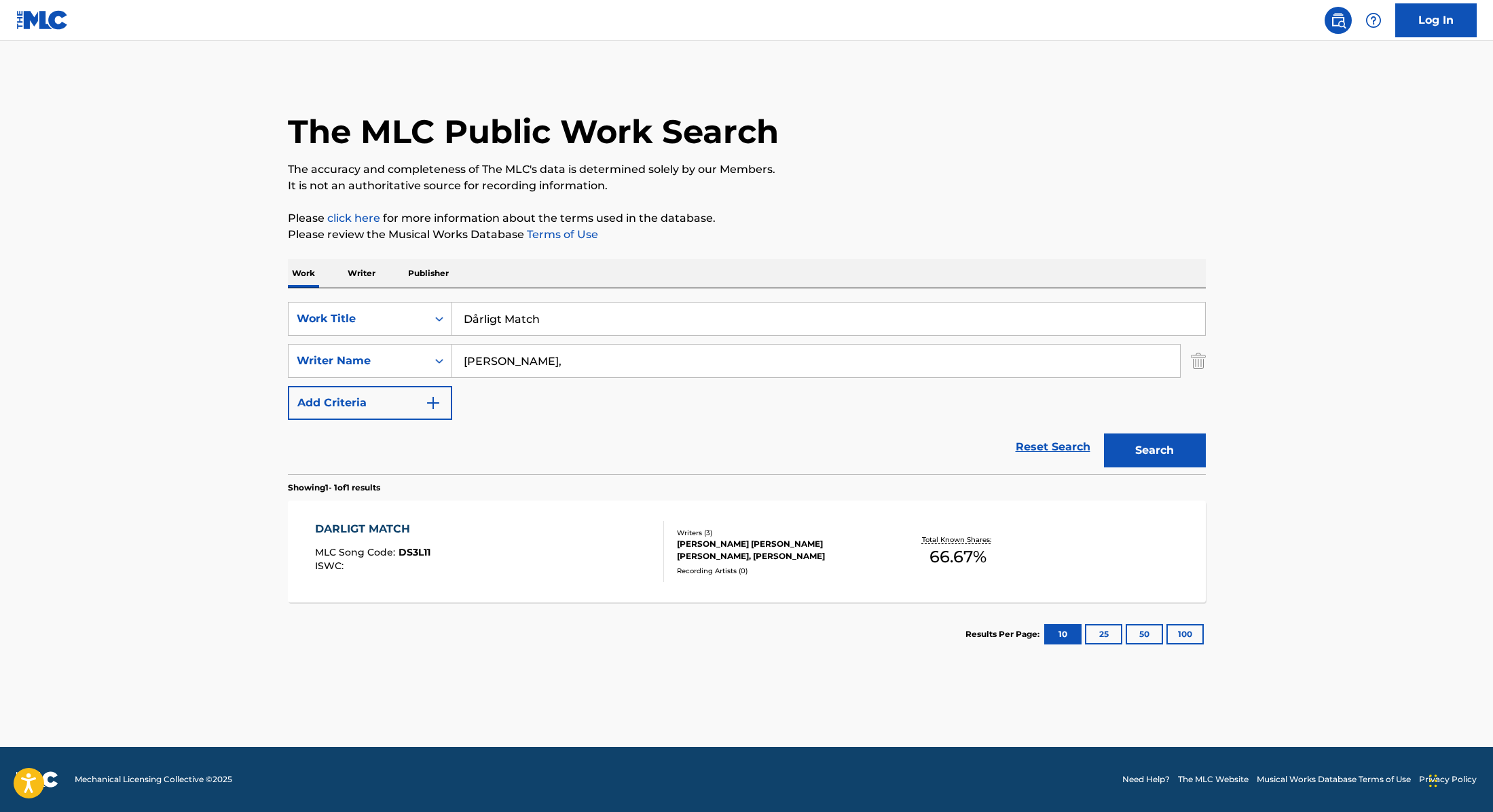
click at [601, 555] on div "DARLIGT MATCH MLC Song Code : DS3L11 ISWC :" at bounding box center [489, 552] width 349 height 61
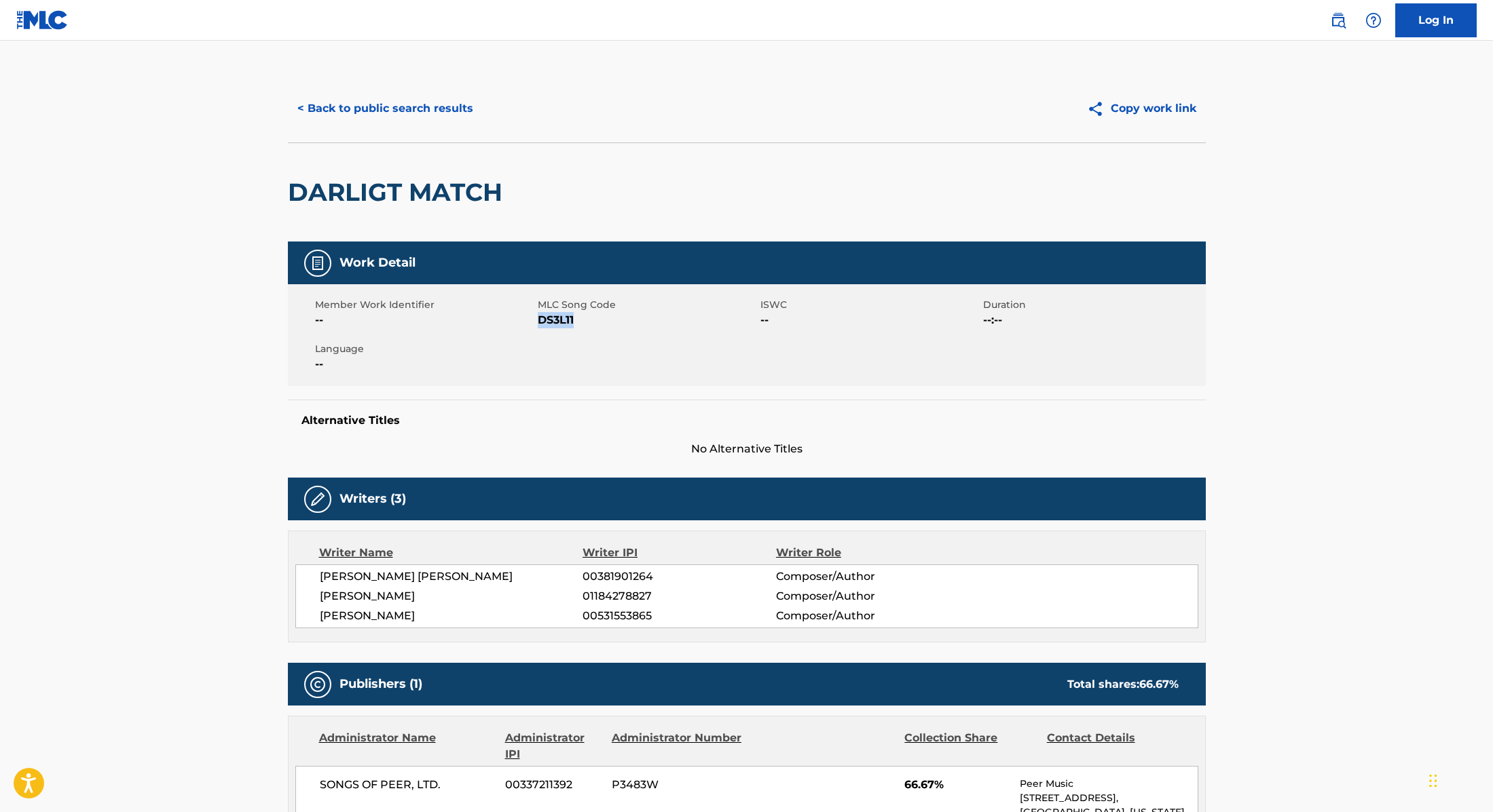
drag, startPoint x: 539, startPoint y: 321, endPoint x: 636, endPoint y: 321, distance: 97.0
click at [636, 321] on span "DS3L11" at bounding box center [647, 321] width 220 height 16
click at [439, 106] on button "< Back to public search results" at bounding box center [385, 108] width 195 height 34
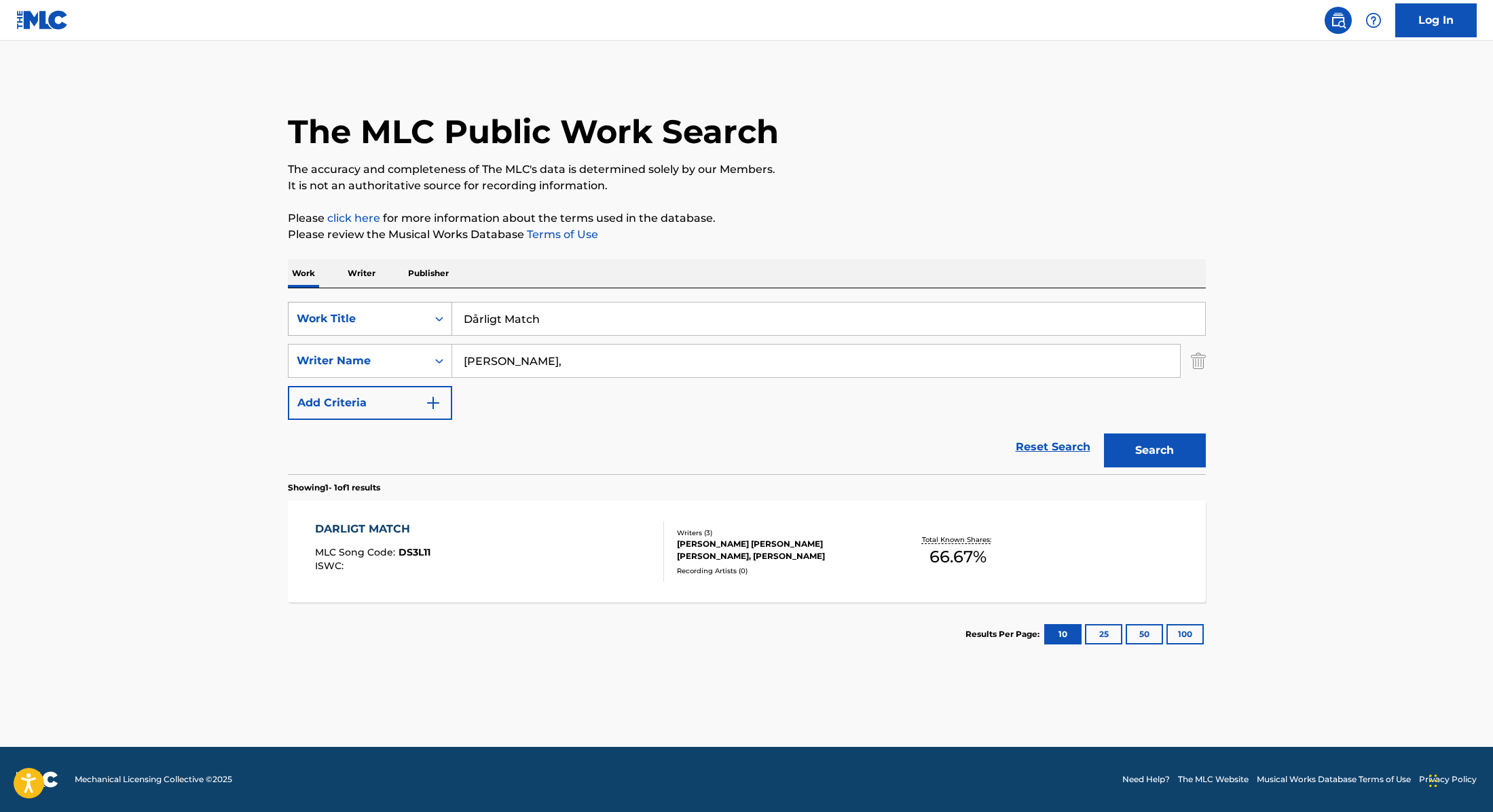
drag, startPoint x: 555, startPoint y: 318, endPoint x: 427, endPoint y: 304, distance: 128.8
click at [427, 304] on div "SearchWithCriteria9cc89112-0d42-42f8-b15c-104aad945215 Work Title Dårligt Match" at bounding box center [746, 318] width 918 height 34
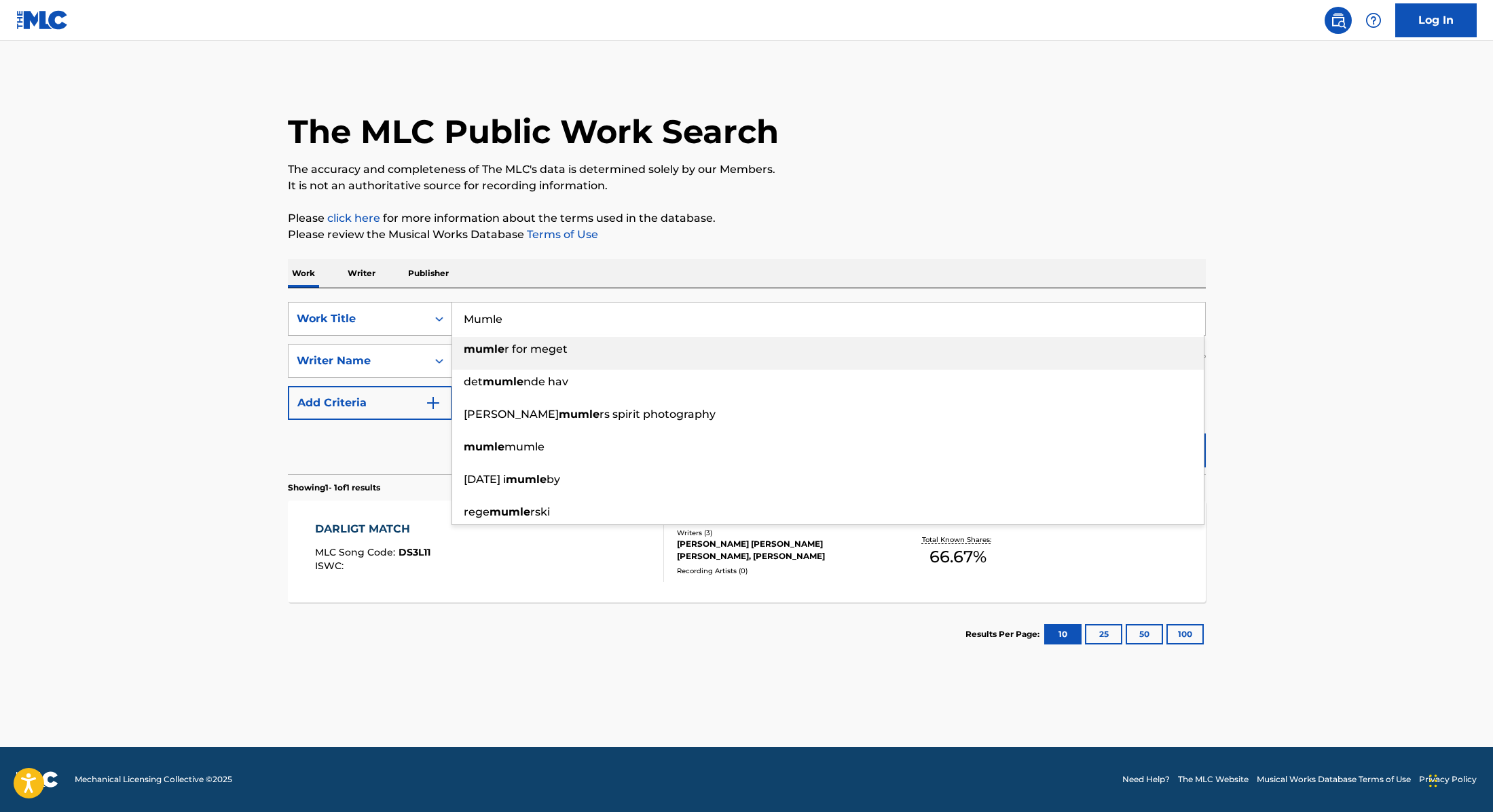
drag, startPoint x: 505, startPoint y: 321, endPoint x: 429, endPoint y: 309, distance: 76.9
click at [429, 309] on div "SearchWithCriteria9cc89112-0d42-42f8-b15c-104aad945215 Work Title Mumle mumle r…" at bounding box center [746, 318] width 918 height 34
type input "Mumle"
